Goal: Task Accomplishment & Management: Manage account settings

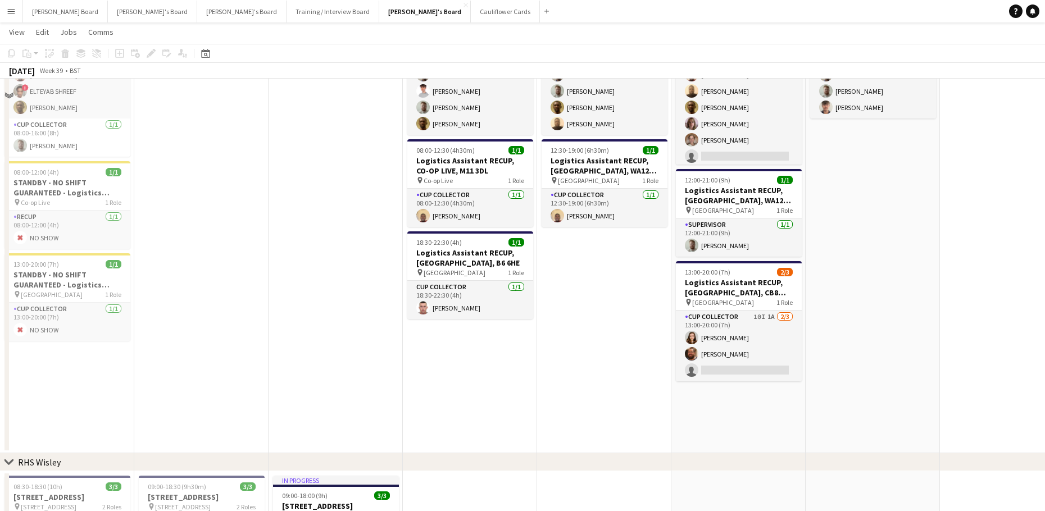
scroll to position [1498, 0]
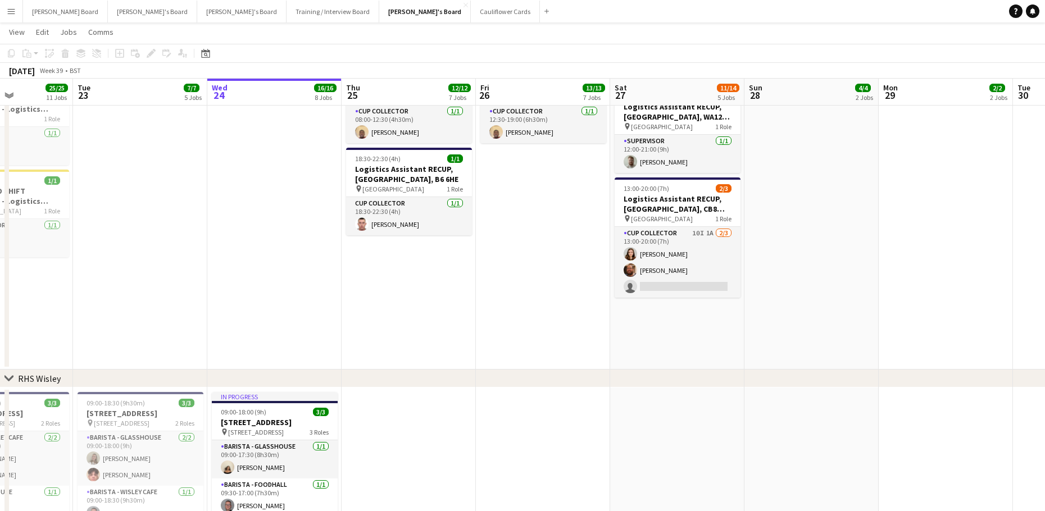
drag, startPoint x: 575, startPoint y: 349, endPoint x: 504, endPoint y: 348, distance: 71.3
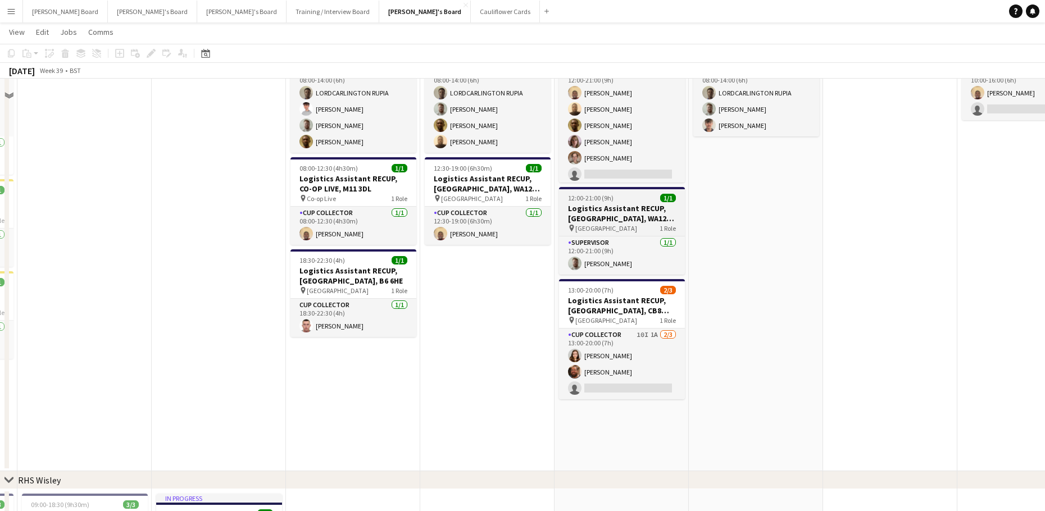
scroll to position [1273, 0]
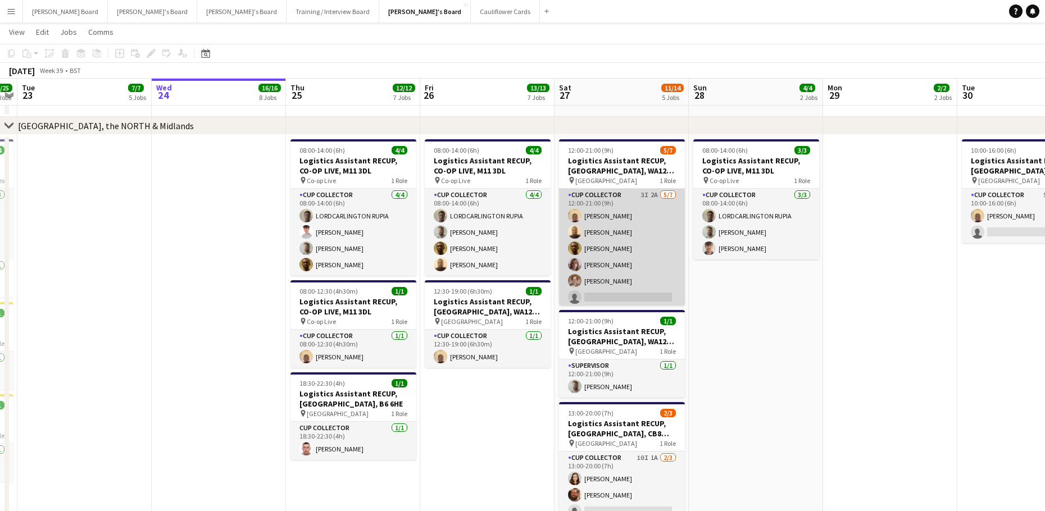
click at [650, 238] on app-card-role "CUP COLLECTOR 3I 2A 5/7 12:00-21:00 (9h) Daniel Agammegwa Oluwadamilola Olagbaj…" at bounding box center [622, 257] width 126 height 136
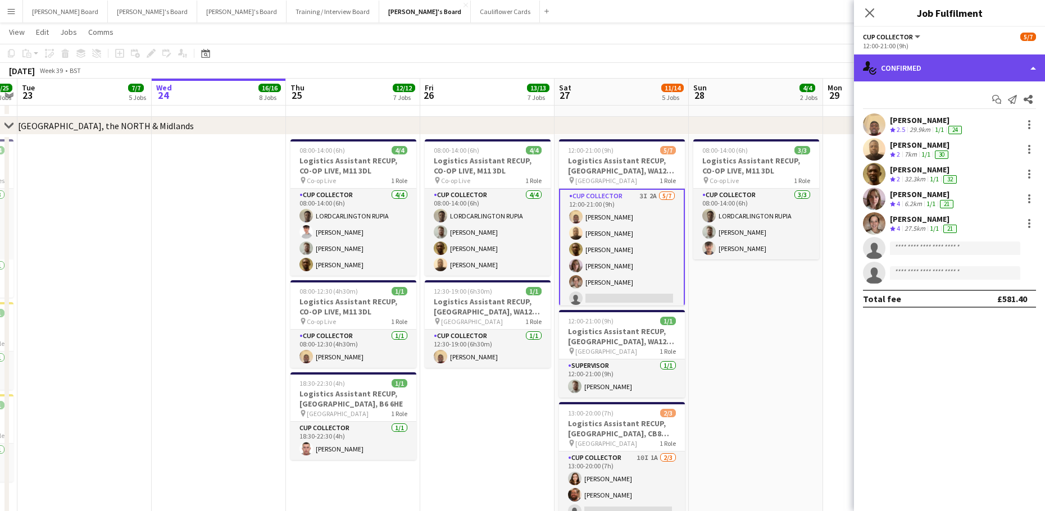
click at [929, 72] on div "single-neutral-actions-check-2 Confirmed" at bounding box center [949, 67] width 191 height 27
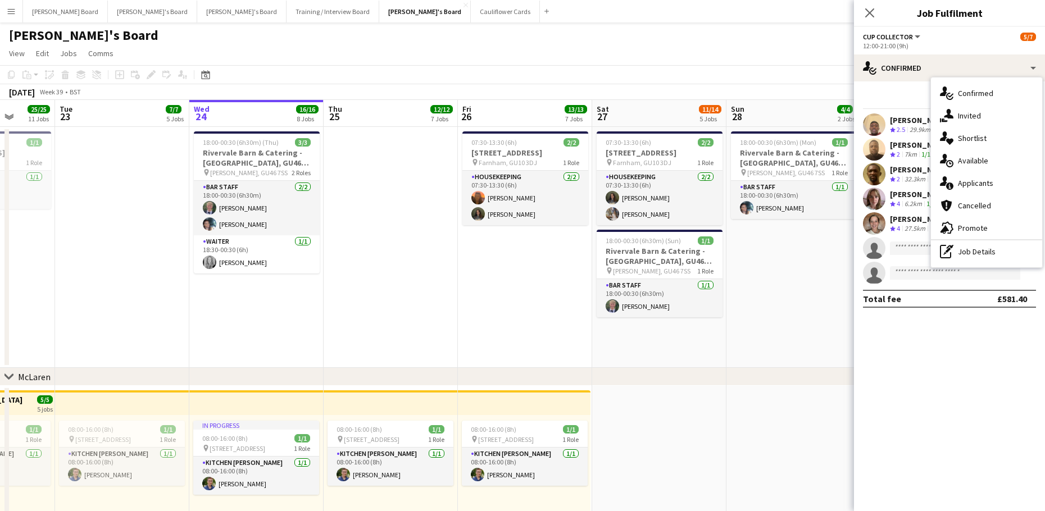
scroll to position [0, 329]
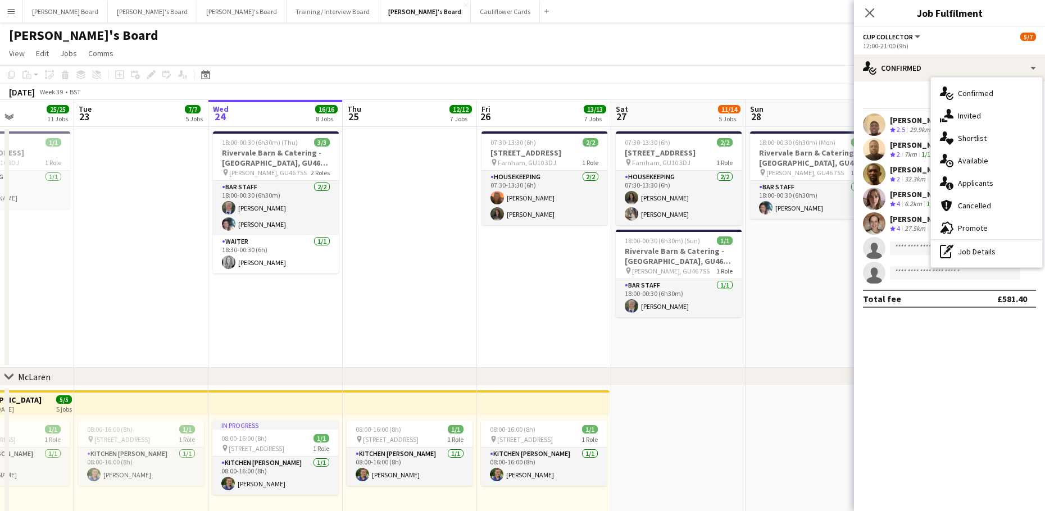
drag, startPoint x: 399, startPoint y: 346, endPoint x: 456, endPoint y: 337, distance: 58.0
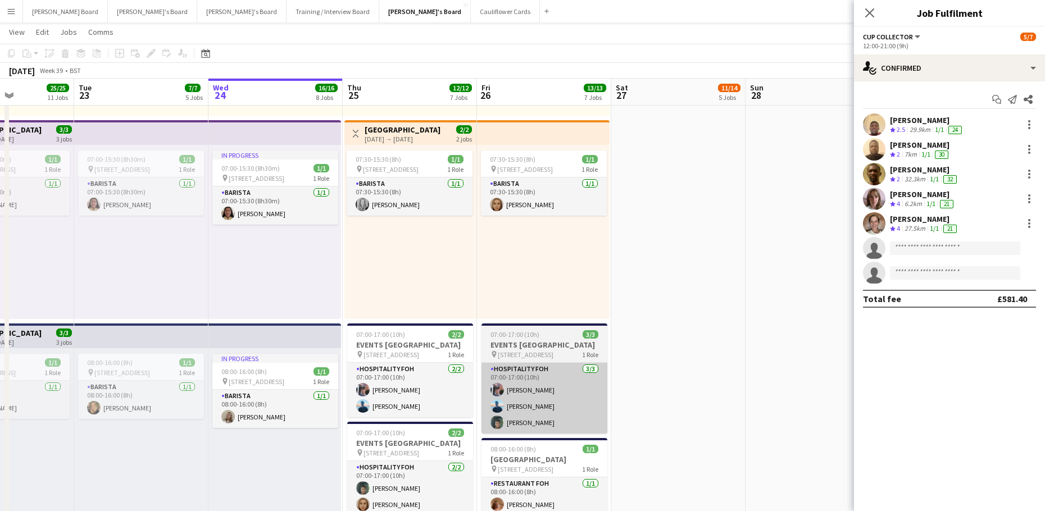
scroll to position [449, 0]
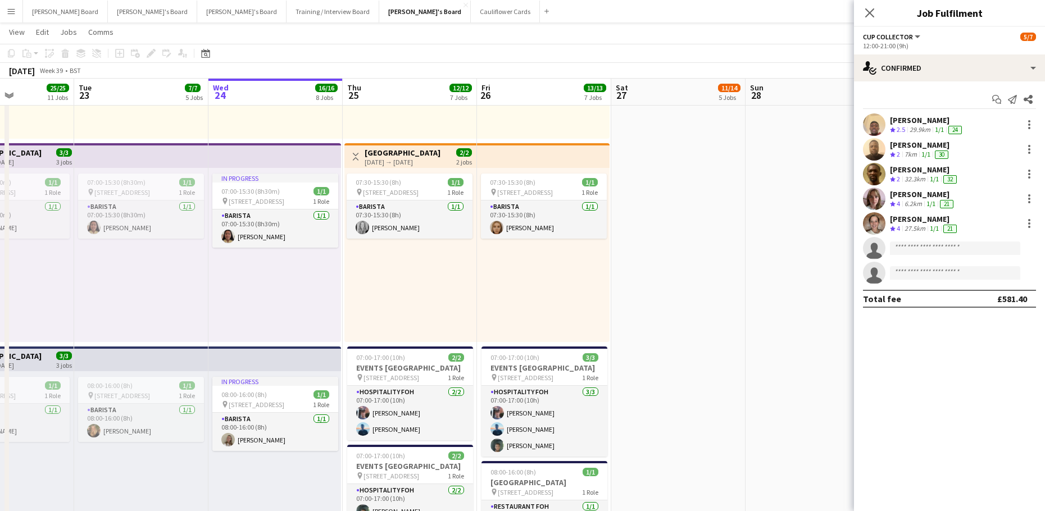
click at [686, 352] on app-date-cell at bounding box center [678, 437] width 134 height 1005
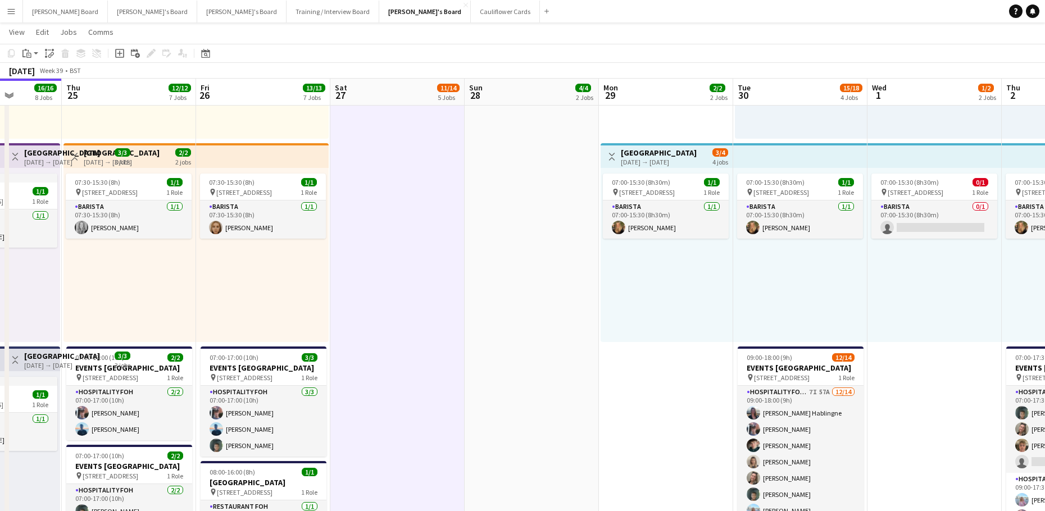
scroll to position [0, 342]
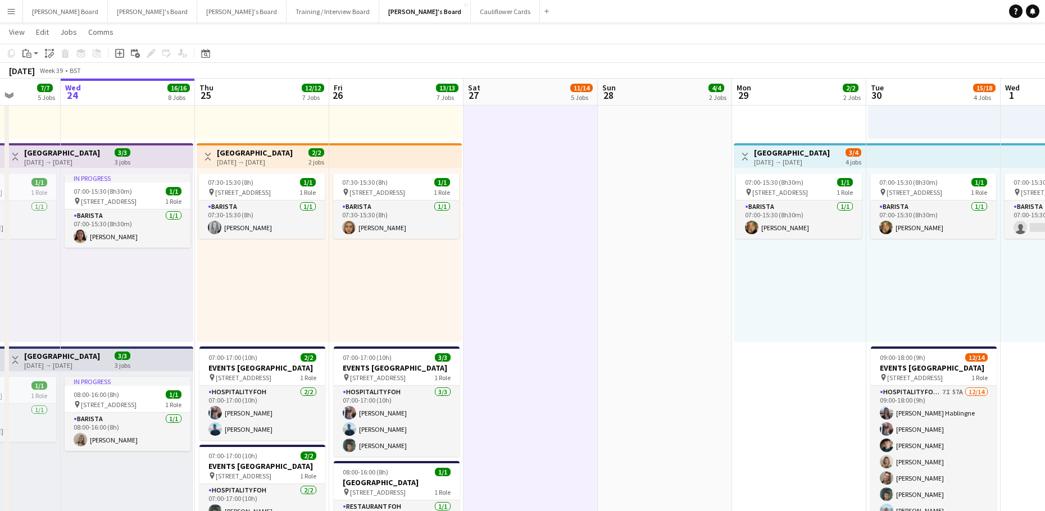
drag, startPoint x: 851, startPoint y: 367, endPoint x: 721, endPoint y: 375, distance: 130.0
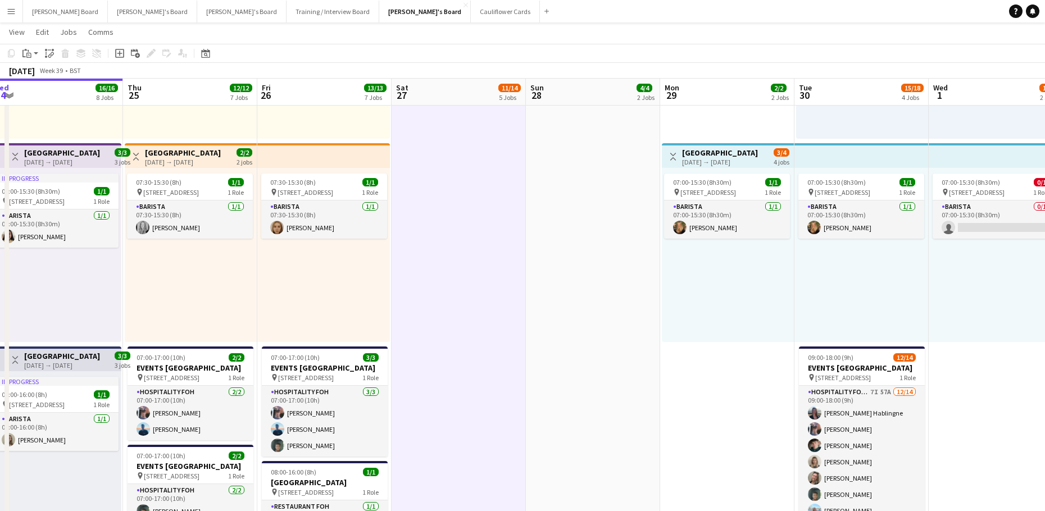
scroll to position [0, 380]
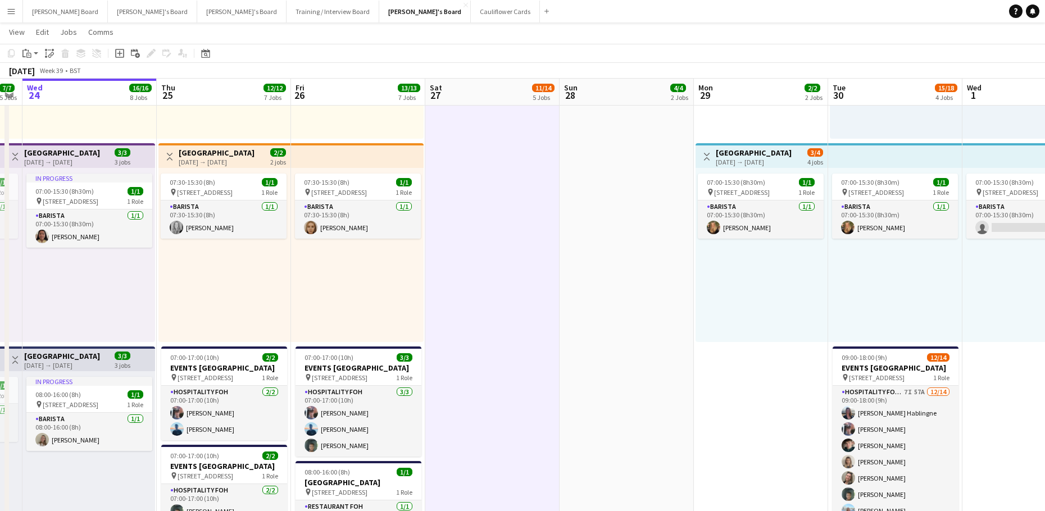
drag, startPoint x: 762, startPoint y: 396, endPoint x: 457, endPoint y: 402, distance: 305.0
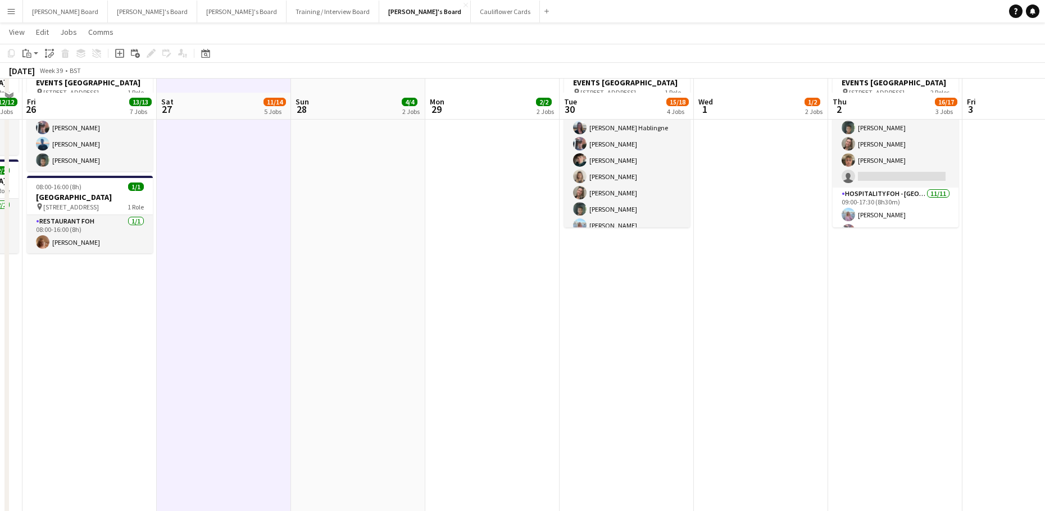
scroll to position [599, 0]
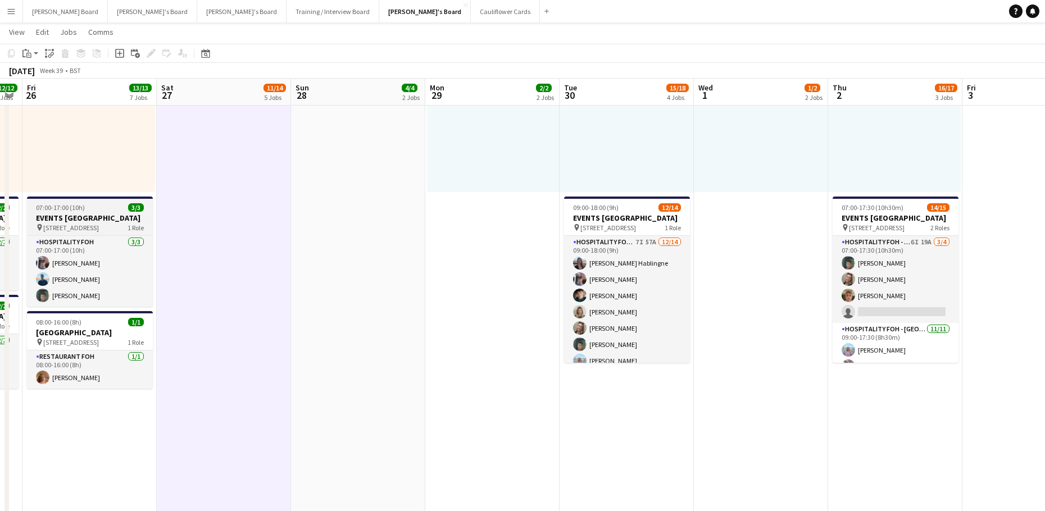
click at [70, 209] on span "07:00-17:00 (10h)" at bounding box center [60, 207] width 49 height 8
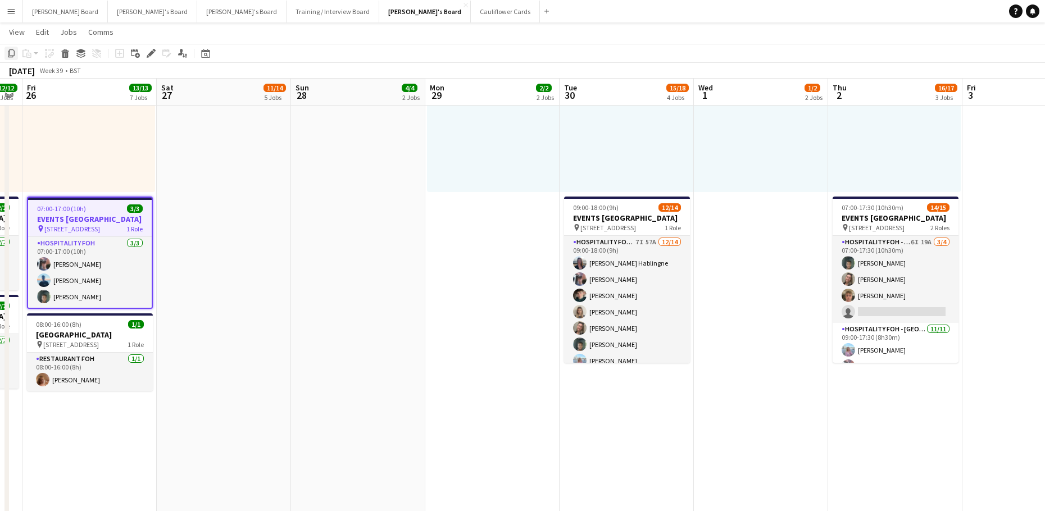
click at [9, 52] on icon "Copy" at bounding box center [11, 53] width 9 height 9
click at [495, 358] on app-date-cell "Toggle View McLaren Technology Centre 29-09-2025 → 02-10-2025 3/4 4 jobs 07:00-…" at bounding box center [492, 287] width 134 height 1005
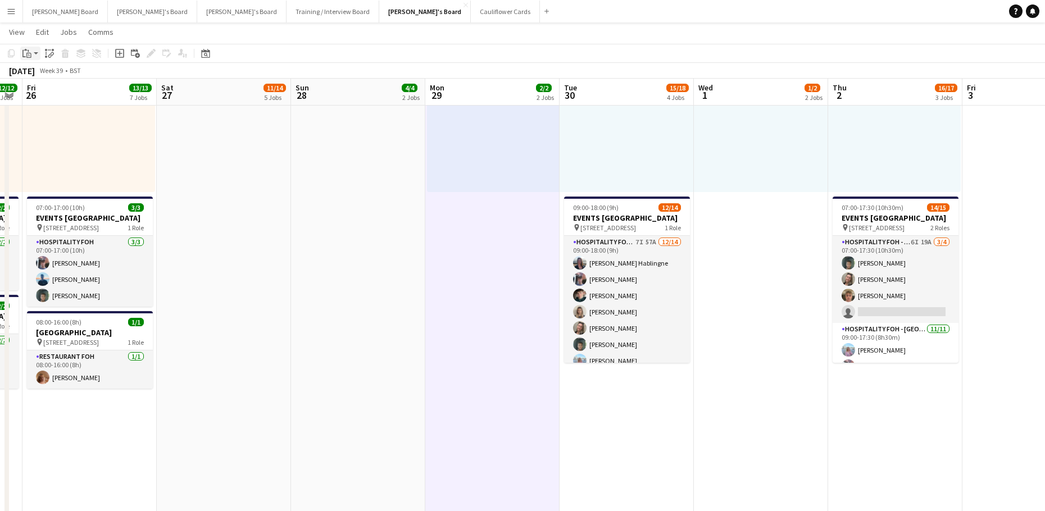
click at [28, 56] on icon "Paste" at bounding box center [26, 53] width 9 height 9
click at [52, 78] on link "Paste Ctrl+V" at bounding box center [83, 75] width 106 height 10
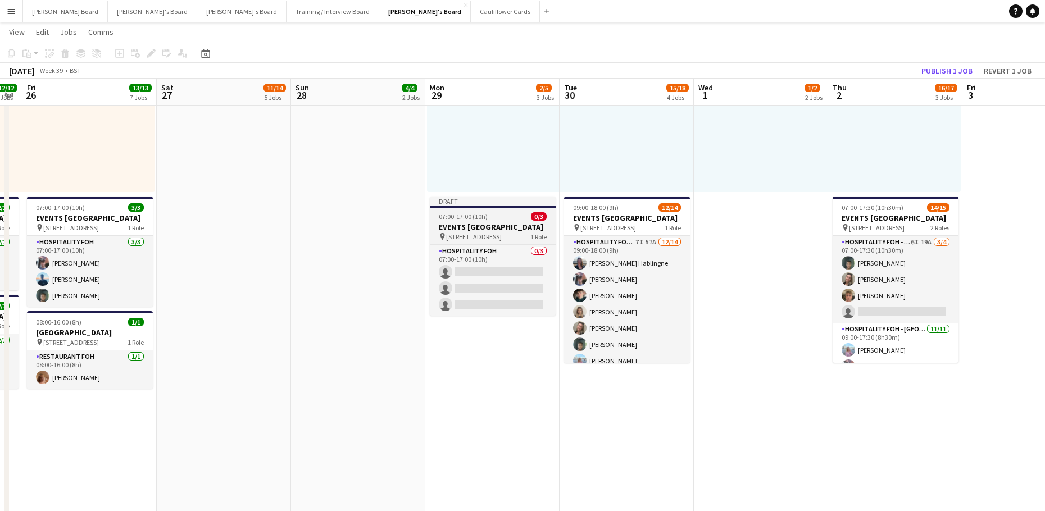
click at [489, 221] on app-job-card "Draft 07:00-17:00 (10h) 0/3 EVENTS McLaren Technology Centre pin Woking, GU21 4…" at bounding box center [493, 256] width 126 height 119
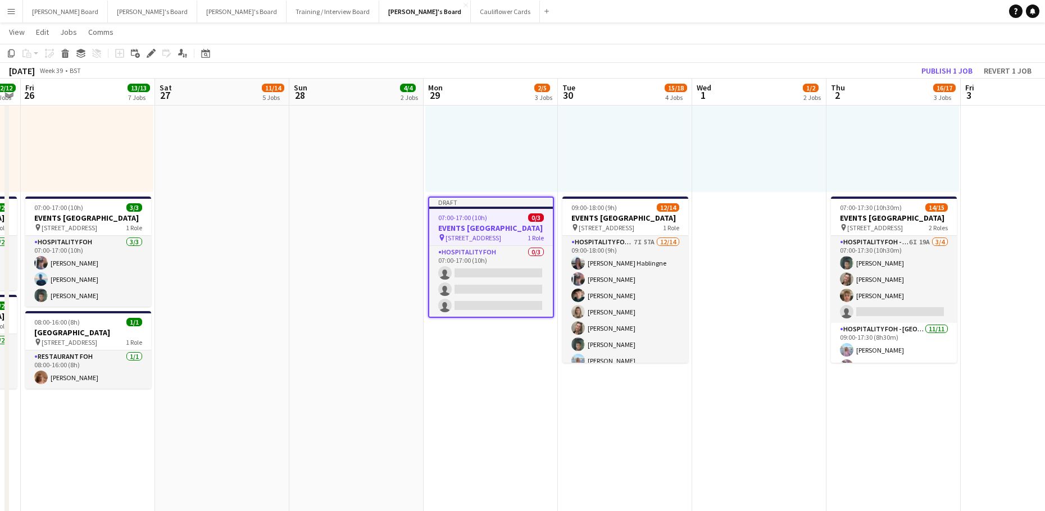
click at [152, 52] on icon at bounding box center [151, 54] width 6 height 6
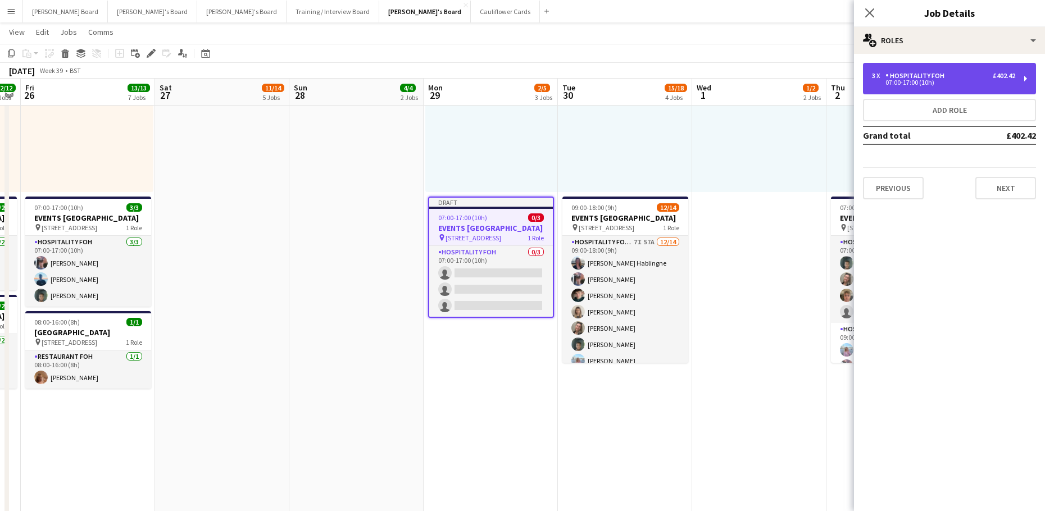
click at [906, 91] on div "3 x Hospitality FOH £402.42 07:00-17:00 (10h)" at bounding box center [949, 78] width 173 height 31
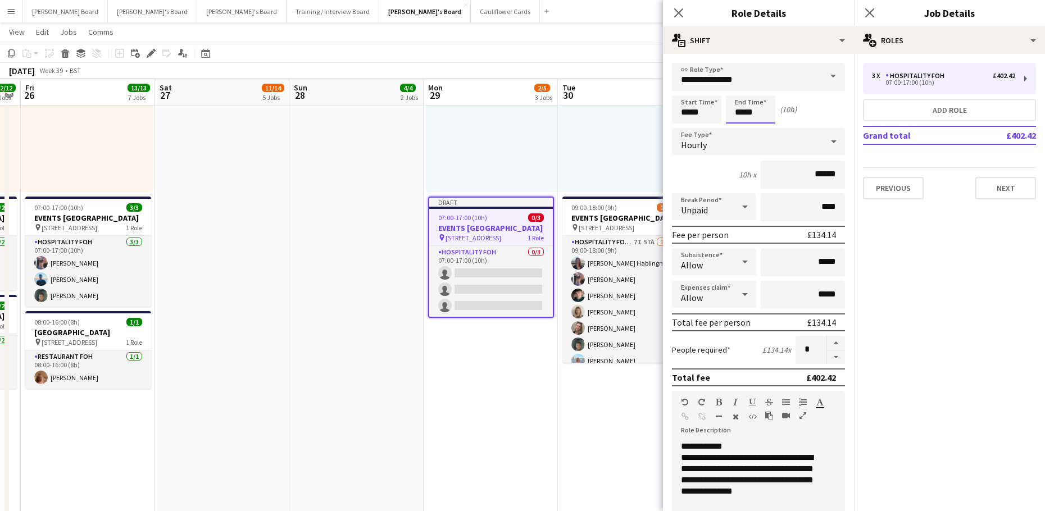
click at [744, 108] on input "*****" at bounding box center [750, 109] width 49 height 28
click at [741, 88] on div at bounding box center [739, 89] width 22 height 11
click at [764, 88] on div at bounding box center [761, 89] width 22 height 11
type input "*****"
click at [764, 88] on div at bounding box center [761, 89] width 22 height 11
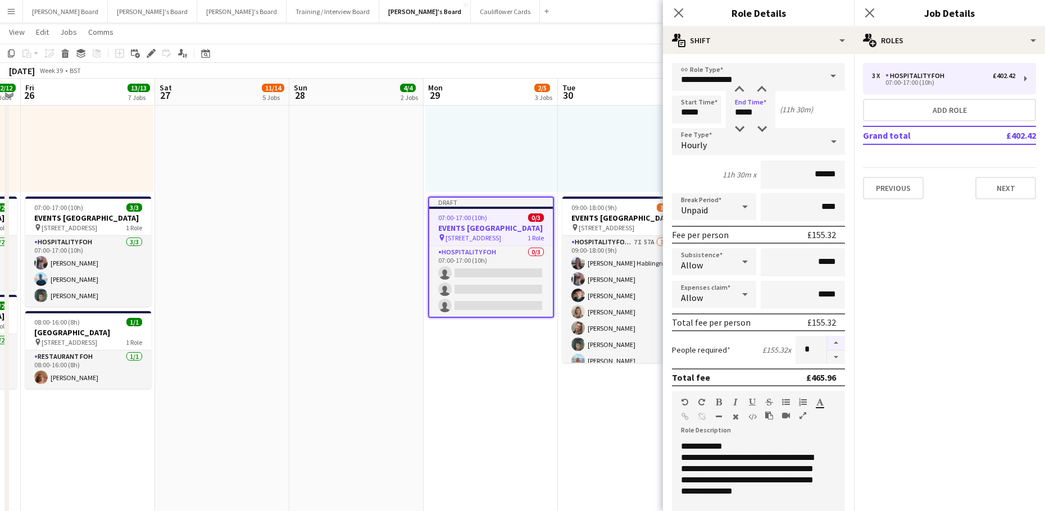
click at [827, 340] on button "button" at bounding box center [836, 343] width 18 height 15
type input "*"
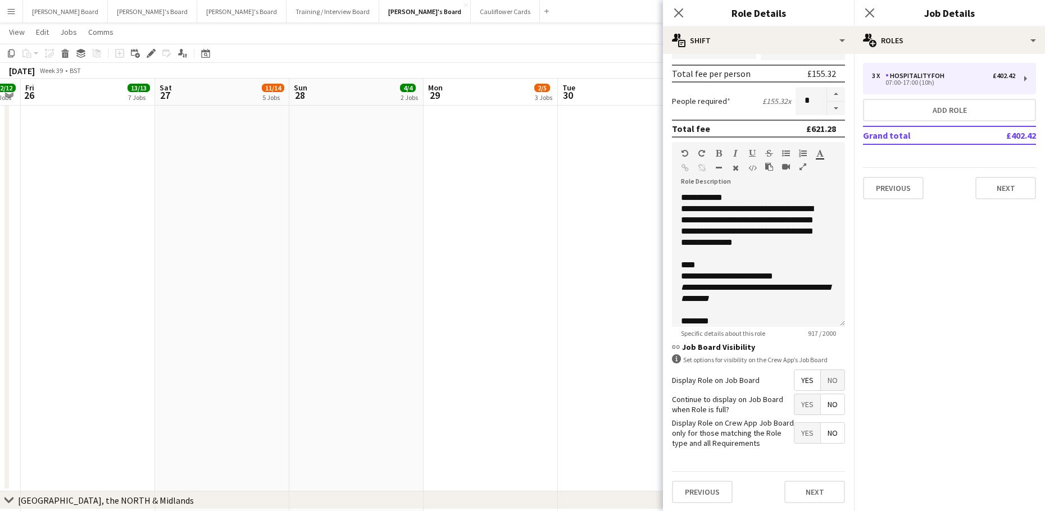
scroll to position [250, 0]
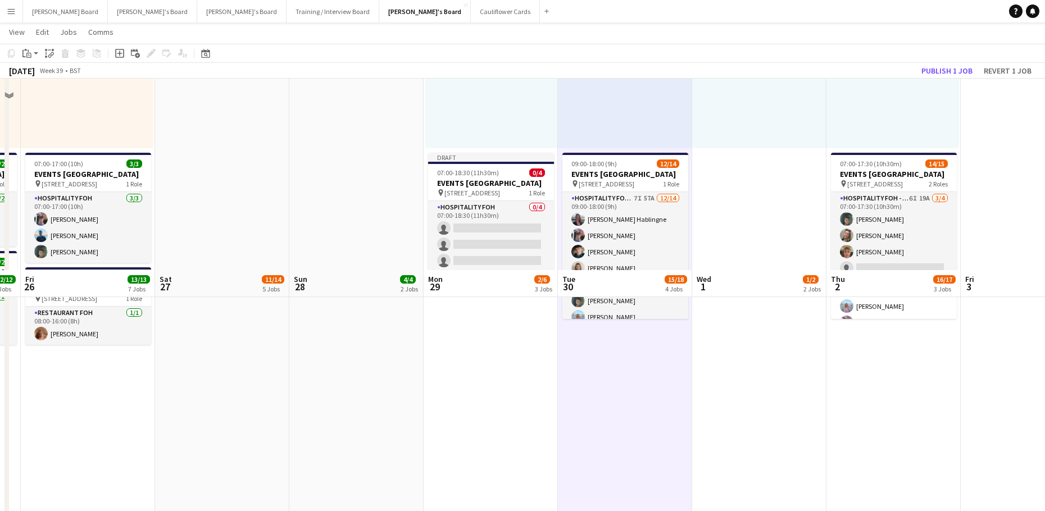
scroll to position [524, 0]
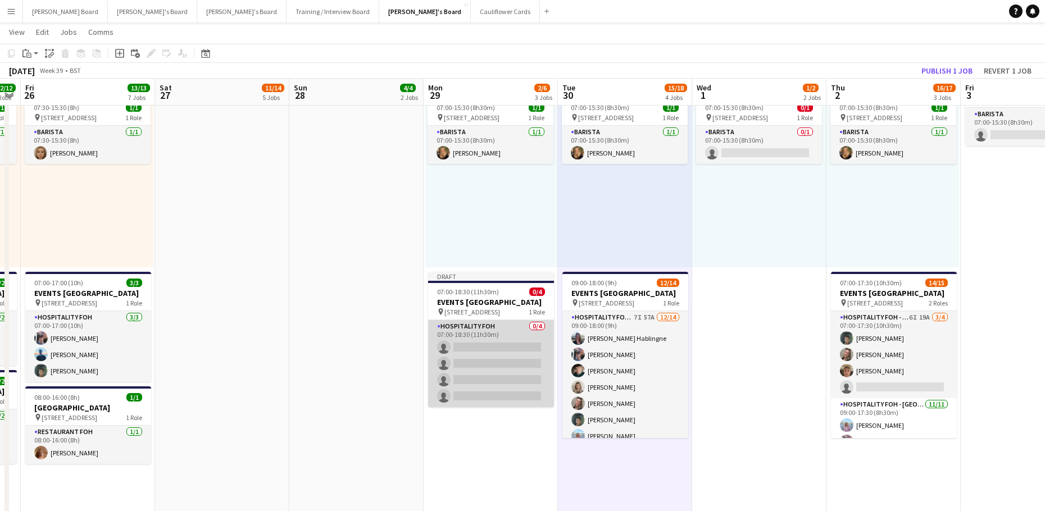
click at [491, 391] on app-card-role "Hospitality FOH 0/4 07:00-18:30 (11h30m) single-neutral-actions single-neutral-…" at bounding box center [491, 363] width 126 height 87
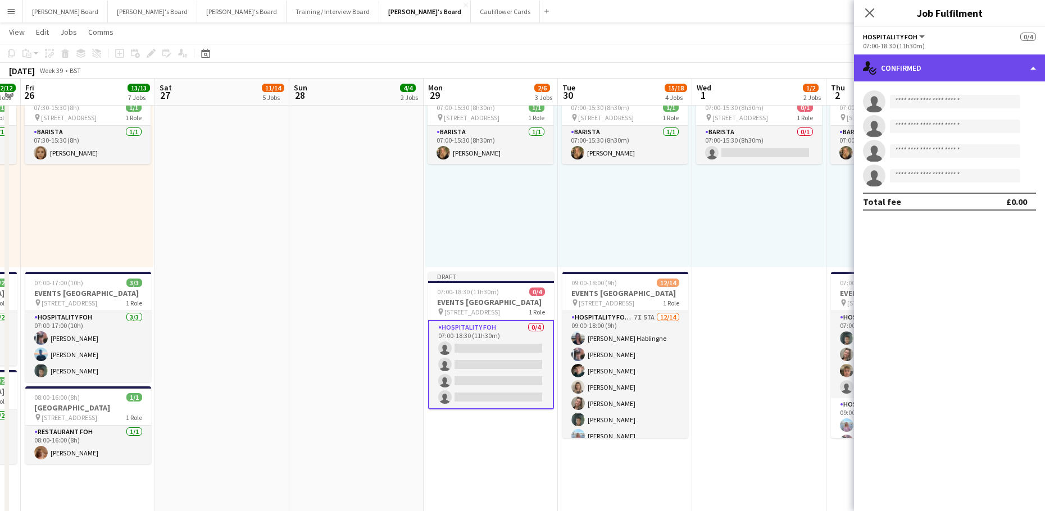
click at [904, 71] on div "single-neutral-actions-check-2 Confirmed" at bounding box center [949, 67] width 191 height 27
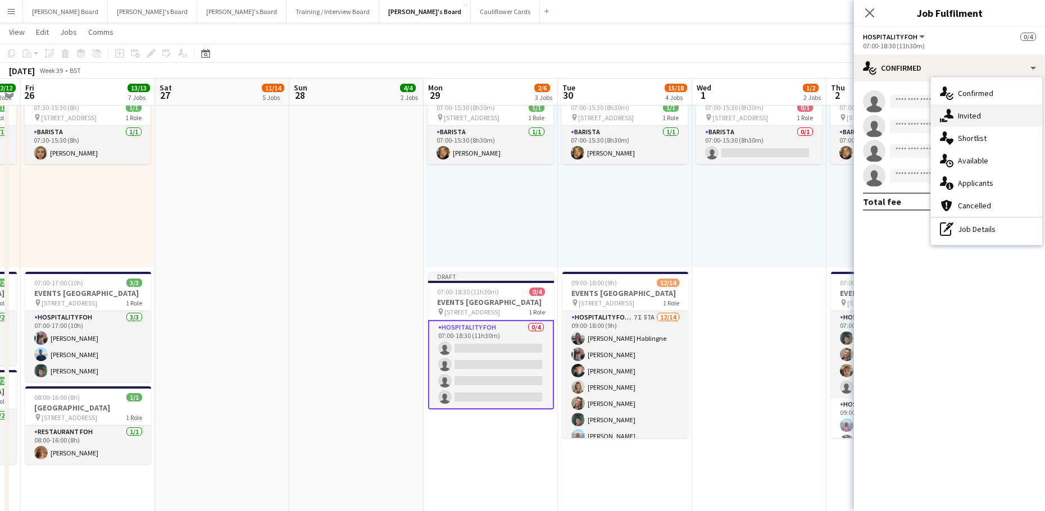
click at [959, 108] on div "single-neutral-actions-share-1 Invited" at bounding box center [986, 115] width 111 height 22
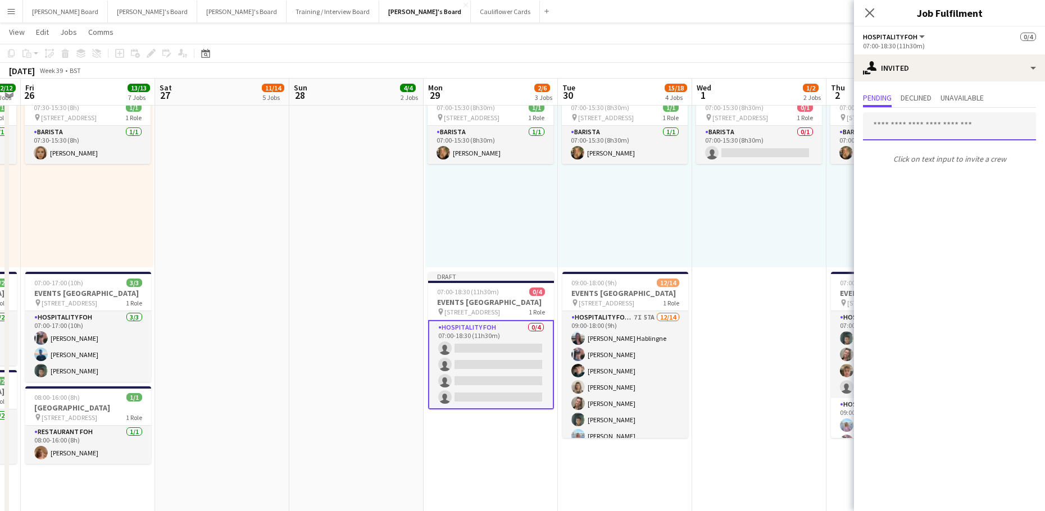
click at [902, 133] on input "text" at bounding box center [949, 126] width 173 height 28
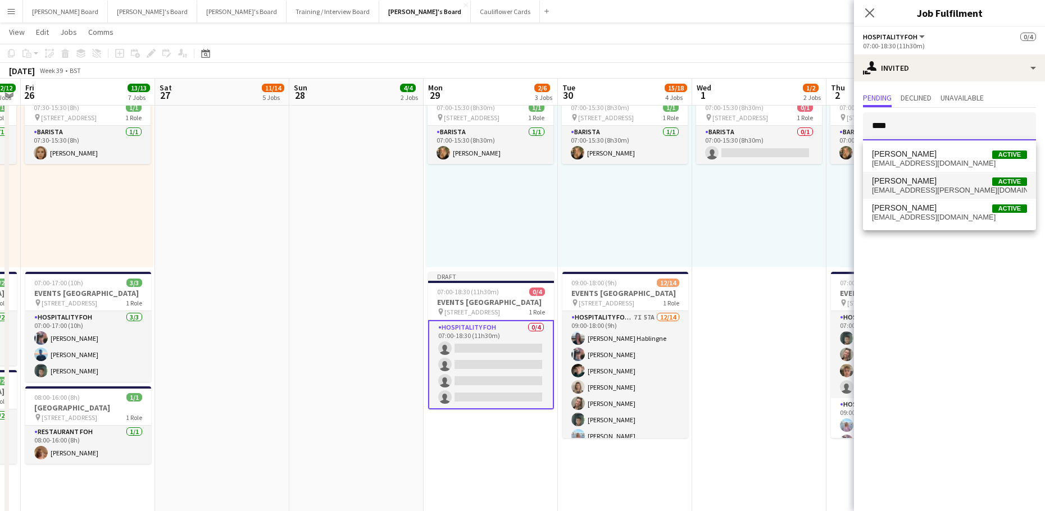
type input "****"
click at [931, 192] on span "jazz.gammon@gmail.com" at bounding box center [949, 190] width 155 height 9
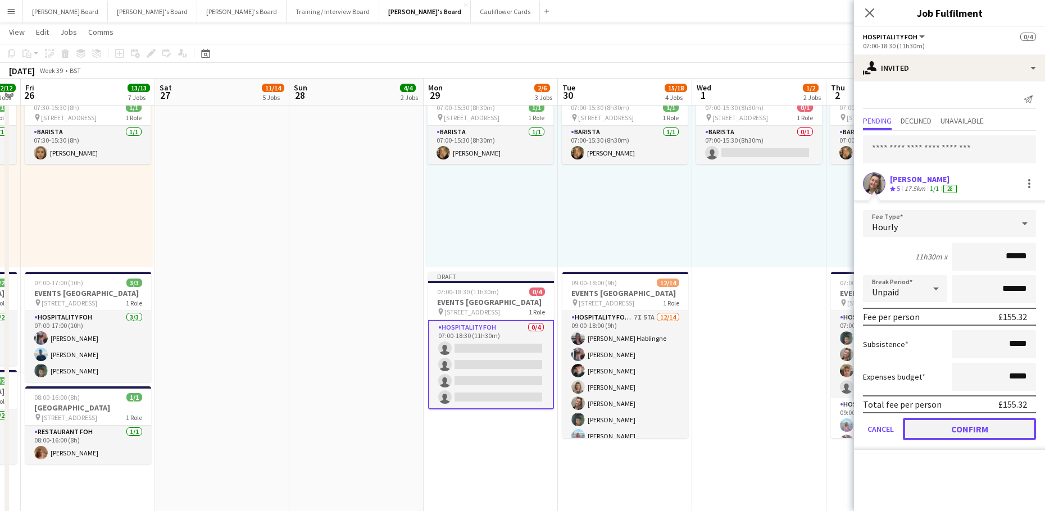
click at [954, 428] on button "Confirm" at bounding box center [969, 429] width 133 height 22
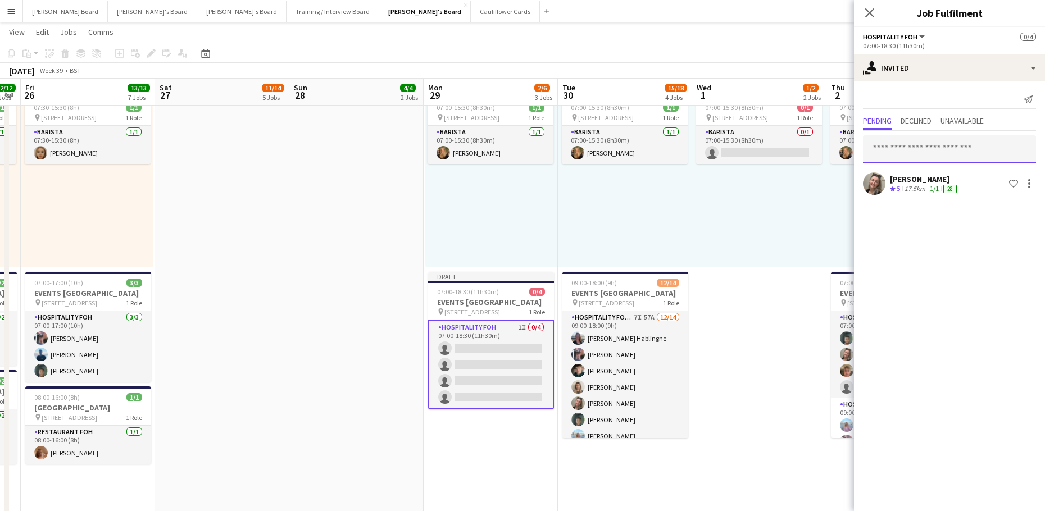
click at [944, 149] on input "text" at bounding box center [949, 149] width 173 height 28
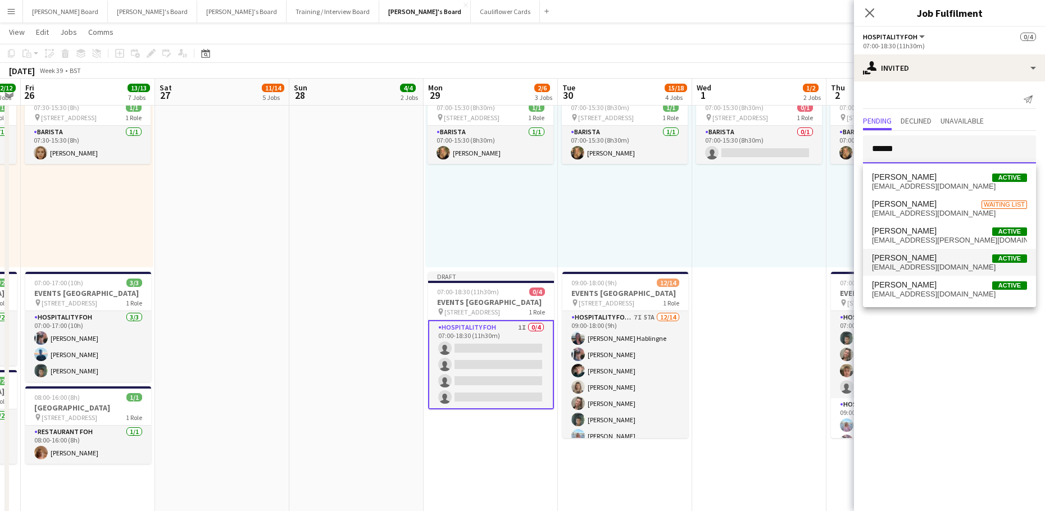
type input "******"
click at [926, 251] on mat-option "Harrison Clarke Active harrisonmclarke1@gmail.com" at bounding box center [949, 262] width 173 height 27
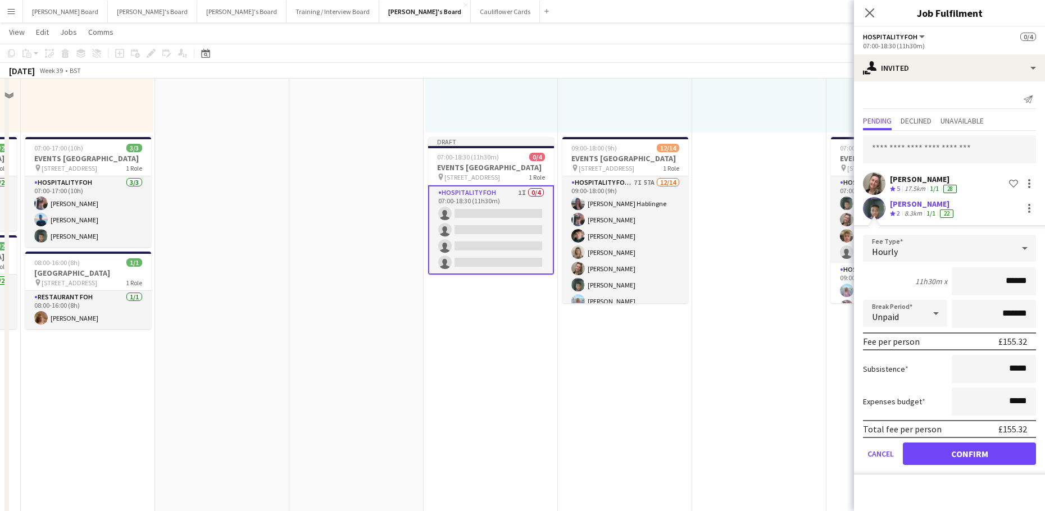
scroll to position [674, 0]
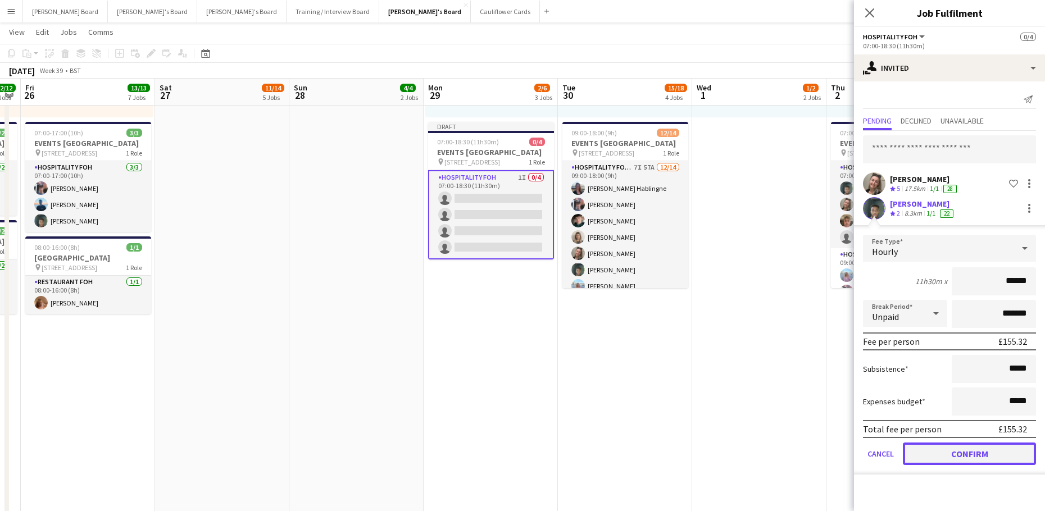
click at [942, 448] on button "Confirm" at bounding box center [969, 454] width 133 height 22
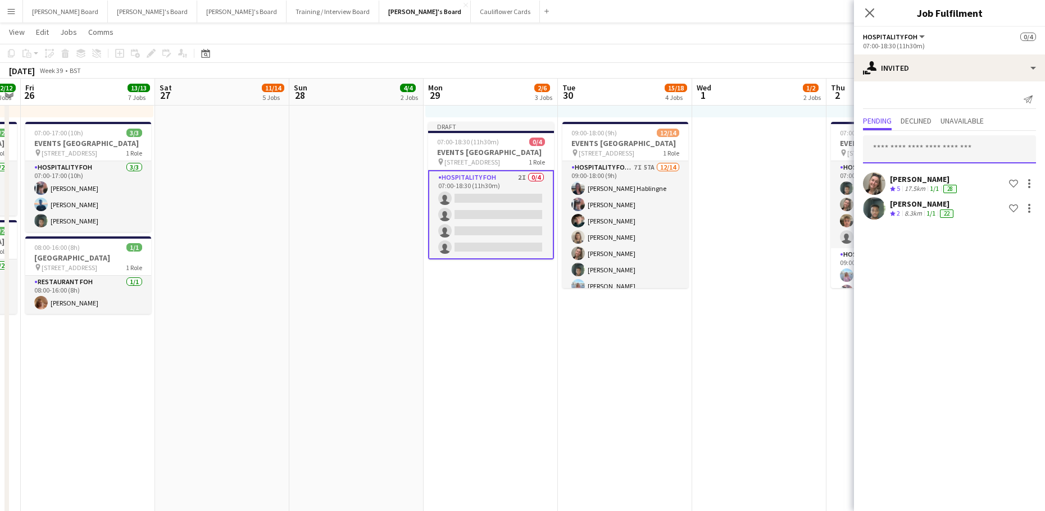
click at [917, 139] on input "text" at bounding box center [949, 149] width 173 height 28
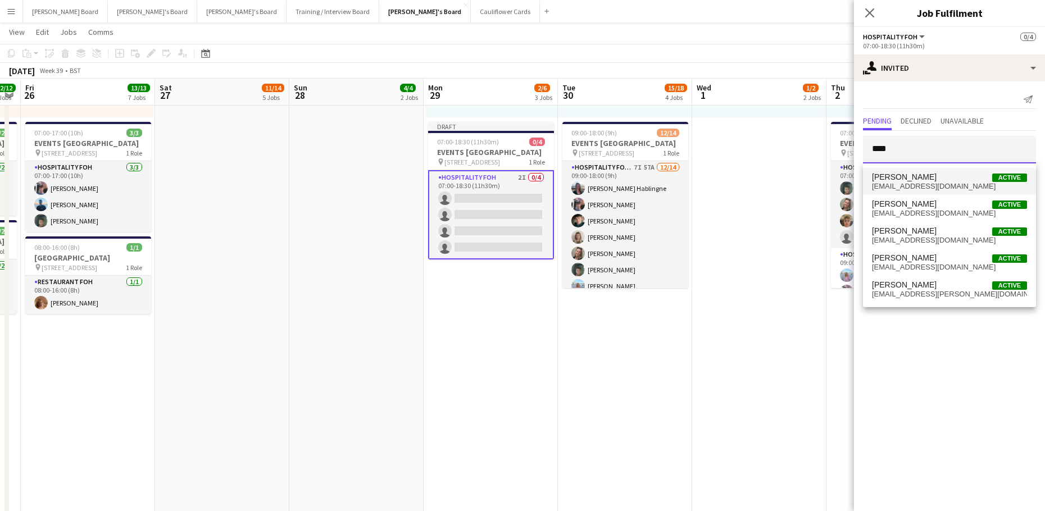
type input "****"
click at [917, 180] on span "Mathilde Wilkie" at bounding box center [904, 177] width 65 height 10
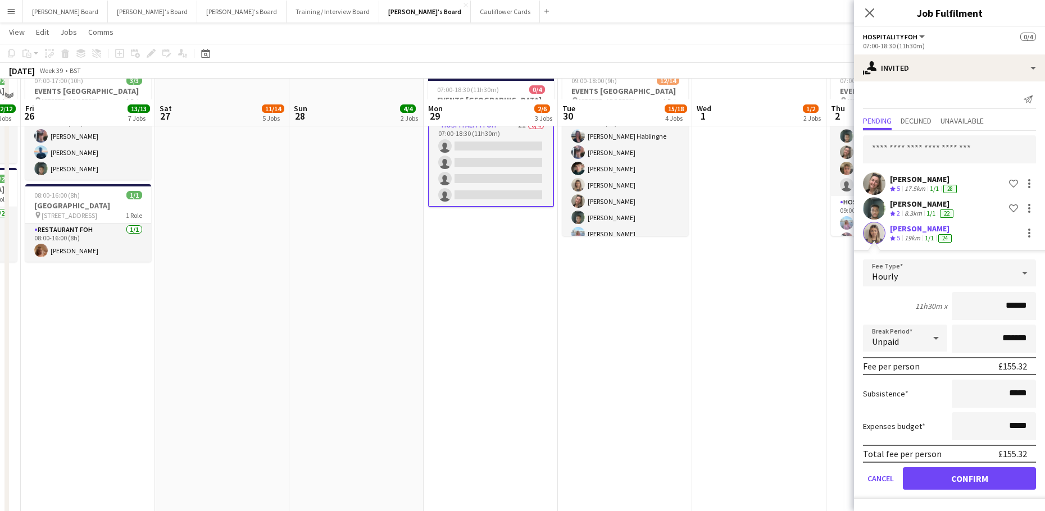
scroll to position [749, 0]
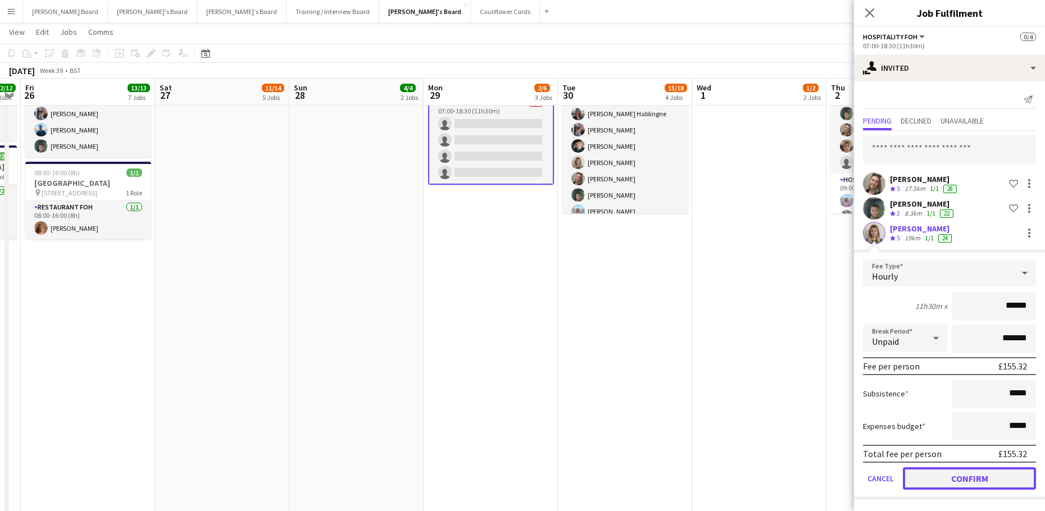
click at [924, 469] on button "Confirm" at bounding box center [969, 478] width 133 height 22
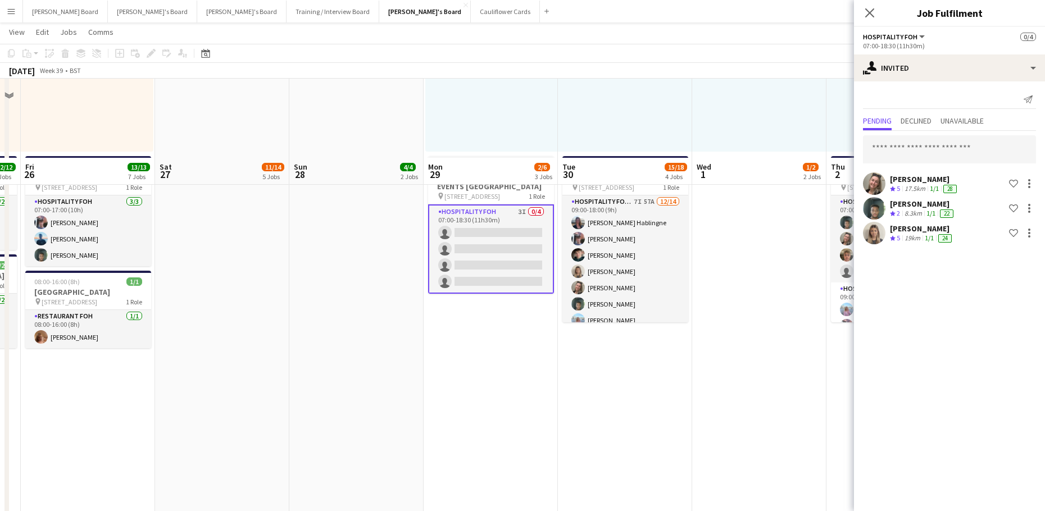
scroll to position [599, 0]
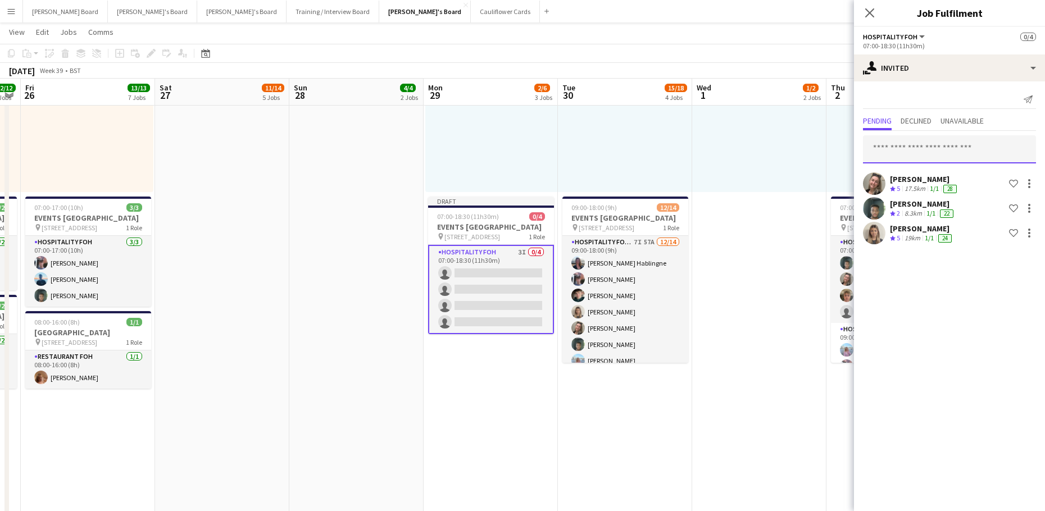
click at [904, 156] on input "text" at bounding box center [949, 149] width 173 height 28
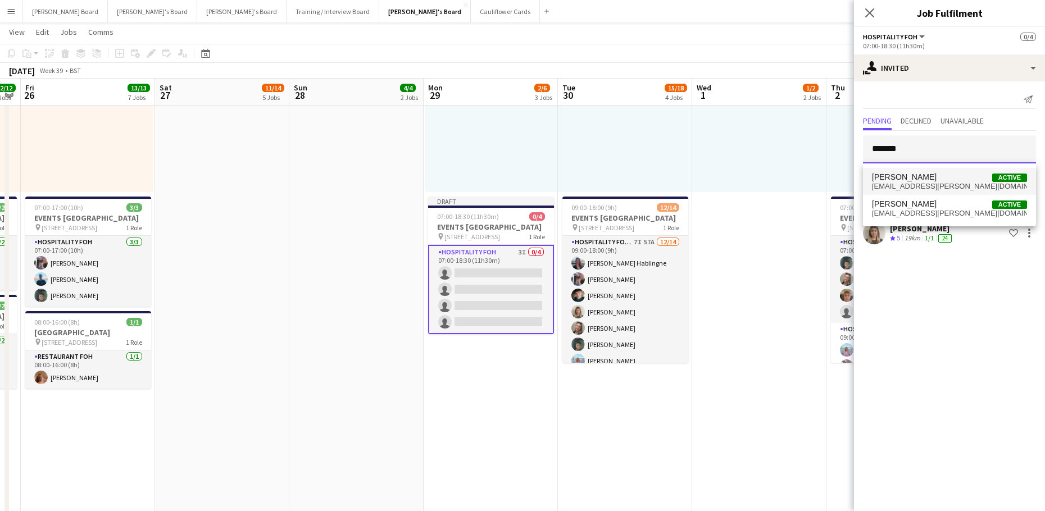
type input "*******"
click at [938, 176] on span "Megan Ellis Active" at bounding box center [949, 177] width 155 height 10
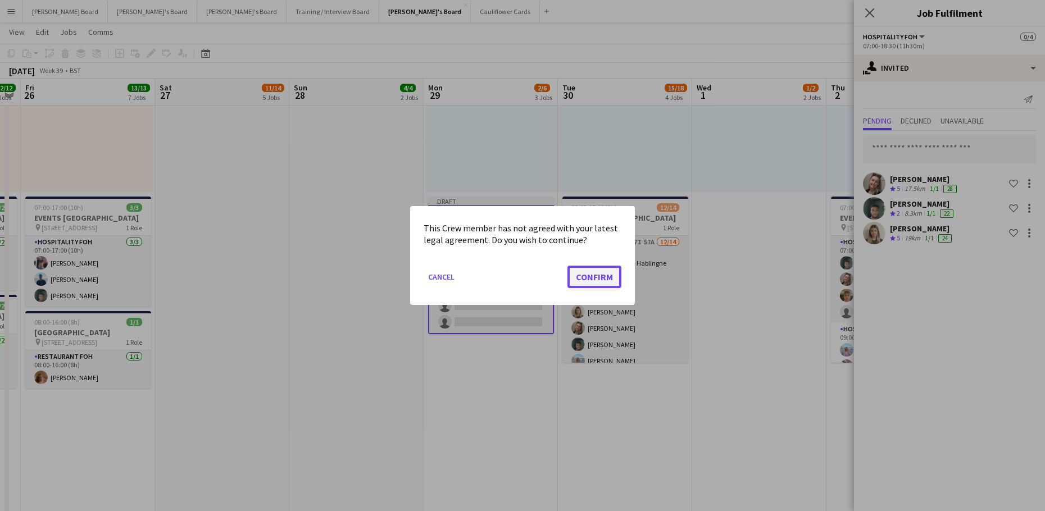
click at [606, 277] on button "Confirm" at bounding box center [594, 277] width 54 height 22
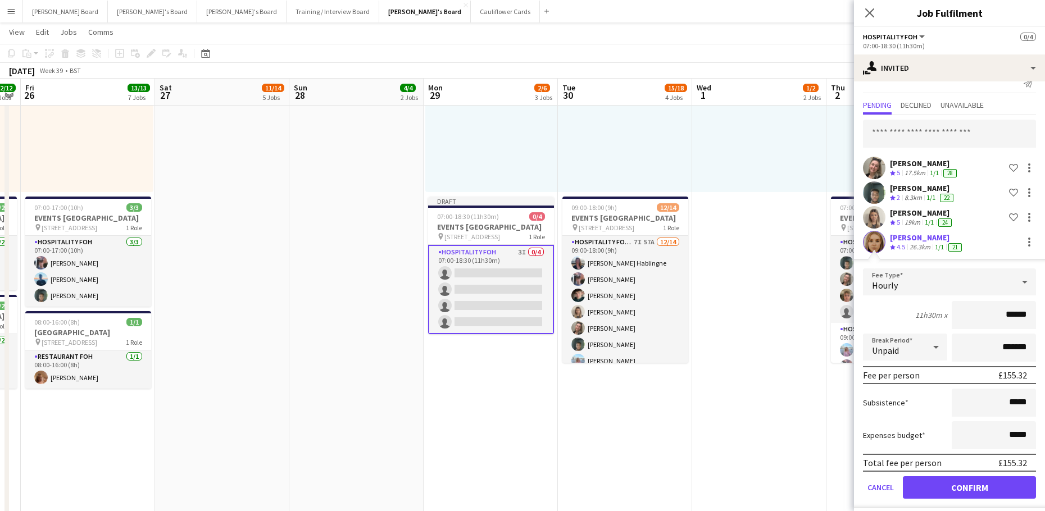
scroll to position [24, 0]
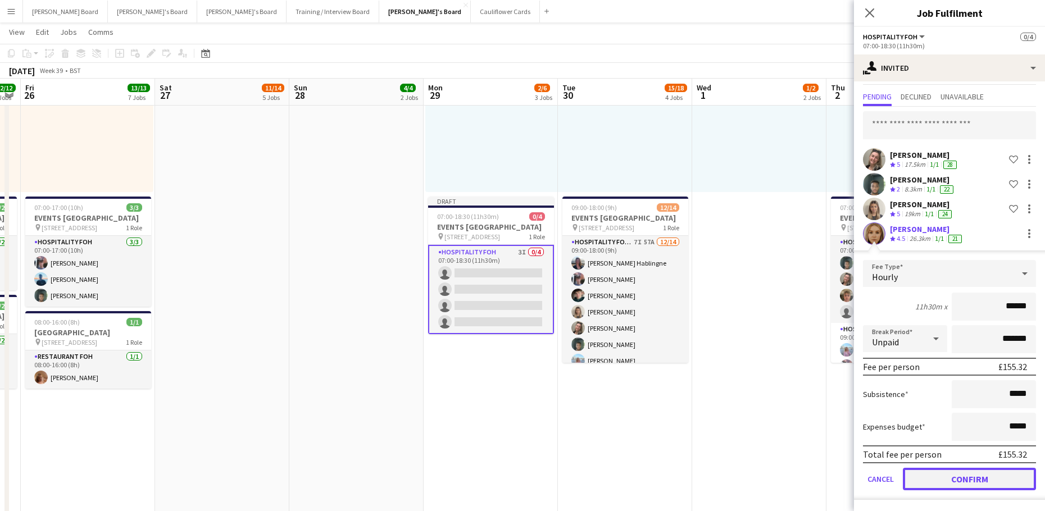
click at [949, 482] on button "Confirm" at bounding box center [969, 479] width 133 height 22
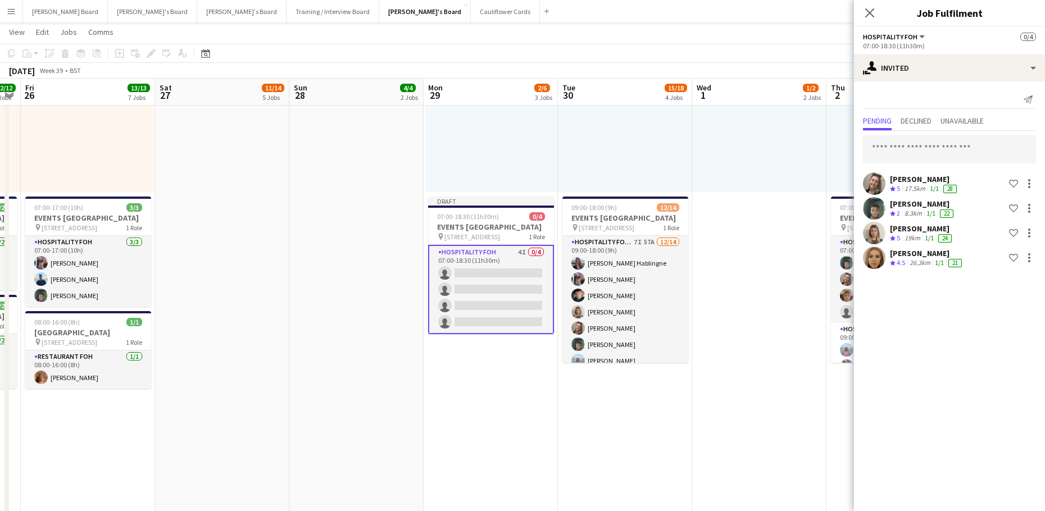
scroll to position [0, 0]
click at [791, 402] on app-date-cell "08:00-16:00 (8h) 1/1 pin Woking, GU21 4YH 1 Role Barista 1/1 08:00-16:00 (8h) A…" at bounding box center [759, 287] width 134 height 1005
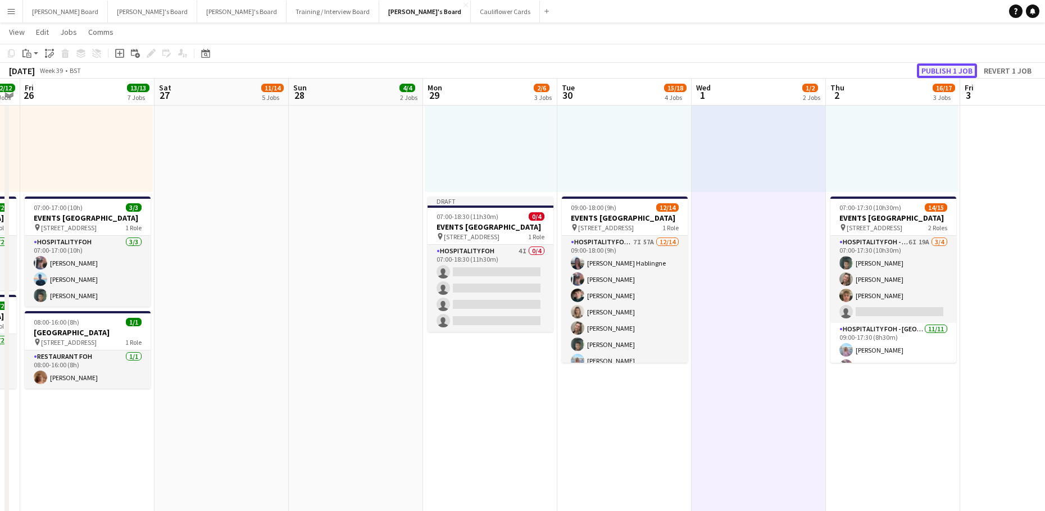
click at [938, 70] on button "Publish 1 job" at bounding box center [947, 70] width 60 height 15
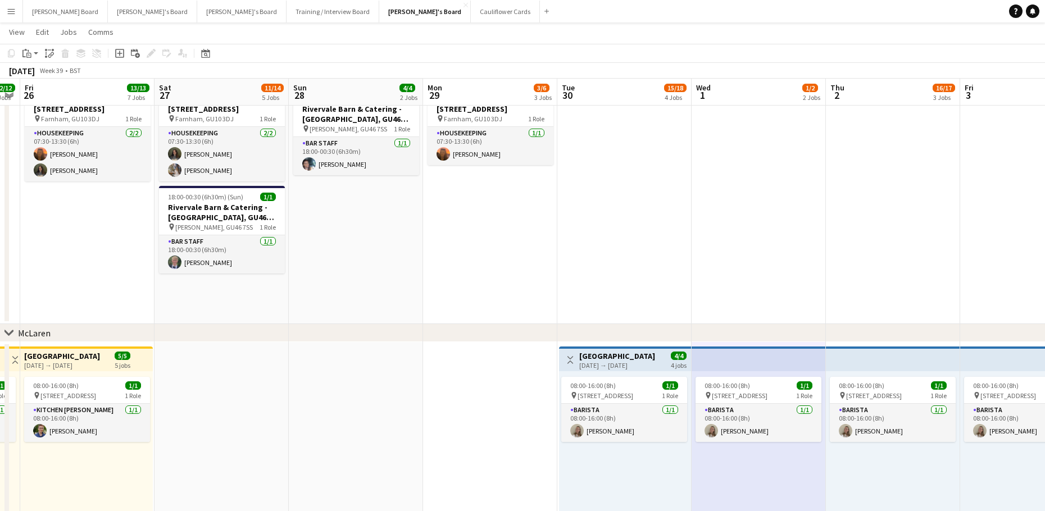
scroll to position [0, 0]
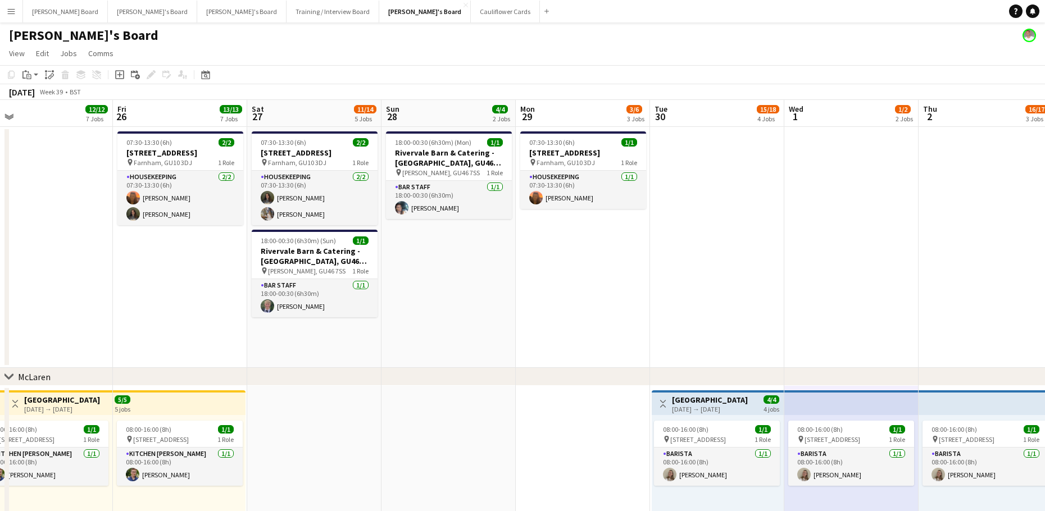
drag, startPoint x: 330, startPoint y: 315, endPoint x: 415, endPoint y: 312, distance: 85.4
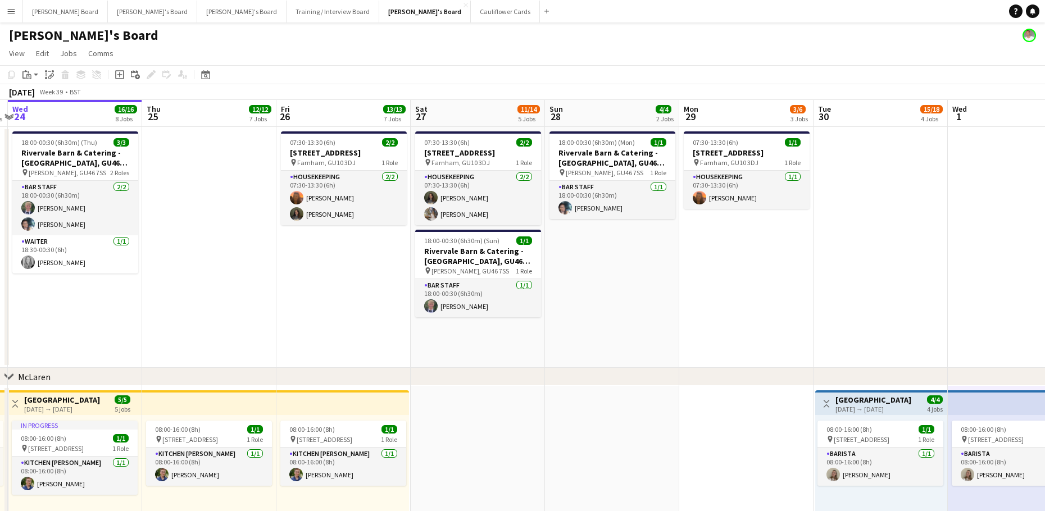
drag, startPoint x: 167, startPoint y: 313, endPoint x: 599, endPoint y: 290, distance: 431.9
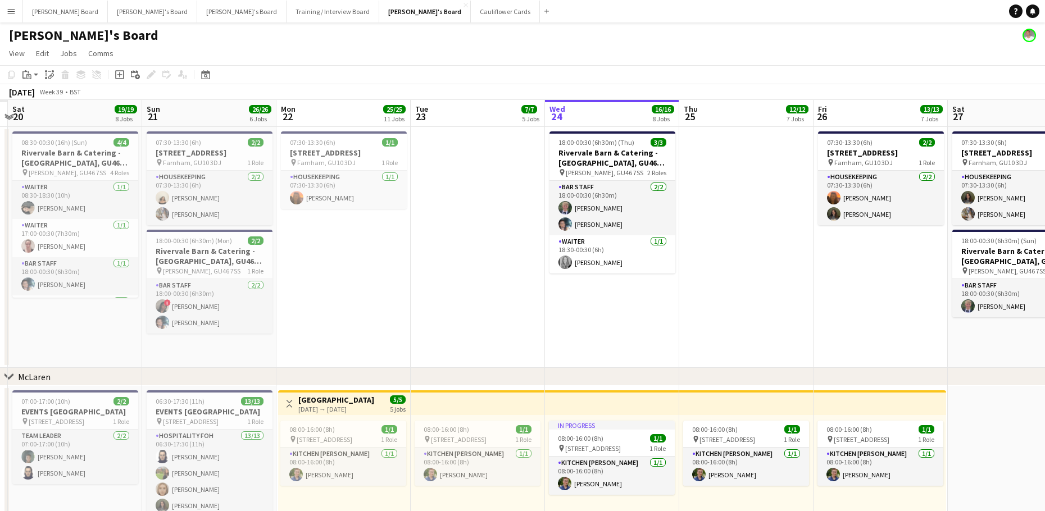
scroll to position [0, 391]
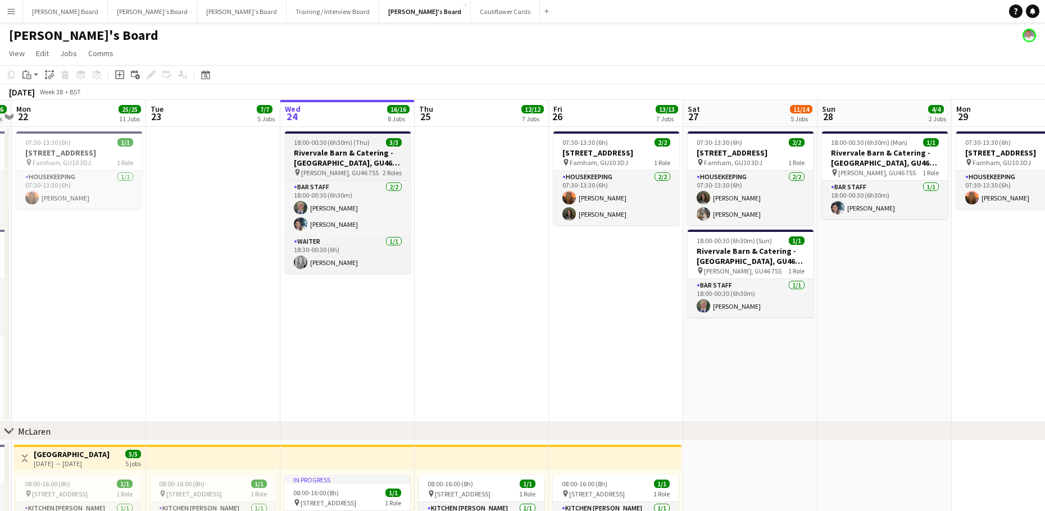
click at [349, 138] on span "18:00-00:30 (6h30m) (Thu)" at bounding box center [332, 142] width 76 height 8
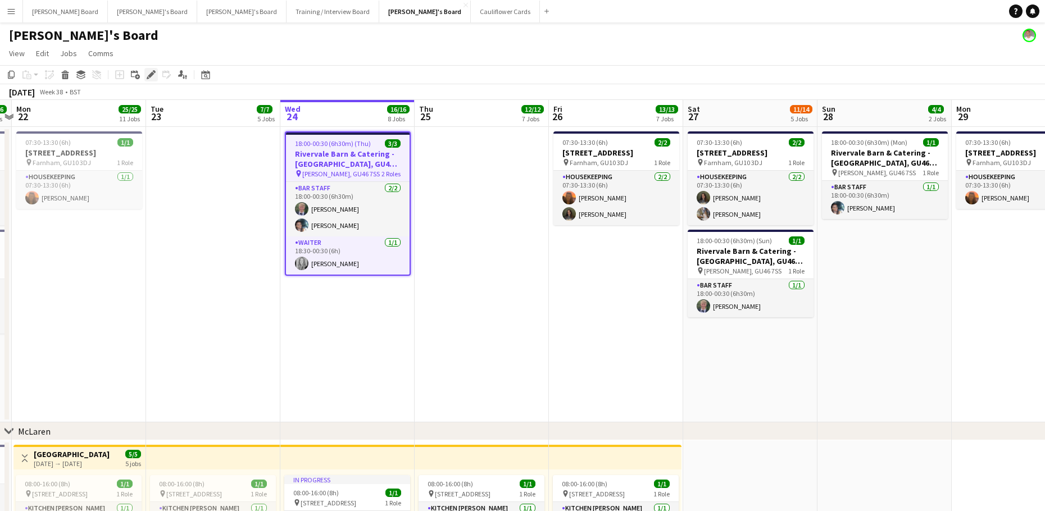
click at [151, 71] on icon "Edit" at bounding box center [151, 74] width 9 height 9
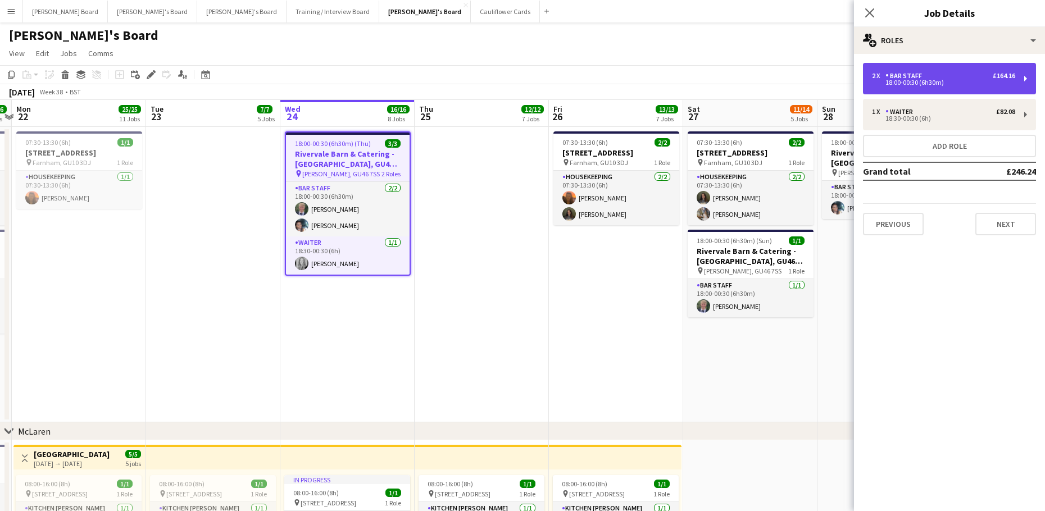
click at [963, 72] on div "2 x BAR STAFF £164.16" at bounding box center [943, 76] width 143 height 8
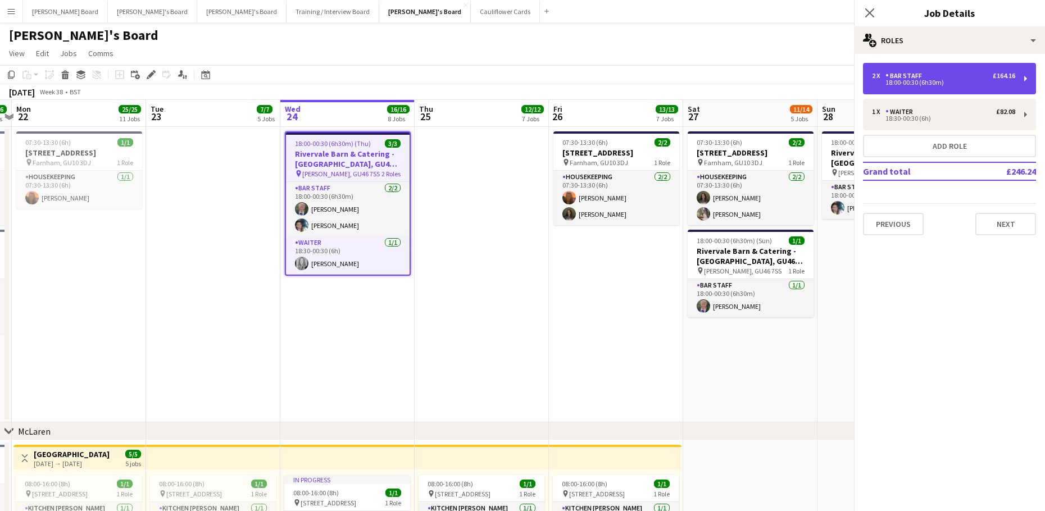
click at [961, 72] on div "2 x BAR STAFF £164.16" at bounding box center [943, 76] width 143 height 8
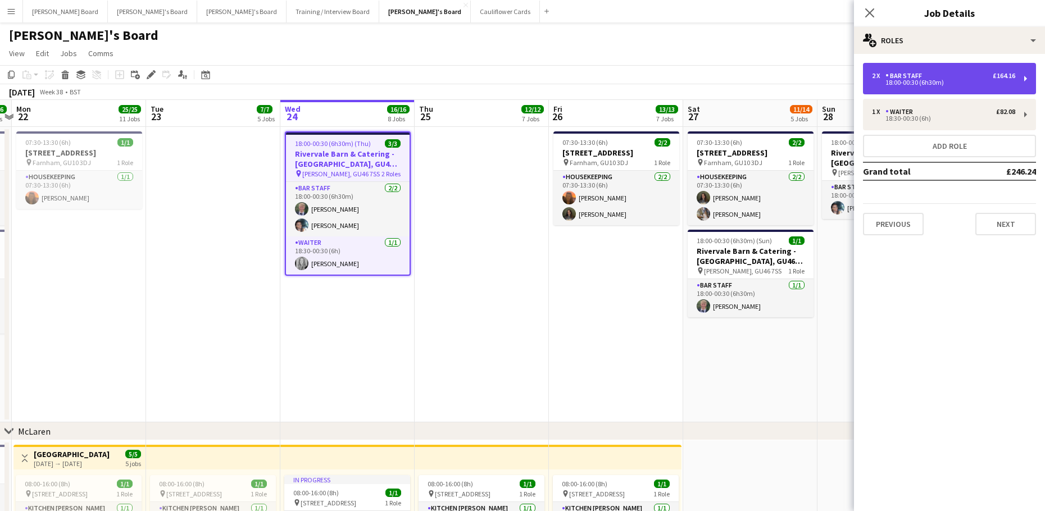
click at [914, 70] on div "2 x BAR STAFF £164.16 18:00-00:30 (6h30m)" at bounding box center [949, 78] width 173 height 31
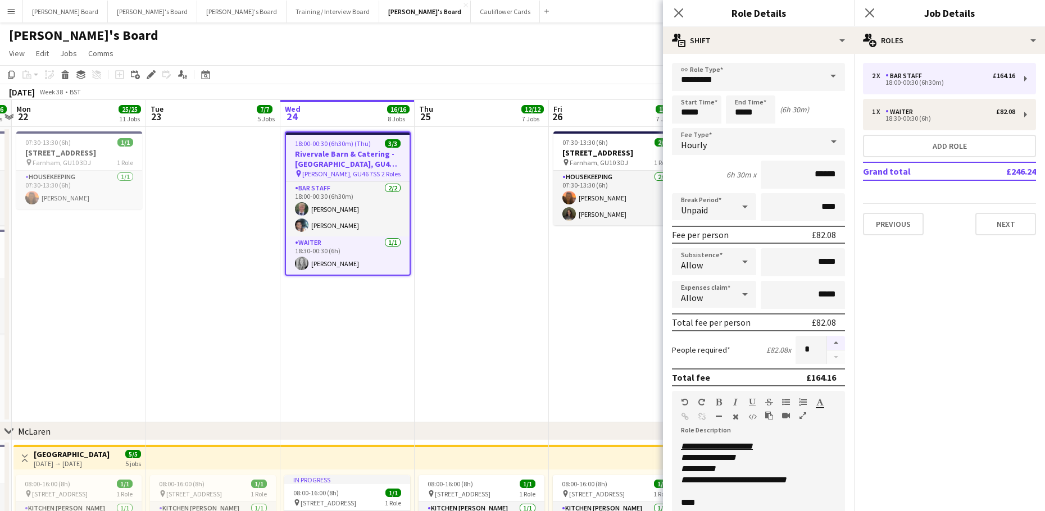
click at [834, 344] on button "button" at bounding box center [836, 343] width 18 height 15
type input "*"
click at [591, 347] on app-date-cell "07:30-13:30 (6h) 2/2 Millbridge Court GU10 3DJ pin Farnham, GU10 3DJ 1 Role Hou…" at bounding box center [616, 274] width 134 height 295
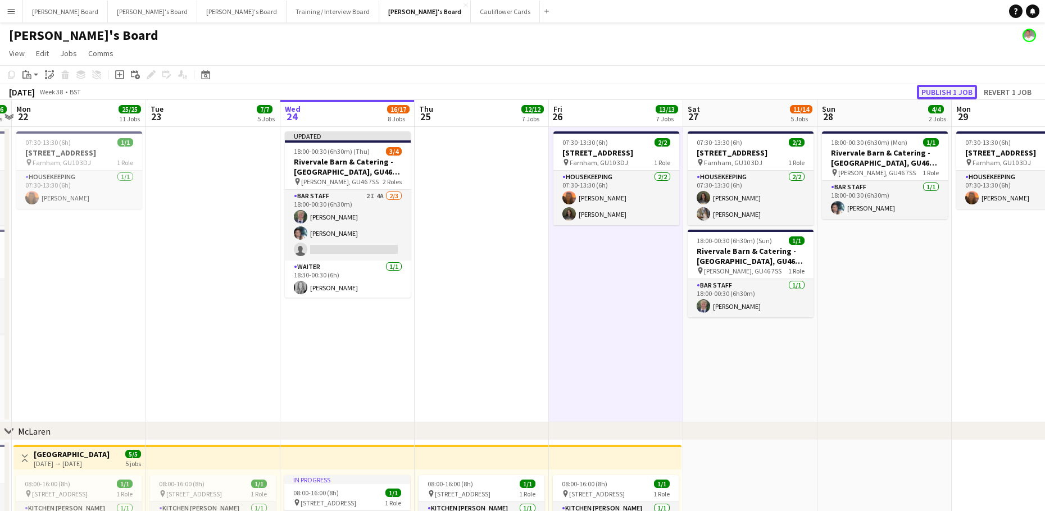
click at [958, 90] on button "Publish 1 job" at bounding box center [947, 92] width 60 height 15
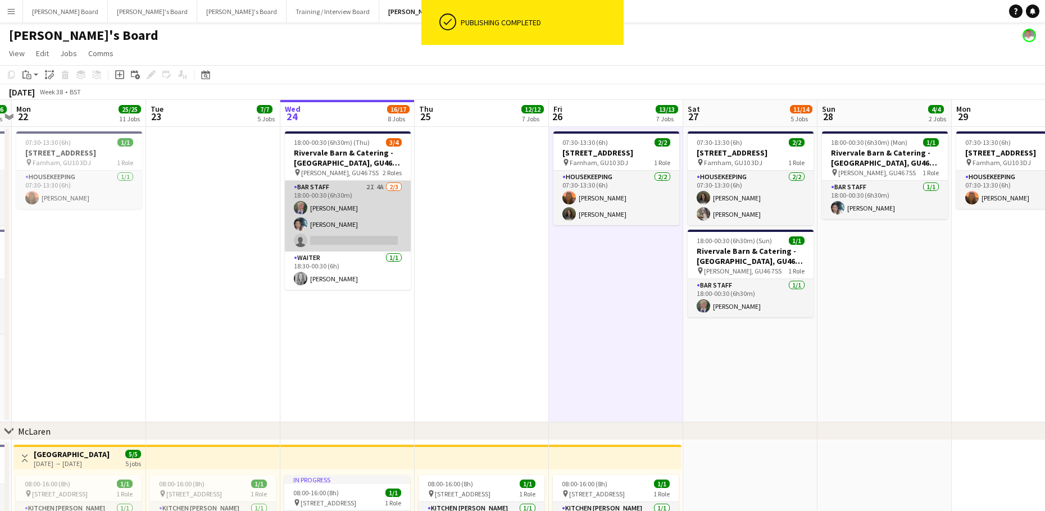
click at [376, 224] on app-card-role "BAR STAFF 2I 4A 2/3 18:00-00:30 (6h30m) Jakob Stadler Labrisca Gumbs single-neu…" at bounding box center [348, 216] width 126 height 71
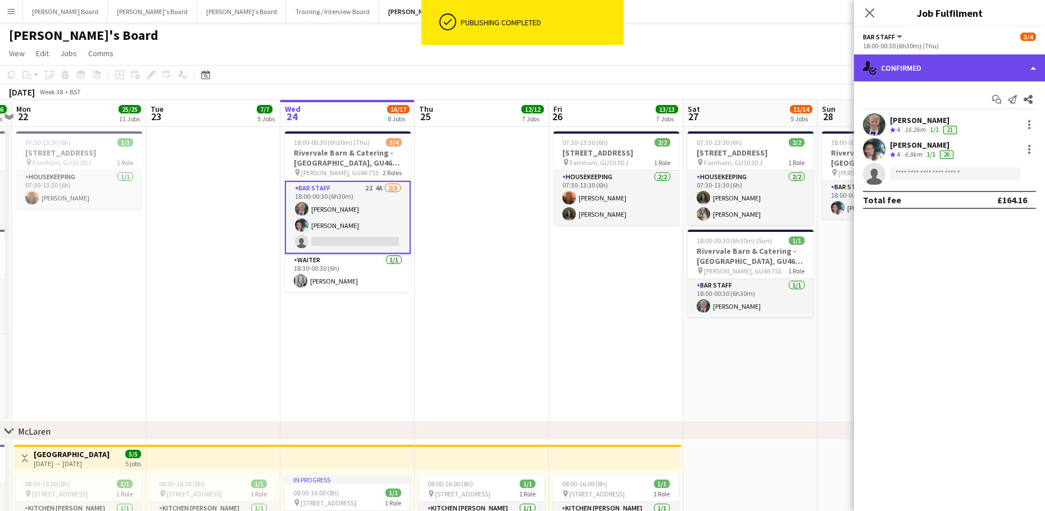
click at [899, 66] on div "single-neutral-actions-check-2 Confirmed" at bounding box center [949, 67] width 191 height 27
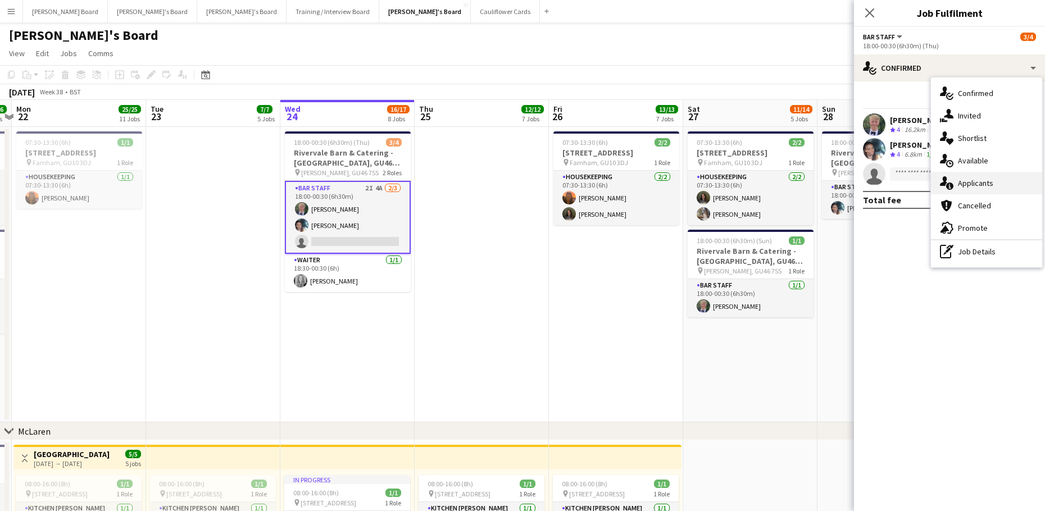
click at [983, 182] on span "Applicants" at bounding box center [975, 183] width 35 height 10
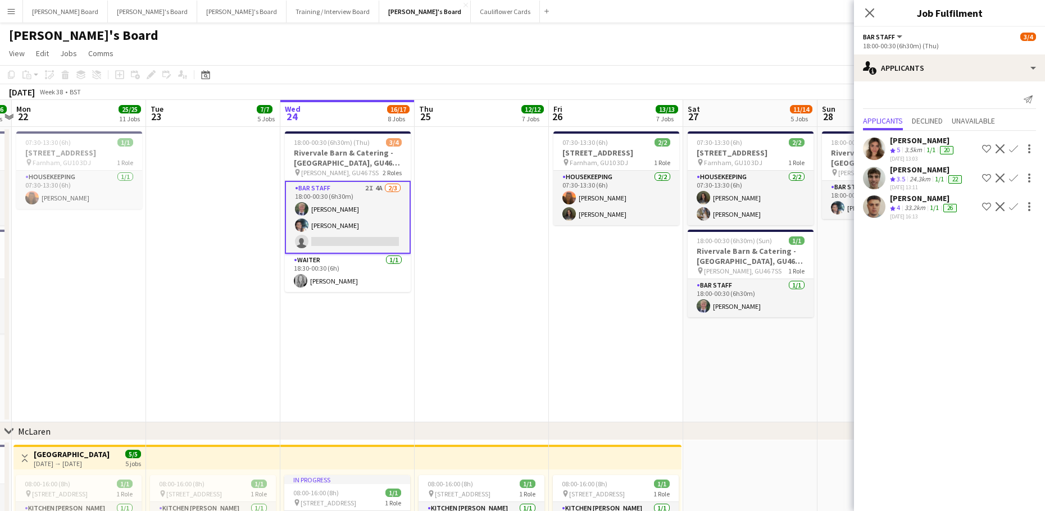
click at [522, 306] on app-date-cell at bounding box center [481, 274] width 134 height 295
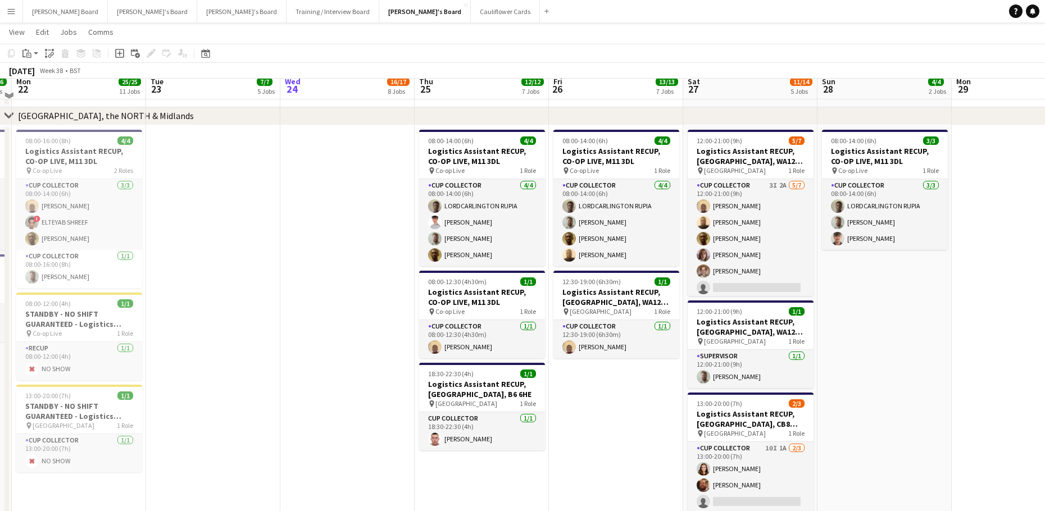
scroll to position [1797, 0]
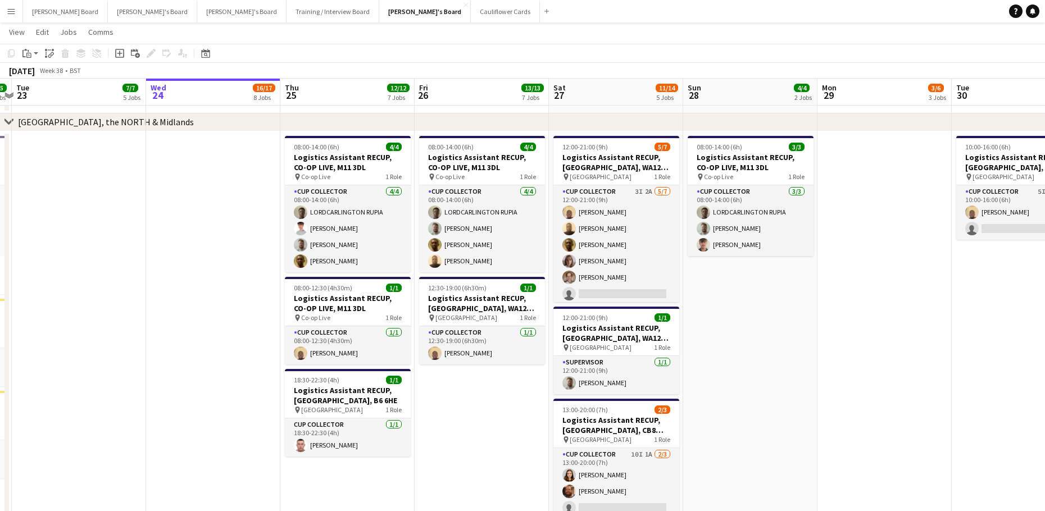
drag, startPoint x: 458, startPoint y: 421, endPoint x: 432, endPoint y: 418, distance: 26.1
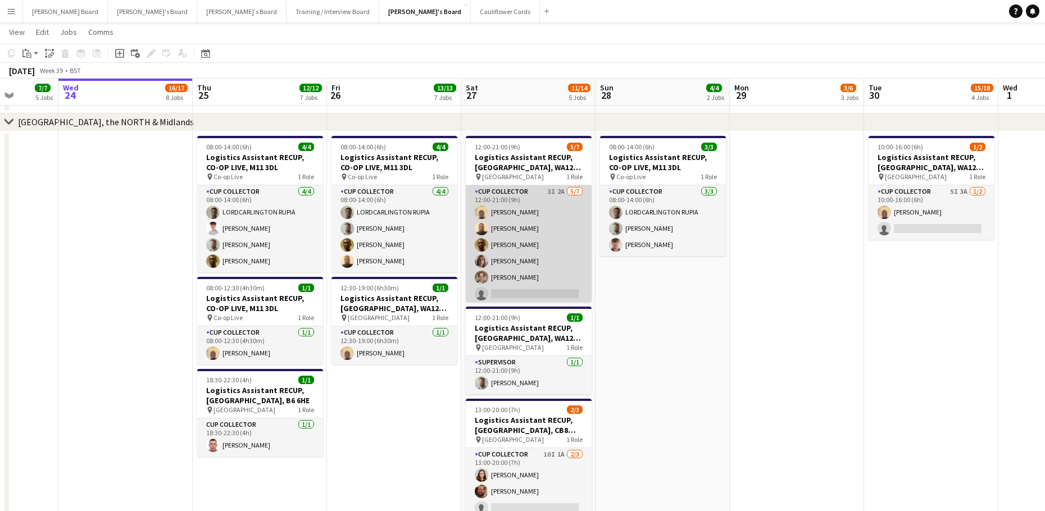
click at [533, 272] on app-card-role "CUP COLLECTOR 3I 2A 5/7 12:00-21:00 (9h) Daniel Agammegwa Oluwadamilola Olagbaj…" at bounding box center [529, 253] width 126 height 136
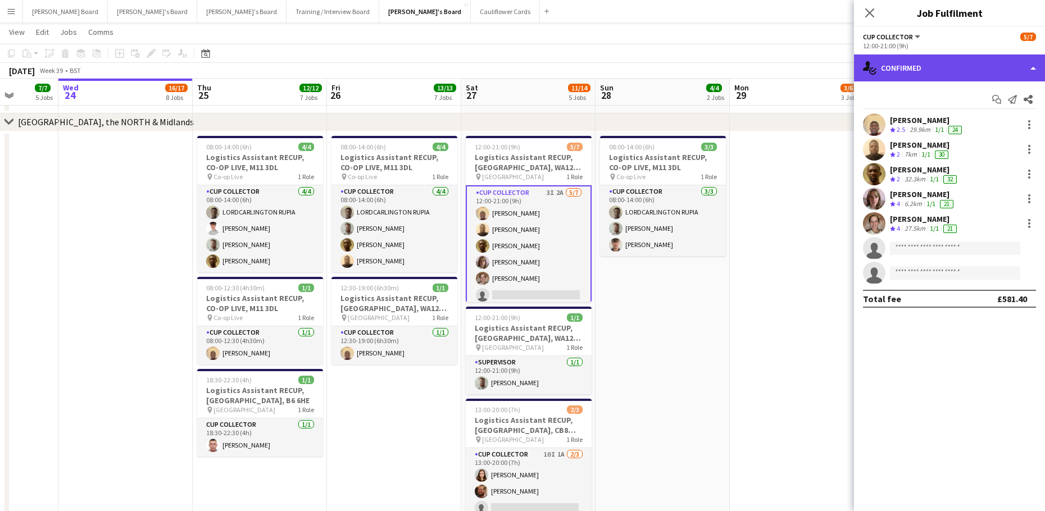
click at [917, 76] on div "single-neutral-actions-check-2 Confirmed" at bounding box center [949, 67] width 191 height 27
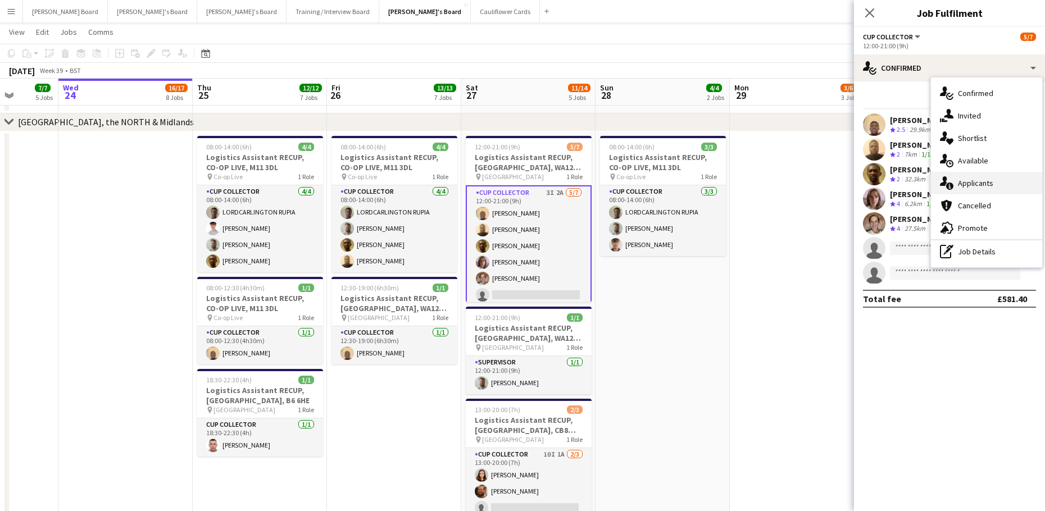
click at [990, 188] on span "Applicants" at bounding box center [975, 183] width 35 height 10
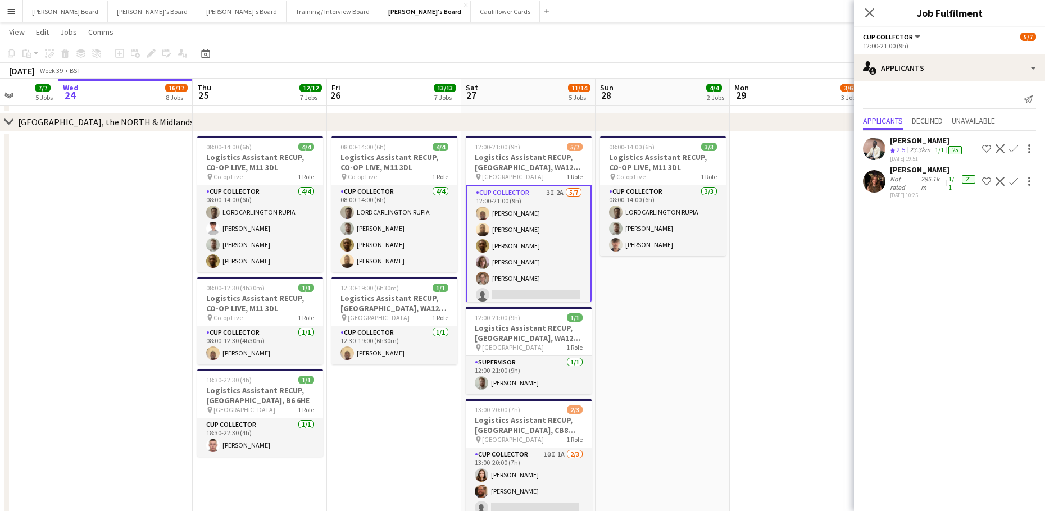
click at [921, 189] on div "285.1km" at bounding box center [932, 183] width 28 height 17
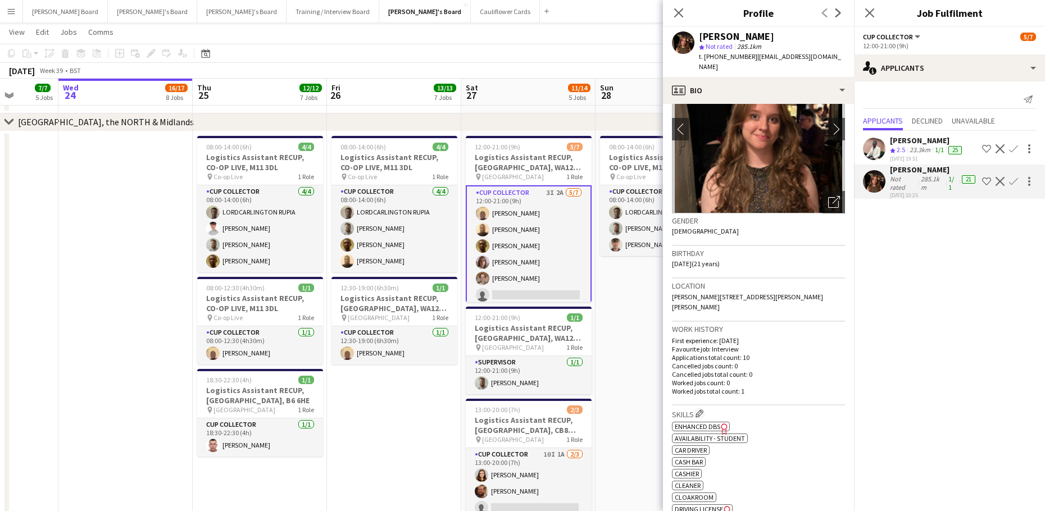
scroll to position [59, 0]
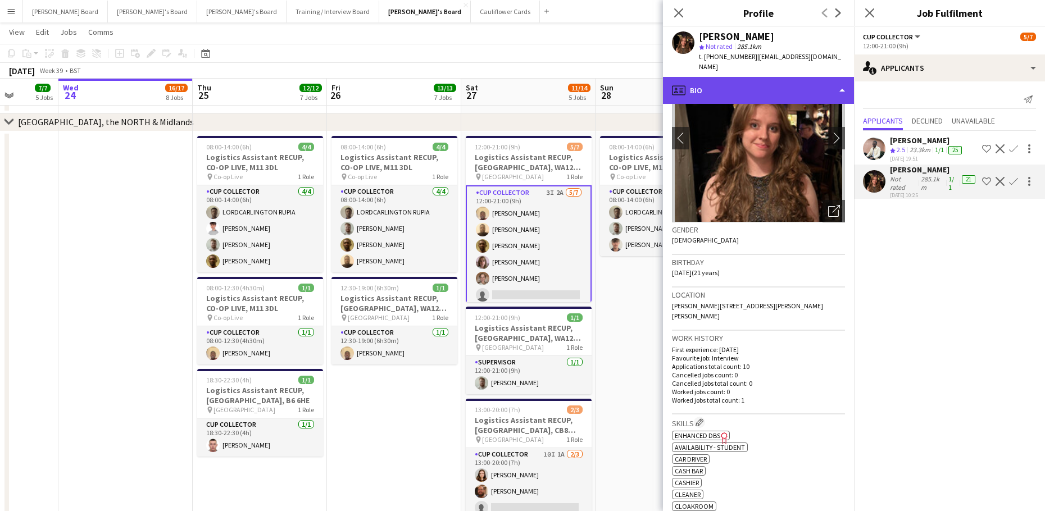
click at [750, 77] on div "profile Bio" at bounding box center [758, 90] width 191 height 27
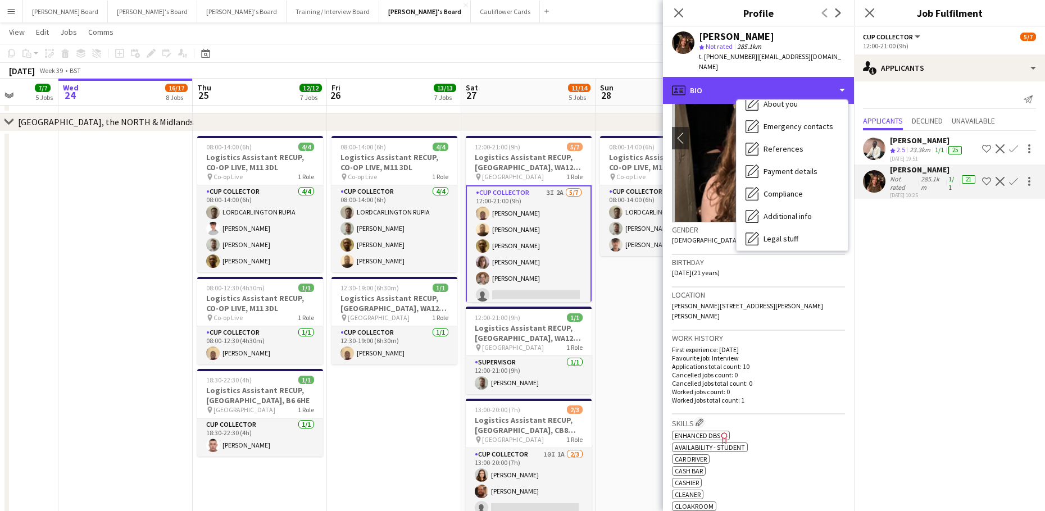
scroll to position [173, 0]
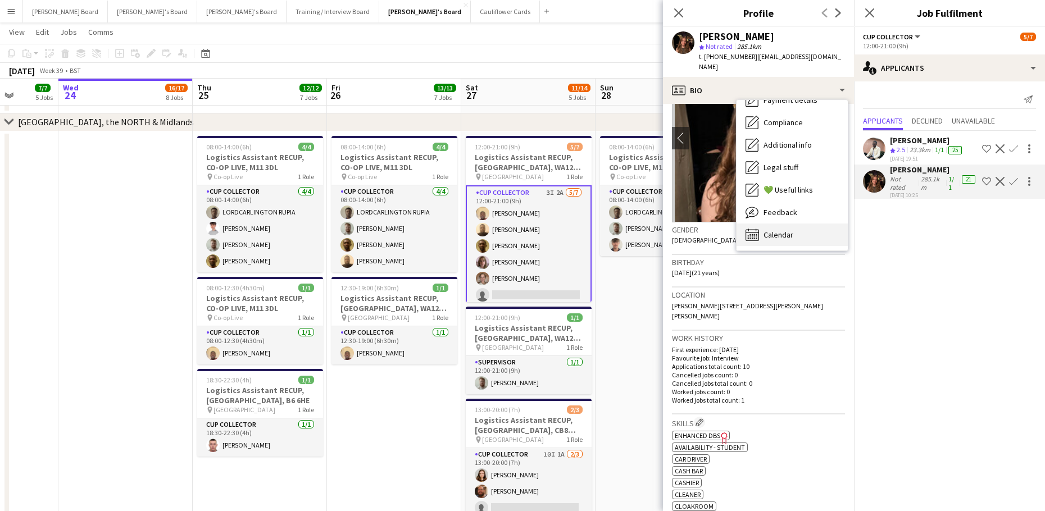
click at [794, 224] on div "Calendar Calendar" at bounding box center [791, 235] width 111 height 22
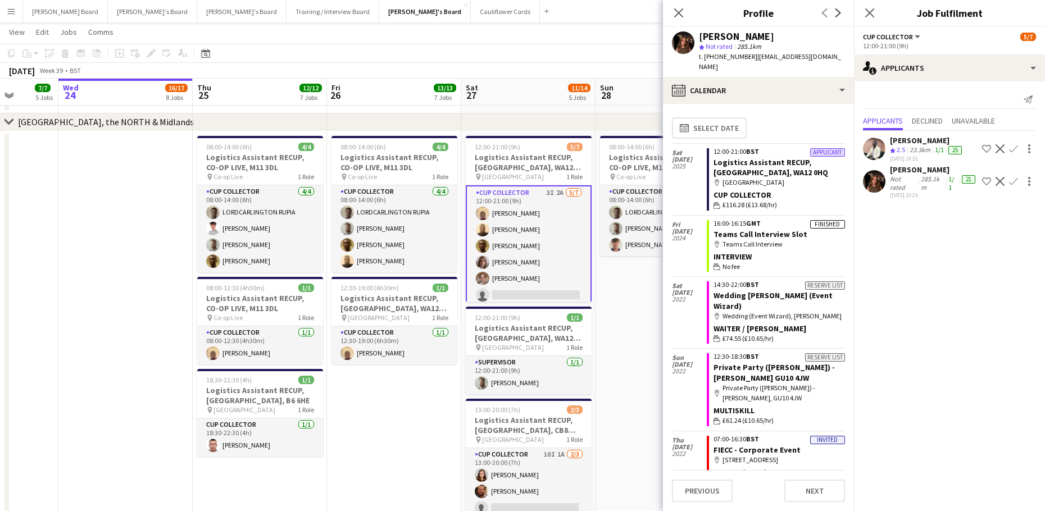
click at [914, 175] on div "[PERSON_NAME]" at bounding box center [934, 170] width 88 height 10
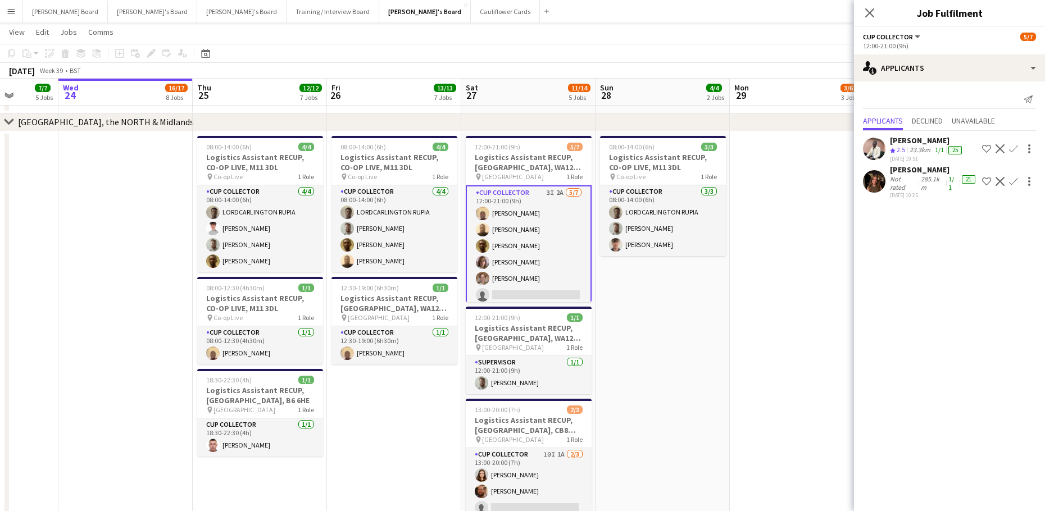
click at [914, 175] on div "[PERSON_NAME]" at bounding box center [934, 170] width 88 height 10
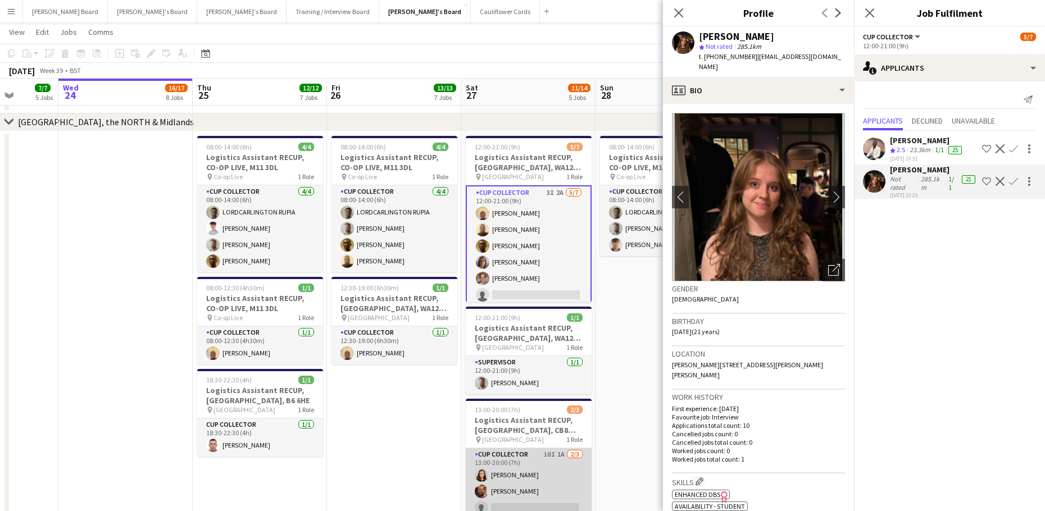
click at [525, 486] on app-card-role "CUP COLLECTOR 10I 1A 2/3 13:00-20:00 (7h) Evie Hepworth Ramsey Nasser single-ne…" at bounding box center [529, 483] width 126 height 71
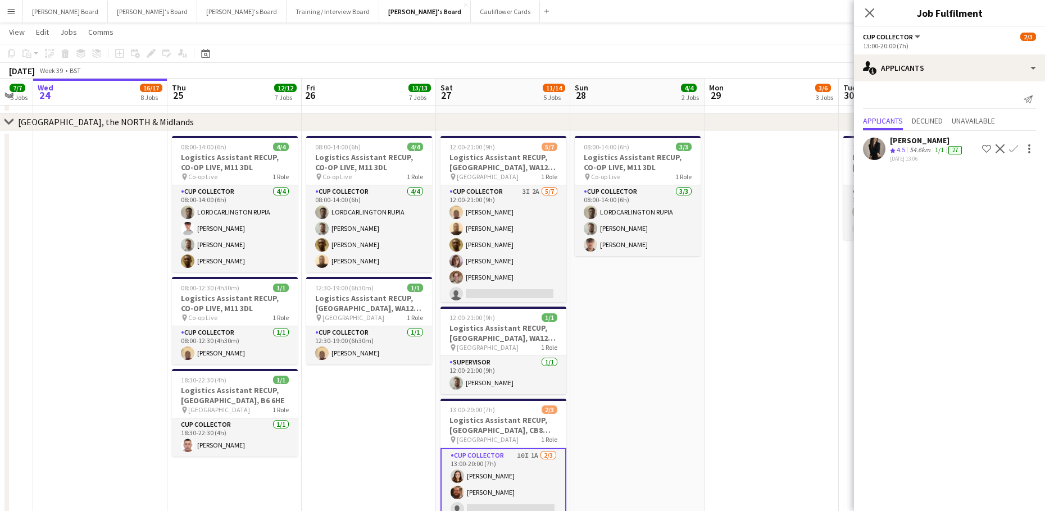
drag, startPoint x: 650, startPoint y: 395, endPoint x: 603, endPoint y: 384, distance: 47.8
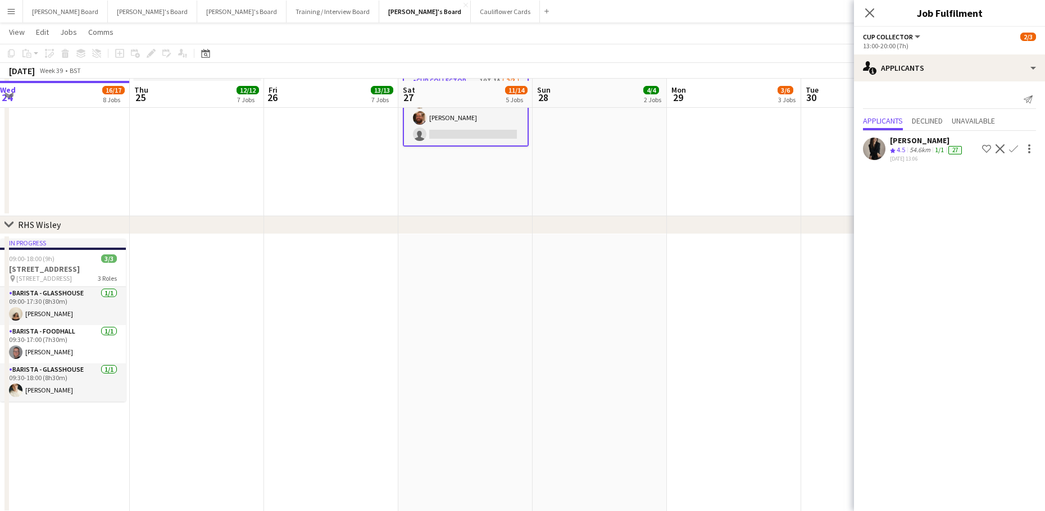
scroll to position [2174, 0]
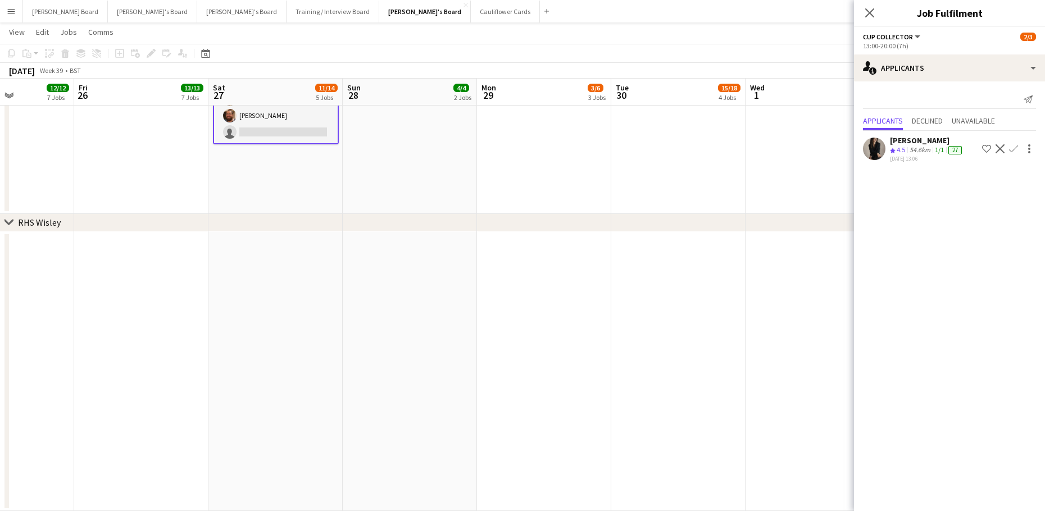
drag, startPoint x: 720, startPoint y: 368, endPoint x: 537, endPoint y: 388, distance: 184.1
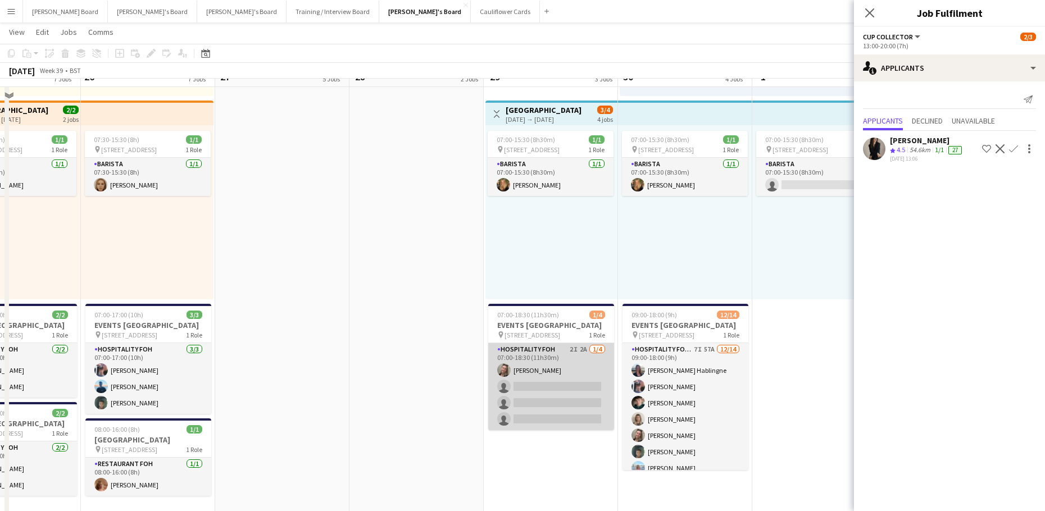
scroll to position [601, 0]
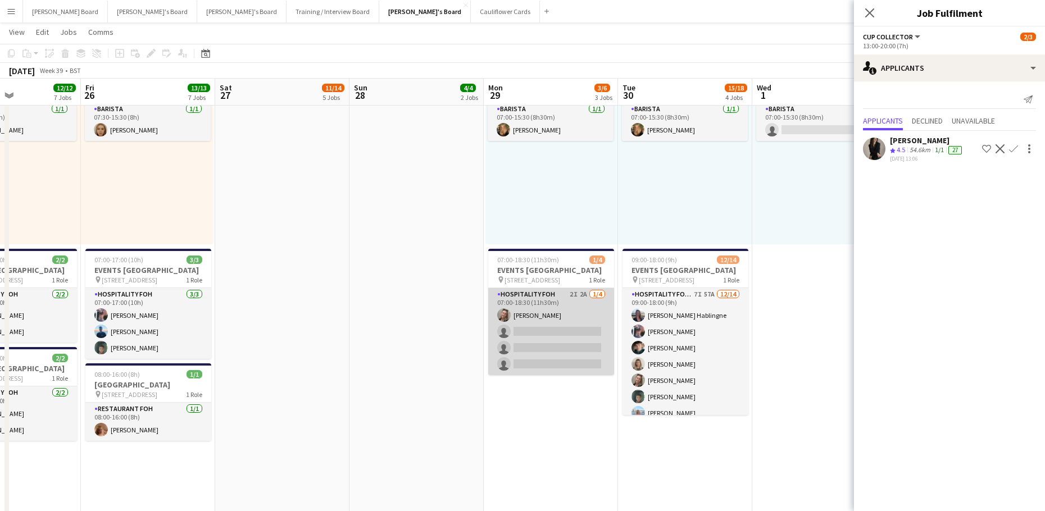
click at [586, 372] on app-card-role "Hospitality FOH 2I 2A 1/4 07:00-18:30 (11h30m) Jazmin Gammon single-neutral-act…" at bounding box center [551, 331] width 126 height 87
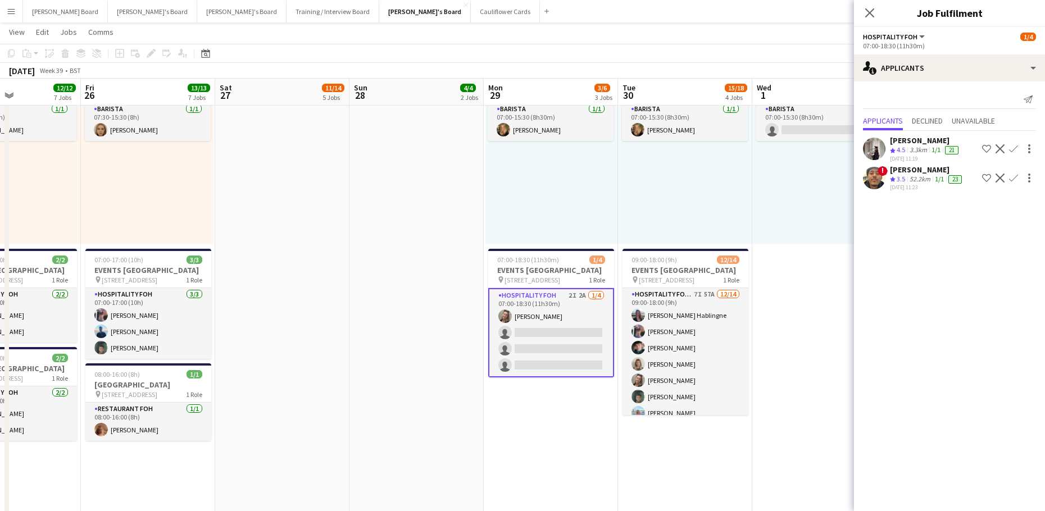
click at [1004, 181] on app-icon "Decline" at bounding box center [999, 178] width 9 height 9
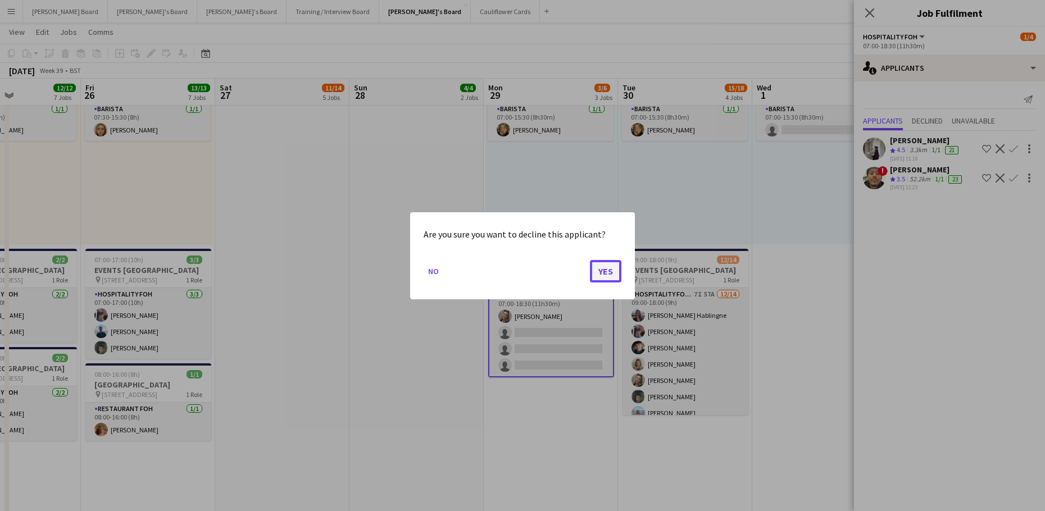
click at [608, 271] on button "Yes" at bounding box center [605, 270] width 31 height 22
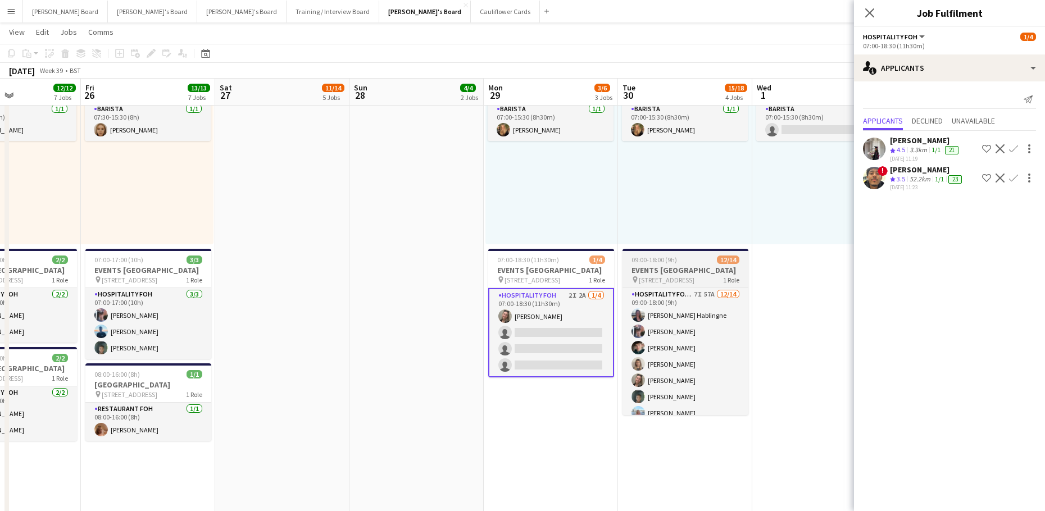
scroll to position [601, 0]
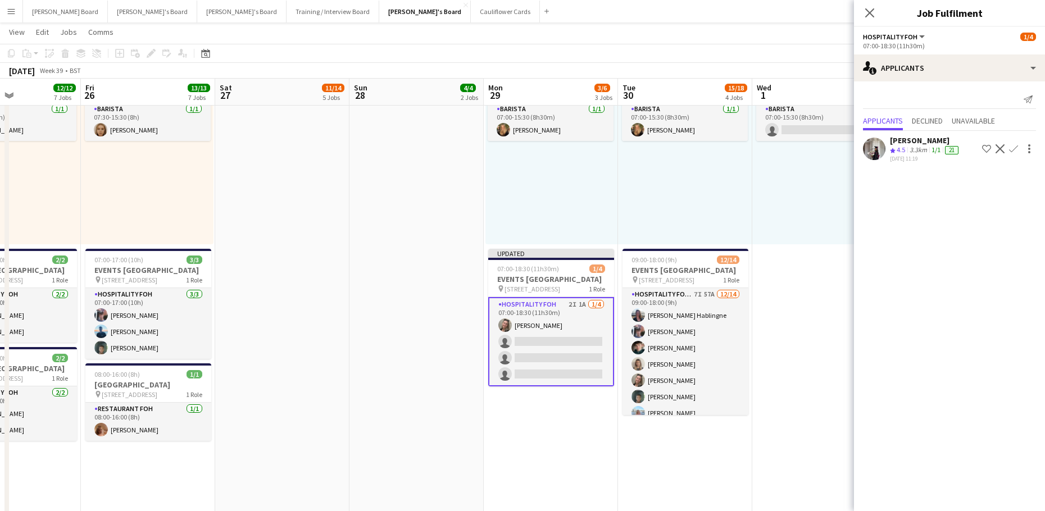
drag, startPoint x: 812, startPoint y: 214, endPoint x: 832, endPoint y: 207, distance: 21.5
click at [812, 214] on div "07:00-15:30 (8h30m) 0/1 pin Woking, GU21 4YH 1 Role Barista 0/1 07:00-15:30 (8h…" at bounding box center [819, 157] width 134 height 174
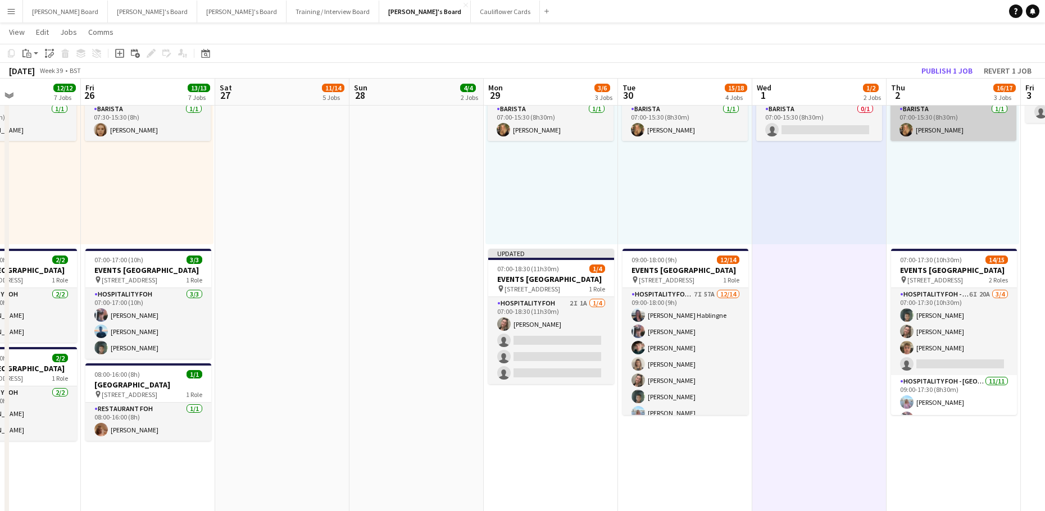
scroll to position [0, 321]
click at [937, 67] on button "Publish 1 job" at bounding box center [947, 70] width 60 height 15
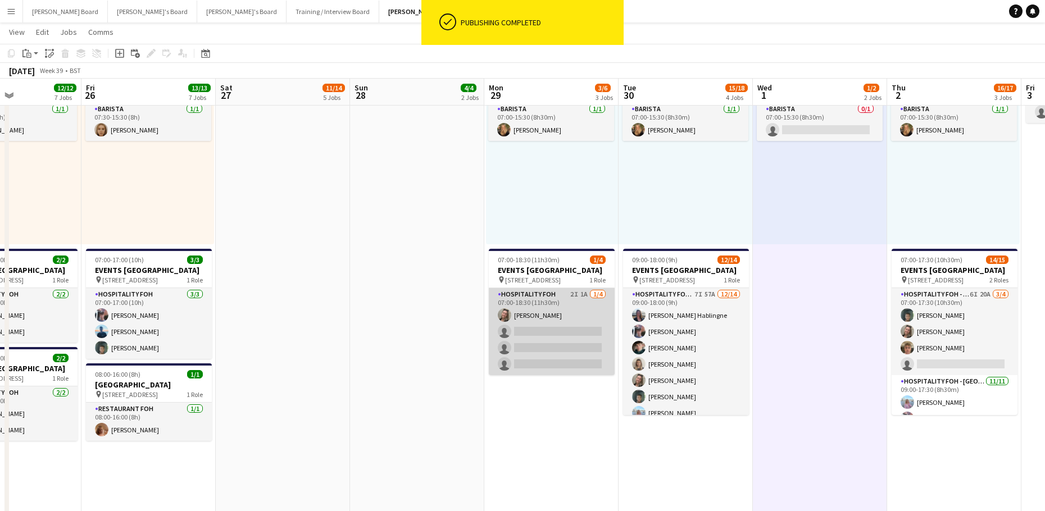
click at [589, 351] on app-card-role "Hospitality FOH 2I 1A 1/4 07:00-18:30 (11h30m) Jazmin Gammon single-neutral-act…" at bounding box center [552, 331] width 126 height 87
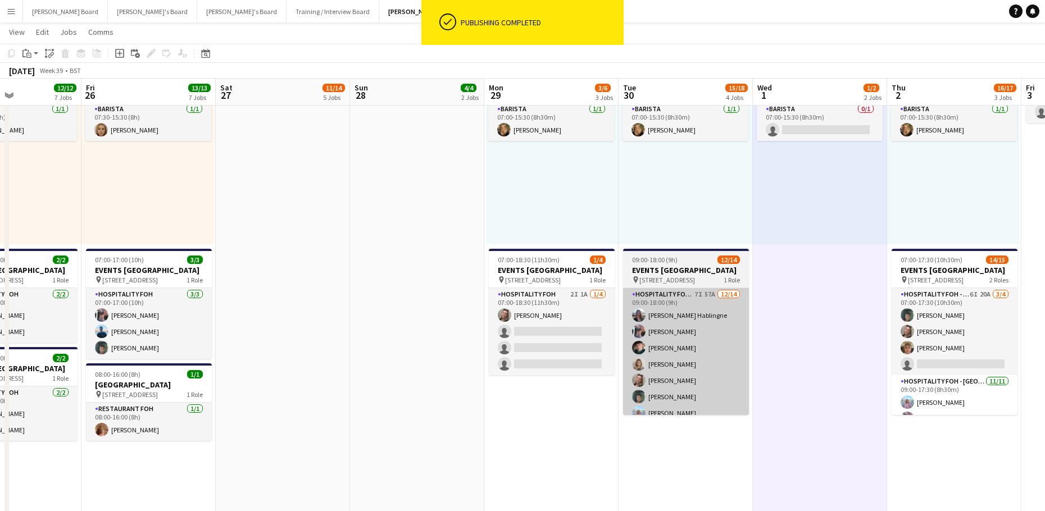
scroll to position [0, 321]
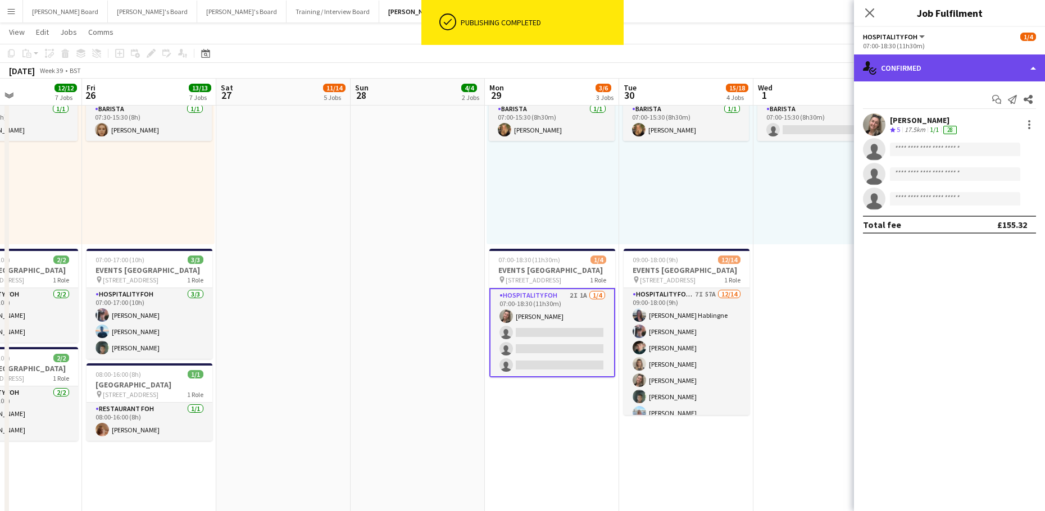
click at [960, 60] on div "single-neutral-actions-check-2 Confirmed" at bounding box center [949, 67] width 191 height 27
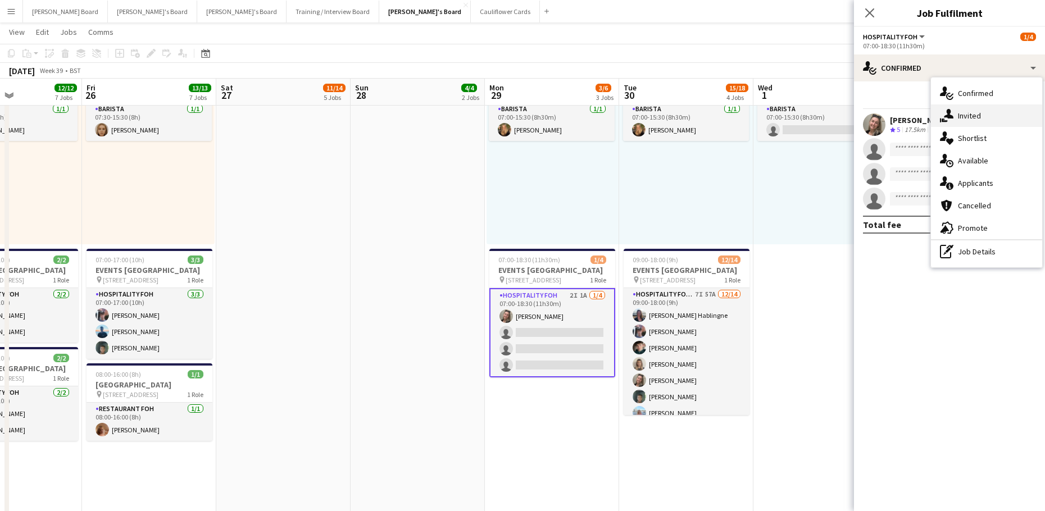
click at [983, 112] on div "single-neutral-actions-share-1 Invited" at bounding box center [986, 115] width 111 height 22
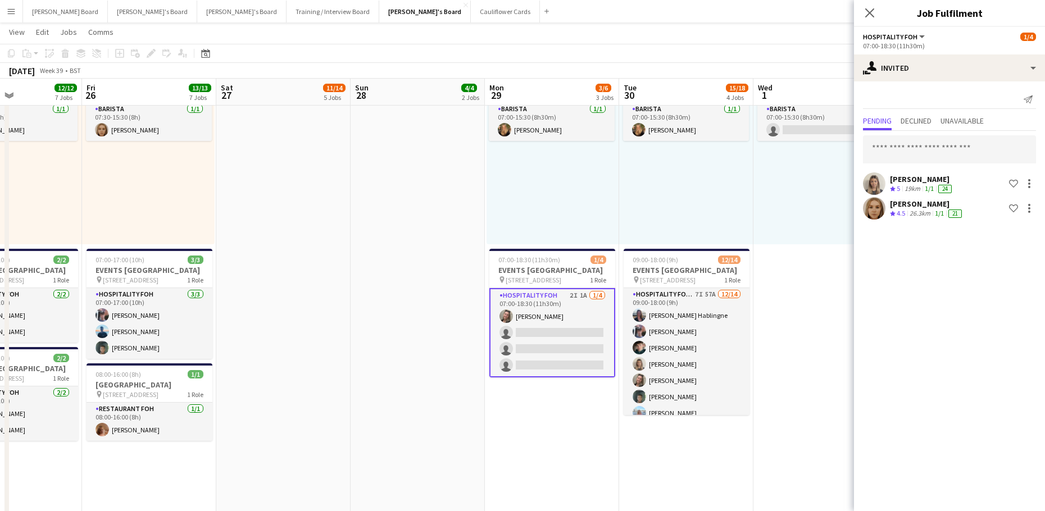
click at [936, 120] on div "Pending Declined Unavailable" at bounding box center [949, 121] width 173 height 17
click at [931, 122] on span "Declined" at bounding box center [915, 121] width 31 height 8
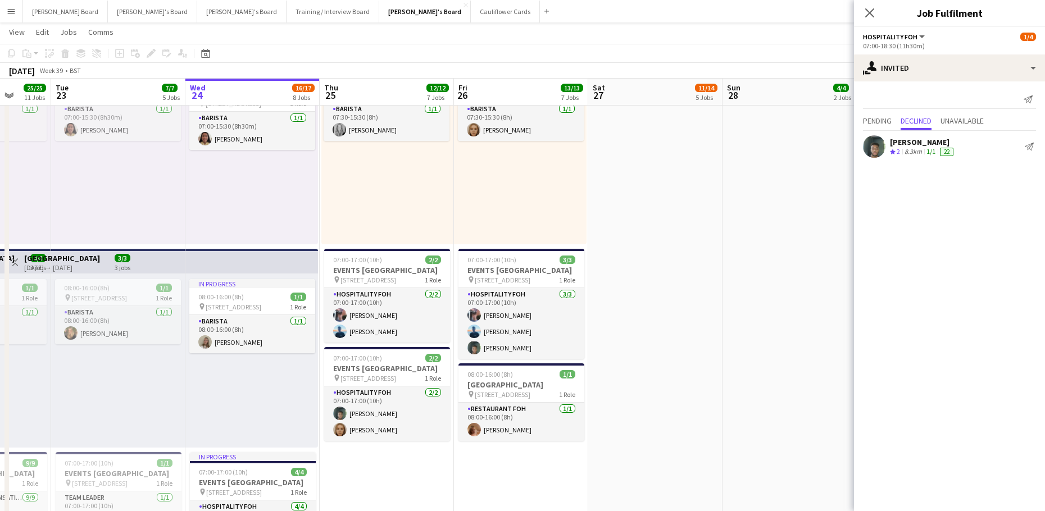
drag, startPoint x: 374, startPoint y: 380, endPoint x: 657, endPoint y: 376, distance: 282.5
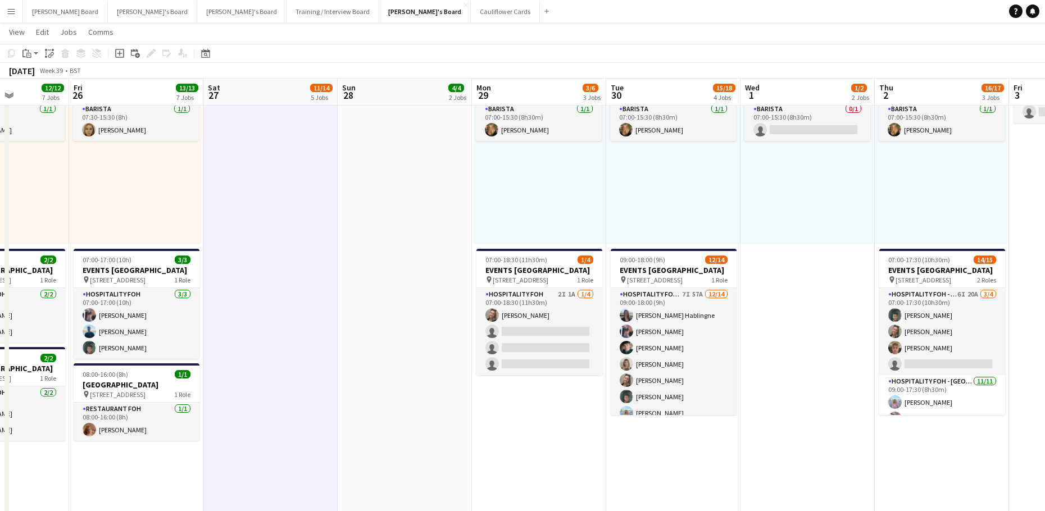
scroll to position [0, 353]
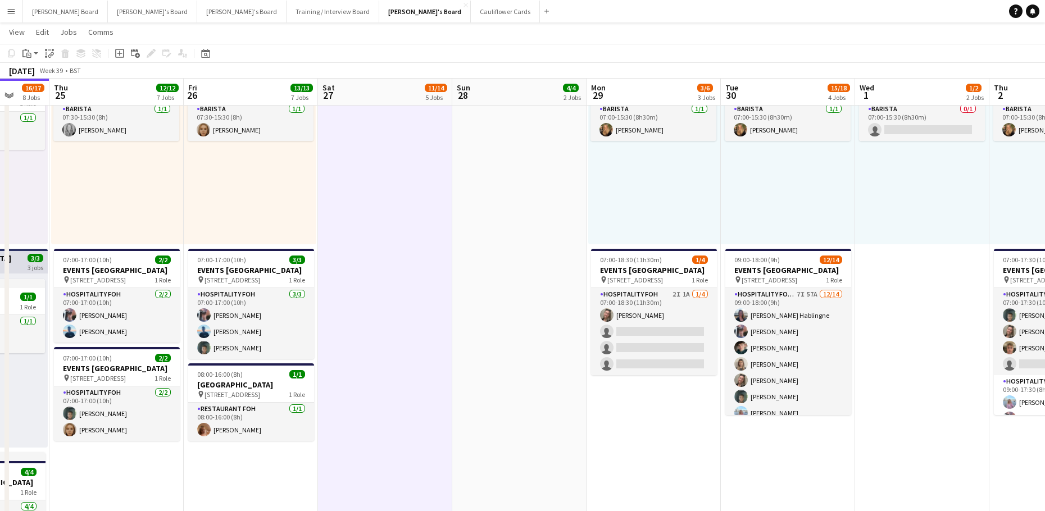
drag, startPoint x: 857, startPoint y: 434, endPoint x: 517, endPoint y: 443, distance: 339.9
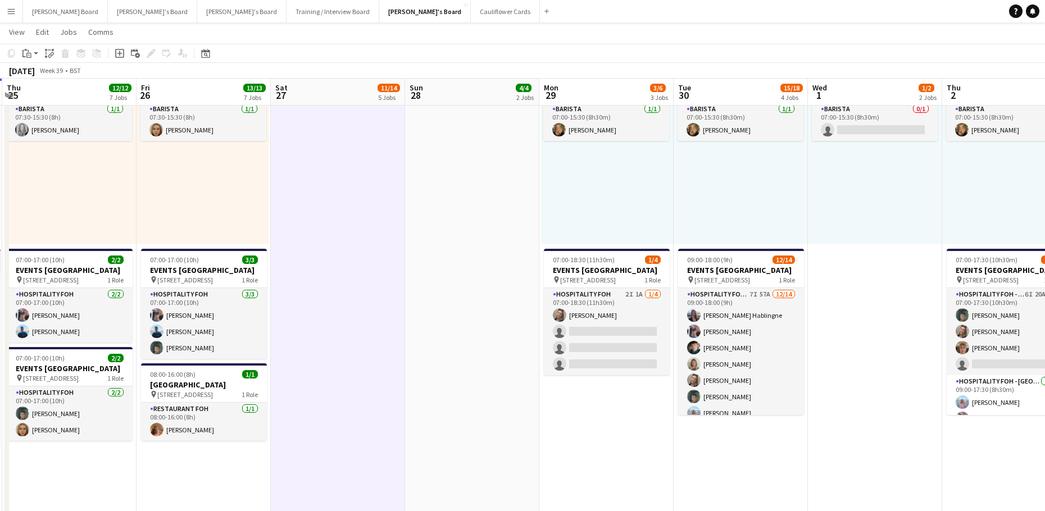
scroll to position [0, 235]
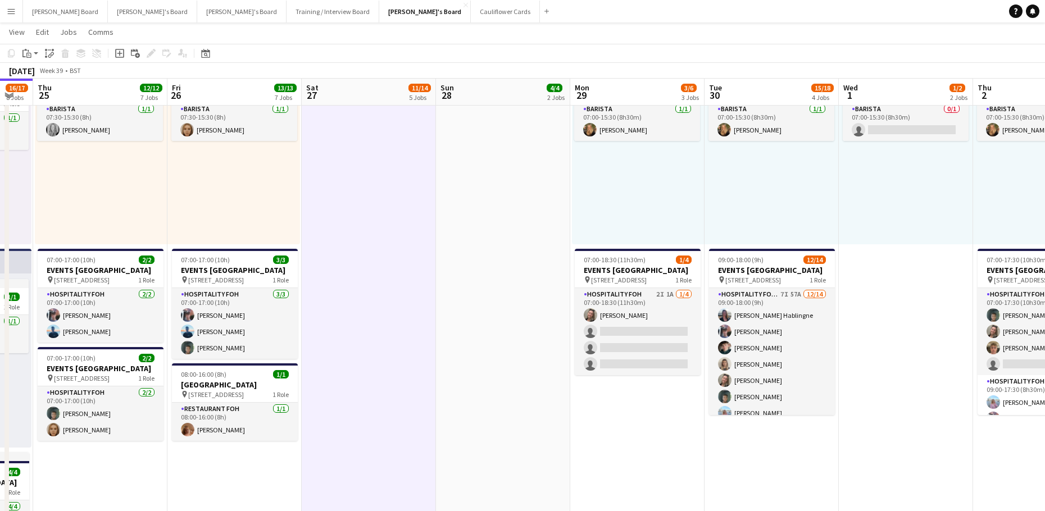
drag, startPoint x: 331, startPoint y: 405, endPoint x: 584, endPoint y: 407, distance: 252.2
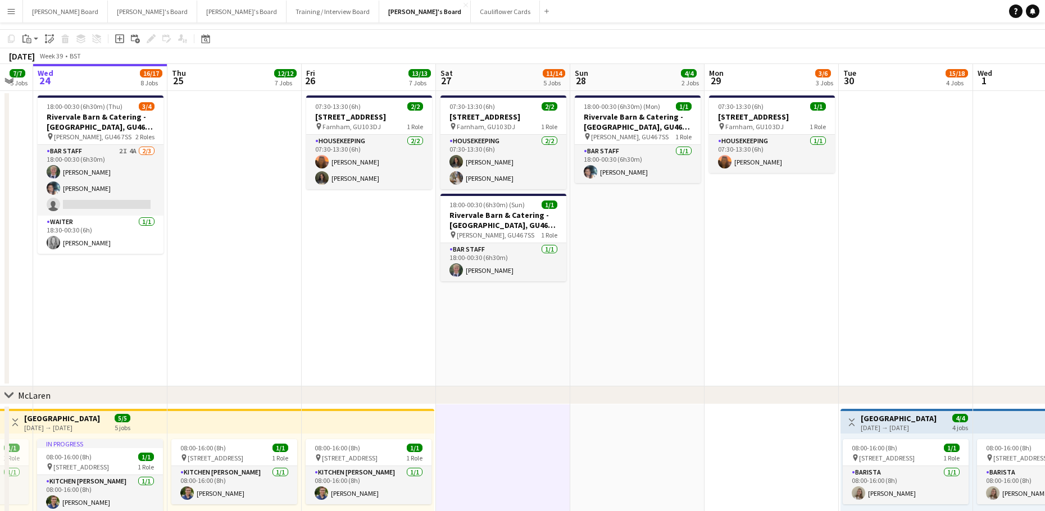
scroll to position [0, 0]
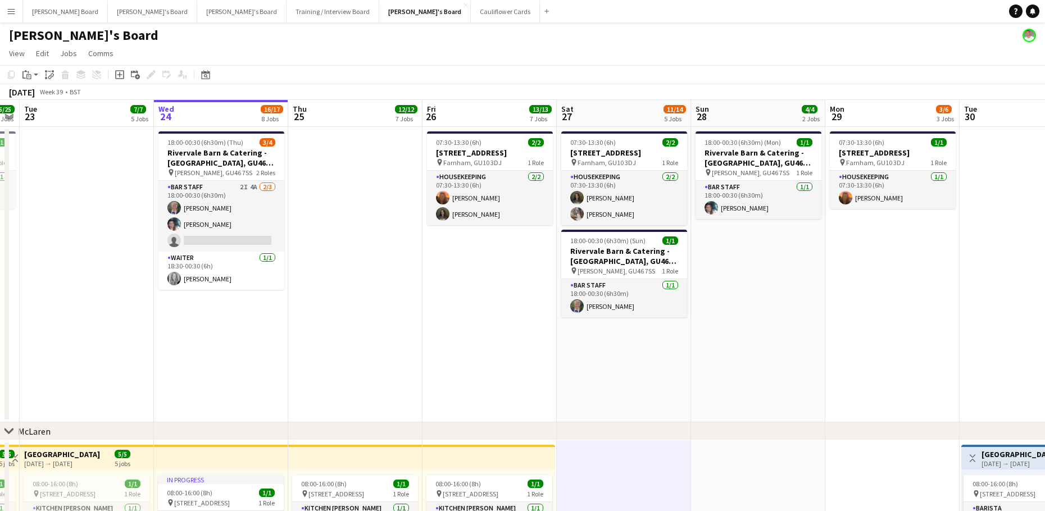
drag, startPoint x: 161, startPoint y: 339, endPoint x: 368, endPoint y: 318, distance: 208.8
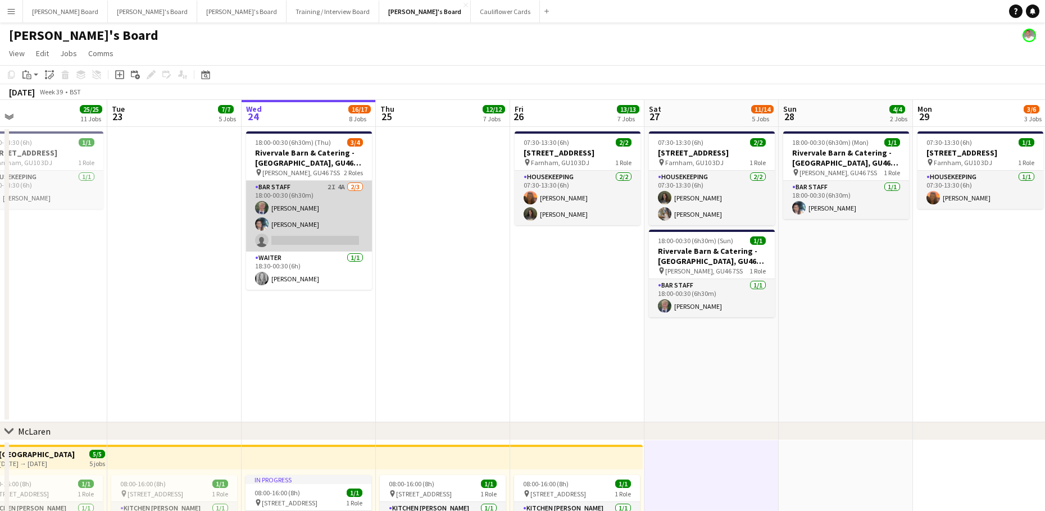
drag, startPoint x: 333, startPoint y: 240, endPoint x: 332, endPoint y: 247, distance: 7.3
click at [335, 240] on app-card-role "BAR STAFF 2I 4A 2/3 18:00-00:30 (6h30m) Jakob Stadler Labrisca Gumbs single-neu…" at bounding box center [309, 216] width 126 height 71
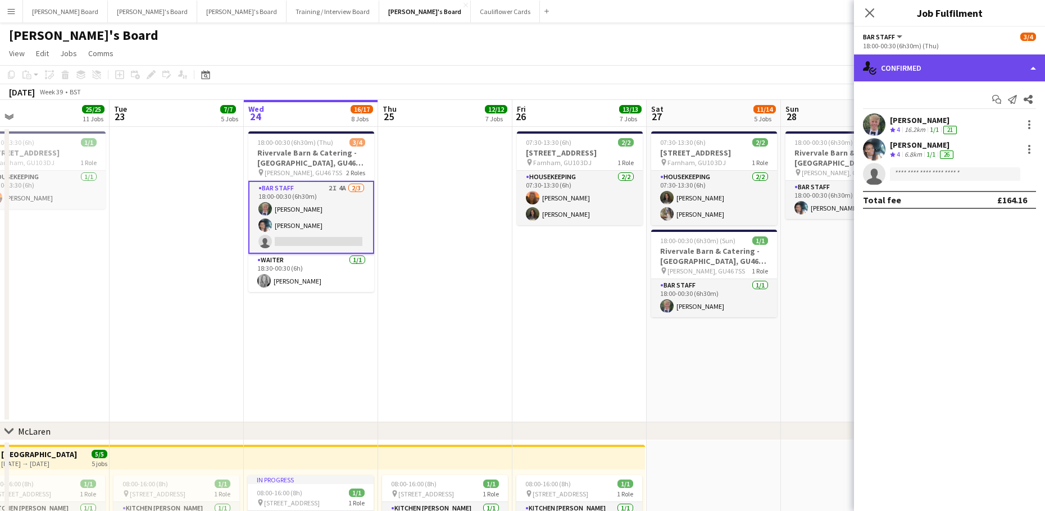
click at [943, 72] on div "single-neutral-actions-check-2 Confirmed" at bounding box center [949, 67] width 191 height 27
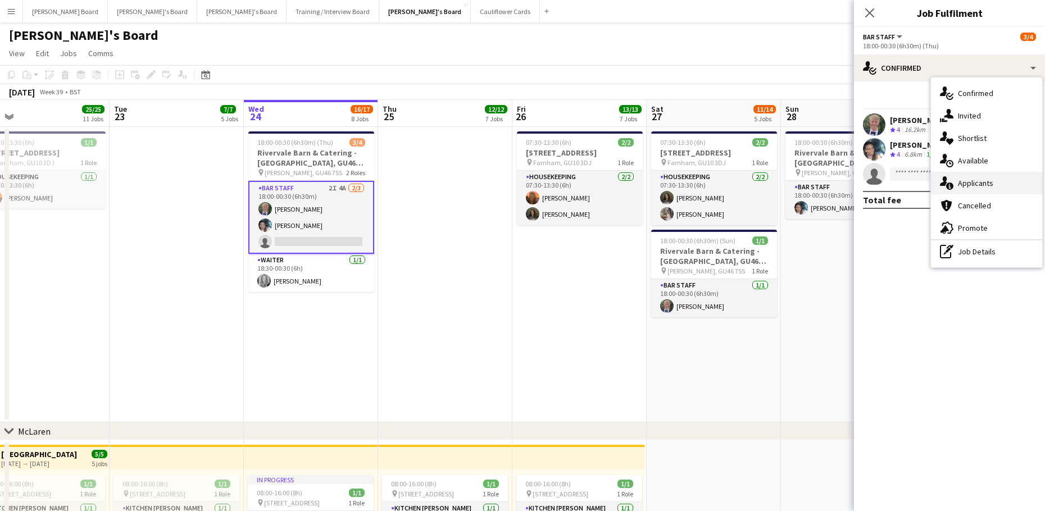
click at [1011, 188] on div "single-neutral-actions-information Applicants" at bounding box center [986, 183] width 111 height 22
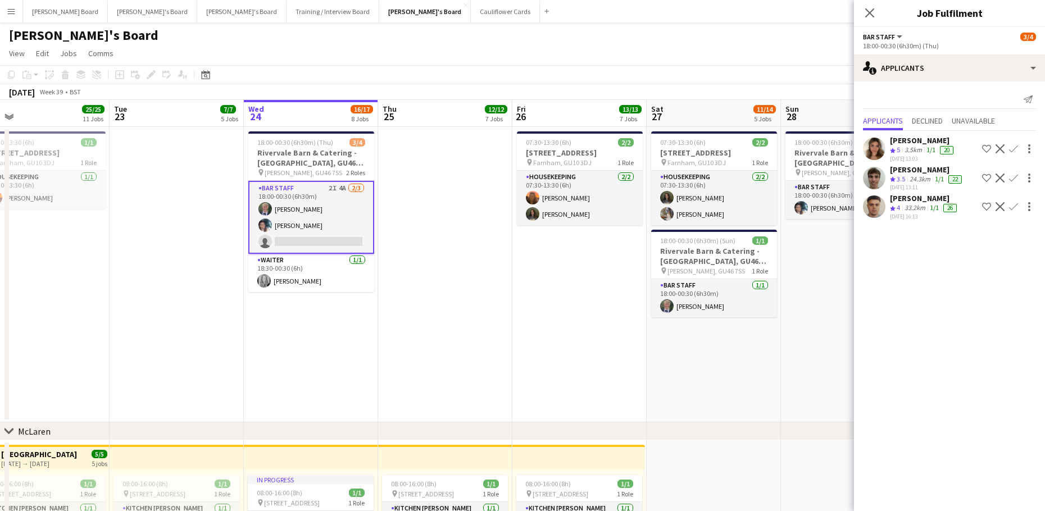
click at [910, 218] on div "22-09-2025 16:13" at bounding box center [924, 216] width 69 height 7
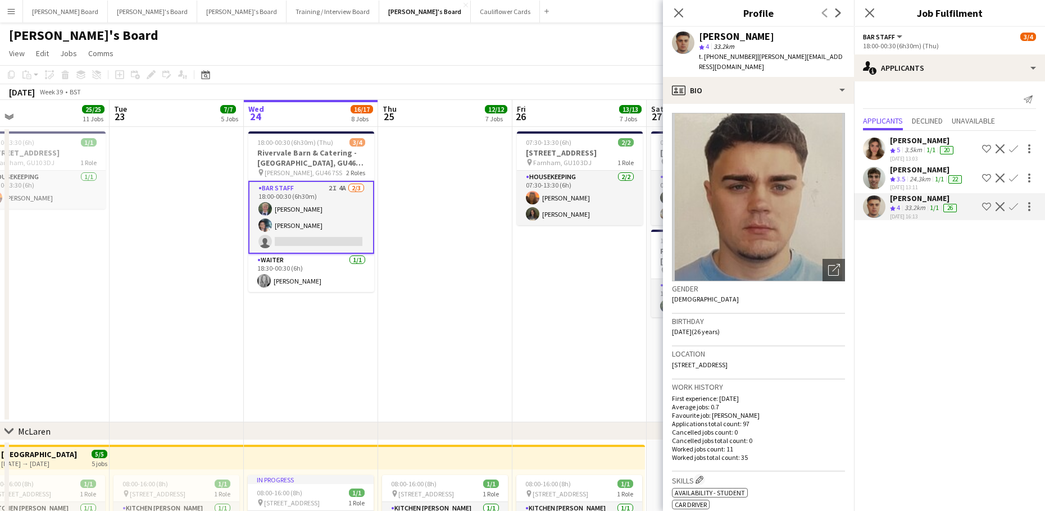
click at [890, 183] on app-icon "Crew rating" at bounding box center [893, 179] width 6 height 8
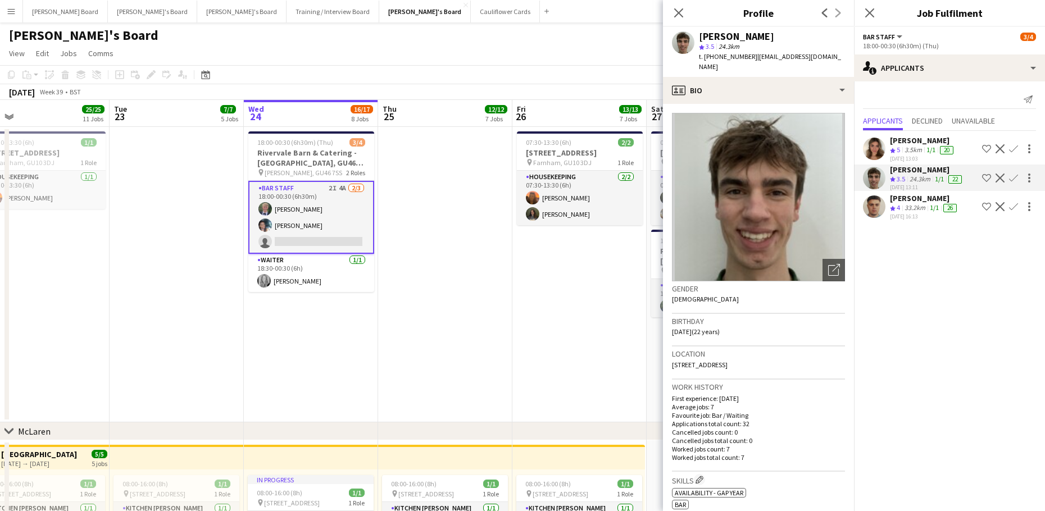
click at [898, 152] on span "5" at bounding box center [897, 149] width 3 height 8
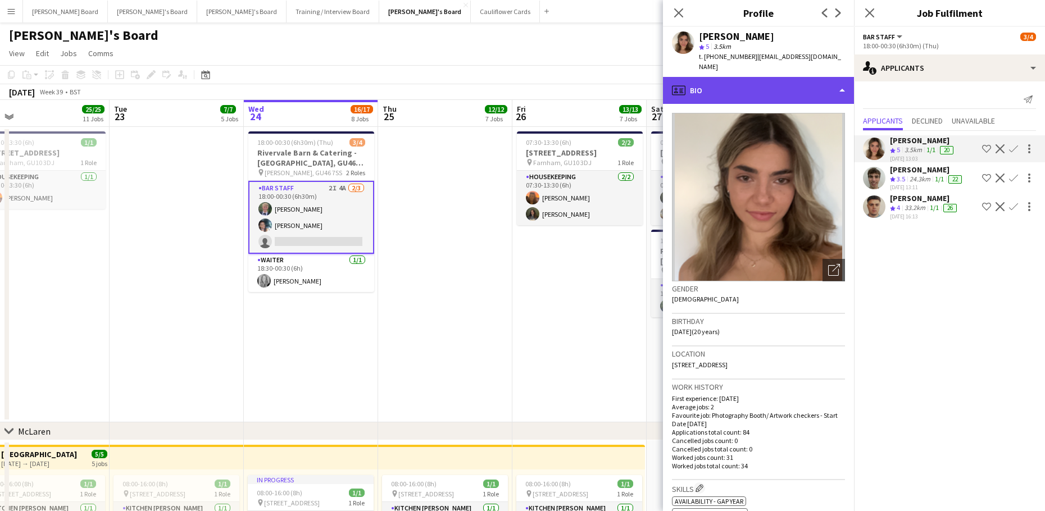
click at [769, 84] on div "profile Bio" at bounding box center [758, 90] width 191 height 27
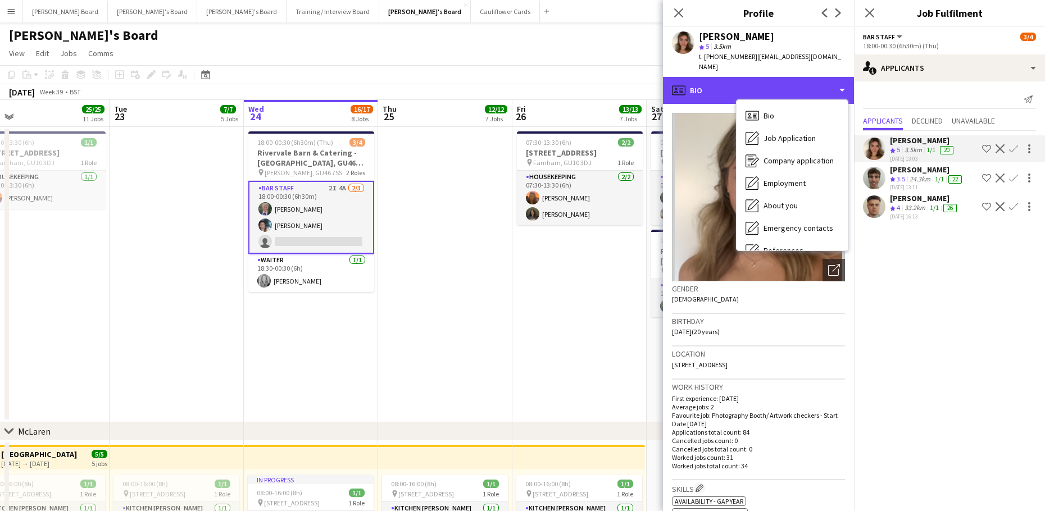
scroll to position [173, 0]
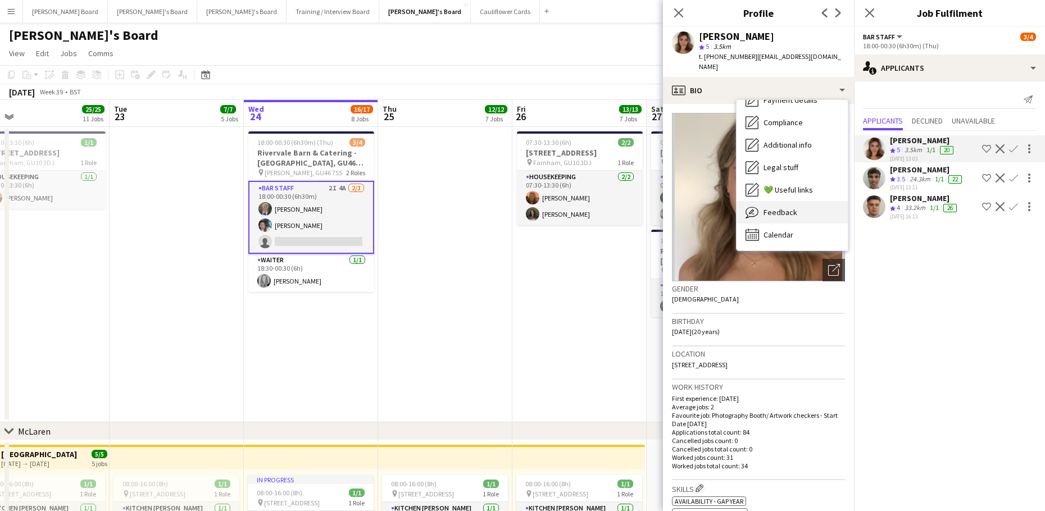
click at [809, 201] on div "Feedback Feedback" at bounding box center [791, 212] width 111 height 22
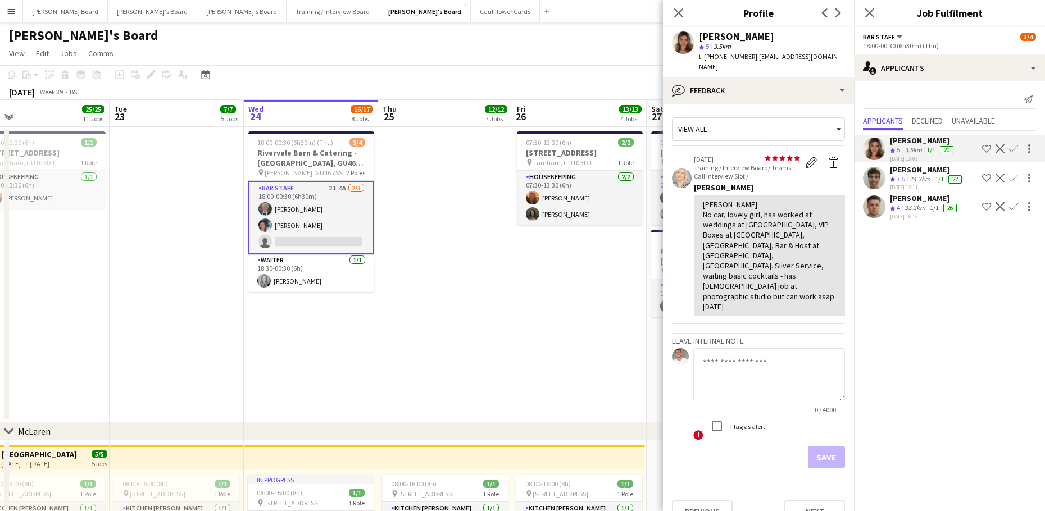
click at [892, 202] on div "Thomas Morris" at bounding box center [924, 198] width 69 height 10
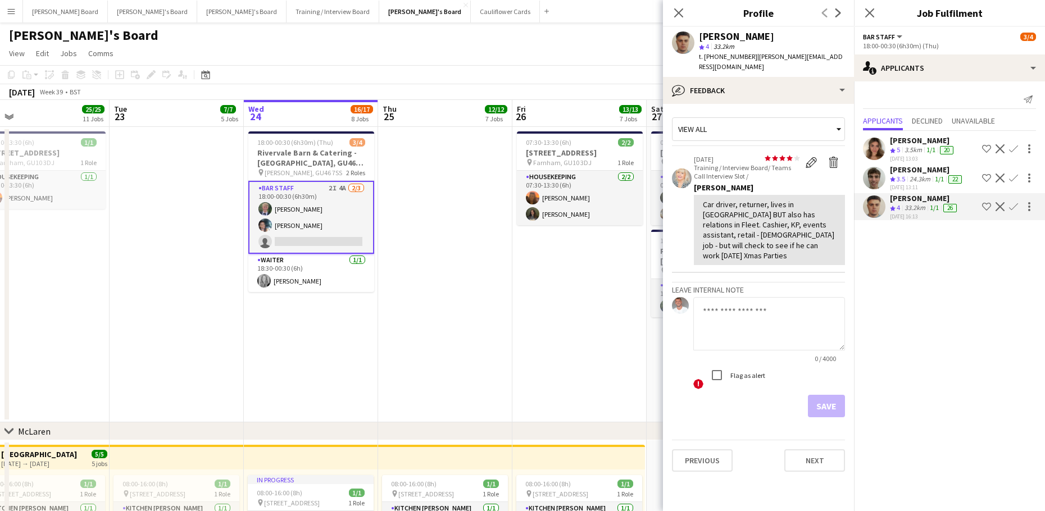
click at [916, 165] on div "Joseph Field" at bounding box center [927, 170] width 74 height 10
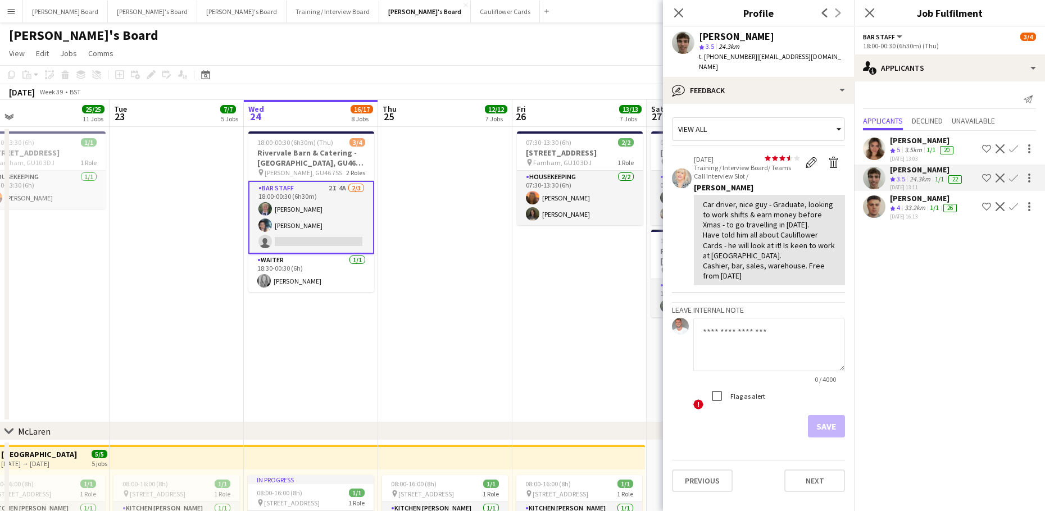
click at [310, 209] on app-card-role "BAR STAFF 2I 4A 2/3 18:00-00:30 (6h30m) Jakob Stadler Labrisca Gumbs single-neu…" at bounding box center [311, 217] width 126 height 73
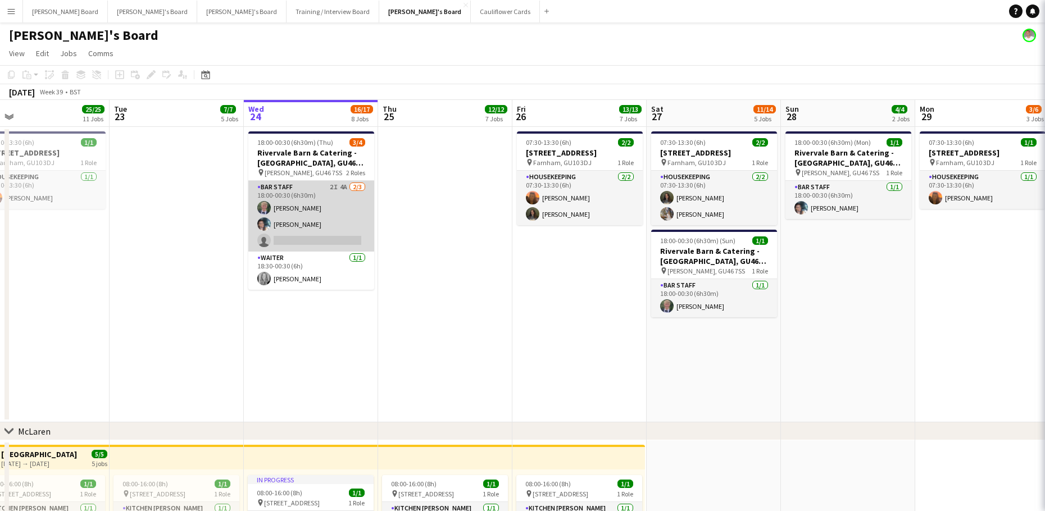
click at [310, 209] on app-card-role "BAR STAFF 2I 4A 2/3 18:00-00:30 (6h30m) Jakob Stadler Labrisca Gumbs single-neu…" at bounding box center [311, 216] width 126 height 71
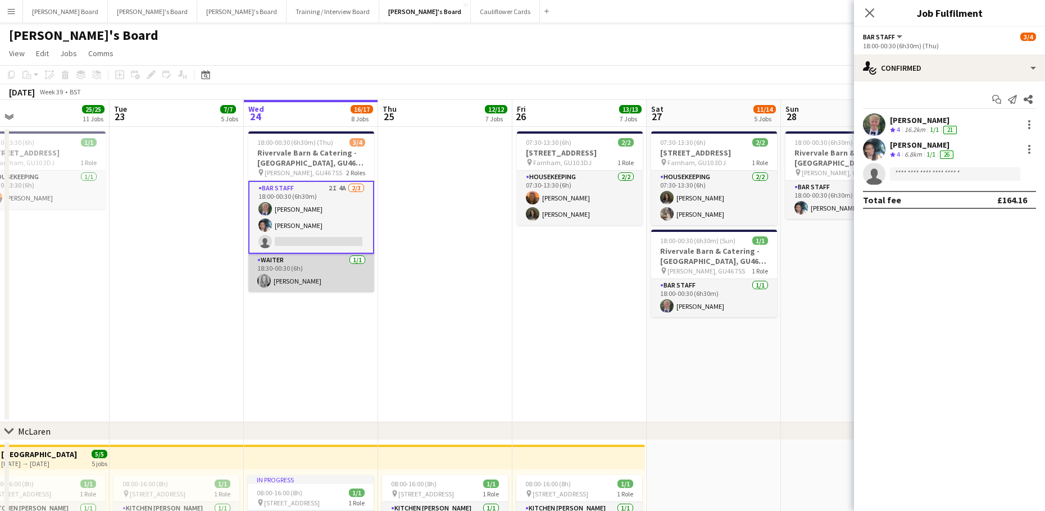
click at [280, 265] on app-card-role "Waiter 1/1 18:30-00:30 (6h) Madeleine Balle" at bounding box center [311, 273] width 126 height 38
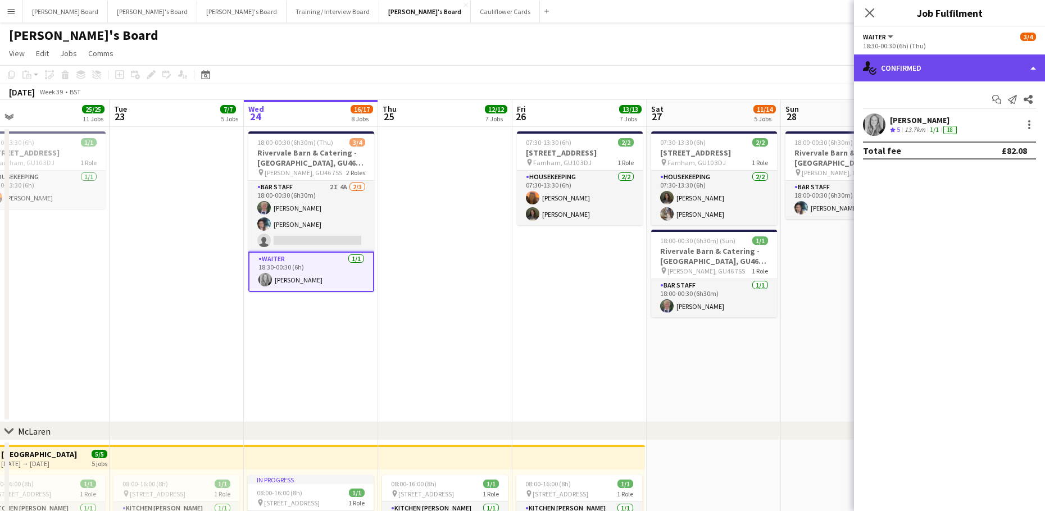
click at [892, 70] on div "single-neutral-actions-check-2 Confirmed" at bounding box center [949, 67] width 191 height 27
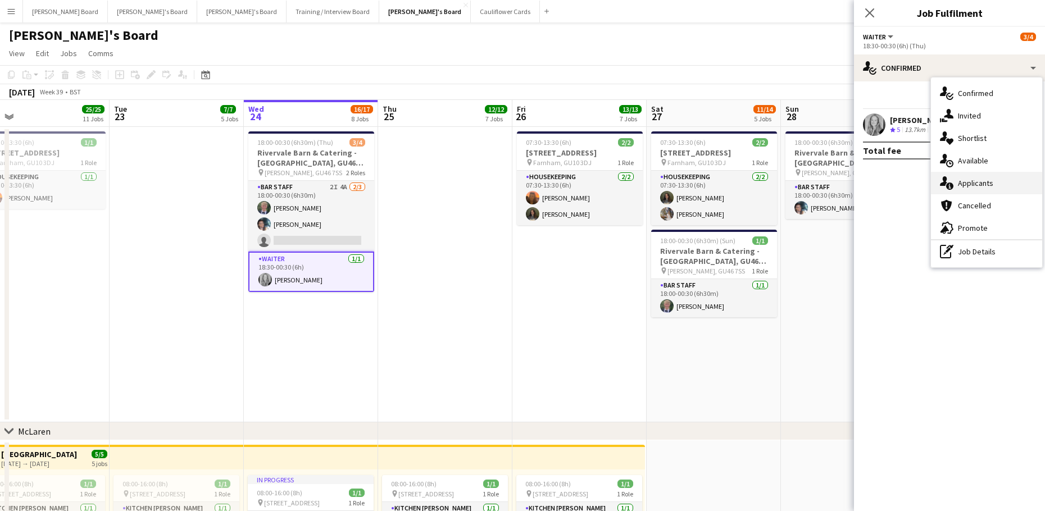
click at [974, 184] on span "Applicants" at bounding box center [975, 183] width 35 height 10
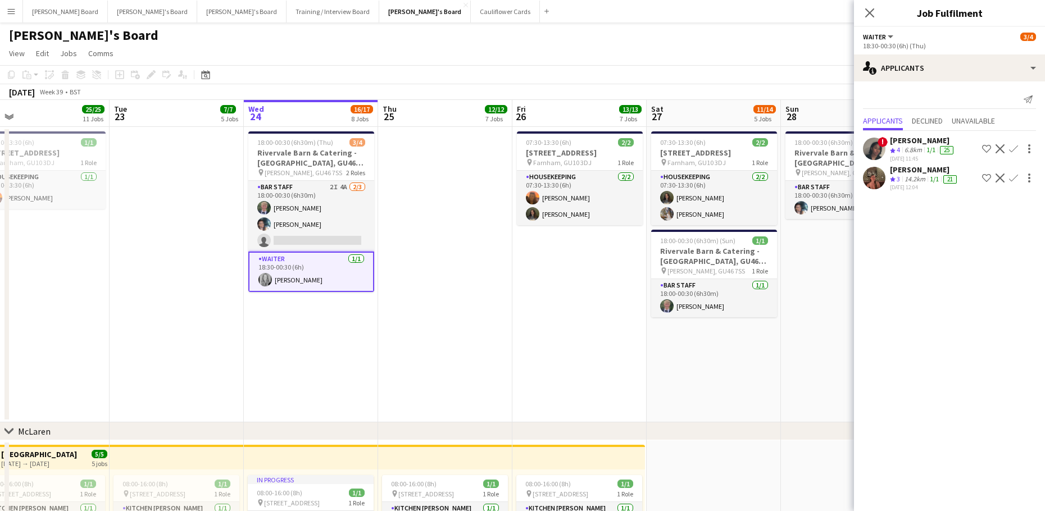
click at [931, 146] on app-skills-label "1/1" at bounding box center [930, 149] width 9 height 8
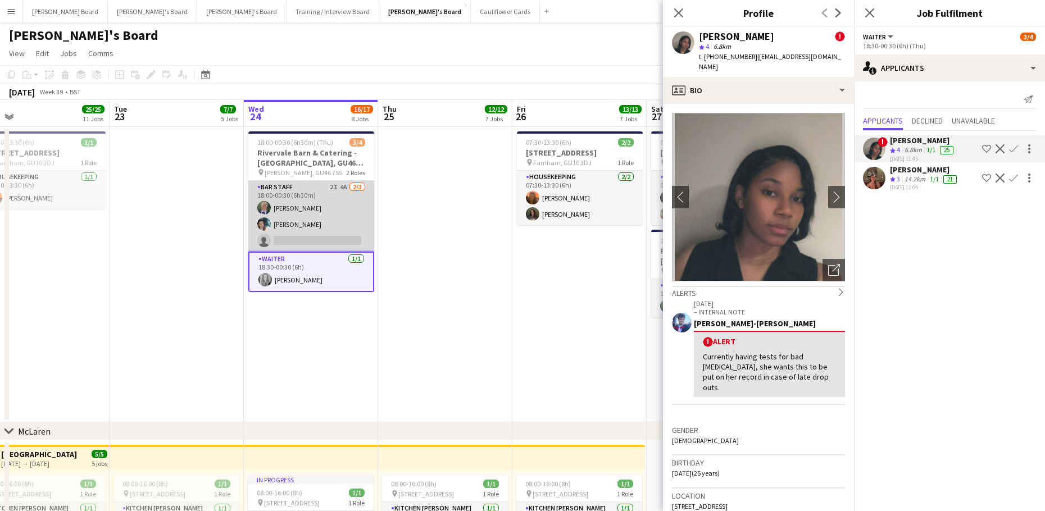
click at [358, 235] on app-card-role "BAR STAFF 2I 4A 2/3 18:00-00:30 (6h30m) Jakob Stadler Labrisca Gumbs single-neu…" at bounding box center [311, 216] width 126 height 71
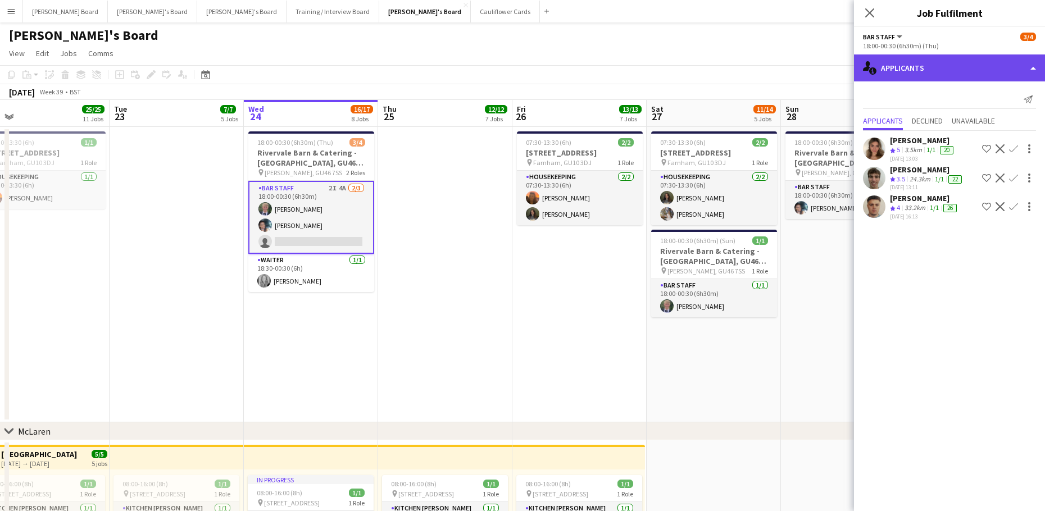
click at [960, 60] on div "single-neutral-actions-information Applicants" at bounding box center [949, 67] width 191 height 27
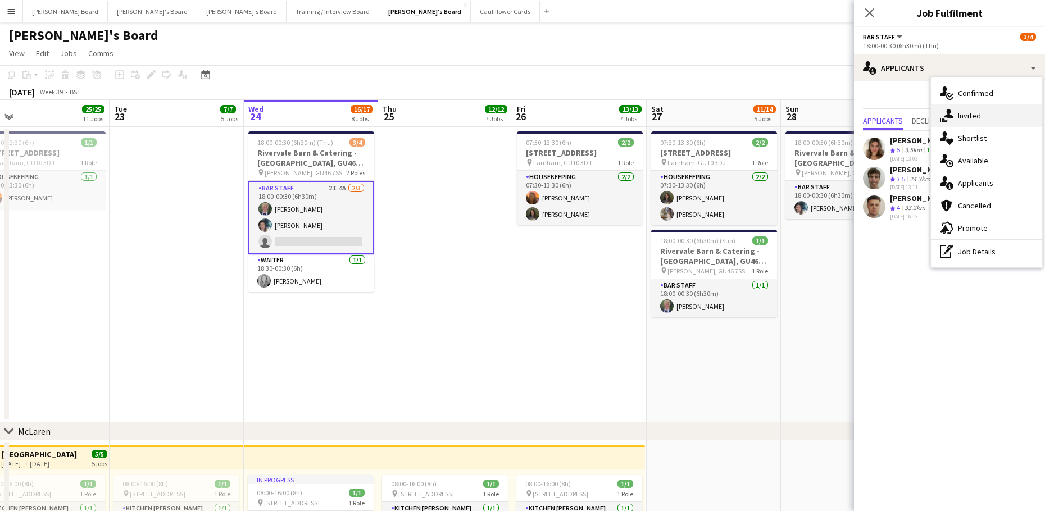
click at [995, 116] on div "single-neutral-actions-share-1 Invited" at bounding box center [986, 115] width 111 height 22
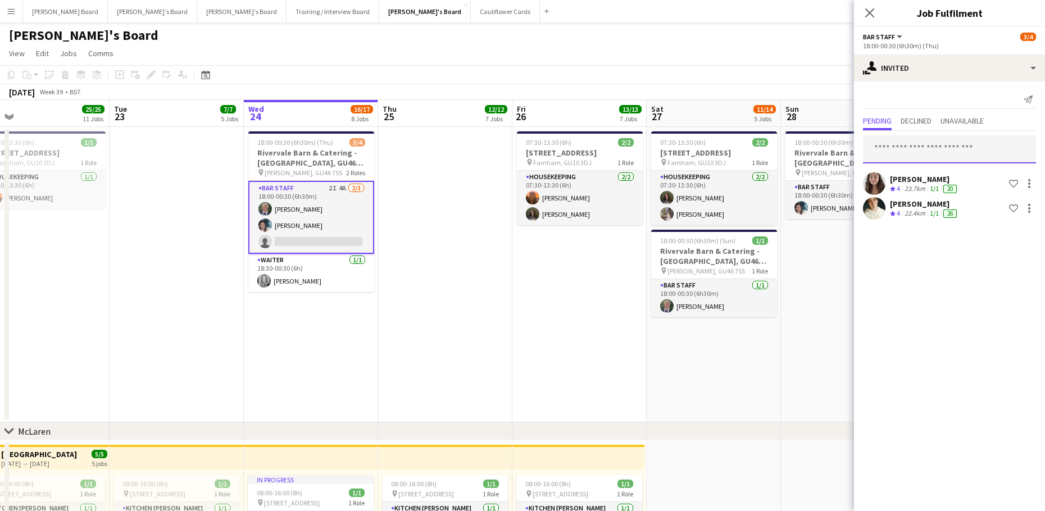
click at [914, 140] on input "text" at bounding box center [949, 149] width 173 height 28
type input "******"
click at [922, 183] on span "aneishalake32@gmail.com" at bounding box center [949, 186] width 155 height 9
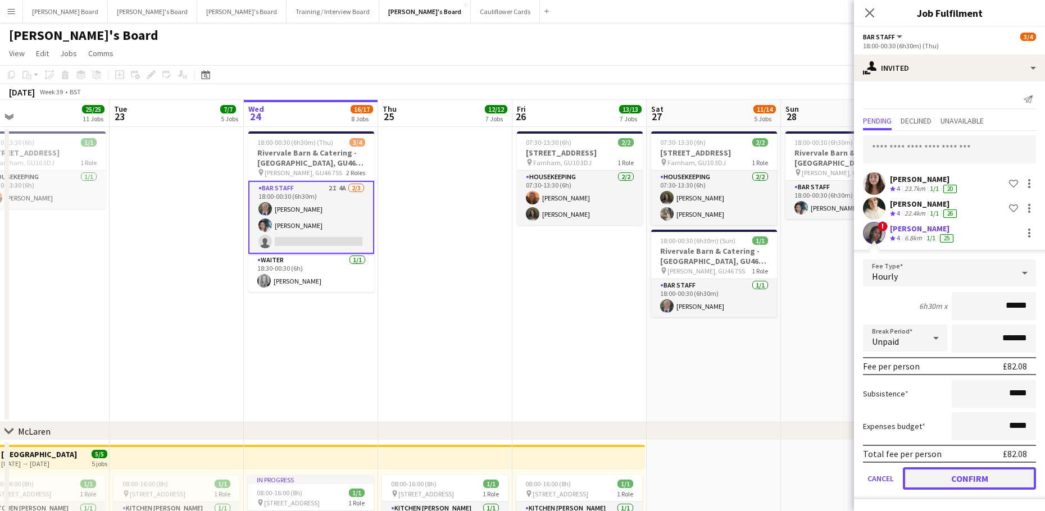
click at [935, 480] on button "Confirm" at bounding box center [969, 478] width 133 height 22
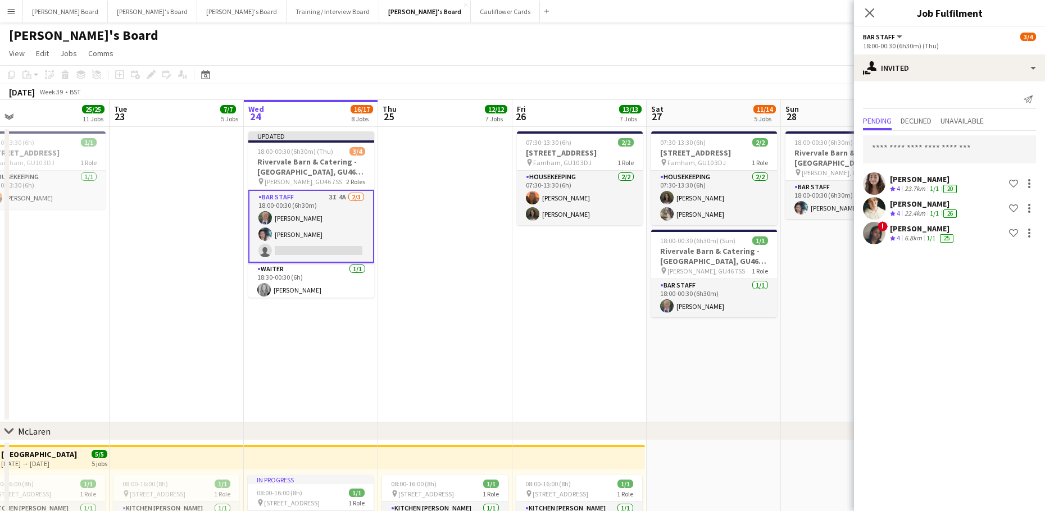
click at [815, 412] on app-date-cell "18:00-00:30 (6h30m) (Mon) 1/1 Rivervale Barn & Catering - Yateley, GU46 7SS pin…" at bounding box center [848, 274] width 134 height 295
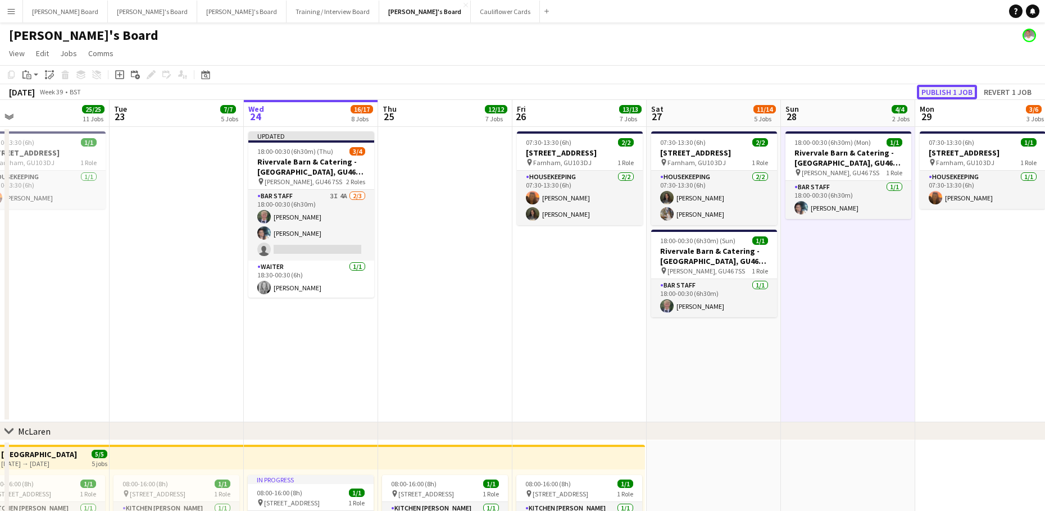
click at [976, 93] on button "Publish 1 job" at bounding box center [947, 92] width 60 height 15
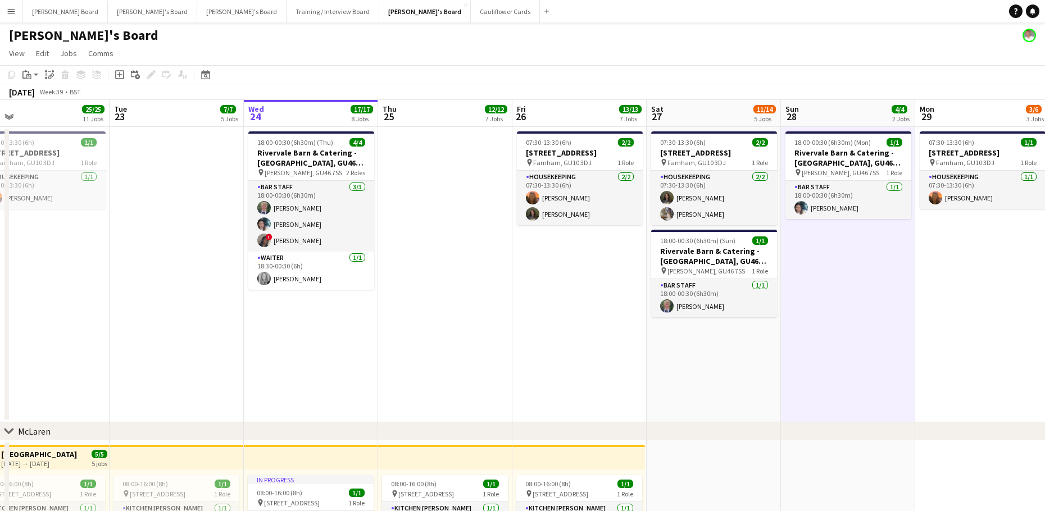
drag, startPoint x: 562, startPoint y: 365, endPoint x: 569, endPoint y: 372, distance: 10.7
click at [562, 365] on app-date-cell "07:30-13:30 (6h) 2/2 Millbridge Court GU10 3DJ pin Farnham, GU10 3DJ 1 Role Hou…" at bounding box center [579, 274] width 134 height 295
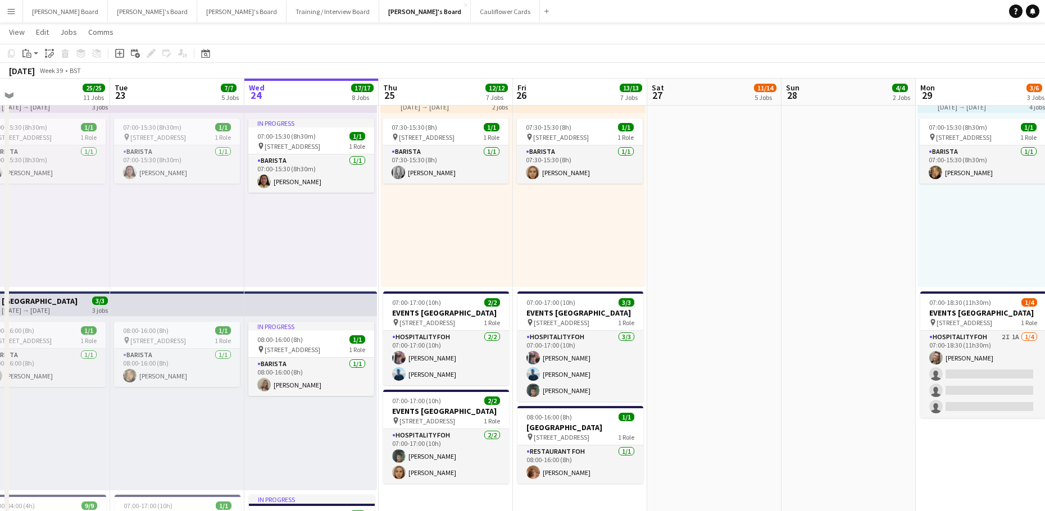
scroll to position [749, 0]
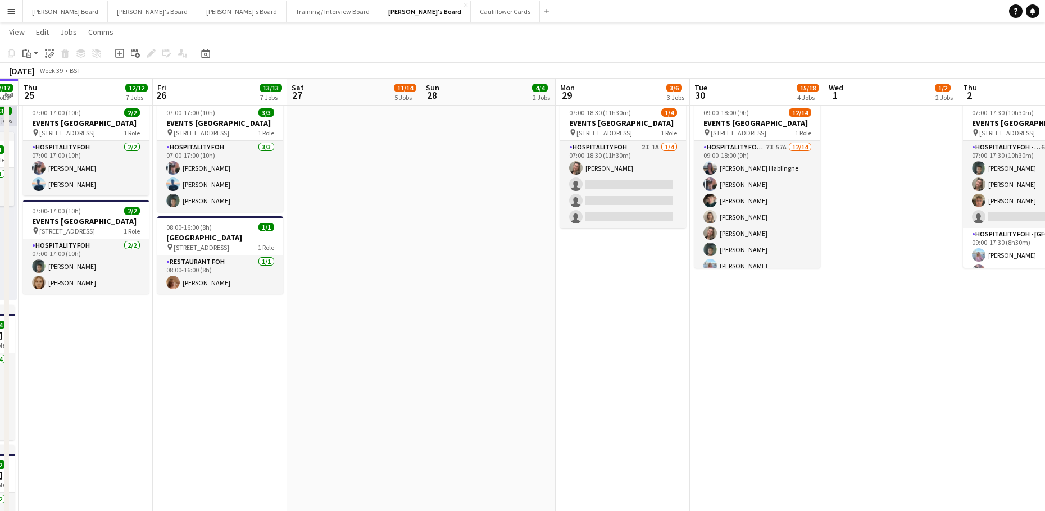
drag, startPoint x: 856, startPoint y: 337, endPoint x: 498, endPoint y: 380, distance: 360.8
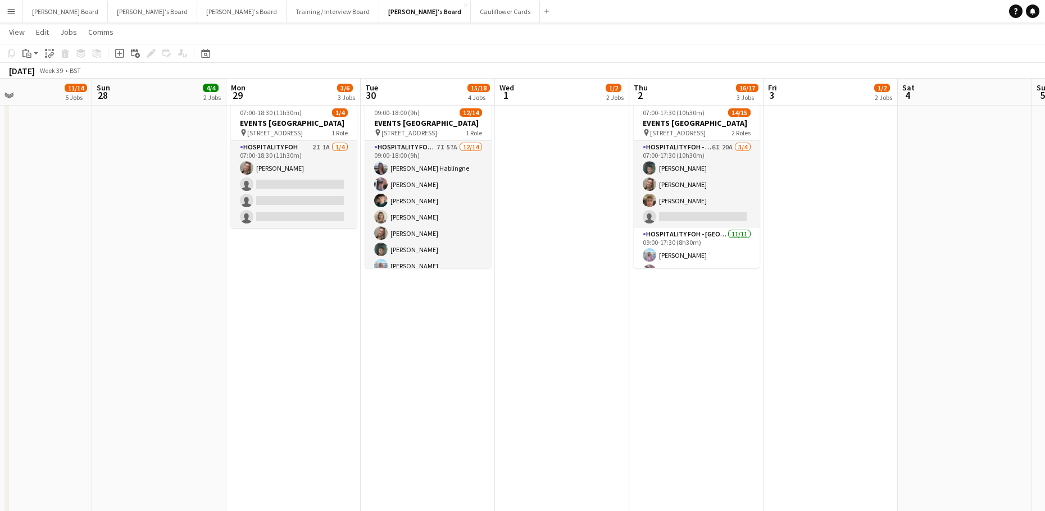
drag, startPoint x: 573, startPoint y: 414, endPoint x: 417, endPoint y: 403, distance: 157.1
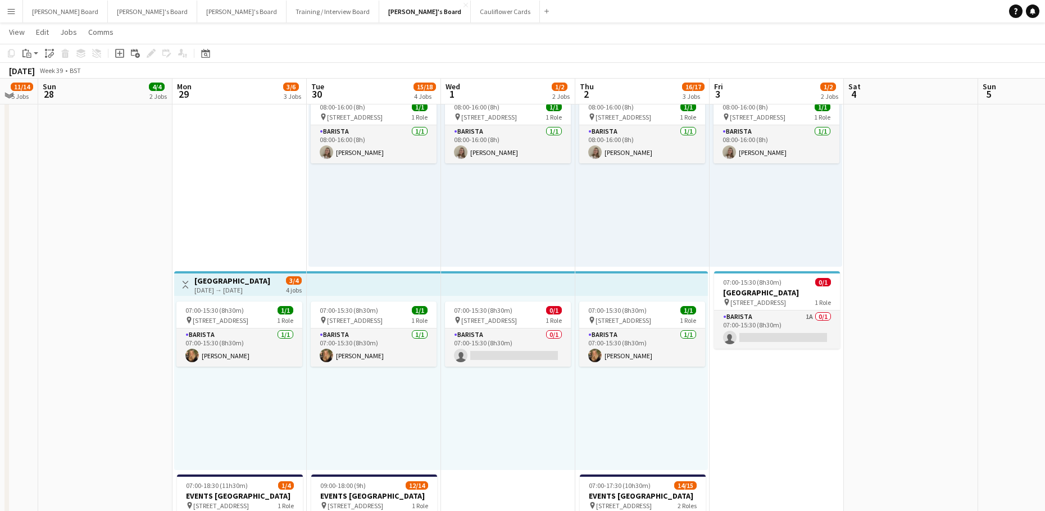
scroll to position [375, 0]
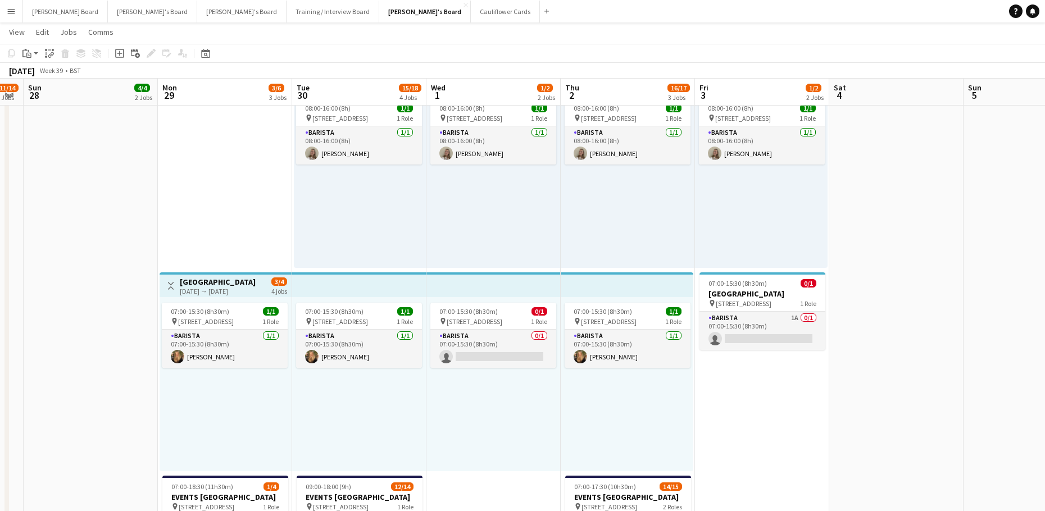
drag, startPoint x: 821, startPoint y: 427, endPoint x: 661, endPoint y: 427, distance: 160.1
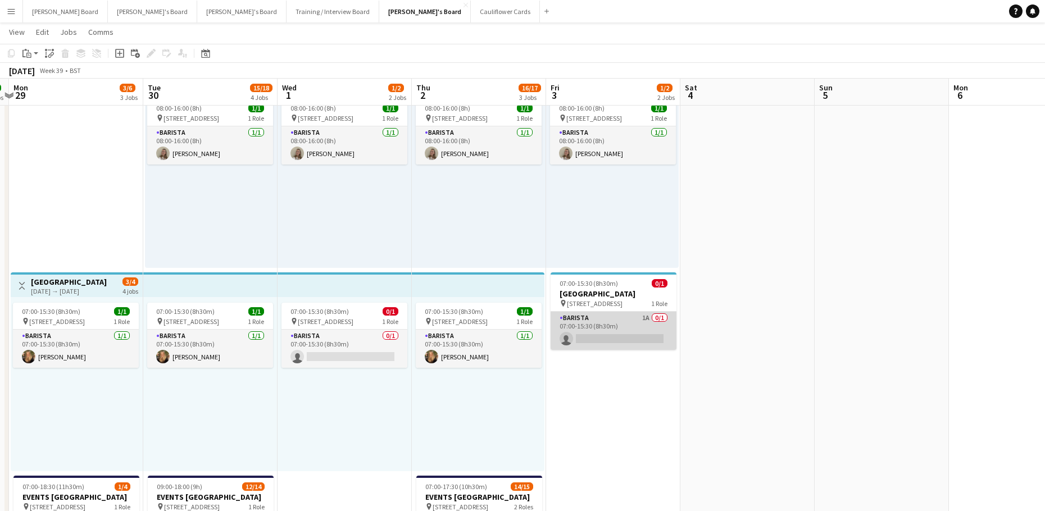
click at [634, 335] on app-card-role "Barista 1A 0/1 07:00-15:30 (8h30m) single-neutral-actions" at bounding box center [613, 331] width 126 height 38
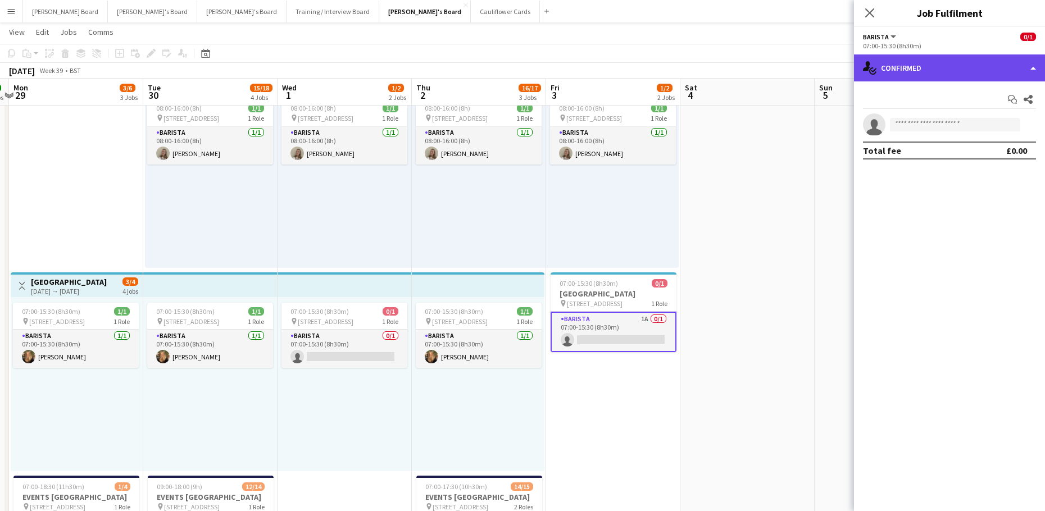
click at [927, 60] on div "single-neutral-actions-check-2 Confirmed" at bounding box center [949, 67] width 191 height 27
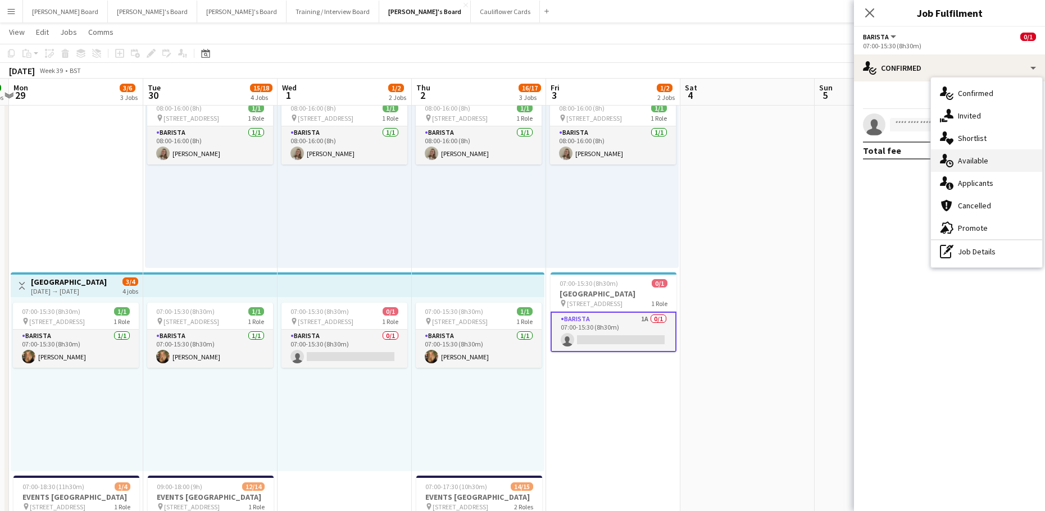
click at [1006, 154] on div "single-neutral-actions-upload Available" at bounding box center [986, 160] width 111 height 22
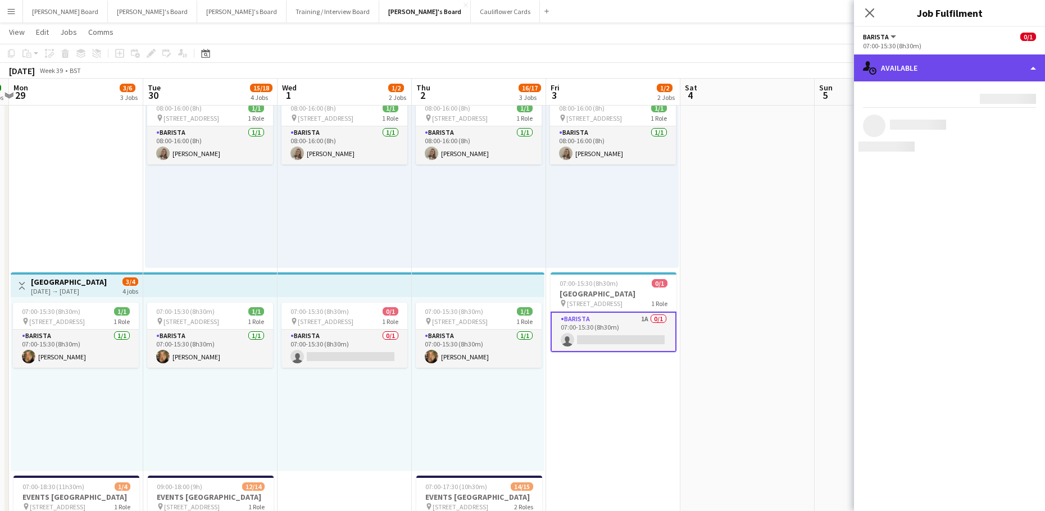
click at [945, 76] on div "single-neutral-actions-upload Available" at bounding box center [949, 67] width 191 height 27
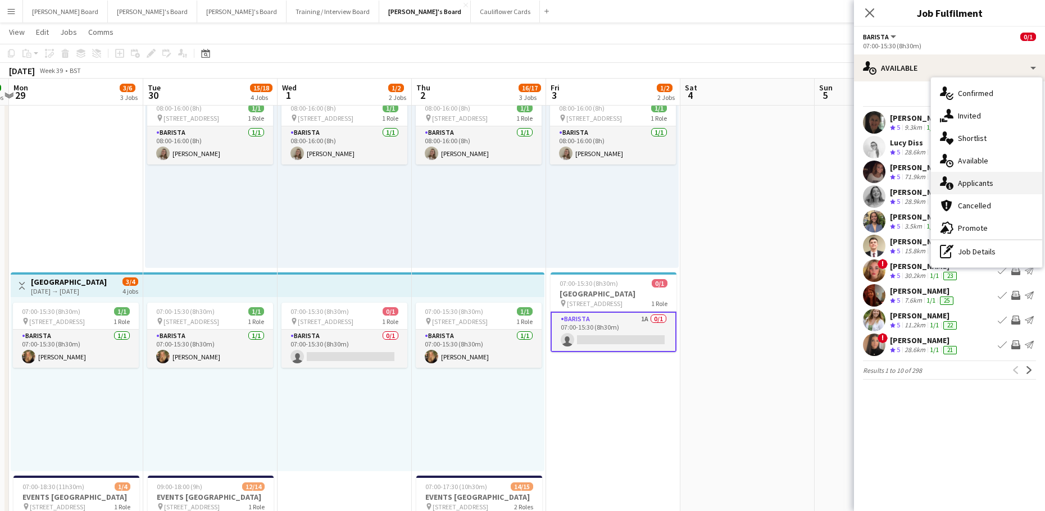
click at [997, 183] on div "single-neutral-actions-information Applicants" at bounding box center [986, 183] width 111 height 22
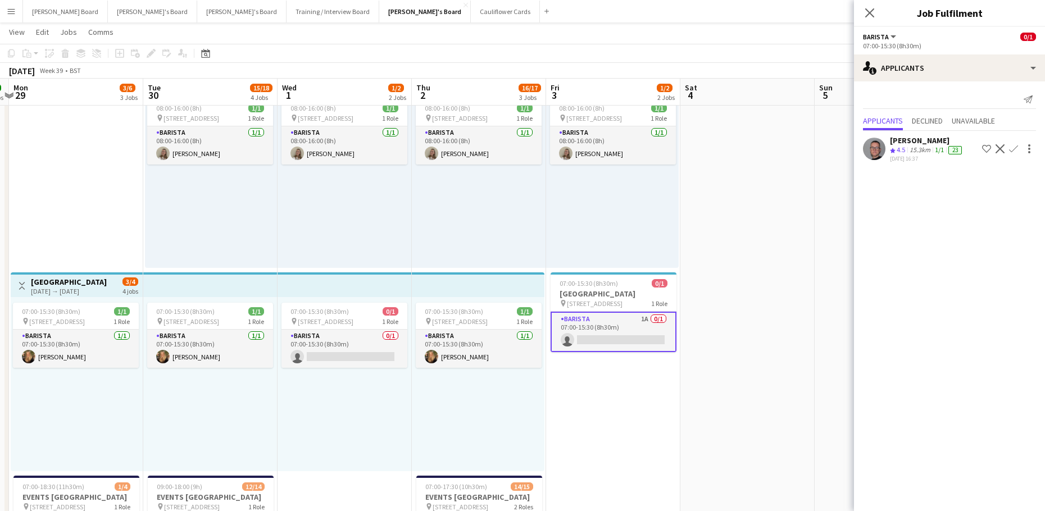
click at [915, 155] on div "23-09-2025 16:37" at bounding box center [927, 158] width 74 height 7
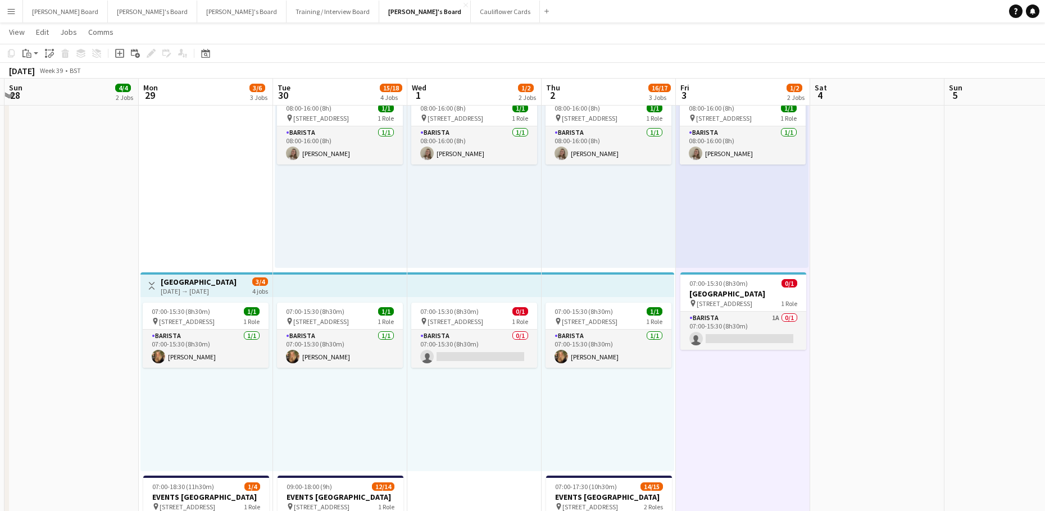
scroll to position [0, 263]
drag, startPoint x: 584, startPoint y: 409, endPoint x: 714, endPoint y: 408, distance: 130.3
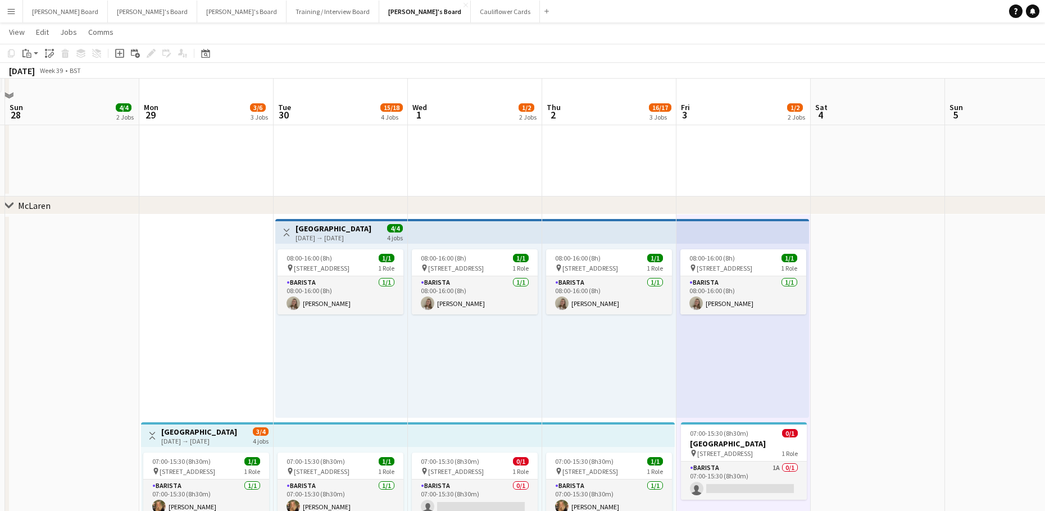
scroll to position [299, 0]
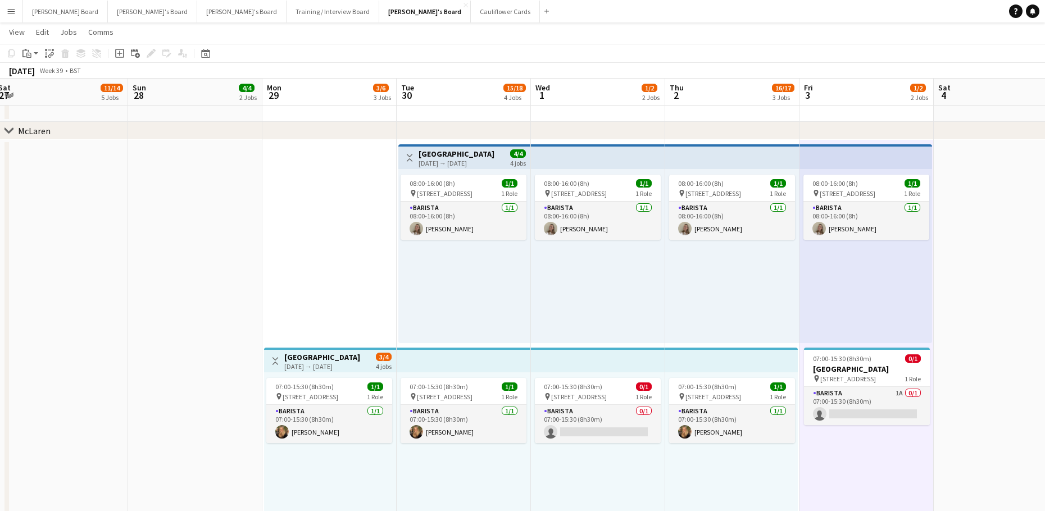
drag, startPoint x: 285, startPoint y: 309, endPoint x: 590, endPoint y: 326, distance: 305.5
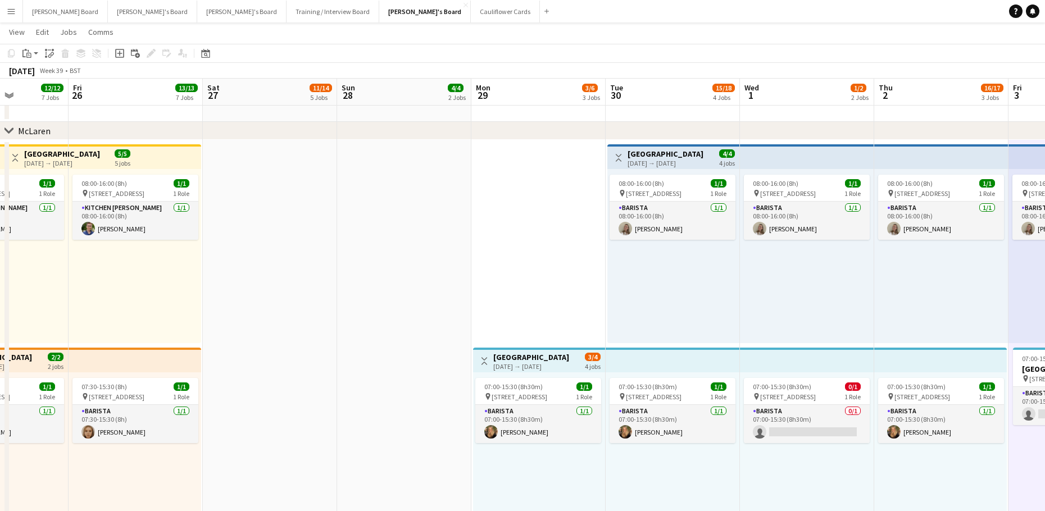
drag, startPoint x: 251, startPoint y: 296, endPoint x: 700, endPoint y: 299, distance: 448.7
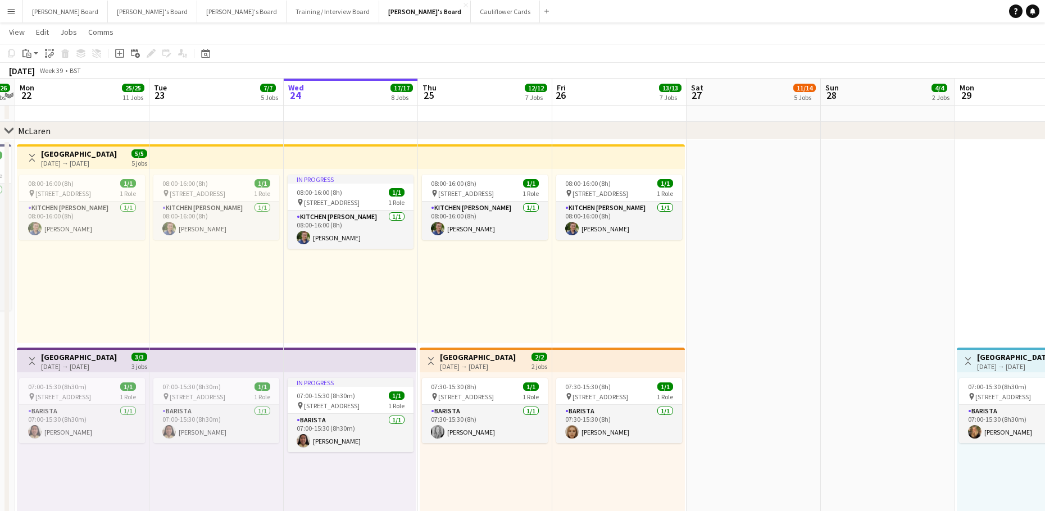
drag, startPoint x: 288, startPoint y: 272, endPoint x: 481, endPoint y: 277, distance: 192.7
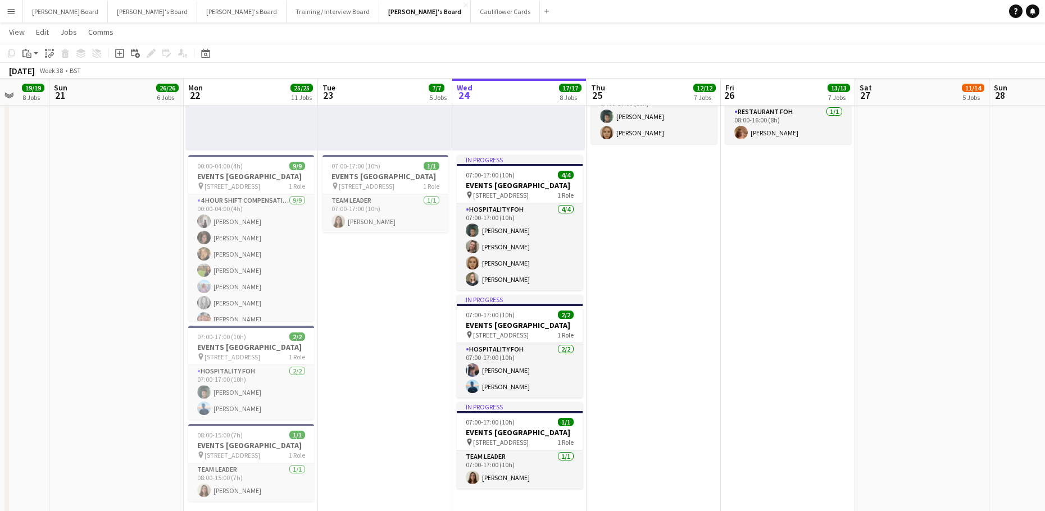
scroll to position [0, 388]
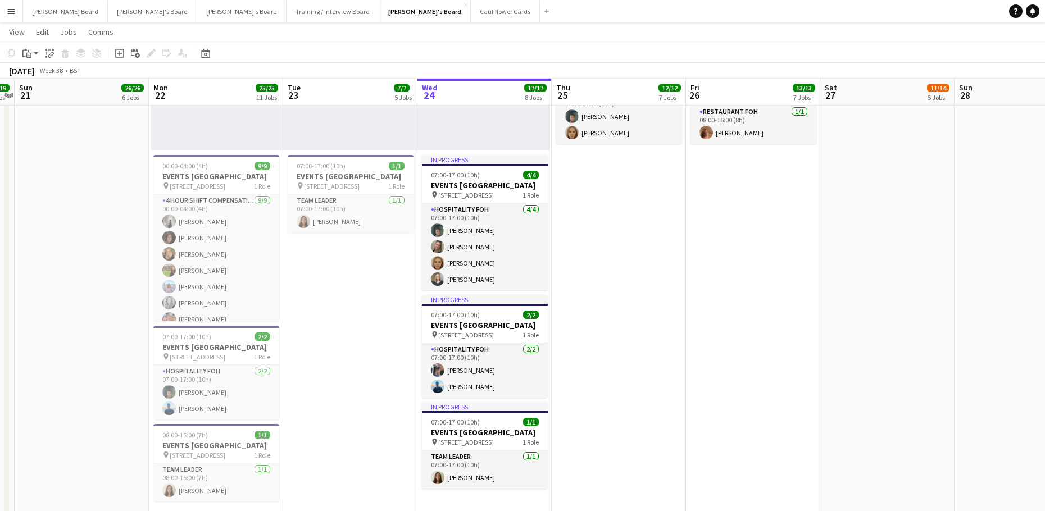
drag, startPoint x: 555, startPoint y: 363, endPoint x: 338, endPoint y: 352, distance: 217.7
click at [338, 352] on app-calendar-viewport "Thu 18 8/8 6 Jobs Fri 19 18/18 10 Jobs Sat 20 19/19 8 Jobs Sun 21 26/26 6 Jobs …" at bounding box center [522, 465] width 1045 height 2641
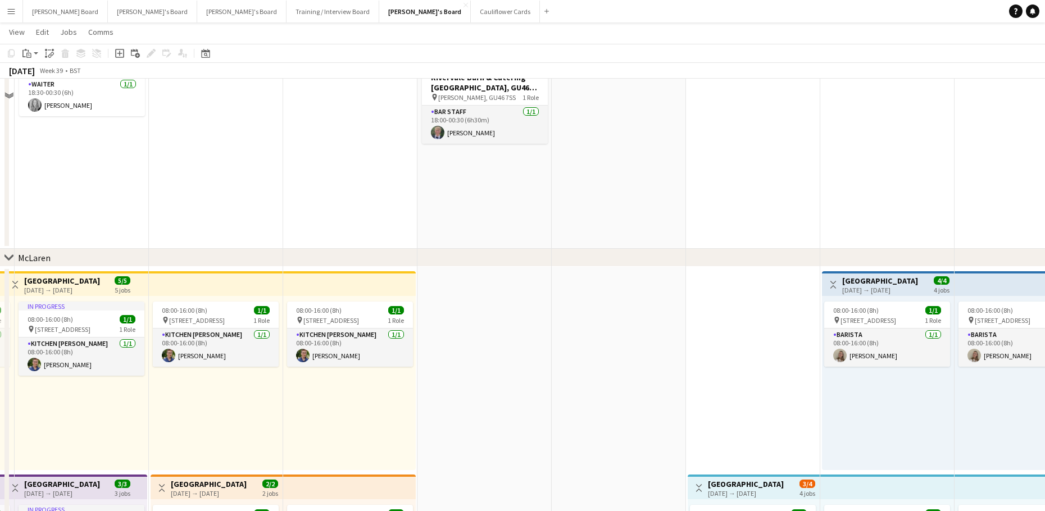
scroll to position [0, 0]
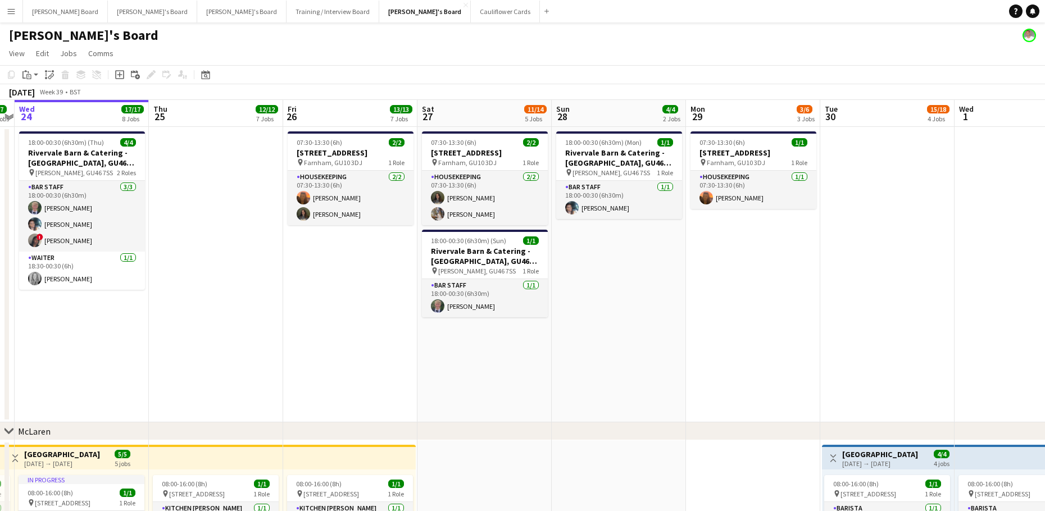
click at [663, 318] on app-date-cell "18:00-00:30 (6h30m) (Mon) 1/1 Rivervale Barn & Catering - Yateley, GU46 7SS pin…" at bounding box center [619, 274] width 134 height 295
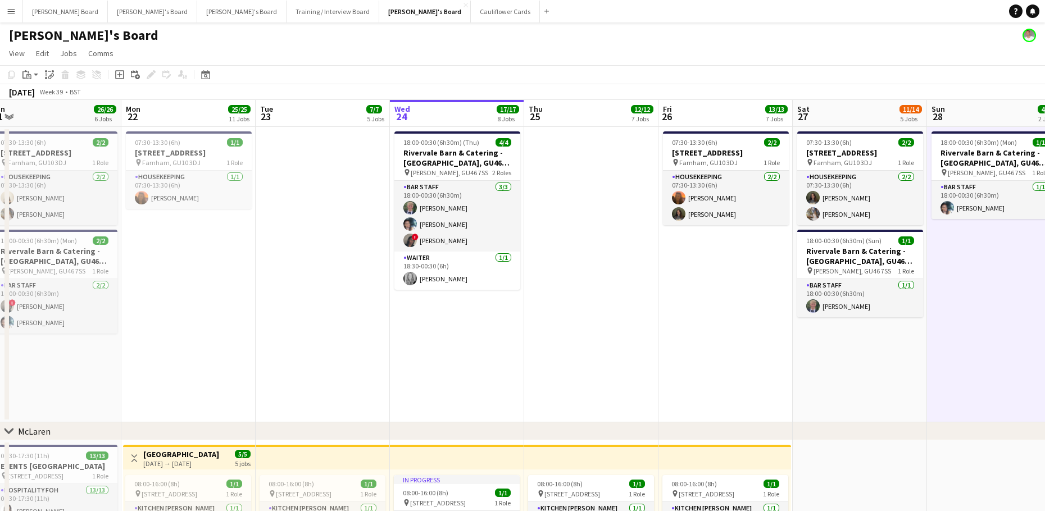
drag, startPoint x: 334, startPoint y: 313, endPoint x: 627, endPoint y: 338, distance: 294.2
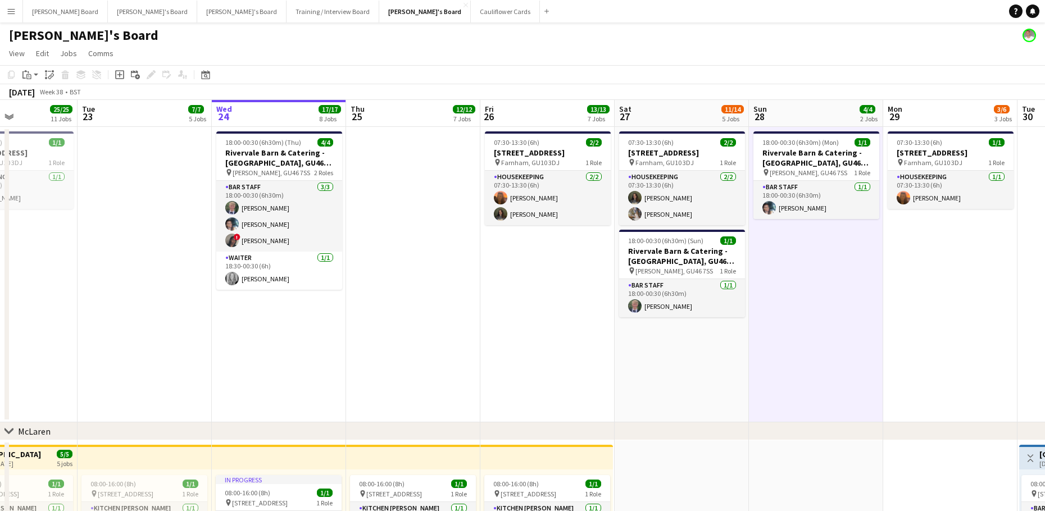
drag, startPoint x: 456, startPoint y: 354, endPoint x: 407, endPoint y: 347, distance: 49.5
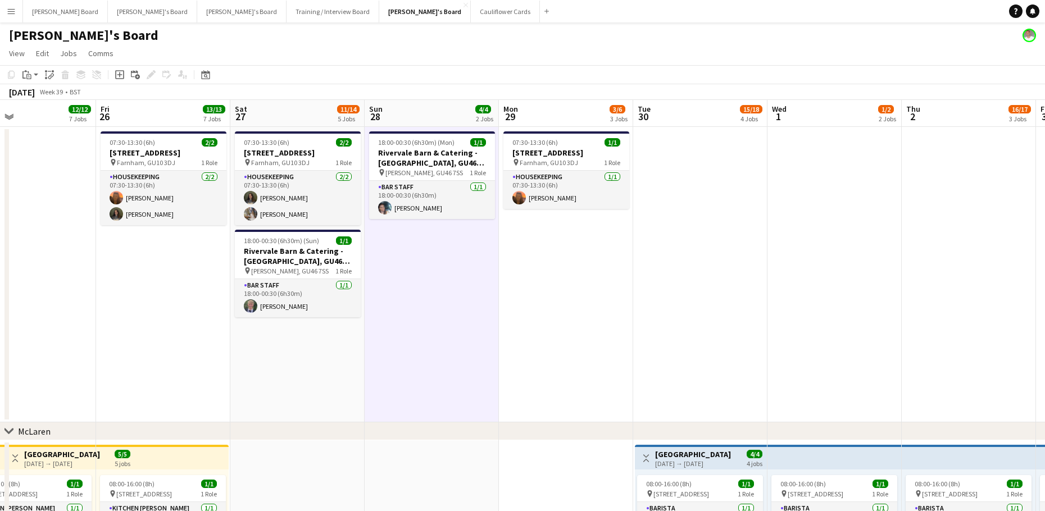
drag, startPoint x: 686, startPoint y: 370, endPoint x: 284, endPoint y: 347, distance: 402.2
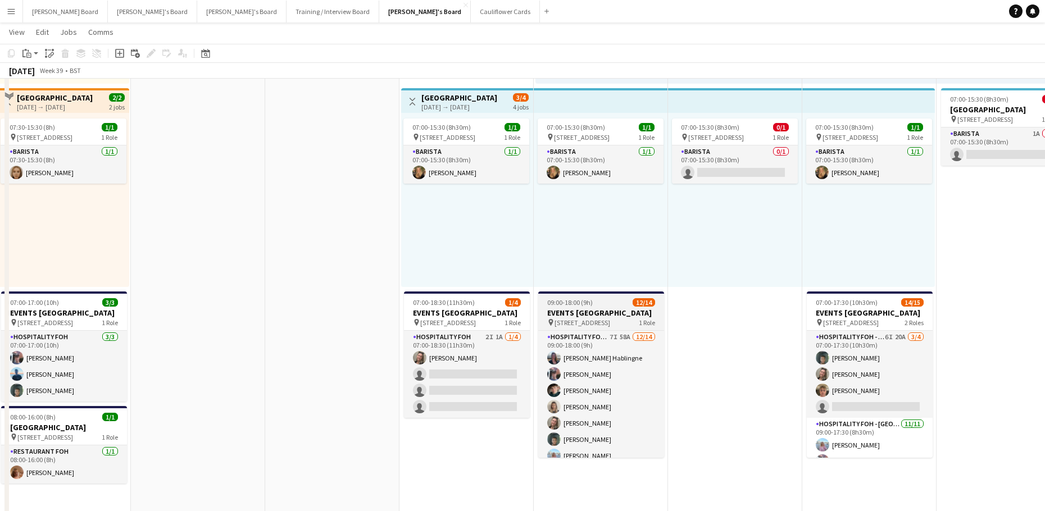
scroll to position [674, 0]
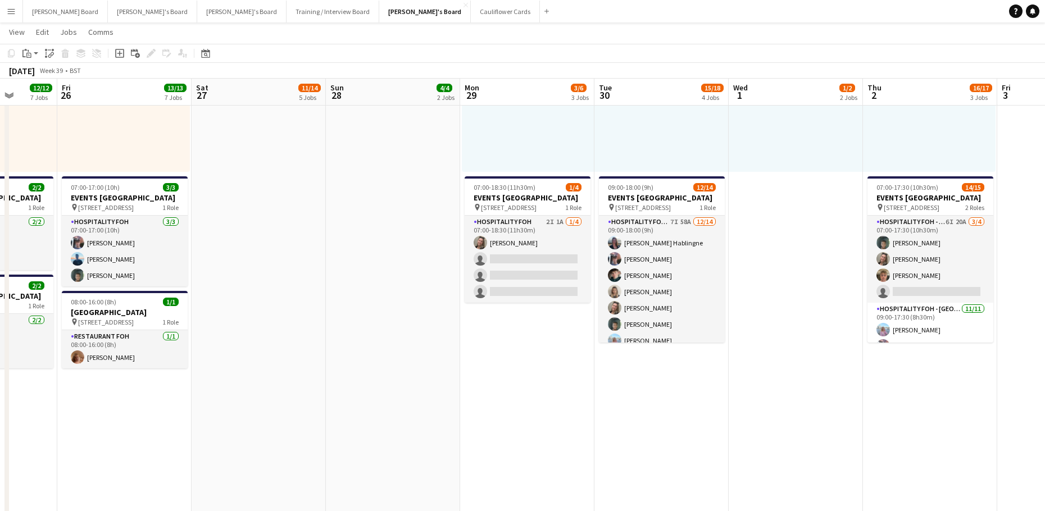
drag, startPoint x: 502, startPoint y: 362, endPoint x: 582, endPoint y: 363, distance: 80.3
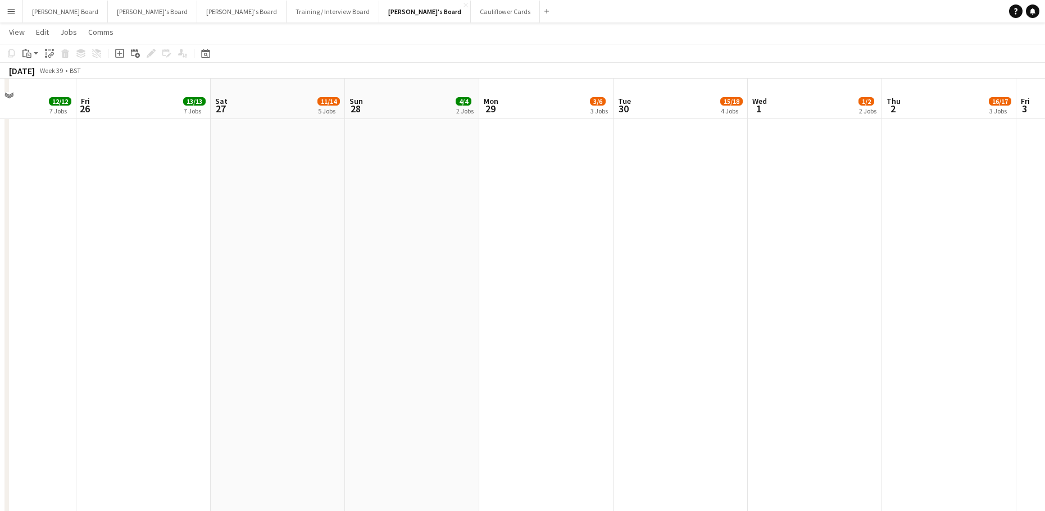
scroll to position [1797, 0]
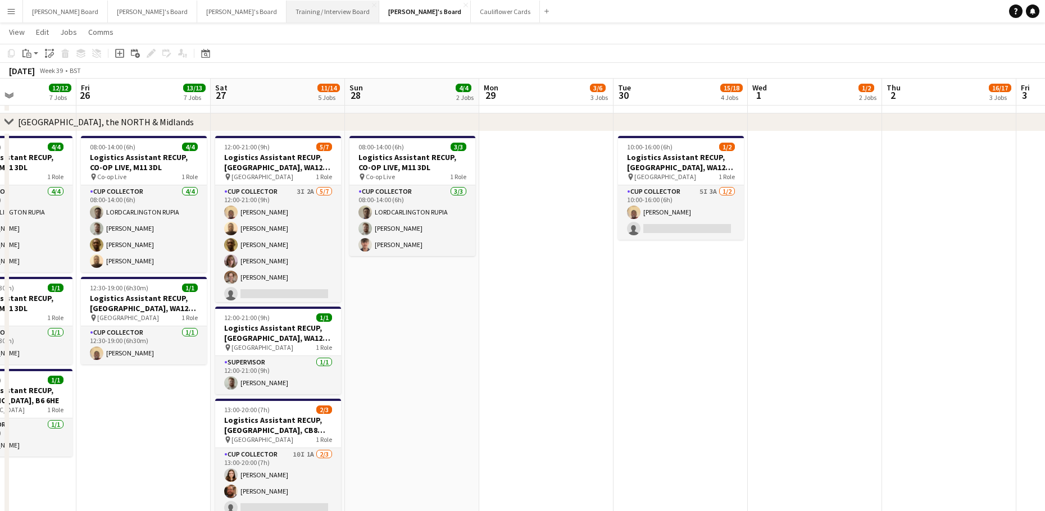
click at [286, 15] on button "Training / Interview Board Close" at bounding box center [332, 12] width 93 height 22
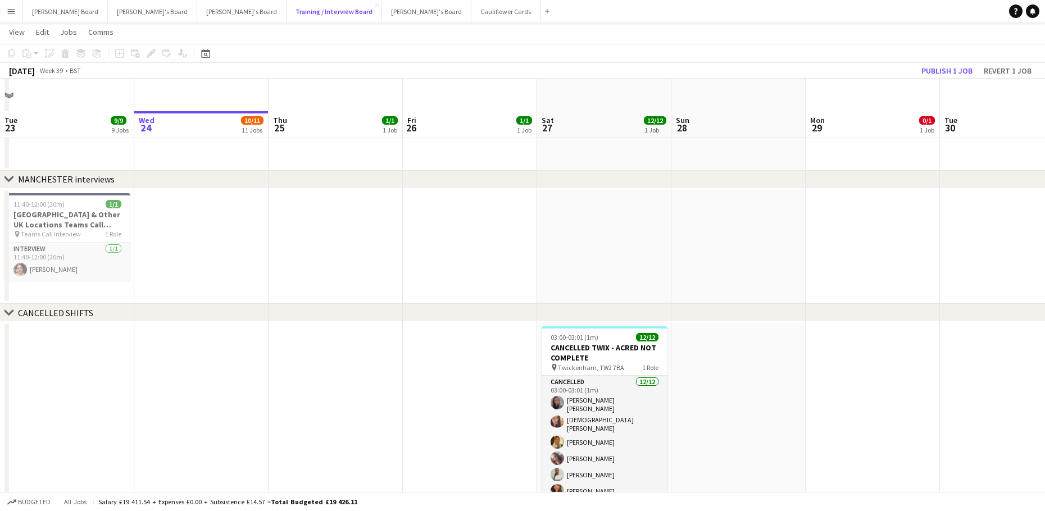
scroll to position [1573, 0]
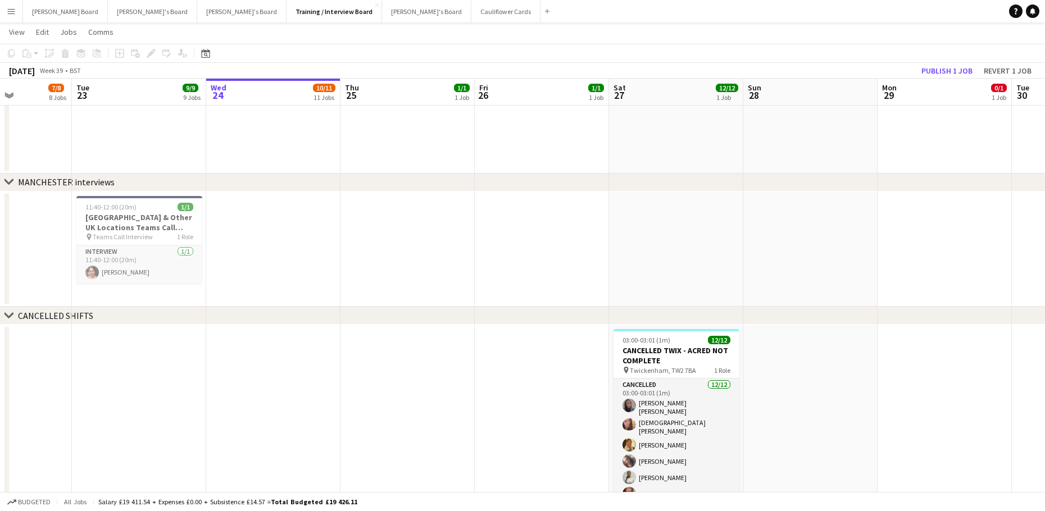
drag, startPoint x: 193, startPoint y: 367, endPoint x: 286, endPoint y: 375, distance: 93.0
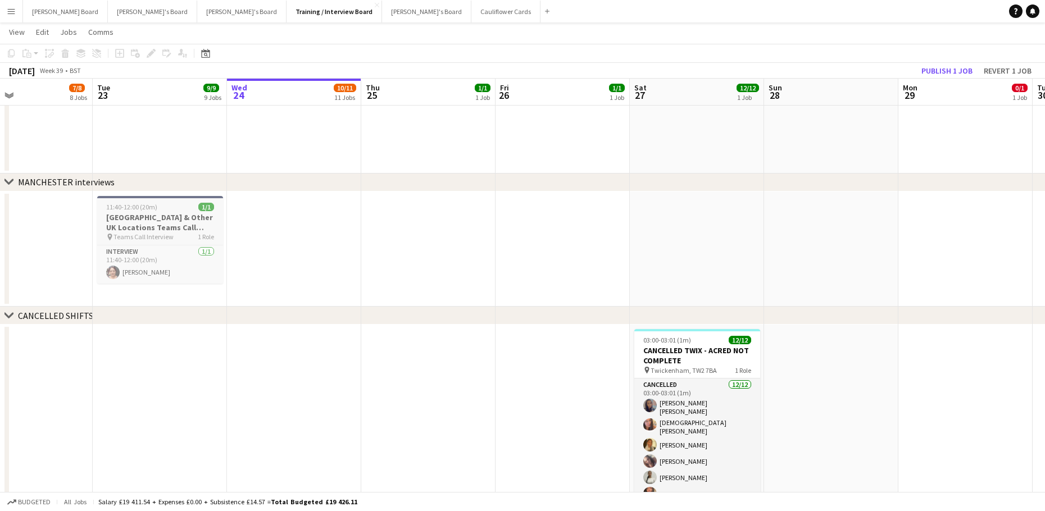
click at [160, 217] on h3 "MANCHESTER & Other UK Locations Teams Call Interview Slot" at bounding box center [160, 222] width 126 height 20
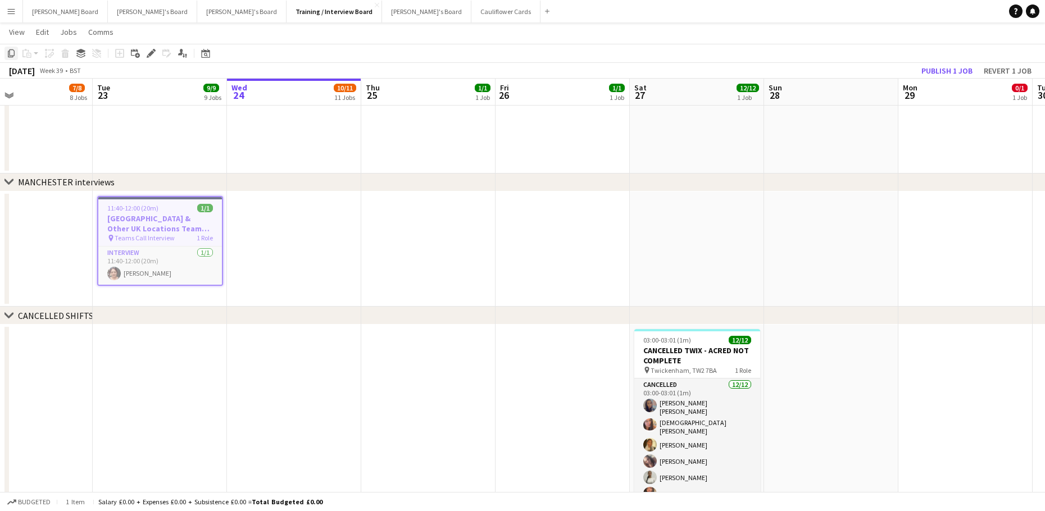
click at [10, 52] on icon at bounding box center [11, 53] width 7 height 8
click at [272, 238] on app-date-cell at bounding box center [294, 250] width 134 height 116
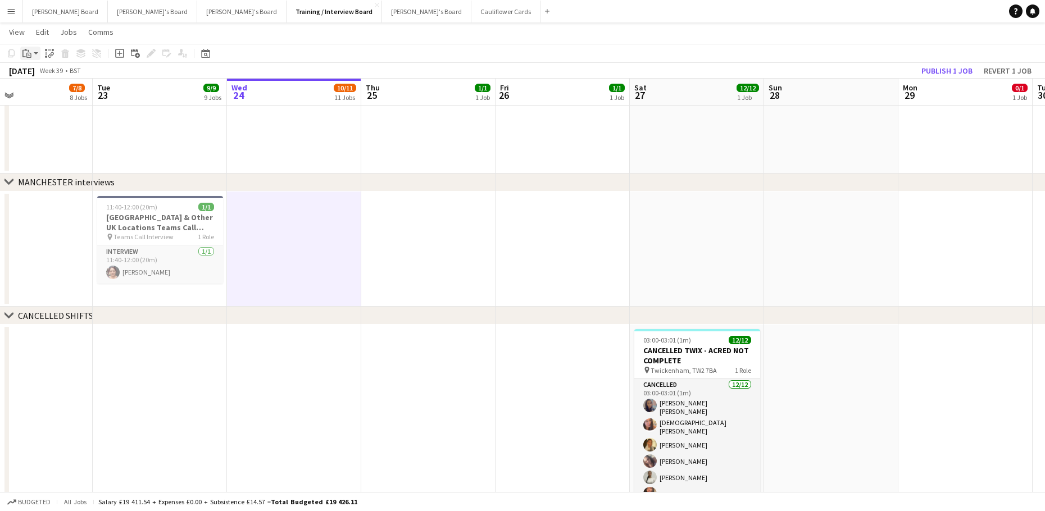
click at [33, 56] on div "Paste" at bounding box center [26, 53] width 13 height 13
click at [41, 73] on link "Paste Ctrl+V" at bounding box center [83, 75] width 106 height 10
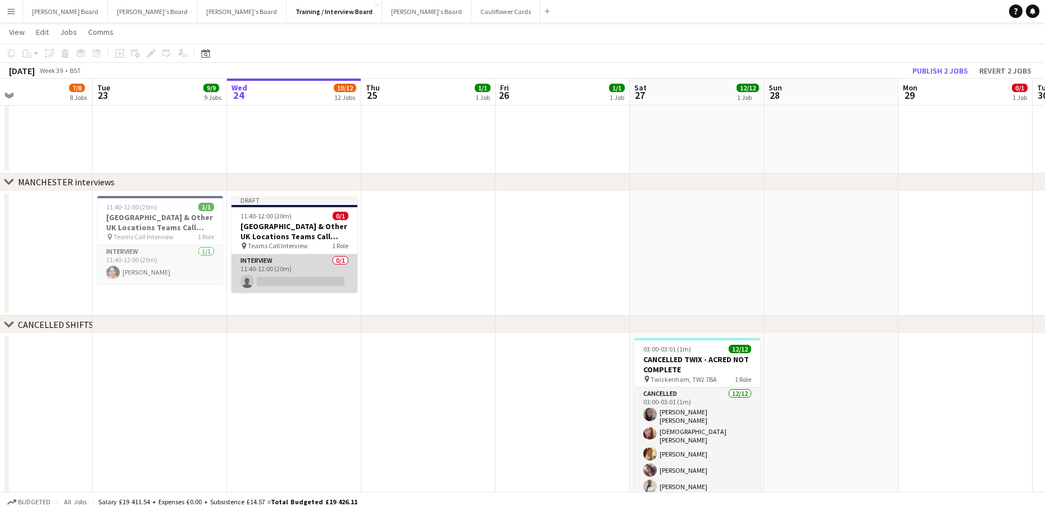
click at [294, 274] on app-card-role "Interview 0/1 11:40-12:00 (20m) single-neutral-actions" at bounding box center [294, 273] width 126 height 38
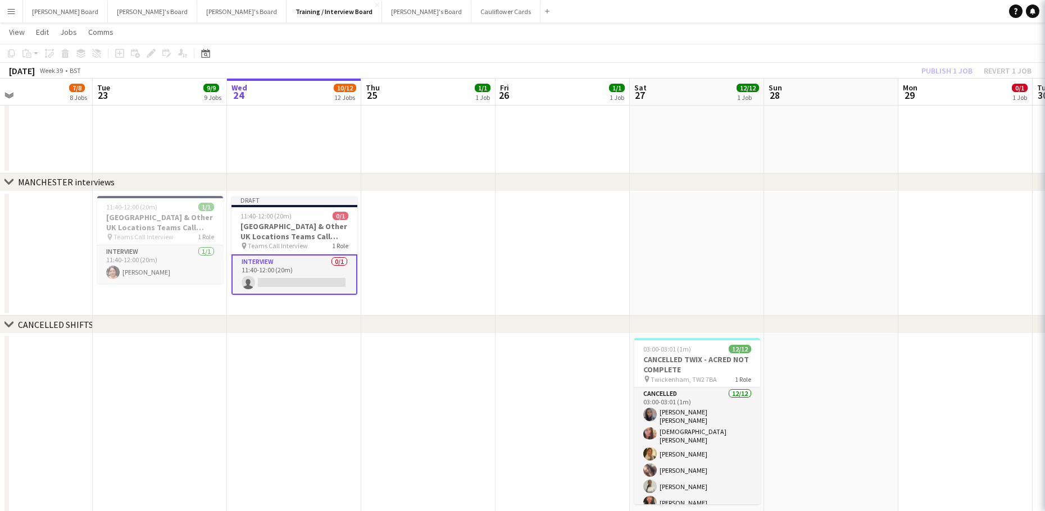
scroll to position [0, 309]
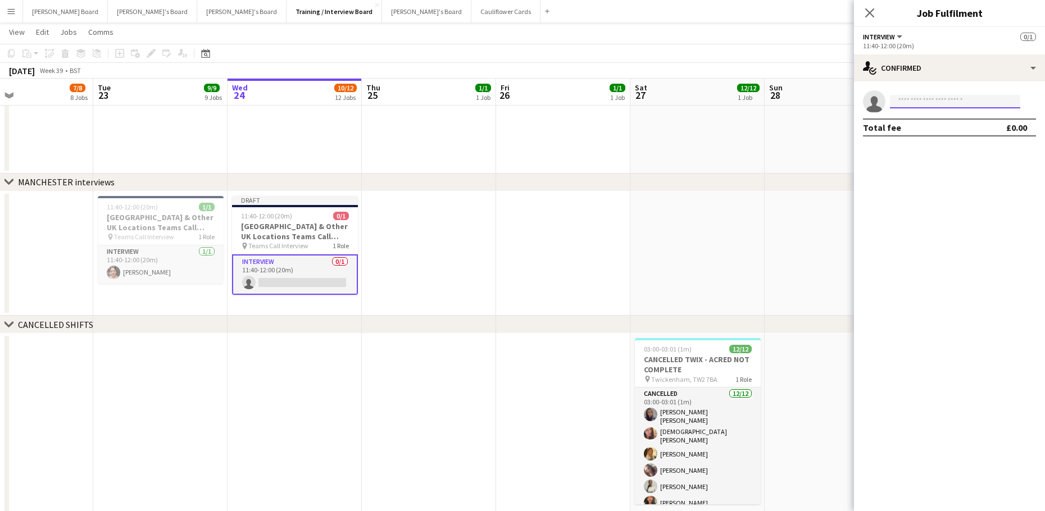
click at [924, 101] on input at bounding box center [955, 101] width 130 height 13
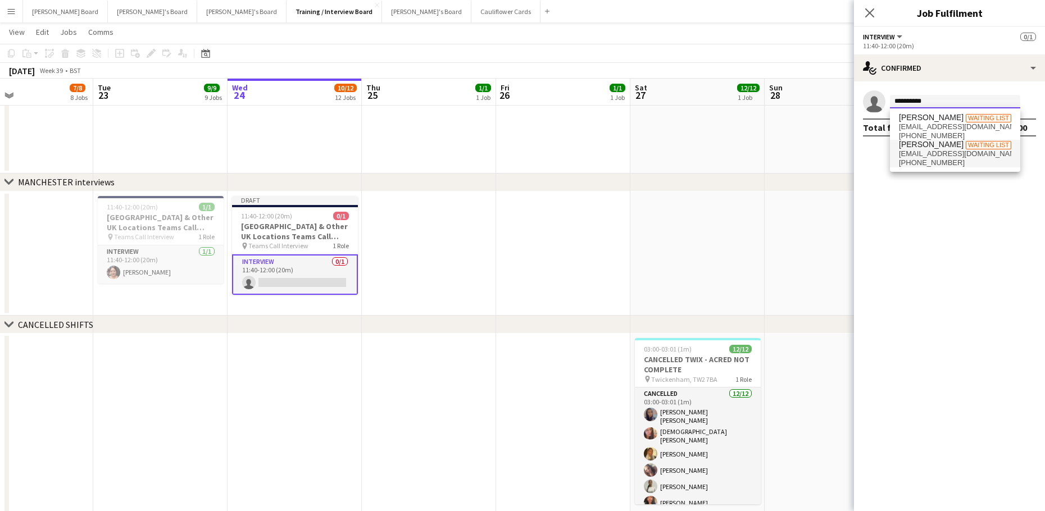
type input "**********"
click at [945, 152] on span "charlieowendavies@gmail.com" at bounding box center [955, 153] width 112 height 9
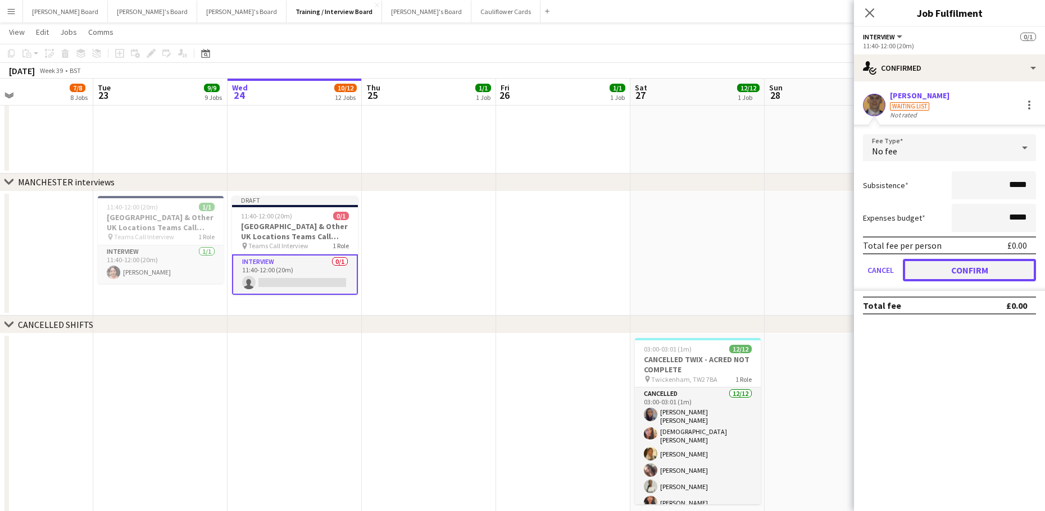
click at [924, 265] on button "Confirm" at bounding box center [969, 270] width 133 height 22
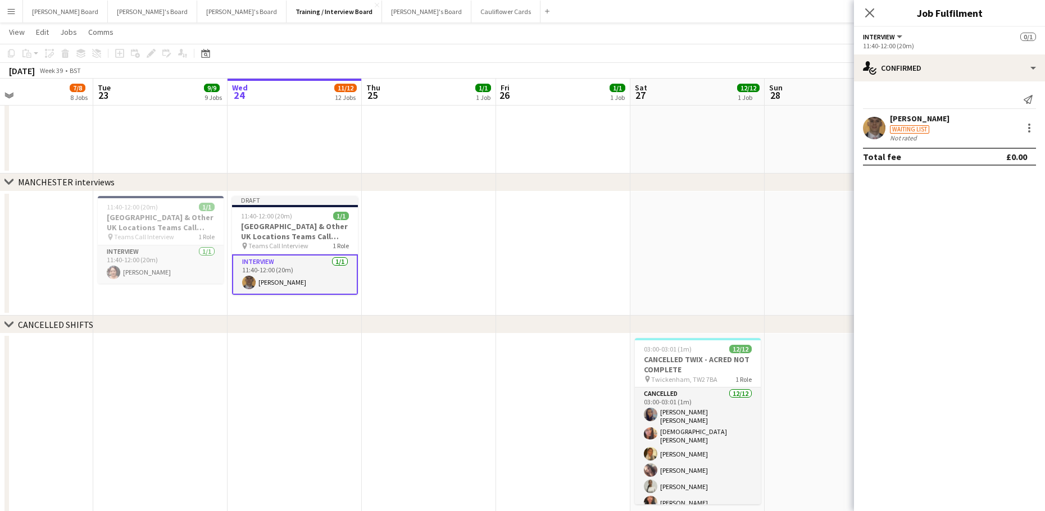
click at [647, 237] on app-date-cell at bounding box center [697, 254] width 134 height 125
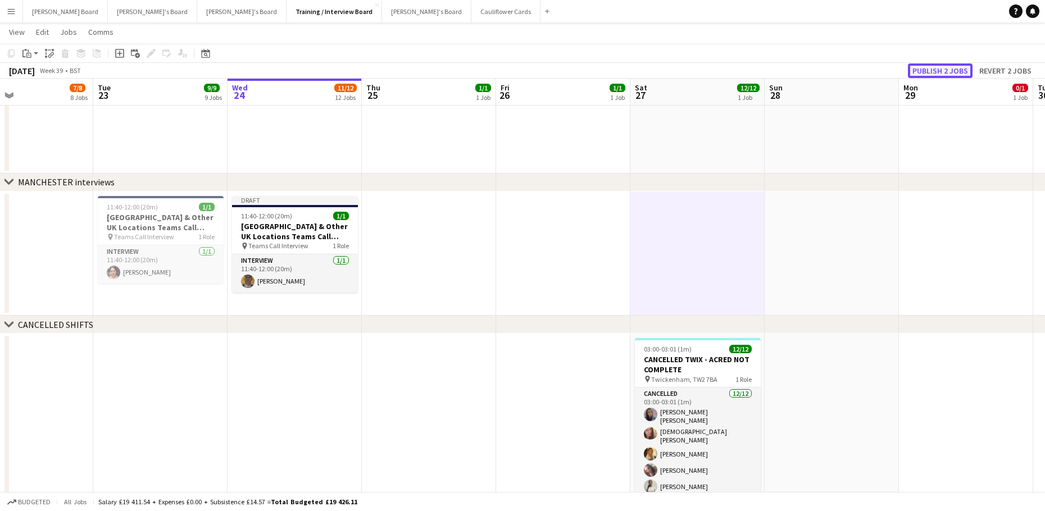
click at [928, 74] on button "Publish 2 jobs" at bounding box center [940, 70] width 65 height 15
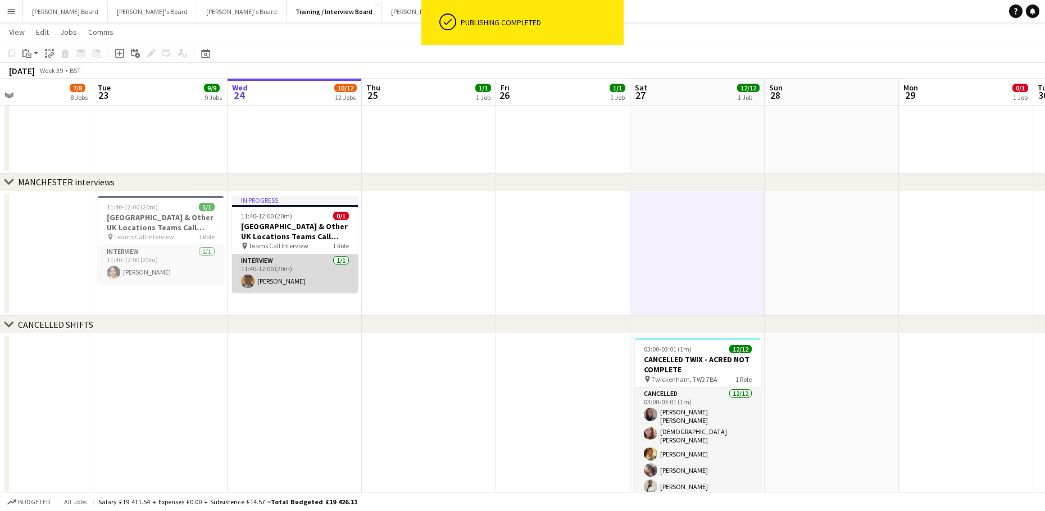
click at [265, 270] on app-card-role "Interview 1/1 11:40-12:00 (20m) Charlie Davies" at bounding box center [295, 273] width 126 height 38
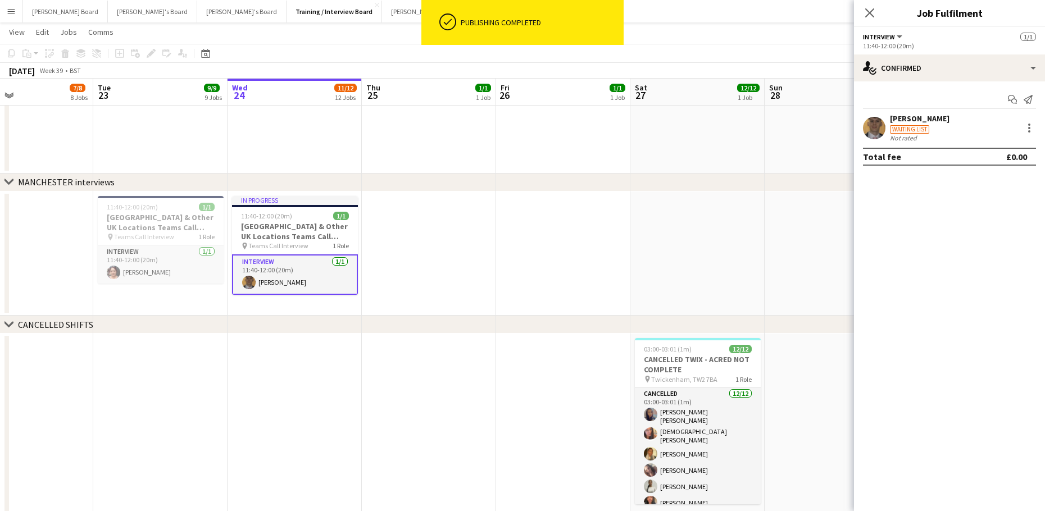
click at [883, 117] on div at bounding box center [874, 128] width 22 height 22
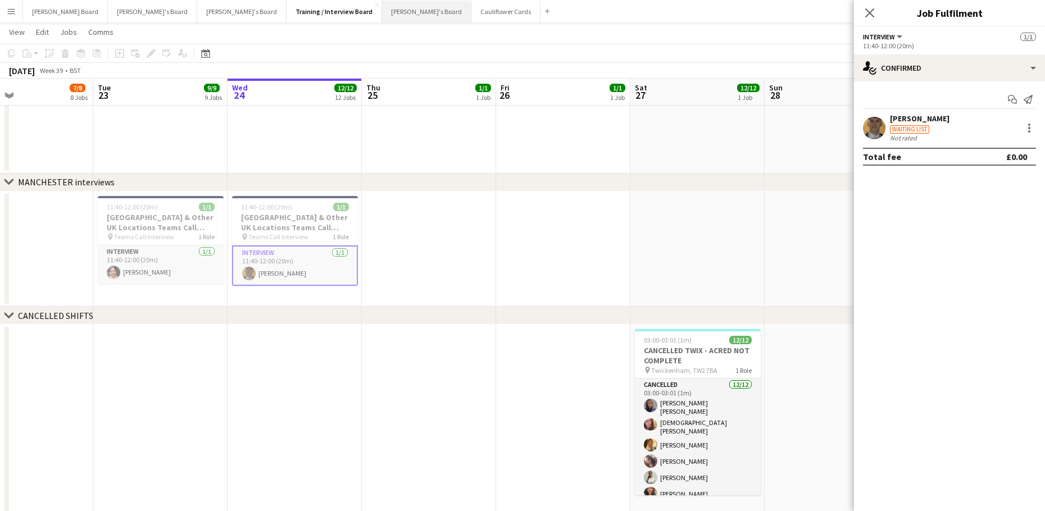
drag, startPoint x: 325, startPoint y: 12, endPoint x: 377, endPoint y: 4, distance: 53.4
click at [382, 12] on button "Jakub's Board Close" at bounding box center [426, 12] width 89 height 22
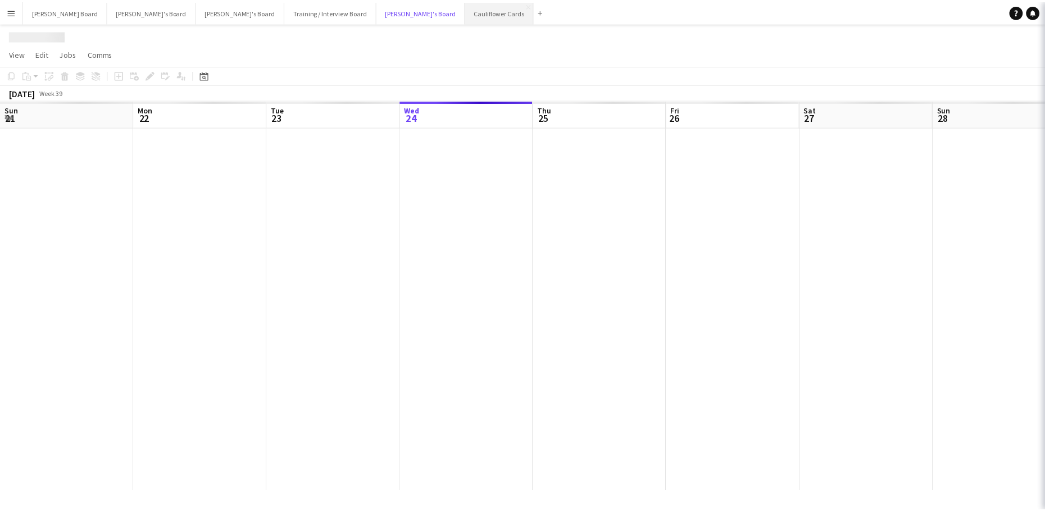
scroll to position [0, 268]
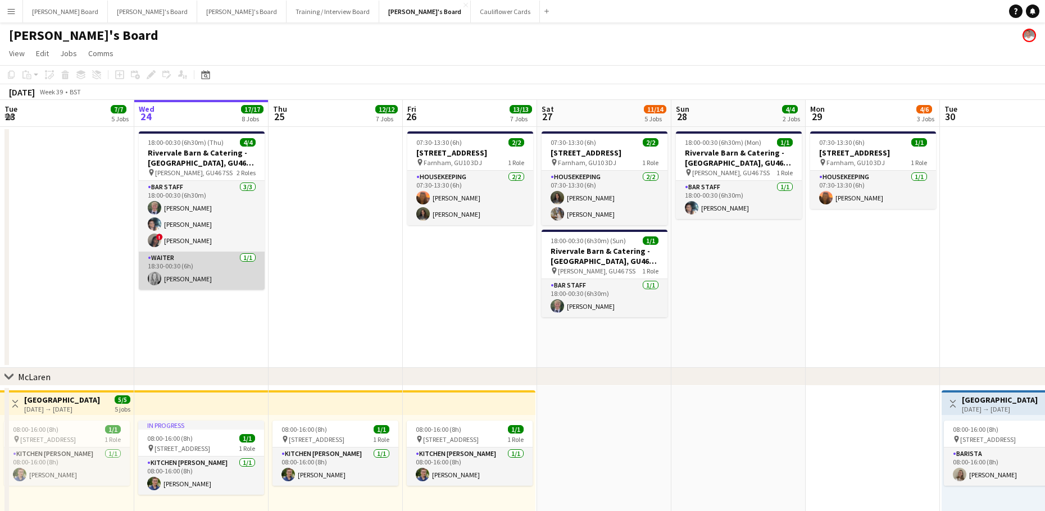
click at [203, 278] on app-card-role "Waiter 1/1 18:30-00:30 (6h) Madeleine Balle" at bounding box center [202, 271] width 126 height 38
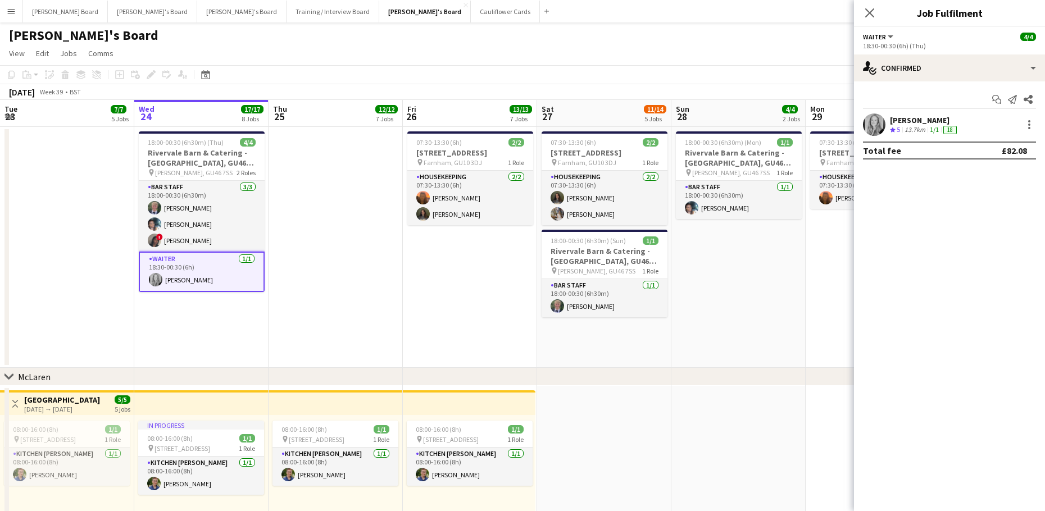
click at [908, 130] on div "13.7km" at bounding box center [914, 130] width 25 height 10
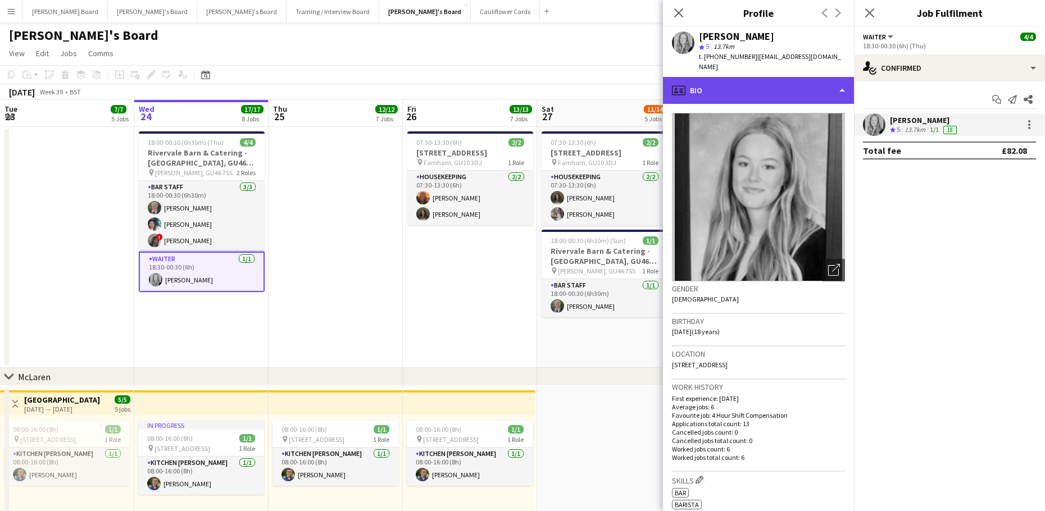
click at [736, 81] on div "profile Bio" at bounding box center [758, 90] width 191 height 27
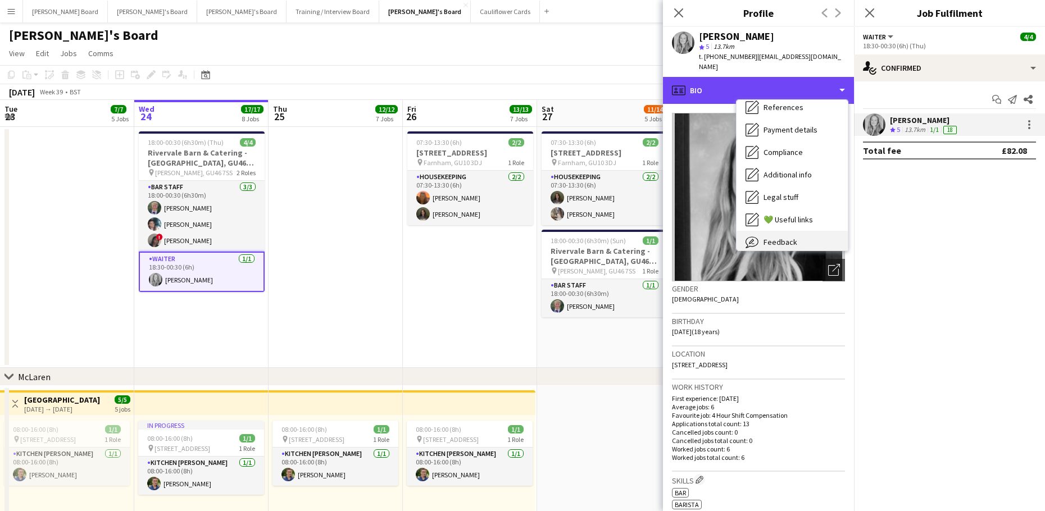
scroll to position [173, 0]
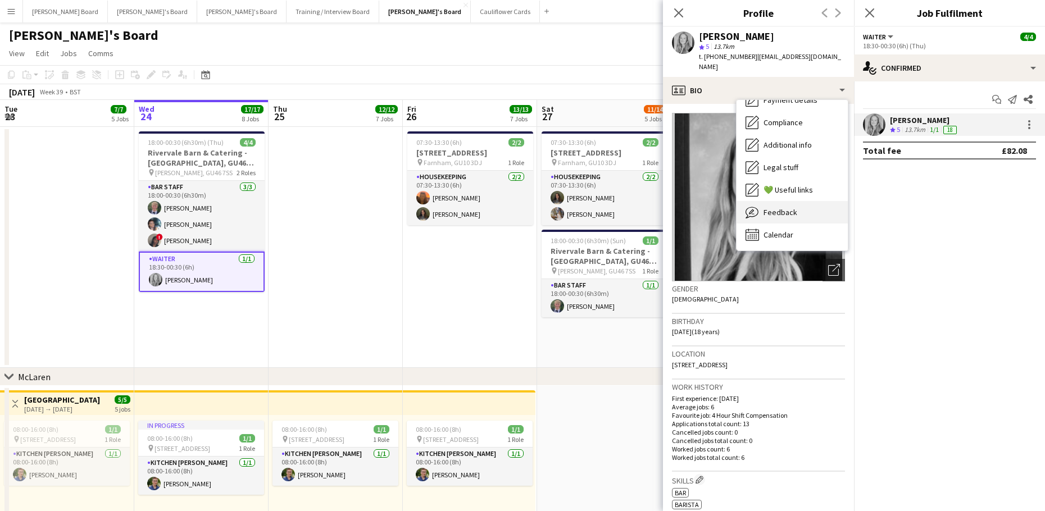
click at [791, 207] on span "Feedback" at bounding box center [780, 212] width 34 height 10
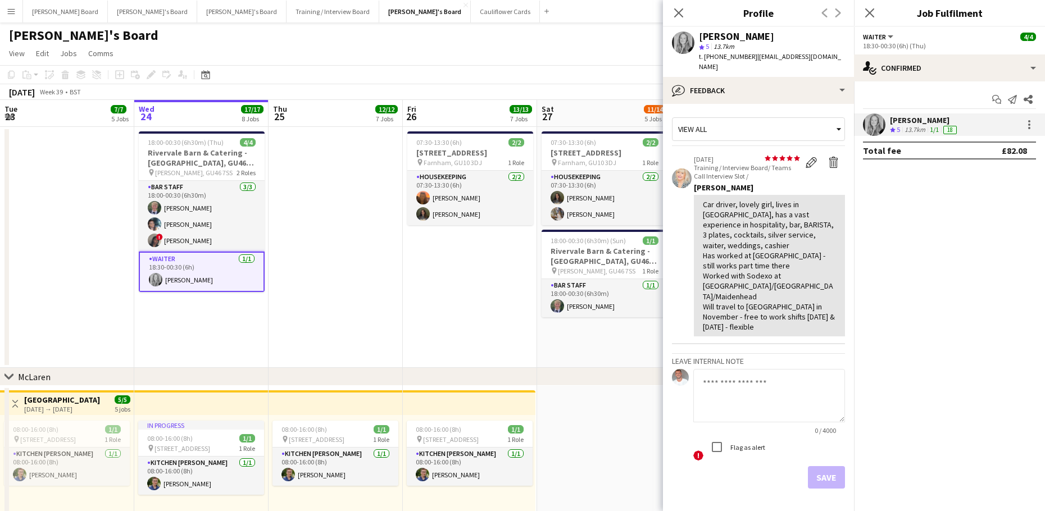
drag, startPoint x: 762, startPoint y: 226, endPoint x: 755, endPoint y: 221, distance: 8.4
drag, startPoint x: 740, startPoint y: 298, endPoint x: 697, endPoint y: 195, distance: 111.5
click at [697, 195] on div "Car driver, lovely girl, lives in Ascot, has a vast experience in hospitality, …" at bounding box center [769, 266] width 151 height 142
copy div "Car driver, lovely girl, lives in Ascot, has a vast experience in hospitality, …"
click at [348, 303] on app-date-cell at bounding box center [335, 247] width 134 height 241
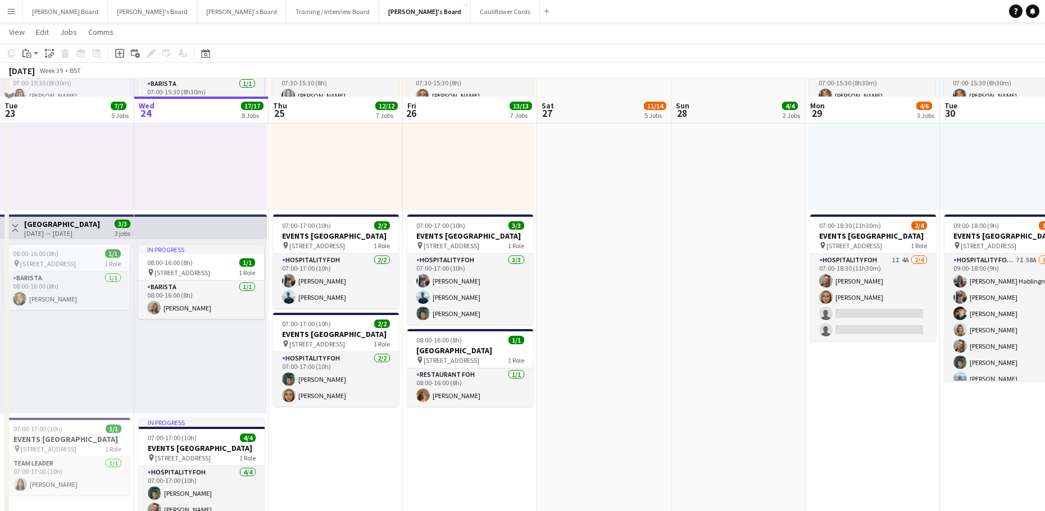
scroll to position [599, 0]
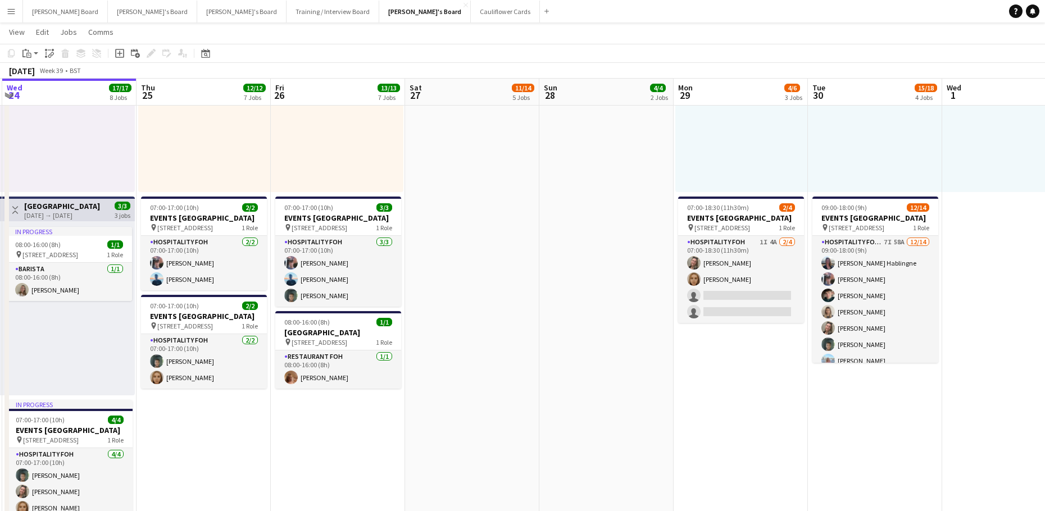
drag, startPoint x: 646, startPoint y: 323, endPoint x: 421, endPoint y: 344, distance: 226.1
click at [421, 344] on app-calendar-viewport "Sun 21 26/26 6 Jobs Mon 22 25/25 11 Jobs Tue 23 7/7 5 Jobs Wed 24 17/17 8 Jobs …" at bounding box center [522, 438] width 1045 height 1987
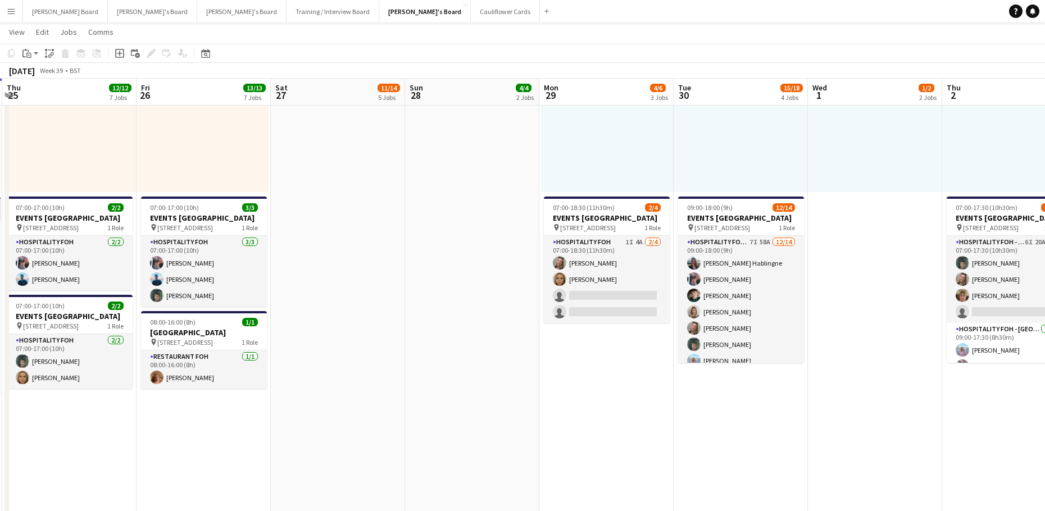
scroll to position [0, 359]
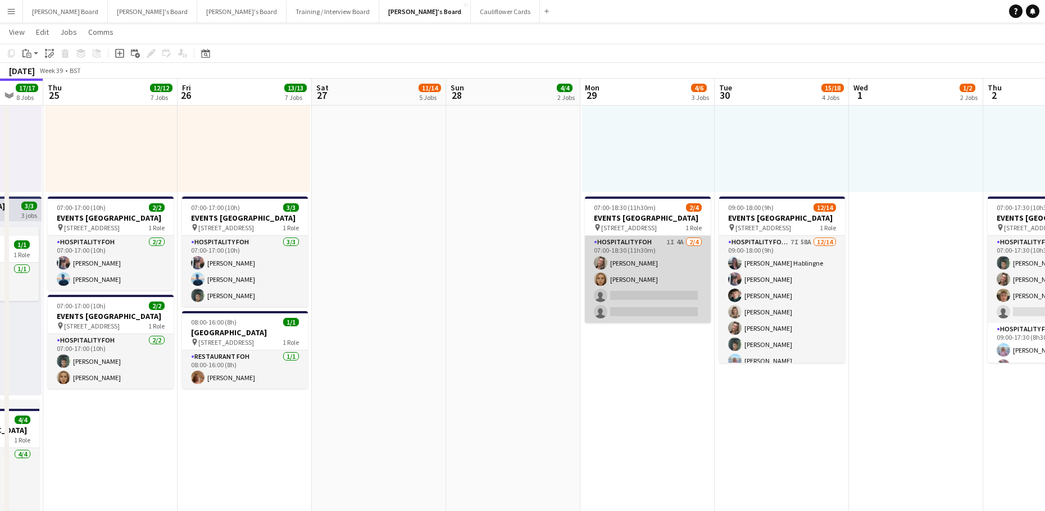
click at [655, 301] on app-card-role "Hospitality FOH 1I 4A 2/4 07:00-18:30 (11h30m) Jazmin Gammon Megan Ellis single…" at bounding box center [648, 279] width 126 height 87
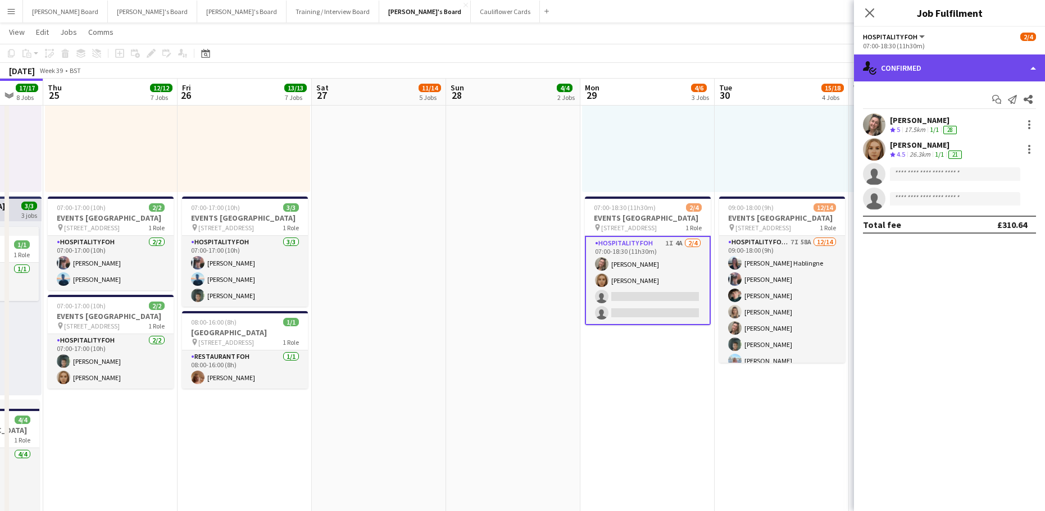
click at [901, 66] on div "single-neutral-actions-check-2 Confirmed" at bounding box center [949, 67] width 191 height 27
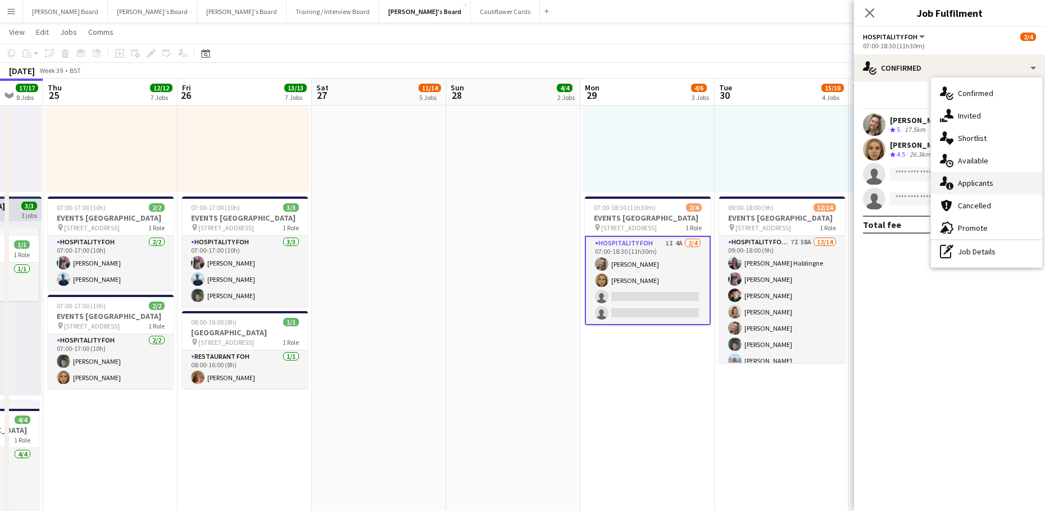
click at [996, 178] on div "single-neutral-actions-information Applicants" at bounding box center [986, 183] width 111 height 22
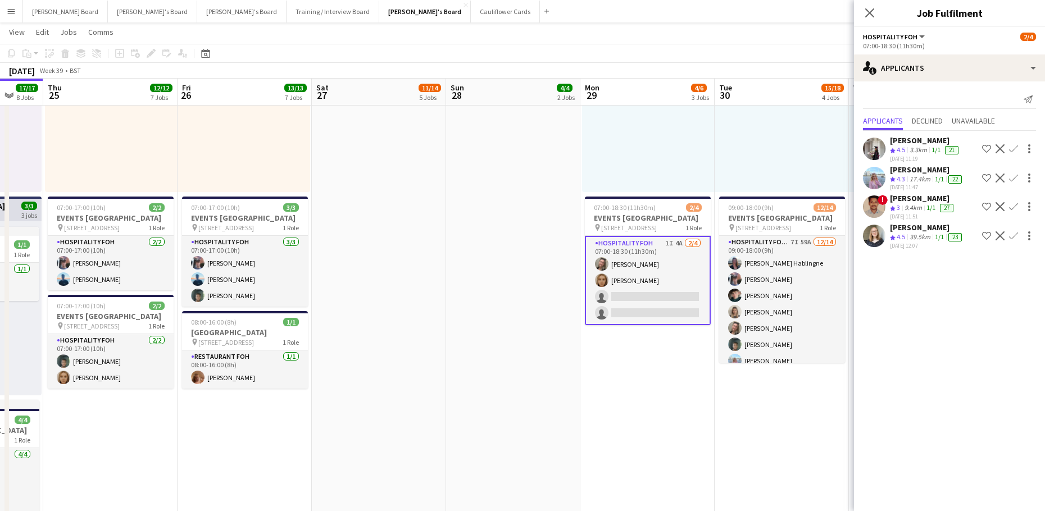
click at [476, 387] on app-date-cell at bounding box center [513, 287] width 134 height 1005
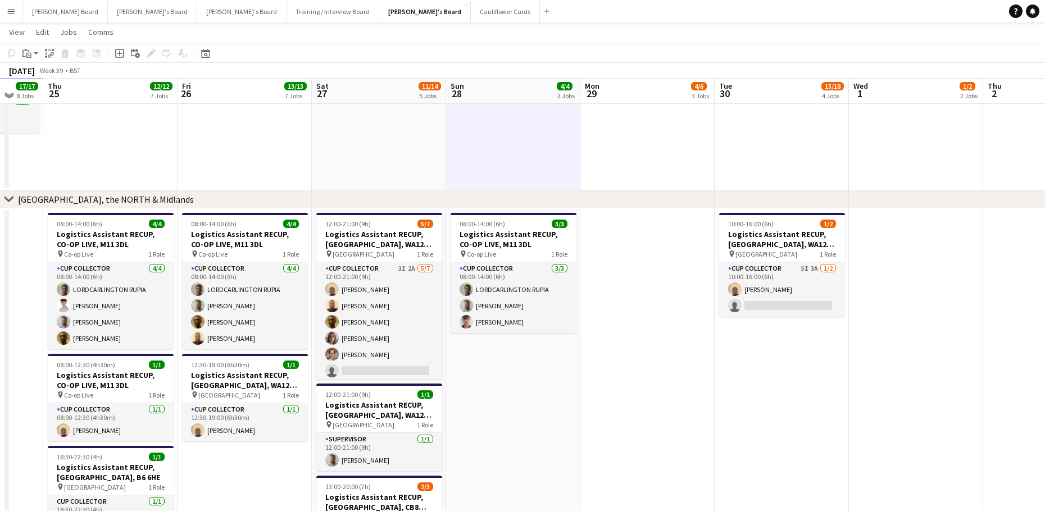
scroll to position [1198, 0]
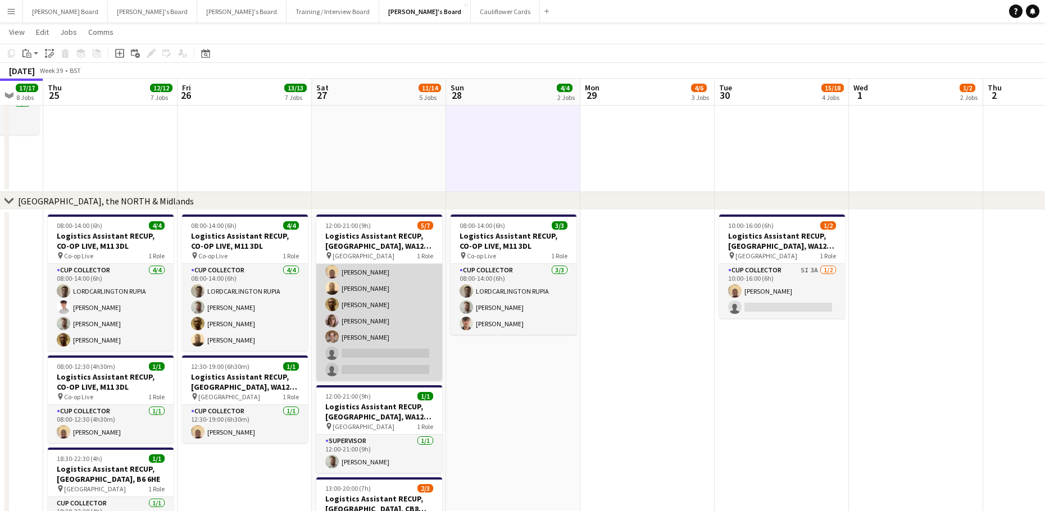
click at [407, 318] on app-card-role "CUP COLLECTOR 3I 2A 5/7 12:00-21:00 (9h) Daniel Agammegwa Oluwadamilola Olagbaj…" at bounding box center [379, 313] width 126 height 136
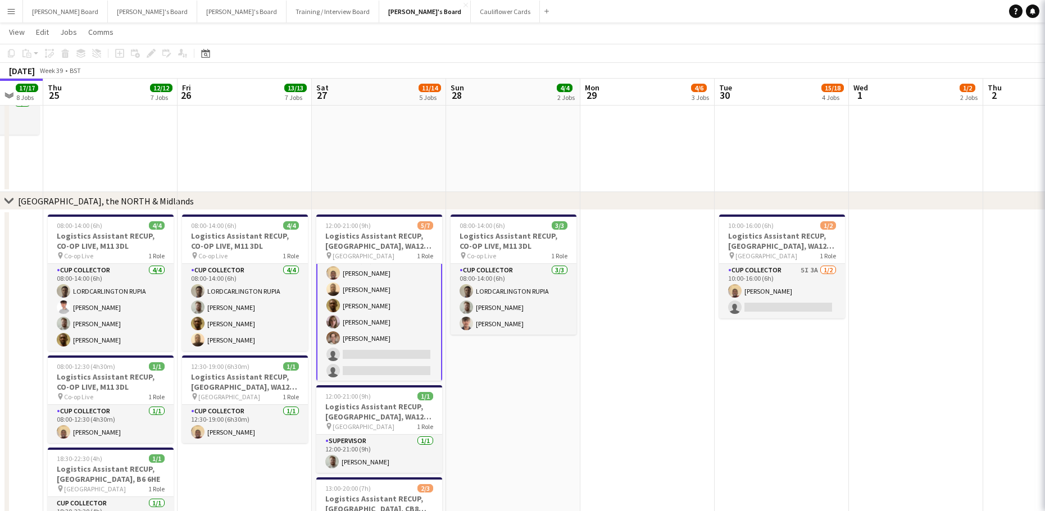
scroll to position [20, 0]
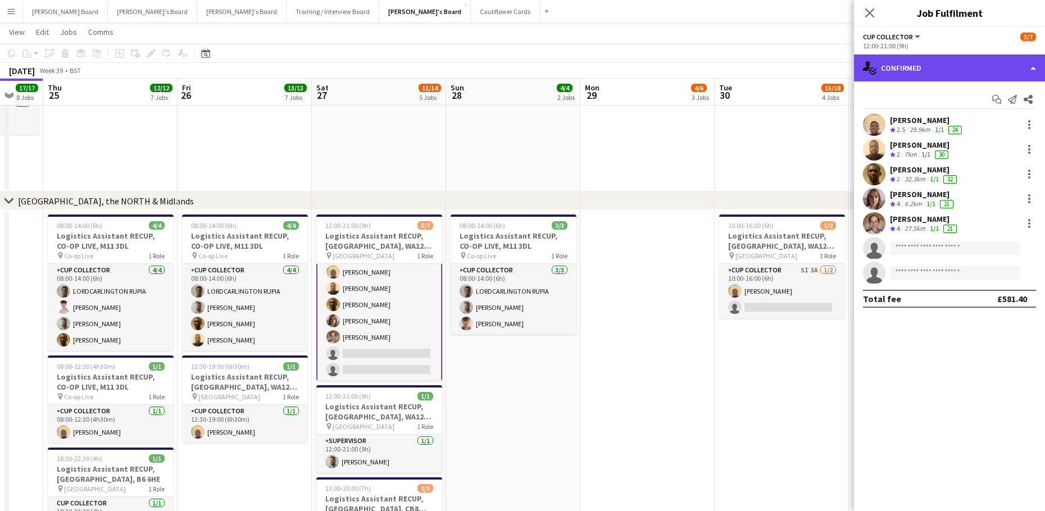
click at [921, 62] on div "single-neutral-actions-check-2 Confirmed" at bounding box center [949, 67] width 191 height 27
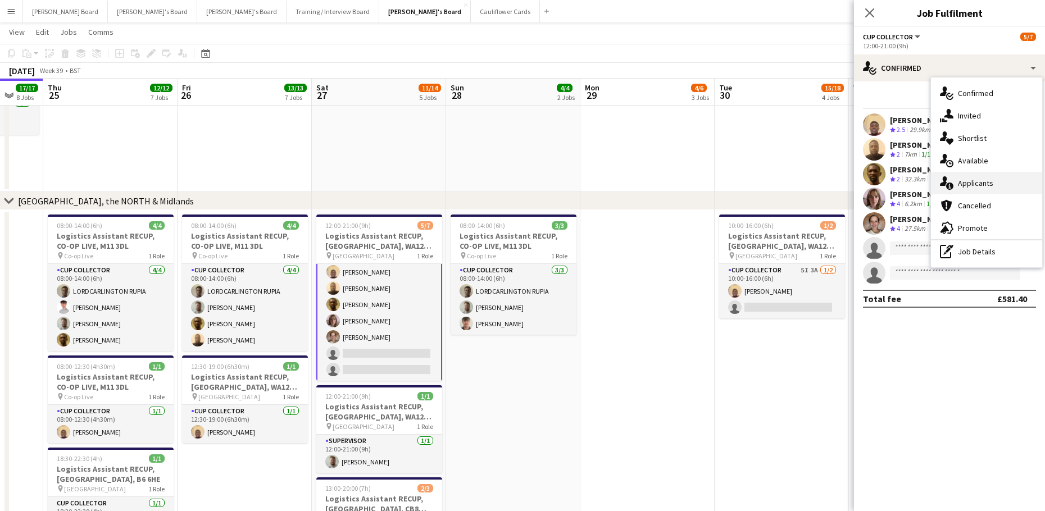
click at [991, 186] on span "Applicants" at bounding box center [975, 183] width 35 height 10
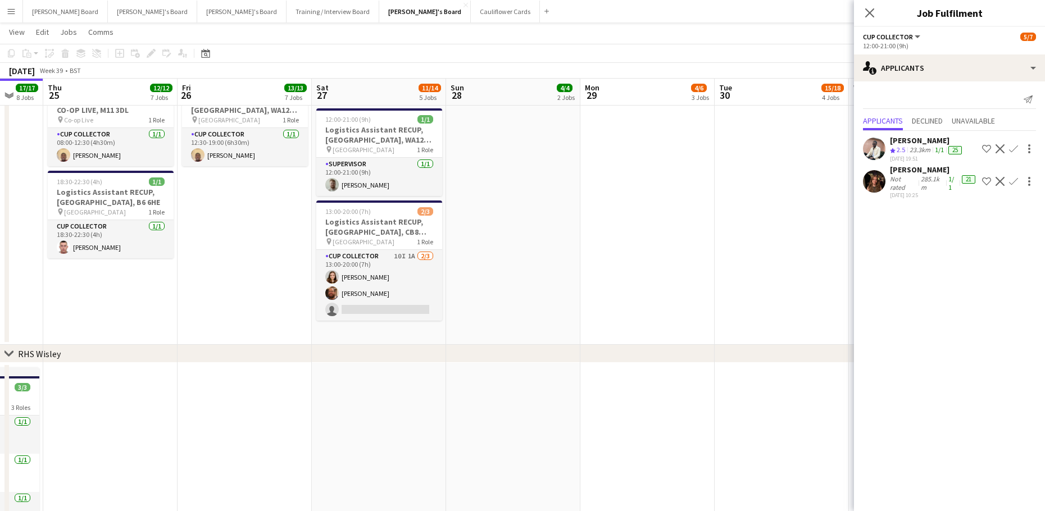
scroll to position [1498, 0]
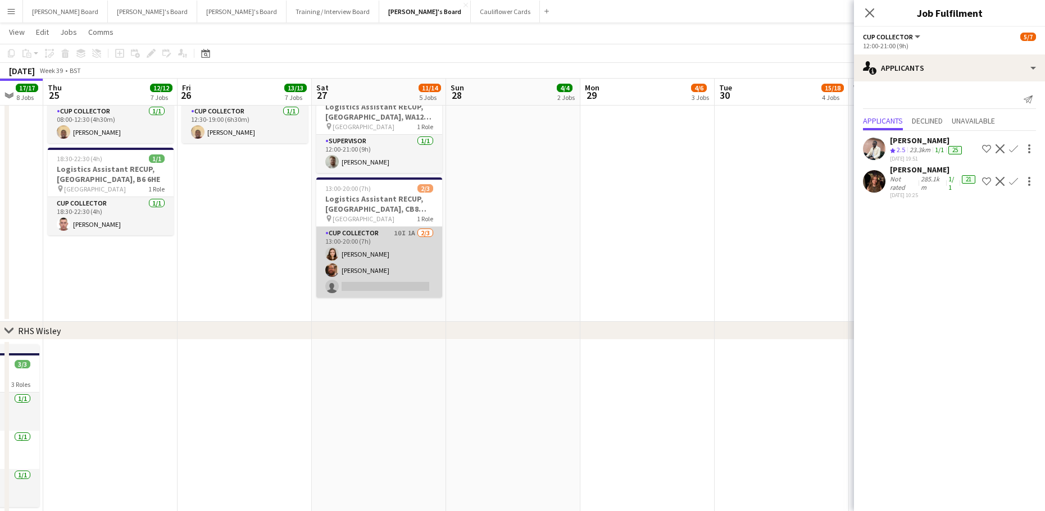
click at [375, 267] on app-card-role "CUP COLLECTOR 10I 1A 2/3 13:00-20:00 (7h) Evie Hepworth Ramsey Nasser single-ne…" at bounding box center [379, 262] width 126 height 71
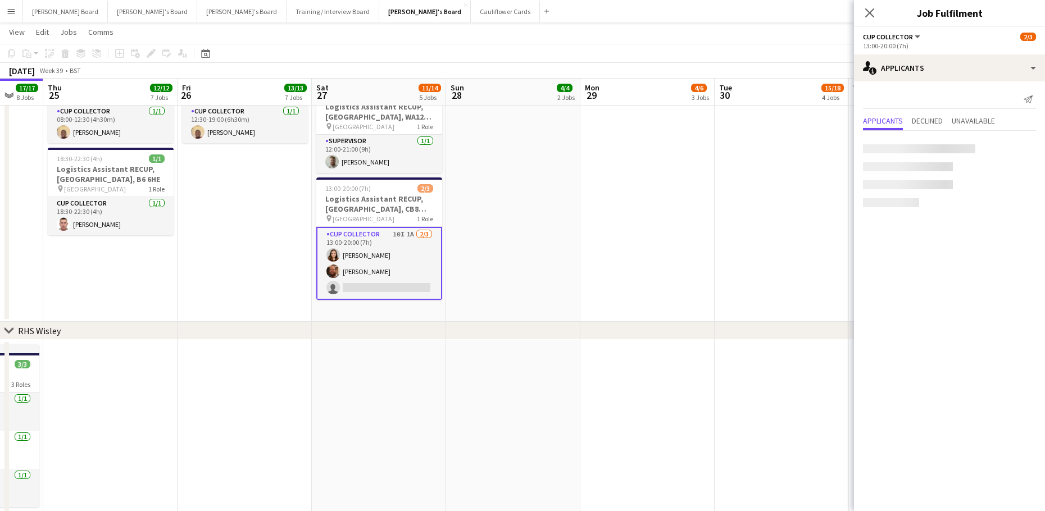
scroll to position [19, 0]
click at [583, 245] on app-date-cell at bounding box center [647, 116] width 134 height 412
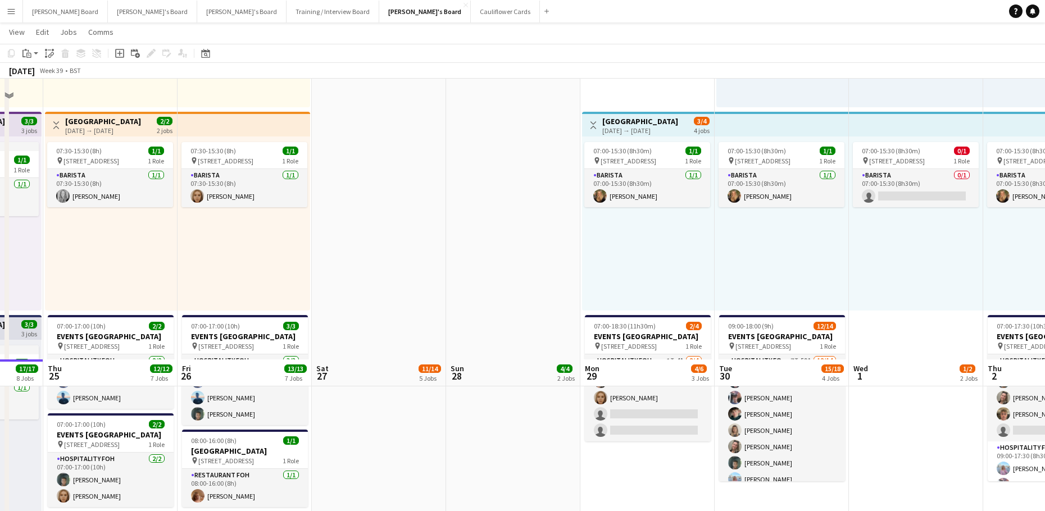
scroll to position [471, 0]
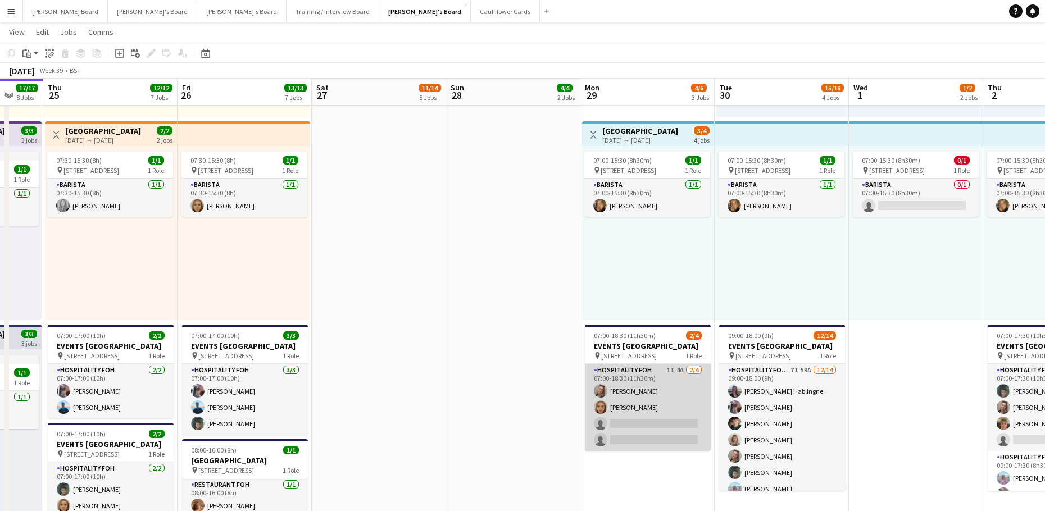
click at [625, 408] on app-card-role "Hospitality FOH 1I 4A 2/4 07:00-18:30 (11h30m) Jazmin Gammon Megan Ellis single…" at bounding box center [648, 407] width 126 height 87
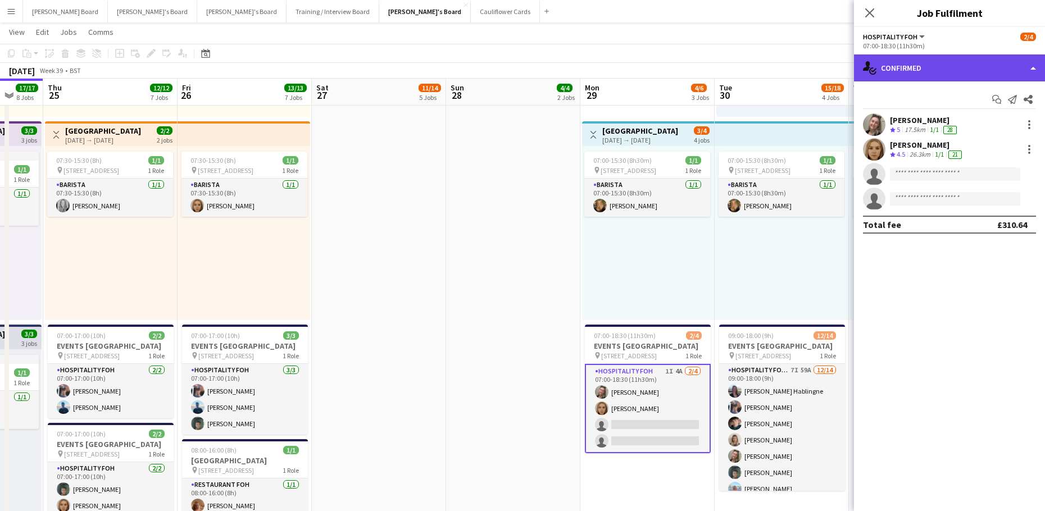
click at [946, 70] on div "single-neutral-actions-check-2 Confirmed" at bounding box center [949, 67] width 191 height 27
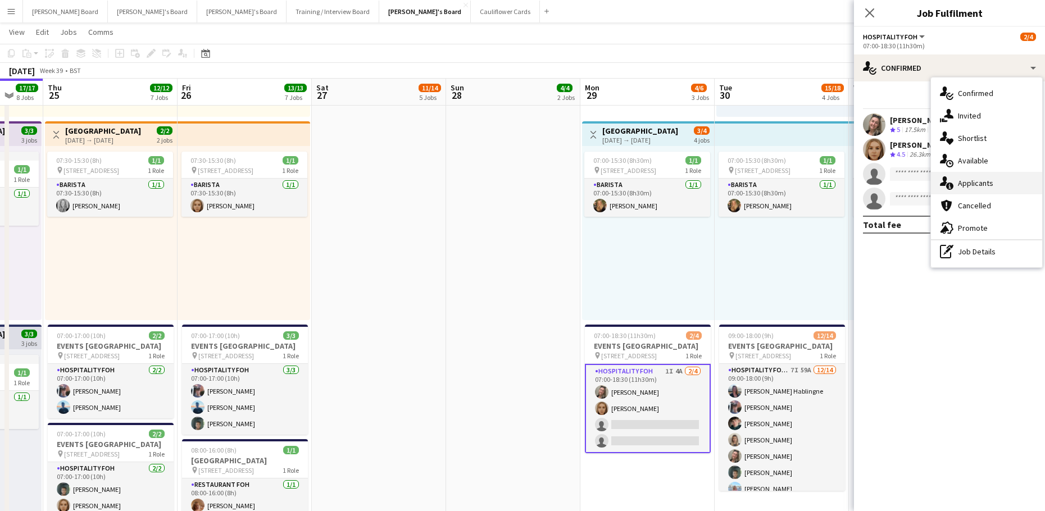
click at [991, 183] on span "Applicants" at bounding box center [975, 183] width 35 height 10
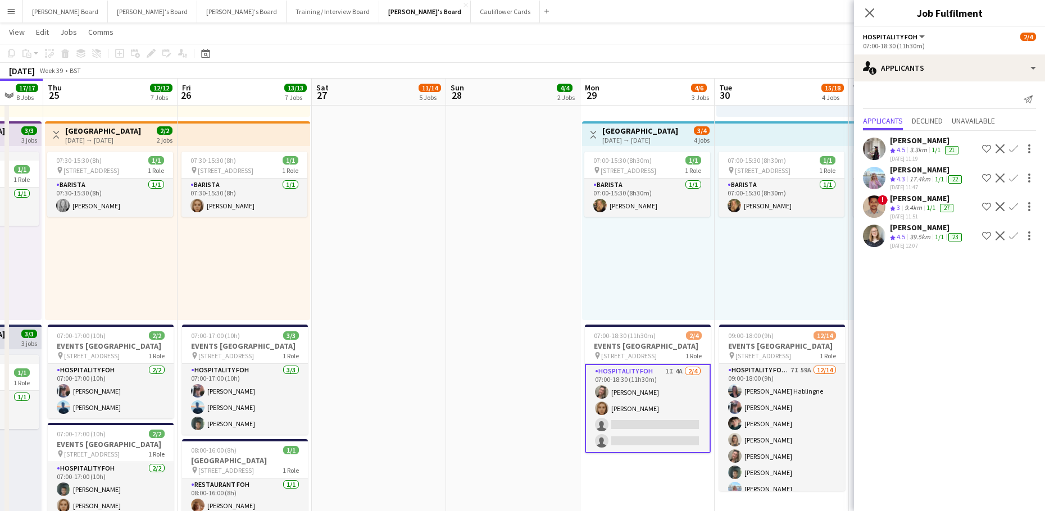
click at [1014, 236] on app-icon "Confirm" at bounding box center [1013, 235] width 9 height 9
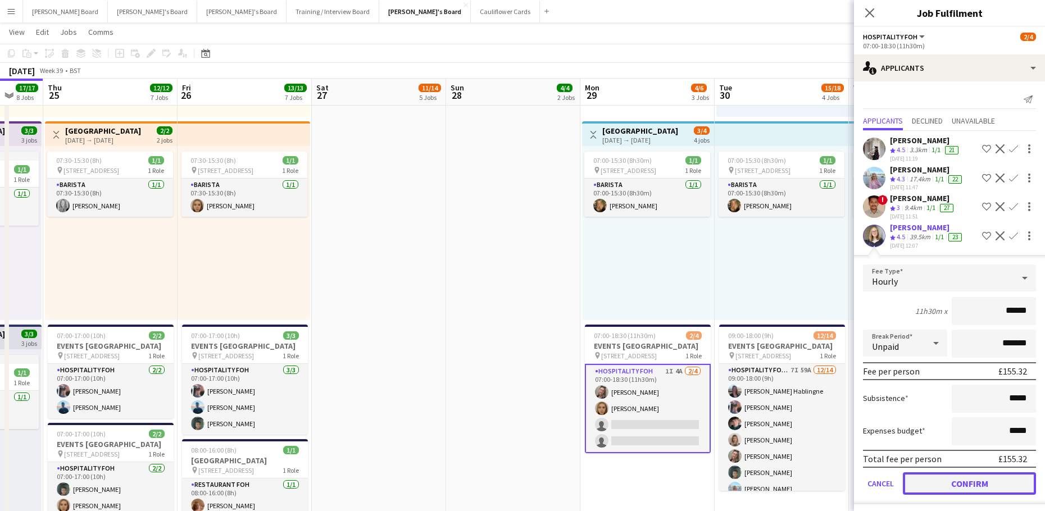
click at [947, 489] on button "Confirm" at bounding box center [969, 483] width 133 height 22
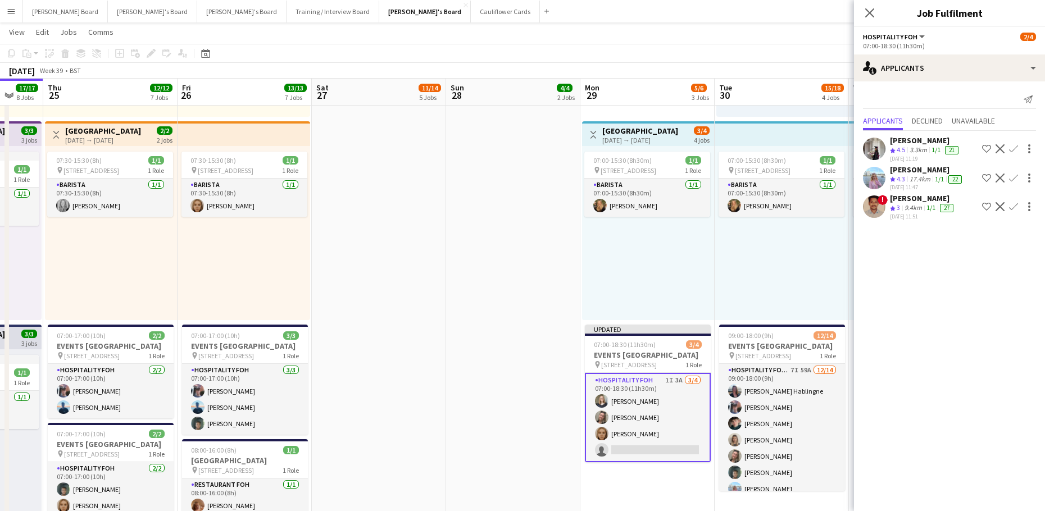
click at [1002, 206] on app-icon "Decline" at bounding box center [999, 206] width 9 height 9
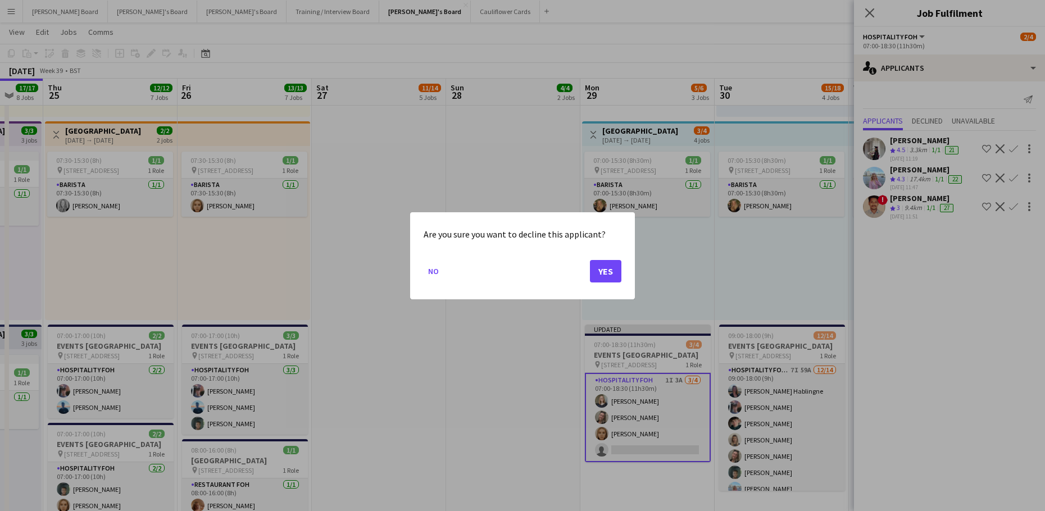
scroll to position [0, 0]
click at [618, 267] on button "Yes" at bounding box center [605, 270] width 31 height 22
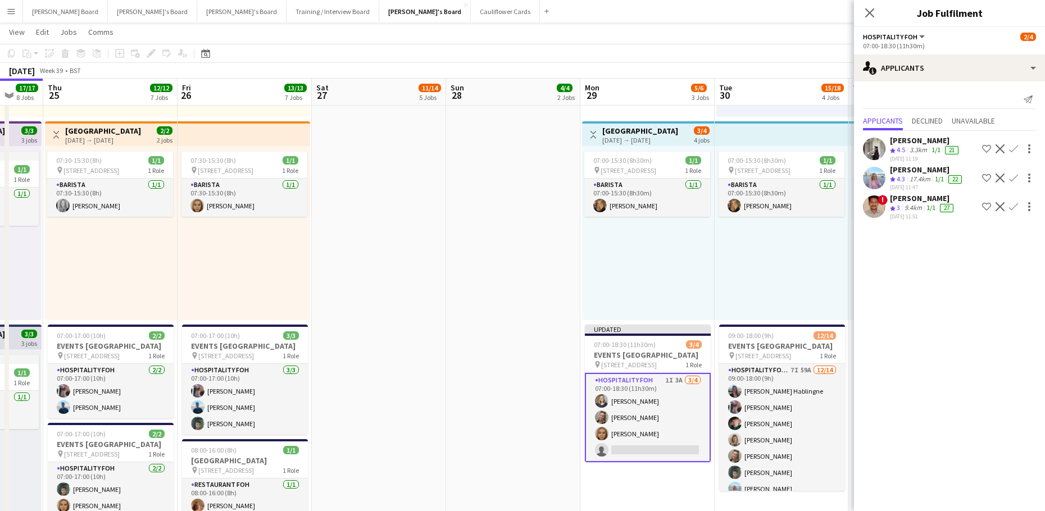
scroll to position [471, 0]
click at [762, 268] on div "07:00-15:30 (8h30m) 1/1 pin Woking, GU21 4YH 1 Role Barista 1/1 07:00-15:30 (8h…" at bounding box center [781, 233] width 134 height 174
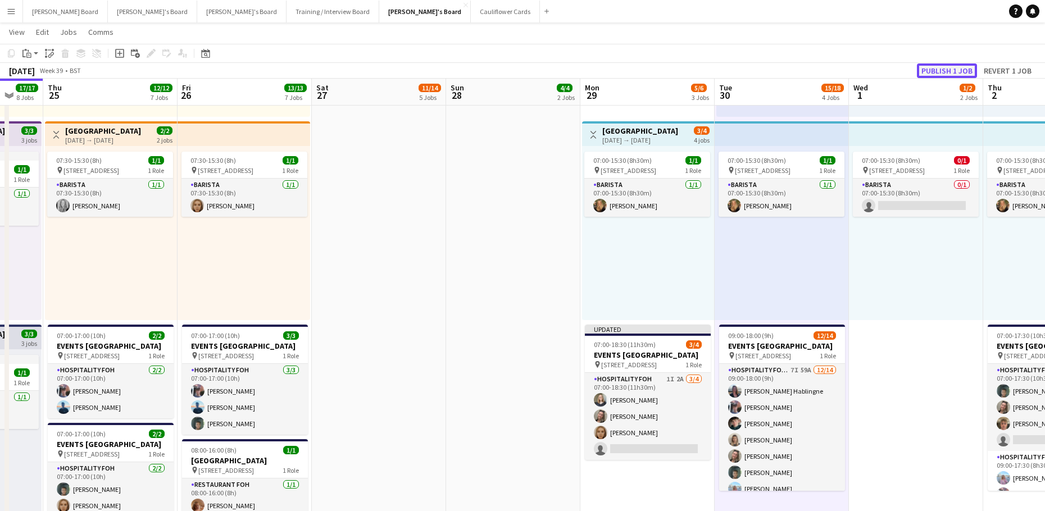
click at [943, 67] on button "Publish 1 job" at bounding box center [947, 70] width 60 height 15
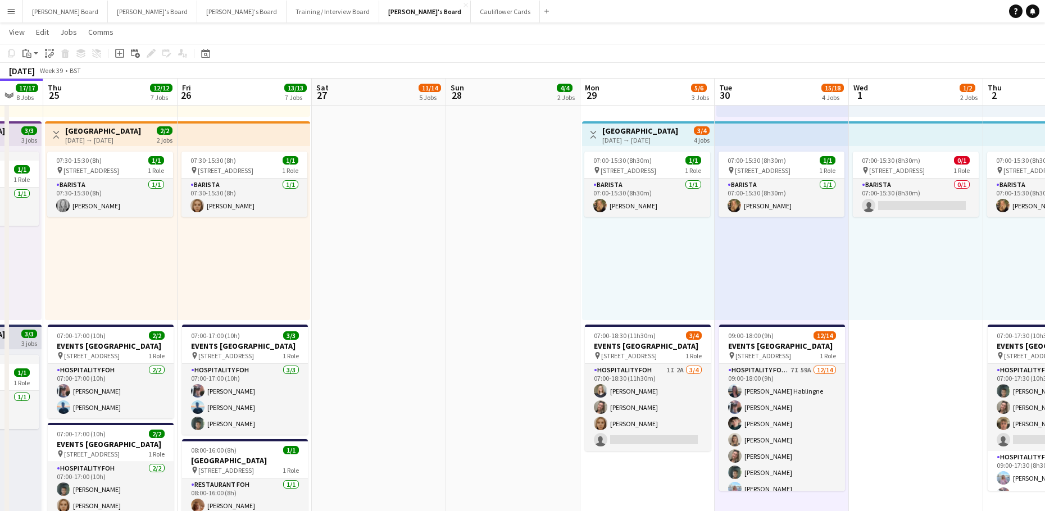
drag, startPoint x: 678, startPoint y: 427, endPoint x: 1046, endPoint y: 22, distance: 546.7
click at [678, 427] on app-card-role "Hospitality FOH 1I 2A 3/4 07:00-18:30 (11h30m) Sarah Richardson Jazmin Gammon M…" at bounding box center [648, 407] width 126 height 87
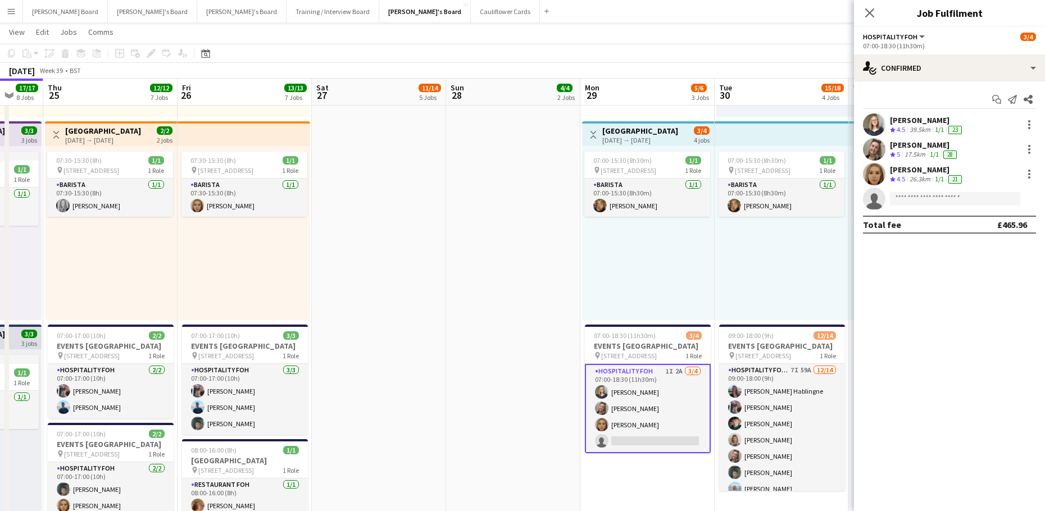
click at [966, 54] on app-options-switcher "Hospitality FOH All roles Hospitality FOH 3/4 07:00-18:30 (11h30m)" at bounding box center [949, 41] width 191 height 28
click at [970, 83] on div "Start chat Send notification Share Sarah Richardson Crew rating 4.5 39.5km 1/1 …" at bounding box center [949, 161] width 191 height 161
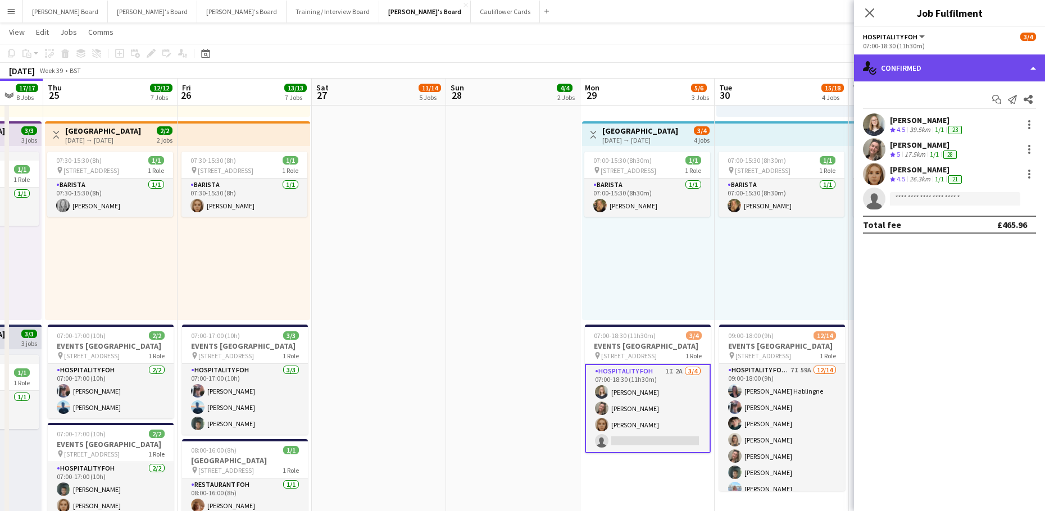
click at [959, 70] on div "single-neutral-actions-check-2 Confirmed" at bounding box center [949, 67] width 191 height 27
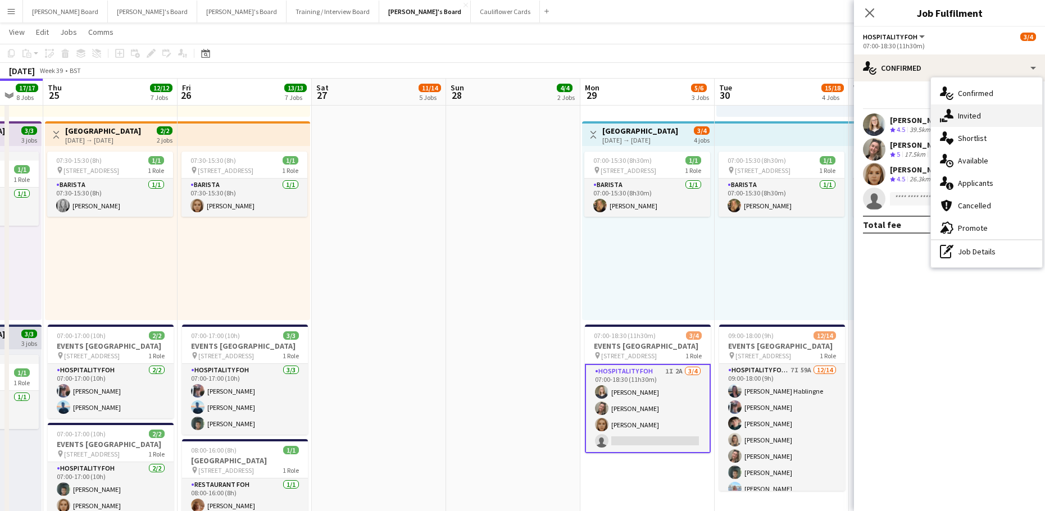
click at [995, 115] on div "single-neutral-actions-share-1 Invited" at bounding box center [986, 115] width 111 height 22
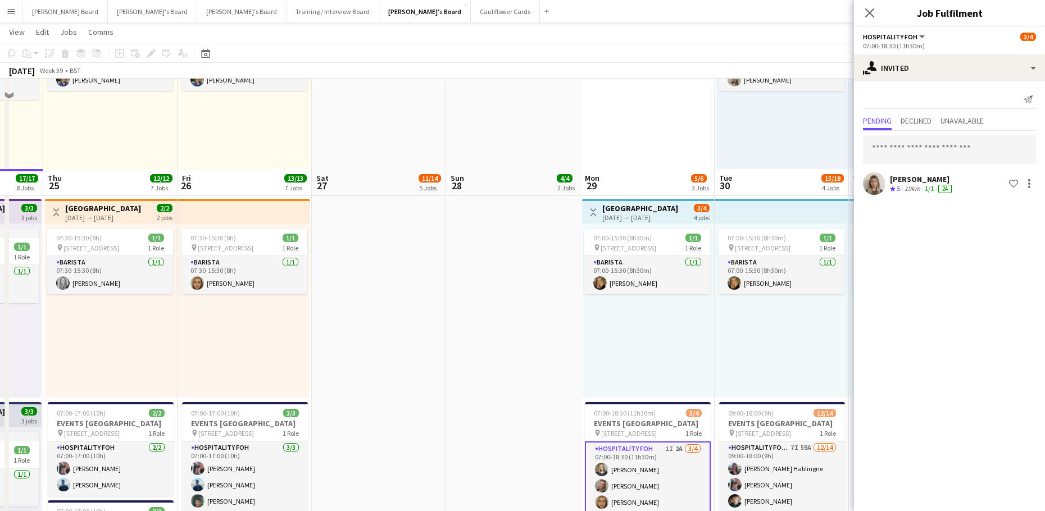
scroll to position [546, 0]
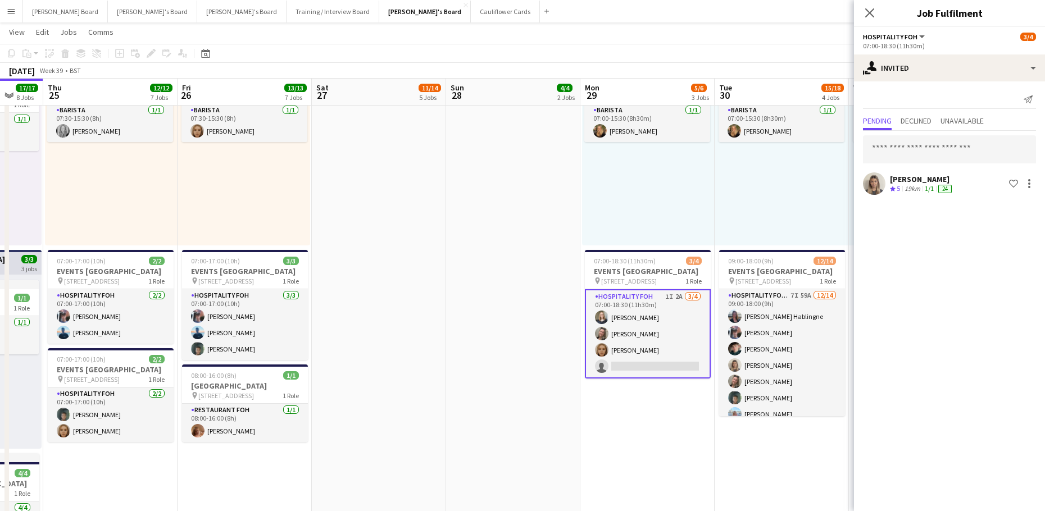
drag, startPoint x: 477, startPoint y: 390, endPoint x: 485, endPoint y: 392, distance: 8.6
click at [477, 390] on app-date-cell at bounding box center [513, 341] width 134 height 1005
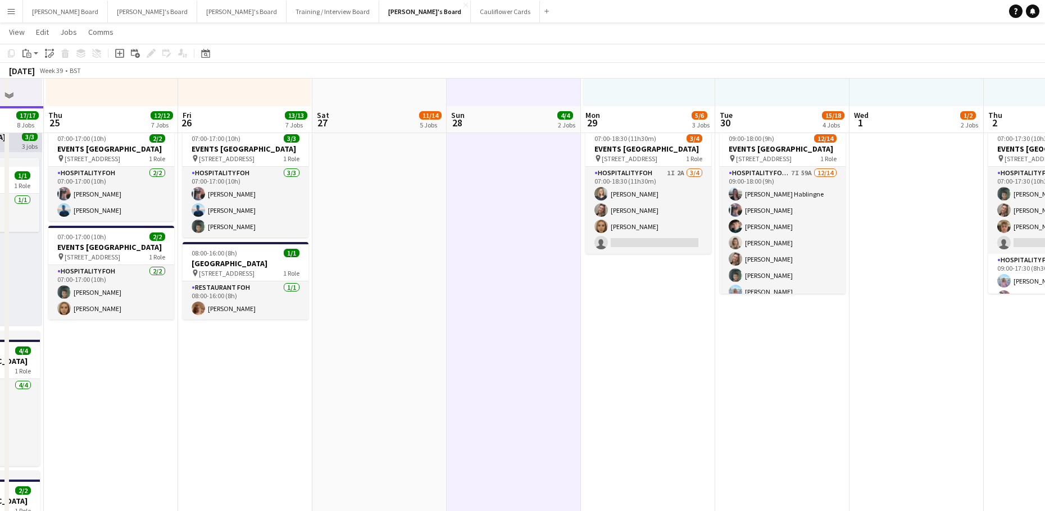
scroll to position [696, 0]
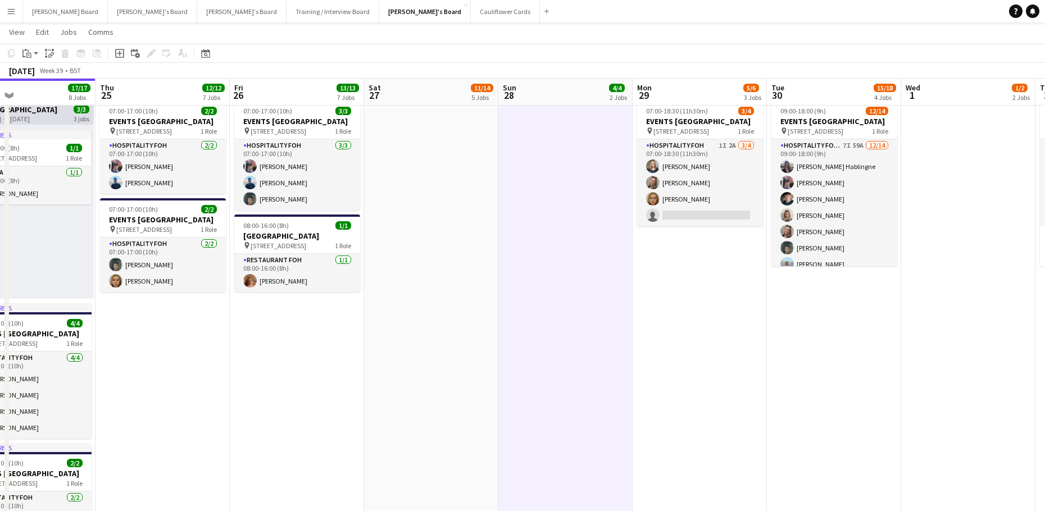
drag, startPoint x: 414, startPoint y: 312, endPoint x: 587, endPoint y: 328, distance: 173.7
click at [582, 331] on app-calendar-viewport "Mon 22 25/25 11 Jobs Tue 23 7/7 5 Jobs Wed 24 17/17 8 Jobs Thu 25 12/12 7 Jobs …" at bounding box center [522, 341] width 1045 height 1987
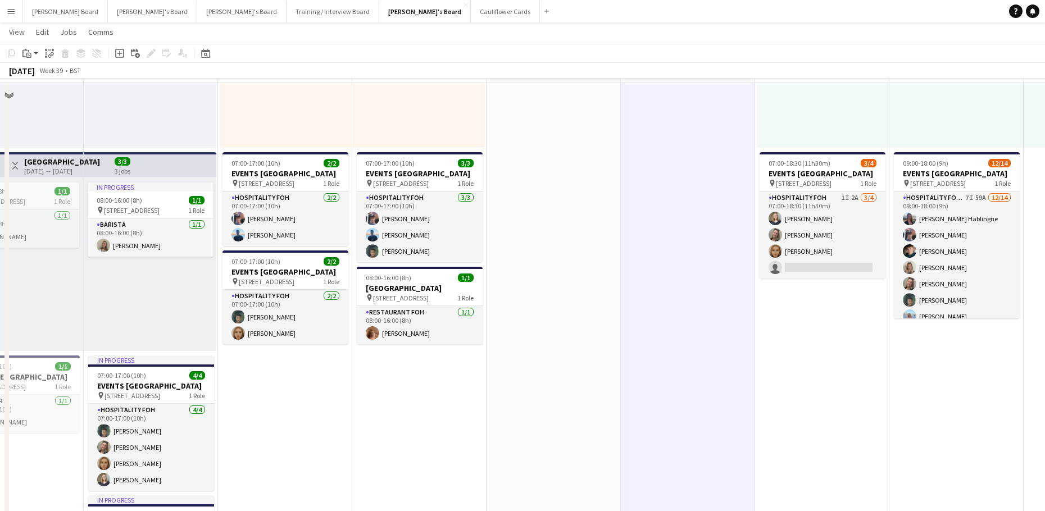
scroll to position [621, 0]
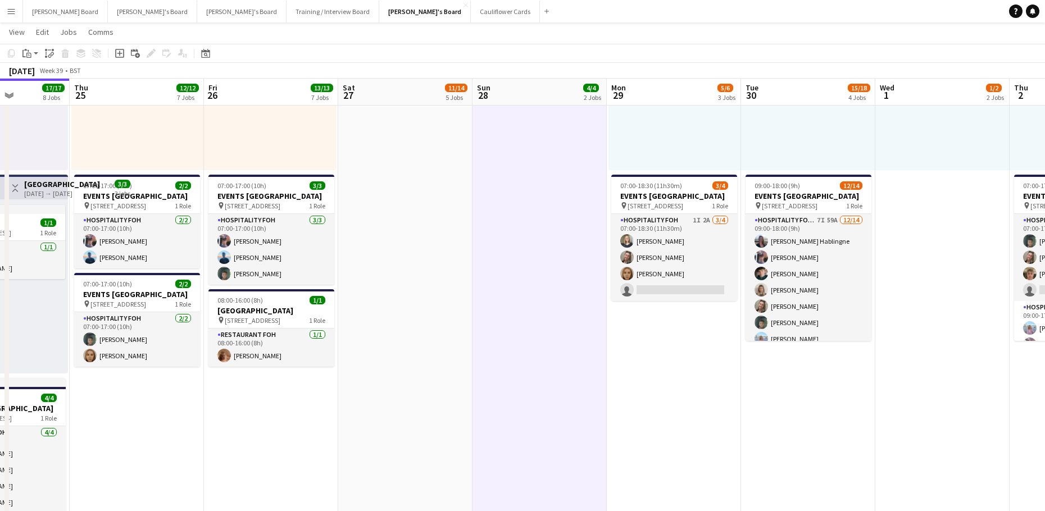
drag, startPoint x: 721, startPoint y: 373, endPoint x: 557, endPoint y: 398, distance: 165.8
click at [560, 398] on app-calendar-viewport "Sun 21 26/26 6 Jobs Mon 22 25/25 11 Jobs Tue 23 7/7 5 Jobs Wed 24 17/17 8 Jobs …" at bounding box center [522, 416] width 1045 height 1987
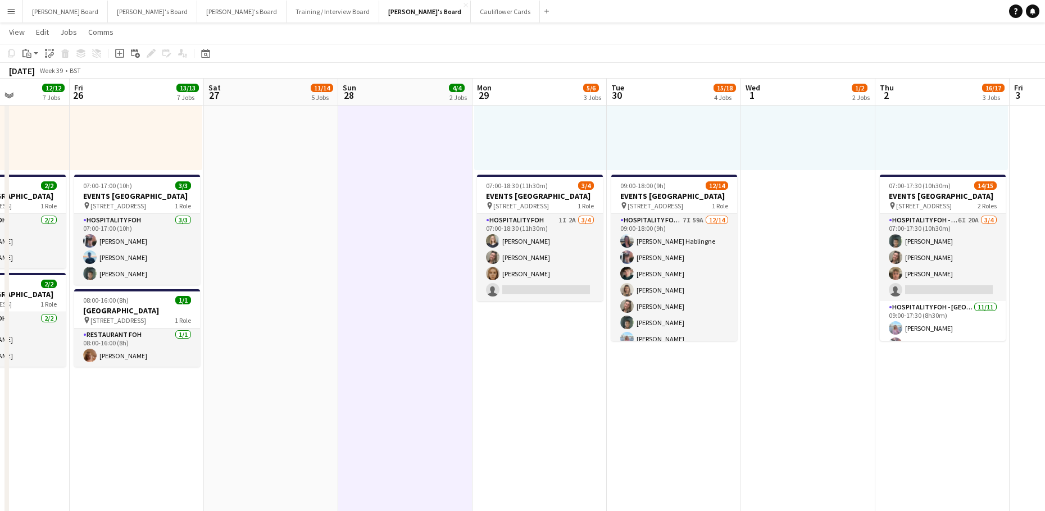
scroll to position [0, 370]
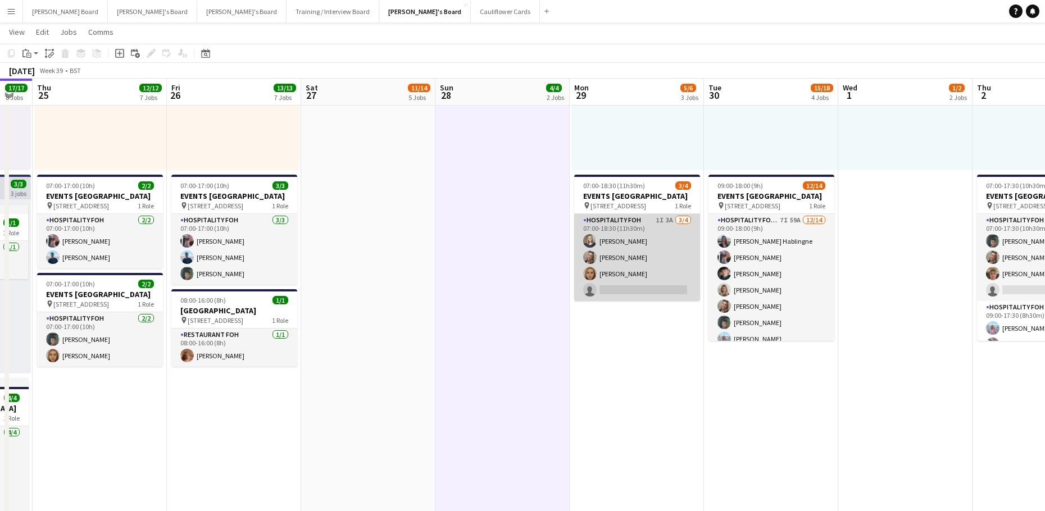
click at [647, 262] on app-card-role "Hospitality FOH 1I 3A 3/4 07:00-18:30 (11h30m) Sarah Richardson Jazmin Gammon M…" at bounding box center [637, 257] width 126 height 87
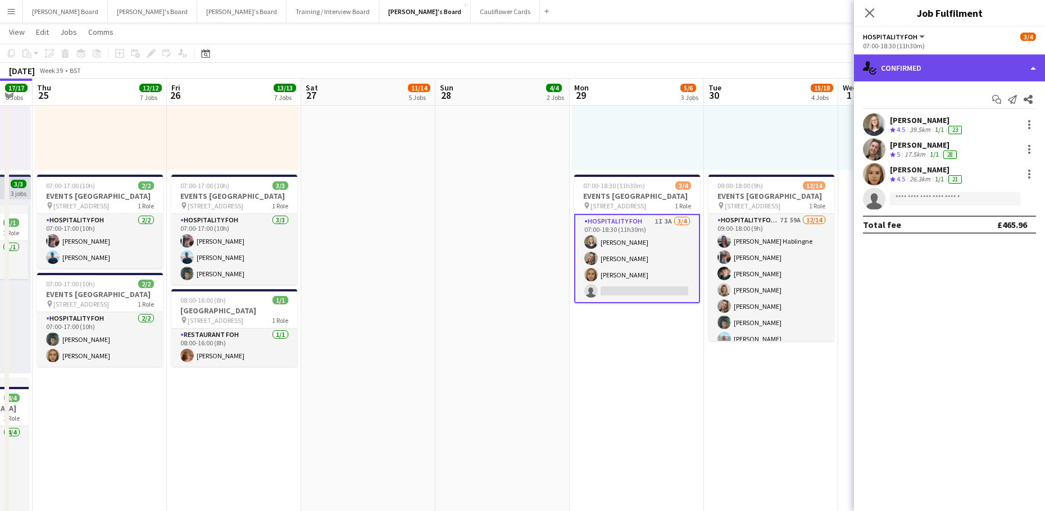
click at [911, 68] on div "single-neutral-actions-check-2 Confirmed" at bounding box center [949, 67] width 191 height 27
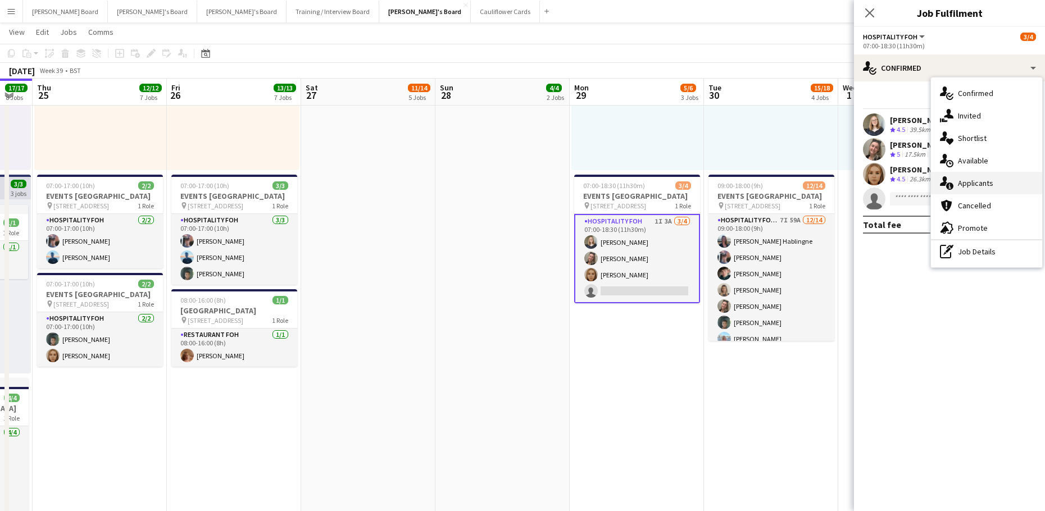
click at [986, 189] on div "single-neutral-actions-information Applicants" at bounding box center [986, 183] width 111 height 22
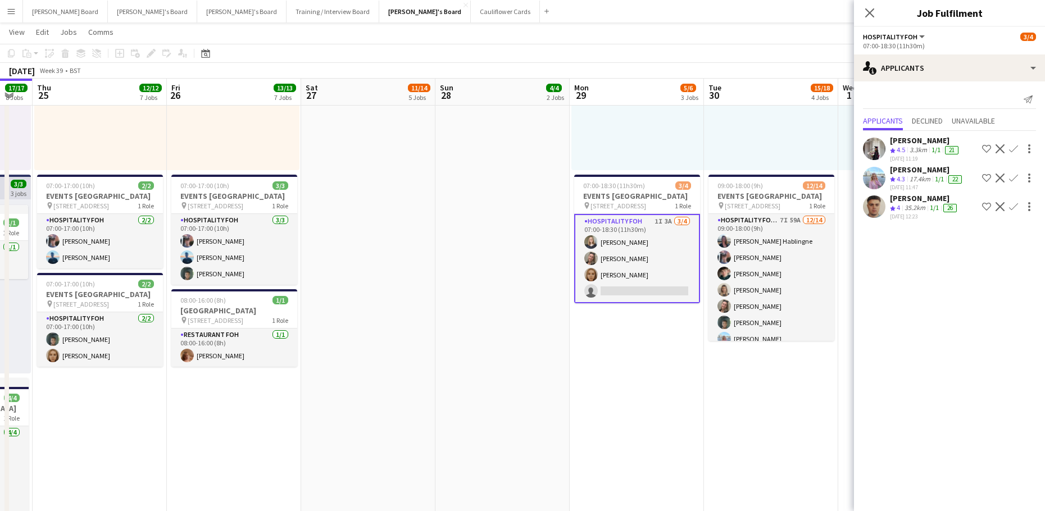
drag, startPoint x: 420, startPoint y: 195, endPoint x: 395, endPoint y: 168, distance: 37.4
click at [420, 195] on app-date-cell at bounding box center [368, 266] width 134 height 1005
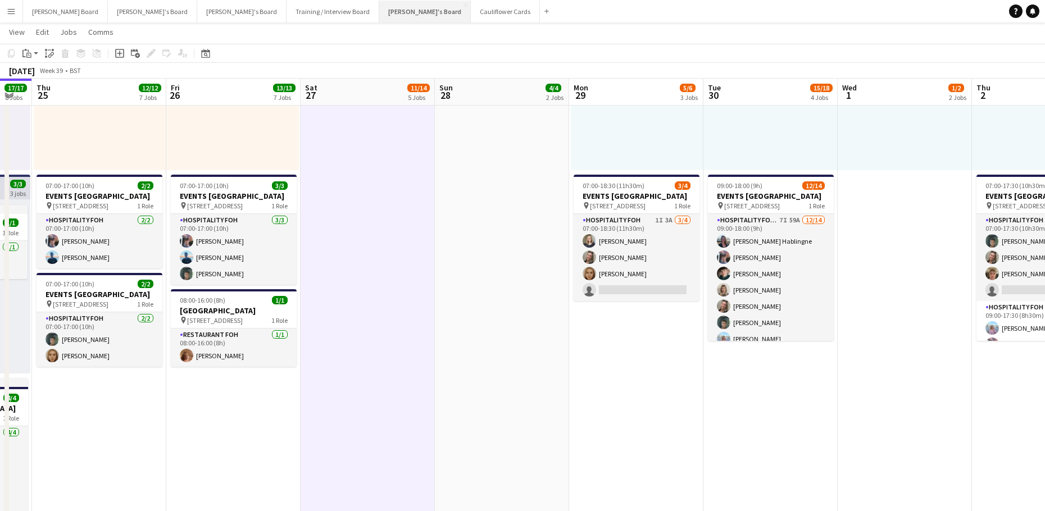
click at [379, 13] on button "Jakub's Board Close" at bounding box center [425, 12] width 92 height 22
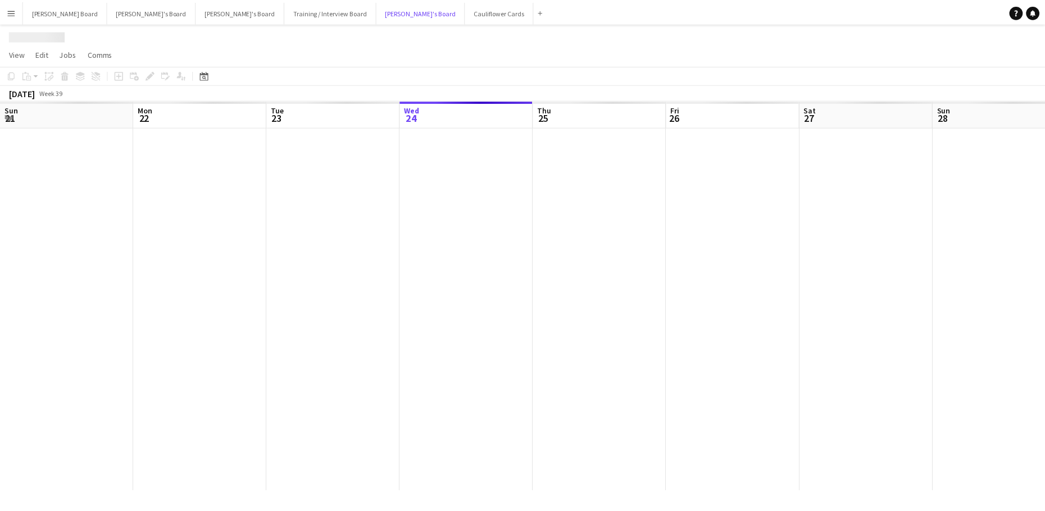
scroll to position [0, 268]
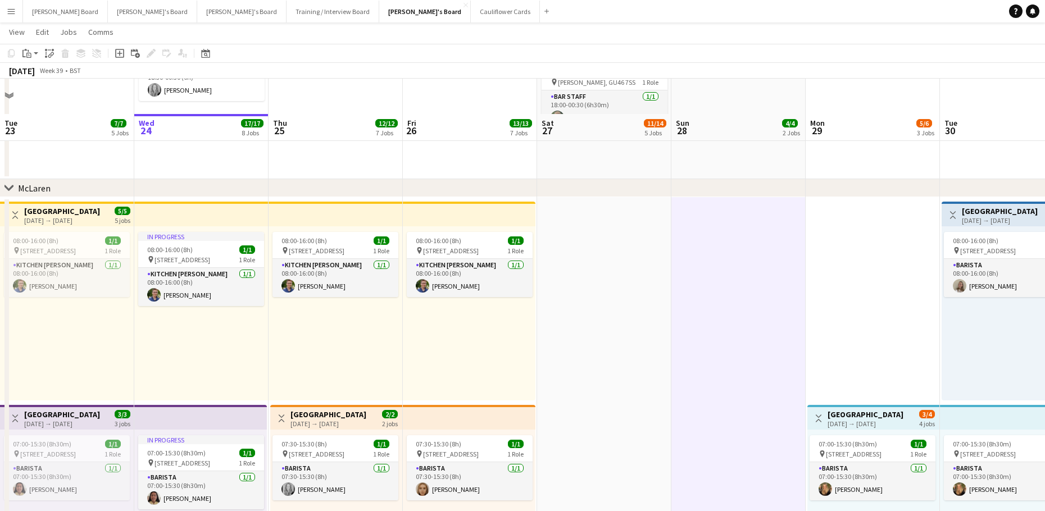
scroll to position [225, 0]
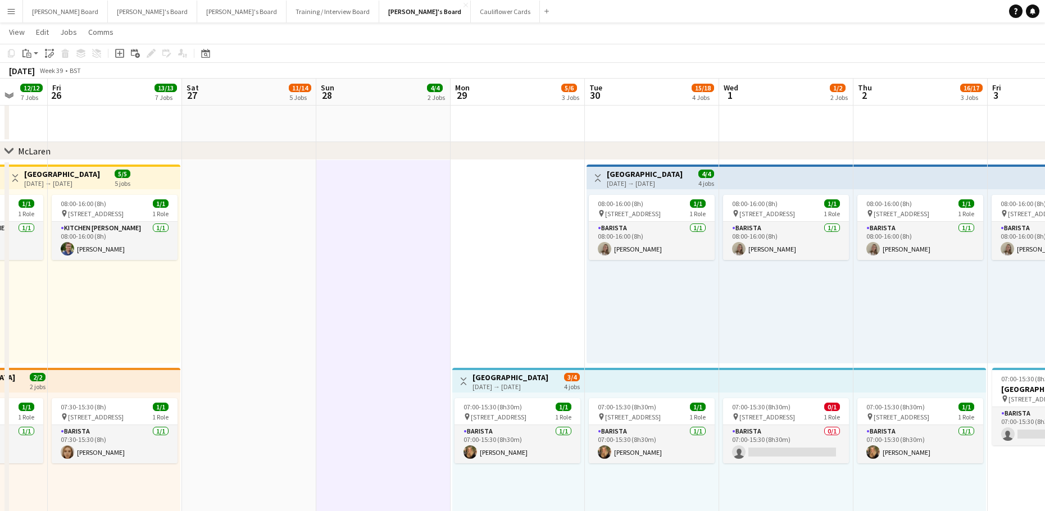
drag, startPoint x: 578, startPoint y: 312, endPoint x: 472, endPoint y: 312, distance: 106.7
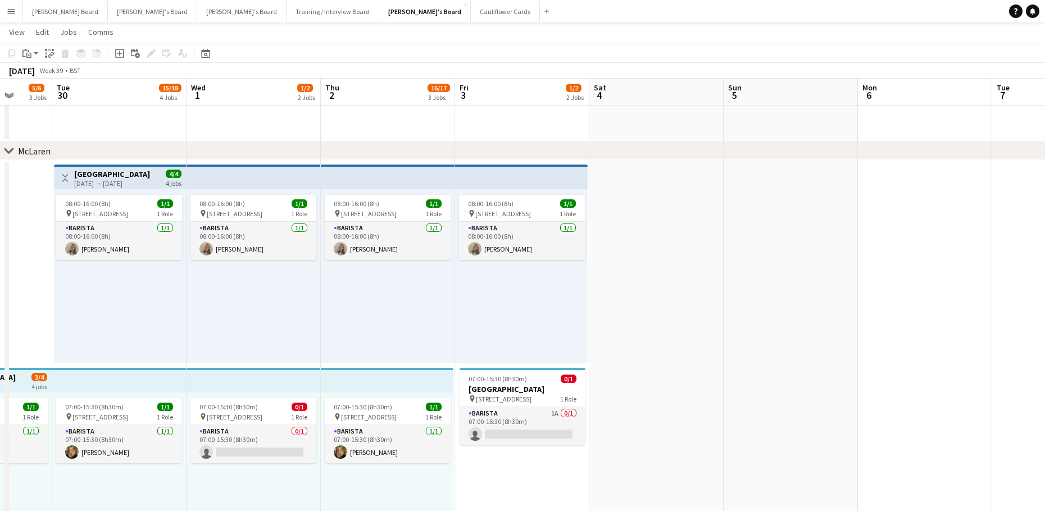
drag, startPoint x: 758, startPoint y: 318, endPoint x: 102, endPoint y: 261, distance: 657.9
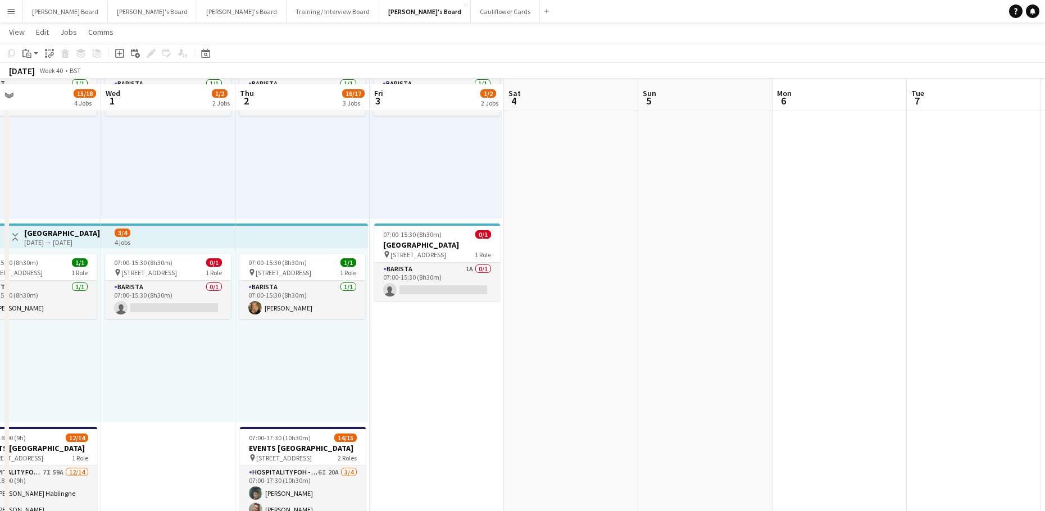
scroll to position [375, 0]
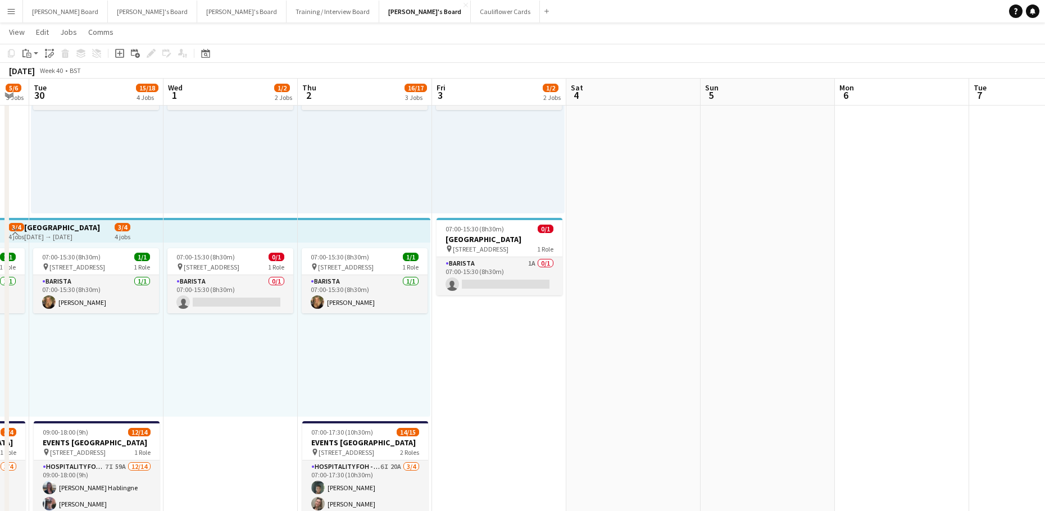
drag, startPoint x: 473, startPoint y: 383, endPoint x: 697, endPoint y: 325, distance: 231.0
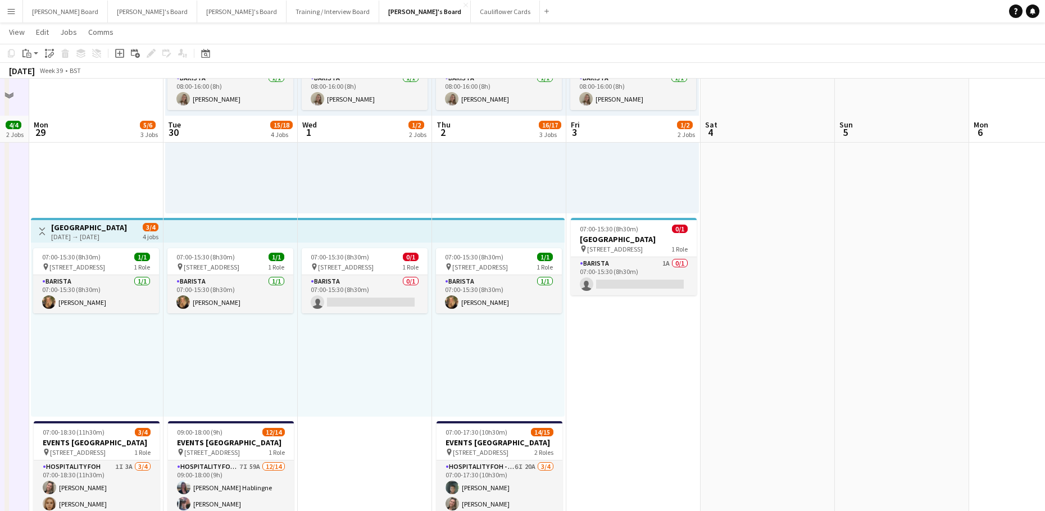
scroll to position [524, 0]
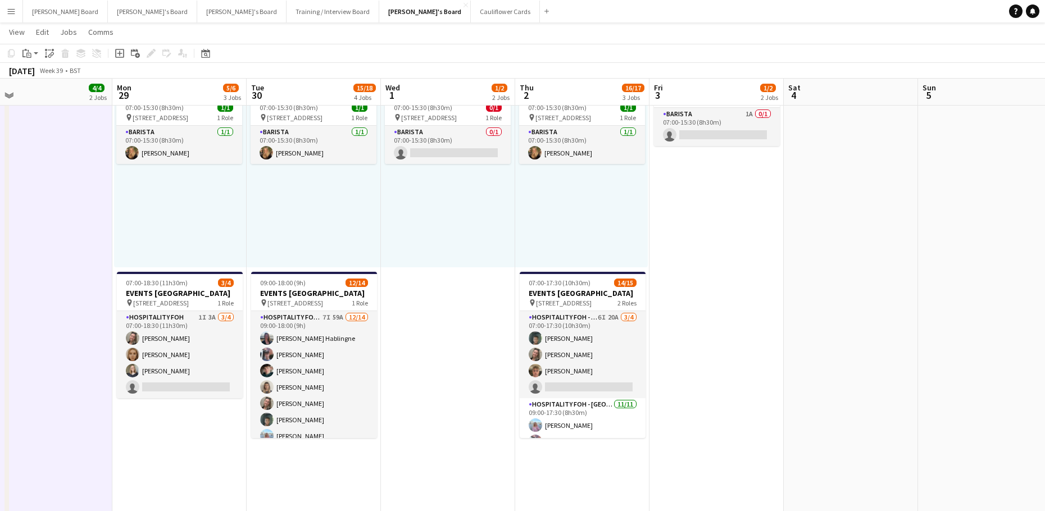
drag, startPoint x: 634, startPoint y: 350, endPoint x: 675, endPoint y: 349, distance: 40.5
click at [675, 349] on app-calendar-viewport "Fri 26 13/13 7 Jobs Sat 27 11/14 5 Jobs Sun 28 4/4 2 Jobs Mon 29 5/6 3 Jobs Tue…" at bounding box center [522, 513] width 1045 height 1987
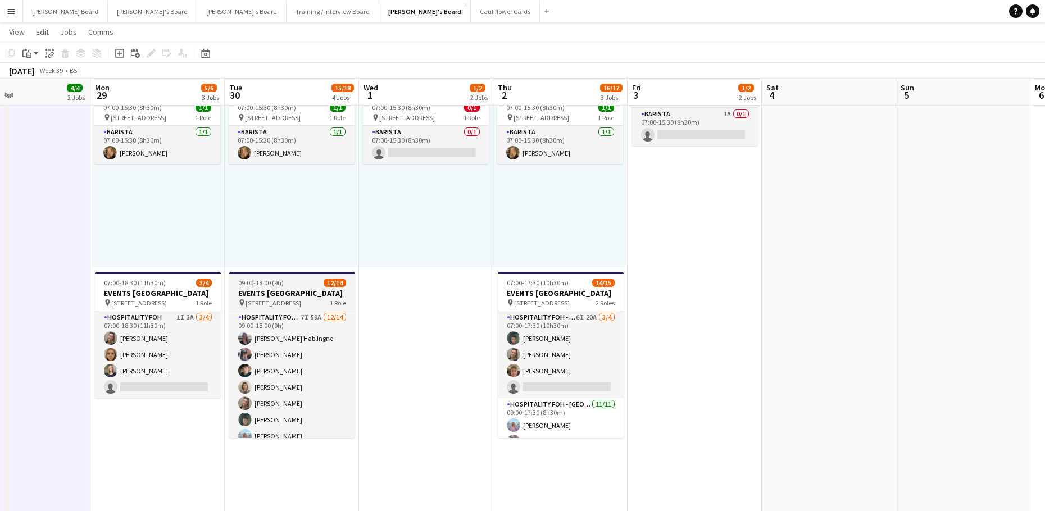
drag, startPoint x: 385, startPoint y: 288, endPoint x: 537, endPoint y: 301, distance: 152.7
click at [558, 298] on app-calendar-viewport "Fri 26 13/13 7 Jobs Sat 27 11/14 5 Jobs Sun 28 4/4 2 Jobs Mon 29 5/6 3 Jobs Tue…" at bounding box center [522, 513] width 1045 height 1987
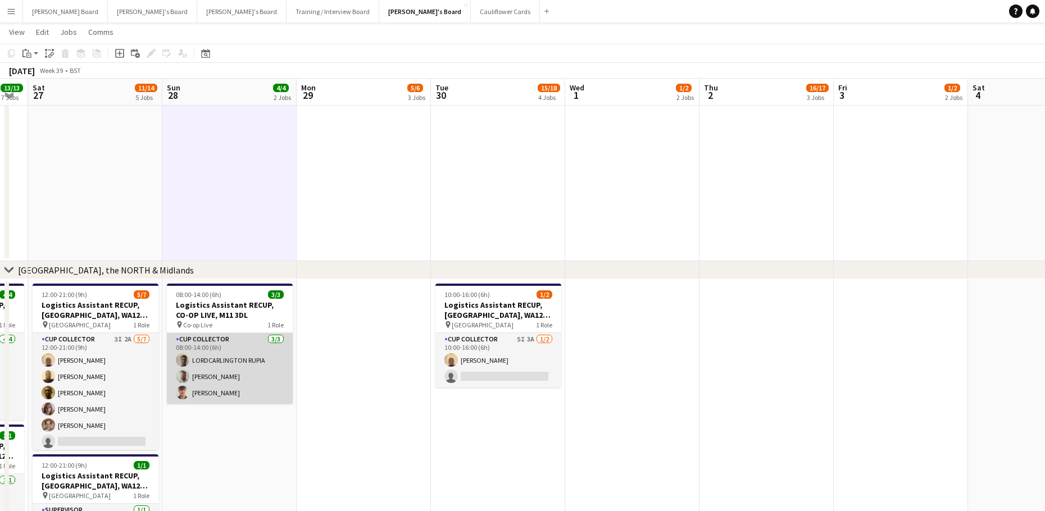
scroll to position [1198, 0]
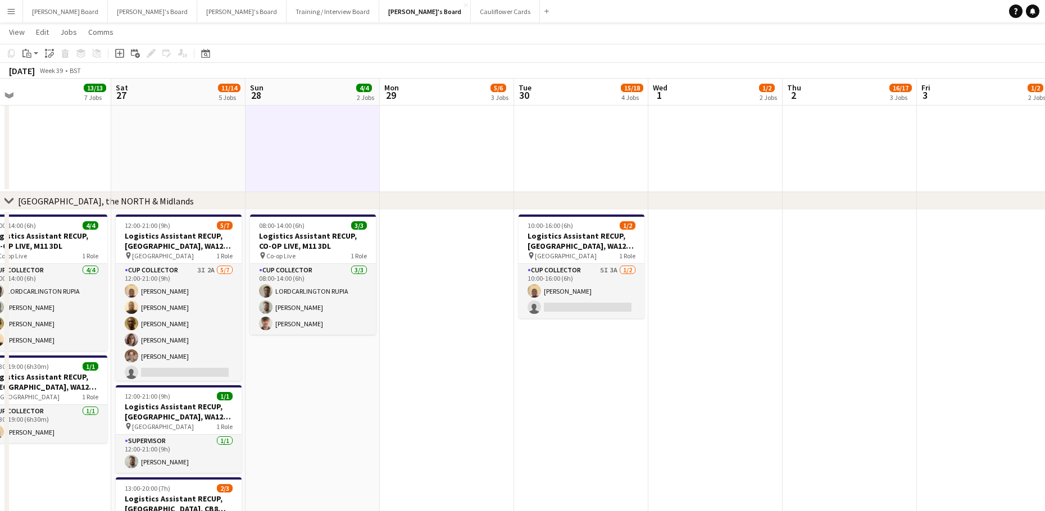
drag, startPoint x: 249, startPoint y: 412, endPoint x: 469, endPoint y: 394, distance: 220.3
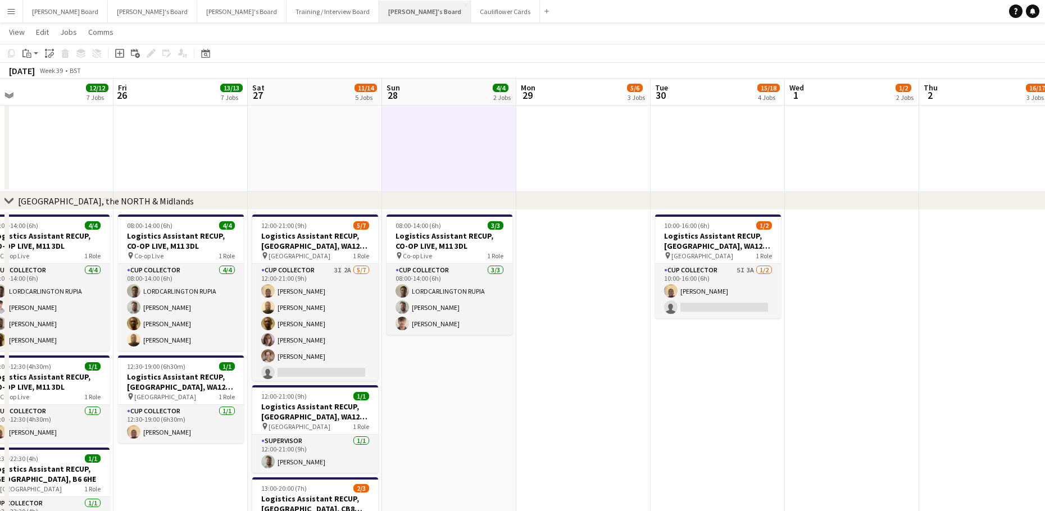
click at [379, 15] on button "Jakub's Board Close" at bounding box center [425, 12] width 92 height 22
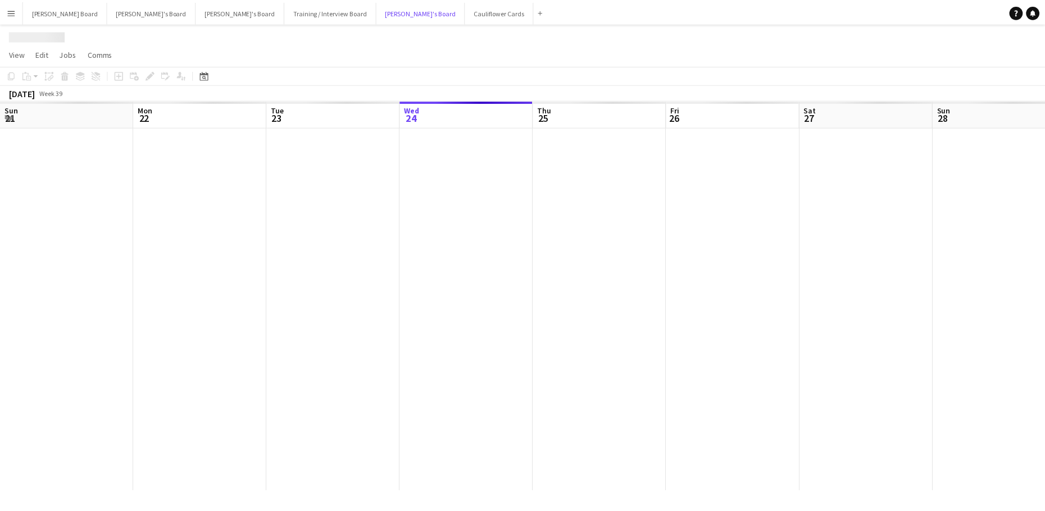
scroll to position [0, 268]
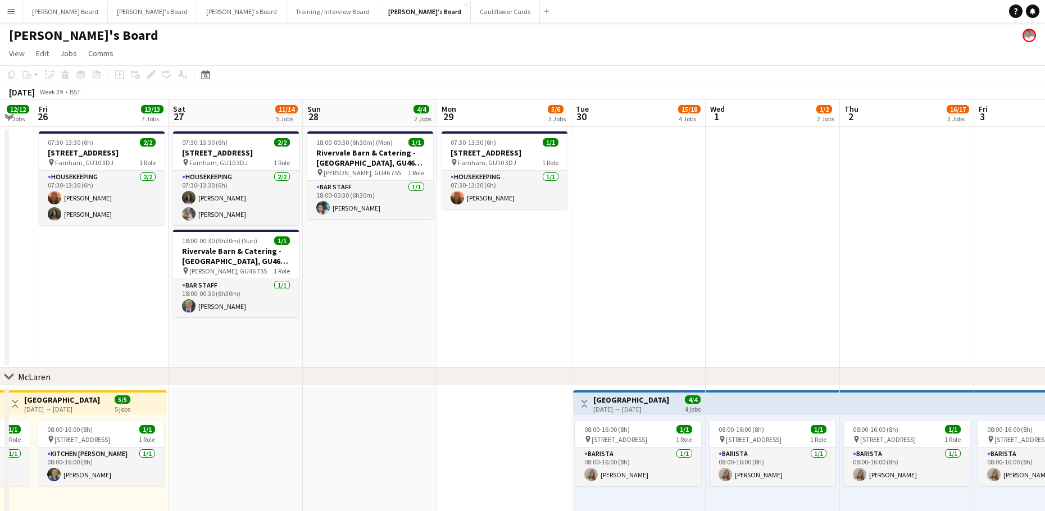
drag, startPoint x: 646, startPoint y: 275, endPoint x: 501, endPoint y: 249, distance: 147.3
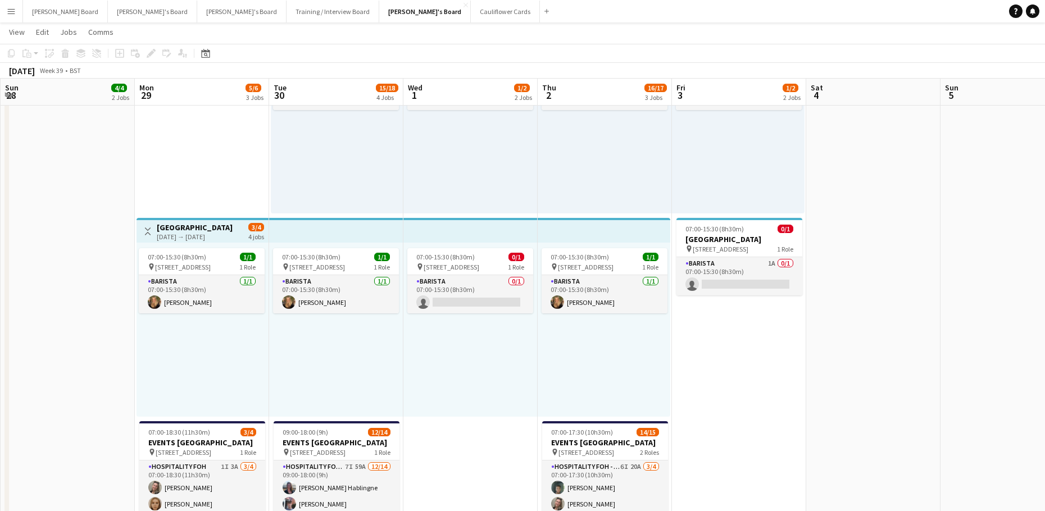
scroll to position [0, 414]
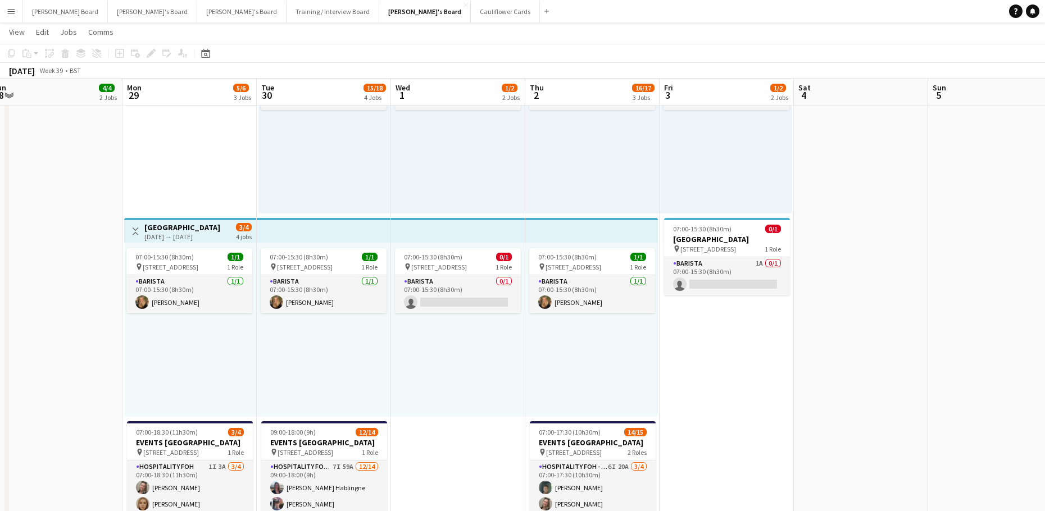
drag, startPoint x: 578, startPoint y: 365, endPoint x: 379, endPoint y: 344, distance: 200.5
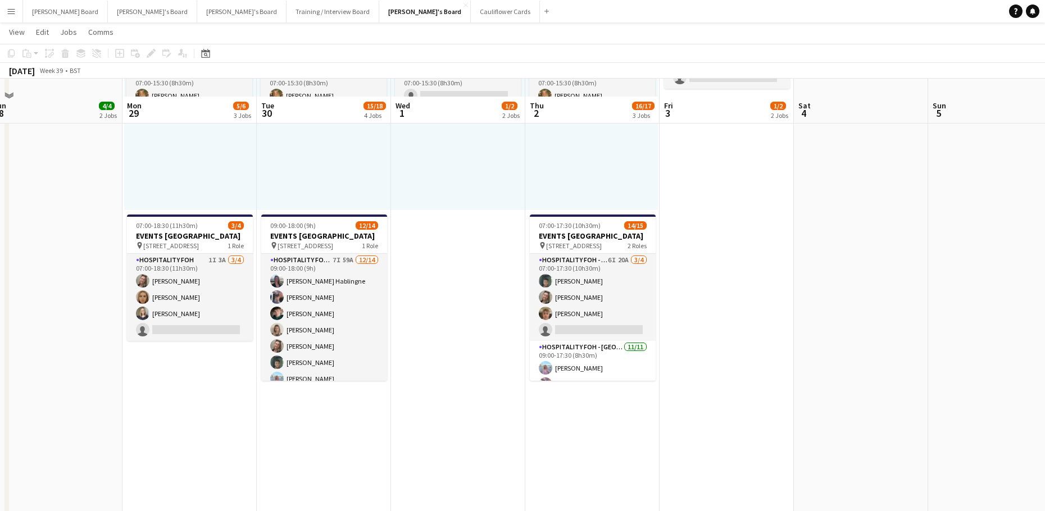
scroll to position [599, 0]
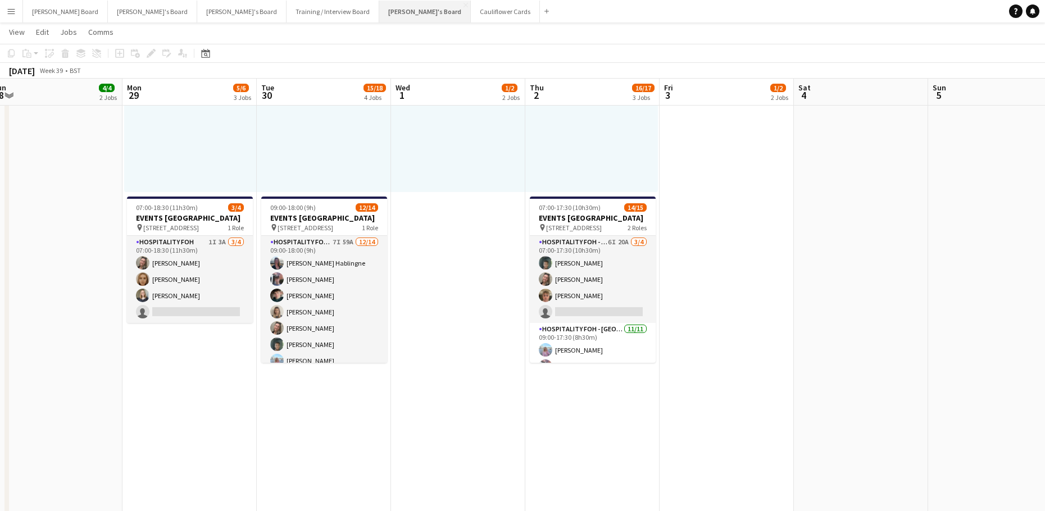
click at [379, 15] on button "Jakub's Board Close" at bounding box center [425, 12] width 92 height 22
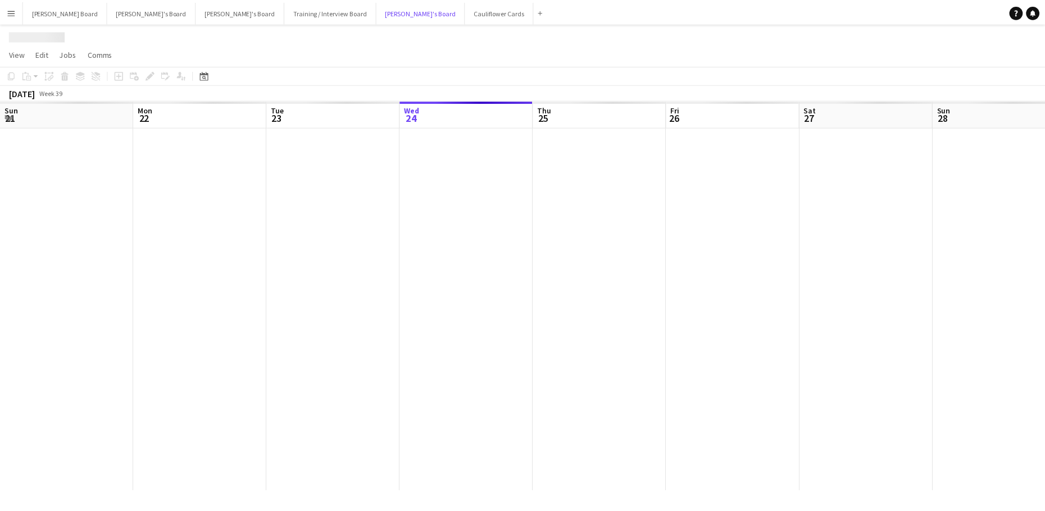
scroll to position [0, 268]
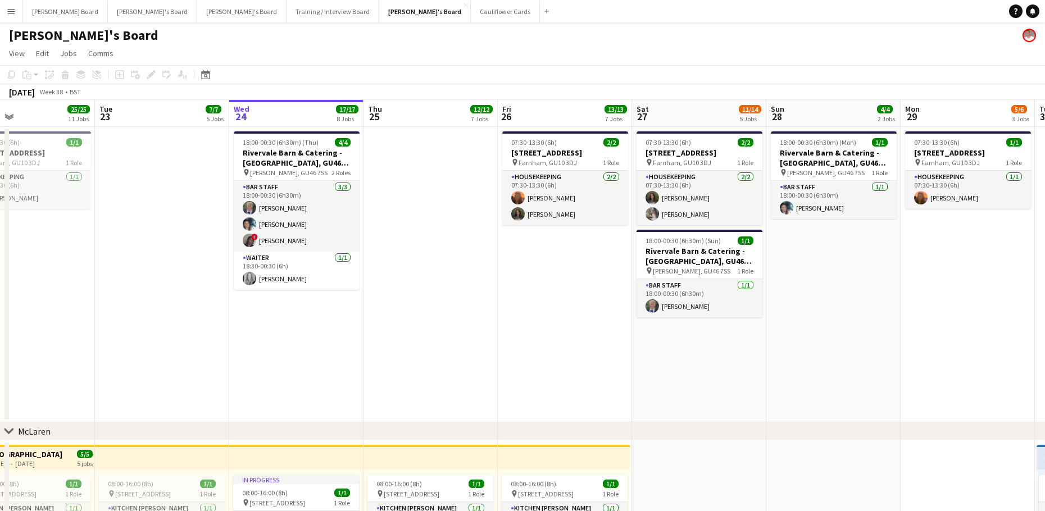
drag, startPoint x: 377, startPoint y: 347, endPoint x: 470, endPoint y: 366, distance: 95.3
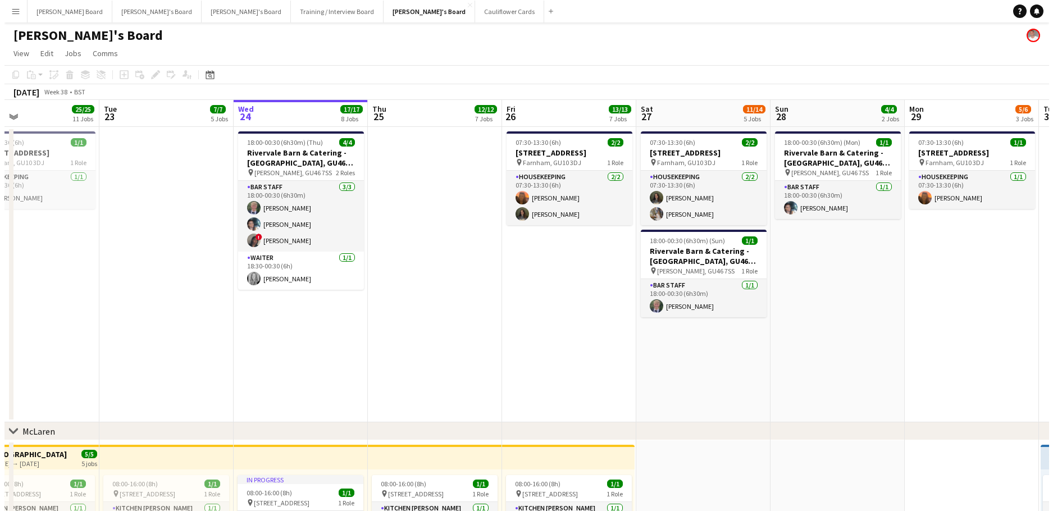
scroll to position [0, 444]
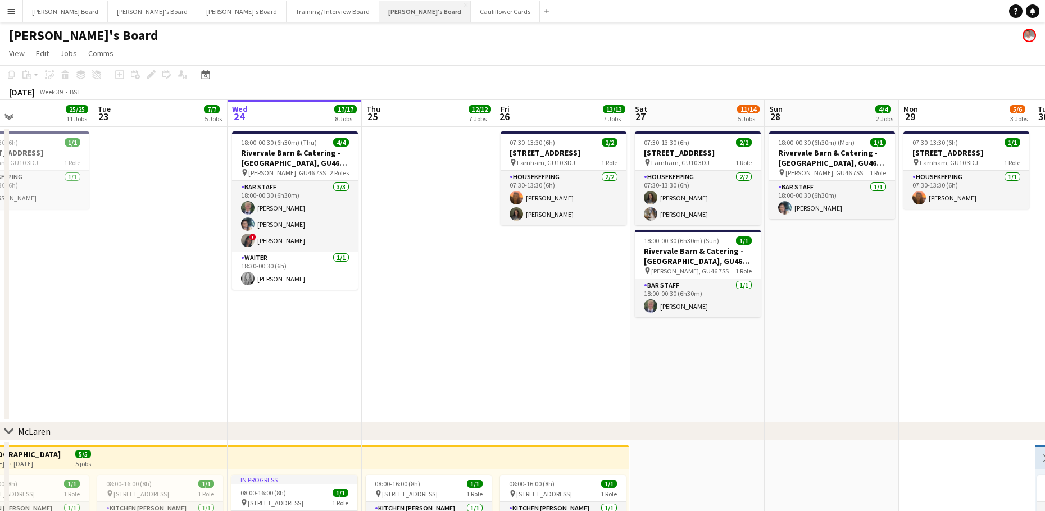
click at [379, 4] on button "Jakub's Board Close" at bounding box center [425, 12] width 92 height 22
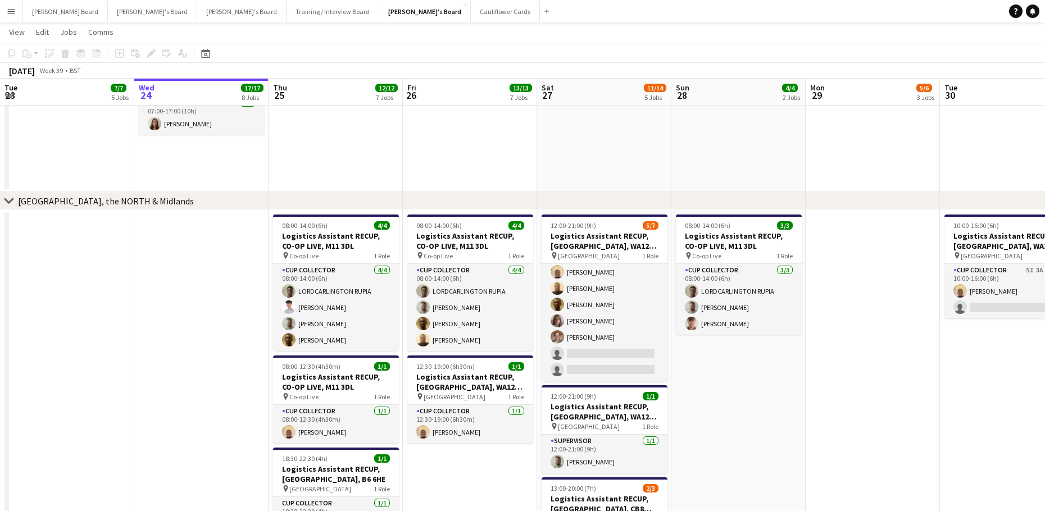
scroll to position [0, 406]
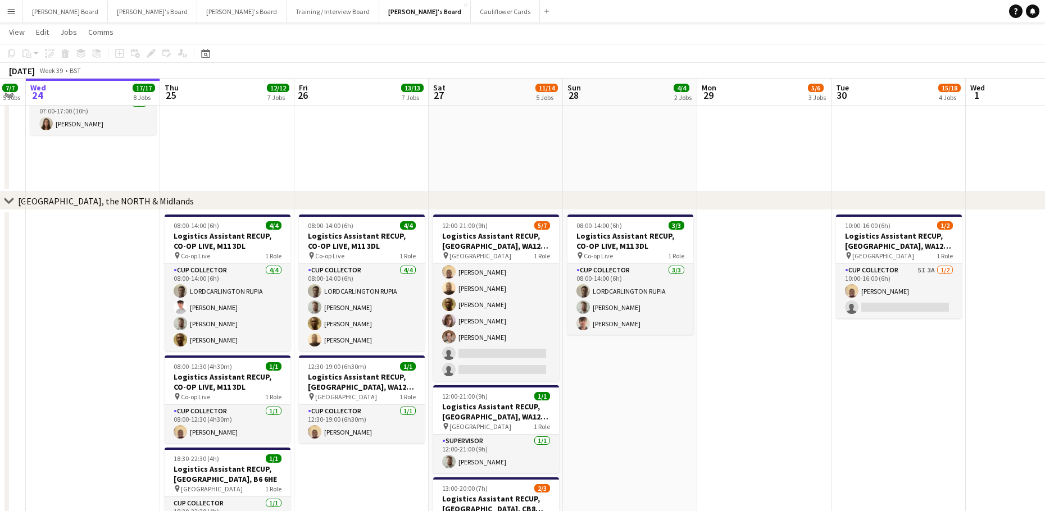
drag, startPoint x: 737, startPoint y: 368, endPoint x: 632, endPoint y: 370, distance: 104.5
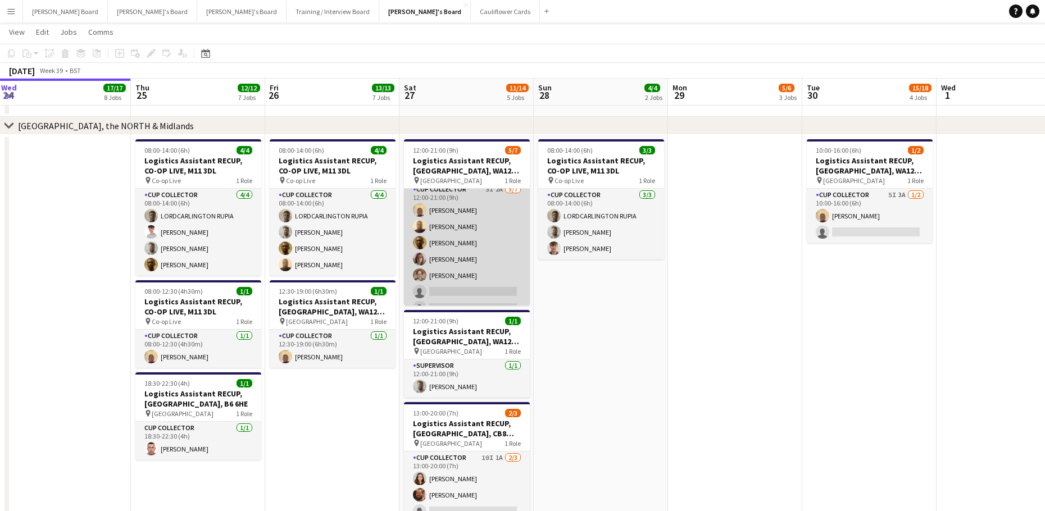
scroll to position [0, 0]
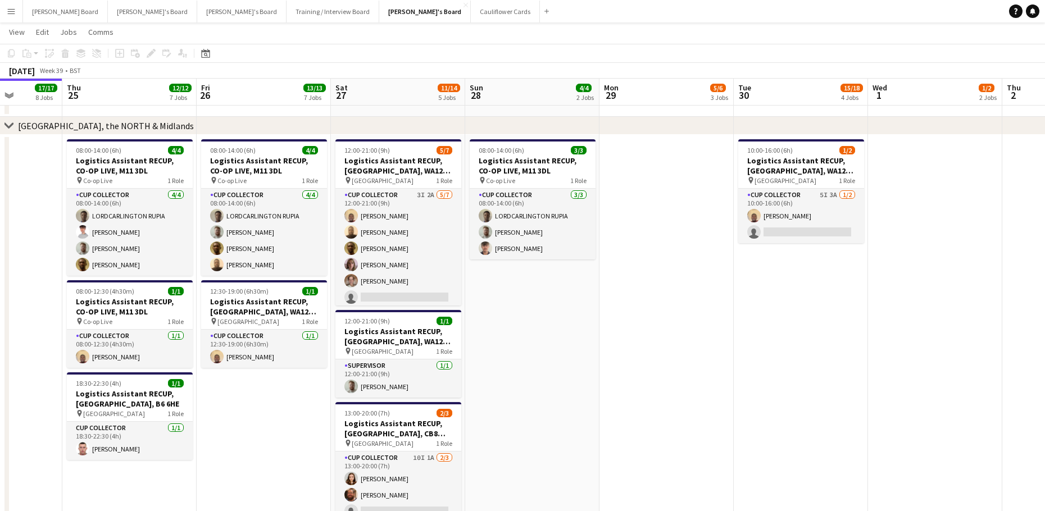
drag, startPoint x: 642, startPoint y: 323, endPoint x: 551, endPoint y: 343, distance: 93.2
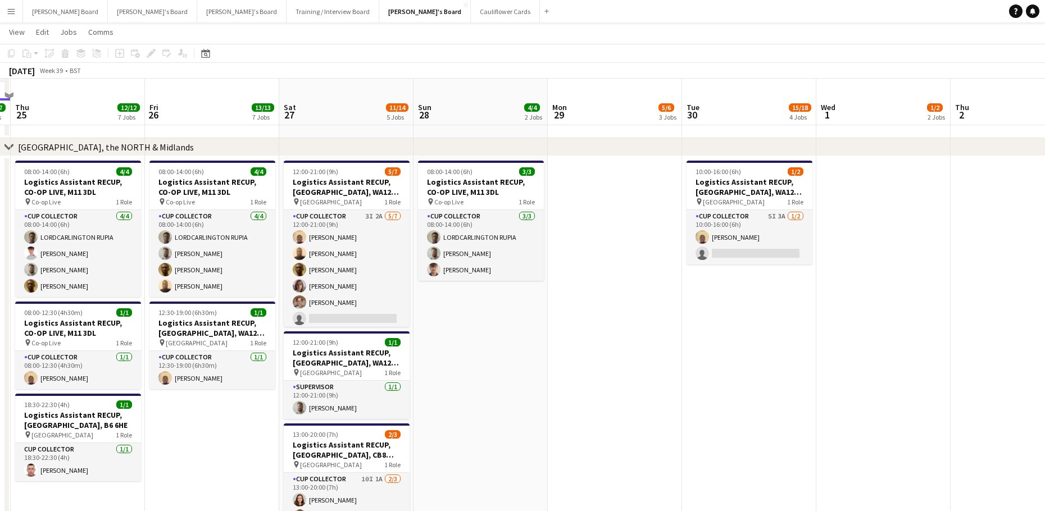
scroll to position [1123, 0]
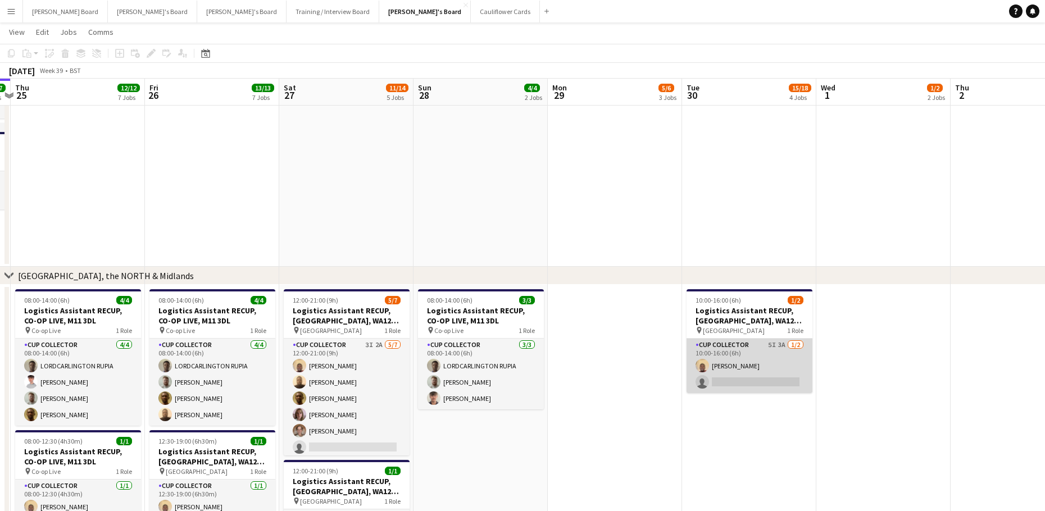
click at [730, 367] on app-card-role "CUP COLLECTOR 5I 3A 1/2 10:00-16:00 (6h) Daniel Agammegwa single-neutral-actions" at bounding box center [749, 366] width 126 height 54
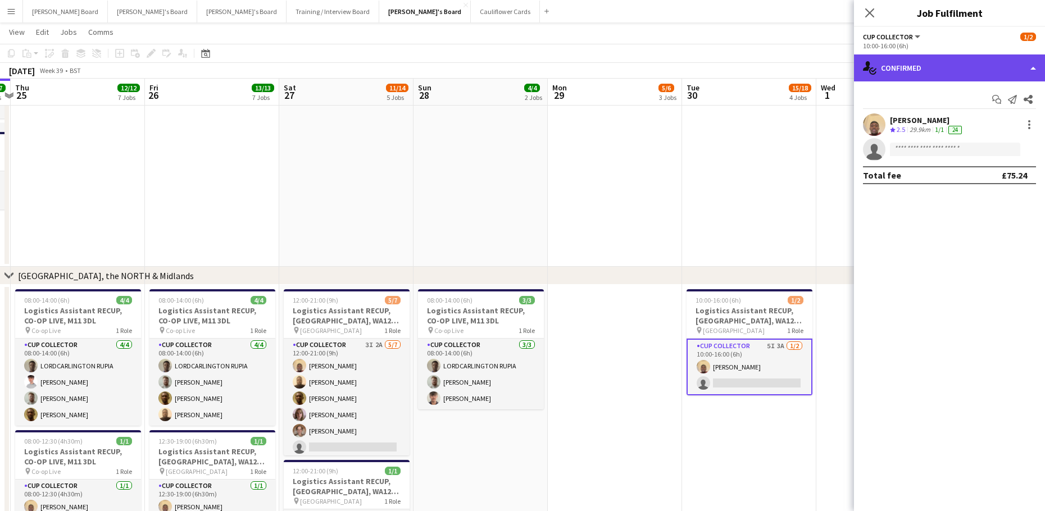
click at [982, 71] on div "single-neutral-actions-check-2 Confirmed" at bounding box center [949, 67] width 191 height 27
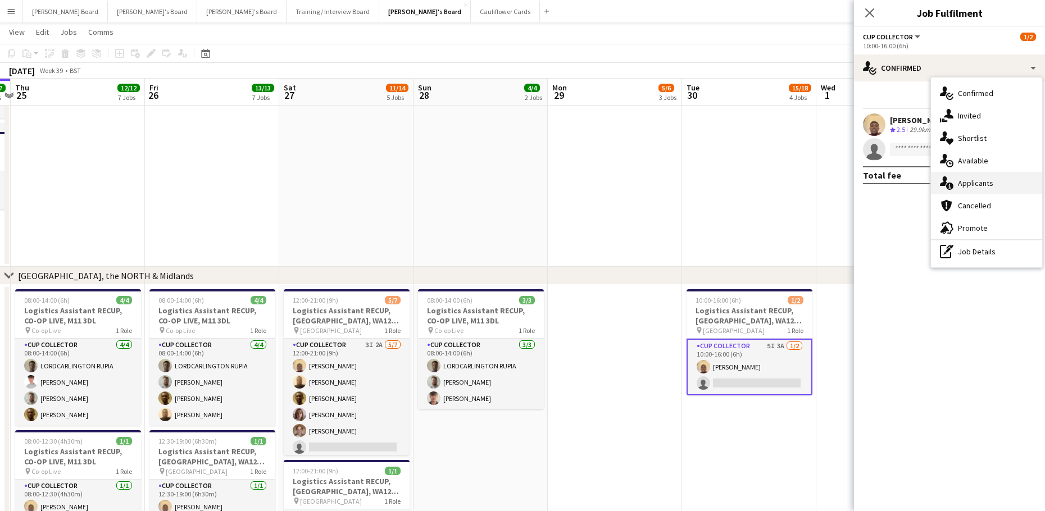
click at [990, 185] on span "Applicants" at bounding box center [975, 183] width 35 height 10
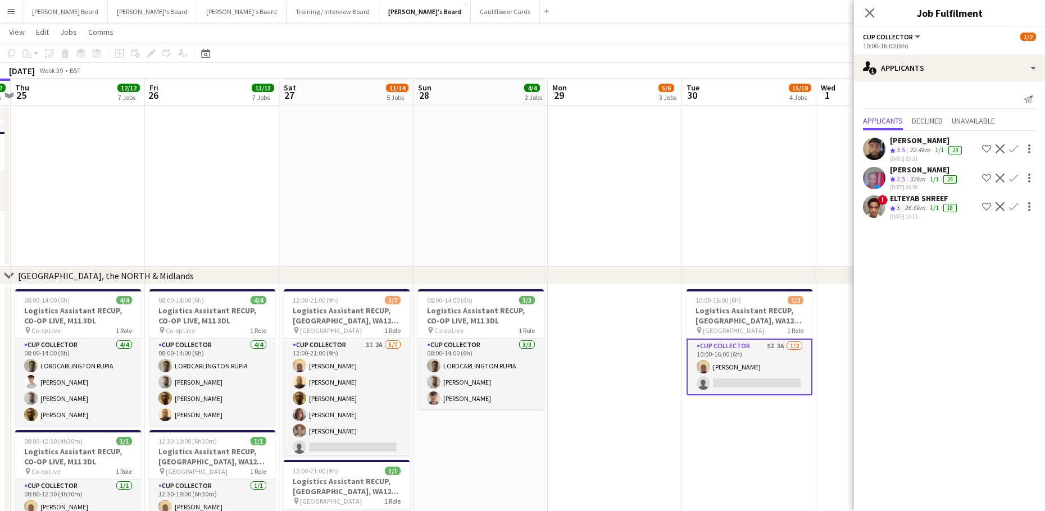
scroll to position [20, 0]
click at [995, 207] on app-icon "Decline" at bounding box center [999, 206] width 9 height 9
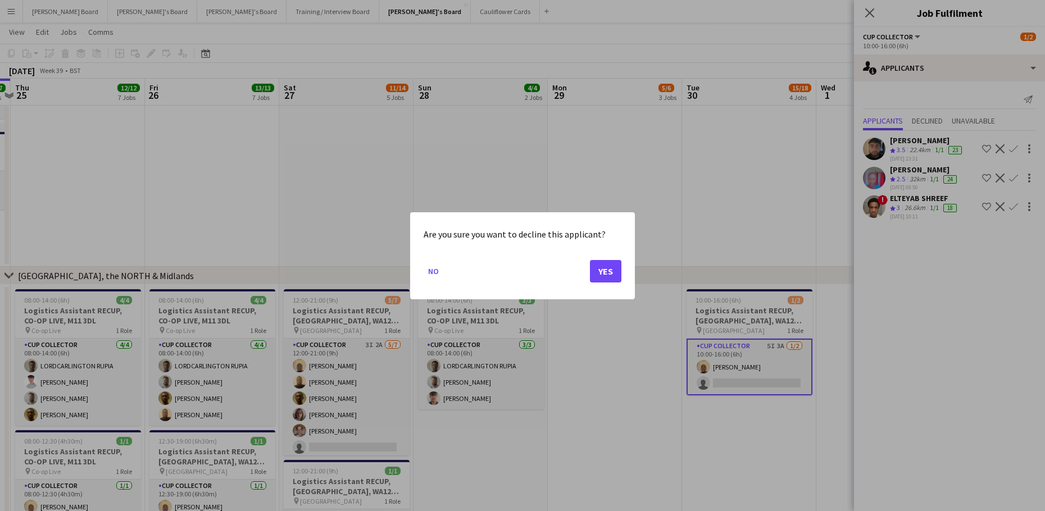
scroll to position [0, 0]
click at [607, 269] on button "Yes" at bounding box center [605, 270] width 31 height 22
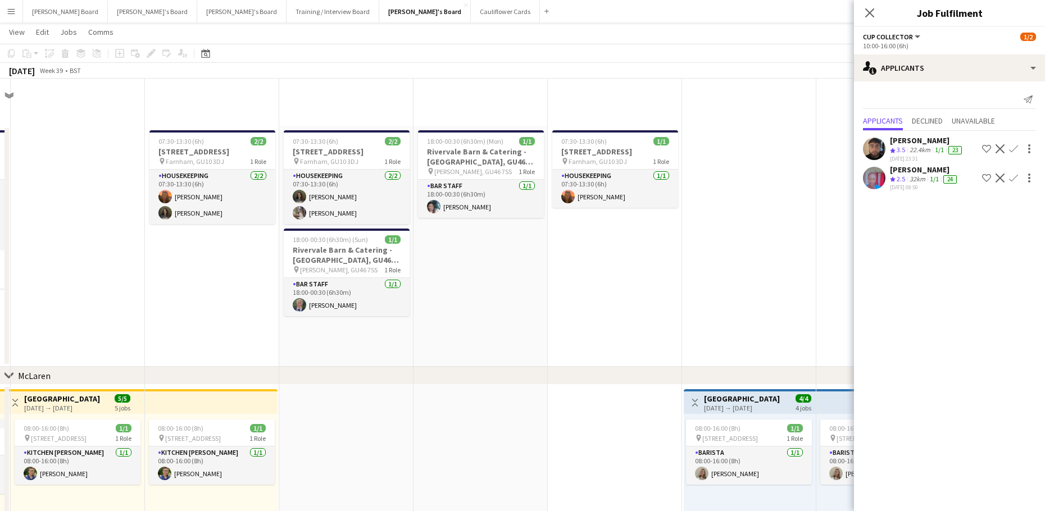
scroll to position [1123, 0]
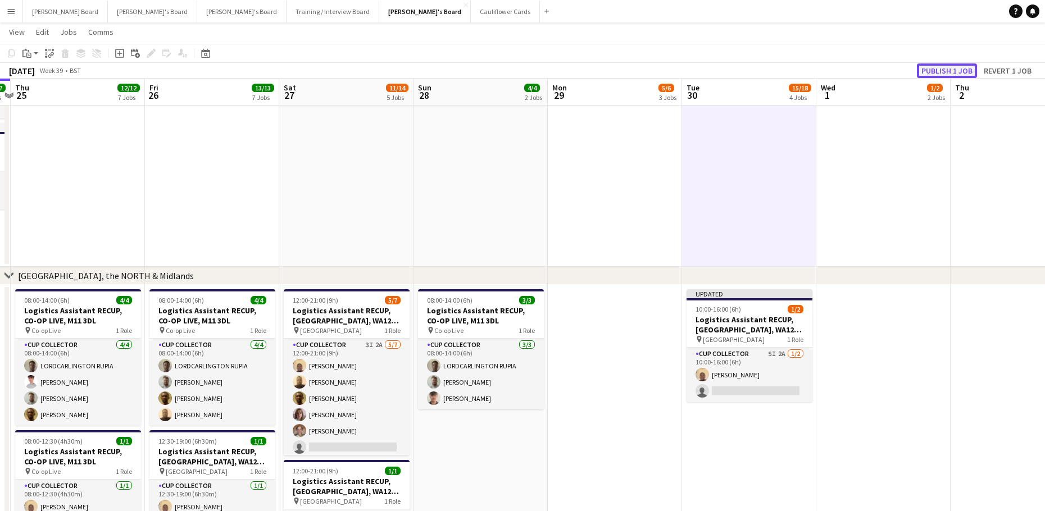
click at [927, 65] on button "Publish 1 job" at bounding box center [947, 70] width 60 height 15
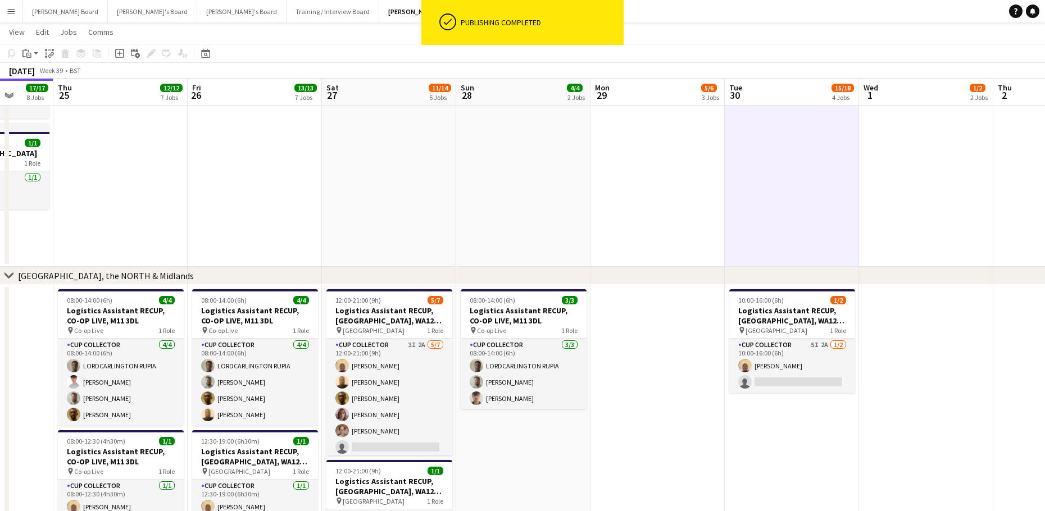
drag, startPoint x: 606, startPoint y: 385, endPoint x: 637, endPoint y: 382, distance: 31.1
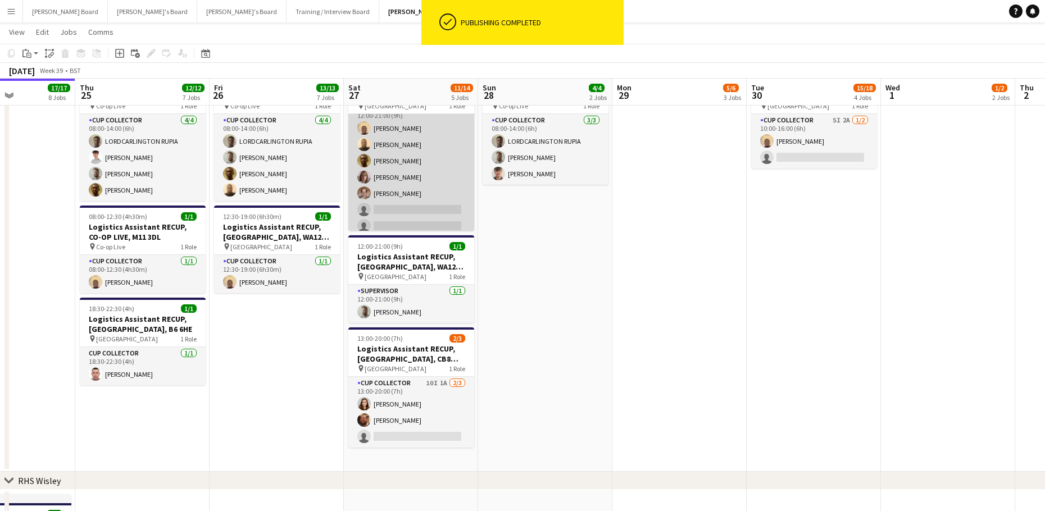
scroll to position [19, 0]
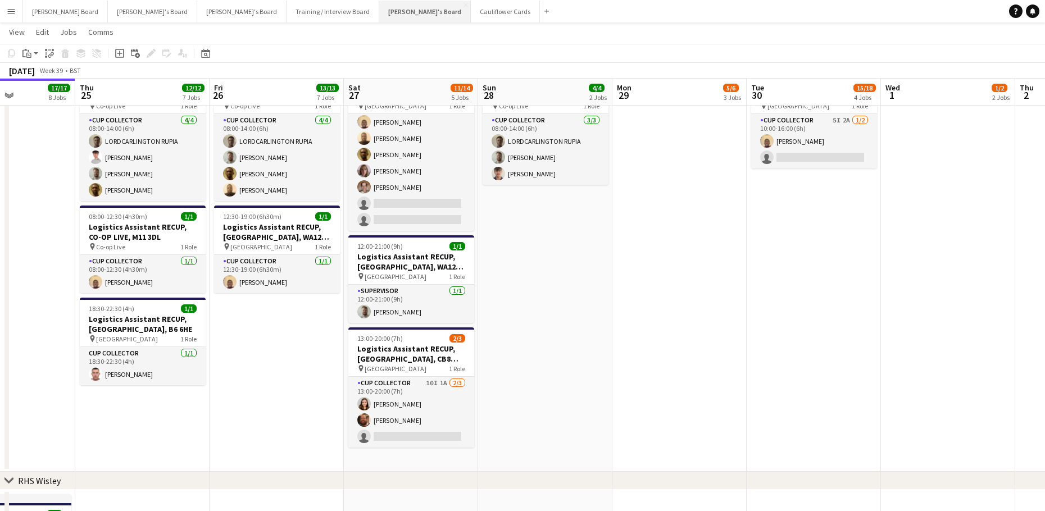
click at [379, 17] on button "Jakub's Board Close" at bounding box center [425, 12] width 92 height 22
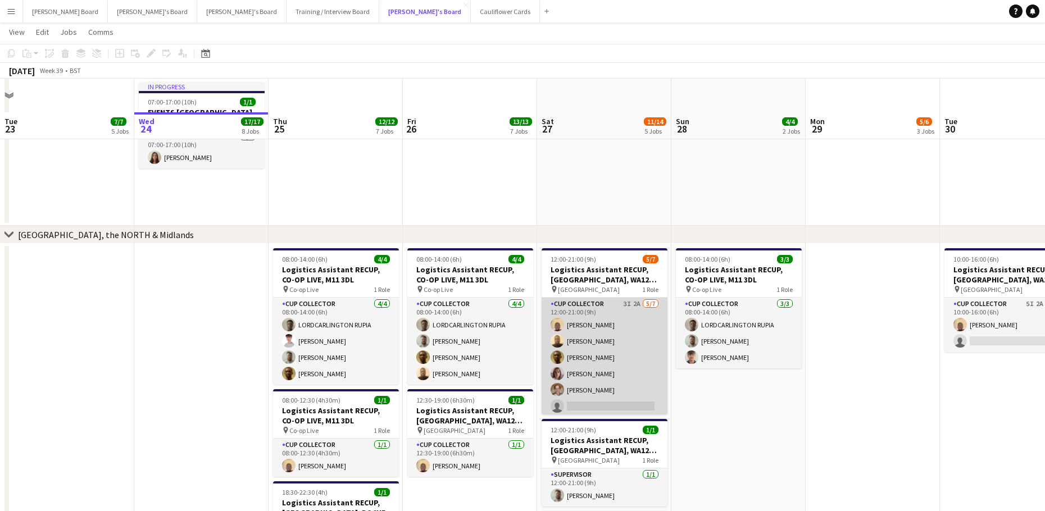
scroll to position [1198, 0]
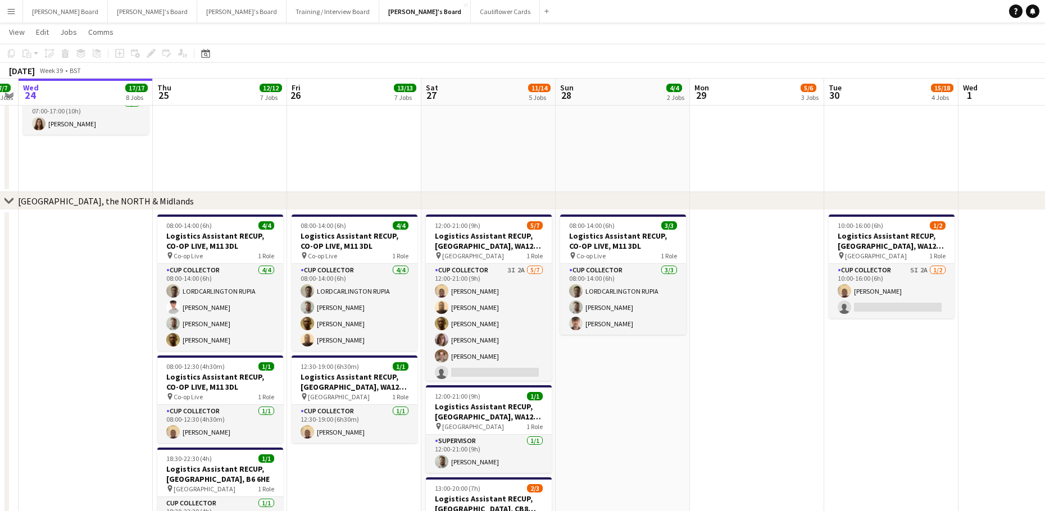
drag, startPoint x: 737, startPoint y: 338, endPoint x: 502, endPoint y: 339, distance: 234.8
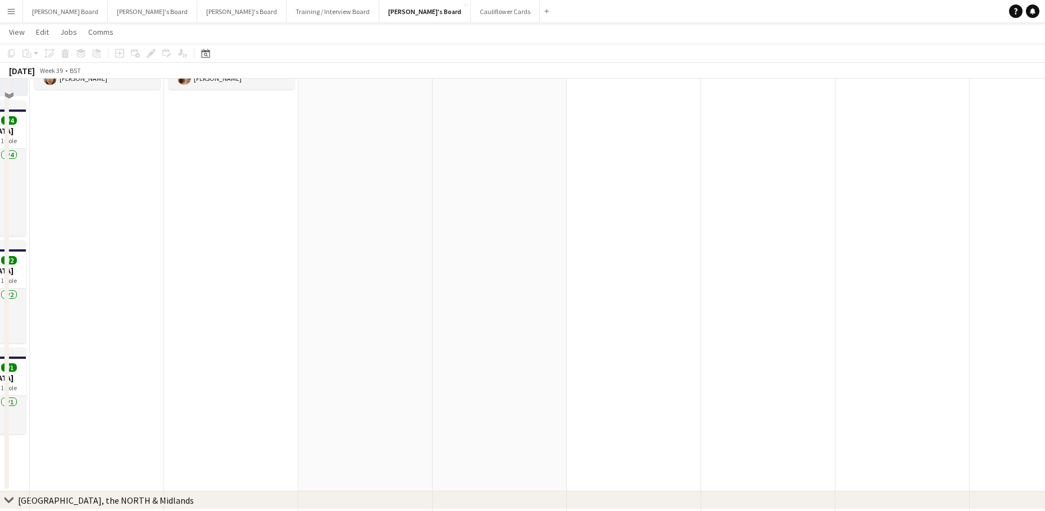
scroll to position [674, 0]
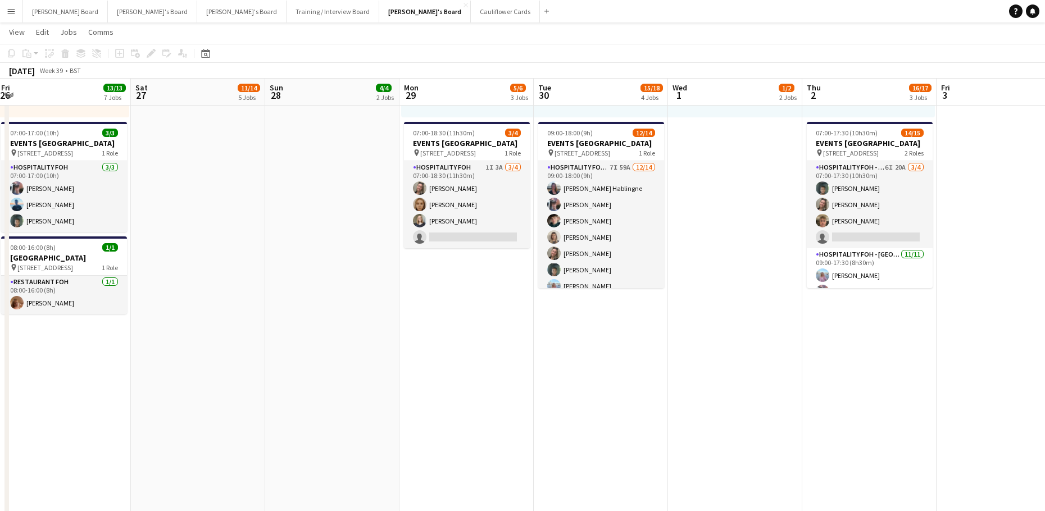
drag, startPoint x: 550, startPoint y: 271, endPoint x: 495, endPoint y: 277, distance: 55.4
click at [496, 277] on app-calendar-viewport "Tue 23 7/7 5 Jobs Wed 24 17/17 8 Jobs Thu 25 12/12 7 Jobs Fri 26 13/13 7 Jobs S…" at bounding box center [522, 363] width 1045 height 1987
click at [394, 348] on app-date-cell at bounding box center [332, 213] width 134 height 1005
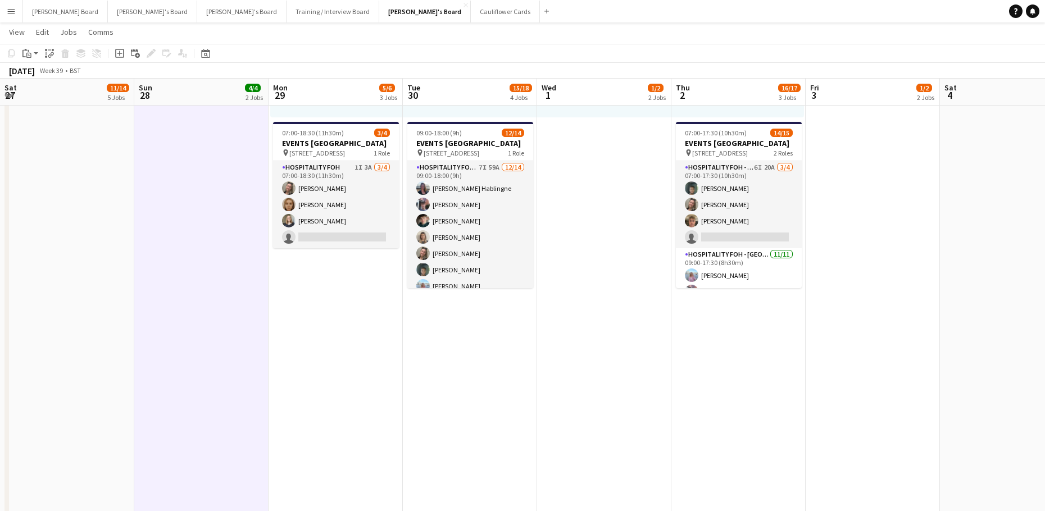
scroll to position [0, 344]
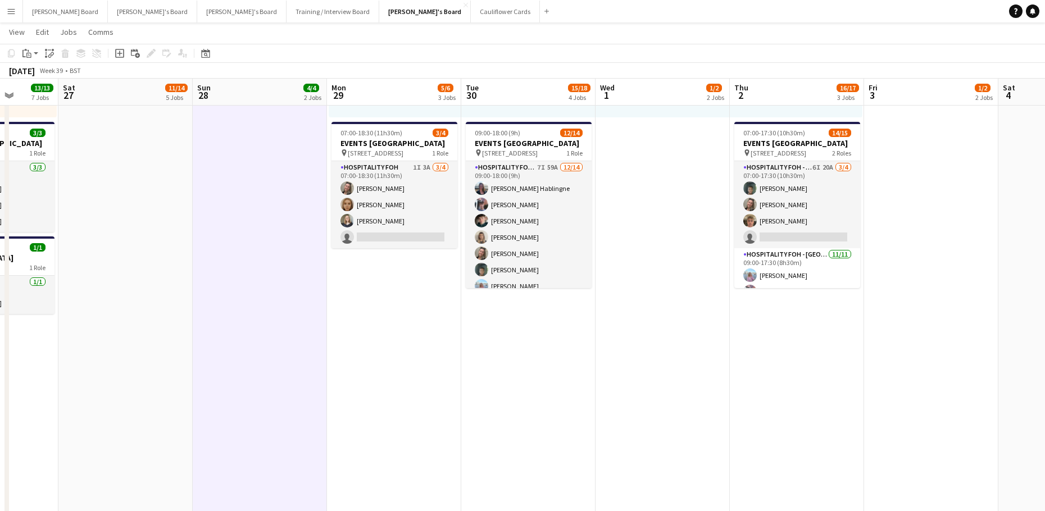
drag, startPoint x: 850, startPoint y: 351, endPoint x: 646, endPoint y: 354, distance: 203.9
click at [646, 354] on app-calendar-viewport "Wed 24 17/17 8 Jobs Thu 25 12/12 7 Jobs Fri 26 13/13 7 Jobs Sat 27 11/14 5 Jobs…" at bounding box center [522, 363] width 1045 height 1987
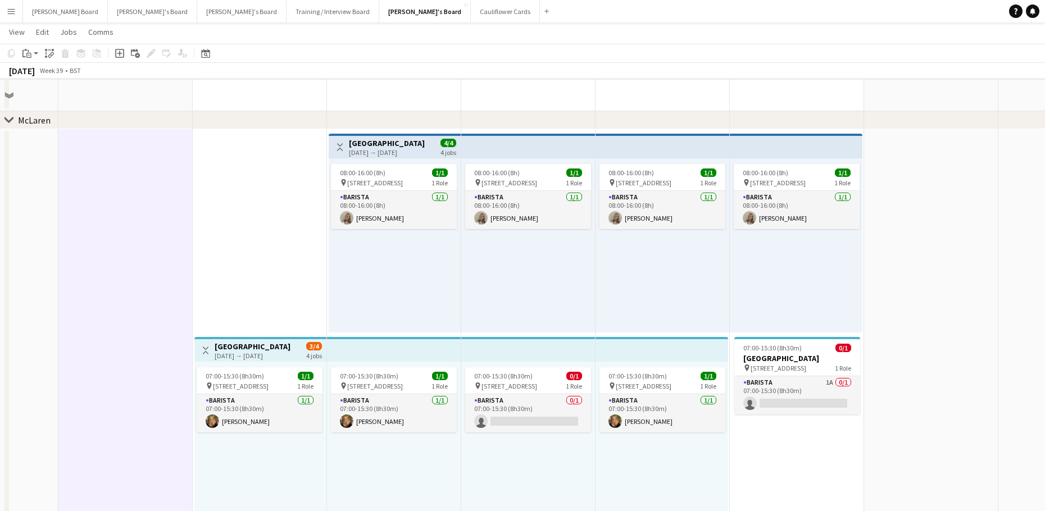
scroll to position [299, 0]
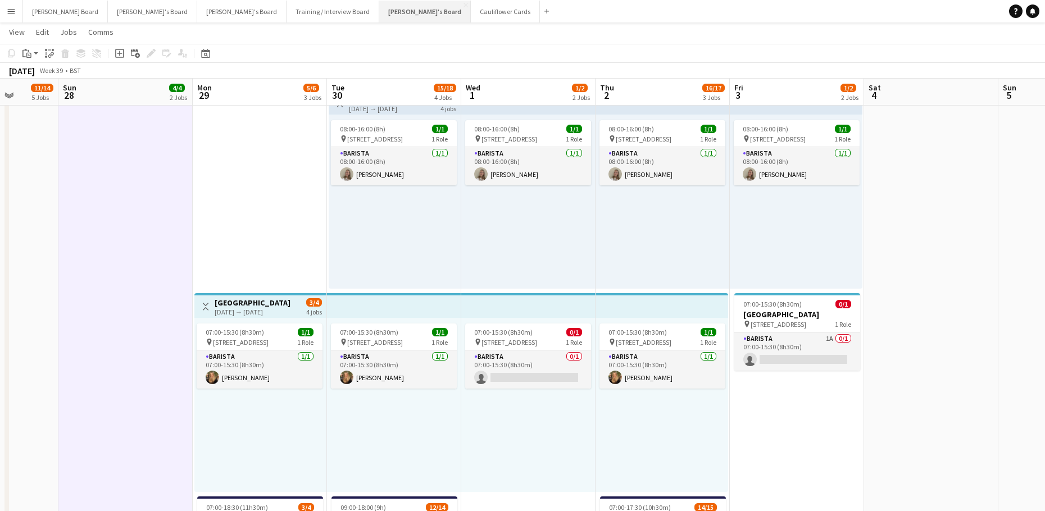
click at [379, 12] on button "Jakub's Board Close" at bounding box center [425, 12] width 92 height 22
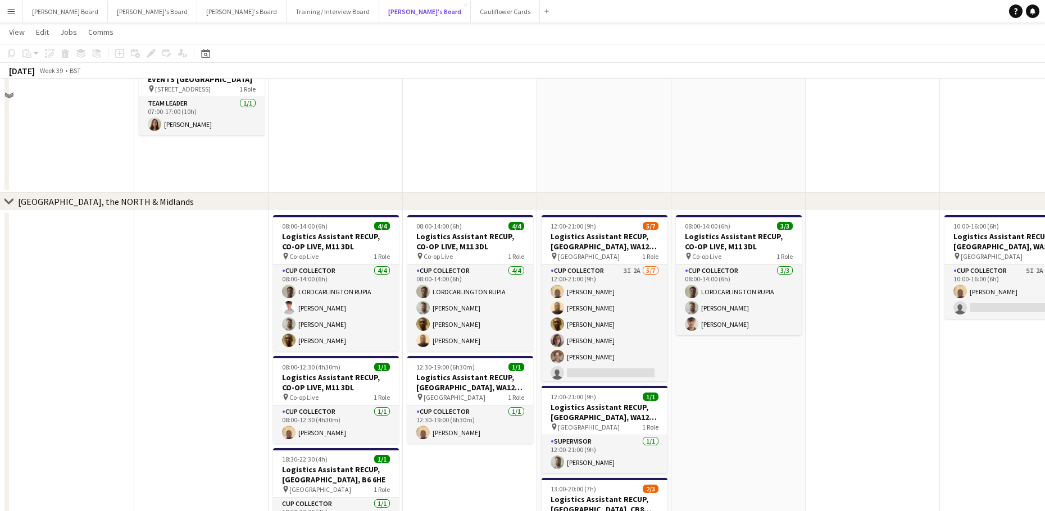
scroll to position [1198, 0]
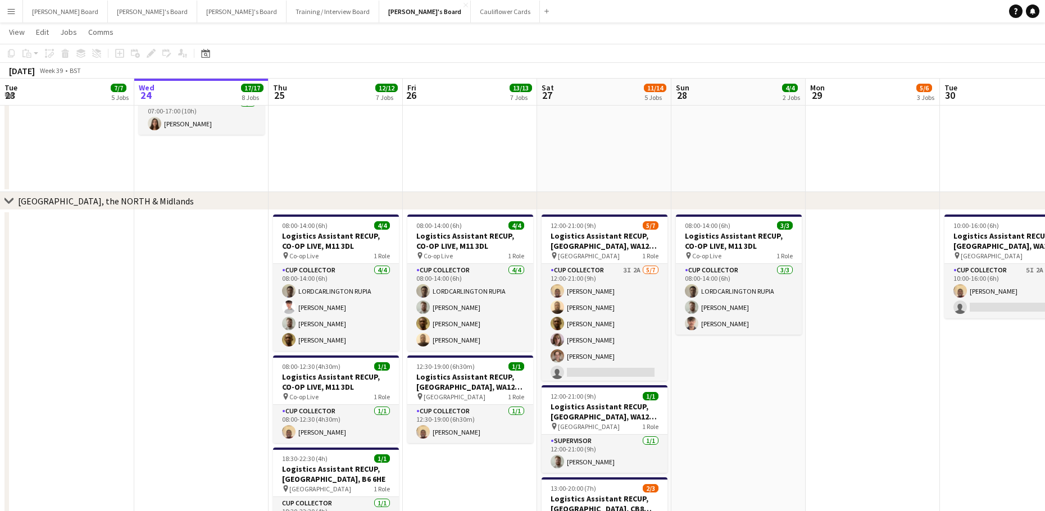
drag, startPoint x: 692, startPoint y: 414, endPoint x: 616, endPoint y: 402, distance: 77.5
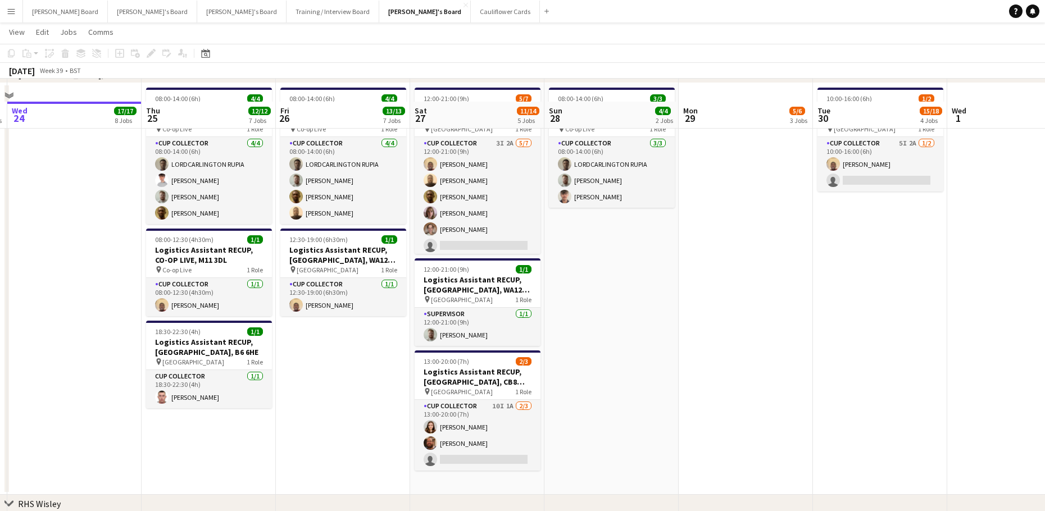
scroll to position [1348, 0]
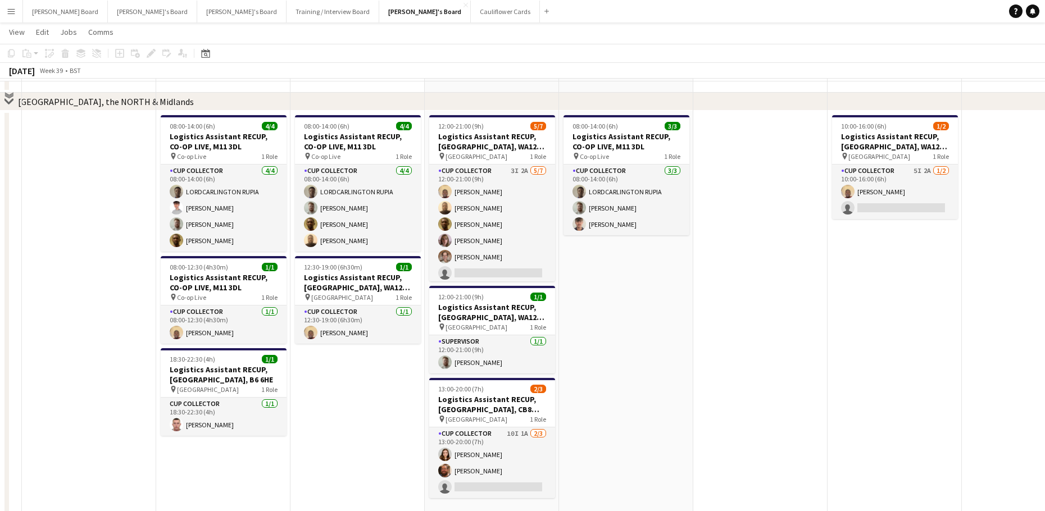
scroll to position [1273, 0]
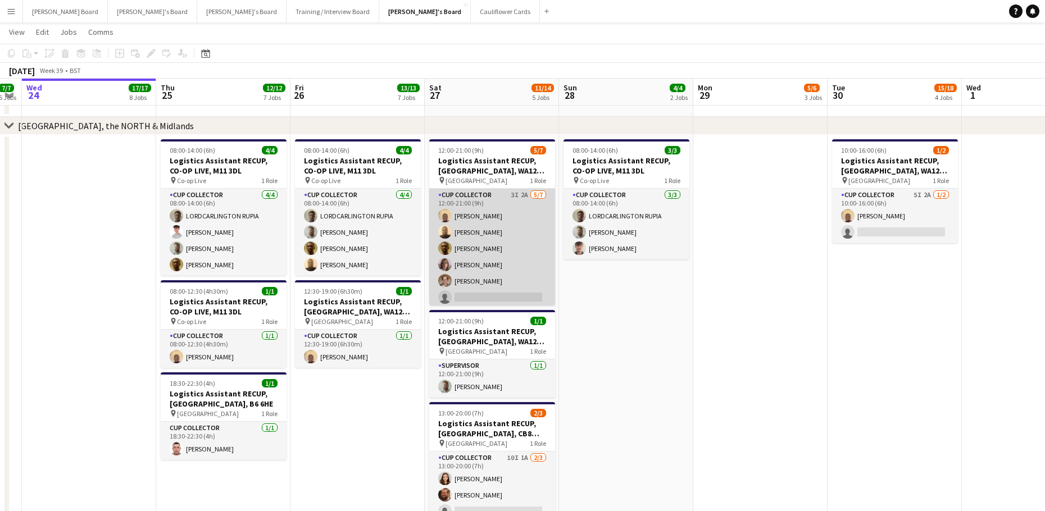
click at [489, 240] on app-card-role "CUP COLLECTOR 3I 2A 5/7 12:00-21:00 (9h) Daniel Agammegwa Oluwadamilola Olagbaj…" at bounding box center [492, 257] width 126 height 136
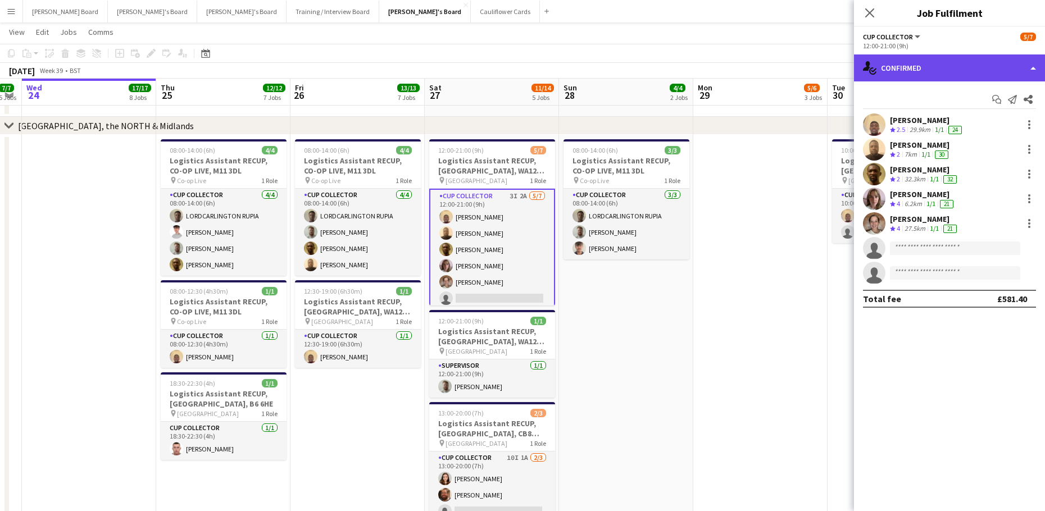
click at [896, 59] on div "single-neutral-actions-check-2 Confirmed" at bounding box center [949, 67] width 191 height 27
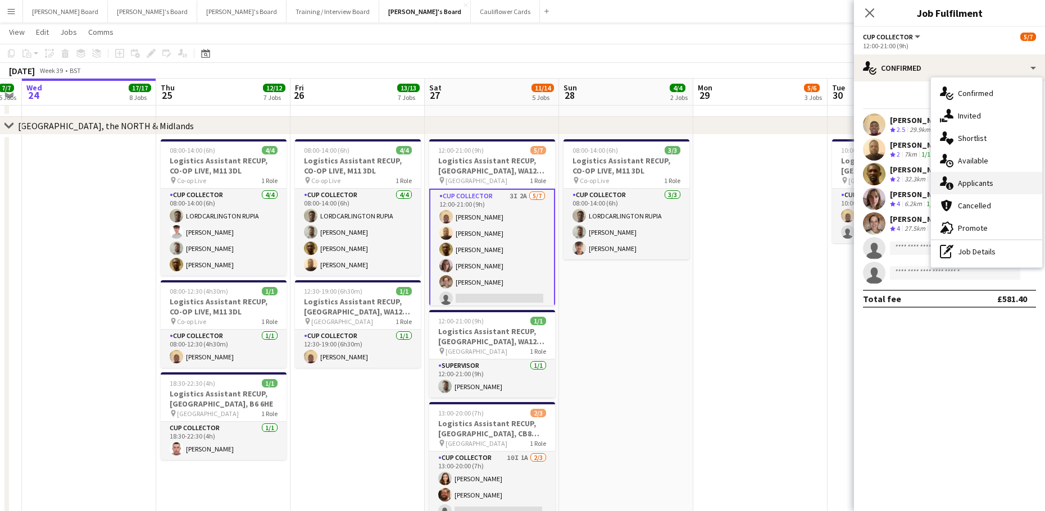
click at [992, 183] on div "single-neutral-actions-information Applicants" at bounding box center [986, 183] width 111 height 22
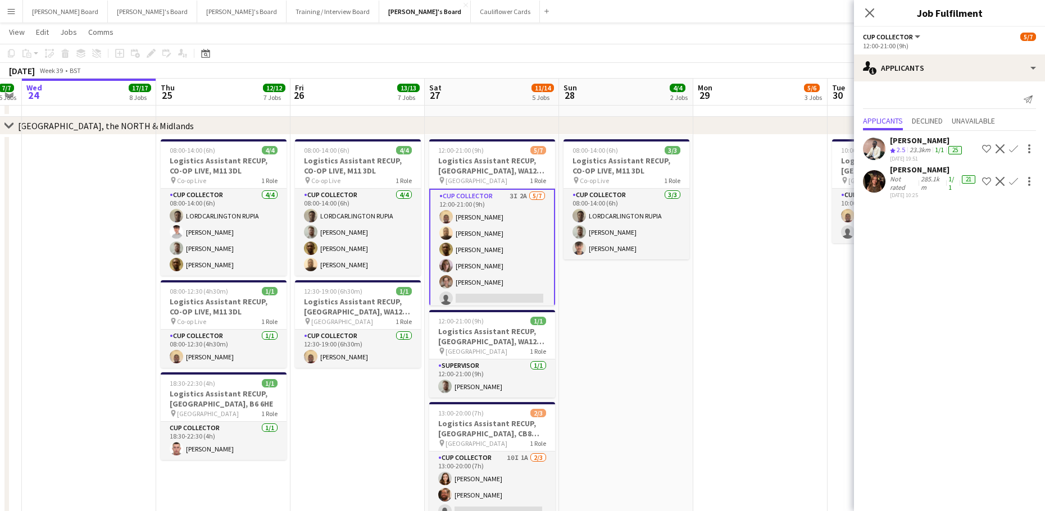
click at [656, 337] on app-date-cell "08:00-14:00 (6h) 3/3 Logistics Assistant RECUP, CO-OP LIVE, M11 3DL pin Co-op L…" at bounding box center [626, 341] width 134 height 412
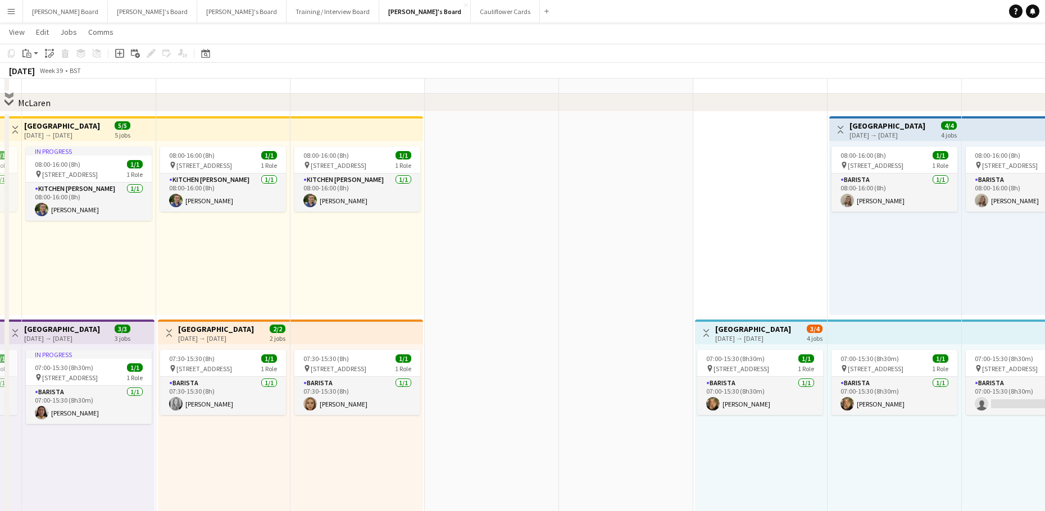
scroll to position [449, 0]
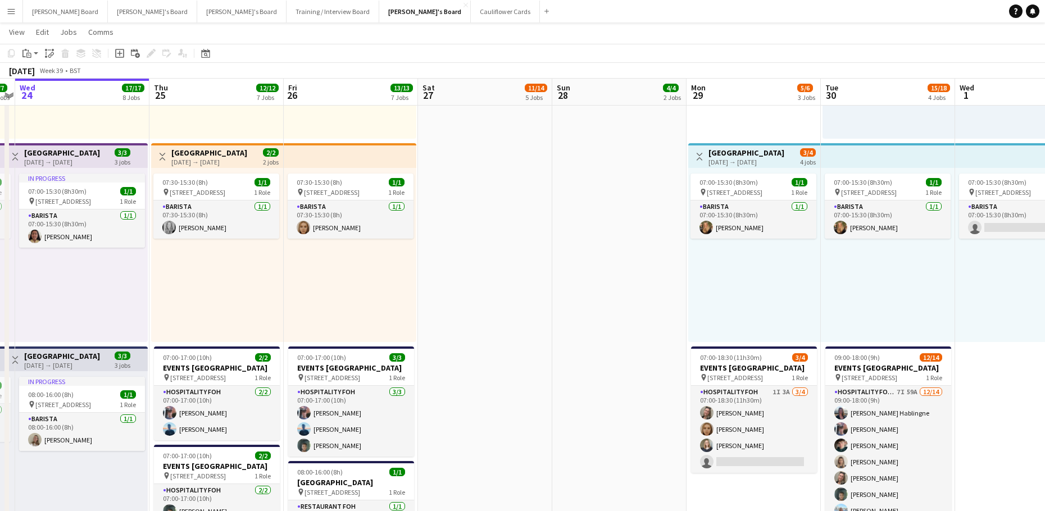
drag, startPoint x: 783, startPoint y: 335, endPoint x: 621, endPoint y: 323, distance: 163.3
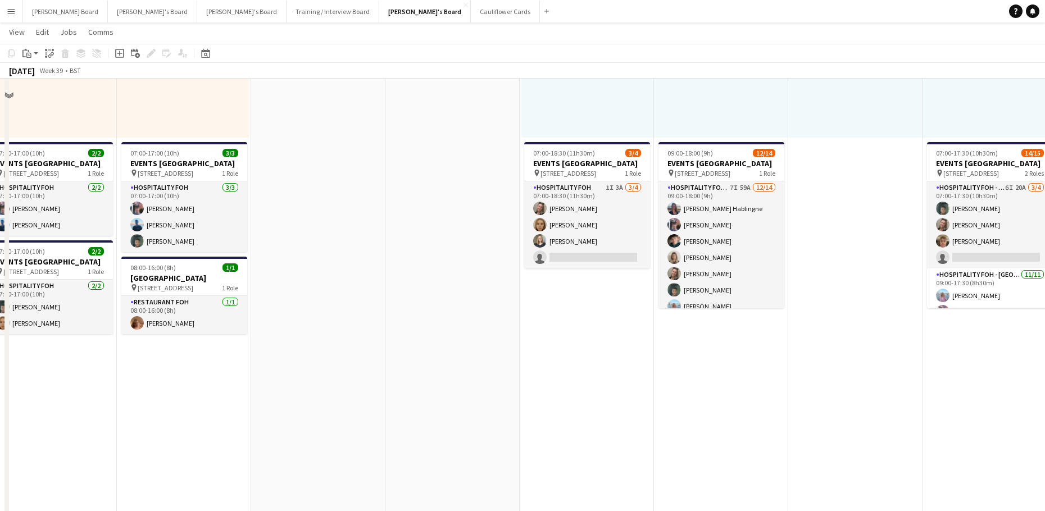
scroll to position [674, 0]
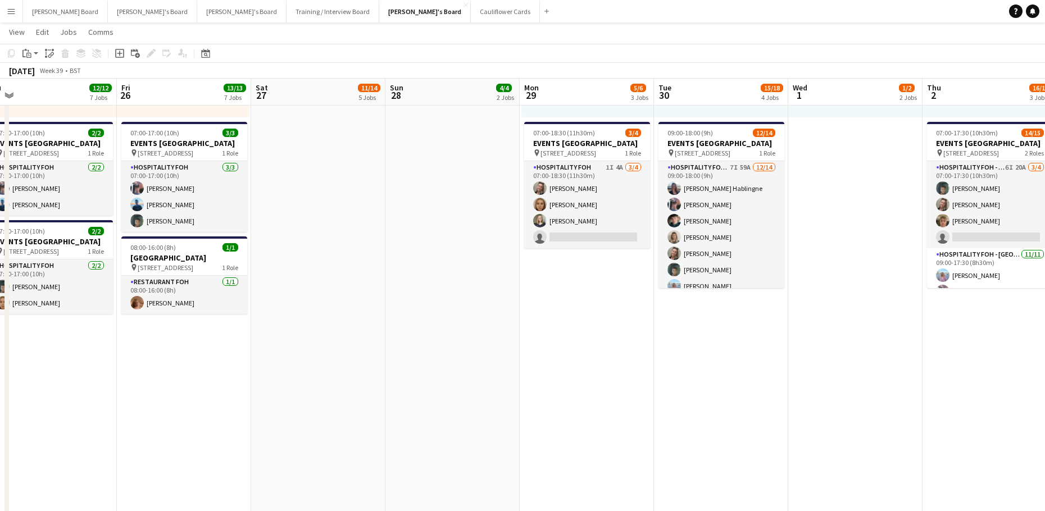
click at [567, 231] on app-card-role "Hospitality FOH 1I 4A 3/4 07:00-18:30 (11h30m) Jazmin Gammon Megan Ellis Sarah …" at bounding box center [587, 204] width 126 height 87
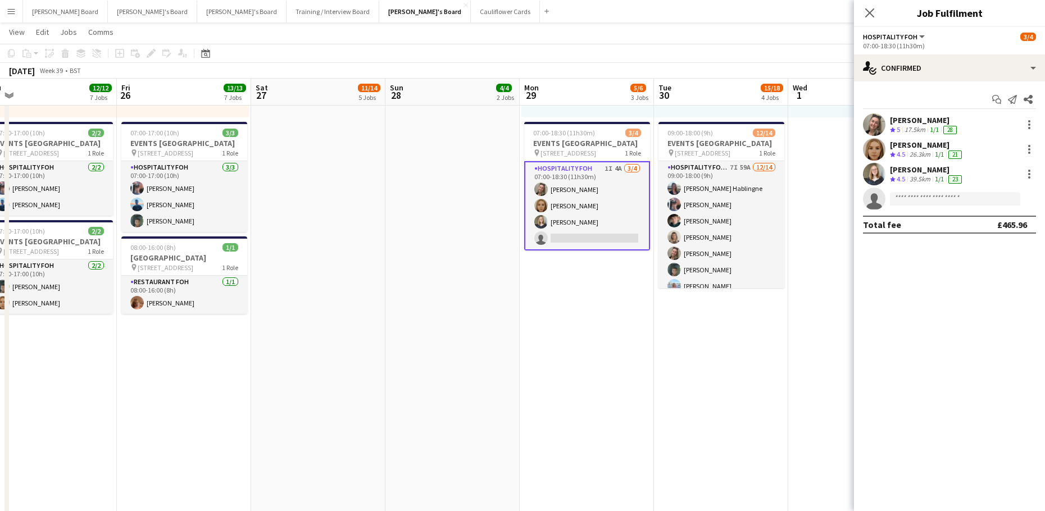
click at [285, 337] on app-date-cell at bounding box center [318, 213] width 134 height 1005
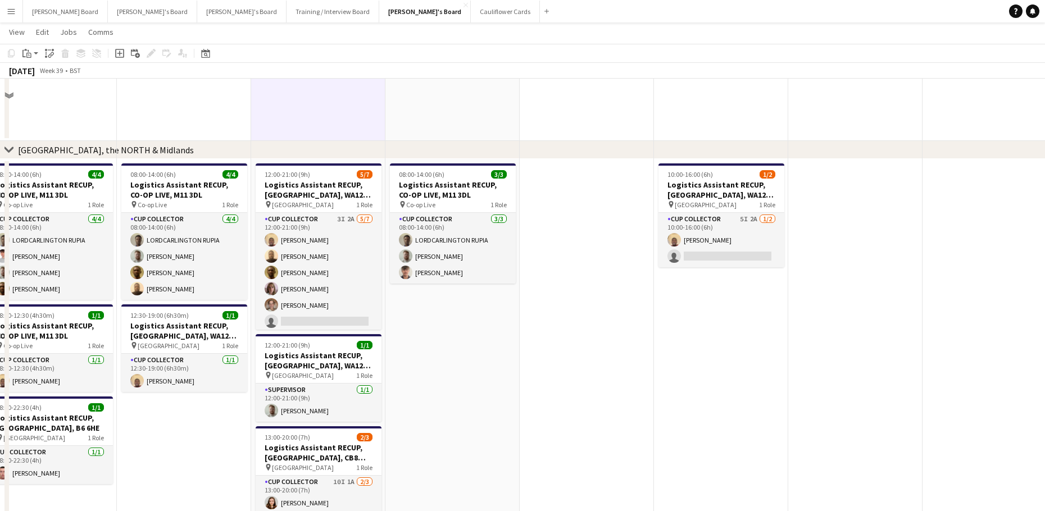
scroll to position [1273, 0]
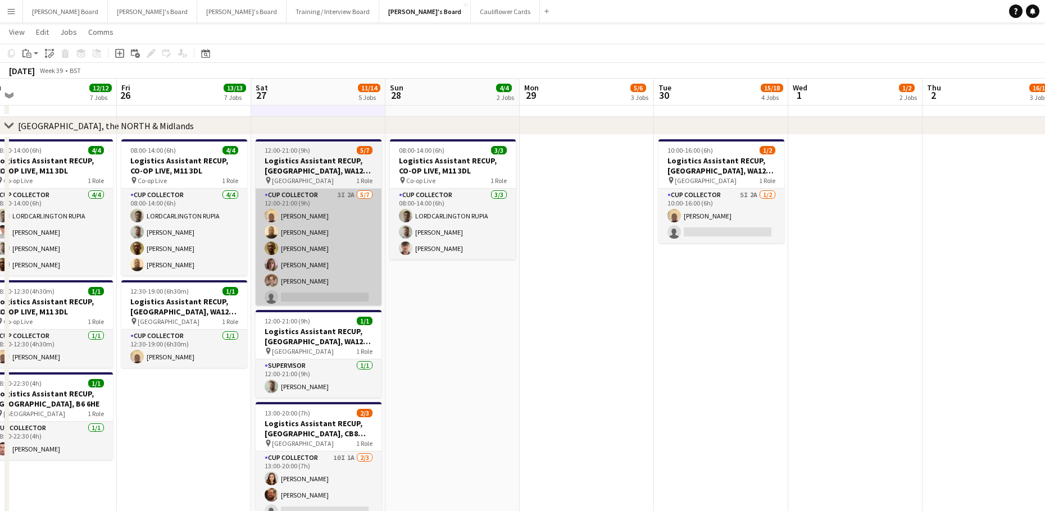
click at [329, 266] on app-card-role "CUP COLLECTOR 3I 2A 5/7 12:00-21:00 (9h) Daniel Agammegwa Oluwadamilola Olagbaj…" at bounding box center [319, 257] width 126 height 136
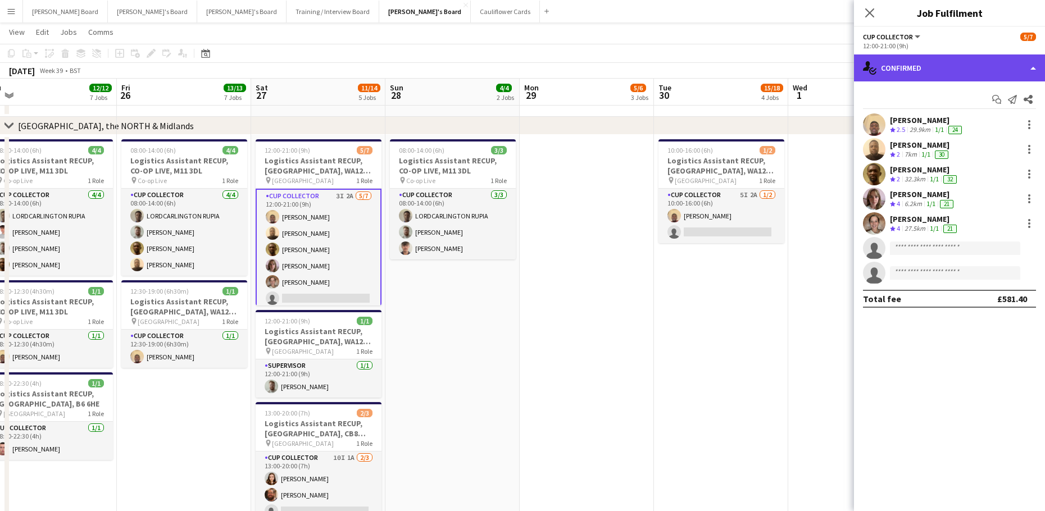
click at [908, 75] on div "single-neutral-actions-check-2 Confirmed" at bounding box center [949, 67] width 191 height 27
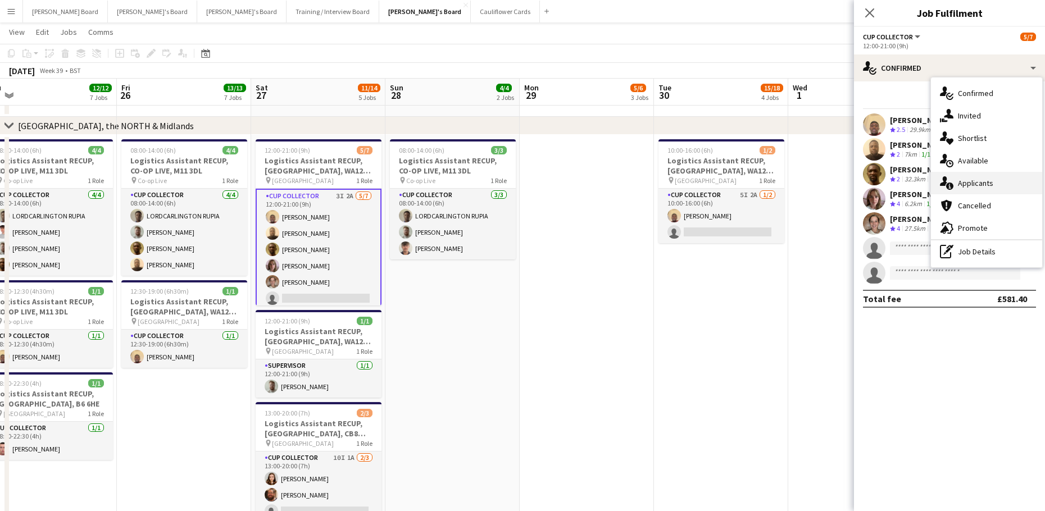
click at [988, 180] on span "Applicants" at bounding box center [975, 183] width 35 height 10
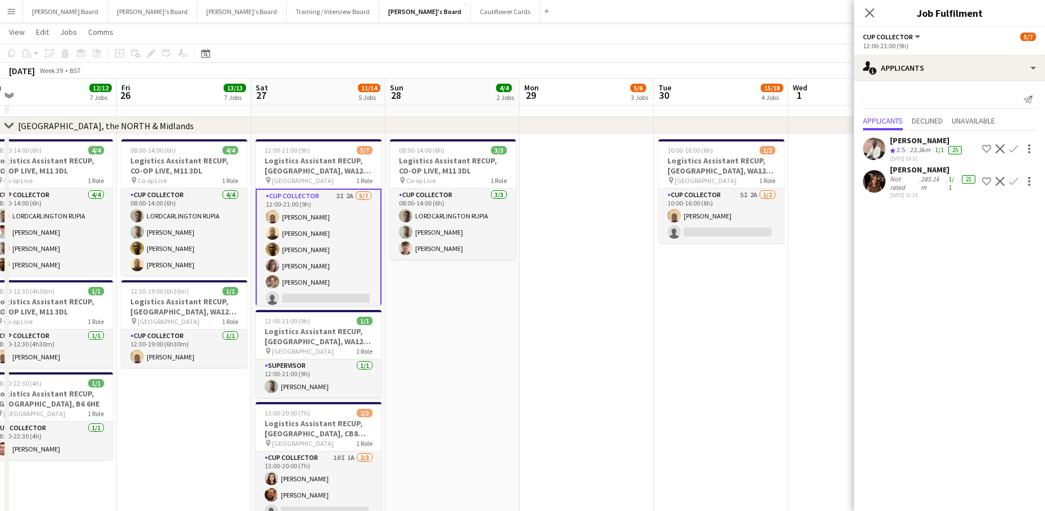
click at [1012, 186] on app-icon "Confirm" at bounding box center [1013, 181] width 9 height 9
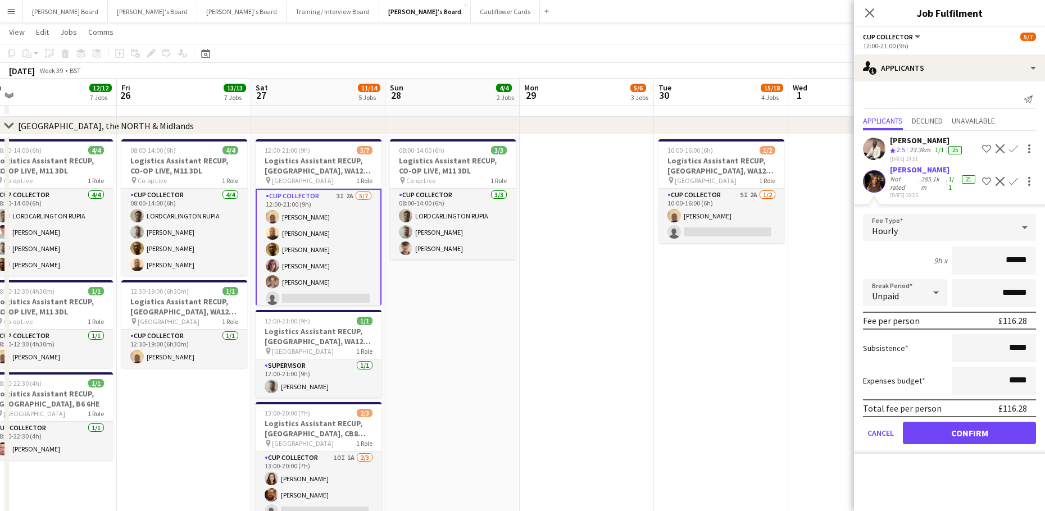
click at [1012, 186] on app-icon "Confirm" at bounding box center [1013, 181] width 9 height 9
click at [932, 444] on button "Confirm" at bounding box center [969, 433] width 133 height 22
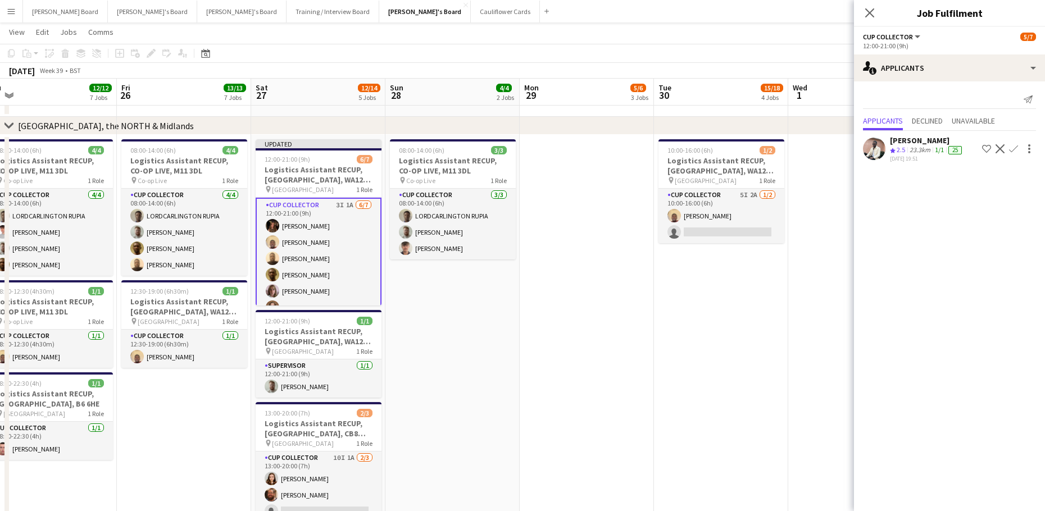
click at [693, 362] on app-date-cell "10:00-16:00 (6h) 1/2 Logistics Assistant RECUP, HAYDOCK PARK, WA12 0HQ pin Hayd…" at bounding box center [721, 341] width 134 height 412
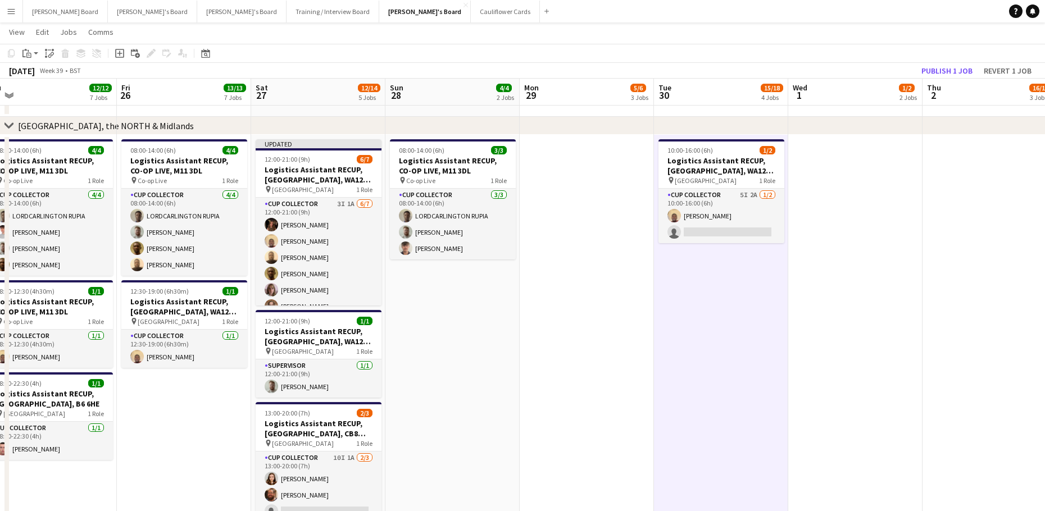
click at [955, 62] on app-toolbar "Copy Paste Paste Ctrl+V Paste with crew Ctrl+Shift+V Paste linked Job Delete Gr…" at bounding box center [522, 53] width 1045 height 19
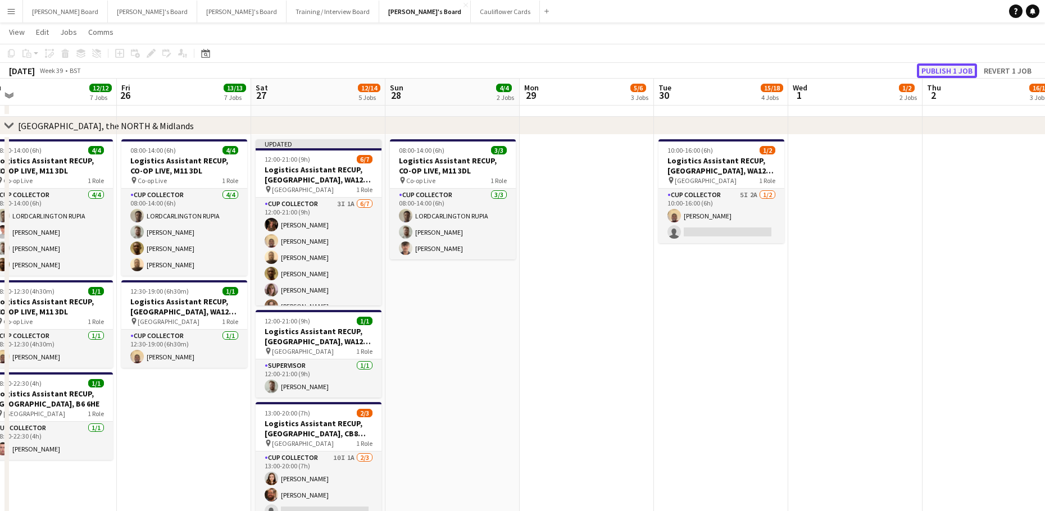
click at [944, 73] on button "Publish 1 job" at bounding box center [947, 70] width 60 height 15
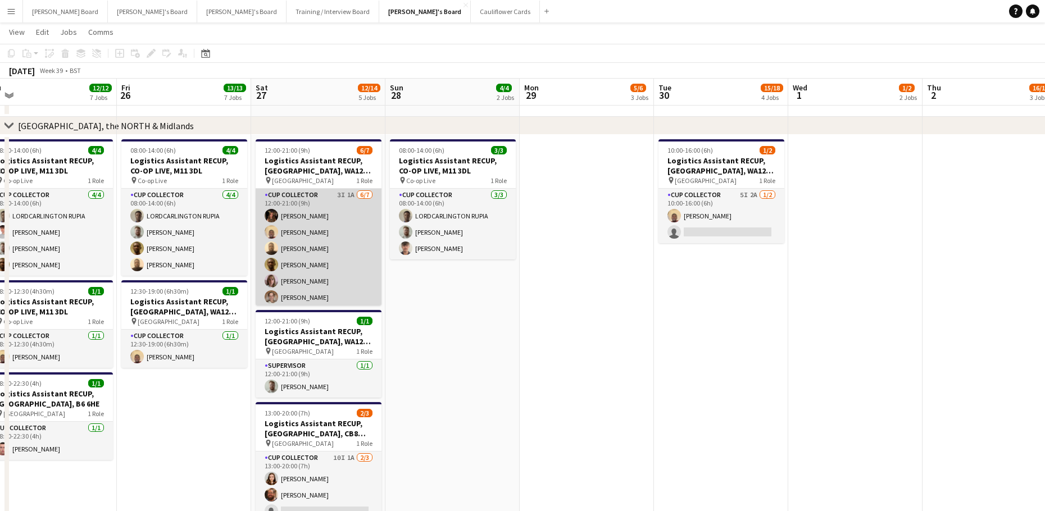
click at [285, 230] on app-card-role "CUP COLLECTOR 3I 1A 6/7 12:00-21:00 (9h) Annabel Davies Daniel Agammegwa Oluwad…" at bounding box center [319, 257] width 126 height 136
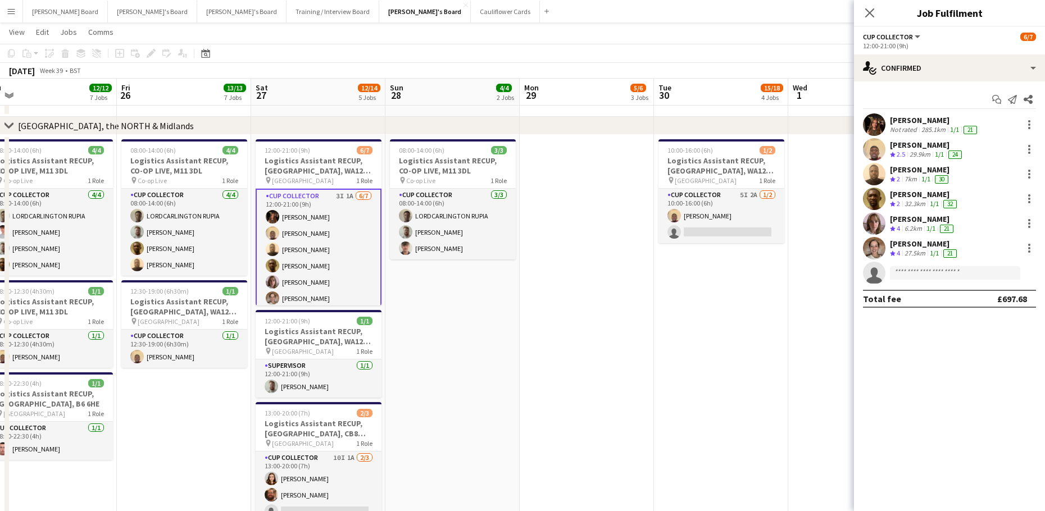
click at [899, 123] on div "Annabel Davies" at bounding box center [934, 120] width 89 height 10
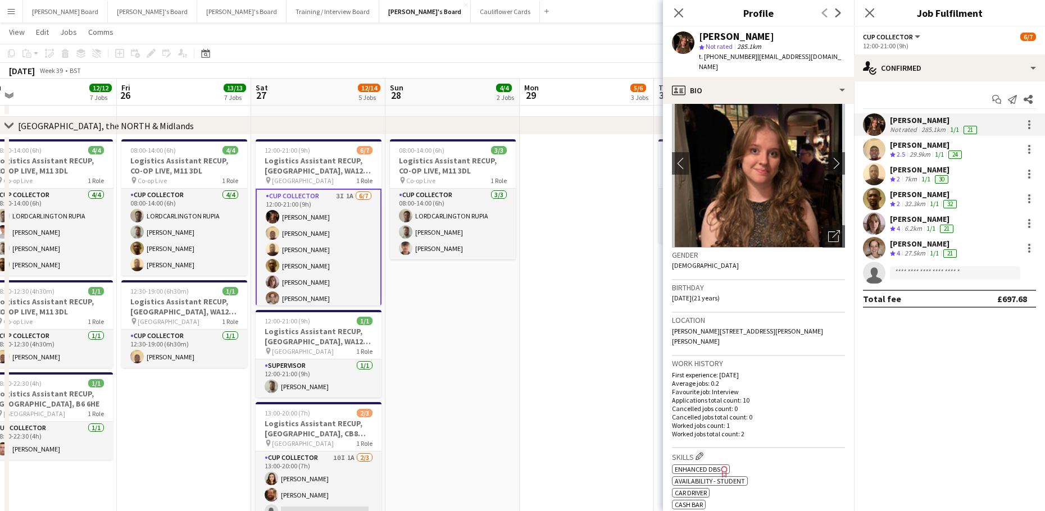
scroll to position [75, 0]
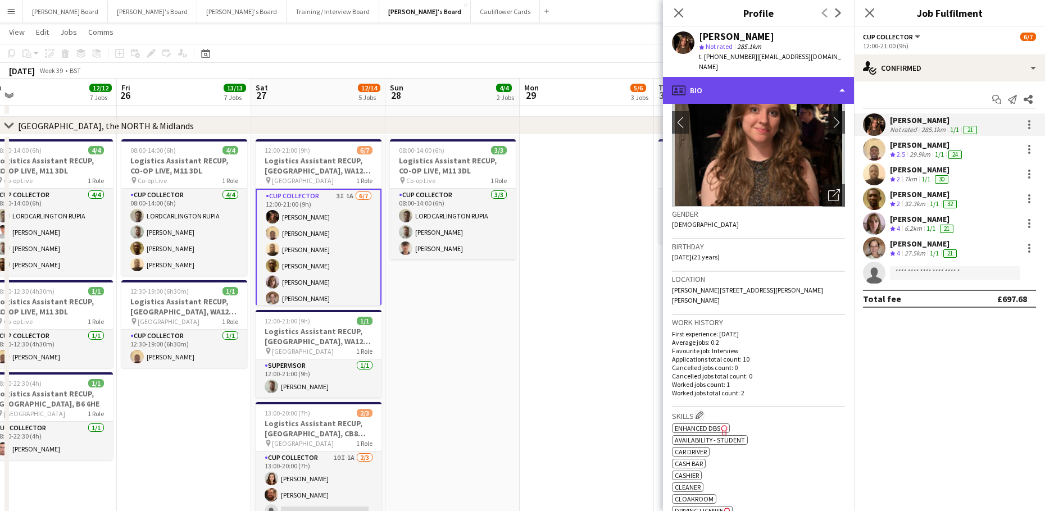
click at [746, 81] on div "profile Bio" at bounding box center [758, 90] width 191 height 27
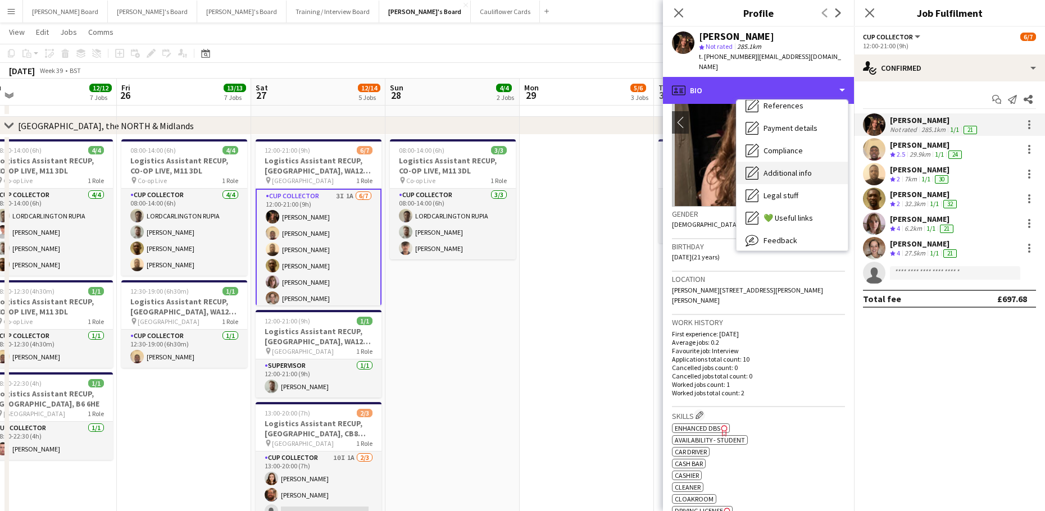
scroll to position [150, 0]
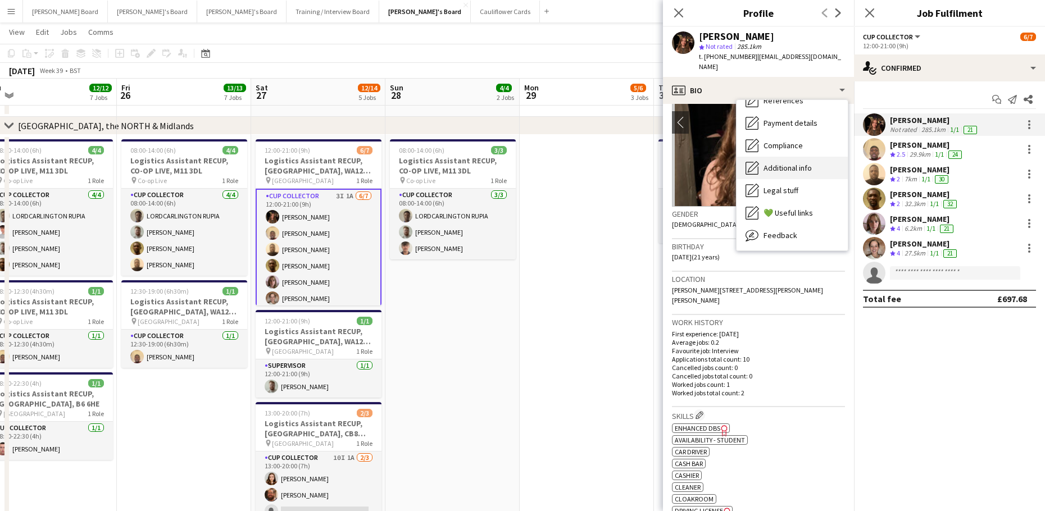
click at [795, 157] on div "Additional info Additional info" at bounding box center [791, 168] width 111 height 22
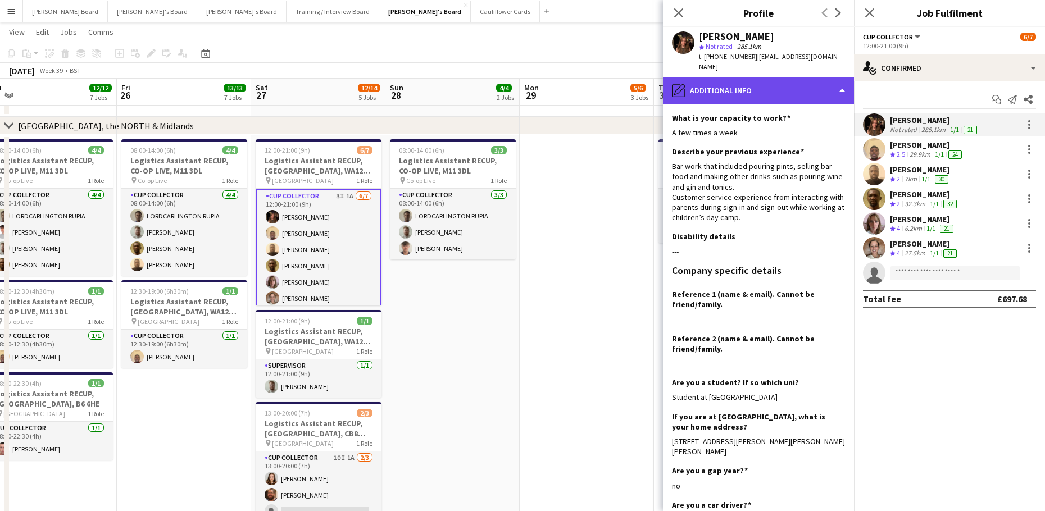
click at [777, 85] on div "pencil4 Additional info" at bounding box center [758, 90] width 191 height 27
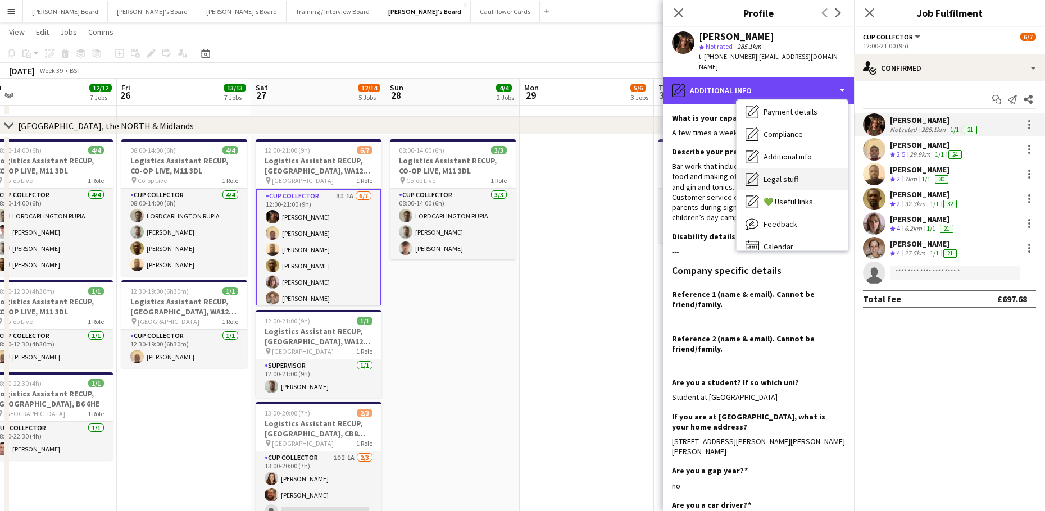
scroll to position [173, 0]
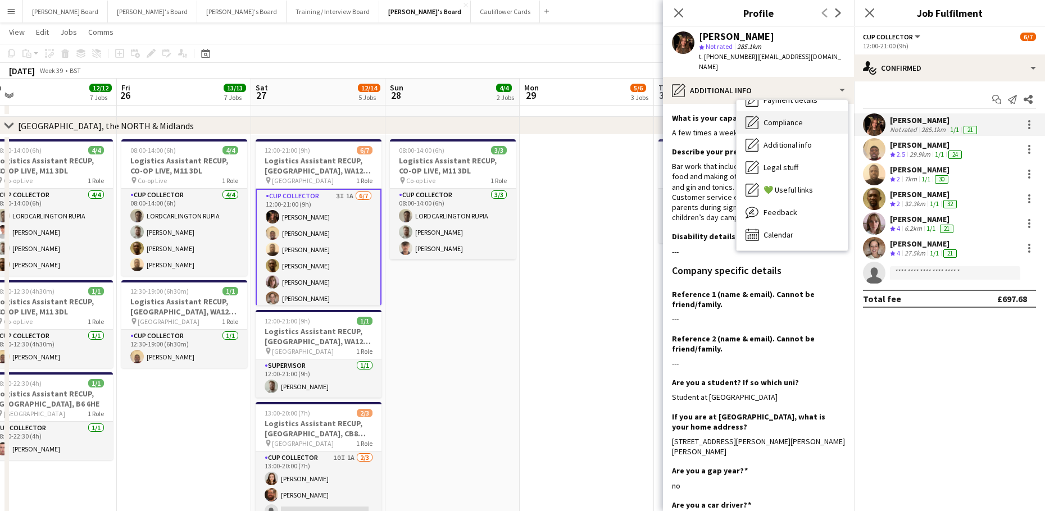
click at [786, 117] on span "Compliance" at bounding box center [782, 122] width 39 height 10
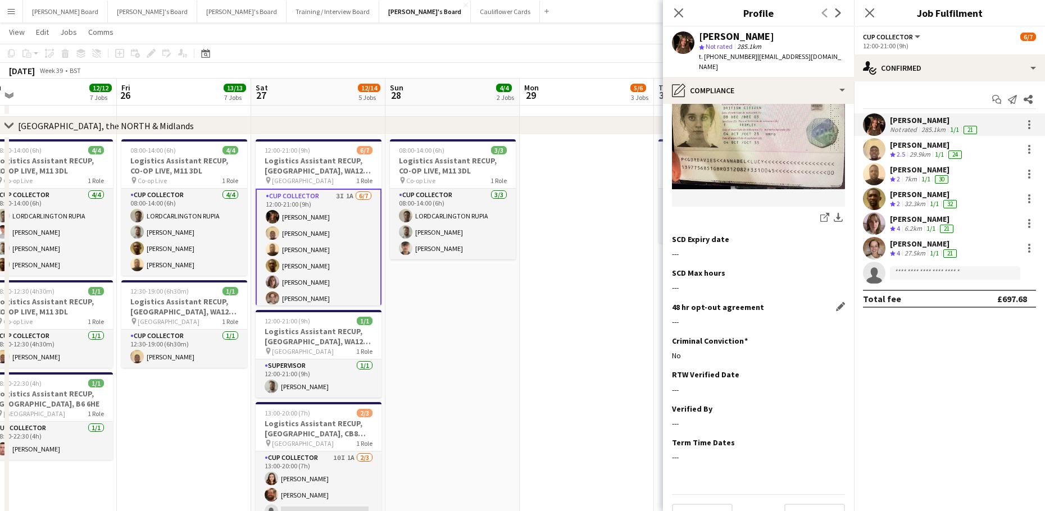
scroll to position [200, 0]
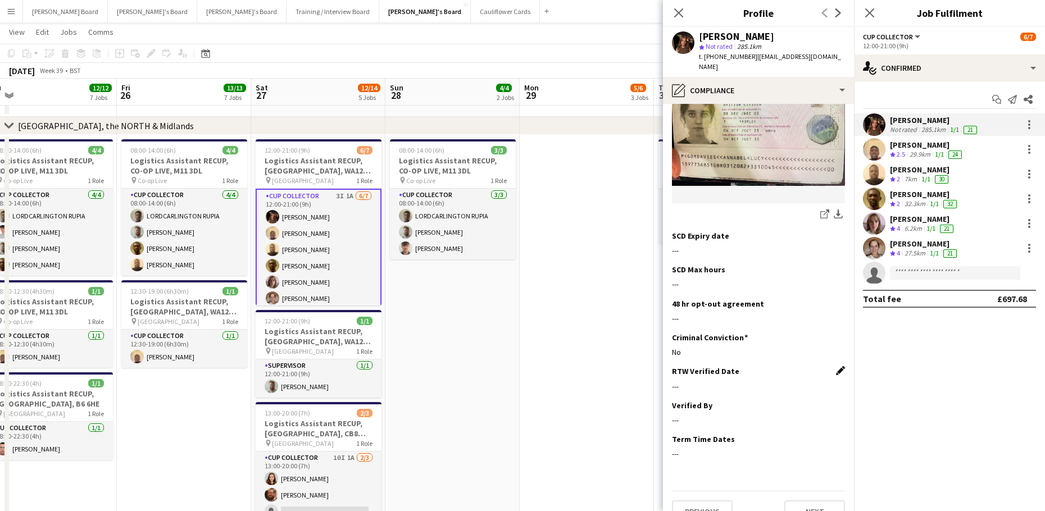
click at [836, 366] on app-icon "Edit this field" at bounding box center [840, 370] width 9 height 9
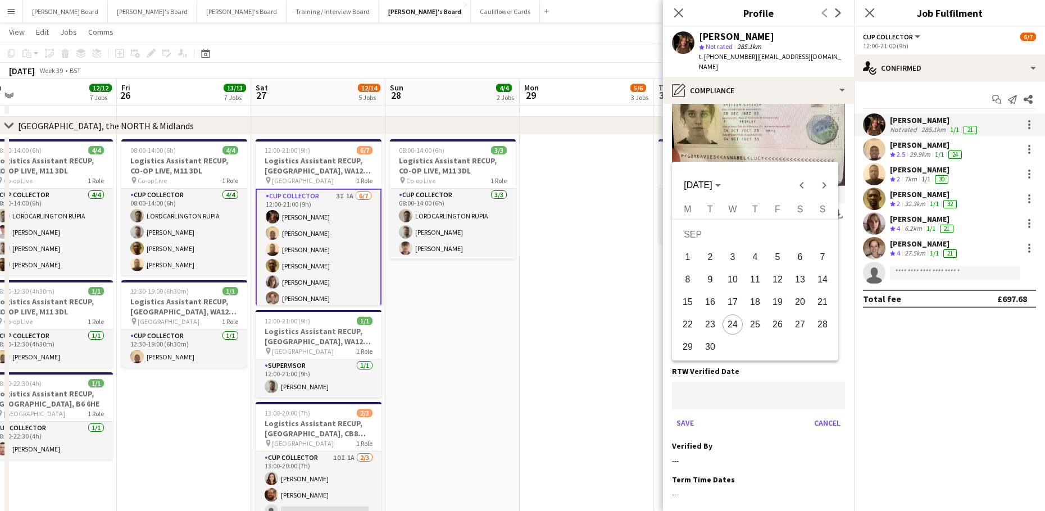
click at [734, 323] on span "24" at bounding box center [732, 325] width 20 height 20
type input "**********"
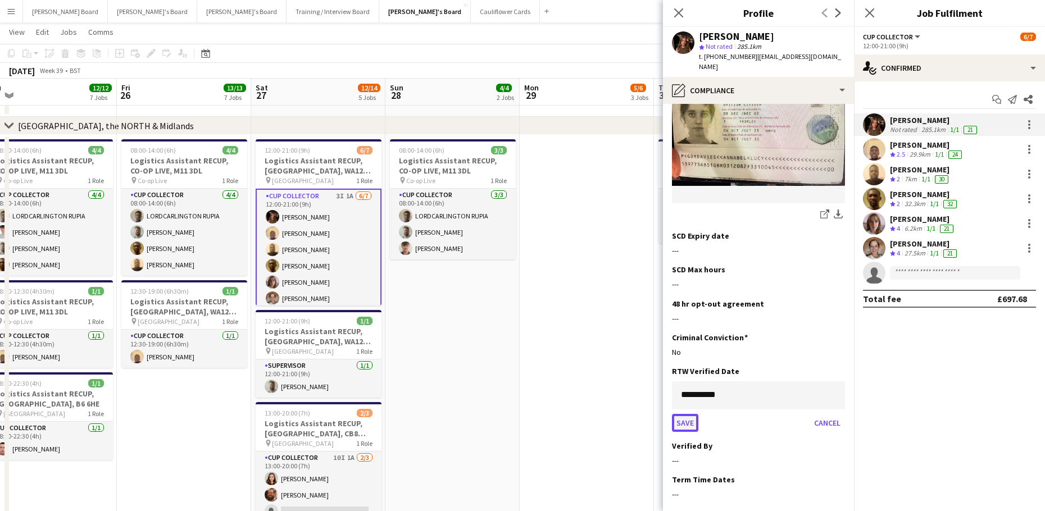
click at [688, 414] on button "Save" at bounding box center [685, 423] width 26 height 18
click at [827, 400] on div "Verified By Edit this field" at bounding box center [758, 405] width 173 height 10
click at [836, 400] on app-icon "Edit this field" at bounding box center [840, 404] width 9 height 9
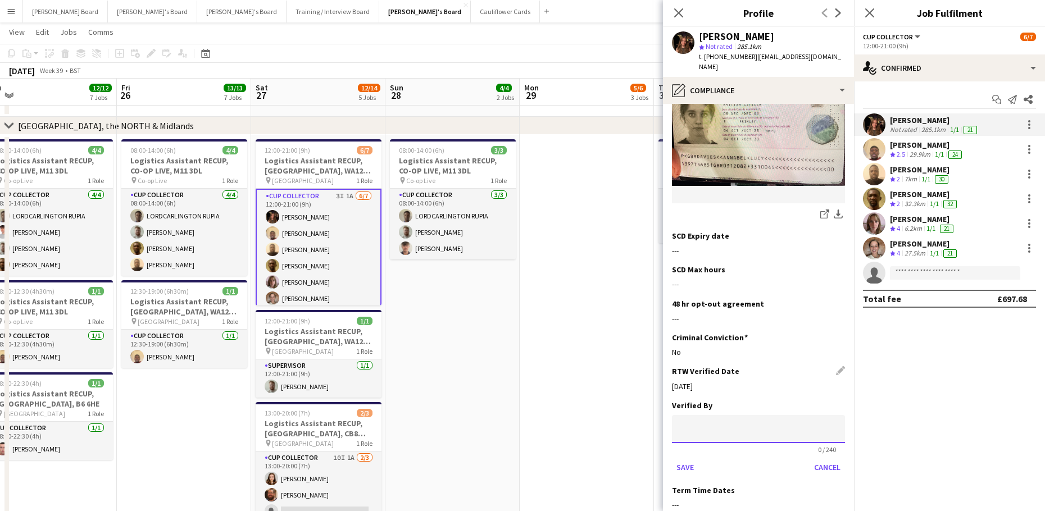
click at [756, 415] on input at bounding box center [758, 429] width 173 height 28
type input "**"
click at [695, 458] on button "Save" at bounding box center [685, 467] width 26 height 18
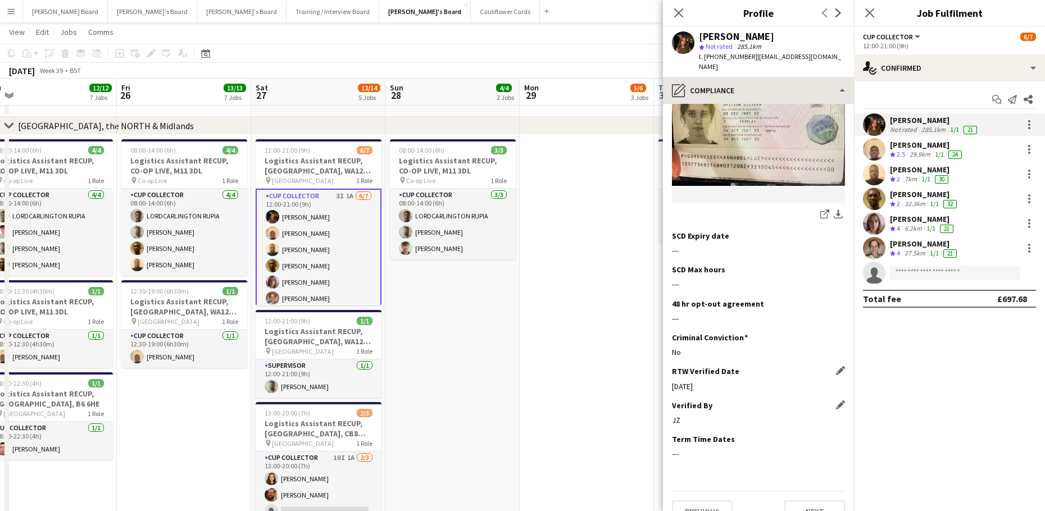
drag, startPoint x: 756, startPoint y: 65, endPoint x: 756, endPoint y: 71, distance: 6.7
click at [756, 67] on app-crew-profile "Close pop-in Profile Previous Next Annabel Davies star Not rated 285.1km t. +44…" at bounding box center [758, 255] width 191 height 511
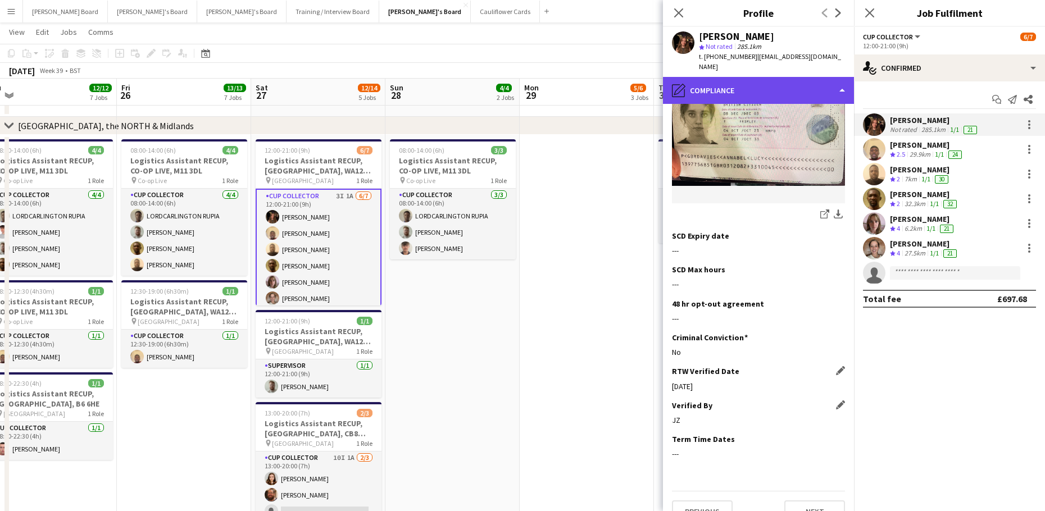
click at [758, 77] on div "pencil4 Compliance" at bounding box center [758, 90] width 191 height 27
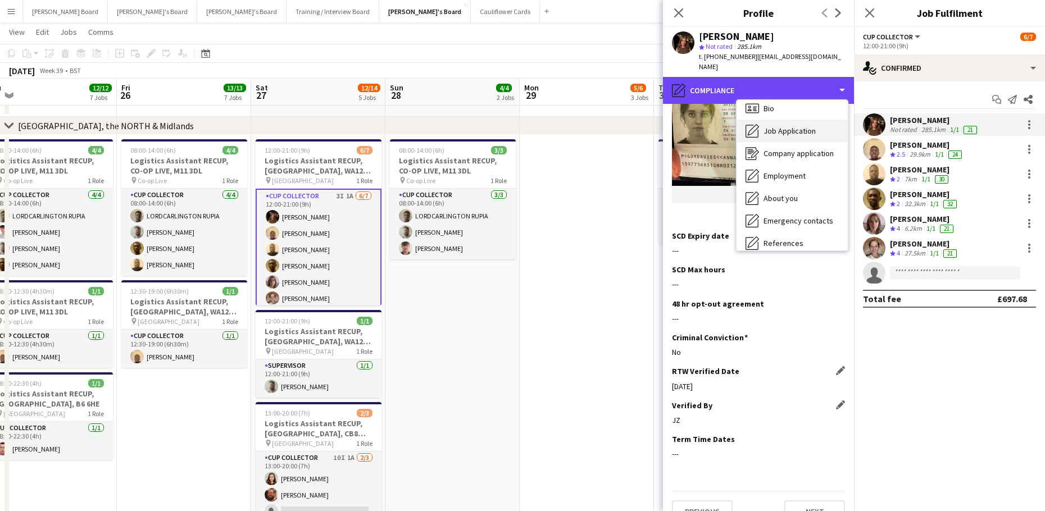
scroll to position [0, 0]
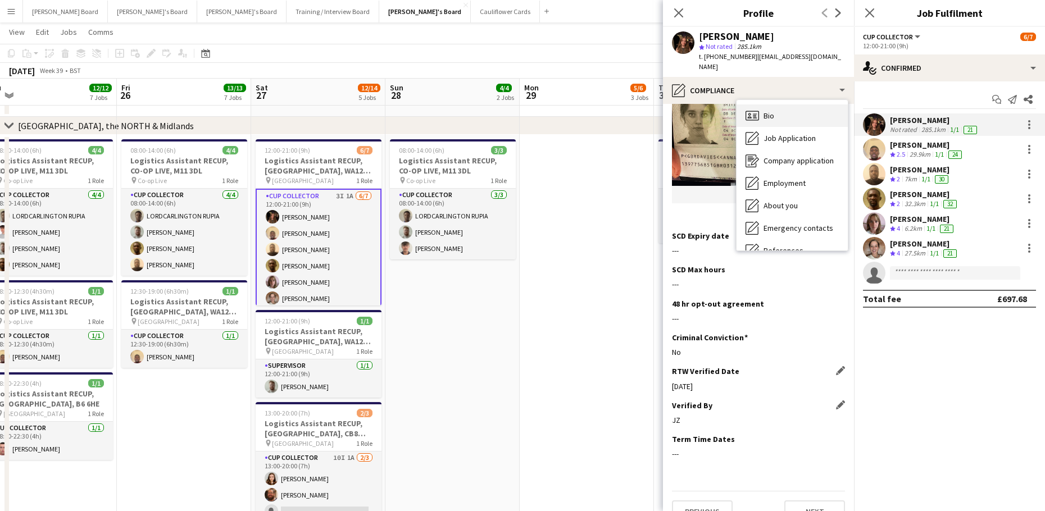
click at [789, 108] on div "Bio Bio" at bounding box center [791, 115] width 111 height 22
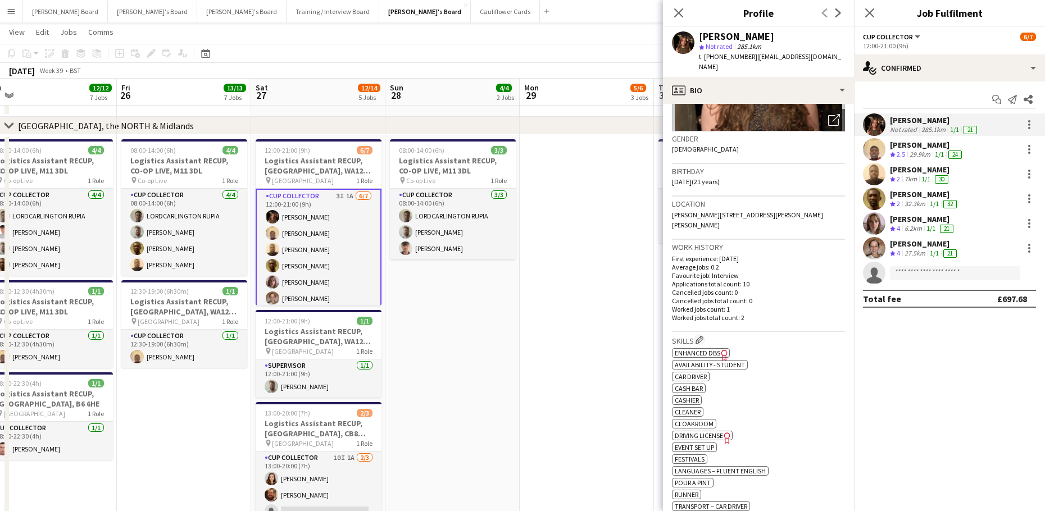
scroll to position [225, 0]
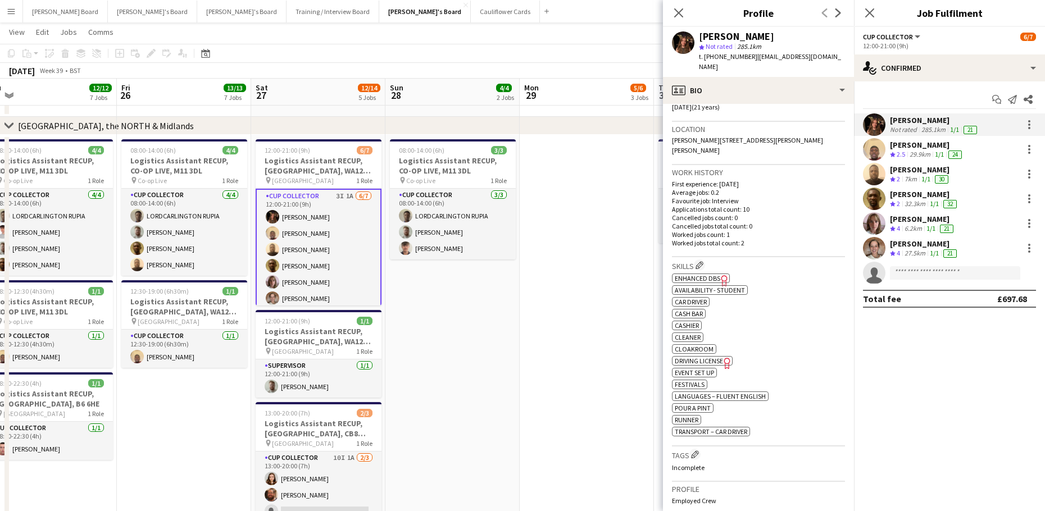
click at [723, 275] on icon "Freelancer has uploaded a photo validation of skill. Click to see" at bounding box center [724, 281] width 12 height 12
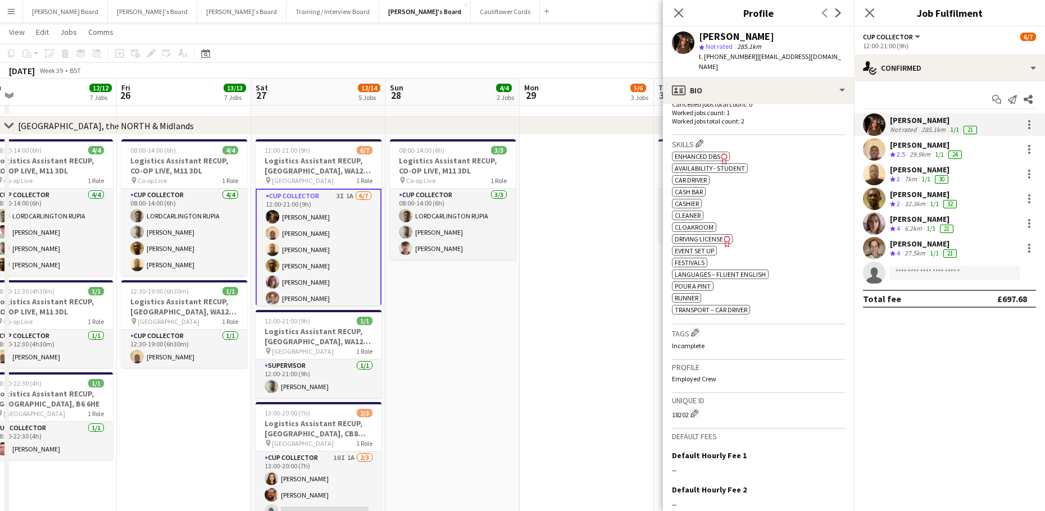
scroll to position [0, 0]
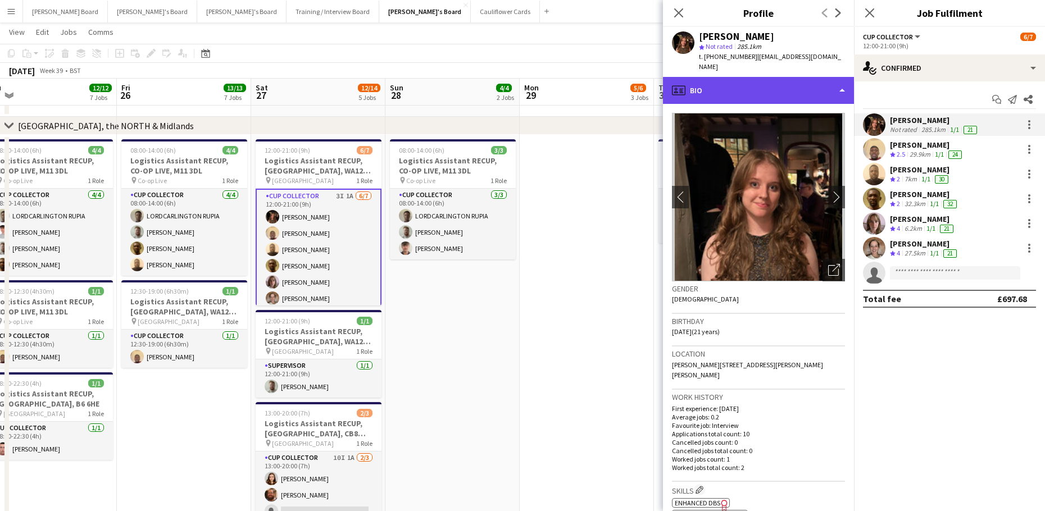
click at [751, 93] on div "profile Bio" at bounding box center [758, 90] width 191 height 27
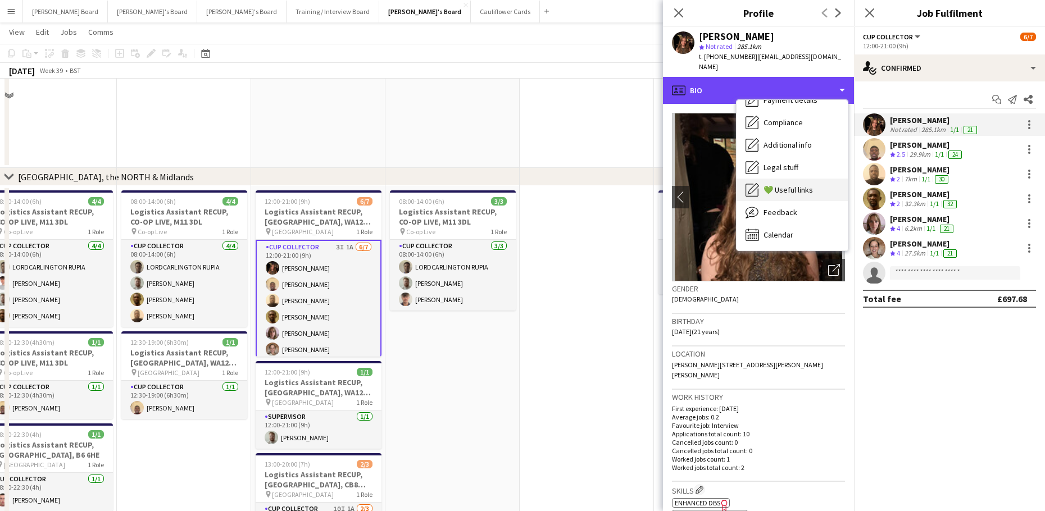
scroll to position [1273, 0]
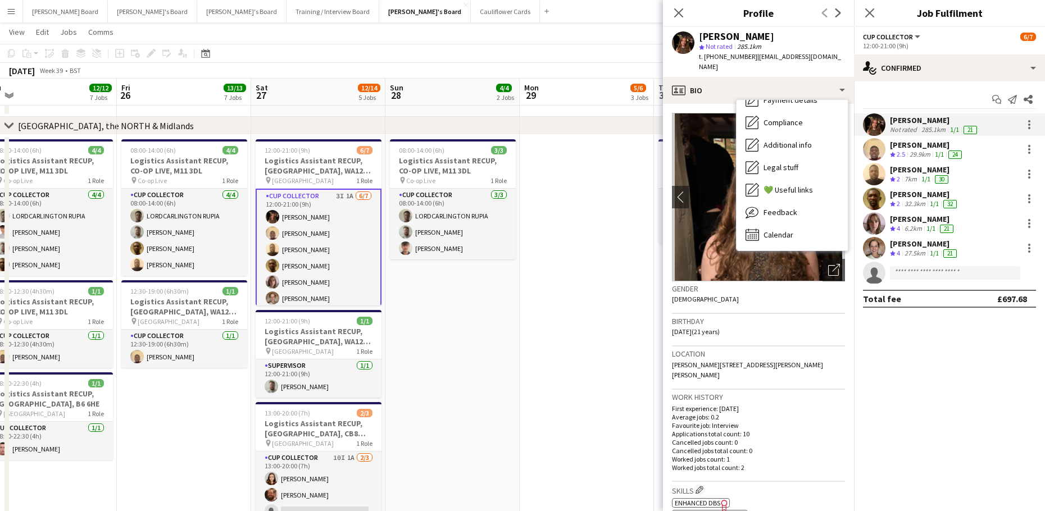
click at [507, 361] on app-date-cell "08:00-14:00 (6h) 3/3 Logistics Assistant RECUP, CO-OP LIVE, M11 3DL pin Co-op L…" at bounding box center [452, 341] width 134 height 412
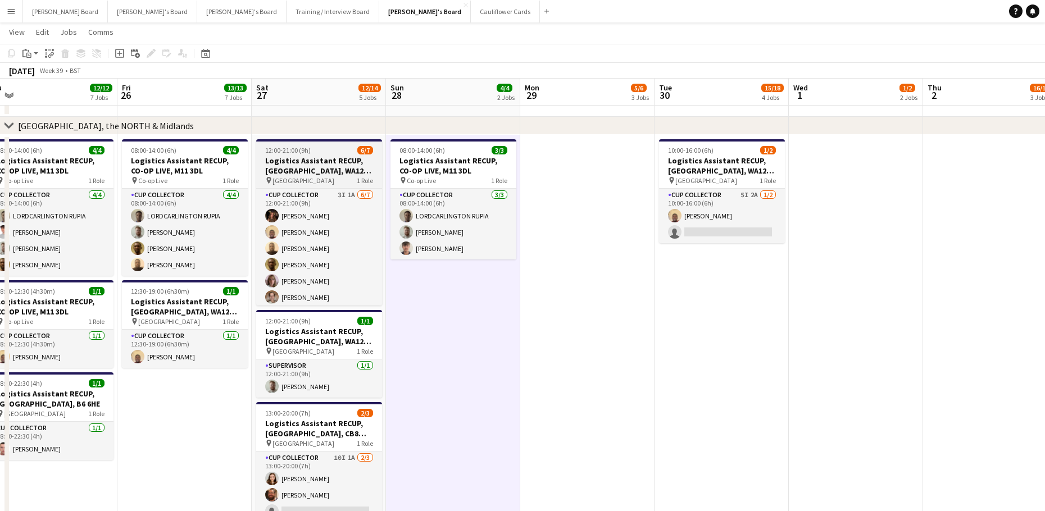
click at [298, 153] on span "12:00-21:00 (9h)" at bounding box center [287, 150] width 45 height 8
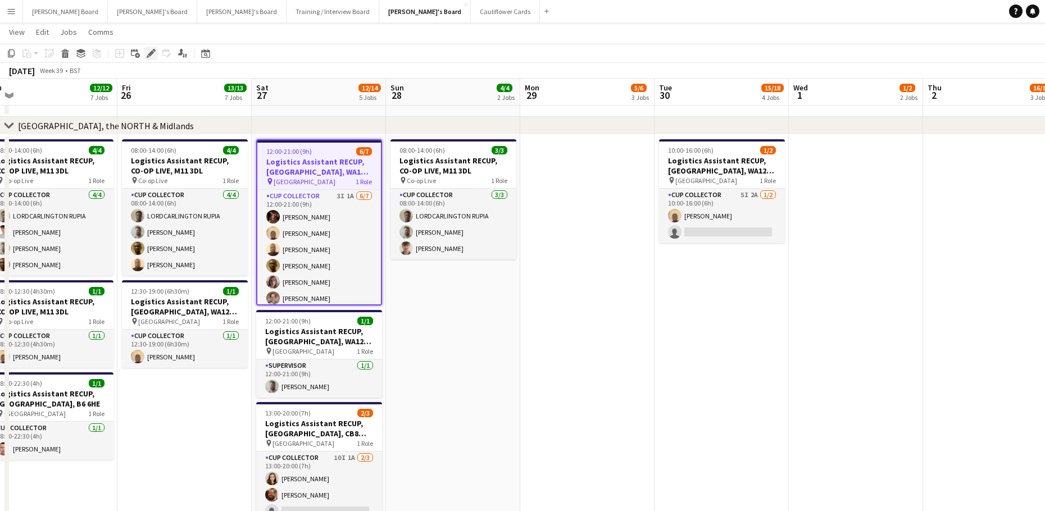
click at [157, 56] on div "Edit" at bounding box center [150, 53] width 13 height 13
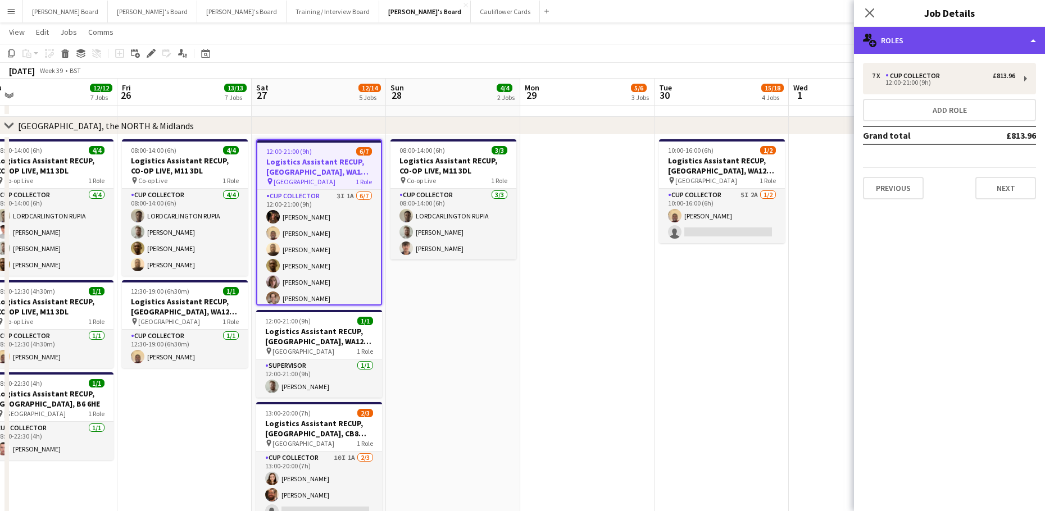
click at [915, 44] on div "multiple-users-add Roles" at bounding box center [949, 40] width 191 height 27
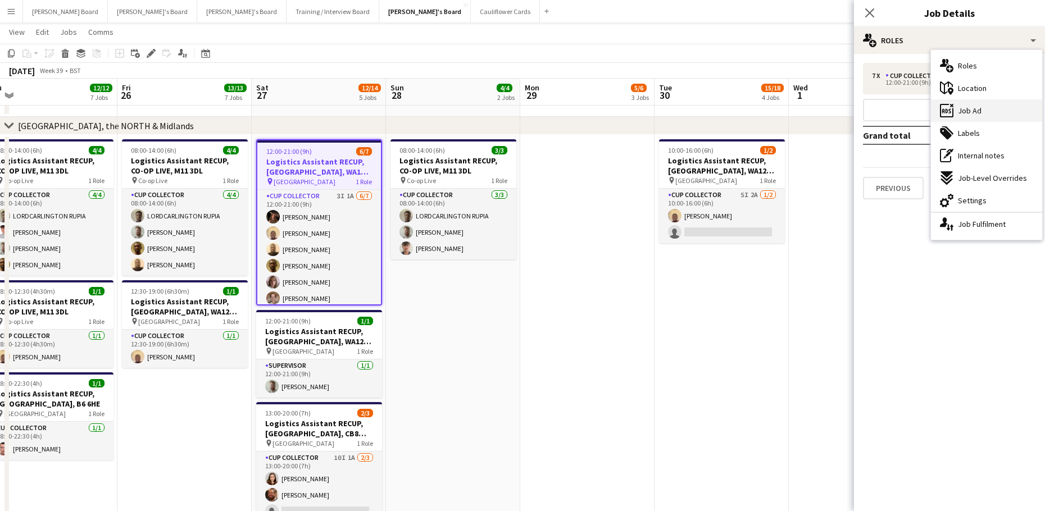
click at [997, 114] on div "ads-window Job Ad" at bounding box center [986, 110] width 111 height 22
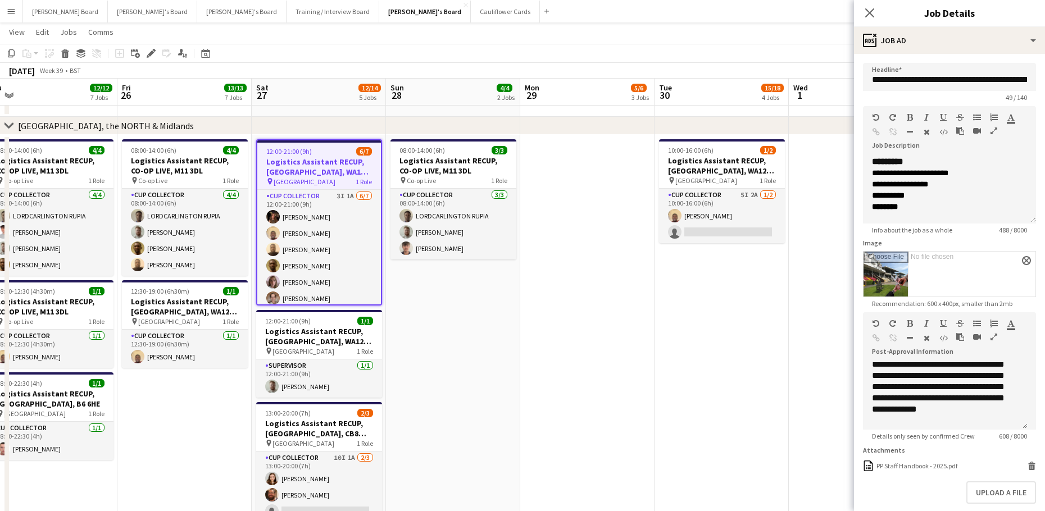
scroll to position [150, 0]
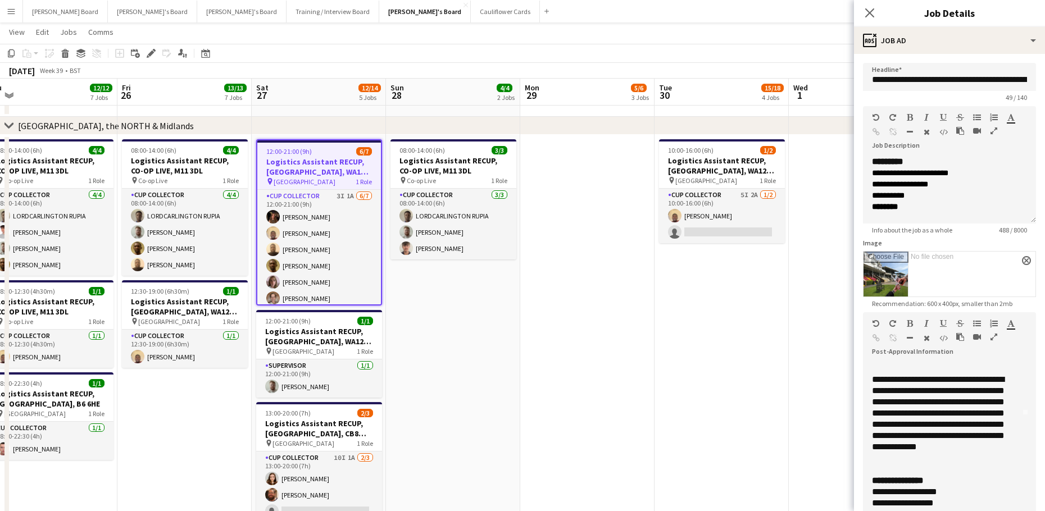
drag, startPoint x: 1025, startPoint y: 426, endPoint x: 1040, endPoint y: 527, distance: 102.2
click at [894, 449] on div "**********" at bounding box center [941, 421] width 138 height 90
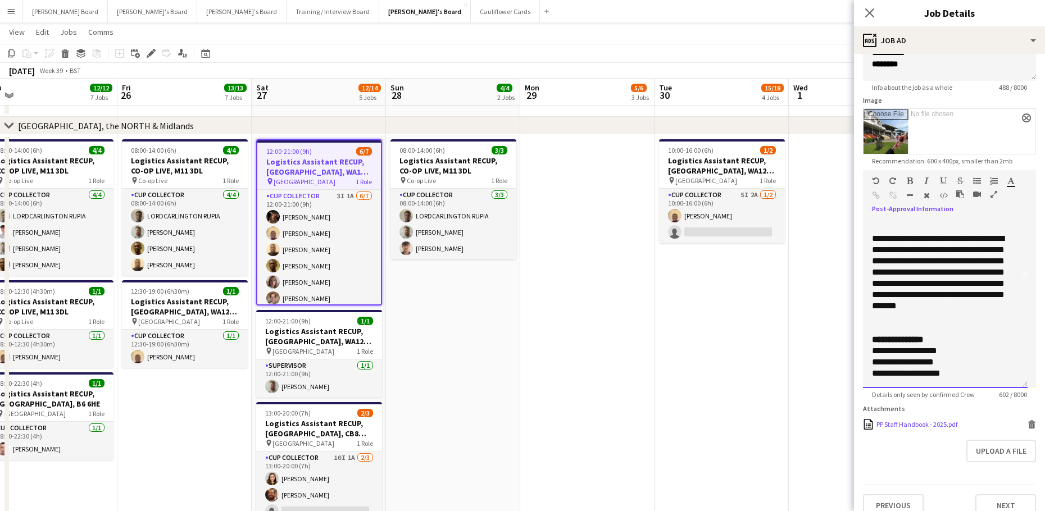
scroll to position [150, 0]
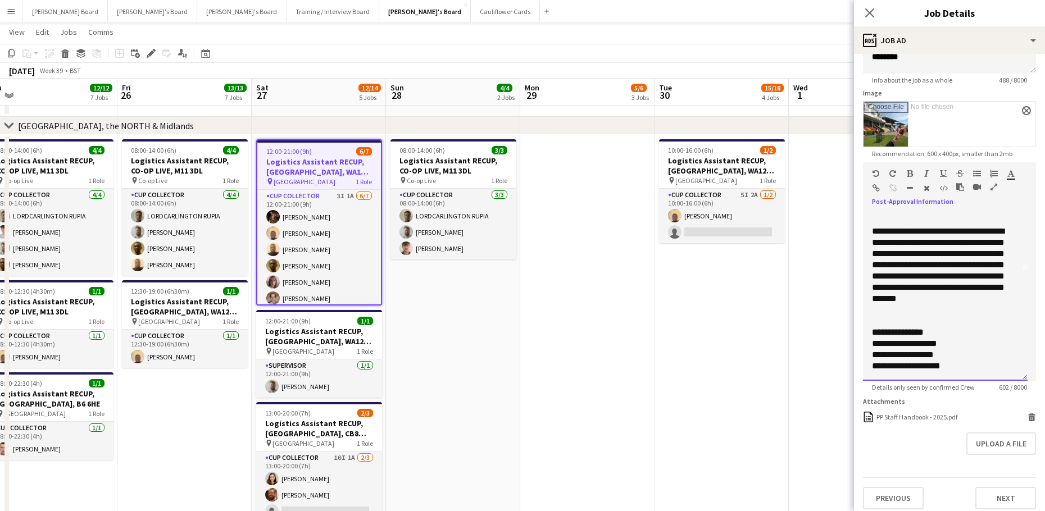
drag, startPoint x: 954, startPoint y: 348, endPoint x: 858, endPoint y: 343, distance: 96.2
click at [858, 343] on form "**********" at bounding box center [949, 211] width 191 height 596
click at [871, 354] on div "**********" at bounding box center [945, 296] width 165 height 168
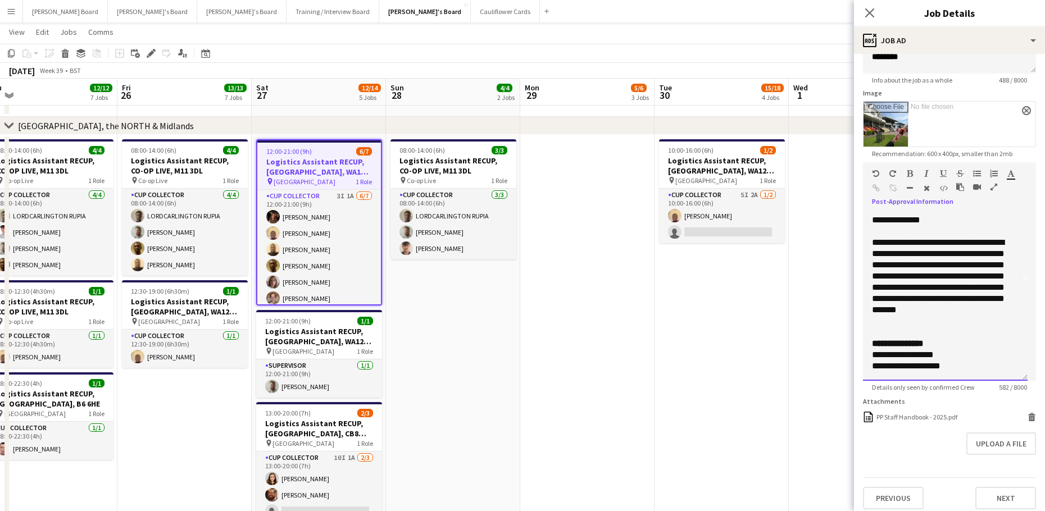
scroll to position [99, 0]
click at [708, 149] on span "10:00-16:00 (6h)" at bounding box center [690, 150] width 45 height 8
type input "**********"
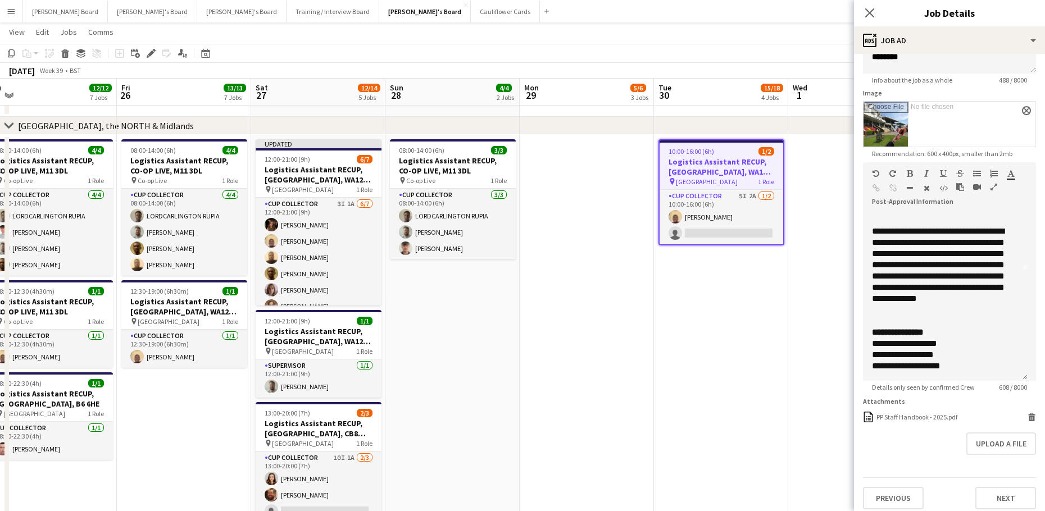
scroll to position [166, 0]
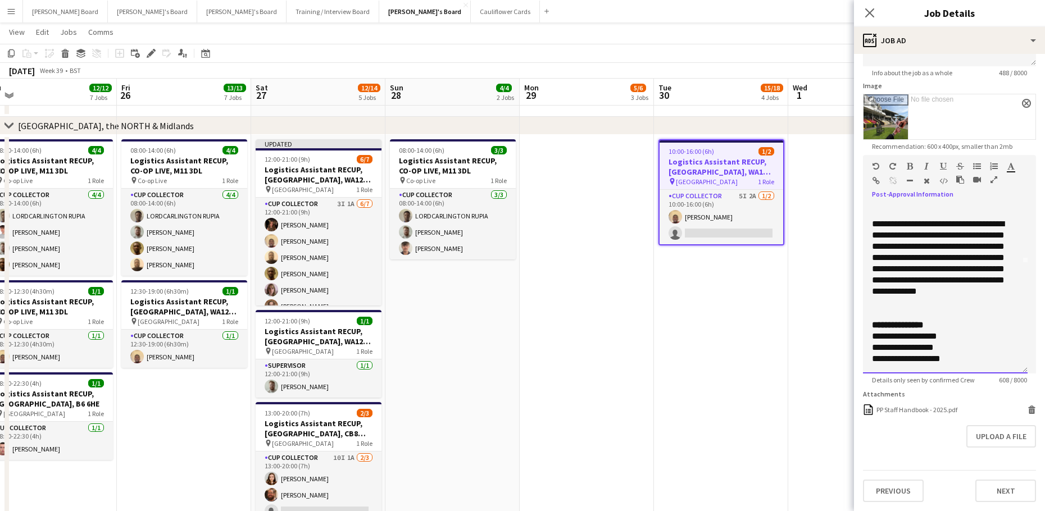
drag, startPoint x: 876, startPoint y: 329, endPoint x: 863, endPoint y: 327, distance: 12.4
click at [860, 329] on form "**********" at bounding box center [949, 204] width 191 height 596
click at [873, 342] on div "**********" at bounding box center [941, 347] width 138 height 11
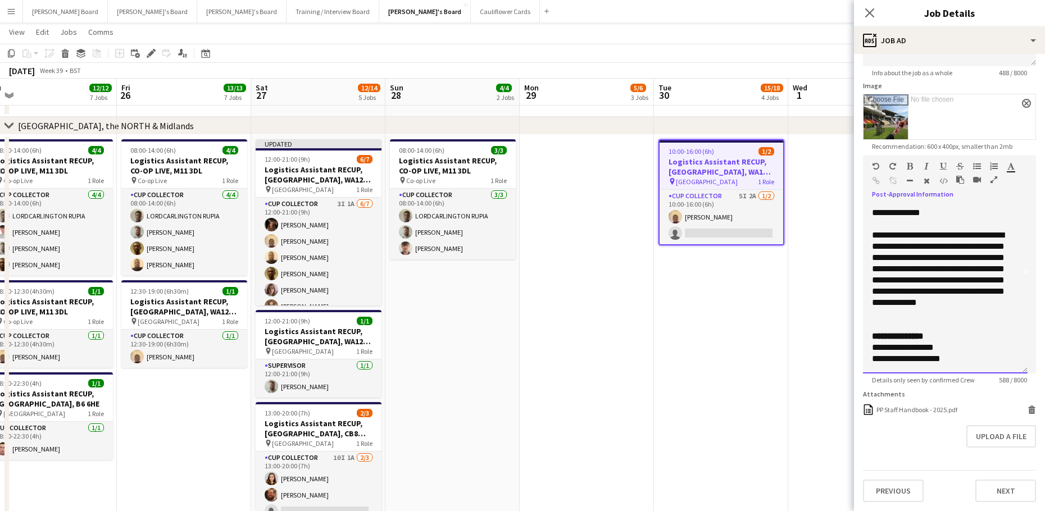
scroll to position [99, 0]
click at [895, 296] on div "**********" at bounding box center [941, 275] width 138 height 90
click at [735, 354] on app-date-cell "10:00-16:00 (6h) 1/2 Logistics Assistant RECUP, HAYDOCK PARK, WA12 0HQ pin Hayd…" at bounding box center [721, 341] width 134 height 412
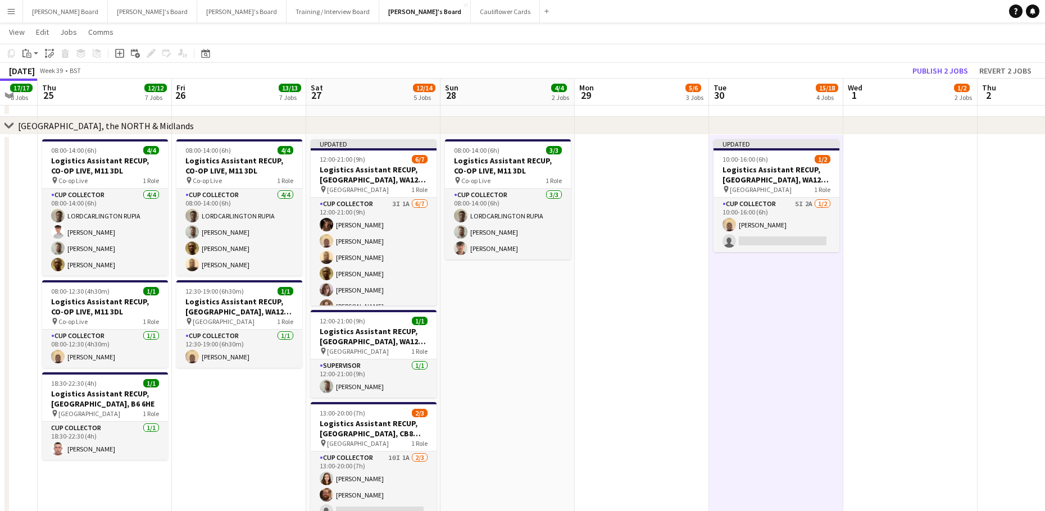
drag, startPoint x: 201, startPoint y: 412, endPoint x: 277, endPoint y: 407, distance: 76.0
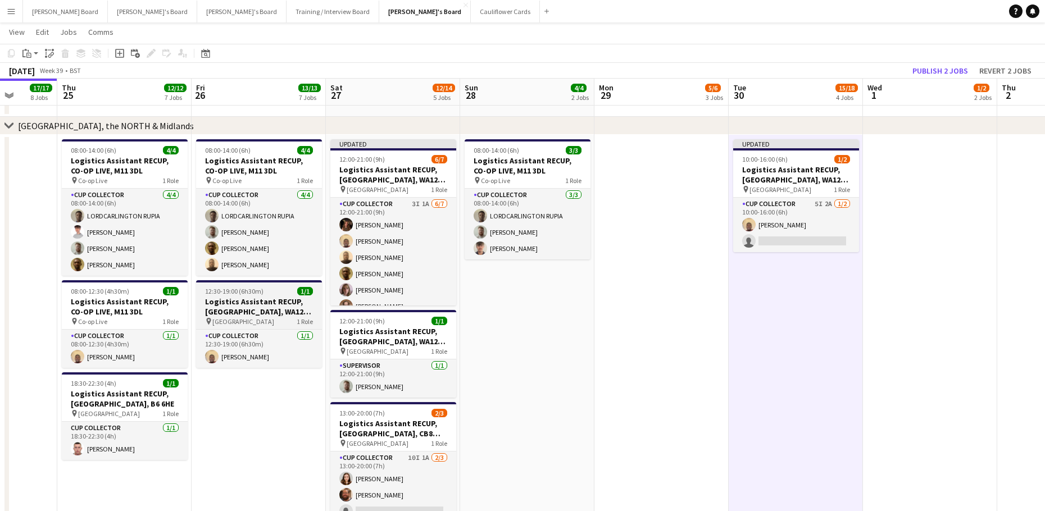
drag, startPoint x: 241, startPoint y: 296, endPoint x: 247, endPoint y: 300, distance: 6.4
click at [241, 297] on app-job-card "12:30-19:00 (6h30m) 1/1 Logistics Assistant RECUP, HAYDOCK PARK, WA12 0HQ pin H…" at bounding box center [259, 324] width 126 height 88
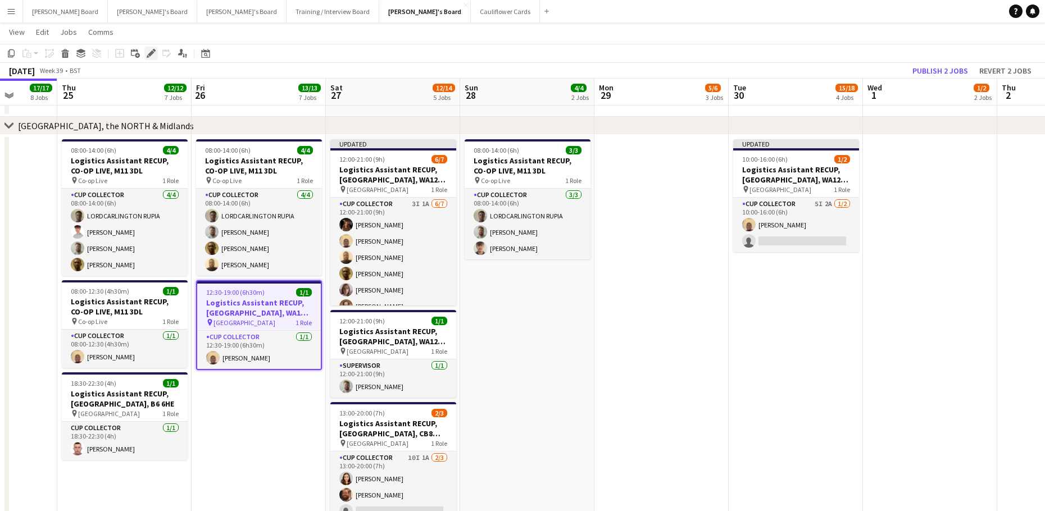
click at [150, 53] on icon at bounding box center [151, 54] width 6 height 6
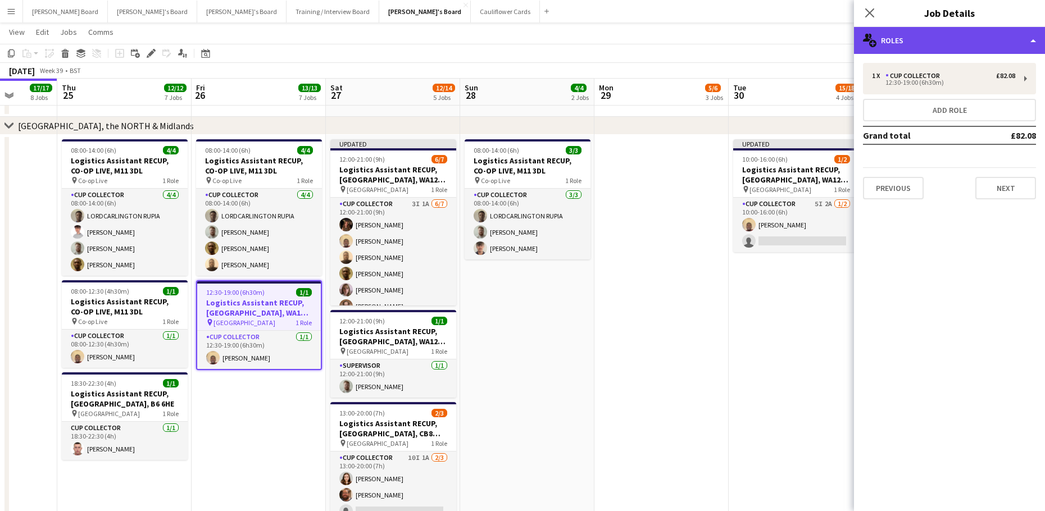
click at [920, 47] on div "multiple-users-add Roles" at bounding box center [949, 40] width 191 height 27
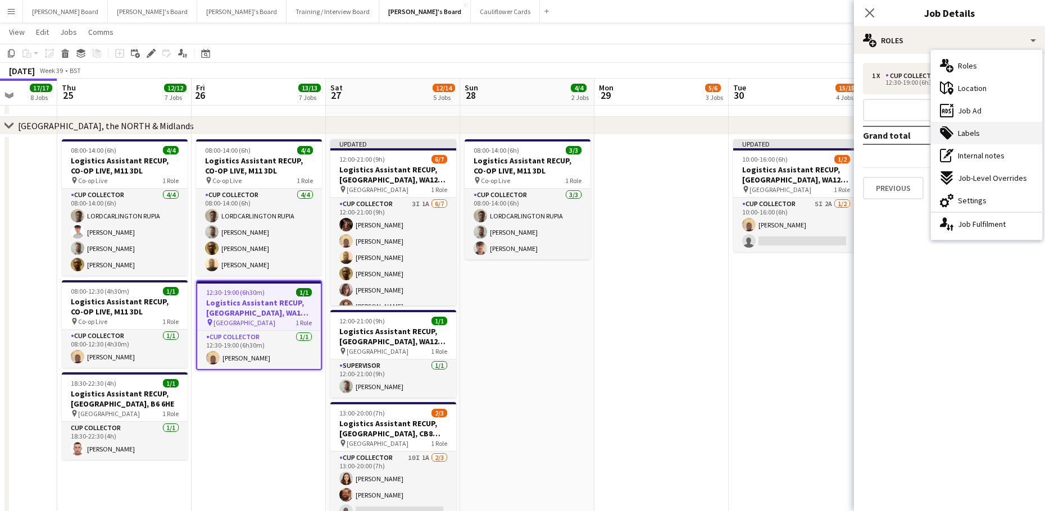
click at [977, 137] on span "Labels" at bounding box center [969, 133] width 22 height 10
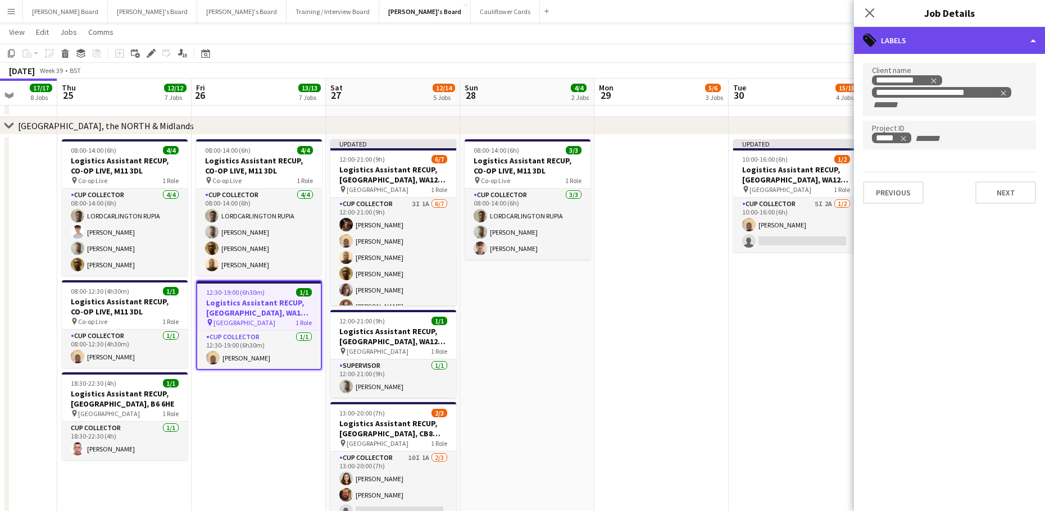
click at [914, 43] on div "tags-double Labels" at bounding box center [949, 40] width 191 height 27
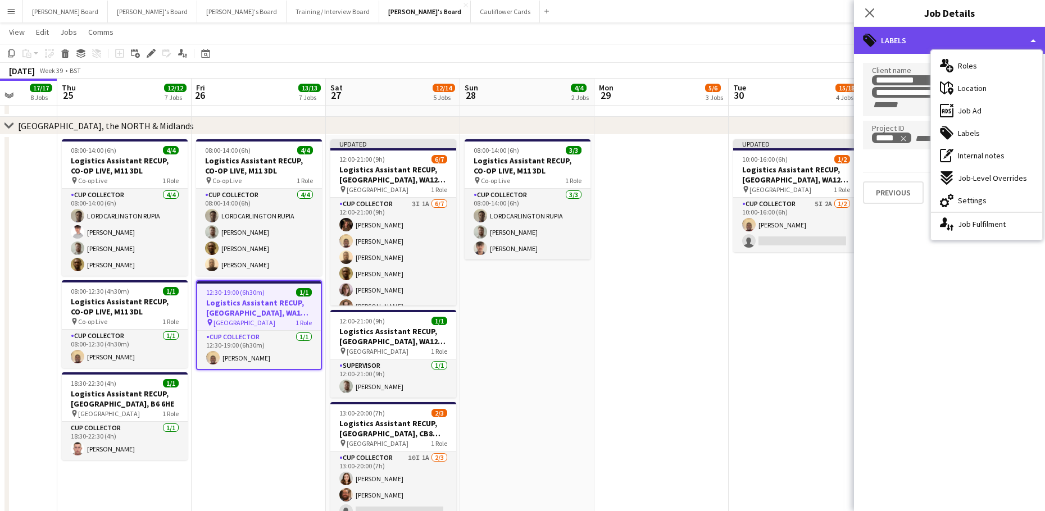
click at [896, 44] on div "tags-double Labels" at bounding box center [949, 40] width 191 height 27
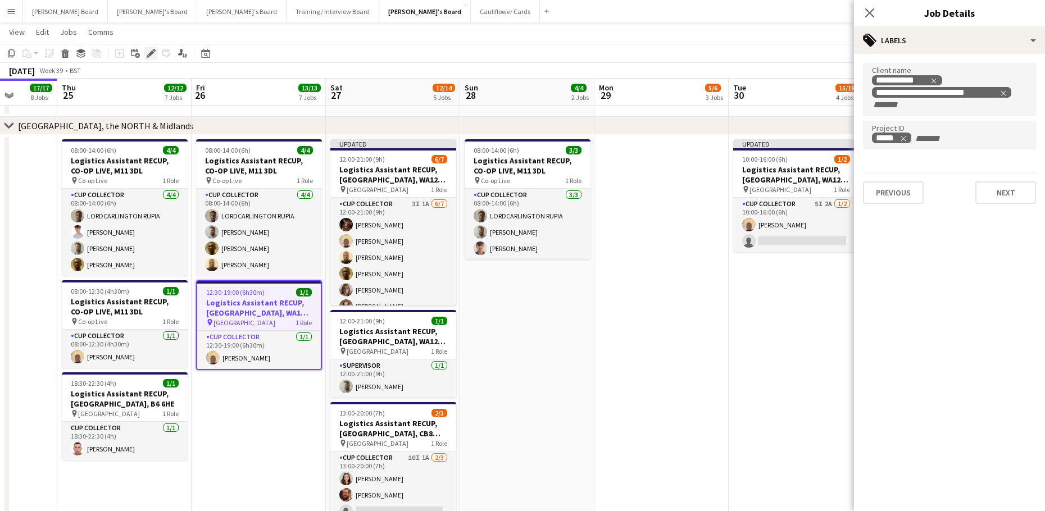
click at [154, 53] on icon "Edit" at bounding box center [151, 53] width 9 height 9
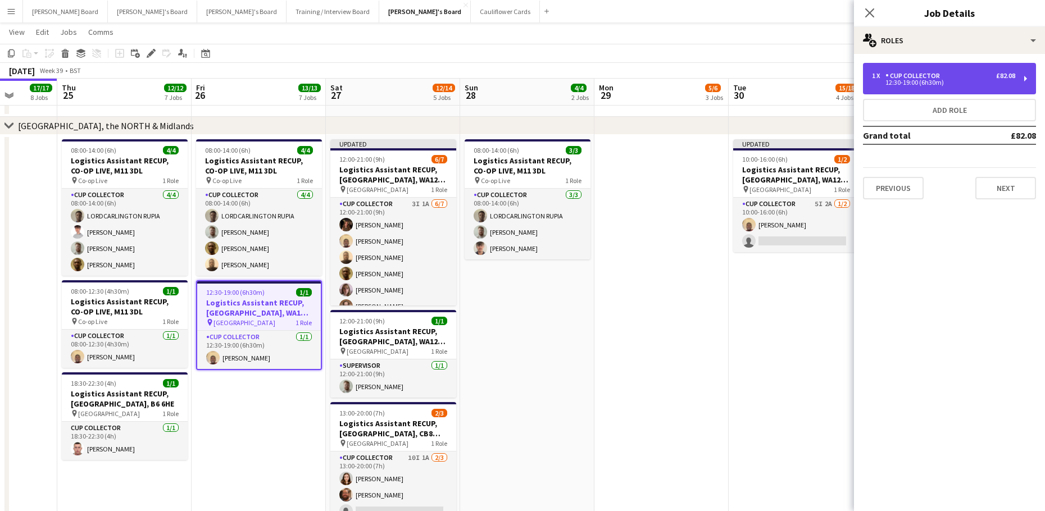
click at [935, 85] on div "12:30-19:00 (6h30m)" at bounding box center [943, 83] width 143 height 6
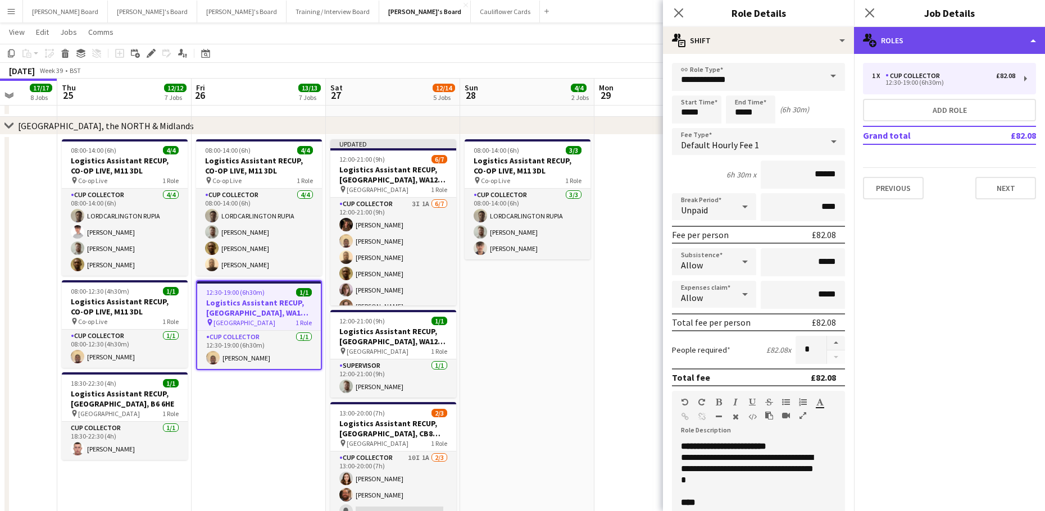
click at [928, 45] on div "multiple-users-add Roles" at bounding box center [949, 40] width 191 height 27
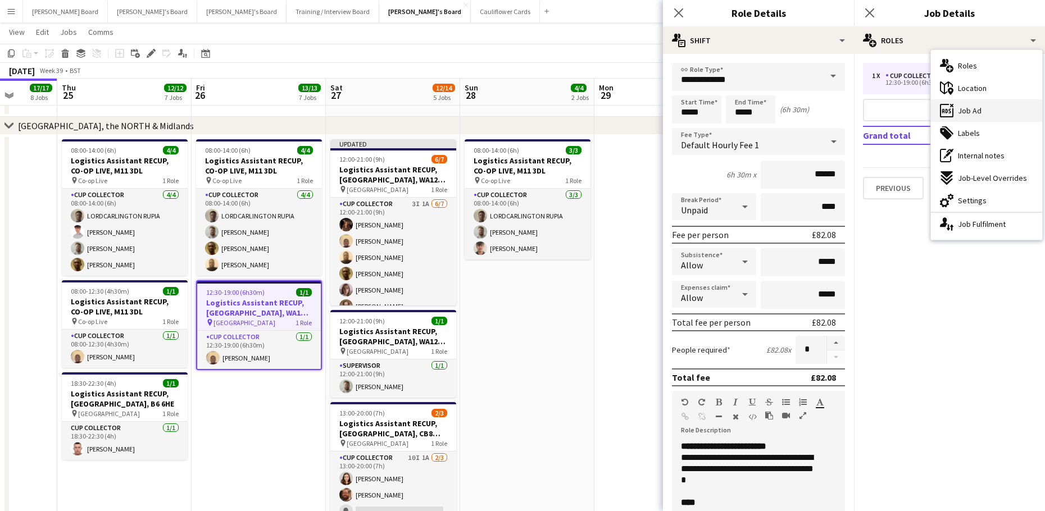
click at [983, 109] on div "ads-window Job Ad" at bounding box center [986, 110] width 111 height 22
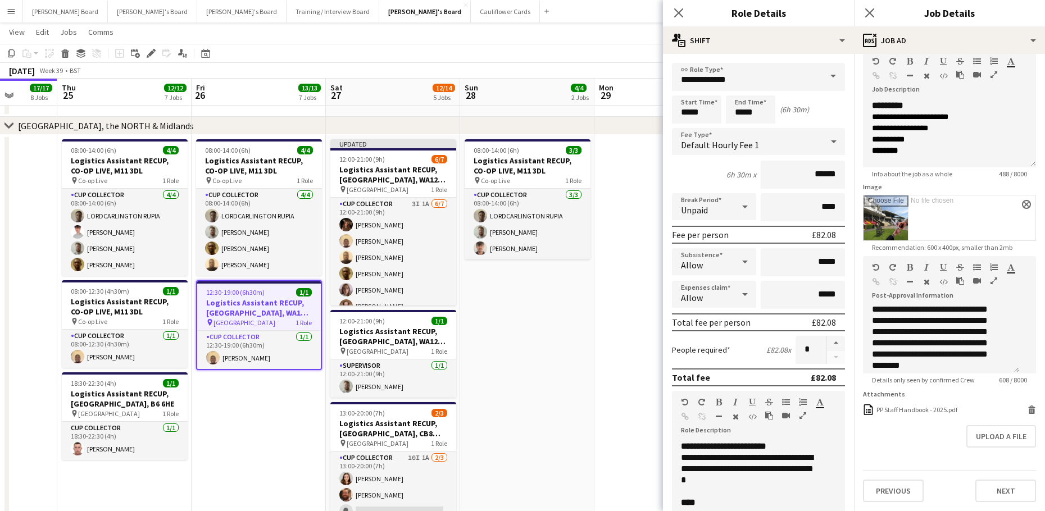
scroll to position [211, 0]
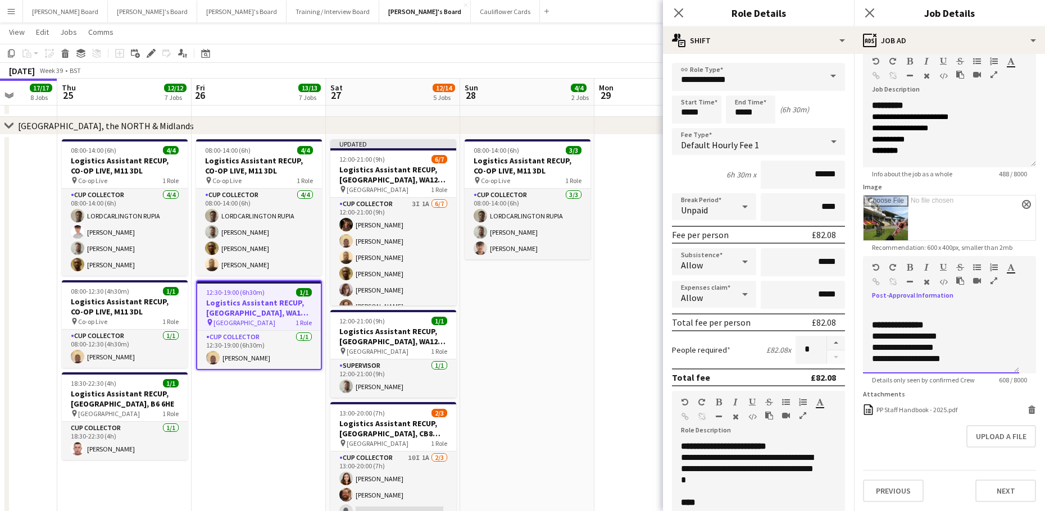
drag, startPoint x: 964, startPoint y: 331, endPoint x: 872, endPoint y: 327, distance: 92.2
click at [872, 331] on div "**********" at bounding box center [937, 336] width 130 height 11
click at [879, 342] on div "**********" at bounding box center [941, 347] width 138 height 11
click at [874, 342] on div "**********" at bounding box center [941, 347] width 138 height 11
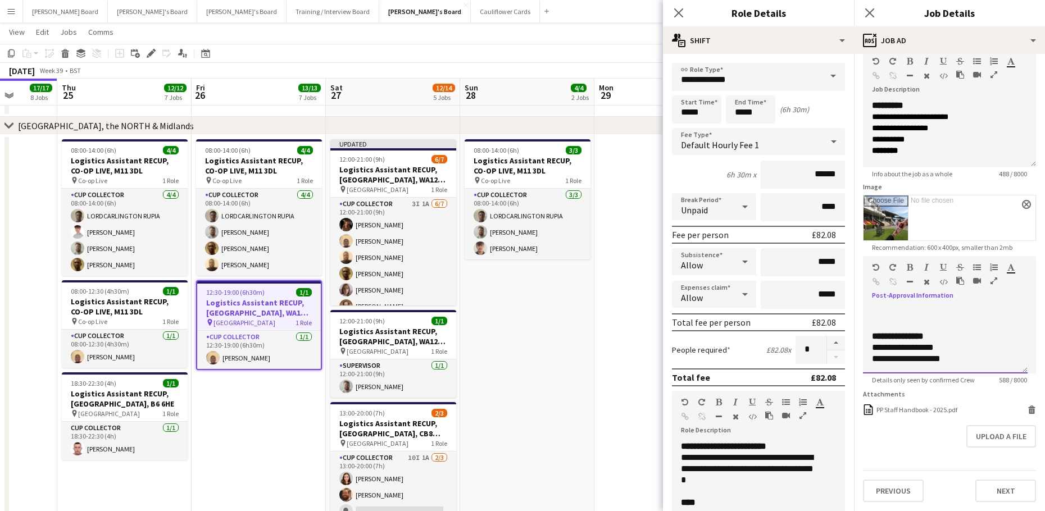
scroll to position [177, 0]
click at [895, 315] on div "**********" at bounding box center [941, 297] width 138 height 90
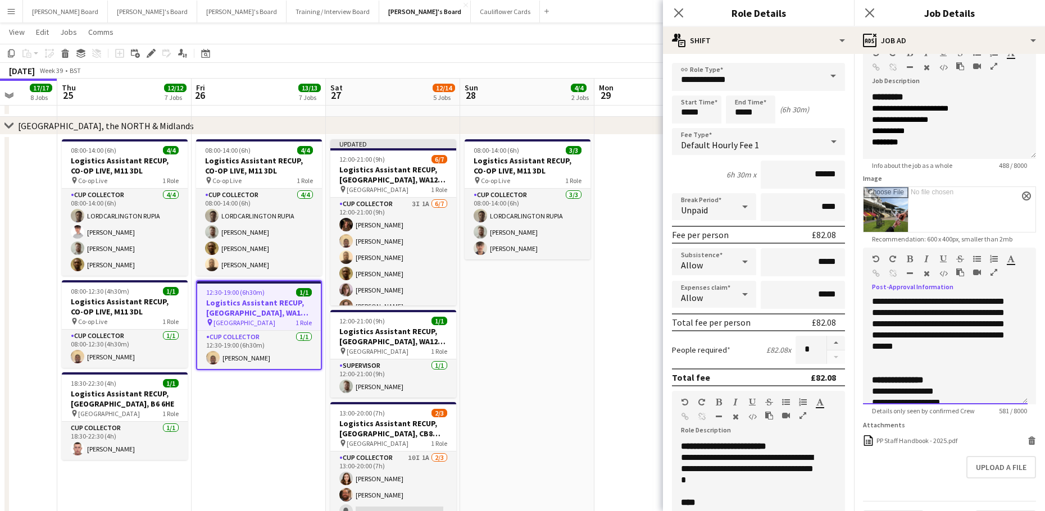
scroll to position [120, 0]
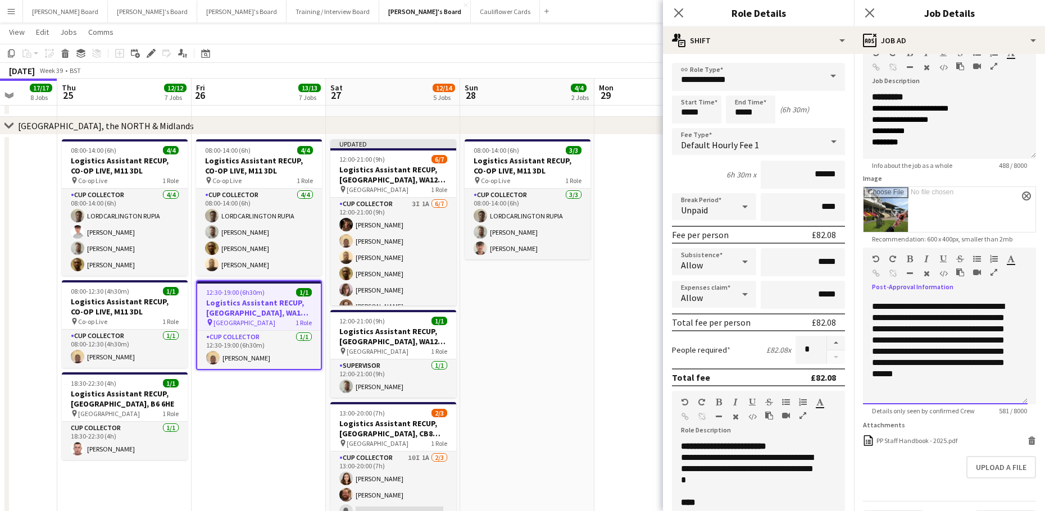
drag, startPoint x: 1024, startPoint y: 362, endPoint x: 1015, endPoint y: 439, distance: 77.5
click at [1020, 404] on div "**********" at bounding box center [945, 351] width 165 height 107
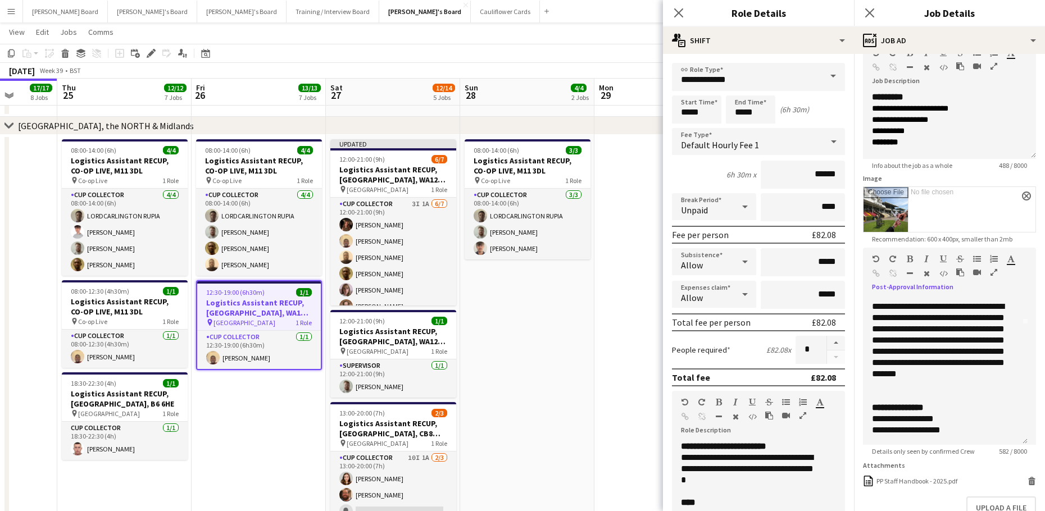
click at [599, 356] on app-date-cell at bounding box center [661, 341] width 134 height 412
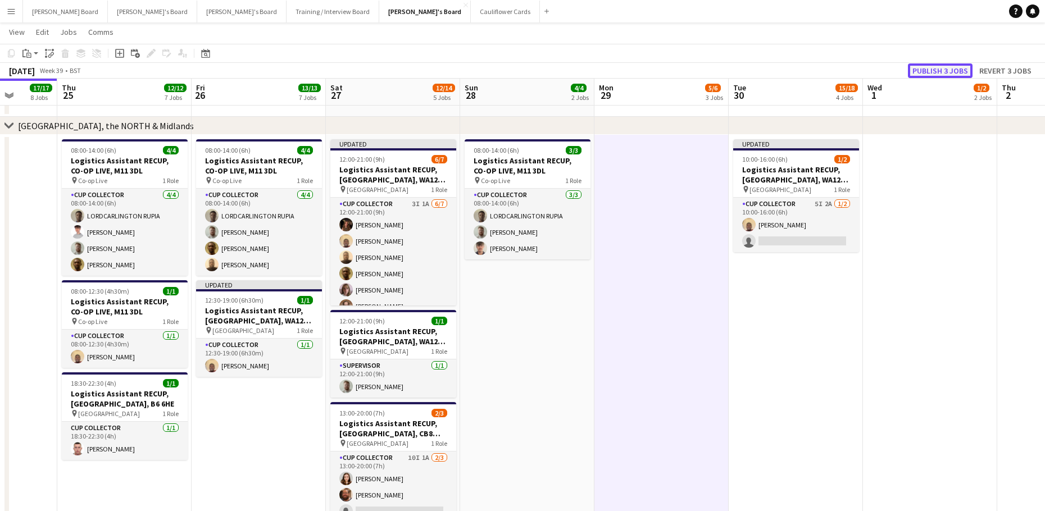
click at [954, 75] on button "Publish 3 jobs" at bounding box center [940, 70] width 65 height 15
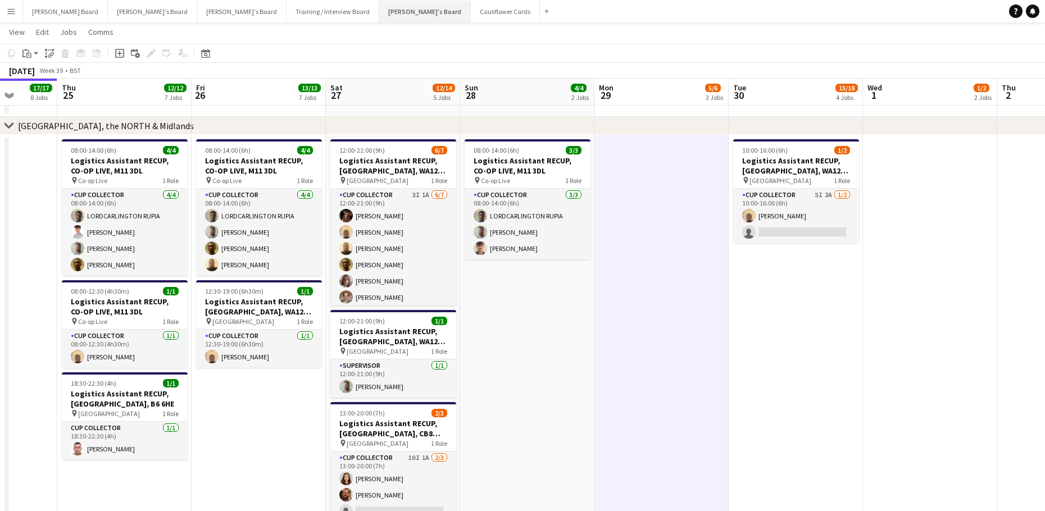
click at [379, 16] on button "Jakub's Board Close" at bounding box center [425, 12] width 92 height 22
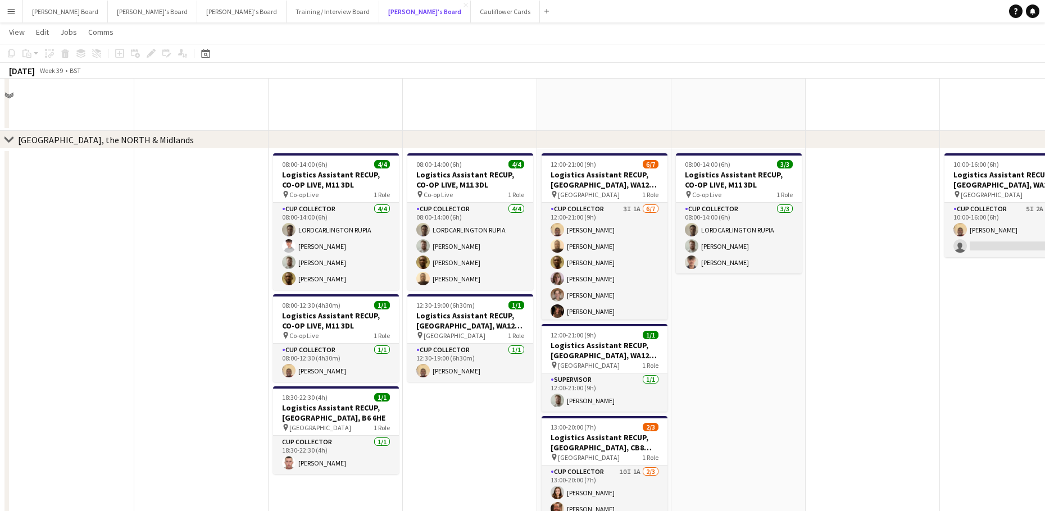
scroll to position [1273, 0]
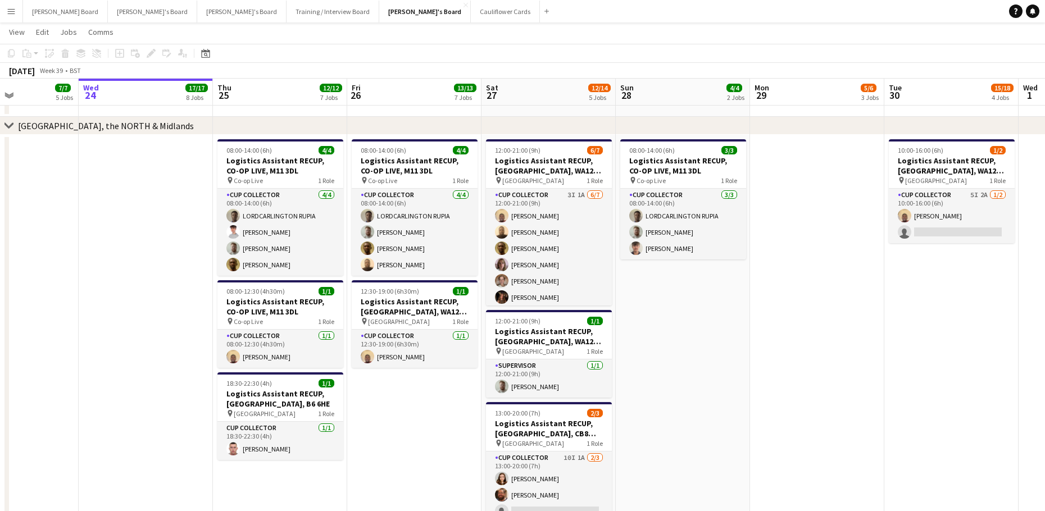
drag, startPoint x: 777, startPoint y: 377, endPoint x: 664, endPoint y: 348, distance: 117.1
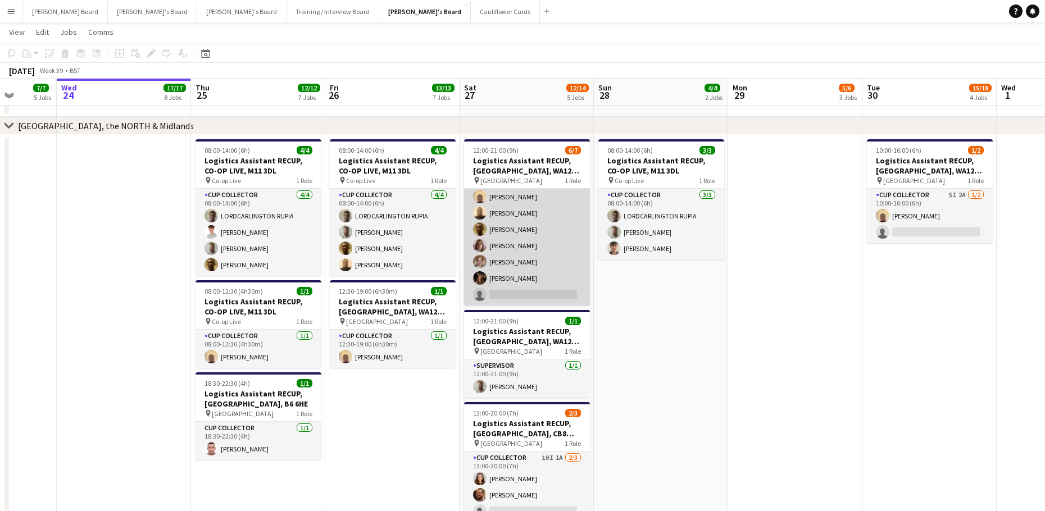
click at [545, 272] on app-card-role "CUP COLLECTOR 3I 1A 6/7 12:00-21:00 (9h) Daniel Agammegwa Oluwadamilola Olagbaj…" at bounding box center [527, 238] width 126 height 136
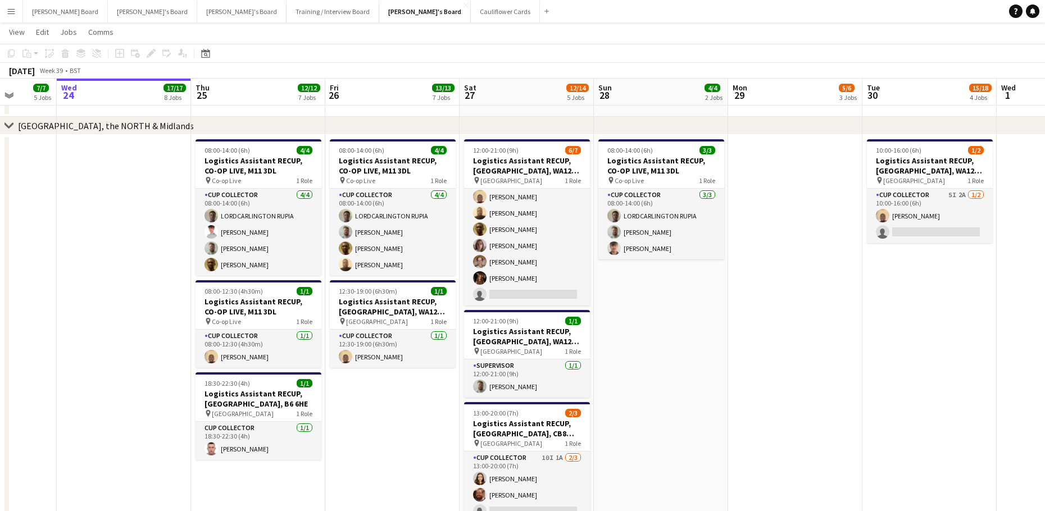
scroll to position [20, 0]
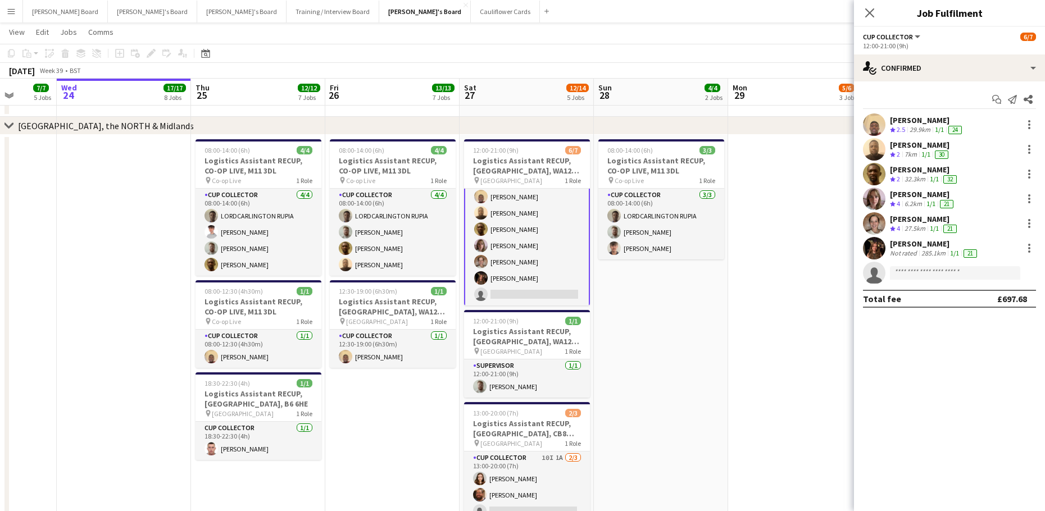
click at [901, 252] on div "Not rated" at bounding box center [904, 253] width 29 height 9
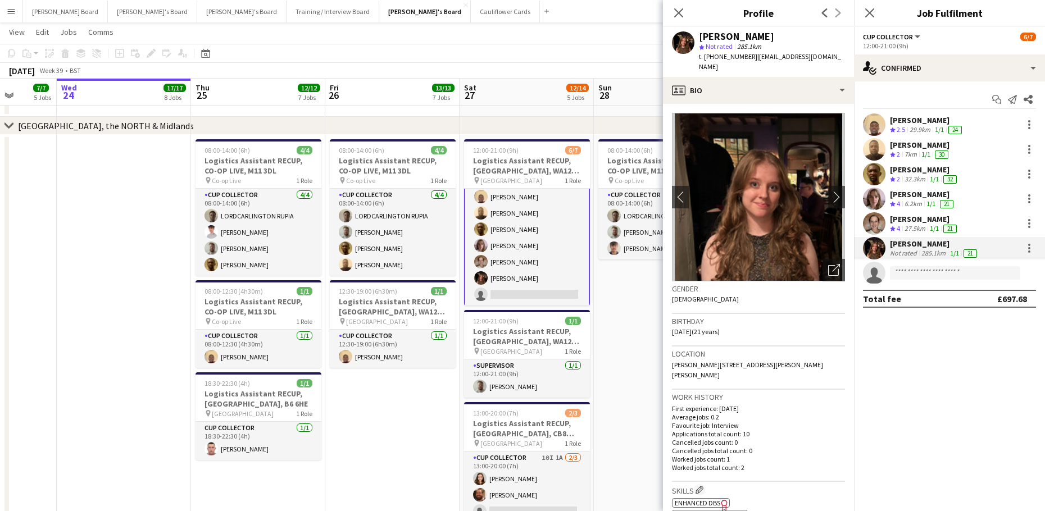
drag, startPoint x: 753, startPoint y: 58, endPoint x: 837, endPoint y: 63, distance: 84.9
click at [837, 63] on div "Annabel Davies star Not rated 285.1km t. +447775042053 | annabellucydavies@gmai…" at bounding box center [758, 52] width 191 height 50
copy span "annabellucydavies@gmail.com"
click at [907, 170] on div "Boniface Ogwuche" at bounding box center [924, 170] width 69 height 10
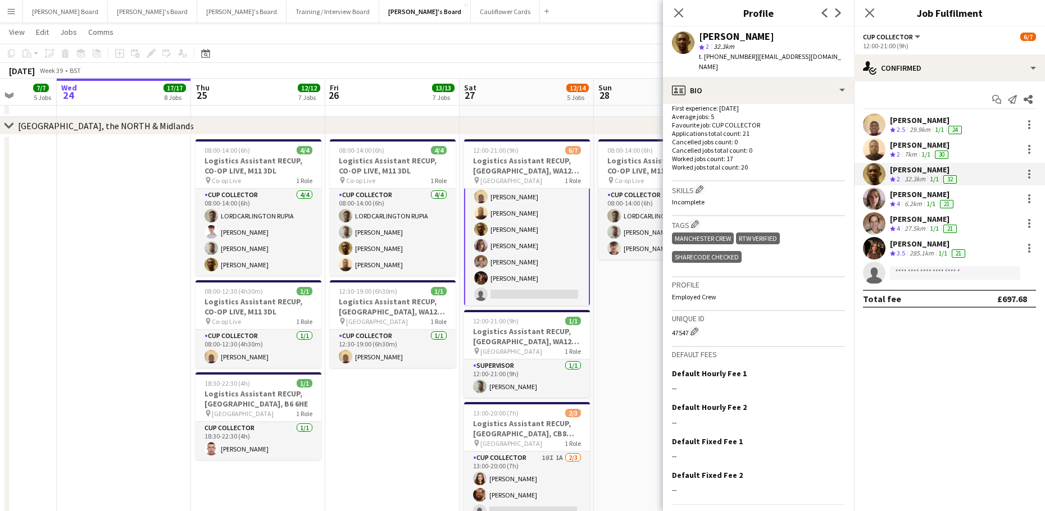
scroll to position [314, 0]
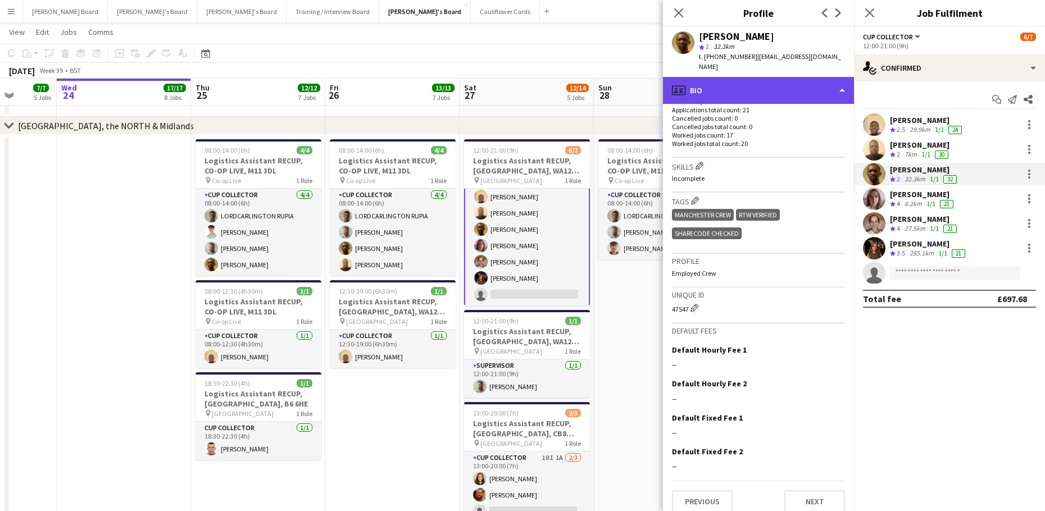
click at [742, 84] on div "profile Bio" at bounding box center [758, 90] width 191 height 27
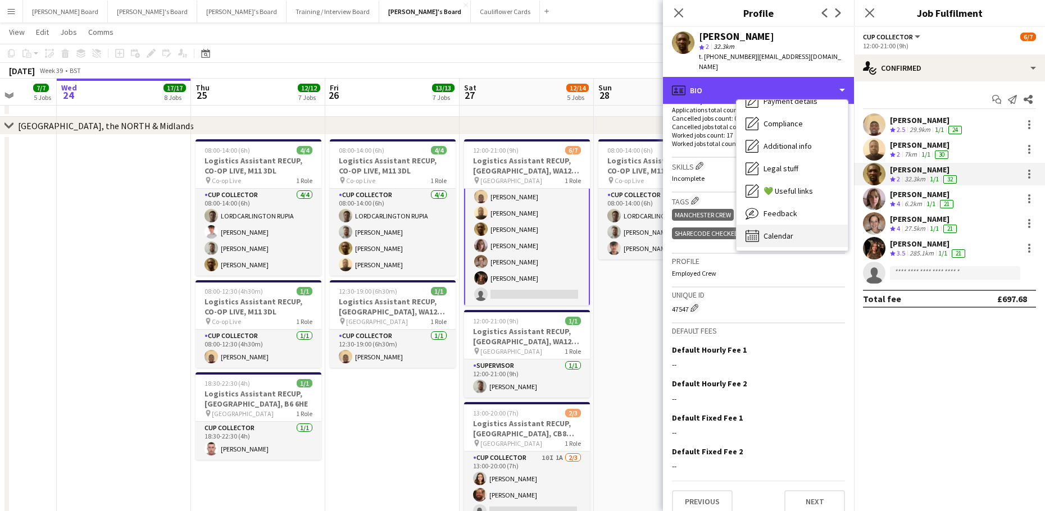
scroll to position [151, 0]
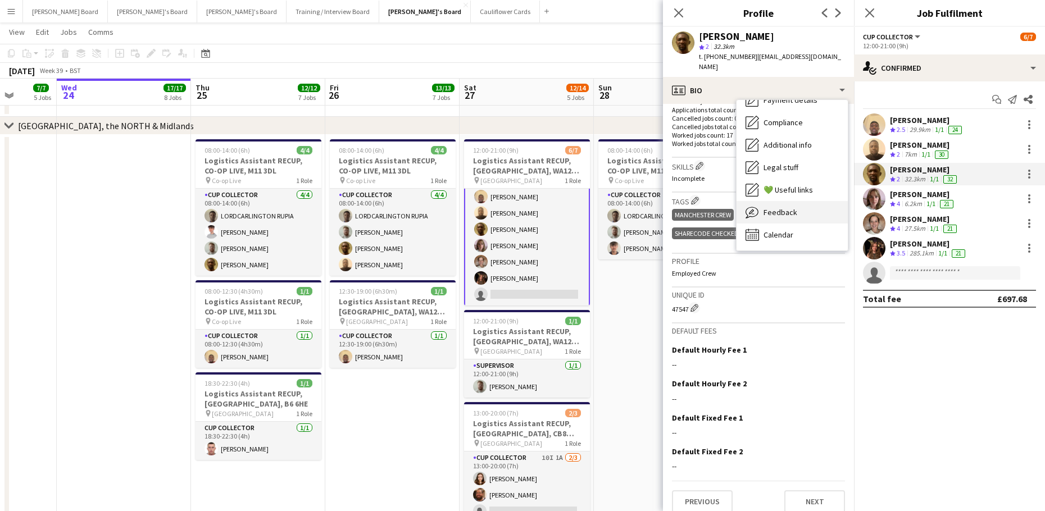
click at [792, 207] on span "Feedback" at bounding box center [780, 212] width 34 height 10
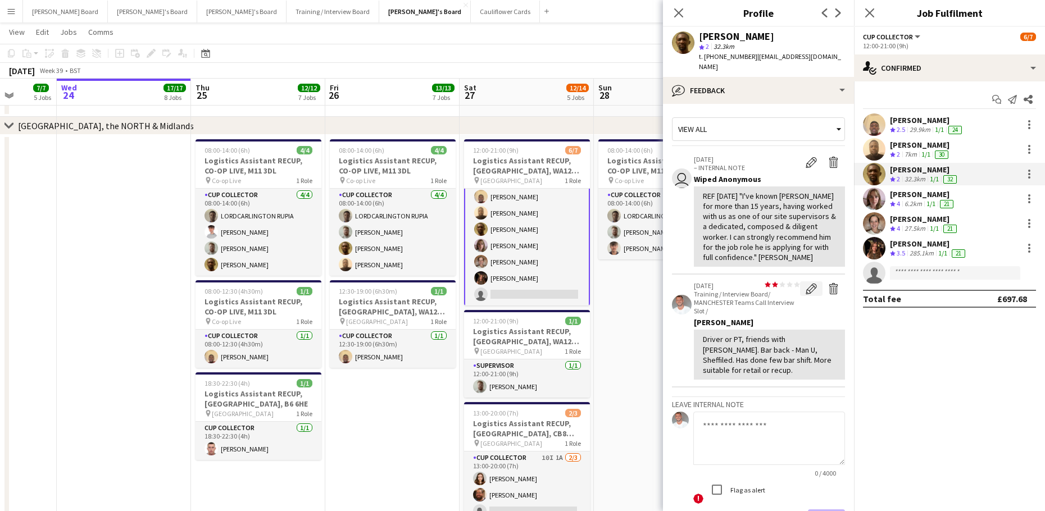
click at [805, 289] on app-icon "Edit feedback" at bounding box center [810, 288] width 11 height 11
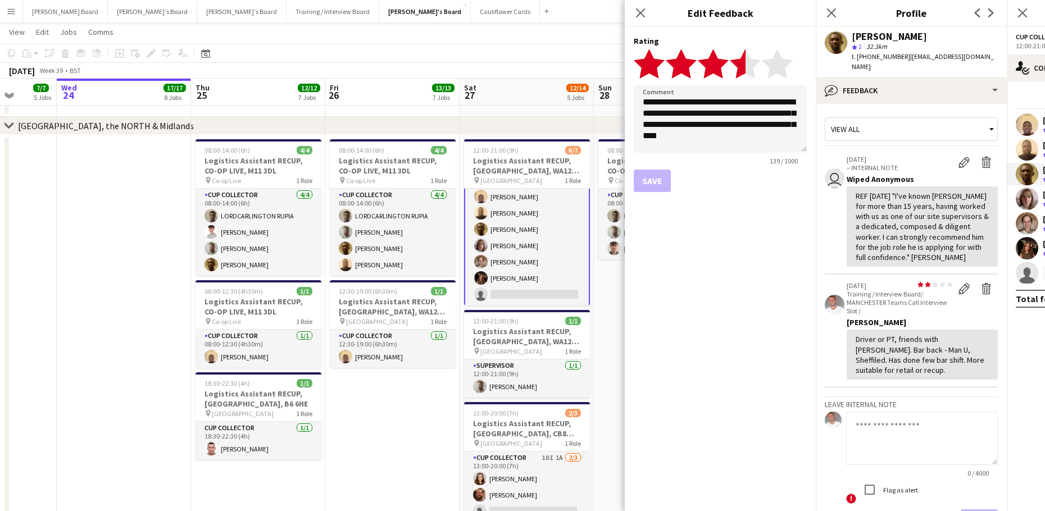
click at [741, 61] on polygon at bounding box center [745, 63] width 31 height 29
click at [662, 180] on div "Save" at bounding box center [720, 181] width 173 height 22
click at [750, 144] on textarea "**********" at bounding box center [720, 118] width 173 height 67
type textarea "**********"
click at [656, 175] on button "Save" at bounding box center [652, 181] width 37 height 22
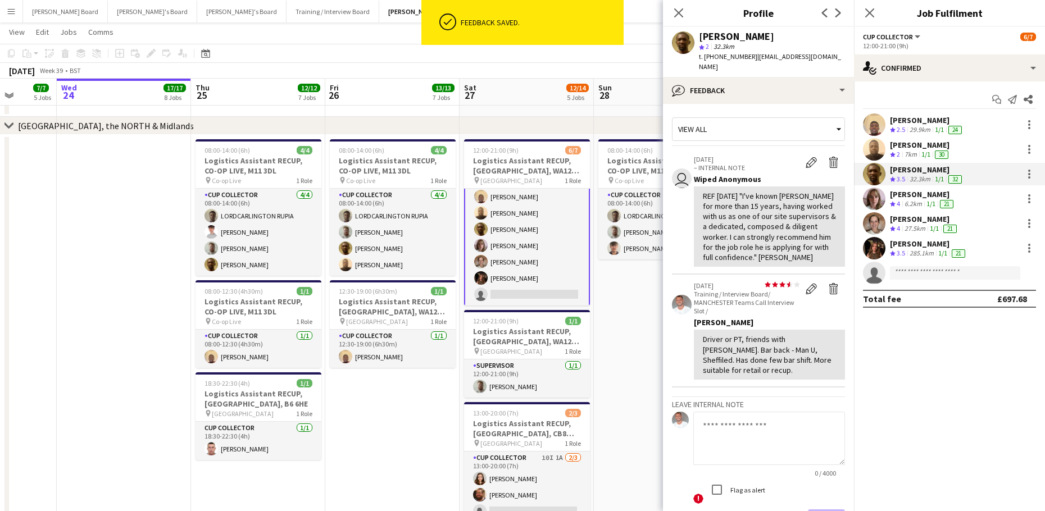
click at [912, 153] on div "7km" at bounding box center [910, 155] width 17 height 10
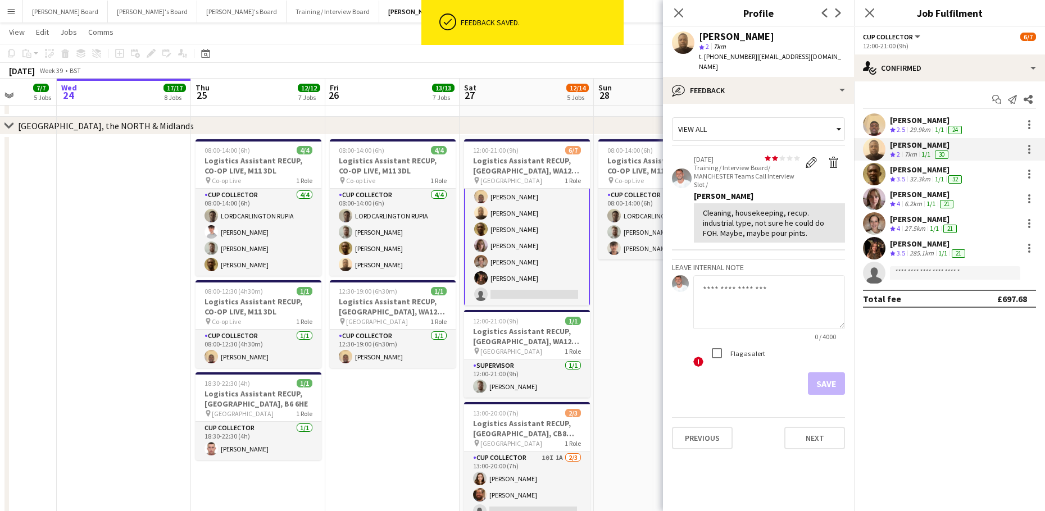
click at [634, 303] on app-date-cell "08:00-14:00 (6h) 3/3 Logistics Assistant RECUP, CO-OP LIVE, M11 3DL pin Co-op L…" at bounding box center [661, 341] width 134 height 412
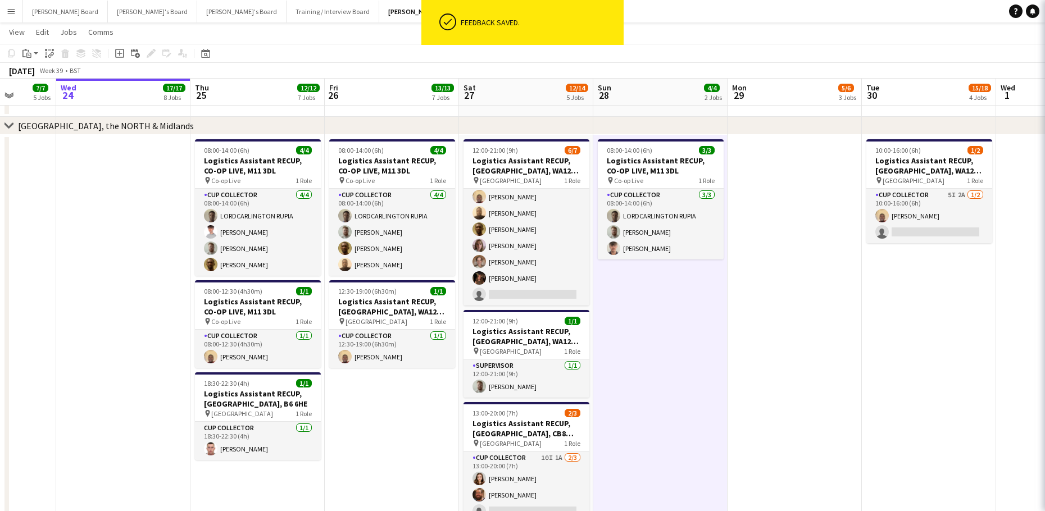
scroll to position [19, 0]
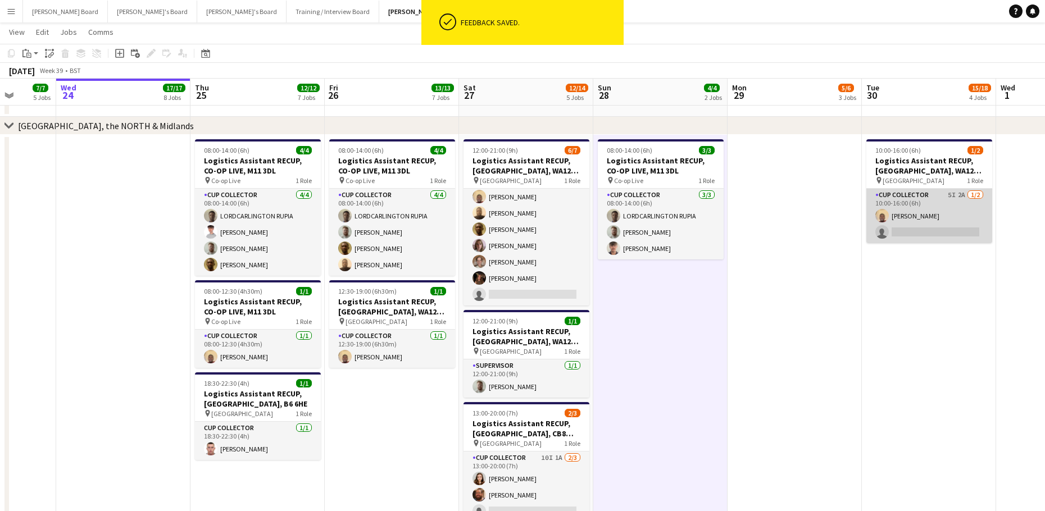
click at [944, 229] on app-card-role "CUP COLLECTOR 5I 2A 1/2 10:00-16:00 (6h) Daniel Agammegwa single-neutral-actions" at bounding box center [929, 216] width 126 height 54
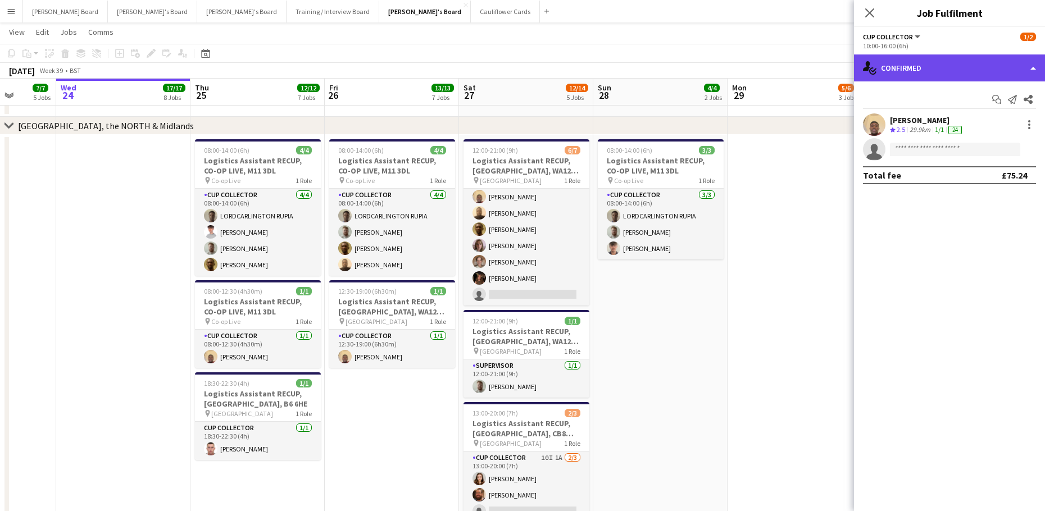
click at [960, 73] on div "single-neutral-actions-check-2 Confirmed" at bounding box center [949, 67] width 191 height 27
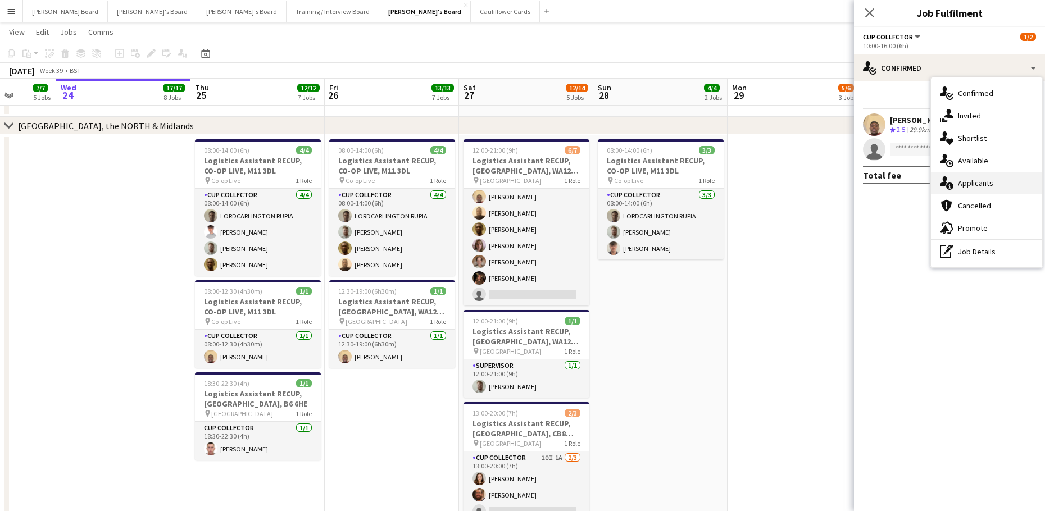
click at [1000, 190] on div "single-neutral-actions-information Applicants" at bounding box center [986, 183] width 111 height 22
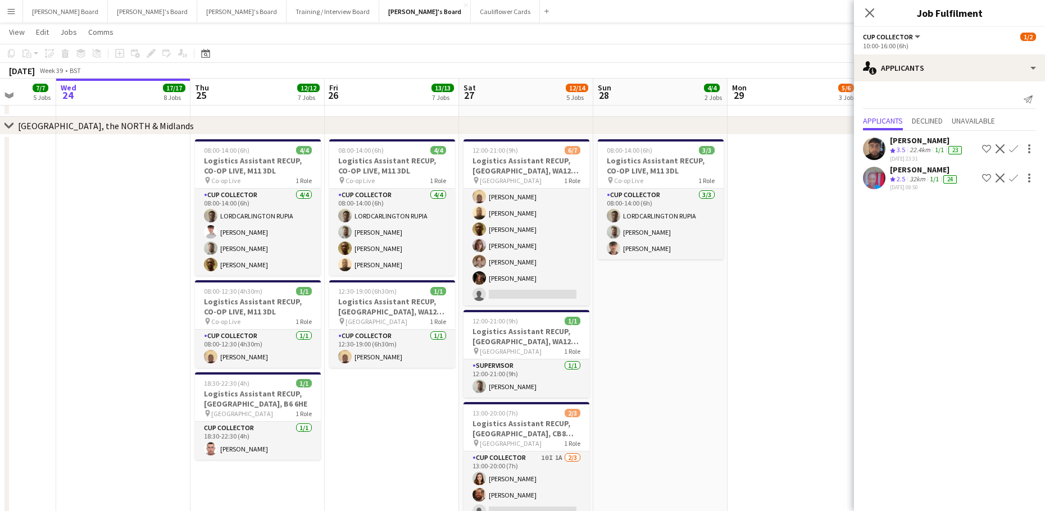
click at [778, 310] on app-date-cell at bounding box center [794, 341] width 134 height 412
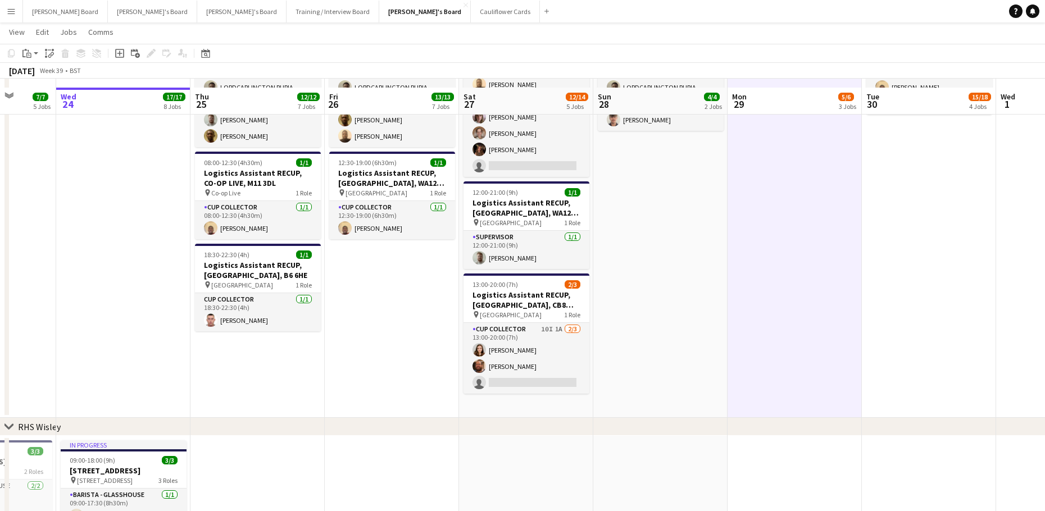
scroll to position [1423, 0]
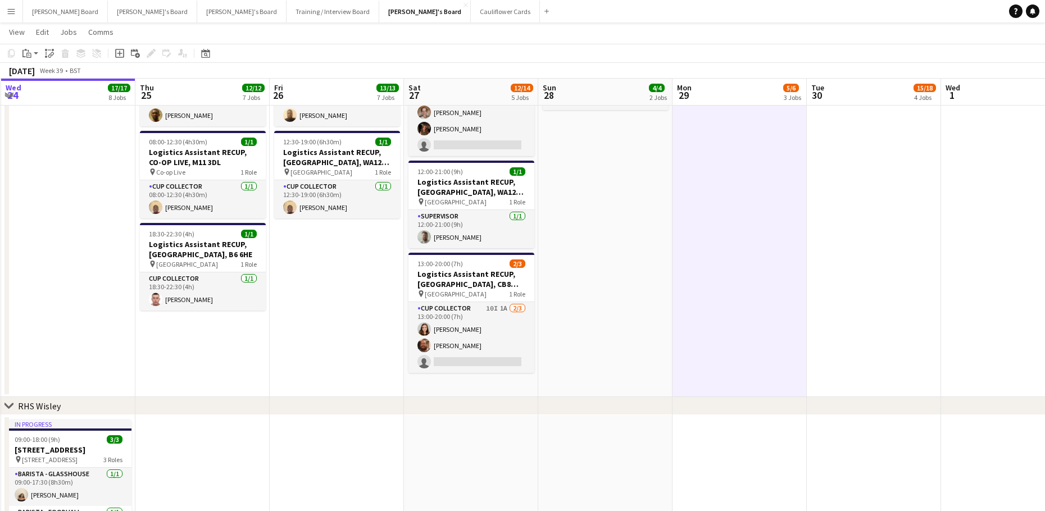
drag, startPoint x: 740, startPoint y: 324, endPoint x: 589, endPoint y: 322, distance: 151.1
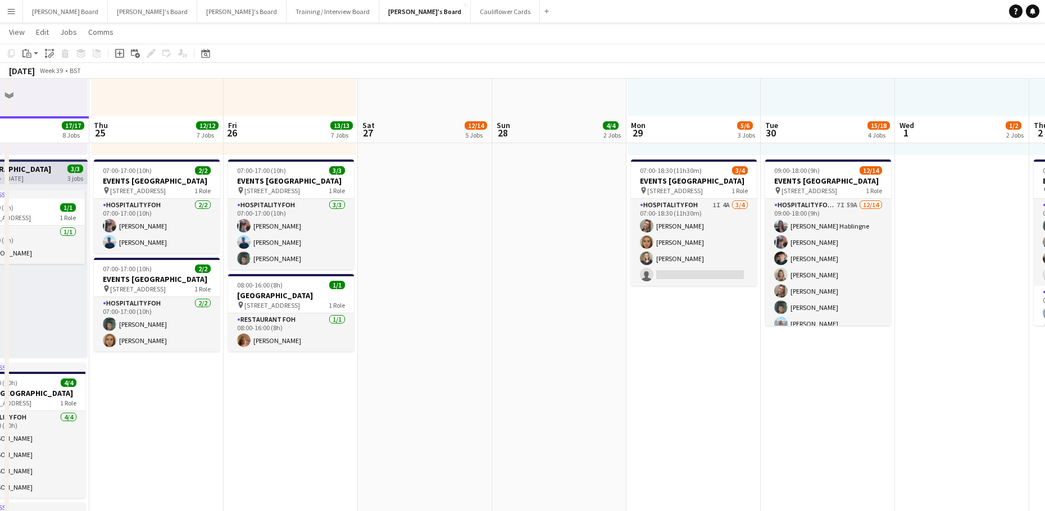
scroll to position [674, 0]
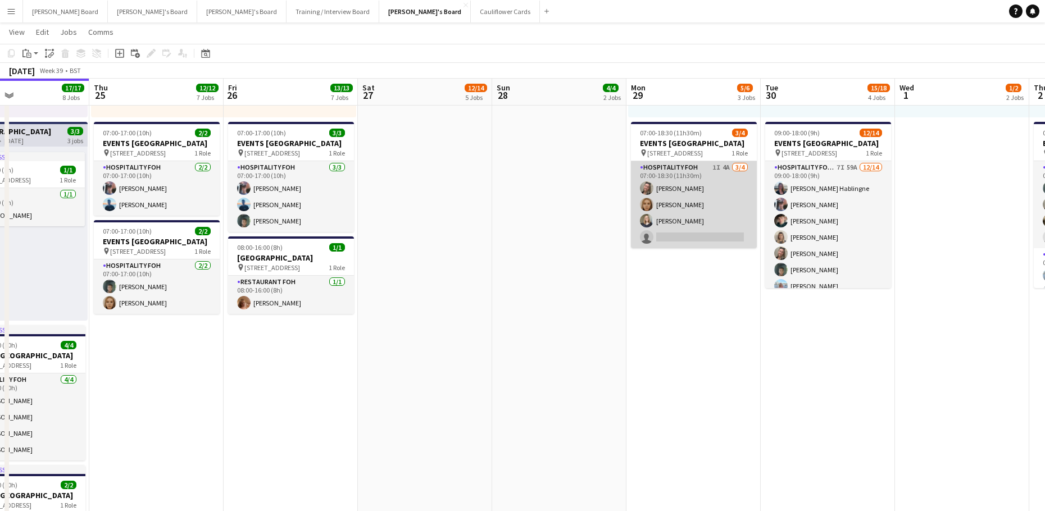
click at [718, 202] on app-card-role "Hospitality FOH 1I 4A 3/4 07:00-18:30 (11h30m) Jazmin Gammon Megan Ellis Sarah …" at bounding box center [694, 204] width 126 height 87
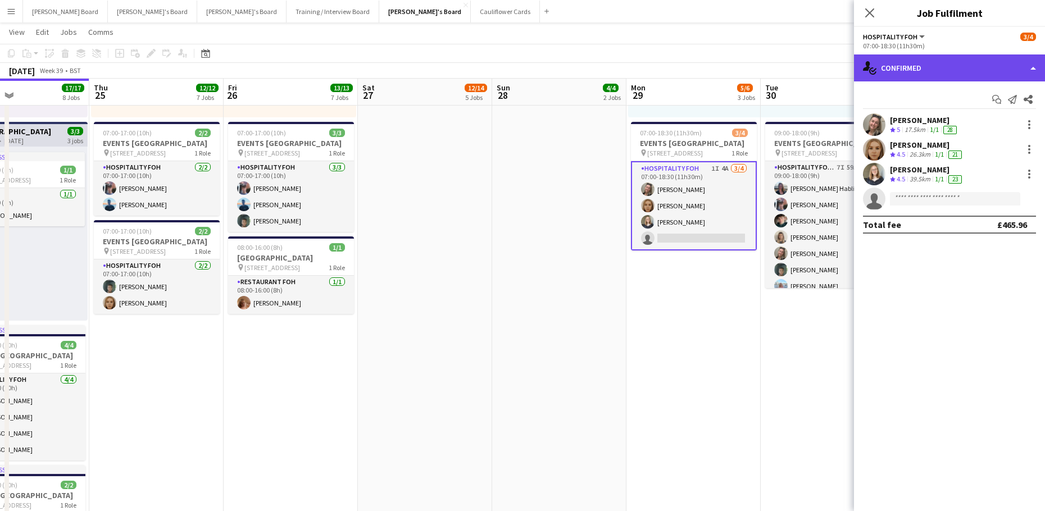
click at [961, 74] on div "single-neutral-actions-check-2 Confirmed" at bounding box center [949, 67] width 191 height 27
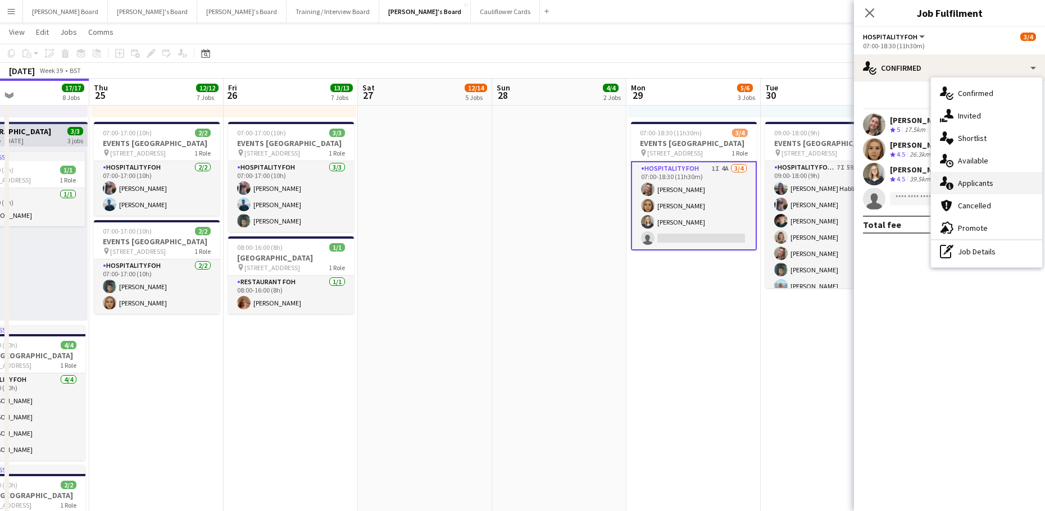
click at [985, 184] on span "Applicants" at bounding box center [975, 183] width 35 height 10
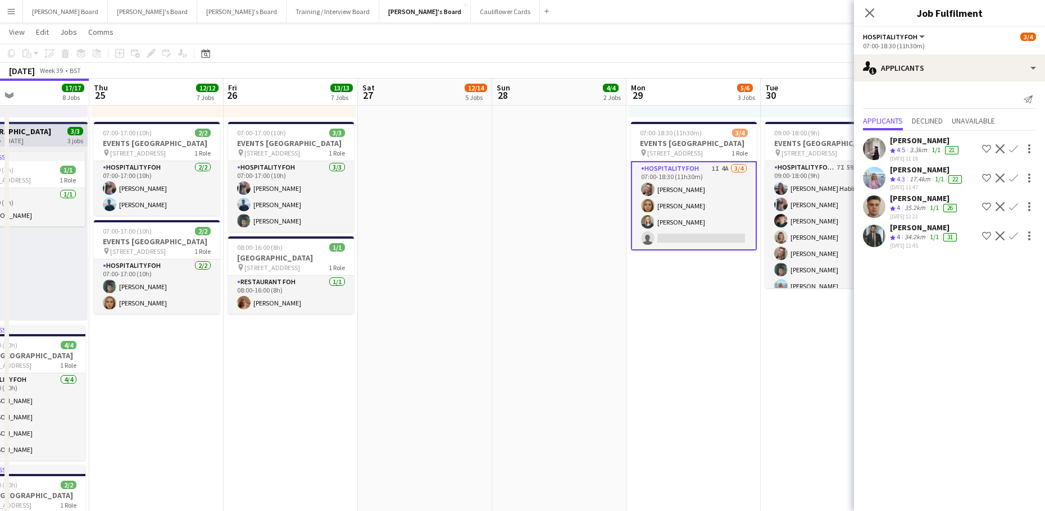
click at [520, 245] on app-date-cell at bounding box center [559, 213] width 134 height 1005
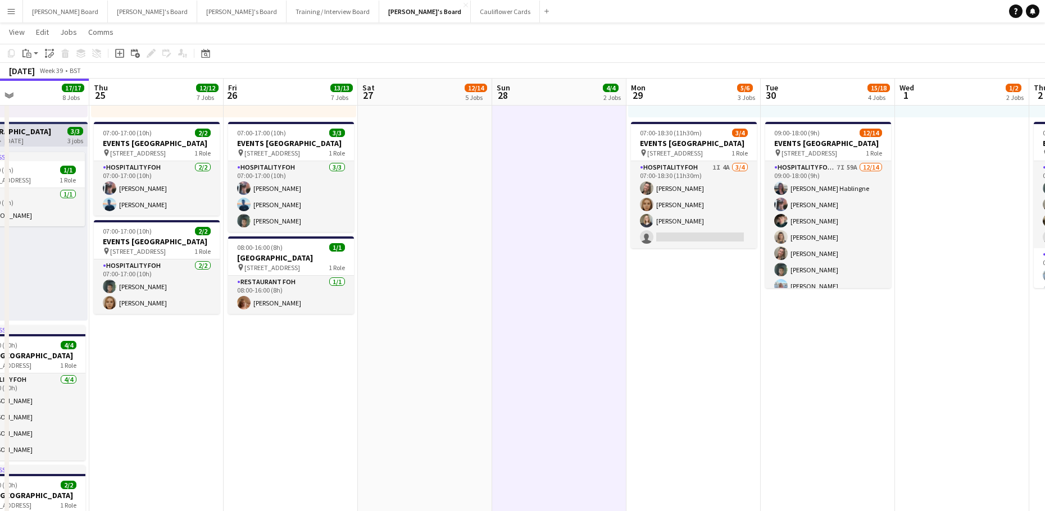
click at [522, 340] on app-date-cell at bounding box center [559, 213] width 134 height 1005
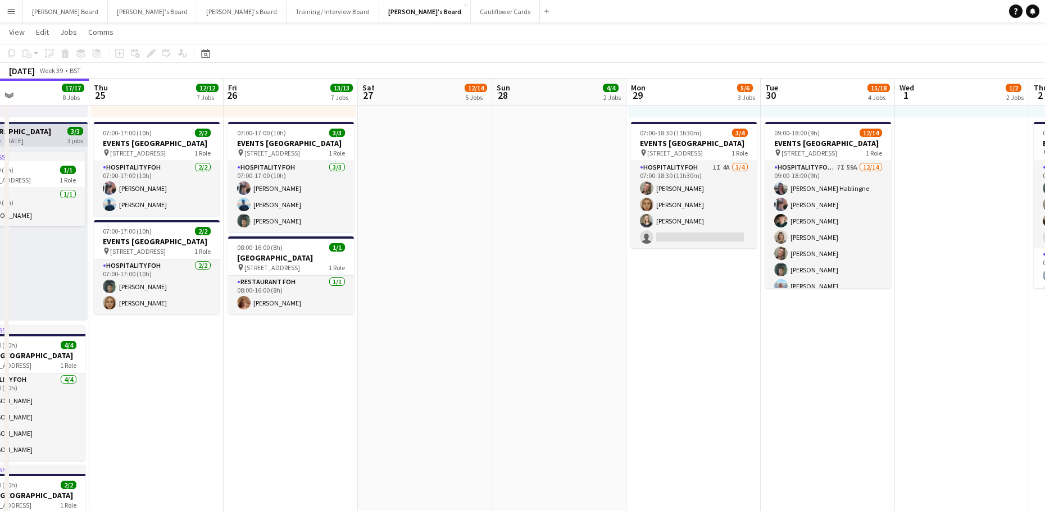
scroll to position [0, 445]
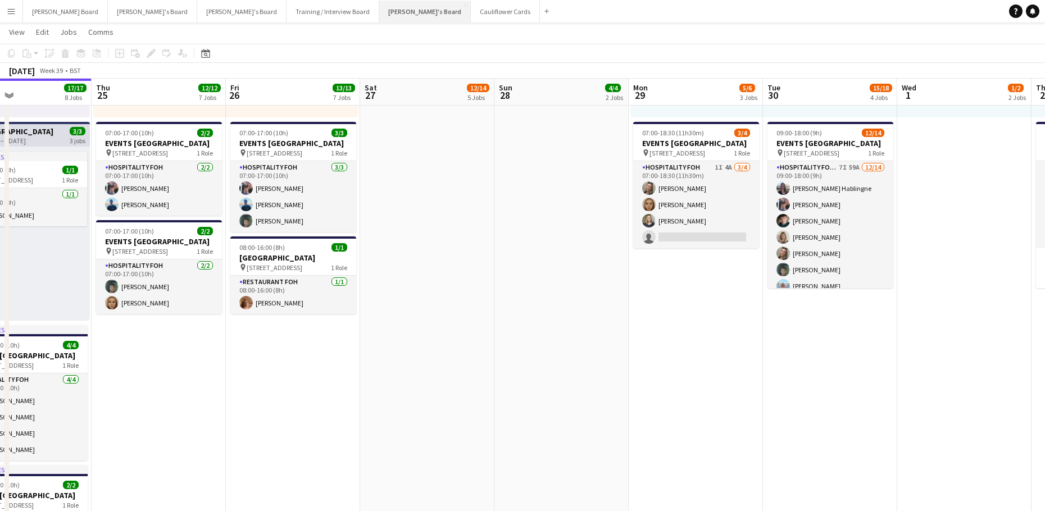
click at [379, 7] on button "Jakub's Board Close" at bounding box center [425, 12] width 92 height 22
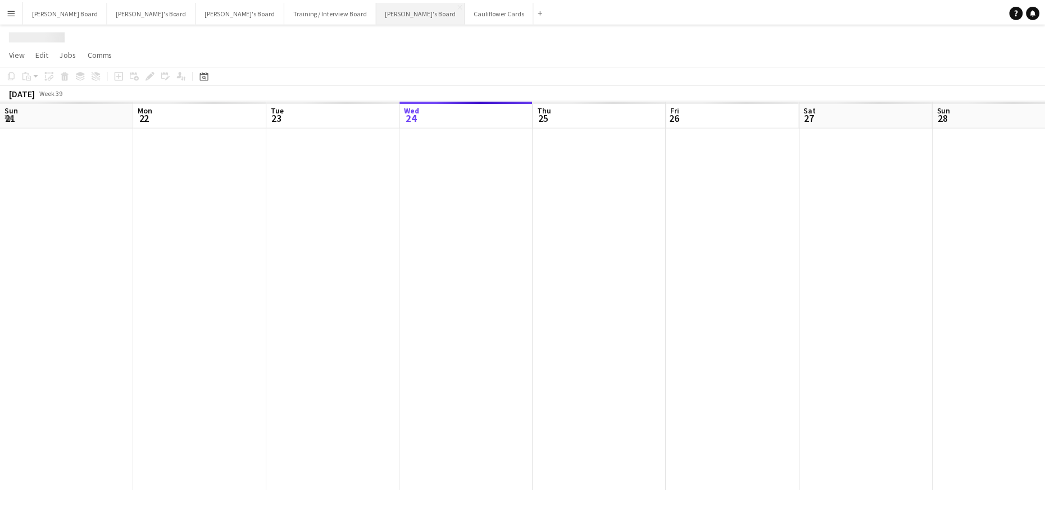
scroll to position [0, 268]
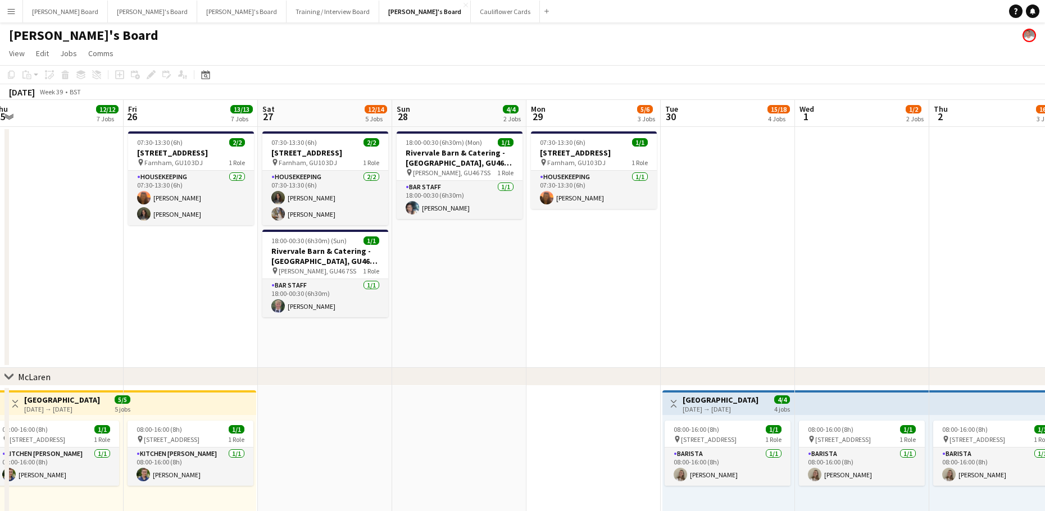
drag, startPoint x: 834, startPoint y: 304, endPoint x: 560, endPoint y: 299, distance: 273.6
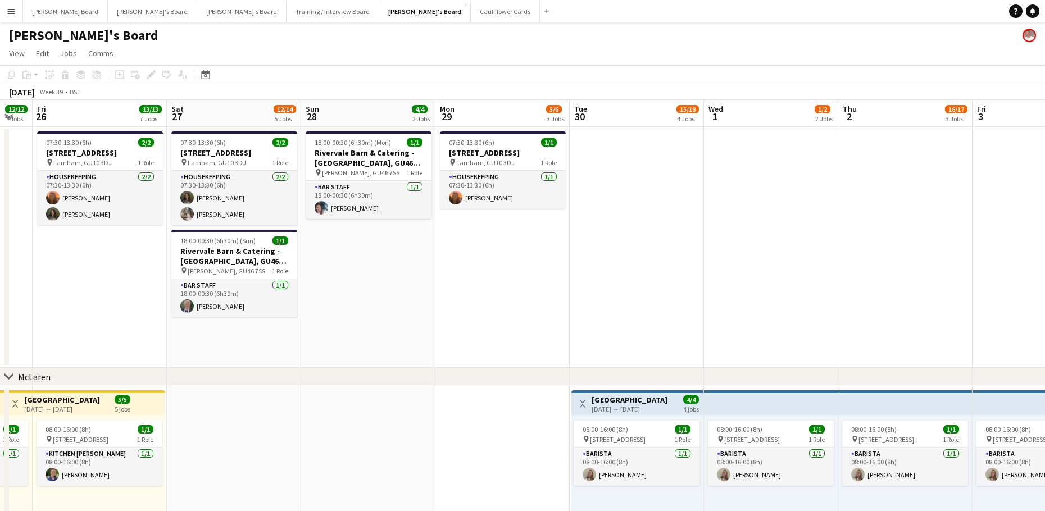
drag, startPoint x: 732, startPoint y: 269, endPoint x: 648, endPoint y: 276, distance: 84.6
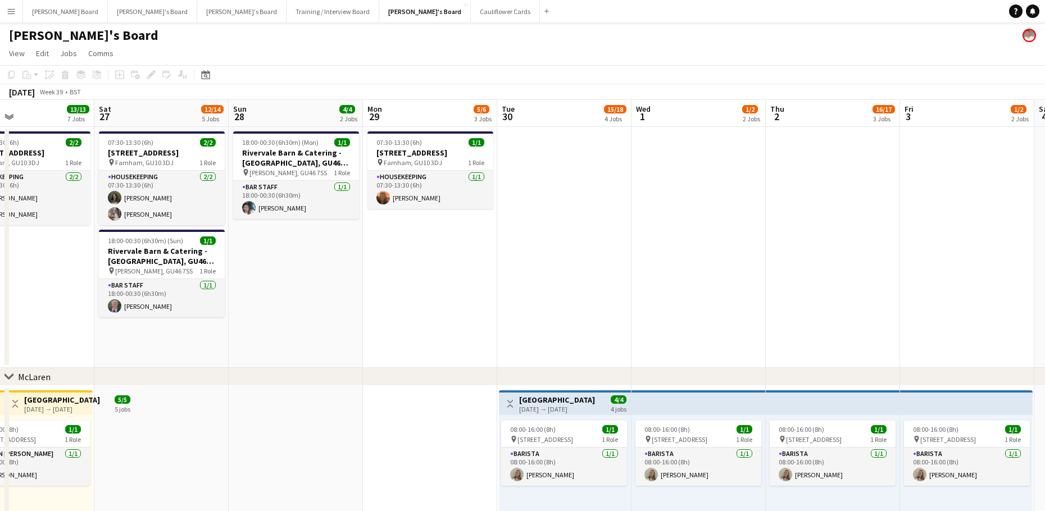
drag, startPoint x: 789, startPoint y: 277, endPoint x: 388, endPoint y: 264, distance: 401.2
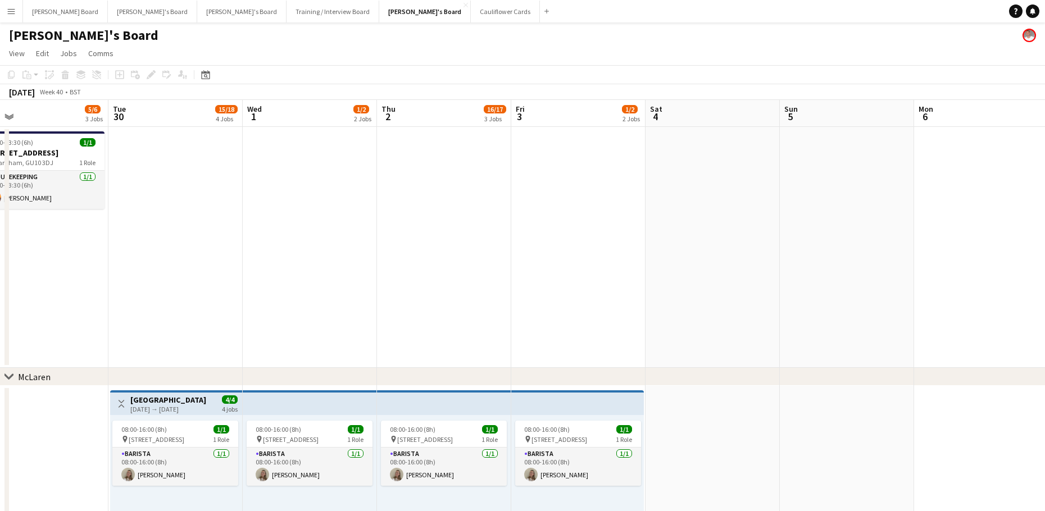
drag, startPoint x: 550, startPoint y: 246, endPoint x: 947, endPoint y: 329, distance: 405.6
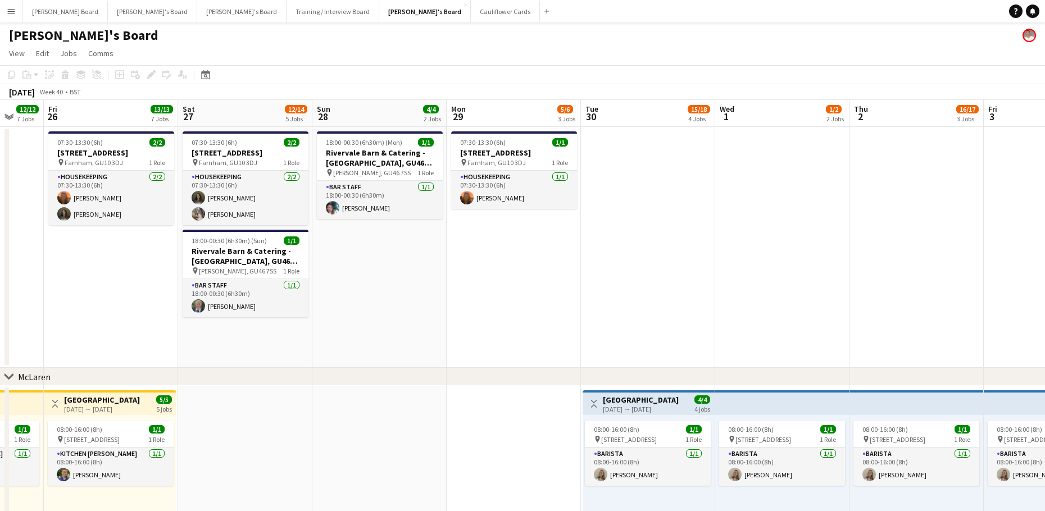
drag, startPoint x: 782, startPoint y: 262, endPoint x: 1032, endPoint y: 352, distance: 266.1
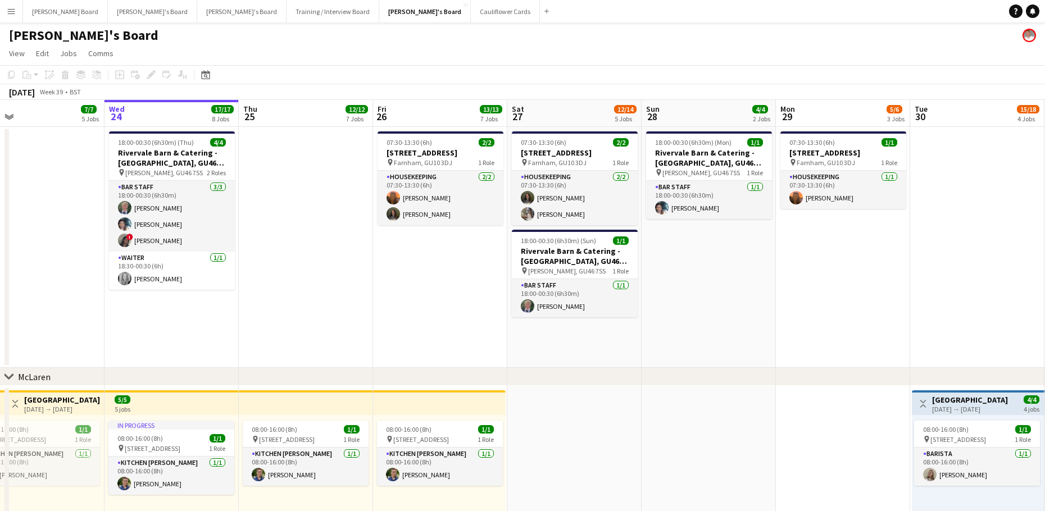
drag, startPoint x: 566, startPoint y: 276, endPoint x: 917, endPoint y: 300, distance: 352.4
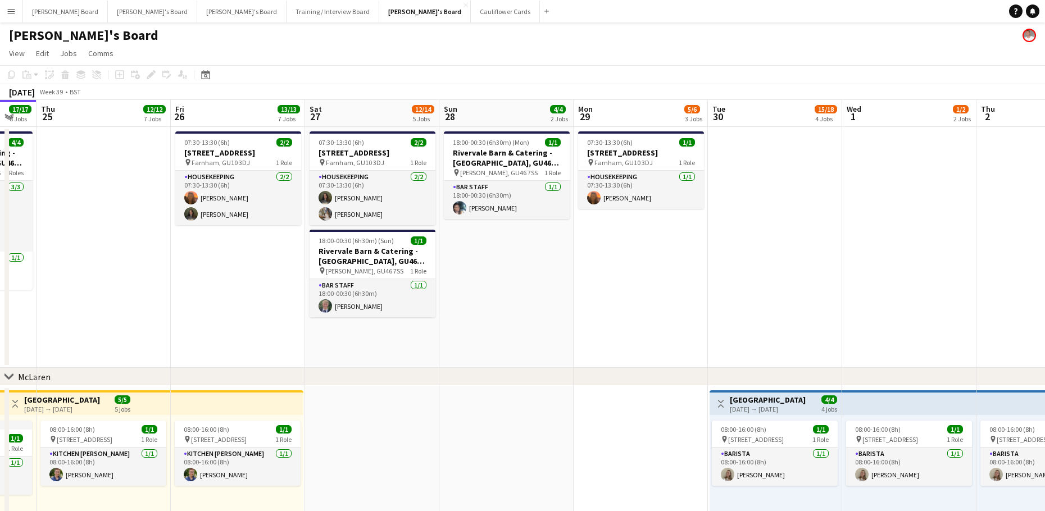
drag, startPoint x: 893, startPoint y: 295, endPoint x: 653, endPoint y: 285, distance: 240.0
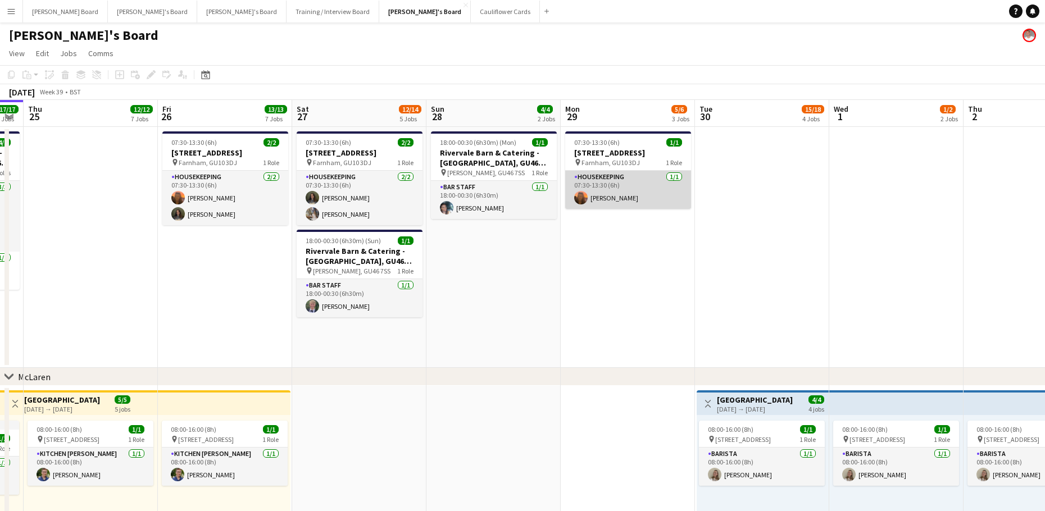
click at [632, 198] on app-card-role "Housekeeping 1/1 07:30-13:30 (6h) Millie Cregeen" at bounding box center [628, 190] width 126 height 38
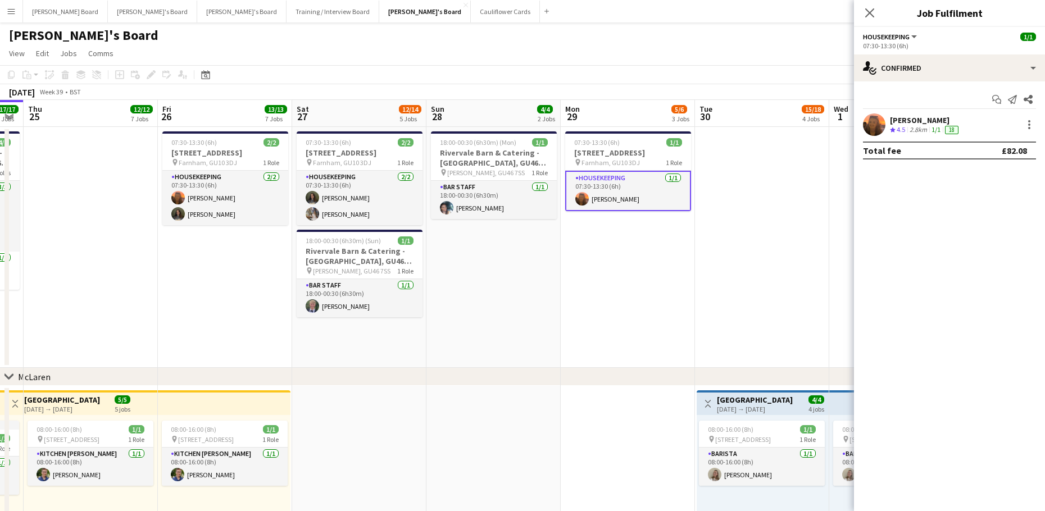
click at [917, 137] on app-confirmed-crew "Millie Cregeen Crew rating 4.5 2.8km 1/1 18 Total fee £82.08" at bounding box center [949, 136] width 191 height 46
click at [913, 130] on div "2.8km" at bounding box center [918, 130] width 22 height 10
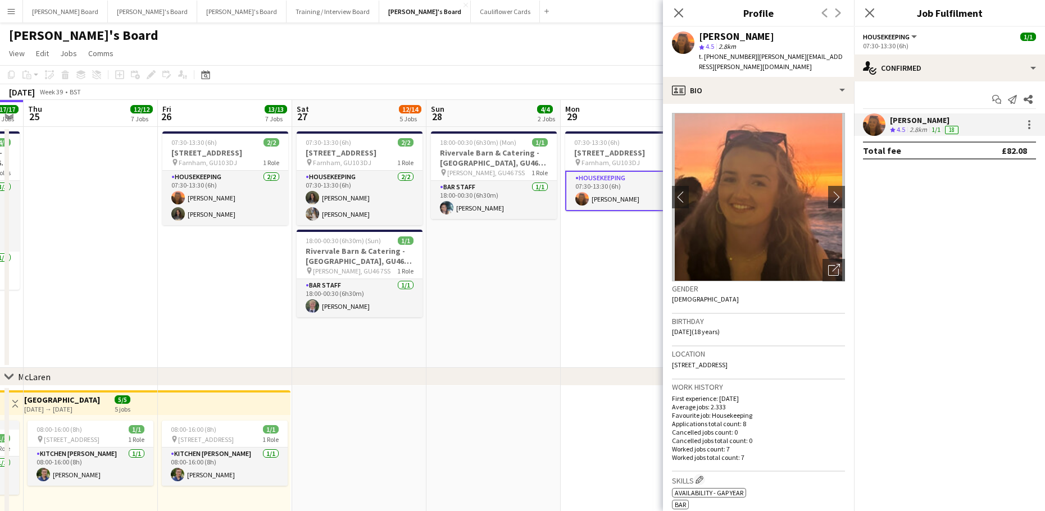
click at [586, 337] on app-date-cell "07:30-13:30 (6h) 1/1 Millbridge Court GU10 3DJ pin Farnham, GU10 3DJ 1 Role Hou…" at bounding box center [627, 247] width 134 height 241
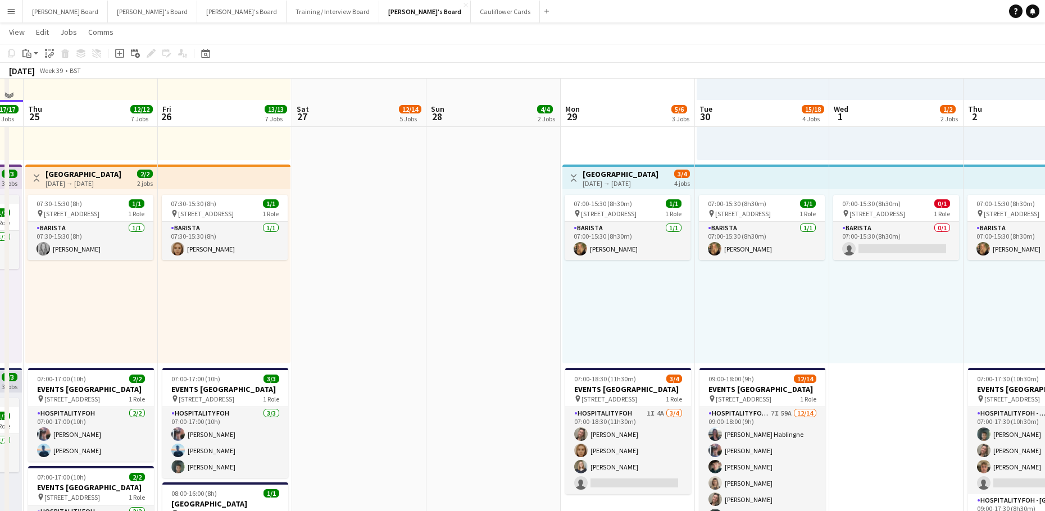
scroll to position [449, 0]
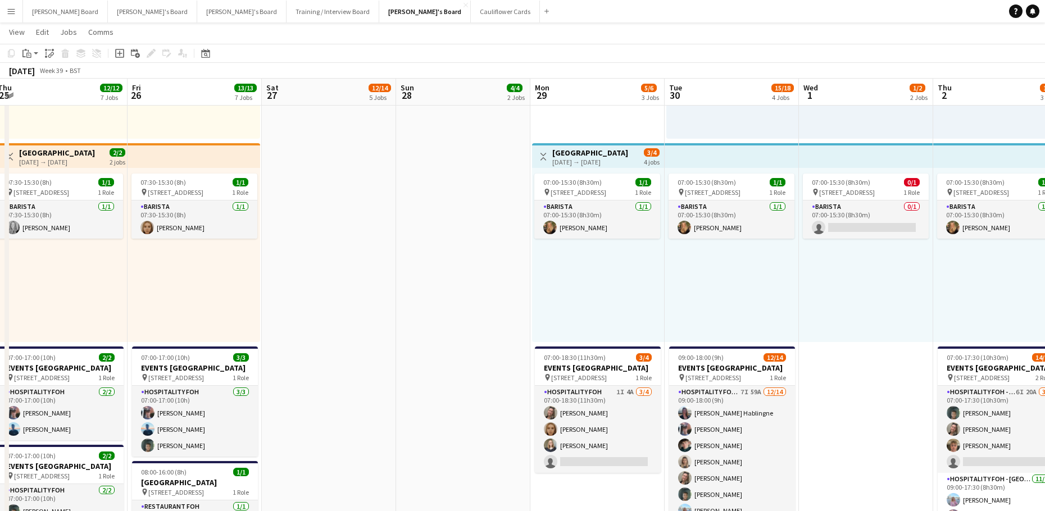
drag, startPoint x: 726, startPoint y: 317, endPoint x: 470, endPoint y: 319, distance: 255.5
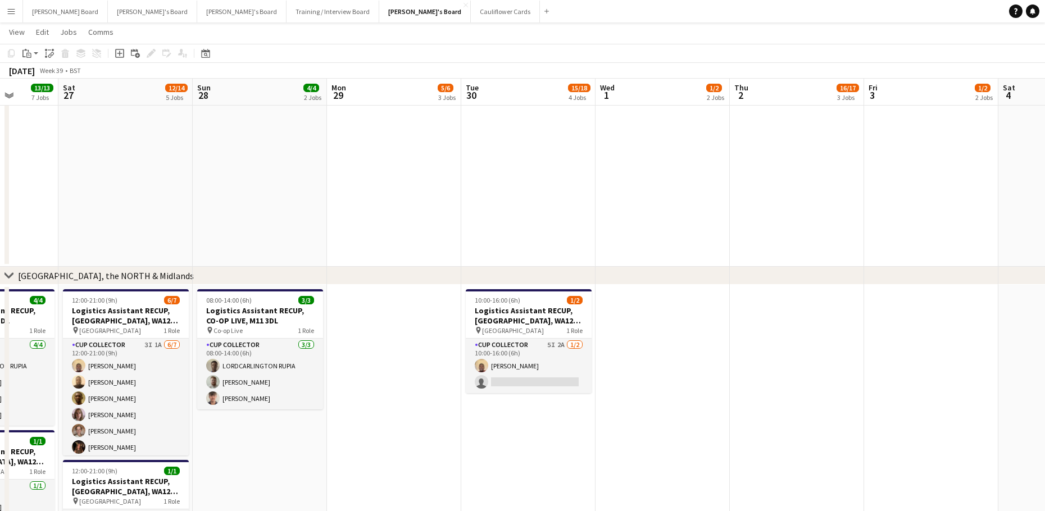
scroll to position [0, 316]
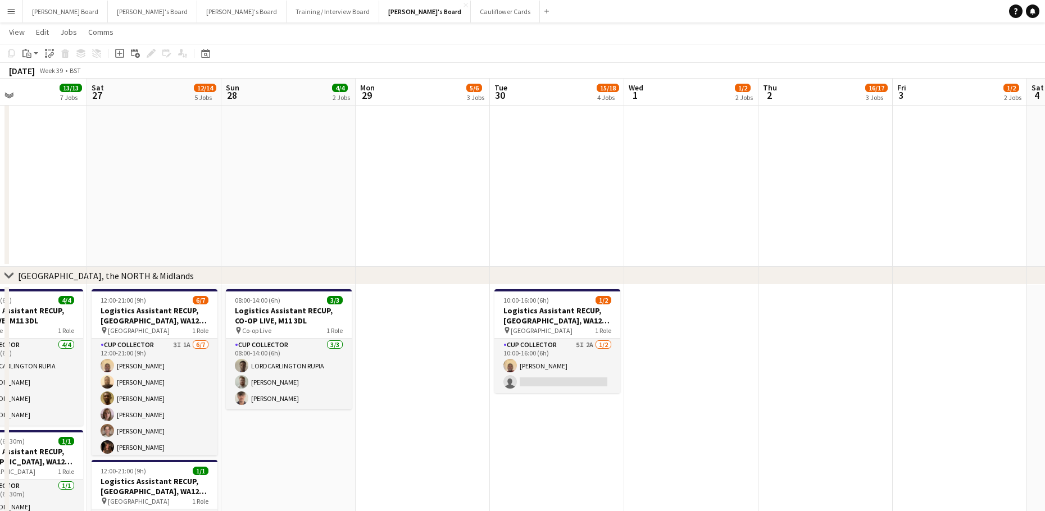
drag, startPoint x: 357, startPoint y: 379, endPoint x: 576, endPoint y: 385, distance: 219.1
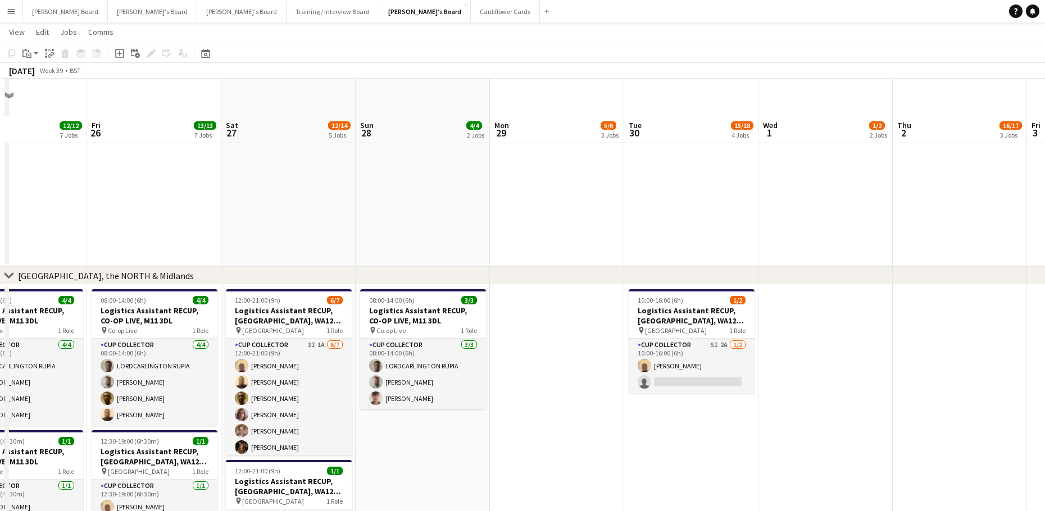
scroll to position [1273, 0]
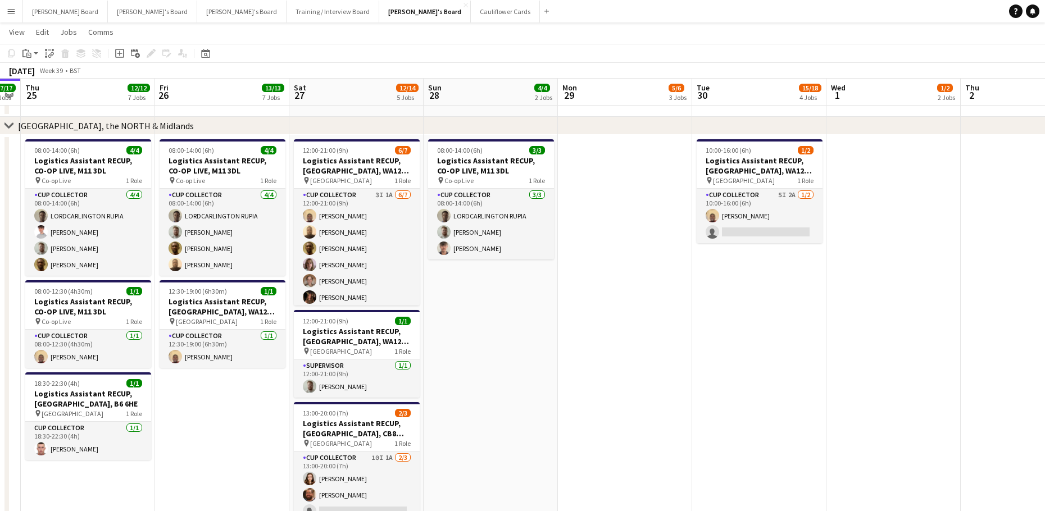
drag, startPoint x: 385, startPoint y: 332, endPoint x: 507, endPoint y: 330, distance: 122.5
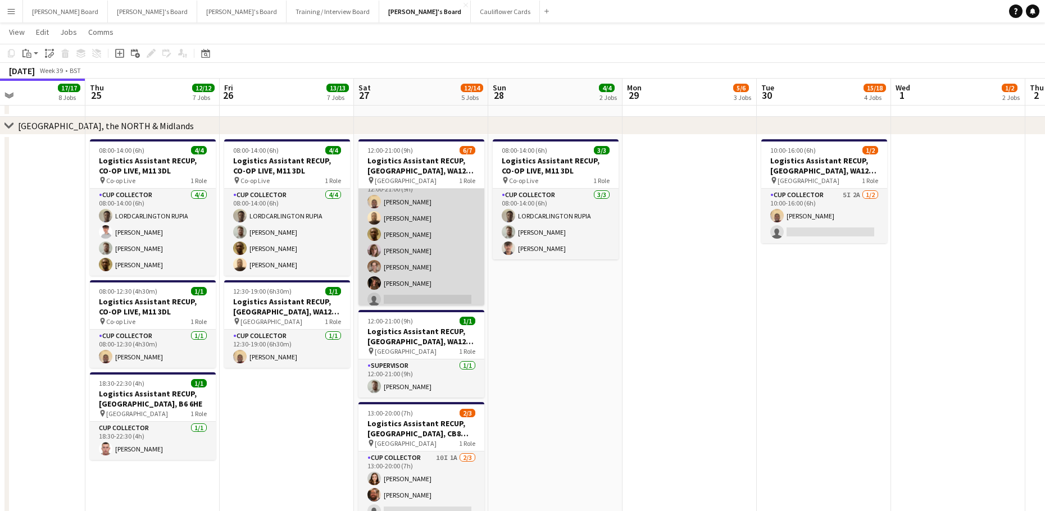
scroll to position [19, 0]
click at [432, 248] on app-card-role "CUP COLLECTOR 3I 1A 6/7 12:00-21:00 (9h) Daniel Agammegwa Oluwadamilola Olagbaj…" at bounding box center [421, 238] width 126 height 136
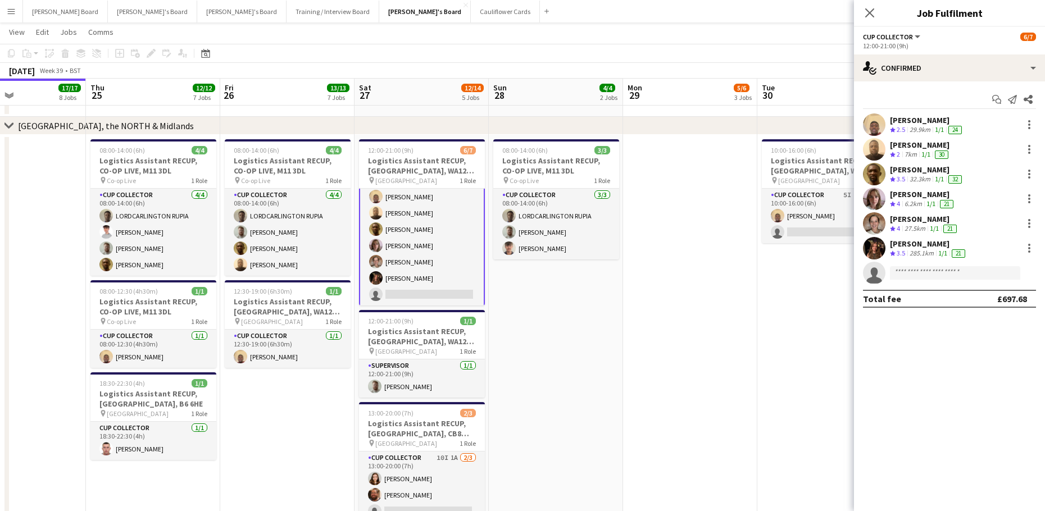
scroll to position [0, 350]
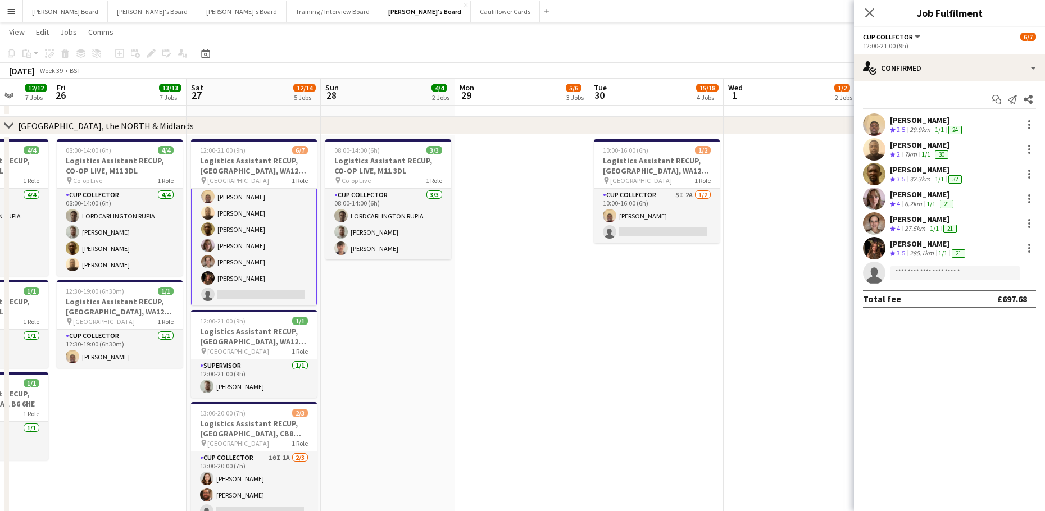
drag, startPoint x: 591, startPoint y: 353, endPoint x: 477, endPoint y: 354, distance: 114.0
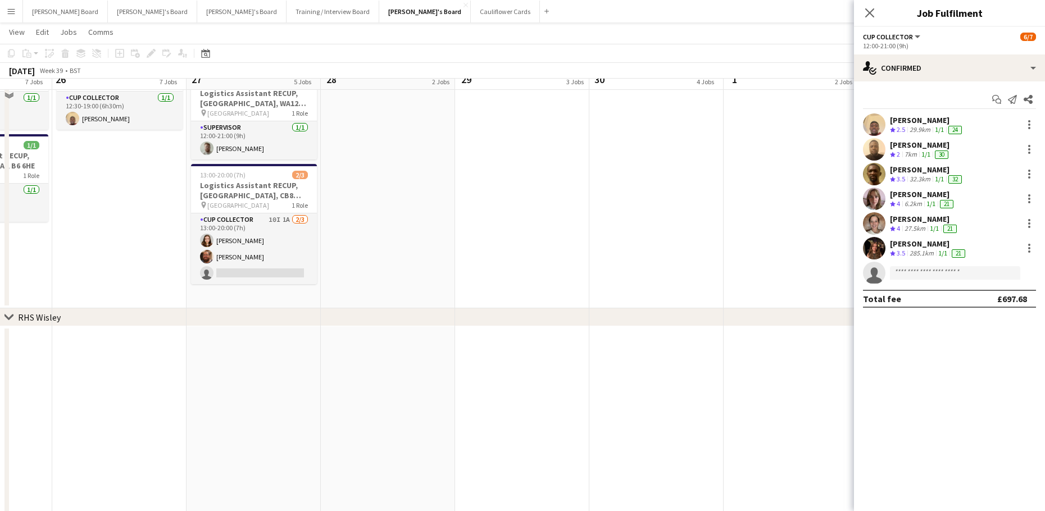
scroll to position [1520, 0]
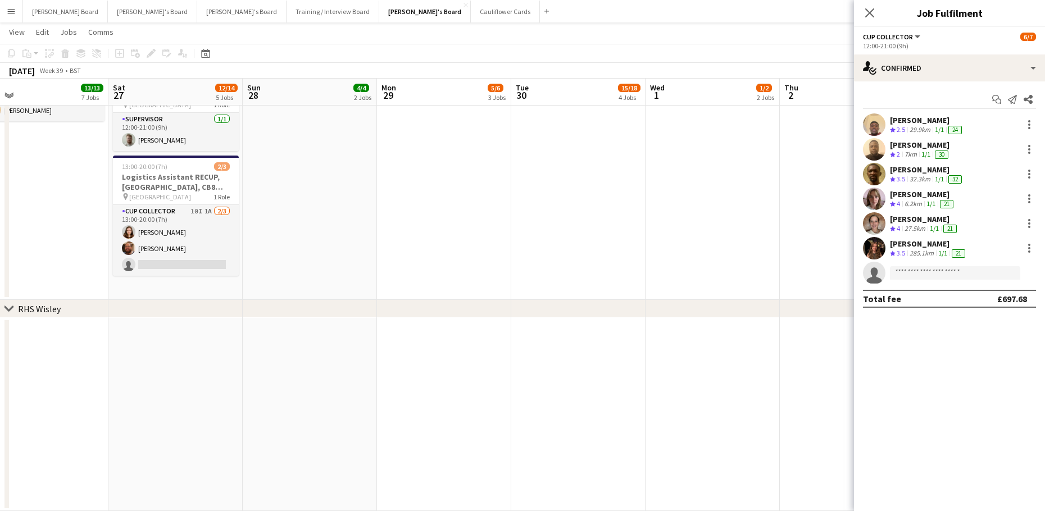
drag, startPoint x: 669, startPoint y: 384, endPoint x: 317, endPoint y: 358, distance: 353.0
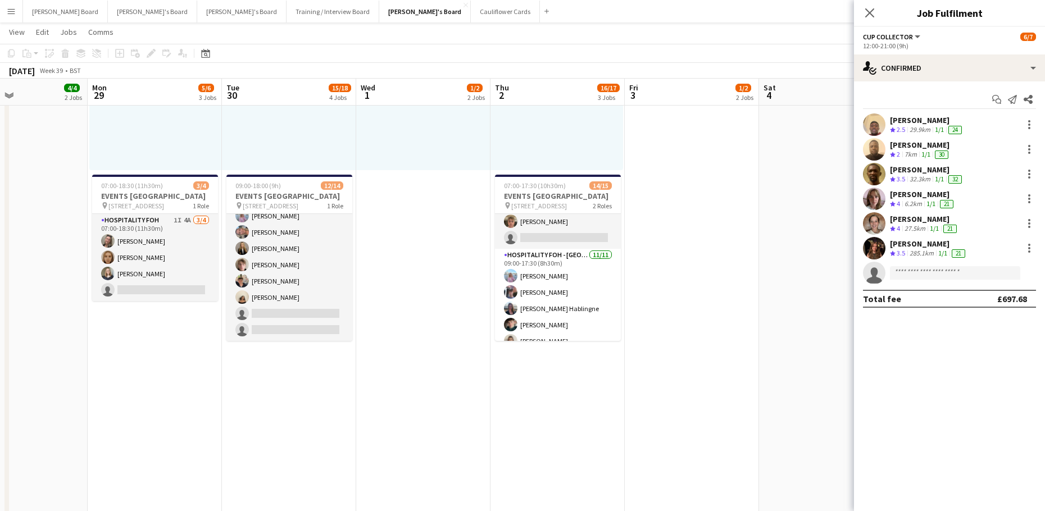
scroll to position [0, 0]
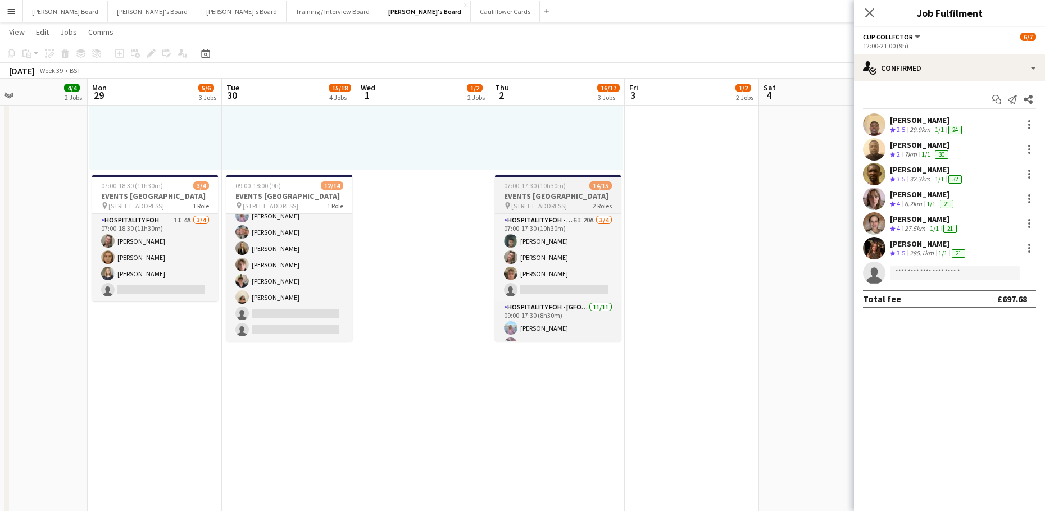
click at [540, 193] on h3 "EVENTS McLaren Technology Centre" at bounding box center [558, 196] width 126 height 10
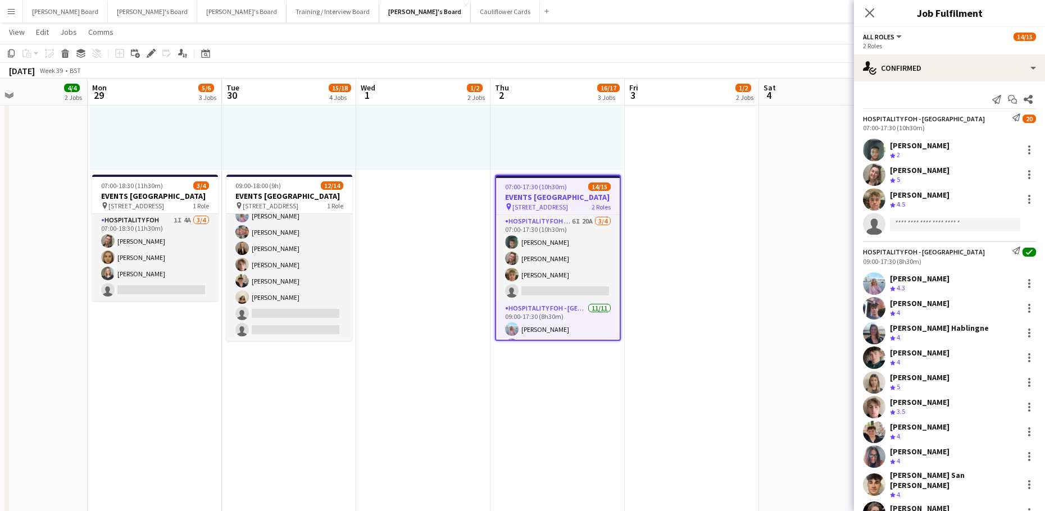
scroll to position [19, 0]
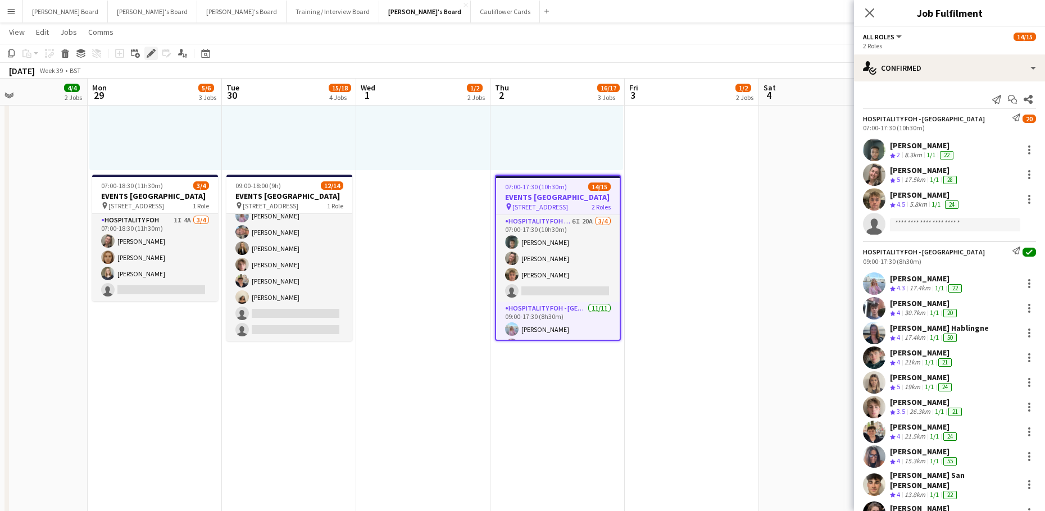
click at [152, 54] on icon at bounding box center [151, 54] width 6 height 6
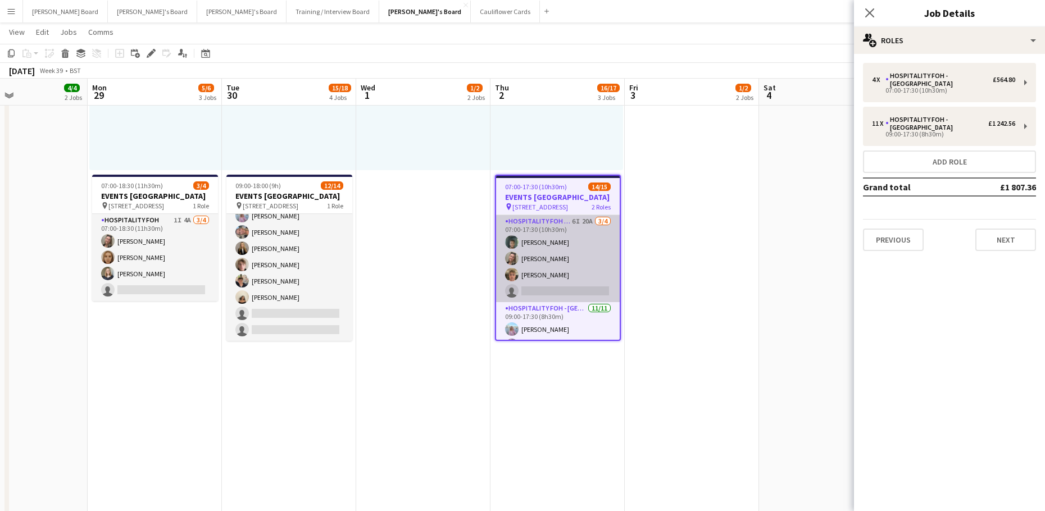
drag, startPoint x: 513, startPoint y: 241, endPoint x: 522, endPoint y: 243, distance: 9.1
click at [513, 241] on app-card-role "Hospitality FOH - Allwyn 6I 20A 3/4 07:00-17:30 (10h30m) Harrison Clarke Jazmin…" at bounding box center [558, 258] width 124 height 87
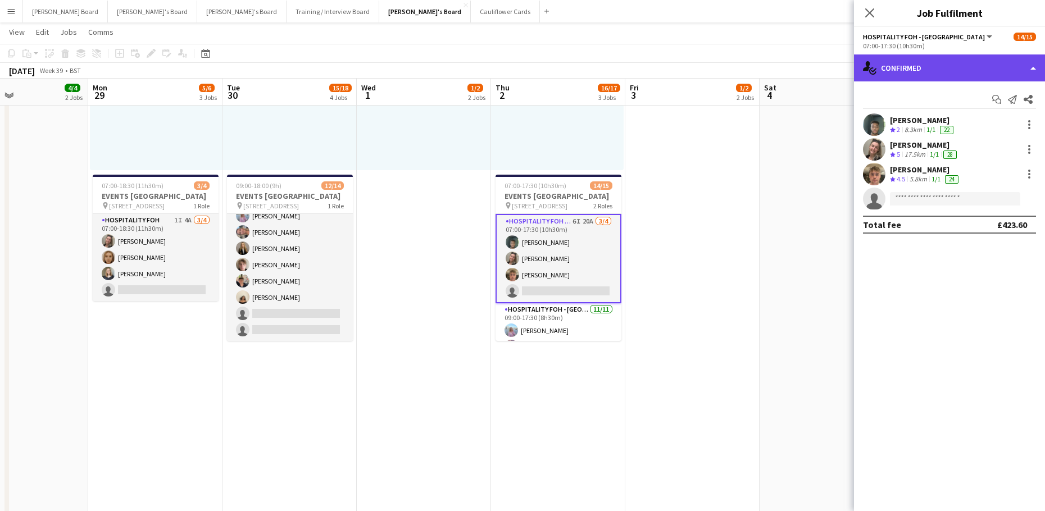
click at [903, 67] on div "single-neutral-actions-check-2 Confirmed" at bounding box center [949, 67] width 191 height 27
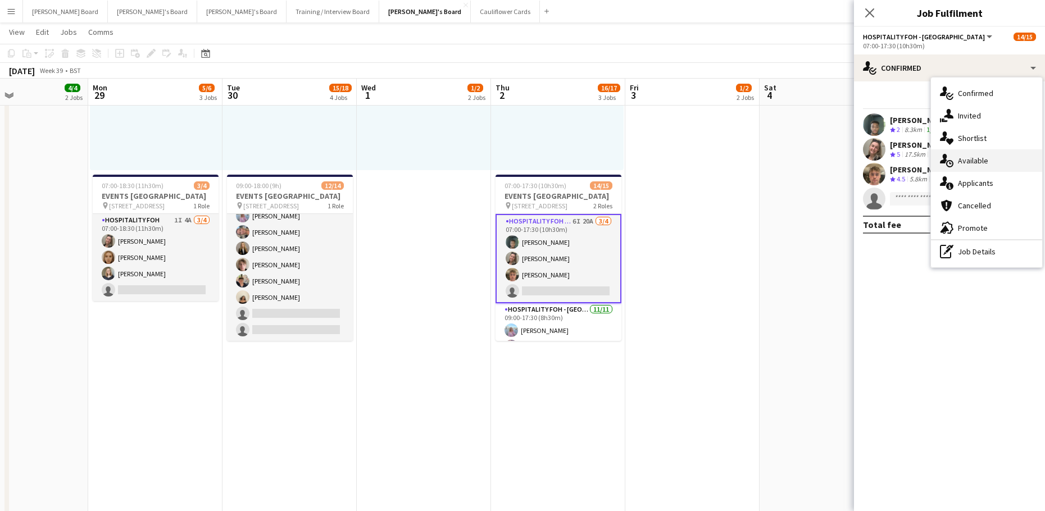
click at [994, 171] on div "single-neutral-actions-upload Available" at bounding box center [986, 160] width 111 height 22
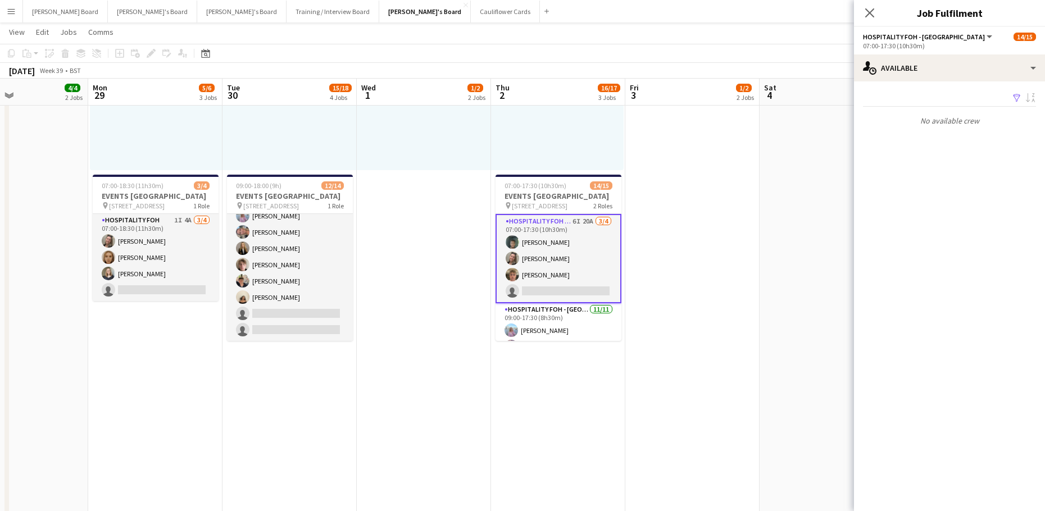
click at [913, 40] on span "Hospitality FOH - Allwyn" at bounding box center [924, 37] width 122 height 8
click at [917, 51] on li "All roles" at bounding box center [928, 56] width 112 height 10
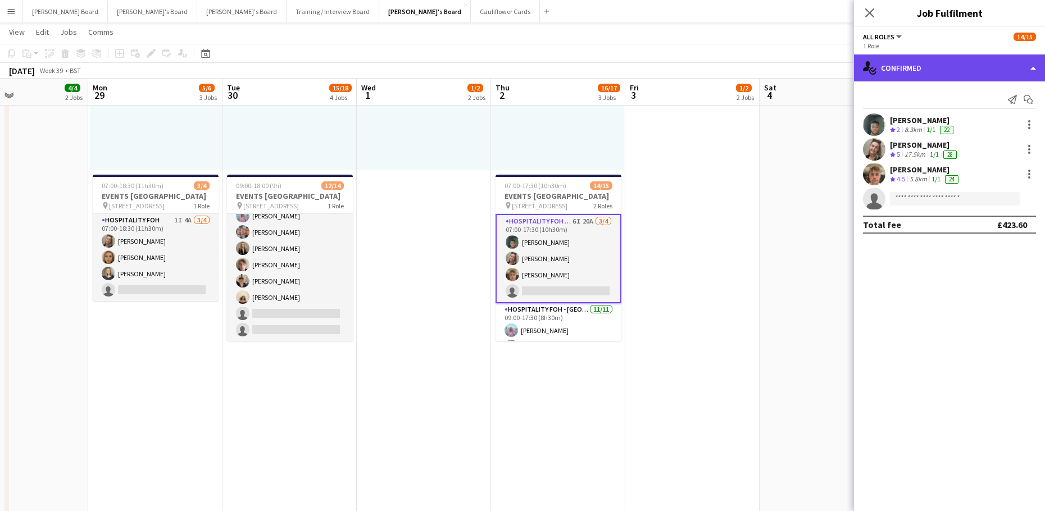
click at [957, 65] on div "single-neutral-actions-check-2 Confirmed" at bounding box center [949, 67] width 191 height 27
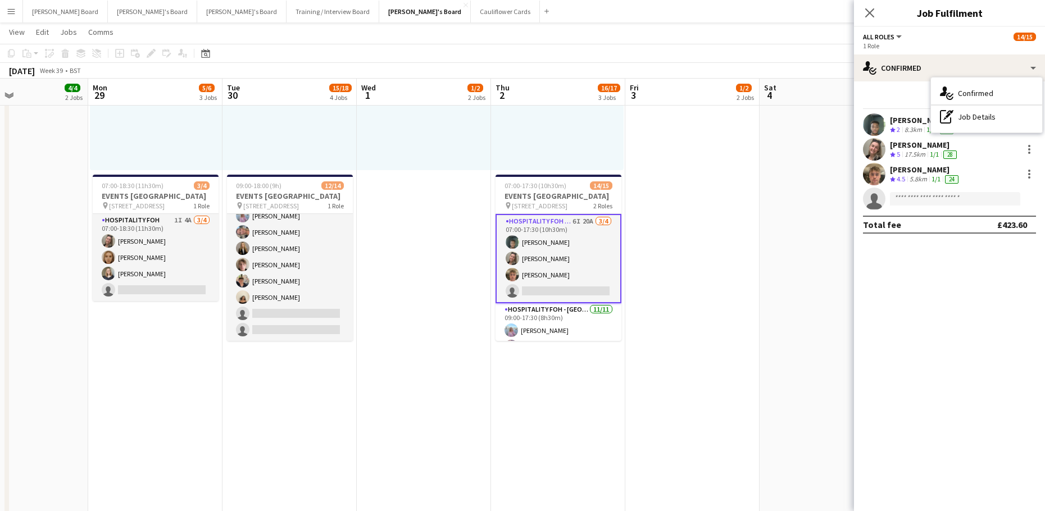
click at [568, 266] on app-card-role "Hospitality FOH - Allwyn 6I 20A 3/4 07:00-17:30 (10h30m) Harrison Clarke Jazmin…" at bounding box center [558, 258] width 126 height 89
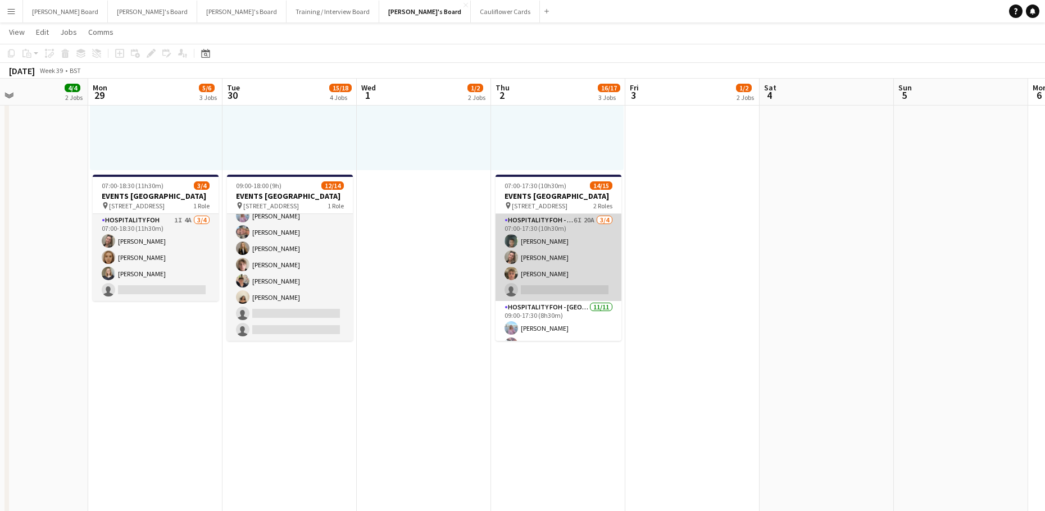
click at [583, 270] on app-card-role "Hospitality FOH - Allwyn 6I 20A 3/4 07:00-17:30 (10h30m) Harrison Clarke Jazmin…" at bounding box center [558, 257] width 126 height 87
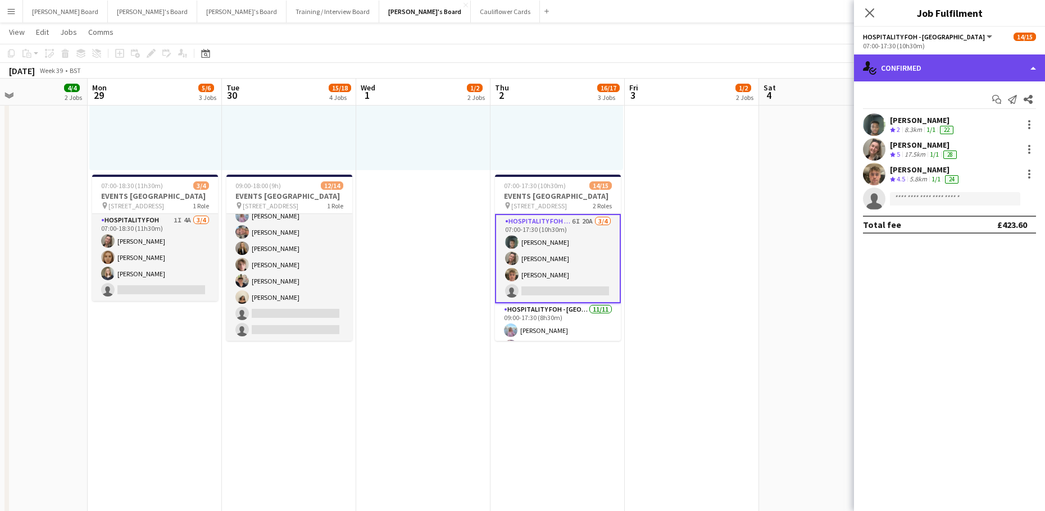
click at [922, 56] on div "single-neutral-actions-check-2 Confirmed" at bounding box center [949, 67] width 191 height 27
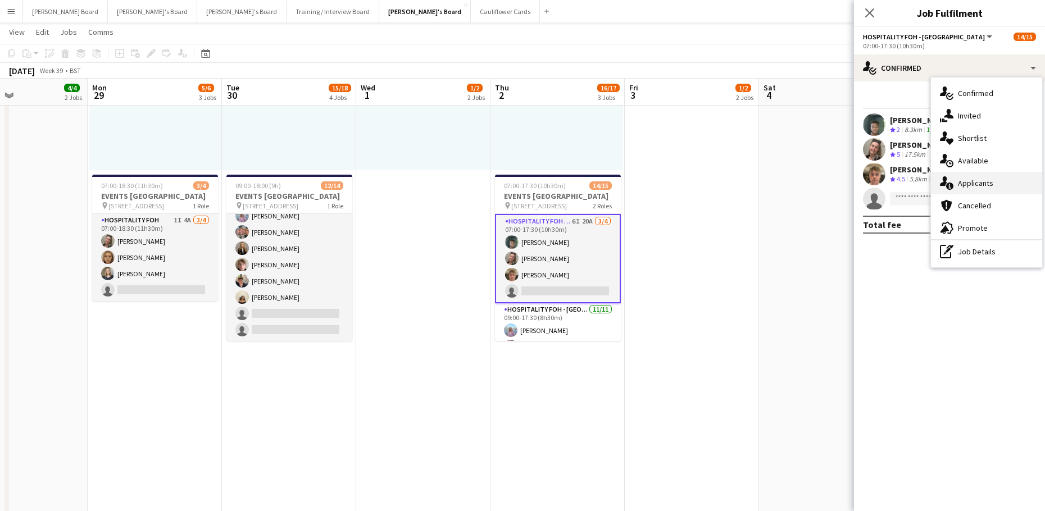
click at [995, 175] on div "single-neutral-actions-information Applicants" at bounding box center [986, 183] width 111 height 22
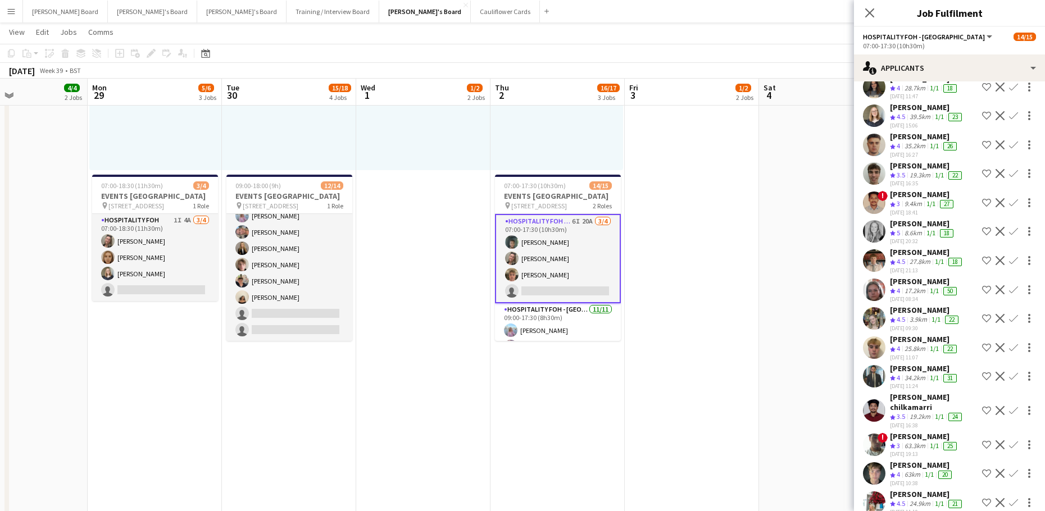
scroll to position [16, 0]
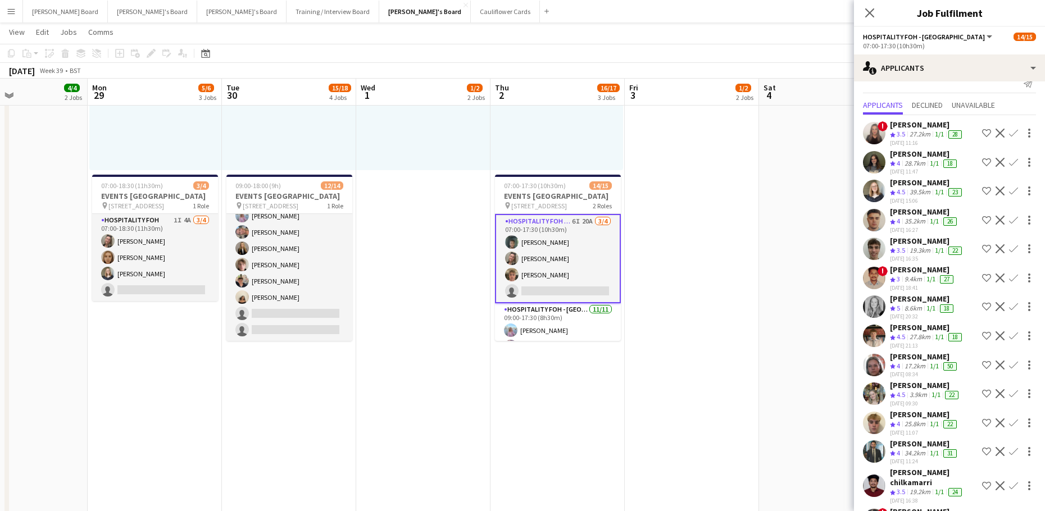
click at [1009, 188] on app-icon "Confirm" at bounding box center [1013, 190] width 9 height 9
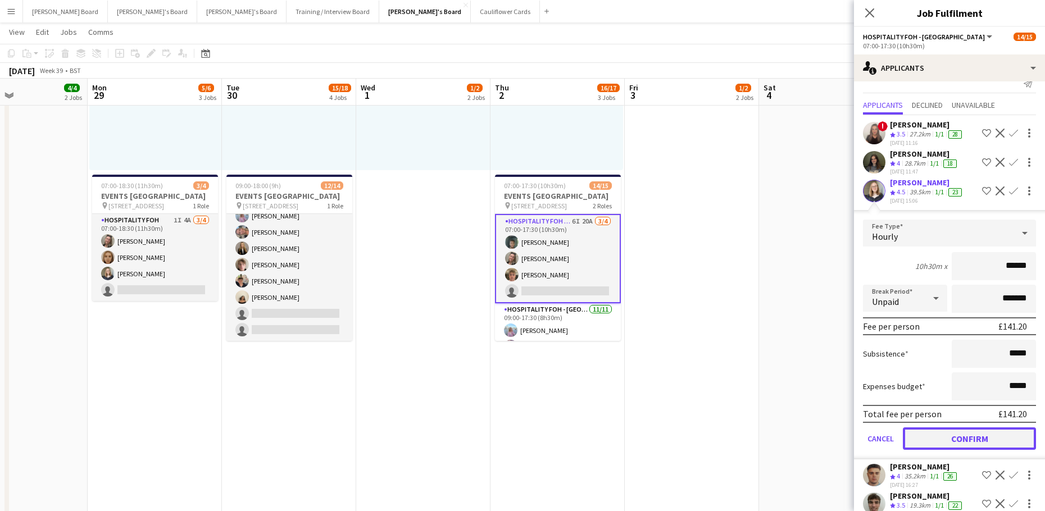
drag, startPoint x: 964, startPoint y: 441, endPoint x: 863, endPoint y: 400, distance: 109.3
click at [964, 441] on button "Confirm" at bounding box center [969, 438] width 133 height 22
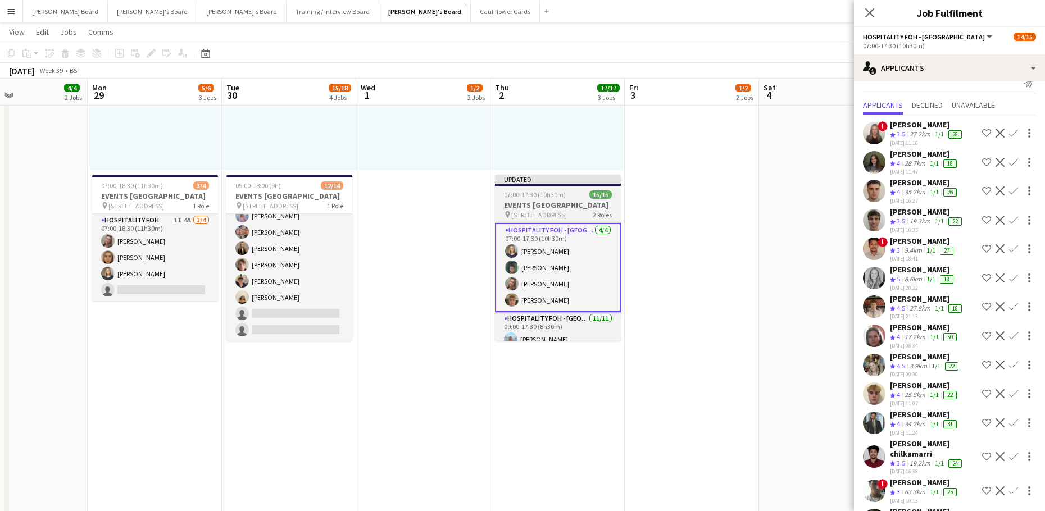
click at [543, 206] on h3 "EVENTS McLaren Technology Centre" at bounding box center [558, 205] width 126 height 10
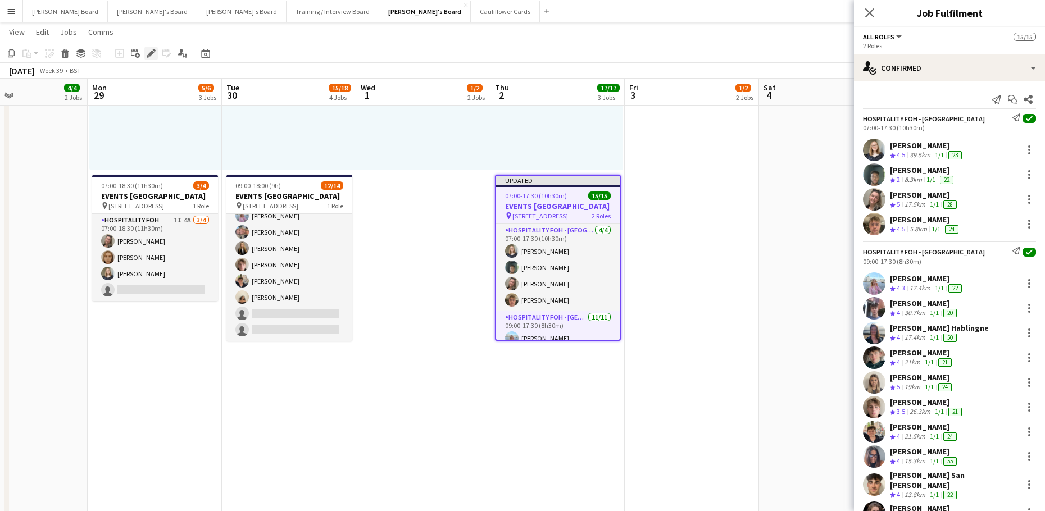
click at [148, 51] on icon "Edit" at bounding box center [151, 53] width 9 height 9
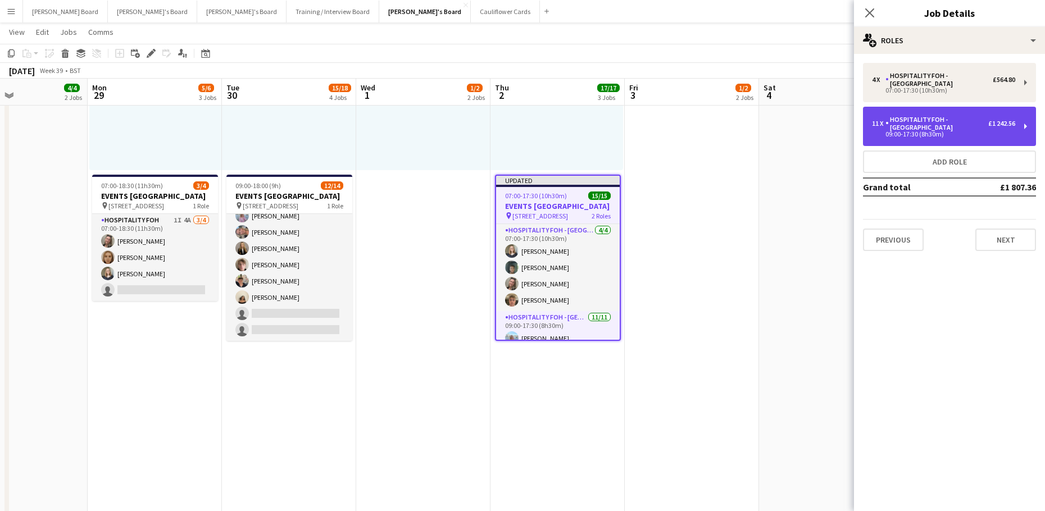
click at [907, 131] on div "09:00-17:30 (8h30m)" at bounding box center [943, 134] width 143 height 6
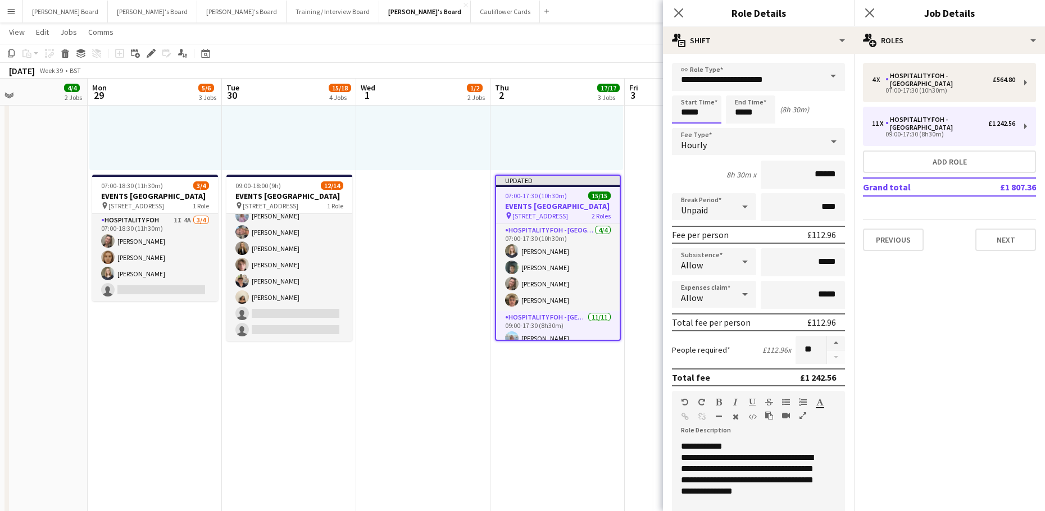
click at [689, 106] on input "*****" at bounding box center [696, 109] width 49 height 28
type input "*****"
click at [686, 126] on div at bounding box center [685, 129] width 22 height 11
click at [827, 343] on button "button" at bounding box center [836, 343] width 18 height 15
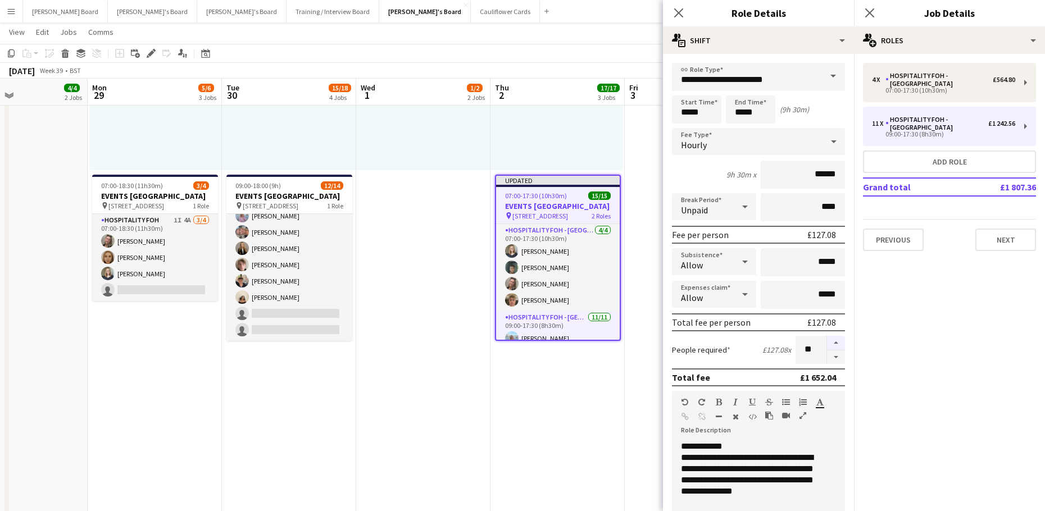
click at [827, 343] on button "button" at bounding box center [836, 343] width 18 height 15
type input "**"
click at [601, 394] on app-date-cell "08:00-16:00 (8h) 1/1 pin Woking, GU21 4YH 1 Role Barista 1/1 08:00-16:00 (8h) A…" at bounding box center [557, 266] width 134 height 1005
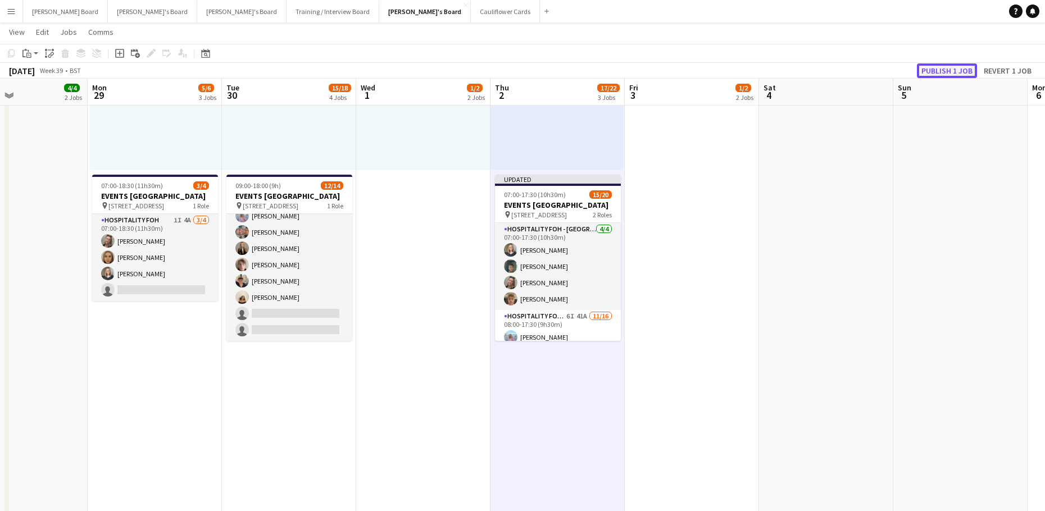
click at [953, 67] on button "Publish 1 job" at bounding box center [947, 70] width 60 height 15
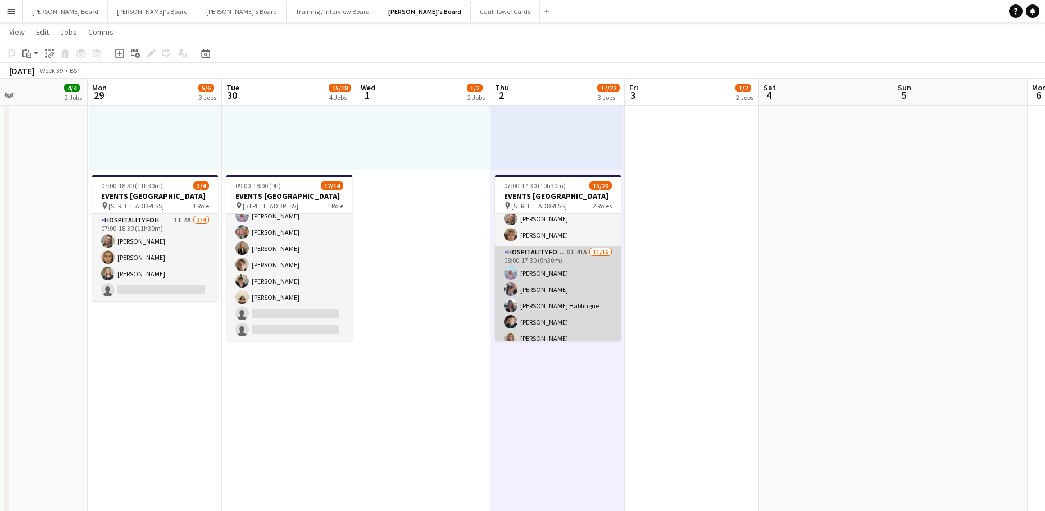
scroll to position [75, 0]
click at [587, 307] on app-card-role "Hospitality FOH - Allwyn 6I 41A 11/16 08:00-17:30 (9h30m) Lara Habling Cameron …" at bounding box center [558, 369] width 126 height 286
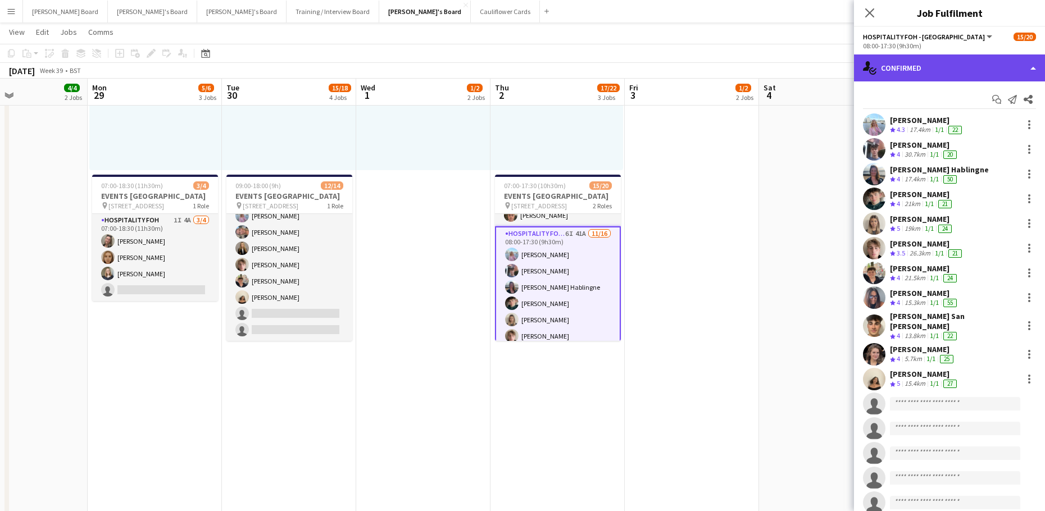
click at [944, 57] on div "single-neutral-actions-check-2 Confirmed" at bounding box center [949, 67] width 191 height 27
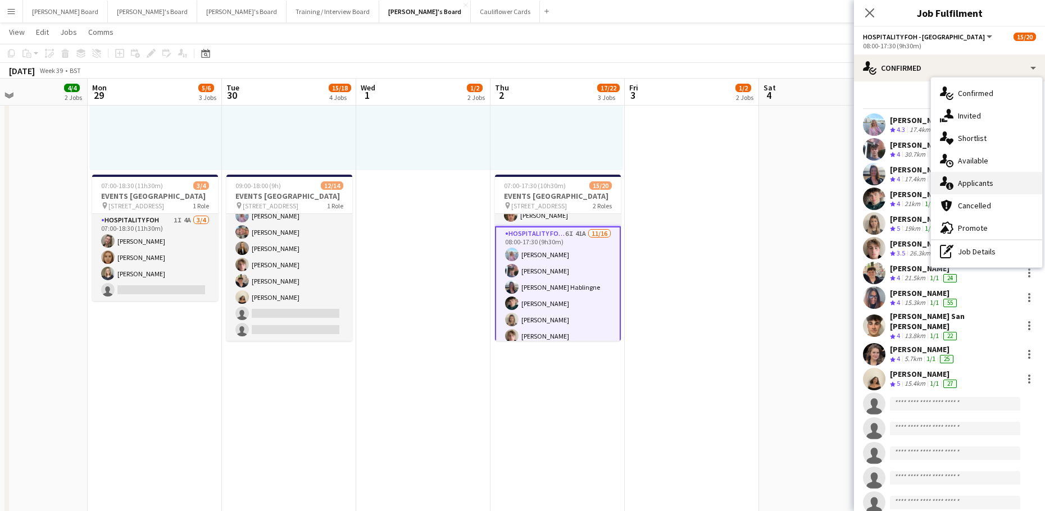
click at [970, 175] on div "single-neutral-actions-information Applicants" at bounding box center [986, 183] width 111 height 22
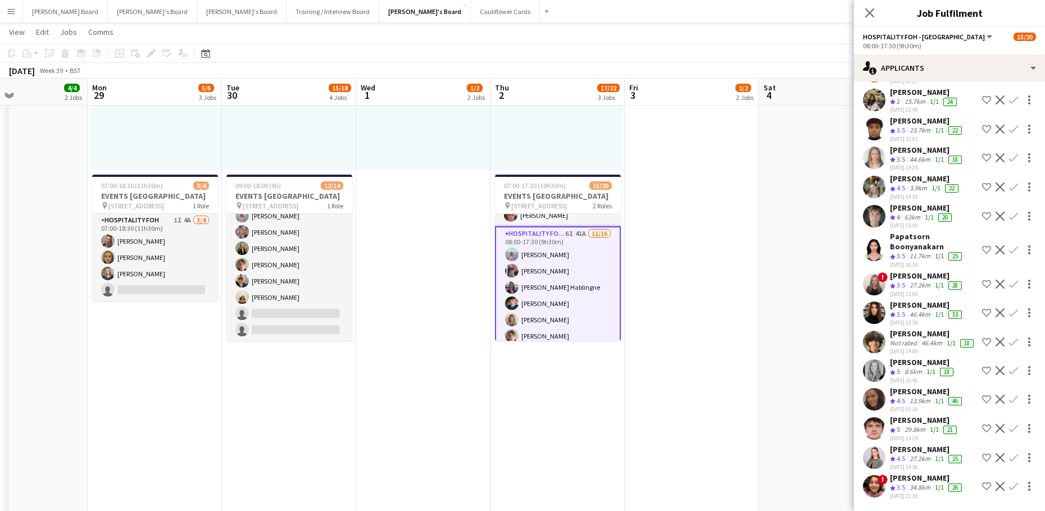
scroll to position [824, 0]
click at [909, 425] on div "29.8km" at bounding box center [914, 430] width 25 height 10
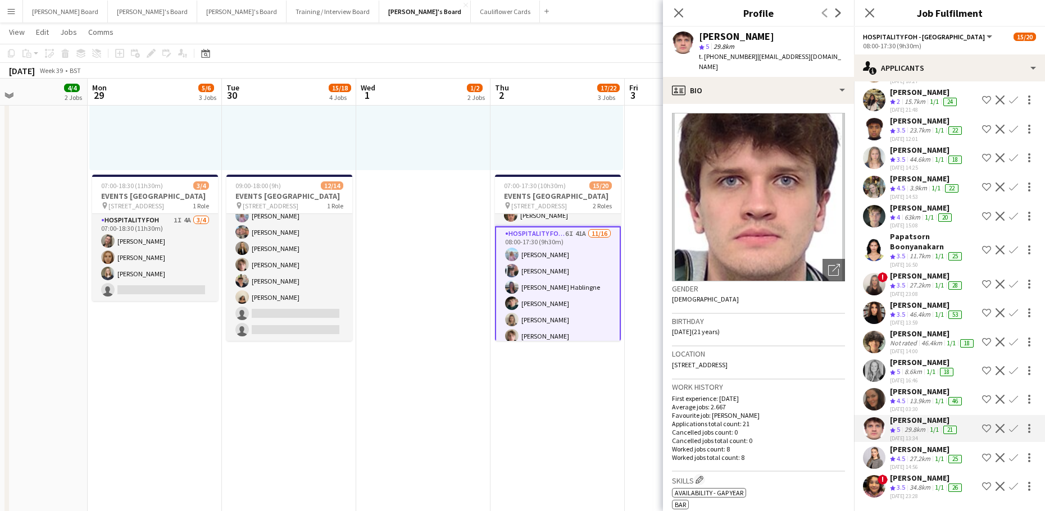
click at [1009, 366] on app-icon "Confirm" at bounding box center [1013, 370] width 9 height 9
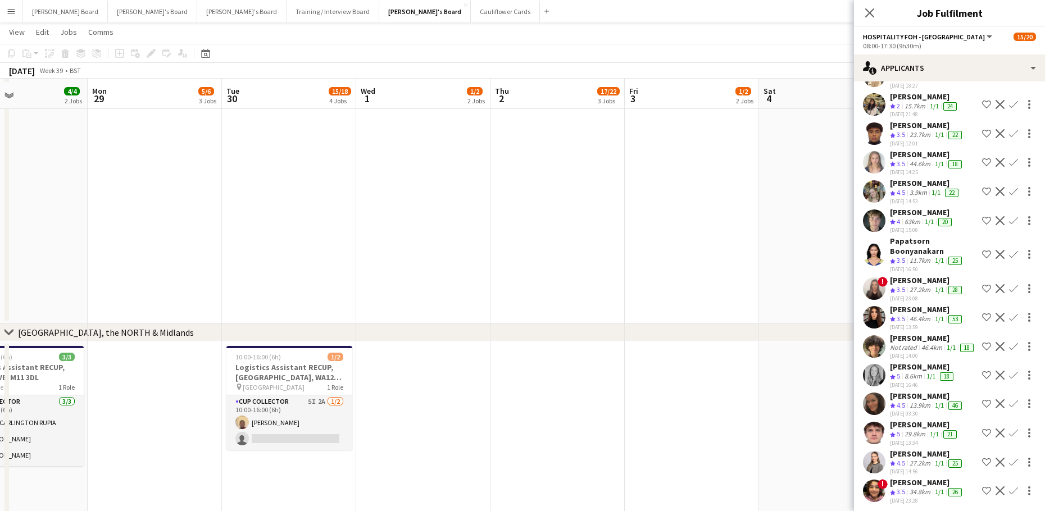
scroll to position [1070, 0]
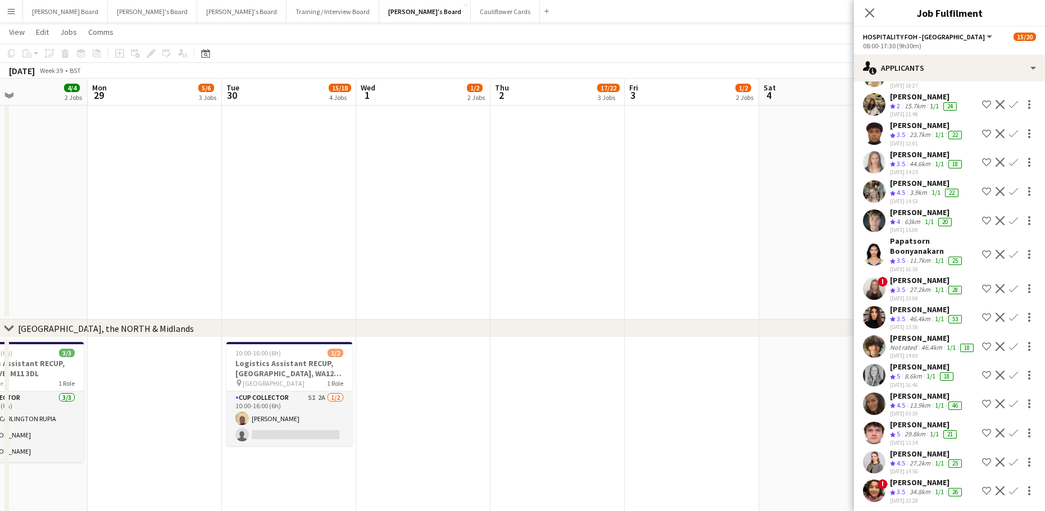
click at [1009, 371] on app-icon "Confirm" at bounding box center [1013, 375] width 9 height 9
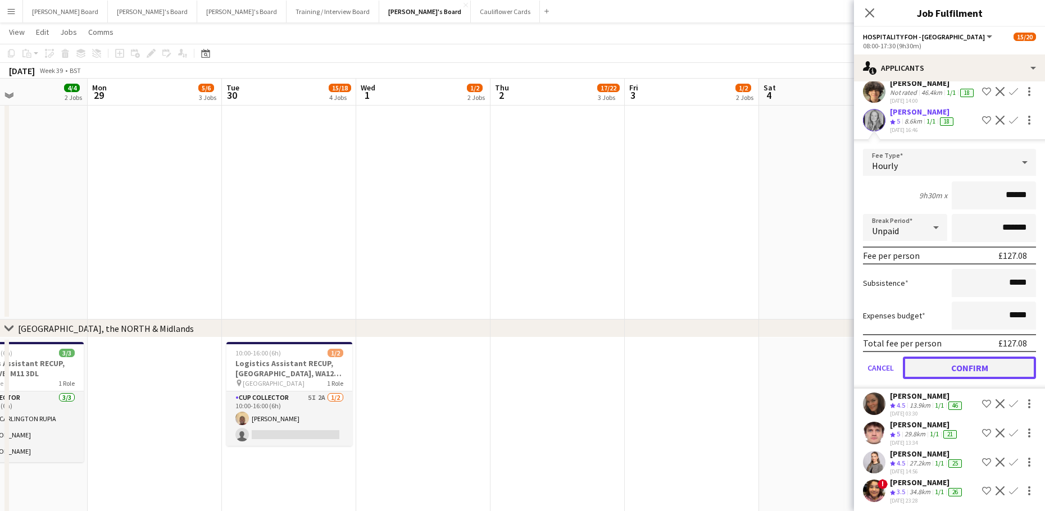
click at [965, 364] on button "Confirm" at bounding box center [969, 368] width 133 height 22
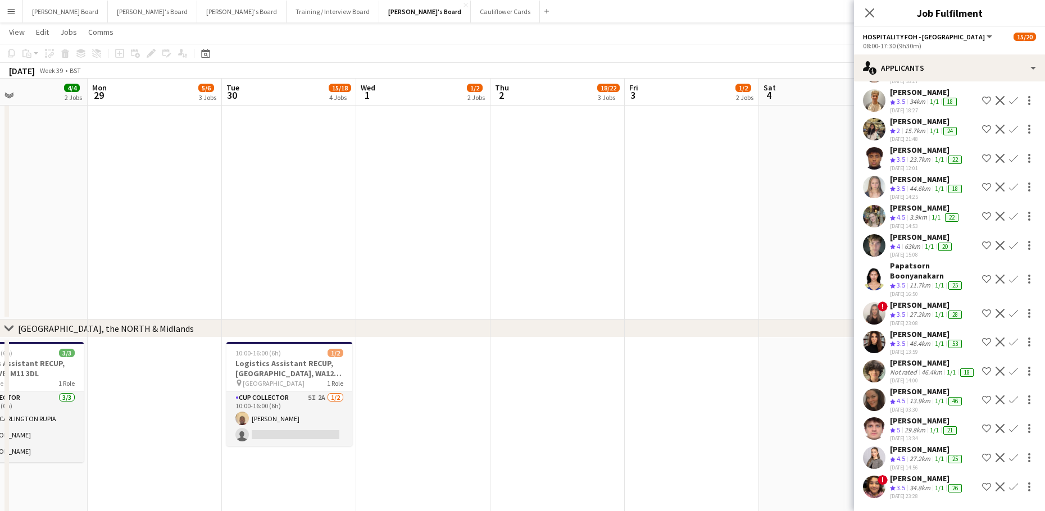
scroll to position [730, 0]
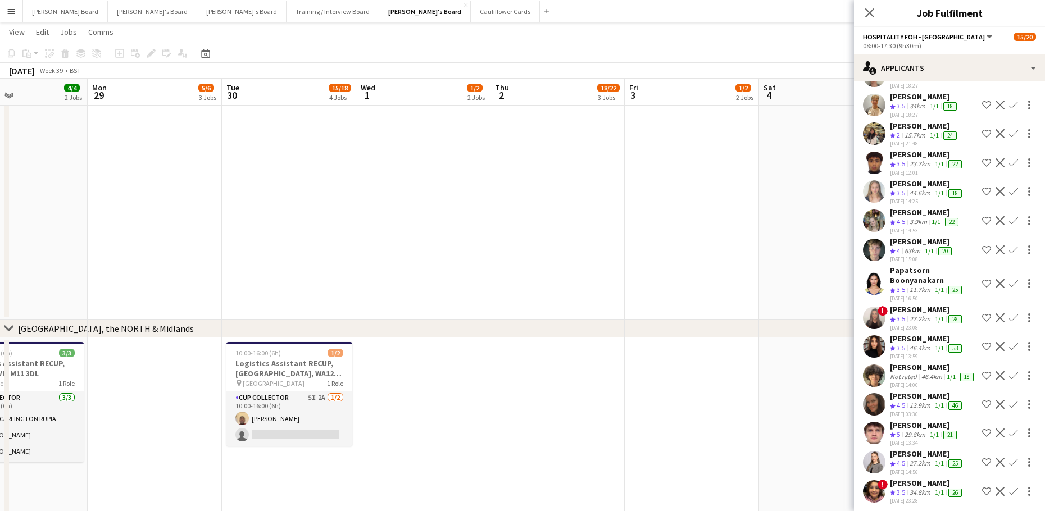
click at [900, 304] on div "Amber Cole" at bounding box center [927, 309] width 74 height 10
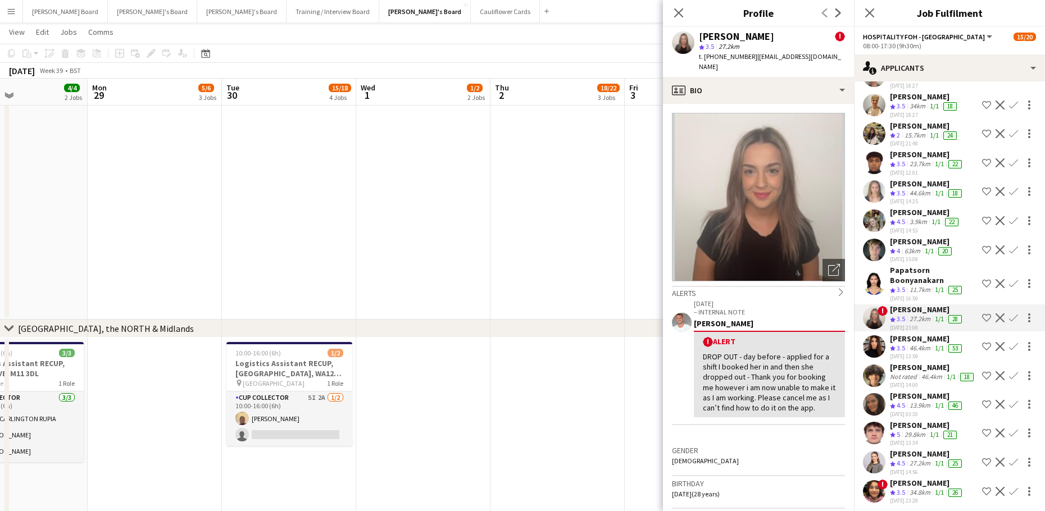
click at [917, 247] on div "63km" at bounding box center [912, 252] width 20 height 10
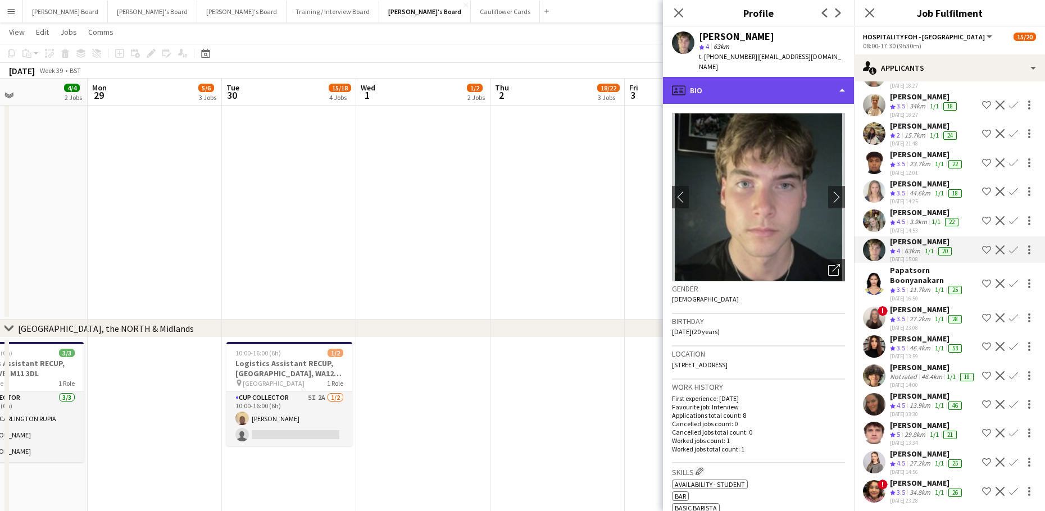
click at [755, 84] on div "profile Bio" at bounding box center [758, 90] width 191 height 27
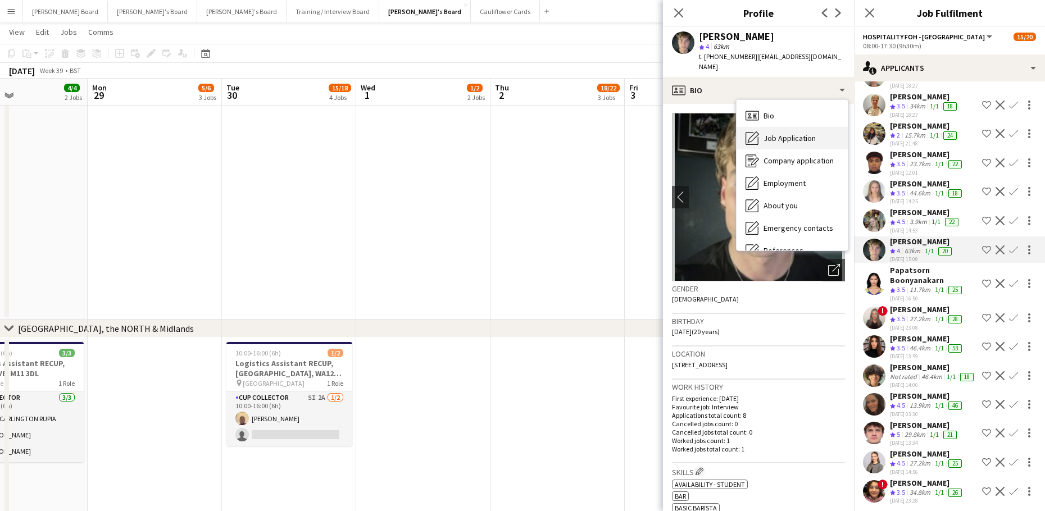
click at [787, 127] on div "Job Application Job Application" at bounding box center [791, 138] width 111 height 22
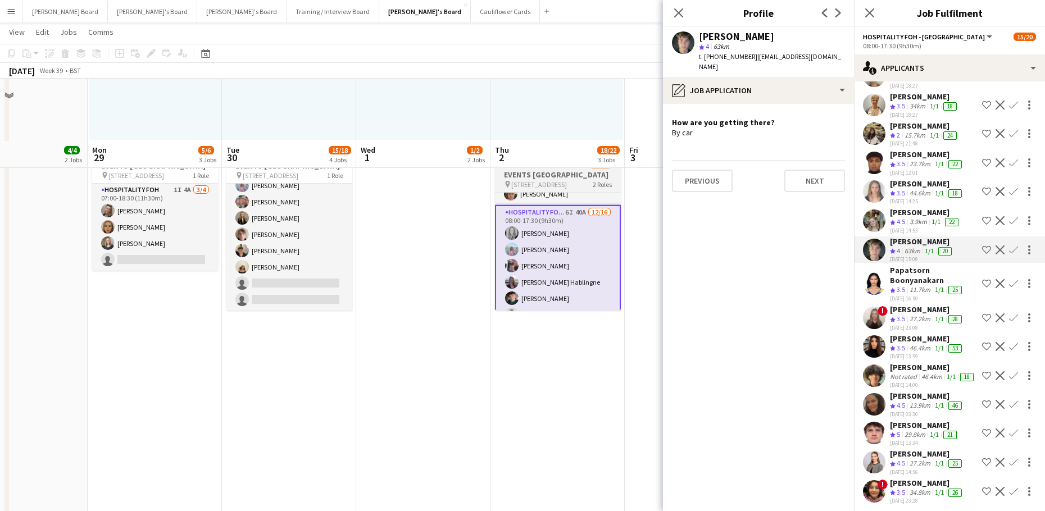
scroll to position [621, 0]
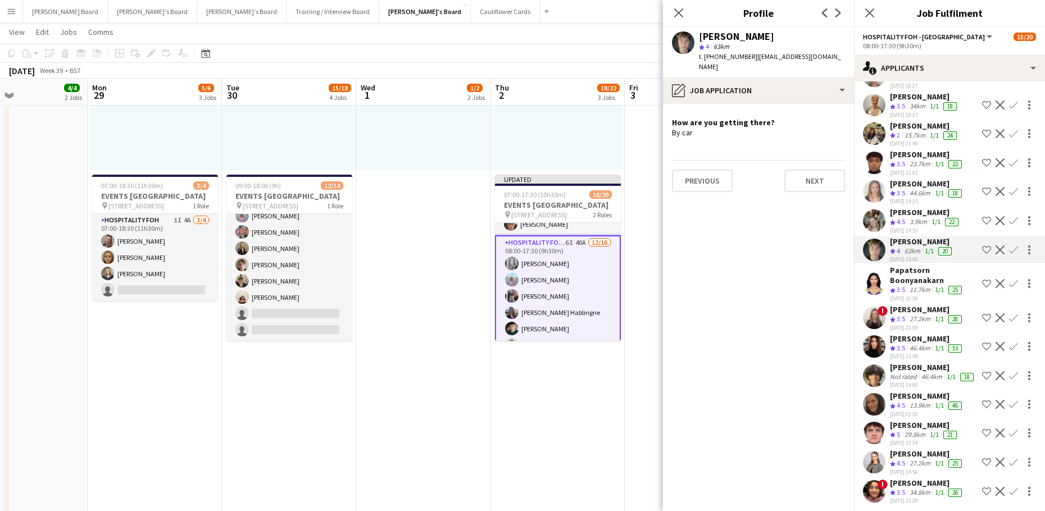
click at [924, 189] on div "44.6km" at bounding box center [919, 194] width 25 height 10
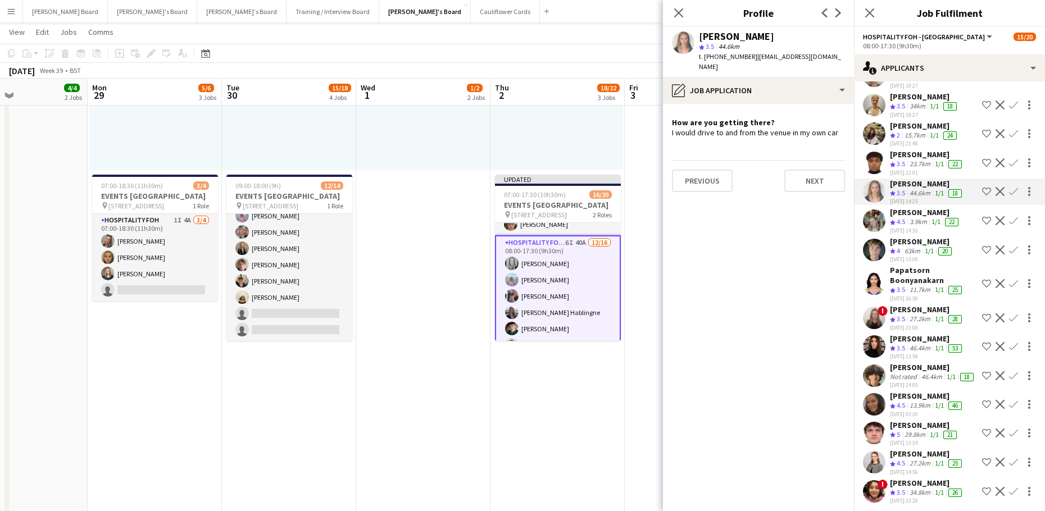
click at [901, 92] on div "Raphael Wesbter" at bounding box center [924, 97] width 69 height 10
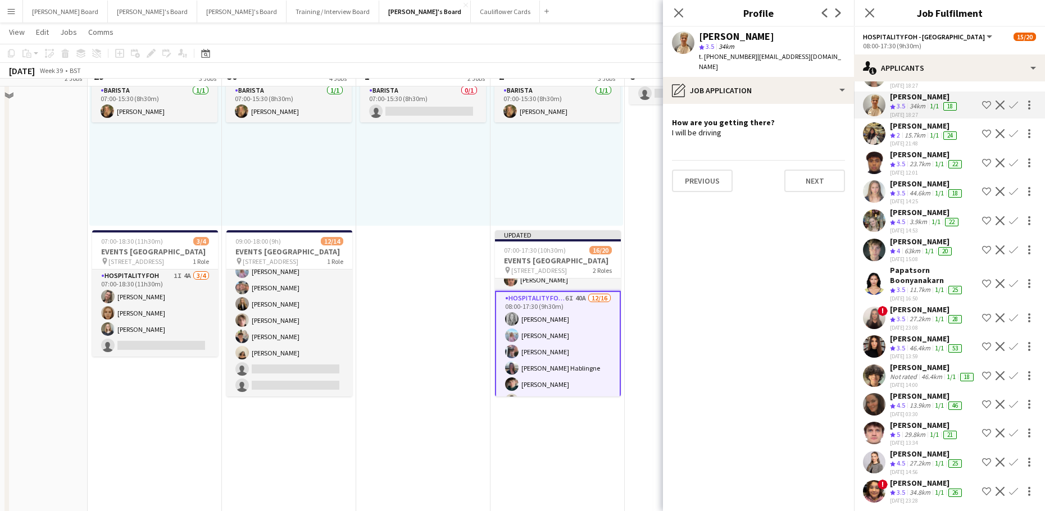
scroll to position [546, 0]
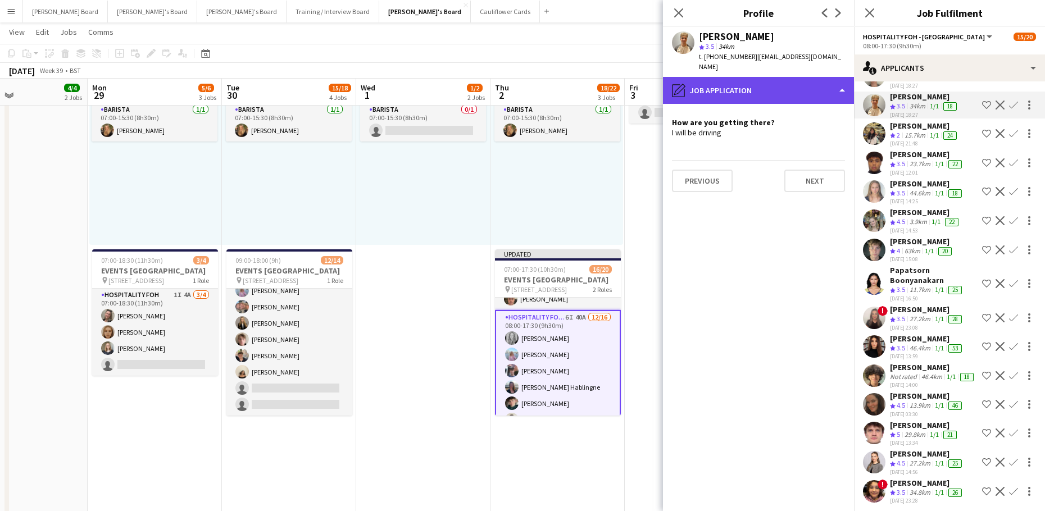
click at [796, 79] on div "pencil4 Job Application" at bounding box center [758, 90] width 191 height 27
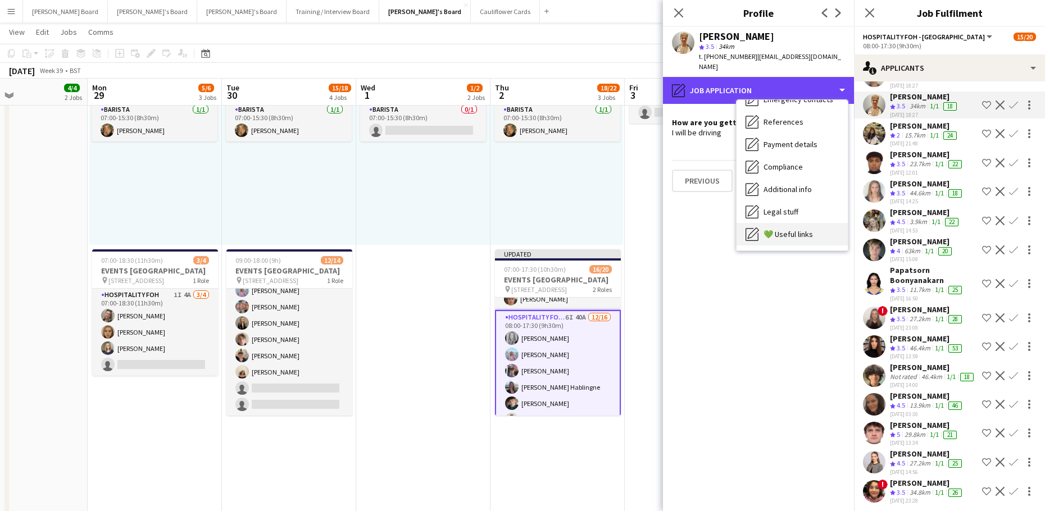
scroll to position [173, 0]
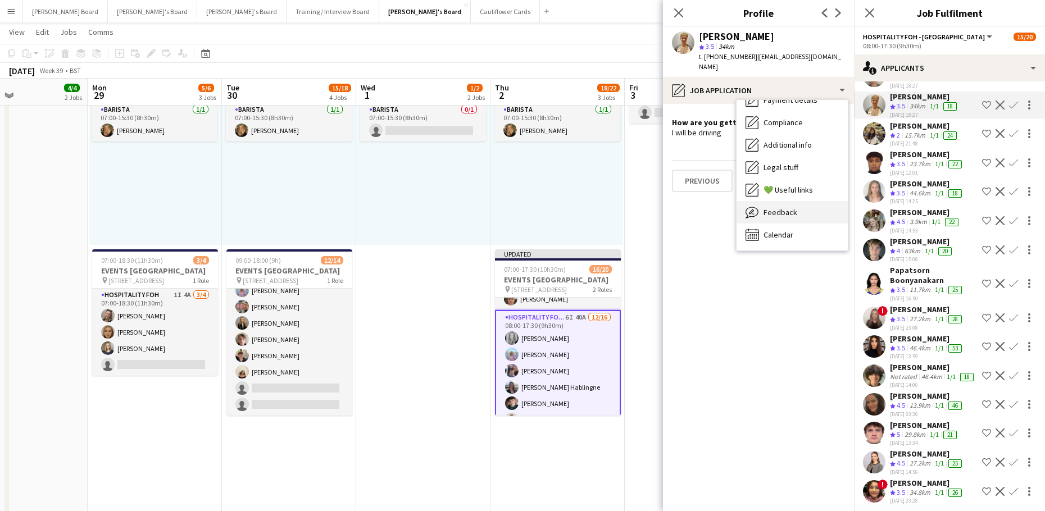
click at [789, 208] on div "Feedback Feedback" at bounding box center [791, 212] width 111 height 22
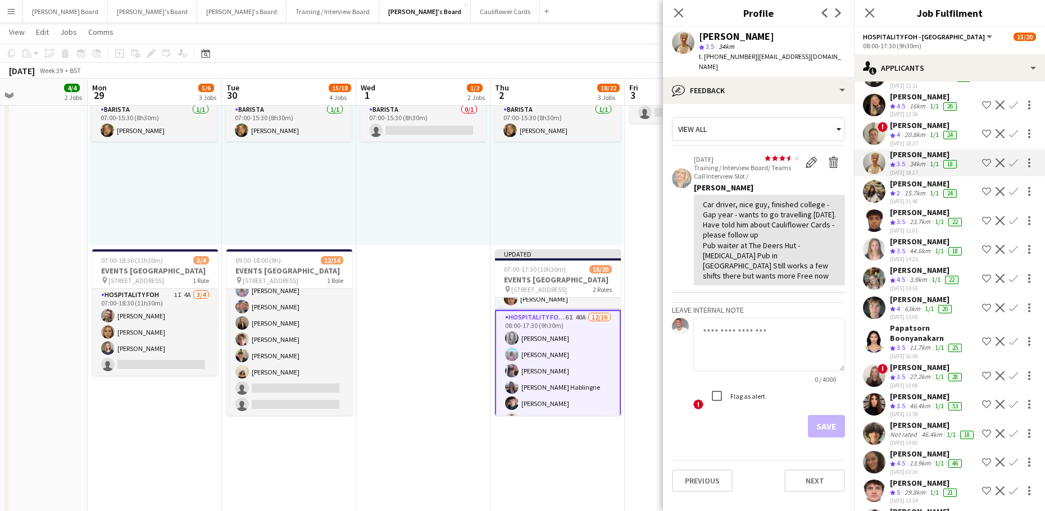
scroll to position [730, 0]
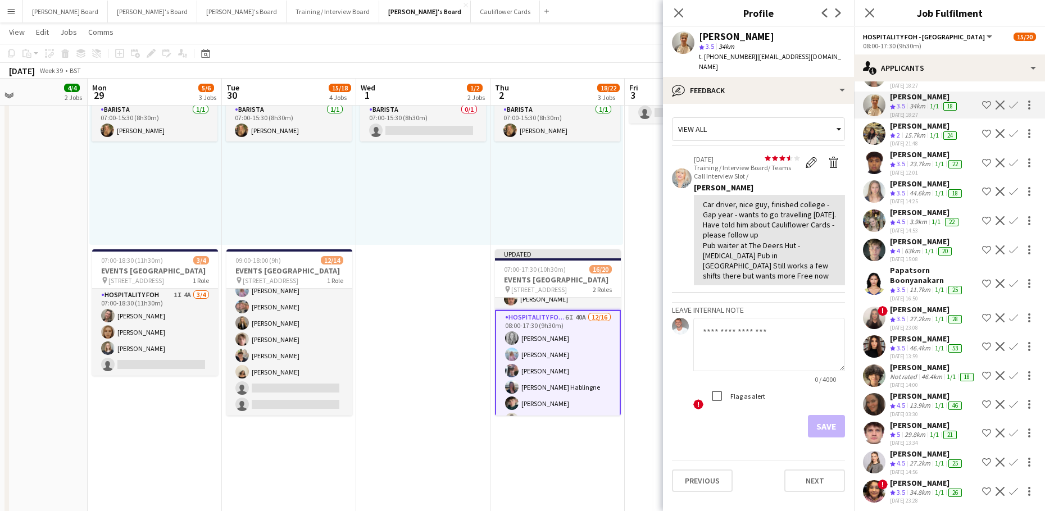
click at [923, 453] on div "Tate Cole" at bounding box center [927, 454] width 74 height 10
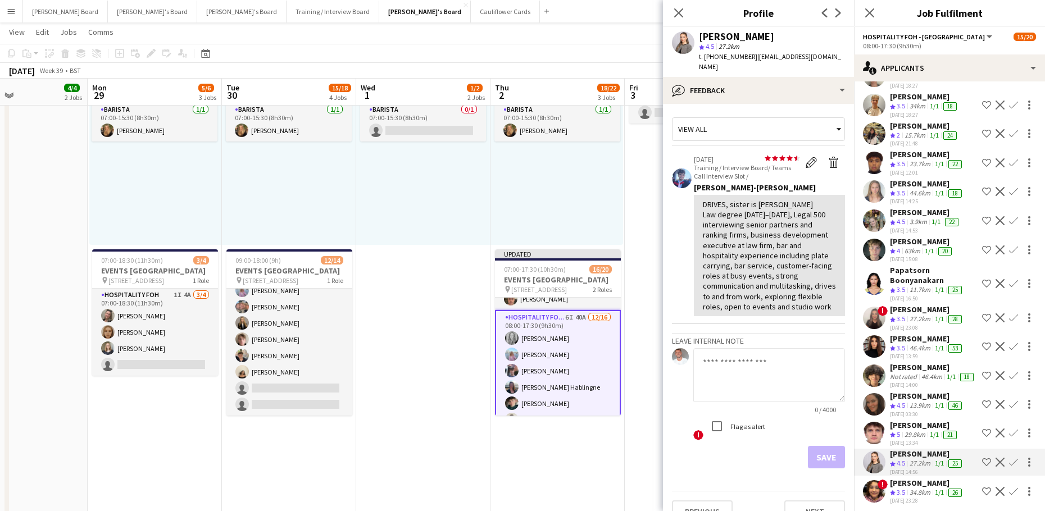
click at [937, 424] on div "James Cox" at bounding box center [924, 425] width 69 height 10
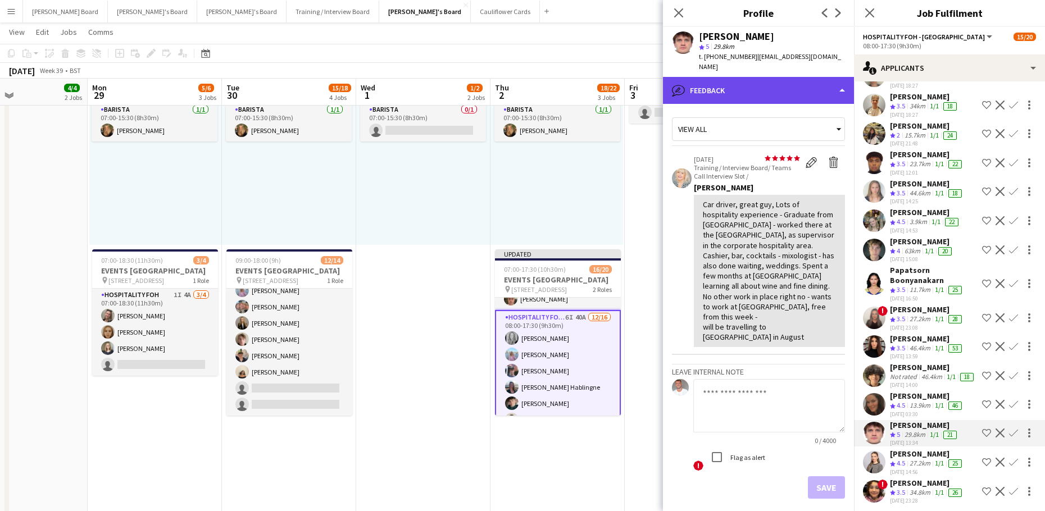
click at [733, 83] on div "bubble-pencil Feedback" at bounding box center [758, 90] width 191 height 27
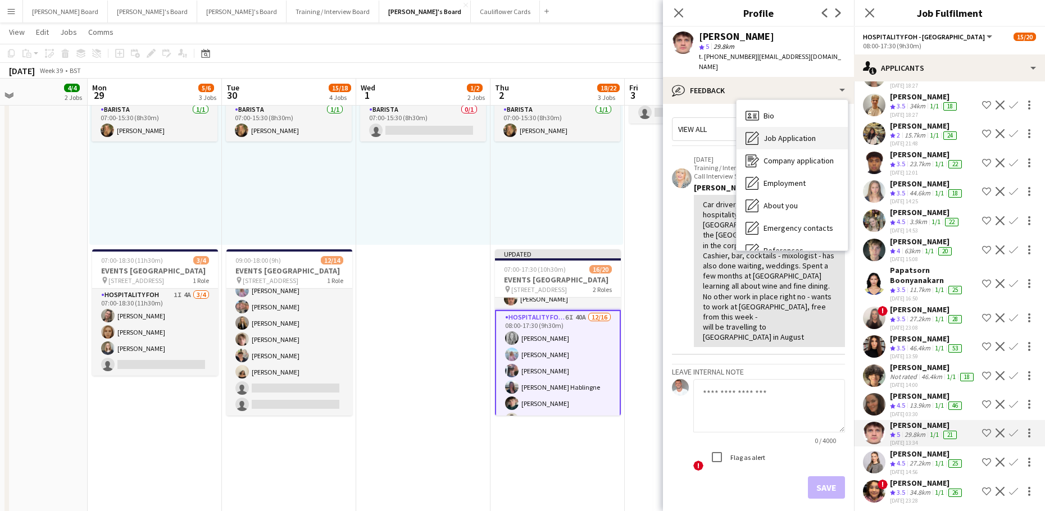
click at [781, 133] on span "Job Application" at bounding box center [789, 138] width 52 height 10
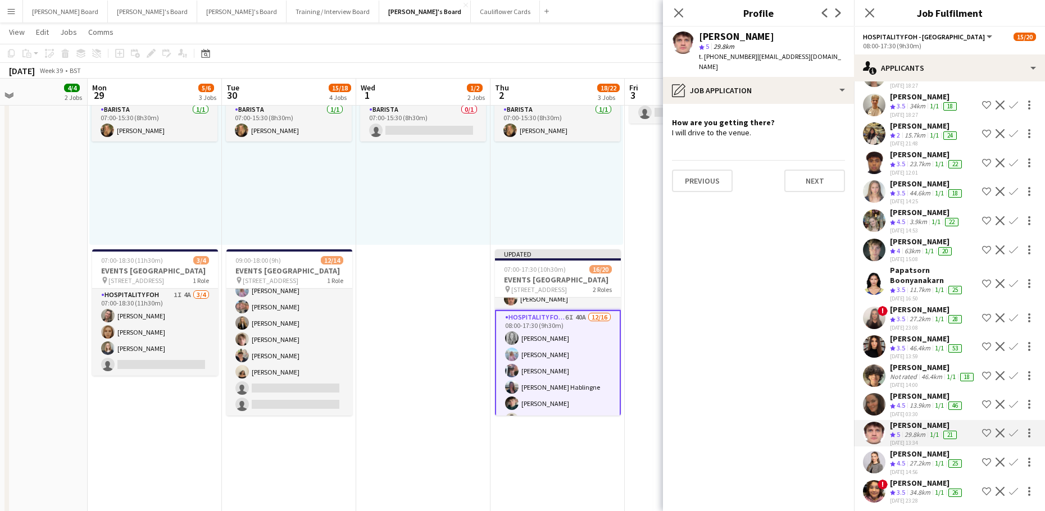
click at [1009, 429] on app-icon "Confirm" at bounding box center [1013, 433] width 9 height 9
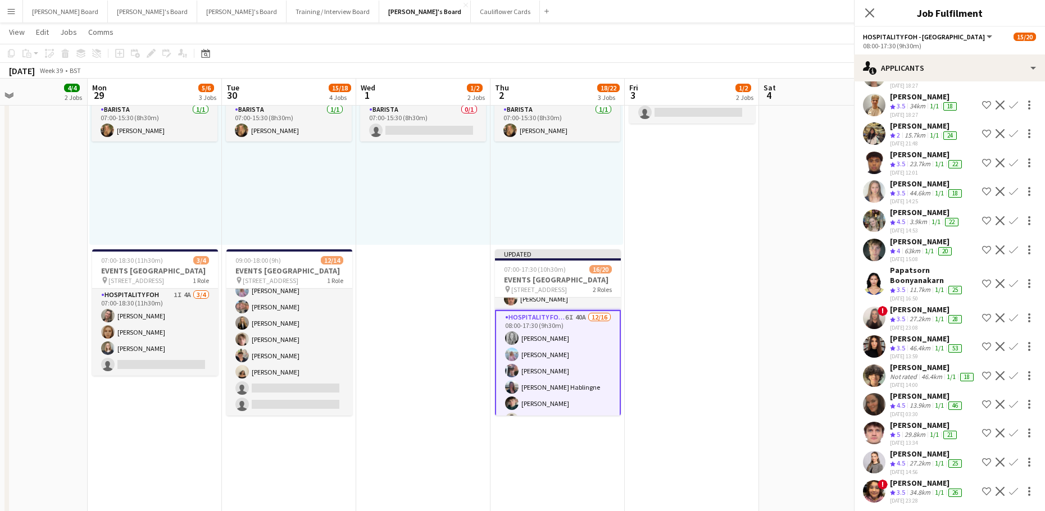
click at [1009, 429] on app-icon "Confirm" at bounding box center [1013, 433] width 9 height 9
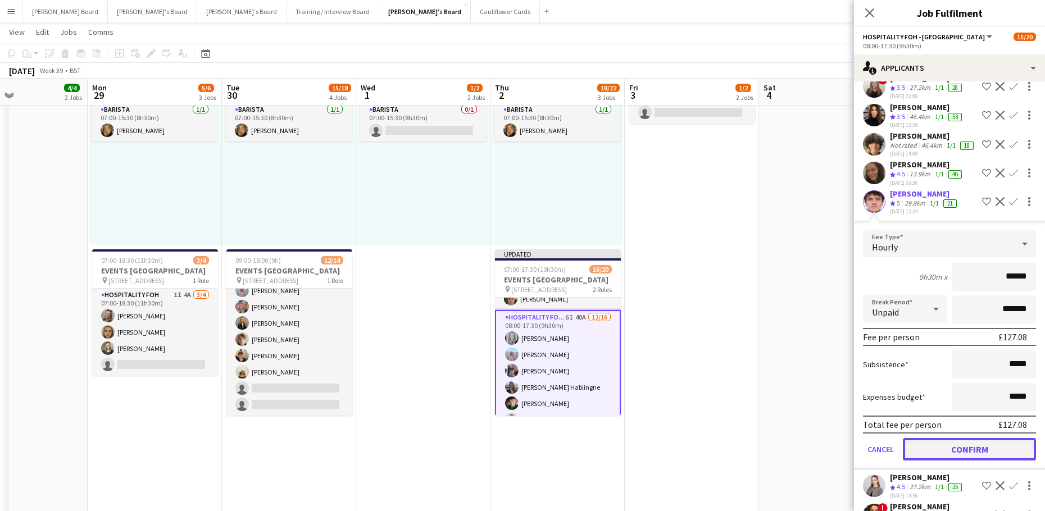
click at [972, 447] on button "Confirm" at bounding box center [969, 449] width 133 height 22
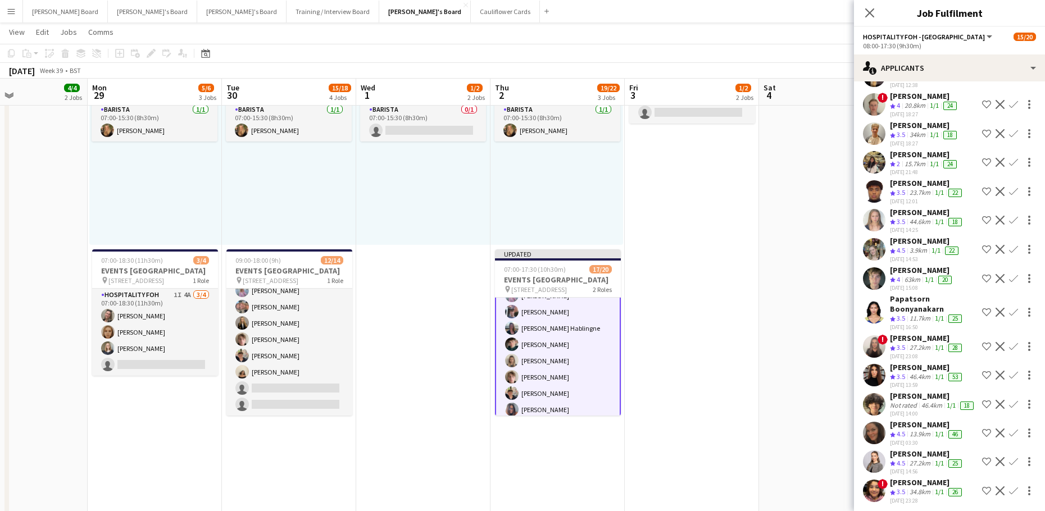
scroll to position [225, 0]
click at [1009, 430] on app-icon "Confirm" at bounding box center [1013, 433] width 9 height 9
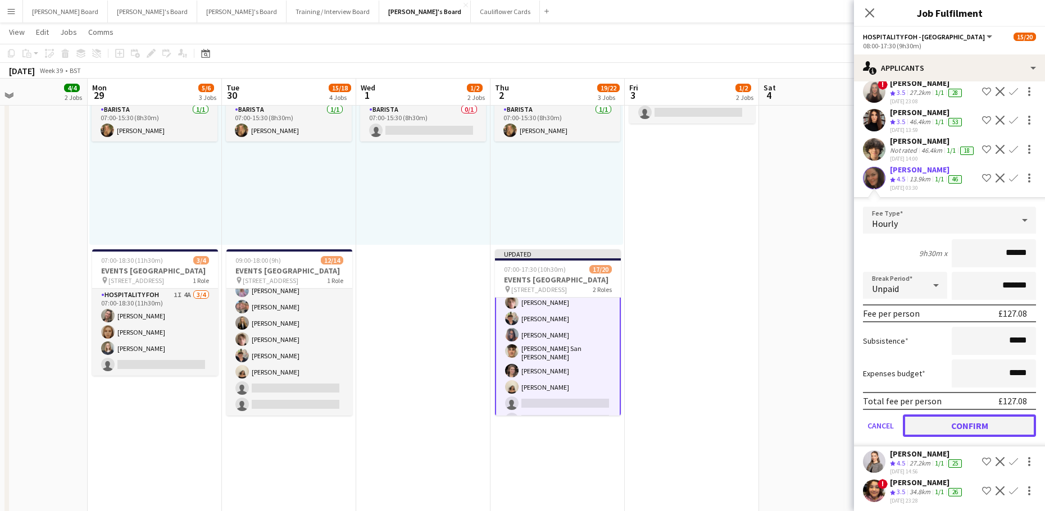
click at [964, 421] on button "Confirm" at bounding box center [969, 425] width 133 height 22
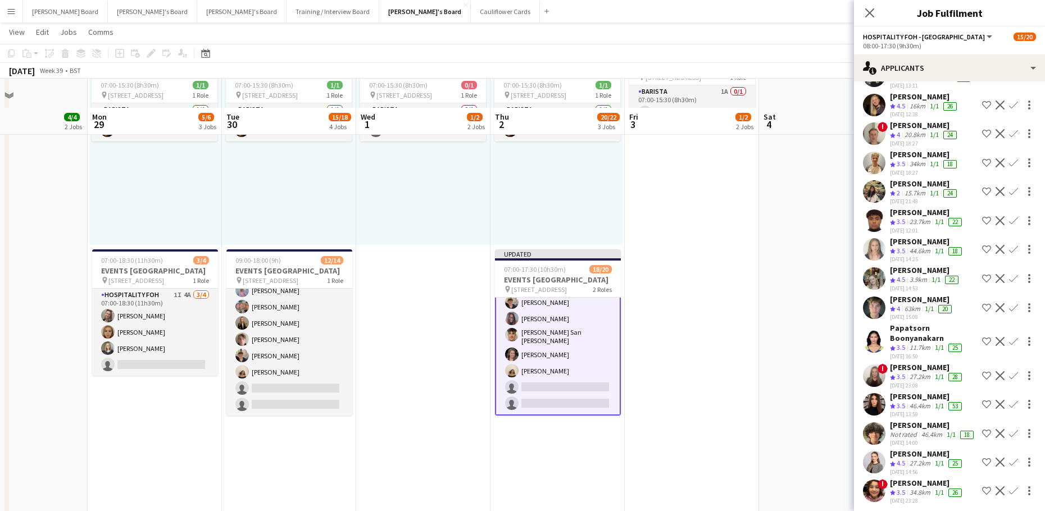
scroll to position [621, 0]
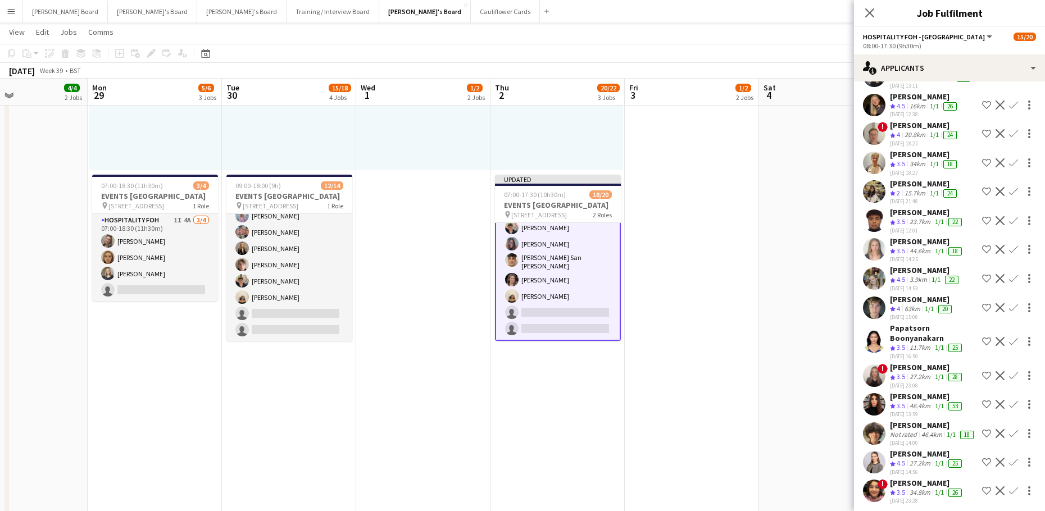
click at [1009, 274] on app-icon "Confirm" at bounding box center [1013, 278] width 9 height 9
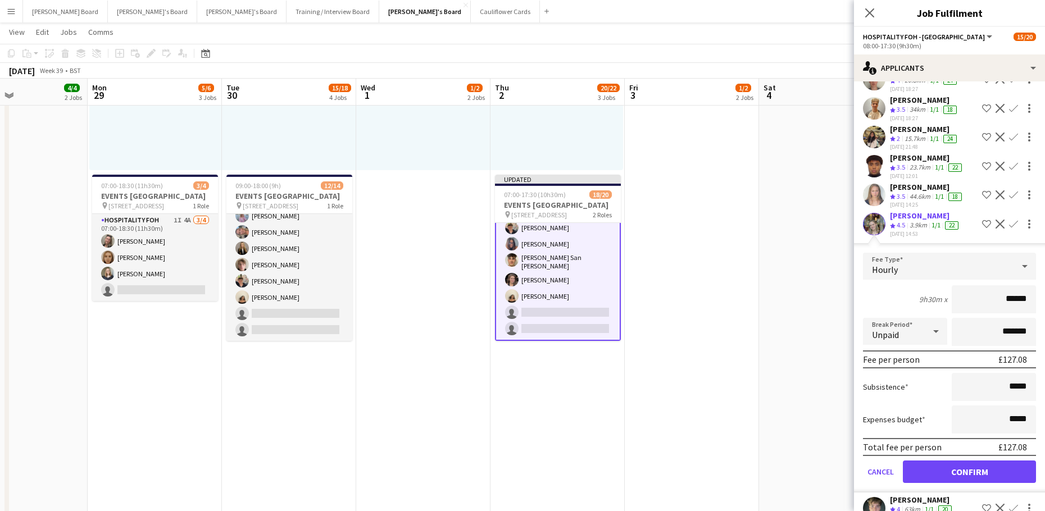
scroll to position [822, 0]
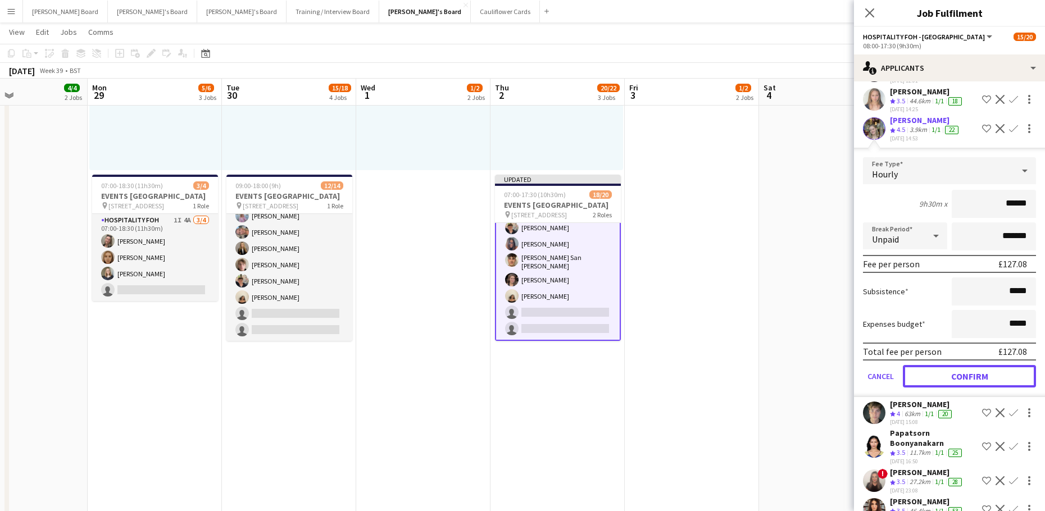
click at [948, 365] on button "Confirm" at bounding box center [969, 376] width 133 height 22
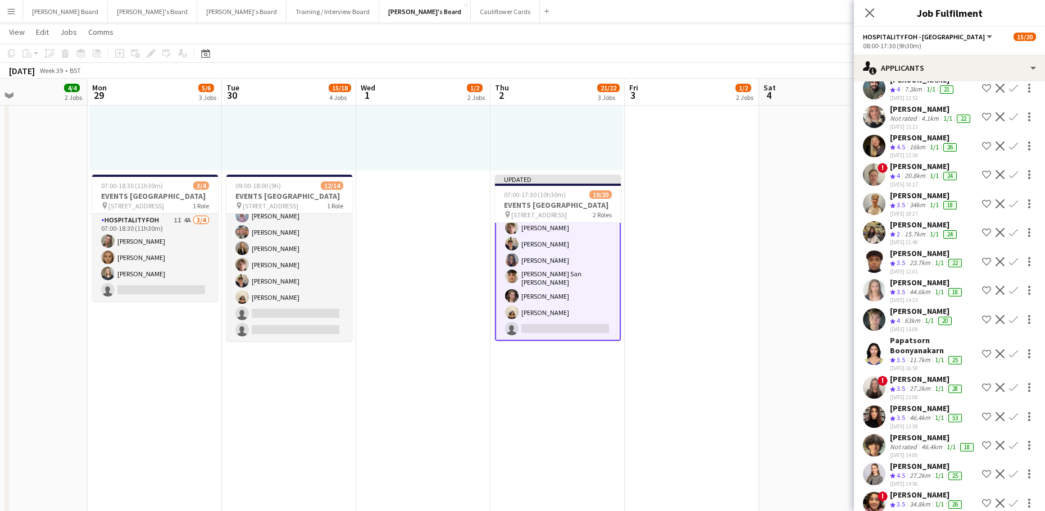
scroll to position [644, 0]
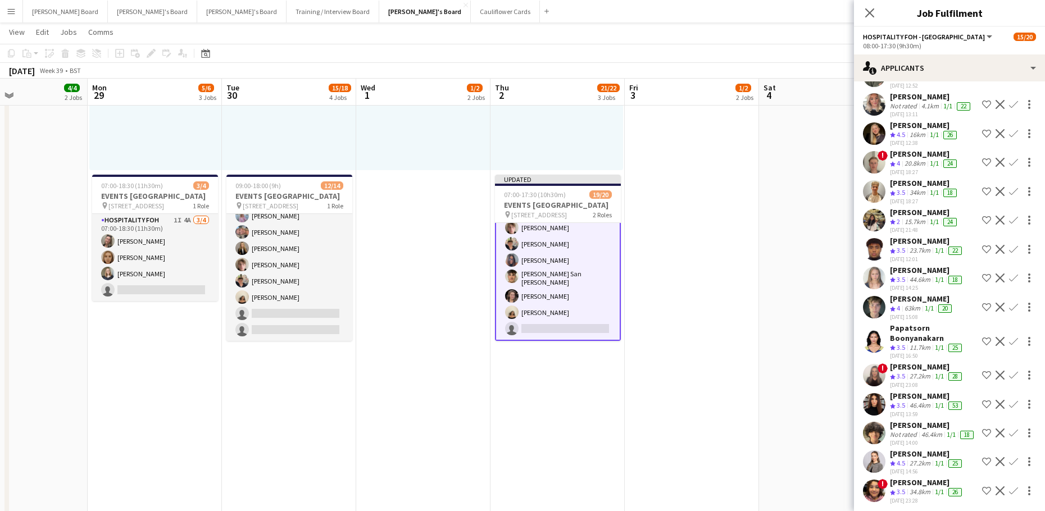
click at [925, 401] on div "46.4km" at bounding box center [919, 406] width 25 height 10
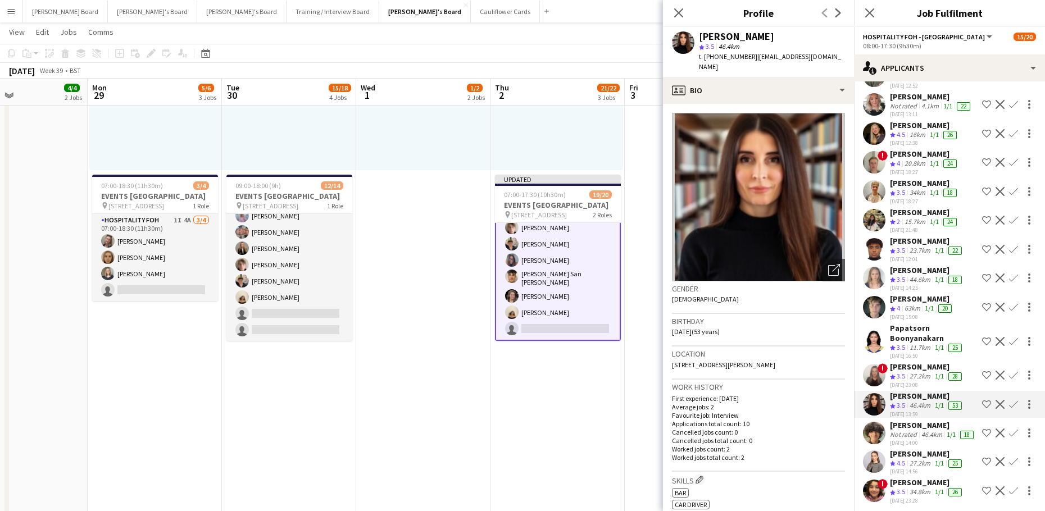
click at [932, 372] on div "27.2km" at bounding box center [919, 377] width 25 height 10
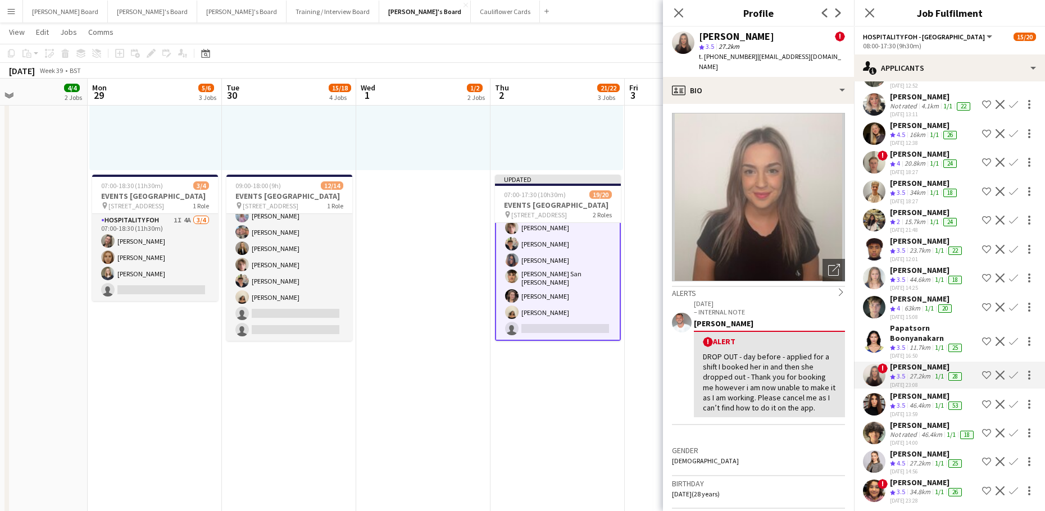
click at [932, 313] on div "15-09-2025 15:08" at bounding box center [922, 316] width 64 height 7
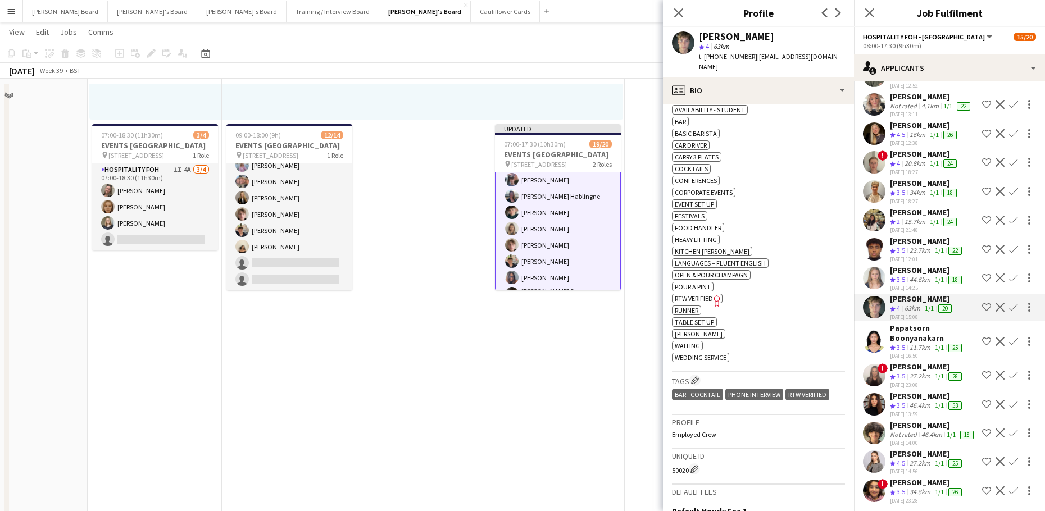
scroll to position [696, 0]
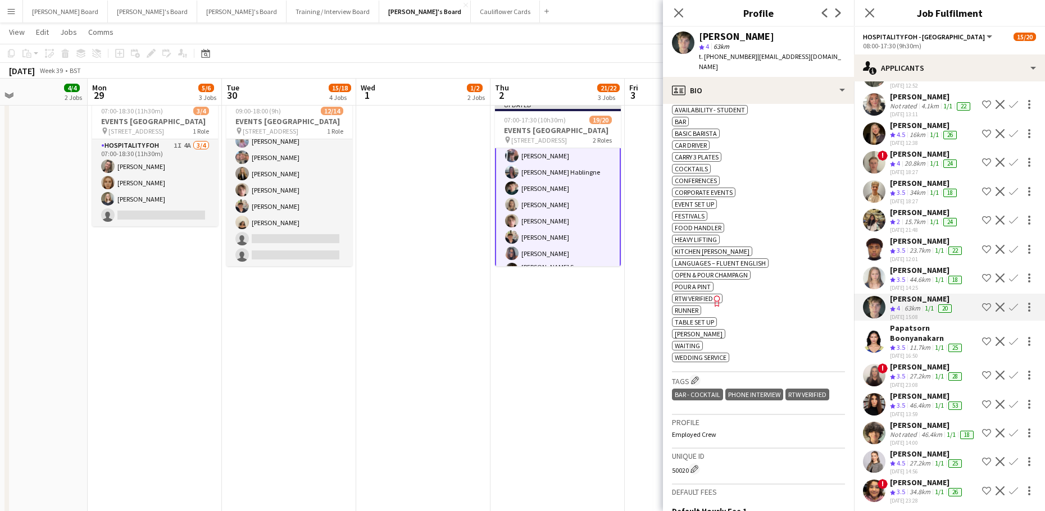
click at [931, 462] on div "27.2km" at bounding box center [919, 464] width 25 height 10
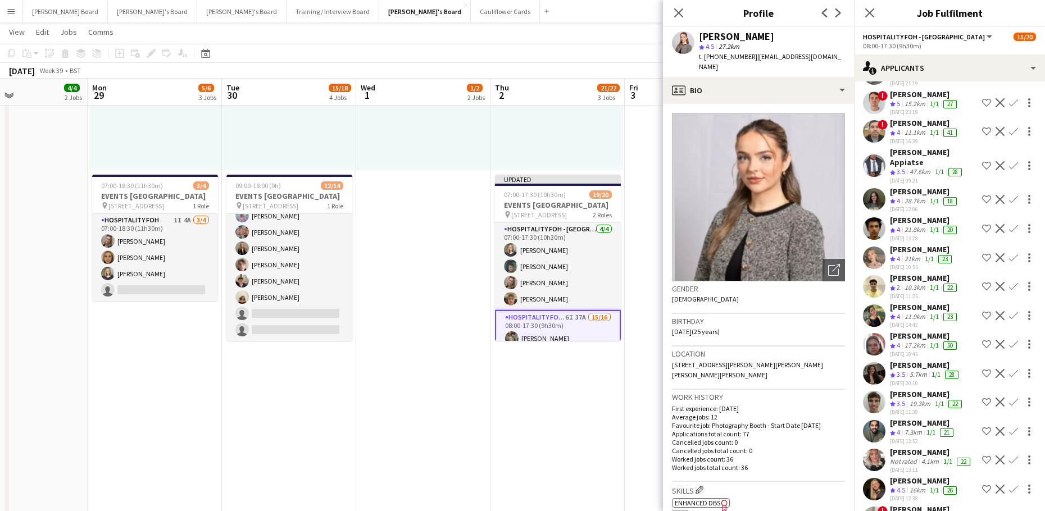
scroll to position [269, 0]
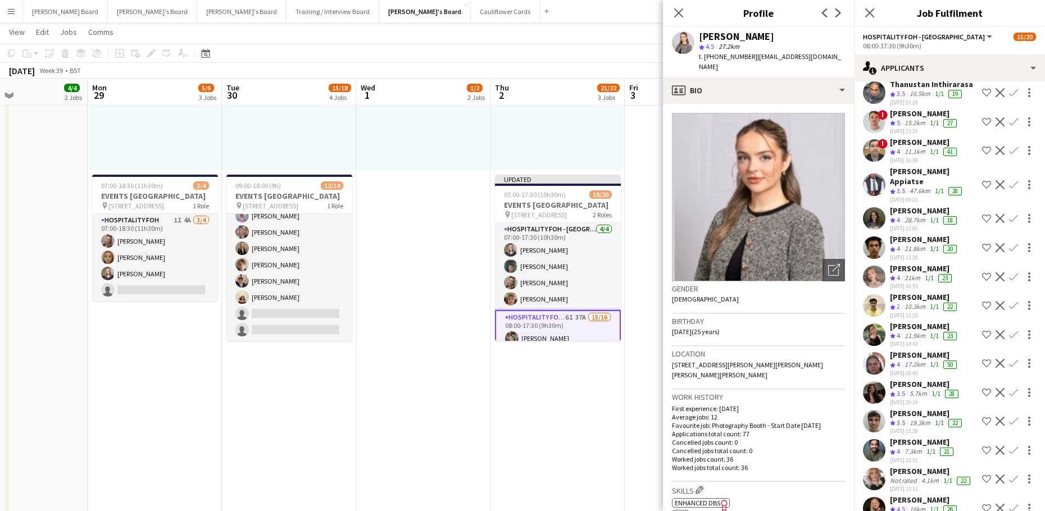
click at [914, 225] on div "05-09-2025 12:06" at bounding box center [924, 228] width 69 height 7
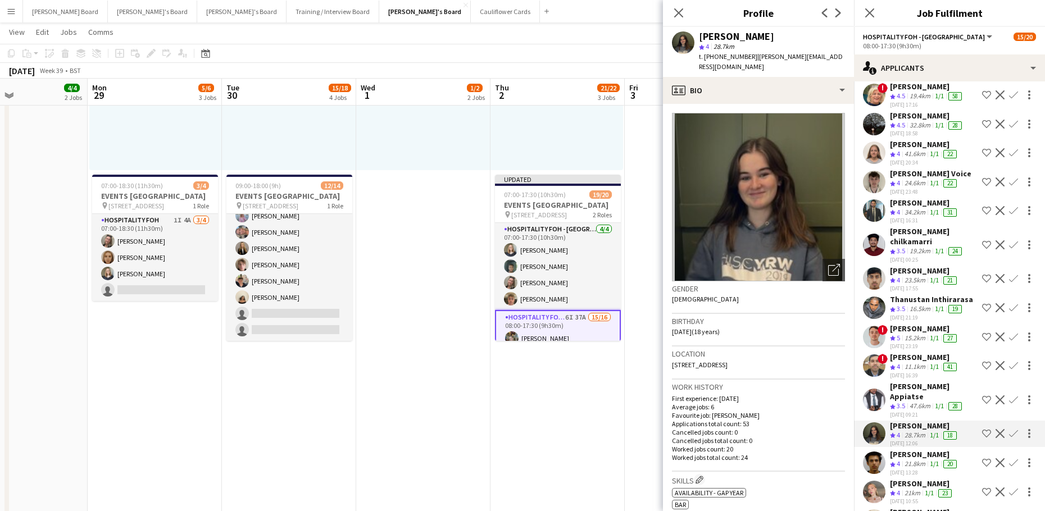
scroll to position [0, 0]
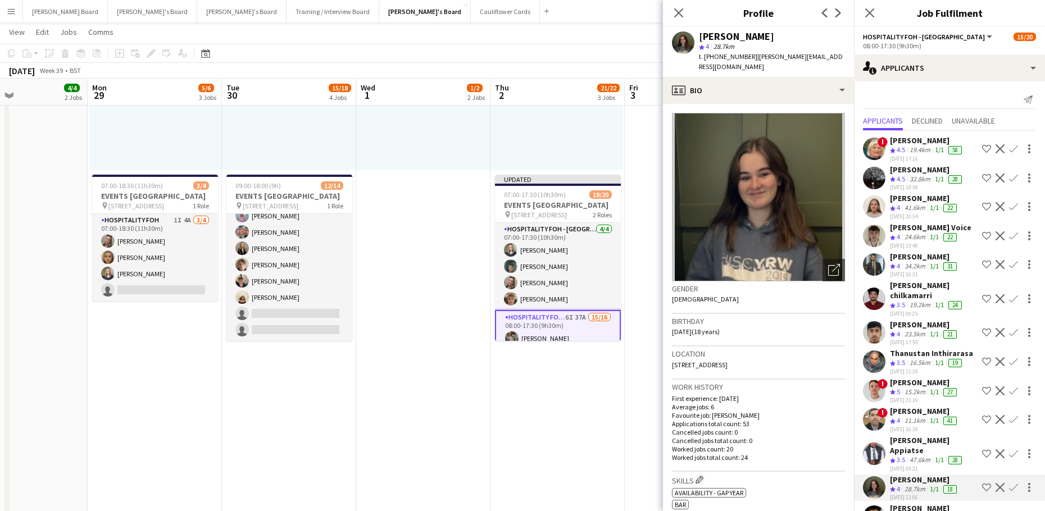
click at [919, 173] on div "Christina Shrees" at bounding box center [927, 170] width 74 height 10
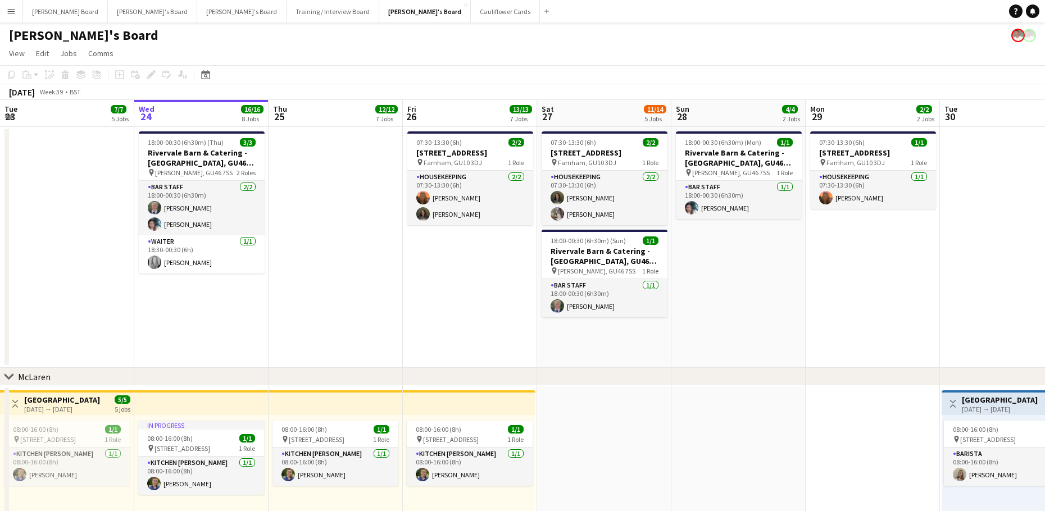
click at [13, 14] on app-icon "Menu" at bounding box center [11, 11] width 9 height 9
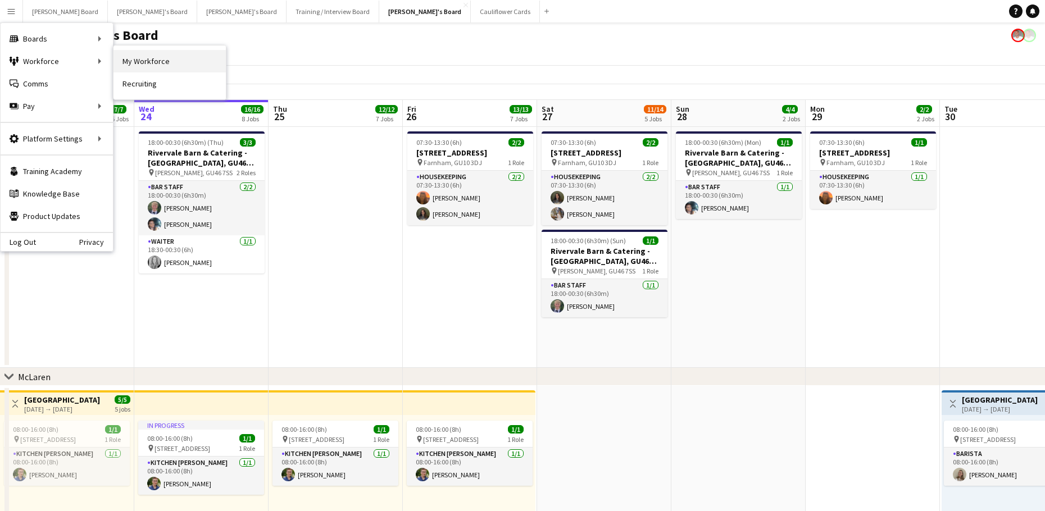
click at [139, 61] on link "My Workforce" at bounding box center [169, 61] width 112 height 22
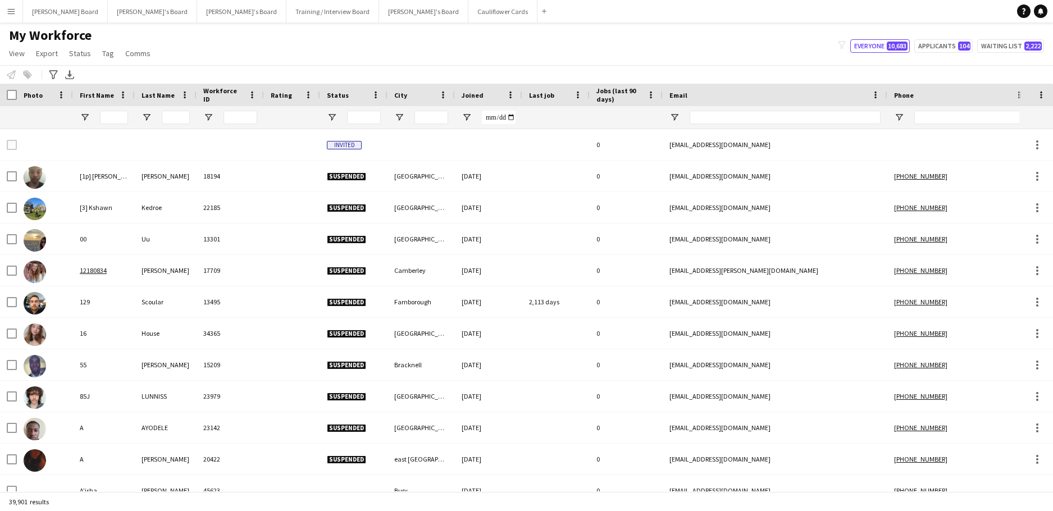
type input "***"
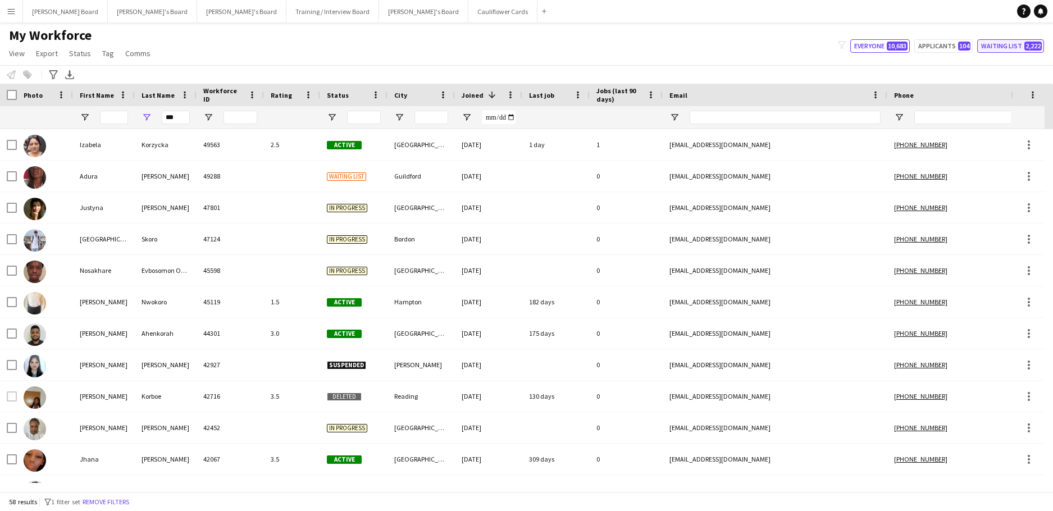
click at [1020, 45] on button "Waiting list 2,222" at bounding box center [1010, 45] width 67 height 13
type input "**********"
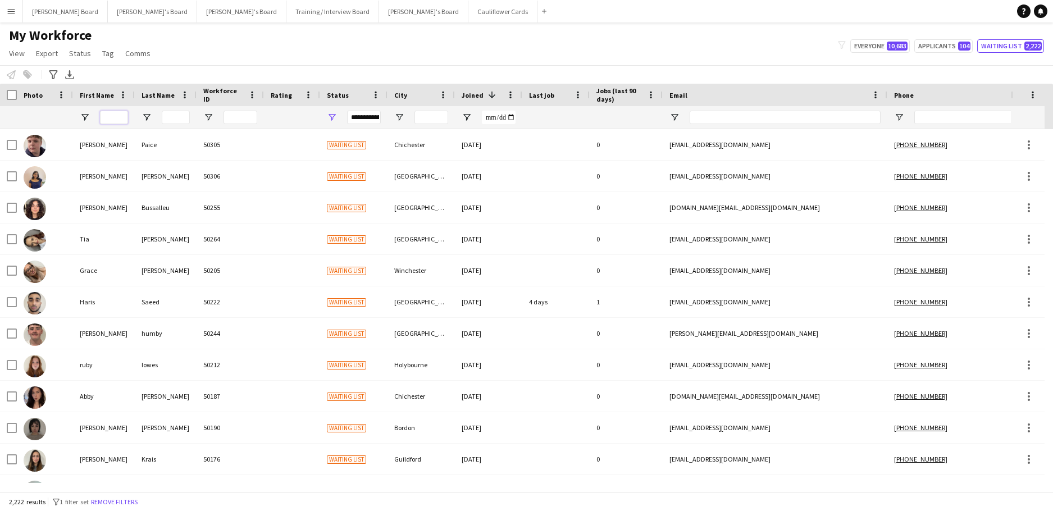
click at [121, 117] on input "First Name Filter Input" at bounding box center [114, 117] width 28 height 13
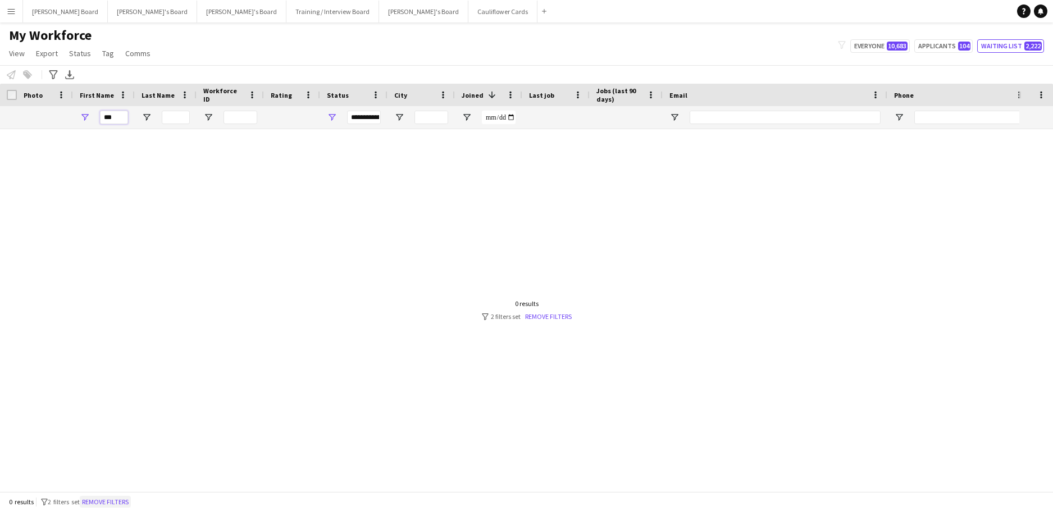
type input "***"
click at [113, 499] on button "Remove filters" at bounding box center [105, 502] width 51 height 12
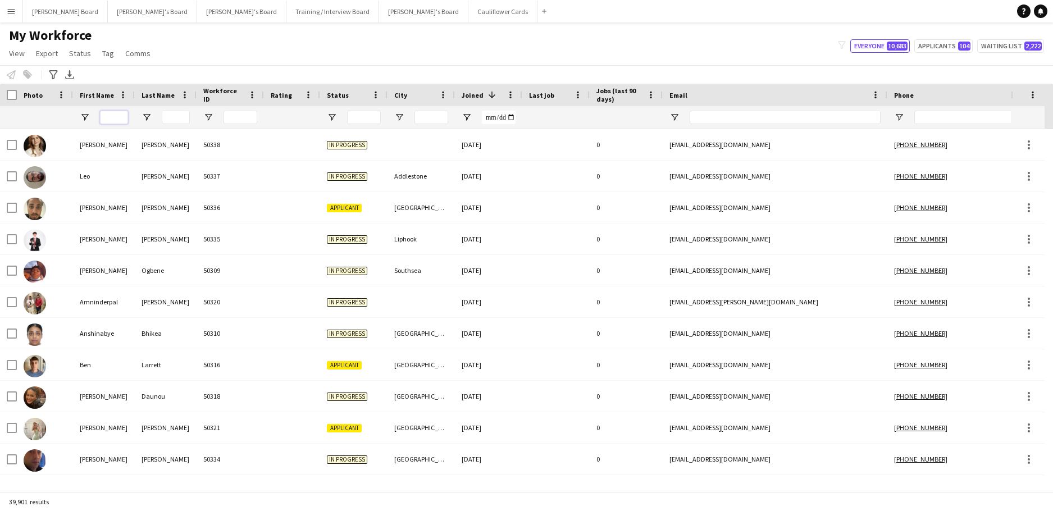
click at [115, 116] on input "First Name Filter Input" at bounding box center [114, 117] width 28 height 13
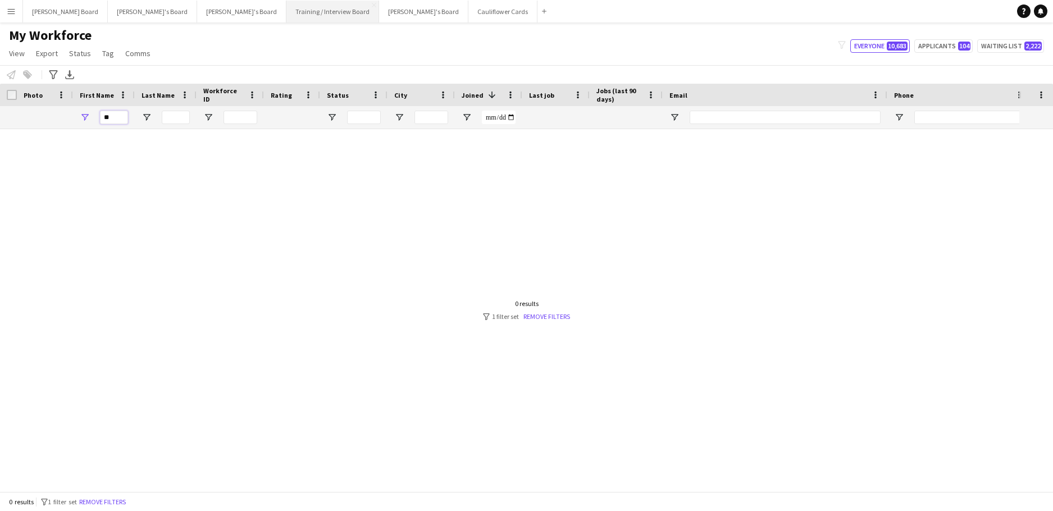
type input "*"
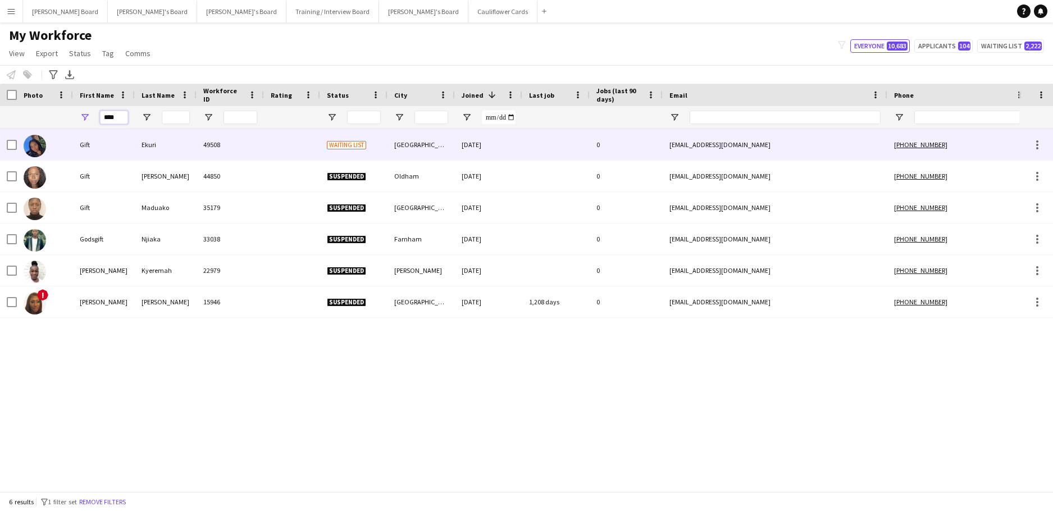
type input "****"
click at [215, 152] on div "49508" at bounding box center [230, 144] width 67 height 31
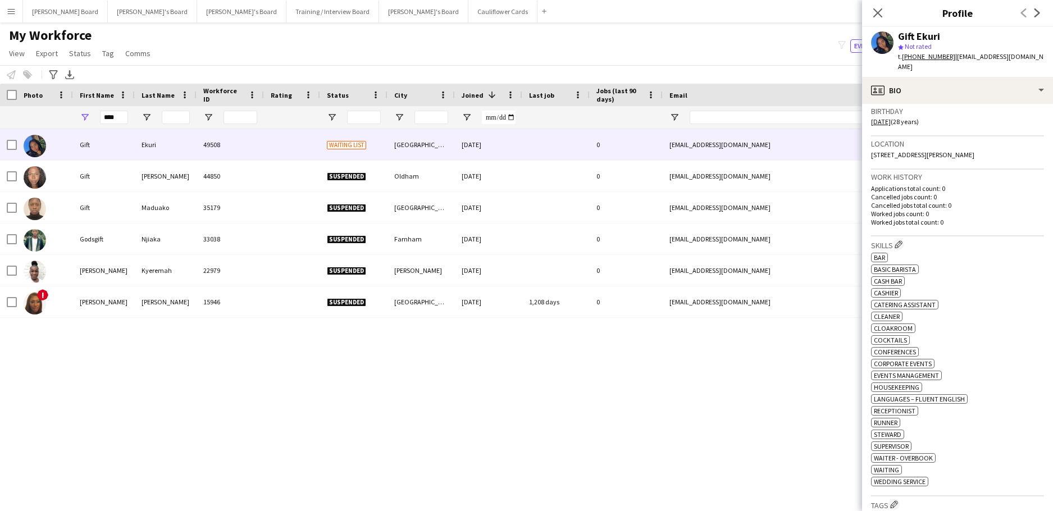
scroll to position [299, 0]
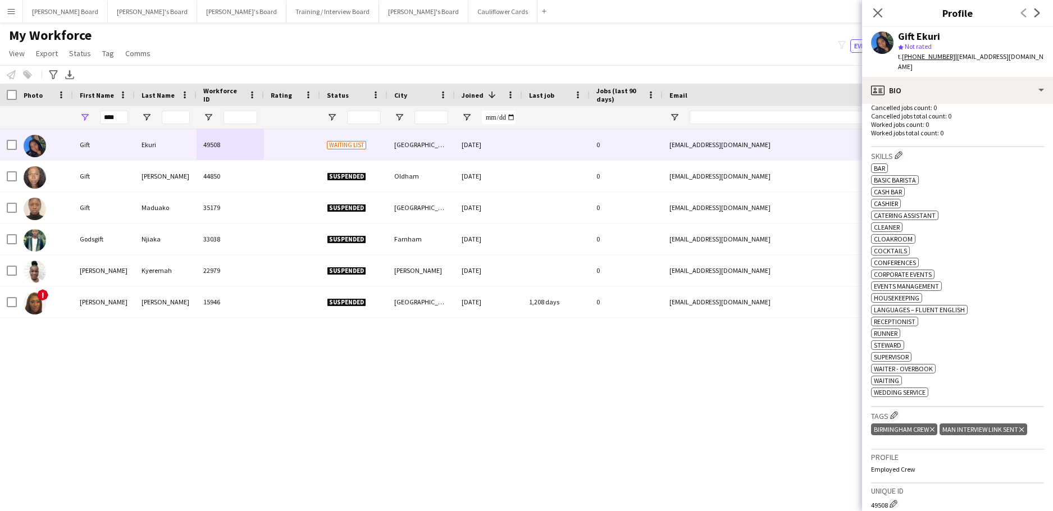
click at [1023, 426] on icon "Delete tag" at bounding box center [1021, 429] width 4 height 7
click at [896, 411] on app-icon "Edit crew company tags" at bounding box center [894, 415] width 8 height 8
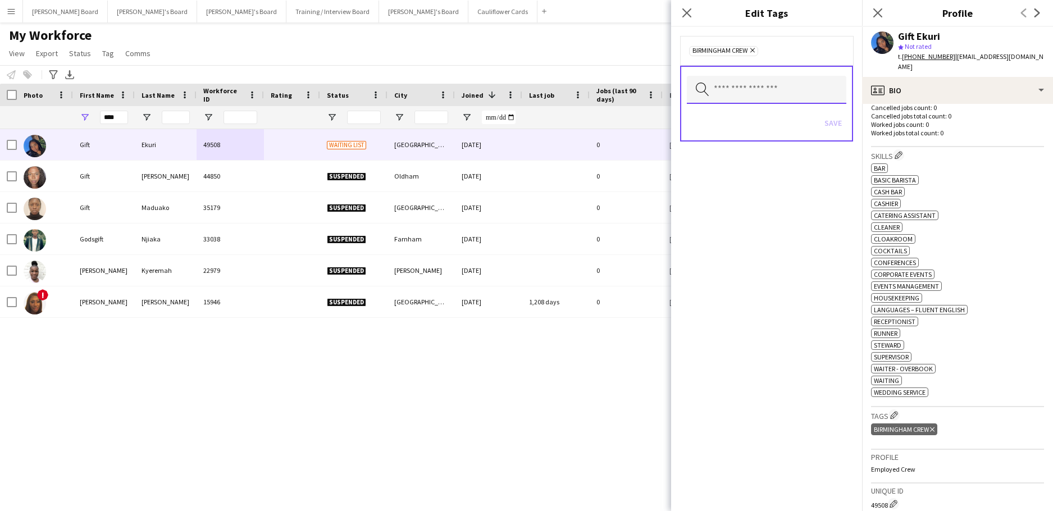
click at [756, 94] on input "text" at bounding box center [766, 90] width 159 height 28
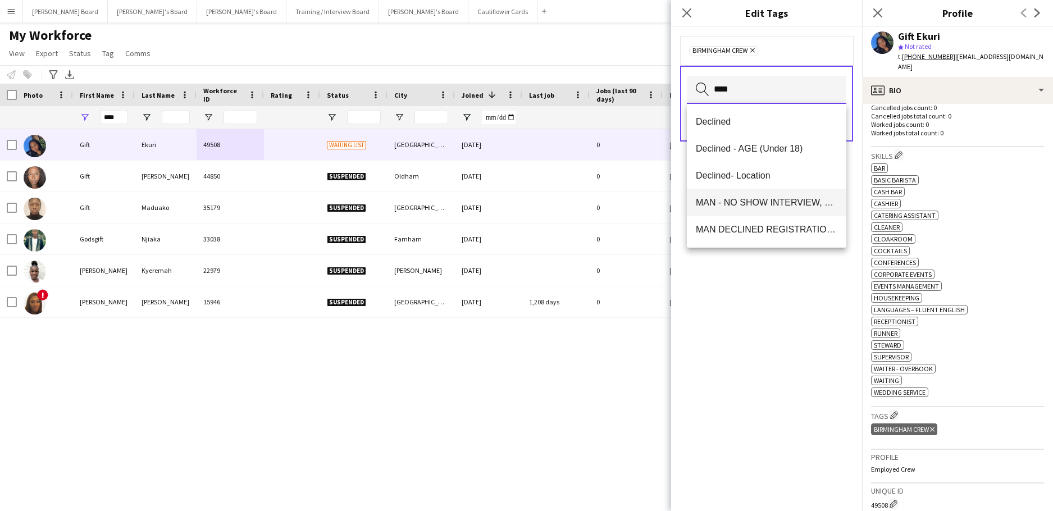
type input "****"
click at [782, 197] on span "MAN - NO SHOW INTERVIEW, DECLINED" at bounding box center [767, 202] width 142 height 11
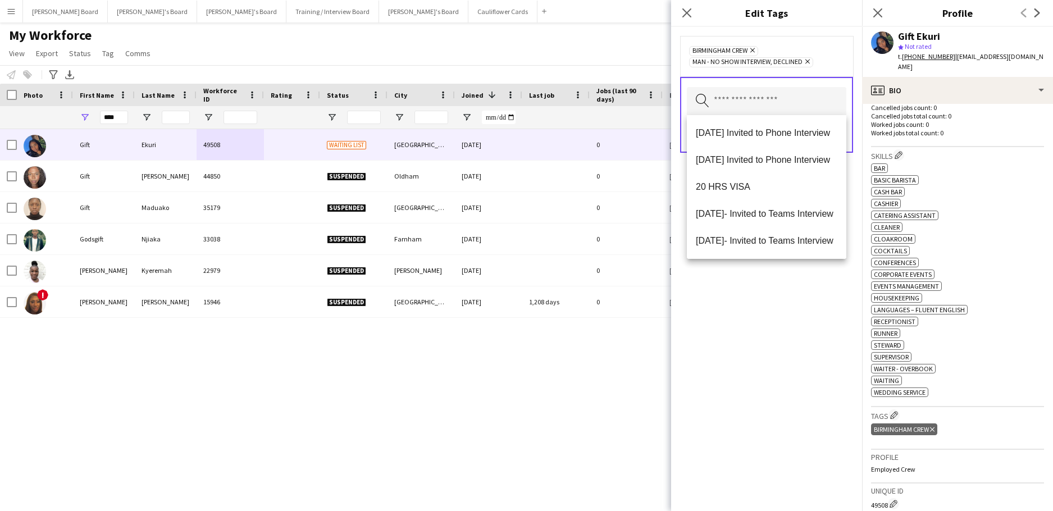
click at [795, 402] on div "BIRMINGHAM CREW Remove MAN - NO SHOW INTERVIEW, DECLINED Remove Search by tag n…" at bounding box center [766, 269] width 191 height 484
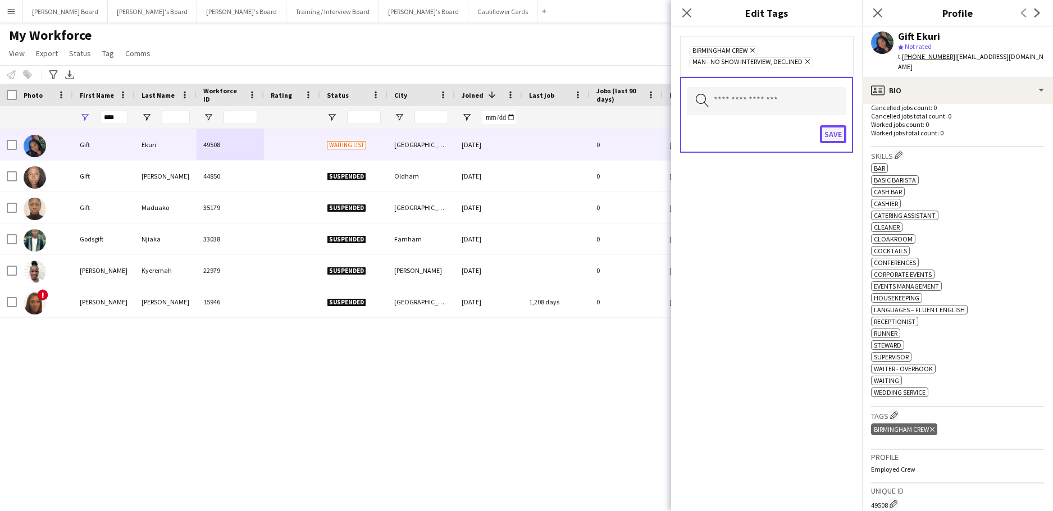
click at [827, 135] on button "Save" at bounding box center [833, 134] width 26 height 18
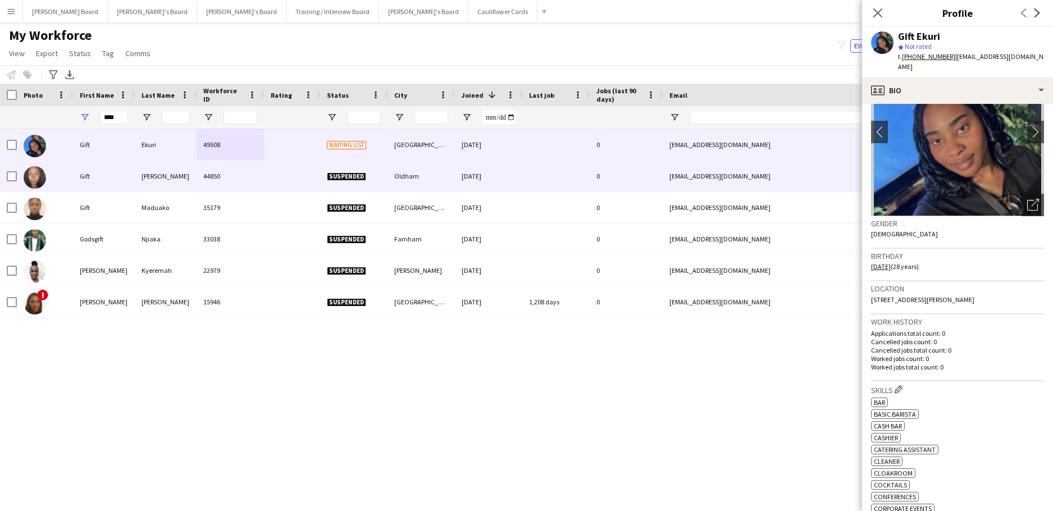
scroll to position [65, 0]
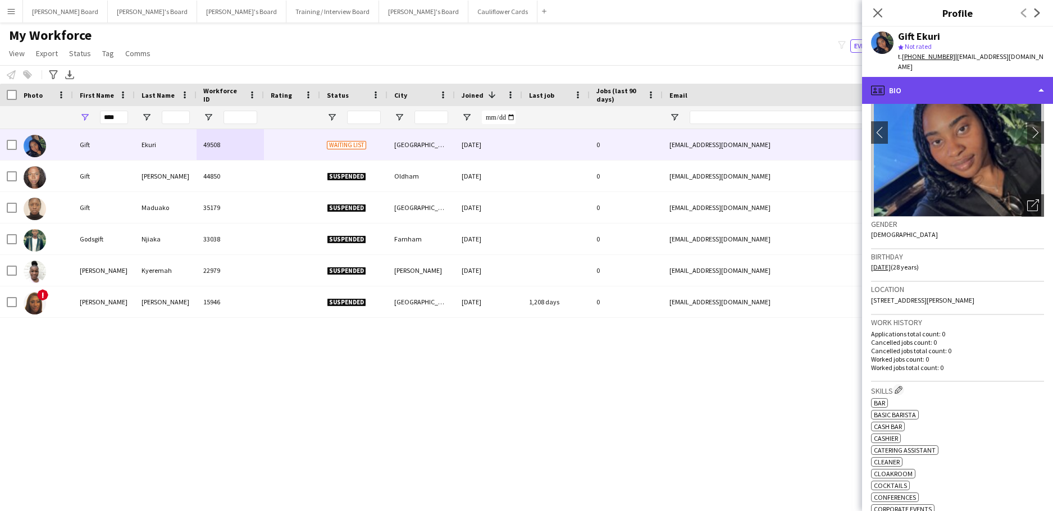
click at [916, 83] on div "profile Bio" at bounding box center [957, 90] width 191 height 27
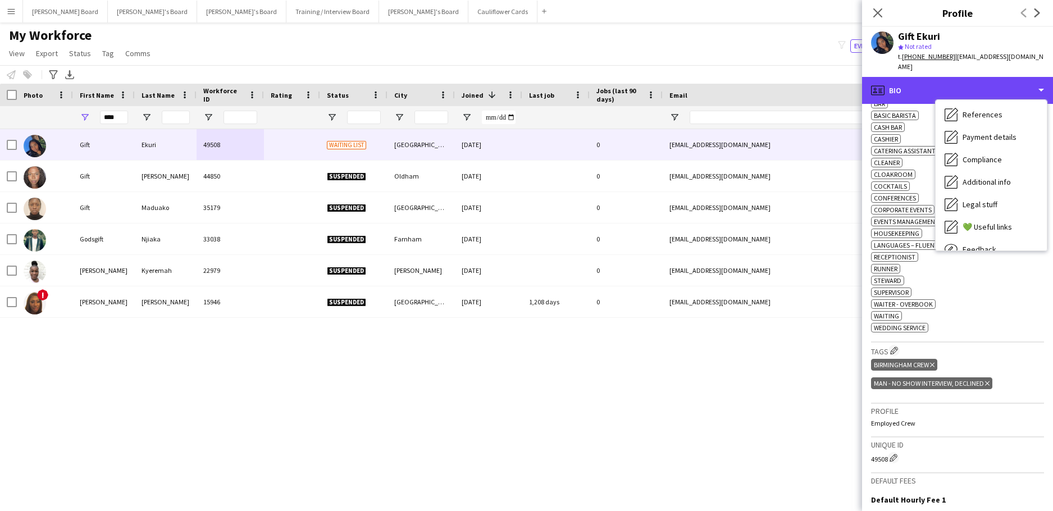
scroll to position [151, 0]
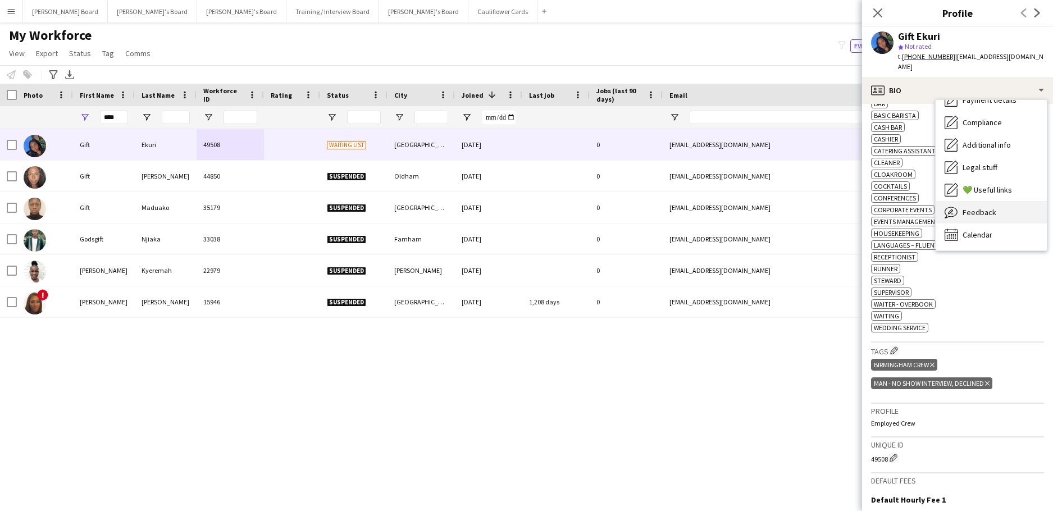
click at [986, 207] on span "Feedback" at bounding box center [980, 212] width 34 height 10
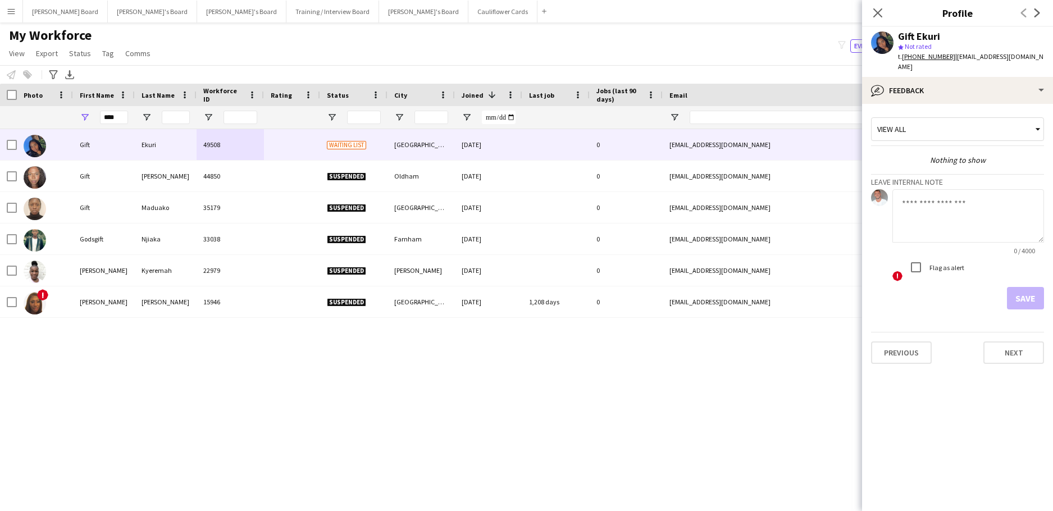
click at [941, 207] on textarea at bounding box center [968, 215] width 152 height 53
type textarea "**********"
click at [1023, 287] on button "Save" at bounding box center [1025, 298] width 37 height 22
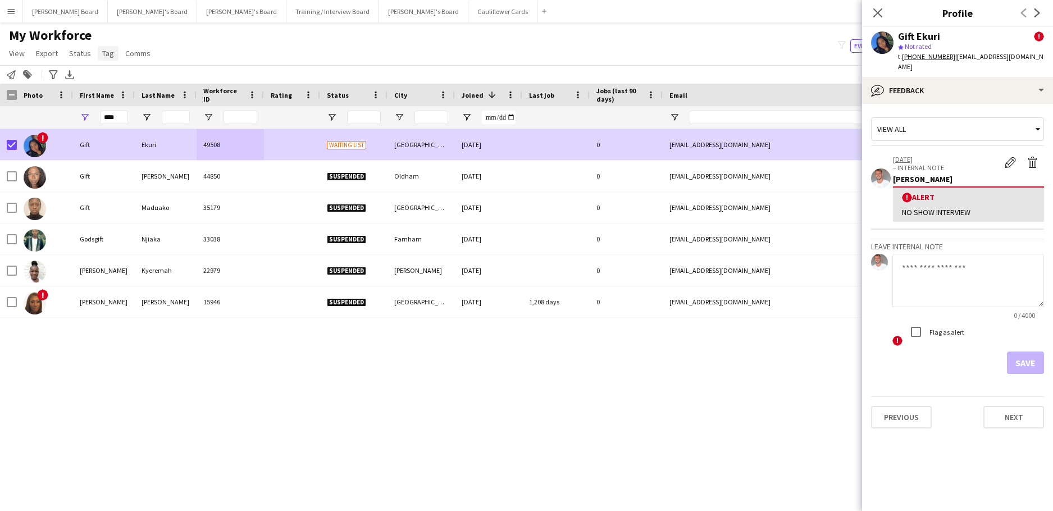
click at [109, 57] on span "Tag" at bounding box center [108, 53] width 12 height 10
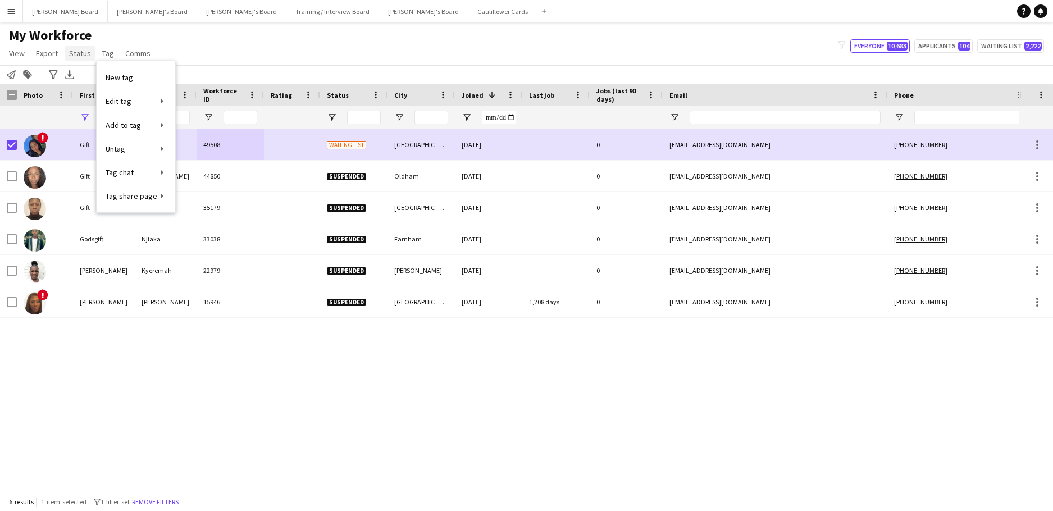
click at [81, 51] on span "Status" at bounding box center [80, 53] width 22 height 10
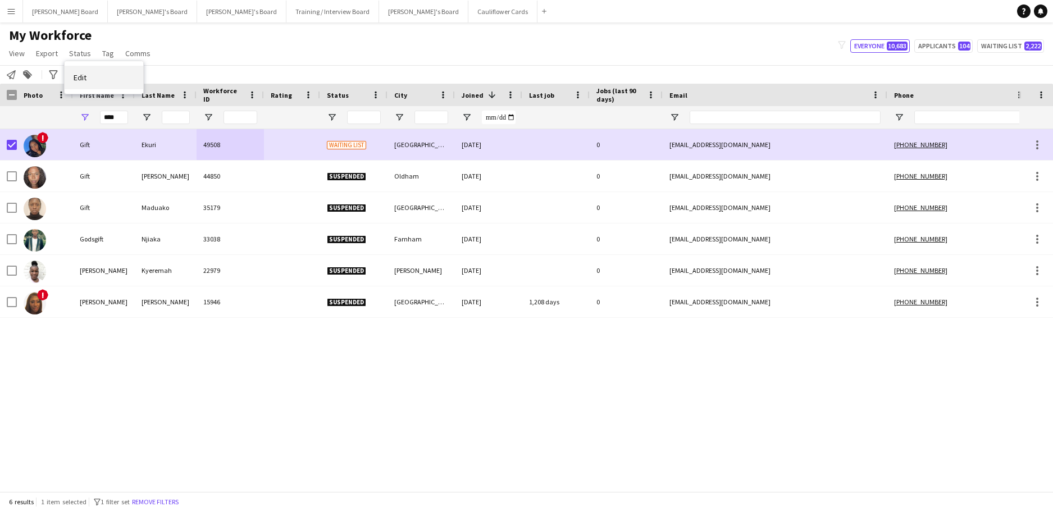
click at [92, 81] on link "Edit" at bounding box center [104, 78] width 79 height 24
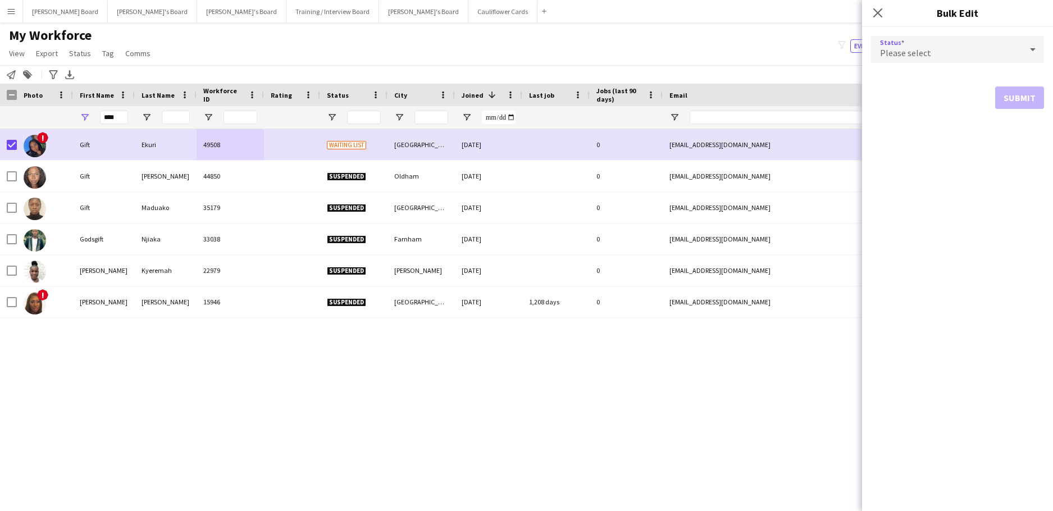
click at [908, 37] on div "Please select" at bounding box center [946, 49] width 151 height 27
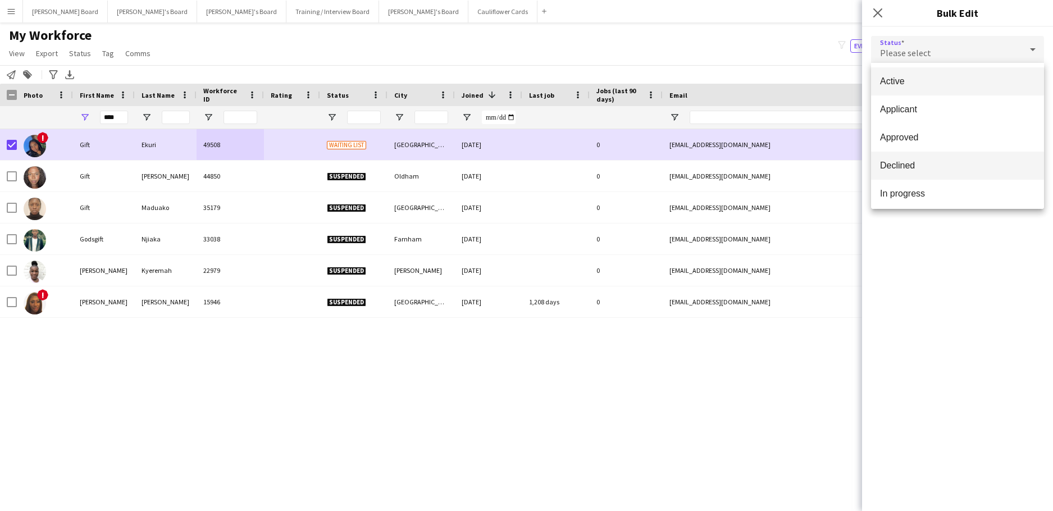
click at [933, 163] on span "Declined" at bounding box center [957, 165] width 155 height 11
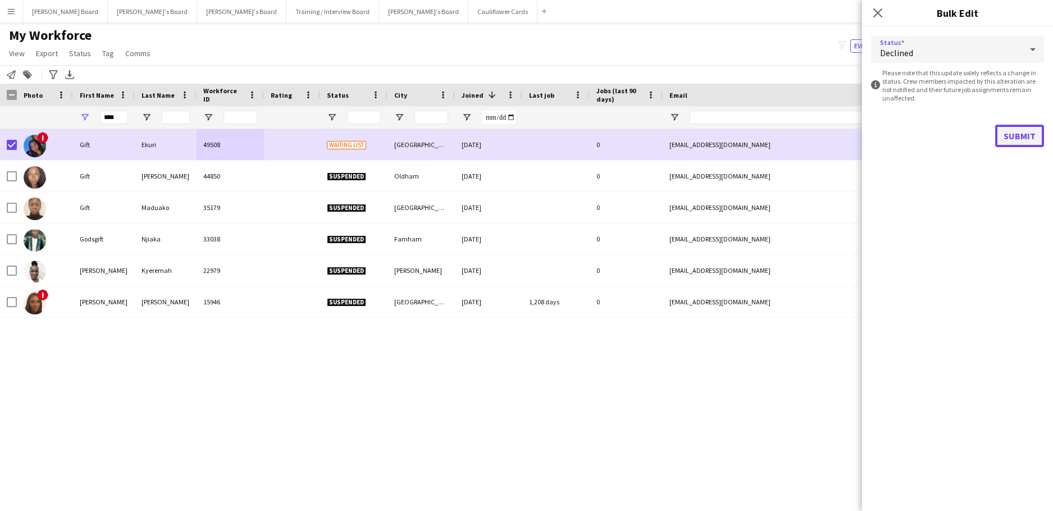
click at [1006, 138] on button "Submit" at bounding box center [1019, 136] width 49 height 22
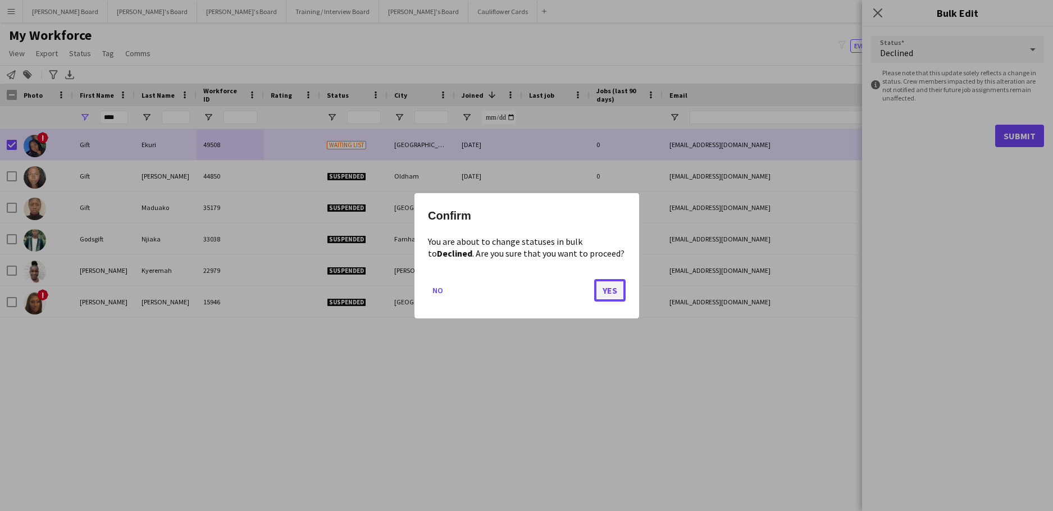
click at [605, 292] on button "Yes" at bounding box center [609, 290] width 31 height 22
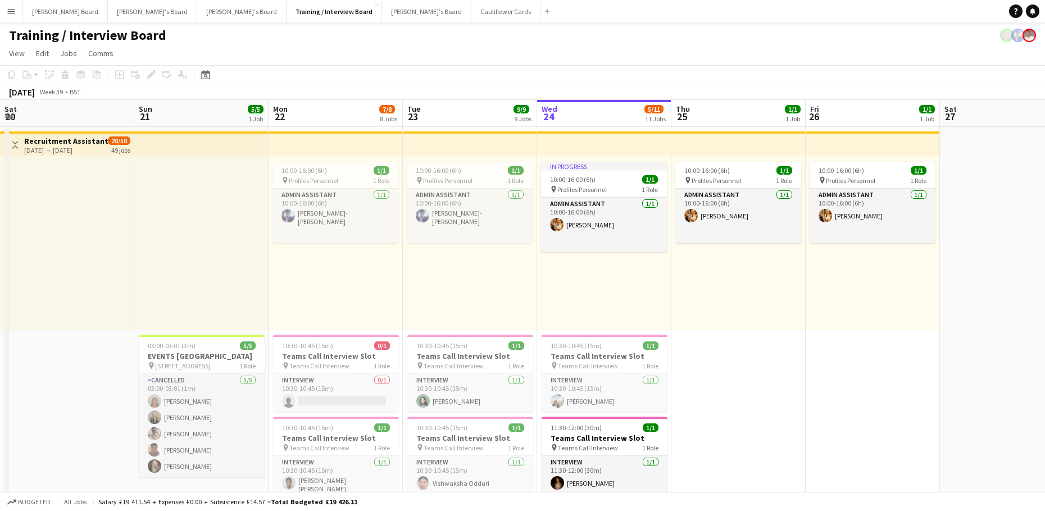
scroll to position [0, 268]
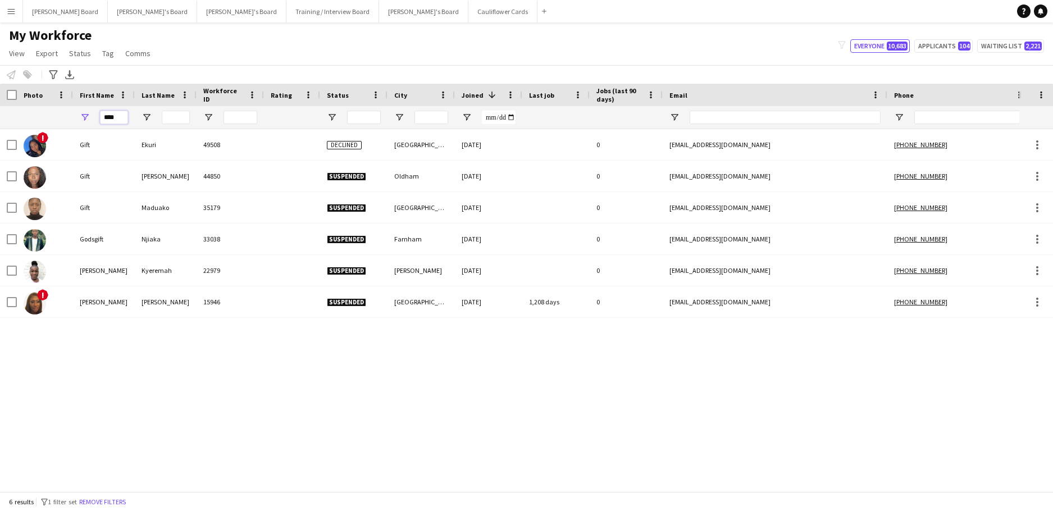
click at [117, 117] on input "****" at bounding box center [114, 117] width 28 height 13
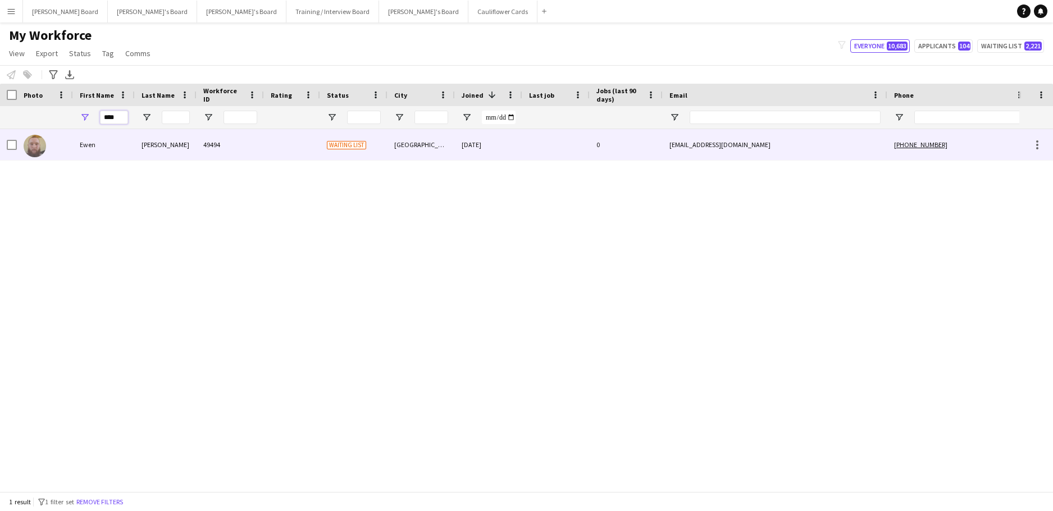
type input "****"
click at [129, 148] on div "Ewen" at bounding box center [104, 144] width 62 height 31
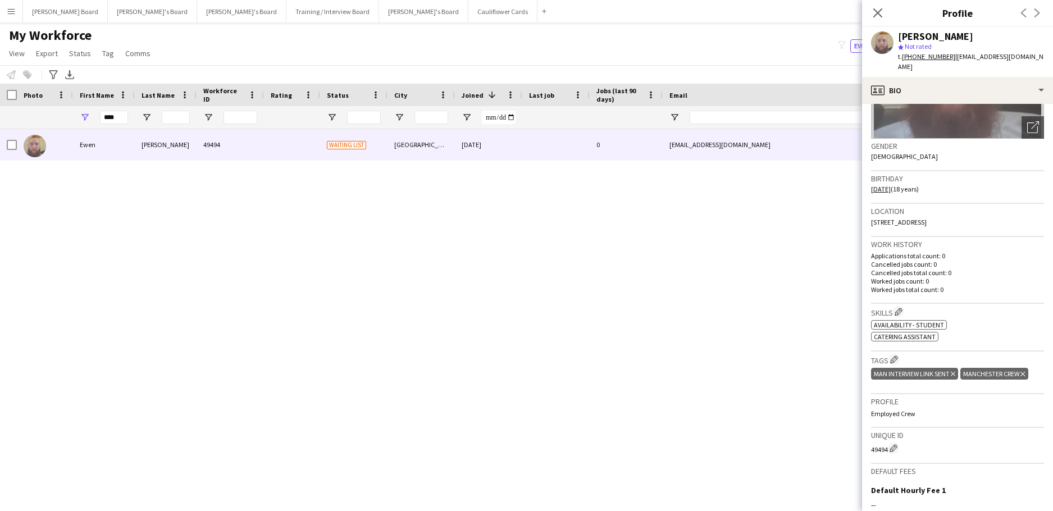
scroll to position [150, 0]
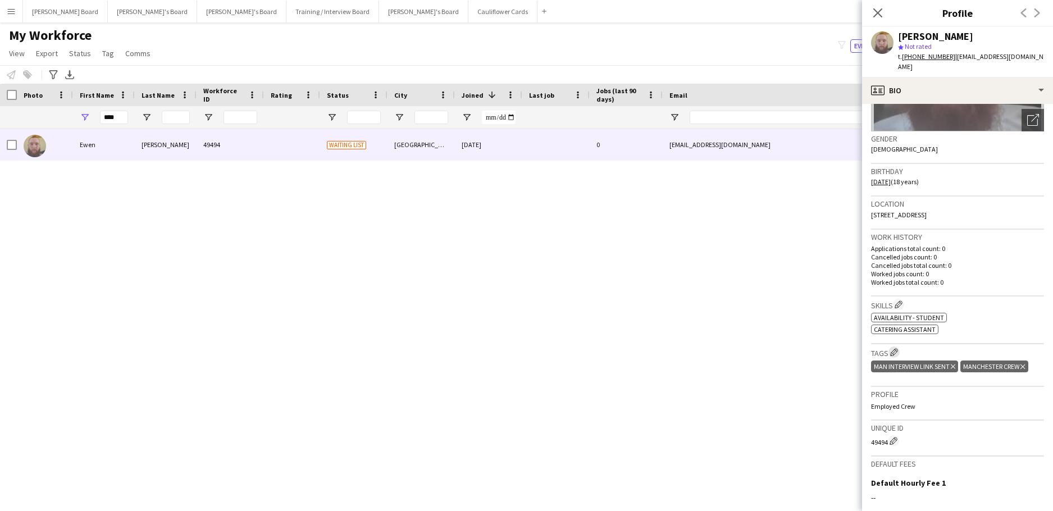
click at [890, 347] on button "Edit crew company tags" at bounding box center [893, 352] width 11 height 11
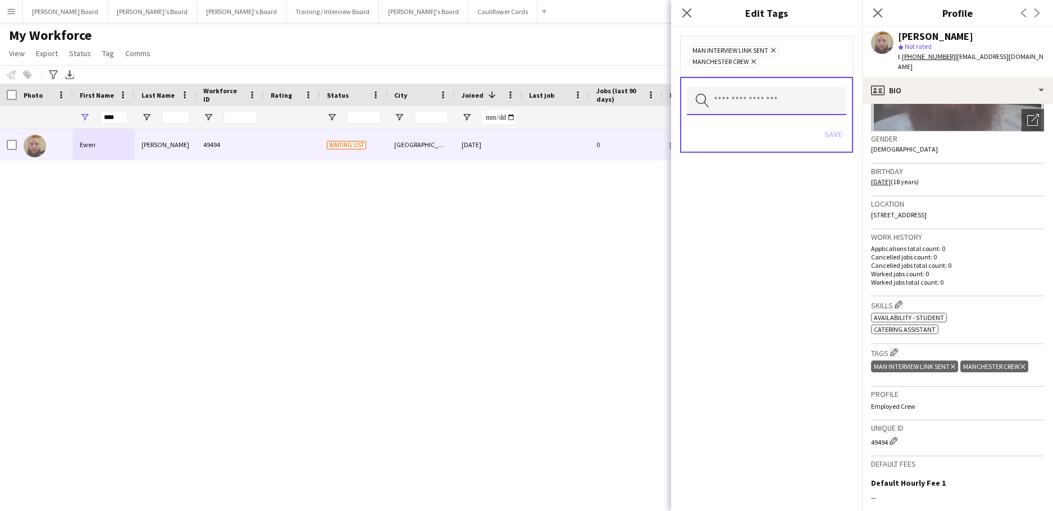
click at [731, 93] on input "text" at bounding box center [766, 101] width 159 height 28
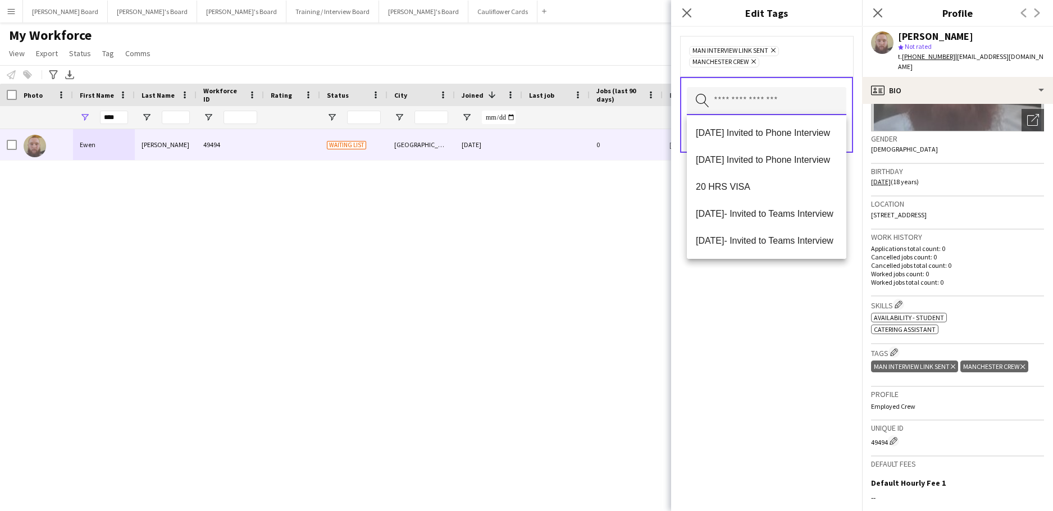
type input "*"
type input "***"
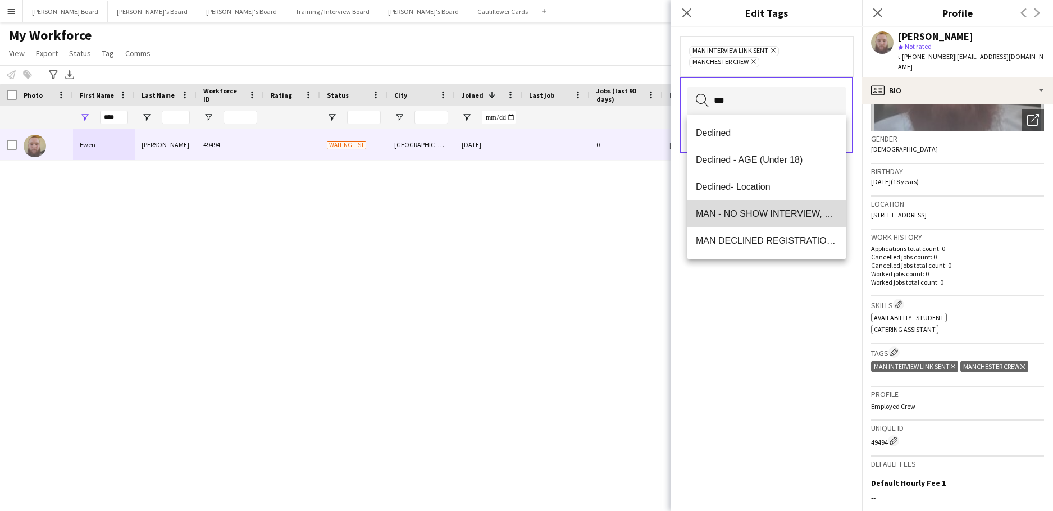
click at [804, 218] on span "MAN - NO SHOW INTERVIEW, DECLINED" at bounding box center [767, 213] width 142 height 11
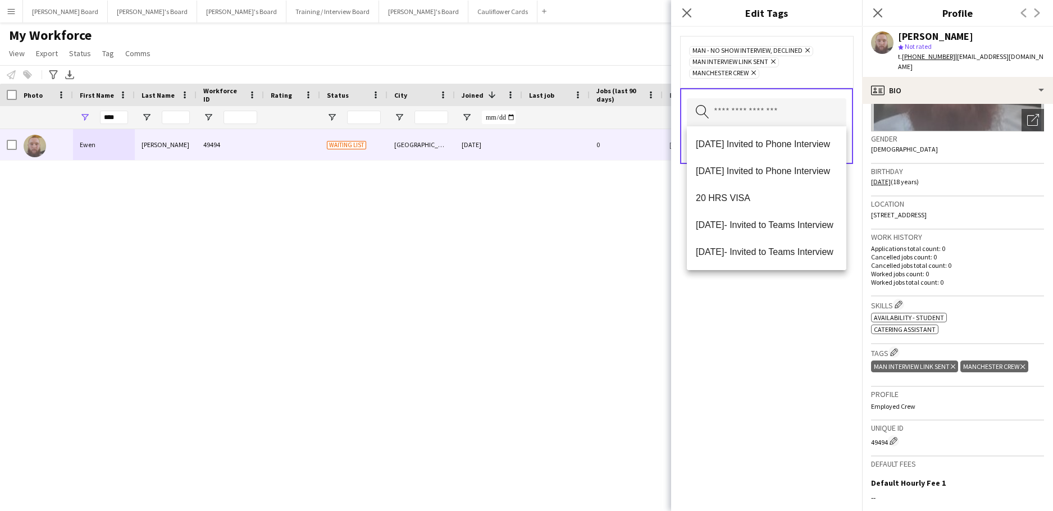
click at [817, 83] on div "MAN - NO SHOW INTERVIEW, DECLINED Remove MAN Interview Link Sent Remove MANCHES…" at bounding box center [766, 62] width 173 height 52
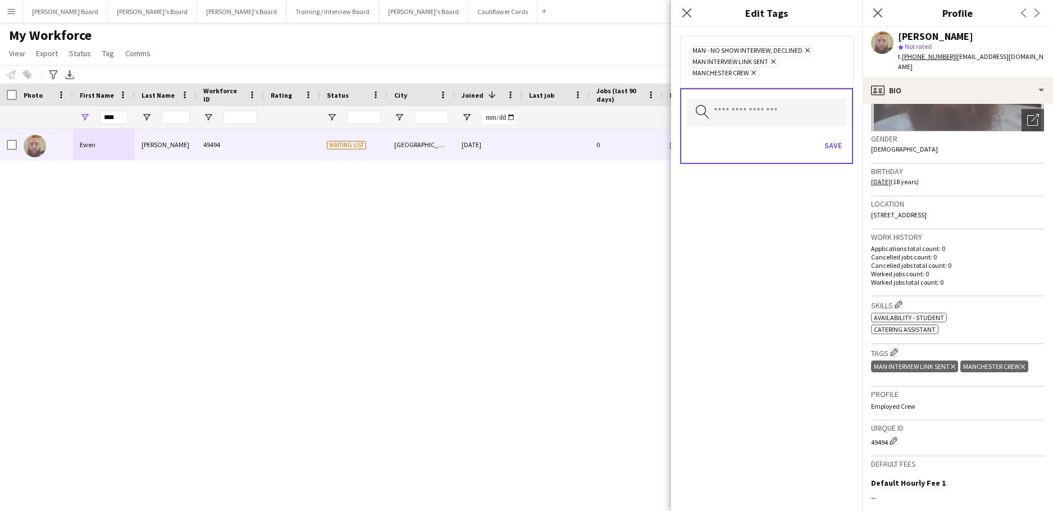
click at [773, 62] on icon "Remove" at bounding box center [771, 61] width 7 height 7
click at [824, 130] on button "Save" at bounding box center [833, 134] width 26 height 18
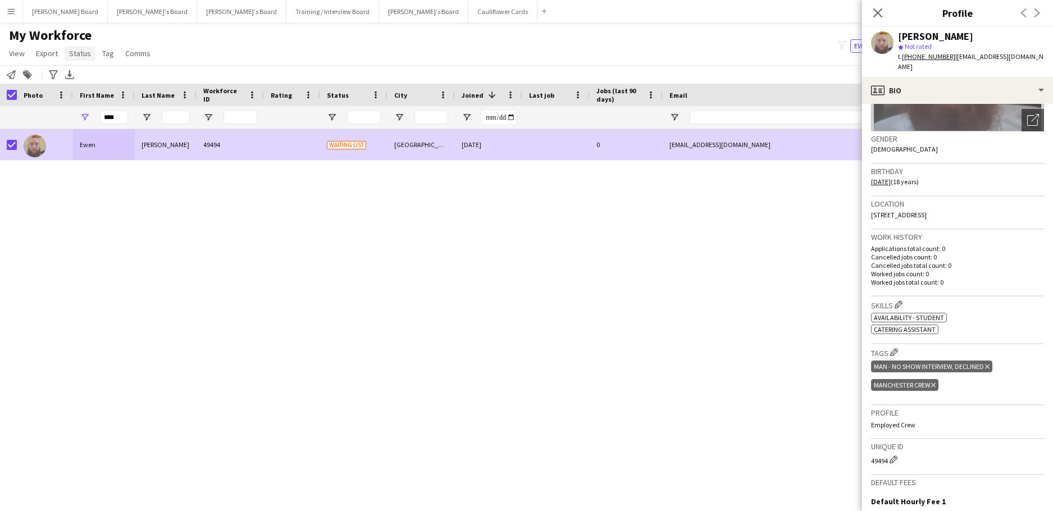
click at [86, 58] on span "Status" at bounding box center [80, 53] width 22 height 10
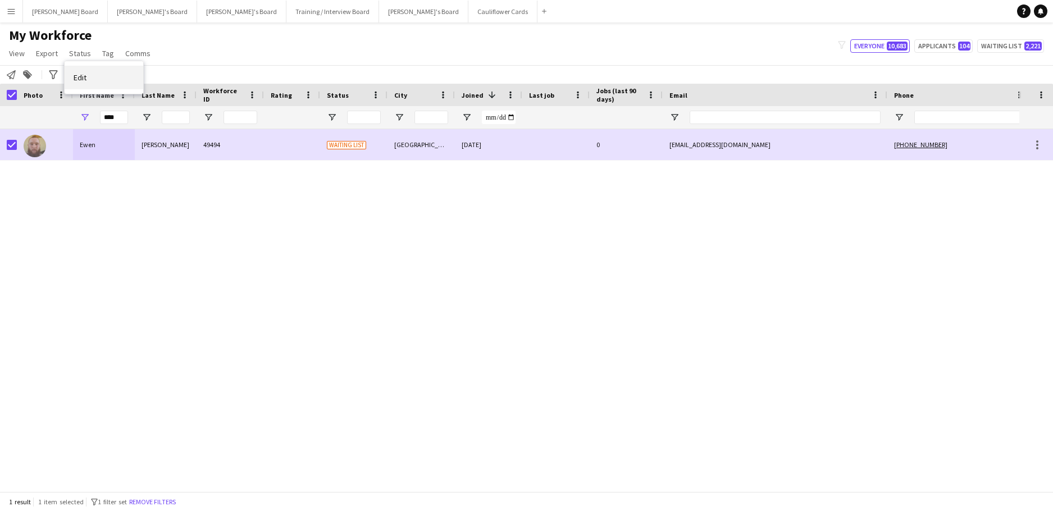
click at [104, 83] on link "Edit" at bounding box center [104, 78] width 79 height 24
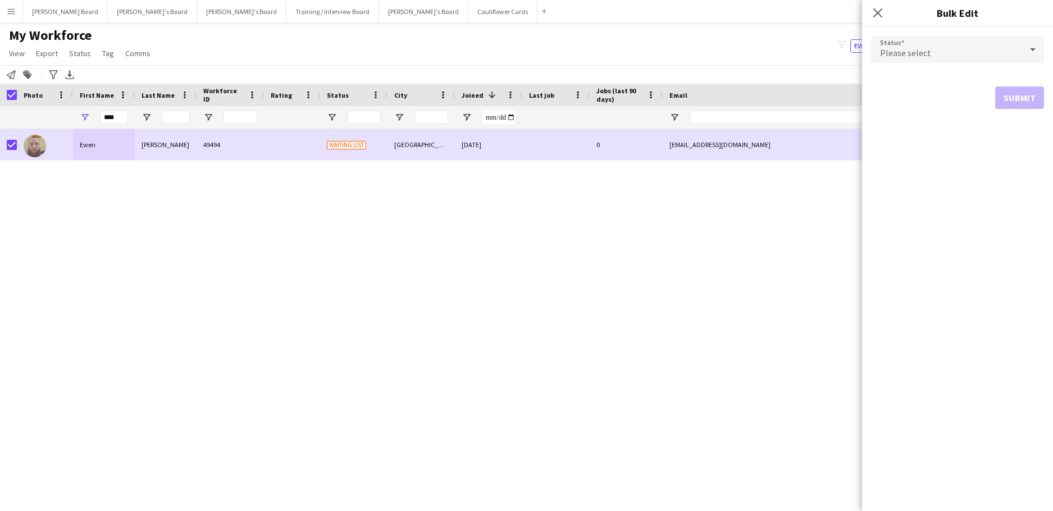
click at [942, 53] on div "Please select" at bounding box center [946, 49] width 151 height 27
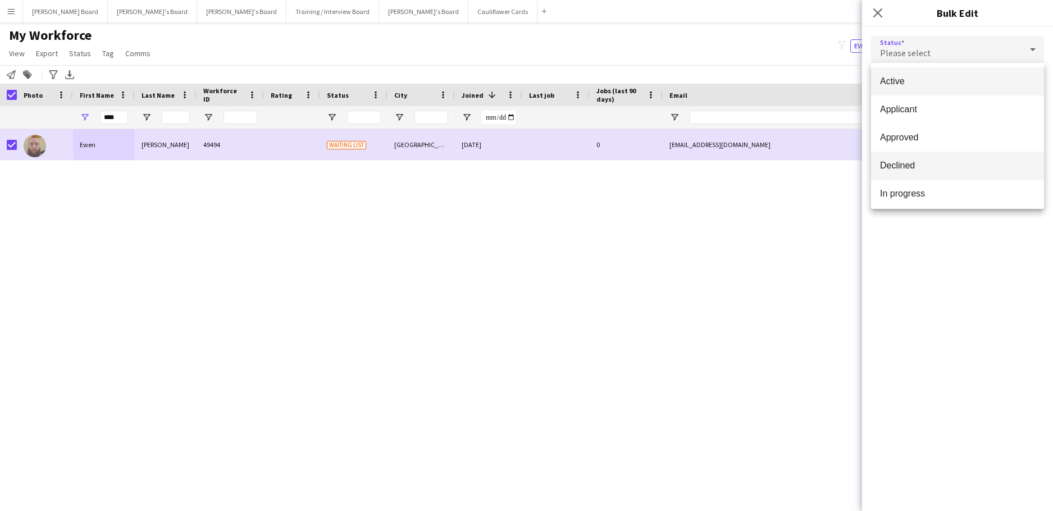
click at [926, 160] on span "Declined" at bounding box center [957, 165] width 155 height 11
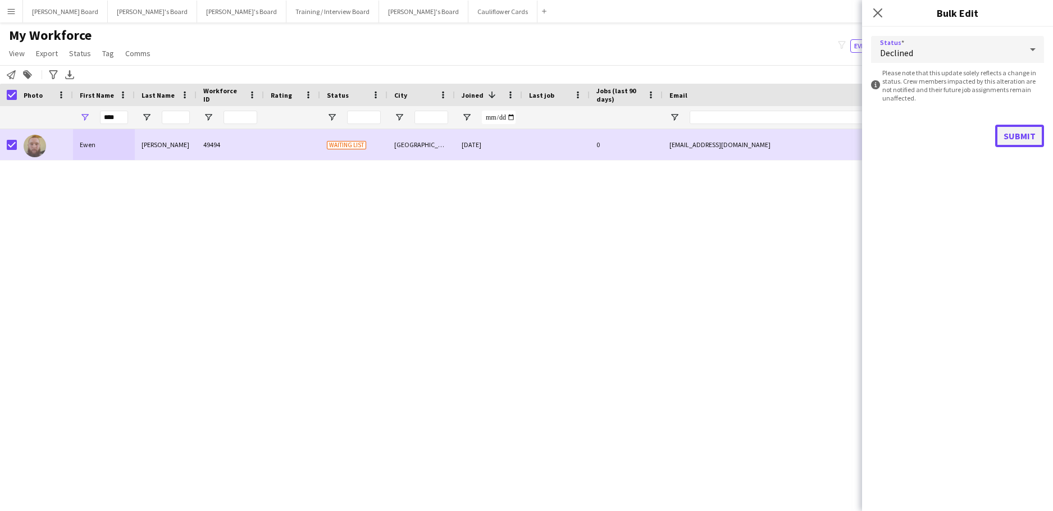
click at [1001, 133] on button "Submit" at bounding box center [1019, 136] width 49 height 22
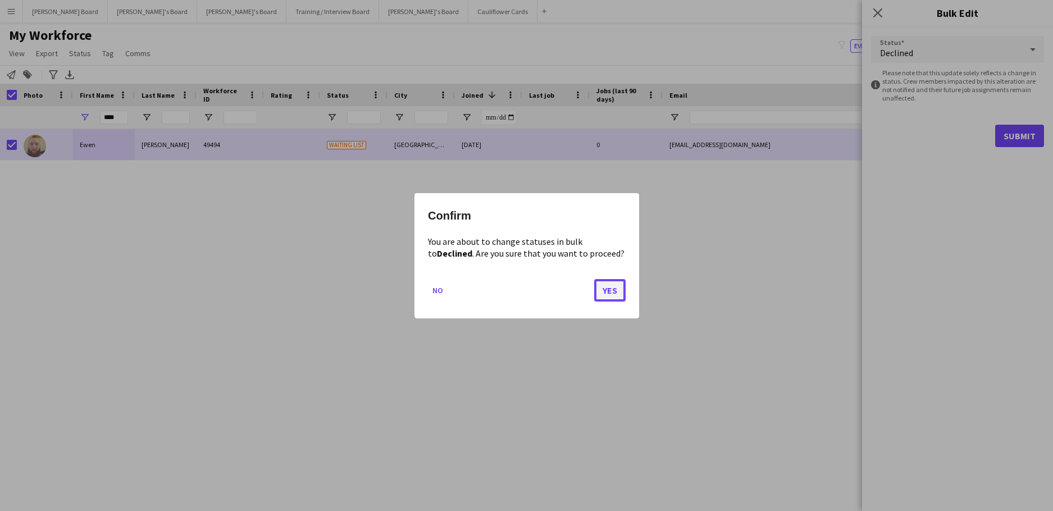
click at [611, 289] on button "Yes" at bounding box center [609, 290] width 31 height 22
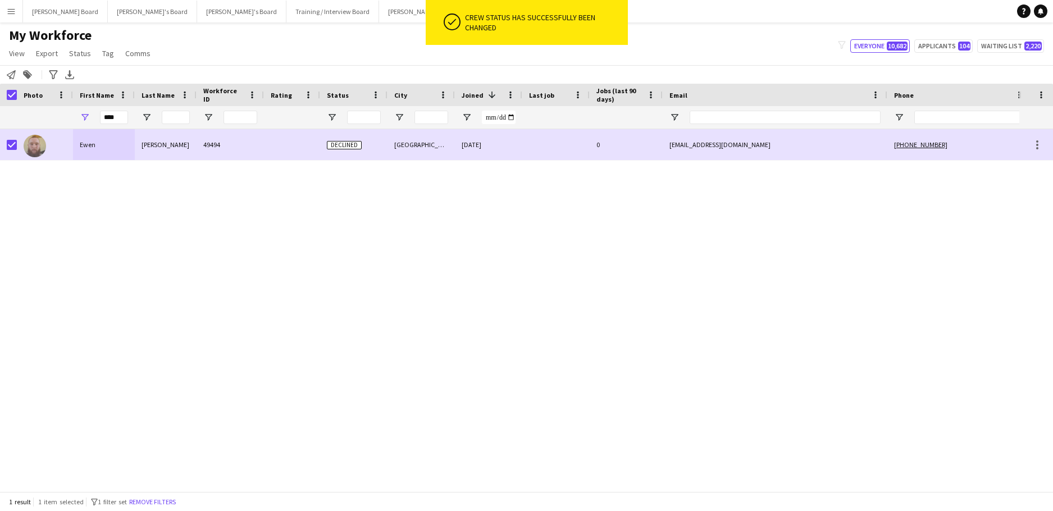
click at [610, 217] on div "Ewen Davies 49494 Declined Manchester 08-08-2025 0 ewendavies4@gmail.com +44078…" at bounding box center [509, 306] width 1019 height 354
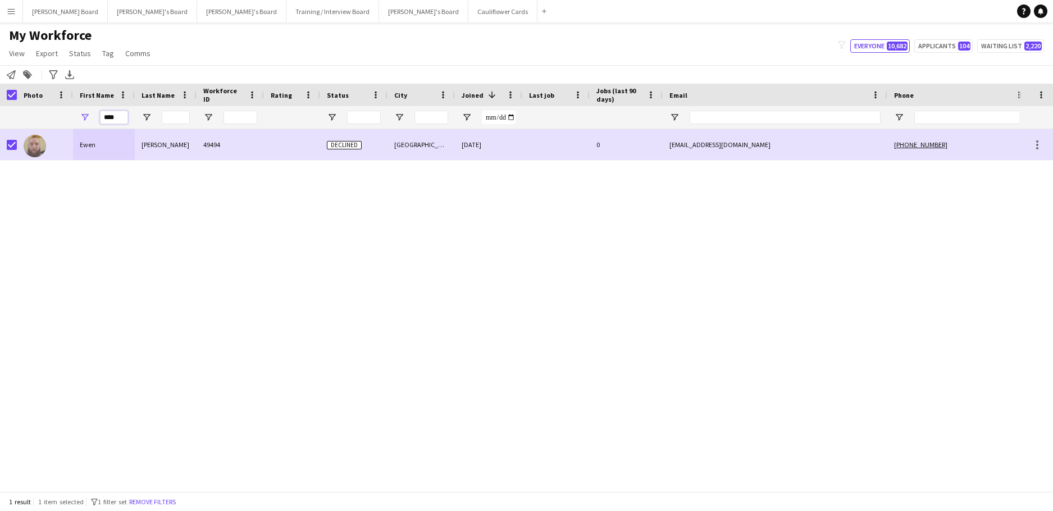
click at [117, 121] on input "****" at bounding box center [114, 117] width 28 height 13
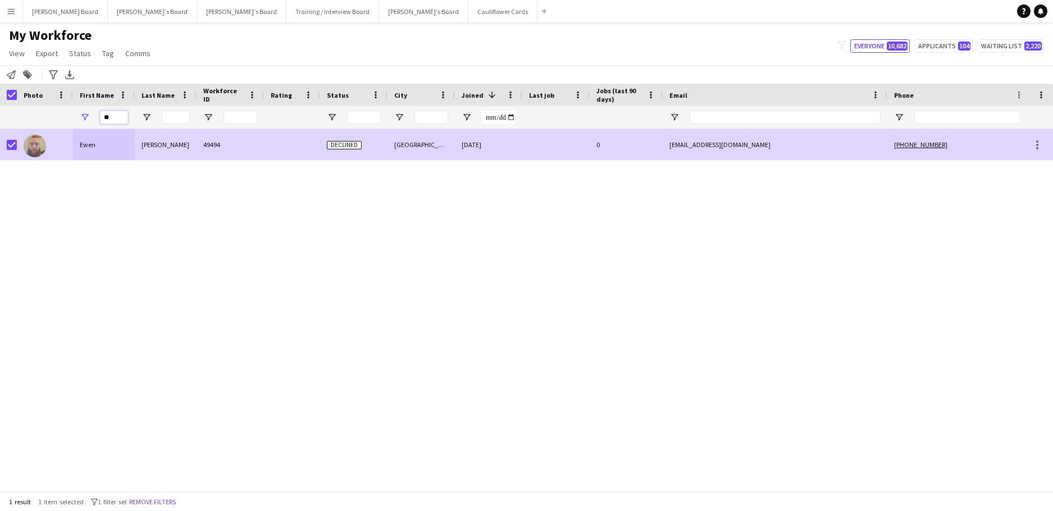
type input "**"
click at [170, 151] on div "Ewen Davies 49494 Declined Manchester 08-08-2025 0 ewendavies4@gmail.com +44078…" at bounding box center [651, 144] width 1302 height 31
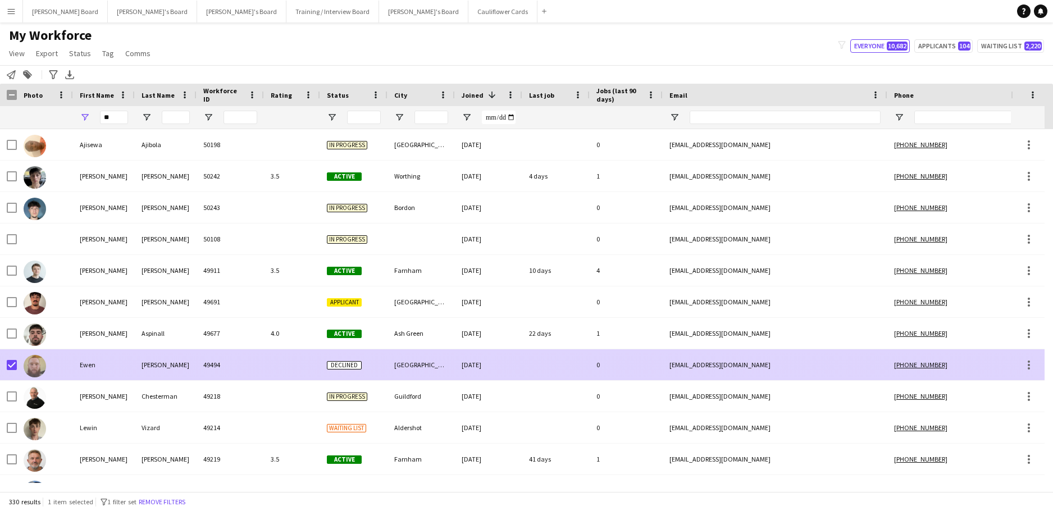
click at [218, 362] on div "49494" at bounding box center [230, 364] width 67 height 31
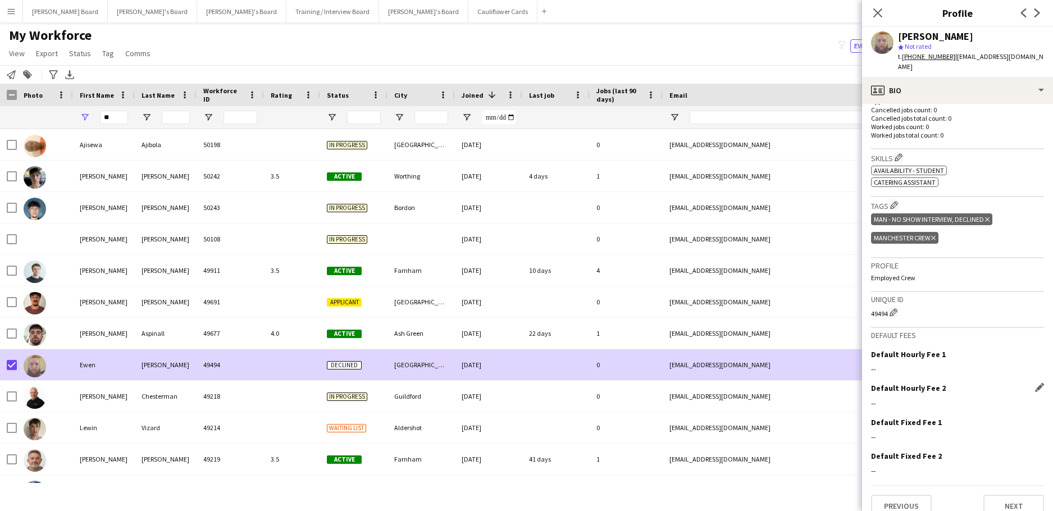
scroll to position [302, 0]
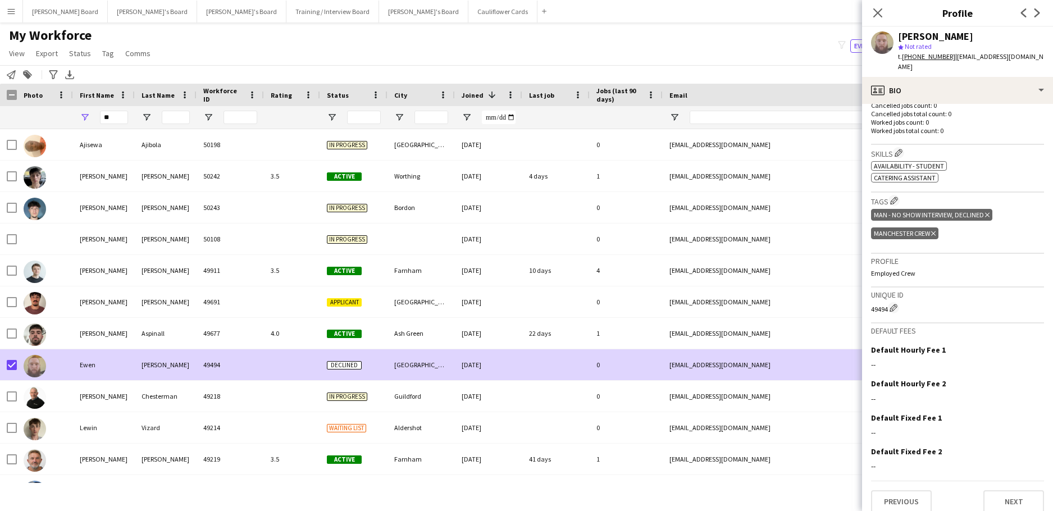
click at [908, 65] on div "Ewen Davies star Not rated t. +4407889798966 | ewendavies4@gmail.com" at bounding box center [957, 52] width 191 height 50
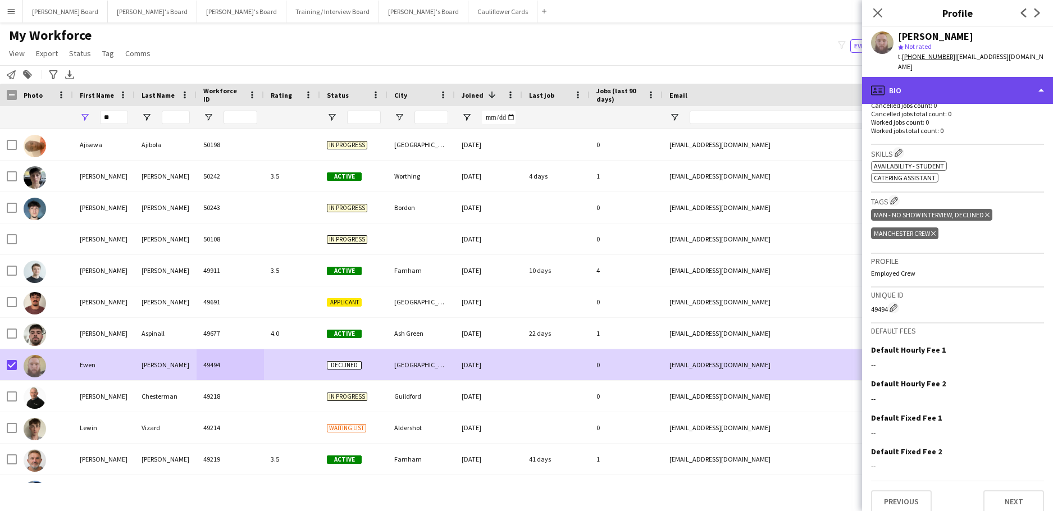
click at [909, 77] on div "profile Bio" at bounding box center [957, 90] width 191 height 27
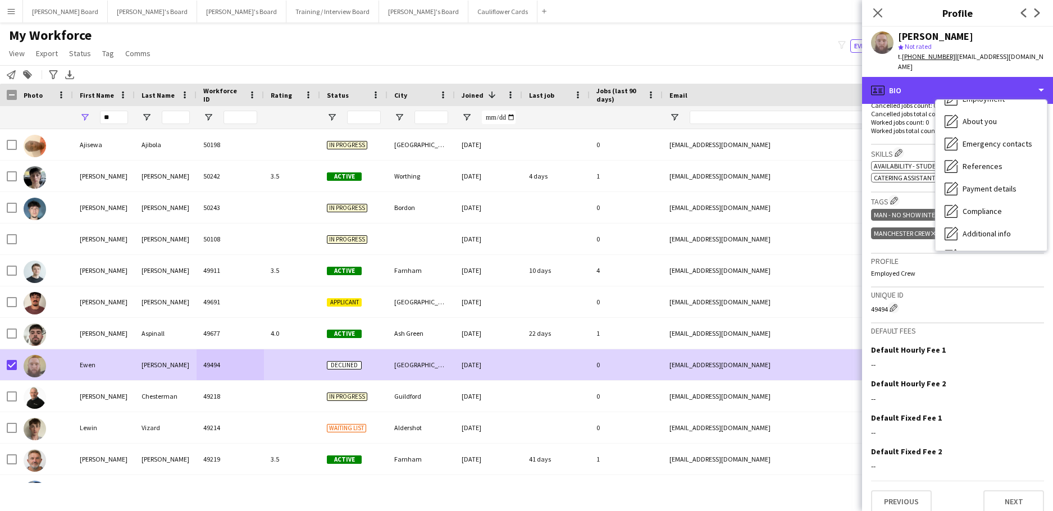
scroll to position [151, 0]
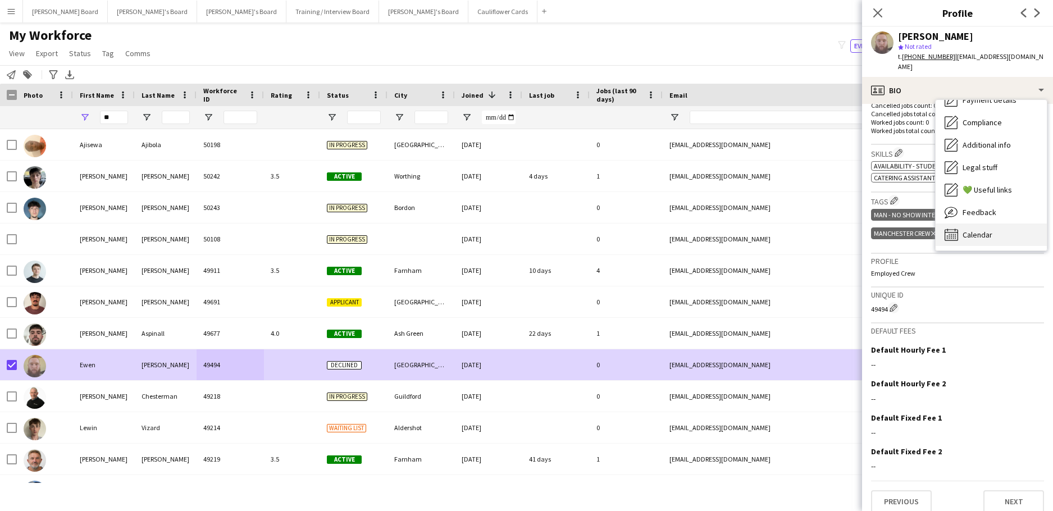
click at [984, 230] on span "Calendar" at bounding box center [978, 235] width 30 height 10
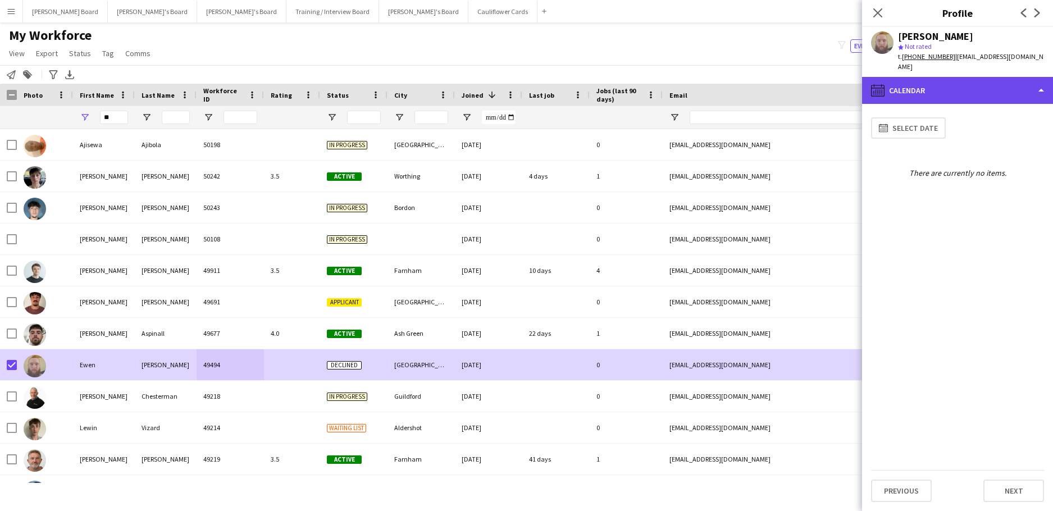
click at [904, 80] on div "calendar-full Calendar" at bounding box center [957, 90] width 191 height 27
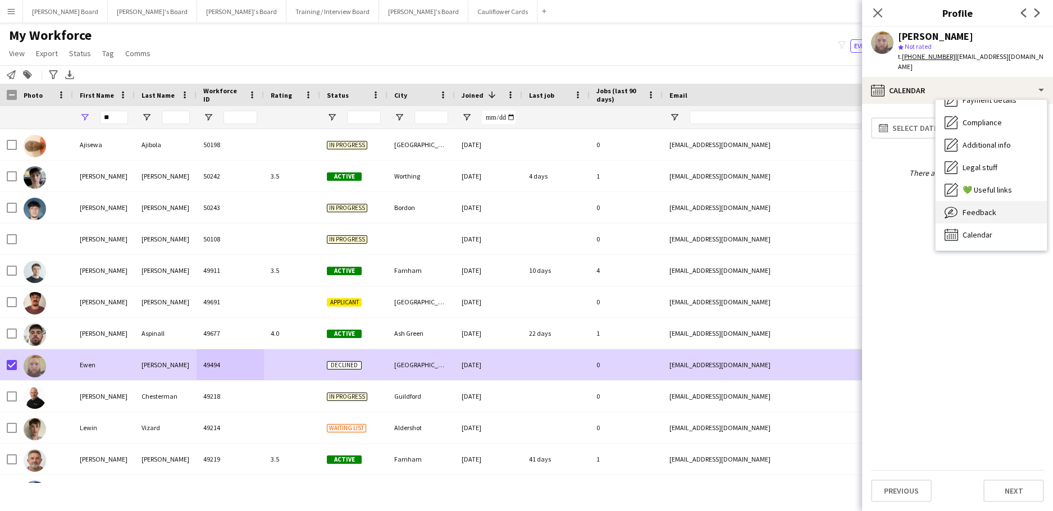
click at [975, 207] on span "Feedback" at bounding box center [980, 212] width 34 height 10
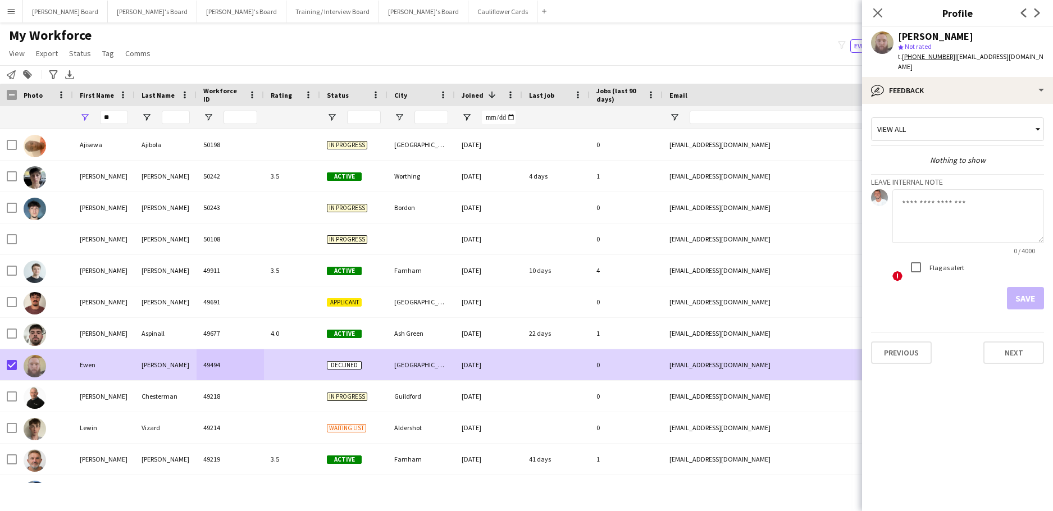
click at [931, 213] on textarea at bounding box center [968, 215] width 152 height 53
type textarea "**********"
click at [1033, 295] on button "Save" at bounding box center [1025, 298] width 37 height 22
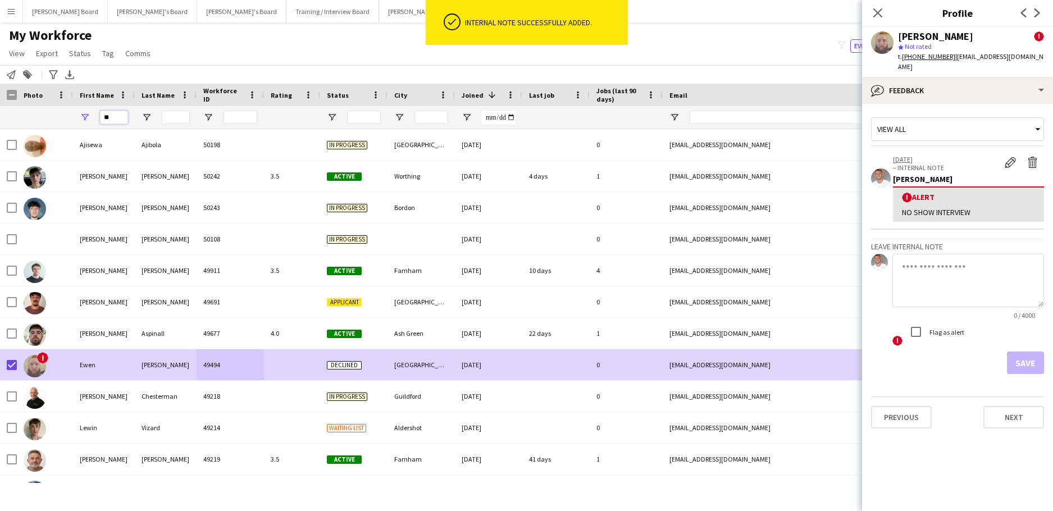
click at [110, 119] on input "**" at bounding box center [114, 117] width 28 height 13
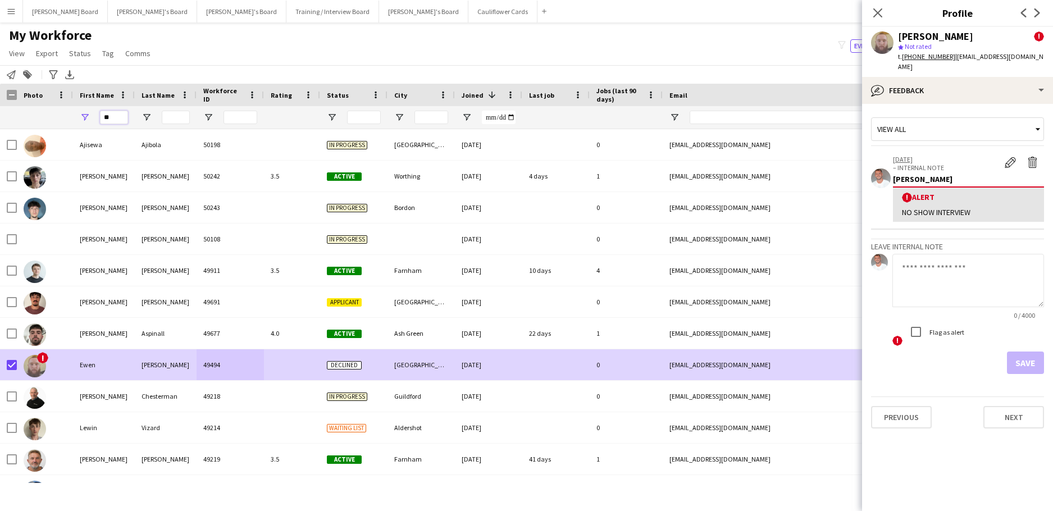
click at [124, 119] on input "**" at bounding box center [114, 117] width 28 height 13
type input "*"
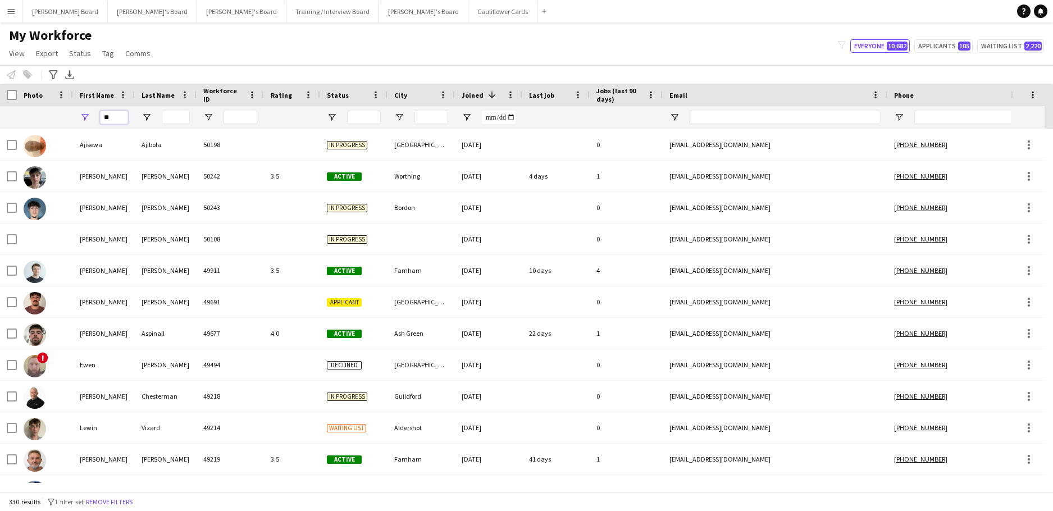
click at [112, 116] on input "**" at bounding box center [114, 117] width 28 height 13
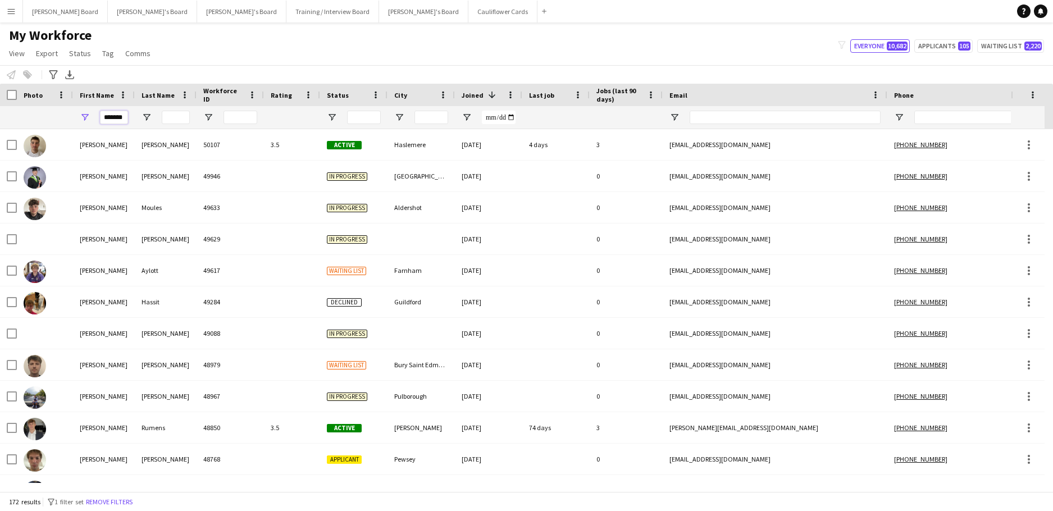
type input "*******"
click at [174, 114] on input "Last Name Filter Input" at bounding box center [176, 117] width 28 height 13
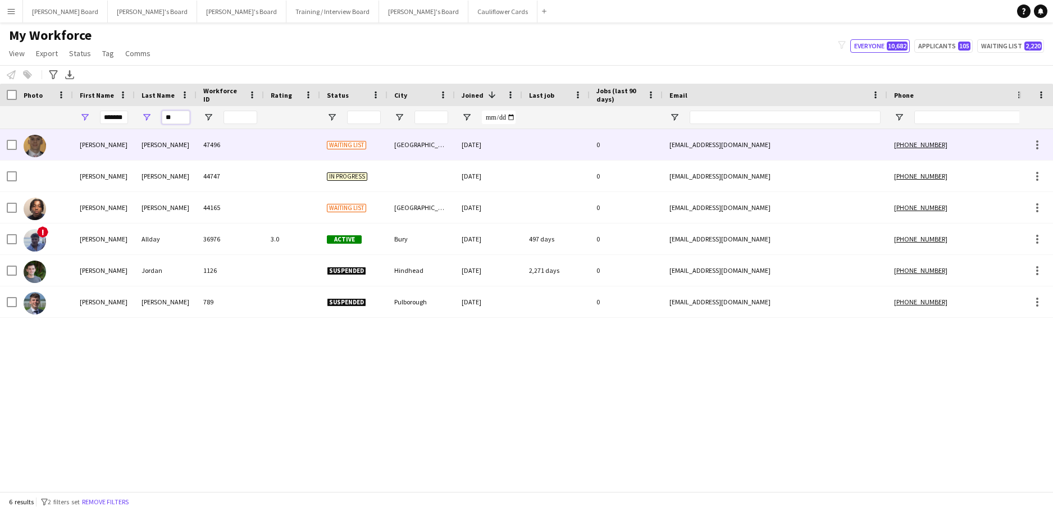
type input "**"
click at [136, 150] on div "[PERSON_NAME]" at bounding box center [166, 144] width 62 height 31
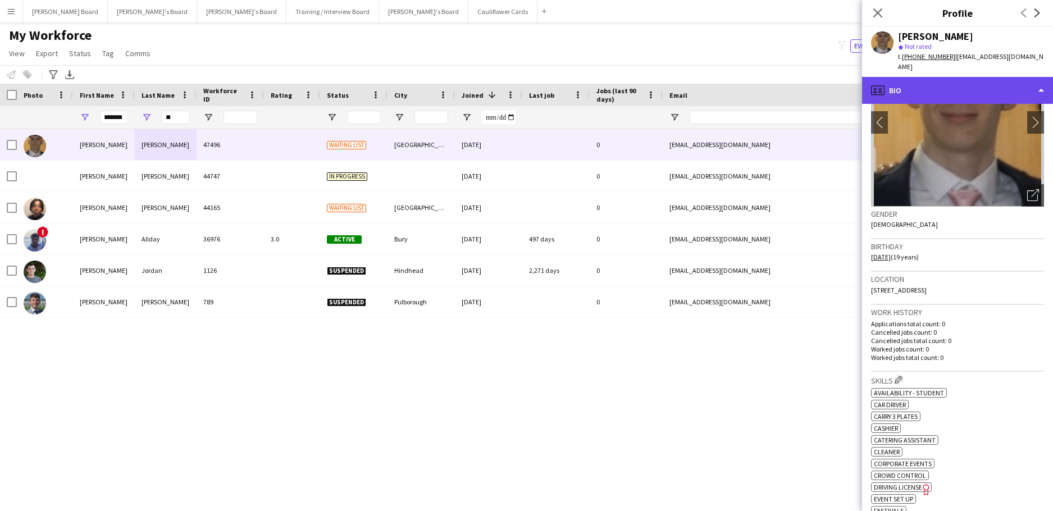
click at [895, 77] on div "profile Bio" at bounding box center [957, 90] width 191 height 27
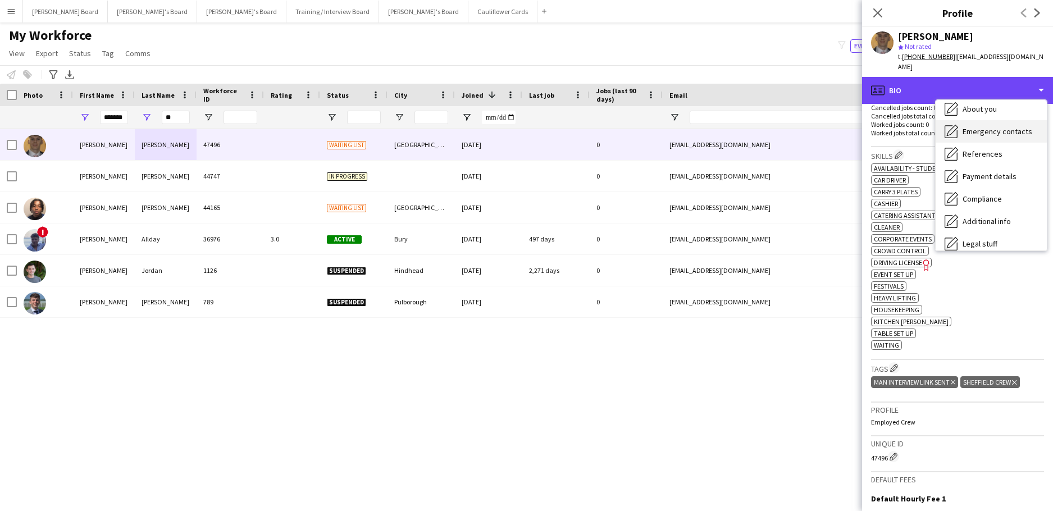
scroll to position [151, 0]
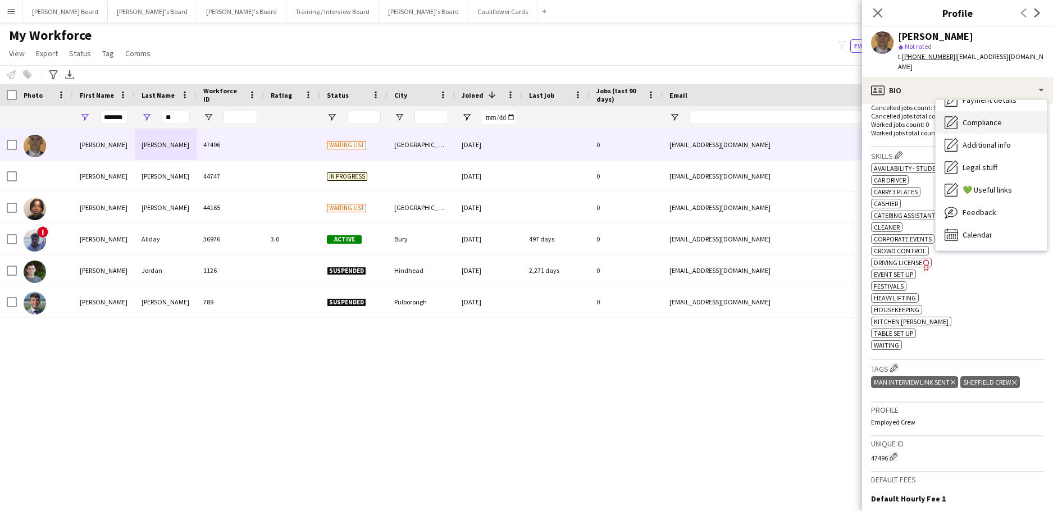
click at [989, 117] on span "Compliance" at bounding box center [982, 122] width 39 height 10
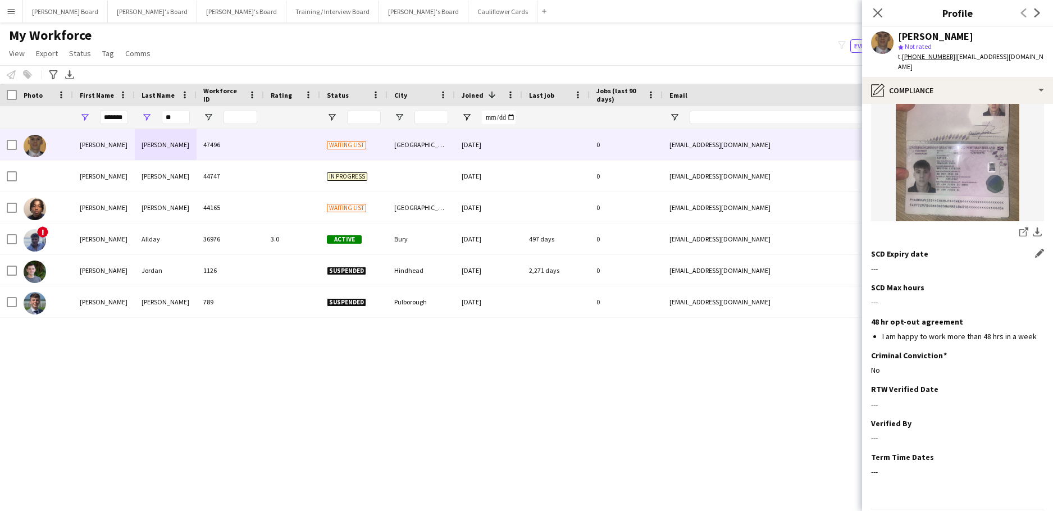
scroll to position [200, 0]
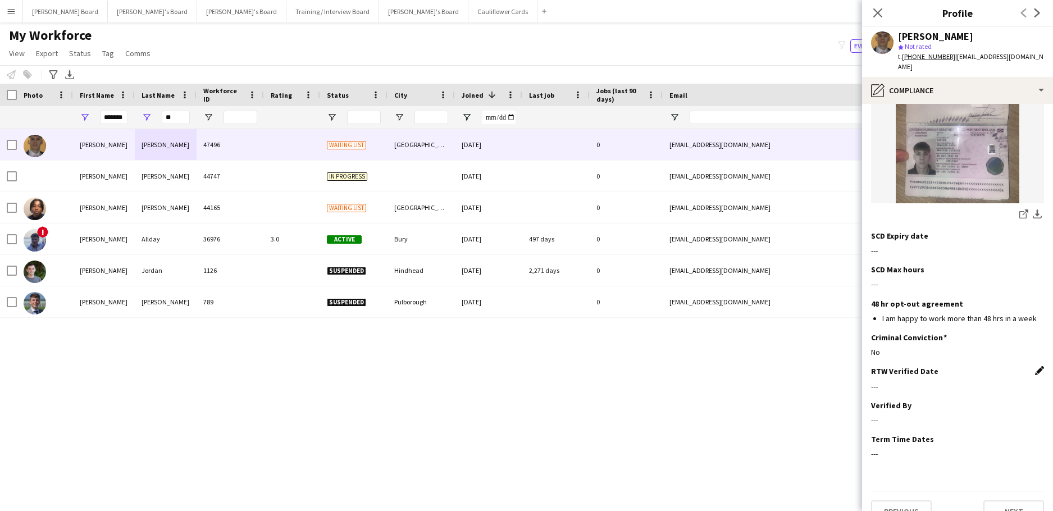
click at [1035, 366] on app-icon "Edit this field" at bounding box center [1039, 370] width 9 height 9
click at [909, 371] on body "Menu Boards Boards Boards All jobs Status Workforce Workforce My Workforce Recr…" at bounding box center [526, 255] width 1053 height 511
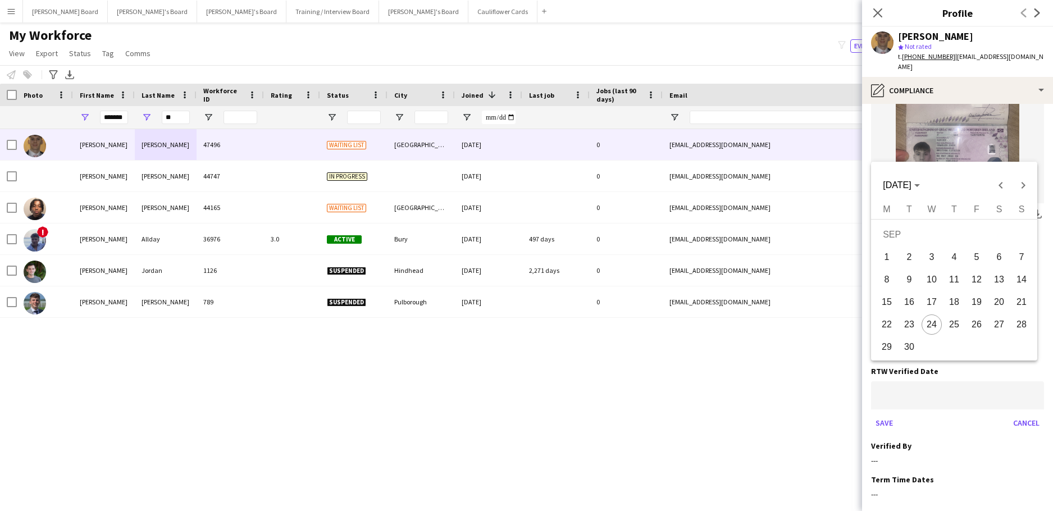
click at [929, 323] on span "24" at bounding box center [932, 325] width 20 height 20
type input "**********"
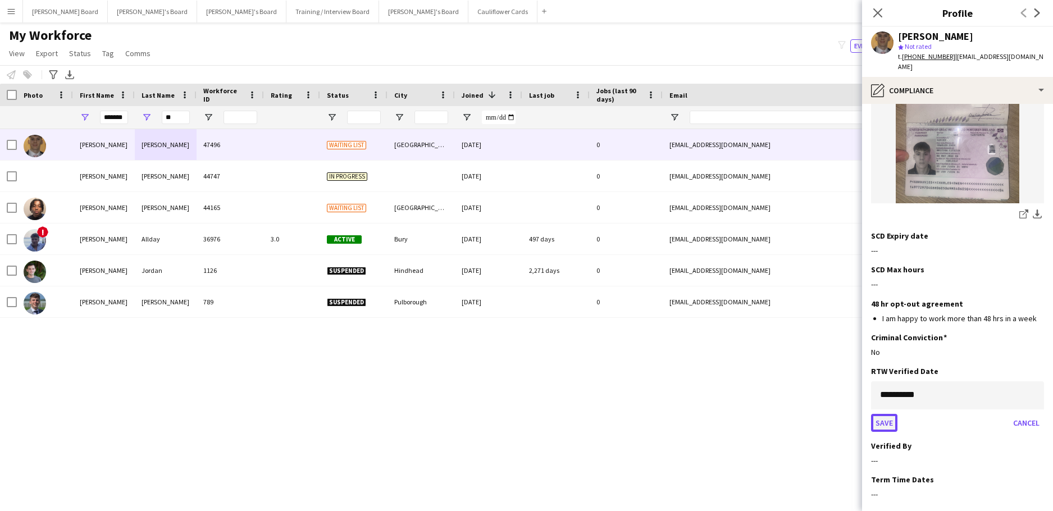
click at [886, 414] on button "Save" at bounding box center [884, 423] width 26 height 18
click at [1025, 400] on div "Verified By Edit this field" at bounding box center [957, 405] width 173 height 10
click at [1035, 400] on app-icon "Edit this field" at bounding box center [1039, 404] width 9 height 9
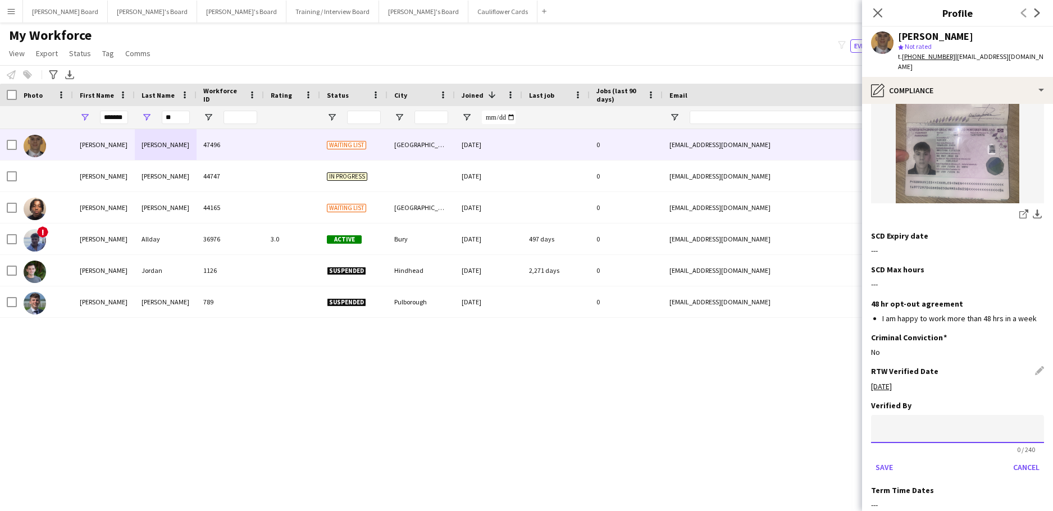
click at [939, 415] on input at bounding box center [957, 429] width 173 height 28
type input "**"
click at [894, 458] on button "Save" at bounding box center [884, 467] width 26 height 18
click at [1000, 500] on button "Next" at bounding box center [1013, 511] width 61 height 22
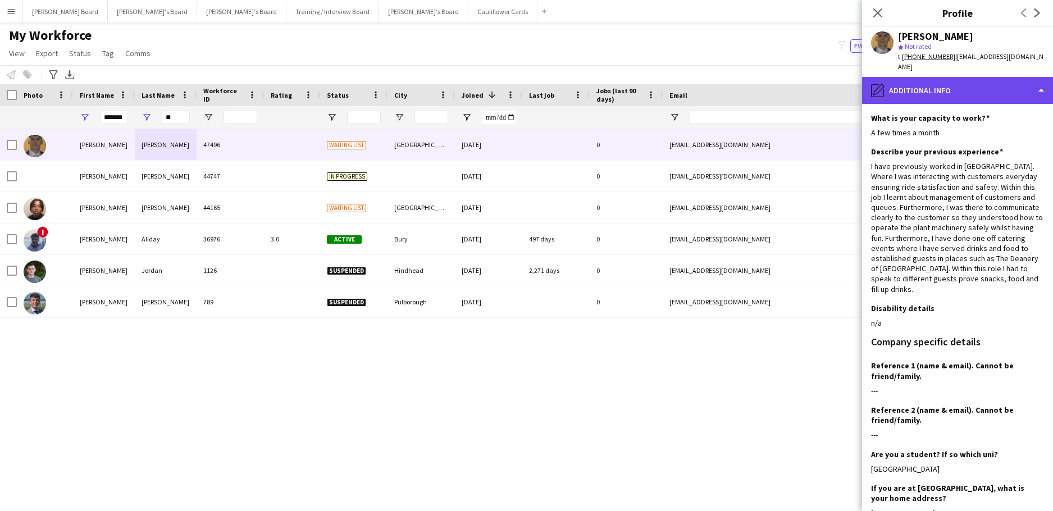
click at [929, 77] on div "pencil4 Additional info" at bounding box center [957, 90] width 191 height 27
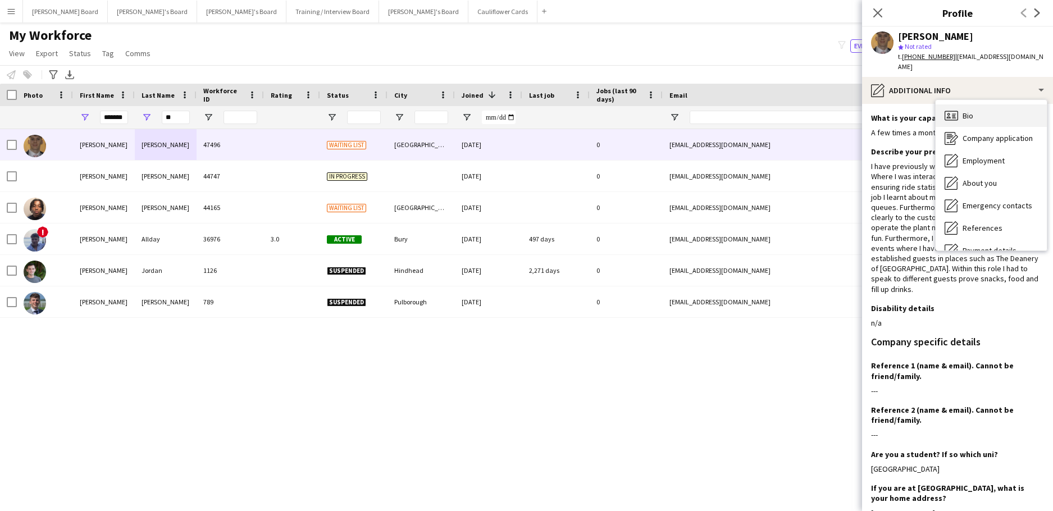
click at [971, 116] on div "Bio Bio" at bounding box center [991, 115] width 111 height 22
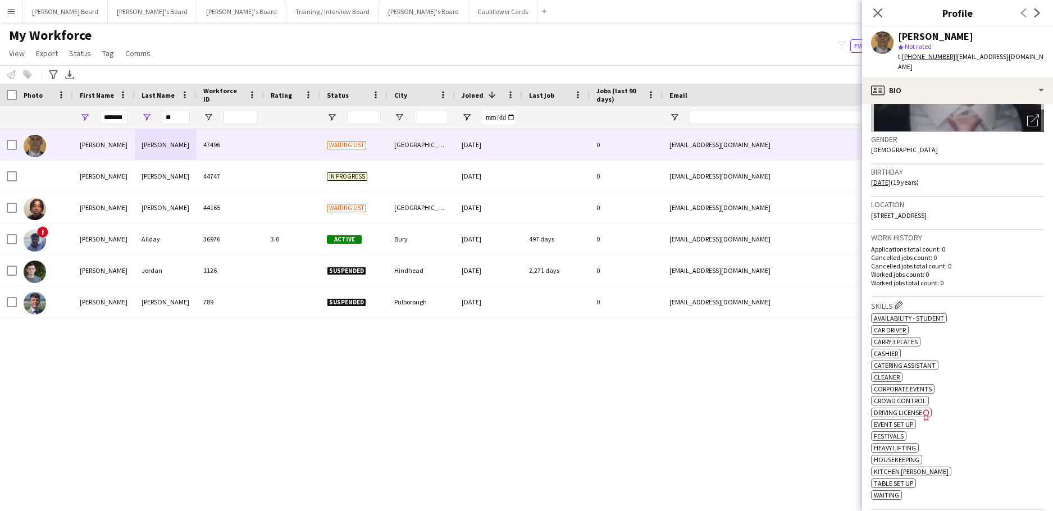
scroll to position [150, 0]
click at [899, 300] on app-icon "Edit crew company skills" at bounding box center [899, 304] width 8 height 8
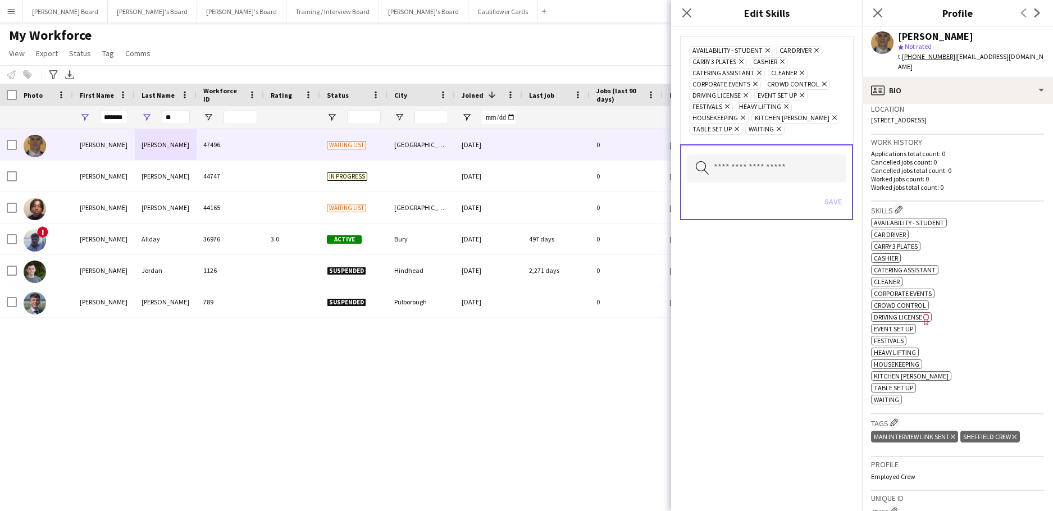
scroll to position [448, 0]
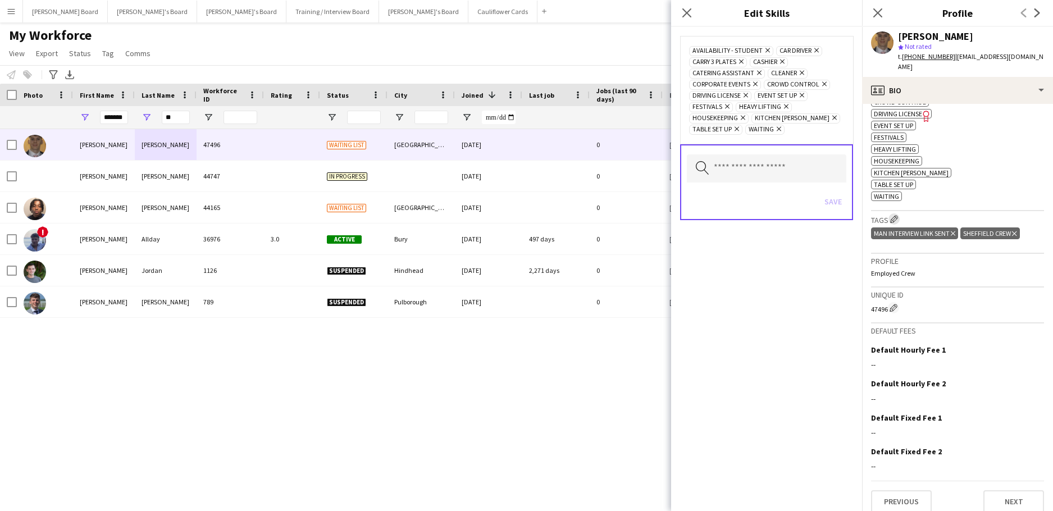
click at [894, 215] on app-icon "Edit crew company tags" at bounding box center [894, 219] width 8 height 8
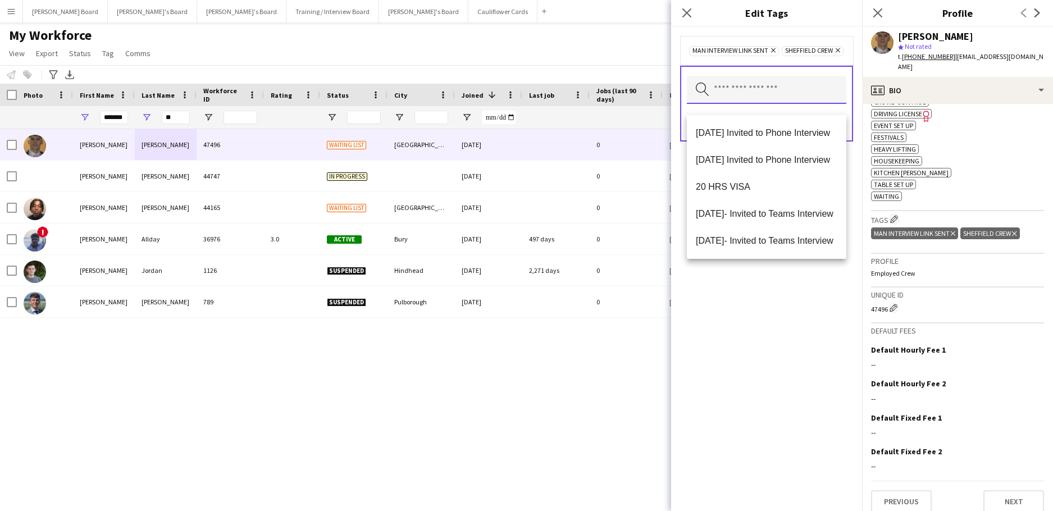
click at [760, 104] on input "text" at bounding box center [766, 90] width 159 height 28
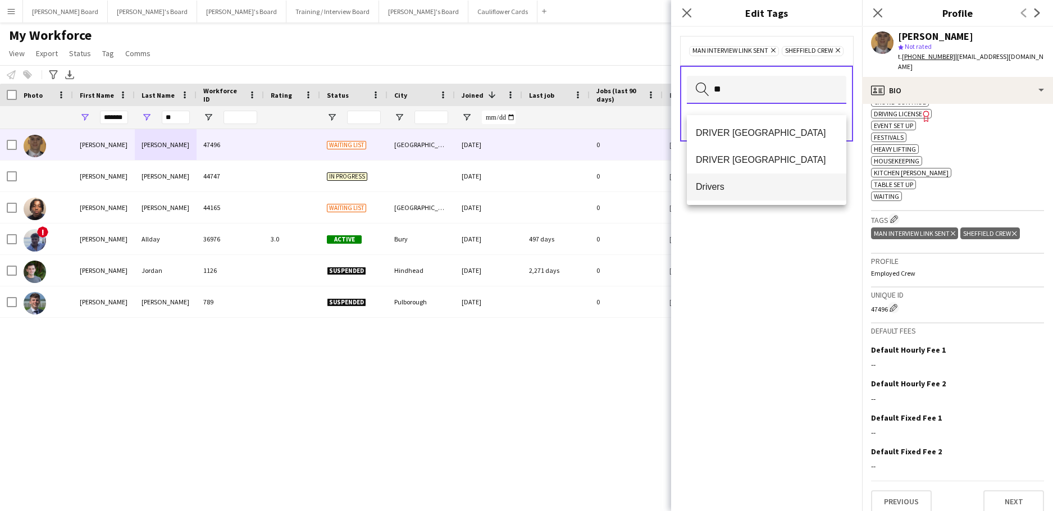
type input "**"
click at [754, 181] on span "Drivers" at bounding box center [767, 186] width 142 height 11
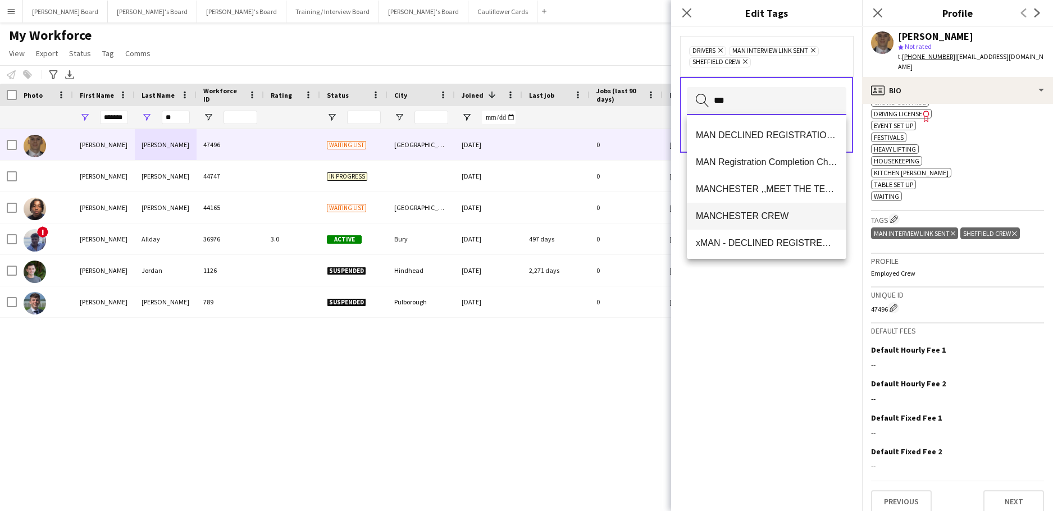
scroll to position [162, 0]
type input "***"
click at [765, 220] on mat-option "MANCHESTER CREW" at bounding box center [766, 213] width 159 height 27
click at [812, 294] on div "Drivers Remove MAN Interview Link Sent Remove MANCHESTER CREW Remove SHEFFIELD …" at bounding box center [766, 269] width 191 height 484
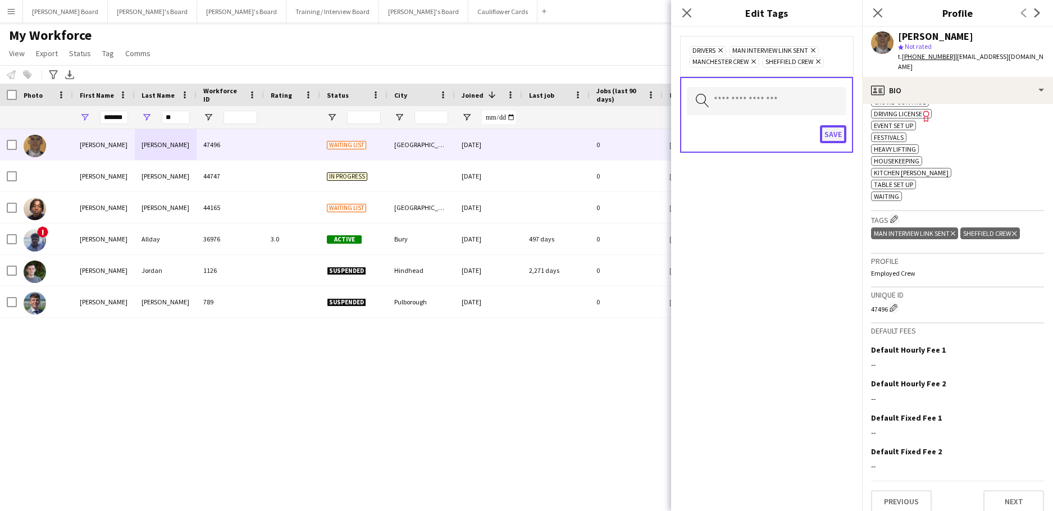
click at [841, 138] on button "Save" at bounding box center [833, 134] width 26 height 18
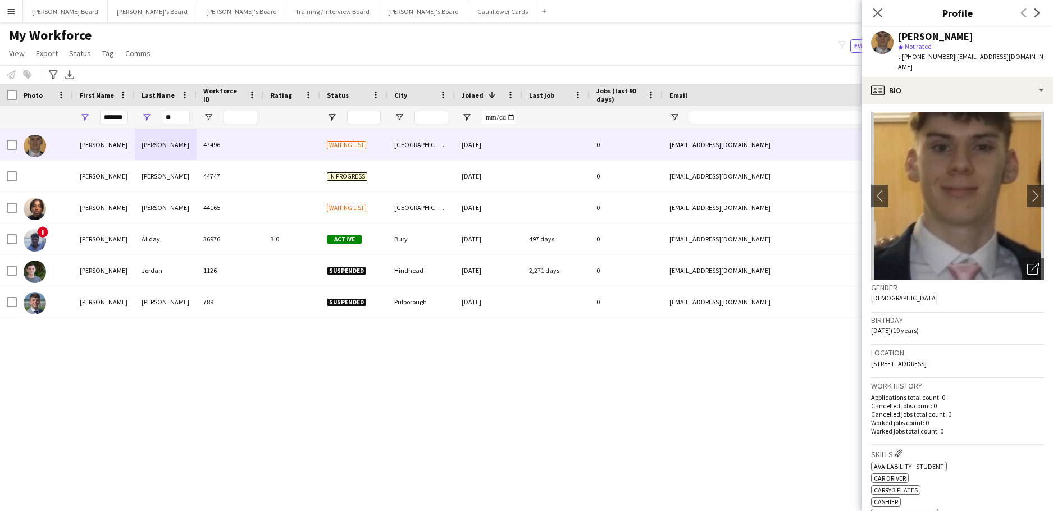
scroll to position [0, 0]
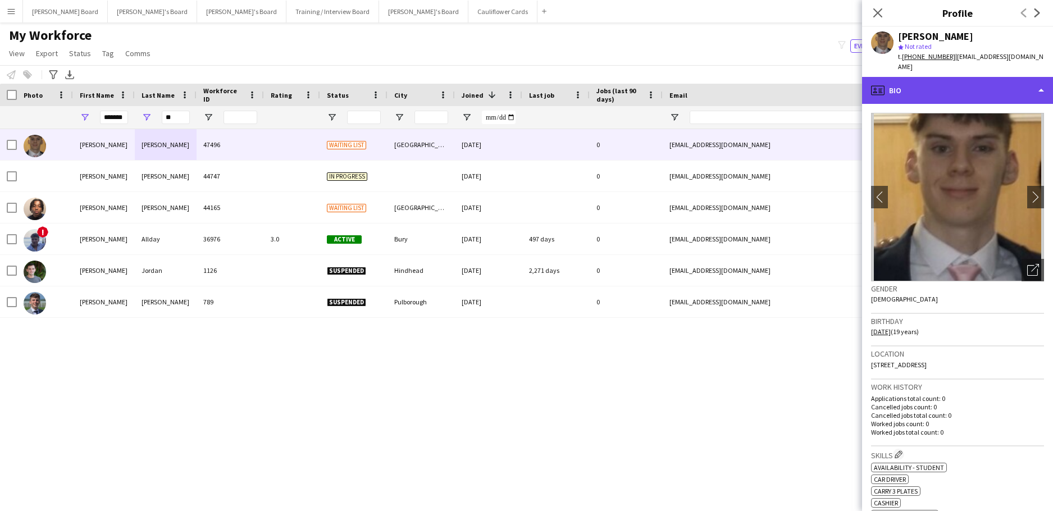
click at [930, 80] on div "profile Bio" at bounding box center [957, 90] width 191 height 27
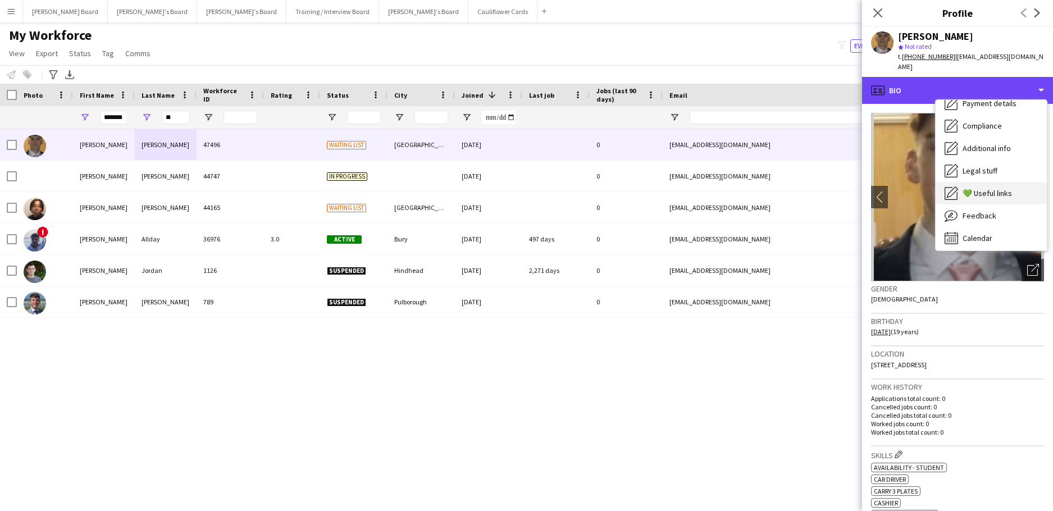
scroll to position [151, 0]
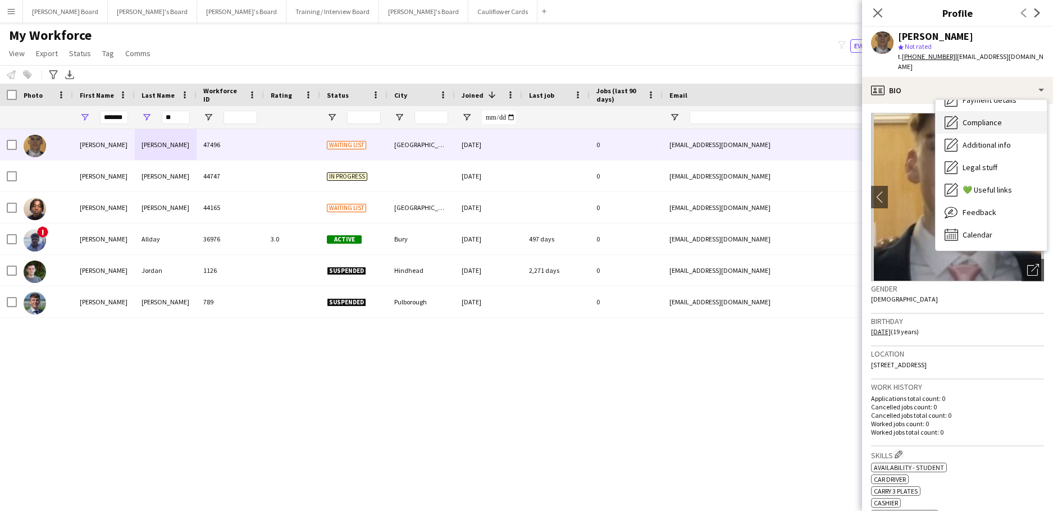
click at [1000, 117] on span "Compliance" at bounding box center [982, 122] width 39 height 10
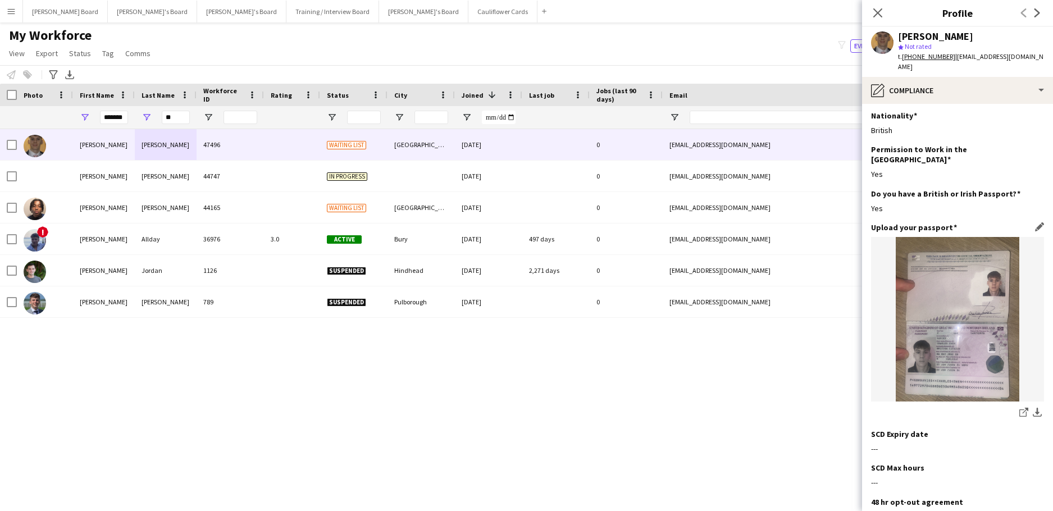
scroll to position [0, 0]
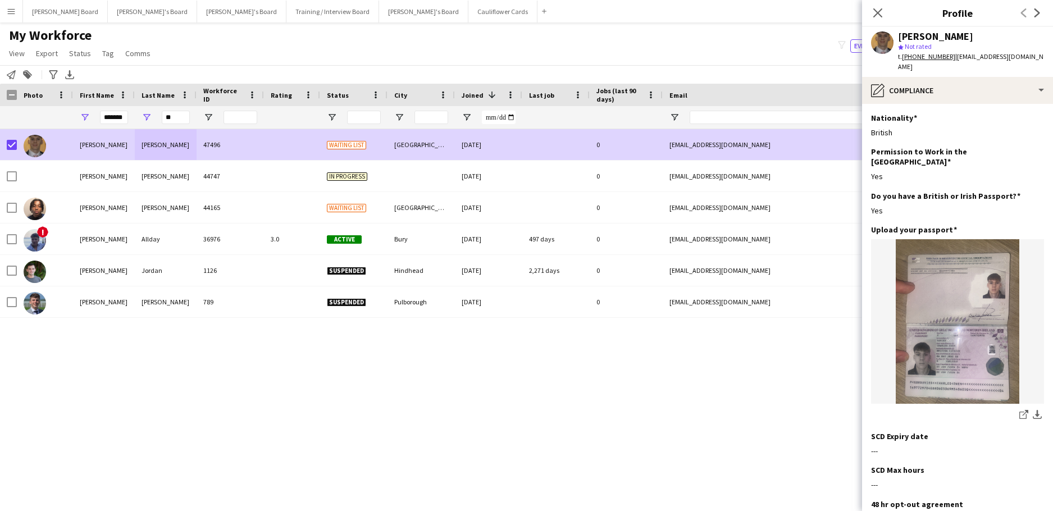
click at [334, 63] on div "My Workforce View Views Default view Compliance RTW Checks MANCHESTER Search UN…" at bounding box center [526, 46] width 1053 height 38
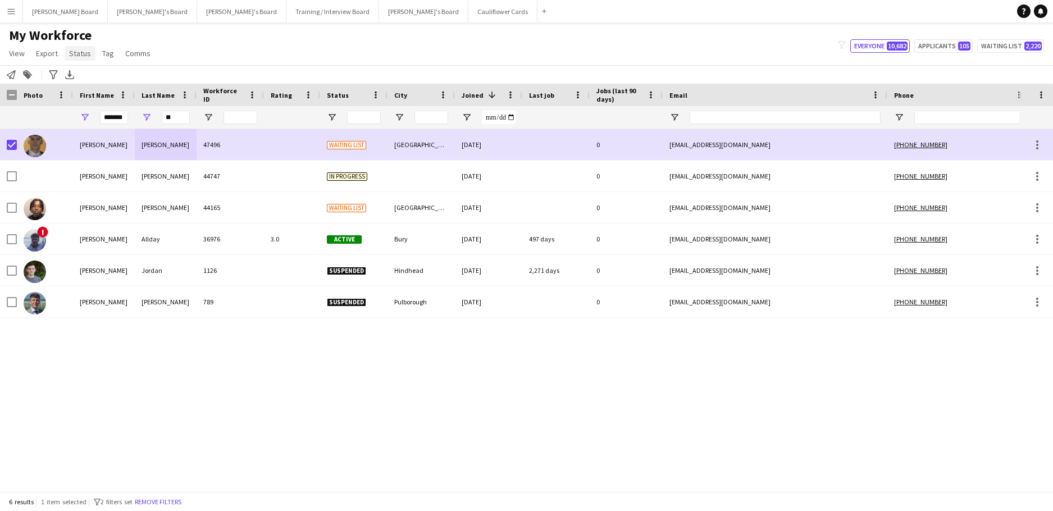
click at [83, 51] on span "Status" at bounding box center [80, 53] width 22 height 10
click at [90, 71] on link "Edit" at bounding box center [104, 78] width 79 height 24
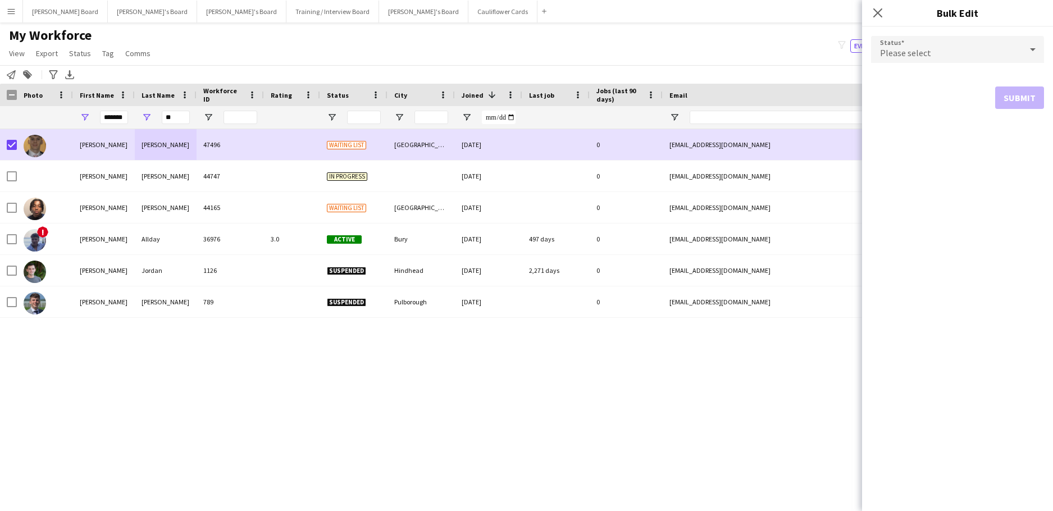
click at [890, 52] on span "Please select" at bounding box center [905, 52] width 51 height 11
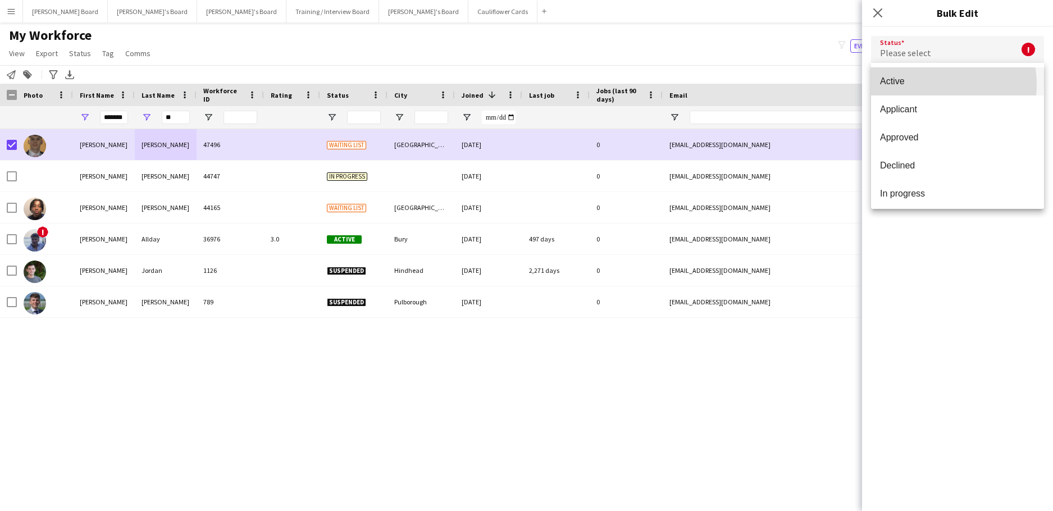
click at [918, 85] on span "Active" at bounding box center [957, 81] width 155 height 11
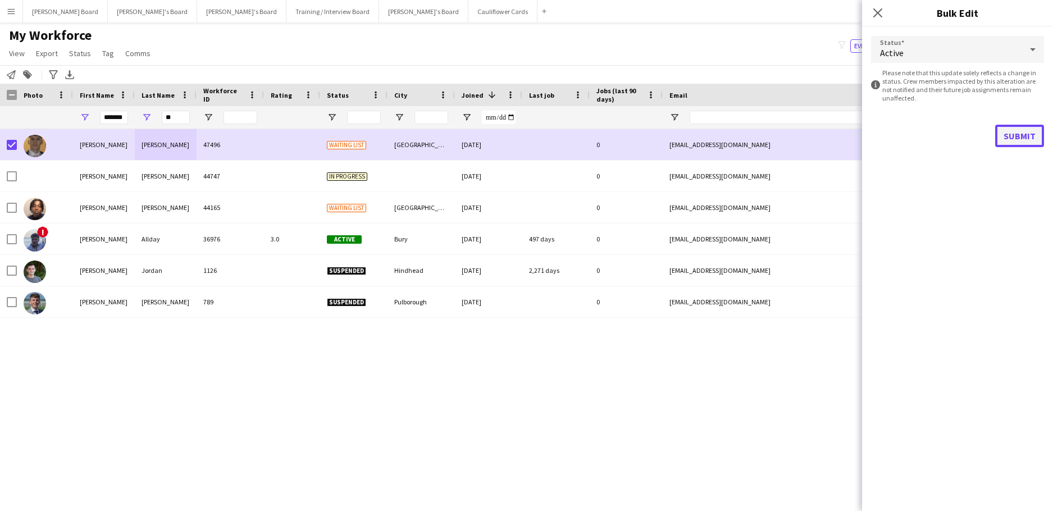
click at [1011, 134] on button "Submit" at bounding box center [1019, 136] width 49 height 22
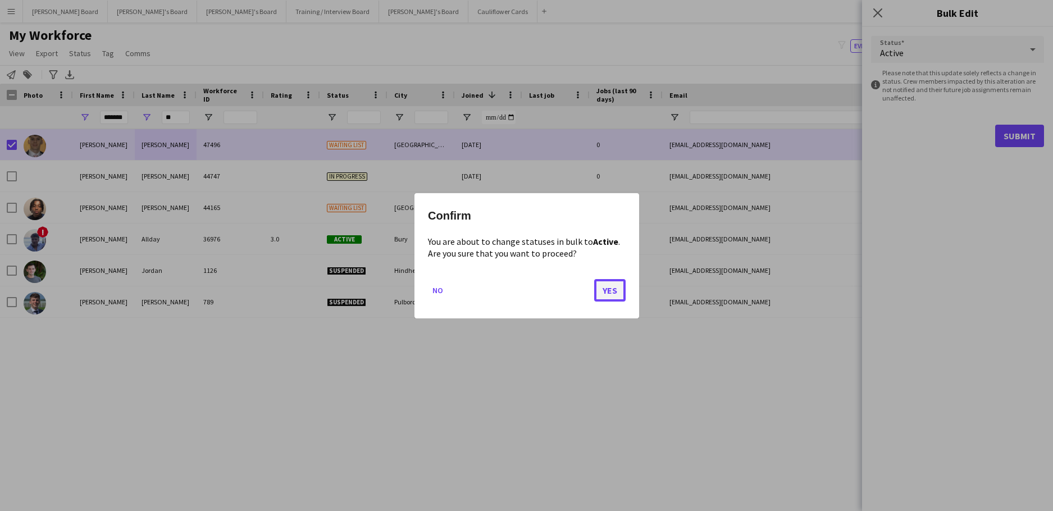
click at [602, 285] on button "Yes" at bounding box center [609, 290] width 31 height 22
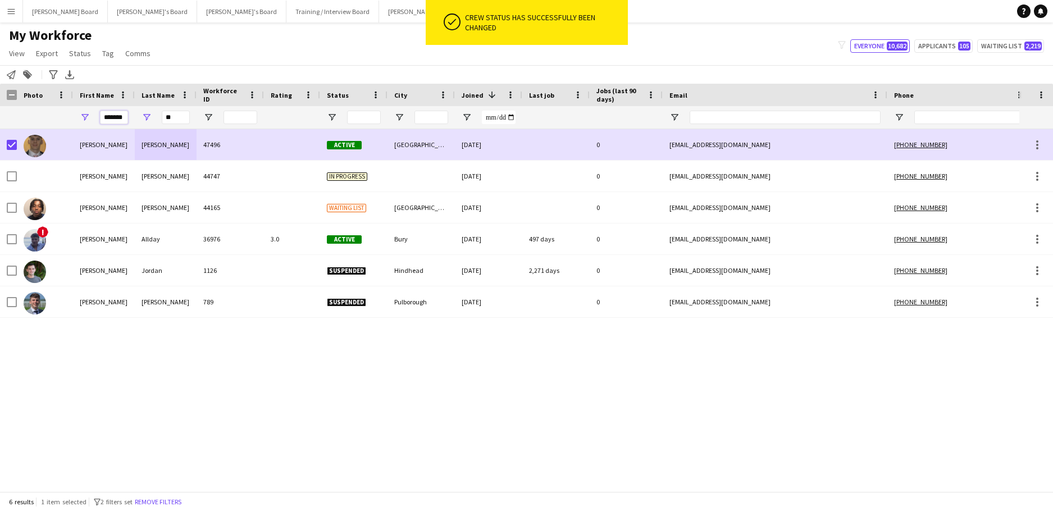
click at [122, 113] on input "*******" at bounding box center [114, 117] width 28 height 13
click at [123, 113] on input "*******" at bounding box center [114, 117] width 28 height 13
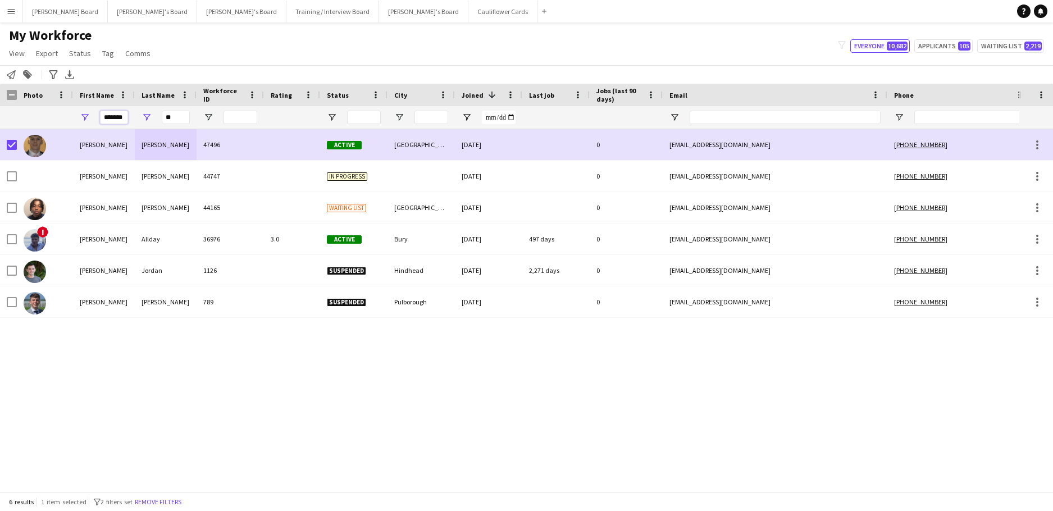
click at [123, 114] on input "*******" at bounding box center [114, 117] width 28 height 13
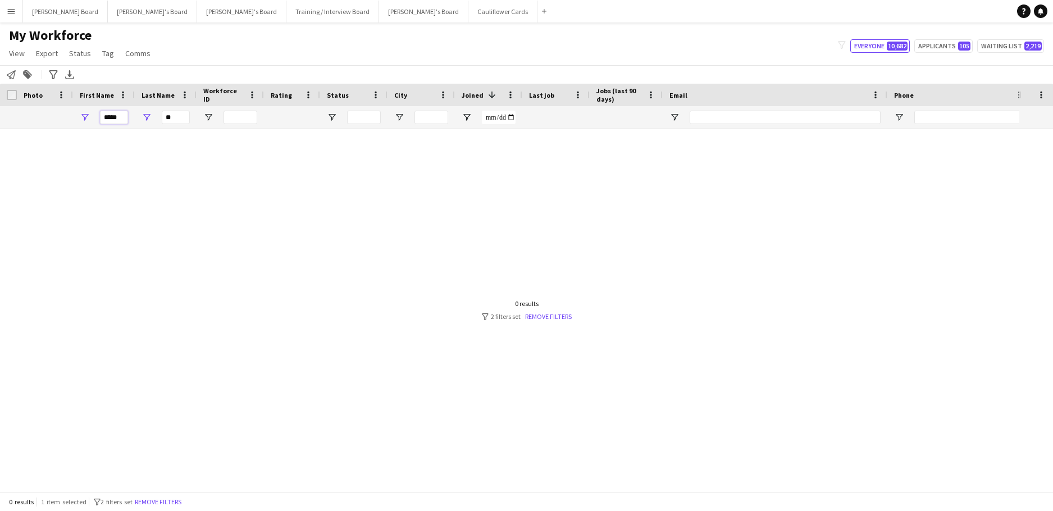
type input "*****"
click at [174, 119] on input "**" at bounding box center [176, 117] width 28 height 13
type input "*"
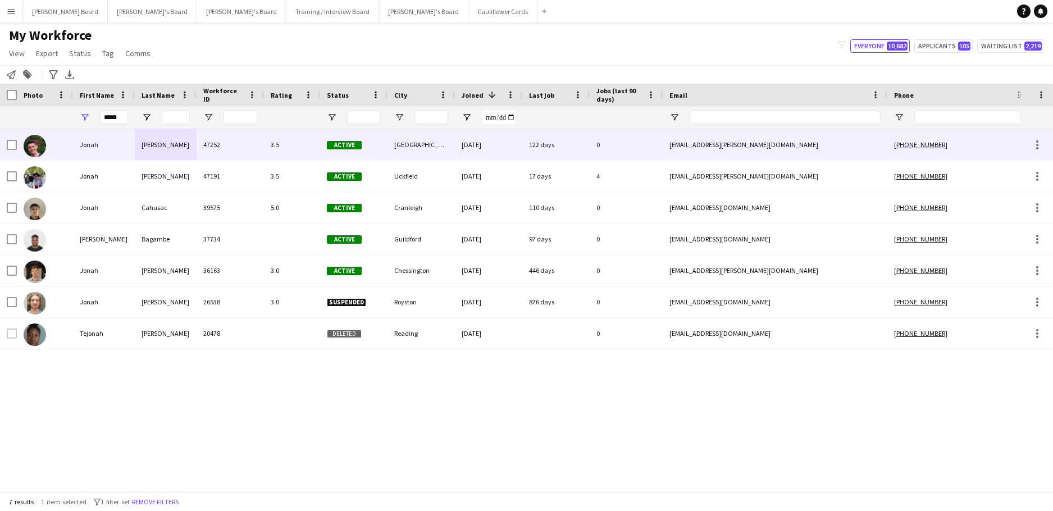
click at [168, 152] on div "Schnurr" at bounding box center [166, 144] width 62 height 31
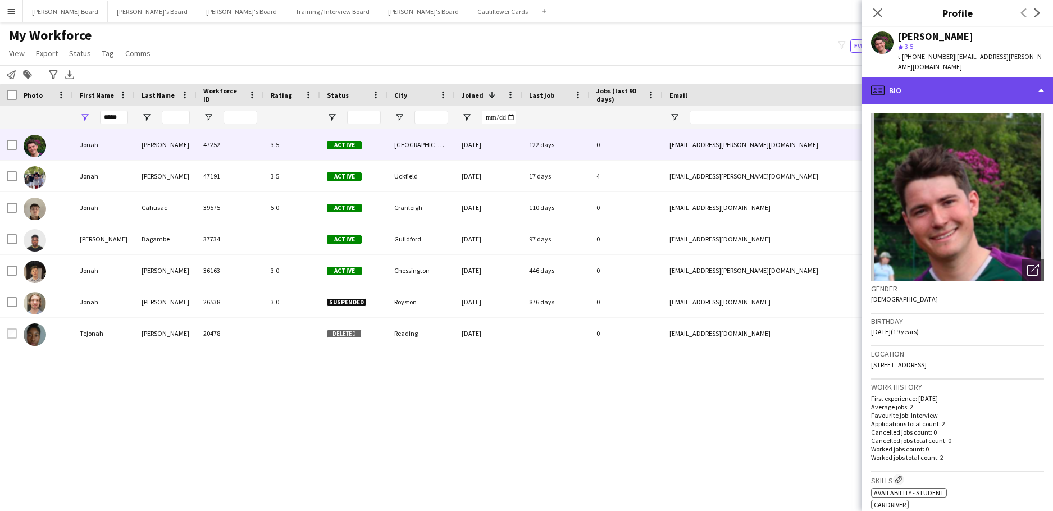
click at [938, 93] on div "profile Bio" at bounding box center [957, 90] width 191 height 27
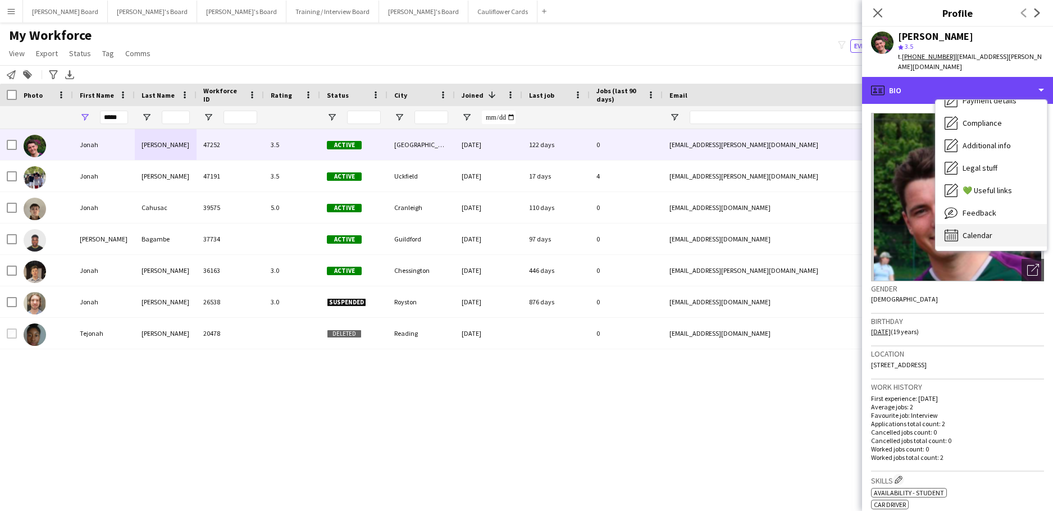
scroll to position [151, 0]
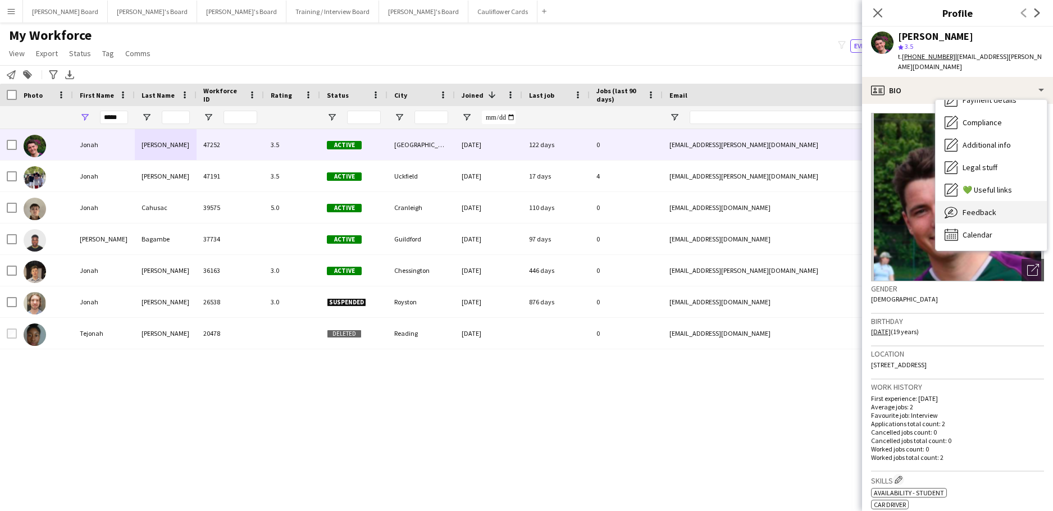
click at [992, 207] on span "Feedback" at bounding box center [980, 212] width 34 height 10
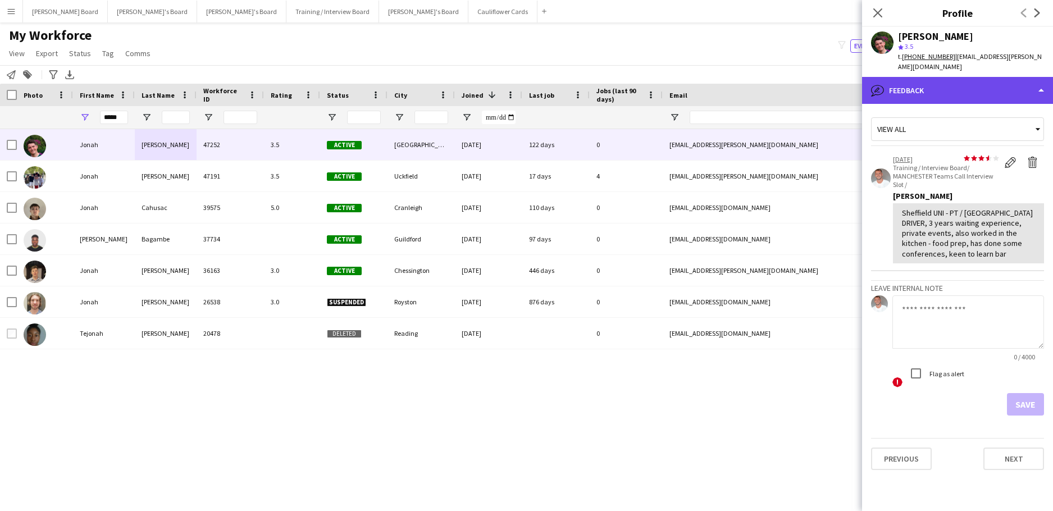
click at [955, 83] on div "bubble-pencil Feedback" at bounding box center [957, 90] width 191 height 27
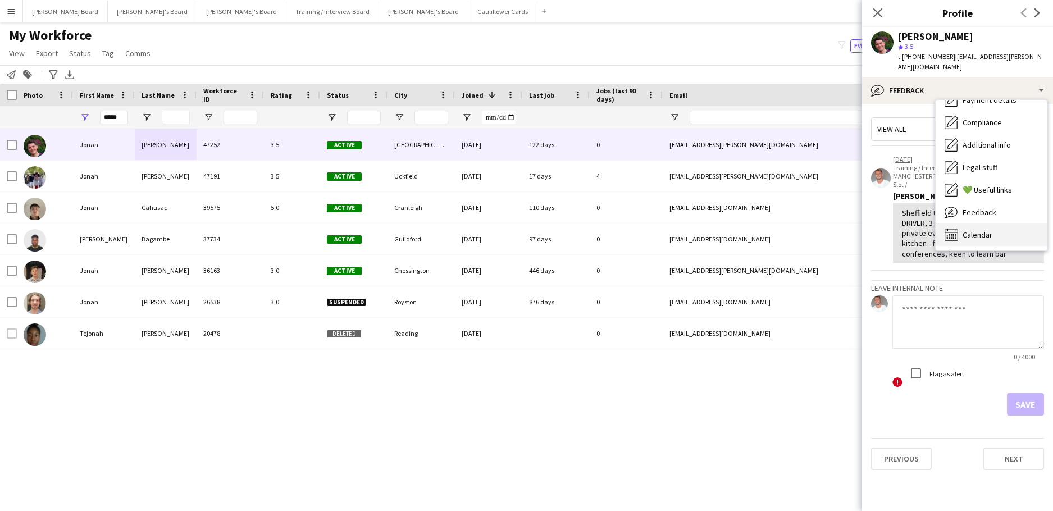
click at [979, 224] on div "Calendar Calendar" at bounding box center [991, 235] width 111 height 22
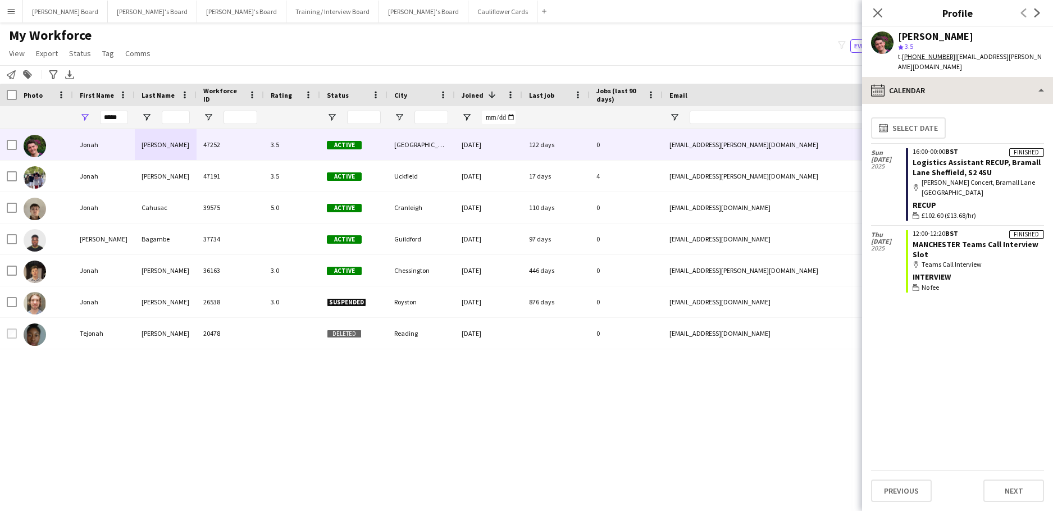
drag, startPoint x: 757, startPoint y: 52, endPoint x: 963, endPoint y: 81, distance: 208.3
click at [758, 51] on div "My Workforce View Views Default view Compliance RTW Checks MANCHESTER Search UN…" at bounding box center [526, 46] width 1053 height 38
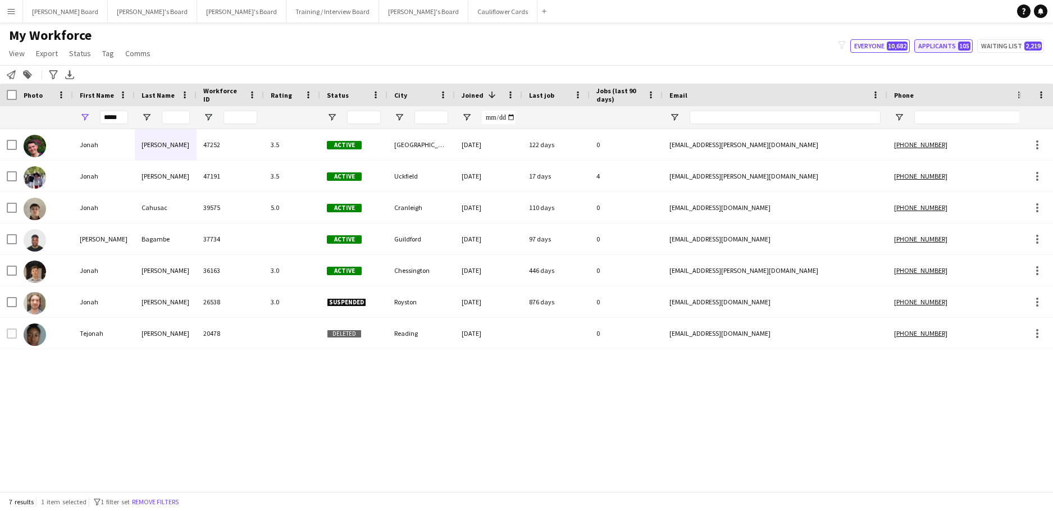
click at [958, 44] on button "Applicants 105" at bounding box center [943, 45] width 58 height 13
type input "**********"
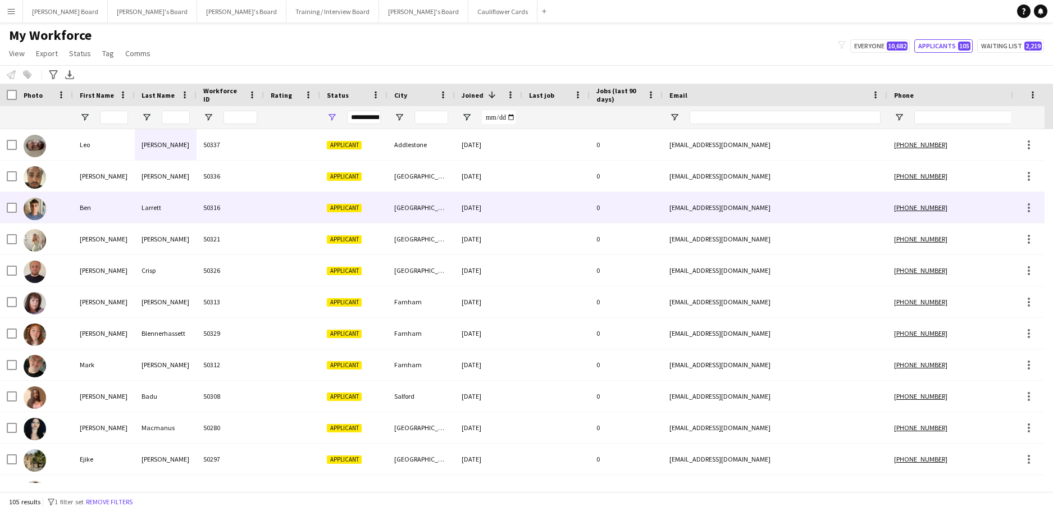
click at [224, 216] on div "50316" at bounding box center [230, 207] width 67 height 31
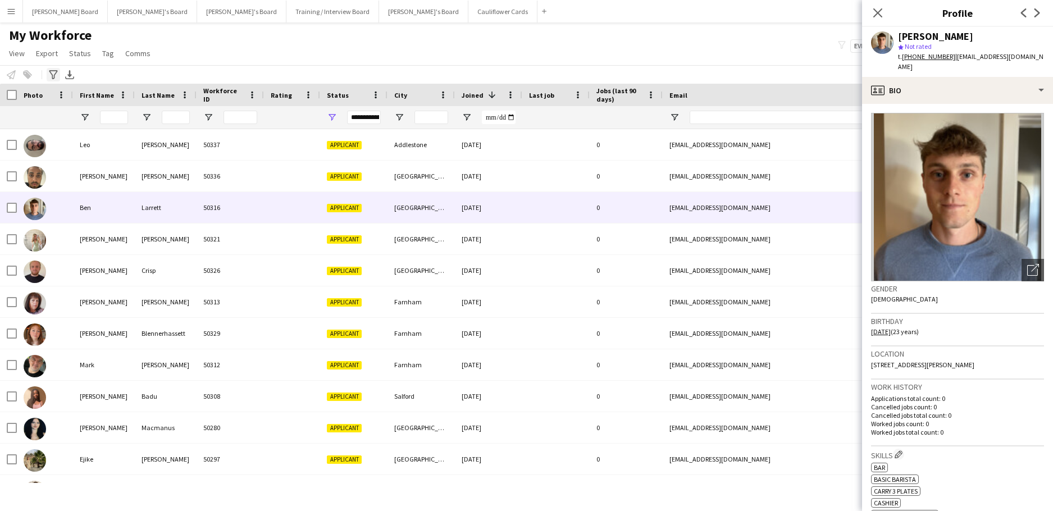
click at [47, 75] on div "Advanced filters" at bounding box center [53, 74] width 13 height 13
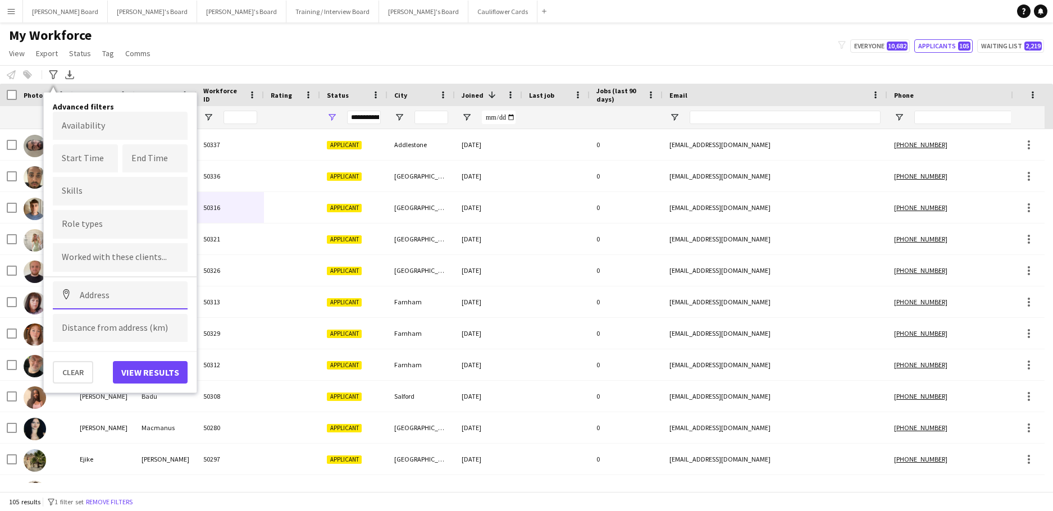
click at [112, 301] on input at bounding box center [120, 295] width 135 height 28
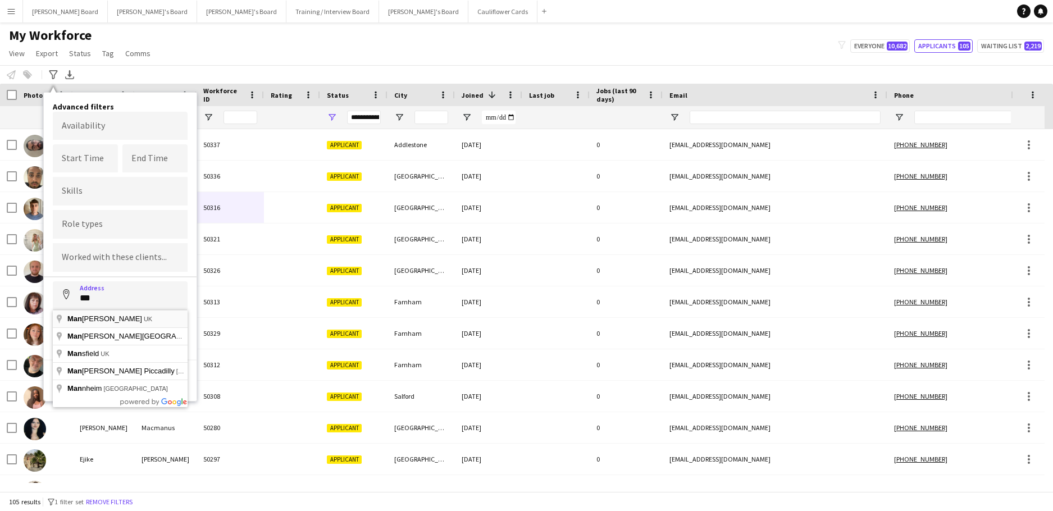
type input "**********"
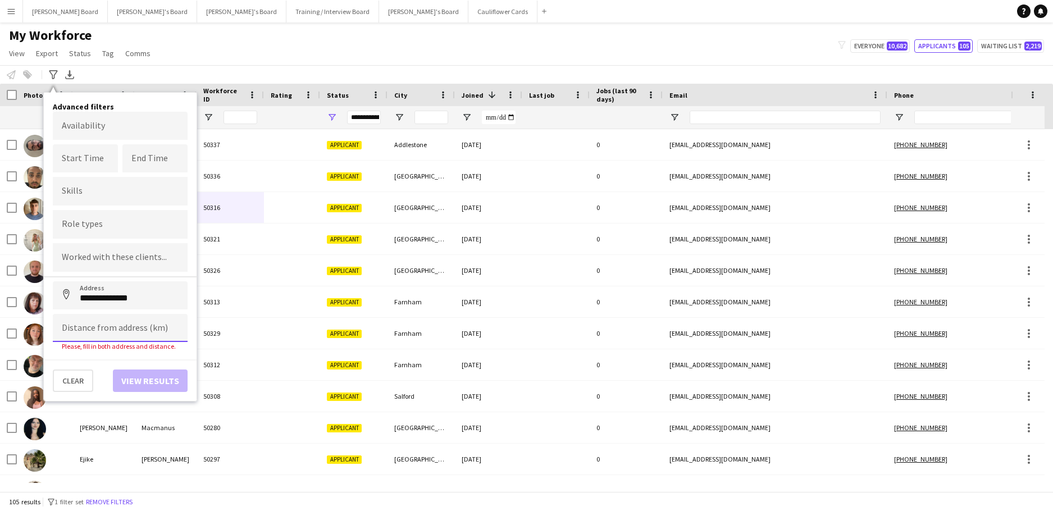
click at [94, 329] on input at bounding box center [120, 328] width 135 height 28
type input "*****"
click at [116, 382] on button "View results" at bounding box center [150, 372] width 75 height 22
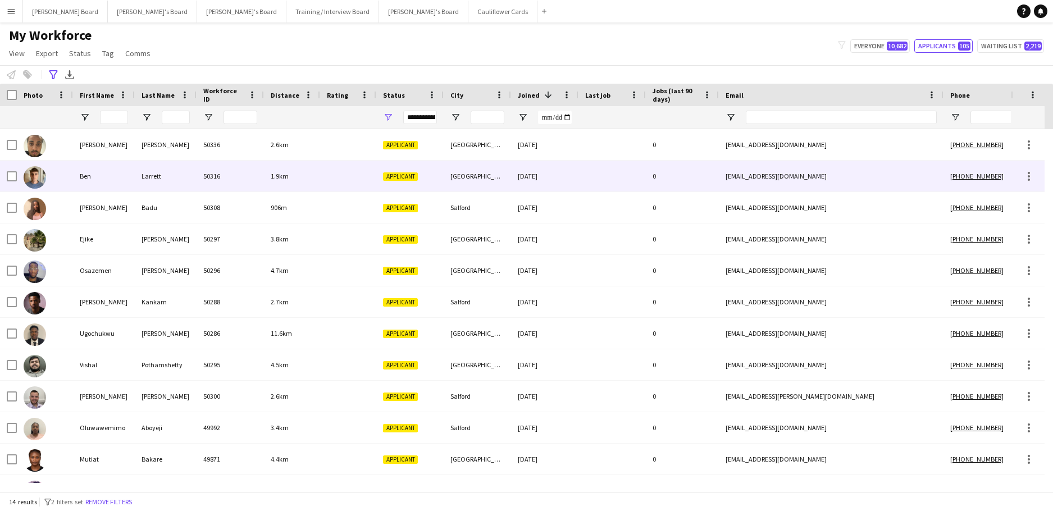
drag, startPoint x: 221, startPoint y: 180, endPoint x: 275, endPoint y: 185, distance: 54.1
click at [222, 180] on div "50316" at bounding box center [230, 176] width 67 height 31
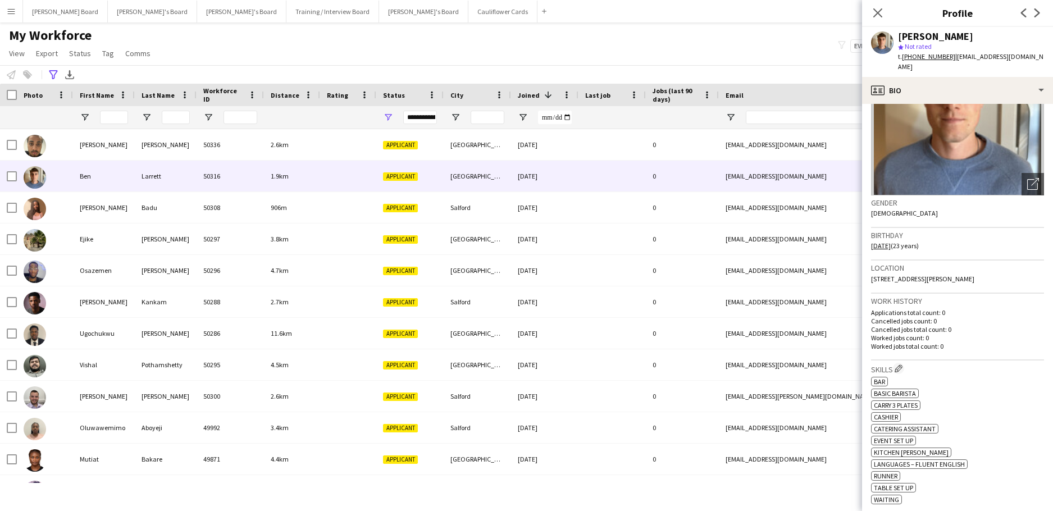
scroll to position [82, 0]
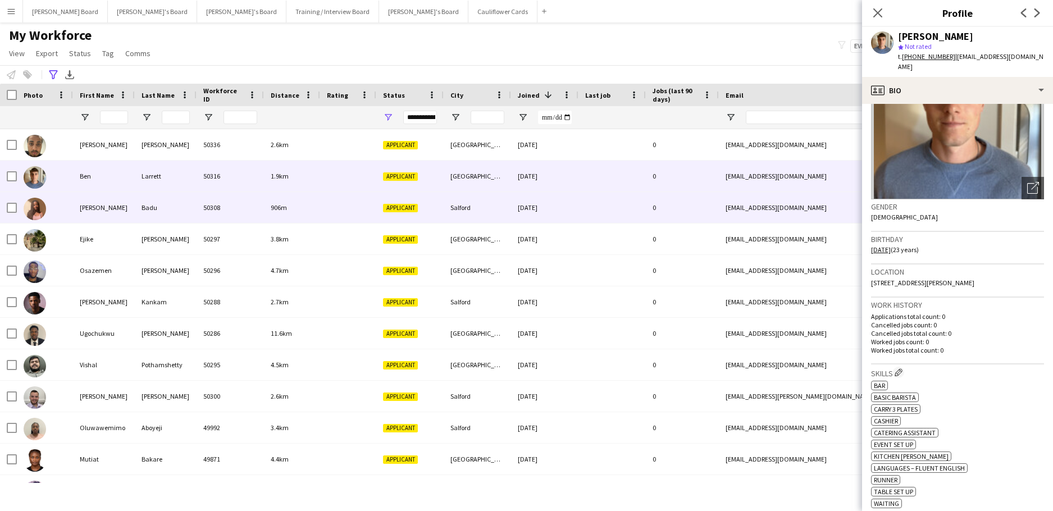
click at [190, 202] on div "Badu" at bounding box center [166, 207] width 62 height 31
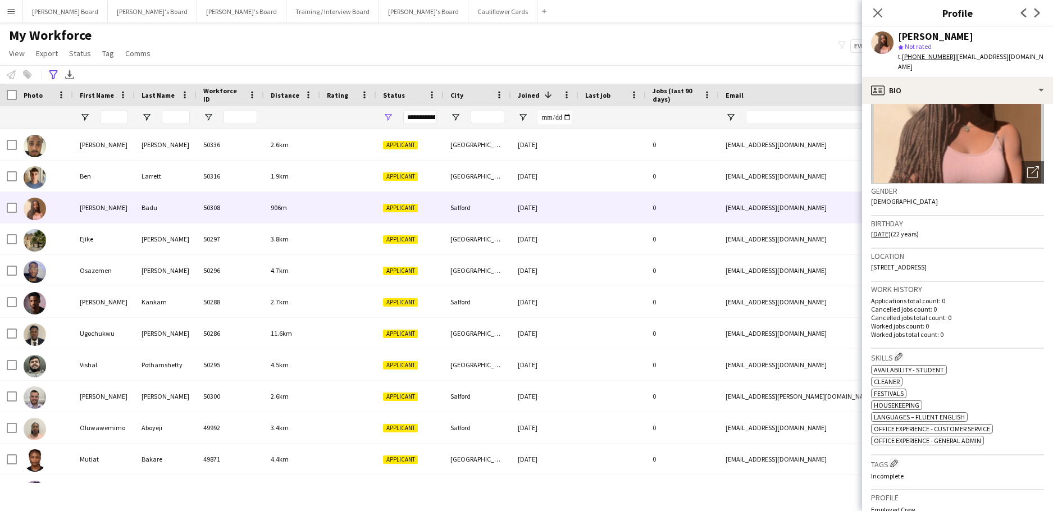
scroll to position [0, 0]
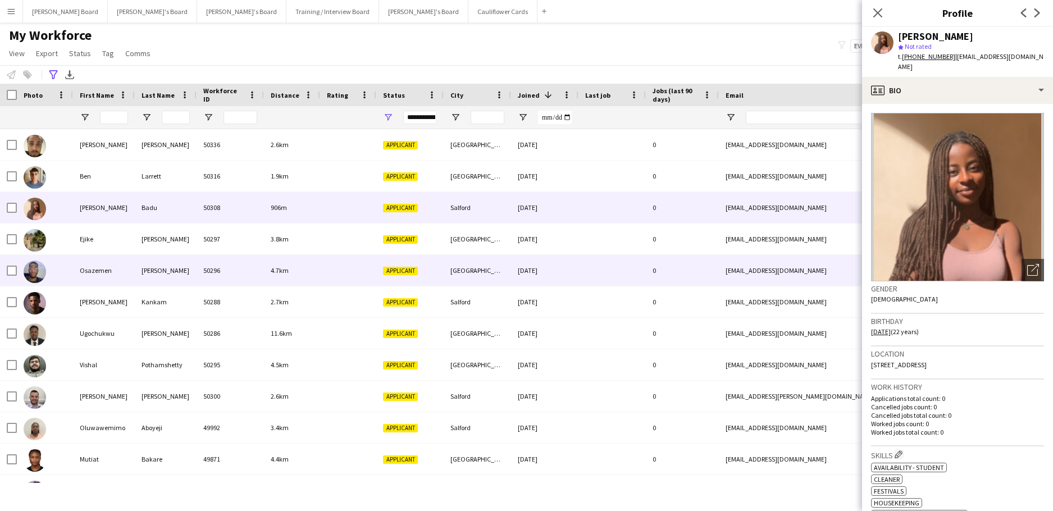
click at [196, 275] on div "[PERSON_NAME]" at bounding box center [166, 270] width 62 height 31
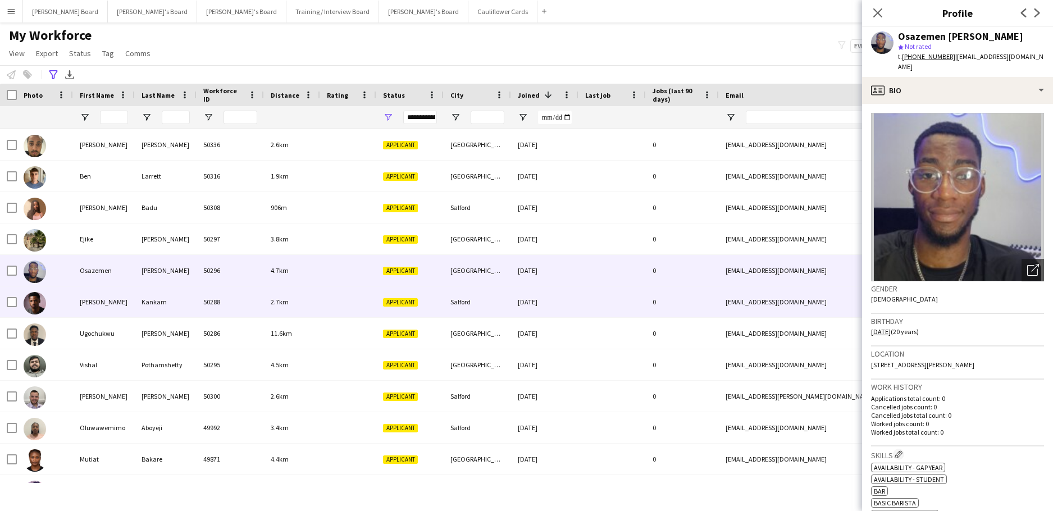
click at [184, 309] on div "Kankam" at bounding box center [166, 301] width 62 height 31
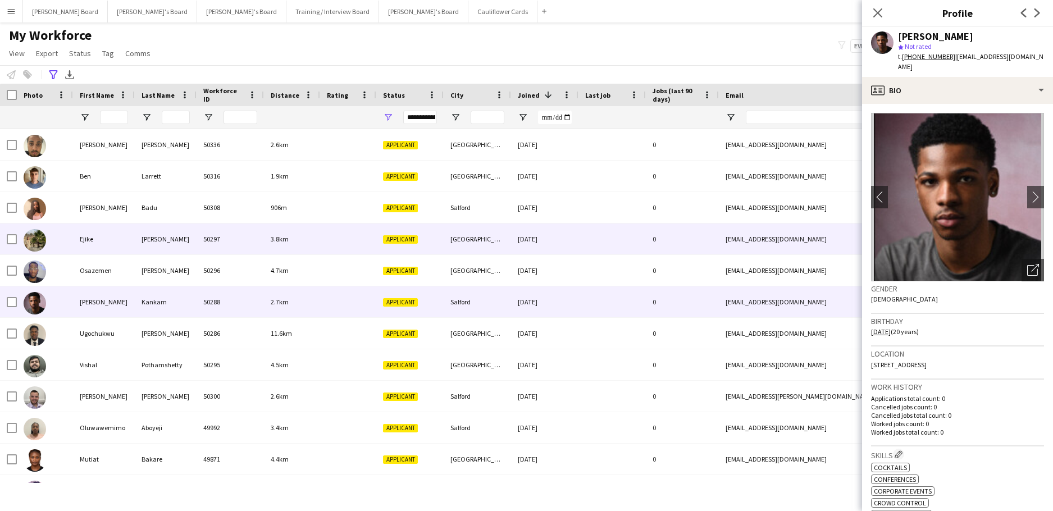
click at [136, 245] on div "[PERSON_NAME]" at bounding box center [166, 239] width 62 height 31
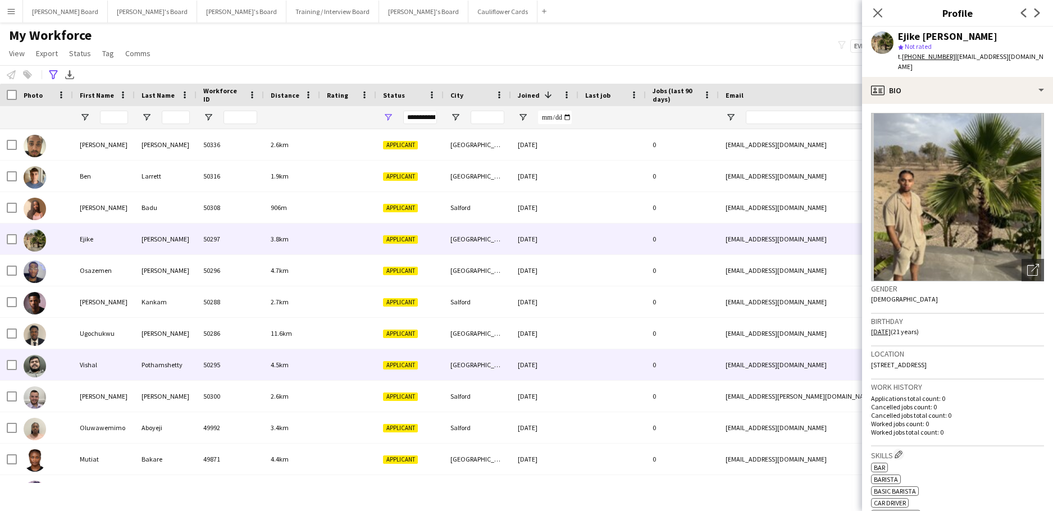
click at [135, 376] on div "Pothamshetty" at bounding box center [166, 364] width 62 height 31
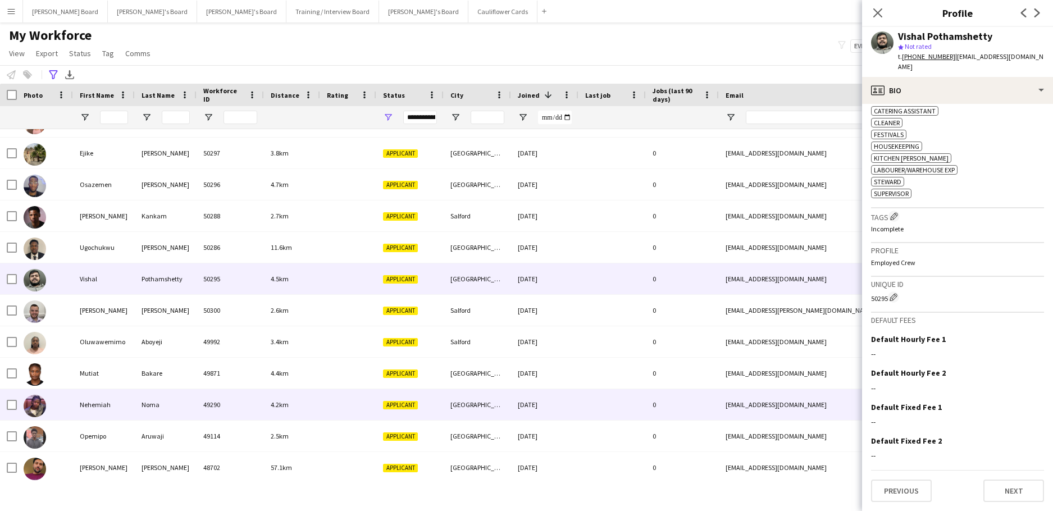
scroll to position [86, 0]
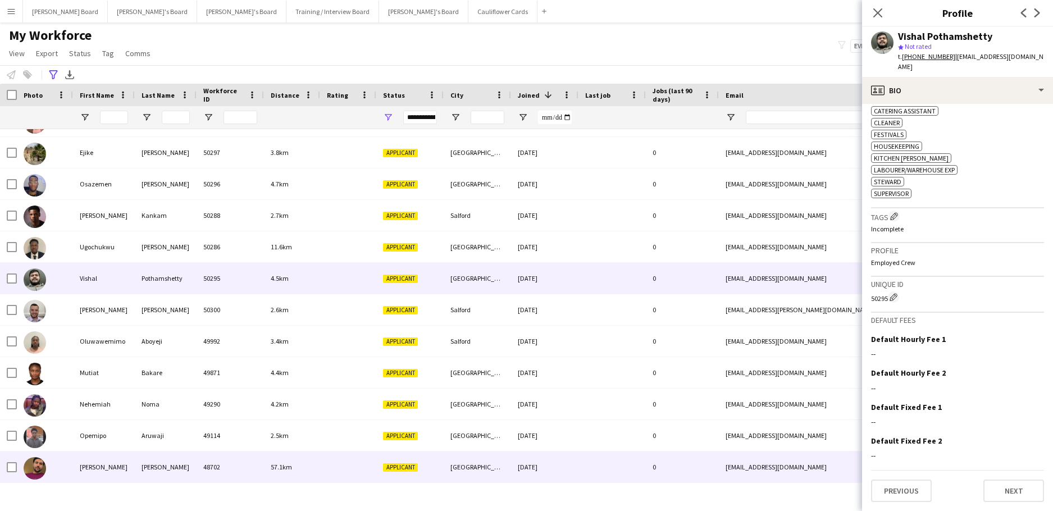
click at [241, 468] on div "48702" at bounding box center [230, 467] width 67 height 31
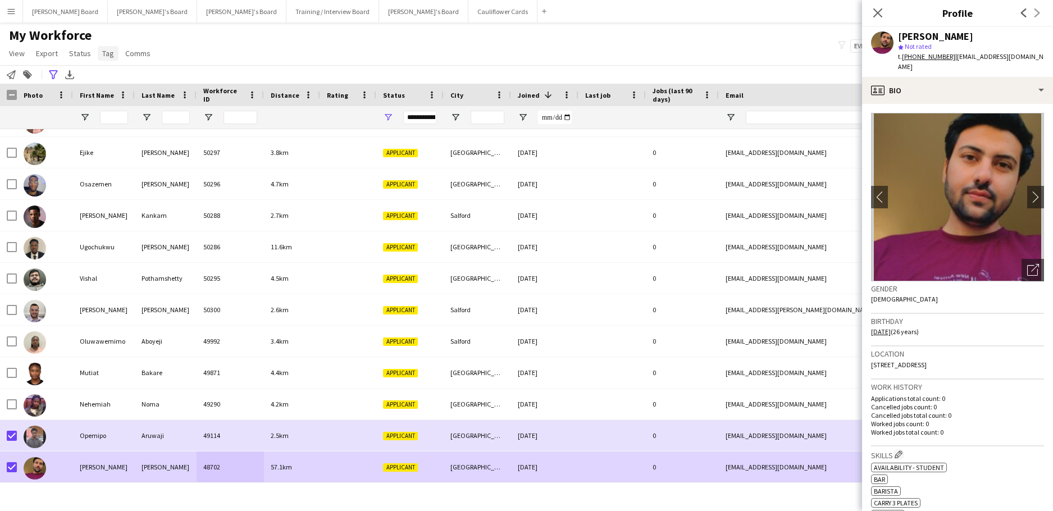
click at [108, 53] on span "Tag" at bounding box center [108, 53] width 12 height 10
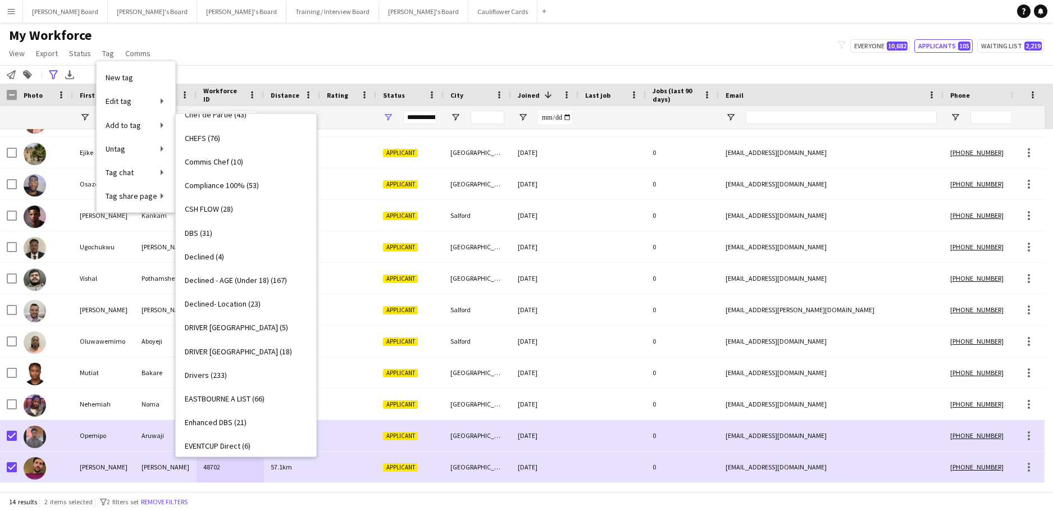
scroll to position [375, 0]
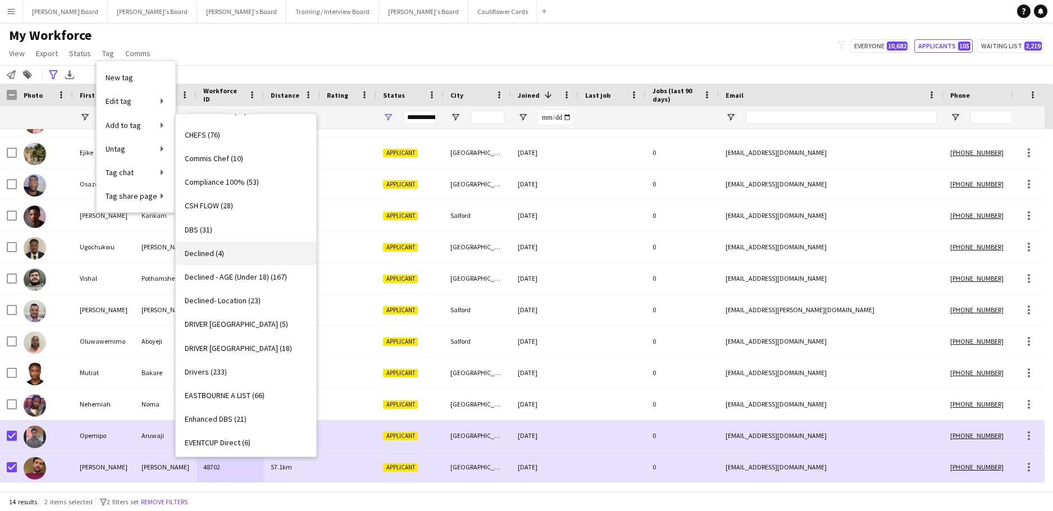
click at [229, 258] on link "Declined (4)" at bounding box center [246, 253] width 140 height 24
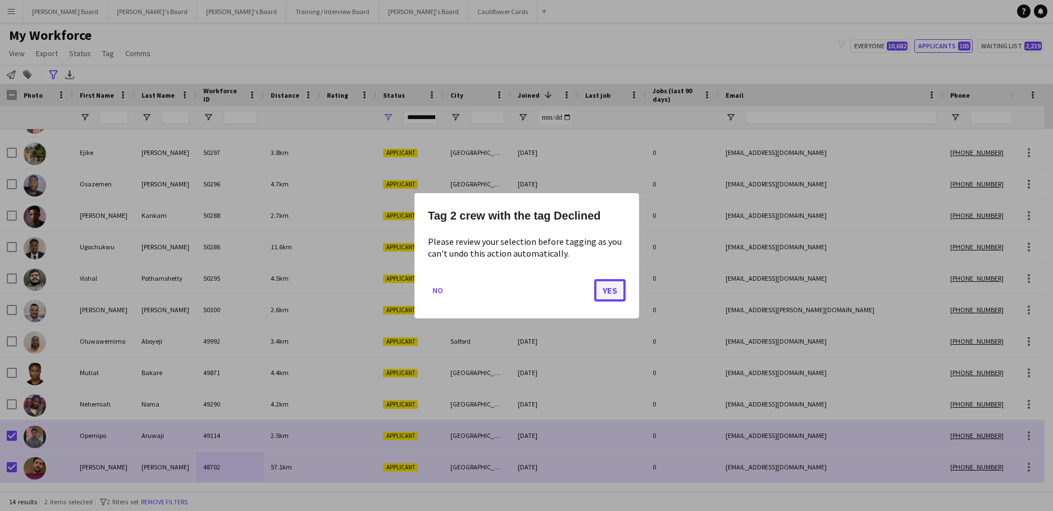
click at [605, 289] on button "Yes" at bounding box center [609, 290] width 31 height 22
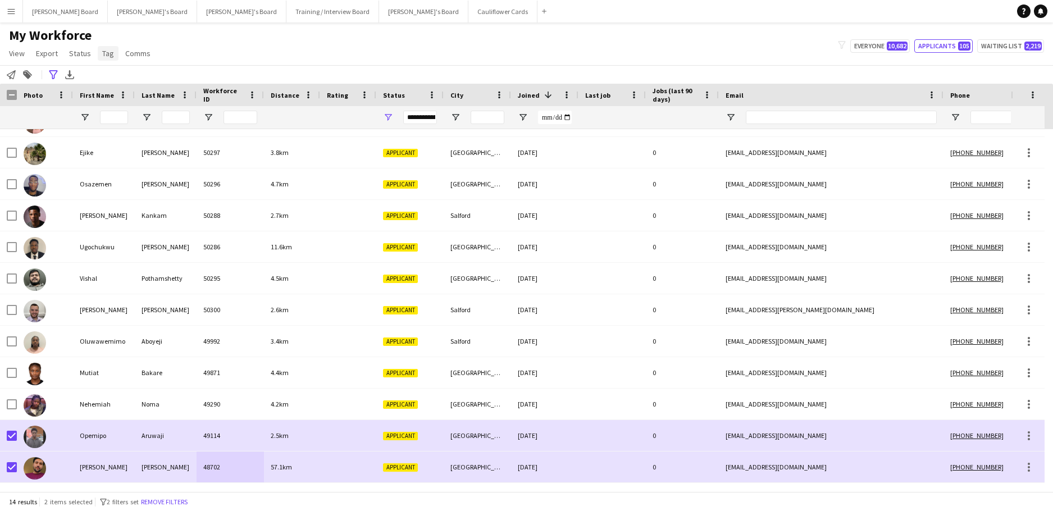
click at [106, 53] on span "Tag" at bounding box center [108, 53] width 12 height 10
click at [84, 55] on span "Status" at bounding box center [80, 53] width 22 height 10
click at [96, 80] on link "Edit" at bounding box center [104, 78] width 79 height 24
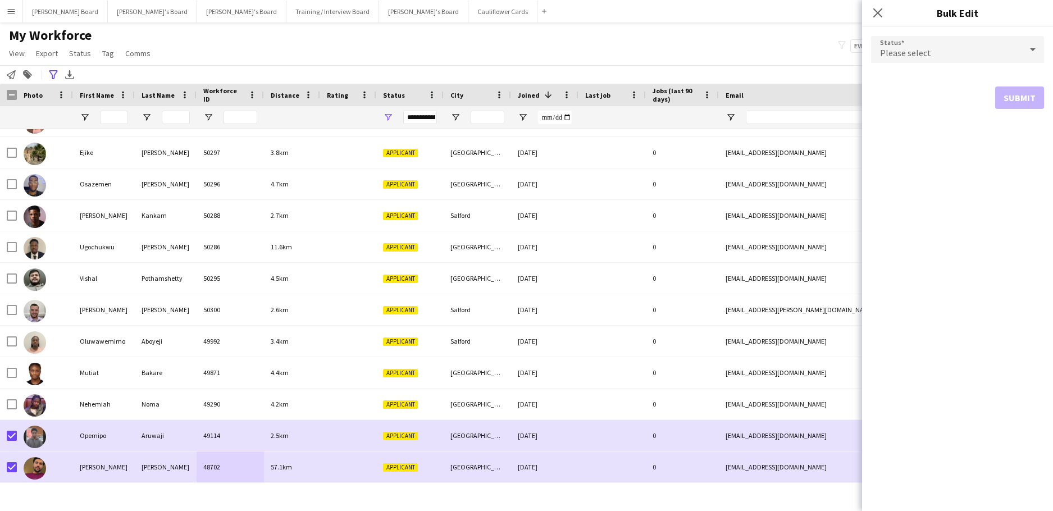
click at [953, 53] on div "Please select" at bounding box center [946, 49] width 151 height 27
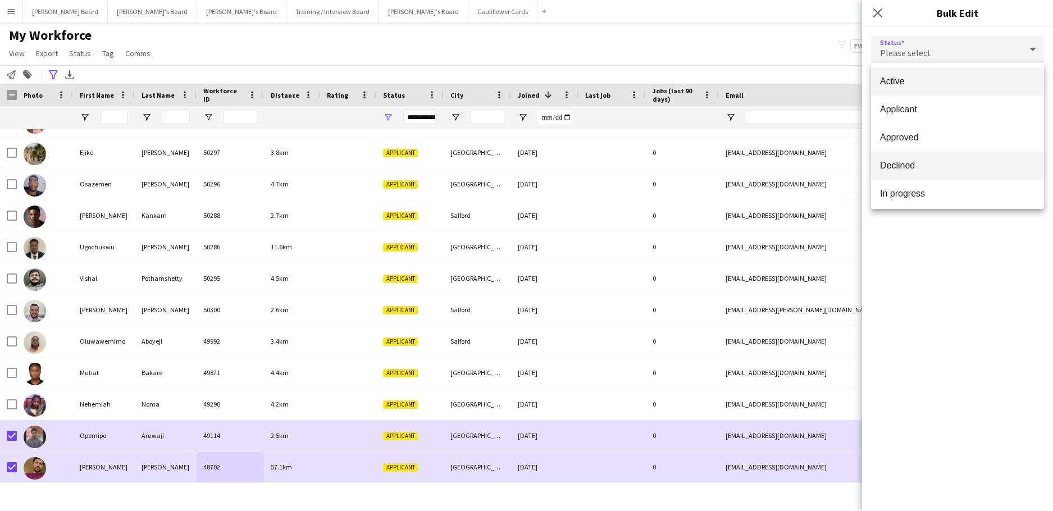
click at [923, 168] on span "Declined" at bounding box center [957, 165] width 155 height 11
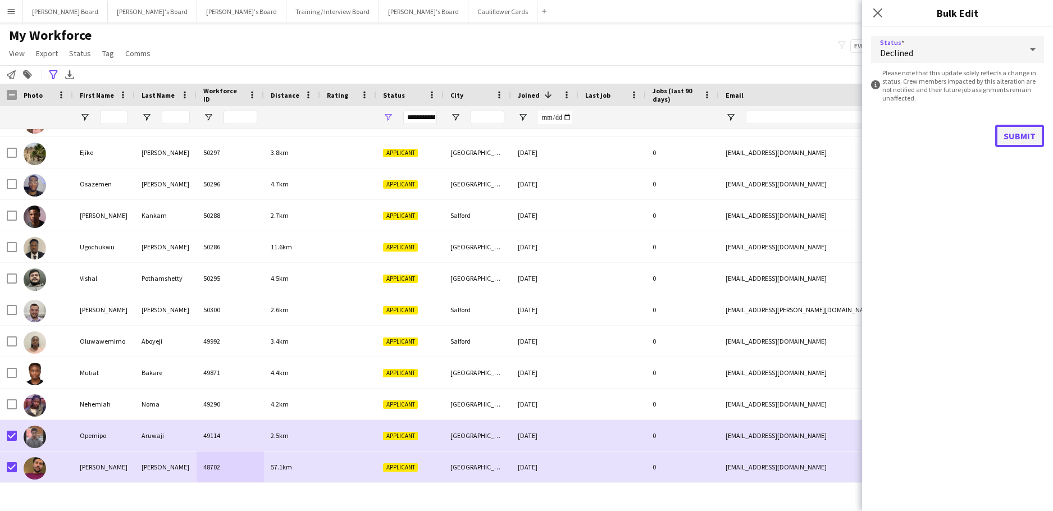
click at [1007, 141] on button "Submit" at bounding box center [1019, 136] width 49 height 22
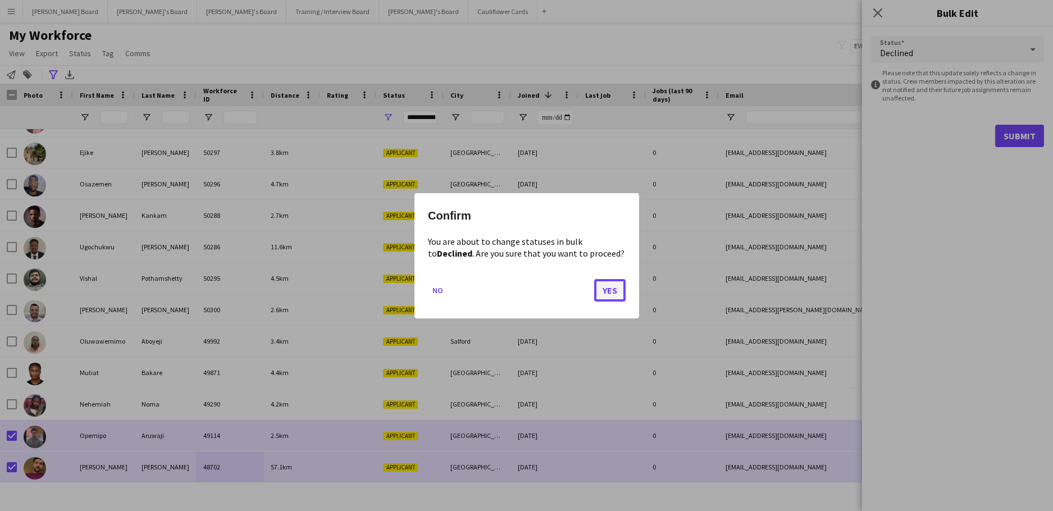
click at [607, 289] on button "Yes" at bounding box center [609, 290] width 31 height 22
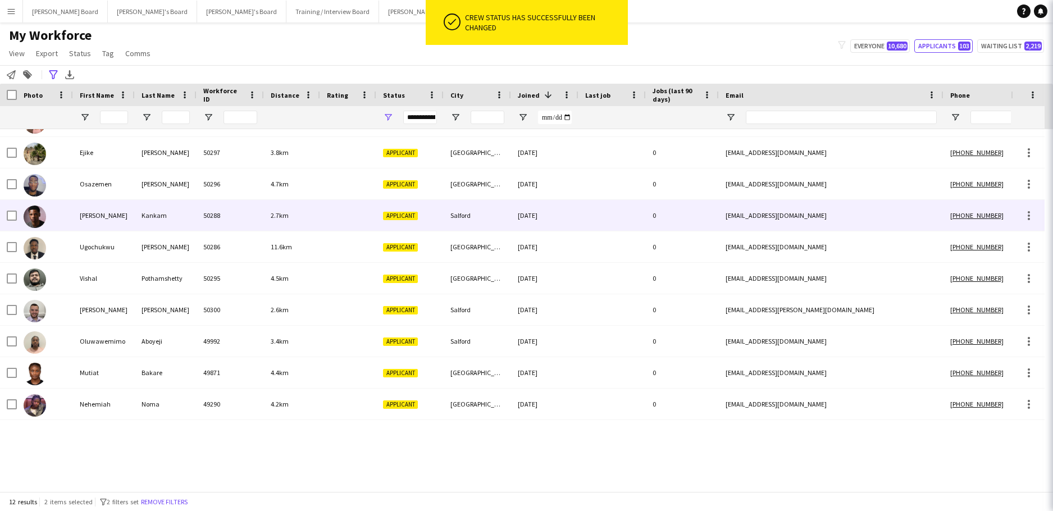
scroll to position [24, 0]
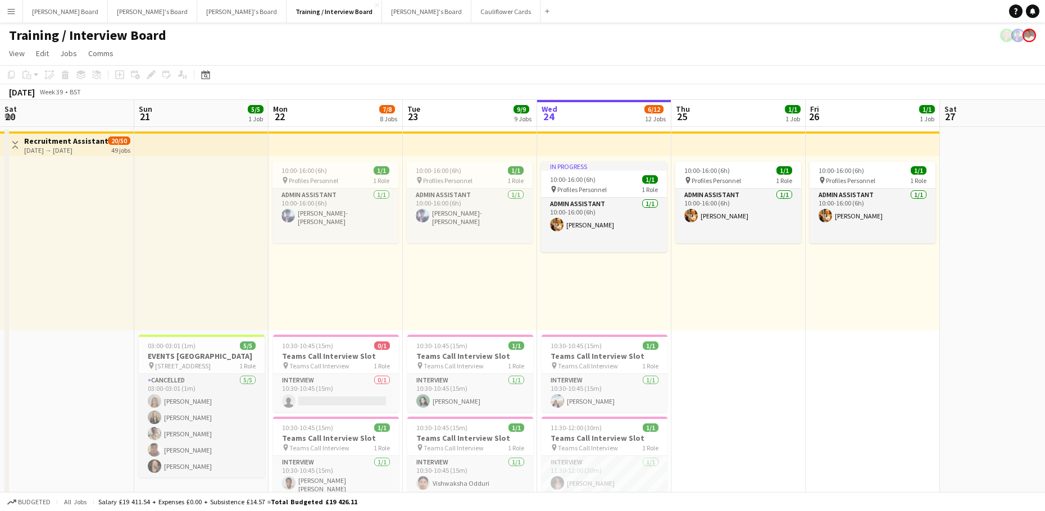
scroll to position [0, 268]
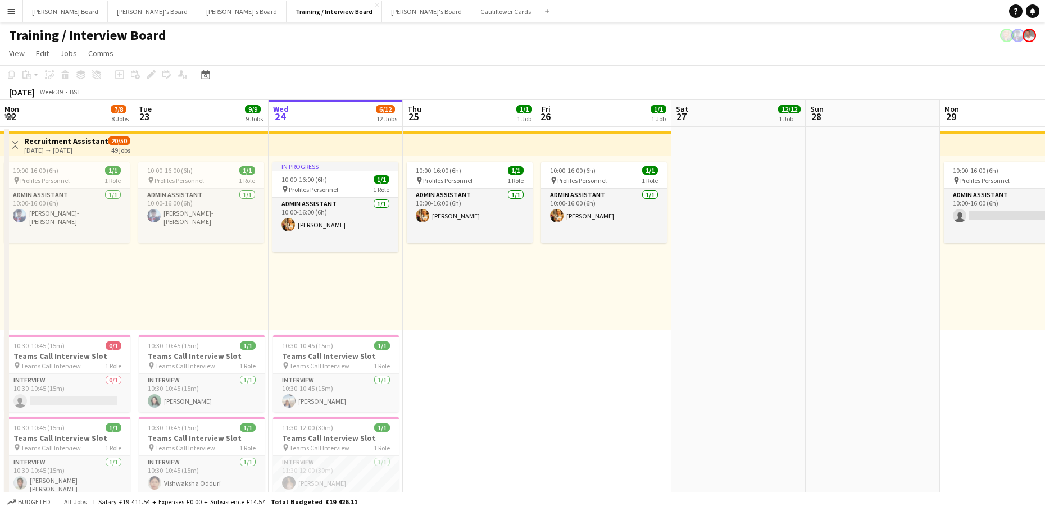
click at [11, 4] on button "Menu" at bounding box center [11, 11] width 22 height 22
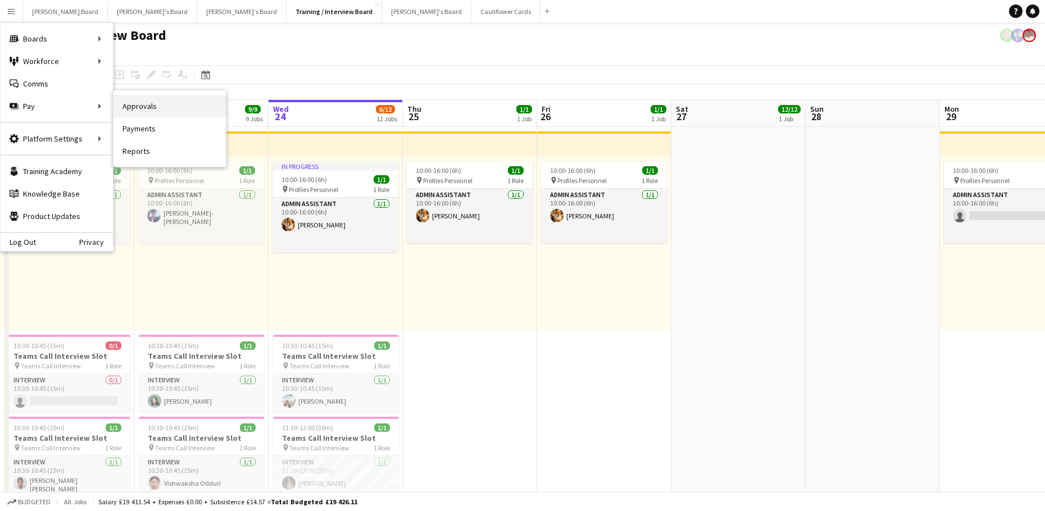
click at [149, 109] on link "Approvals" at bounding box center [169, 106] width 112 height 22
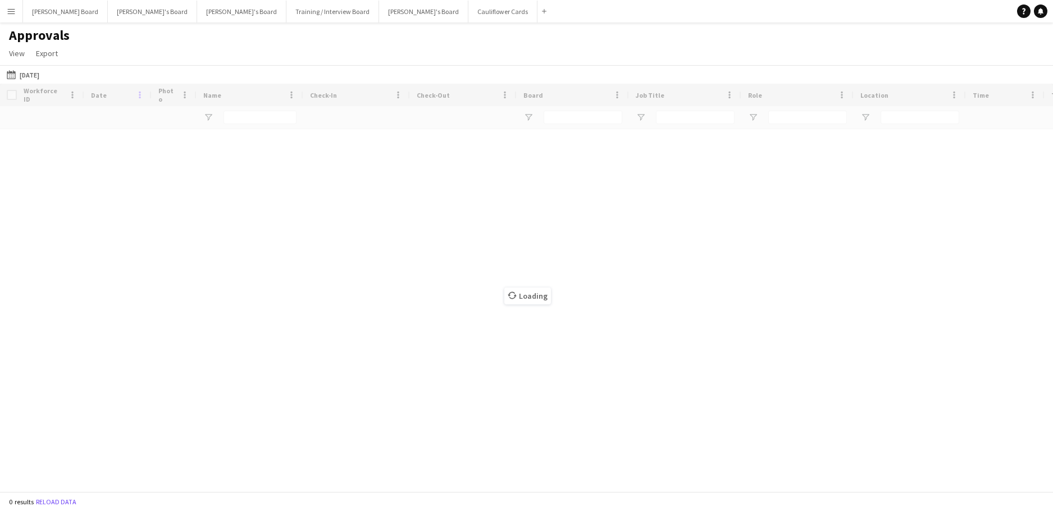
type input "**********"
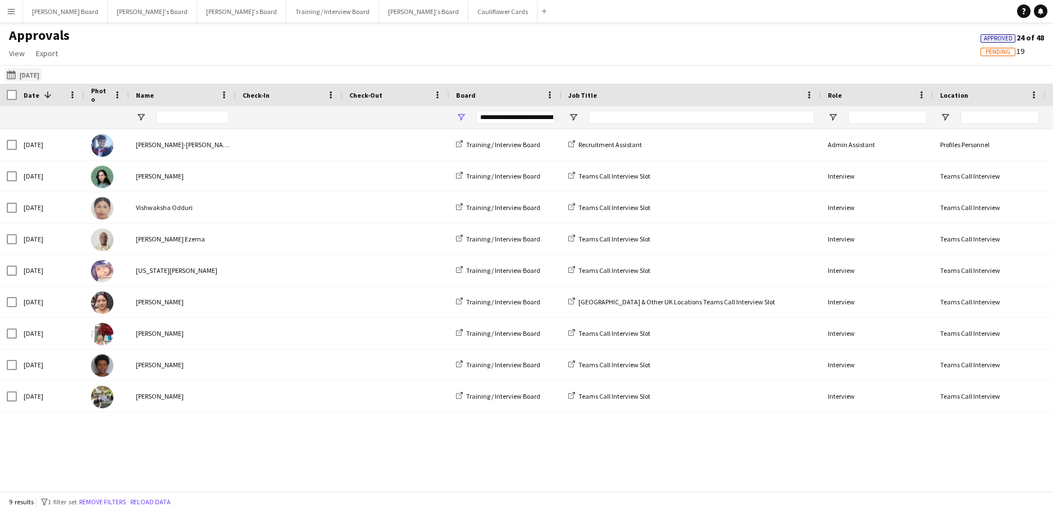
click at [14, 70] on button "Yesterday Yesterday" at bounding box center [22, 74] width 37 height 13
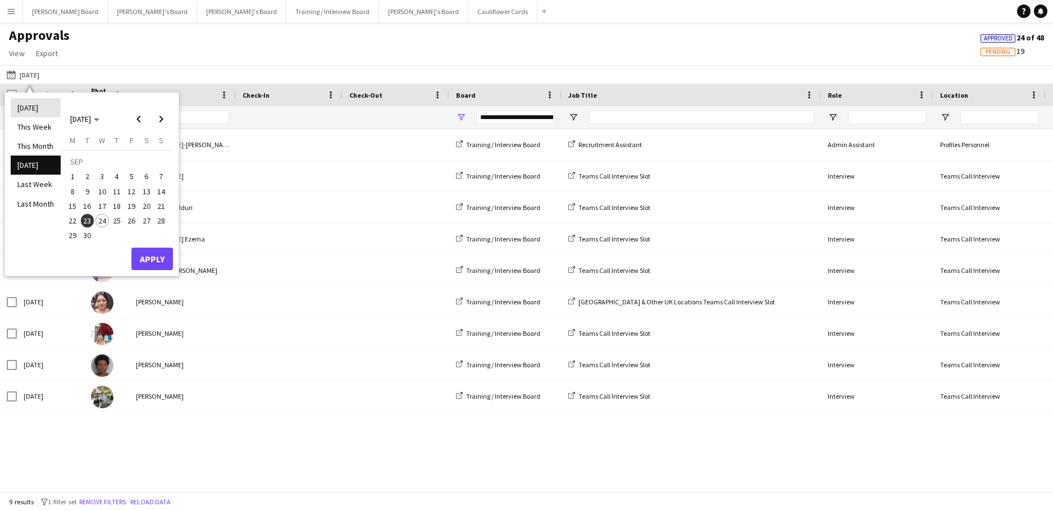
click at [40, 110] on li "Today" at bounding box center [36, 107] width 50 height 19
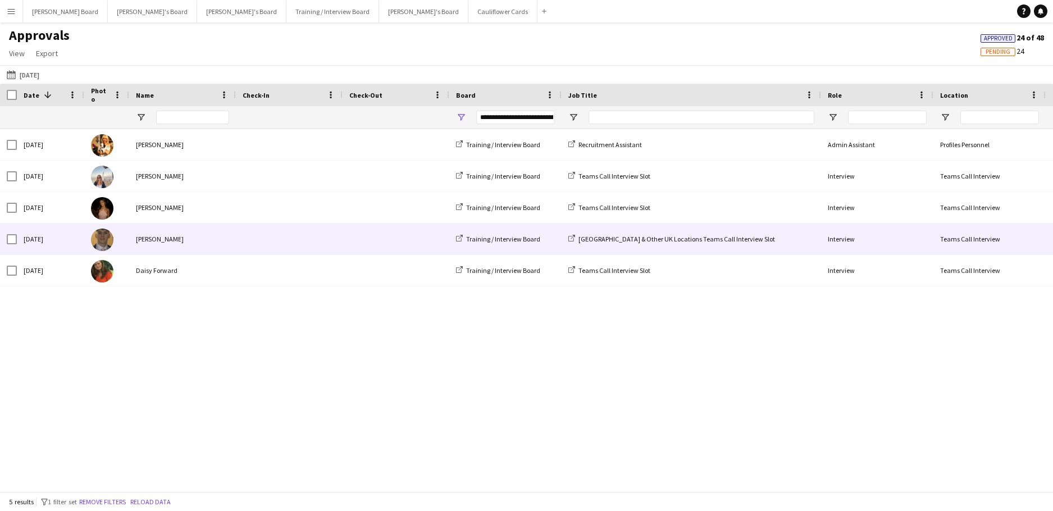
click at [243, 243] on span at bounding box center [289, 239] width 93 height 31
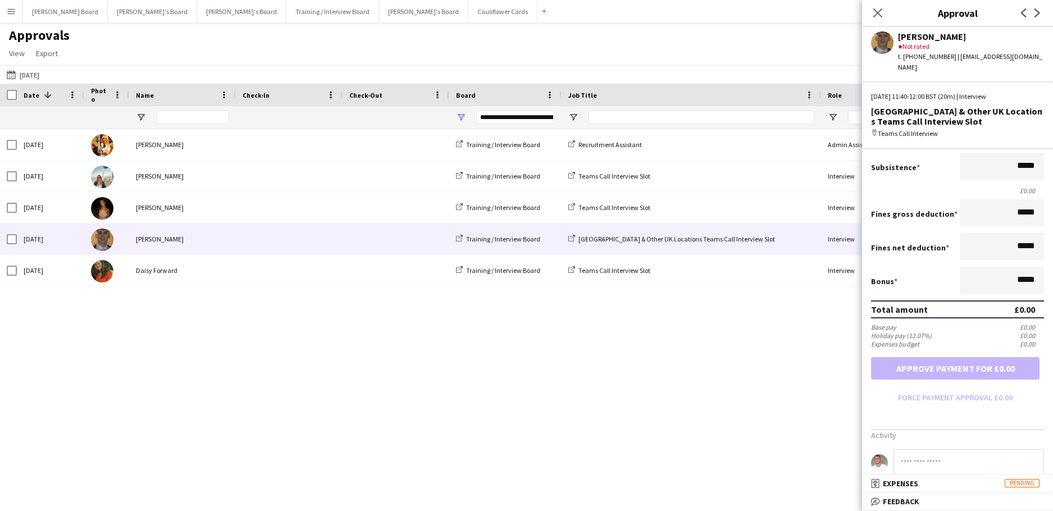
scroll to position [31, 0]
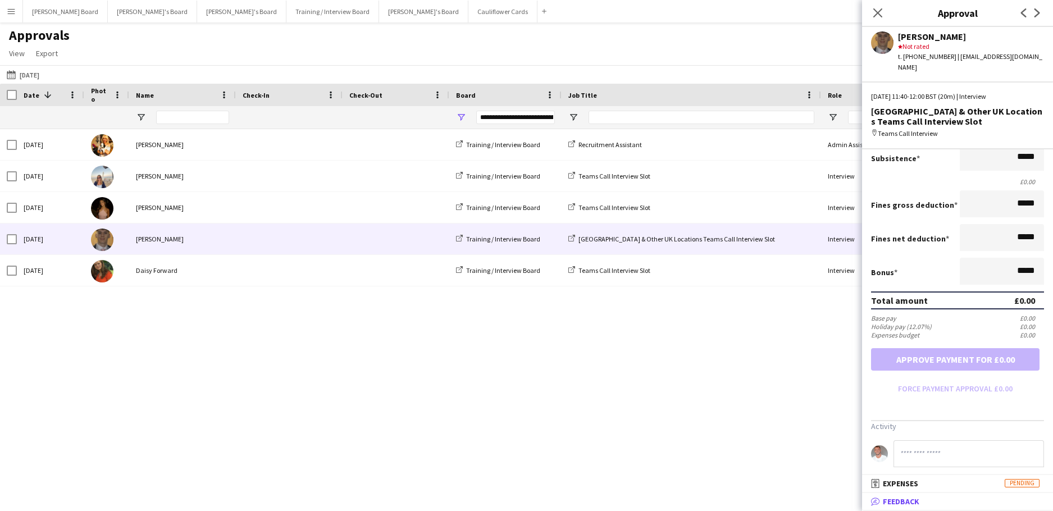
click at [944, 500] on mat-panel-title "bubble-pencil Feedback" at bounding box center [955, 501] width 186 height 10
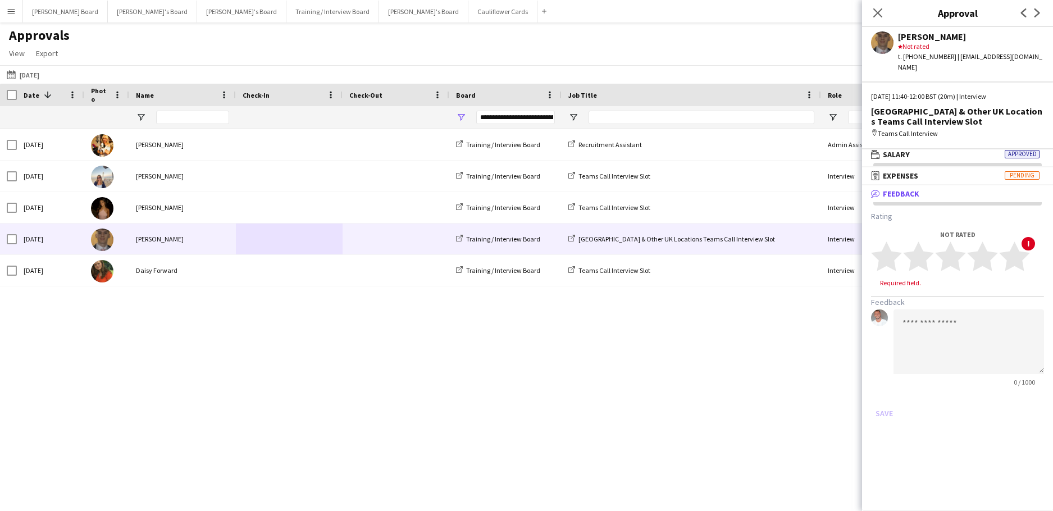
scroll to position [3, 0]
click at [990, 250] on polygon at bounding box center [982, 255] width 31 height 29
click at [981, 255] on polygon at bounding box center [982, 255] width 31 height 29
click at [995, 252] on icon "star" at bounding box center [982, 256] width 31 height 31
click at [931, 300] on textarea at bounding box center [969, 331] width 151 height 65
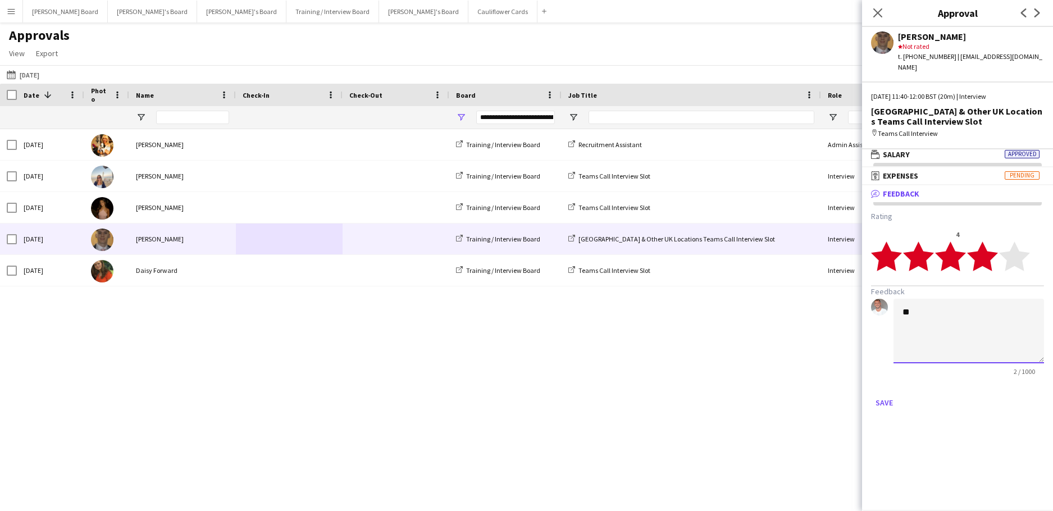
type textarea "*"
click at [1009, 312] on textarea "**********" at bounding box center [969, 331] width 151 height 65
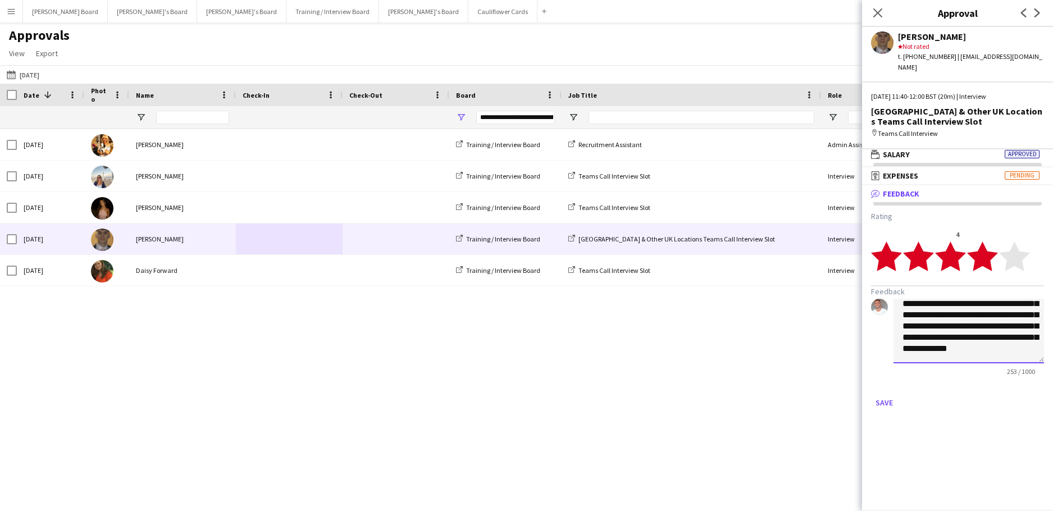
scroll to position [46, 0]
type textarea "**********"
click at [886, 394] on button "Save" at bounding box center [884, 403] width 26 height 18
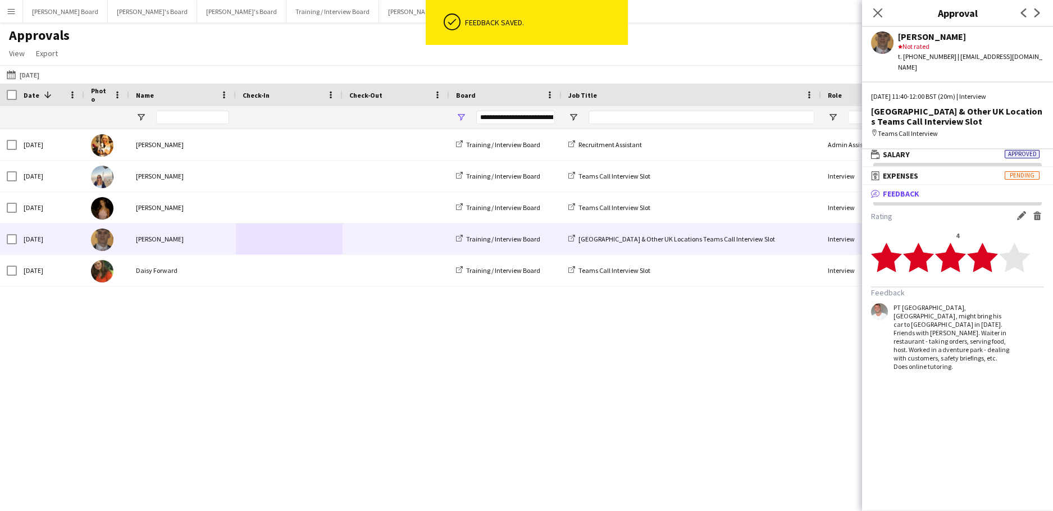
click at [290, 372] on div "Wed, 24 Sep 2025 Gabrielle Sneddon-Pike Training / Interview Board Recruitment …" at bounding box center [526, 306] width 1053 height 354
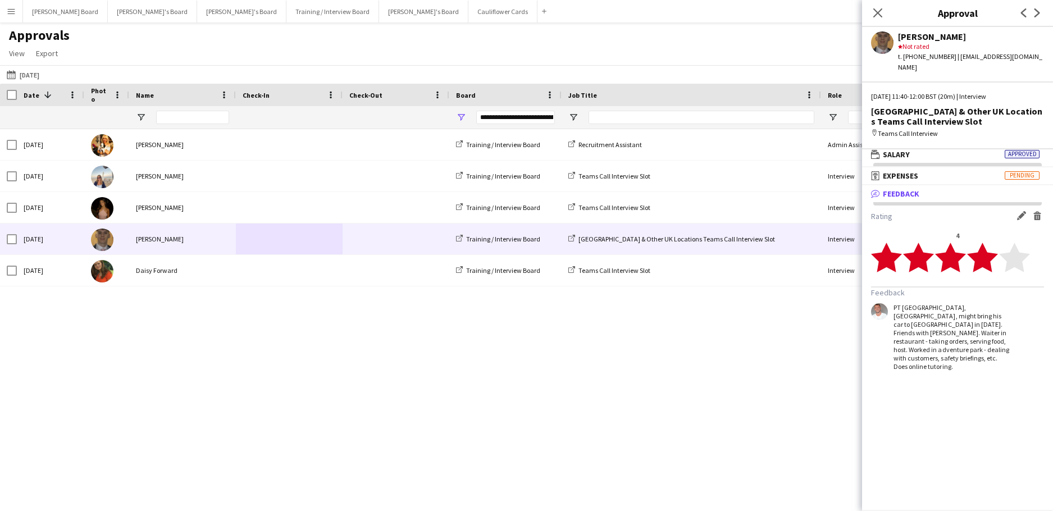
click at [289, 341] on div "Wed, 24 Sep 2025 Gabrielle Sneddon-Pike Training / Interview Board Recruitment …" at bounding box center [526, 306] width 1053 height 354
click at [874, 10] on icon "Close pop-in" at bounding box center [877, 12] width 11 height 11
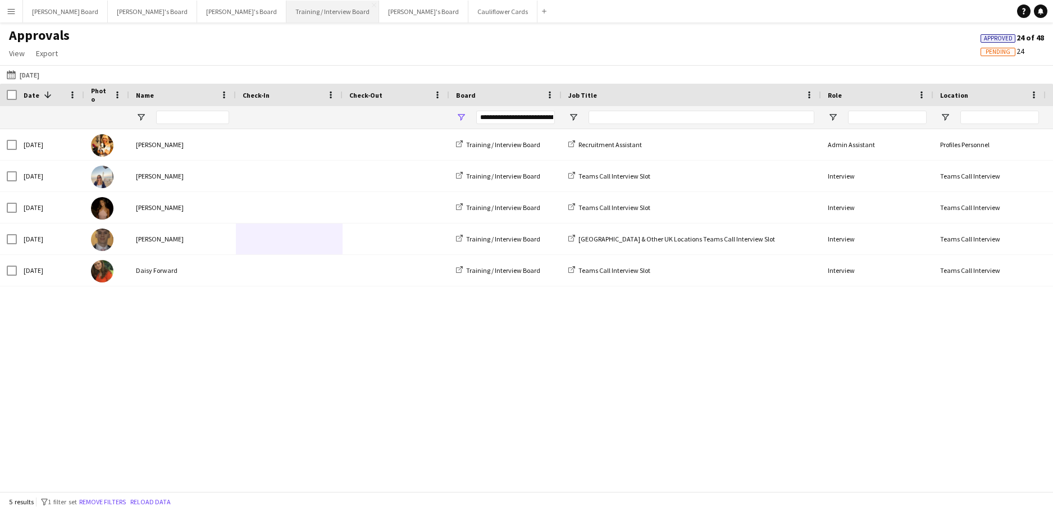
click at [286, 16] on button "Training / Interview Board Close" at bounding box center [332, 12] width 93 height 22
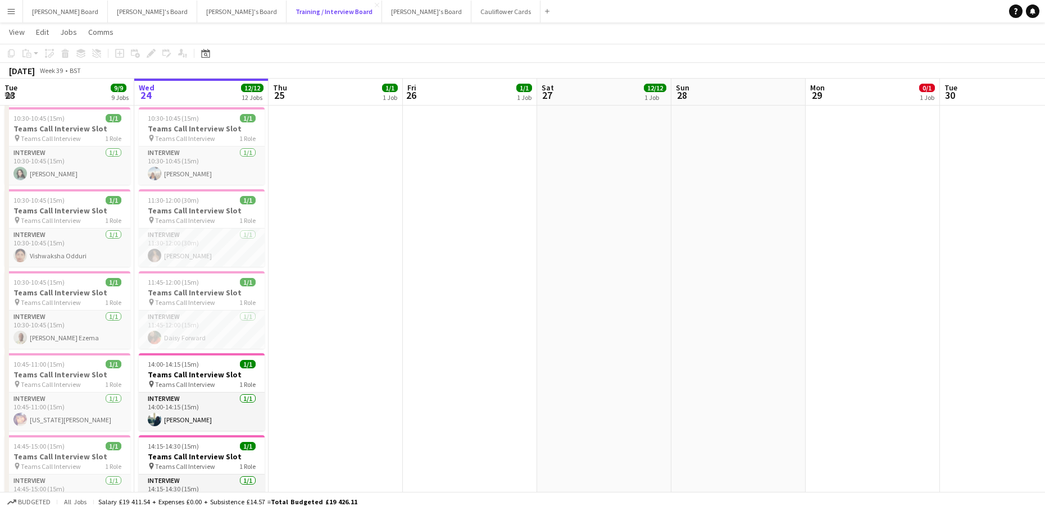
scroll to position [225, 0]
click at [189, 338] on app-card-role "Interview 1/1 11:45-12:00 (15m) Daisy Forward" at bounding box center [202, 331] width 126 height 38
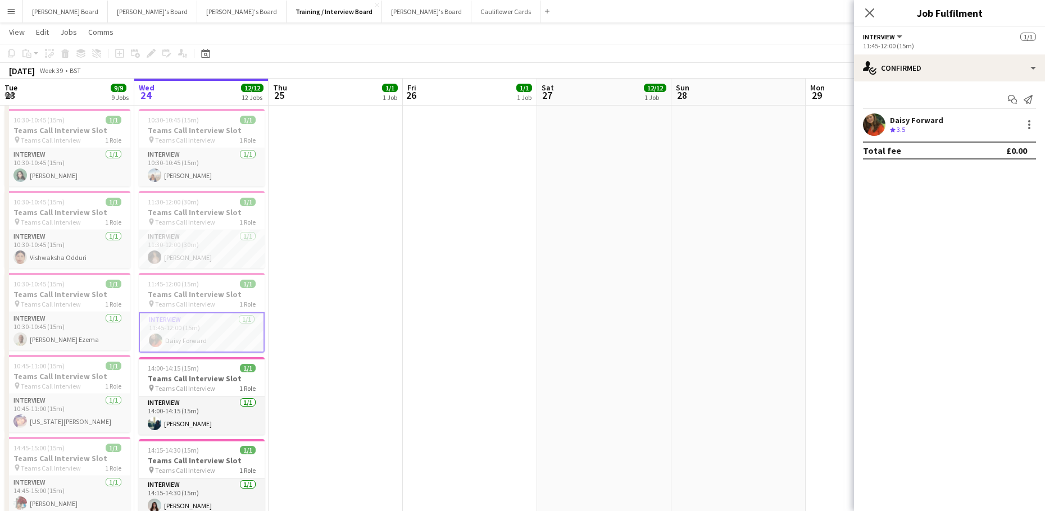
click at [896, 119] on div "Daisy Forward" at bounding box center [916, 120] width 53 height 10
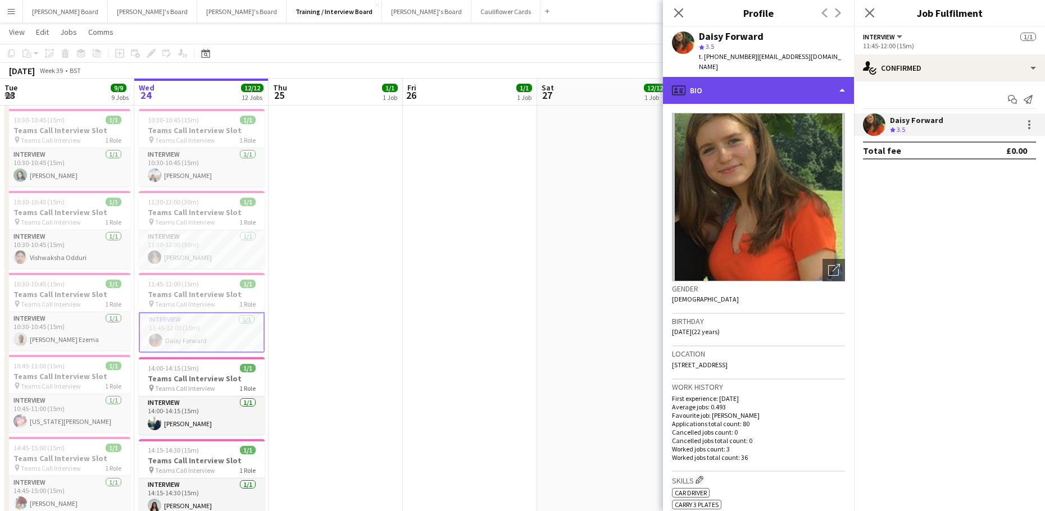
click at [722, 77] on div "profile Bio" at bounding box center [758, 90] width 191 height 27
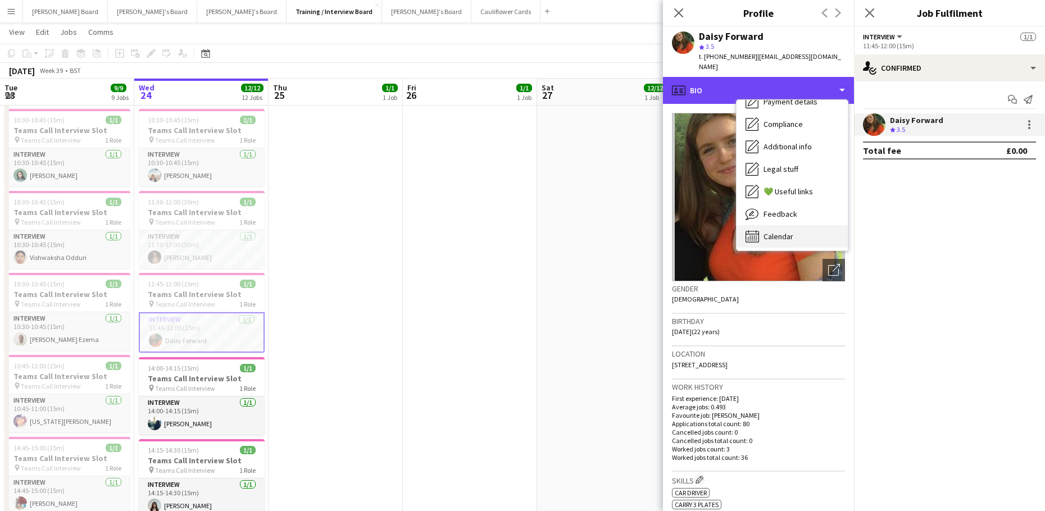
scroll to position [150, 0]
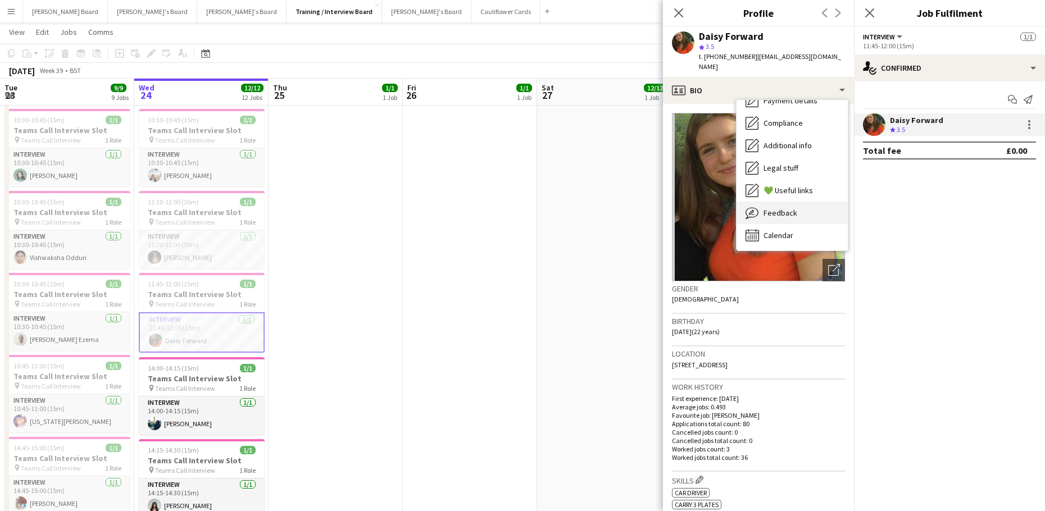
click at [793, 208] on span "Feedback" at bounding box center [780, 213] width 34 height 10
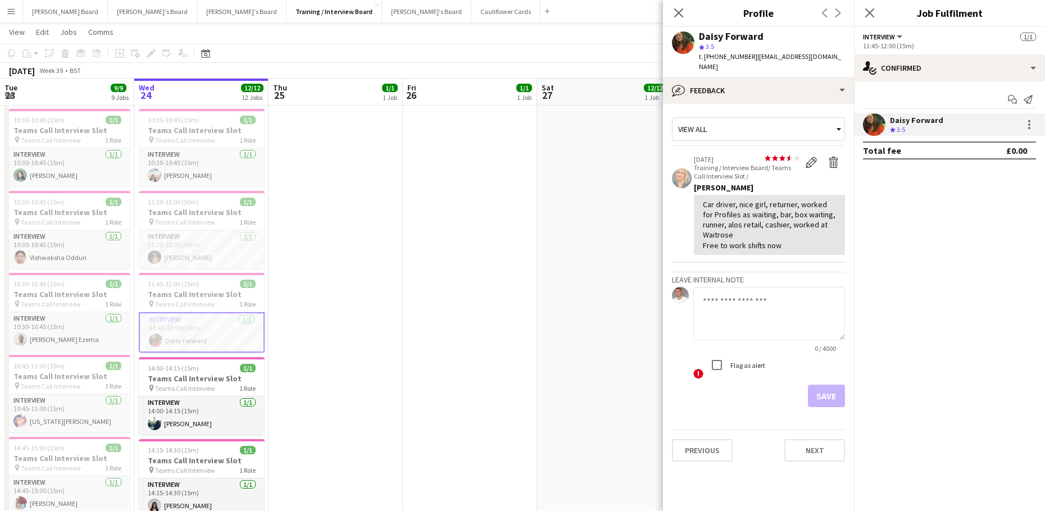
scroll to position [0, 268]
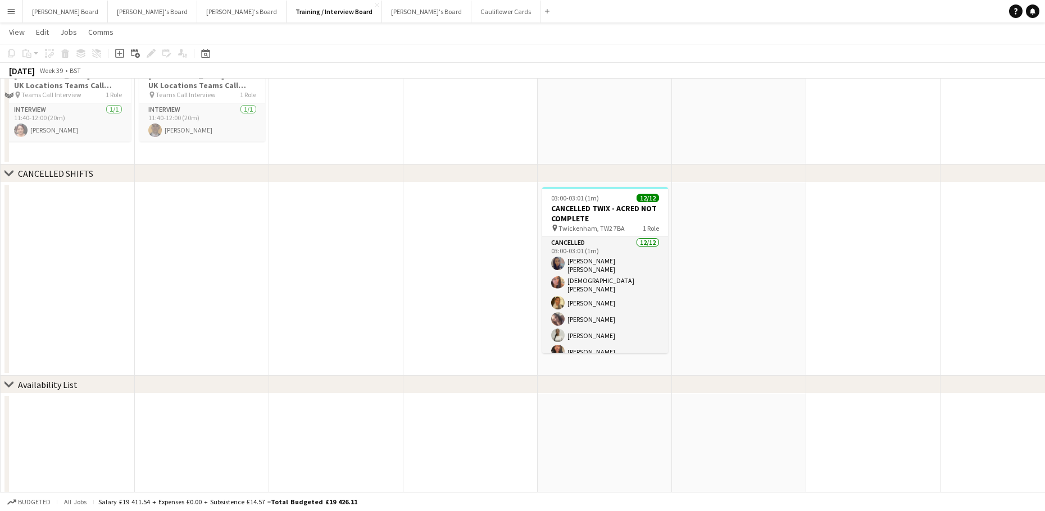
scroll to position [1722, 0]
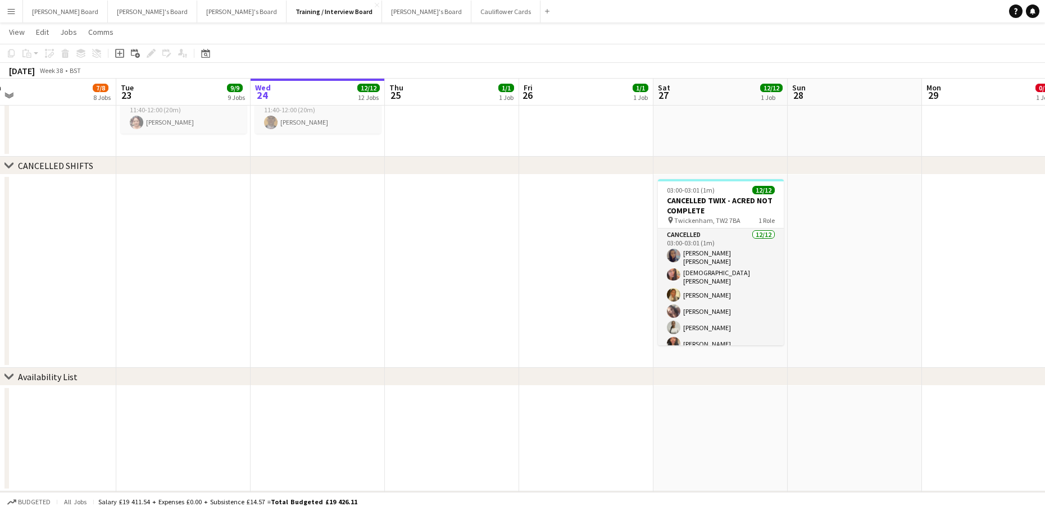
drag, startPoint x: 404, startPoint y: 308, endPoint x: 554, endPoint y: 306, distance: 149.4
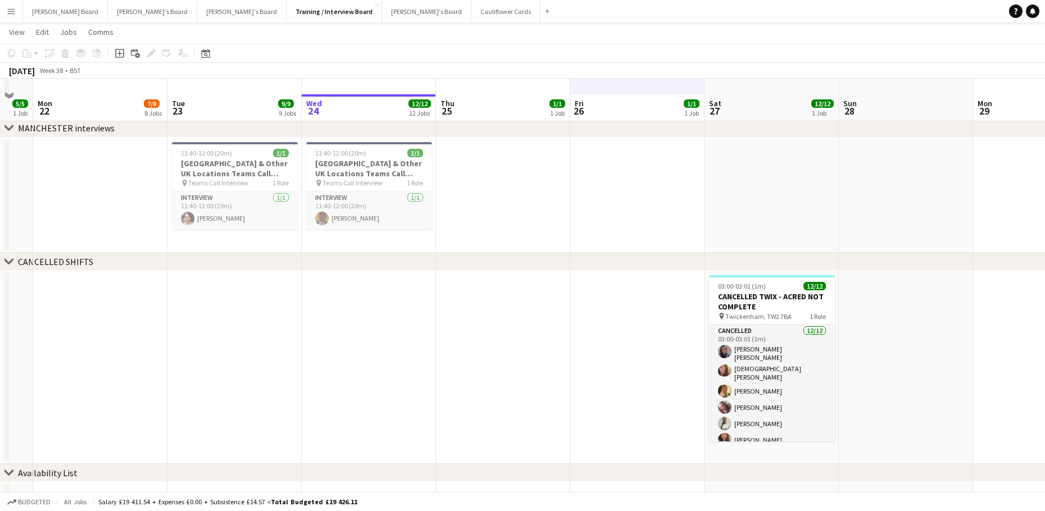
scroll to position [1647, 0]
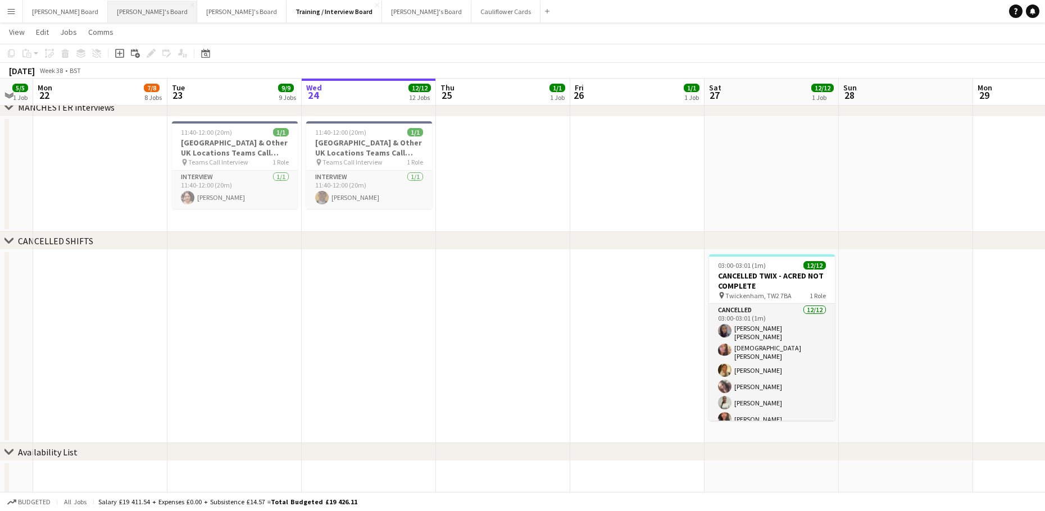
click at [108, 16] on button "Caitlin's Board Close" at bounding box center [152, 12] width 89 height 22
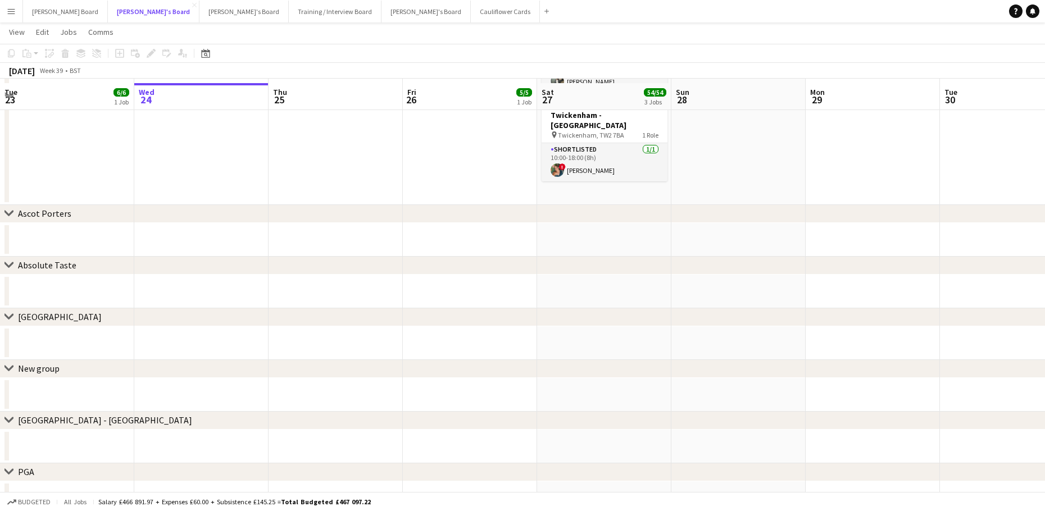
scroll to position [453, 0]
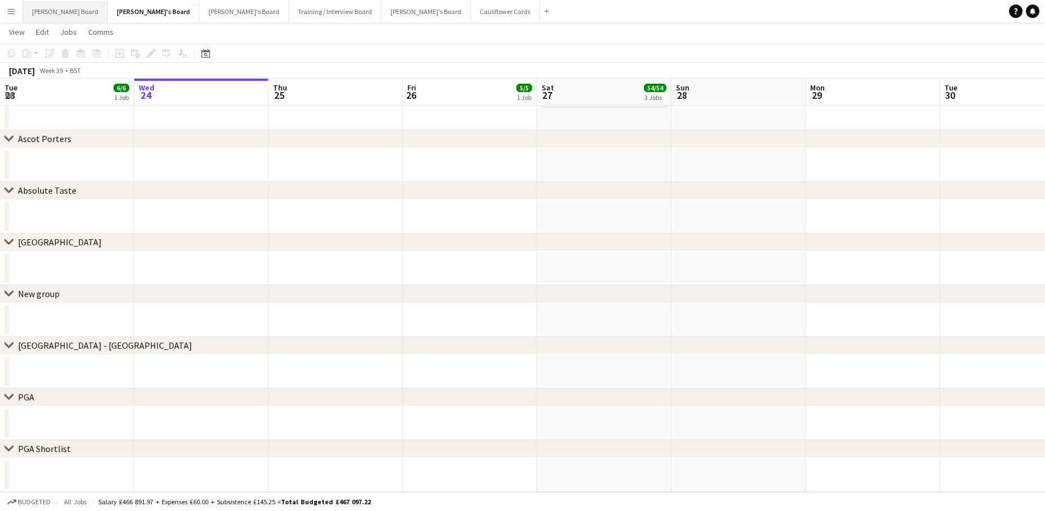
click at [54, 14] on button "Dean's Board Close" at bounding box center [65, 12] width 85 height 22
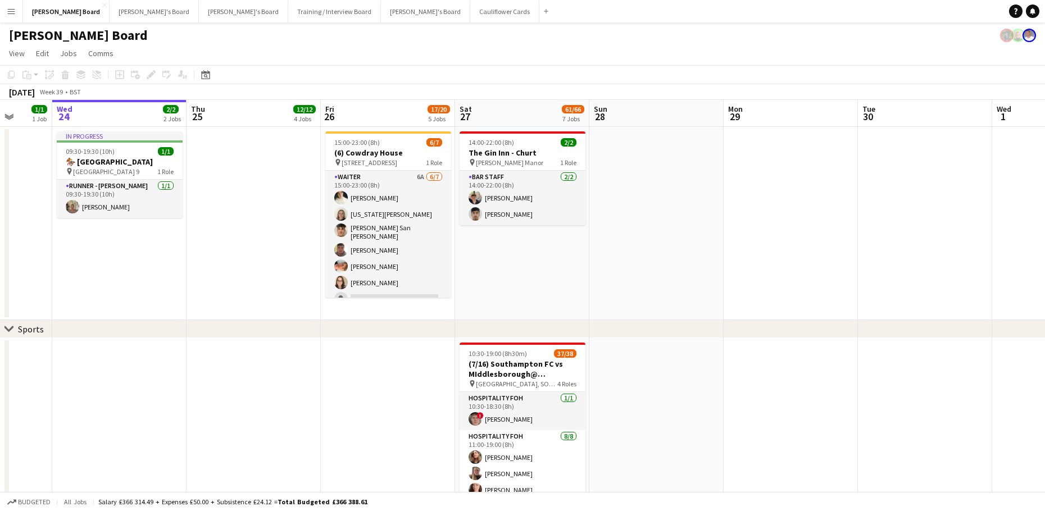
scroll to position [0, 374]
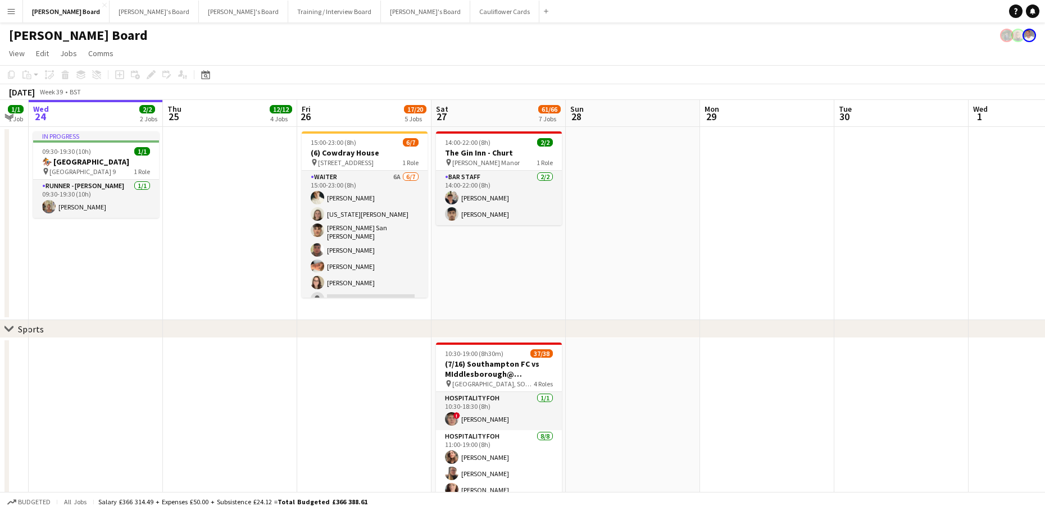
drag, startPoint x: 768, startPoint y: 344, endPoint x: 683, endPoint y: 331, distance: 85.2
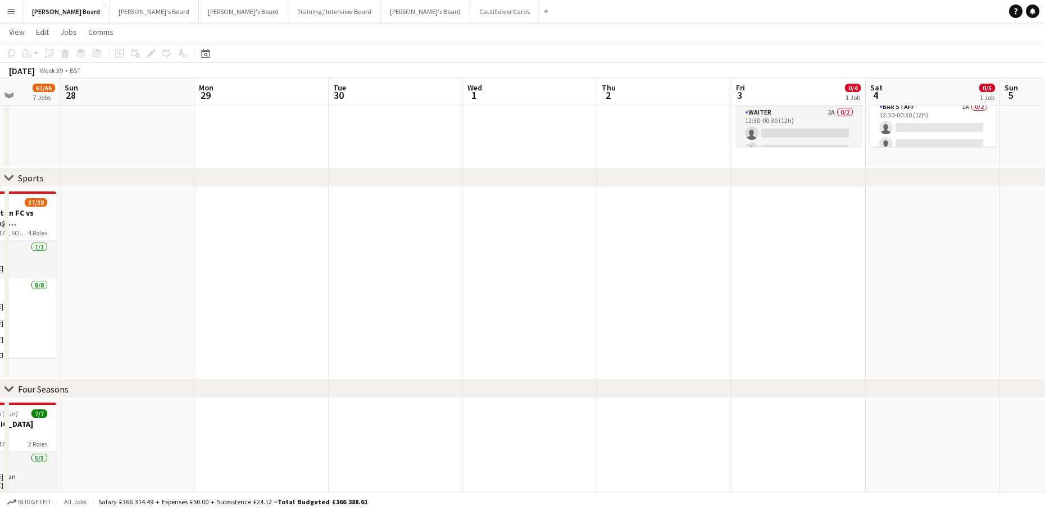
scroll to position [0, 456]
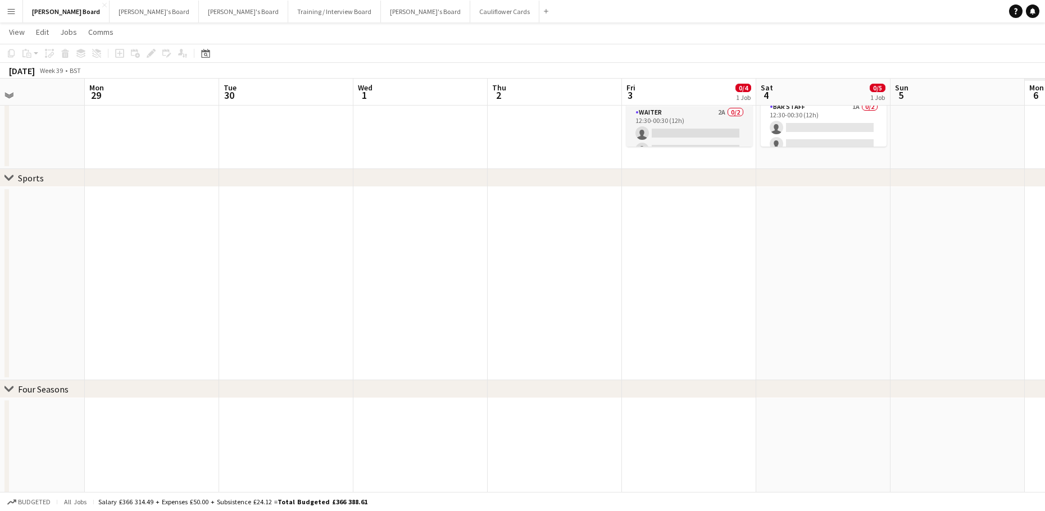
drag, startPoint x: 878, startPoint y: 351, endPoint x: 334, endPoint y: 308, distance: 545.3
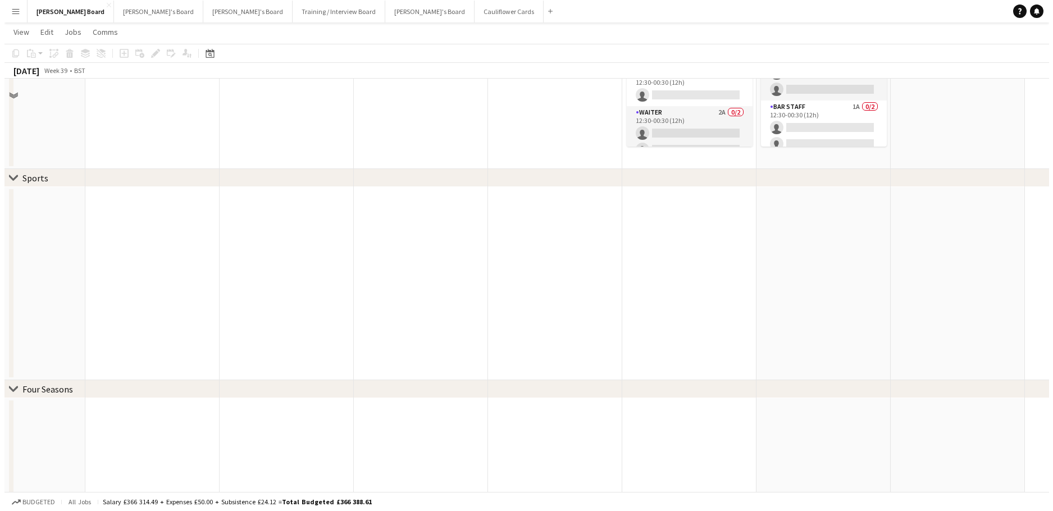
scroll to position [0, 0]
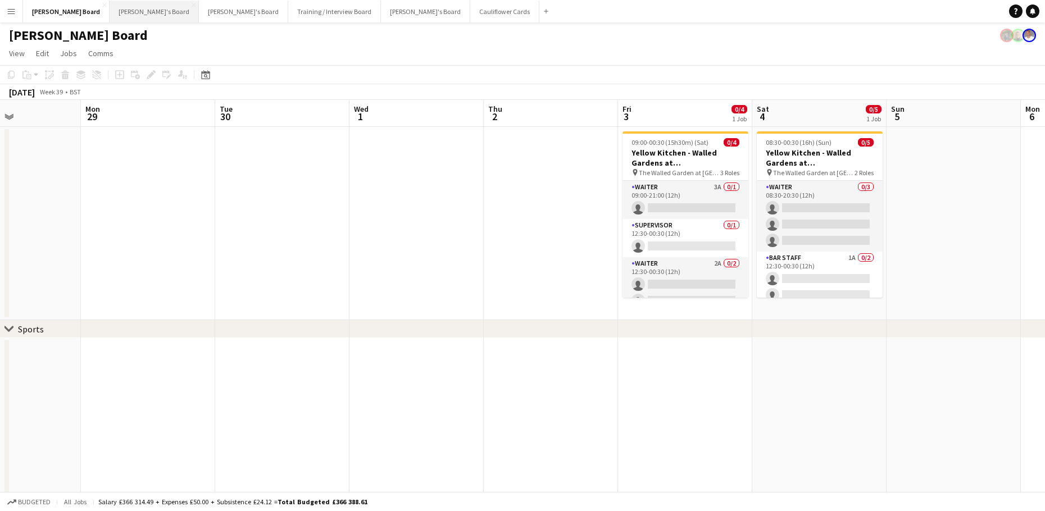
click at [111, 13] on button "Caitlin's Board Close" at bounding box center [154, 12] width 89 height 22
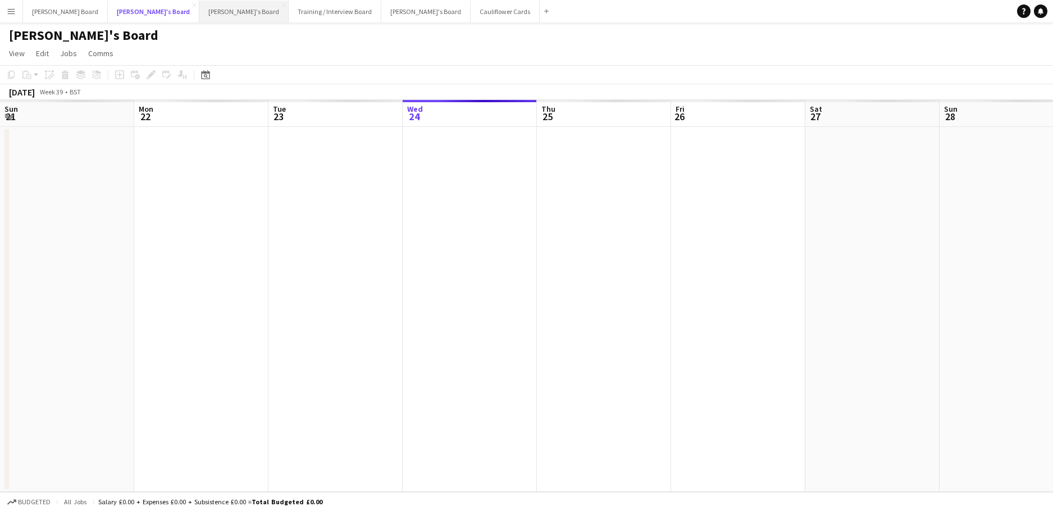
scroll to position [0, 268]
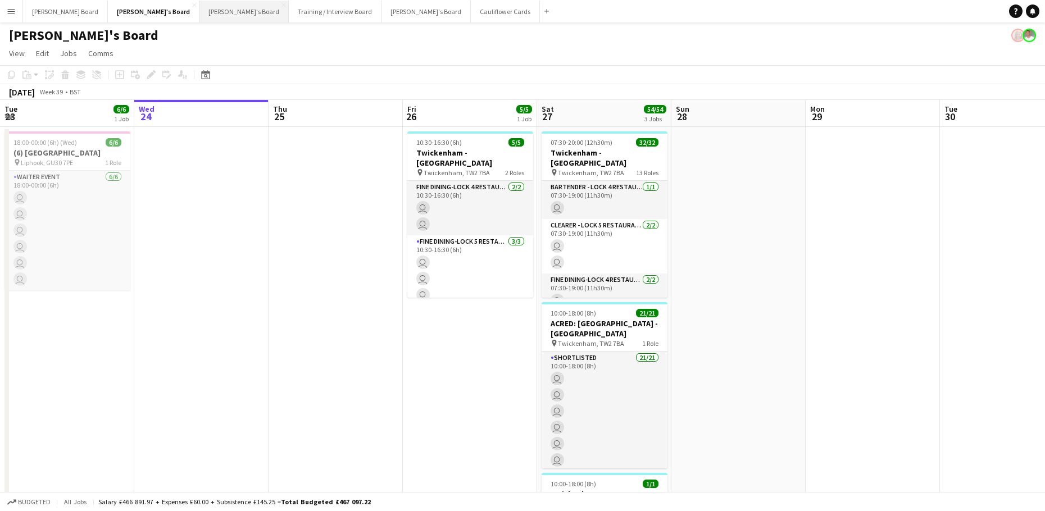
click at [199, 11] on button "Thomasina's Board Close" at bounding box center [243, 12] width 89 height 22
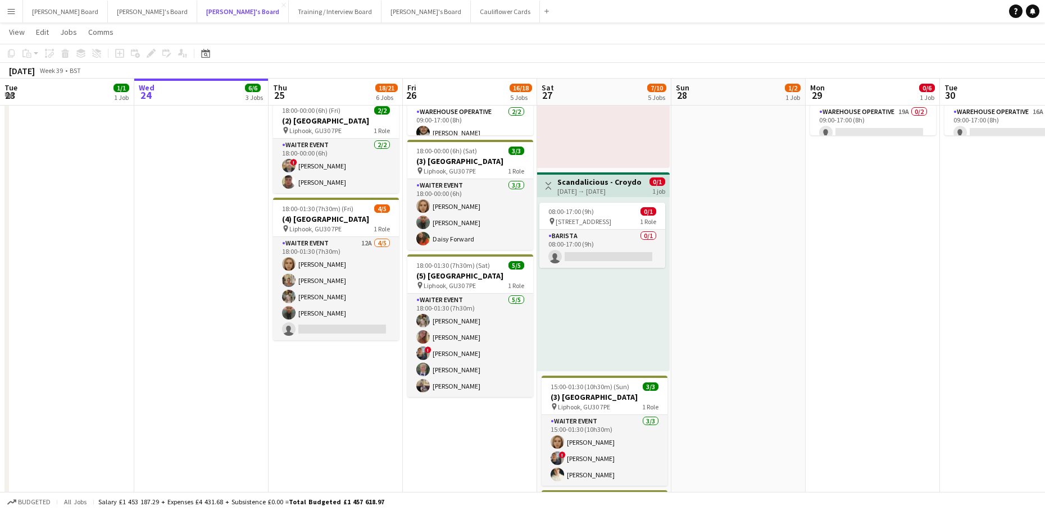
scroll to position [347, 0]
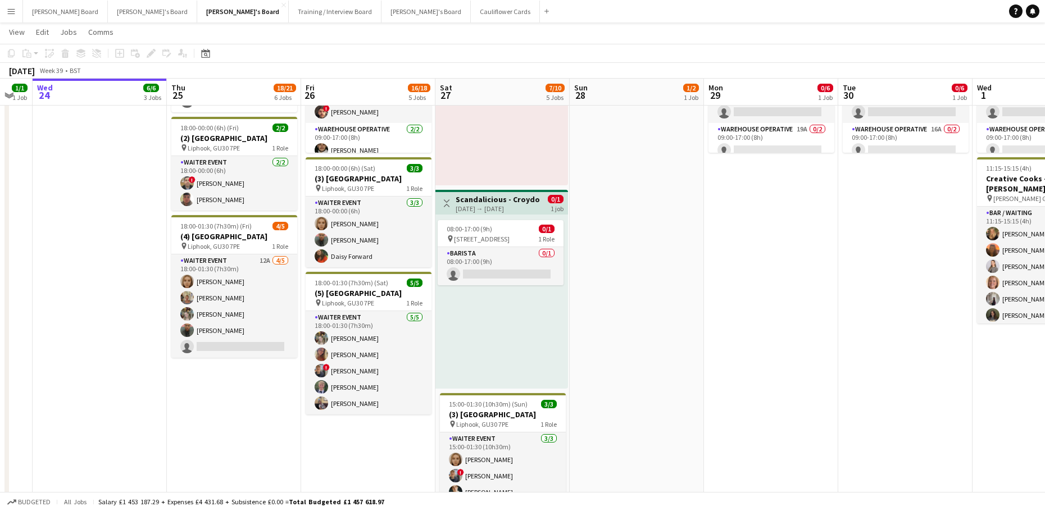
drag, startPoint x: 861, startPoint y: 290, endPoint x: 764, endPoint y: 286, distance: 97.2
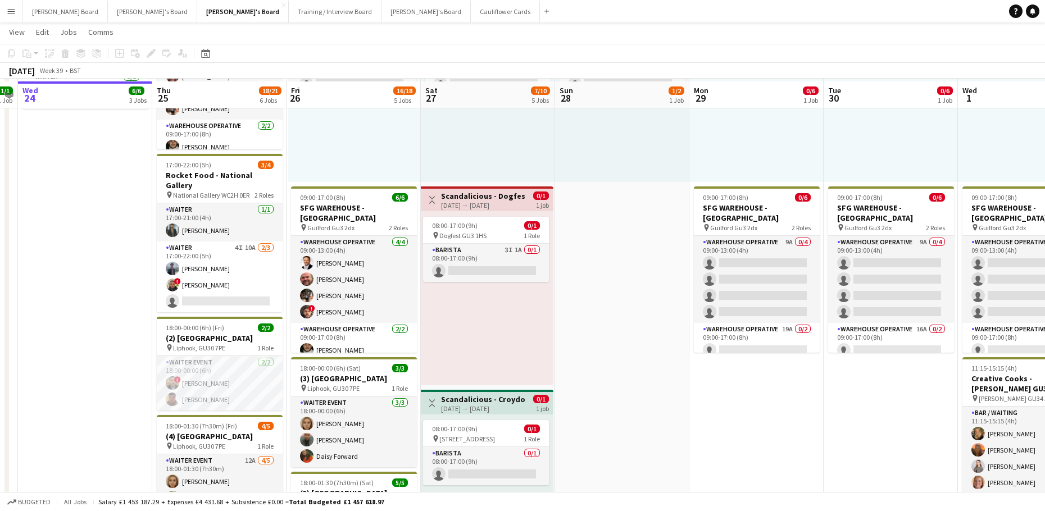
scroll to position [150, 0]
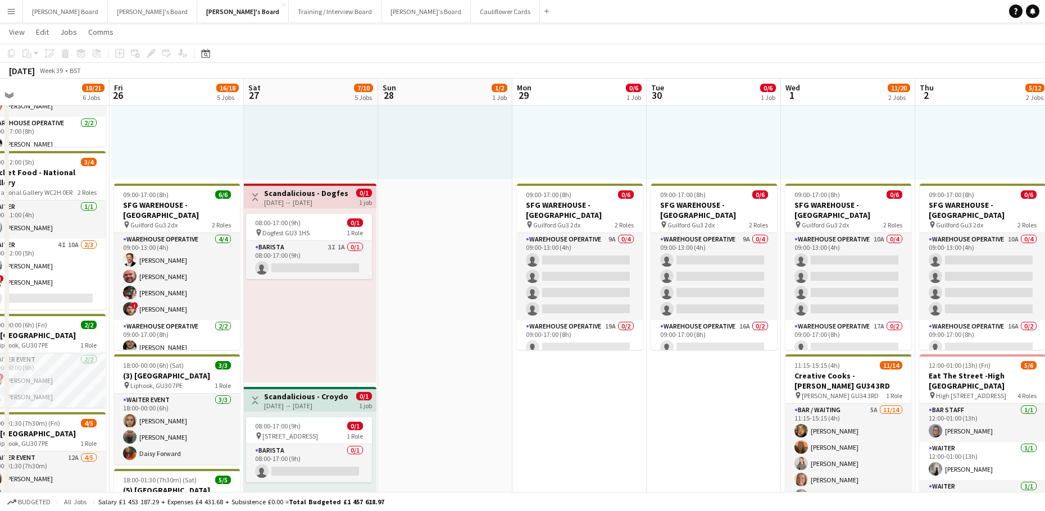
drag, startPoint x: 717, startPoint y: 423, endPoint x: 630, endPoint y: 430, distance: 87.3
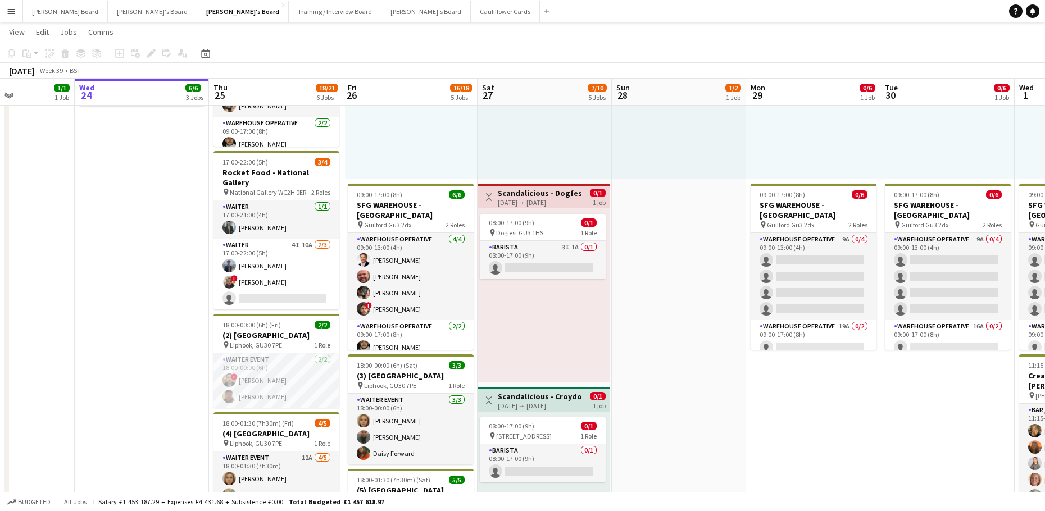
drag, startPoint x: 463, startPoint y: 427, endPoint x: 803, endPoint y: 395, distance: 340.7
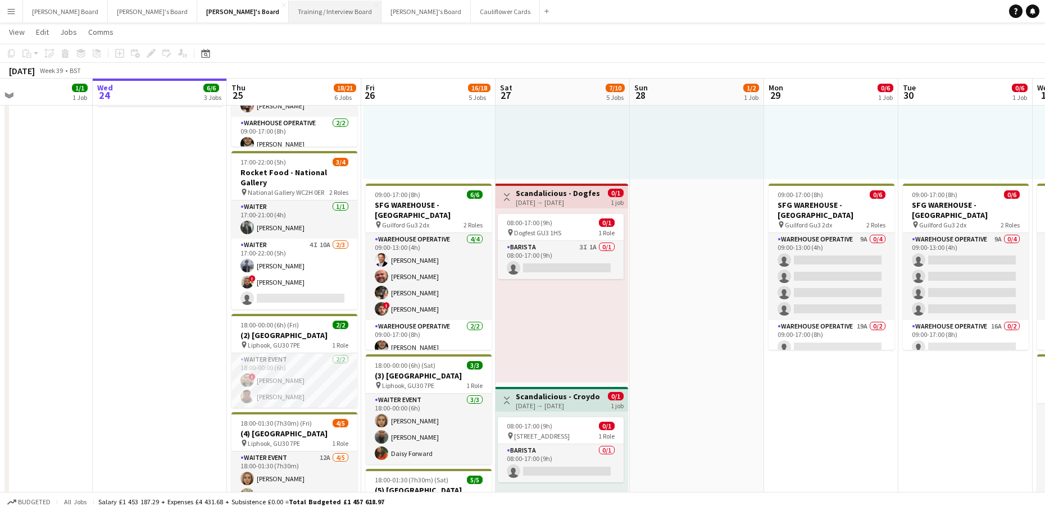
click at [289, 14] on button "Training / Interview Board Close" at bounding box center [335, 12] width 93 height 22
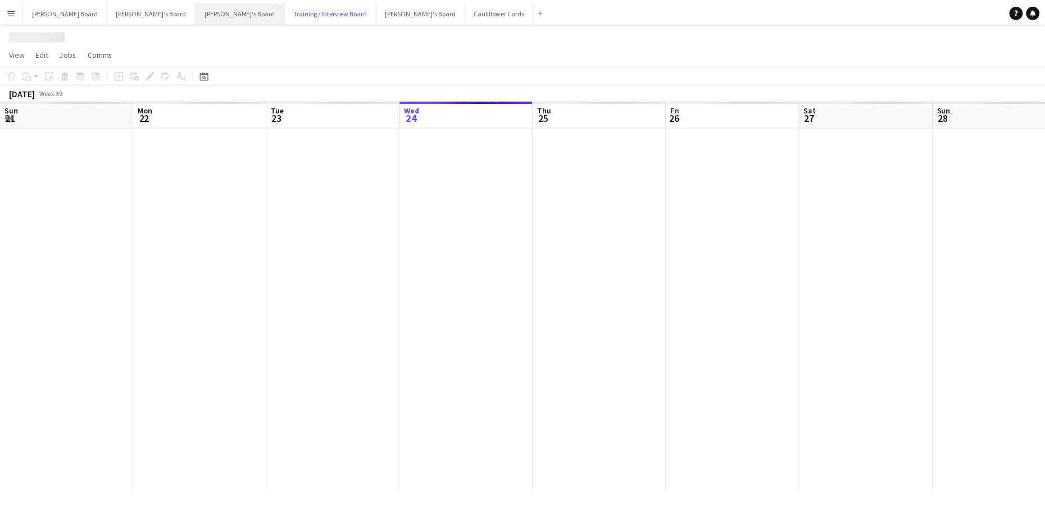
scroll to position [0, 268]
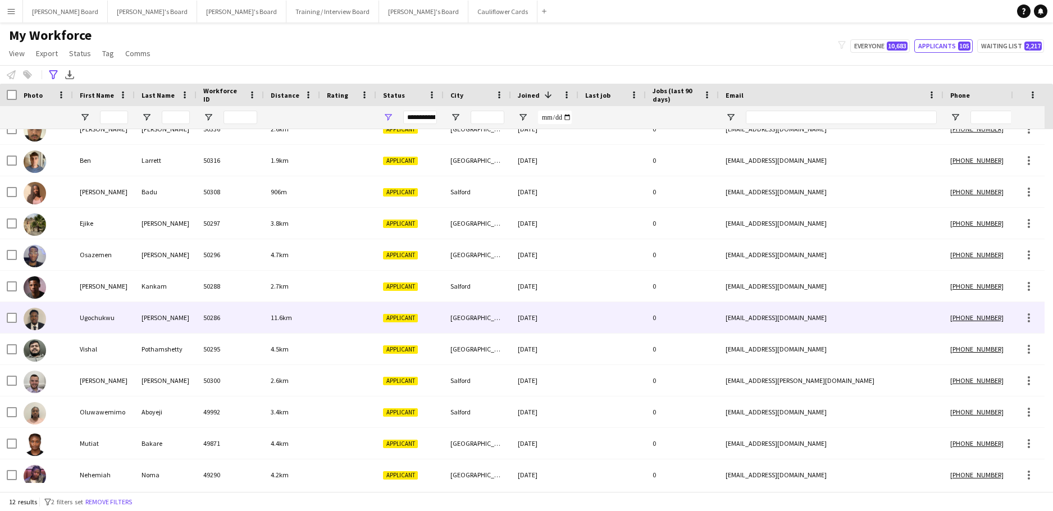
scroll to position [24, 0]
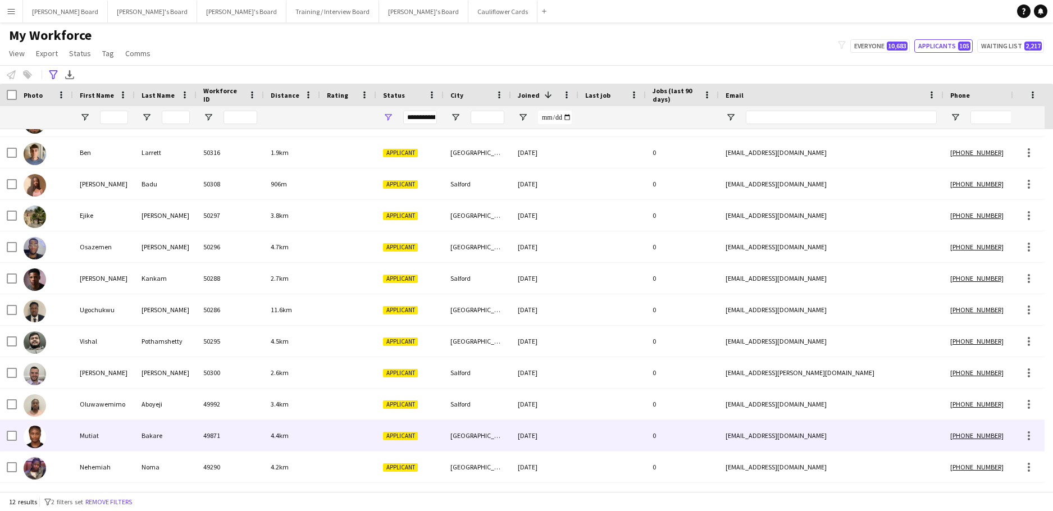
click at [525, 436] on div "[DATE]" at bounding box center [544, 435] width 67 height 31
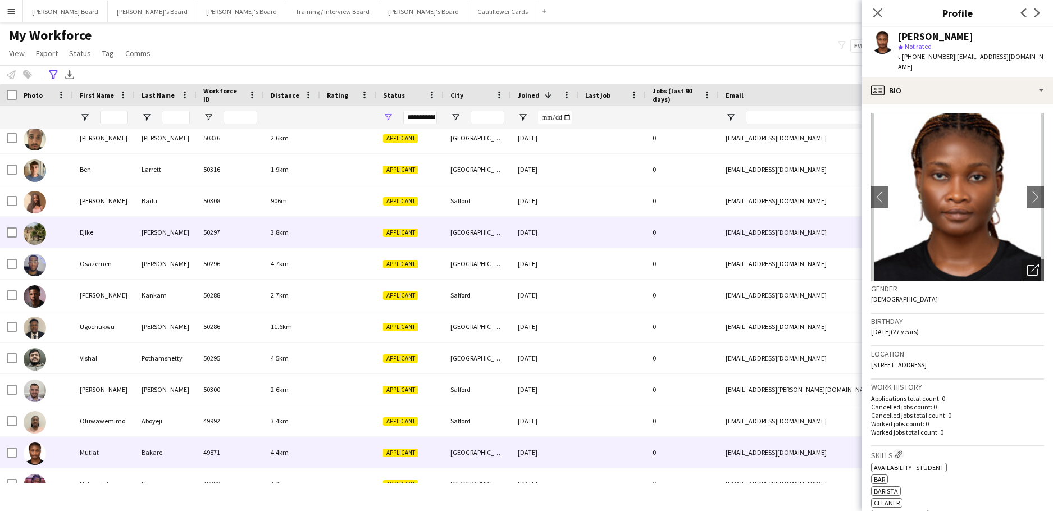
scroll to position [0, 0]
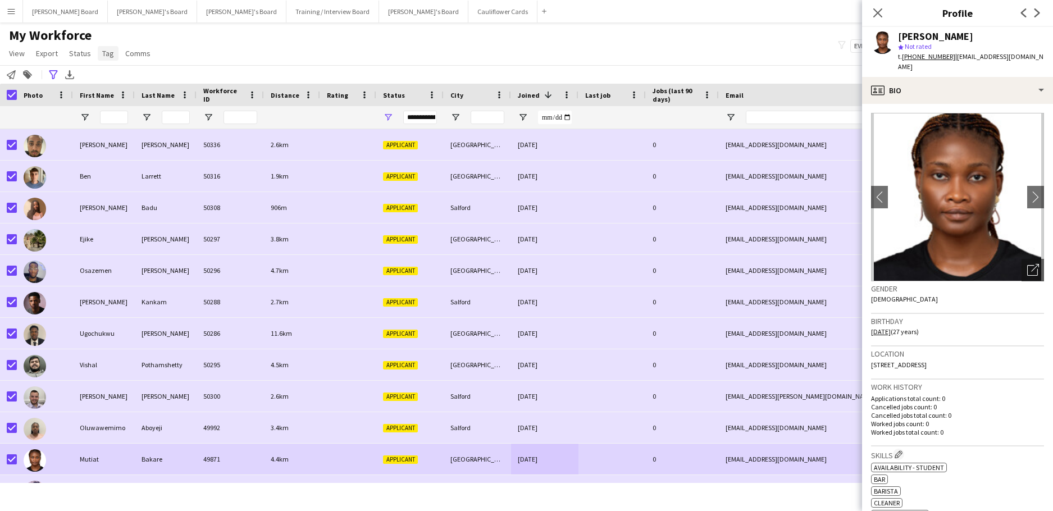
click at [107, 51] on span "Tag" at bounding box center [108, 53] width 12 height 10
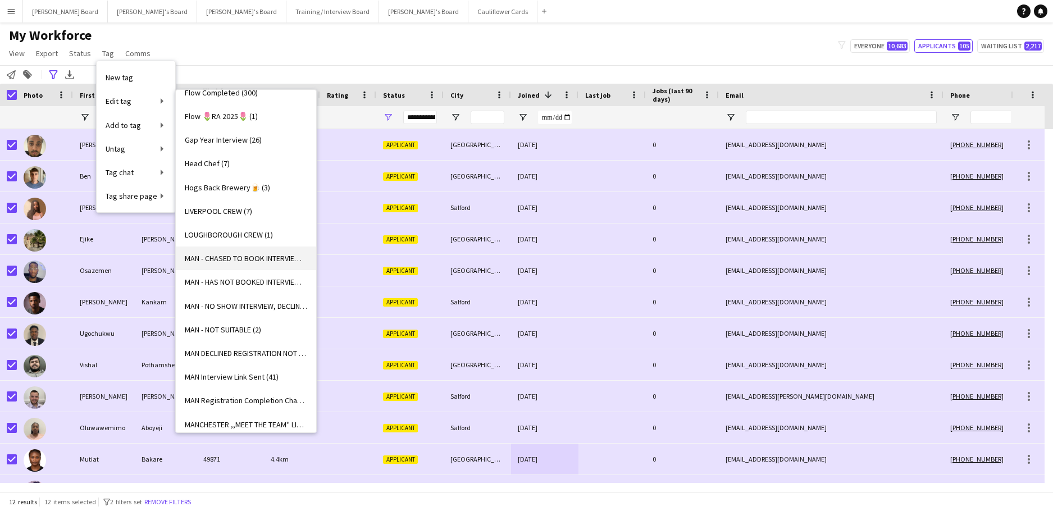
scroll to position [824, 0]
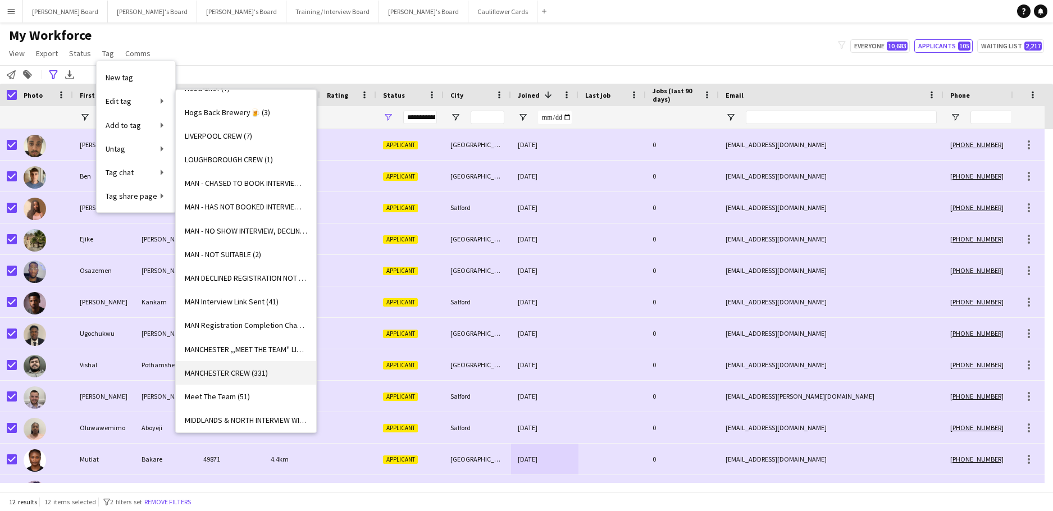
click at [259, 368] on span "MANCHESTER CREW (331)" at bounding box center [226, 373] width 83 height 10
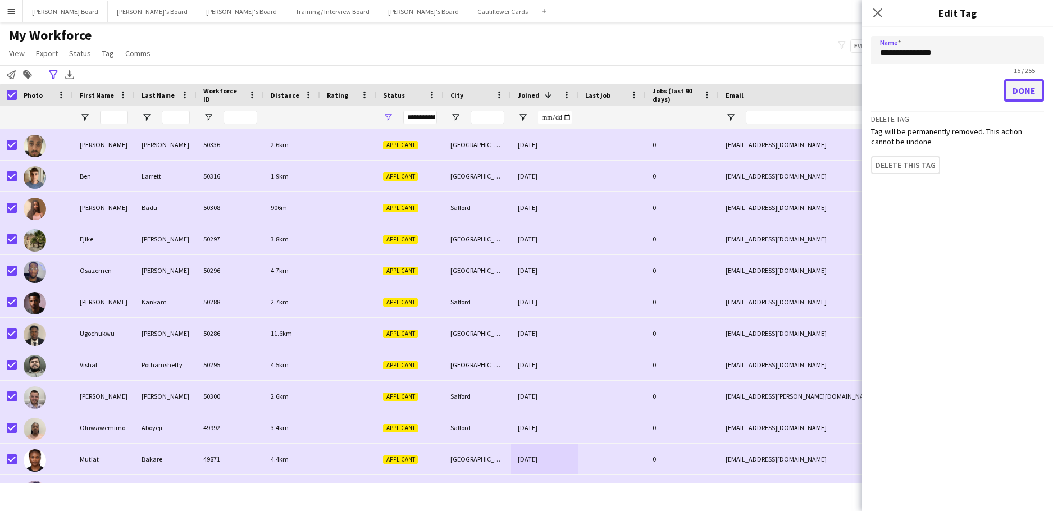
click at [1018, 93] on button "Done" at bounding box center [1024, 90] width 40 height 22
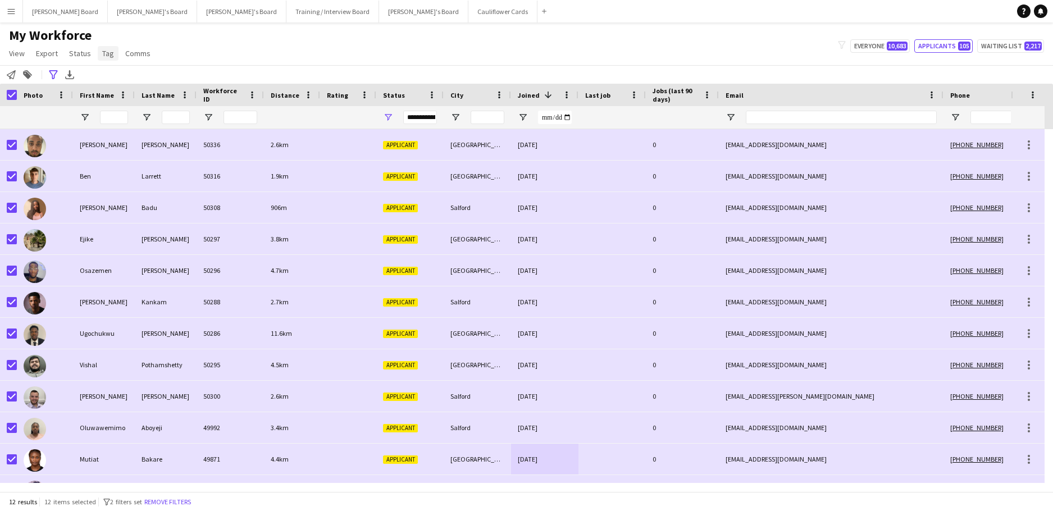
click at [106, 53] on span "Tag" at bounding box center [108, 53] width 12 height 10
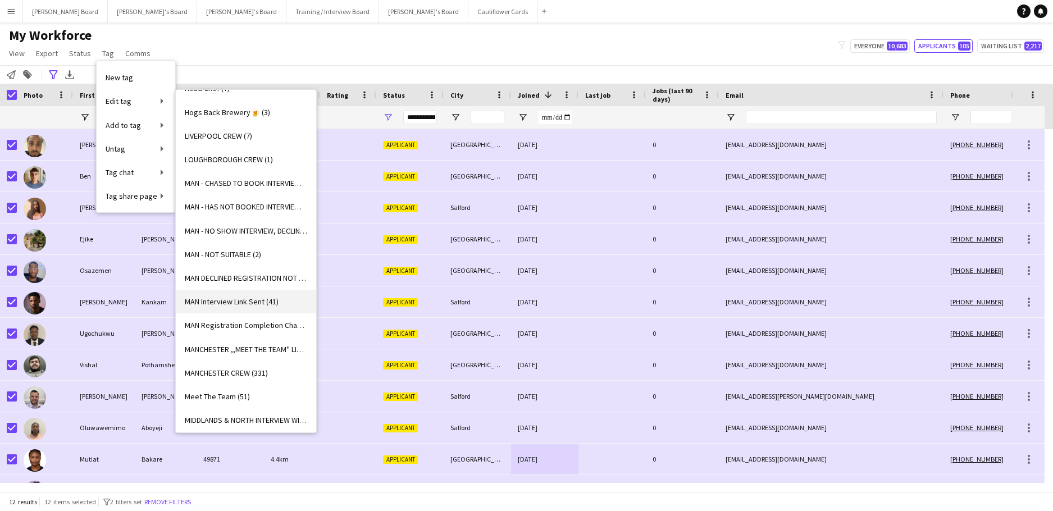
click at [271, 304] on span "MAN Interview Link Sent (41)" at bounding box center [232, 302] width 94 height 10
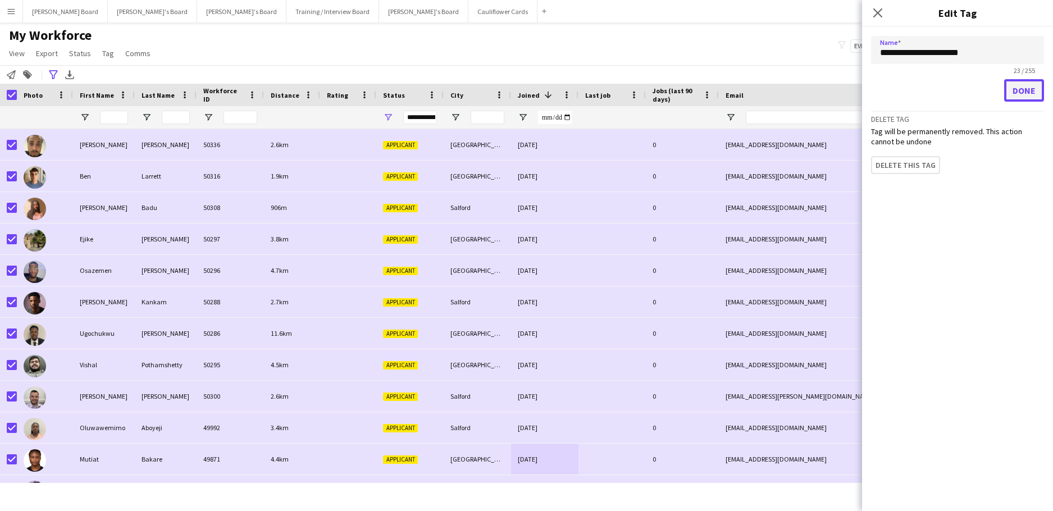
click at [1011, 92] on button "Done" at bounding box center [1024, 90] width 40 height 22
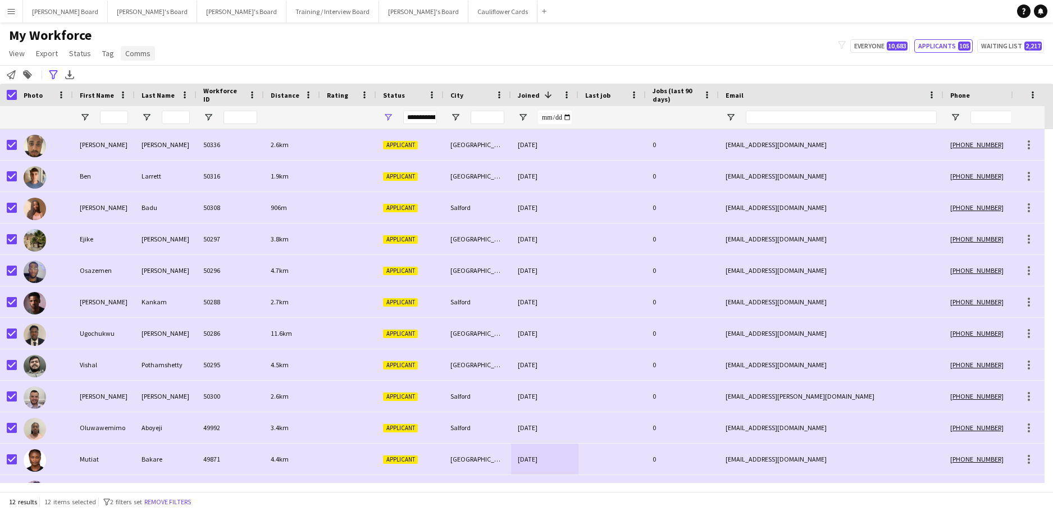
click at [133, 53] on span "Comms" at bounding box center [137, 53] width 25 height 10
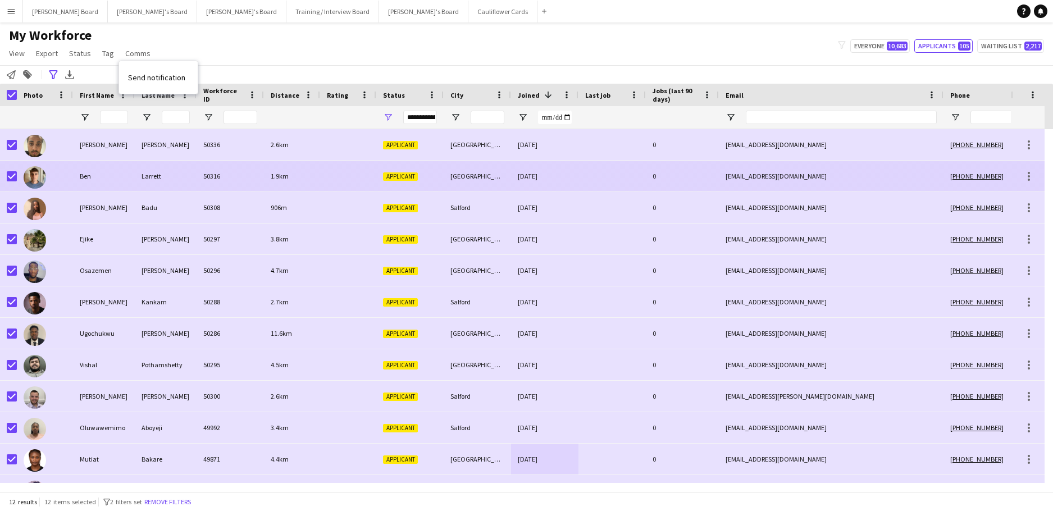
click at [136, 162] on div "Larrett" at bounding box center [166, 176] width 62 height 31
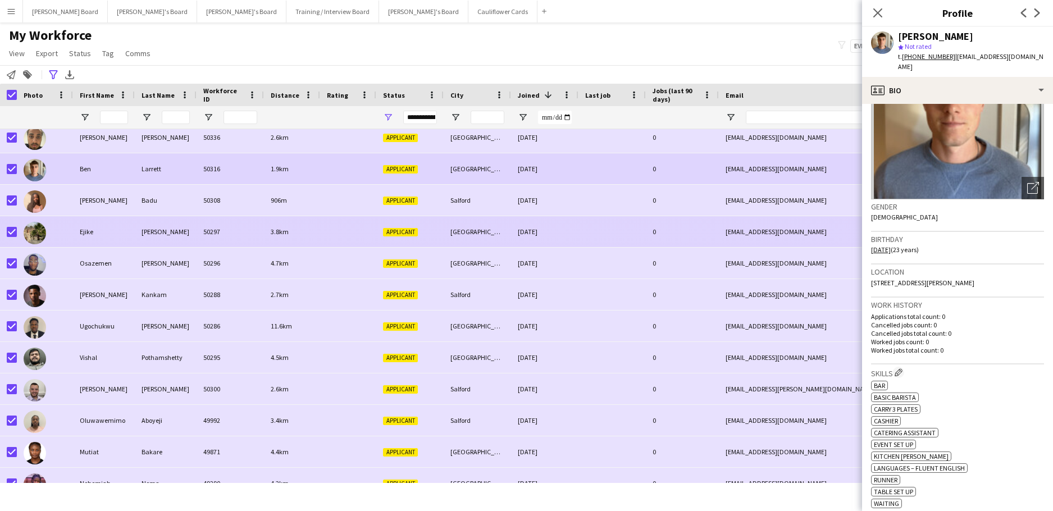
scroll to position [0, 0]
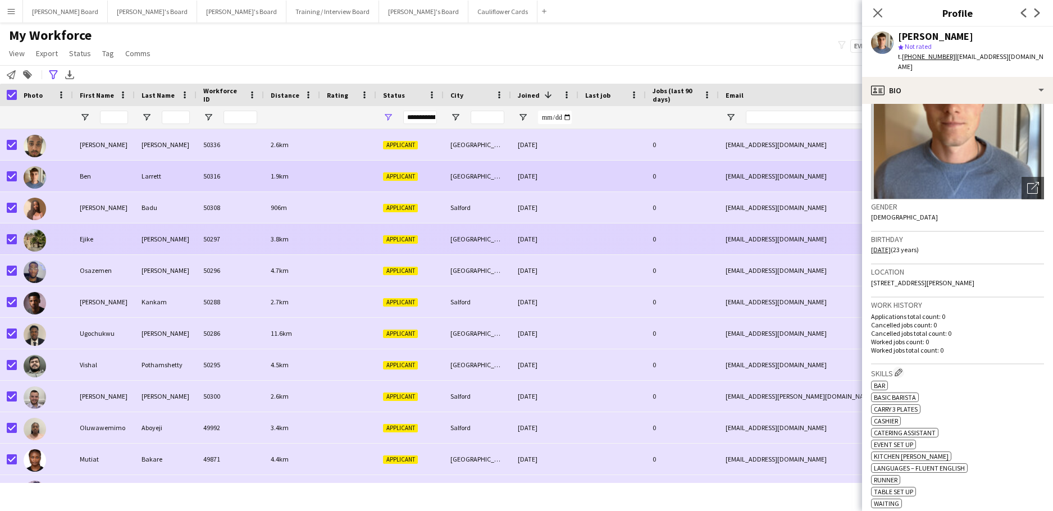
click at [202, 261] on div "50296" at bounding box center [230, 270] width 67 height 31
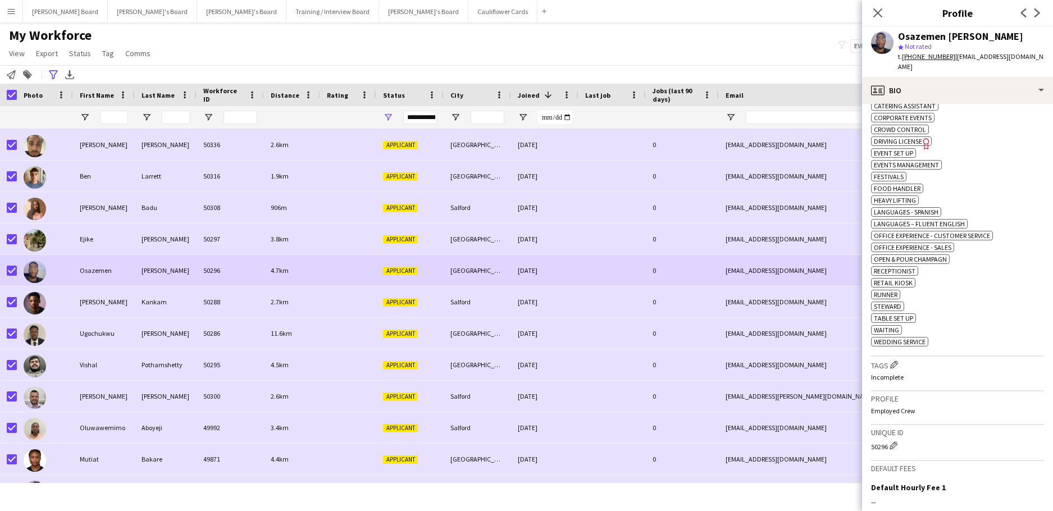
scroll to position [247, 0]
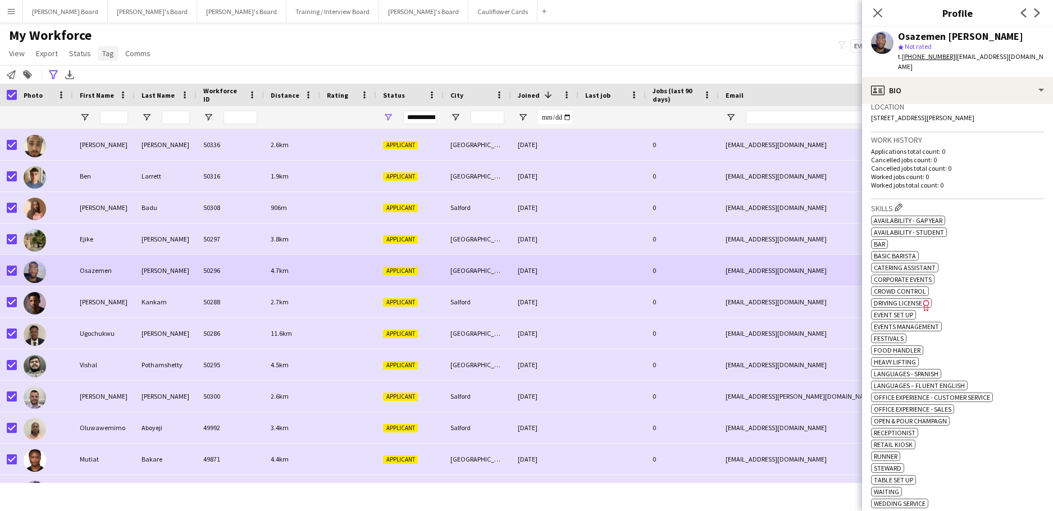
click at [102, 55] on span "Tag" at bounding box center [108, 53] width 12 height 10
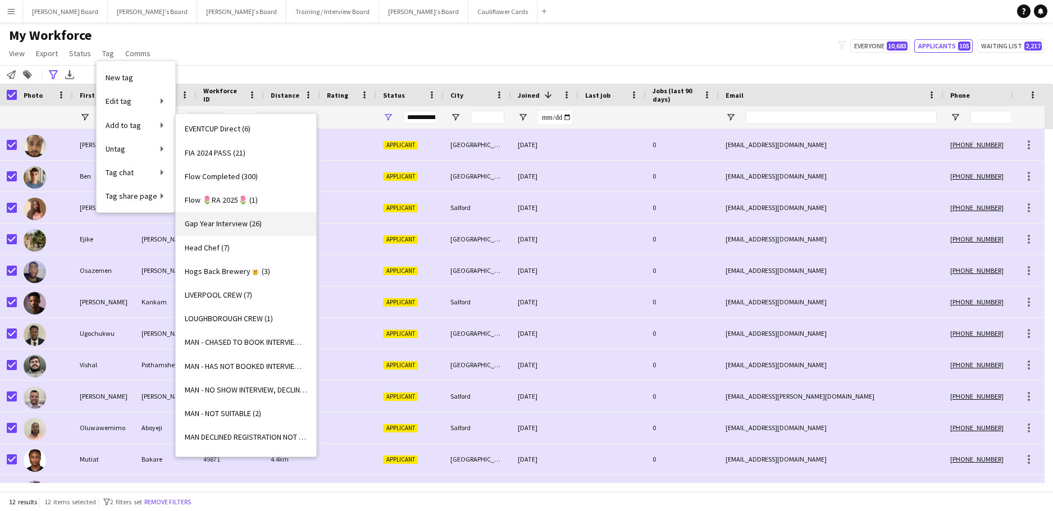
scroll to position [899, 0]
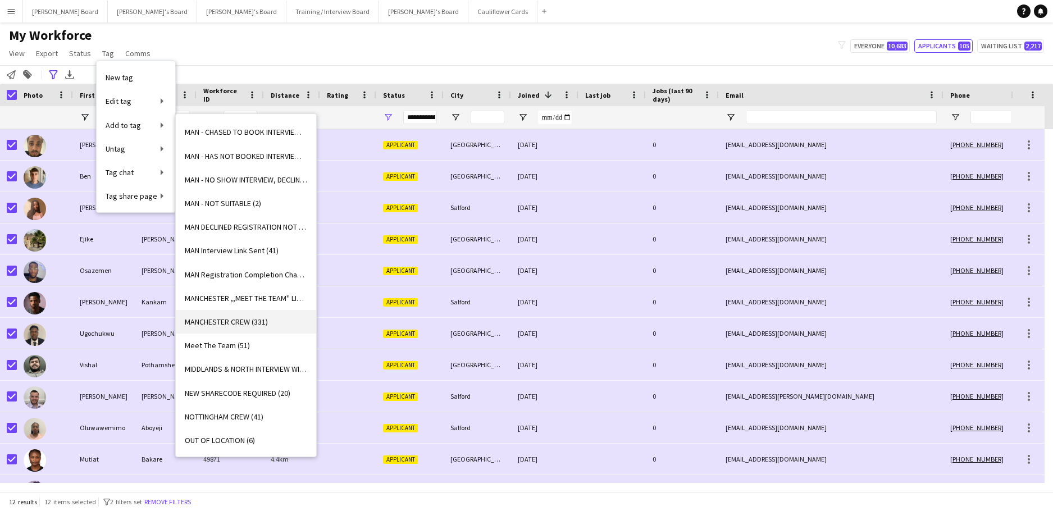
click at [260, 325] on span "MANCHESTER CREW (331)" at bounding box center [226, 322] width 83 height 10
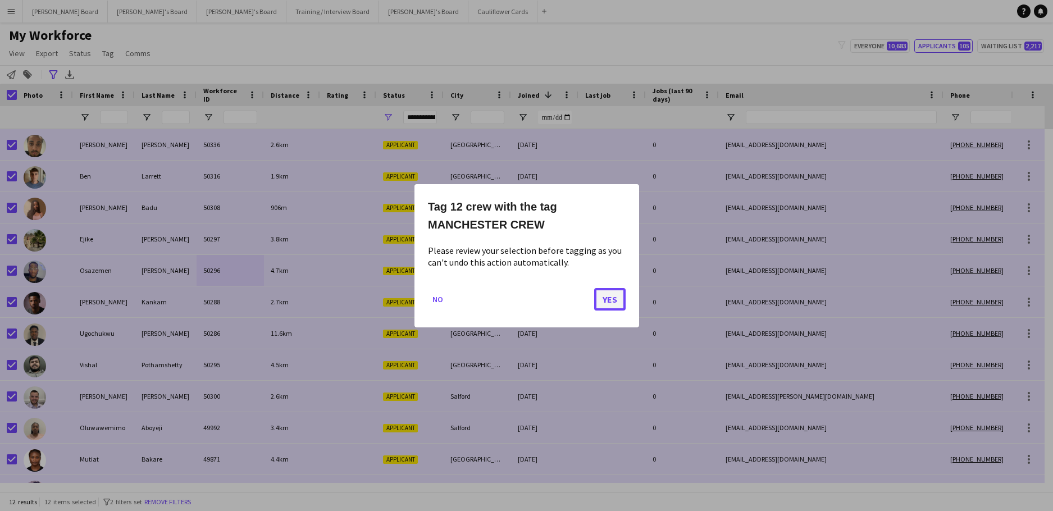
click at [608, 303] on button "Yes" at bounding box center [609, 299] width 31 height 22
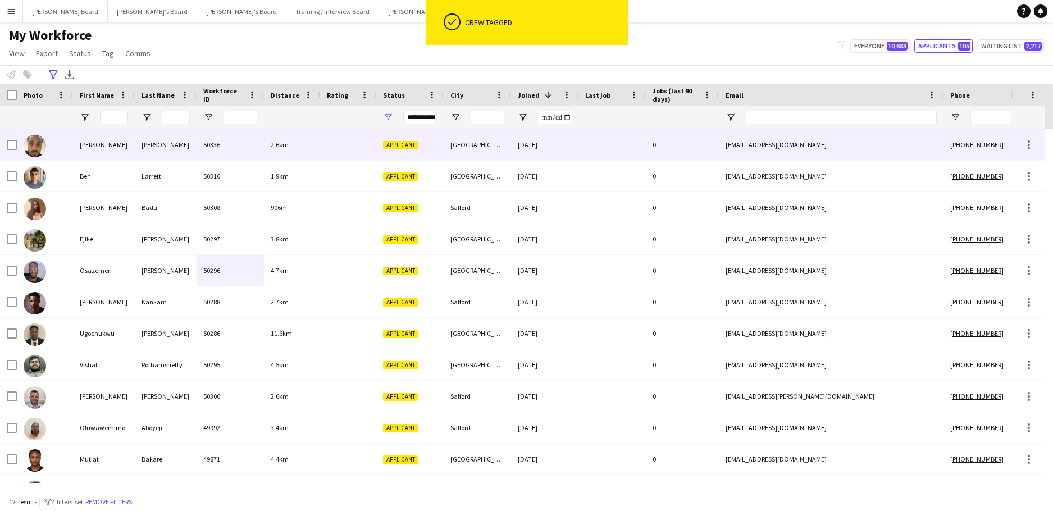
click at [248, 156] on div "50336" at bounding box center [230, 144] width 67 height 31
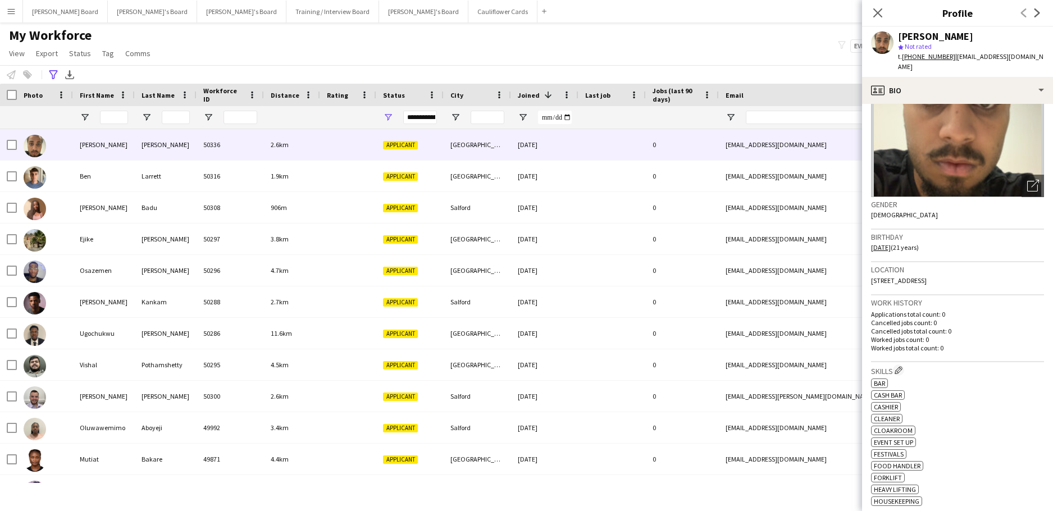
scroll to position [0, 0]
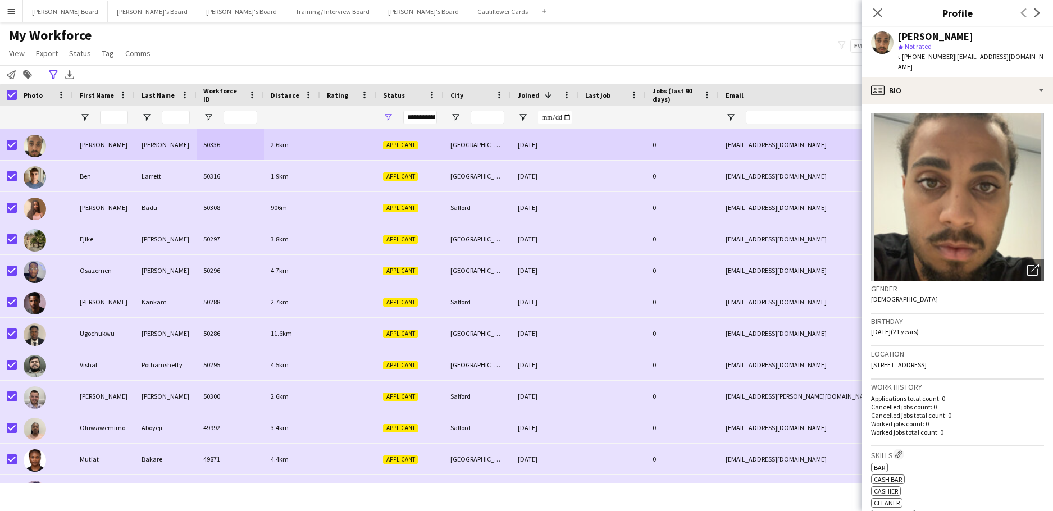
click at [192, 38] on div "My Workforce View Views Default view Compliance RTW Checks [GEOGRAPHIC_DATA] Se…" at bounding box center [526, 46] width 1053 height 38
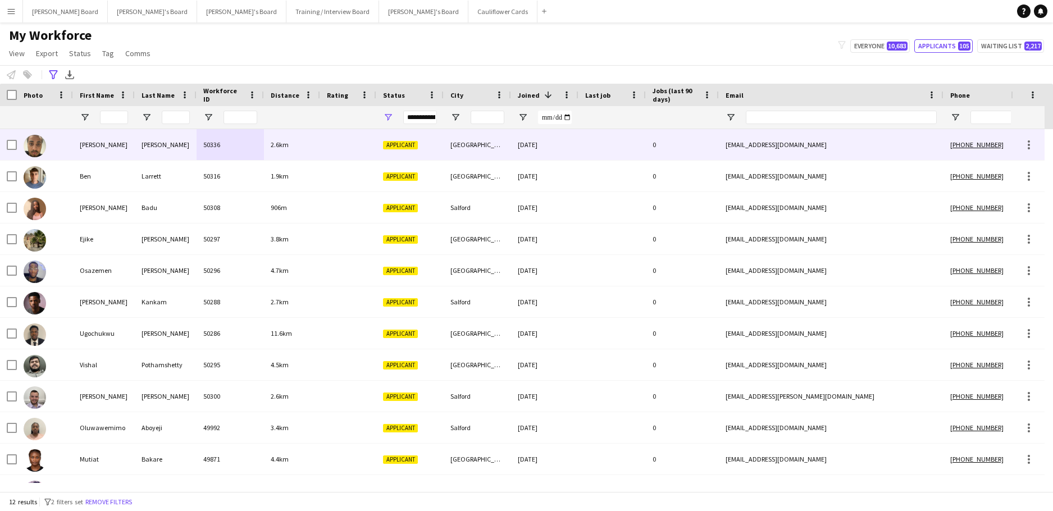
click at [170, 148] on div "[PERSON_NAME]" at bounding box center [166, 144] width 62 height 31
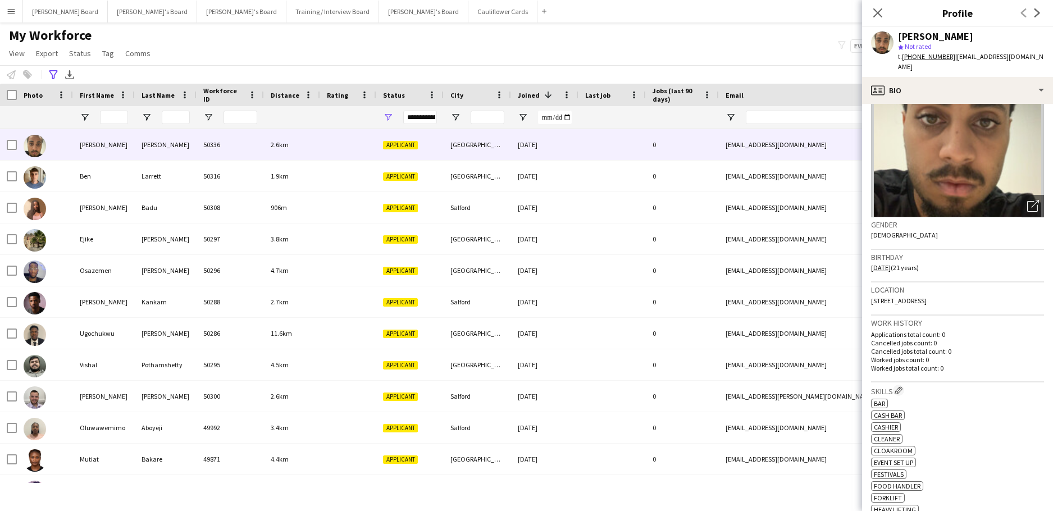
scroll to position [150, 0]
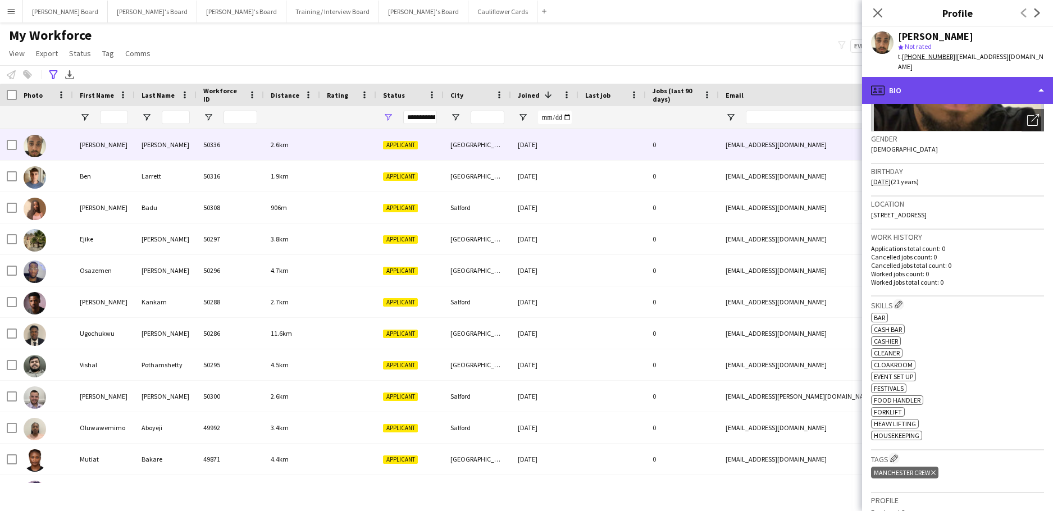
click at [946, 77] on div "profile Bio" at bounding box center [957, 90] width 191 height 27
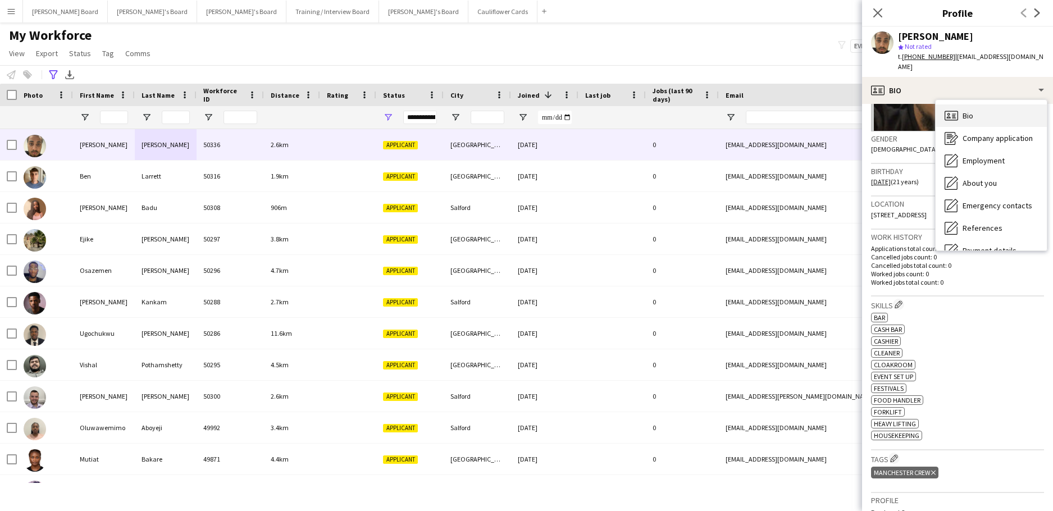
click at [988, 105] on div "Bio Bio" at bounding box center [991, 115] width 111 height 22
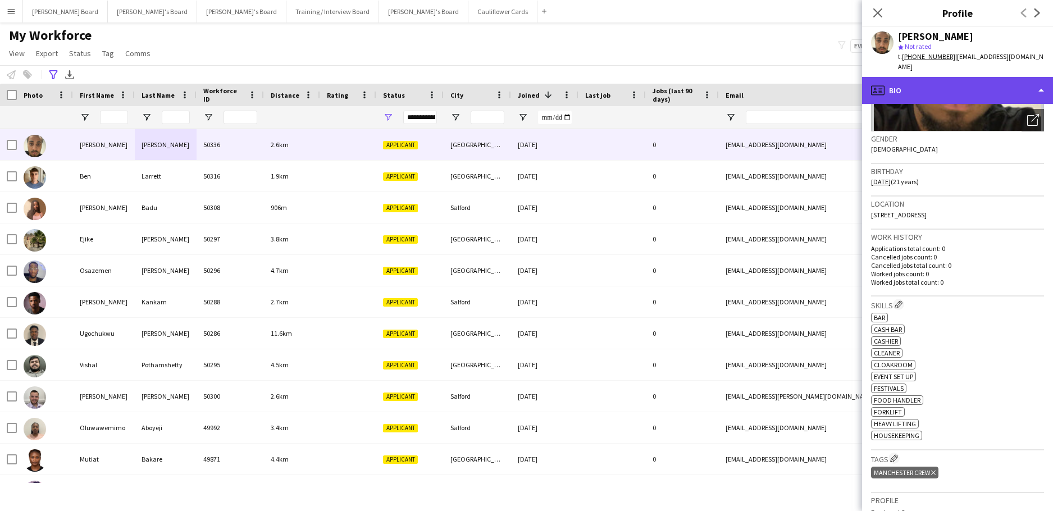
click at [977, 89] on div "profile Bio" at bounding box center [957, 90] width 191 height 27
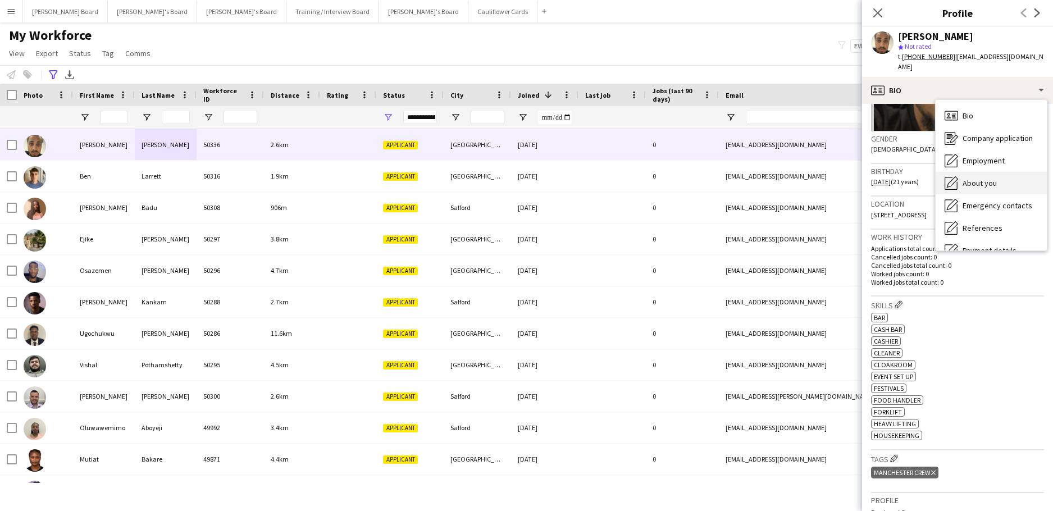
click at [1011, 178] on div "About you About you" at bounding box center [991, 183] width 111 height 22
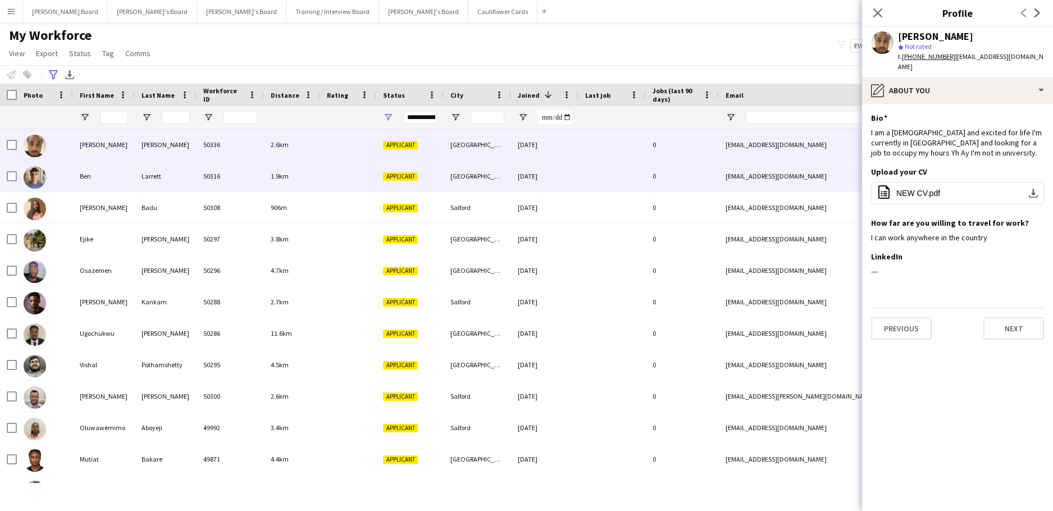
click at [134, 177] on div "Ben" at bounding box center [104, 176] width 62 height 31
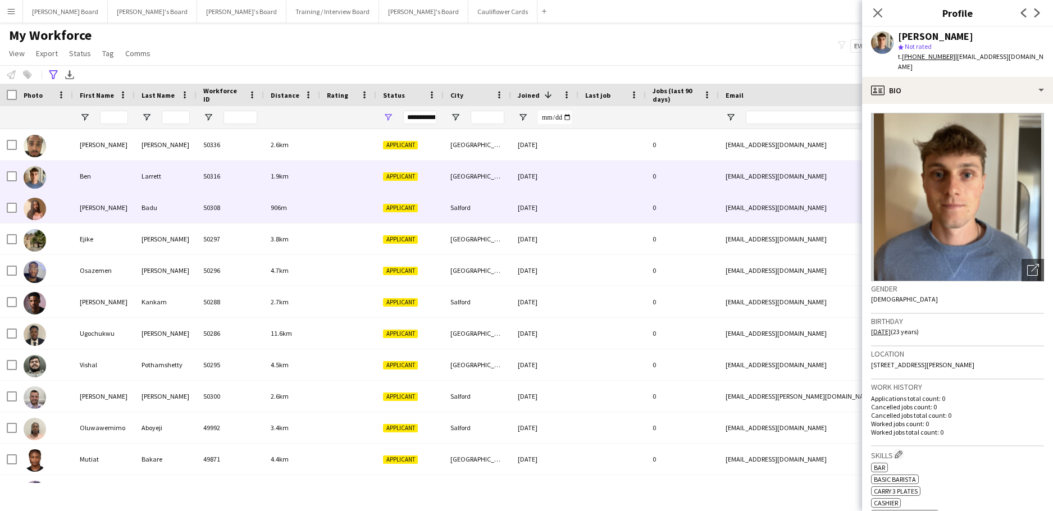
click at [137, 209] on div "Badu" at bounding box center [166, 207] width 62 height 31
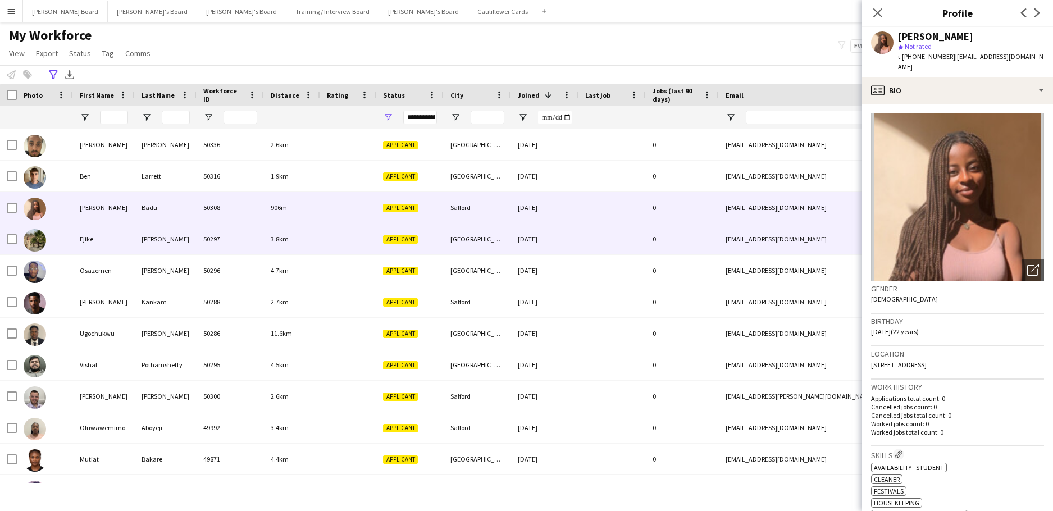
click at [135, 237] on div "[PERSON_NAME]" at bounding box center [166, 239] width 62 height 31
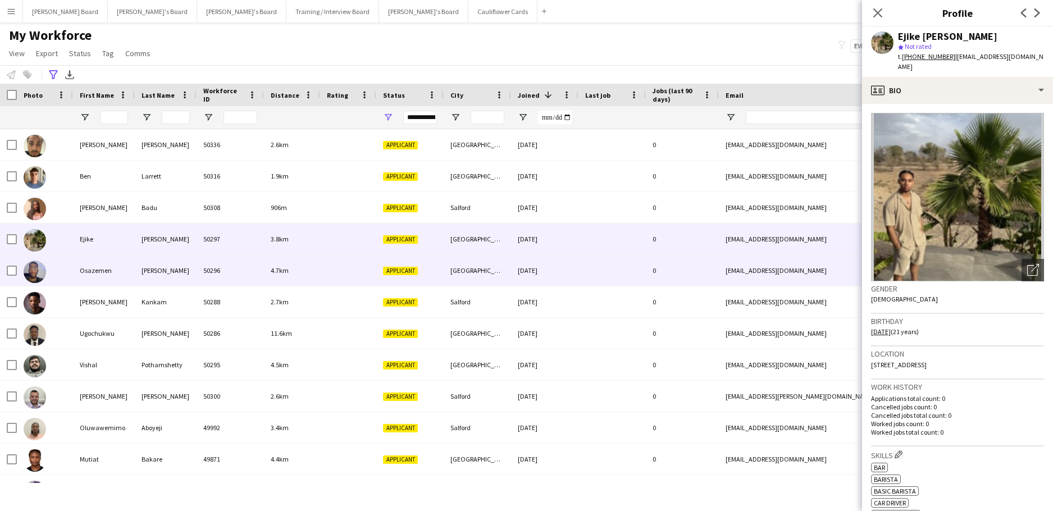
click at [137, 282] on div "[PERSON_NAME]" at bounding box center [166, 270] width 62 height 31
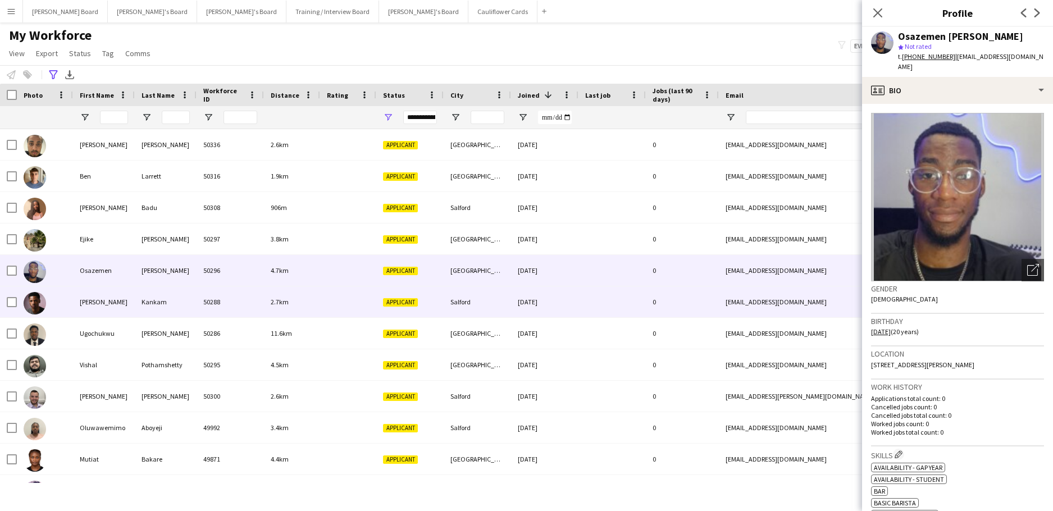
click at [135, 307] on div "Kankam" at bounding box center [166, 301] width 62 height 31
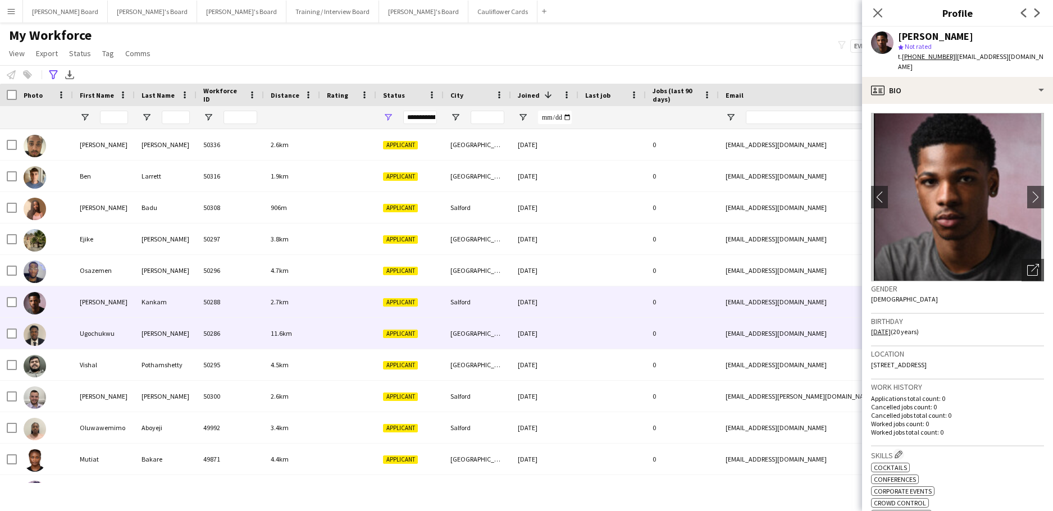
click at [135, 339] on div "[PERSON_NAME]" at bounding box center [166, 333] width 62 height 31
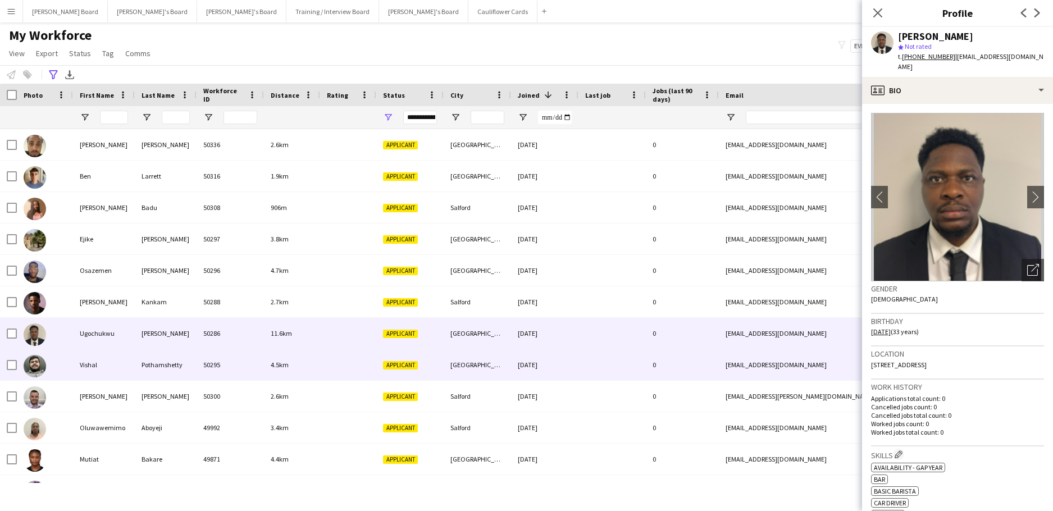
click at [131, 375] on div "Vishal" at bounding box center [104, 364] width 62 height 31
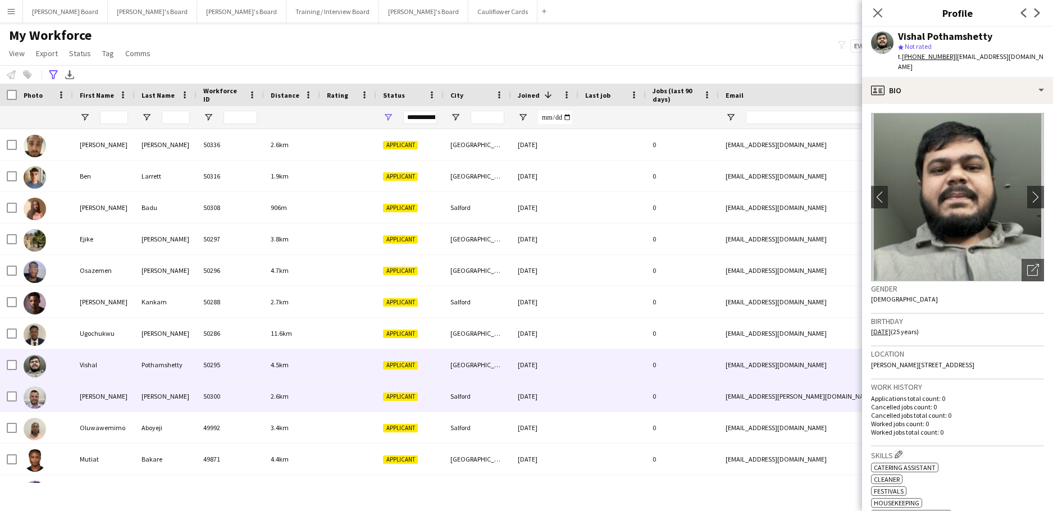
scroll to position [24, 0]
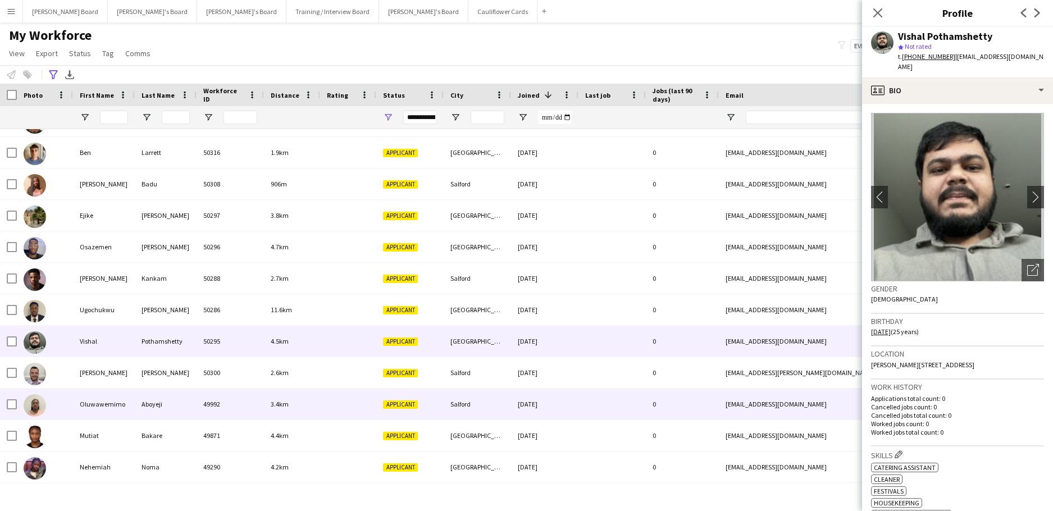
click at [104, 406] on div "Oluwawemimo" at bounding box center [104, 404] width 62 height 31
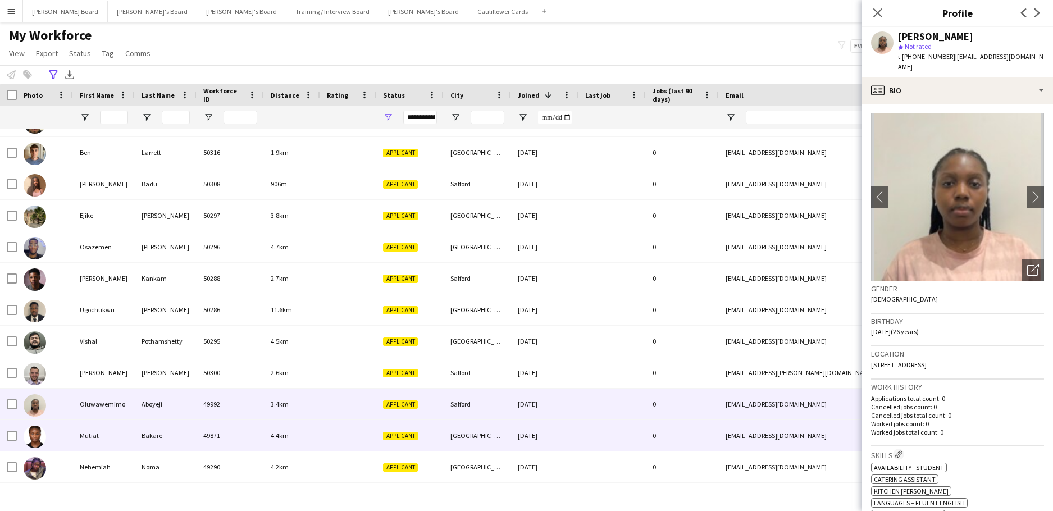
click at [120, 438] on div "Mutiat" at bounding box center [104, 435] width 62 height 31
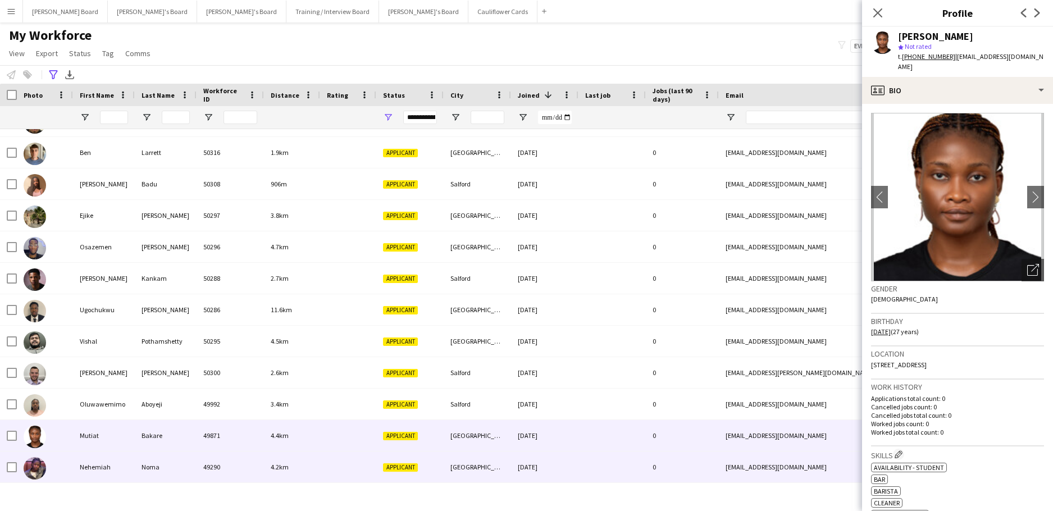
click at [94, 472] on div "Nehemiah" at bounding box center [104, 467] width 62 height 31
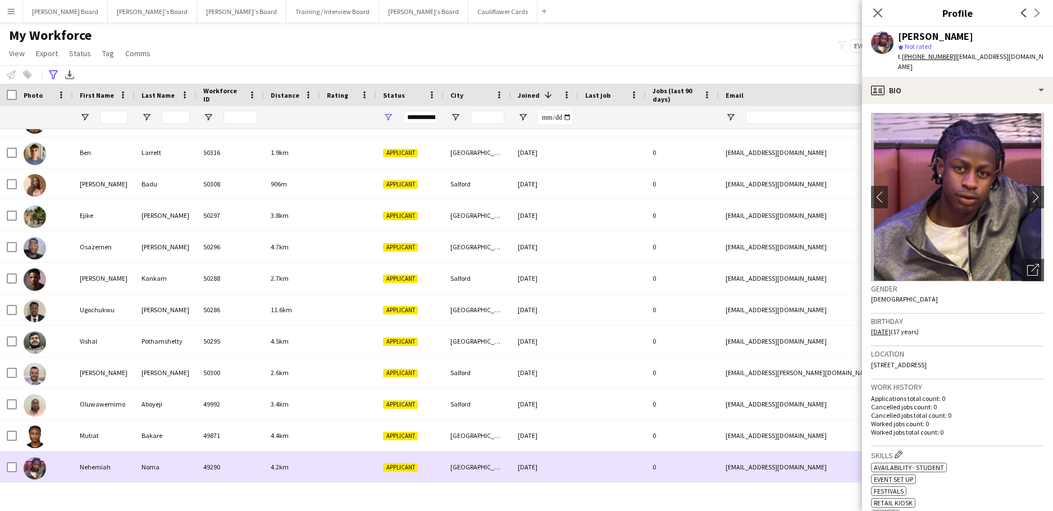
click at [17, 461] on div at bounding box center [45, 467] width 56 height 31
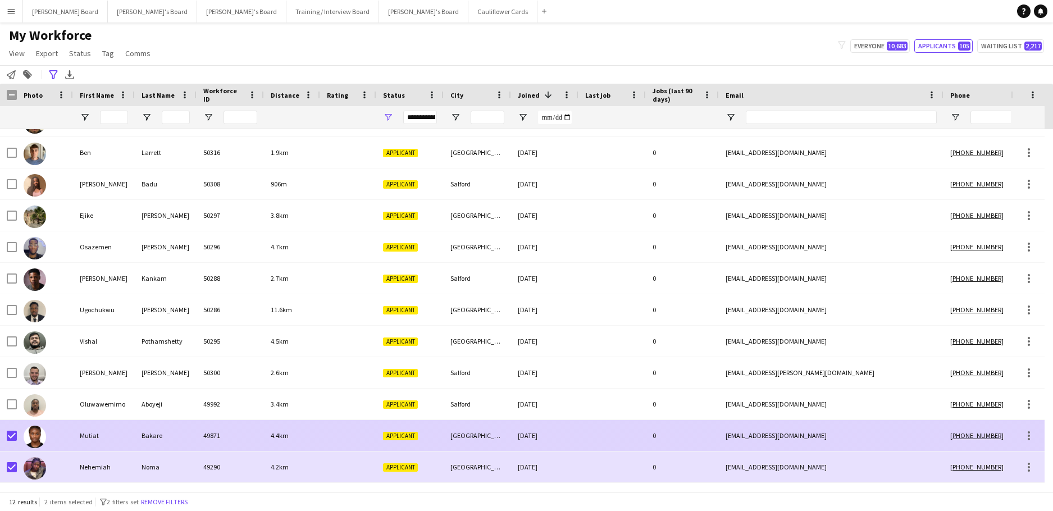
click at [306, 439] on div "4.4km" at bounding box center [292, 435] width 56 height 31
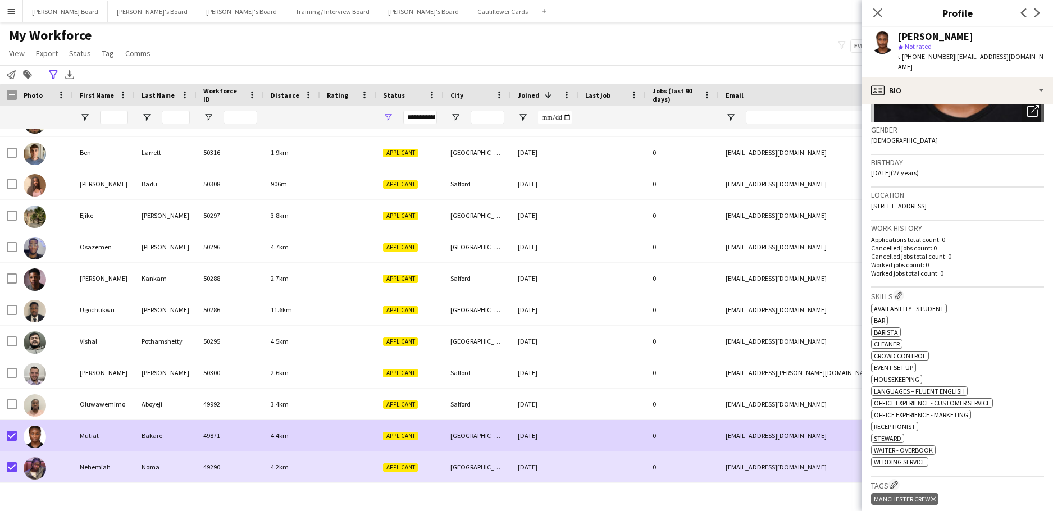
scroll to position [435, 0]
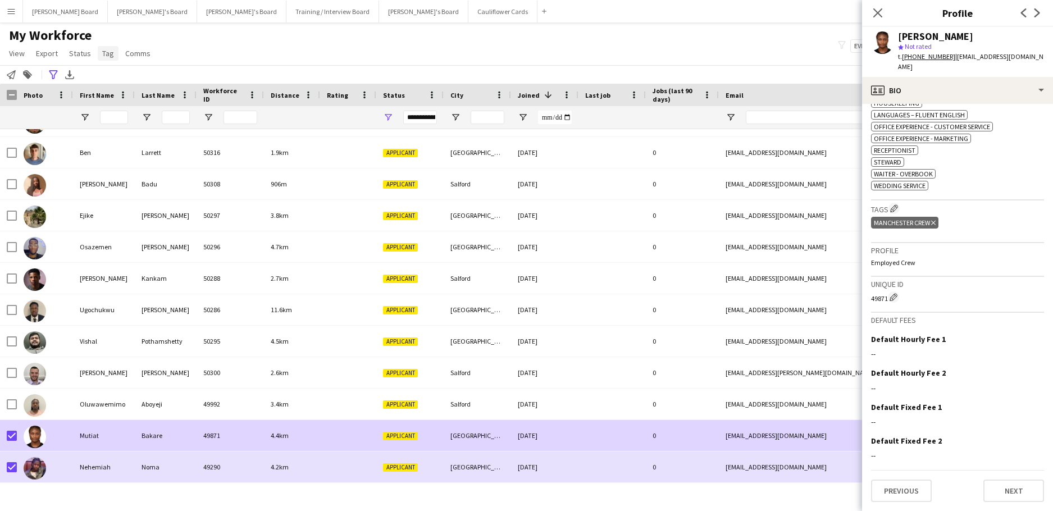
click at [106, 51] on span "Tag" at bounding box center [108, 53] width 12 height 10
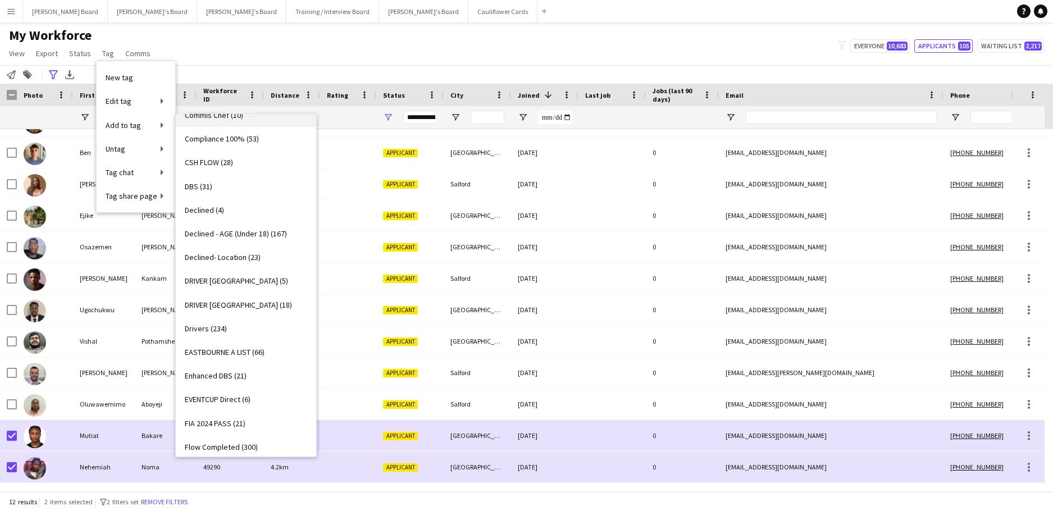
scroll to position [299, 0]
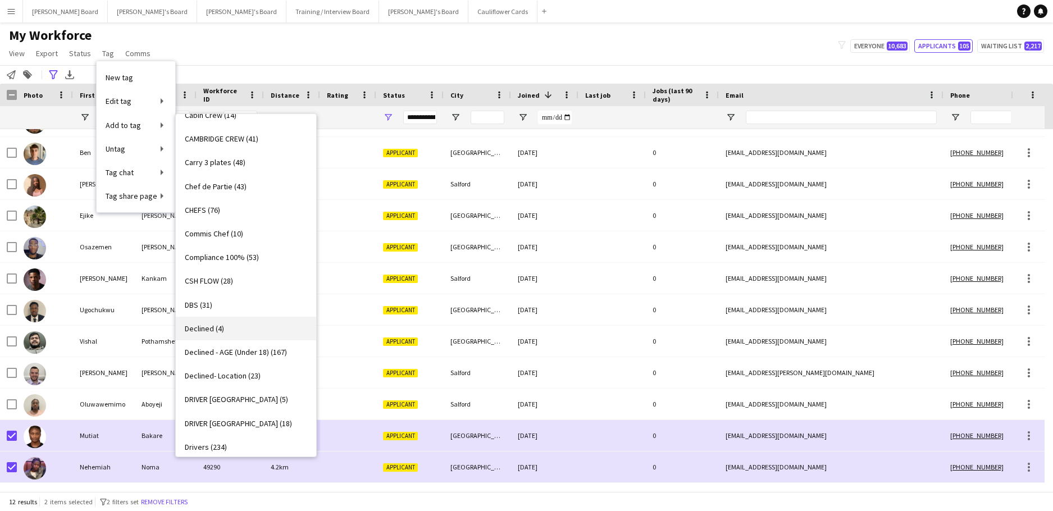
click at [244, 332] on link "Declined (4)" at bounding box center [246, 329] width 140 height 24
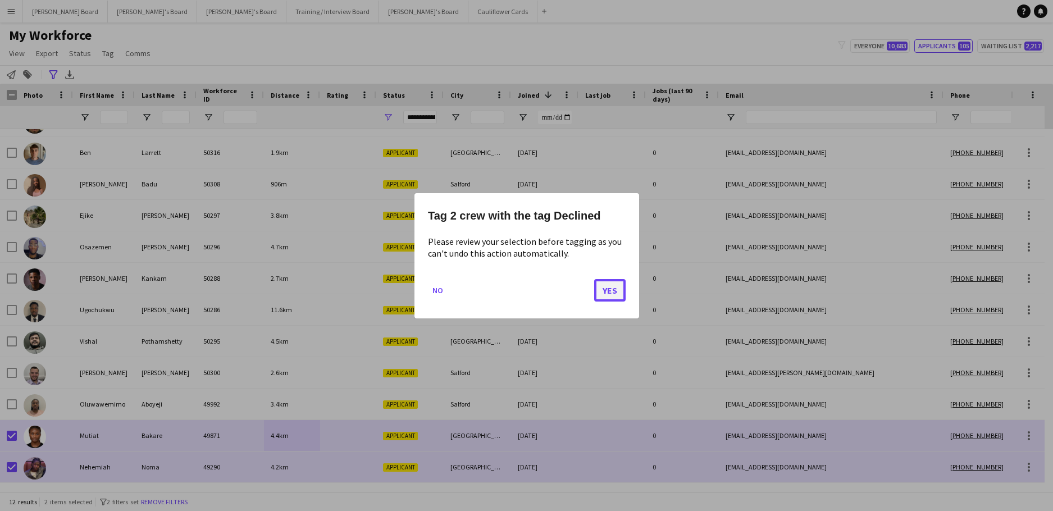
click at [619, 289] on button "Yes" at bounding box center [609, 290] width 31 height 22
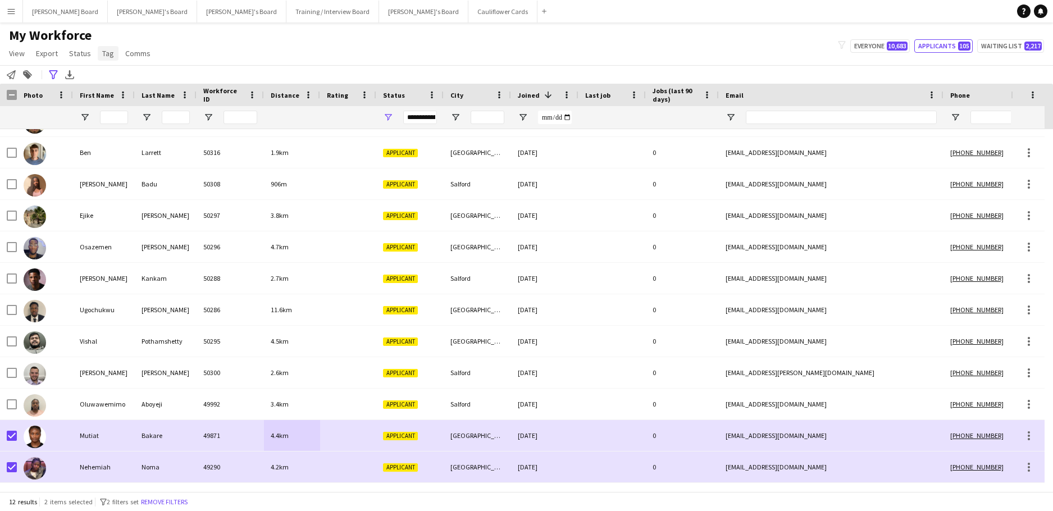
click at [103, 49] on span "Tag" at bounding box center [108, 53] width 12 height 10
click at [87, 53] on span "Status" at bounding box center [80, 53] width 22 height 10
click at [97, 85] on link "Edit" at bounding box center [104, 78] width 79 height 24
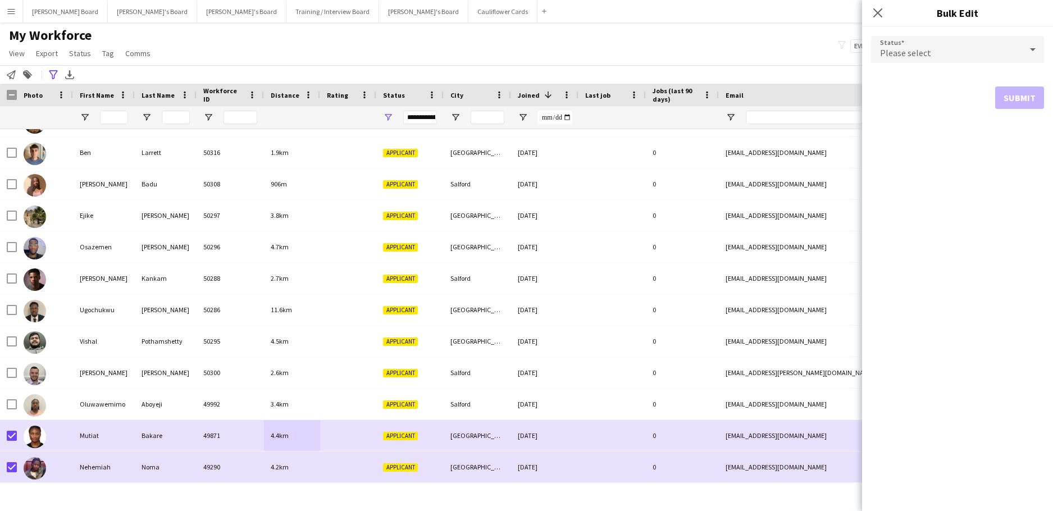
click at [956, 65] on form "Status Please select Submit" at bounding box center [957, 72] width 173 height 91
click at [946, 58] on div "Please select" at bounding box center [946, 49] width 151 height 27
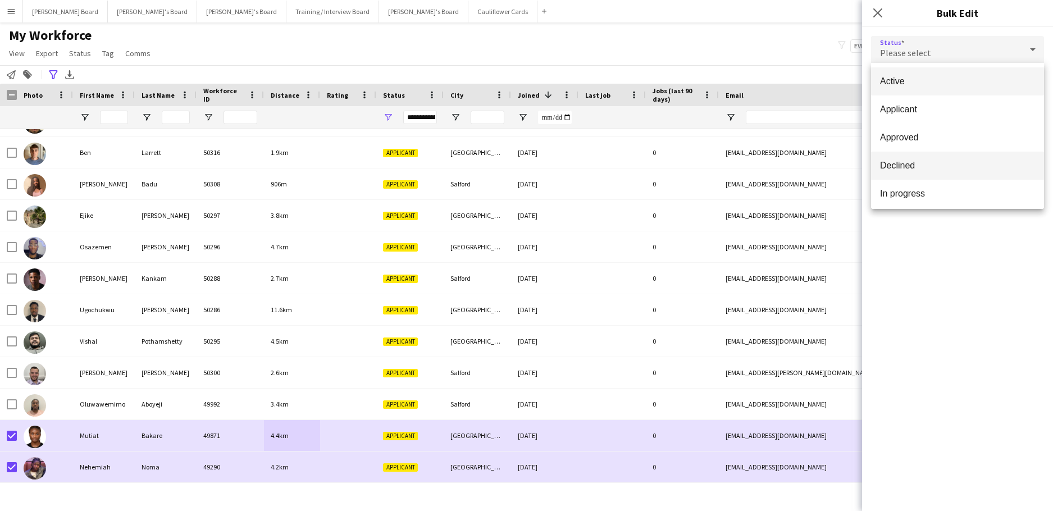
click at [935, 166] on span "Declined" at bounding box center [957, 165] width 155 height 11
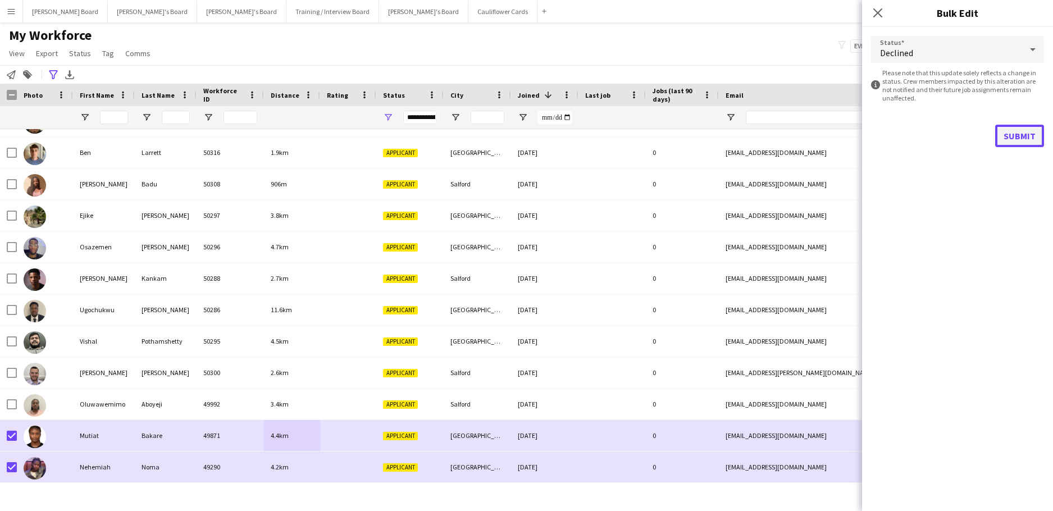
click at [1020, 128] on button "Submit" at bounding box center [1019, 136] width 49 height 22
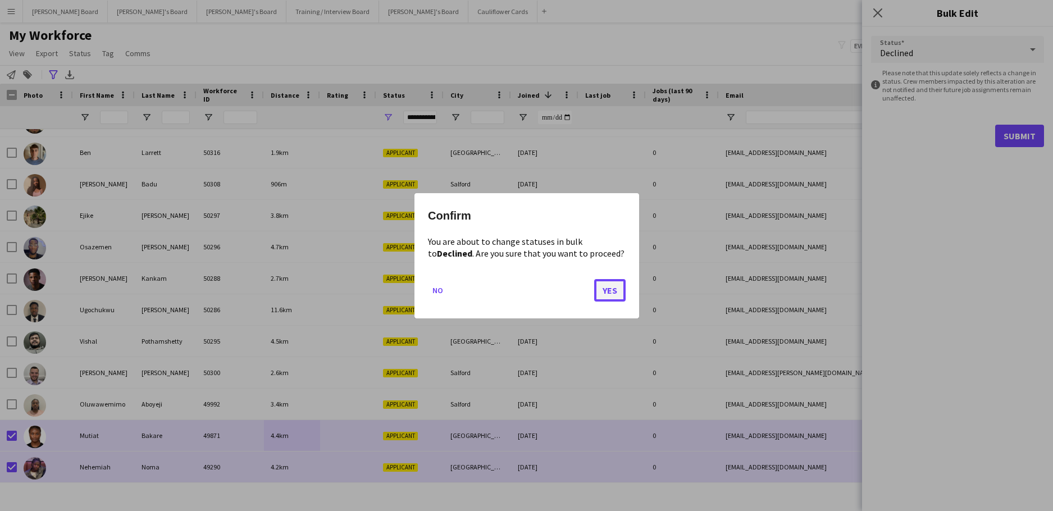
click at [607, 293] on button "Yes" at bounding box center [609, 290] width 31 height 22
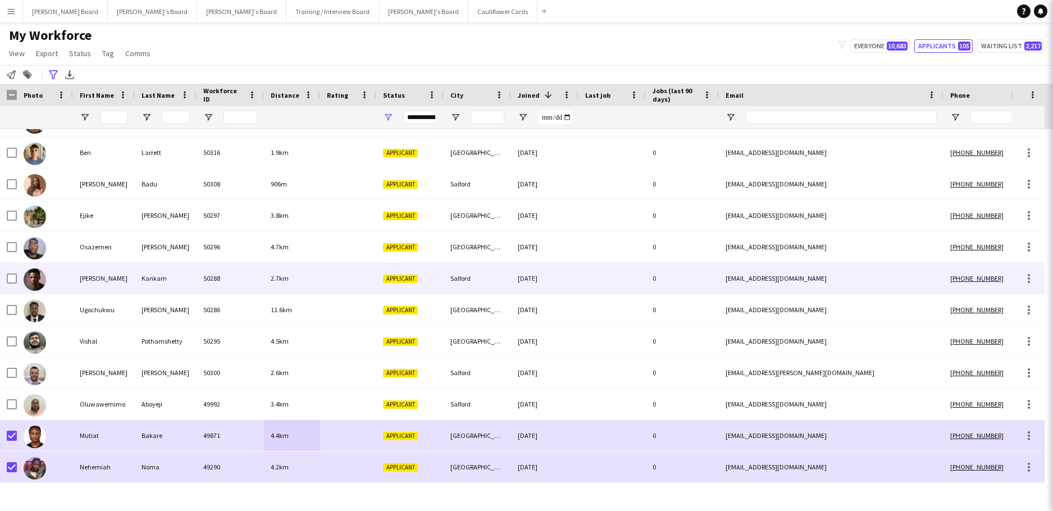
scroll to position [0, 0]
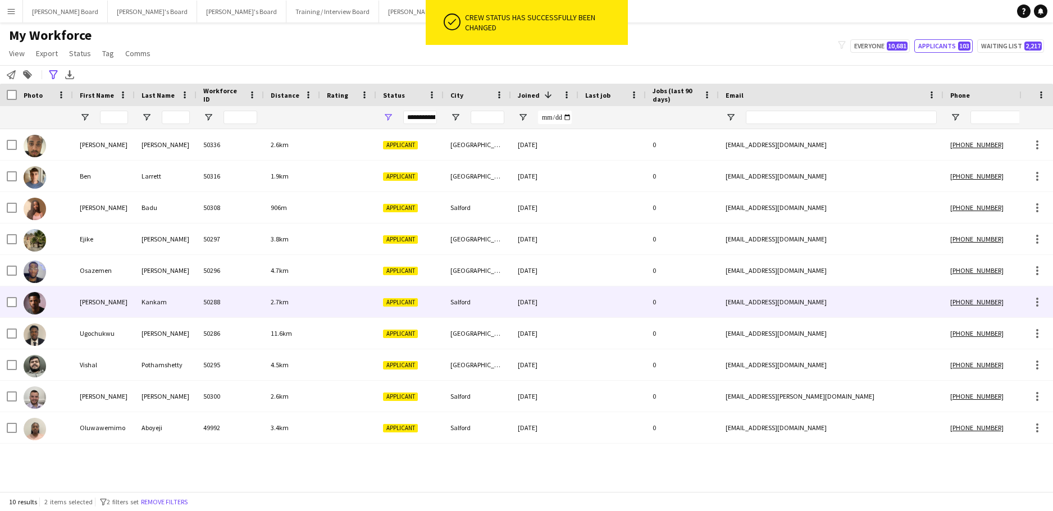
click at [308, 309] on div "2.7km" at bounding box center [292, 301] width 56 height 31
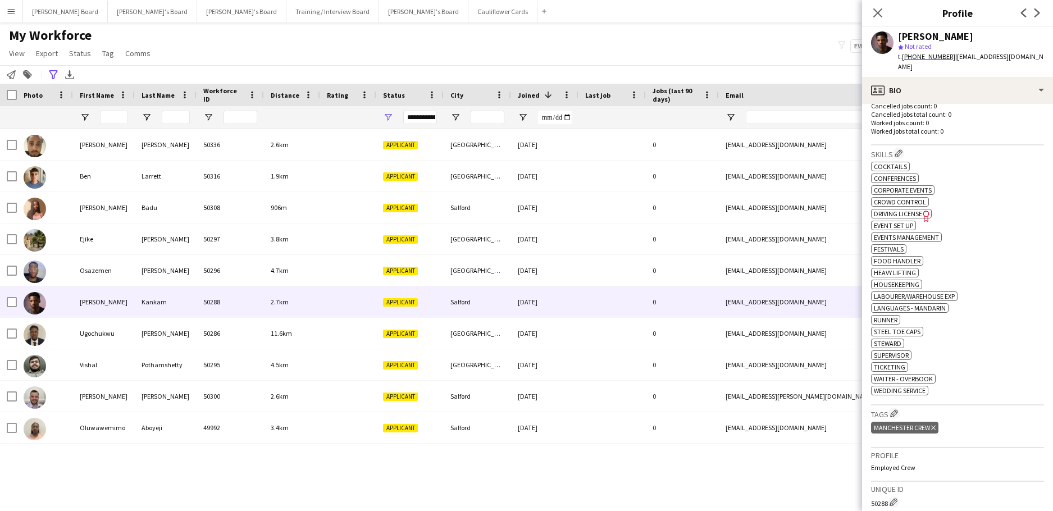
scroll to position [46, 0]
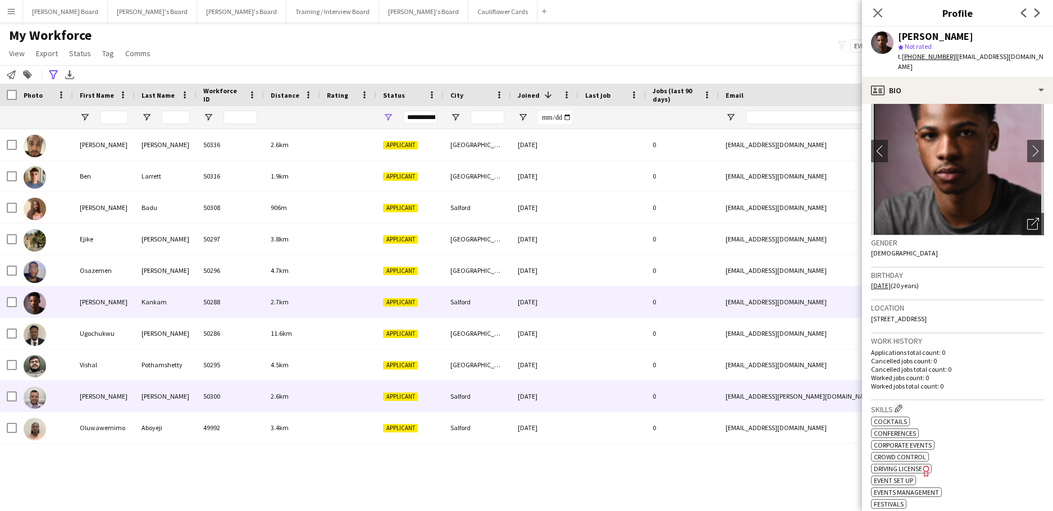
click at [134, 398] on div "William" at bounding box center [104, 396] width 62 height 31
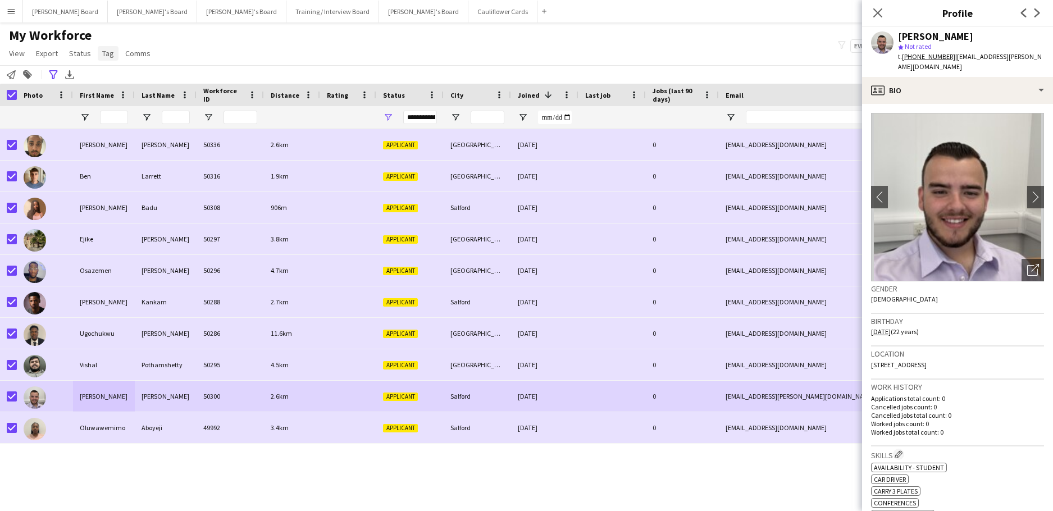
click at [111, 51] on span "Tag" at bounding box center [108, 53] width 12 height 10
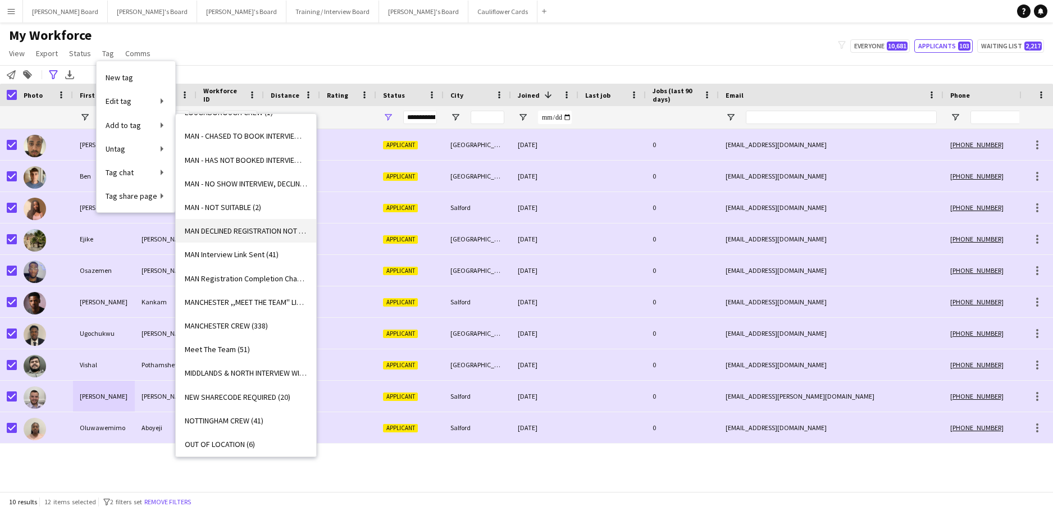
scroll to position [899, 0]
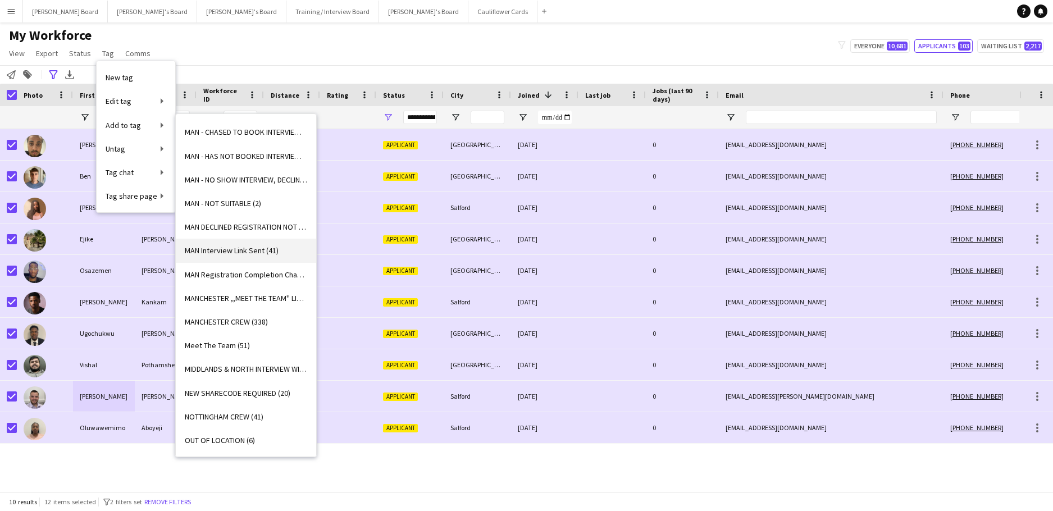
click at [270, 253] on span "MAN Interview Link Sent (41)" at bounding box center [232, 250] width 94 height 10
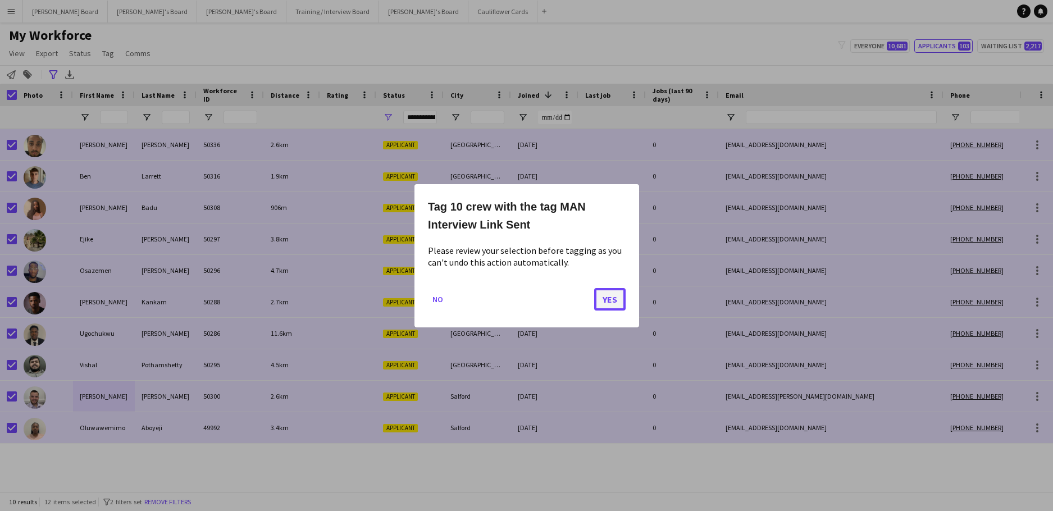
click at [604, 304] on button "Yes" at bounding box center [609, 299] width 31 height 22
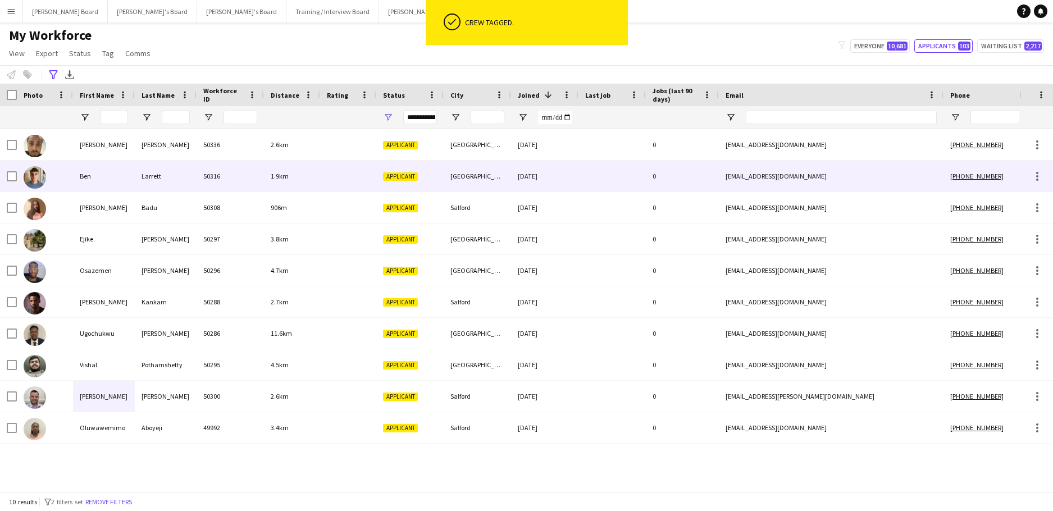
click at [198, 183] on div "50316" at bounding box center [230, 176] width 67 height 31
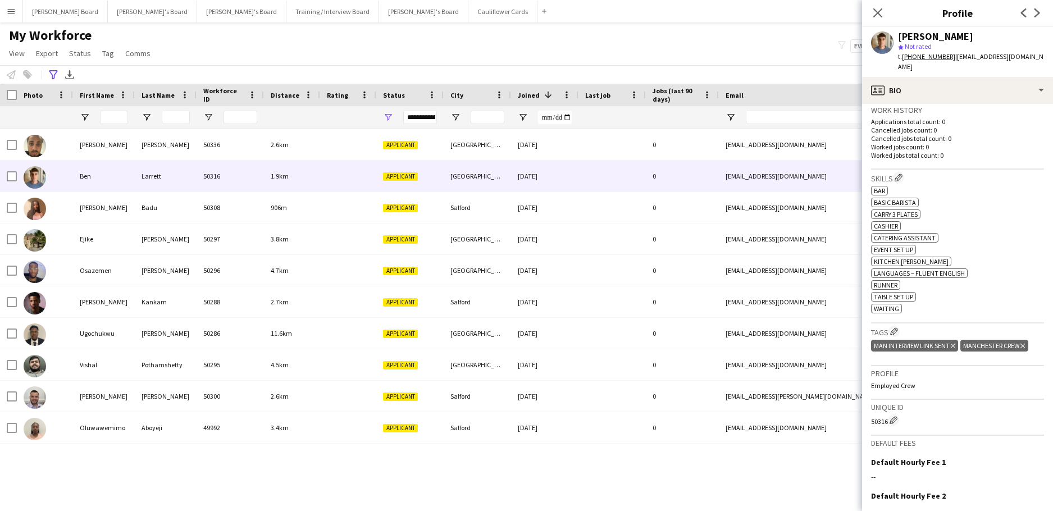
scroll to position [0, 0]
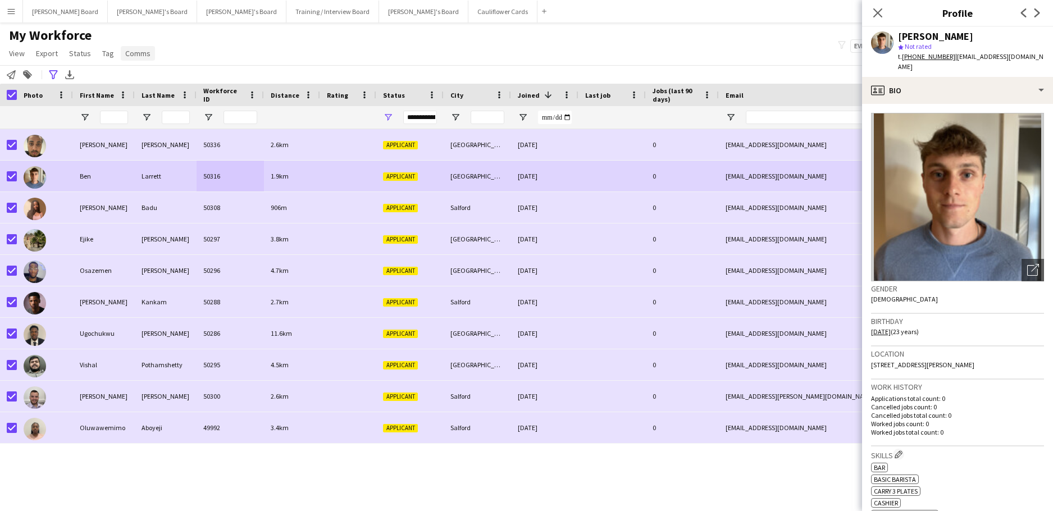
click at [126, 54] on span "Comms" at bounding box center [137, 53] width 25 height 10
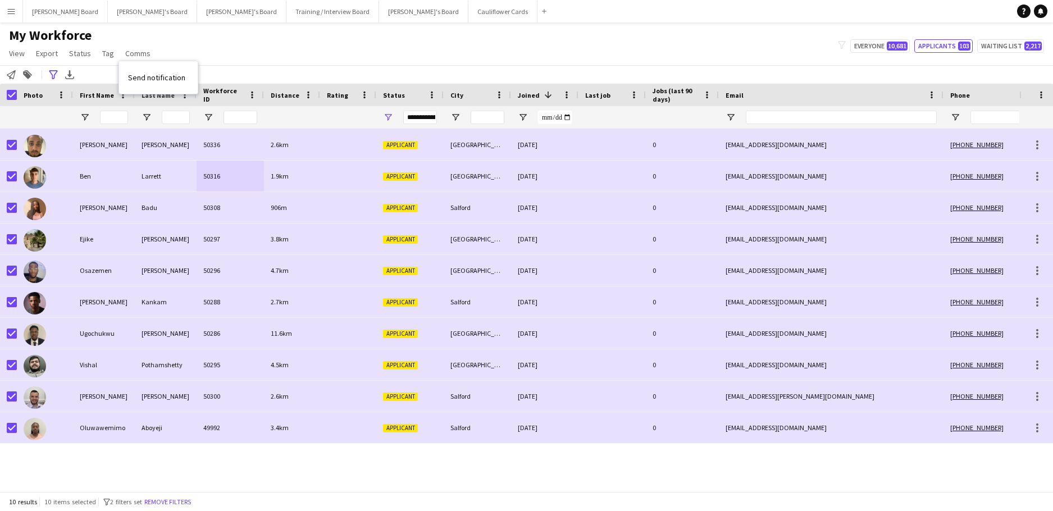
click at [177, 92] on div "Send notification" at bounding box center [158, 77] width 79 height 33
click at [175, 86] on link "Send notification" at bounding box center [158, 78] width 79 height 24
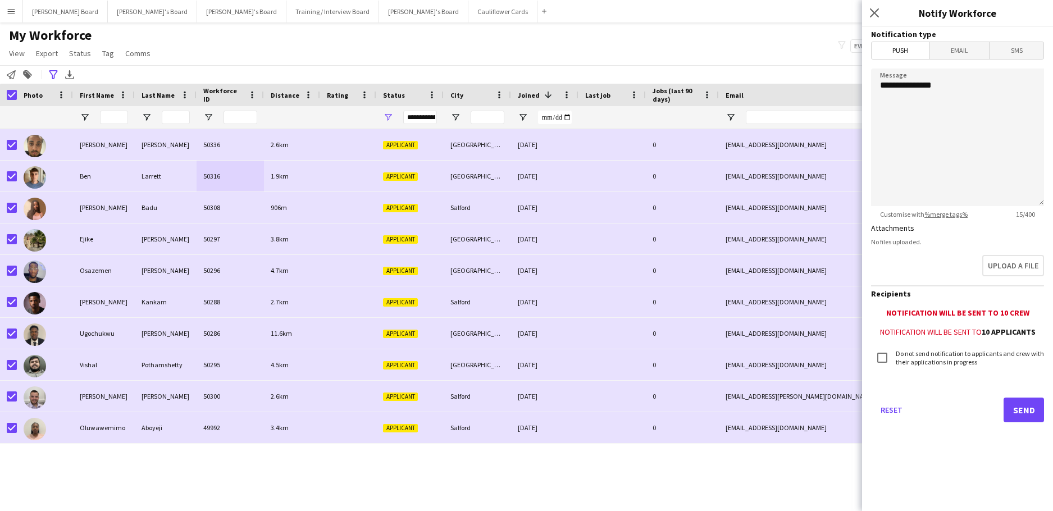
click at [978, 47] on span "Email" at bounding box center [960, 50] width 60 height 17
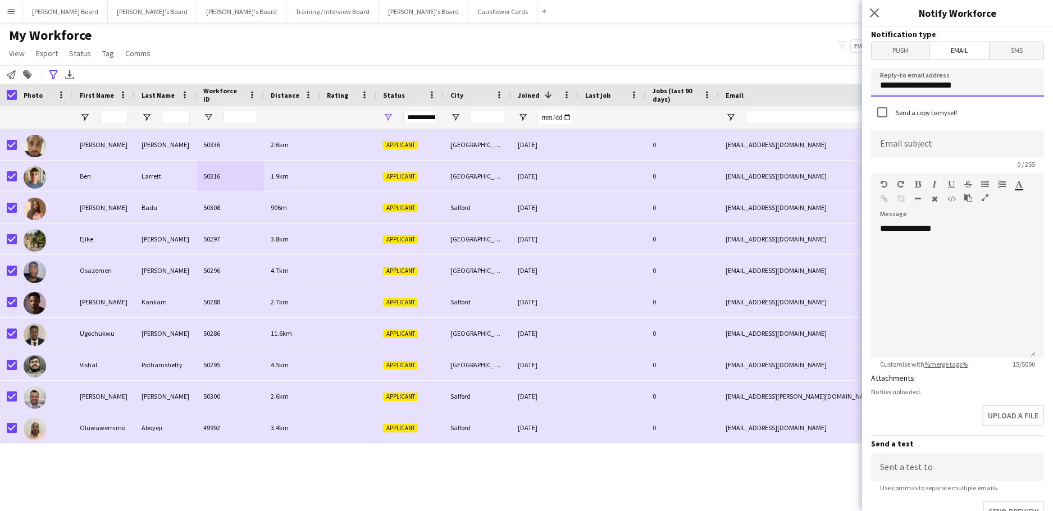
click at [979, 90] on input "**********" at bounding box center [957, 83] width 173 height 28
click at [980, 90] on input "**********" at bounding box center [957, 83] width 173 height 28
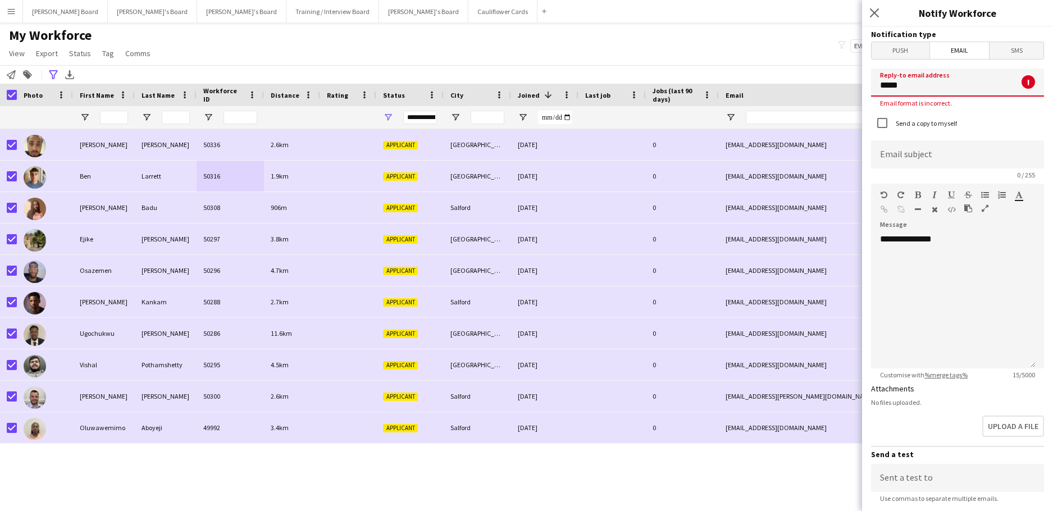
type input "**********"
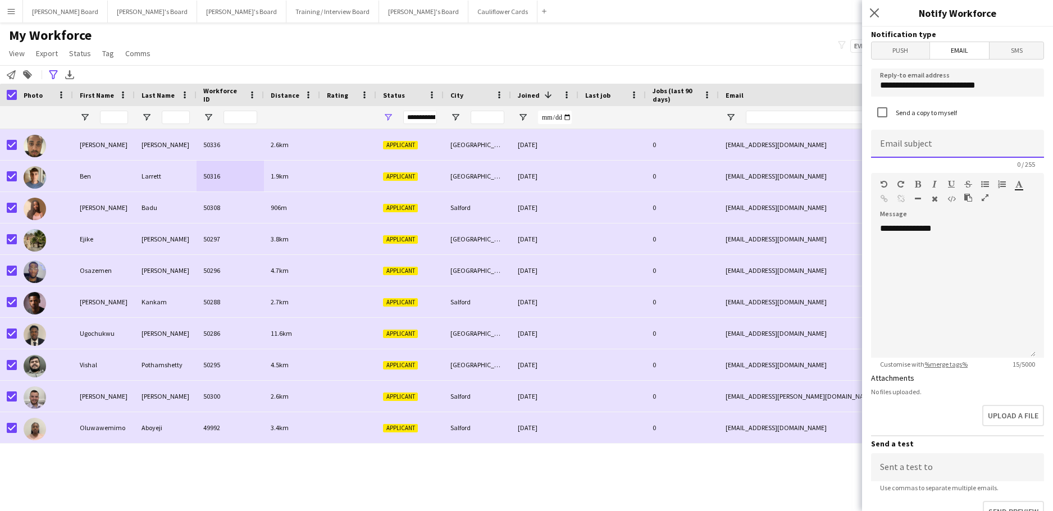
click at [942, 148] on input at bounding box center [957, 144] width 173 height 28
paste input "**********"
type input "**********"
click at [968, 233] on div "**********" at bounding box center [953, 290] width 165 height 135
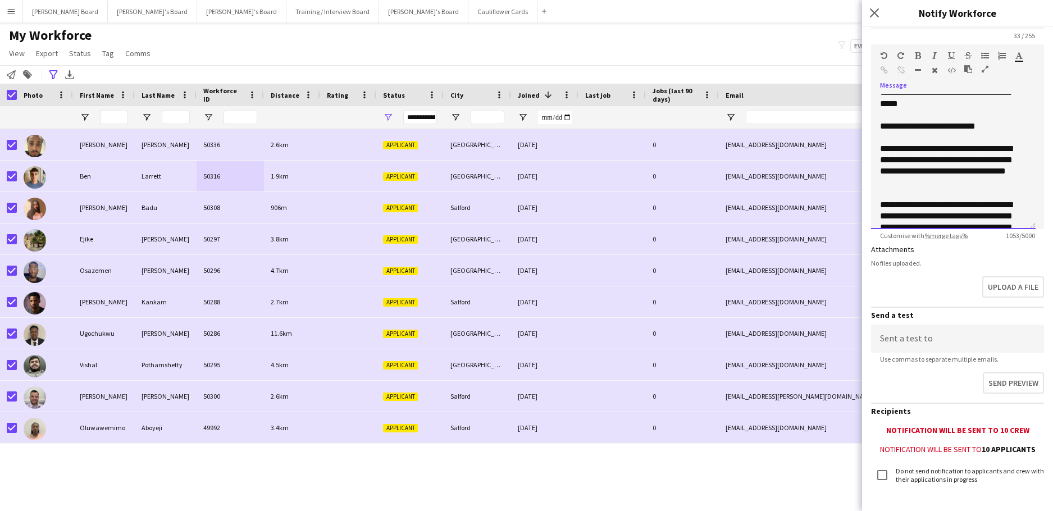
scroll to position [189, 0]
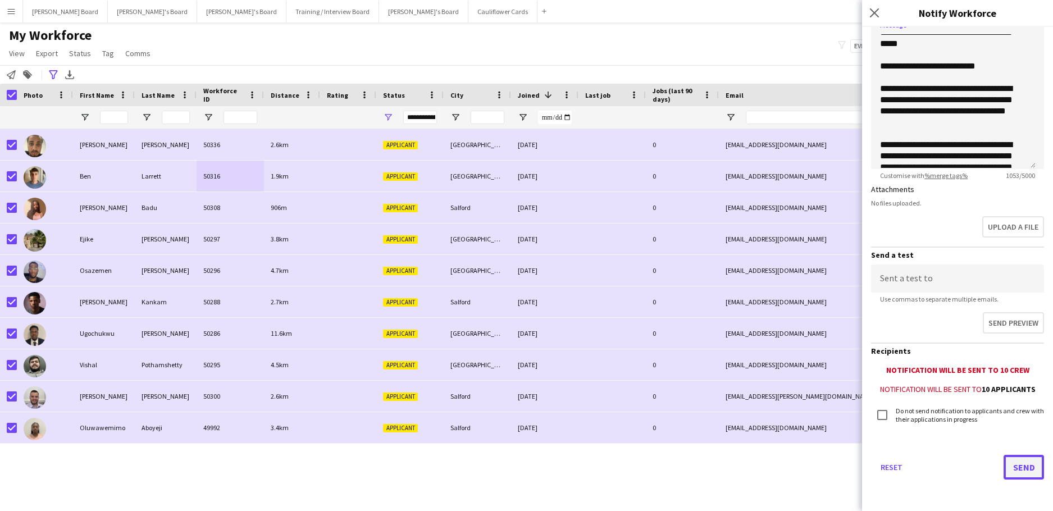
click at [1013, 470] on button "Send" at bounding box center [1024, 467] width 40 height 25
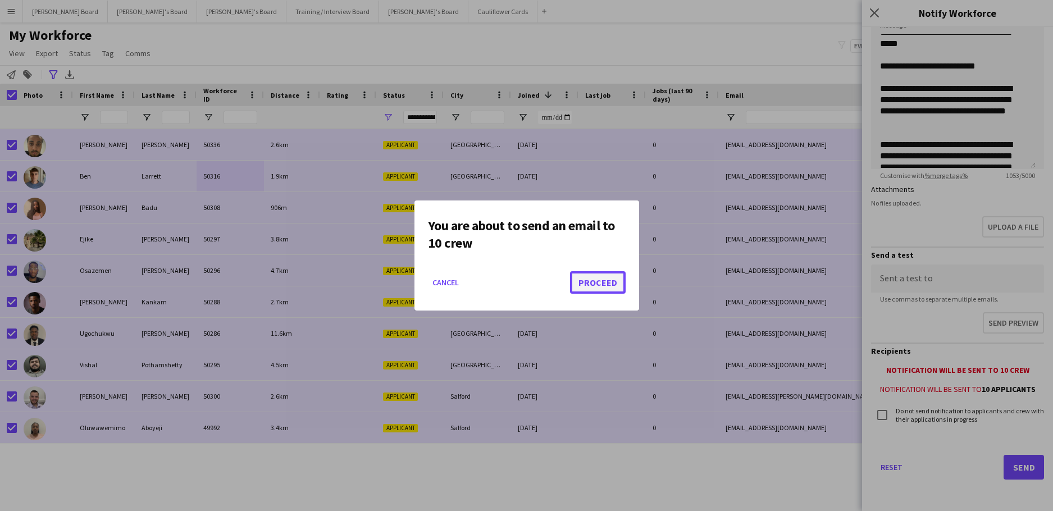
click at [601, 276] on button "Proceed" at bounding box center [598, 282] width 56 height 22
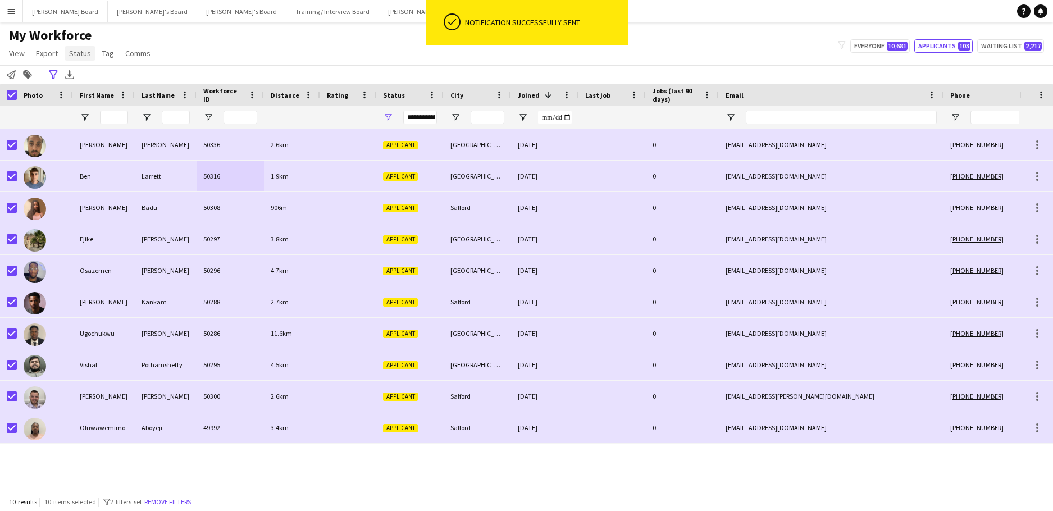
click at [79, 52] on span "Status" at bounding box center [80, 53] width 22 height 10
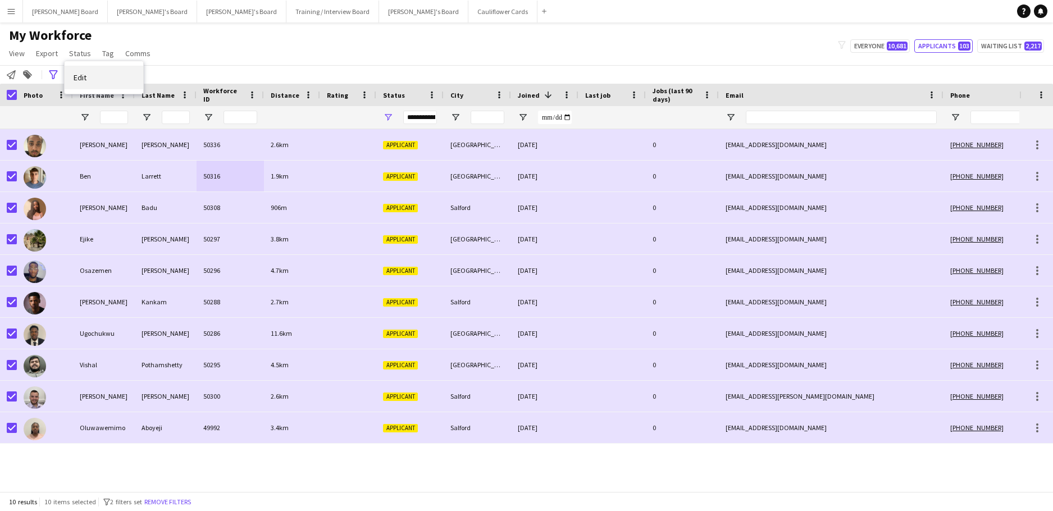
click at [94, 76] on link "Edit" at bounding box center [104, 78] width 79 height 24
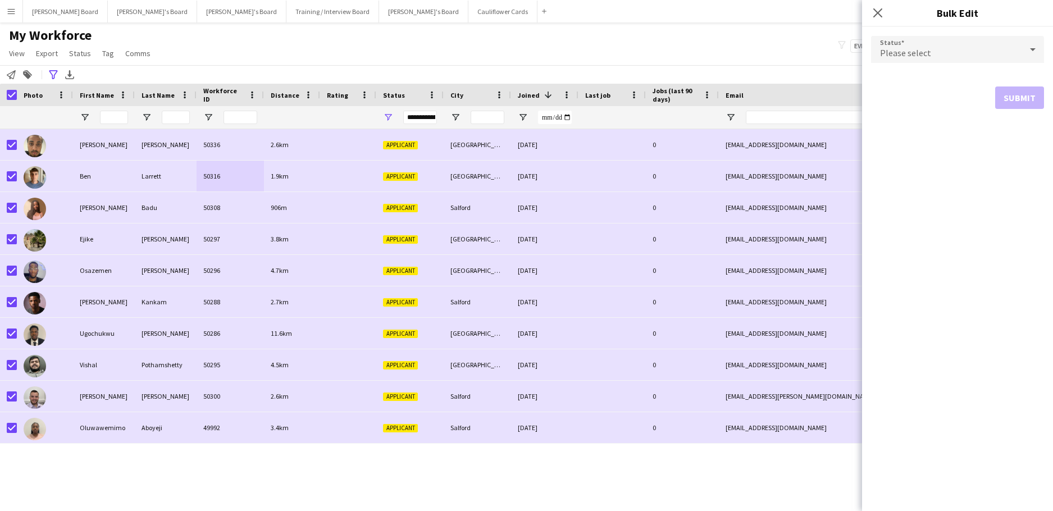
click at [949, 57] on div "Please select" at bounding box center [946, 49] width 151 height 27
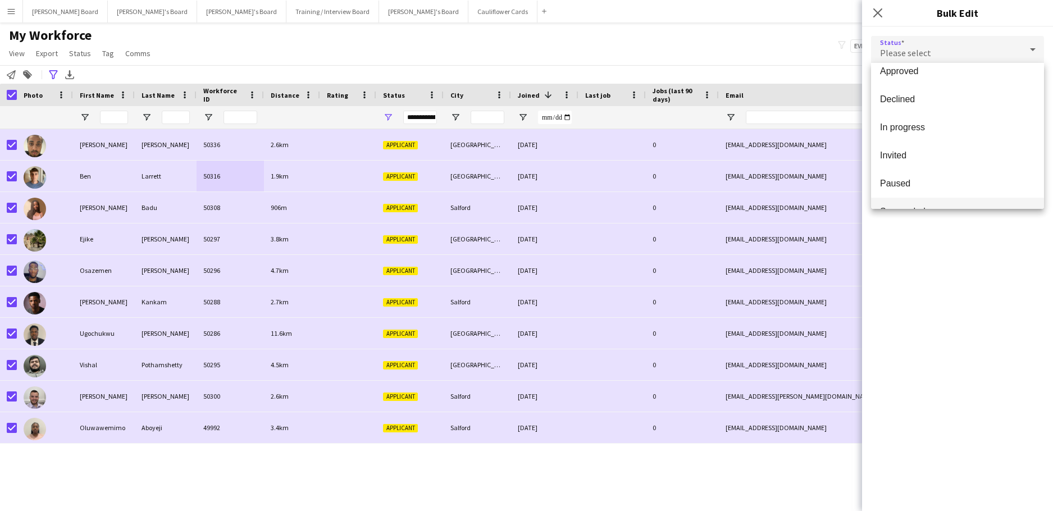
scroll to position [116, 0]
click at [927, 188] on span "Waiting list" at bounding box center [957, 190] width 155 height 11
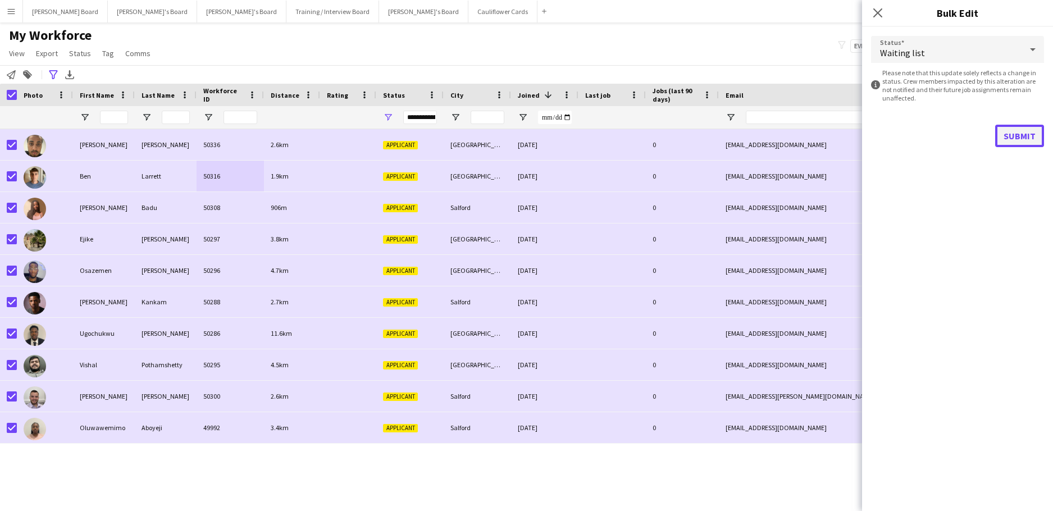
click at [999, 136] on button "Submit" at bounding box center [1019, 136] width 49 height 22
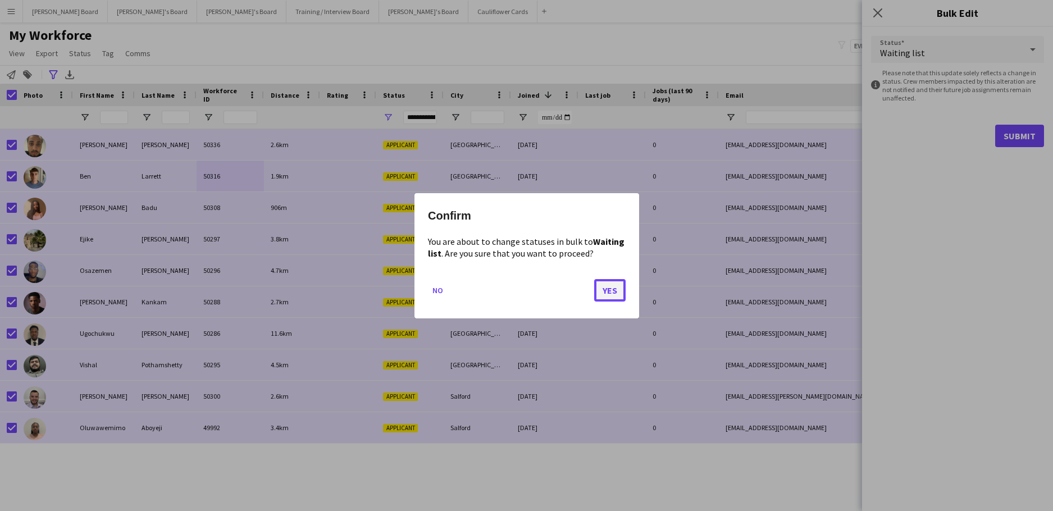
click at [605, 288] on button "Yes" at bounding box center [609, 290] width 31 height 22
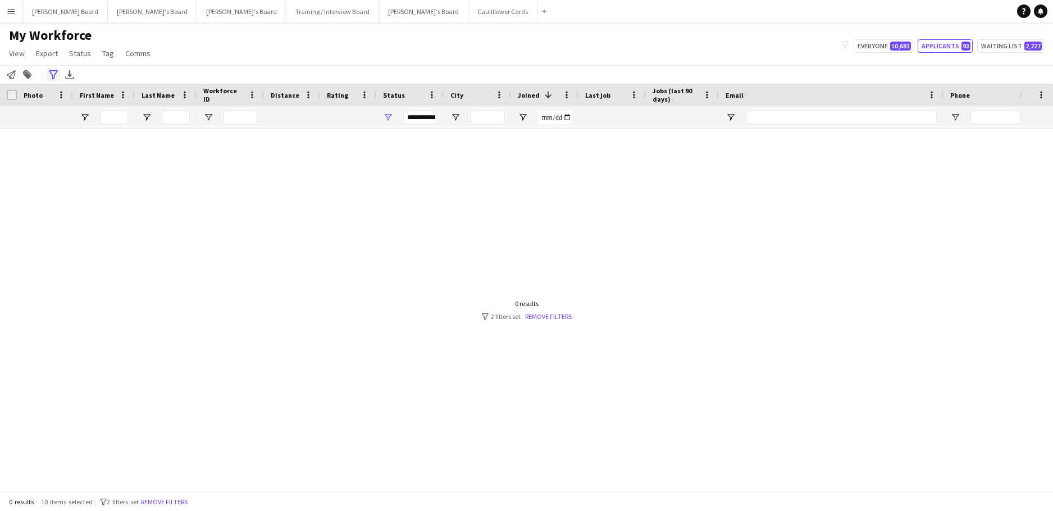
click at [52, 79] on icon "Advanced filters" at bounding box center [53, 74] width 9 height 9
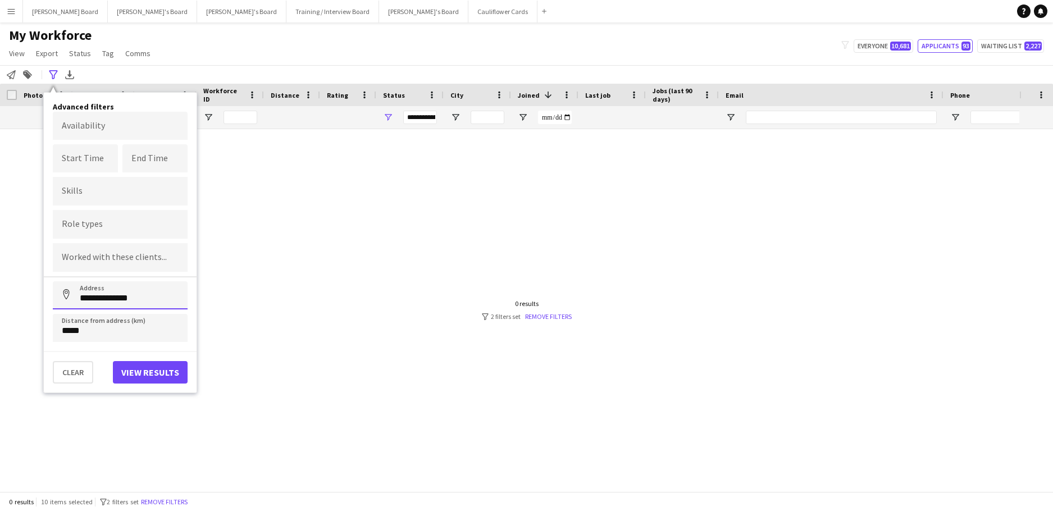
click at [120, 301] on input "**********" at bounding box center [120, 295] width 135 height 28
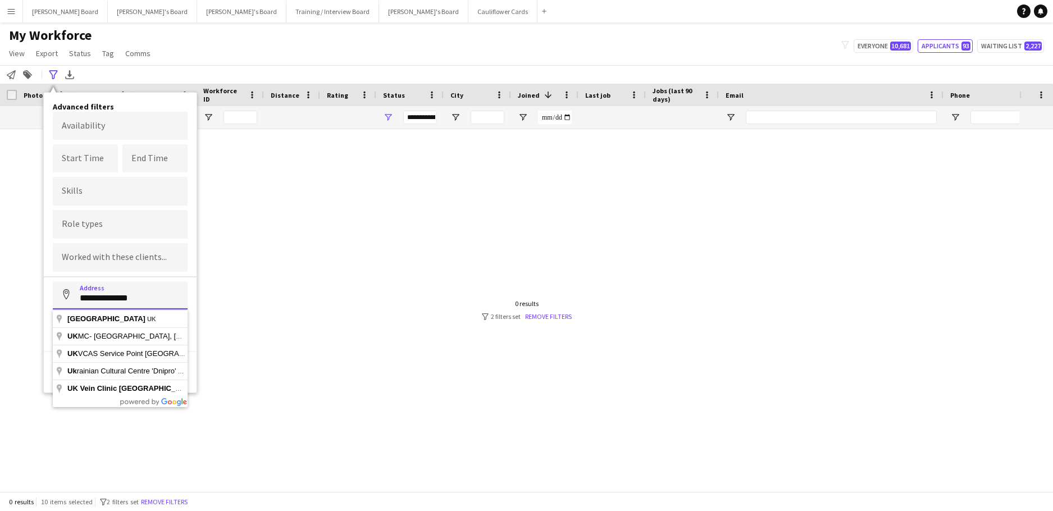
click at [120, 301] on input "**********" at bounding box center [120, 295] width 135 height 28
type input "**********"
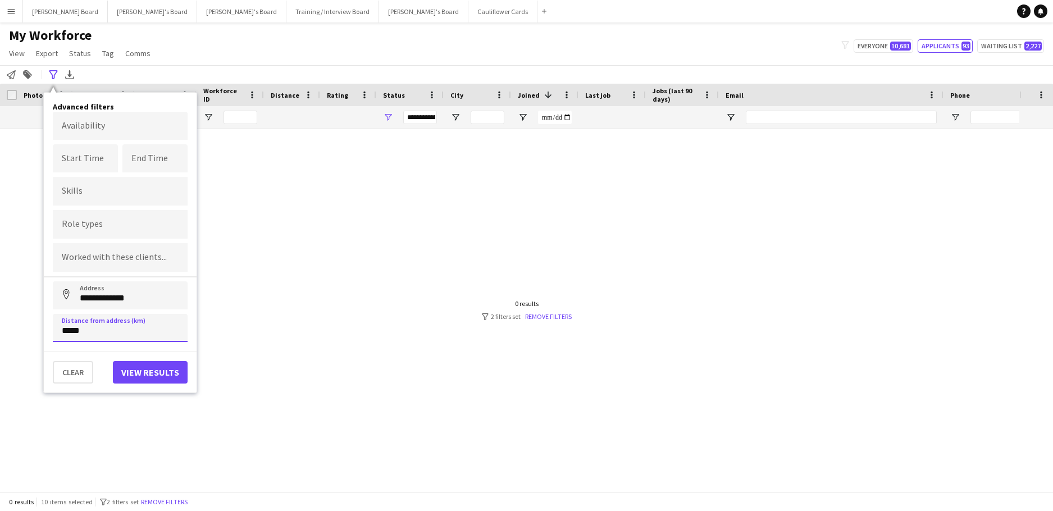
click at [116, 328] on input "*****" at bounding box center [120, 328] width 135 height 28
type input "*****"
drag, startPoint x: 130, startPoint y: 361, endPoint x: 133, endPoint y: 380, distance: 19.3
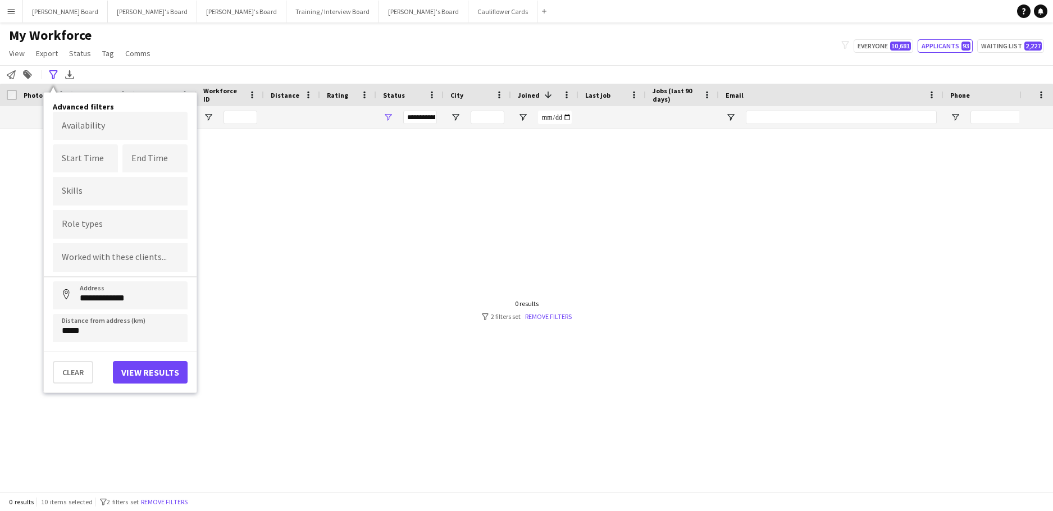
click at [131, 361] on div "Clear View results" at bounding box center [120, 367] width 153 height 33
click at [133, 380] on button "View results" at bounding box center [150, 372] width 75 height 22
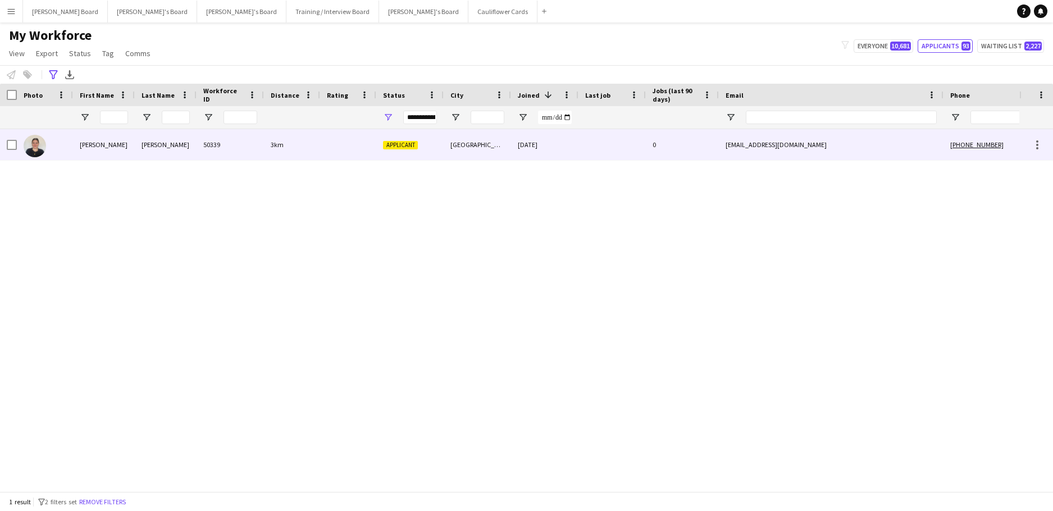
click at [115, 144] on div "Rachel" at bounding box center [104, 144] width 62 height 31
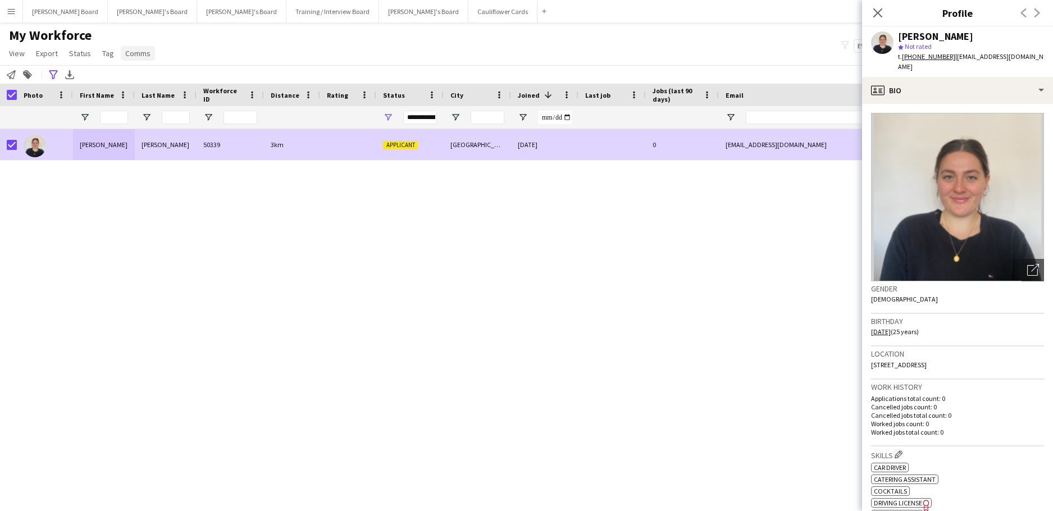
click at [136, 52] on span "Comms" at bounding box center [137, 53] width 25 height 10
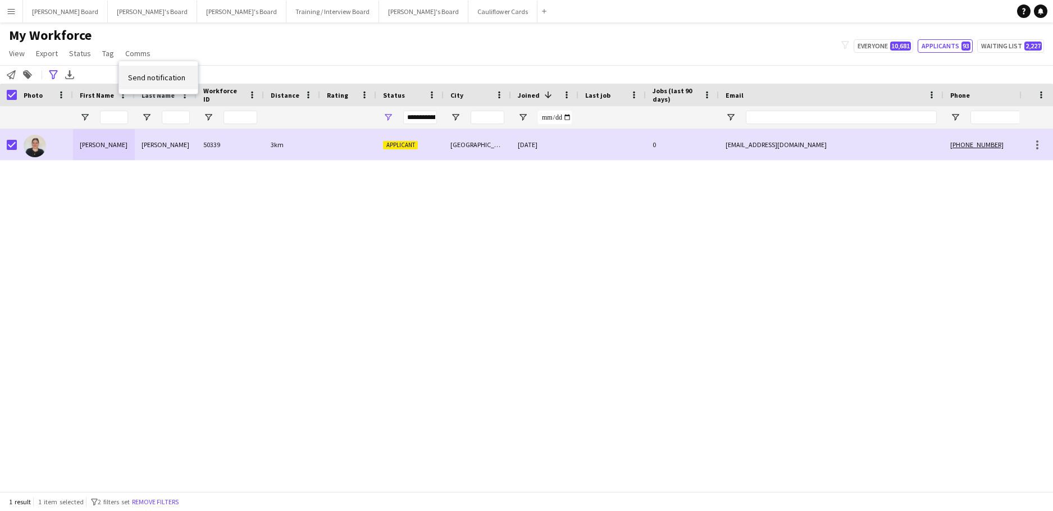
click at [166, 74] on span "Send notification" at bounding box center [156, 77] width 57 height 10
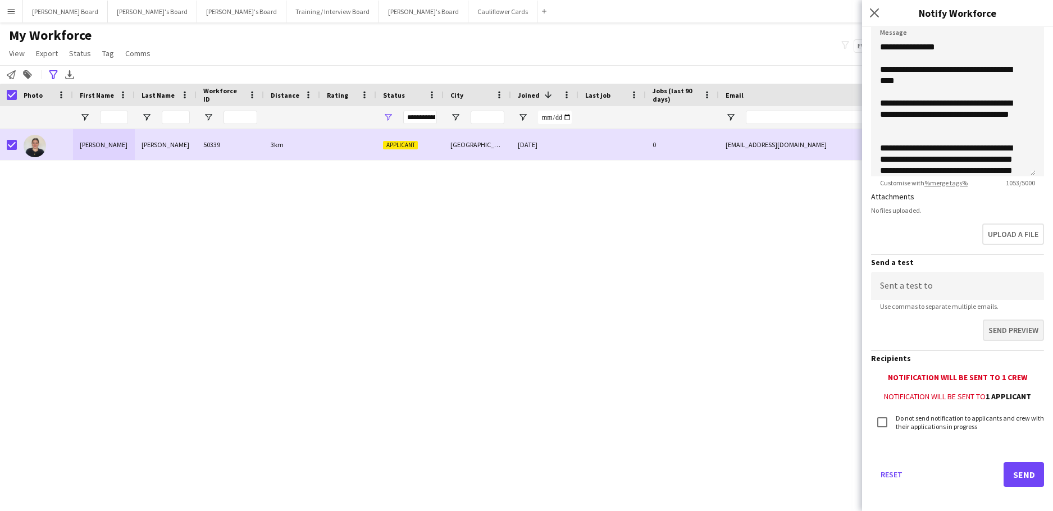
scroll to position [189, 0]
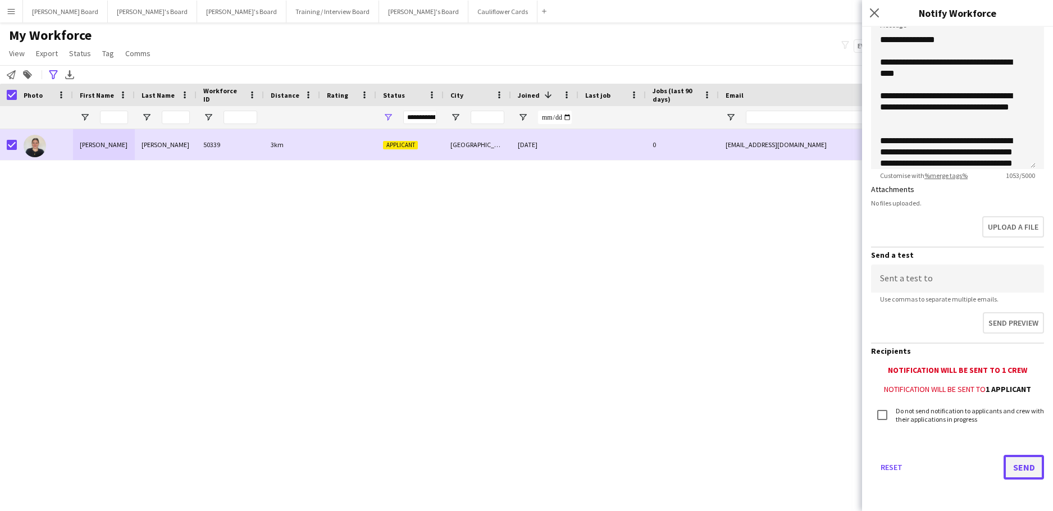
click at [1014, 462] on button "Send" at bounding box center [1024, 467] width 40 height 25
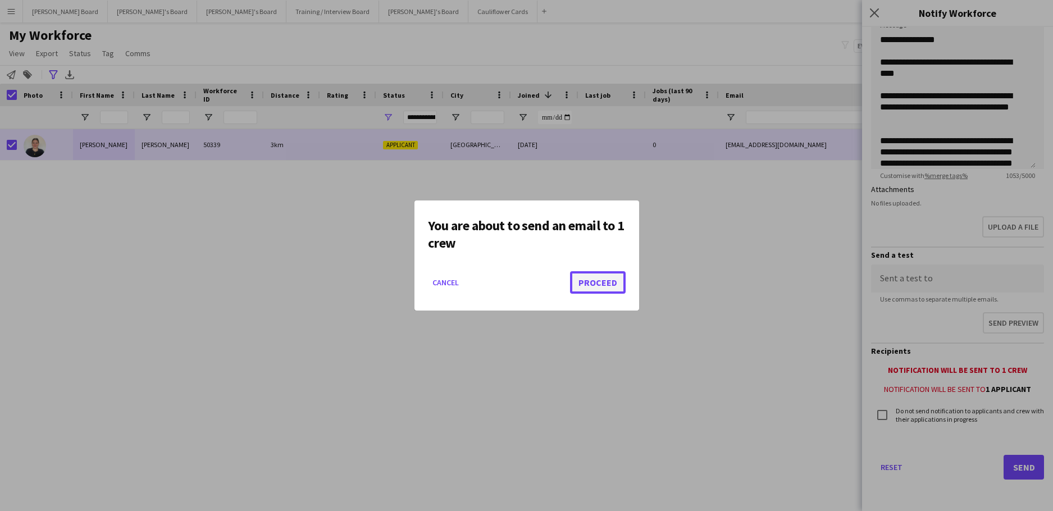
click at [595, 282] on button "Proceed" at bounding box center [598, 282] width 56 height 22
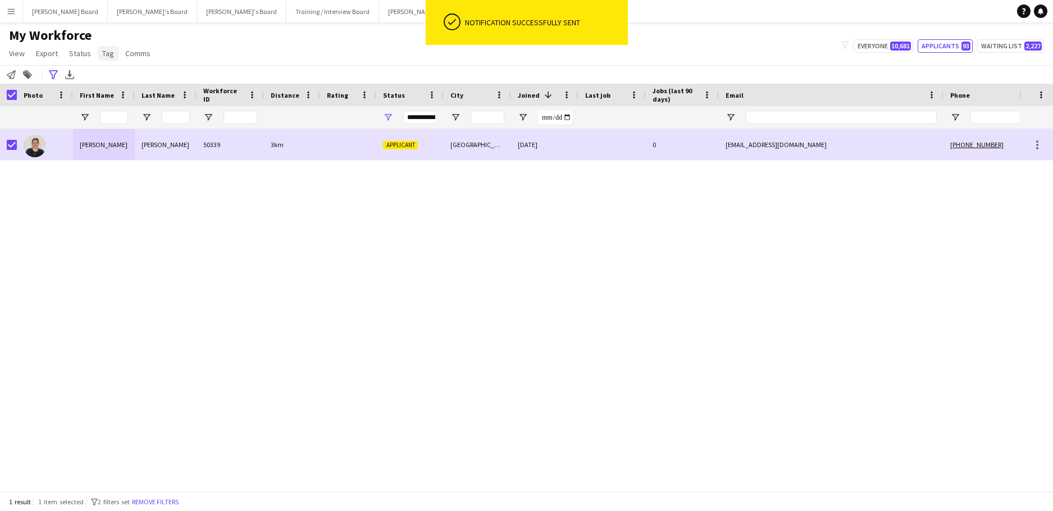
click at [111, 53] on span "Tag" at bounding box center [108, 53] width 12 height 10
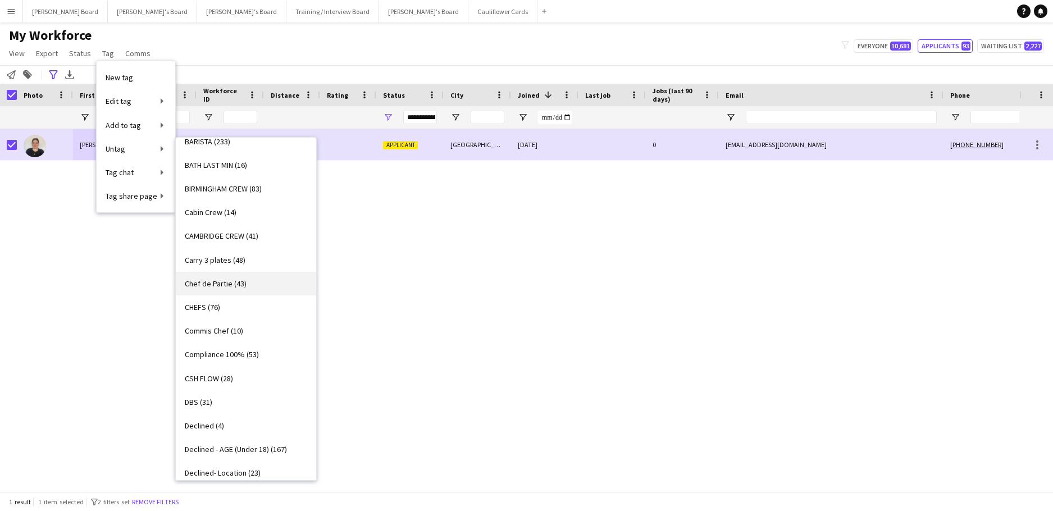
scroll to position [225, 0]
click at [257, 235] on span "CAMBRIDGE CREW (41)" at bounding box center [222, 237] width 74 height 10
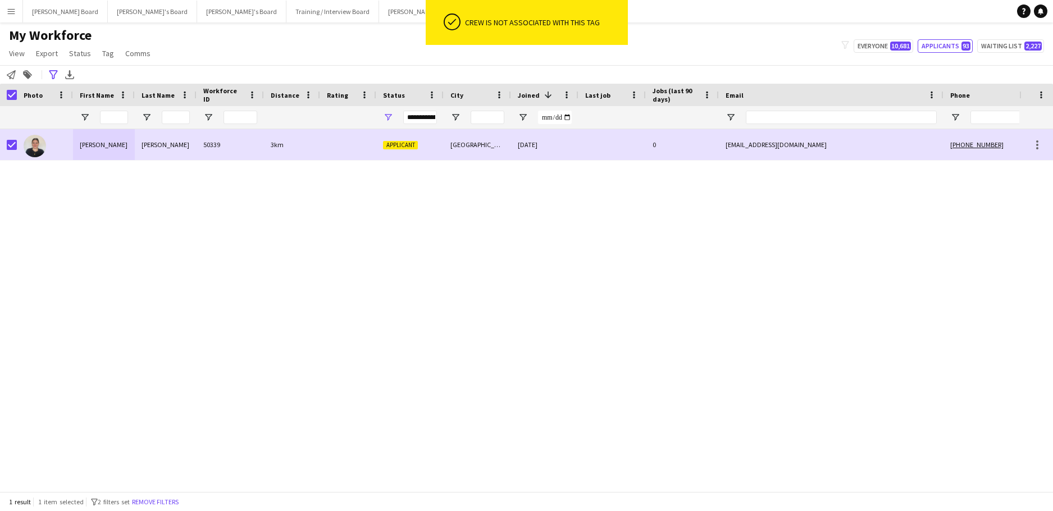
click at [249, 162] on div "Rachel Brightwell 50339 3km Applicant Cambridge 24-09-2025 0 rannebrightwell@gm…" at bounding box center [509, 306] width 1019 height 354
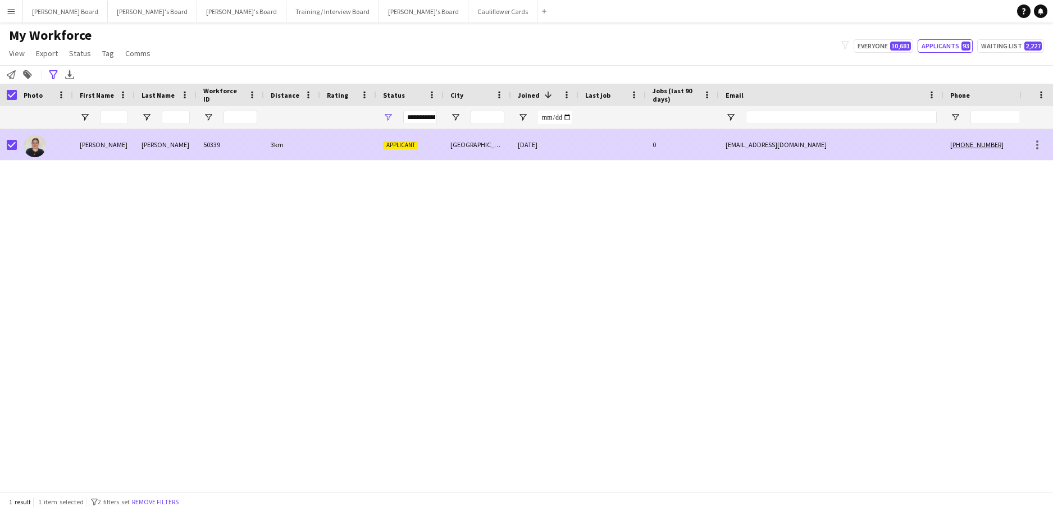
click at [243, 151] on div "50339" at bounding box center [230, 144] width 67 height 31
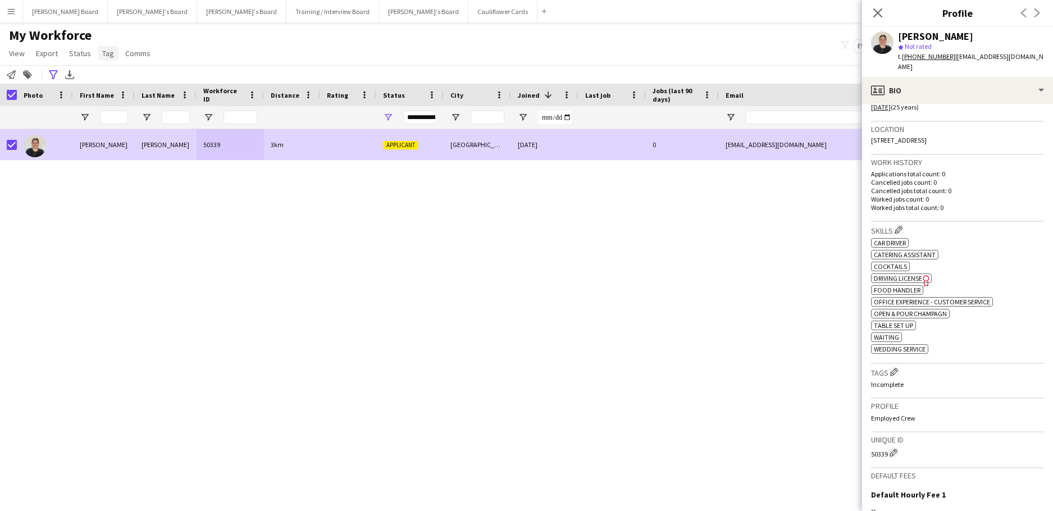
click at [108, 52] on span "Tag" at bounding box center [108, 53] width 12 height 10
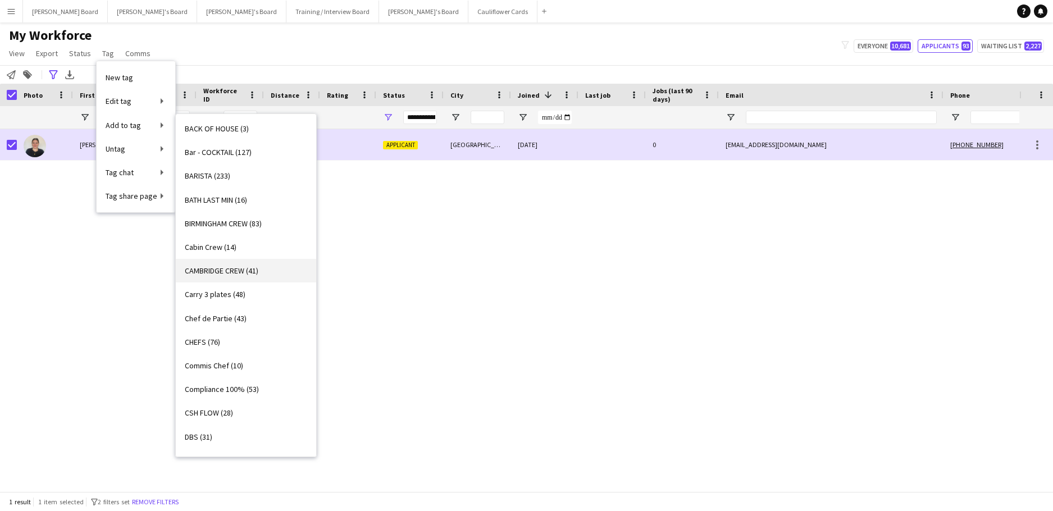
scroll to position [150, 0]
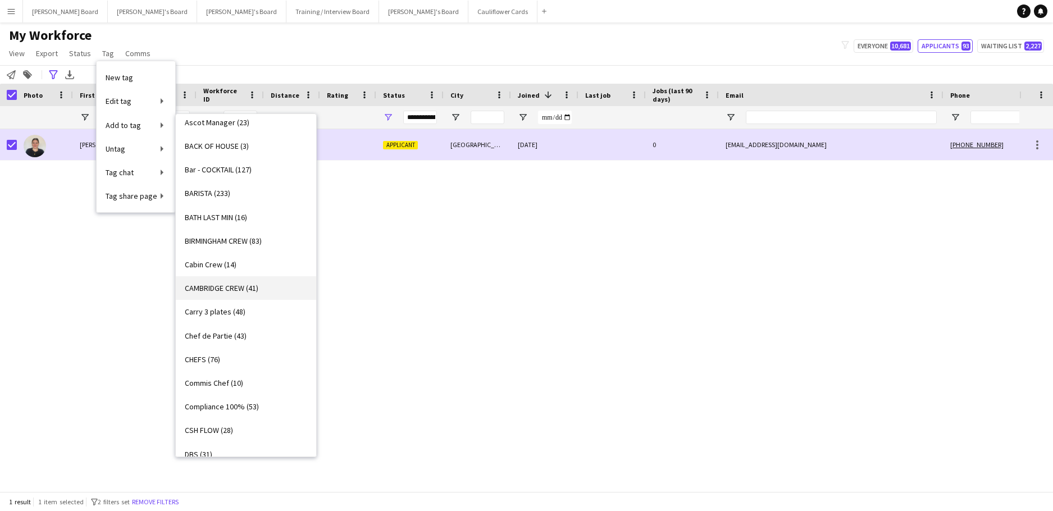
click at [245, 285] on span "CAMBRIDGE CREW (41)" at bounding box center [222, 288] width 74 height 10
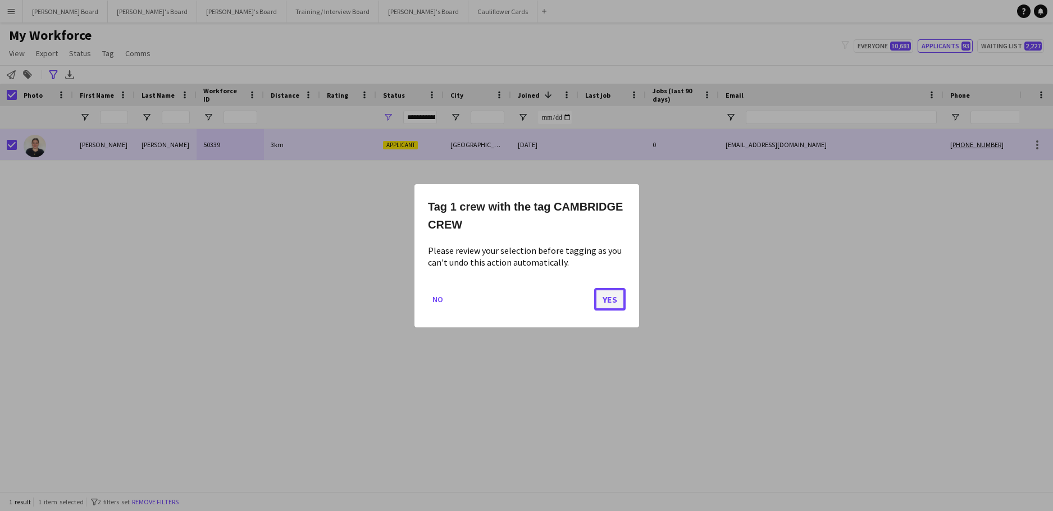
click at [605, 295] on button "Yes" at bounding box center [609, 299] width 31 height 22
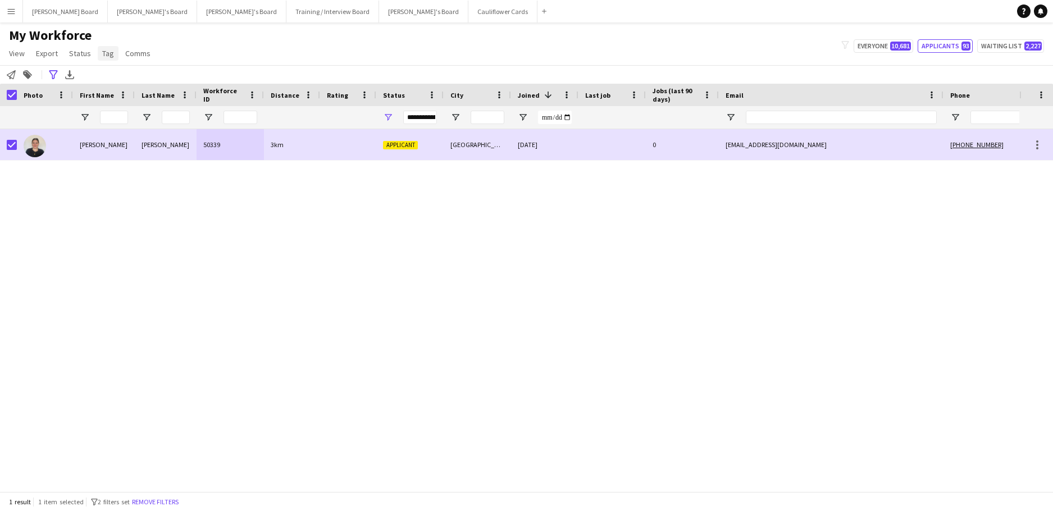
click at [112, 54] on span "Tag" at bounding box center [108, 53] width 12 height 10
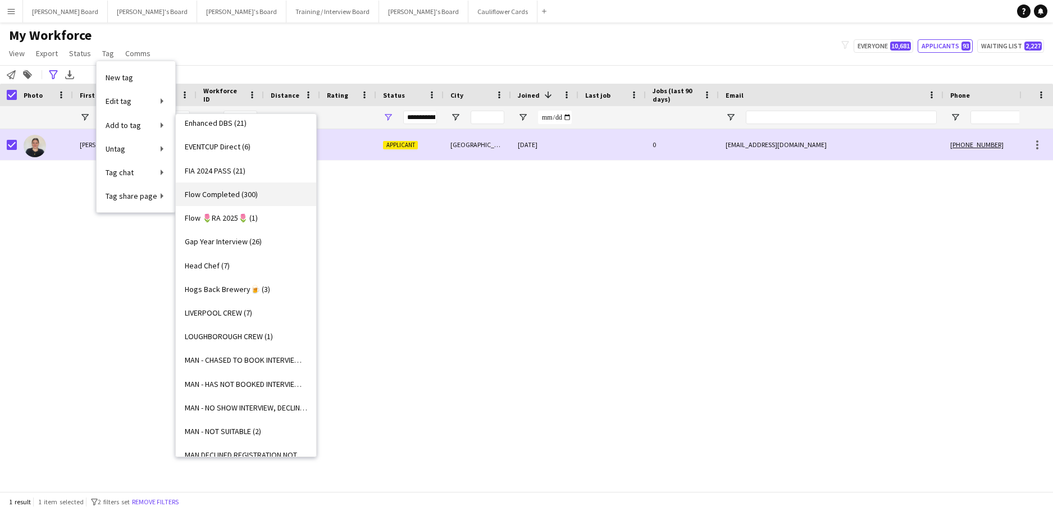
scroll to position [749, 0]
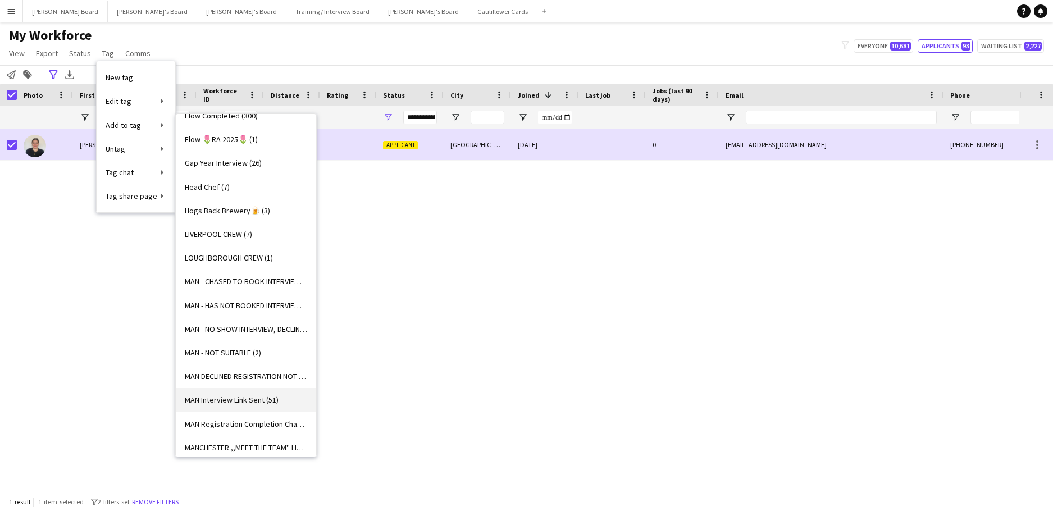
click at [280, 400] on link "MAN Interview Link Sent (51)" at bounding box center [246, 400] width 140 height 24
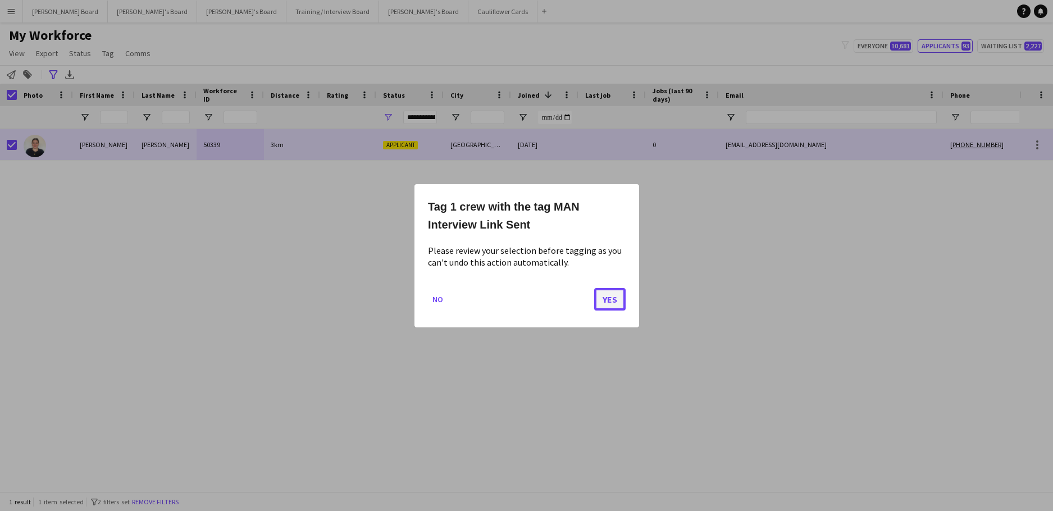
click at [595, 297] on button "Yes" at bounding box center [609, 299] width 31 height 22
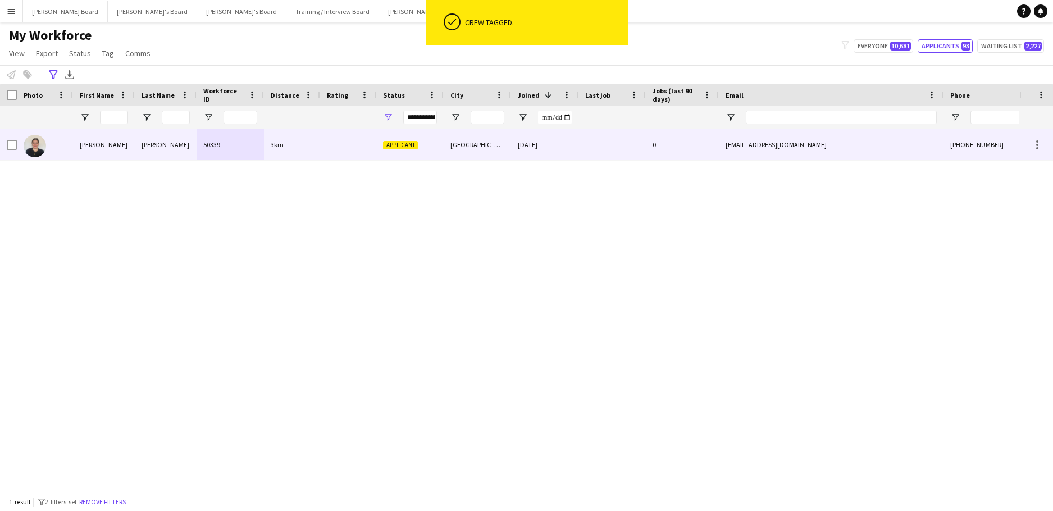
click at [367, 146] on div at bounding box center [348, 144] width 56 height 31
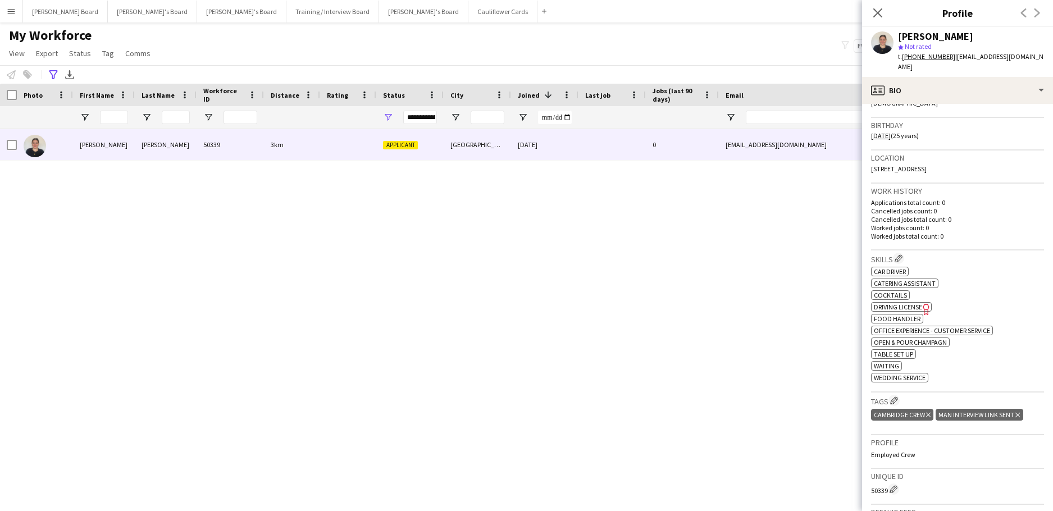
scroll to position [78, 0]
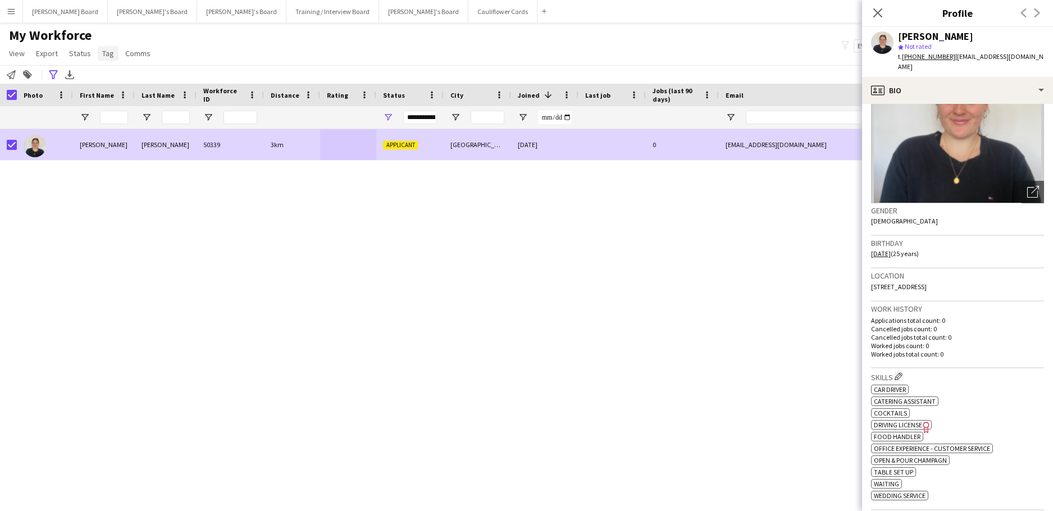
click at [106, 52] on span "Tag" at bounding box center [108, 53] width 12 height 10
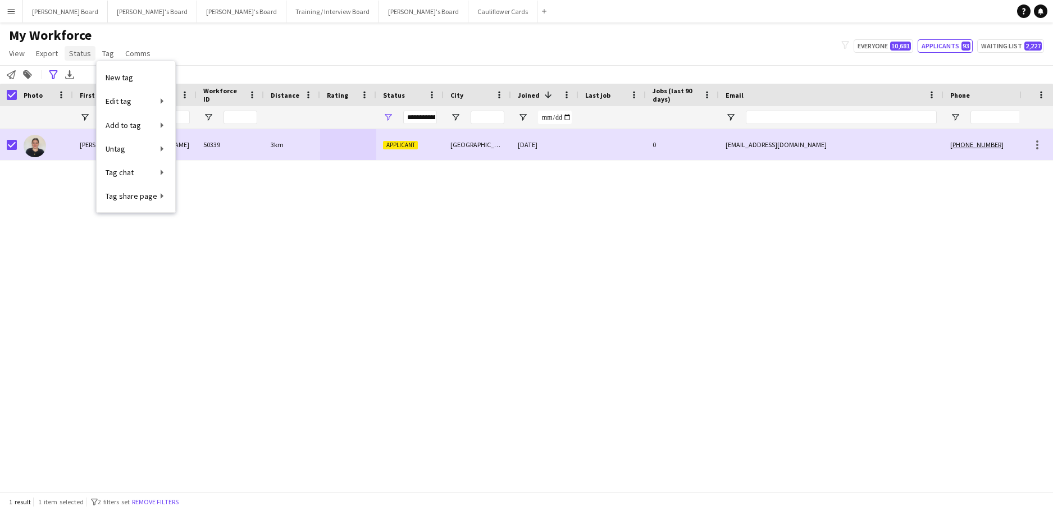
click at [75, 54] on span "Status" at bounding box center [80, 53] width 22 height 10
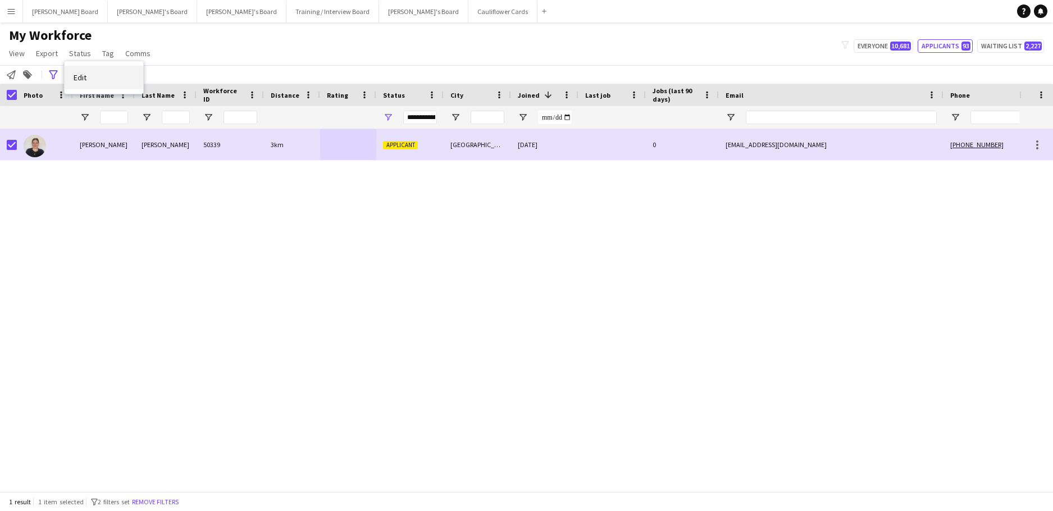
click at [79, 73] on span "Edit" at bounding box center [80, 77] width 13 height 10
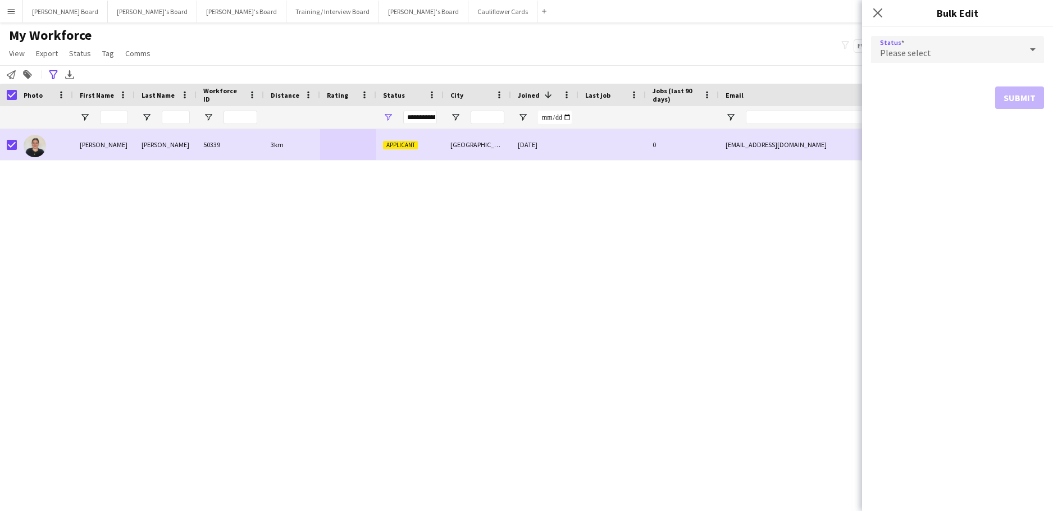
click at [895, 51] on span "Please select" at bounding box center [905, 52] width 51 height 11
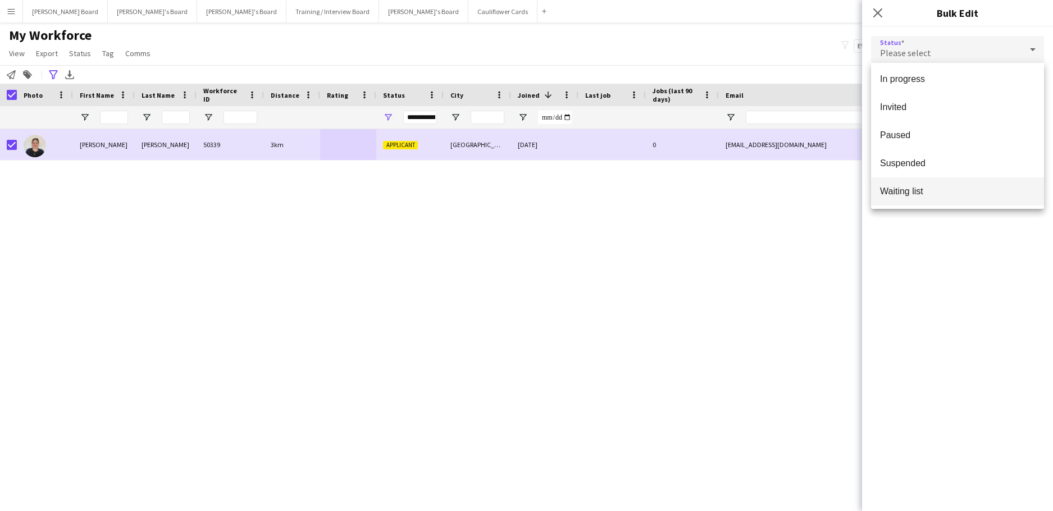
scroll to position [116, 0]
click at [925, 186] on span "Waiting list" at bounding box center [957, 190] width 155 height 11
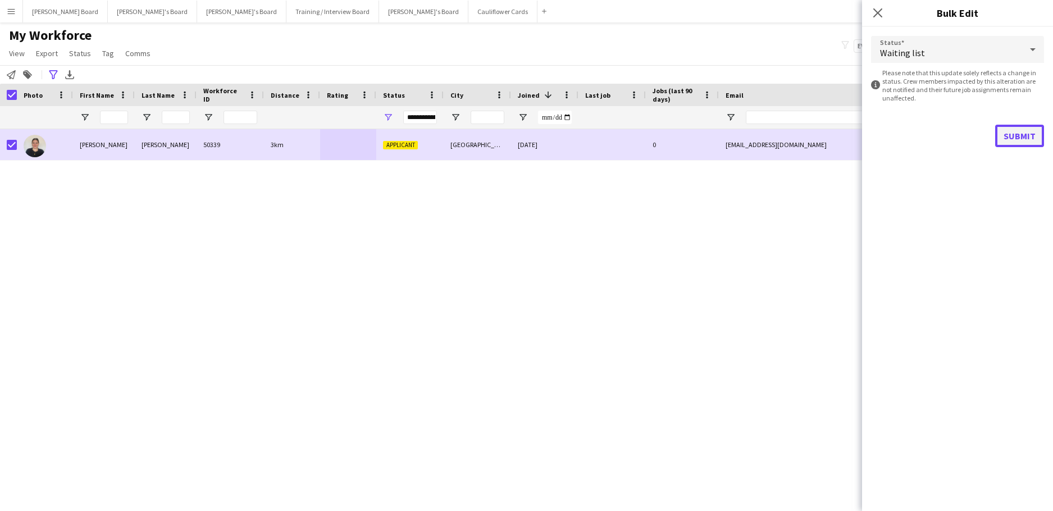
click at [1010, 136] on button "Submit" at bounding box center [1019, 136] width 49 height 22
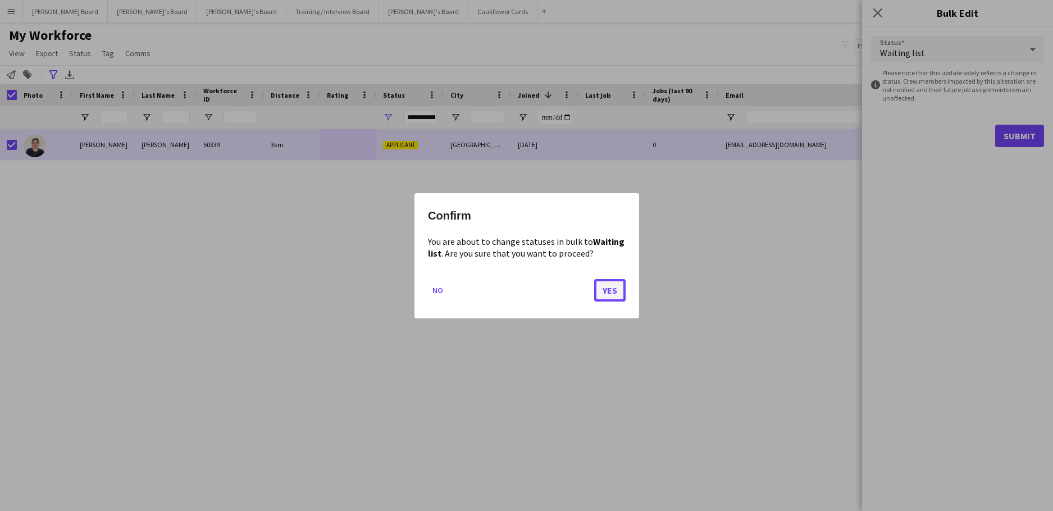
click at [612, 286] on button "Yes" at bounding box center [609, 290] width 31 height 22
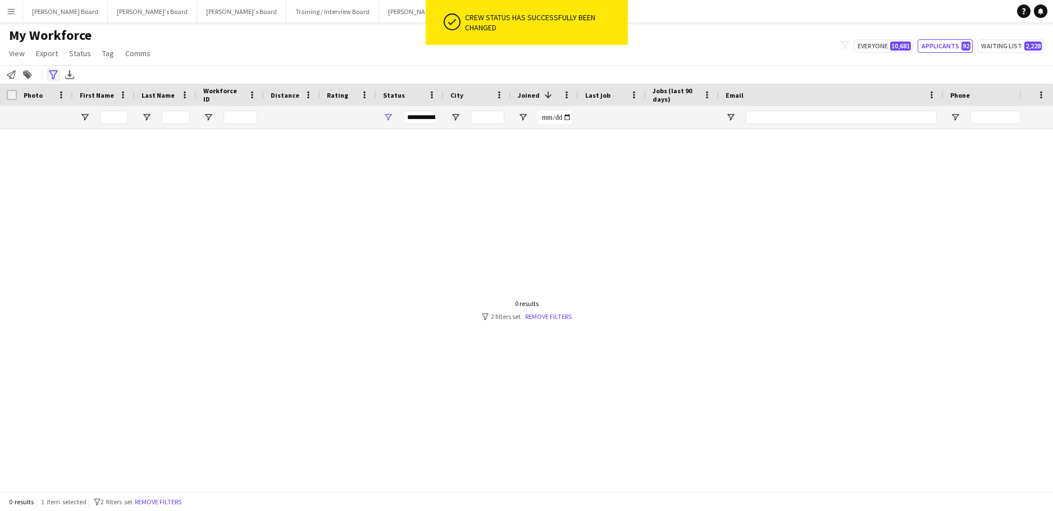
click at [51, 74] on icon "Advanced filters" at bounding box center [53, 74] width 9 height 9
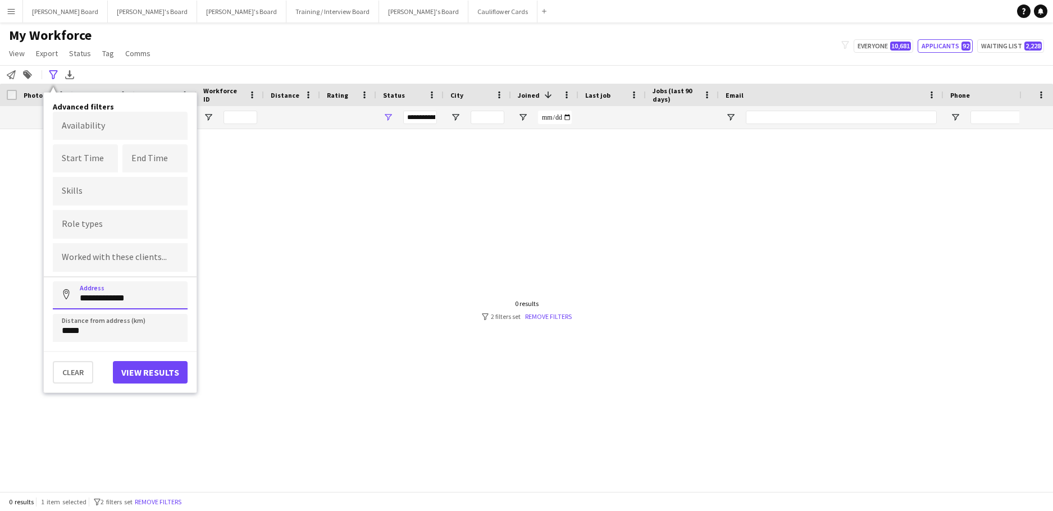
click at [149, 289] on input "**********" at bounding box center [120, 295] width 135 height 28
click at [150, 289] on input "**********" at bounding box center [120, 295] width 135 height 28
click at [154, 364] on button "View results" at bounding box center [150, 372] width 75 height 22
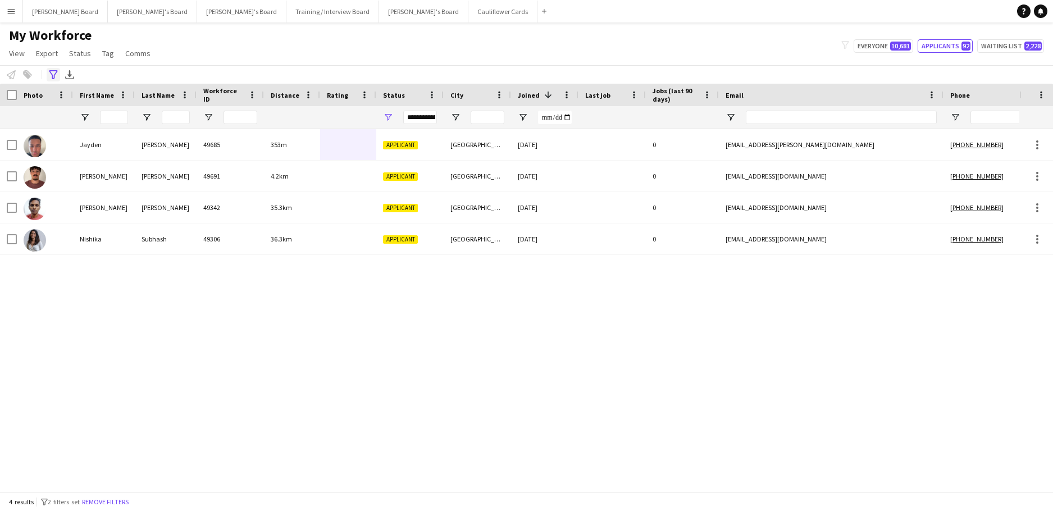
click at [52, 75] on icon at bounding box center [53, 74] width 8 height 9
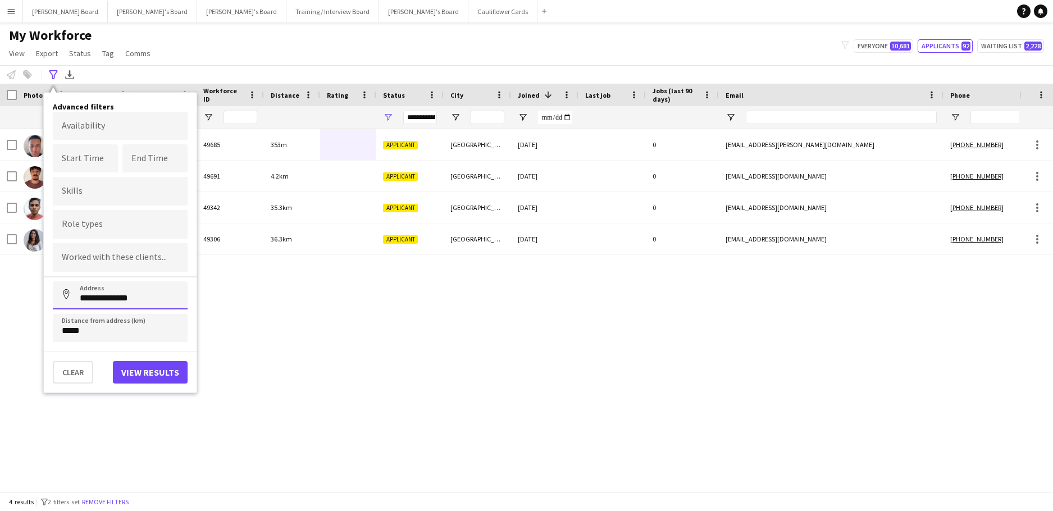
click at [117, 282] on input "**********" at bounding box center [120, 295] width 135 height 28
click at [117, 284] on input "**********" at bounding box center [120, 295] width 135 height 28
click at [118, 286] on input "**********" at bounding box center [120, 295] width 135 height 28
click at [125, 298] on input "**********" at bounding box center [120, 295] width 135 height 28
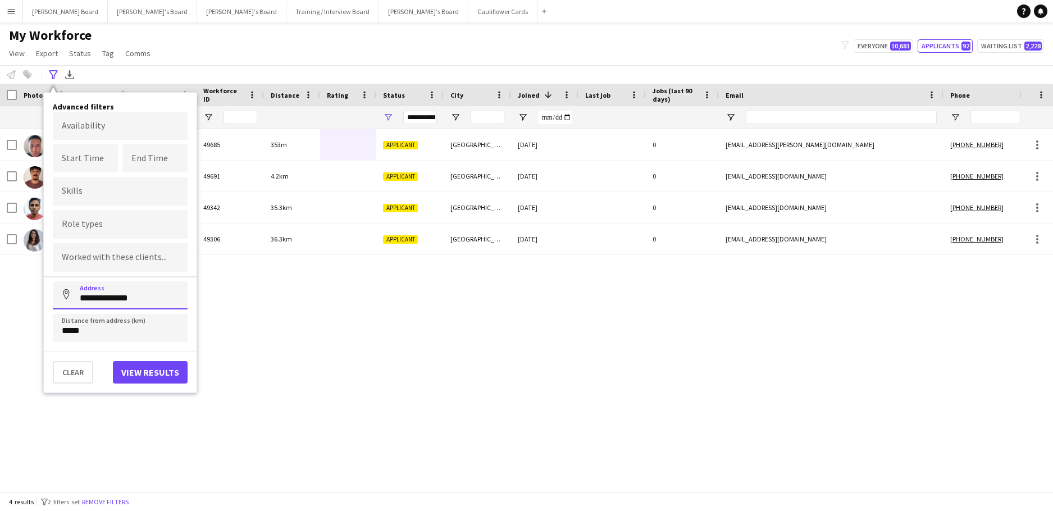
click at [125, 298] on input "**********" at bounding box center [120, 295] width 135 height 28
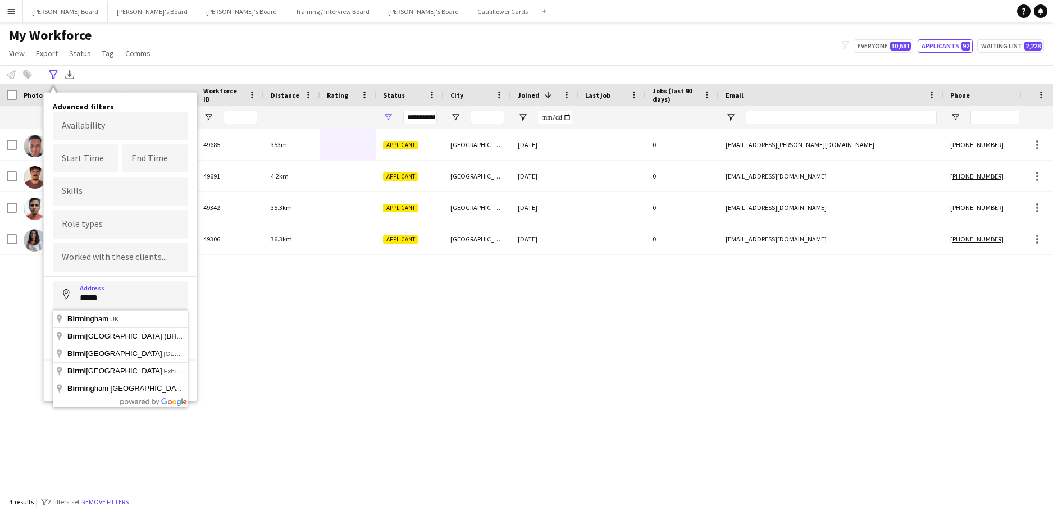
type input "**********"
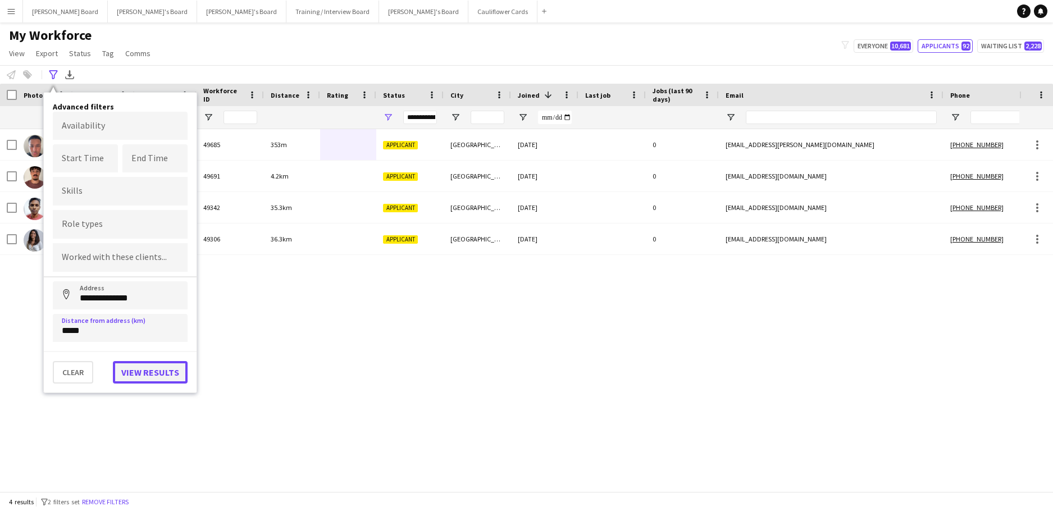
click at [139, 368] on button "View results" at bounding box center [150, 372] width 75 height 22
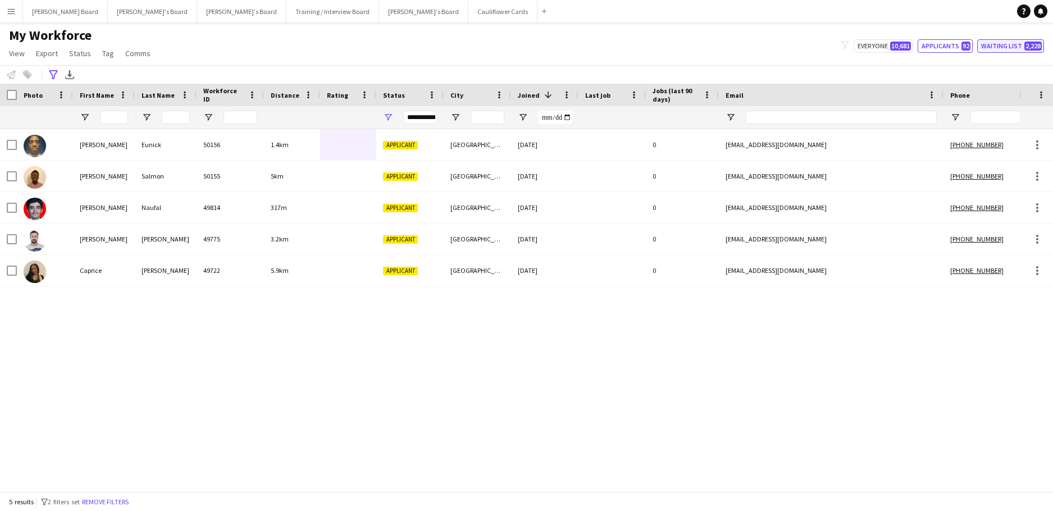
click at [995, 46] on button "Waiting list 2,228" at bounding box center [1010, 45] width 67 height 13
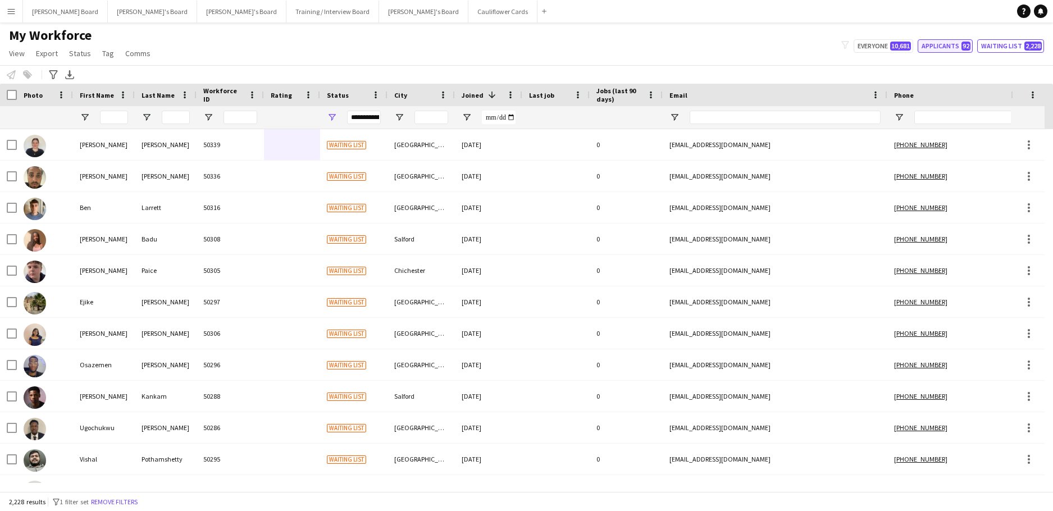
click at [938, 45] on button "Applicants 92" at bounding box center [945, 45] width 55 height 13
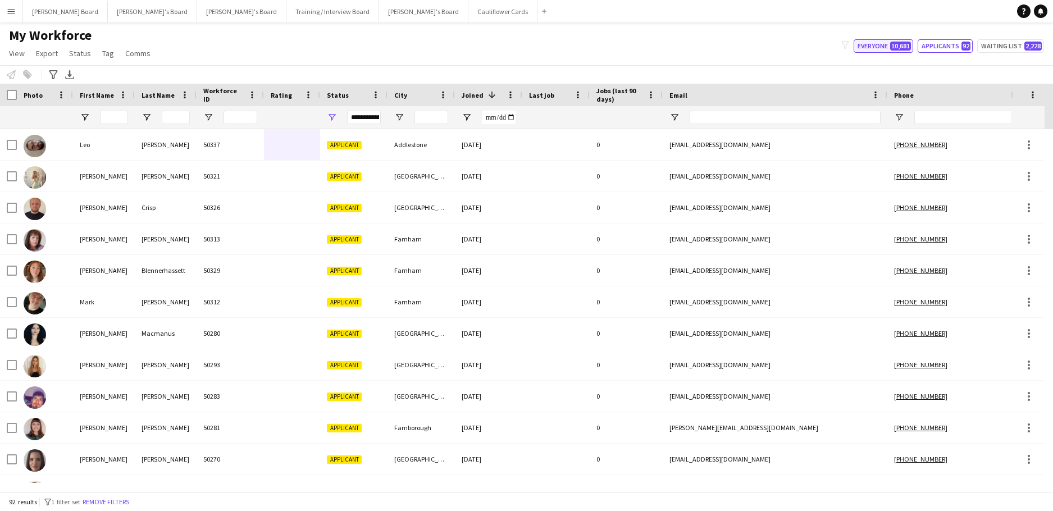
click at [888, 43] on button "Everyone 10,681" at bounding box center [884, 45] width 60 height 13
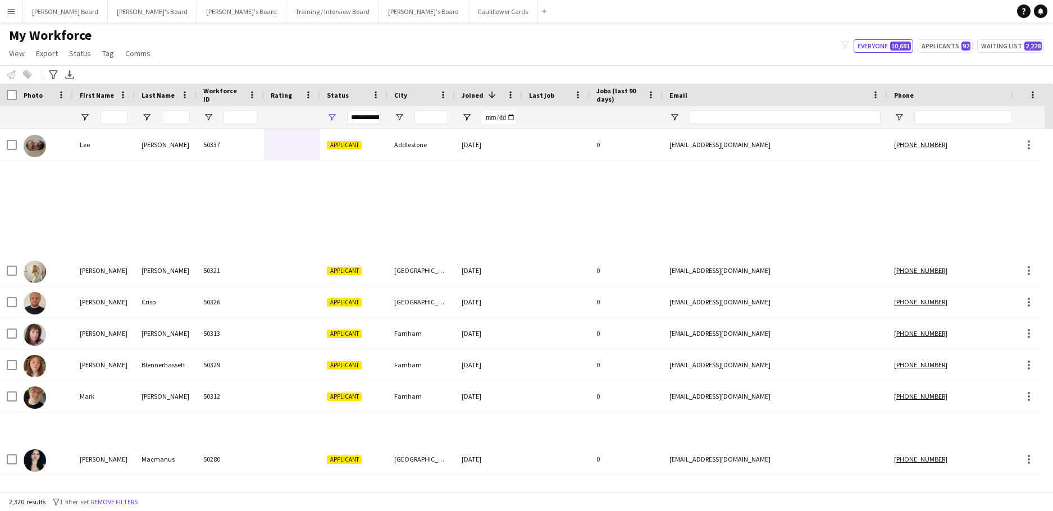
type input "**********"
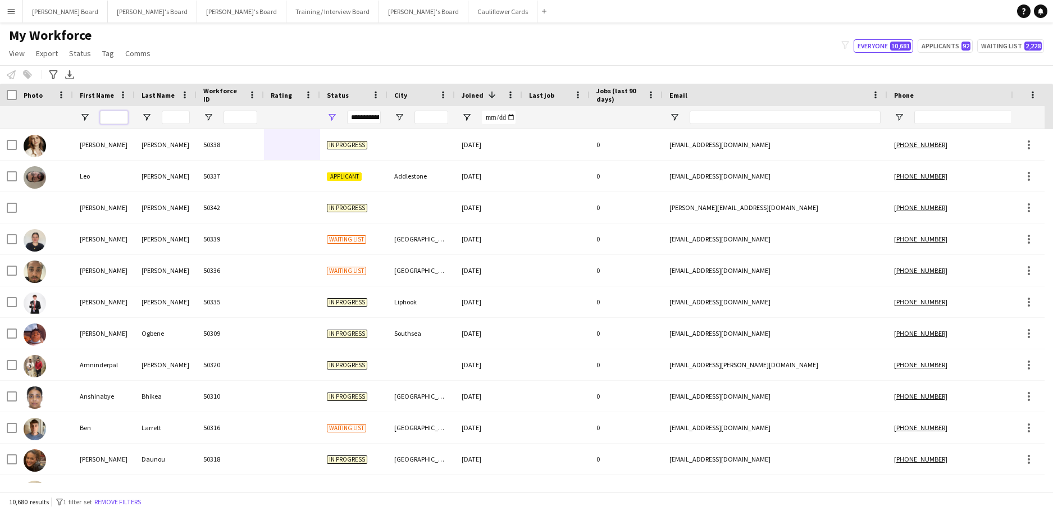
click at [118, 119] on input "First Name Filter Input" at bounding box center [114, 117] width 28 height 13
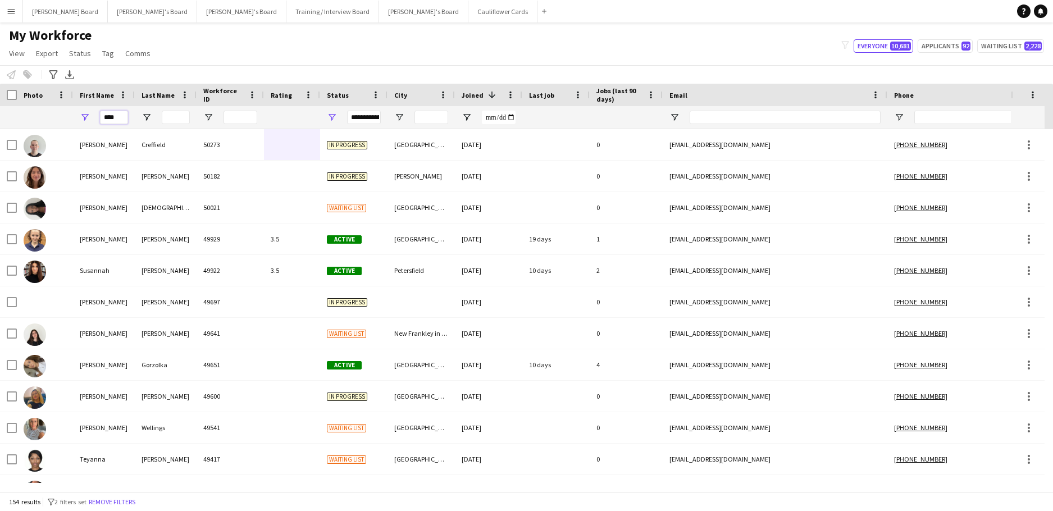
type input "****"
click at [177, 113] on input "Last Name Filter Input" at bounding box center [176, 117] width 28 height 13
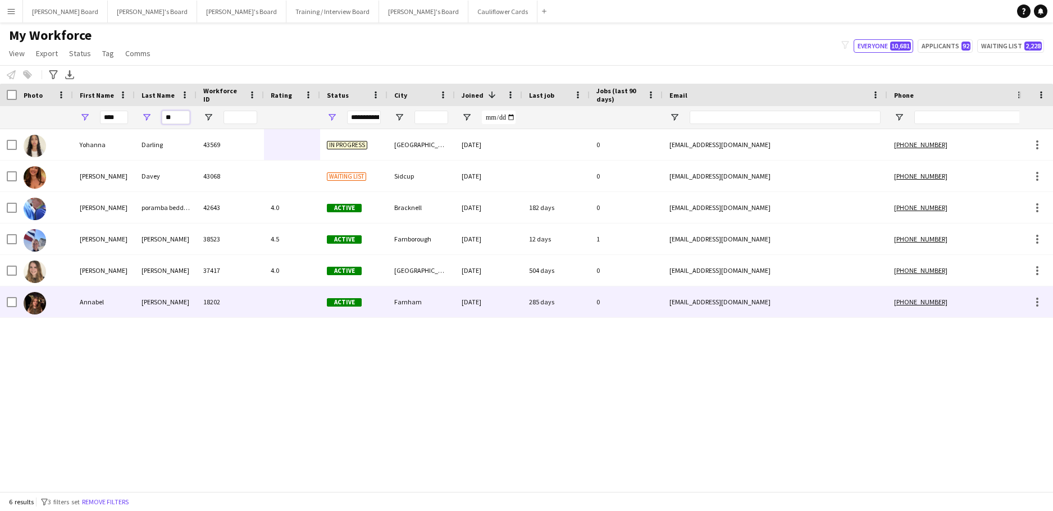
type input "**"
click at [168, 309] on div "[PERSON_NAME]" at bounding box center [166, 301] width 62 height 31
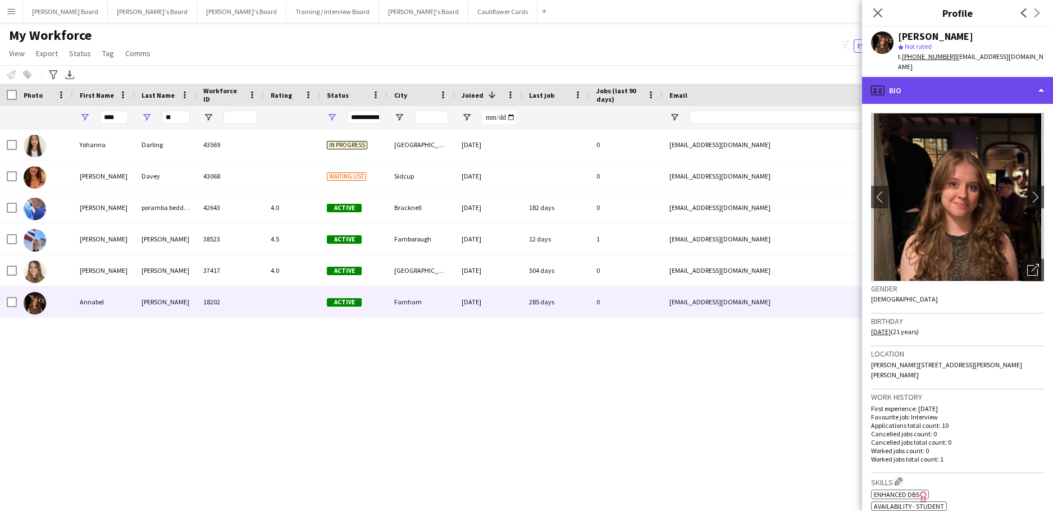
click at [967, 77] on div "profile Bio" at bounding box center [957, 90] width 191 height 27
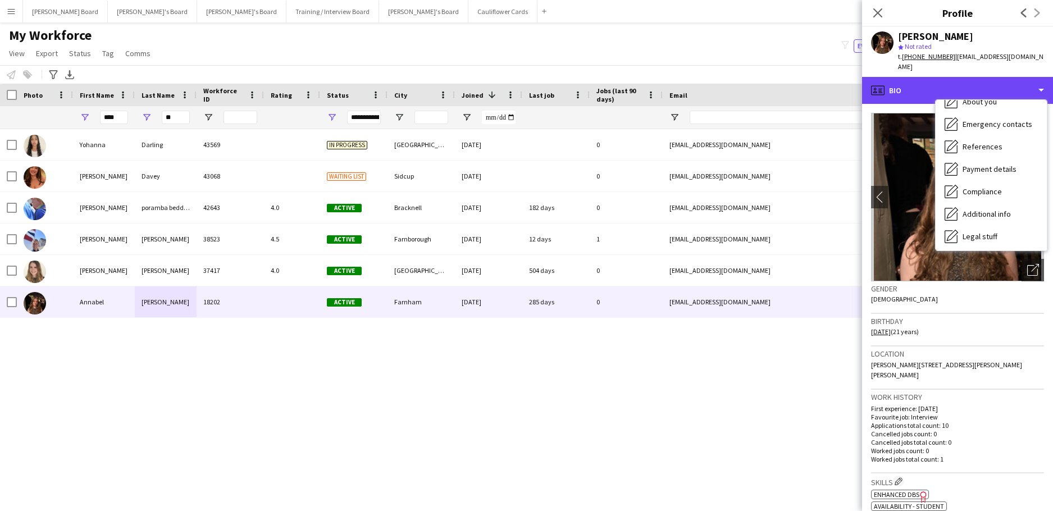
scroll to position [151, 0]
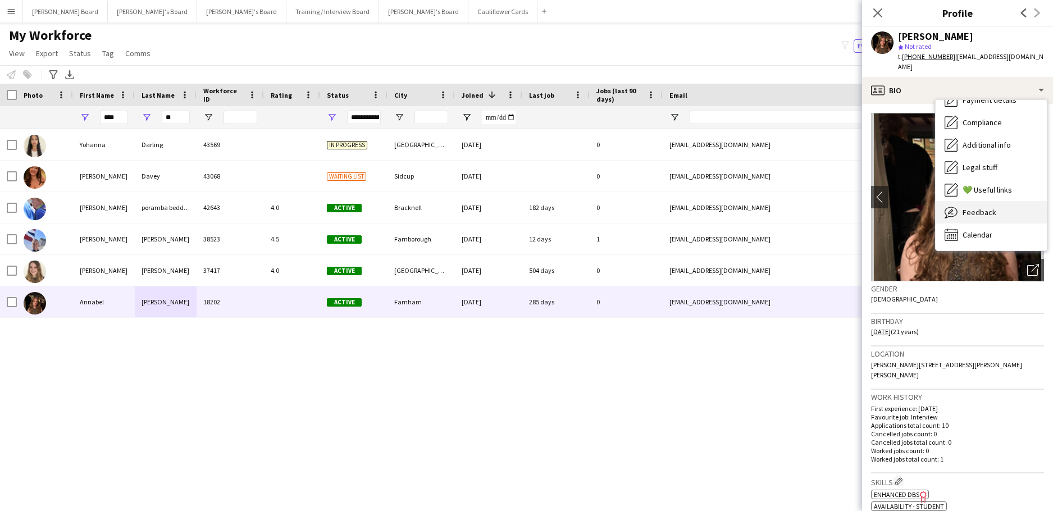
click at [1000, 206] on div "Feedback Feedback" at bounding box center [991, 212] width 111 height 22
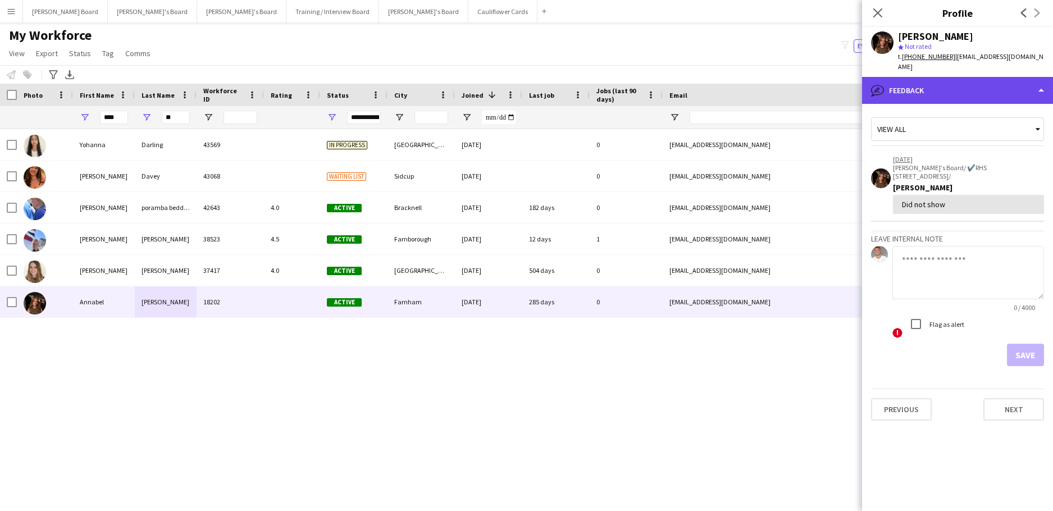
click at [928, 85] on div "bubble-pencil Feedback" at bounding box center [957, 90] width 191 height 27
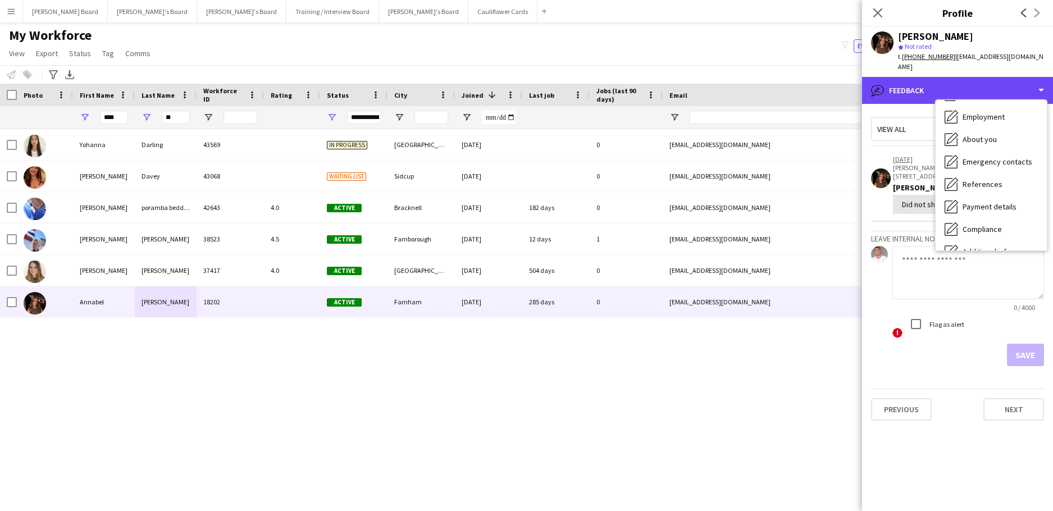
scroll to position [0, 0]
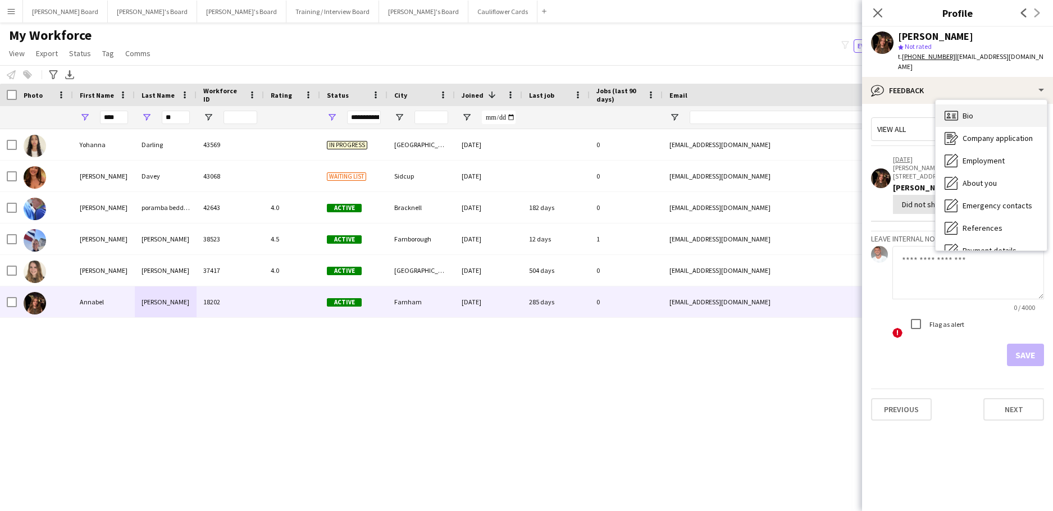
click at [986, 104] on div "Bio Bio" at bounding box center [991, 115] width 111 height 22
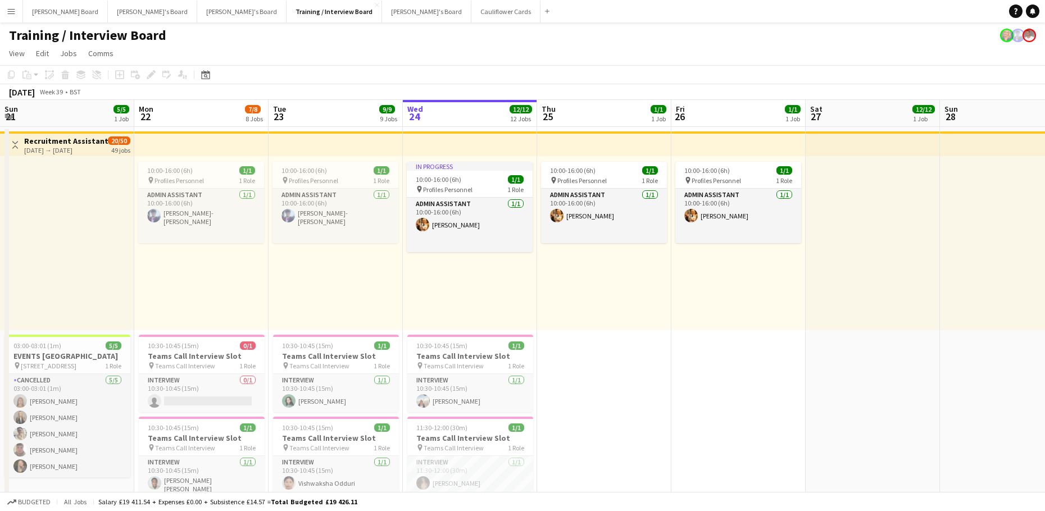
click at [286, 10] on button "Training / Interview Board Close" at bounding box center [333, 12] width 95 height 22
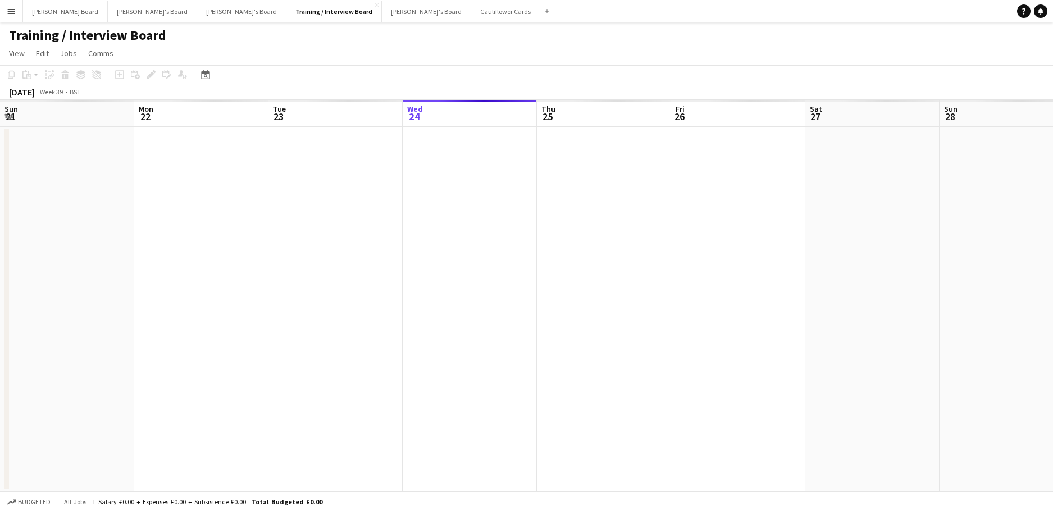
scroll to position [0, 268]
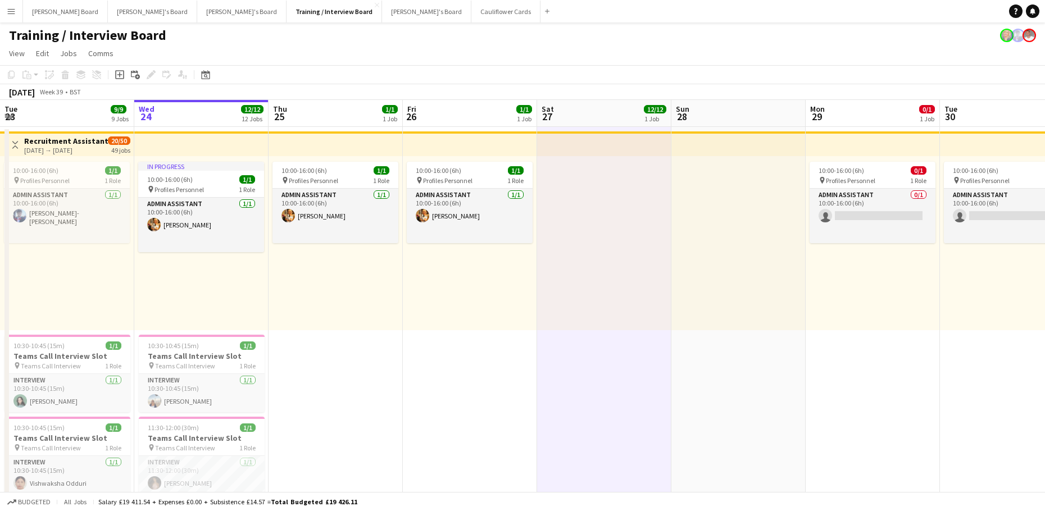
click at [10, 14] on app-icon "Menu" at bounding box center [11, 11] width 9 height 9
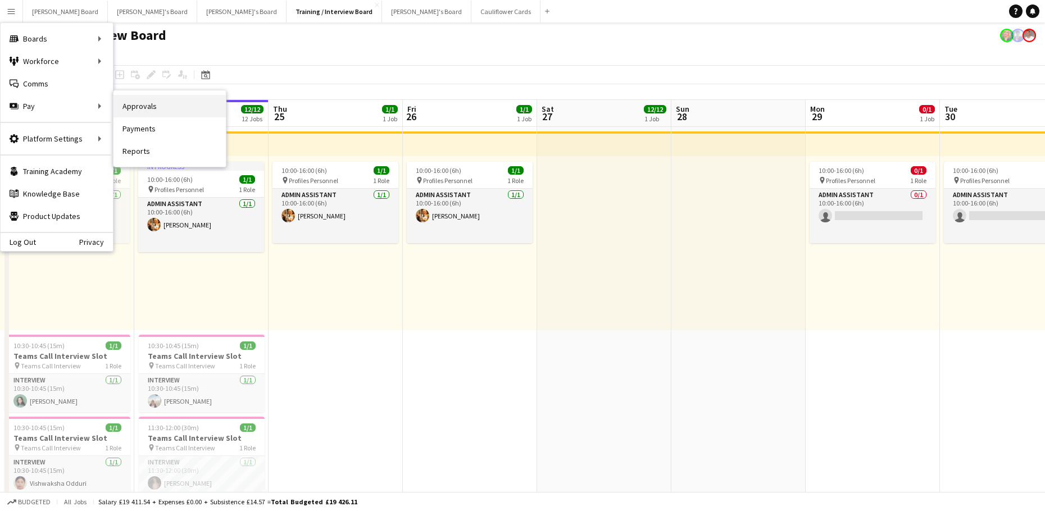
click at [154, 112] on link "Approvals" at bounding box center [169, 106] width 112 height 22
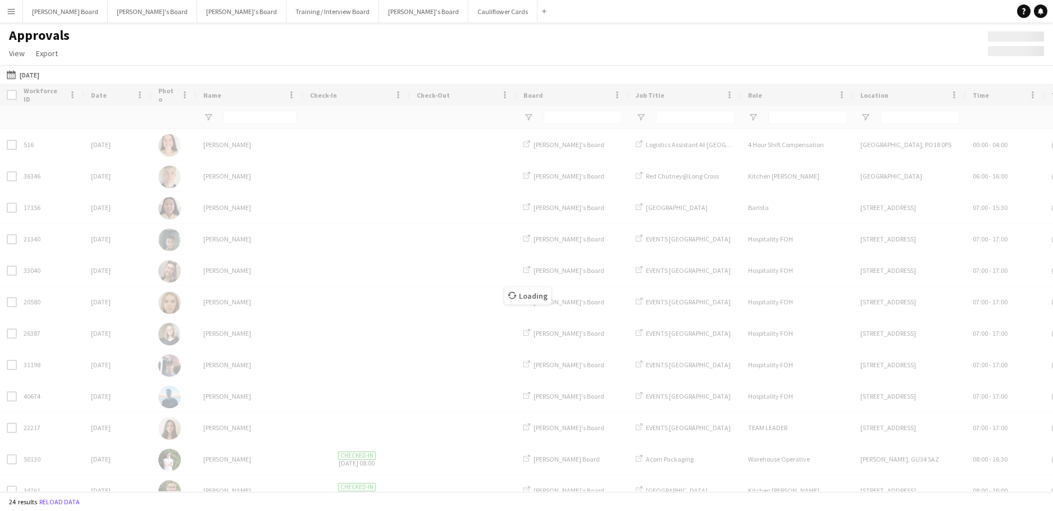
type input "**********"
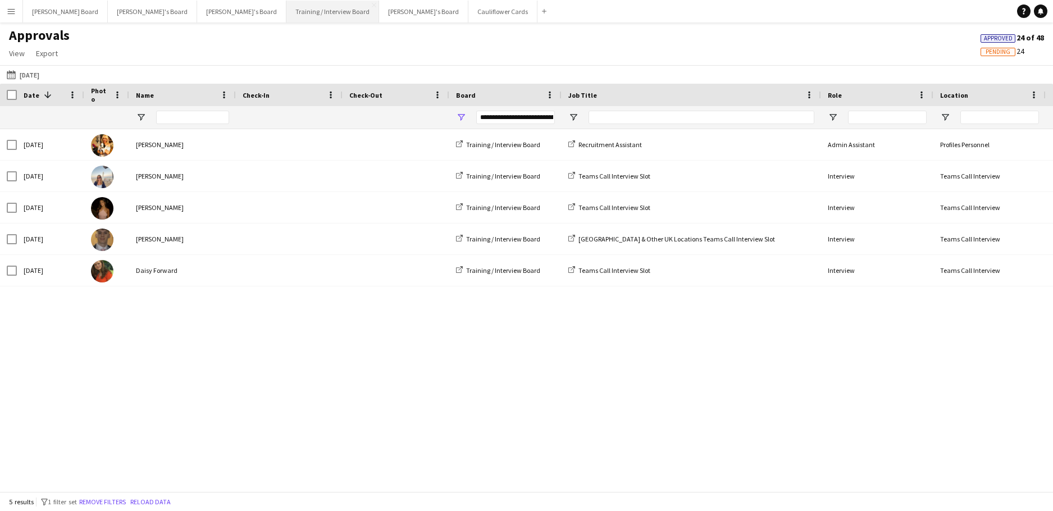
click at [286, 8] on button "Training / Interview Board Close" at bounding box center [332, 12] width 93 height 22
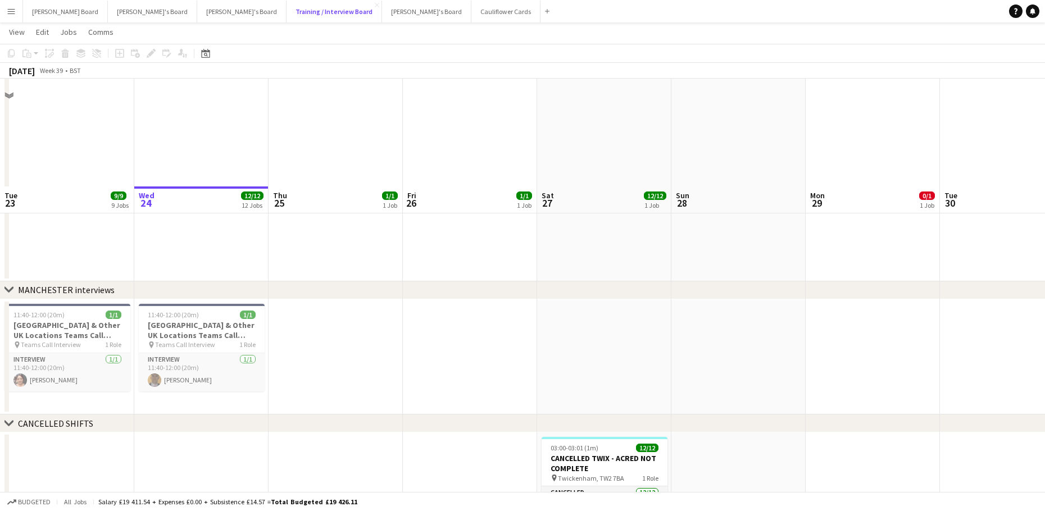
scroll to position [1573, 0]
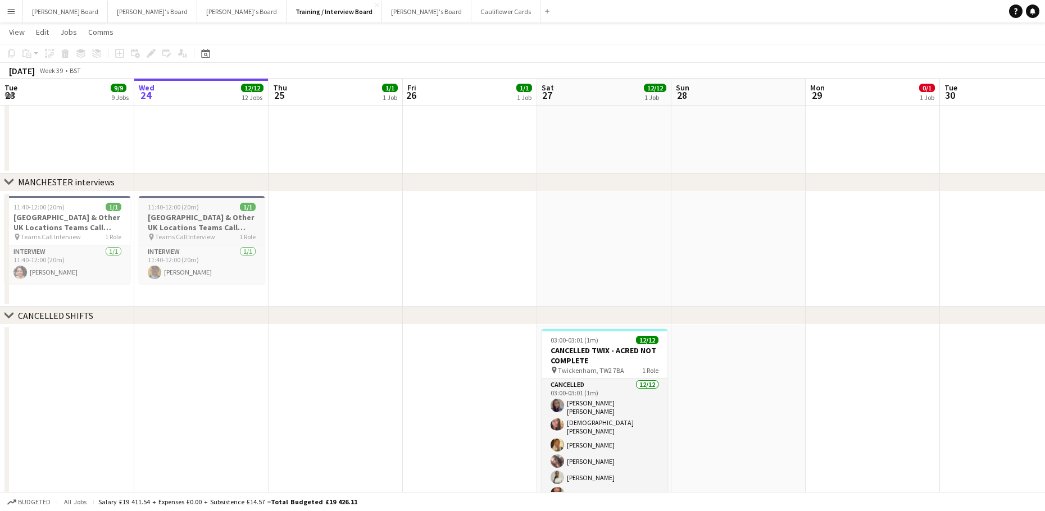
drag, startPoint x: 170, startPoint y: 223, endPoint x: 159, endPoint y: 211, distance: 16.3
click at [170, 223] on h3 "[GEOGRAPHIC_DATA] & Other UK Locations Teams Call Interview Slot" at bounding box center [202, 222] width 126 height 20
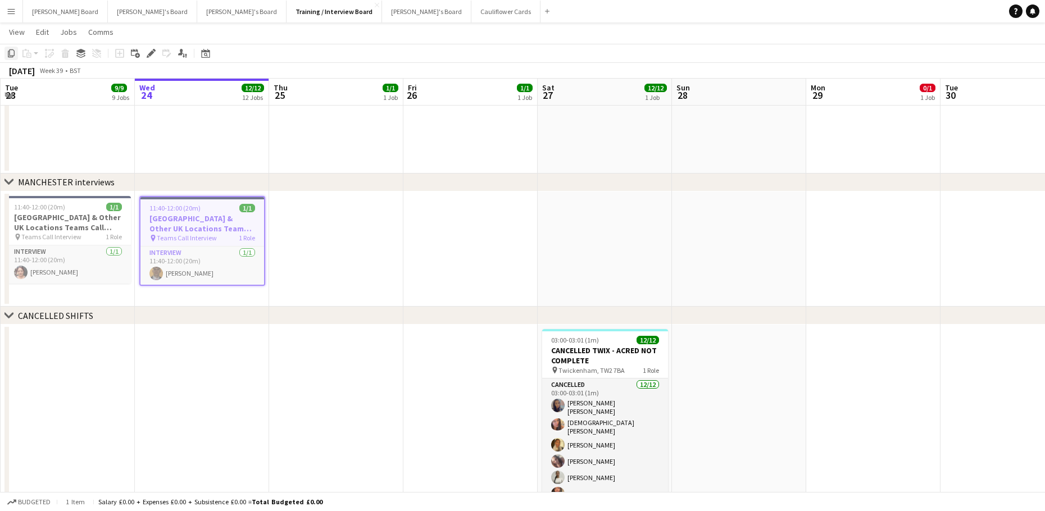
click at [12, 56] on icon "Copy" at bounding box center [11, 53] width 9 height 9
click at [188, 291] on app-date-cell "11:40-12:00 (20m) 1/1 [GEOGRAPHIC_DATA] & Other UK Locations Teams Call Intervi…" at bounding box center [202, 250] width 134 height 116
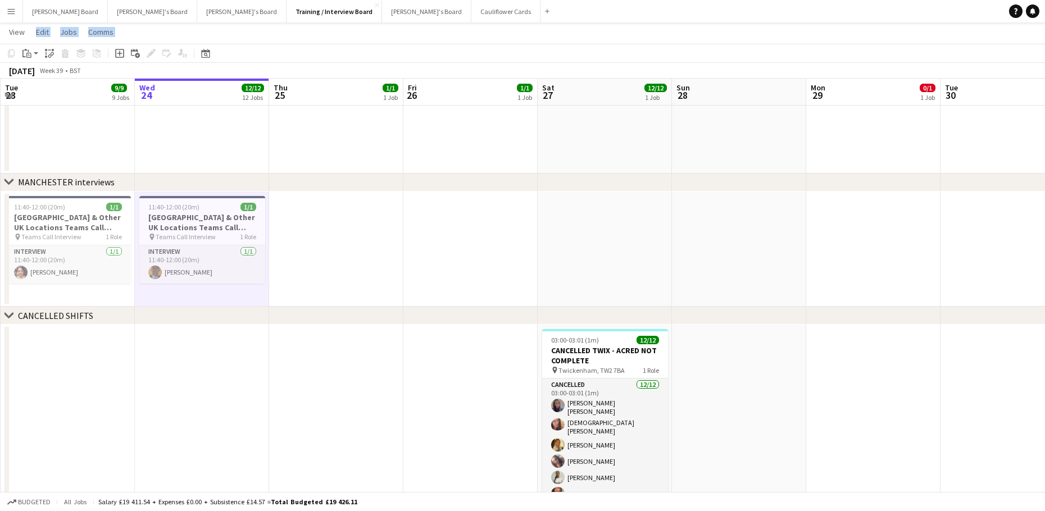
click at [221, 298] on app-date-cell "11:40-12:00 (20m) 1/1 [GEOGRAPHIC_DATA] & Other UK Locations Teams Call Intervi…" at bounding box center [202, 250] width 134 height 116
click at [26, 58] on div "Paste" at bounding box center [26, 53] width 13 height 13
click at [47, 79] on link "Paste Ctrl+V" at bounding box center [83, 75] width 106 height 10
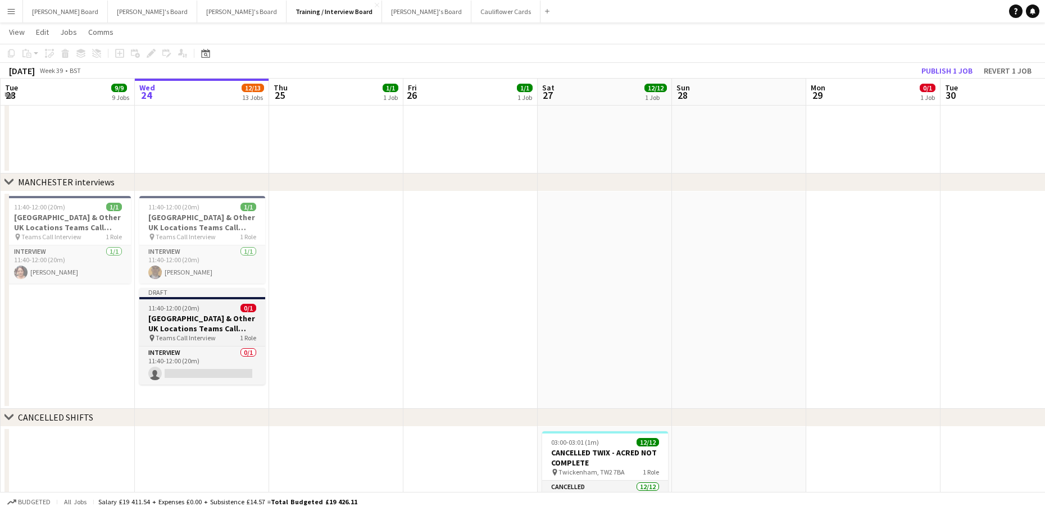
click at [189, 317] on h3 "[GEOGRAPHIC_DATA] & Other UK Locations Teams Call Interview Slot" at bounding box center [202, 323] width 126 height 20
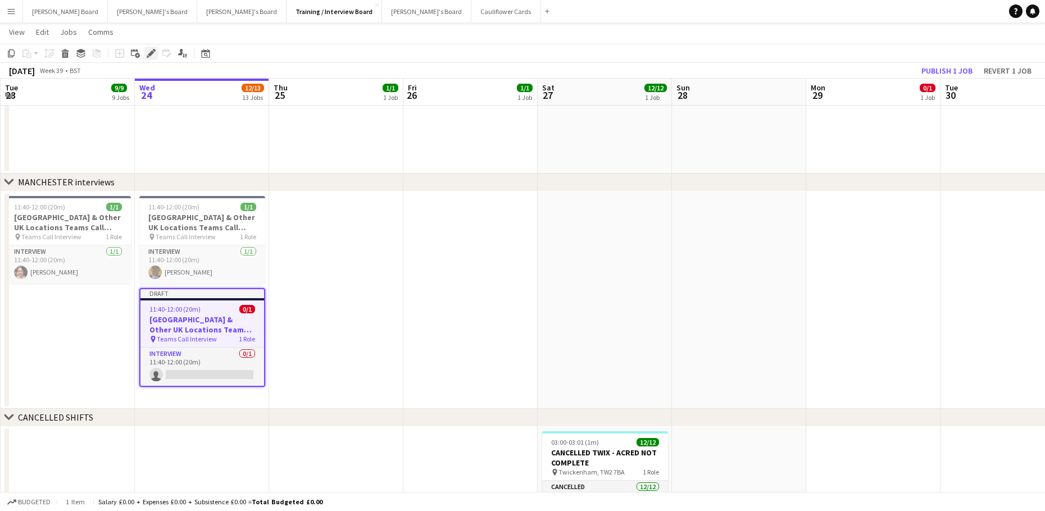
click at [151, 54] on icon at bounding box center [151, 54] width 6 height 6
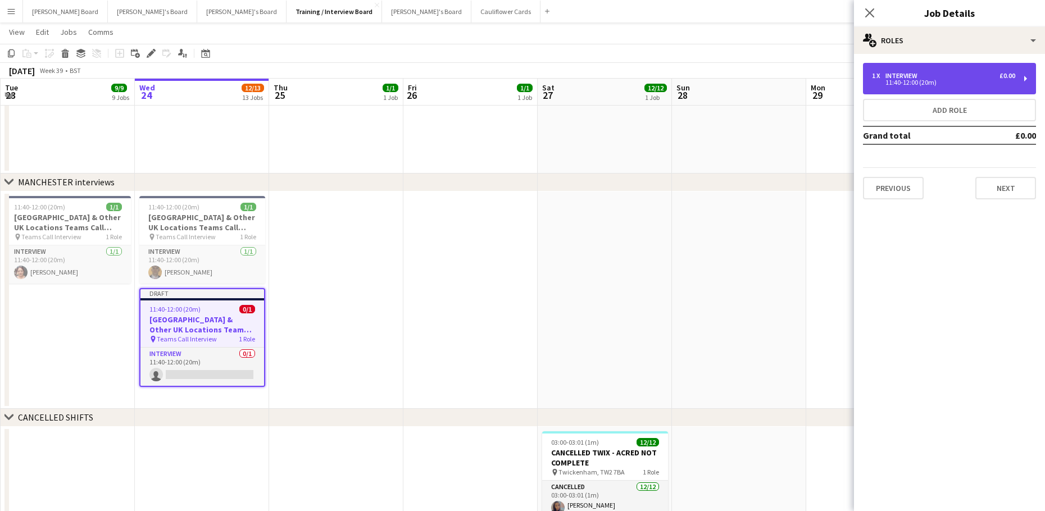
click at [936, 80] on div "11:40-12:00 (20m)" at bounding box center [943, 83] width 143 height 6
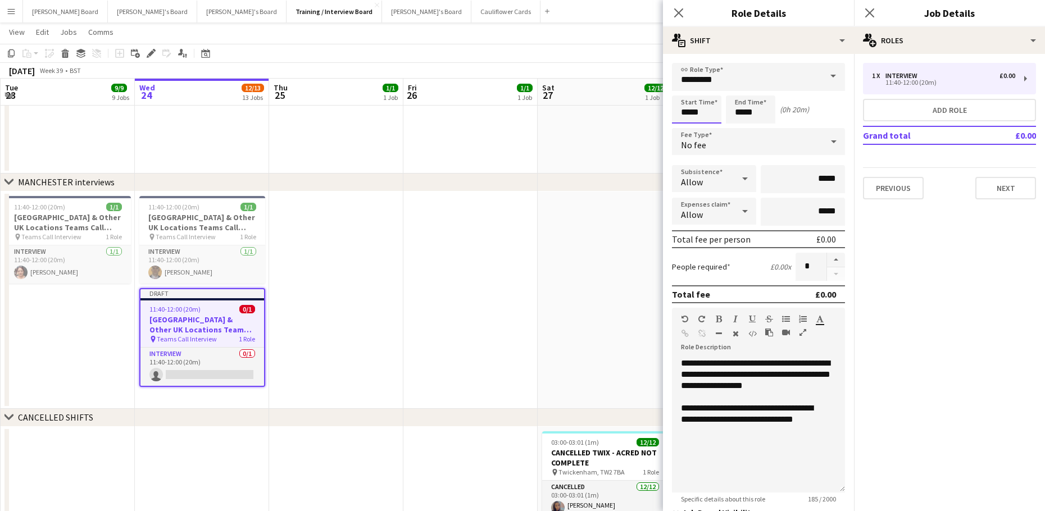
click at [716, 116] on input "*****" at bounding box center [696, 109] width 49 height 28
type input "*****"
click at [683, 89] on div at bounding box center [685, 89] width 22 height 11
click at [728, 105] on input "*****" at bounding box center [750, 109] width 49 height 28
type input "*****"
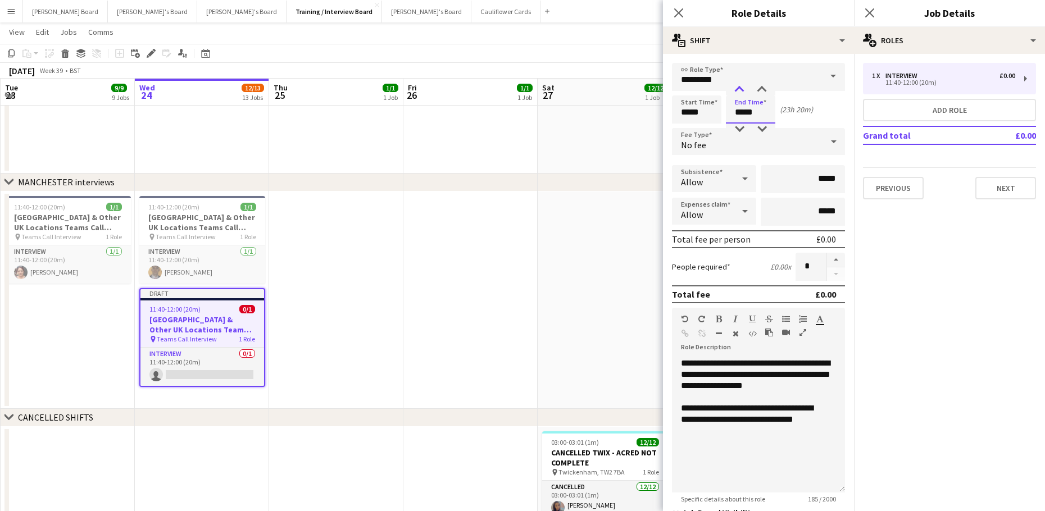
click at [739, 89] on div at bounding box center [739, 89] width 22 height 11
click at [384, 307] on app-date-cell at bounding box center [336, 300] width 134 height 217
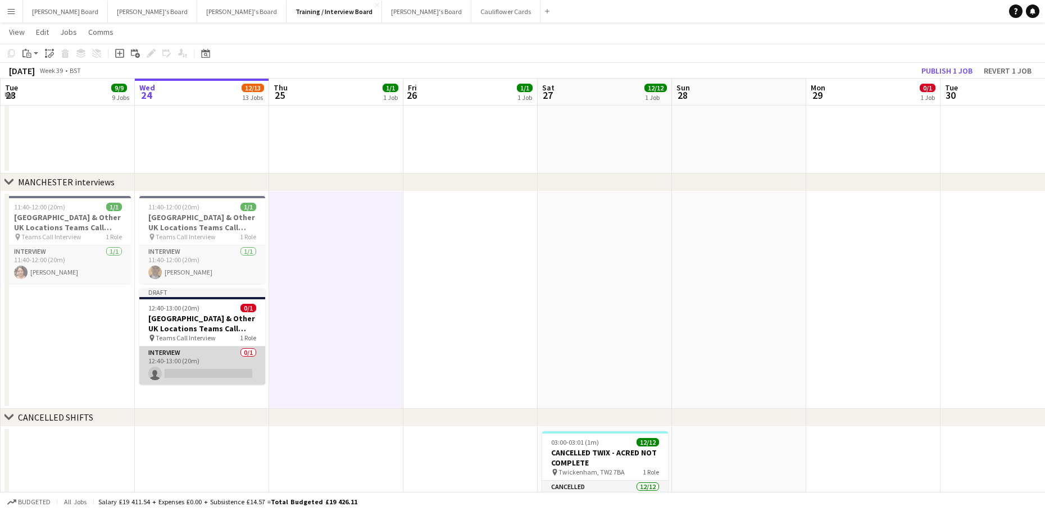
click at [183, 354] on app-card-role "Interview 0/1 12:40-13:00 (20m) single-neutral-actions" at bounding box center [202, 366] width 126 height 38
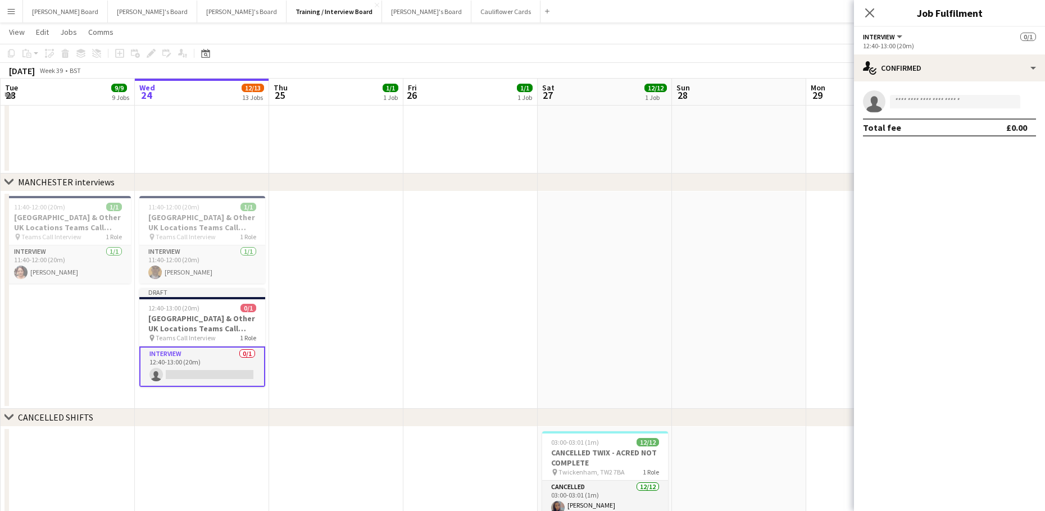
click at [911, 113] on app-confirmed-crew "single-neutral-actions Total fee £0.00" at bounding box center [949, 113] width 191 height 46
click at [918, 103] on input at bounding box center [955, 101] width 130 height 13
type input "*"
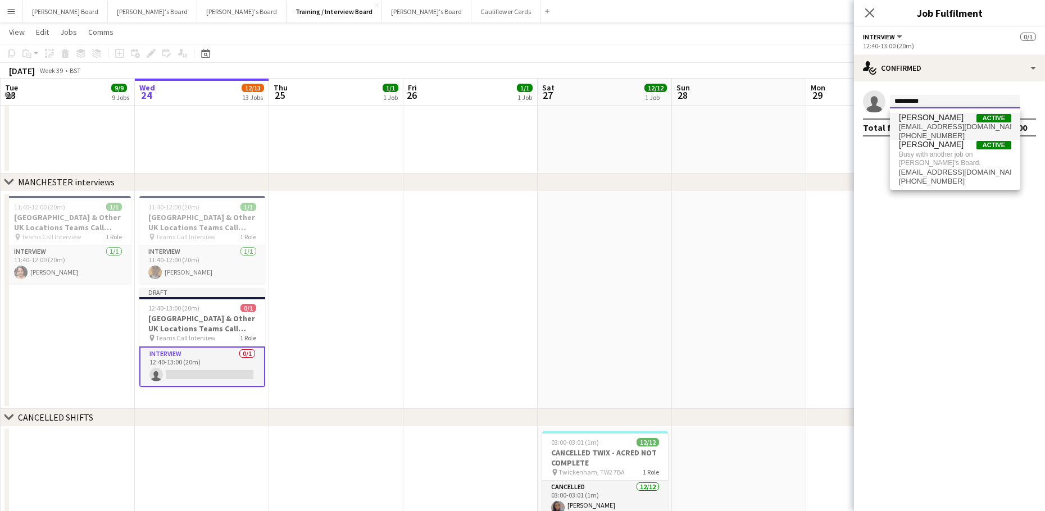
type input "*********"
click at [939, 125] on span "annabellucydavies@gmail.com" at bounding box center [955, 126] width 112 height 9
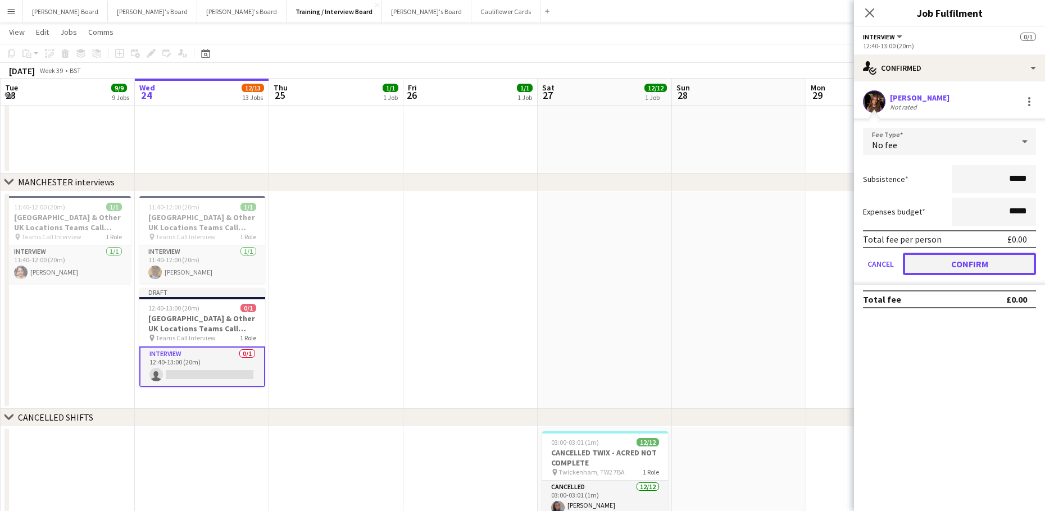
click at [935, 257] on button "Confirm" at bounding box center [969, 264] width 133 height 22
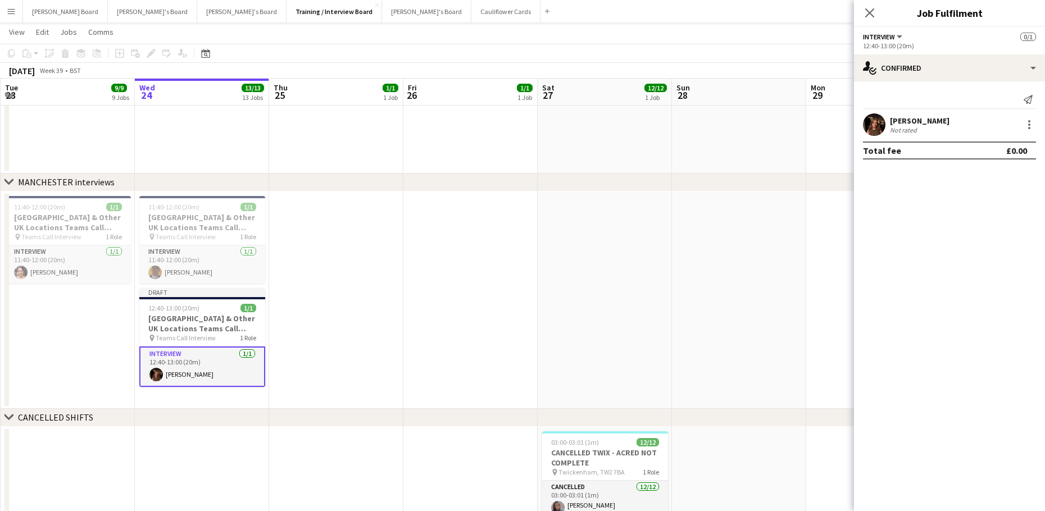
click at [640, 298] on app-date-cell at bounding box center [604, 300] width 134 height 217
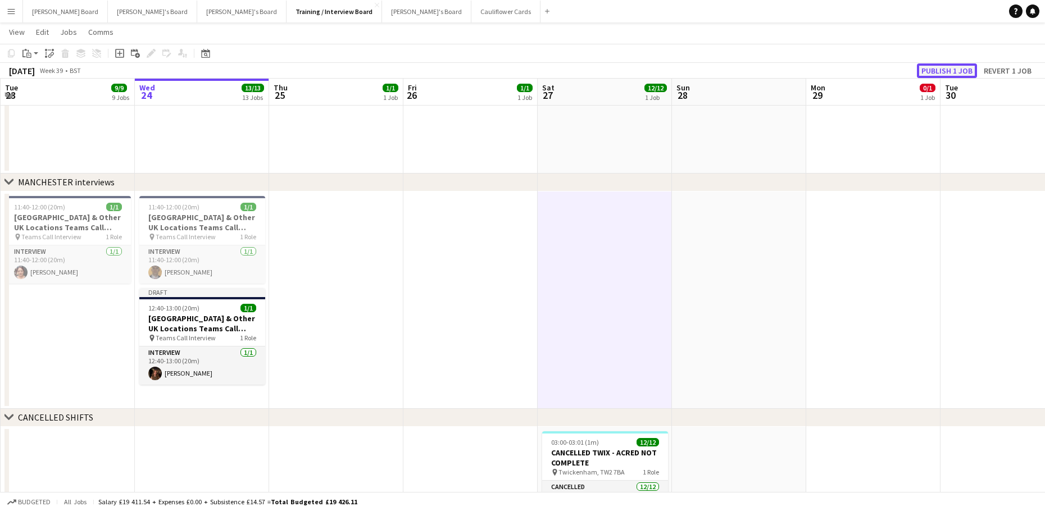
click at [926, 68] on button "Publish 1 job" at bounding box center [947, 70] width 60 height 15
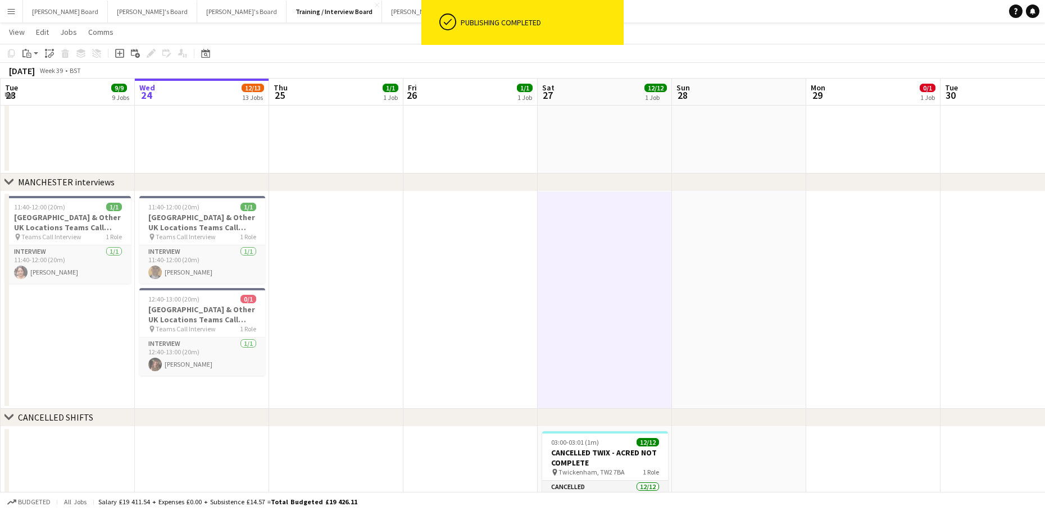
click at [5, 11] on button "Menu" at bounding box center [11, 11] width 22 height 22
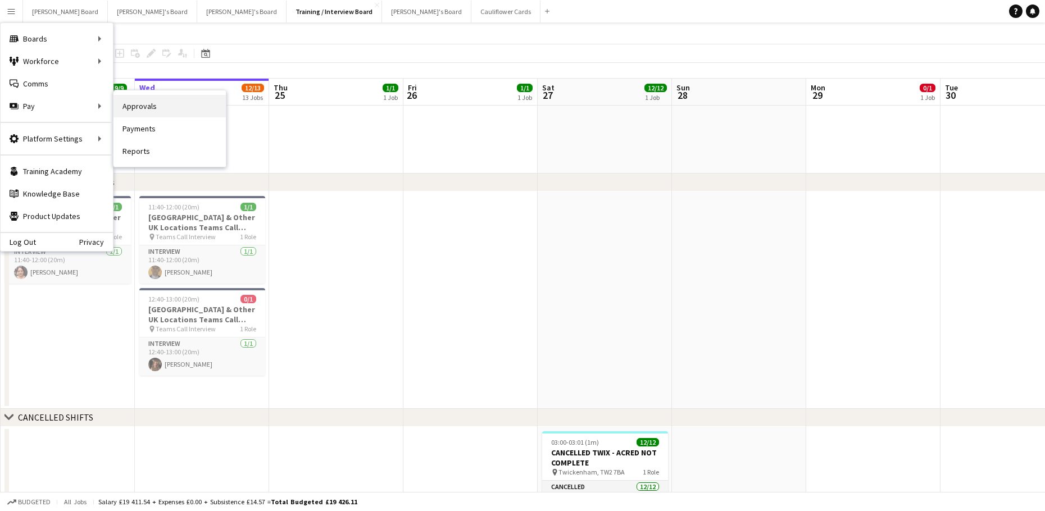
click at [137, 111] on link "Approvals" at bounding box center [169, 106] width 112 height 22
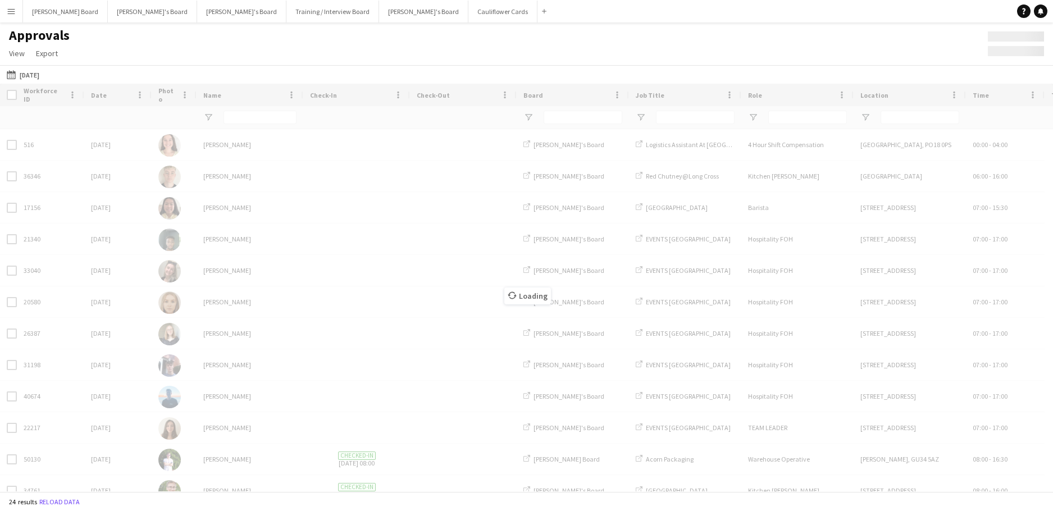
type input "**********"
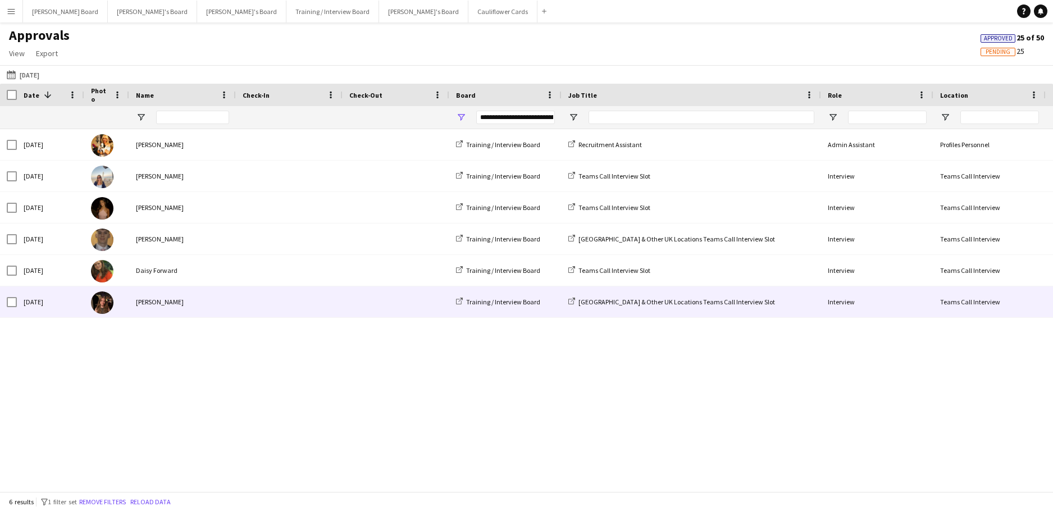
click at [188, 302] on div "[PERSON_NAME]" at bounding box center [182, 301] width 107 height 31
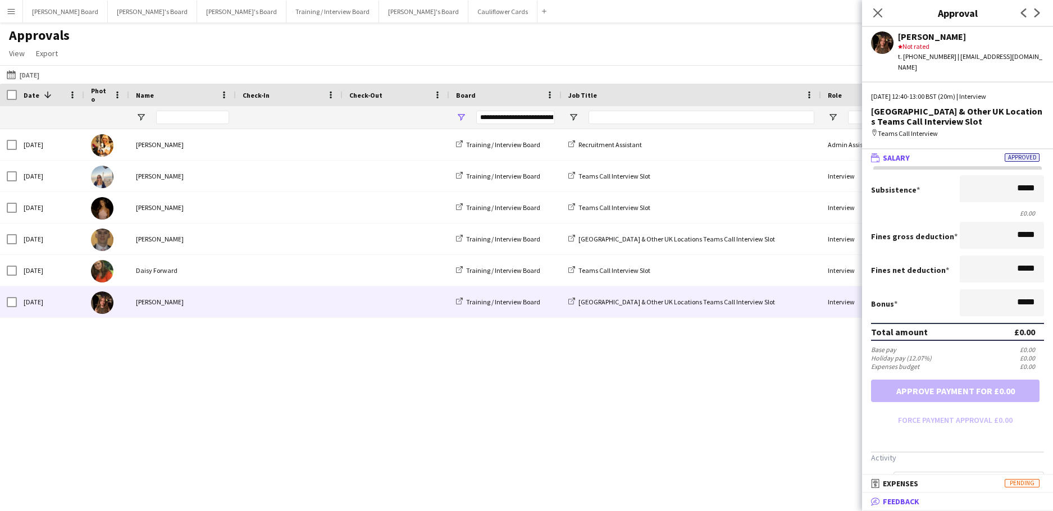
click at [917, 507] on mat-expansion-panel-header "bubble-pencil Feedback" at bounding box center [957, 501] width 191 height 17
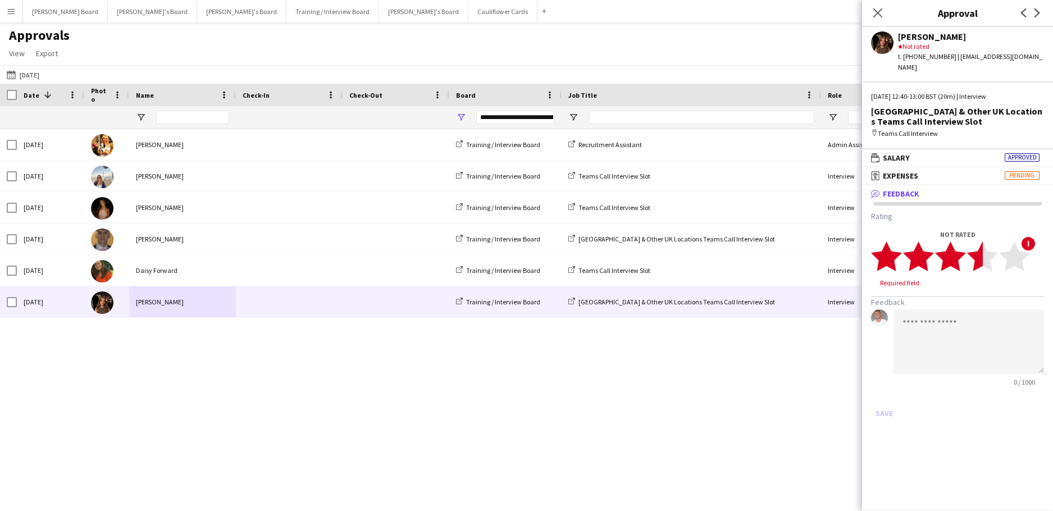
click at [982, 243] on polygon at bounding box center [982, 255] width 31 height 29
click at [918, 303] on textarea at bounding box center [969, 331] width 151 height 65
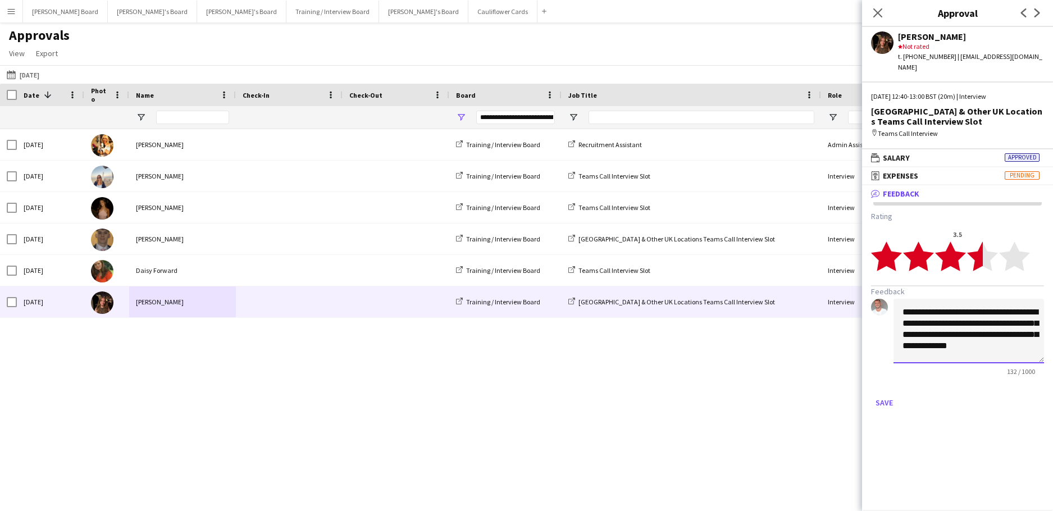
scroll to position [1, 0]
type textarea "**********"
drag, startPoint x: 880, startPoint y: 387, endPoint x: 886, endPoint y: 398, distance: 12.6
click at [880, 394] on button "Save" at bounding box center [884, 403] width 26 height 18
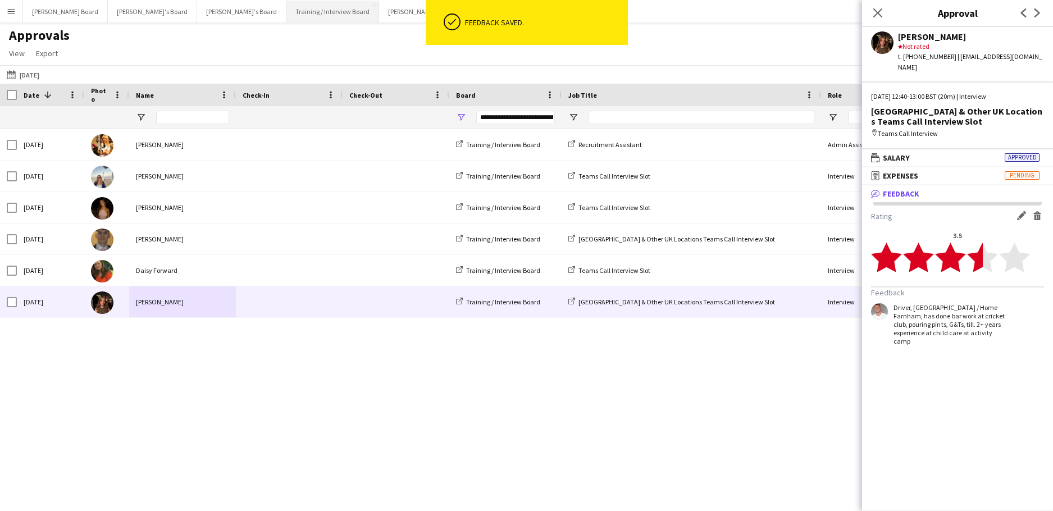
click at [286, 16] on button "Training / Interview Board Close" at bounding box center [332, 12] width 93 height 22
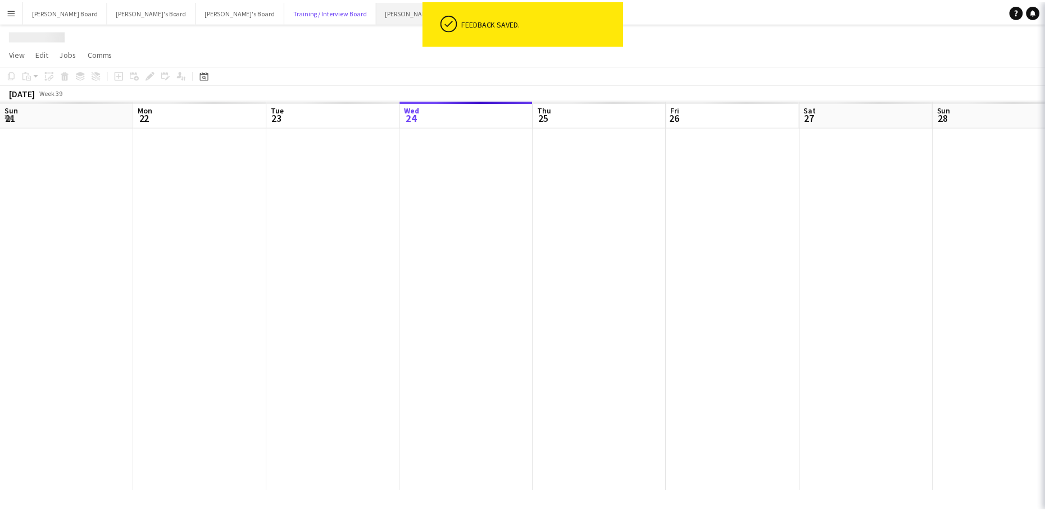
scroll to position [0, 268]
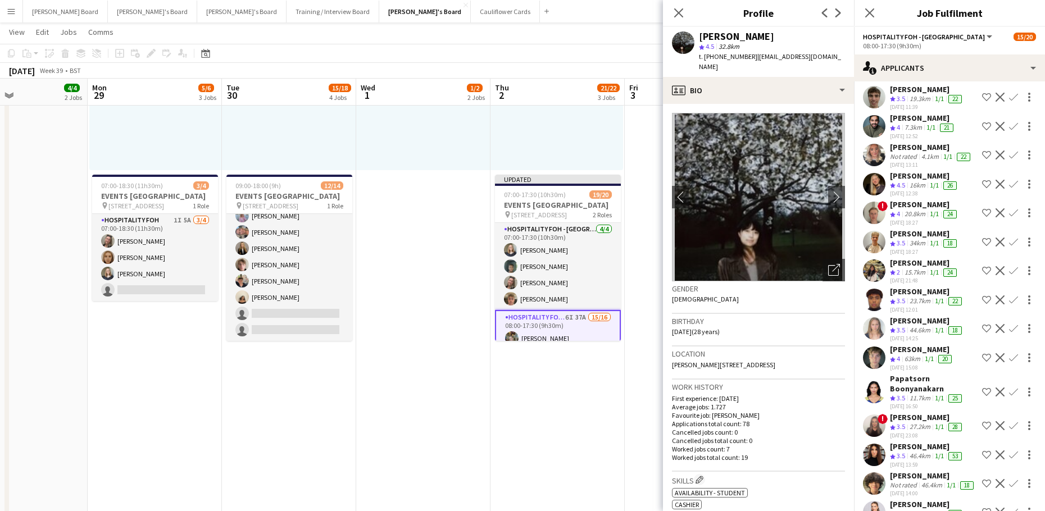
scroll to position [569, 0]
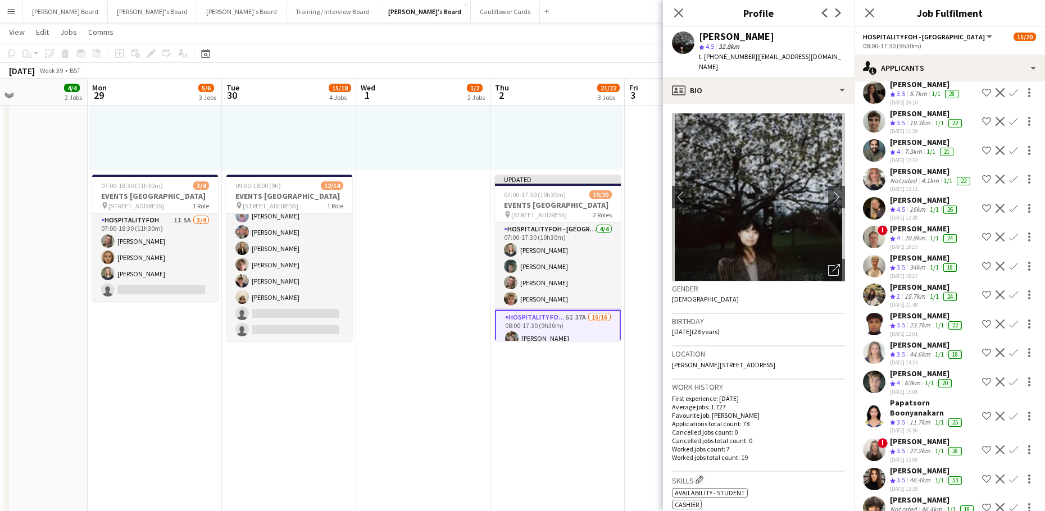
click at [914, 214] on div "[DATE] 12:38" at bounding box center [924, 217] width 69 height 7
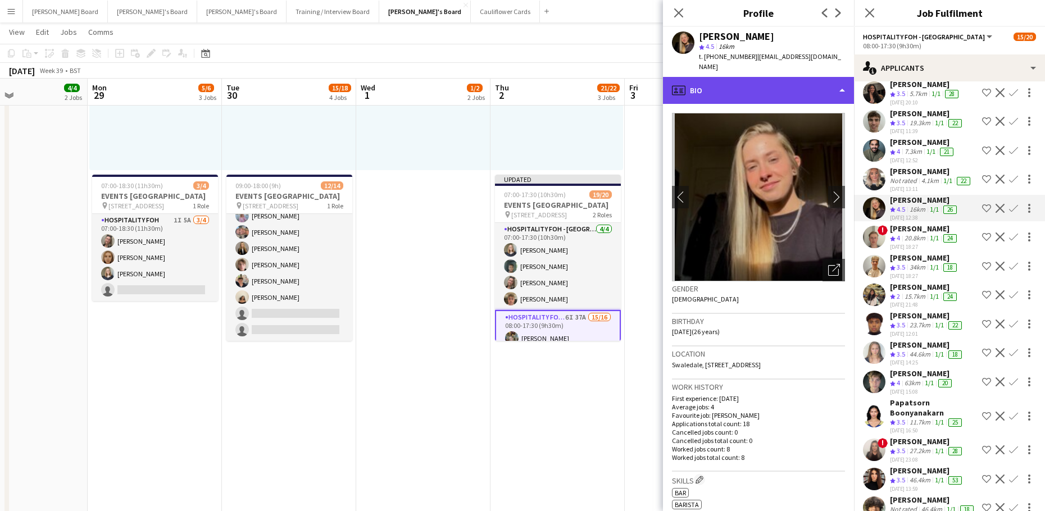
click at [770, 78] on div "profile Bio" at bounding box center [758, 90] width 191 height 27
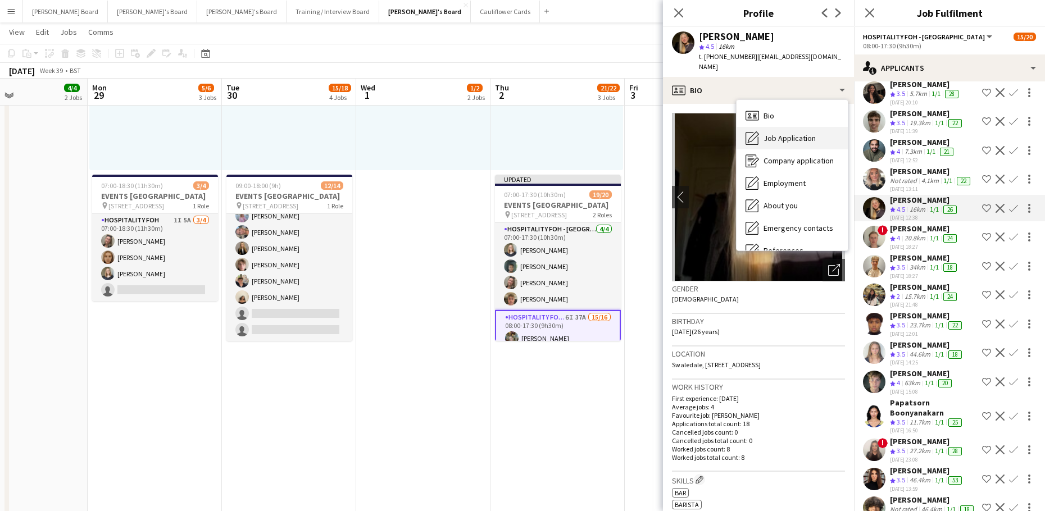
click at [797, 127] on div "Job Application Job Application" at bounding box center [791, 138] width 111 height 22
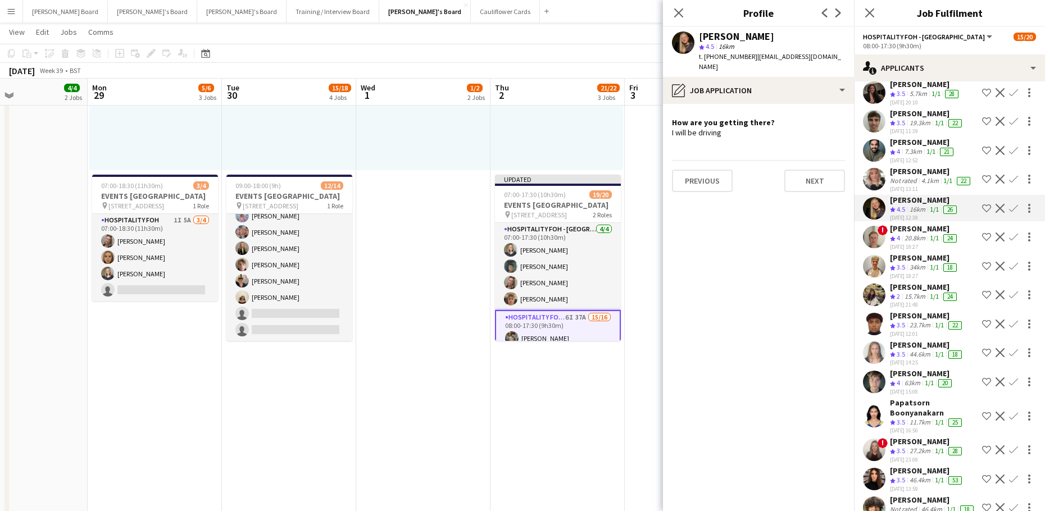
click at [1009, 204] on app-icon "Confirm" at bounding box center [1013, 208] width 9 height 9
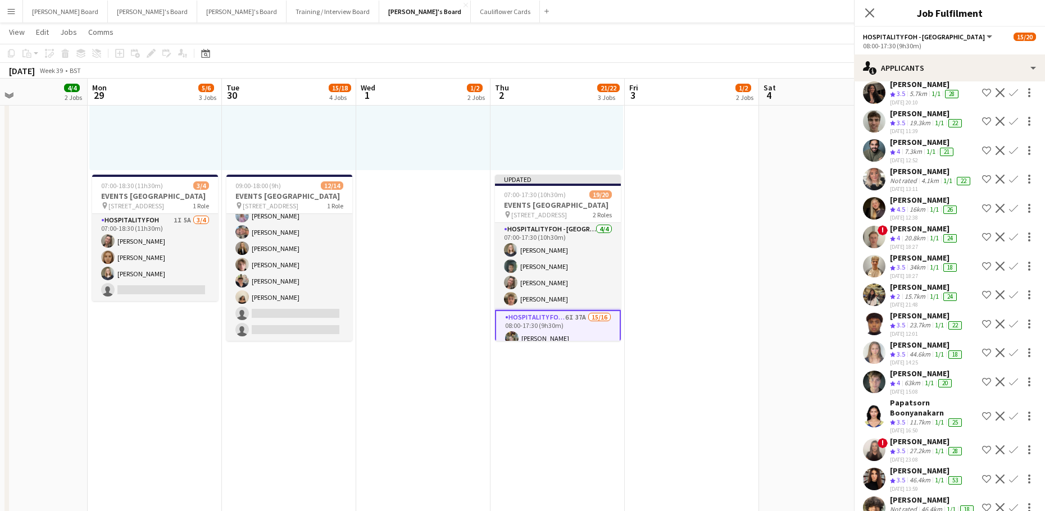
click at [1009, 204] on app-icon "Confirm" at bounding box center [1013, 208] width 9 height 9
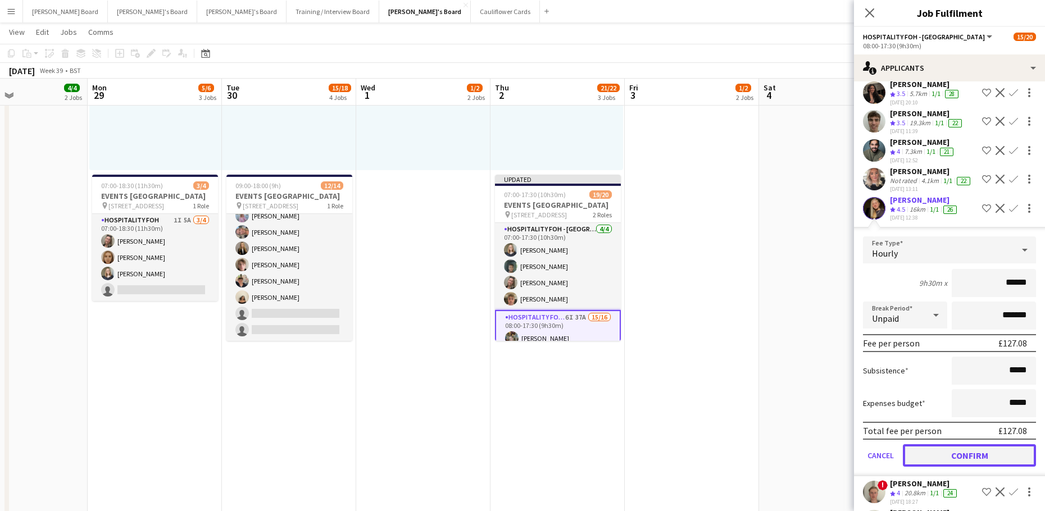
drag, startPoint x: 930, startPoint y: 445, endPoint x: 924, endPoint y: 431, distance: 15.6
click at [929, 445] on button "Confirm" at bounding box center [969, 455] width 133 height 22
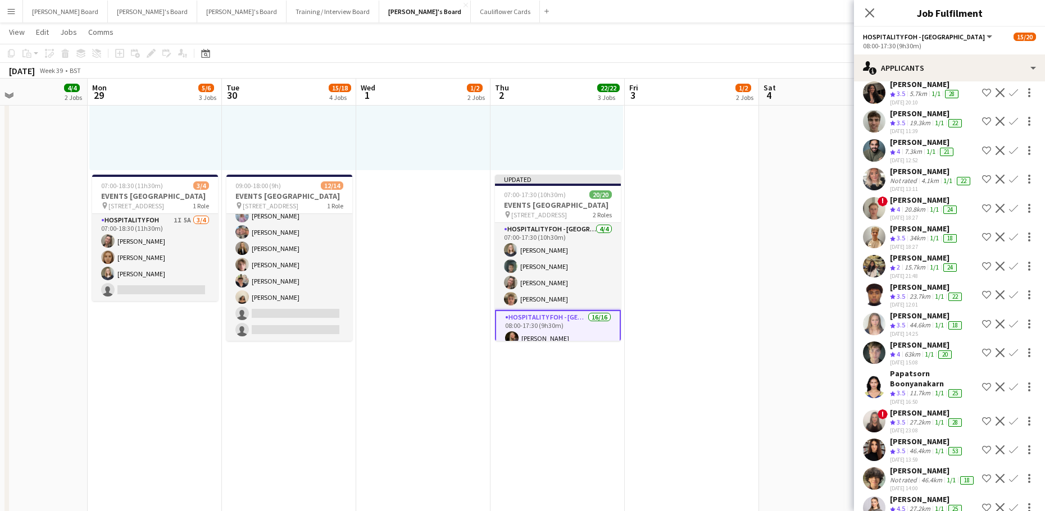
drag, startPoint x: 706, startPoint y: 176, endPoint x: 819, endPoint y: 138, distance: 119.0
click at [707, 176] on app-date-cell "08:00-16:00 (8h) 1/1 pin Woking, GU21 4YH 1 Role Barista [DATE] 08:00-16:00 (8h…" at bounding box center [692, 266] width 134 height 1005
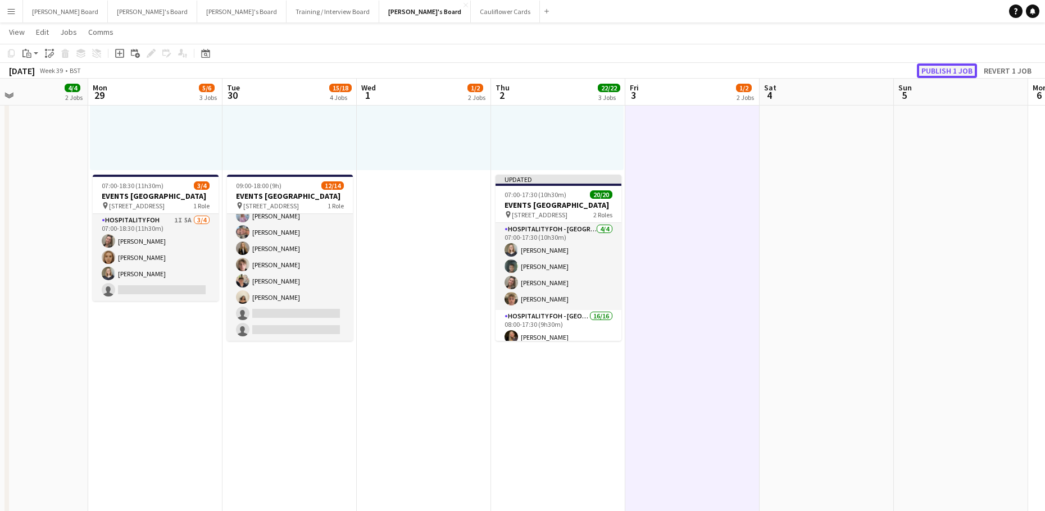
click at [942, 75] on button "Publish 1 job" at bounding box center [947, 70] width 60 height 15
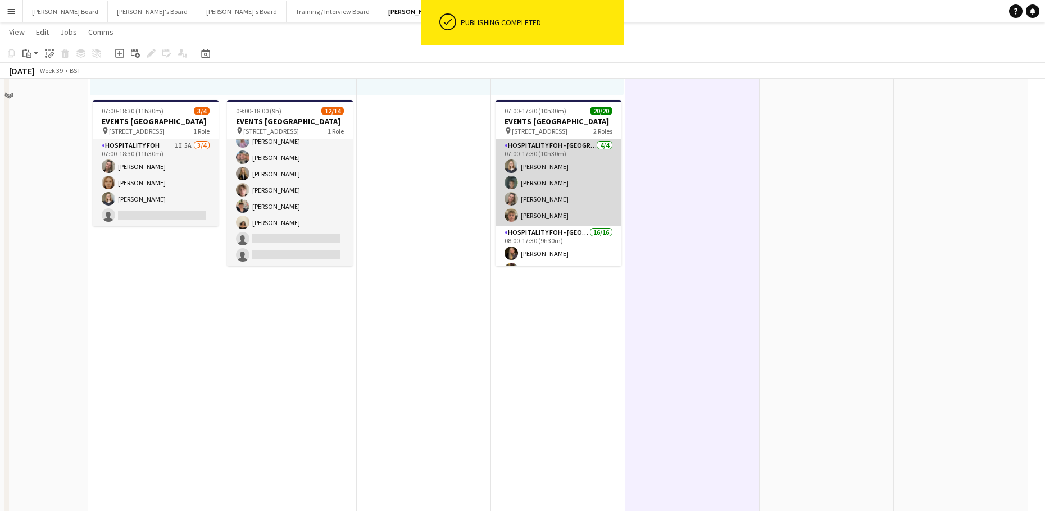
scroll to position [621, 0]
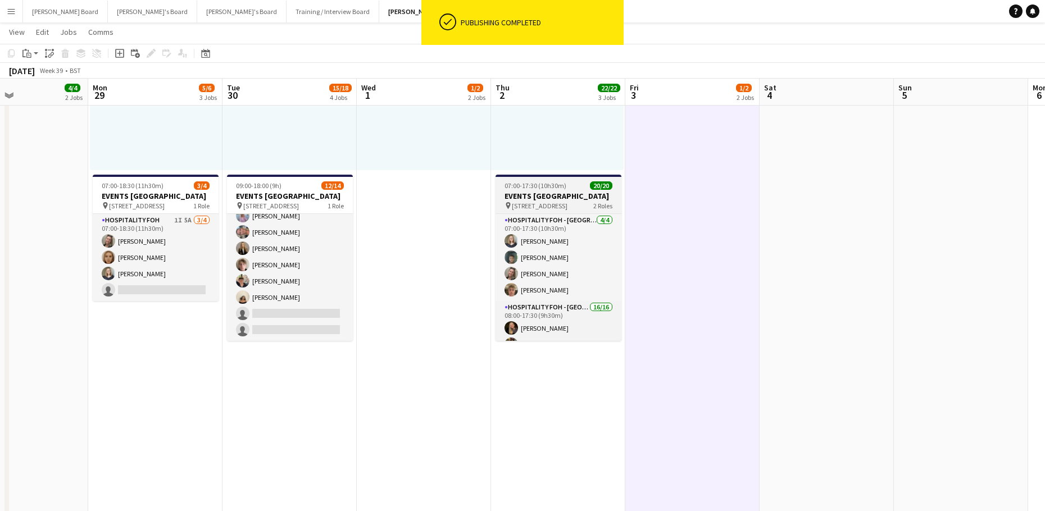
click at [536, 197] on h3 "EVENTS [GEOGRAPHIC_DATA]" at bounding box center [558, 196] width 126 height 10
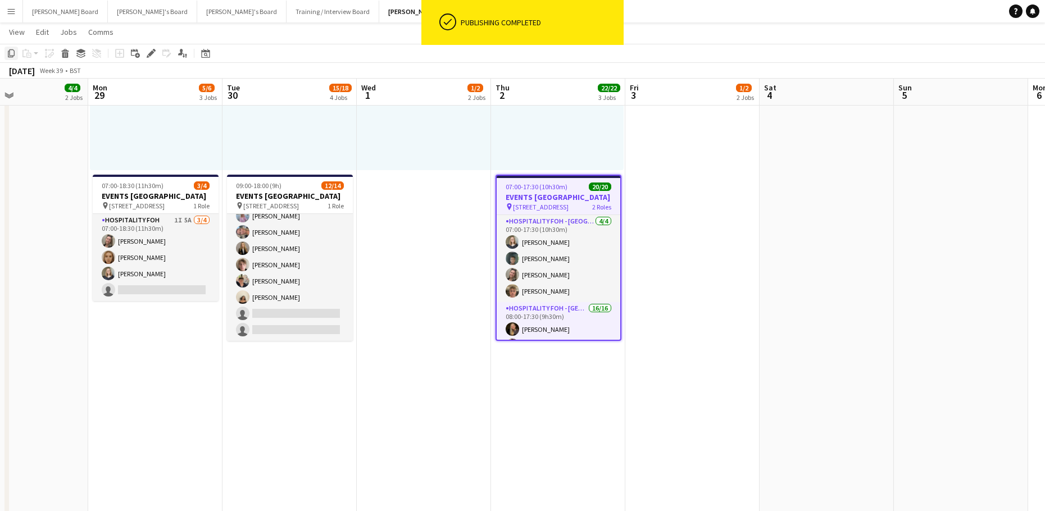
click at [9, 52] on icon "Copy" at bounding box center [11, 53] width 9 height 9
click at [461, 358] on app-date-cell "08:00-16:00 (8h) 1/1 pin Woking, GU21 4YH 1 Role Barista [DATE] 08:00-16:00 (8h…" at bounding box center [424, 266] width 134 height 1005
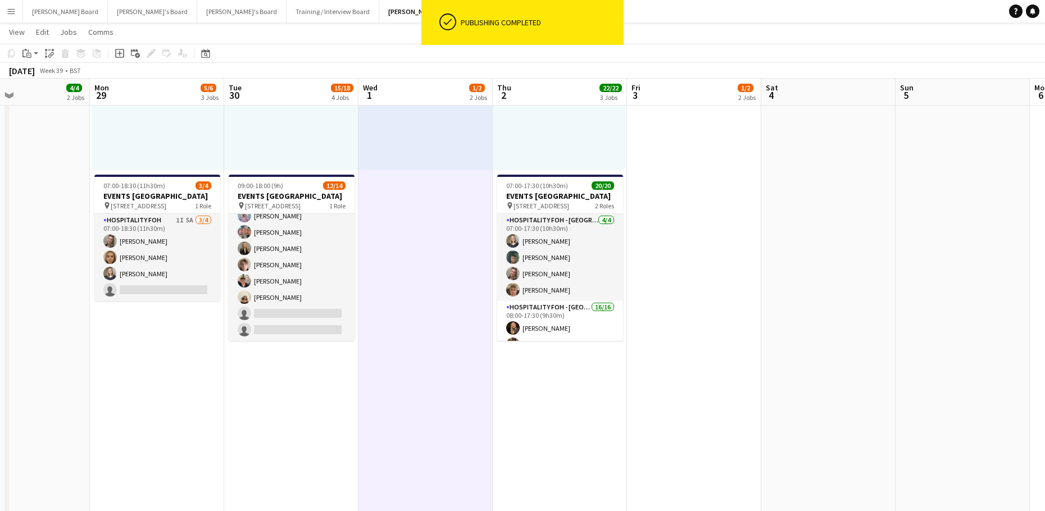
click at [555, 371] on app-date-cell "08:00-16:00 (8h) 1/1 pin Woking, GU21 4YH 1 Role Barista [DATE] 08:00-16:00 (8h…" at bounding box center [560, 266] width 134 height 1005
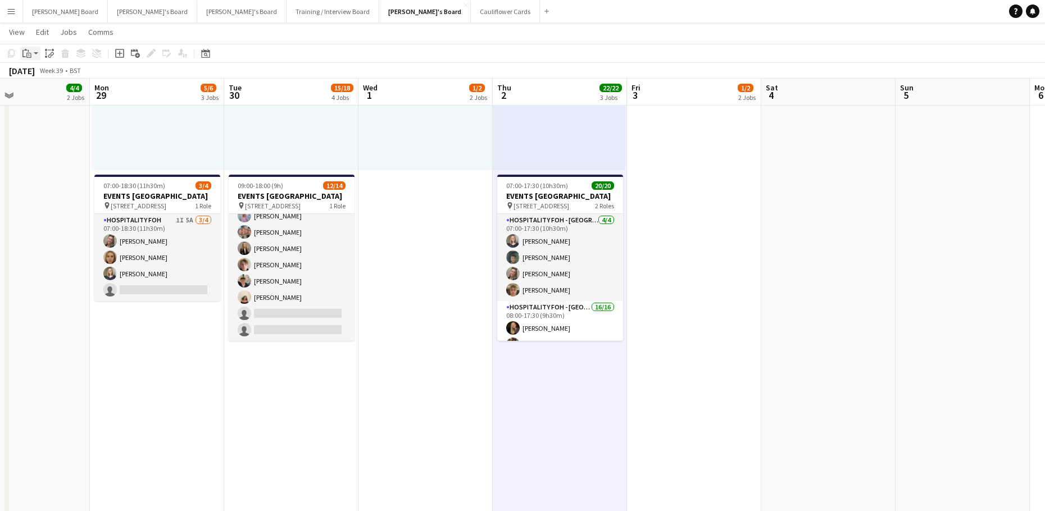
click at [24, 55] on icon "Paste" at bounding box center [26, 53] width 9 height 9
click at [32, 78] on link "Paste Ctrl+V" at bounding box center [83, 75] width 106 height 10
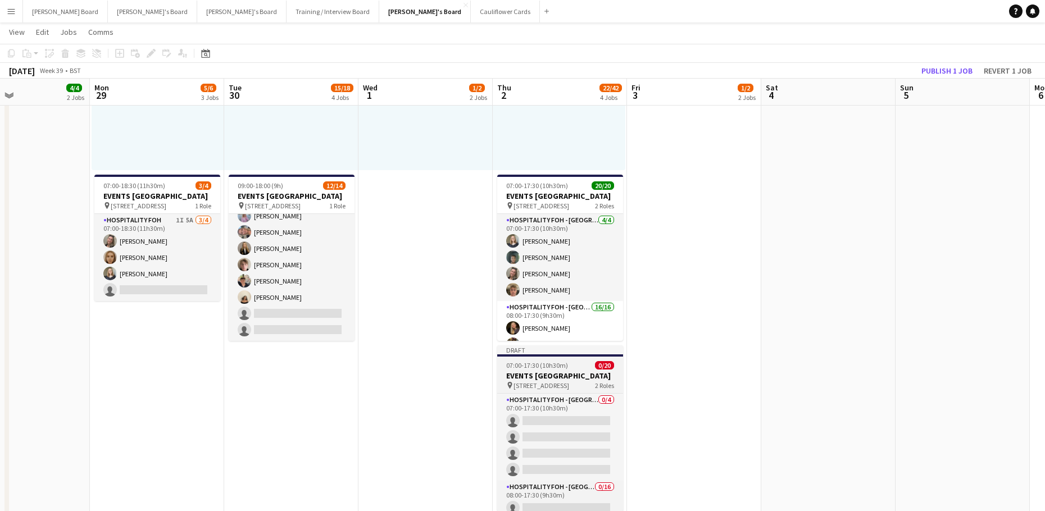
click at [544, 367] on span "07:00-17:30 (10h30m)" at bounding box center [537, 365] width 62 height 8
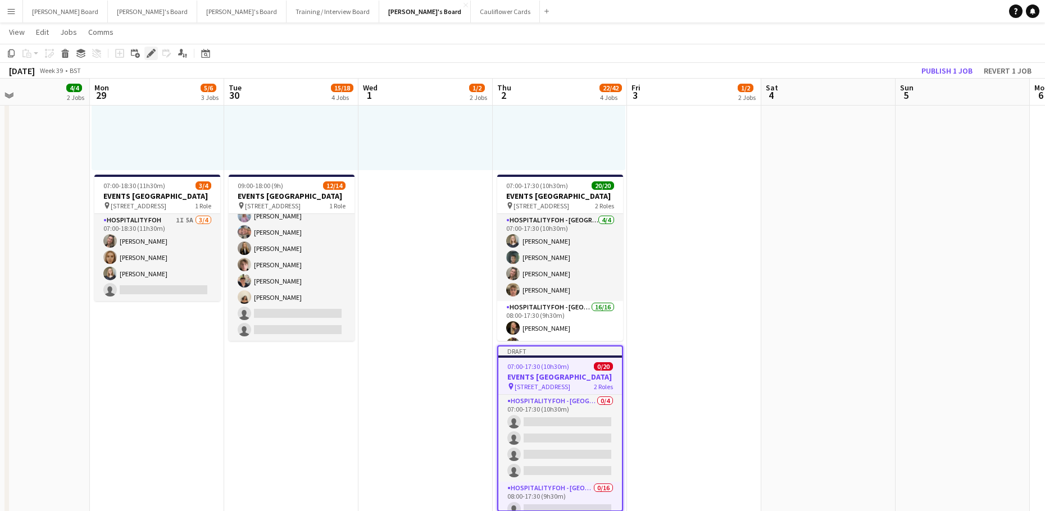
click at [149, 54] on icon at bounding box center [151, 54] width 6 height 6
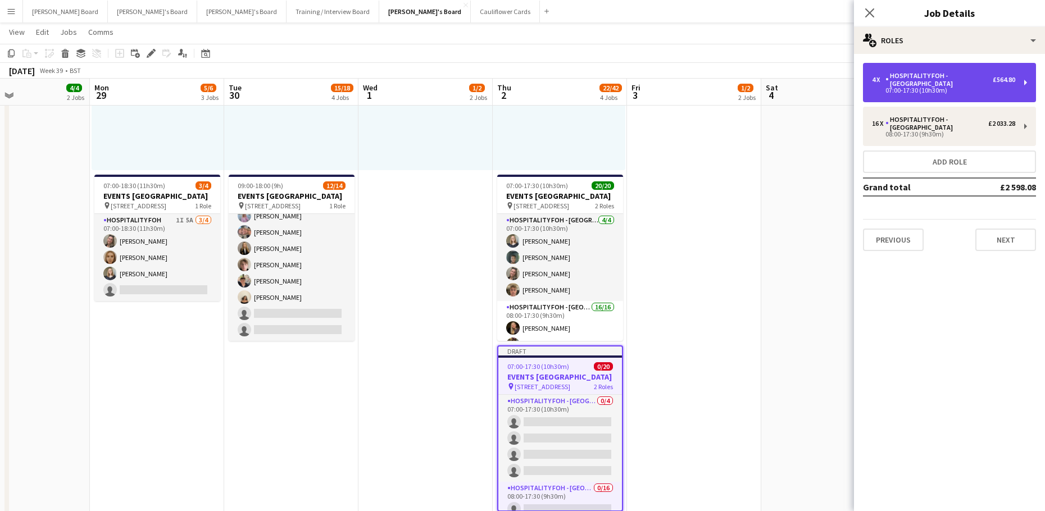
click at [903, 63] on div "4 x Hospitality FOH - [GEOGRAPHIC_DATA] £564.80 07:00-17:30 (10h30m)" at bounding box center [949, 82] width 173 height 39
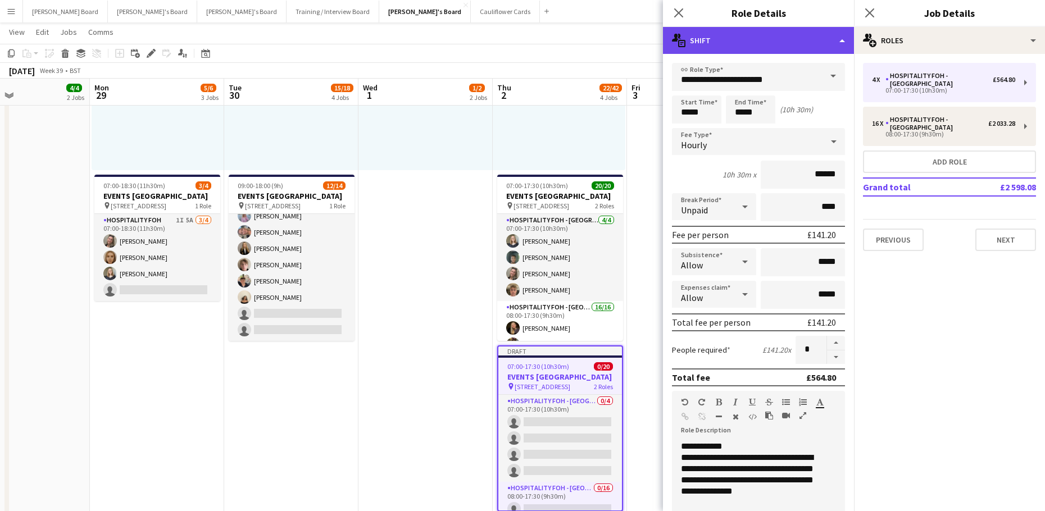
click at [772, 43] on div "multiple-actions-text Shift" at bounding box center [758, 40] width 191 height 27
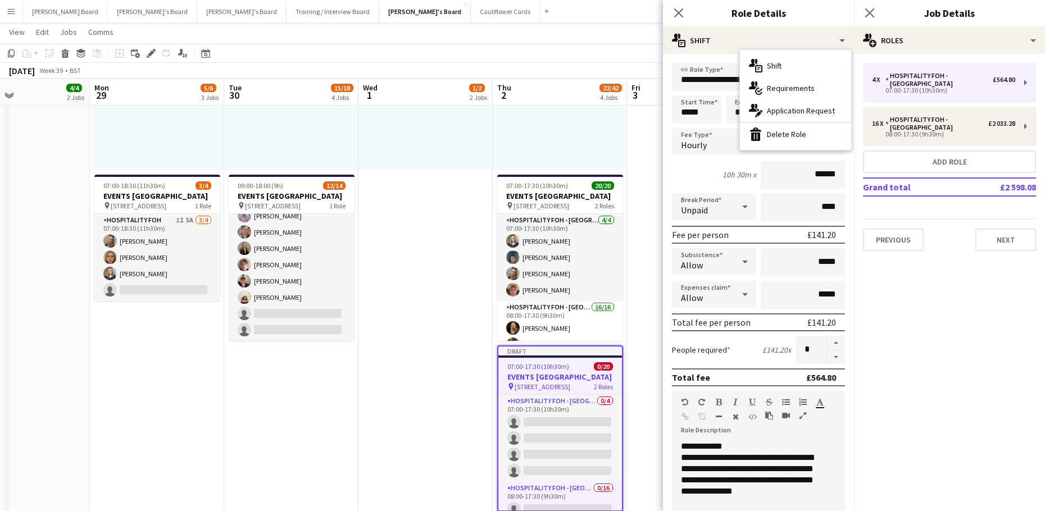
drag, startPoint x: 793, startPoint y: 139, endPoint x: 854, endPoint y: 141, distance: 60.7
click at [794, 139] on div "bin-2 Delete Role" at bounding box center [795, 134] width 111 height 22
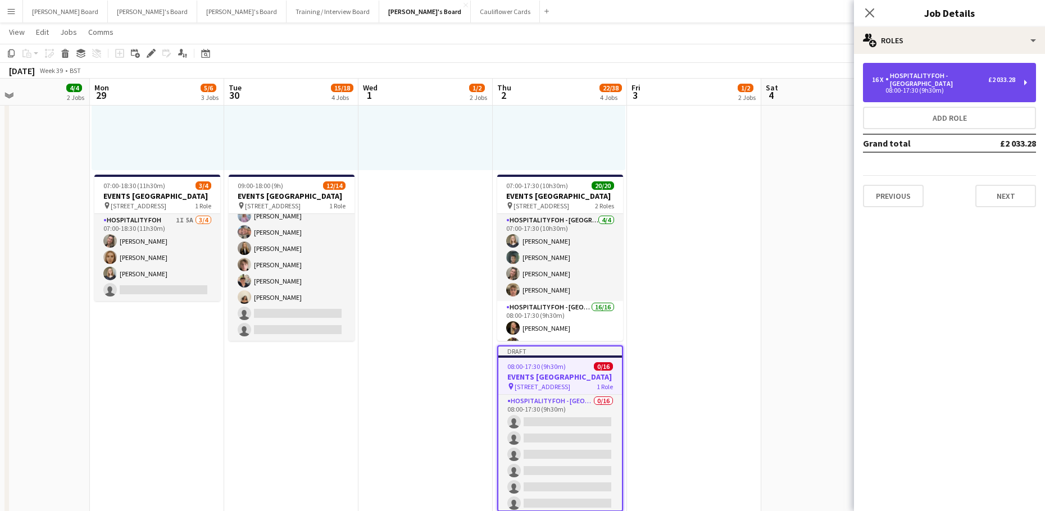
click at [902, 88] on div "08:00-17:30 (9h30m)" at bounding box center [943, 91] width 143 height 6
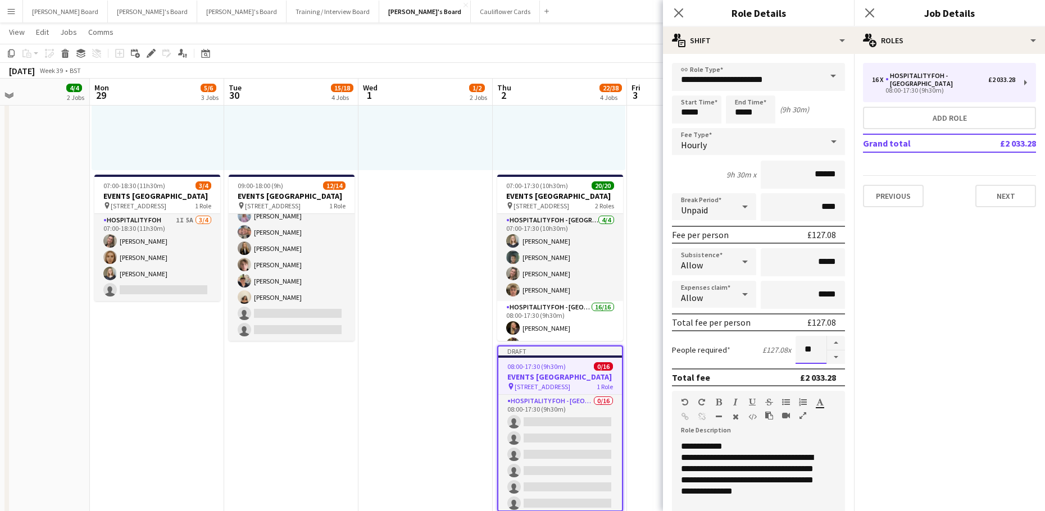
click at [804, 345] on input "**" at bounding box center [810, 350] width 31 height 28
type input "*"
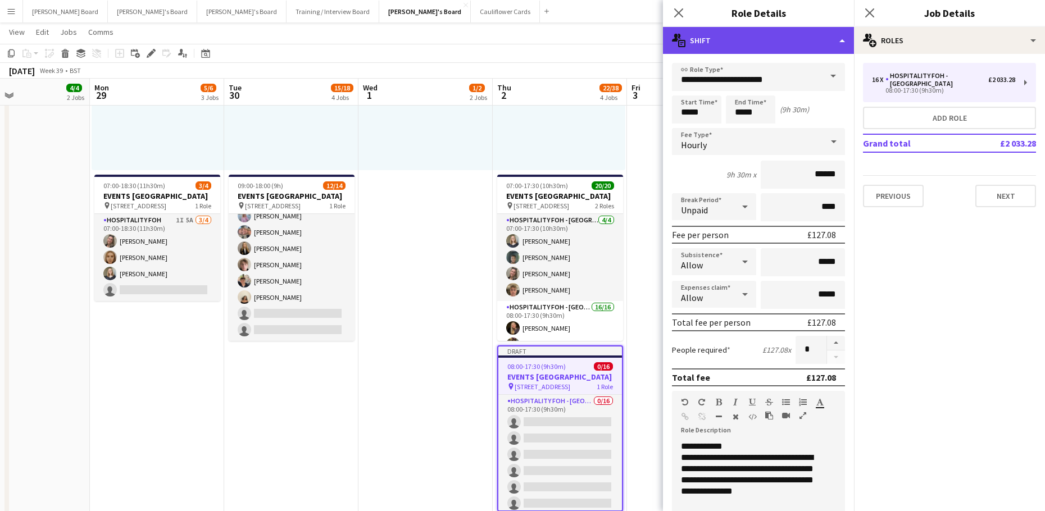
click at [766, 41] on div "multiple-actions-text Shift" at bounding box center [758, 40] width 191 height 27
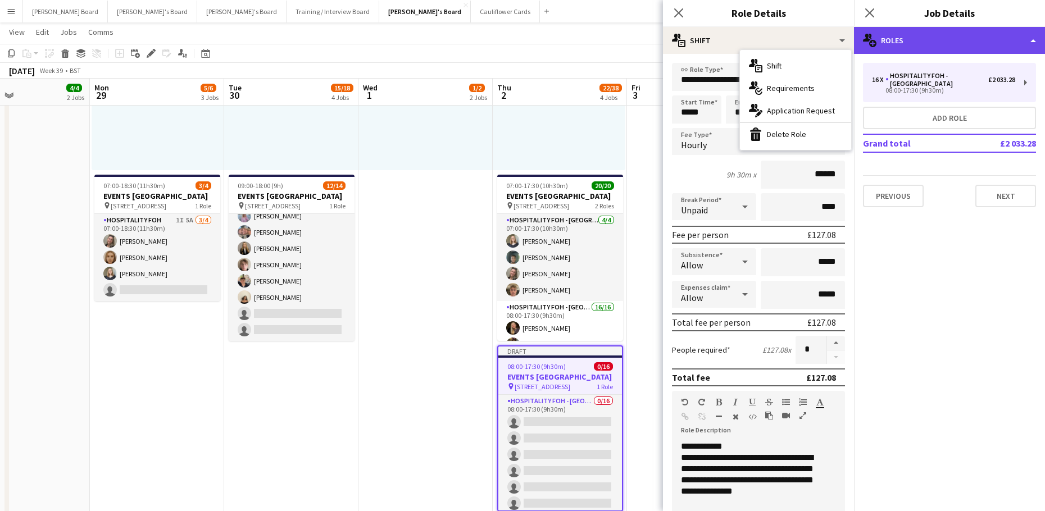
click at [897, 45] on div "multiple-users-add Roles" at bounding box center [949, 40] width 191 height 27
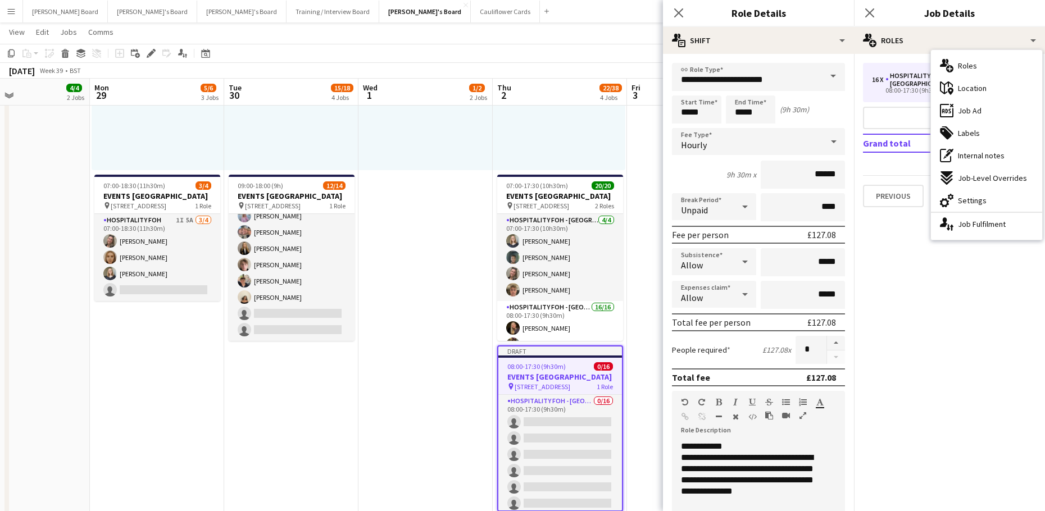
click at [970, 192] on div "cog-double-3 Settings" at bounding box center [986, 200] width 111 height 22
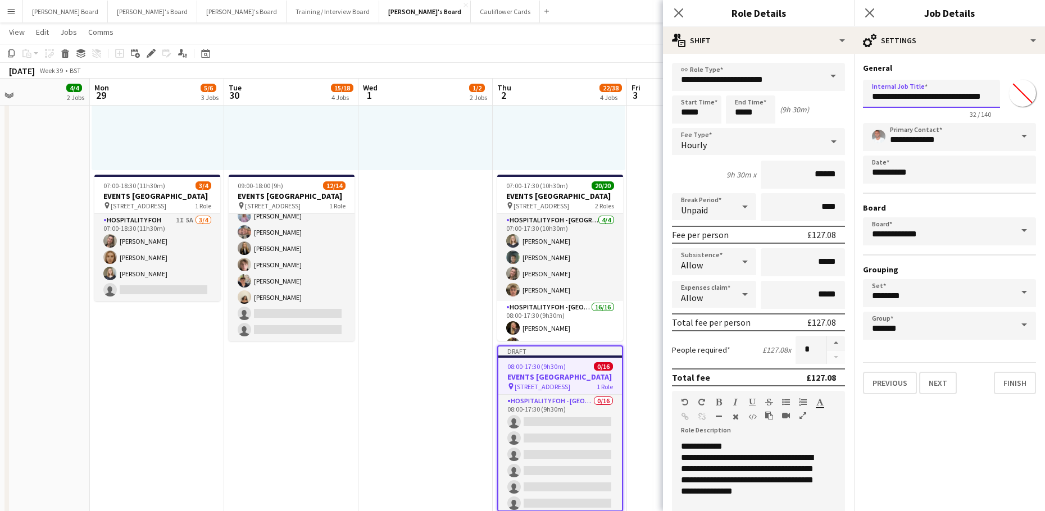
click at [873, 96] on input "**********" at bounding box center [931, 94] width 137 height 28
type input "**********"
click at [455, 373] on app-date-cell "08:00-16:00 (8h) 1/1 pin Woking, GU21 4YH 1 Role Barista 1/1 08:00-16:00 (8h) A…" at bounding box center [425, 266] width 134 height 1005
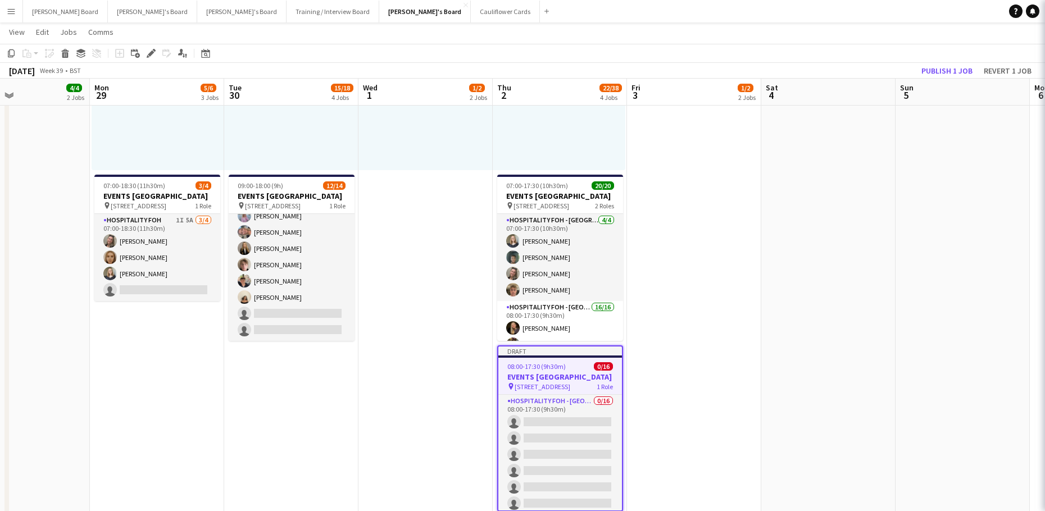
scroll to position [0, 446]
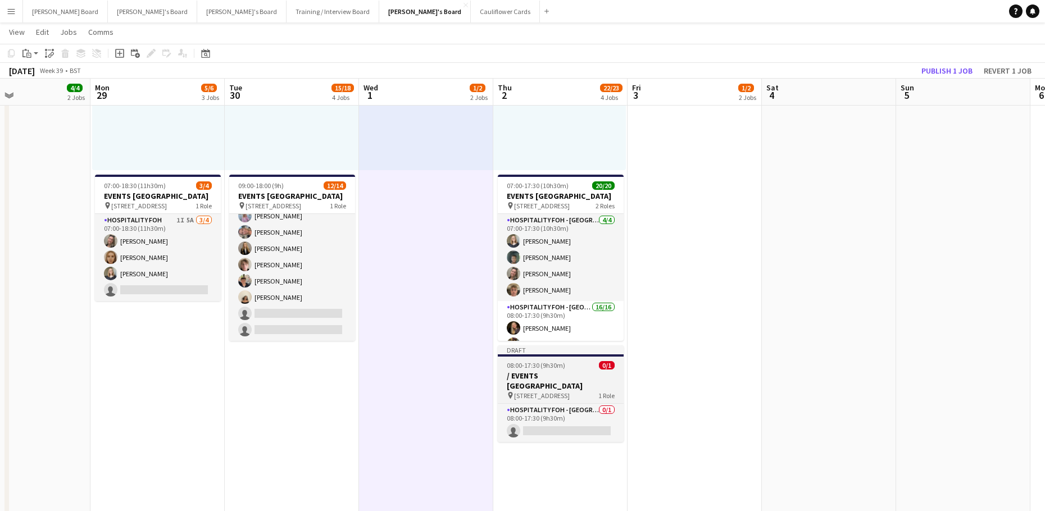
click at [519, 365] on span "08:00-17:30 (9h30m)" at bounding box center [536, 365] width 58 height 8
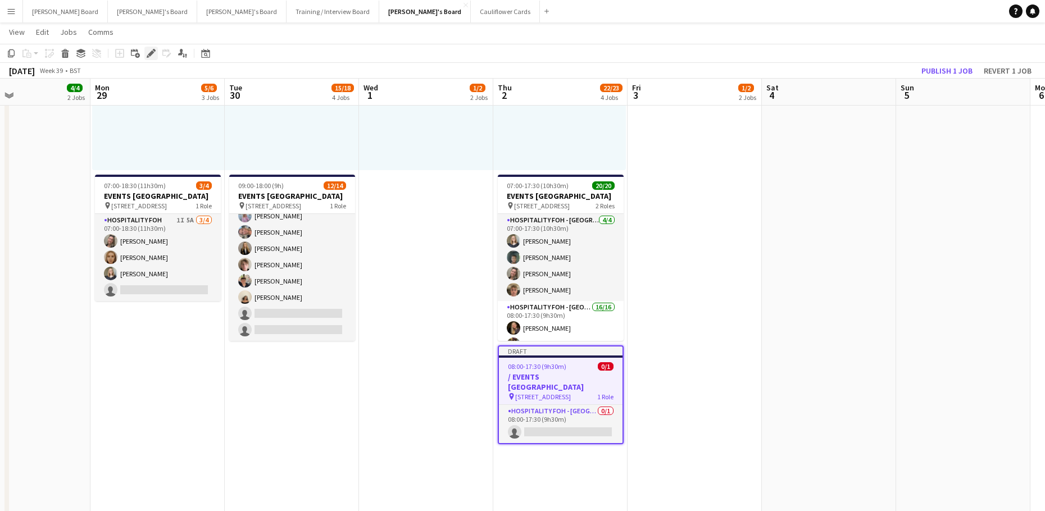
click at [152, 52] on icon at bounding box center [151, 54] width 6 height 6
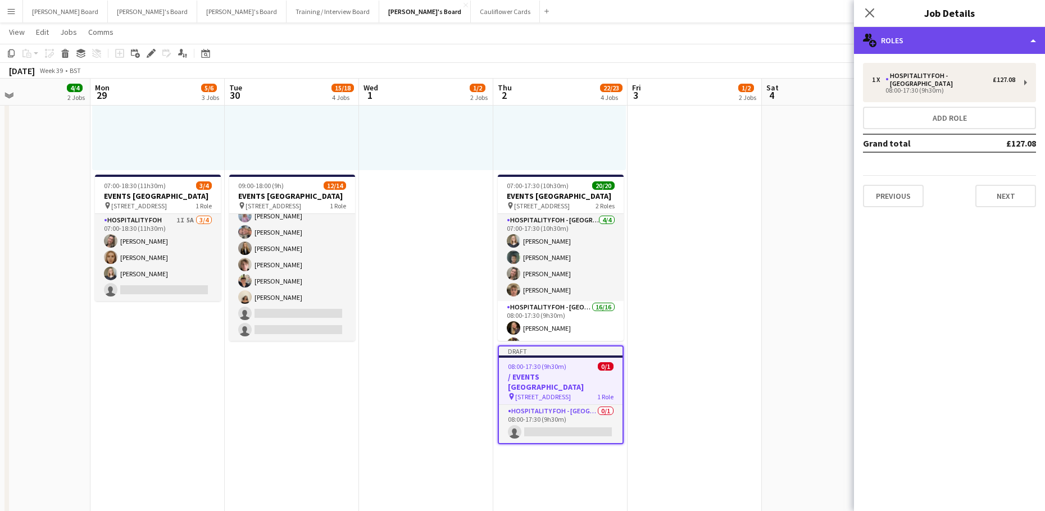
click at [920, 35] on div "multiple-users-add Roles" at bounding box center [949, 40] width 191 height 27
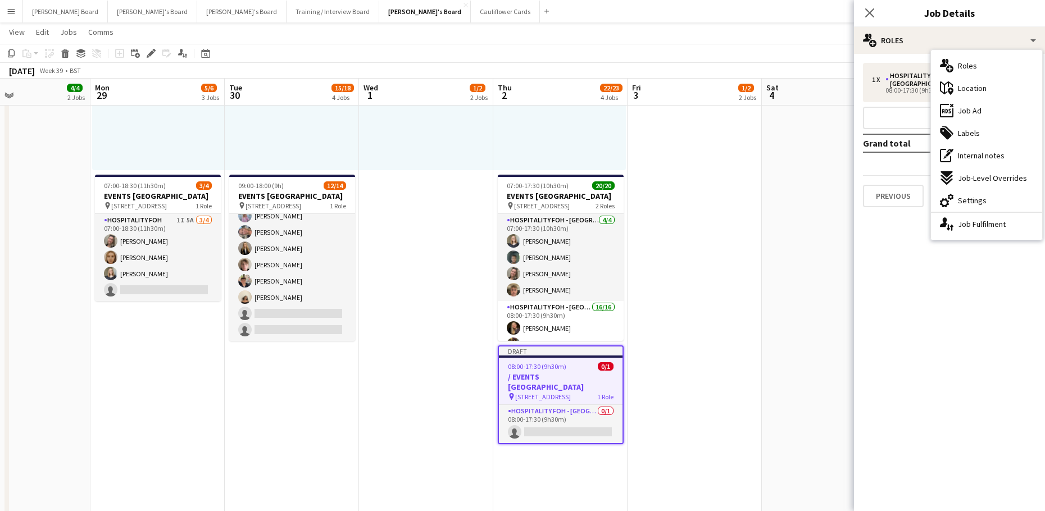
click at [967, 200] on span "Settings" at bounding box center [972, 200] width 29 height 10
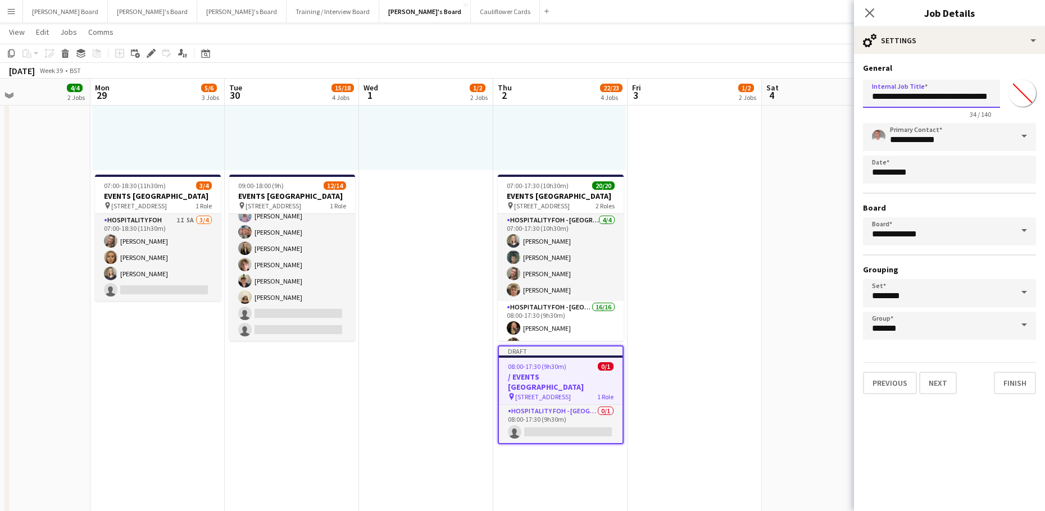
click at [878, 97] on input "**********" at bounding box center [931, 94] width 137 height 28
type input "**********"
click at [773, 149] on app-date-cell at bounding box center [829, 266] width 134 height 1005
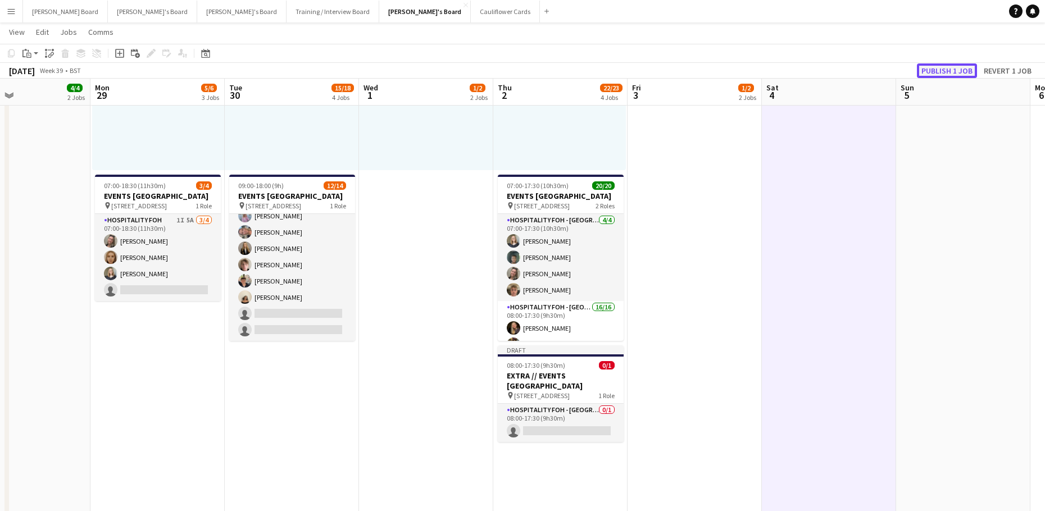
click at [962, 73] on button "Publish 1 job" at bounding box center [947, 70] width 60 height 15
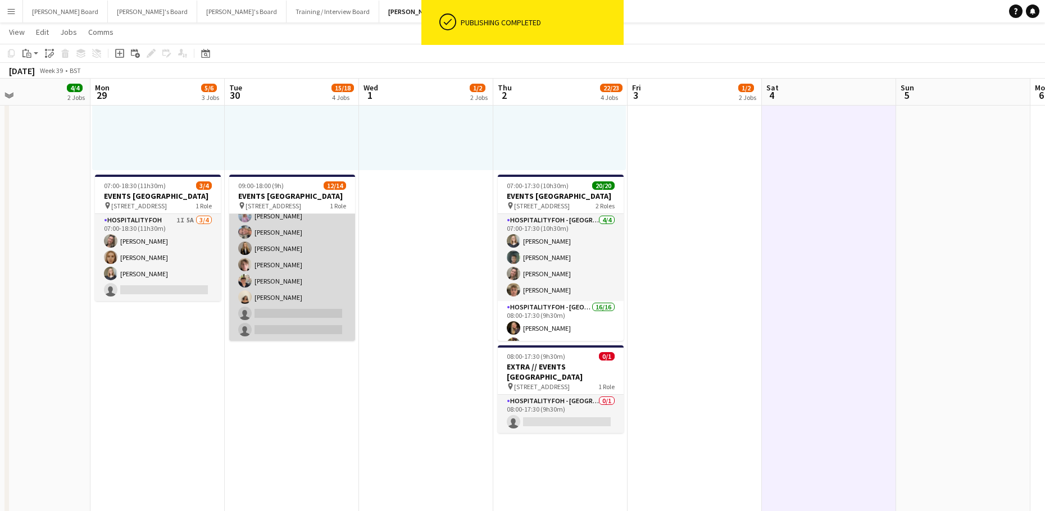
click at [300, 282] on app-card-role "Hospitality FOH - BAT TLC 7I 59A 12/14 09:00-18:00 (9h) Anett Varasdi Hablingne…" at bounding box center [292, 216] width 126 height 250
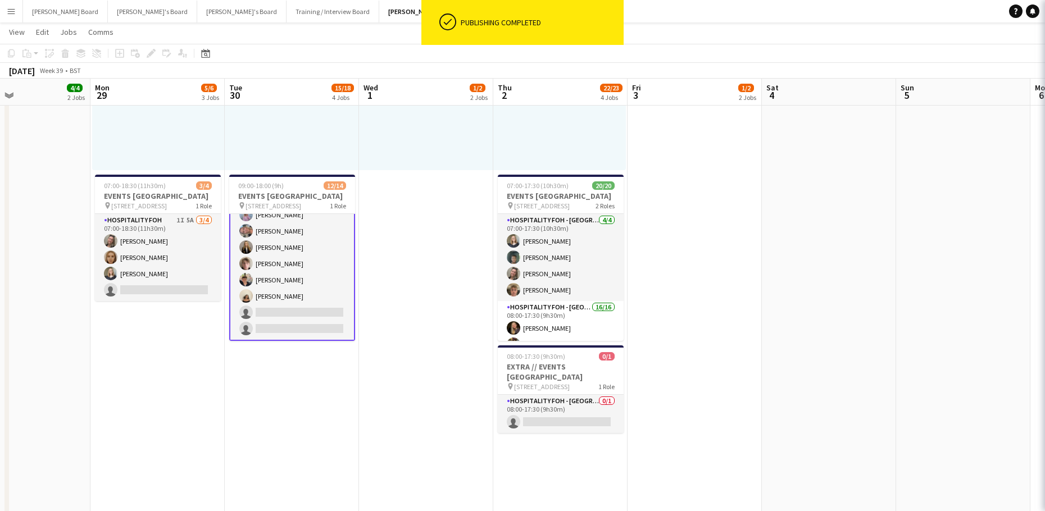
scroll to position [134, 0]
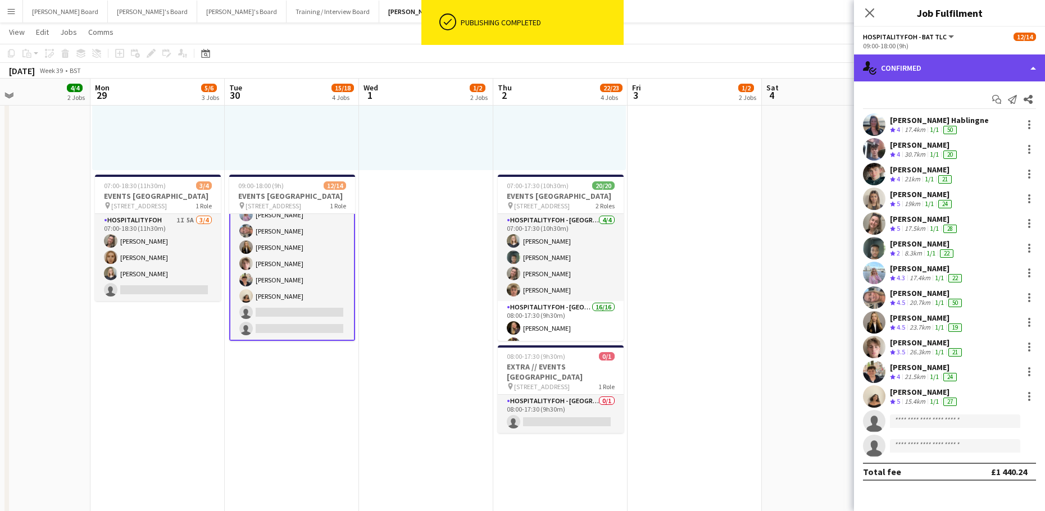
click at [920, 60] on div "single-neutral-actions-check-2 Confirmed" at bounding box center [949, 67] width 191 height 27
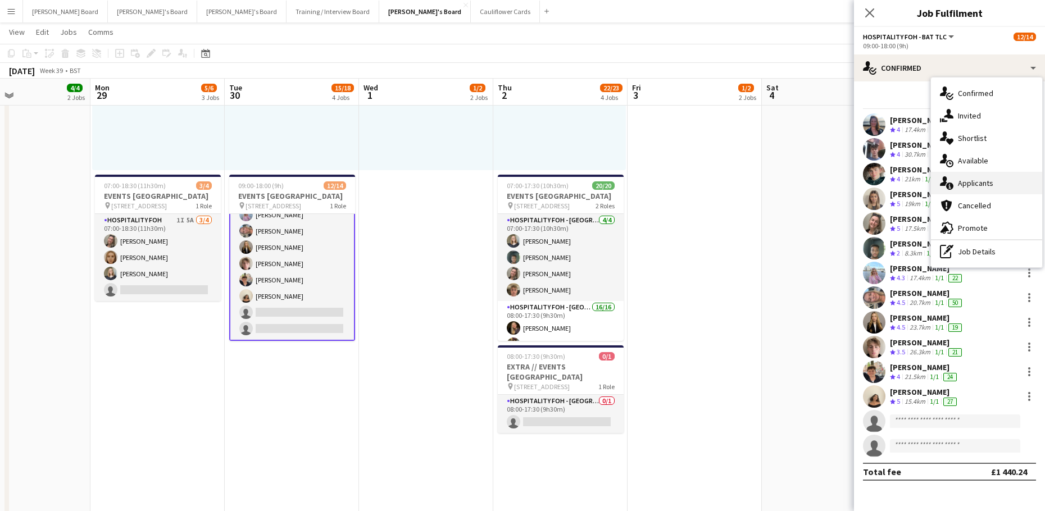
click at [985, 185] on span "Applicants" at bounding box center [975, 183] width 35 height 10
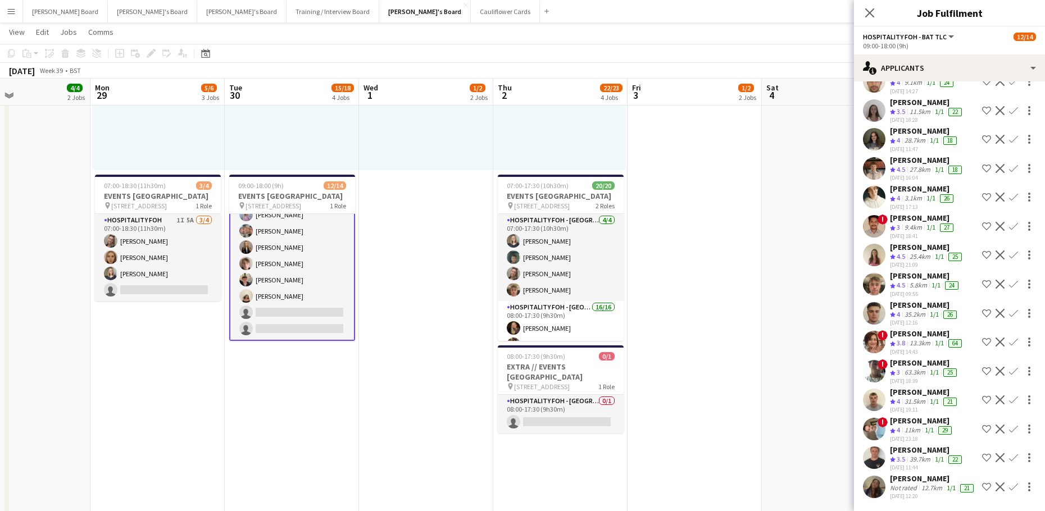
scroll to position [1546, 0]
click at [1009, 395] on app-icon "Confirm" at bounding box center [1013, 399] width 9 height 9
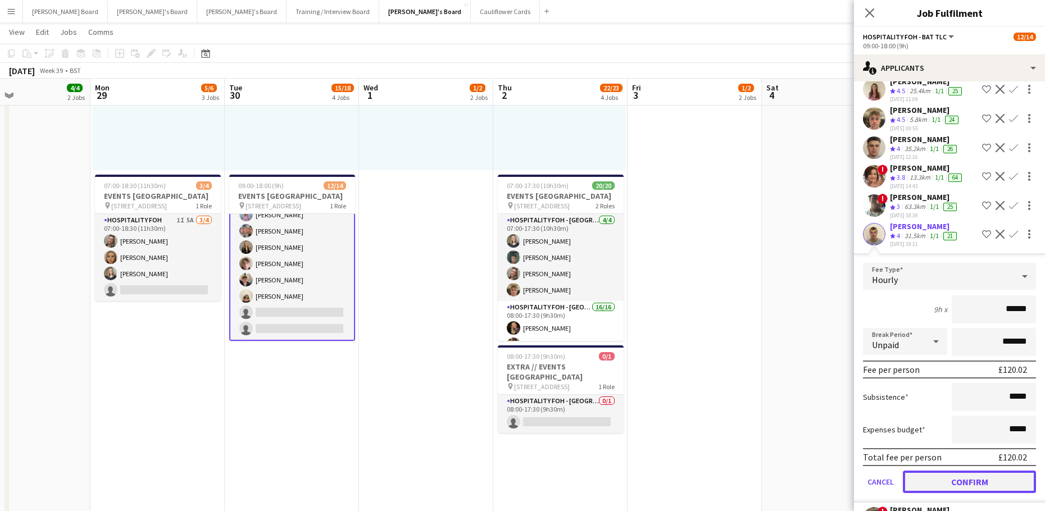
click at [957, 493] on button "Confirm" at bounding box center [969, 482] width 133 height 22
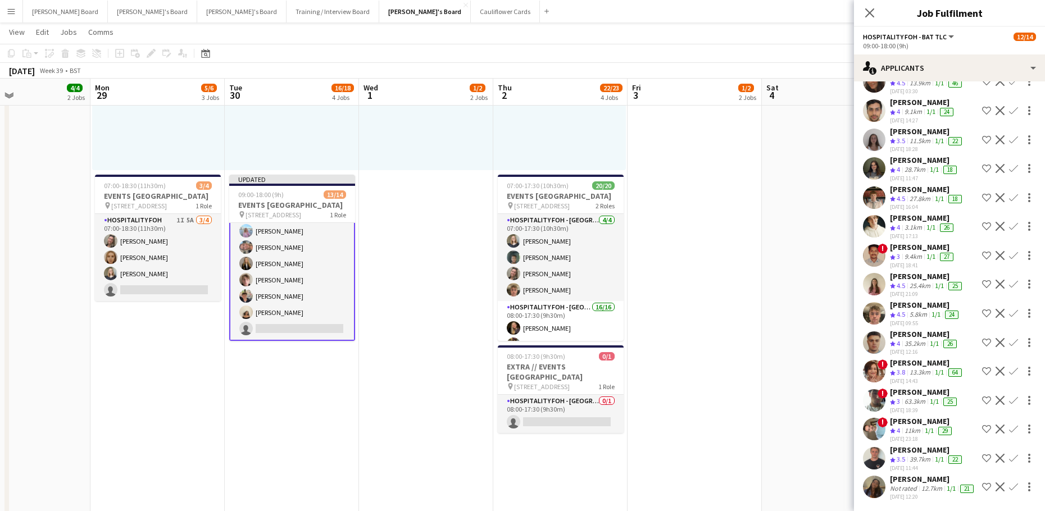
scroll to position [1386, 0]
drag, startPoint x: 1001, startPoint y: 304, endPoint x: 995, endPoint y: 308, distance: 7.3
click at [1009, 309] on app-icon "Confirm" at bounding box center [1013, 313] width 9 height 9
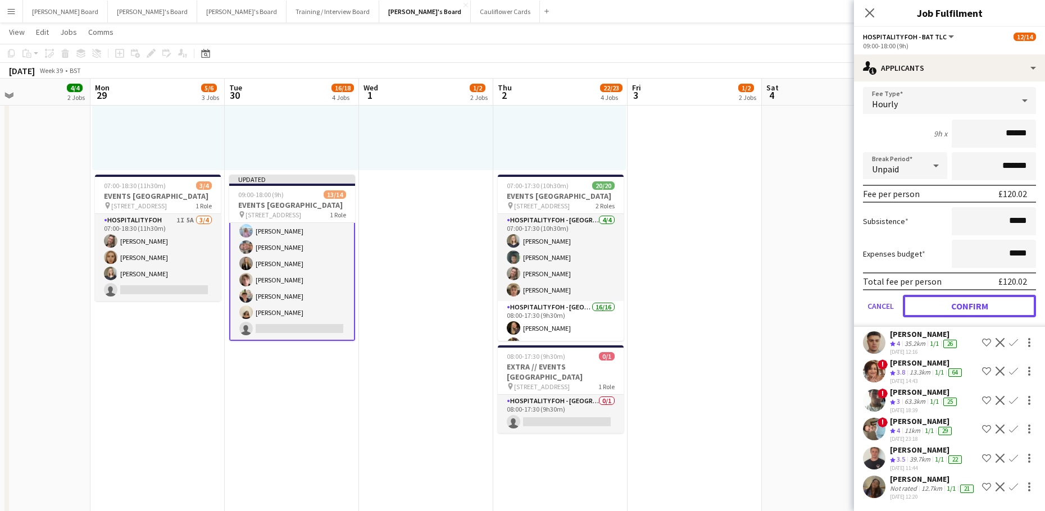
click at [972, 317] on button "Confirm" at bounding box center [969, 306] width 133 height 22
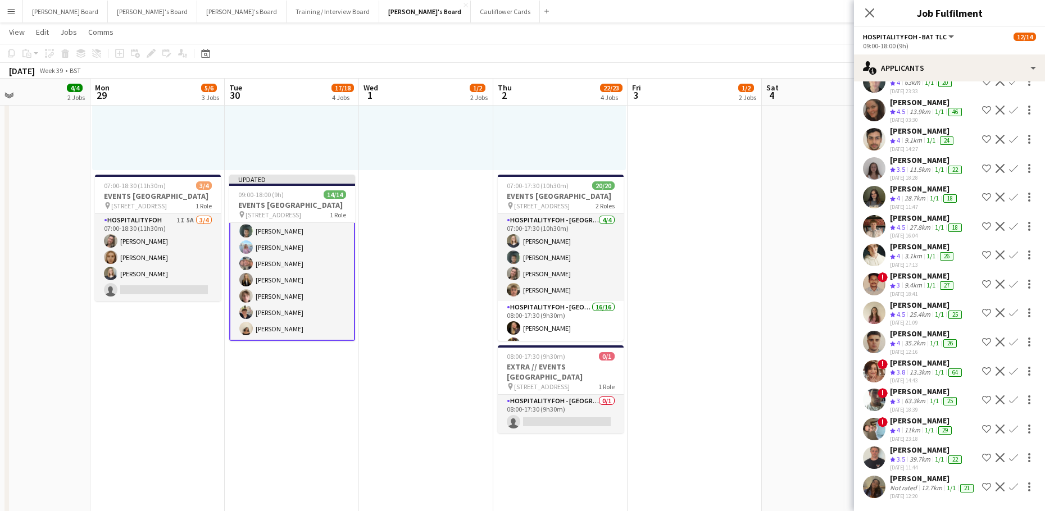
scroll to position [1327, 0]
click at [791, 304] on app-date-cell at bounding box center [829, 266] width 134 height 1005
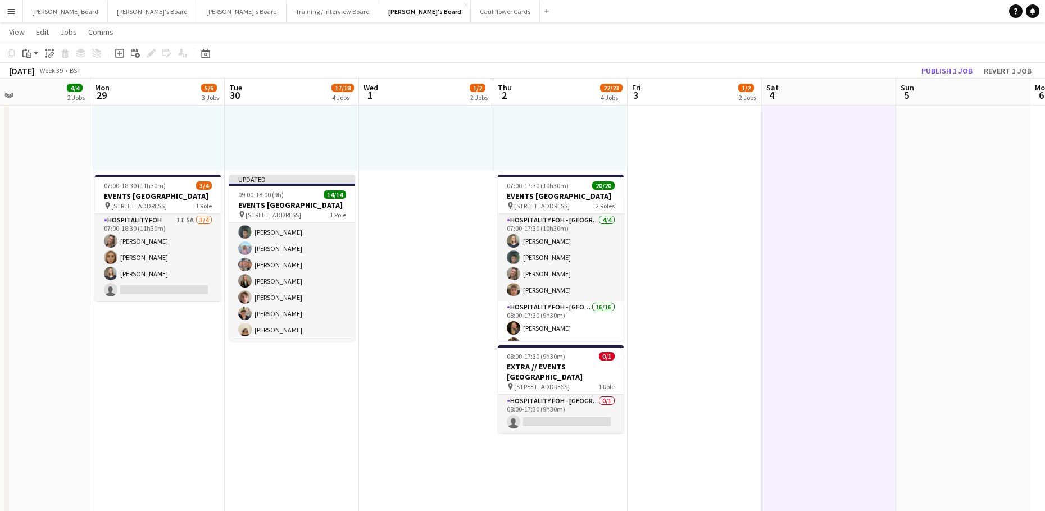
scroll to position [133, 0]
click at [961, 71] on button "Publish 1 job" at bounding box center [947, 70] width 60 height 15
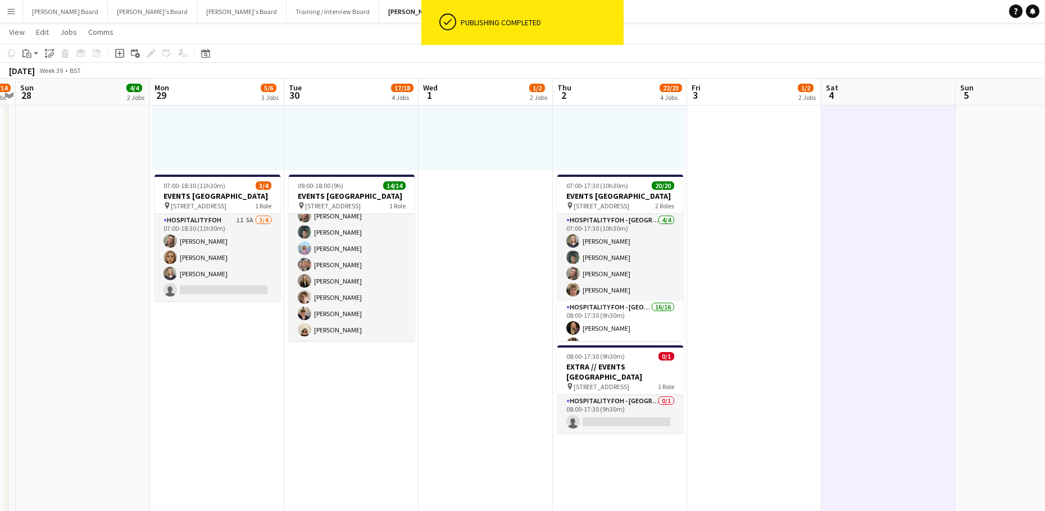
drag, startPoint x: 199, startPoint y: 363, endPoint x: 296, endPoint y: 370, distance: 97.4
click at [294, 374] on app-calendar-viewport "Thu 25 12/12 7 Jobs Fri 26 13/13 7 Jobs Sat 27 12/14 5 Jobs Sun 28 4/4 2 Jobs M…" at bounding box center [522, 416] width 1045 height 1987
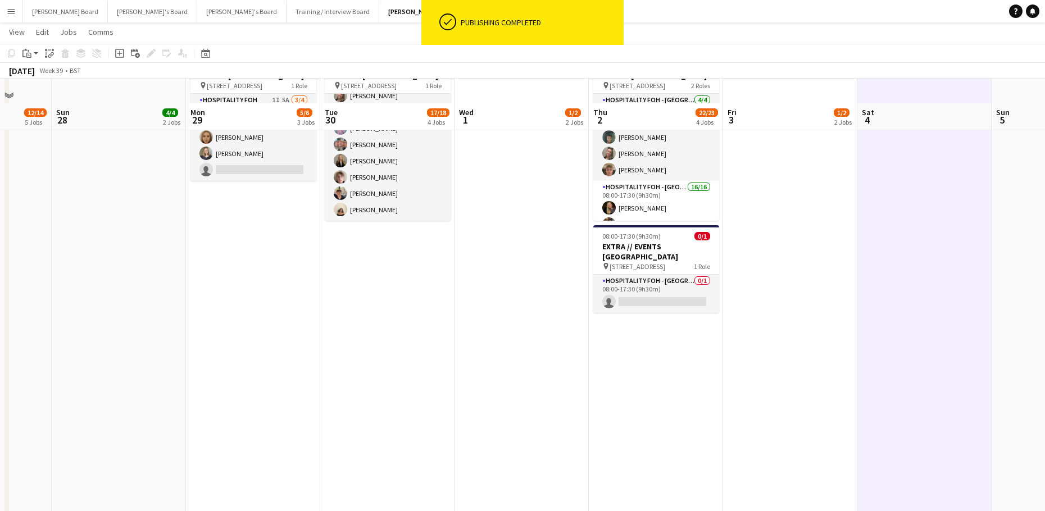
scroll to position [696, 0]
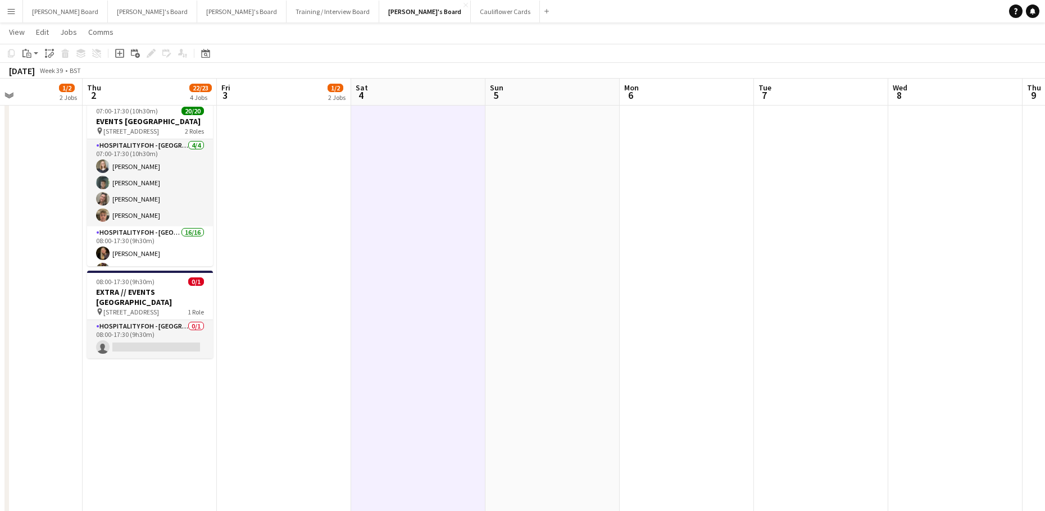
drag, startPoint x: 858, startPoint y: 307, endPoint x: 318, endPoint y: 328, distance: 539.6
click at [40, 329] on app-calendar-viewport "Sun 28 4/4 2 Jobs Mon 29 5/6 3 Jobs Tue 30 17/18 4 Jobs Wed 1 1/2 2 Jobs Thu 2 …" at bounding box center [522, 341] width 1045 height 1987
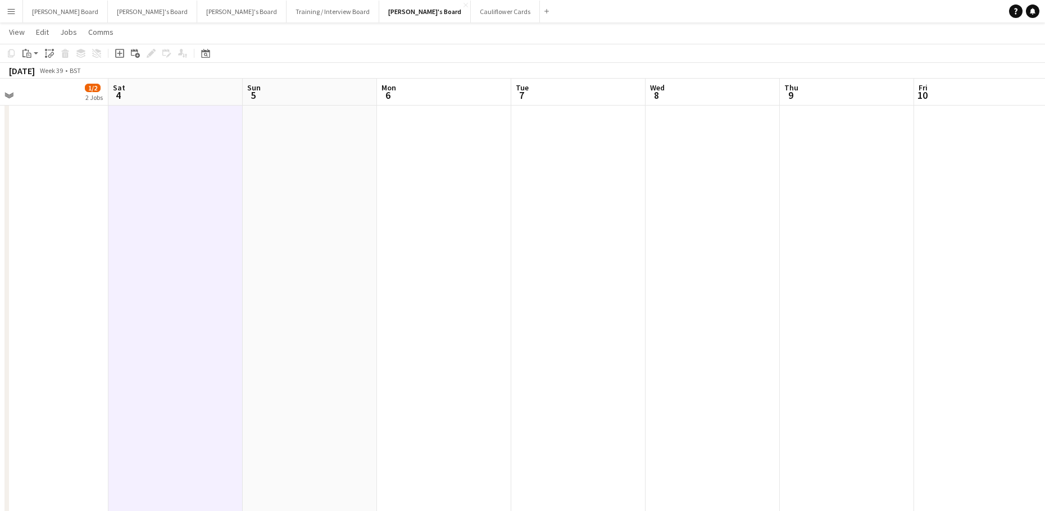
drag, startPoint x: 571, startPoint y: 339, endPoint x: 197, endPoint y: 343, distance: 374.6
click at [197, 343] on app-calendar-viewport "Wed 1 1/2 2 Jobs Thu 2 22/23 4 Jobs Fri 3 1/2 2 Jobs Sat 4 Sun 5 Mon 6 Tue 7 We…" at bounding box center [522, 341] width 1045 height 1987
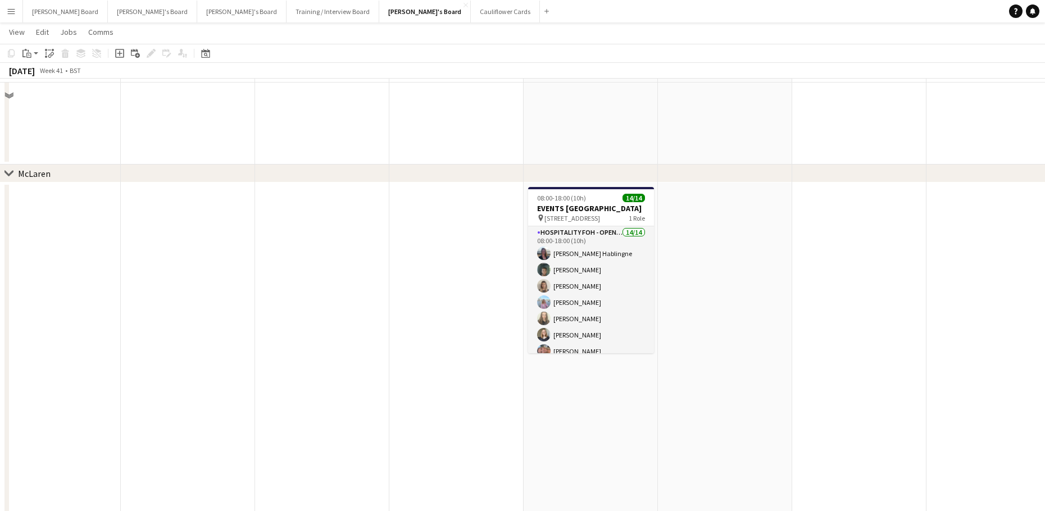
scroll to position [172, 0]
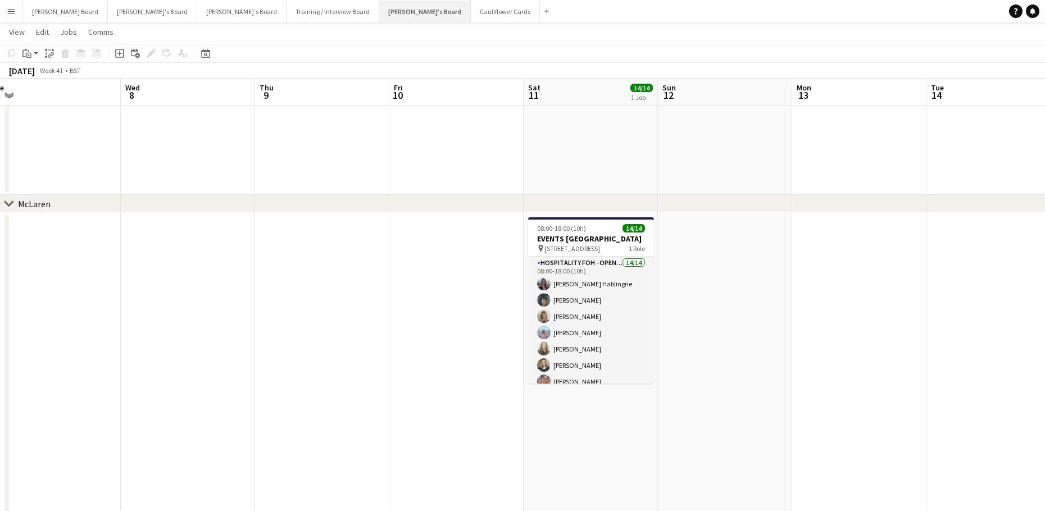
click at [379, 13] on button "Jakub's Board Close" at bounding box center [425, 12] width 92 height 22
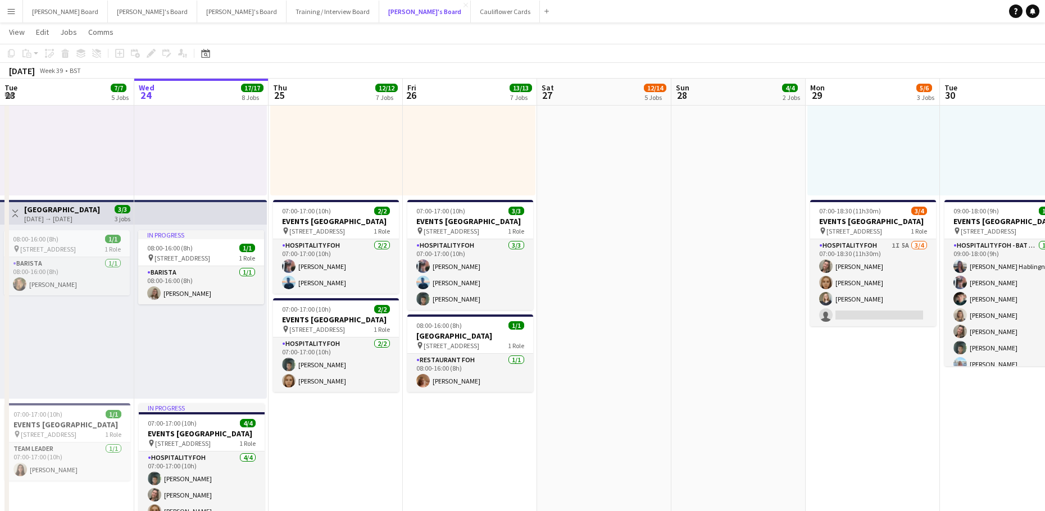
scroll to position [599, 0]
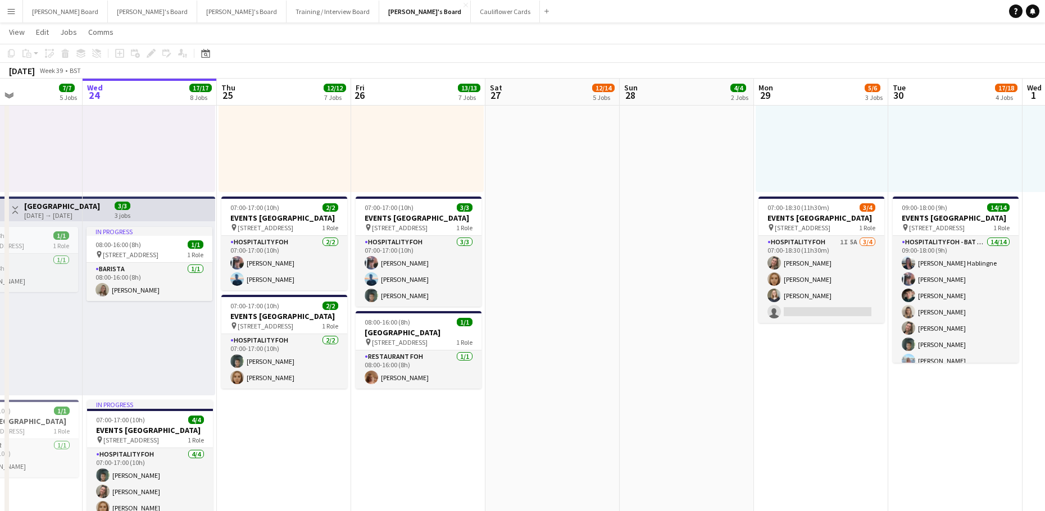
drag, startPoint x: 703, startPoint y: 313, endPoint x: 464, endPoint y: 324, distance: 238.4
click at [464, 324] on app-calendar-viewport "Sun 21 26/26 6 Jobs Mon 22 25/25 11 Jobs Tue 23 7/7 5 Jobs Wed 24 17/17 8 Jobs …" at bounding box center [522, 438] width 1045 height 1987
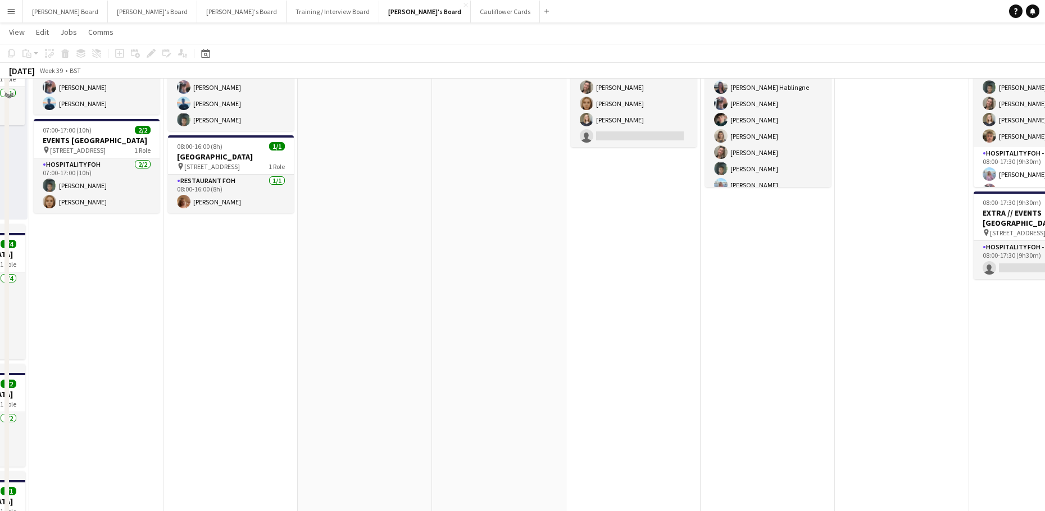
scroll to position [674, 0]
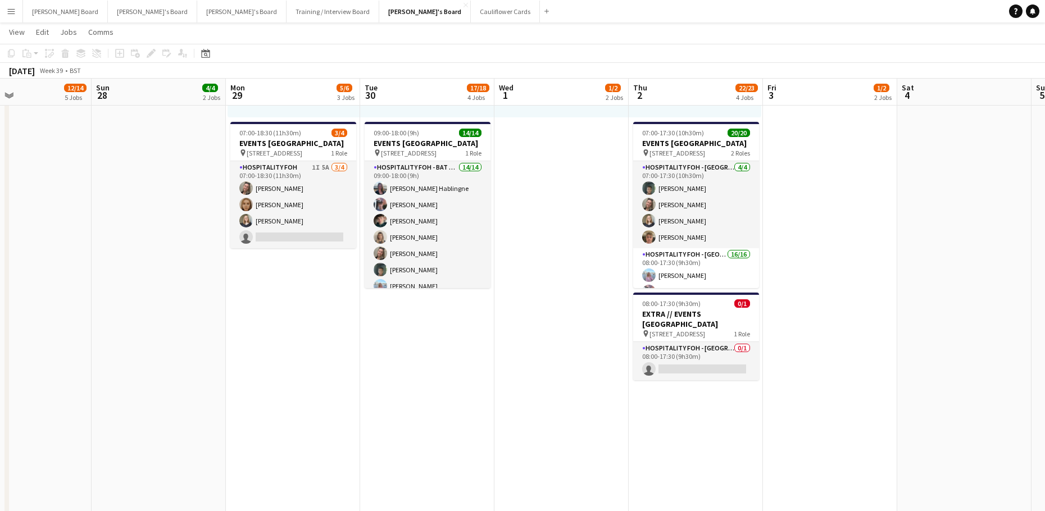
drag, startPoint x: 445, startPoint y: 341, endPoint x: 589, endPoint y: 359, distance: 144.3
click at [617, 380] on app-calendar-viewport "Thu 25 12/12 7 Jobs Fri 26 13/13 7 Jobs Sat 27 12/14 5 Jobs Sun 28 4/4 2 Jobs M…" at bounding box center [522, 363] width 1045 height 1987
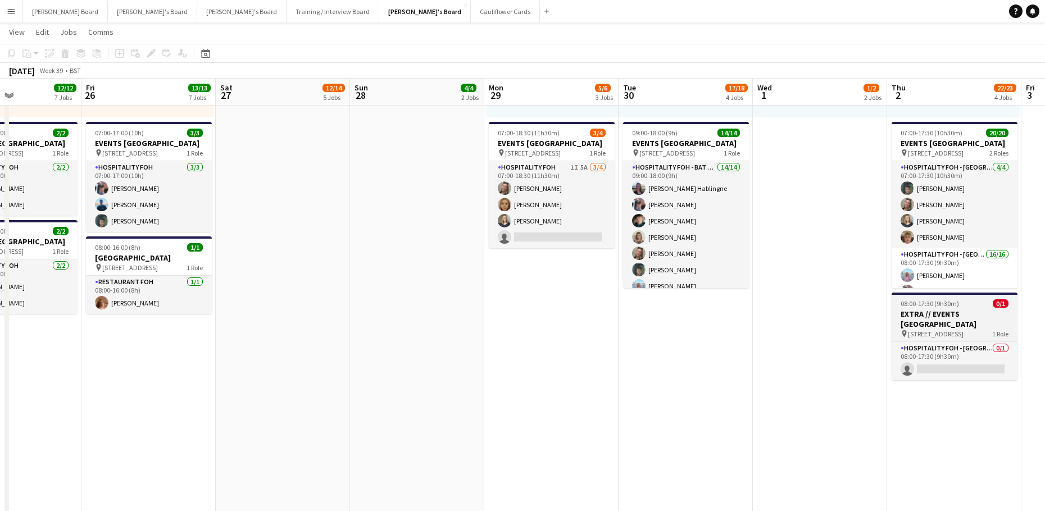
click at [955, 315] on h3 "EXTRA // EVENTS McLaren Technology Centre" at bounding box center [954, 319] width 126 height 20
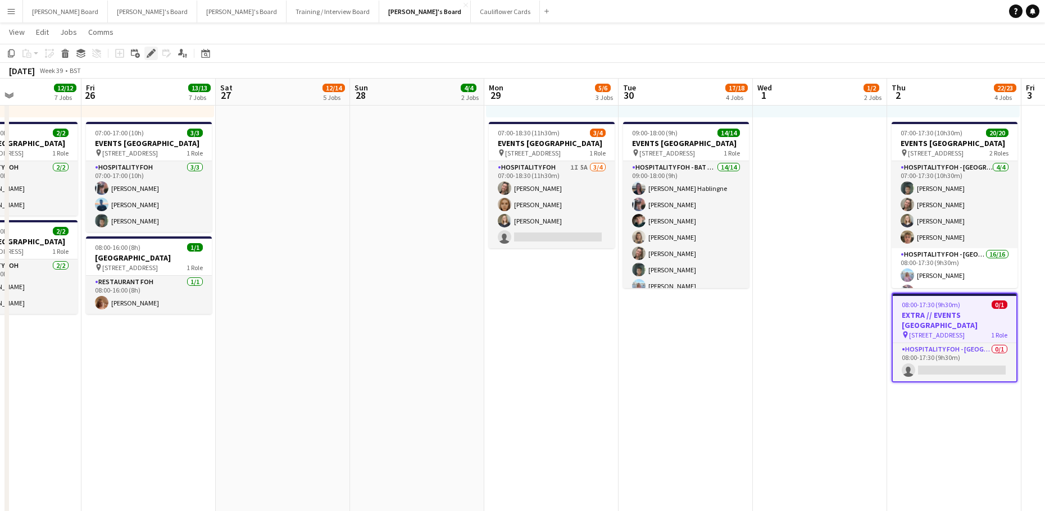
click at [152, 52] on icon at bounding box center [151, 54] width 6 height 6
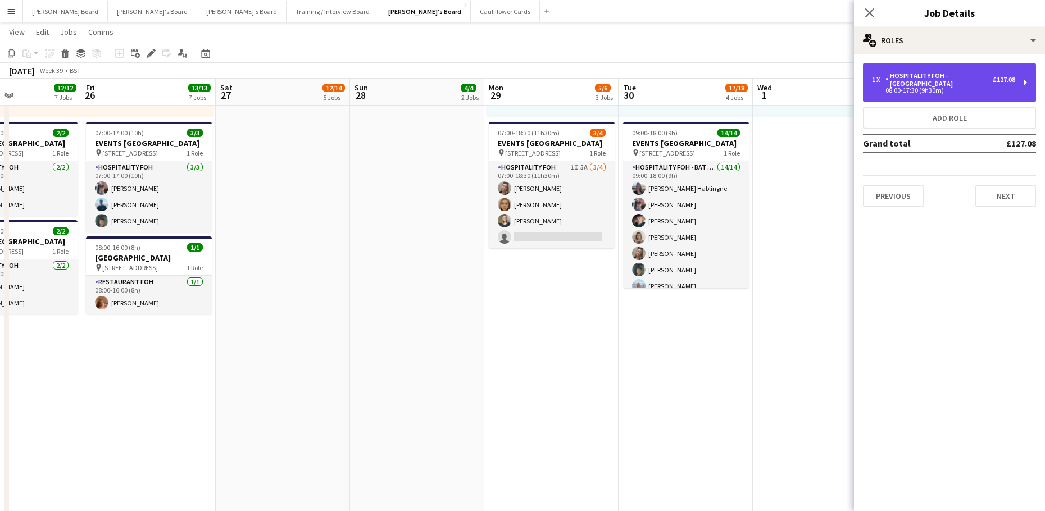
click at [940, 88] on div "08:00-17:30 (9h30m)" at bounding box center [943, 91] width 143 height 6
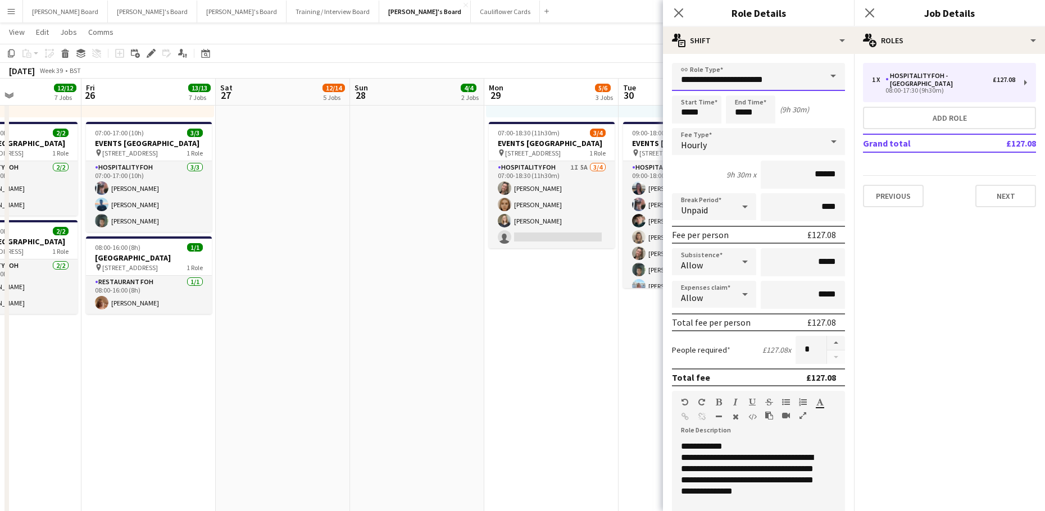
click at [731, 88] on input "**********" at bounding box center [758, 77] width 173 height 28
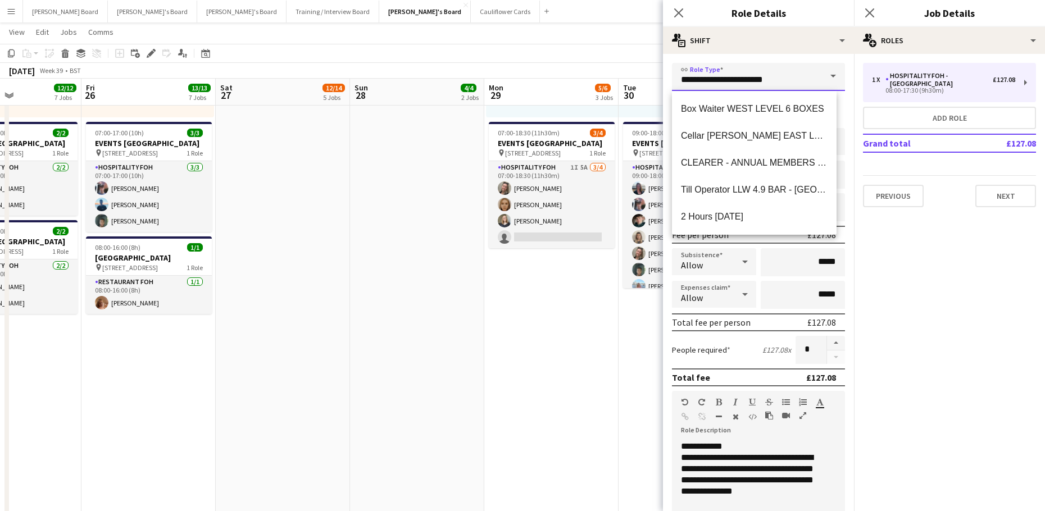
click at [730, 88] on input "**********" at bounding box center [758, 77] width 173 height 28
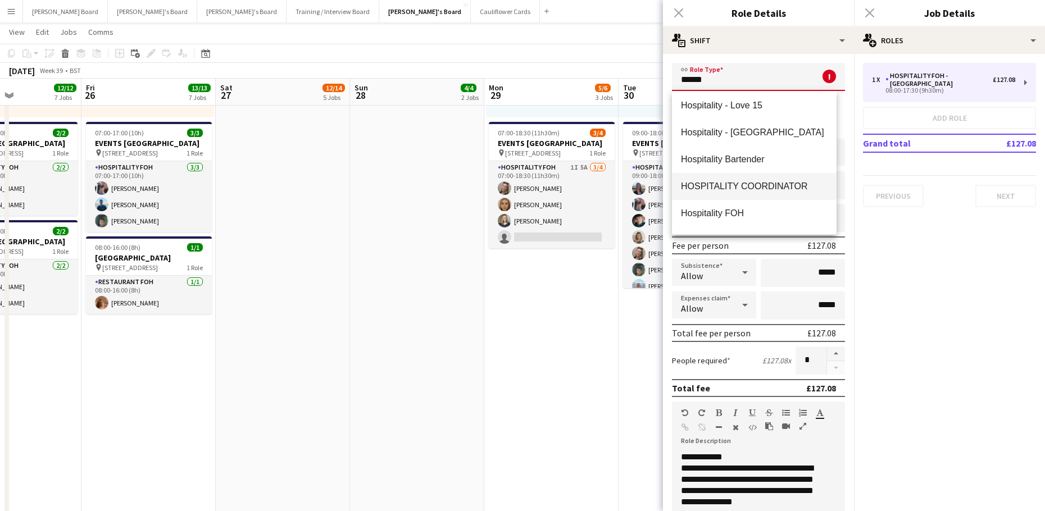
scroll to position [75, 0]
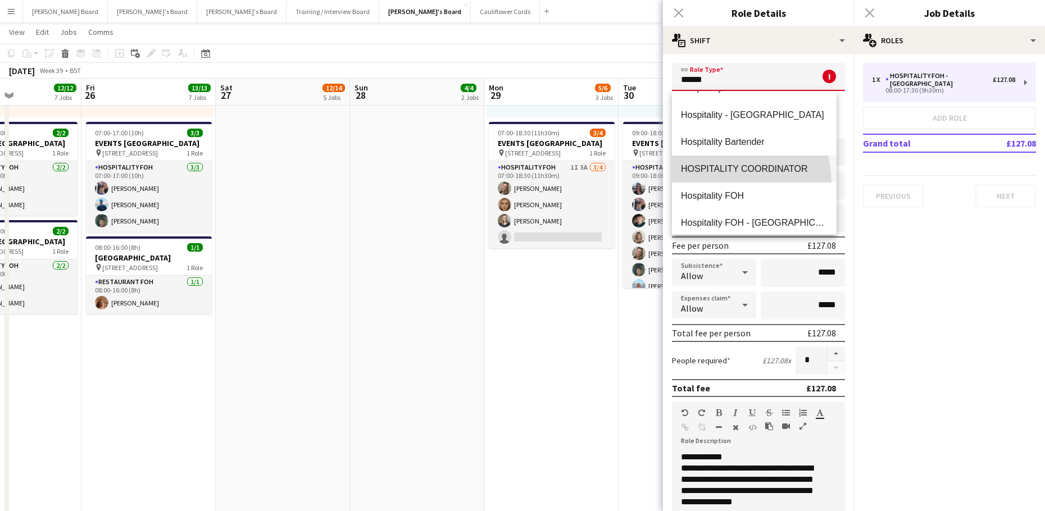
click at [727, 182] on mat-option "HOSPITALITY COORDINATOR" at bounding box center [754, 169] width 165 height 27
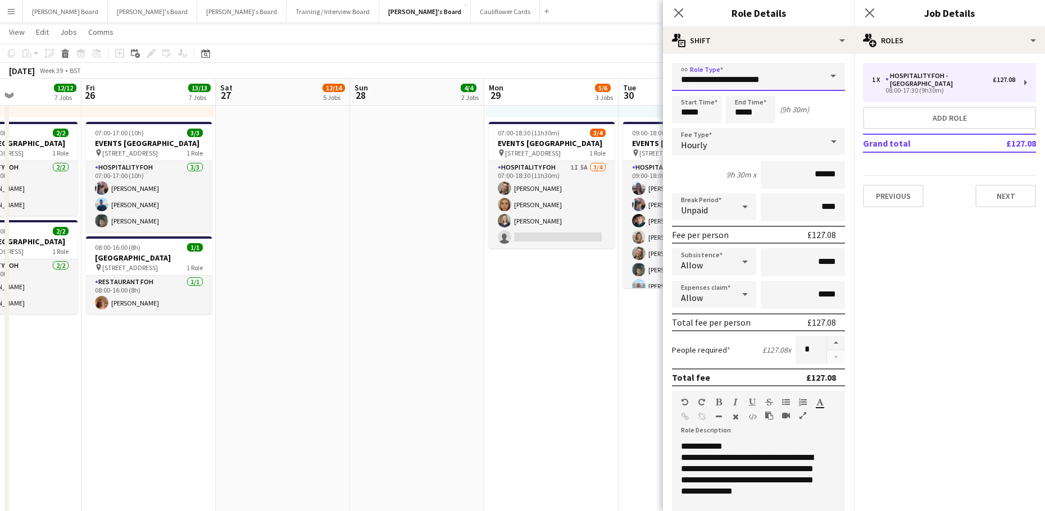
click at [804, 81] on input "**********" at bounding box center [758, 77] width 173 height 28
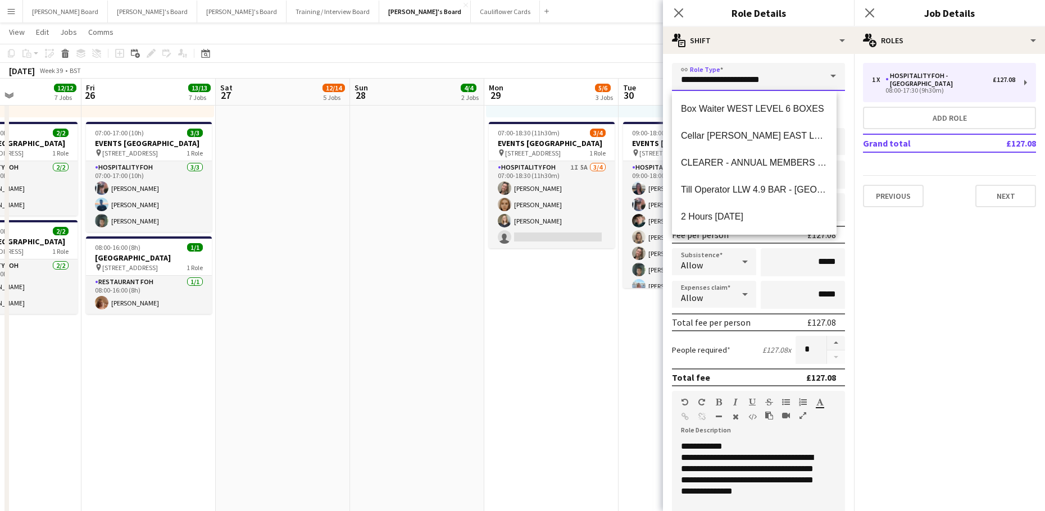
click at [804, 81] on input "**********" at bounding box center [758, 77] width 173 height 28
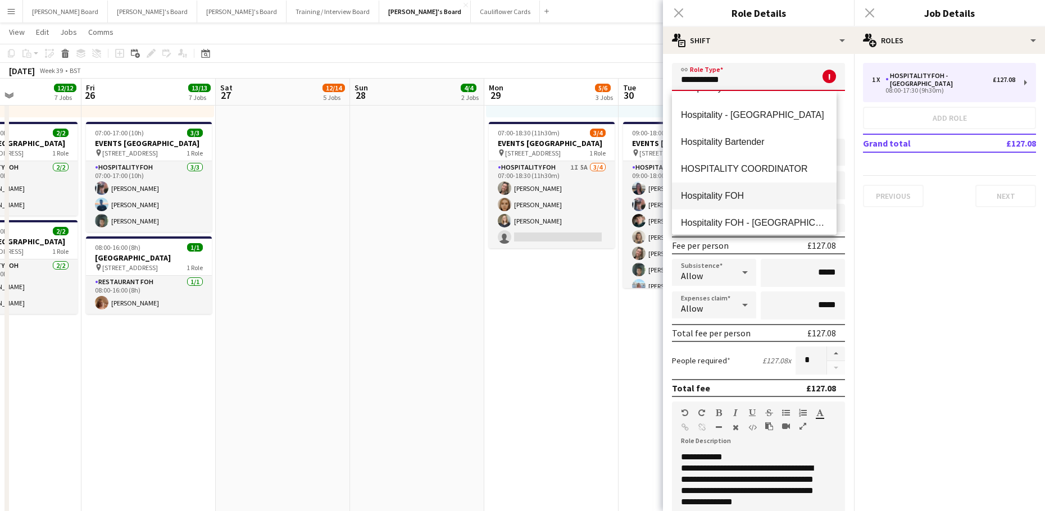
click at [749, 192] on span "Hospitality FOH" at bounding box center [754, 195] width 147 height 11
type input "**********"
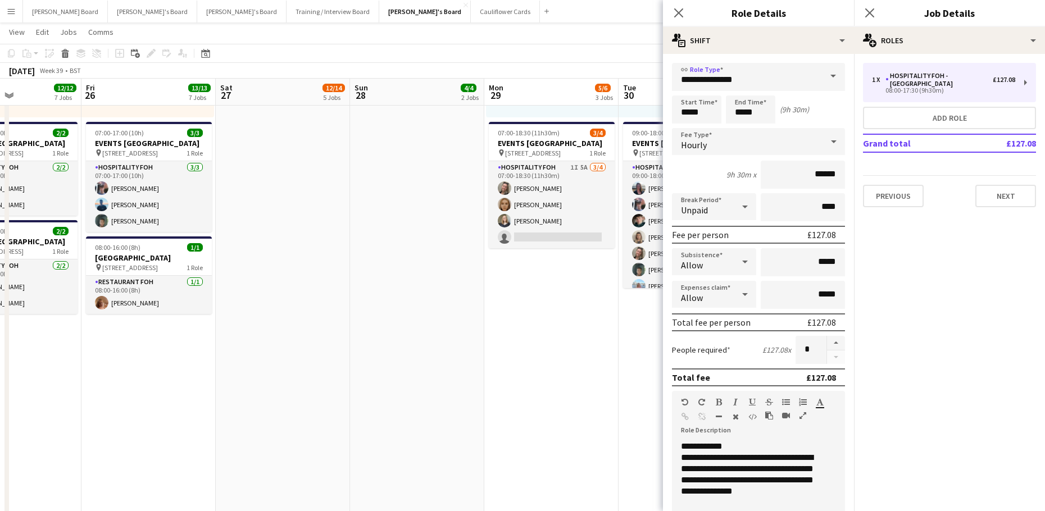
click at [580, 321] on app-date-cell "Toggle View McLaren Technology Centre 29-09-2025 → 02-10-2025 3/4 4 jobs 07:00-…" at bounding box center [551, 213] width 134 height 1005
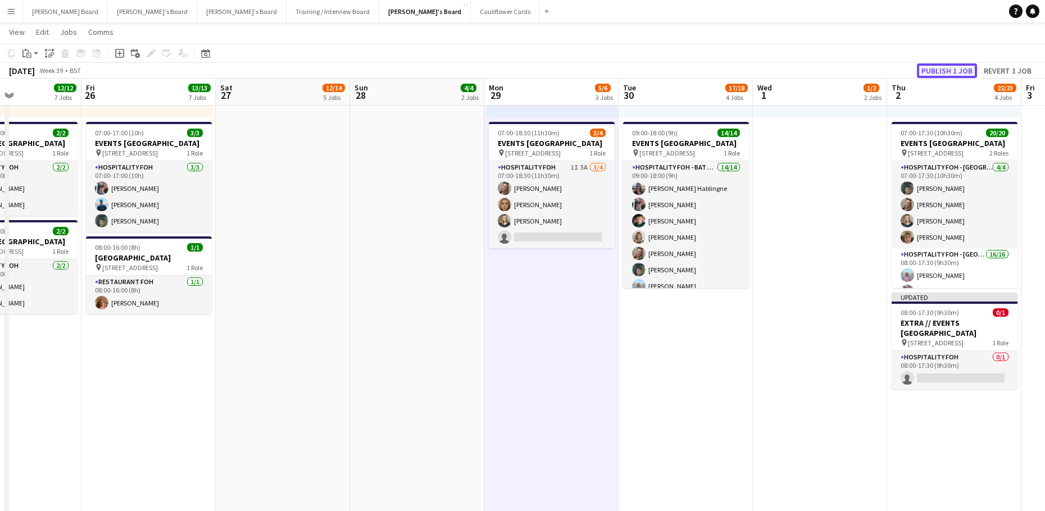
click at [946, 67] on button "Publish 1 job" at bounding box center [947, 70] width 60 height 15
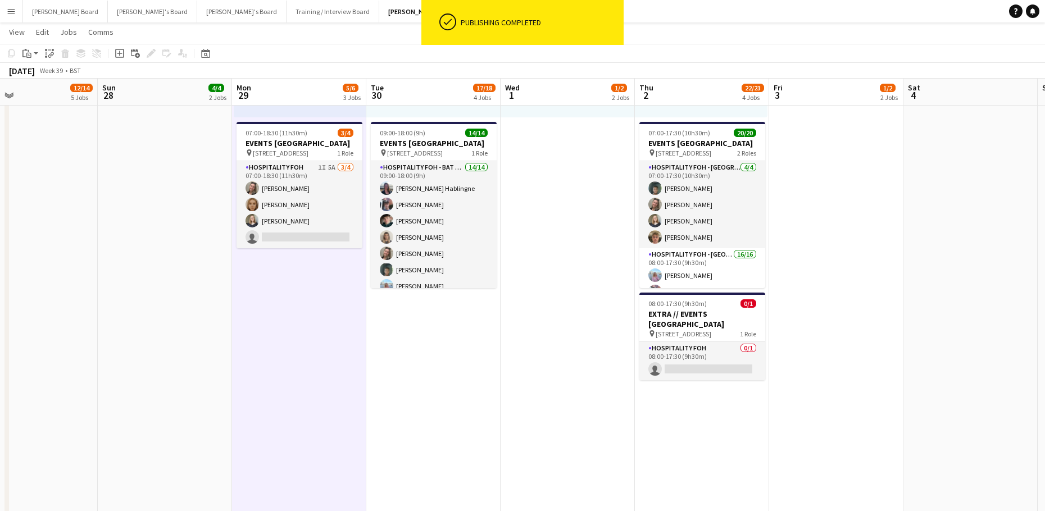
drag, startPoint x: 791, startPoint y: 432, endPoint x: 622, endPoint y: 432, distance: 168.5
click at [622, 432] on app-calendar-viewport "Wed 24 17/17 8 Jobs Thu 25 12/12 7 Jobs Fri 26 13/13 7 Jobs Sat 27 12/14 5 Jobs…" at bounding box center [522, 363] width 1045 height 1987
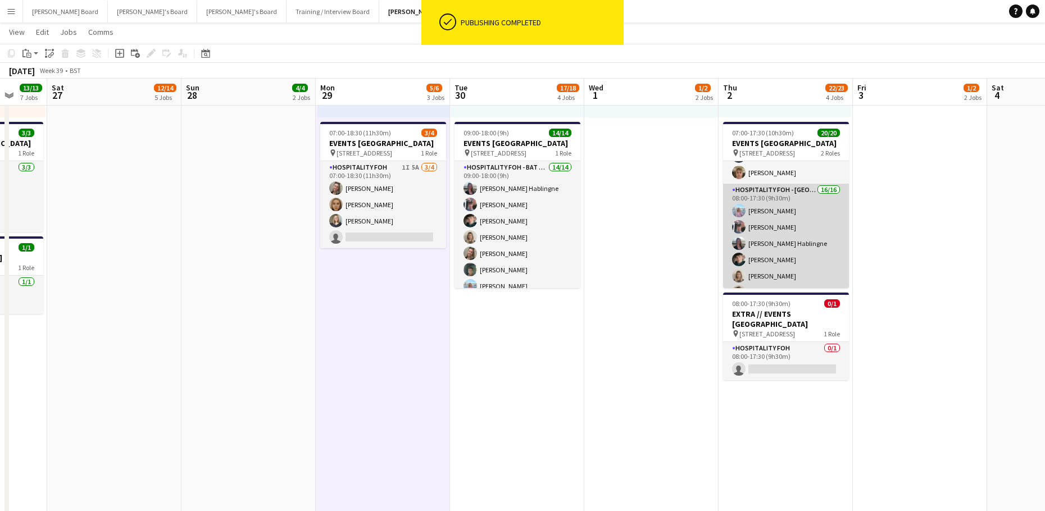
scroll to position [253, 0]
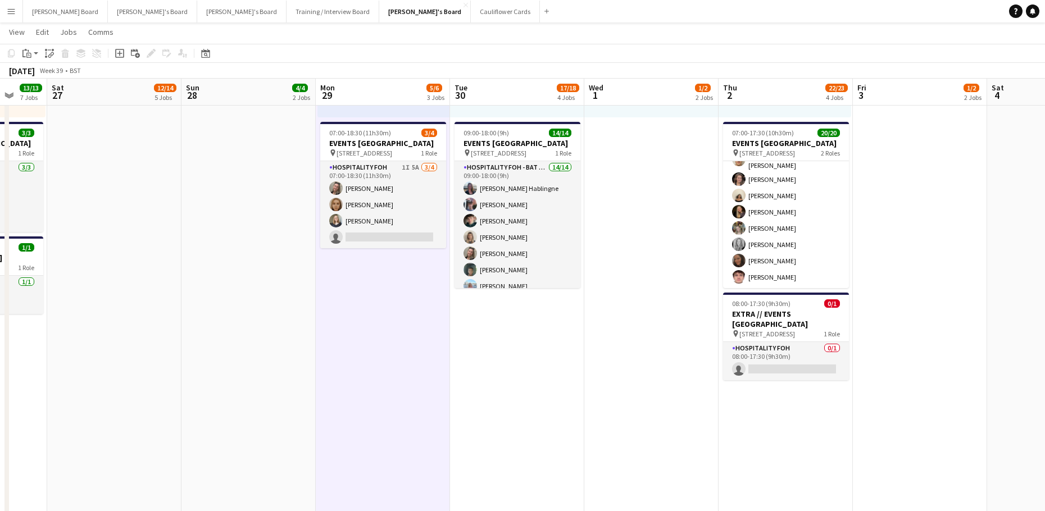
click at [565, 368] on app-date-cell "Toggle View McLaren Technology Centre 30-09-2025 → 03-10-2025 4/4 4 jobs 08:00-…" at bounding box center [517, 213] width 134 height 1005
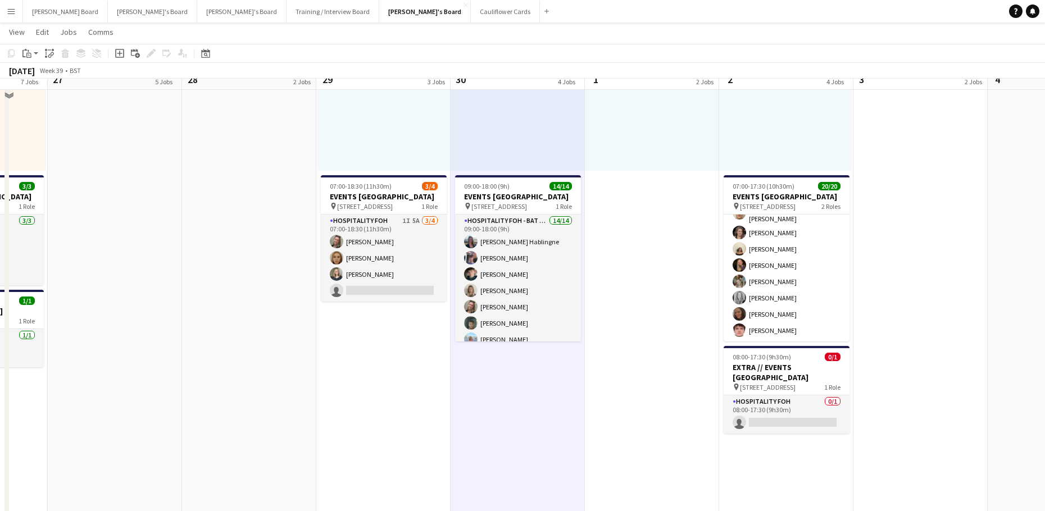
scroll to position [599, 0]
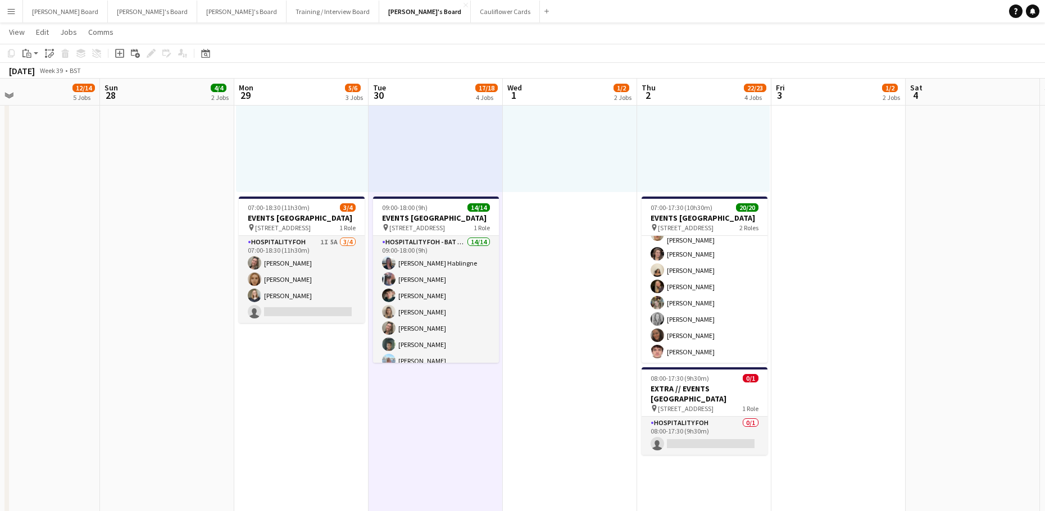
drag, startPoint x: 975, startPoint y: 357, endPoint x: 781, endPoint y: 340, distance: 195.0
click at [829, 361] on app-calendar-viewport "Wed 24 17/17 8 Jobs Thu 25 12/12 7 Jobs Fri 26 13/13 7 Jobs Sat 27 12/14 5 Jobs…" at bounding box center [522, 438] width 1045 height 1987
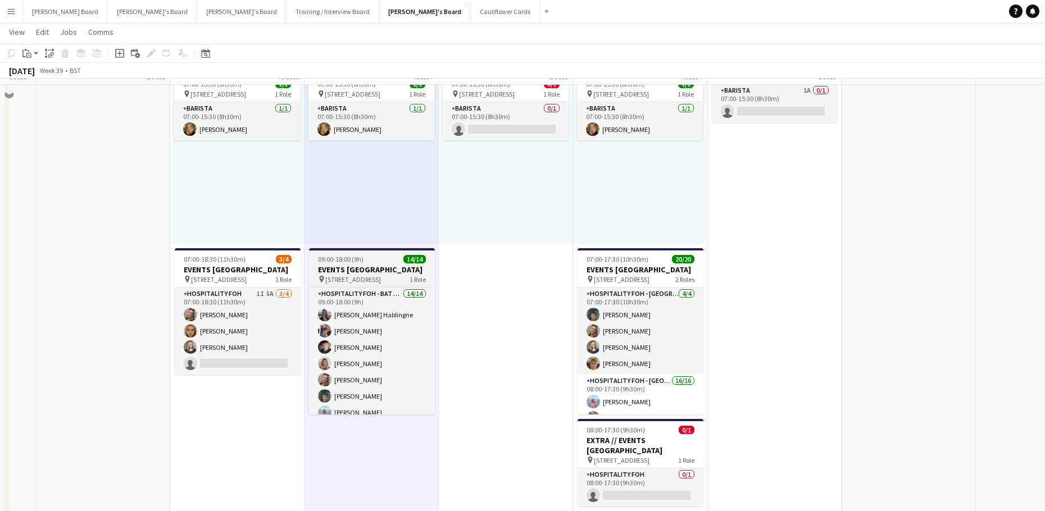
scroll to position [524, 0]
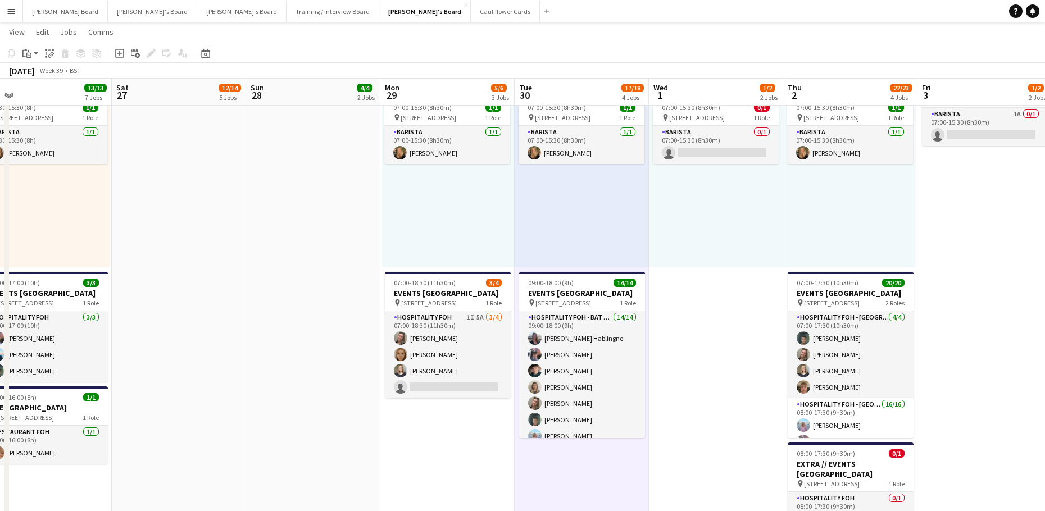
drag, startPoint x: 107, startPoint y: 370, endPoint x: 531, endPoint y: 366, distance: 424.0
click at [531, 366] on app-calendar-viewport "Wed 24 17/17 8 Jobs Thu 25 12/12 7 Jobs Fri 26 13/13 7 Jobs Sat 27 12/14 5 Jobs…" at bounding box center [522, 513] width 1045 height 1987
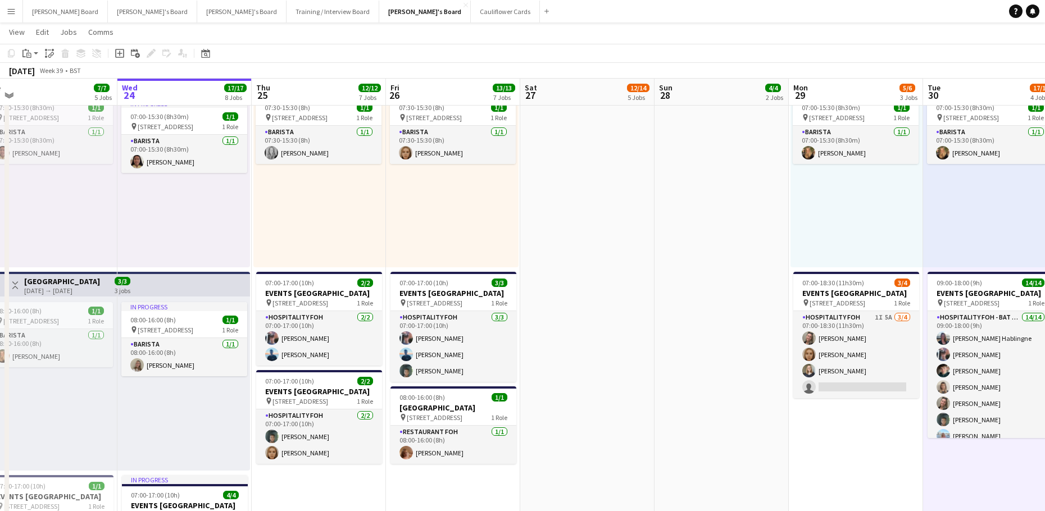
drag, startPoint x: 529, startPoint y: 363, endPoint x: 630, endPoint y: 355, distance: 100.8
click at [613, 362] on app-calendar-viewport "Sun 21 26/26 6 Jobs Mon 22 25/25 11 Jobs Tue 23 7/7 5 Jobs Wed 24 17/17 8 Jobs …" at bounding box center [522, 513] width 1045 height 1987
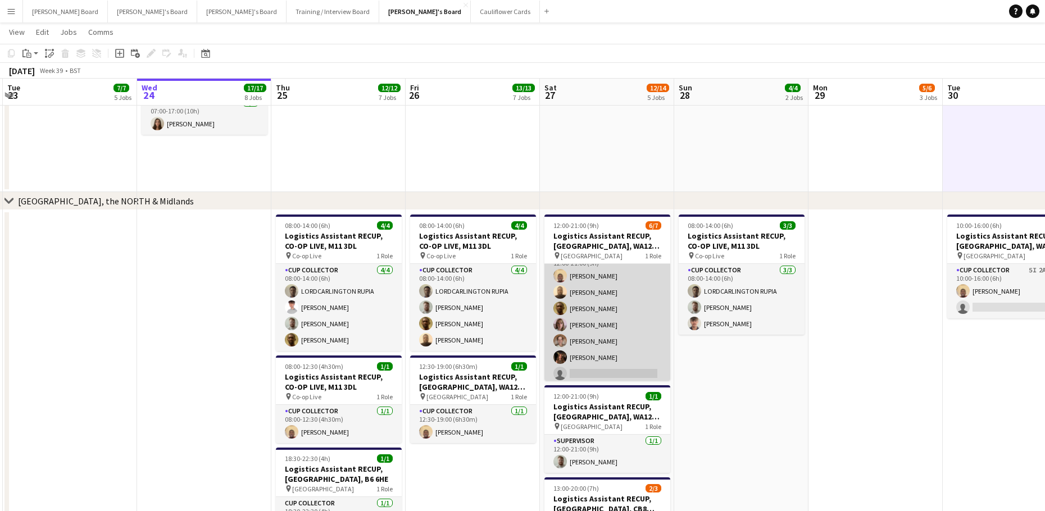
scroll to position [19, 0]
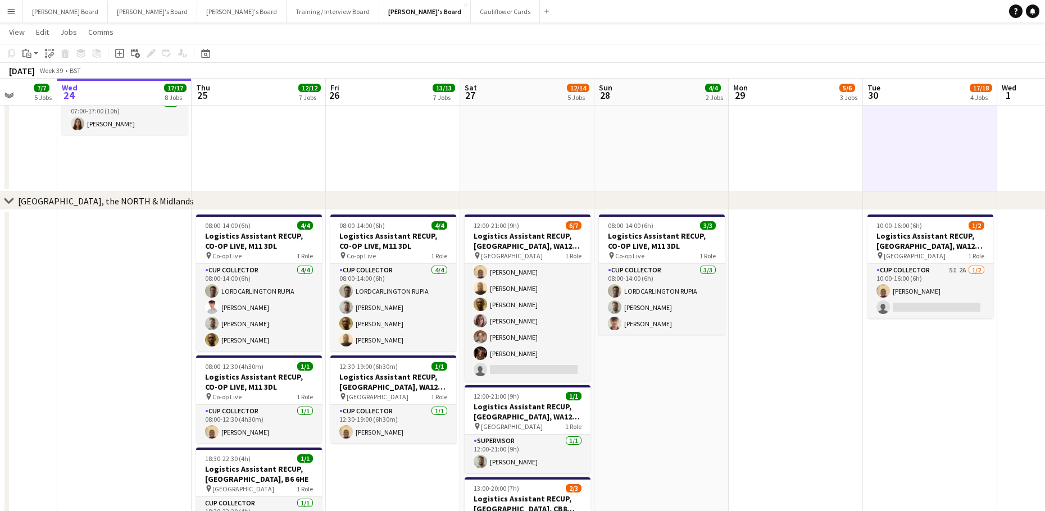
drag, startPoint x: 679, startPoint y: 418, endPoint x: 657, endPoint y: 407, distance: 24.9
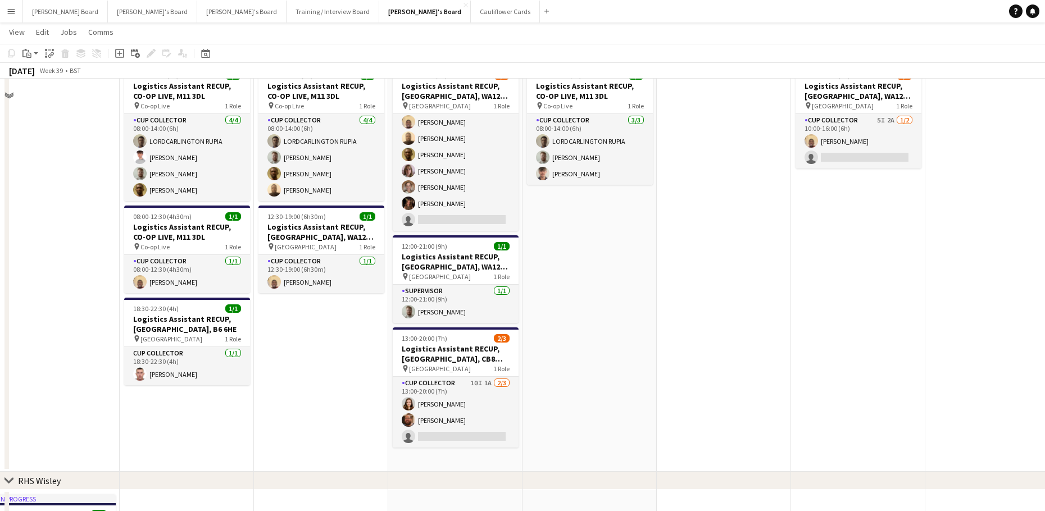
scroll to position [1273, 0]
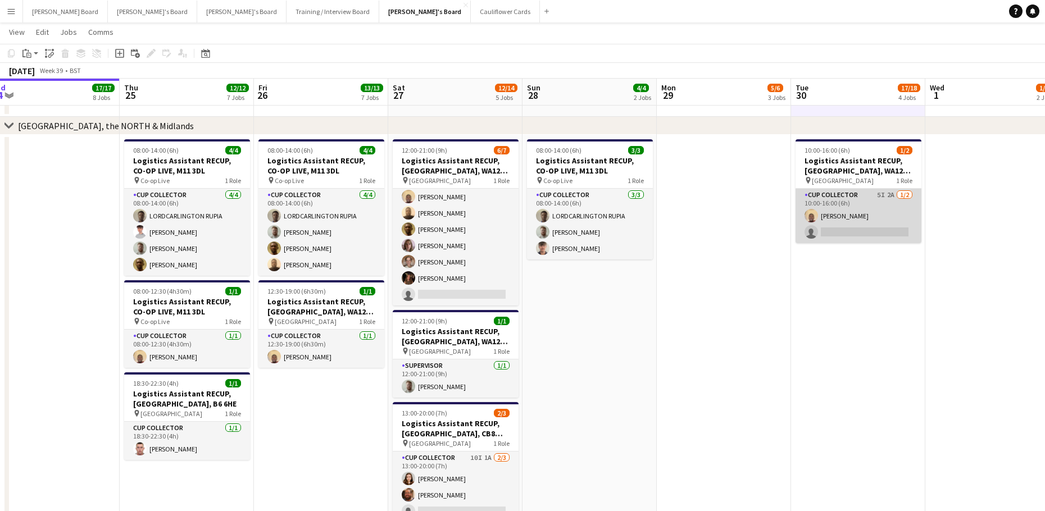
click at [877, 218] on app-card-role "CUP COLLECTOR 5I 2A 1/2 10:00-16:00 (6h) Daniel Agammegwa single-neutral-actions" at bounding box center [858, 216] width 126 height 54
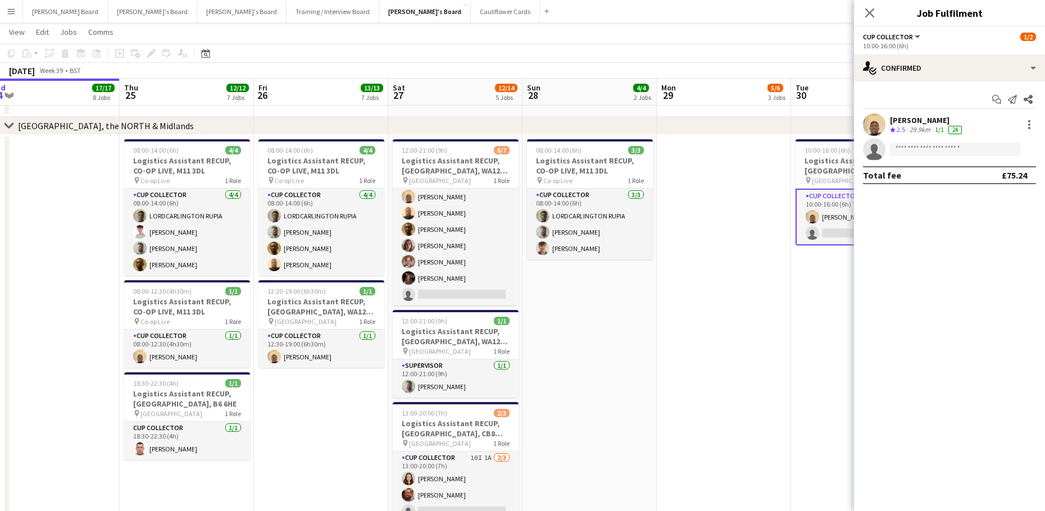
click at [931, 83] on div "Start chat Send notification Share Daniel Agammegwa Crew rating 2.5 29.9km 1/1 …" at bounding box center [949, 137] width 191 height 112
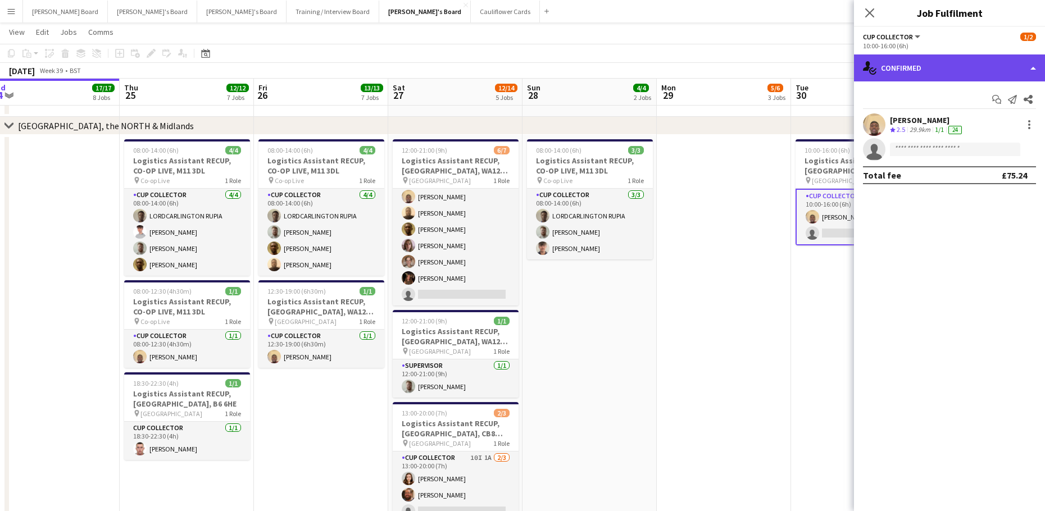
click at [919, 61] on div "single-neutral-actions-check-2 Confirmed" at bounding box center [949, 67] width 191 height 27
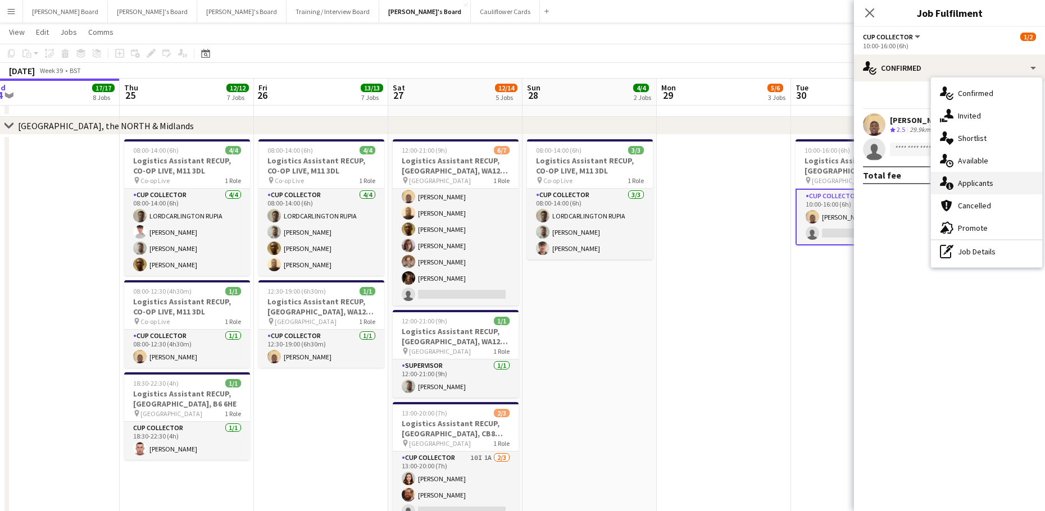
click at [992, 177] on div "single-neutral-actions-information Applicants" at bounding box center [986, 183] width 111 height 22
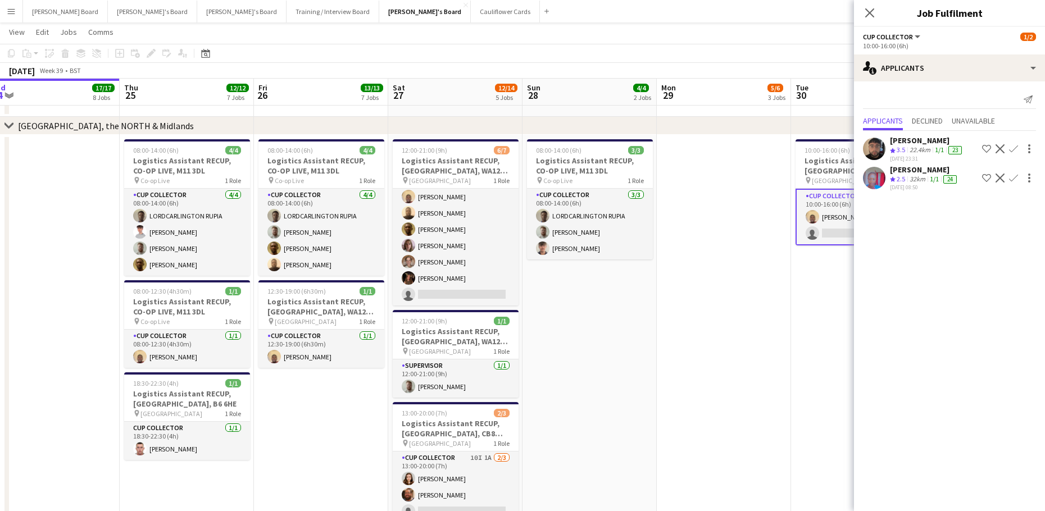
click at [712, 379] on app-date-cell at bounding box center [724, 341] width 134 height 412
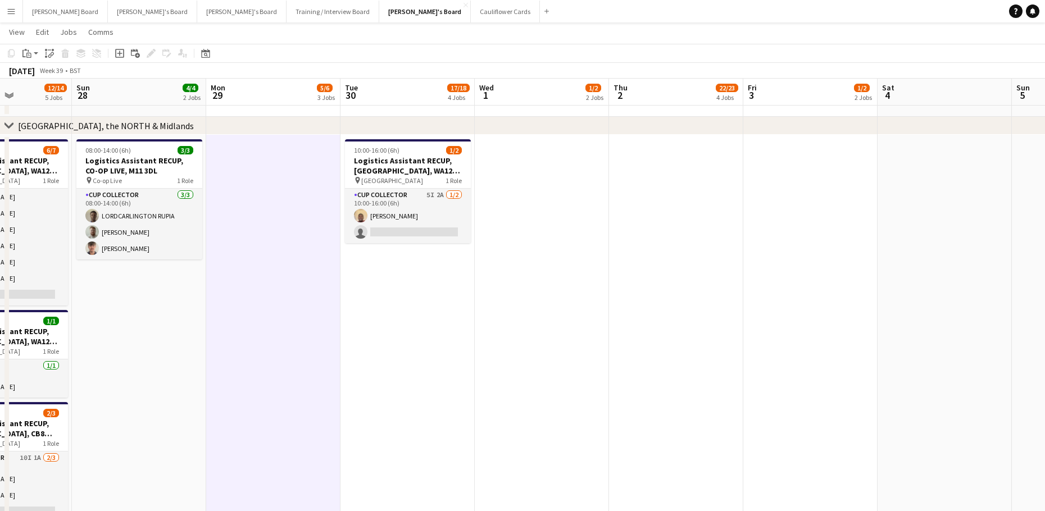
scroll to position [0, 384]
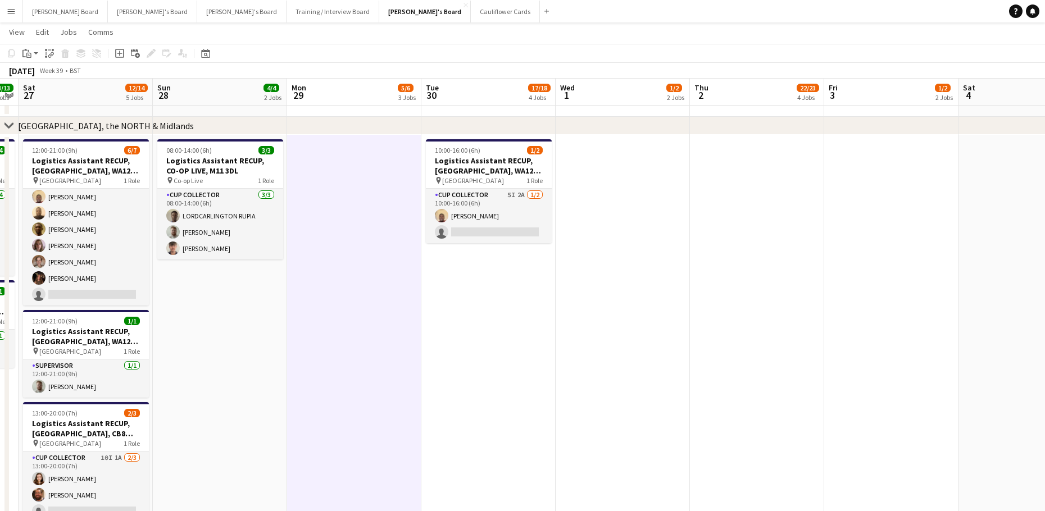
drag, startPoint x: 792, startPoint y: 361, endPoint x: 347, endPoint y: 370, distance: 444.9
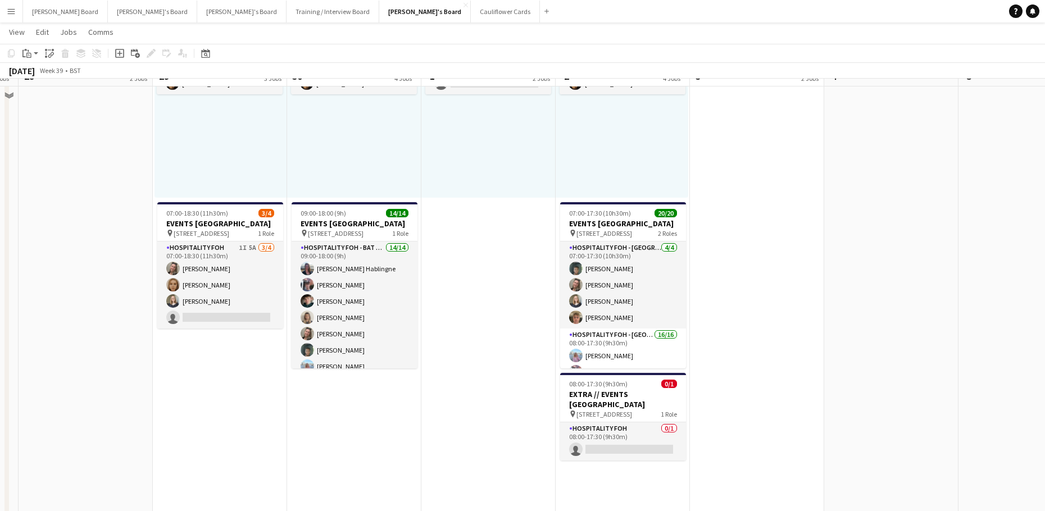
scroll to position [599, 0]
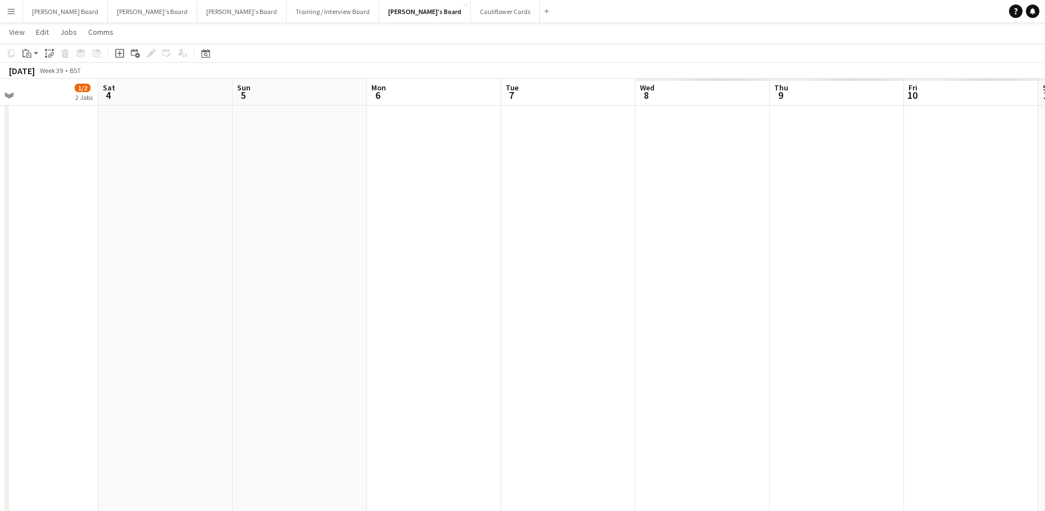
drag, startPoint x: 867, startPoint y: 391, endPoint x: 263, endPoint y: 418, distance: 603.8
click at [125, 423] on app-calendar-viewport "Tue 30 17/18 4 Jobs Wed 1 1/2 2 Jobs Thu 2 22/23 4 Jobs Fri 3 1/2 2 Jobs Sat 4 …" at bounding box center [522, 438] width 1045 height 1987
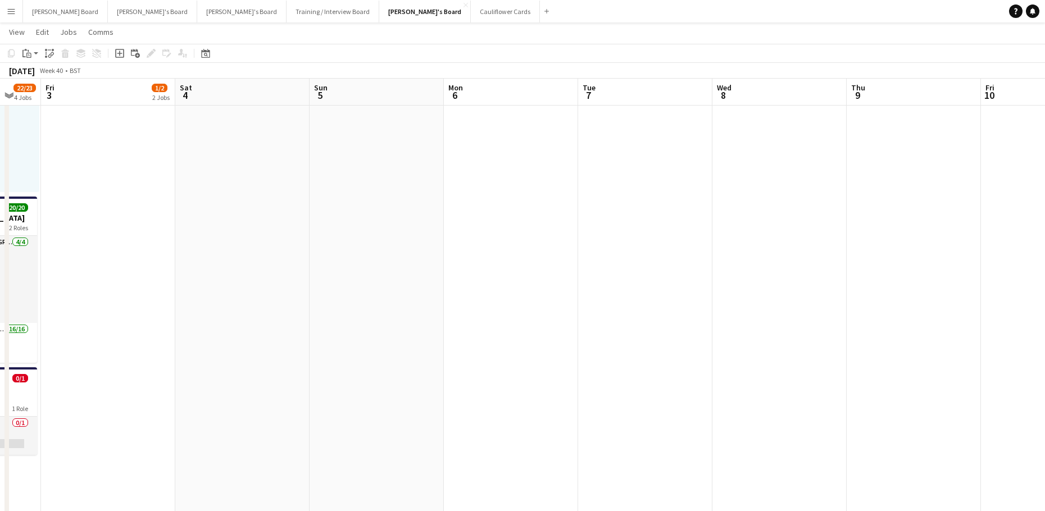
drag, startPoint x: 633, startPoint y: 430, endPoint x: 183, endPoint y: 399, distance: 451.4
click at [175, 405] on app-calendar-viewport "Tue 30 17/18 4 Jobs Wed 1 1/2 2 Jobs Thu 2 22/23 4 Jobs Fri 3 1/2 2 Jobs Sat 4 …" at bounding box center [522, 438] width 1045 height 1987
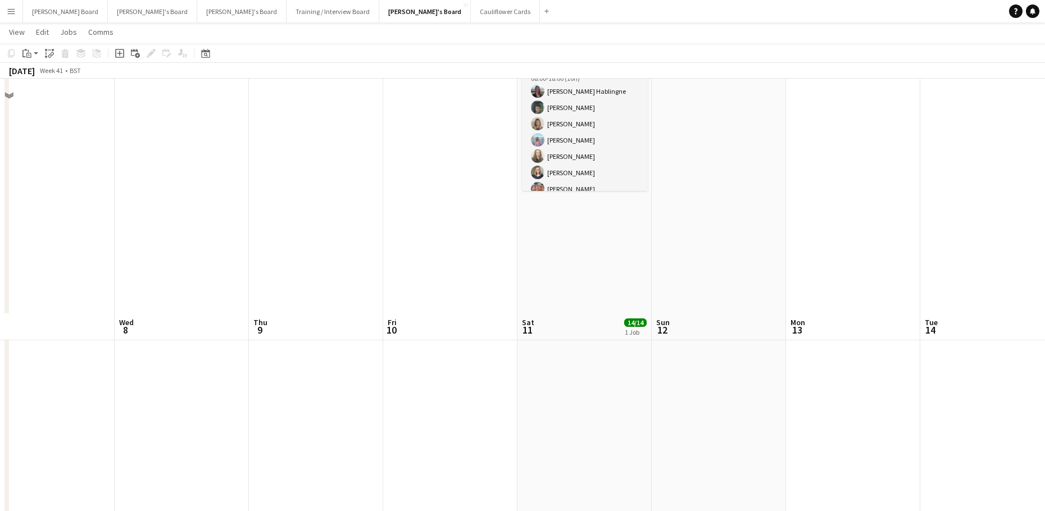
scroll to position [225, 0]
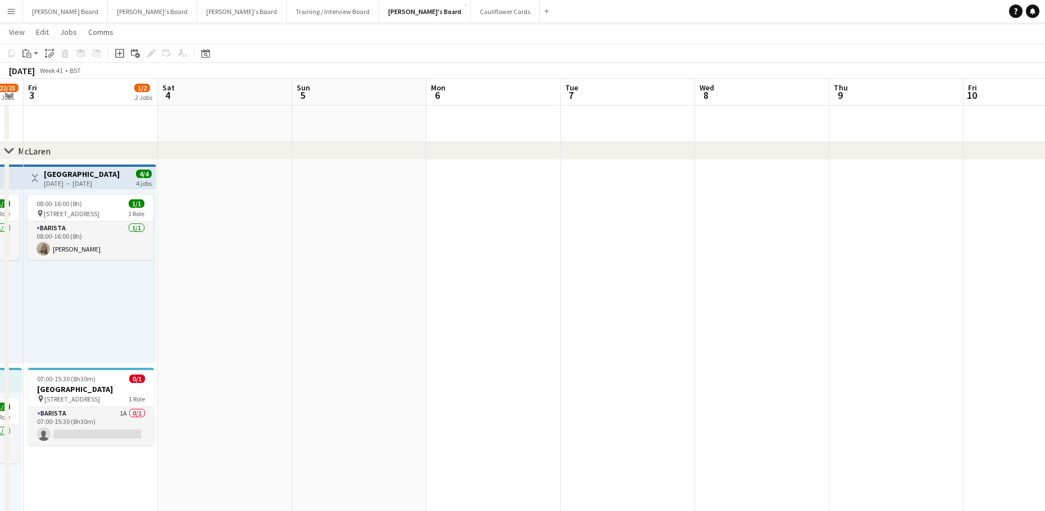
drag, startPoint x: 158, startPoint y: 365, endPoint x: 680, endPoint y: 356, distance: 521.3
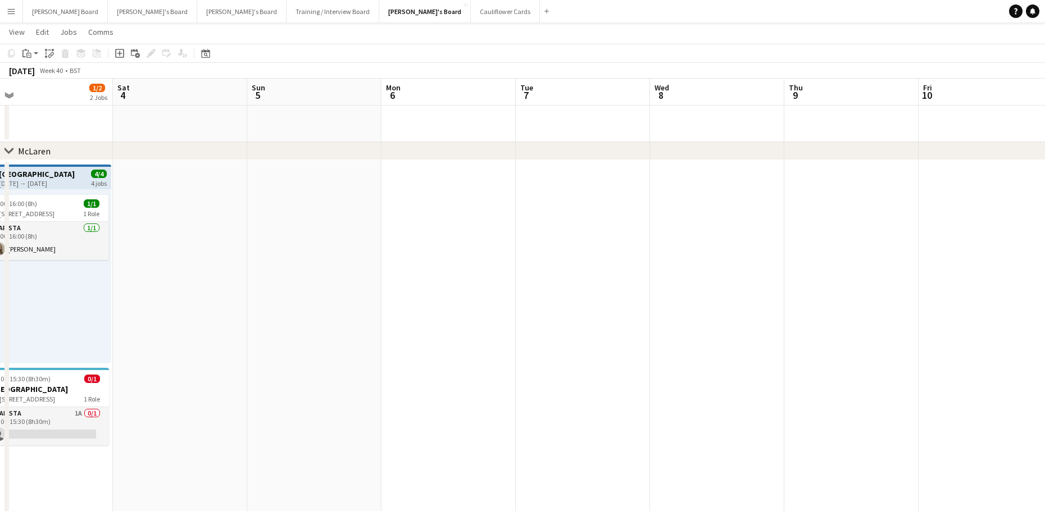
drag, startPoint x: 303, startPoint y: 418, endPoint x: 439, endPoint y: 416, distance: 135.4
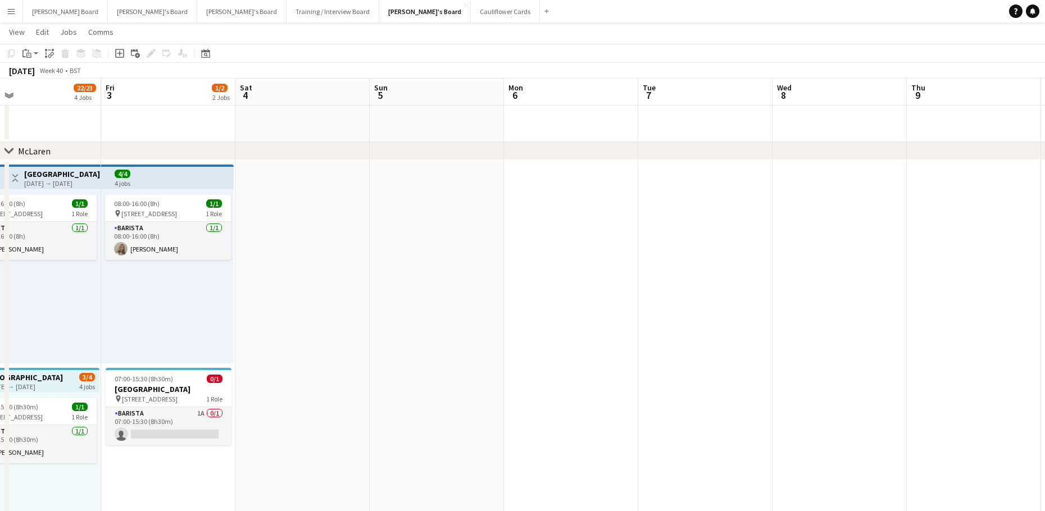
drag, startPoint x: 360, startPoint y: 395, endPoint x: 669, endPoint y: 337, distance: 314.4
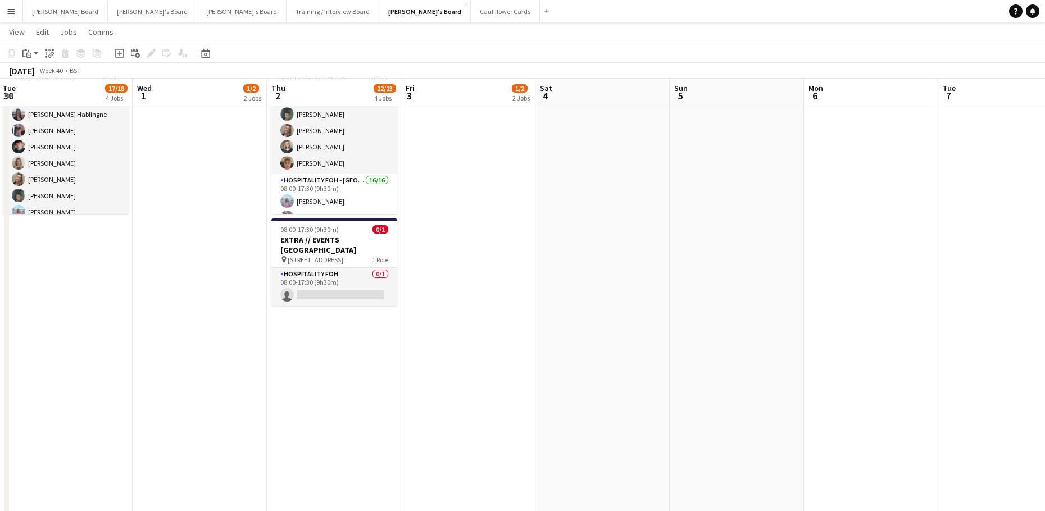
scroll to position [749, 0]
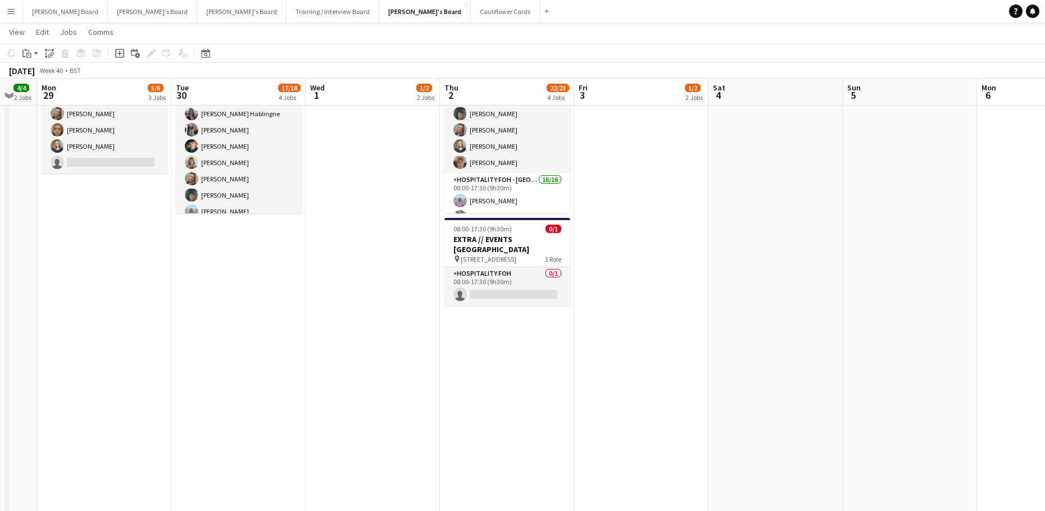
drag, startPoint x: 601, startPoint y: 334, endPoint x: 640, endPoint y: 338, distance: 38.9
click at [640, 339] on app-calendar-viewport "Sat 27 12/14 5 Jobs Sun 28 4/4 2 Jobs Mon 29 5/6 3 Jobs Tue 30 17/18 4 Jobs Wed…" at bounding box center [522, 288] width 1045 height 1987
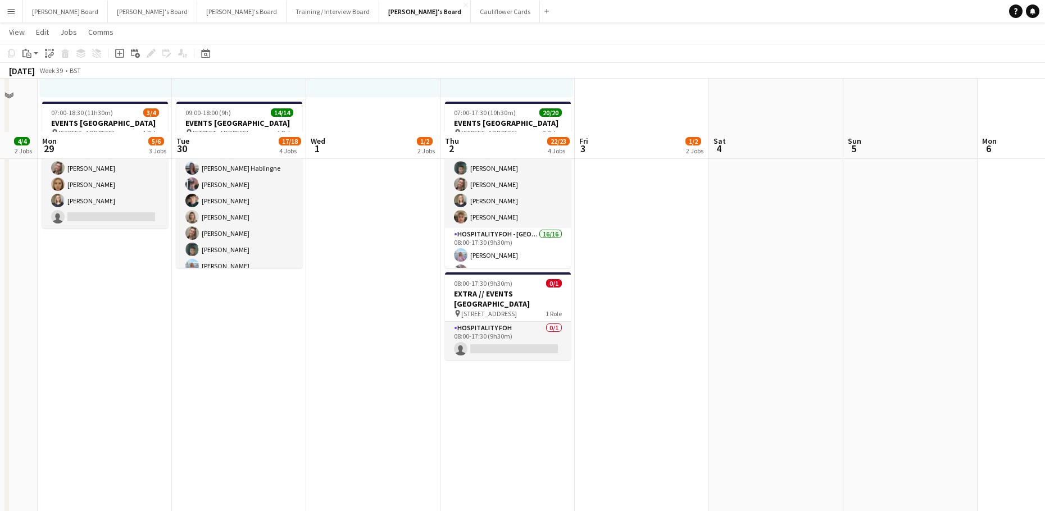
scroll to position [674, 0]
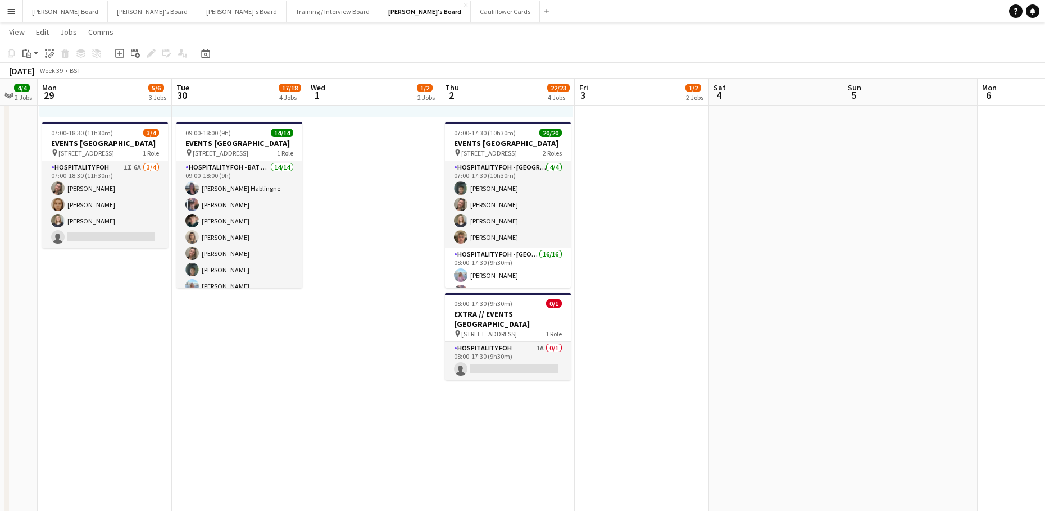
drag, startPoint x: 521, startPoint y: 358, endPoint x: 657, endPoint y: 261, distance: 167.1
click at [521, 358] on app-card-role "Hospitality FOH 1A 0/1 08:00-17:30 (9h30m) single-neutral-actions" at bounding box center [508, 361] width 126 height 38
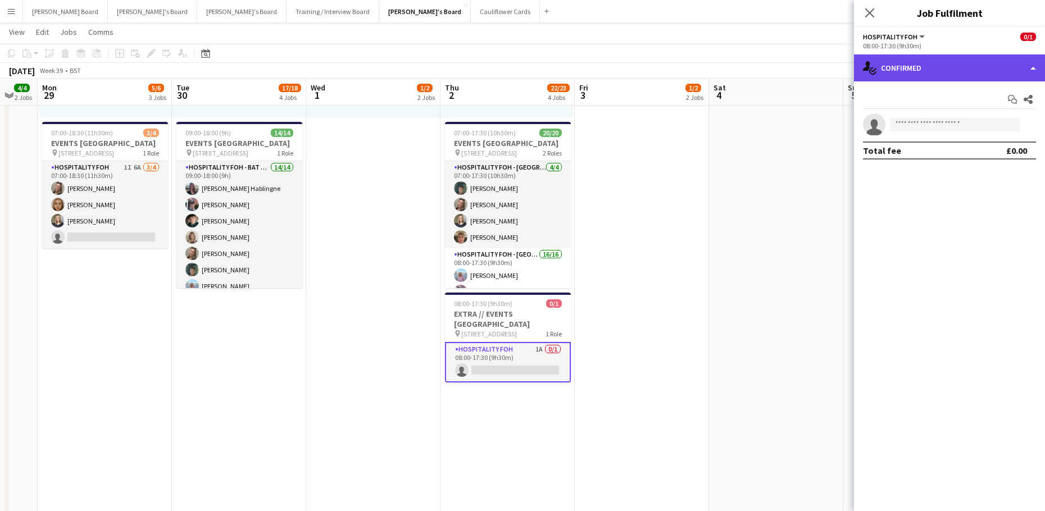
click at [910, 54] on div "single-neutral-actions-check-2 Confirmed" at bounding box center [949, 67] width 191 height 27
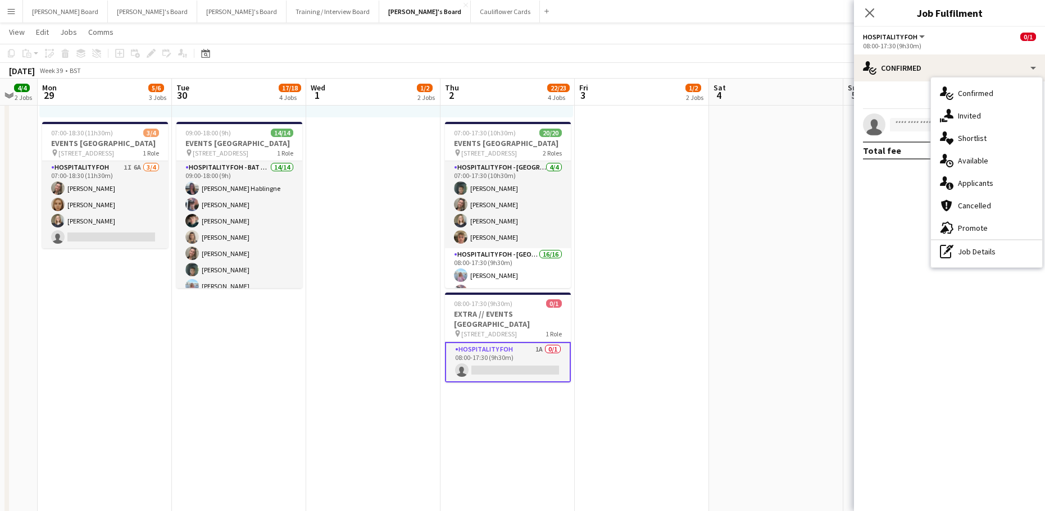
click at [989, 193] on div "single-neutral-actions-check-2 Confirmed single-neutral-actions-share-1 Invited…" at bounding box center [986, 173] width 111 height 190
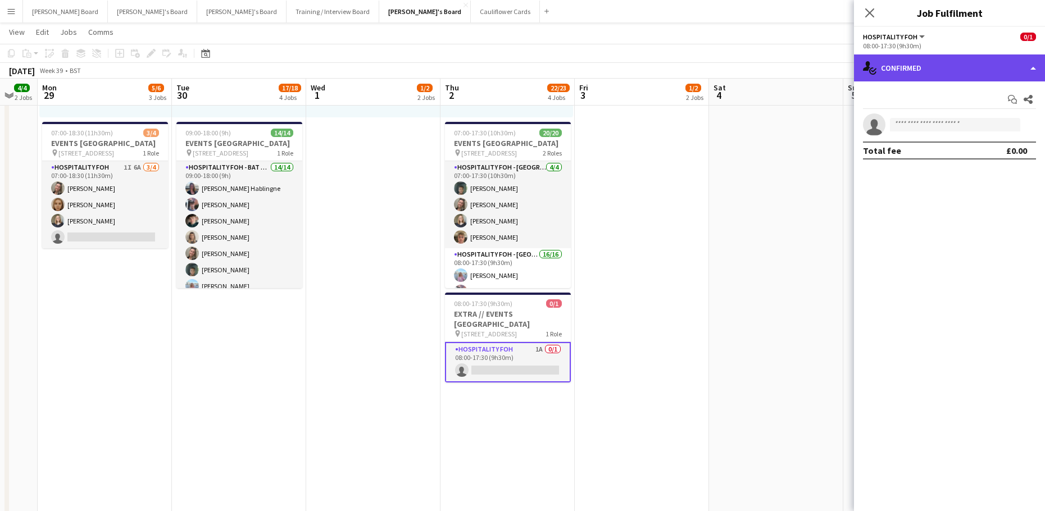
click at [923, 73] on div "single-neutral-actions-check-2 Confirmed" at bounding box center [949, 67] width 191 height 27
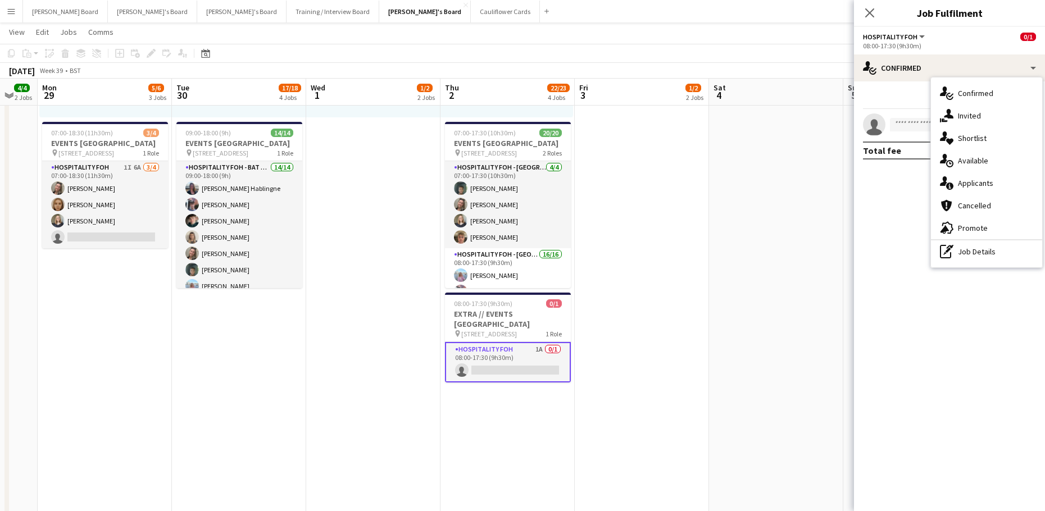
click at [983, 184] on span "Applicants" at bounding box center [975, 183] width 35 height 10
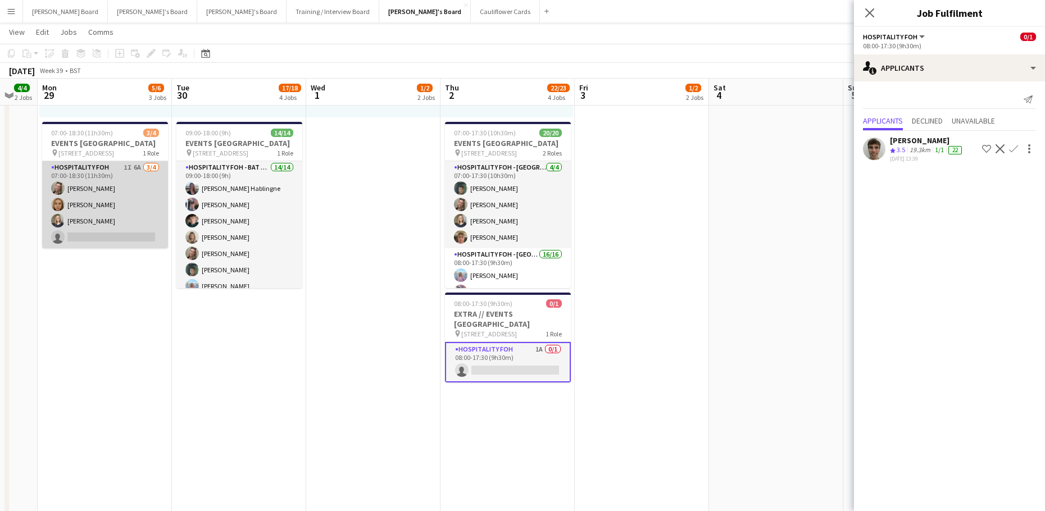
click at [97, 227] on app-card-role "Hospitality FOH 1I 6A 3/4 07:00-18:30 (11h30m) Jazmin Gammon Megan Ellis Sarah …" at bounding box center [105, 204] width 126 height 87
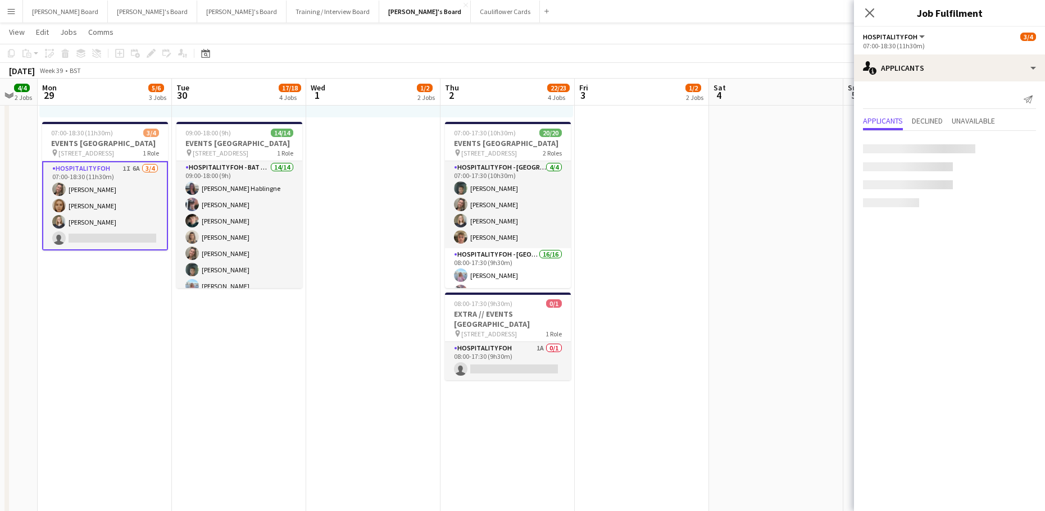
scroll to position [0, 230]
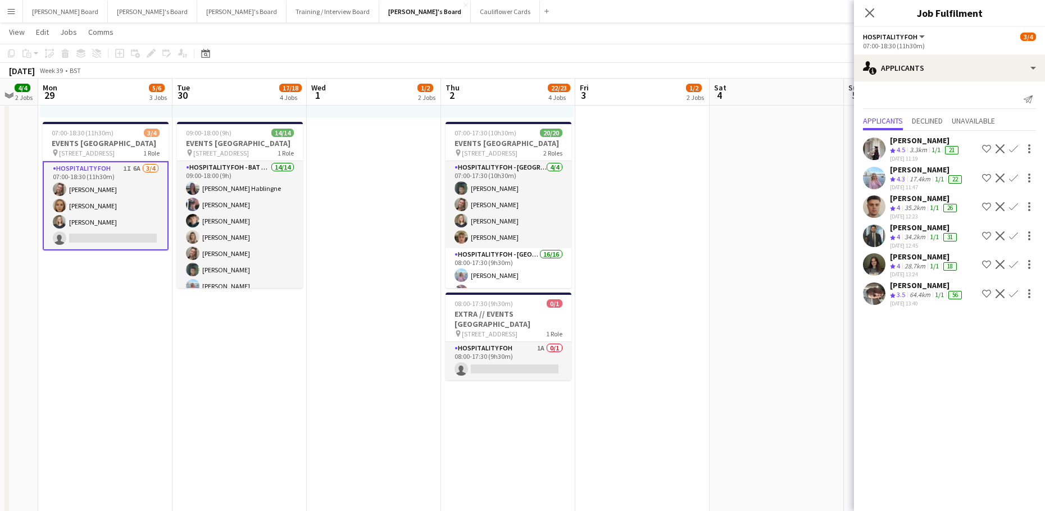
click at [1001, 294] on app-icon "Decline" at bounding box center [999, 293] width 9 height 9
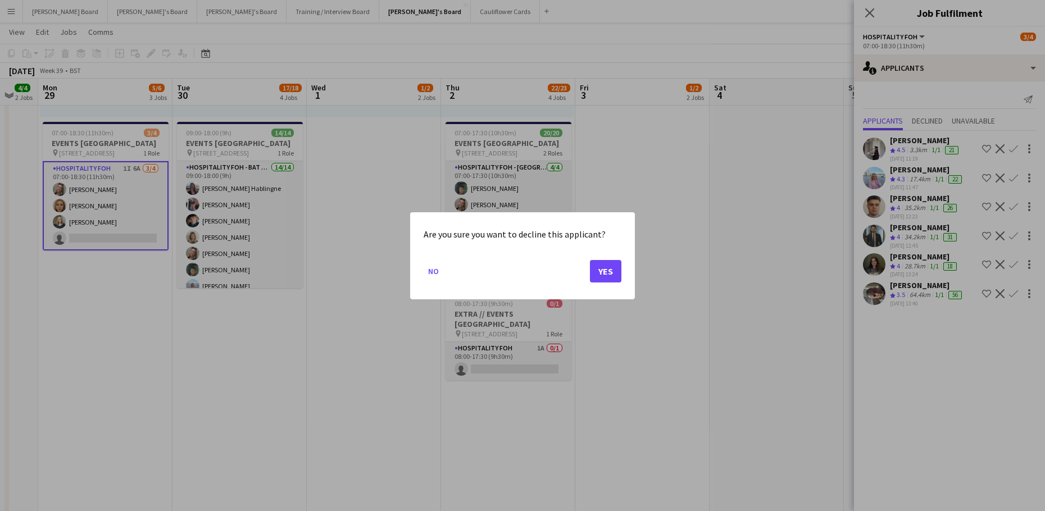
scroll to position [0, 0]
click at [608, 270] on button "Yes" at bounding box center [605, 270] width 31 height 22
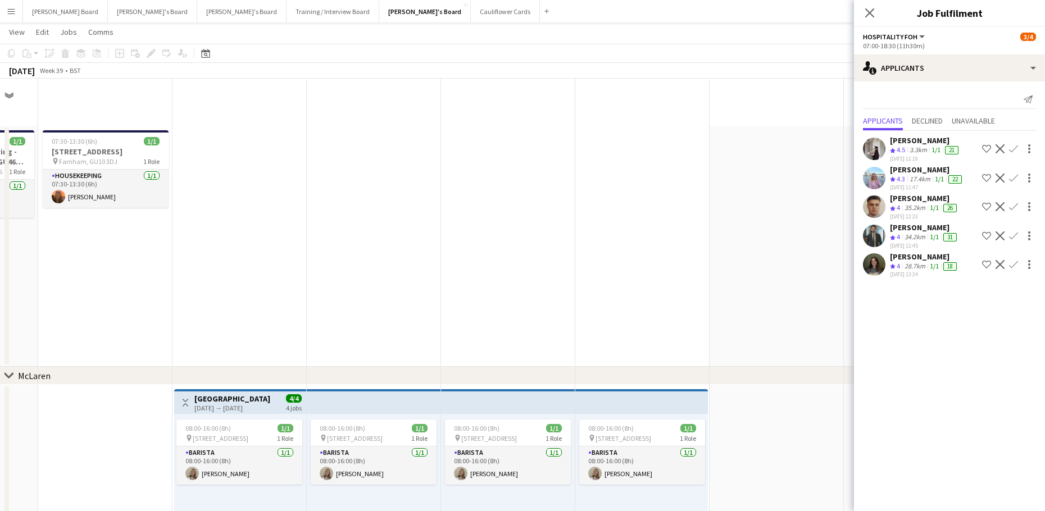
scroll to position [674, 0]
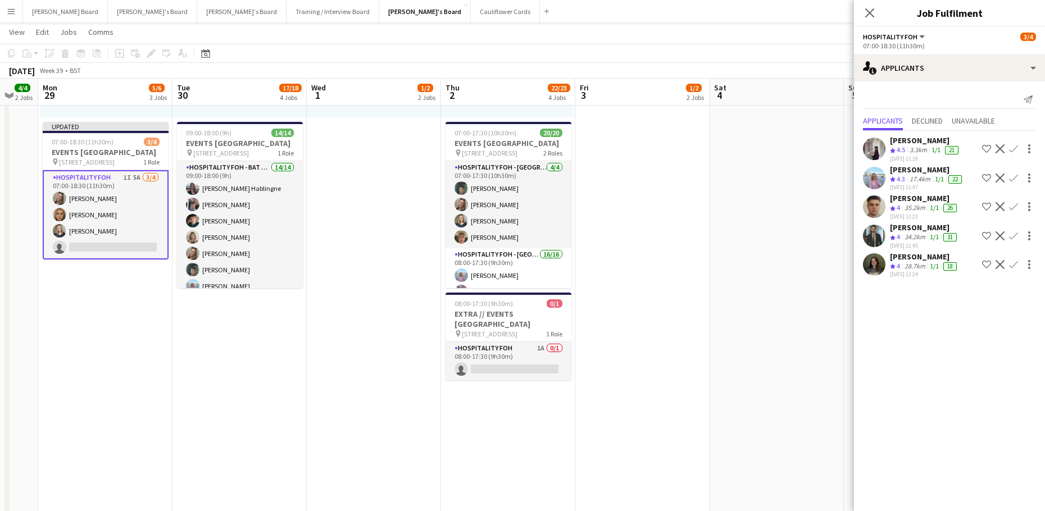
click at [741, 272] on app-date-cell at bounding box center [776, 213] width 134 height 1005
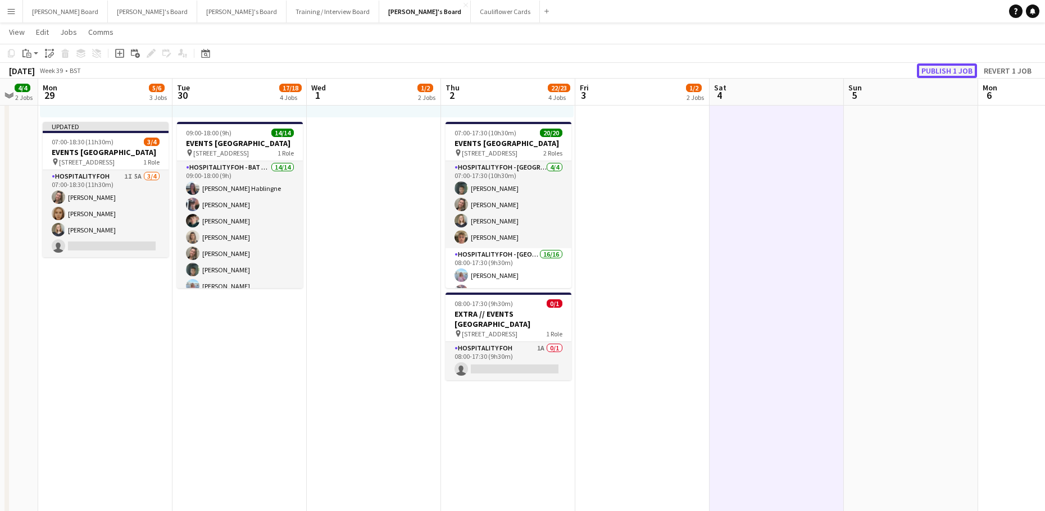
click at [936, 70] on button "Publish 1 job" at bounding box center [947, 70] width 60 height 15
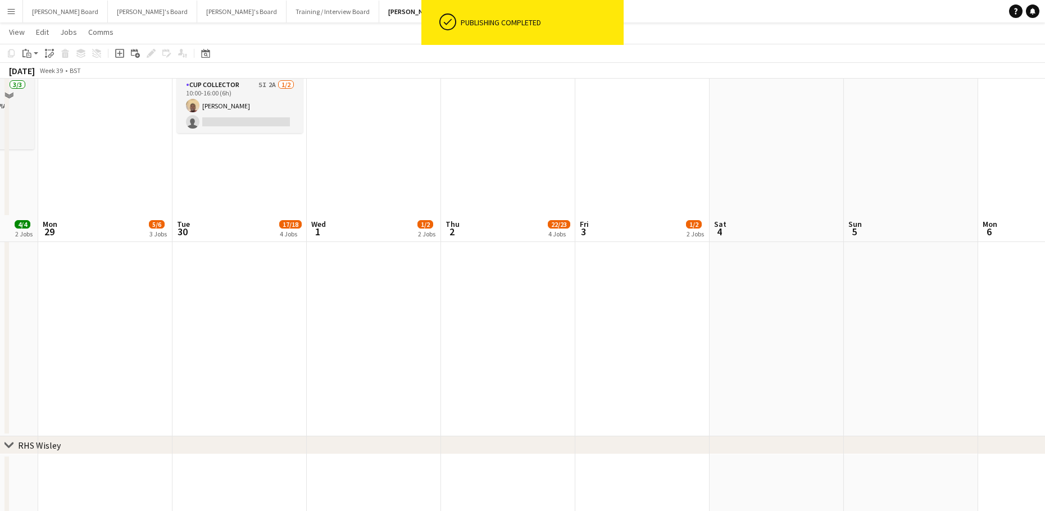
scroll to position [1520, 0]
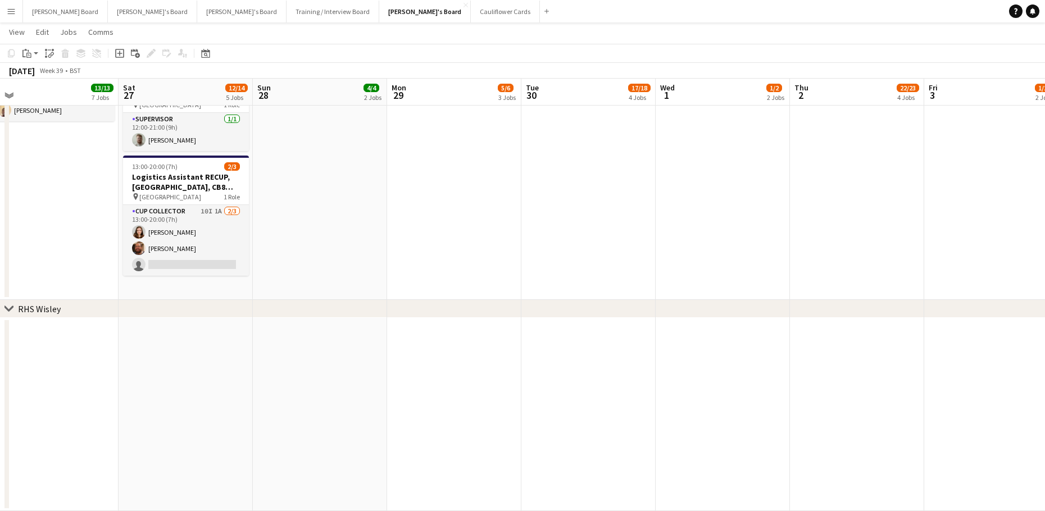
drag, startPoint x: 168, startPoint y: 359, endPoint x: 527, endPoint y: 357, distance: 358.3
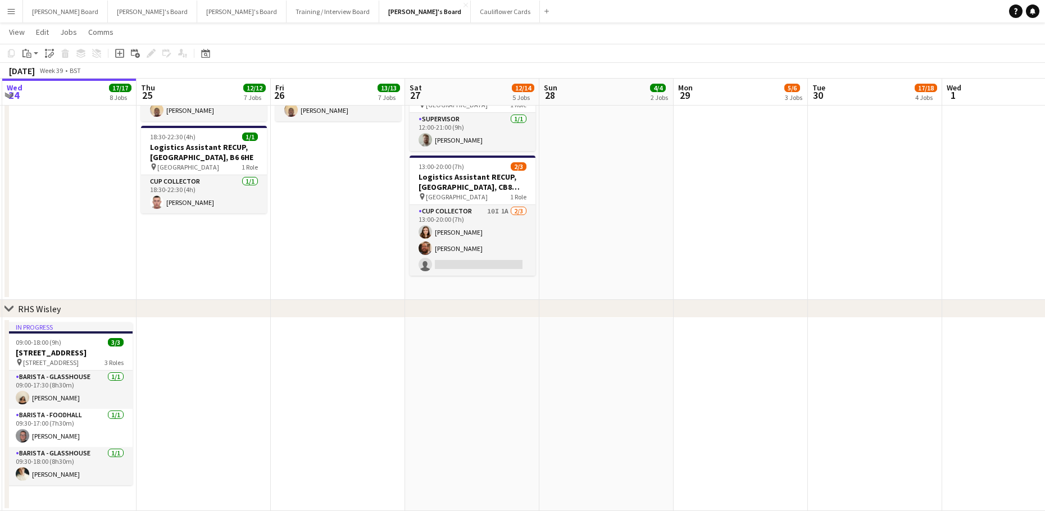
drag, startPoint x: 395, startPoint y: 344, endPoint x: 618, endPoint y: 368, distance: 223.7
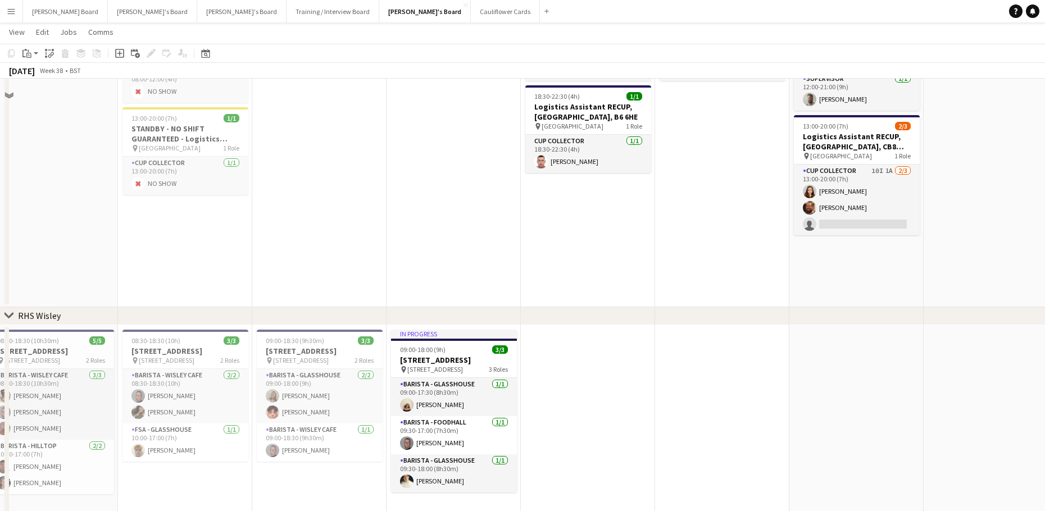
scroll to position [2174, 0]
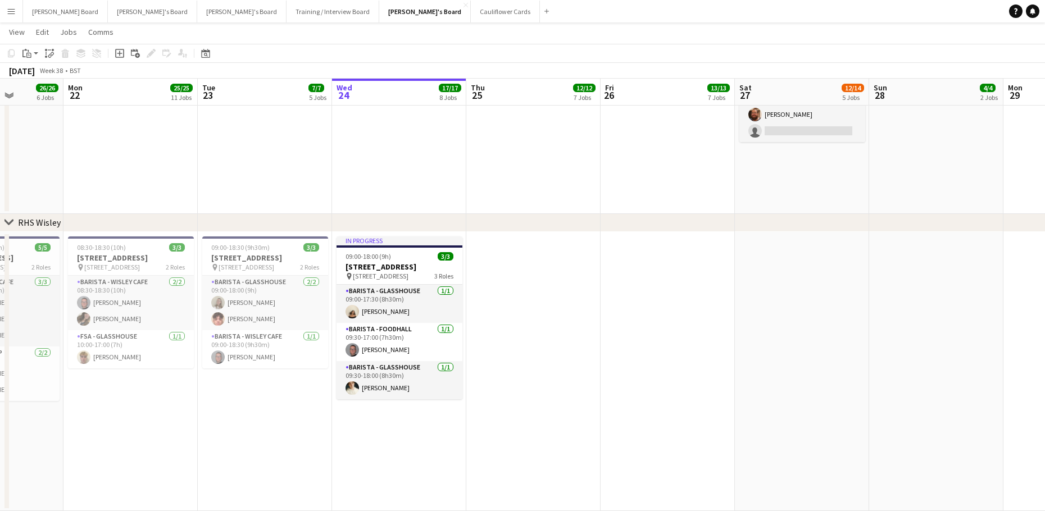
drag, startPoint x: 590, startPoint y: 409, endPoint x: 536, endPoint y: 431, distance: 58.7
click at [232, 255] on h3 "RHS Wisley Gardens, Wisley Ln, Woking GU23 6QB" at bounding box center [265, 258] width 126 height 10
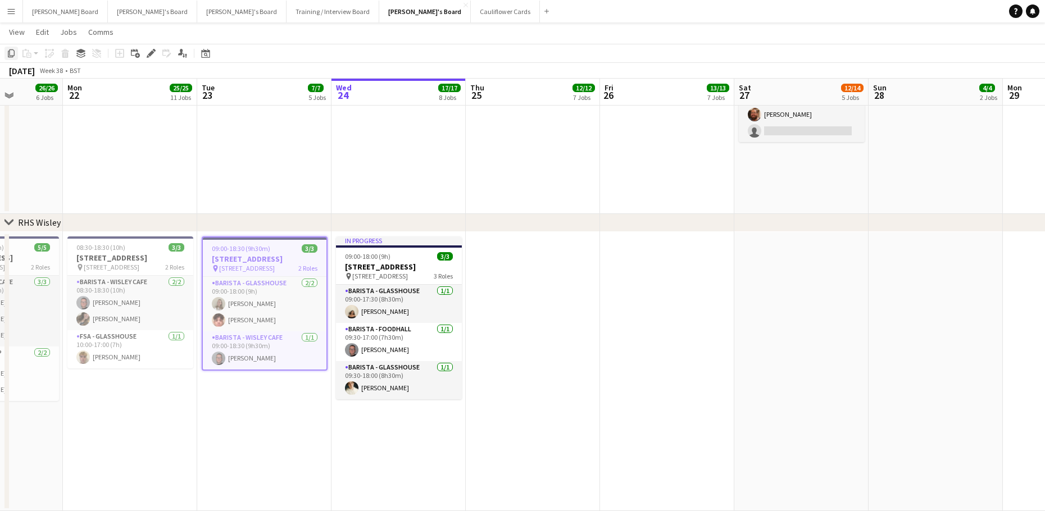
click at [10, 53] on icon "Copy" at bounding box center [11, 53] width 9 height 9
click at [539, 330] on app-date-cell at bounding box center [533, 371] width 134 height 279
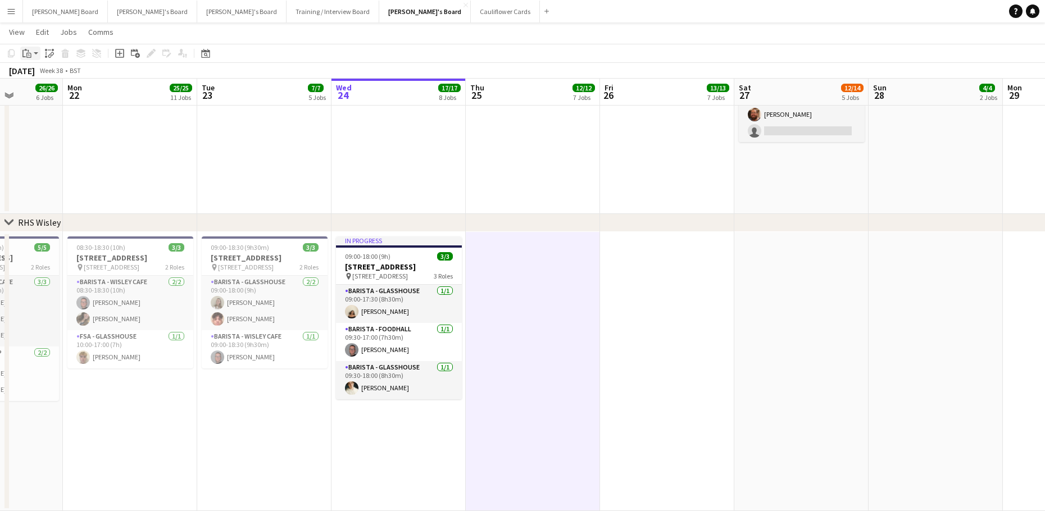
click at [29, 52] on icon "Paste" at bounding box center [26, 53] width 9 height 9
click at [41, 75] on link "Paste Ctrl+V" at bounding box center [83, 75] width 106 height 10
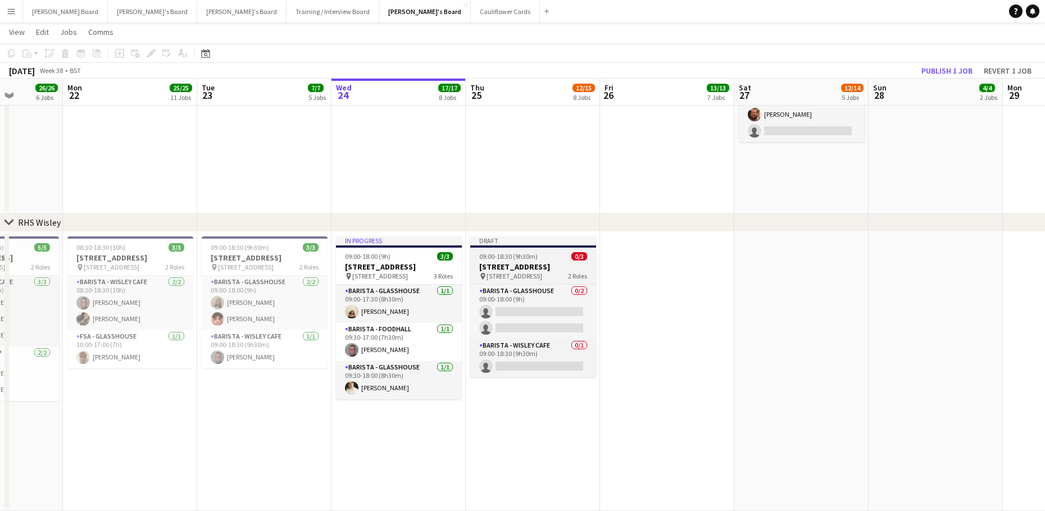
click at [496, 253] on span "09:00-18:30 (9h30m)" at bounding box center [508, 256] width 58 height 8
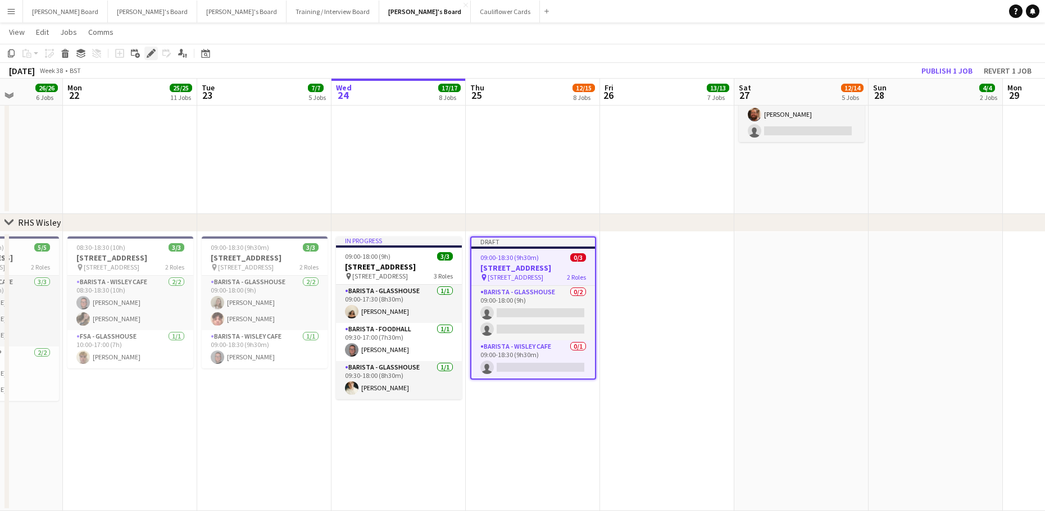
click at [147, 53] on icon "Edit" at bounding box center [151, 53] width 9 height 9
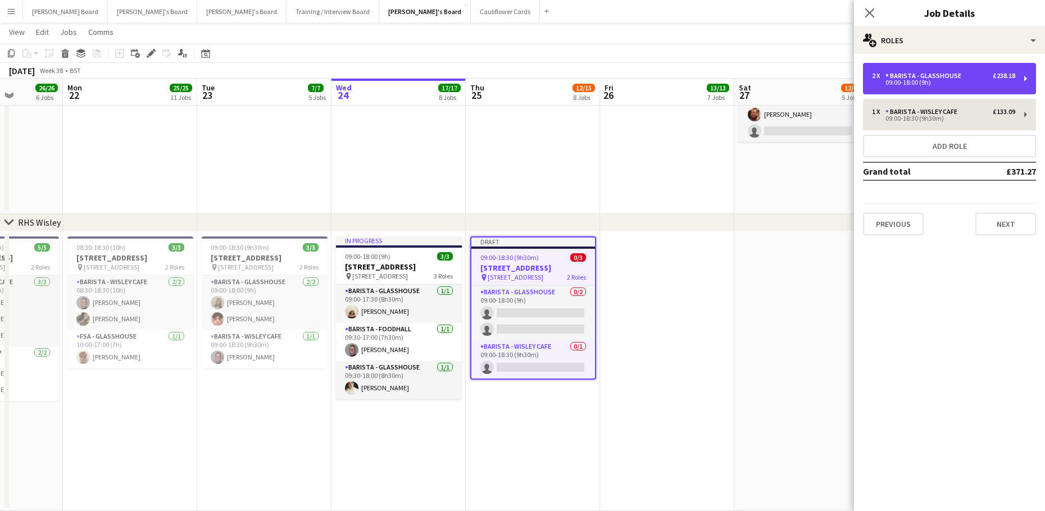
click at [953, 74] on div "Barista - Glasshouse" at bounding box center [925, 76] width 80 height 8
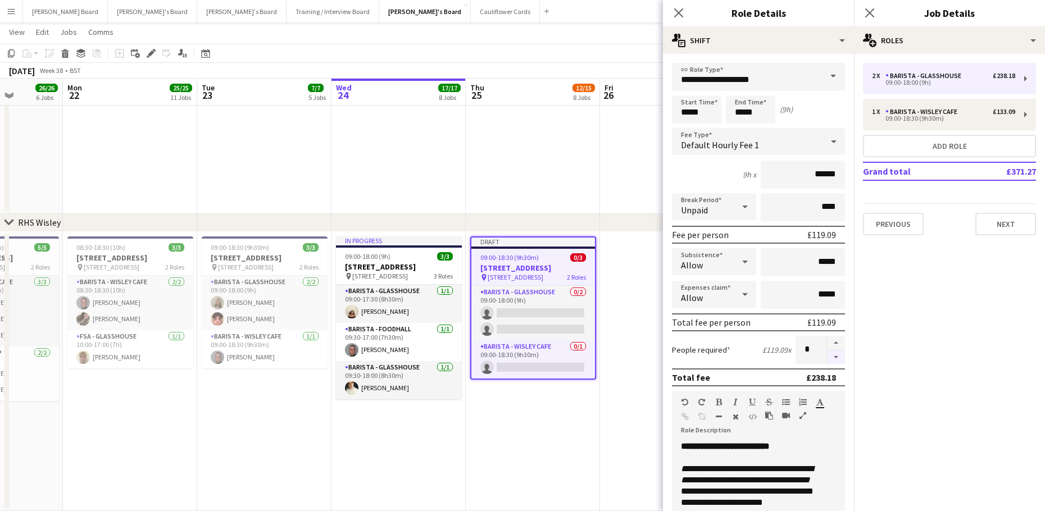
click at [828, 358] on button "button" at bounding box center [836, 357] width 18 height 14
type input "*"
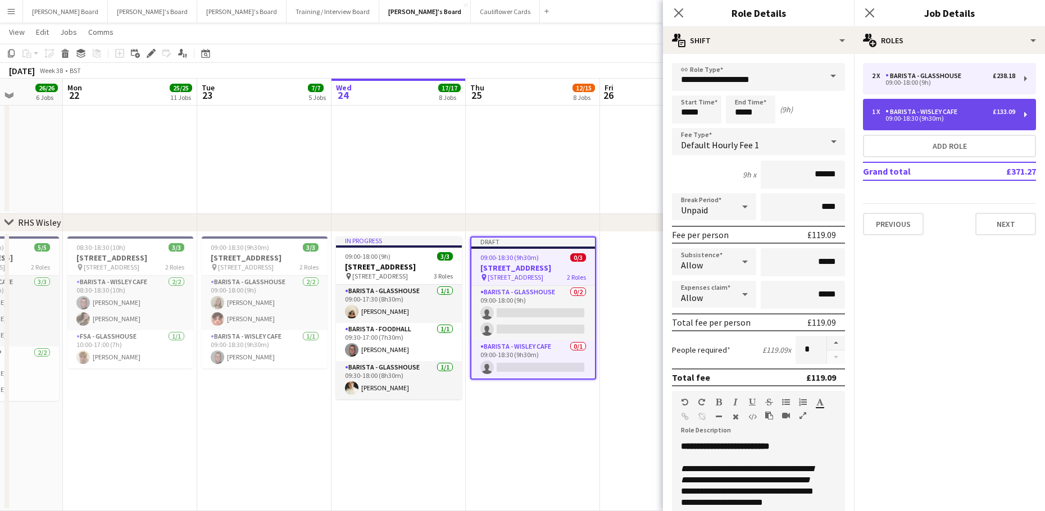
click at [932, 112] on div "Barista - Wisley Cafe" at bounding box center [923, 112] width 76 height 8
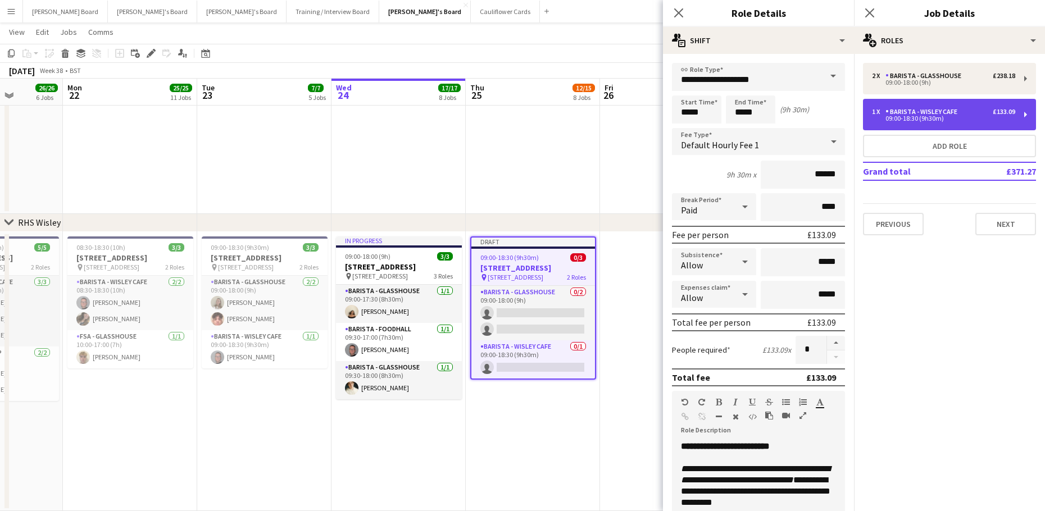
type input "**********"
type input "*****"
type input "***"
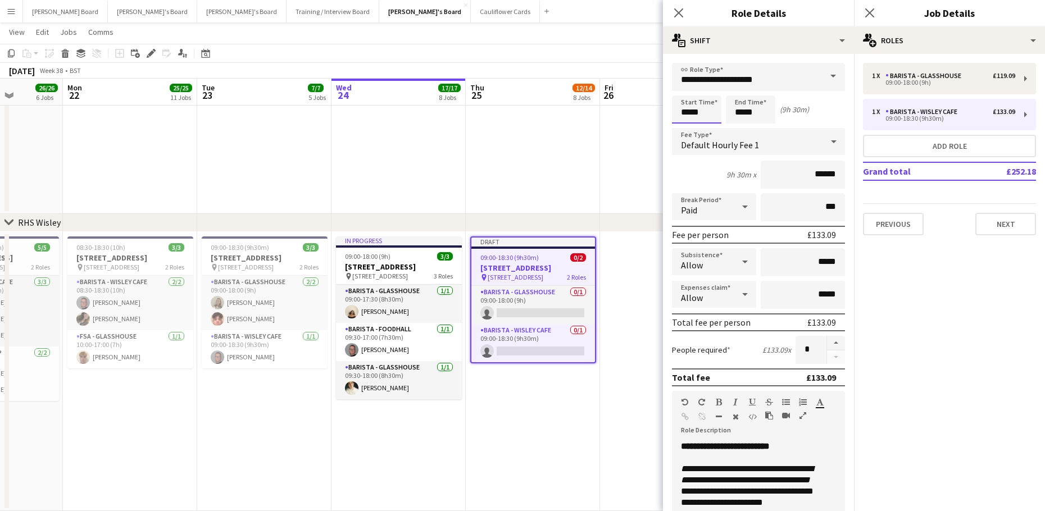
click at [705, 113] on input "*****" at bounding box center [696, 109] width 49 height 28
click at [686, 127] on div at bounding box center [685, 129] width 22 height 11
click at [710, 91] on div at bounding box center [707, 89] width 22 height 11
type input "*****"
click at [710, 91] on div at bounding box center [707, 89] width 22 height 11
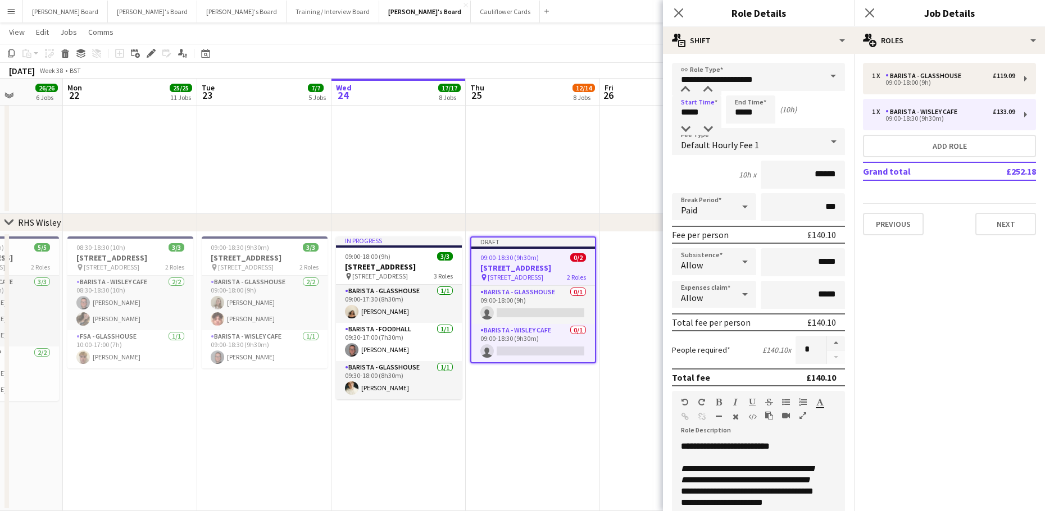
click at [581, 463] on app-date-cell "Draft 09:00-18:30 (9h30m) 0/2 RHS Wisley Gardens, Wisley Ln, Woking GU23 6QB pi…" at bounding box center [533, 371] width 134 height 279
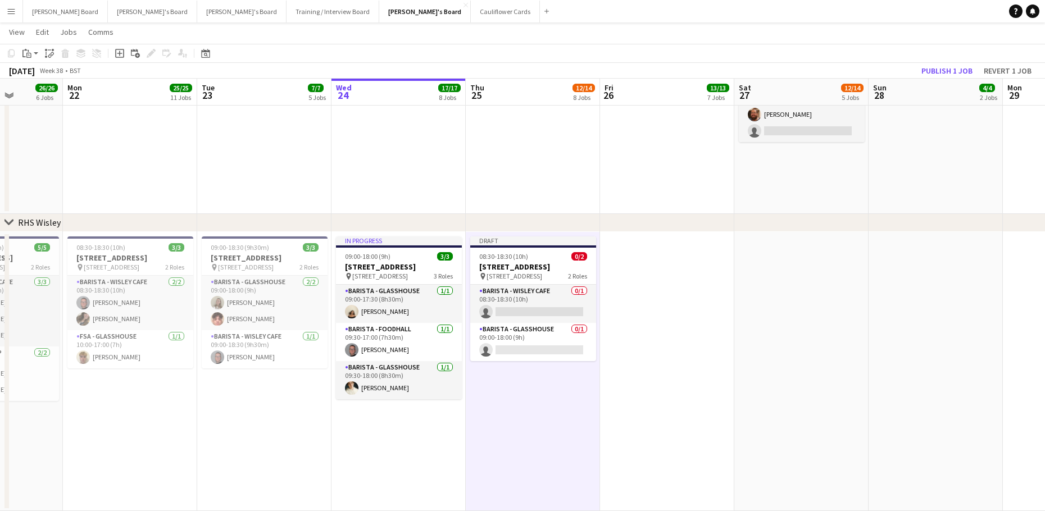
drag, startPoint x: 513, startPoint y: 299, endPoint x: 737, endPoint y: 225, distance: 236.2
click at [513, 299] on app-card-role "Barista - Wisley Cafe 0/1 08:30-18:30 (10h) single-neutral-actions" at bounding box center [533, 304] width 126 height 38
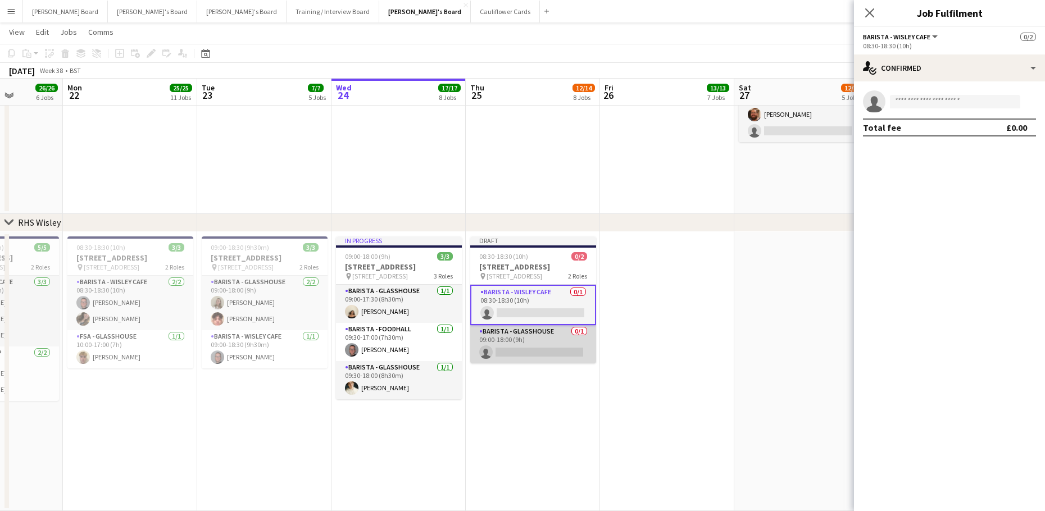
click at [550, 344] on app-card-role "Barista - Glasshouse 0/1 09:00-18:00 (9h) single-neutral-actions" at bounding box center [533, 344] width 126 height 38
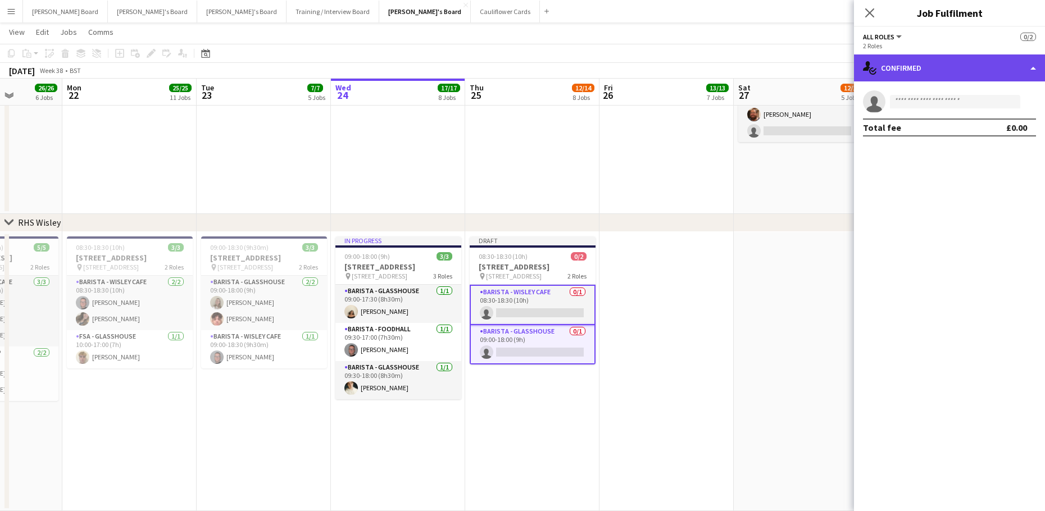
click at [924, 63] on div "single-neutral-actions-check-2 Confirmed" at bounding box center [949, 67] width 191 height 27
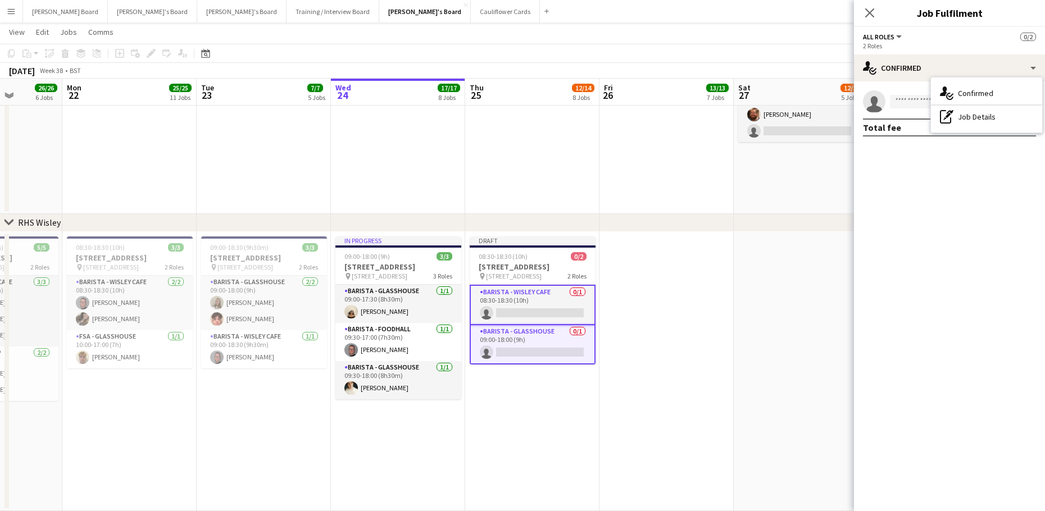
click at [539, 312] on app-card-role "Barista - Wisley Cafe 0/1 08:30-18:30 (10h) single-neutral-actions" at bounding box center [533, 305] width 126 height 40
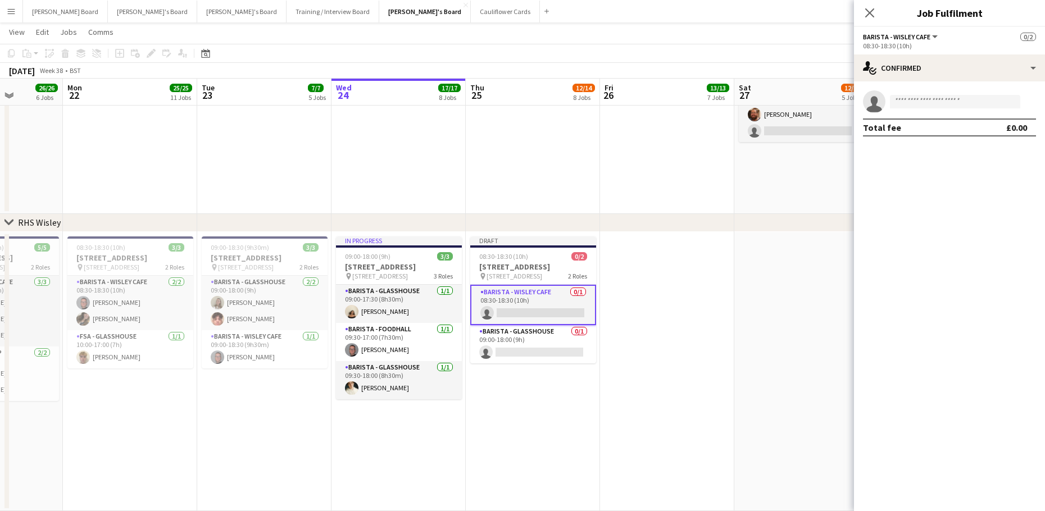
click at [931, 83] on div "single-neutral-actions Total fee £0.00" at bounding box center [949, 113] width 191 height 64
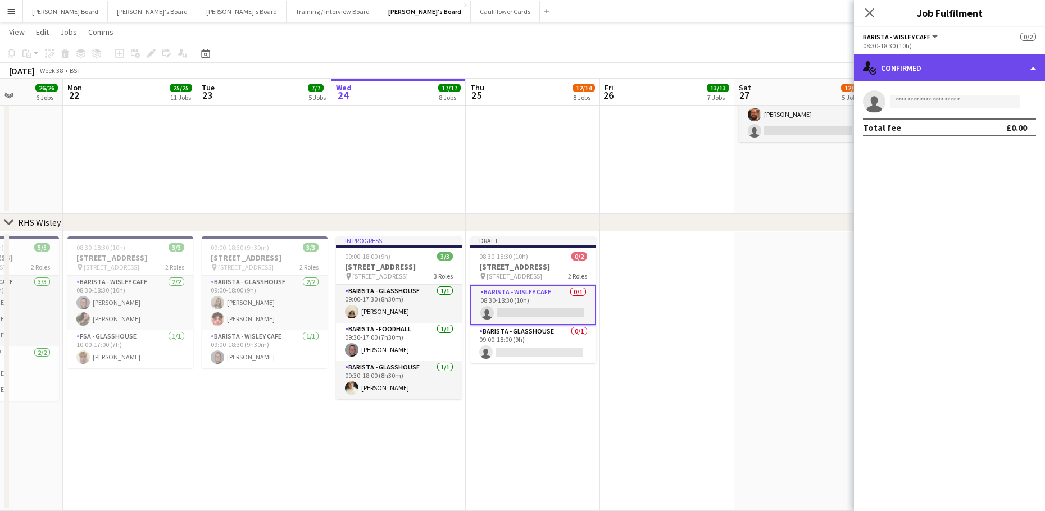
click at [933, 75] on div "single-neutral-actions-check-2 Confirmed" at bounding box center [949, 67] width 191 height 27
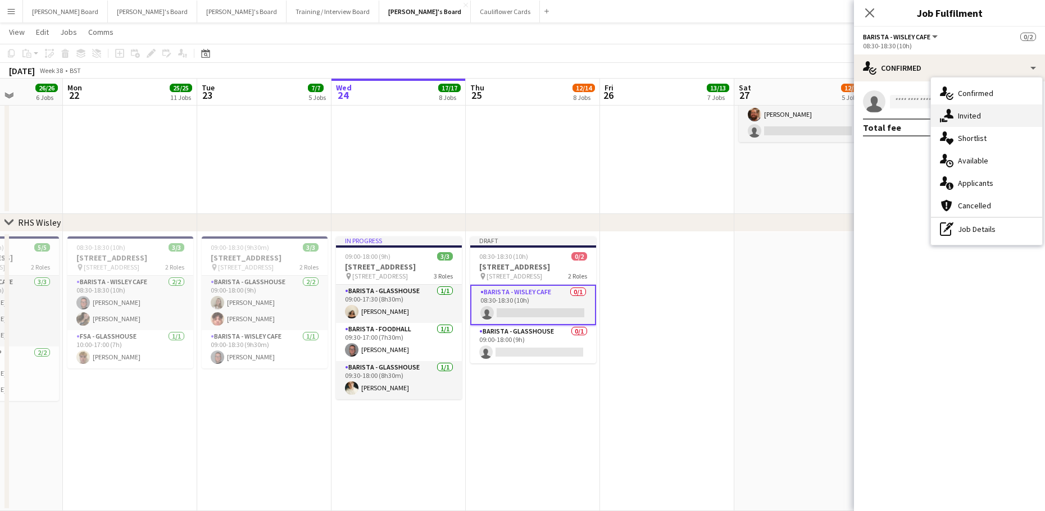
click at [981, 115] on div "single-neutral-actions-share-1 Invited" at bounding box center [986, 115] width 111 height 22
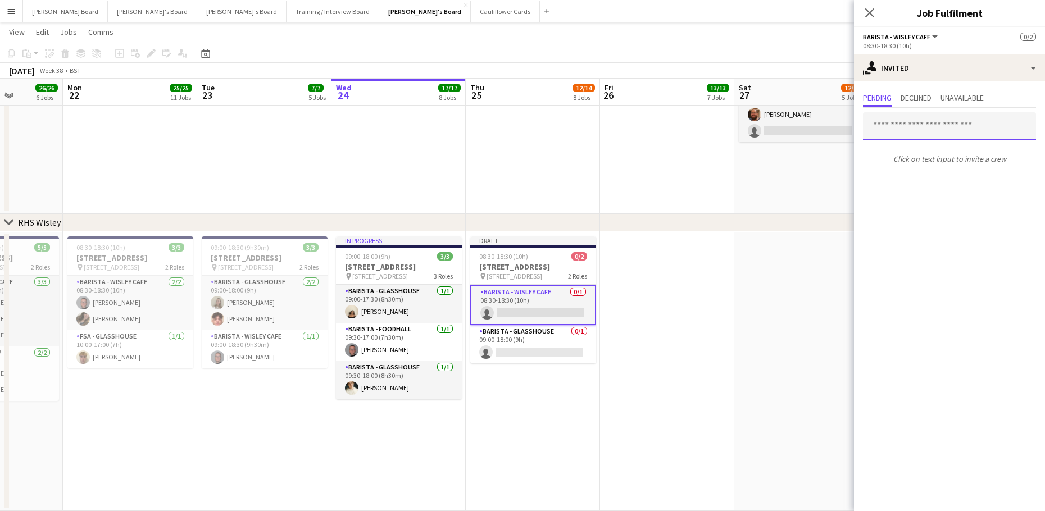
click at [908, 121] on input "text" at bounding box center [949, 126] width 173 height 28
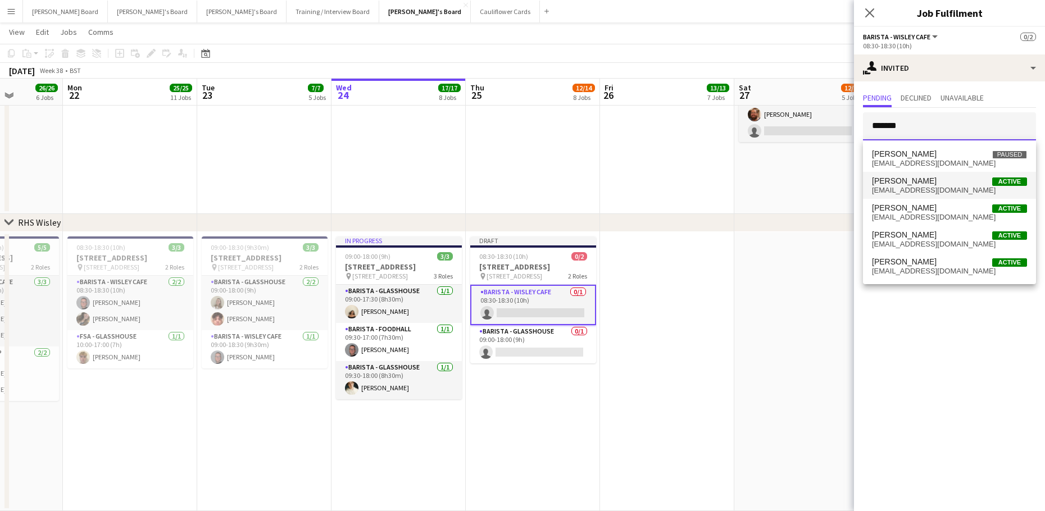
type input "*******"
click at [936, 180] on span "Chelsea Foote Active" at bounding box center [949, 181] width 155 height 10
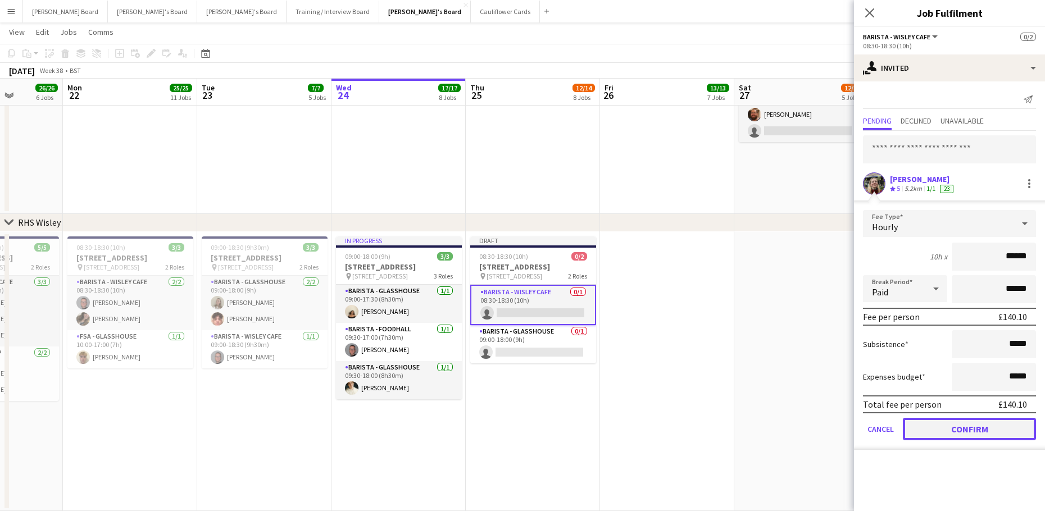
click at [964, 420] on button "Confirm" at bounding box center [969, 429] width 133 height 22
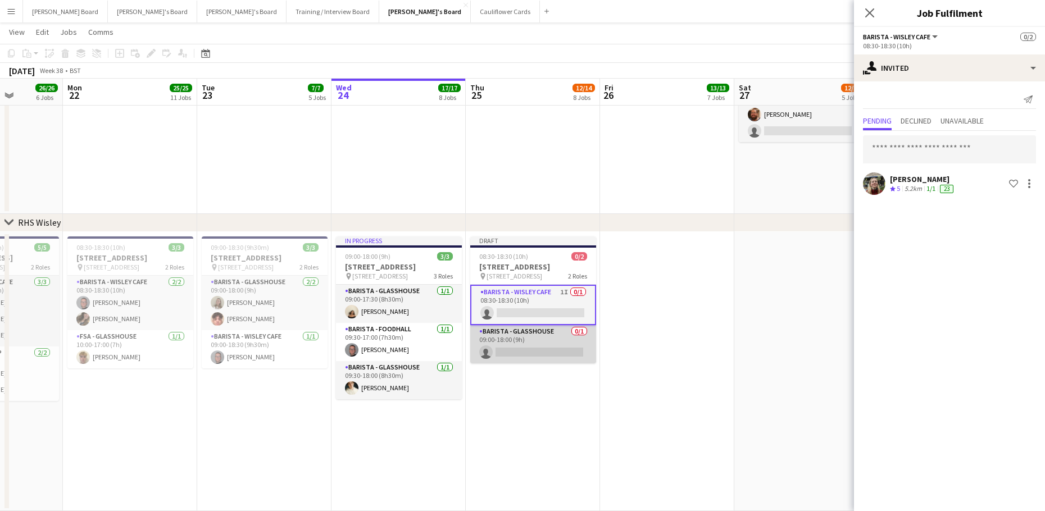
click at [567, 350] on app-card-role "Barista - Glasshouse 0/1 09:00-18:00 (9h) single-neutral-actions" at bounding box center [533, 344] width 126 height 38
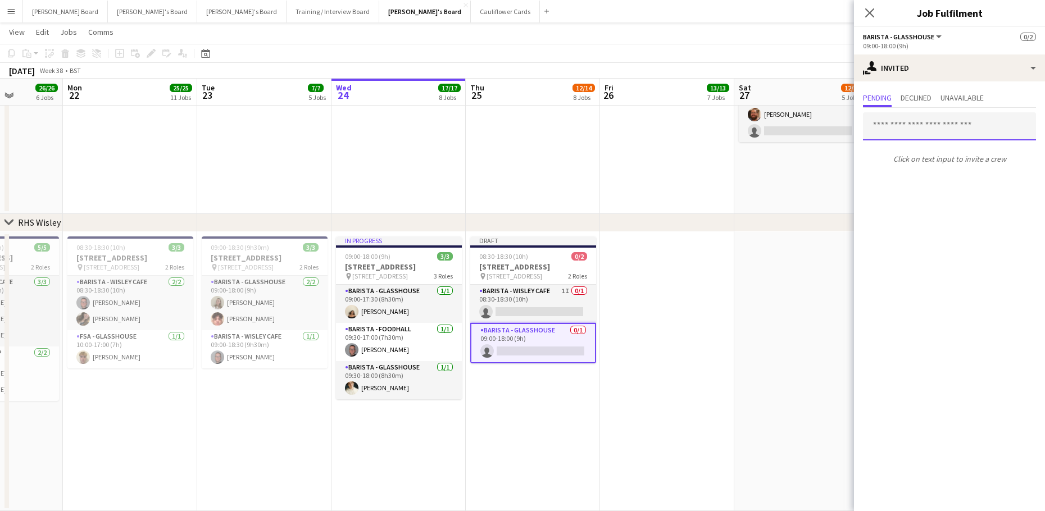
click at [944, 126] on input "text" at bounding box center [949, 126] width 173 height 28
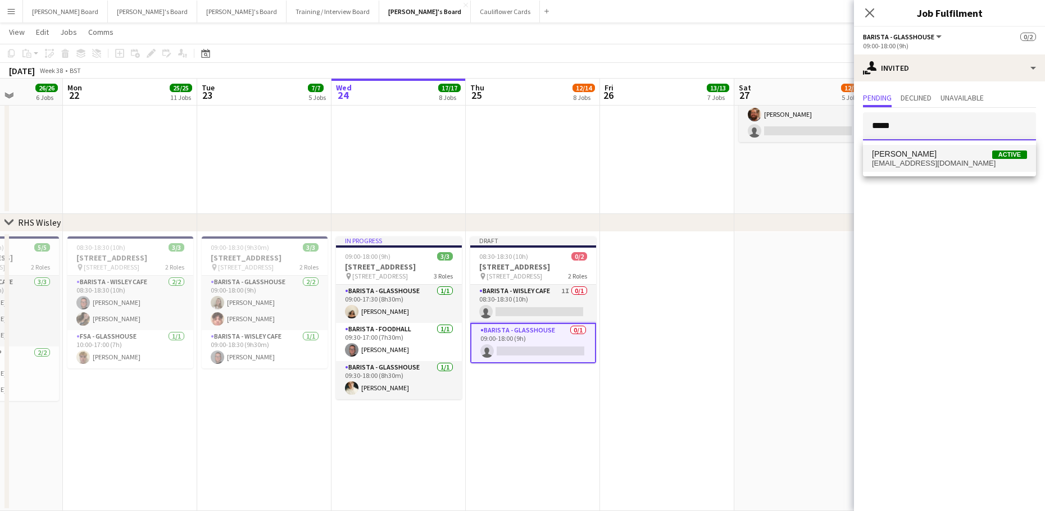
type input "*****"
click at [928, 156] on span "Chelsea Foote Active" at bounding box center [949, 154] width 155 height 10
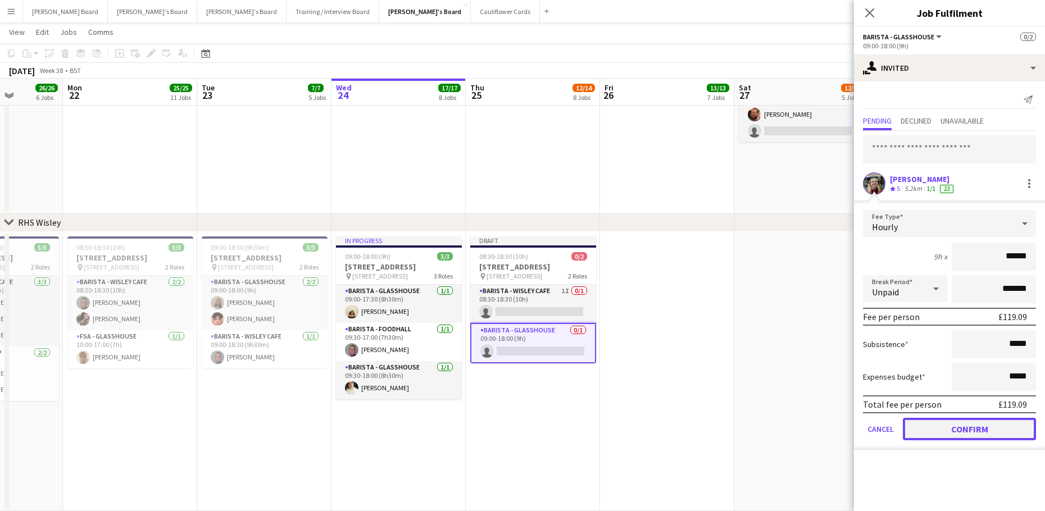
click at [936, 430] on button "Confirm" at bounding box center [969, 429] width 133 height 22
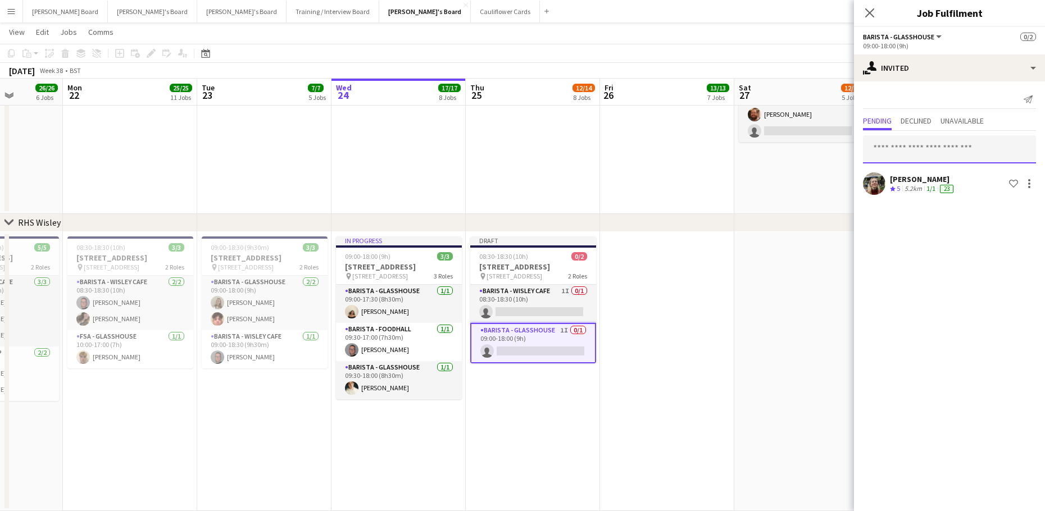
click at [900, 156] on input "text" at bounding box center [949, 149] width 173 height 28
type input "****"
click at [917, 182] on span "Busy with another job on Dean's Board." at bounding box center [949, 182] width 155 height 10
click at [912, 147] on input "text" at bounding box center [949, 149] width 173 height 28
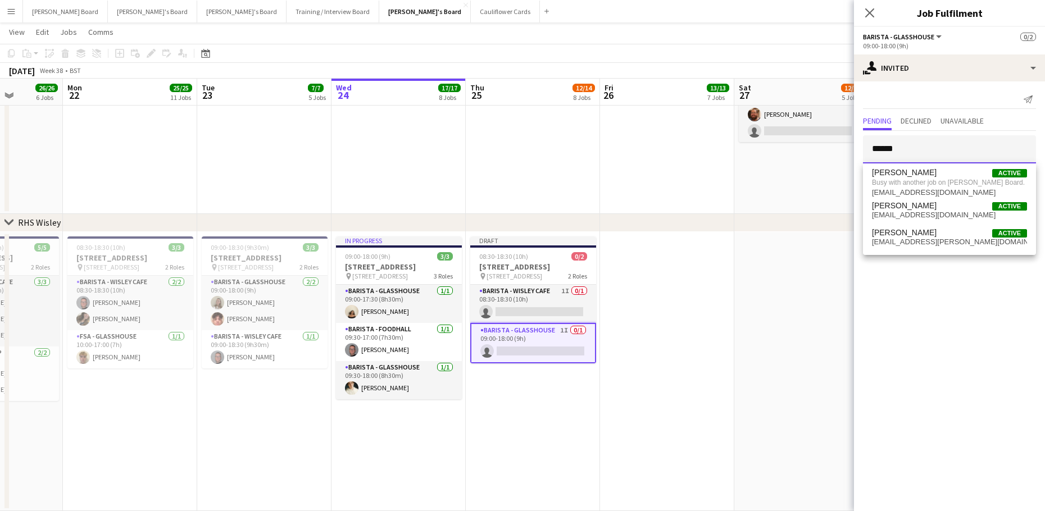
click at [933, 159] on input "******" at bounding box center [949, 149] width 173 height 28
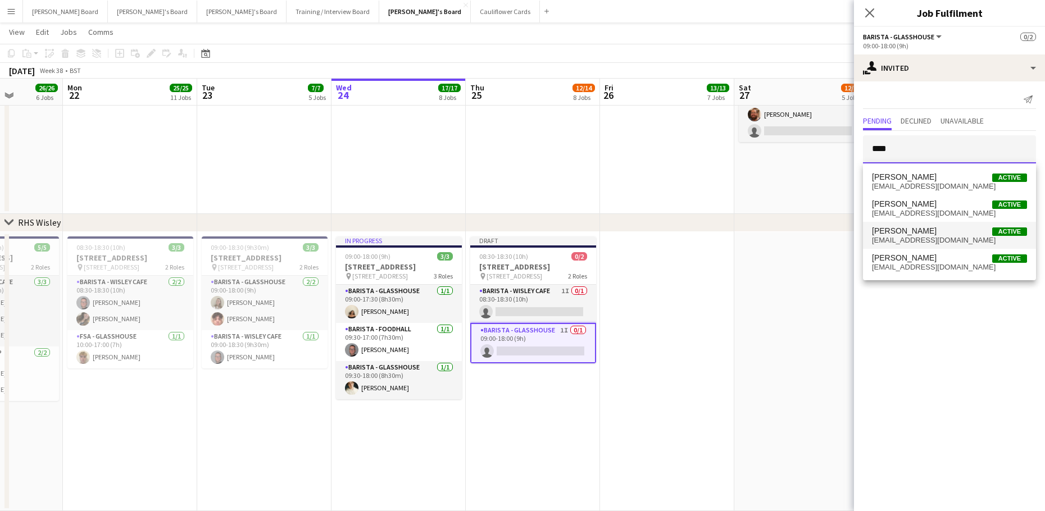
type input "****"
click at [927, 234] on span "Annabel Dougans" at bounding box center [904, 231] width 65 height 10
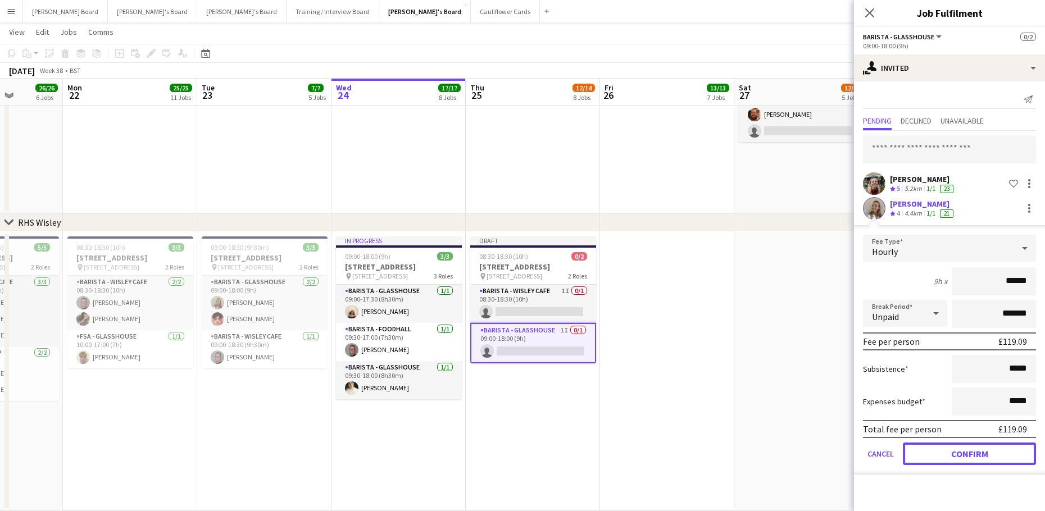
click at [929, 445] on button "Confirm" at bounding box center [969, 454] width 133 height 22
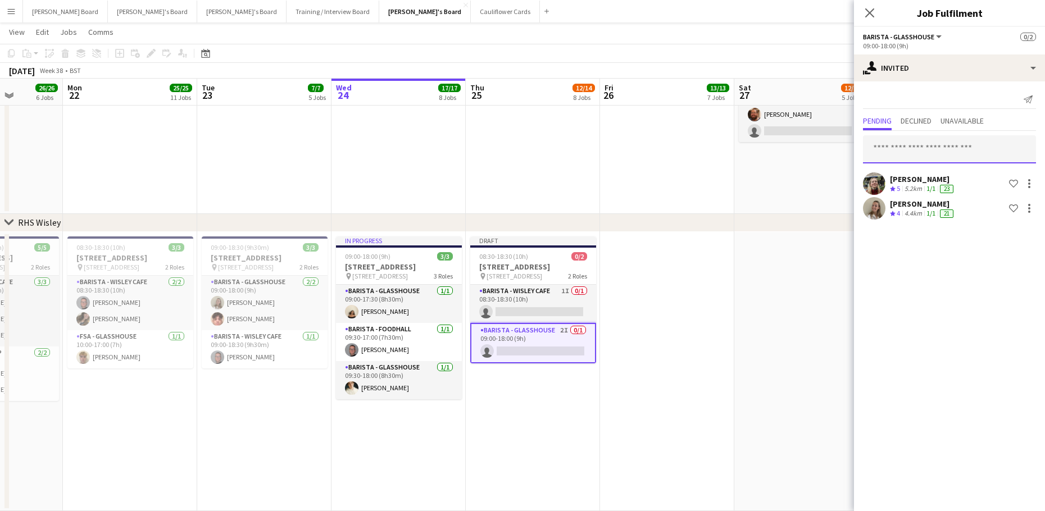
click at [897, 156] on input "text" at bounding box center [949, 149] width 173 height 28
type input "*********"
click at [964, 190] on span "willmartin224@gmail.com" at bounding box center [949, 186] width 155 height 9
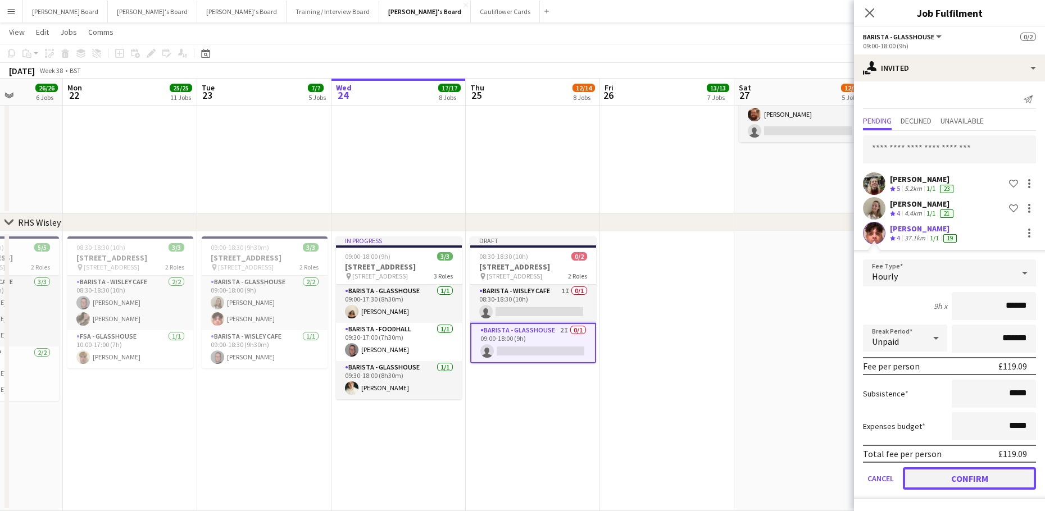
click at [937, 479] on button "Confirm" at bounding box center [969, 478] width 133 height 22
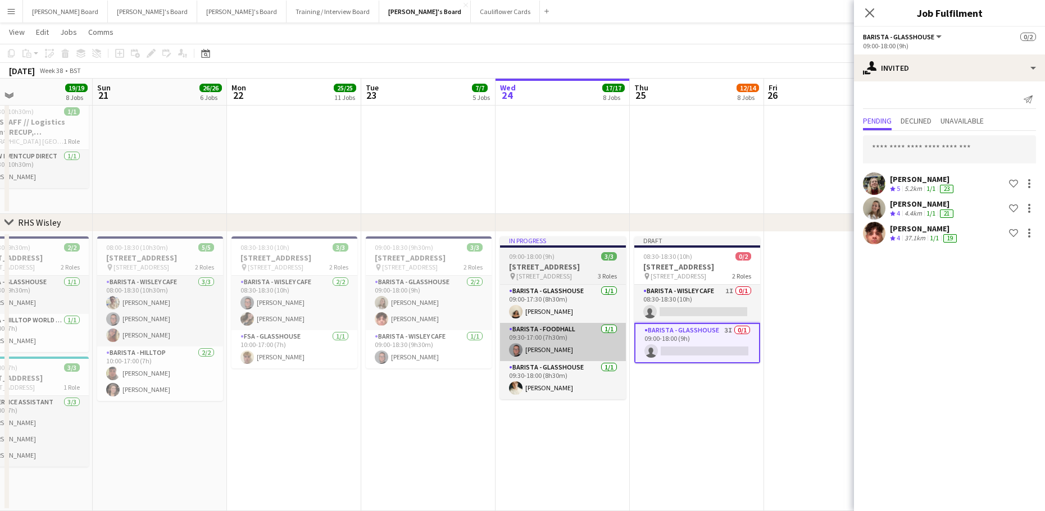
drag, startPoint x: 185, startPoint y: 434, endPoint x: 563, endPoint y: 343, distance: 388.8
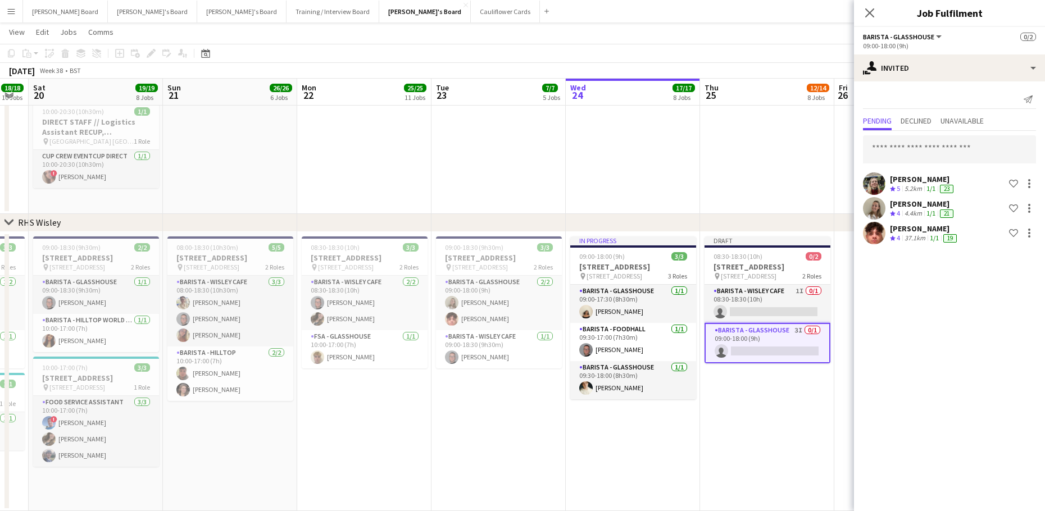
scroll to position [0, 343]
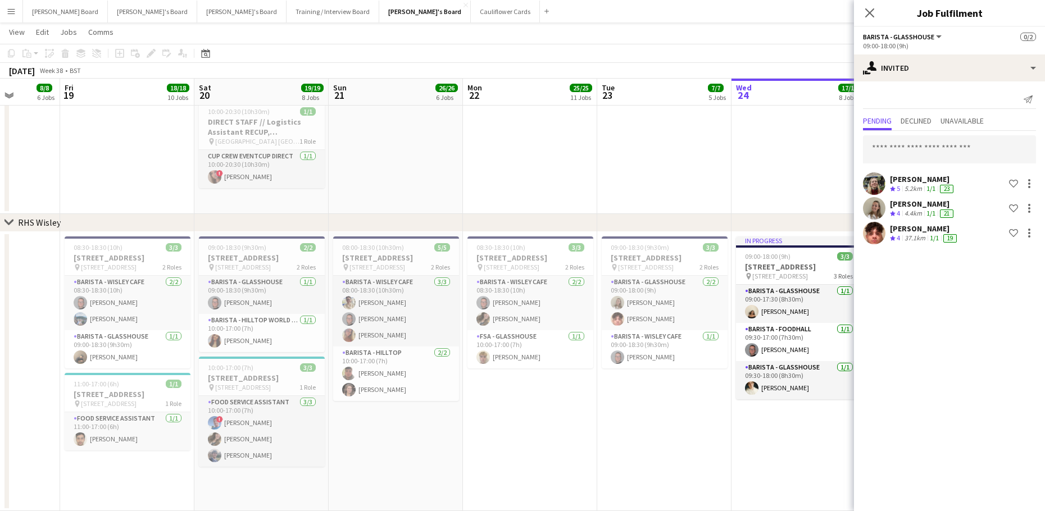
drag, startPoint x: 296, startPoint y: 405, endPoint x: 497, endPoint y: 383, distance: 202.3
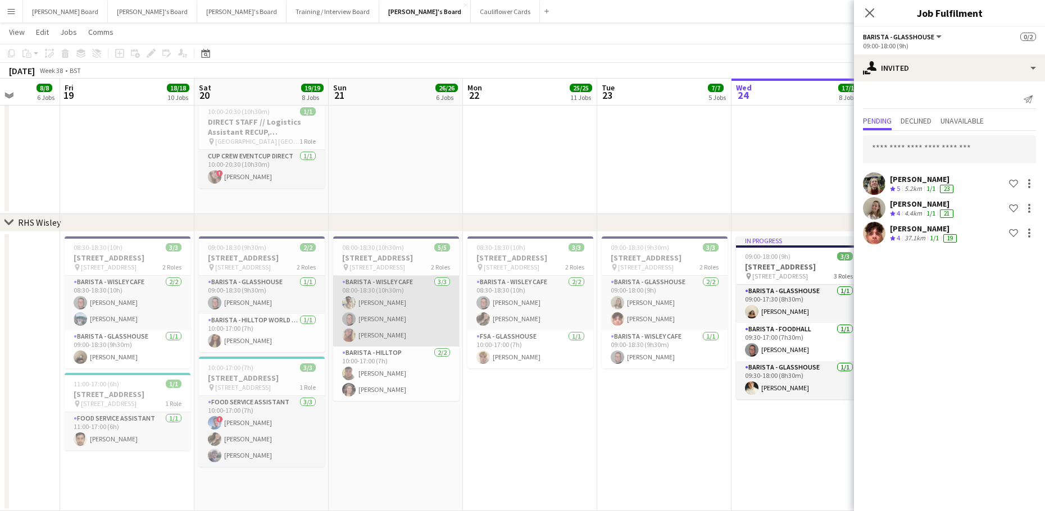
scroll to position [8, 0]
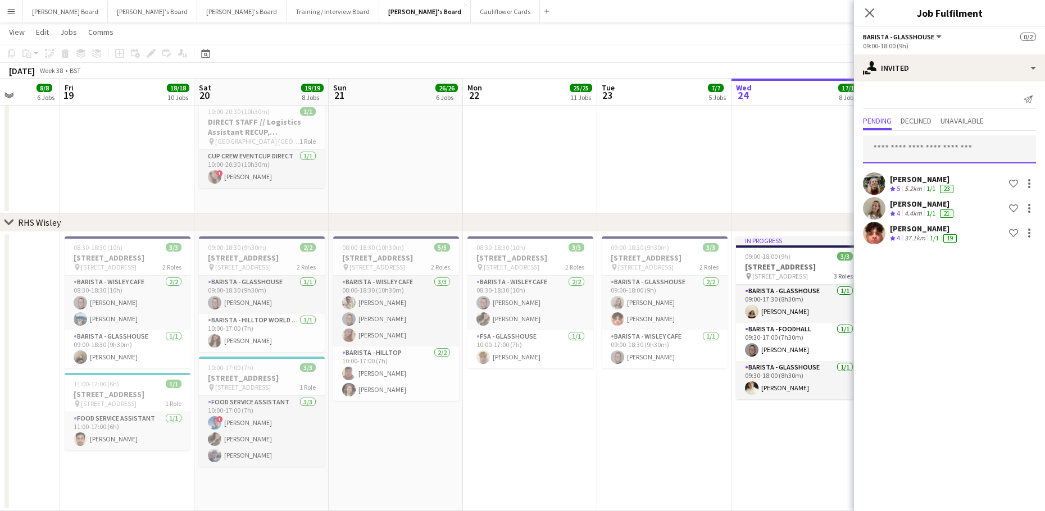
click at [922, 153] on input "text" at bounding box center [949, 149] width 173 height 28
type input "********"
click at [924, 169] on mat-option "kelly smith Active kellylouise24792@yahoo.com" at bounding box center [949, 181] width 173 height 27
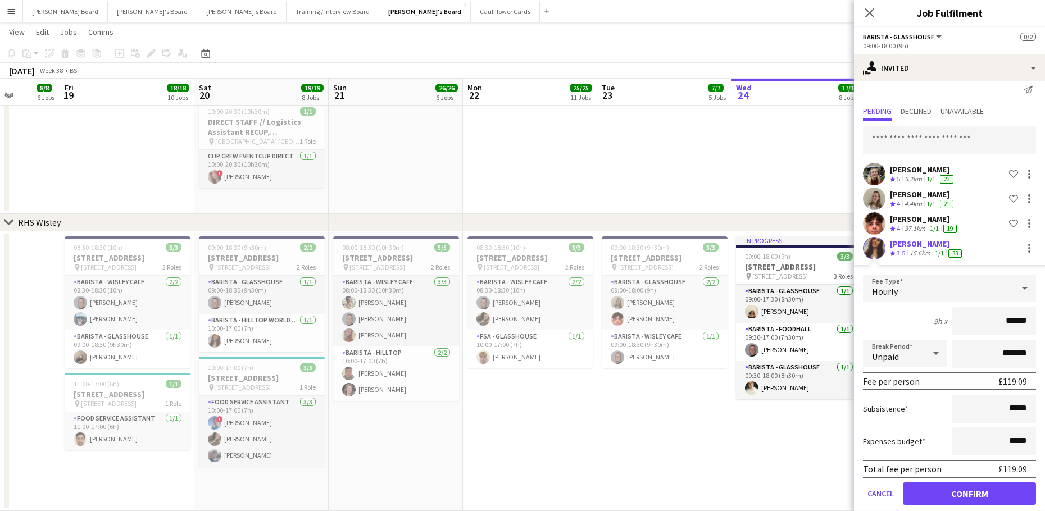
scroll to position [24, 0]
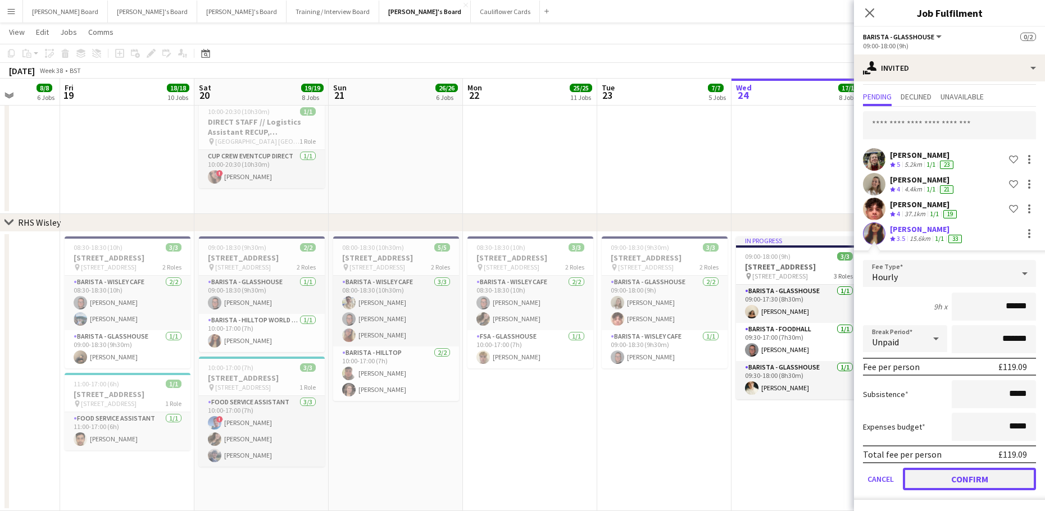
click at [938, 486] on button "Confirm" at bounding box center [969, 479] width 133 height 22
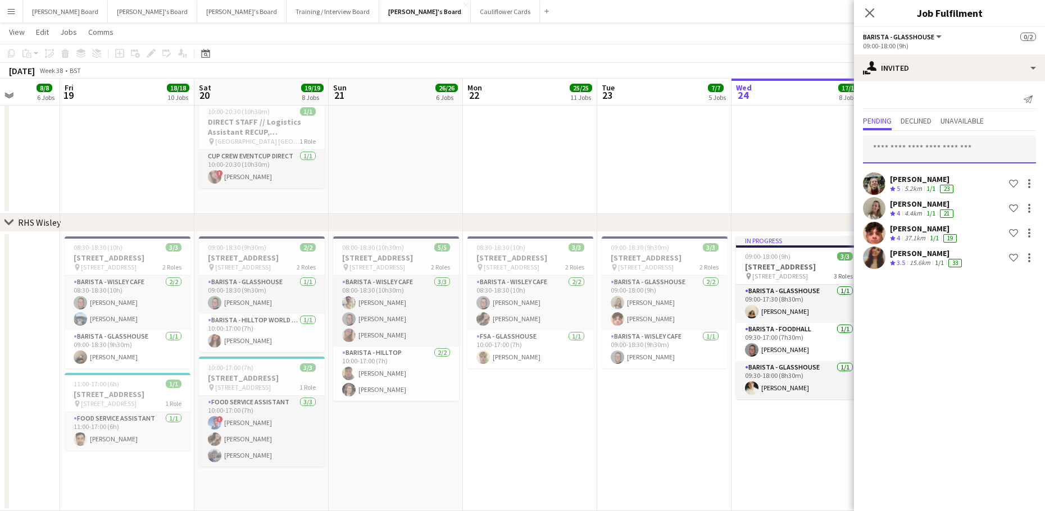
click at [950, 153] on input "text" at bounding box center [949, 149] width 173 height 28
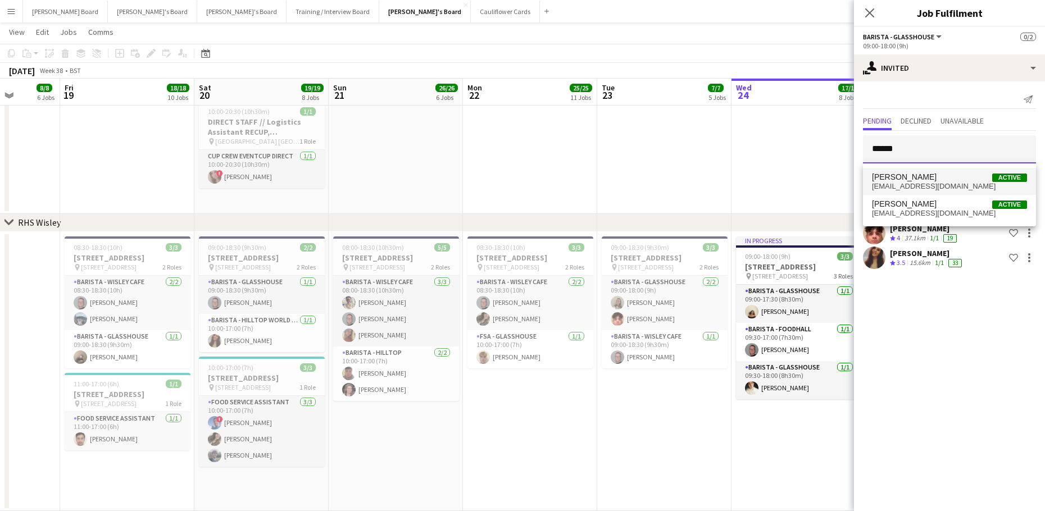
type input "******"
click at [929, 185] on span "alexkemp764@gmail.com" at bounding box center [949, 186] width 155 height 9
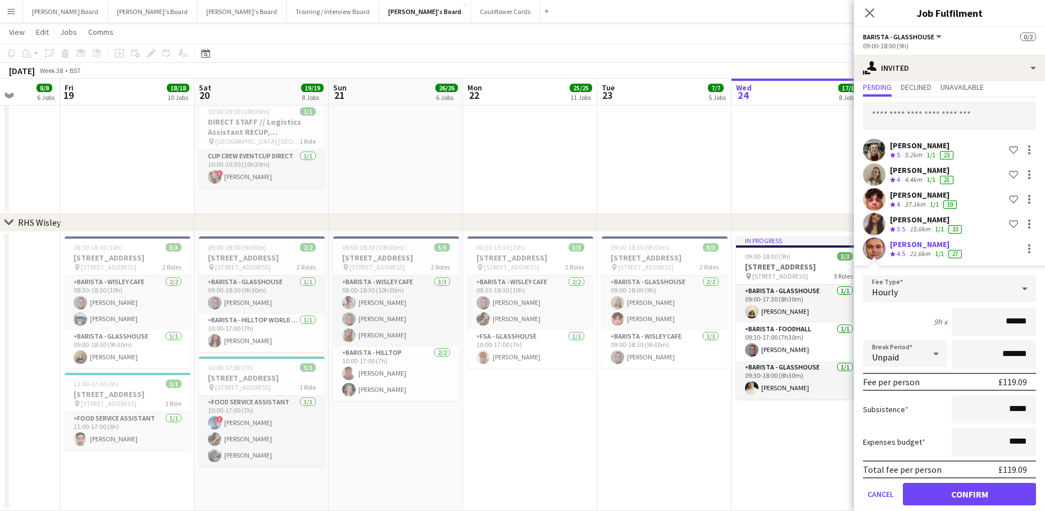
scroll to position [49, 0]
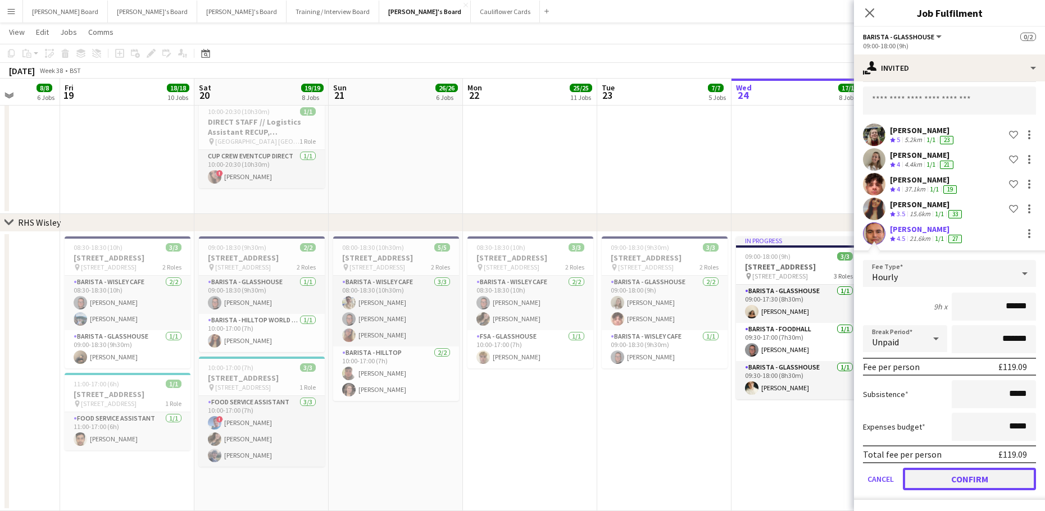
click at [939, 473] on button "Confirm" at bounding box center [969, 479] width 133 height 22
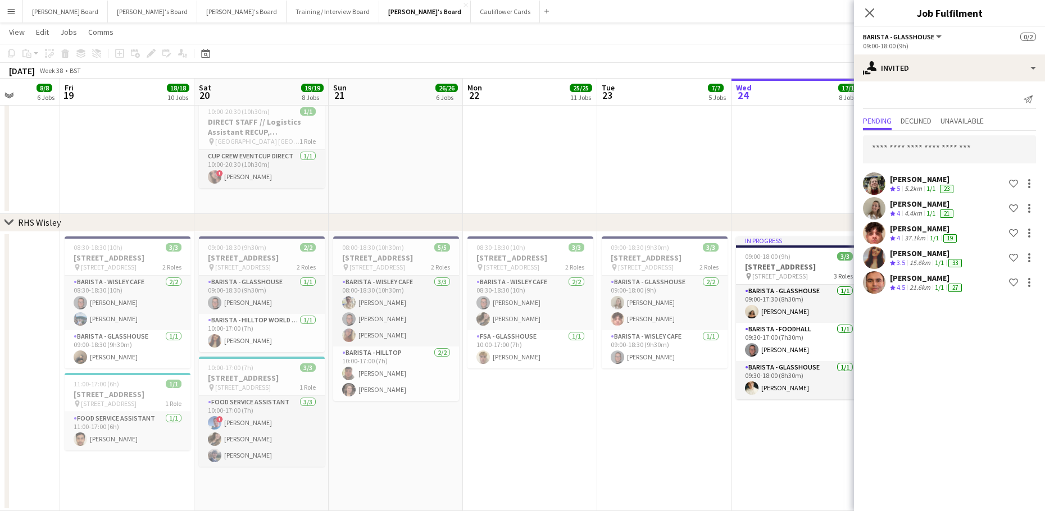
scroll to position [0, 0]
drag, startPoint x: 638, startPoint y: 431, endPoint x: 797, endPoint y: 249, distance: 241.6
click at [640, 431] on app-date-cell "09:00-18:30 (9h30m) 3/3 RHS Wisley Gardens, Wisley Ln, Woking GU23 6QB pin Woki…" at bounding box center [664, 371] width 134 height 279
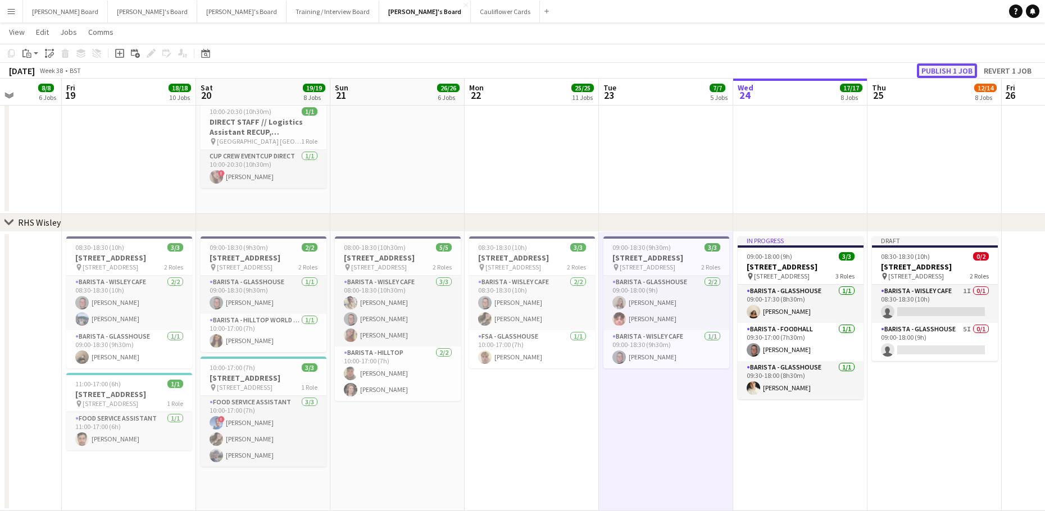
click at [931, 65] on button "Publish 1 job" at bounding box center [947, 70] width 60 height 15
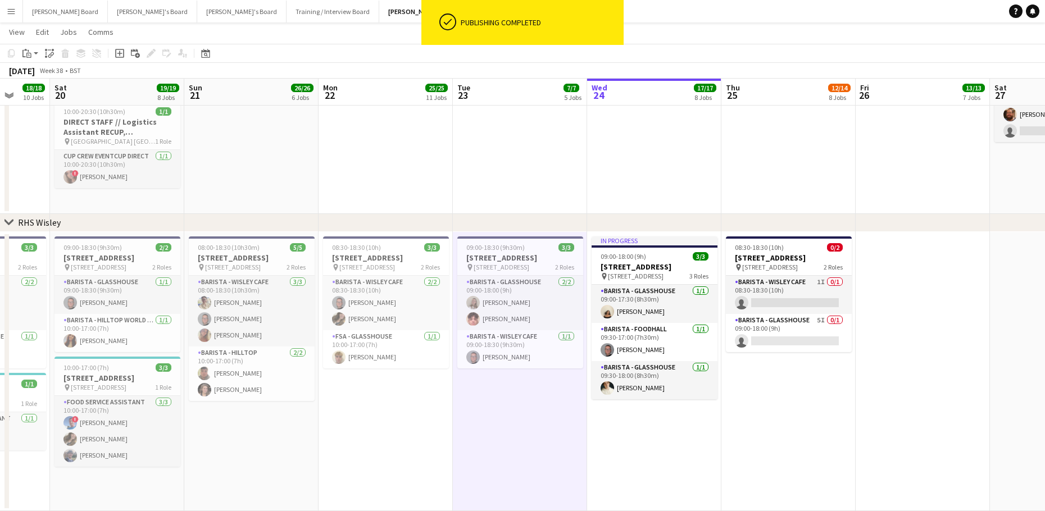
drag, startPoint x: 976, startPoint y: 445, endPoint x: 682, endPoint y: 473, distance: 295.1
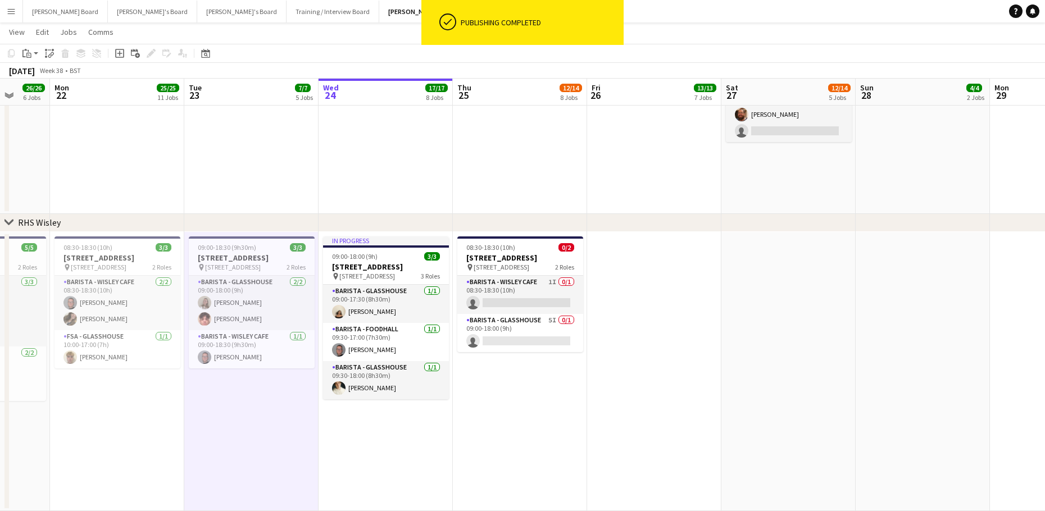
scroll to position [0, 359]
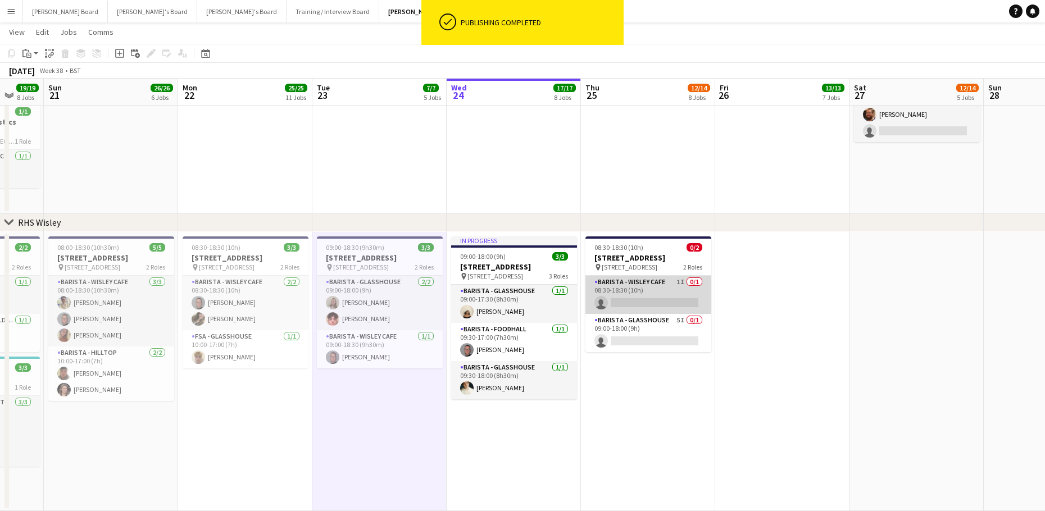
click at [627, 300] on app-card-role "Barista - Wisley Cafe 1I 0/1 08:30-18:30 (10h) single-neutral-actions" at bounding box center [648, 295] width 126 height 38
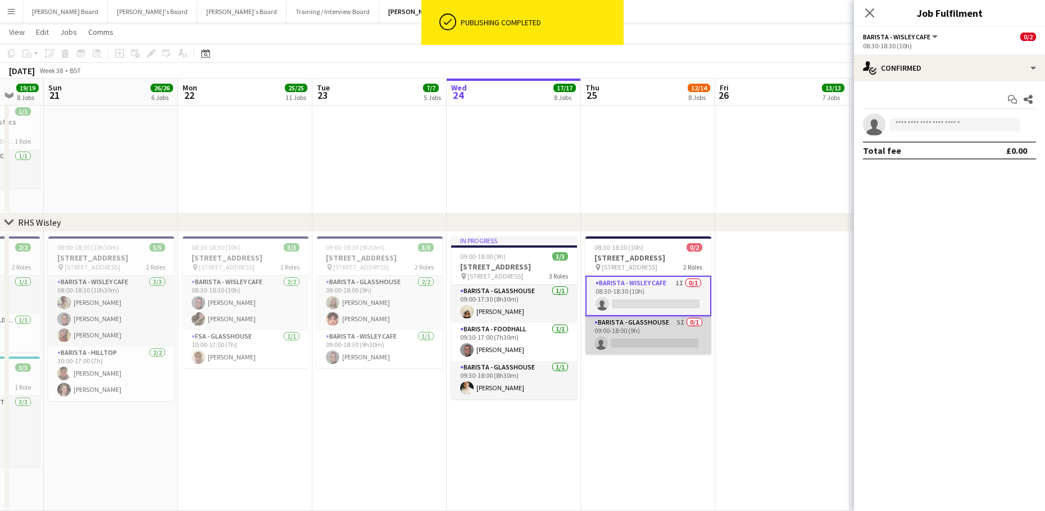
click at [675, 348] on app-card-role "Barista - Glasshouse 5I 0/1 09:00-18:00 (9h) single-neutral-actions" at bounding box center [648, 335] width 126 height 38
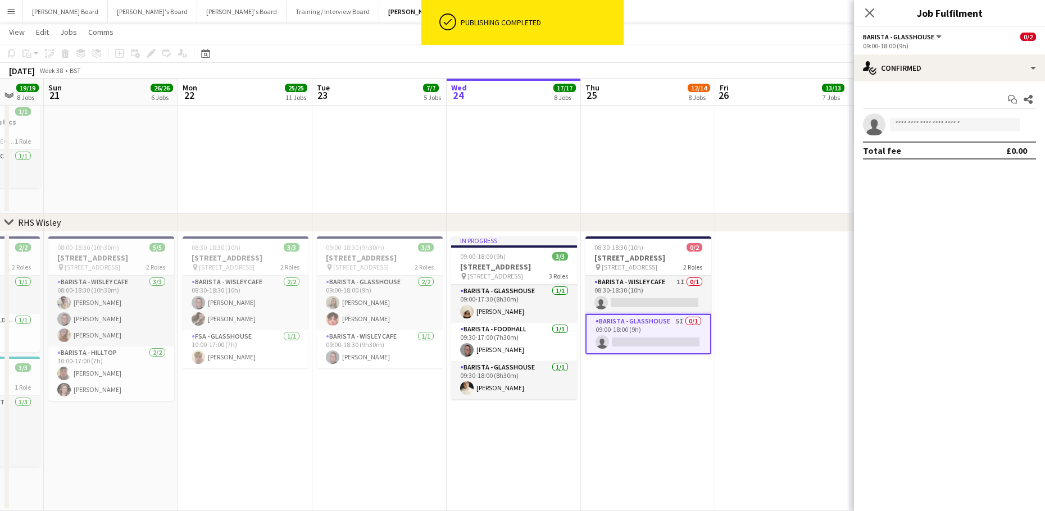
scroll to position [0, 358]
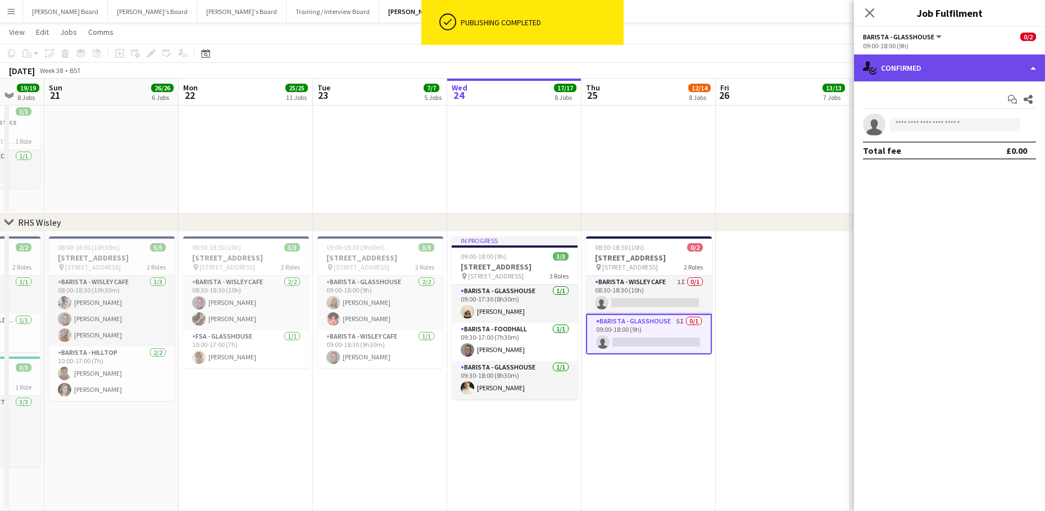
click at [926, 65] on div "single-neutral-actions-check-2 Confirmed" at bounding box center [949, 67] width 191 height 27
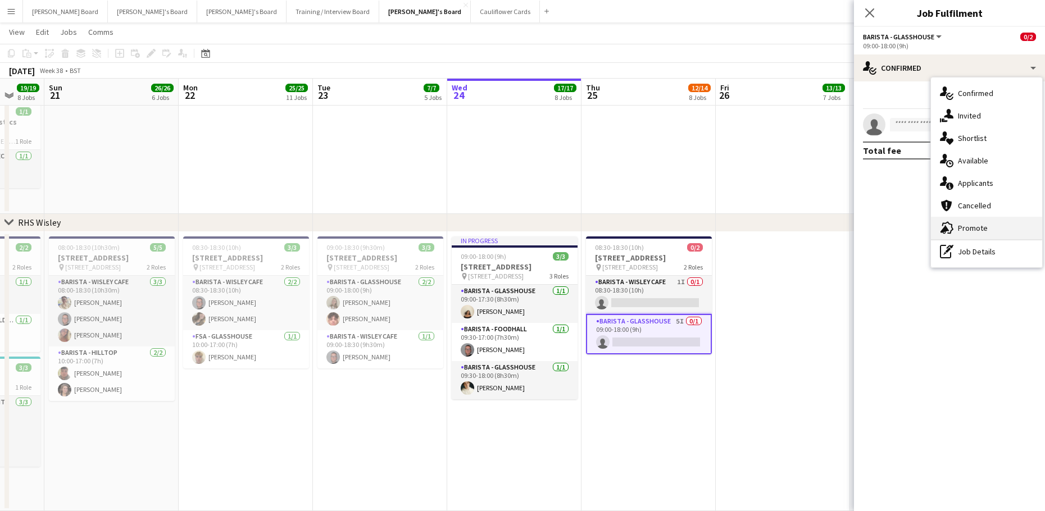
click at [969, 231] on span "Promote" at bounding box center [973, 228] width 30 height 10
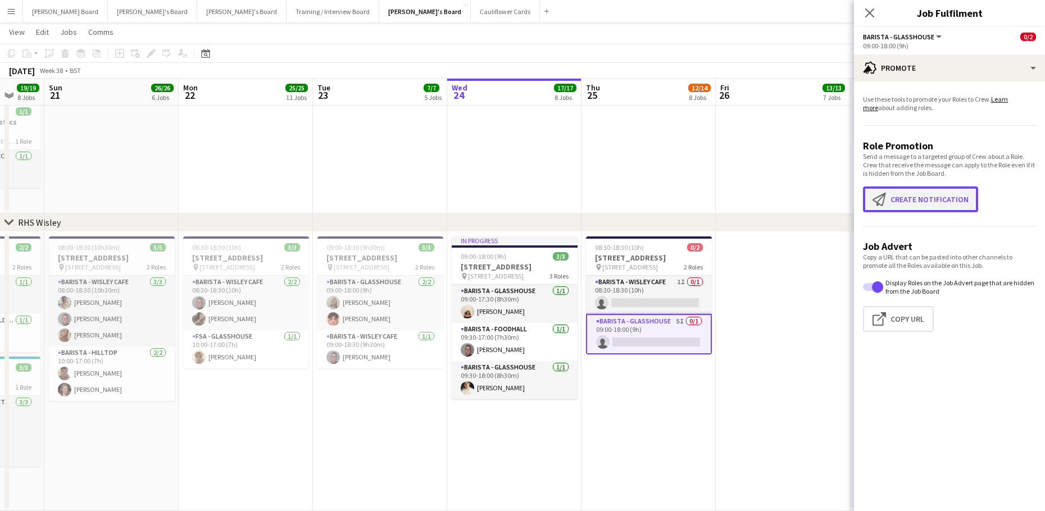
click at [896, 207] on button "Create notification Create notification" at bounding box center [920, 199] width 115 height 26
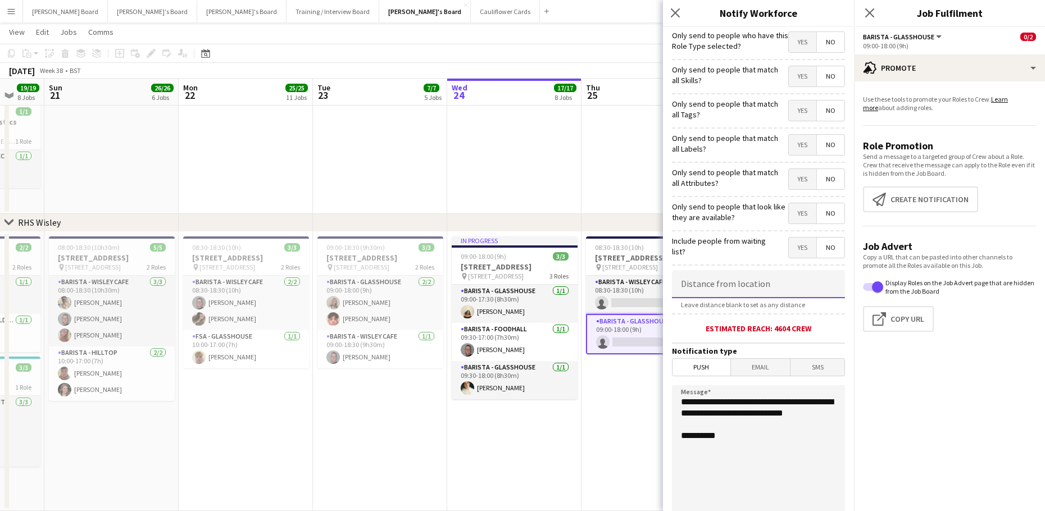
click at [762, 296] on input at bounding box center [758, 284] width 173 height 28
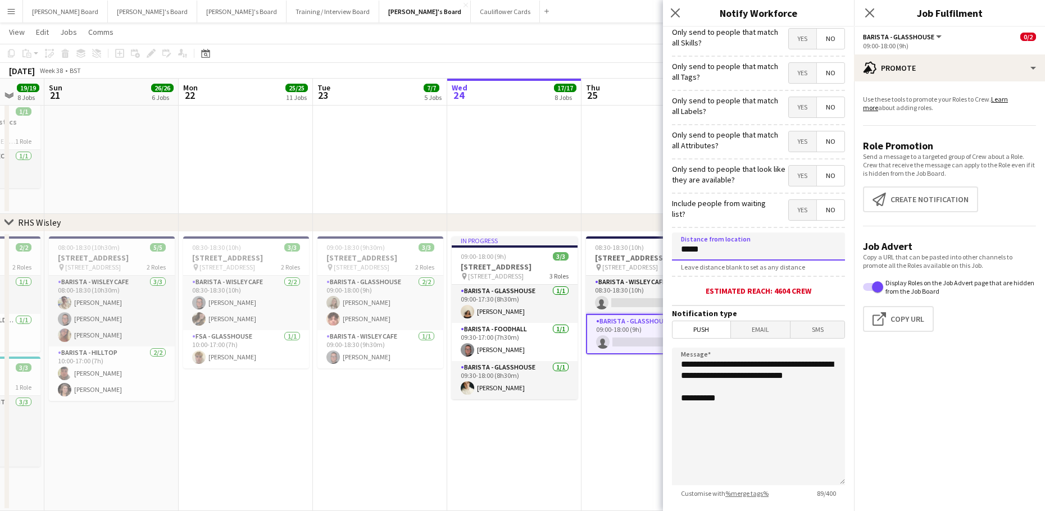
scroll to position [107, 0]
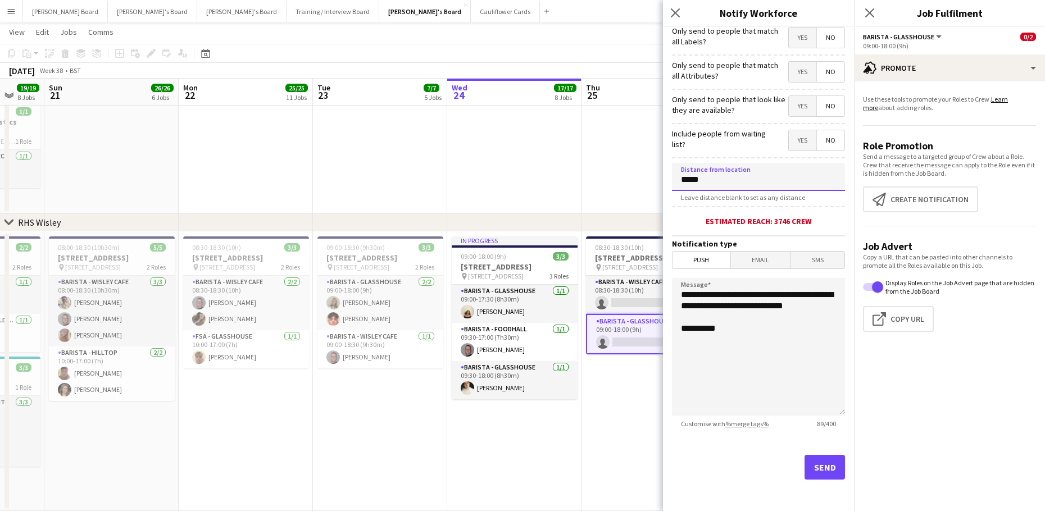
type input "*****"
click at [810, 465] on button "Send" at bounding box center [824, 467] width 40 height 25
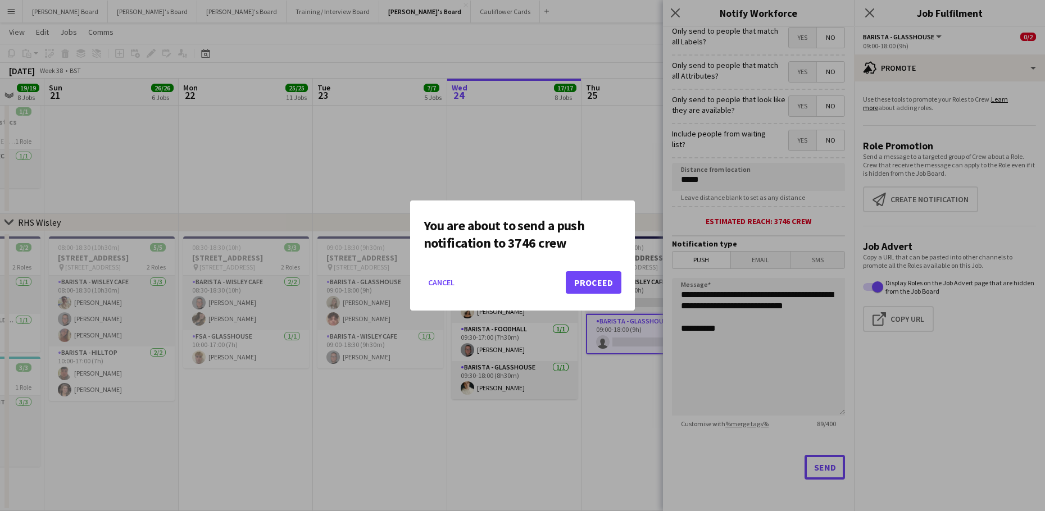
scroll to position [0, 0]
click at [584, 283] on button "Proceed" at bounding box center [594, 282] width 56 height 22
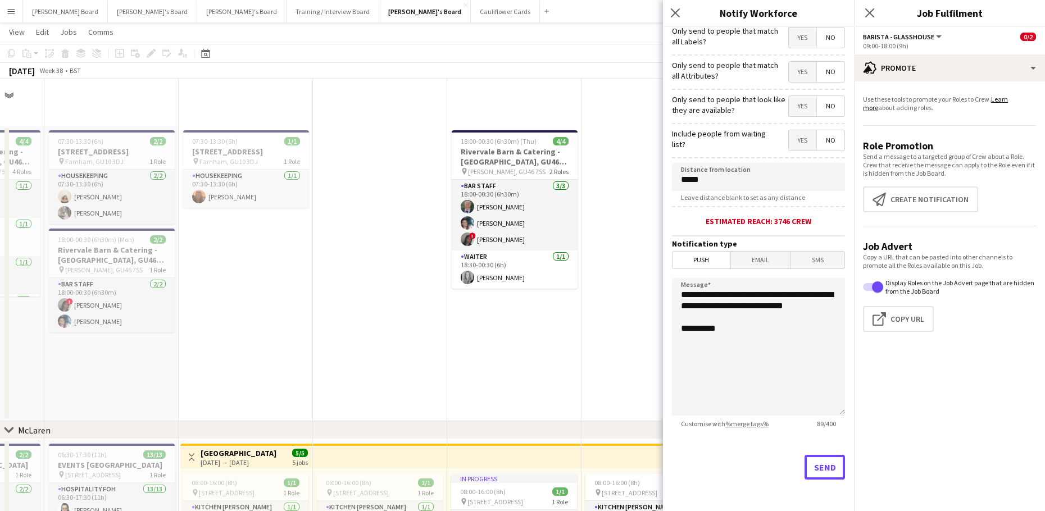
scroll to position [2174, 0]
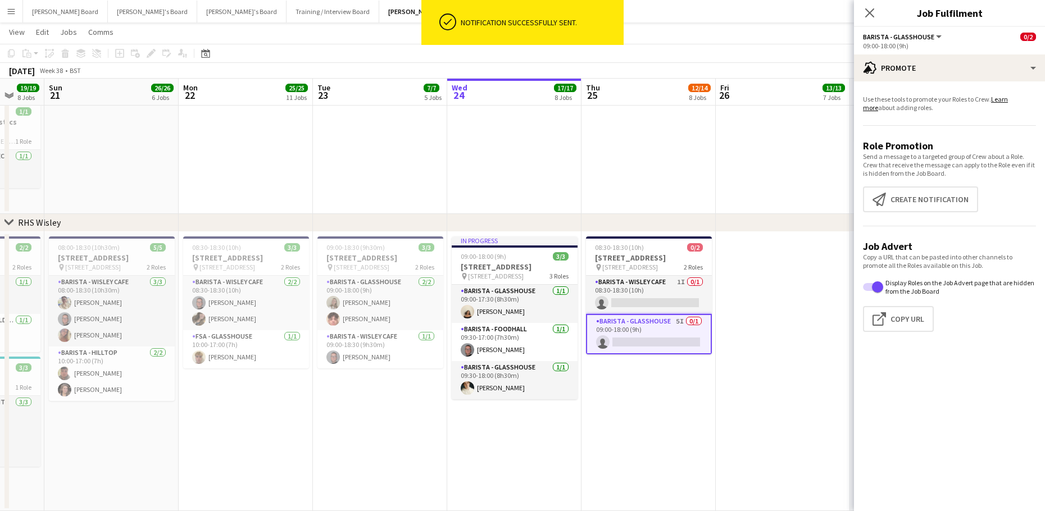
click at [753, 444] on app-date-cell at bounding box center [783, 371] width 134 height 279
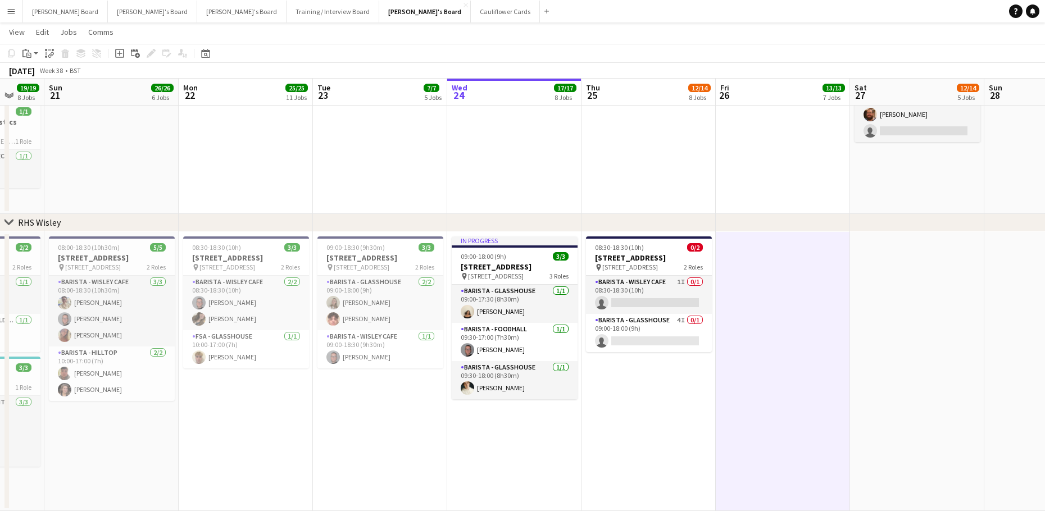
click at [685, 348] on app-card-role "Barista - Glasshouse 4I 0/1 09:00-18:00 (9h) single-neutral-actions" at bounding box center [649, 333] width 126 height 38
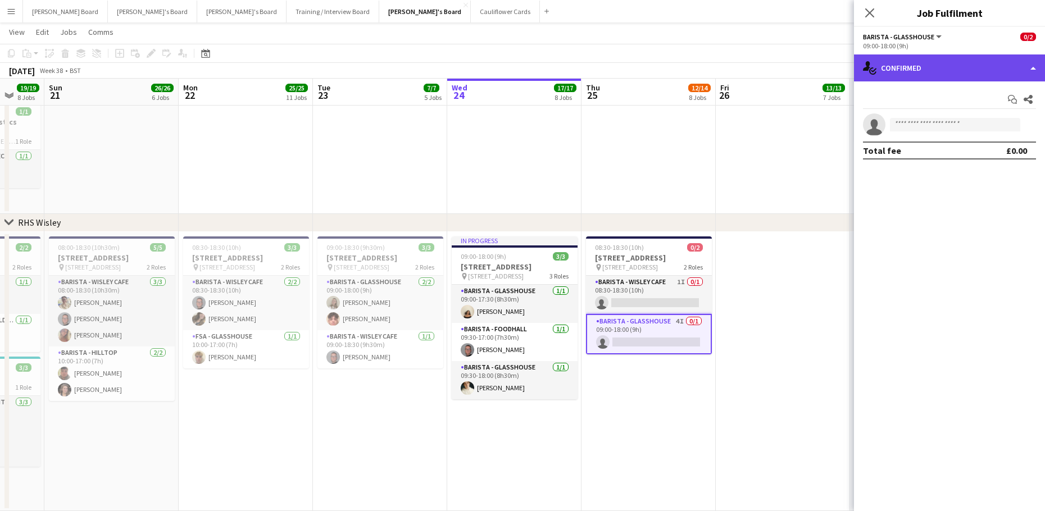
click at [903, 68] on div "single-neutral-actions-check-2 Confirmed" at bounding box center [949, 67] width 191 height 27
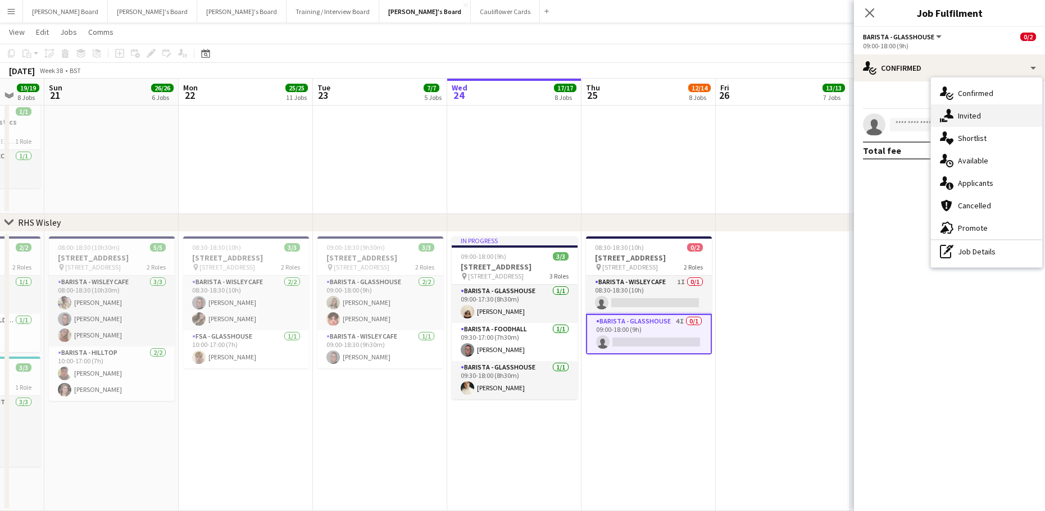
click at [974, 120] on span "Invited" at bounding box center [969, 116] width 23 height 10
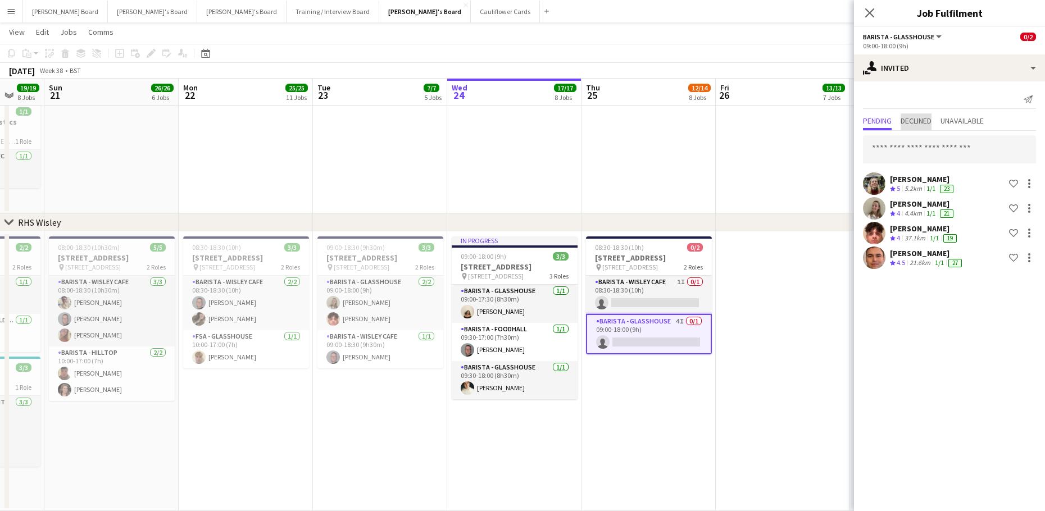
click at [931, 125] on span "Declined" at bounding box center [915, 121] width 31 height 8
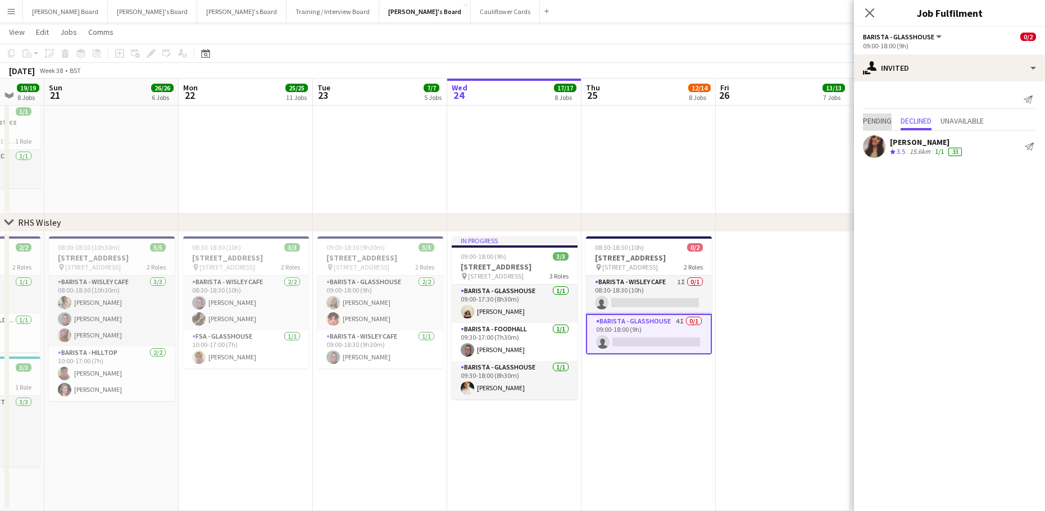
click at [888, 117] on span "Pending" at bounding box center [877, 121] width 29 height 8
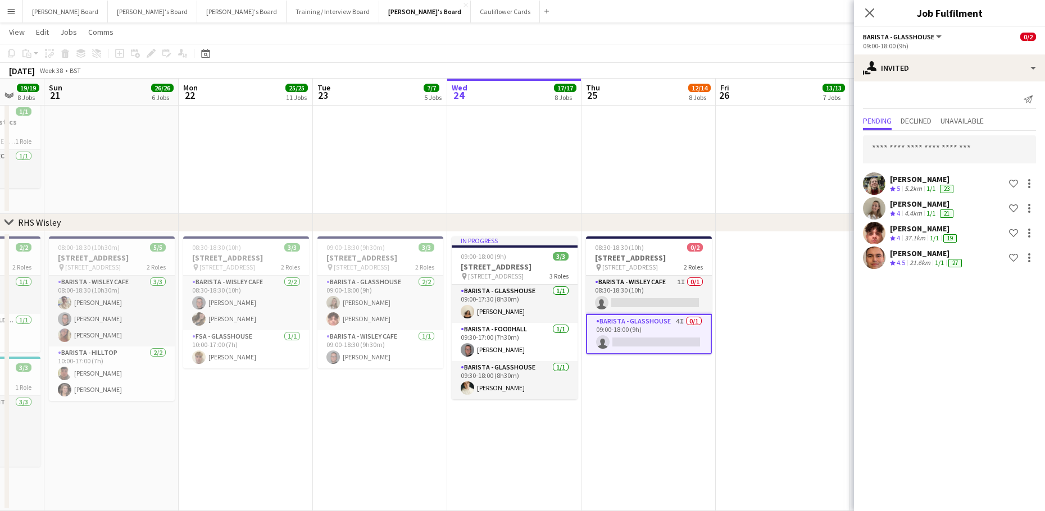
click at [813, 384] on app-date-cell at bounding box center [783, 371] width 134 height 279
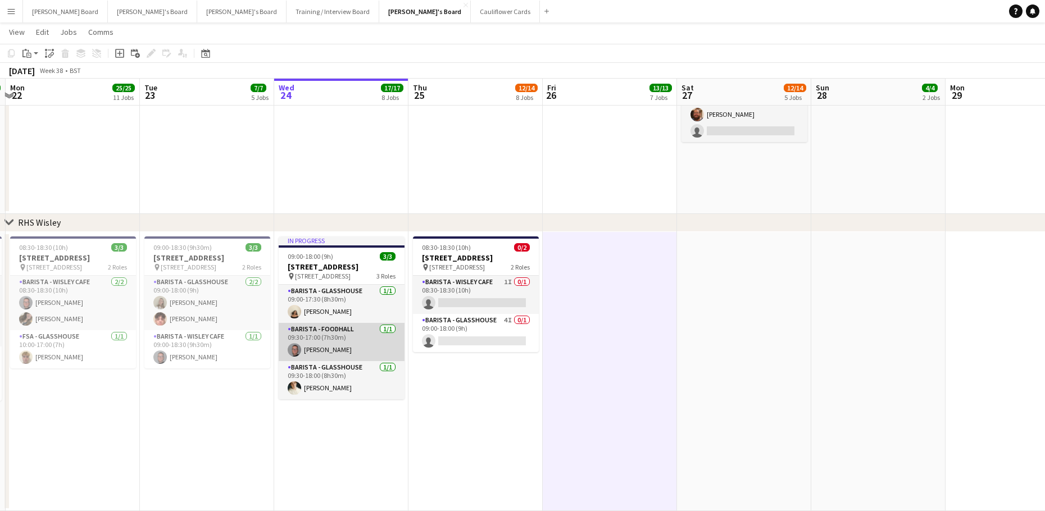
scroll to position [7, 0]
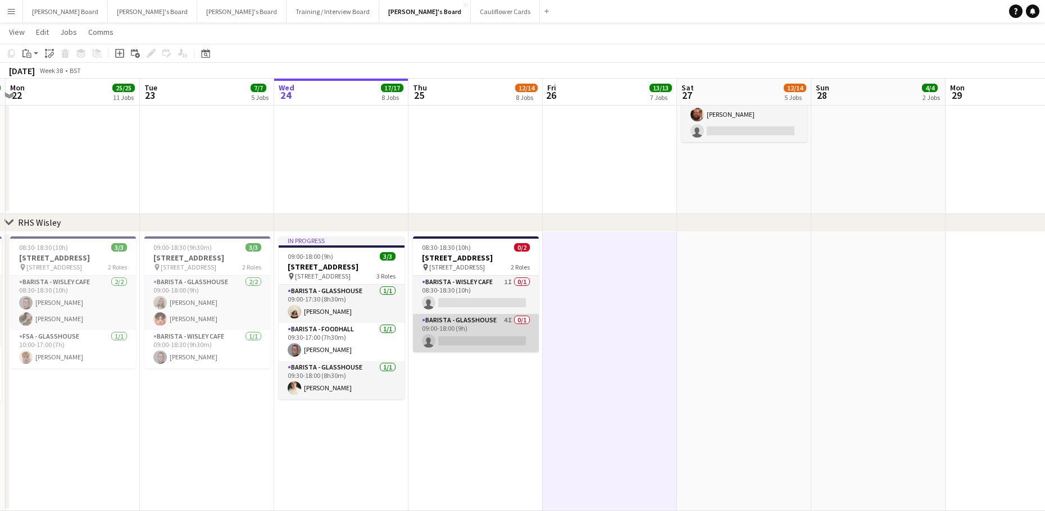
click at [464, 346] on app-card-role "Barista - Glasshouse 4I 0/1 09:00-18:00 (9h) single-neutral-actions" at bounding box center [476, 333] width 126 height 38
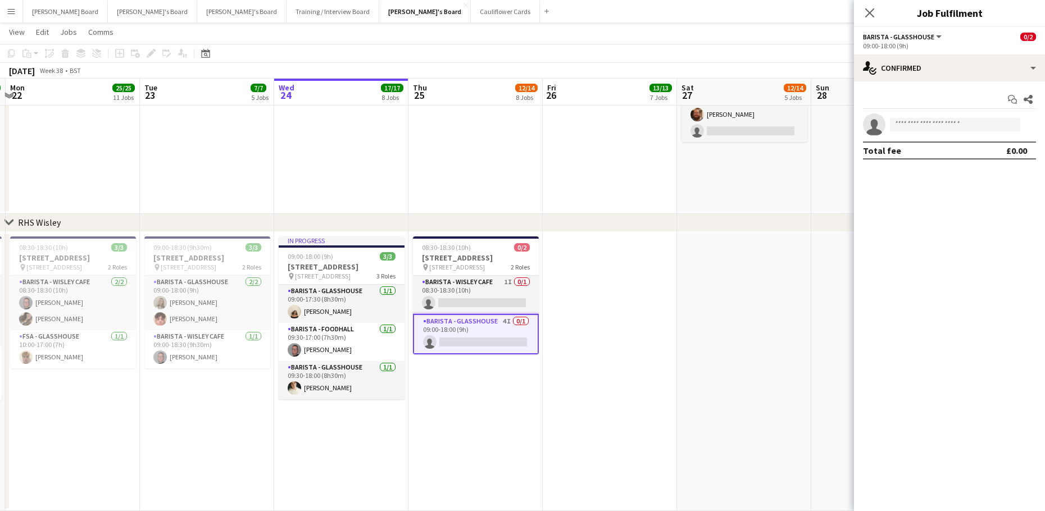
click at [896, 84] on div "Start chat Share single-neutral-actions Total fee £0.00" at bounding box center [949, 124] width 191 height 87
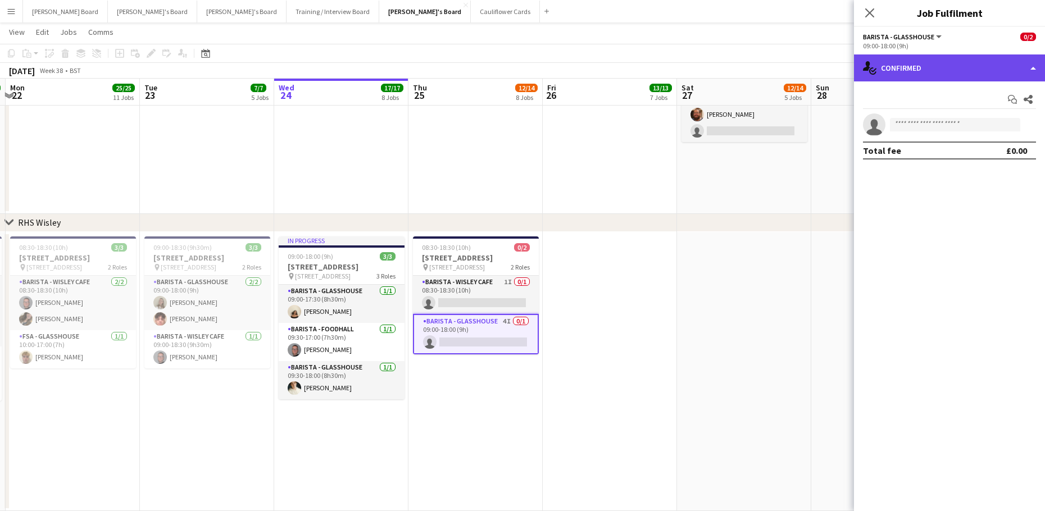
click at [899, 77] on div "single-neutral-actions-check-2 Confirmed" at bounding box center [949, 67] width 191 height 27
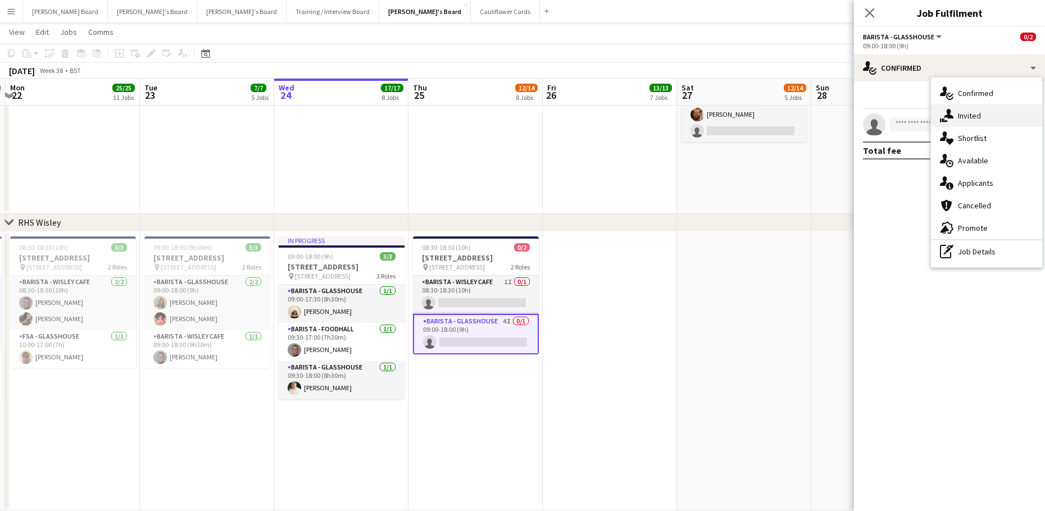
click at [952, 115] on icon "single-neutral-actions-share-1" at bounding box center [946, 115] width 13 height 13
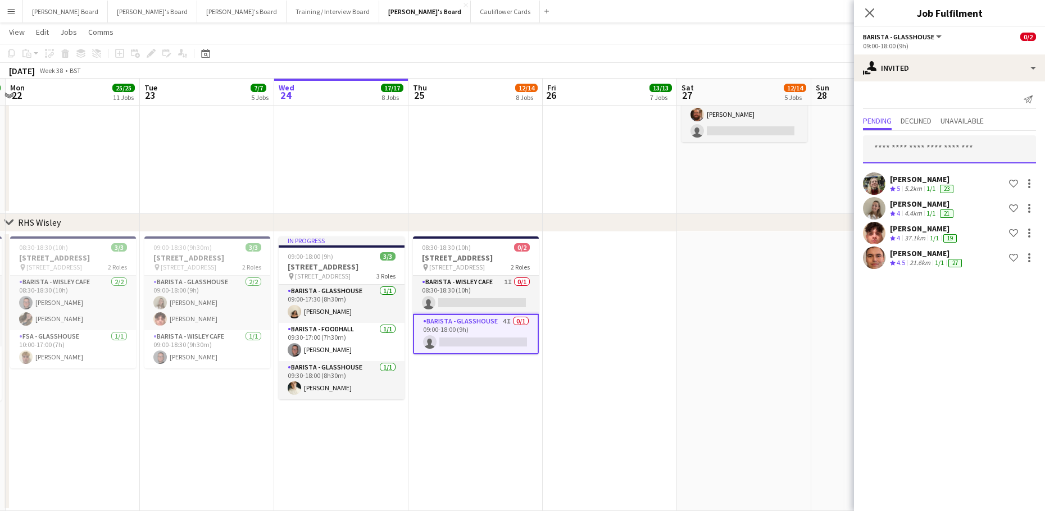
click at [905, 154] on input "text" at bounding box center [949, 149] width 173 height 28
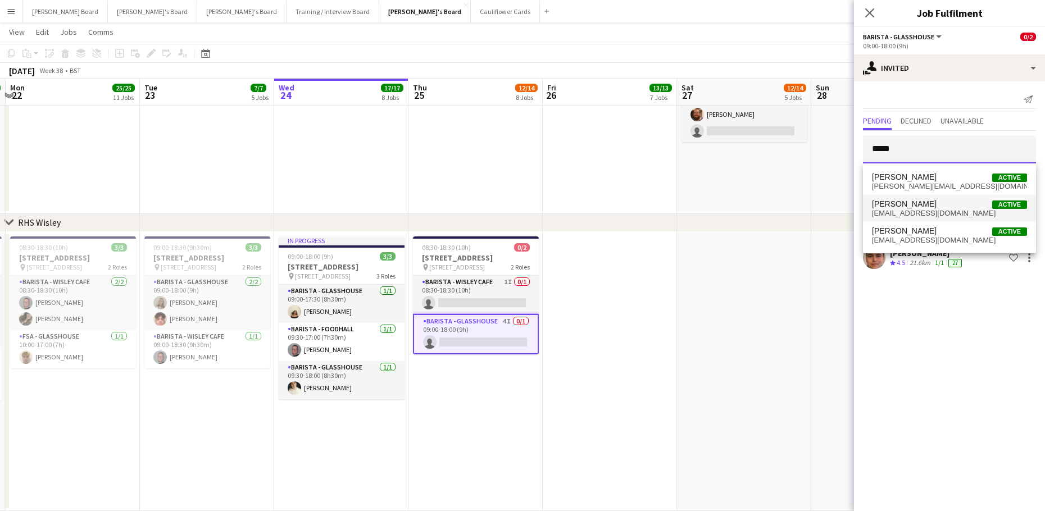
type input "*****"
click at [941, 203] on span "Sam Hammond Active" at bounding box center [949, 204] width 155 height 10
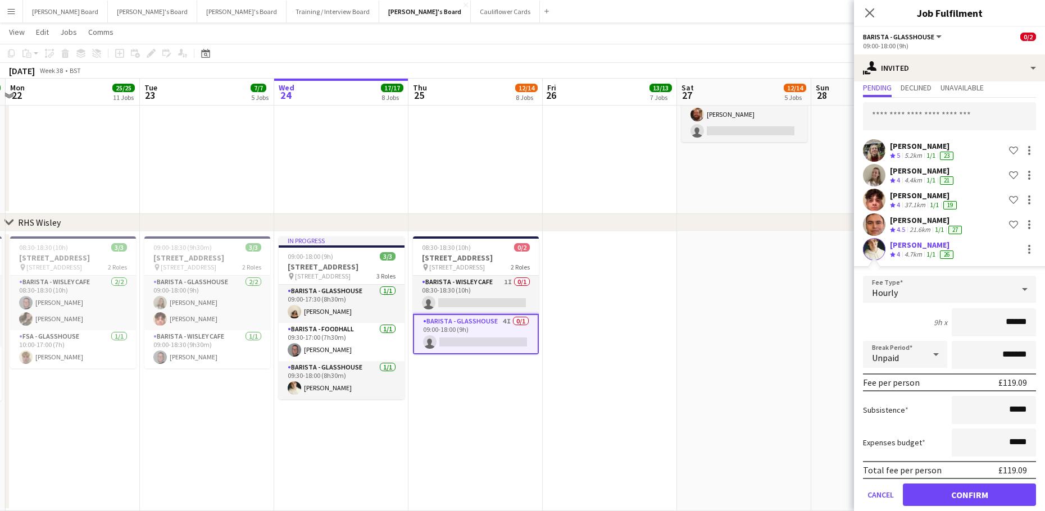
scroll to position [49, 0]
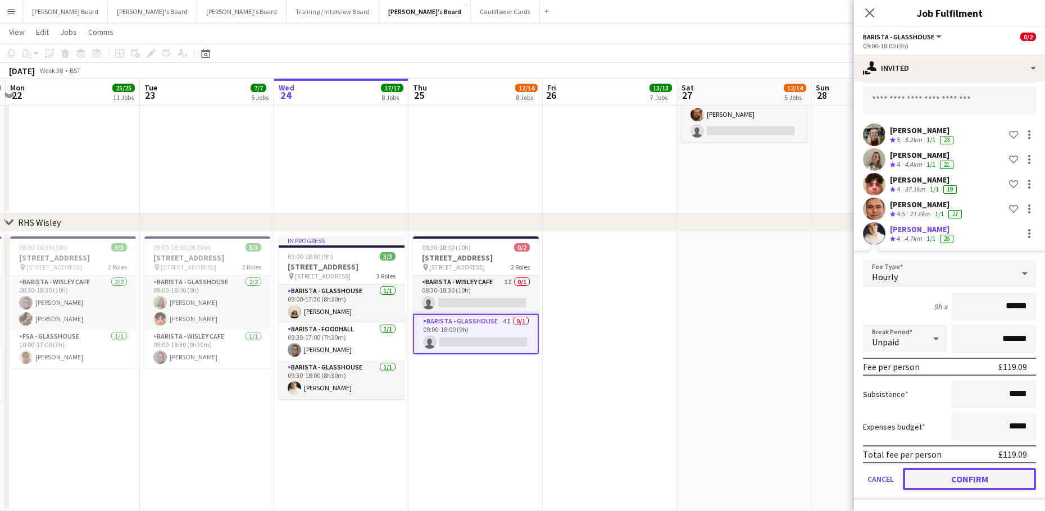
click at [945, 482] on button "Confirm" at bounding box center [969, 479] width 133 height 22
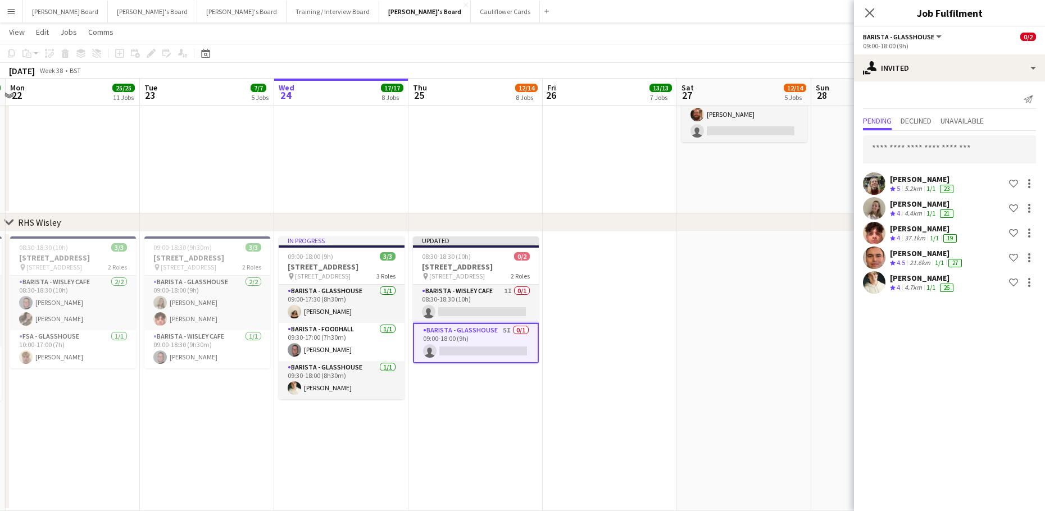
scroll to position [0, 0]
click at [724, 431] on app-date-cell at bounding box center [744, 371] width 134 height 279
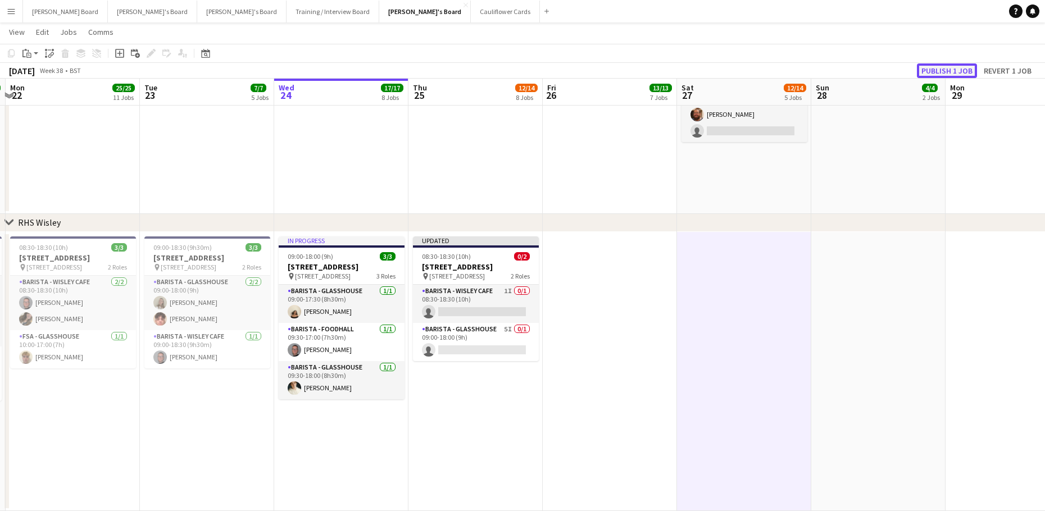
click at [960, 72] on button "Publish 1 job" at bounding box center [947, 70] width 60 height 15
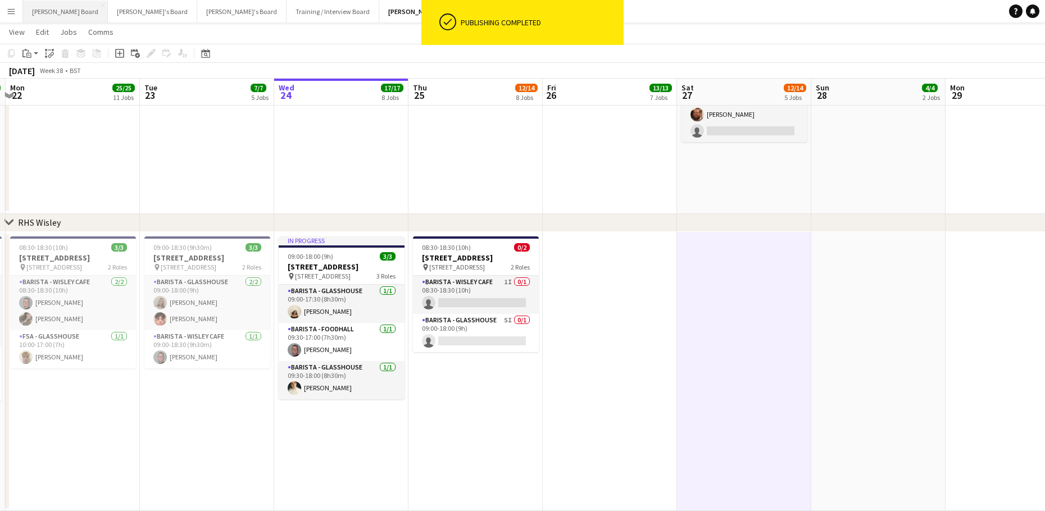
click at [39, 10] on button "Dean's Board Close" at bounding box center [65, 12] width 85 height 22
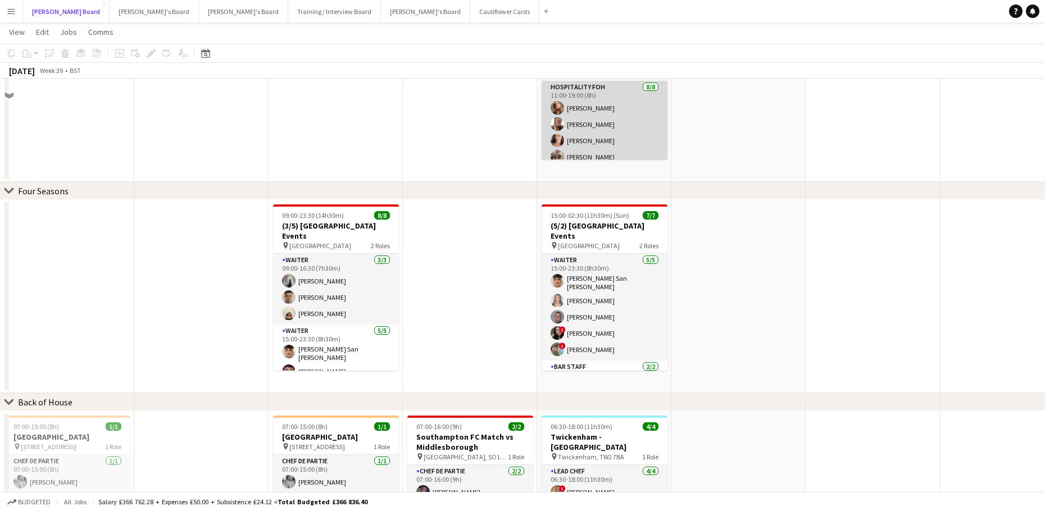
scroll to position [225, 0]
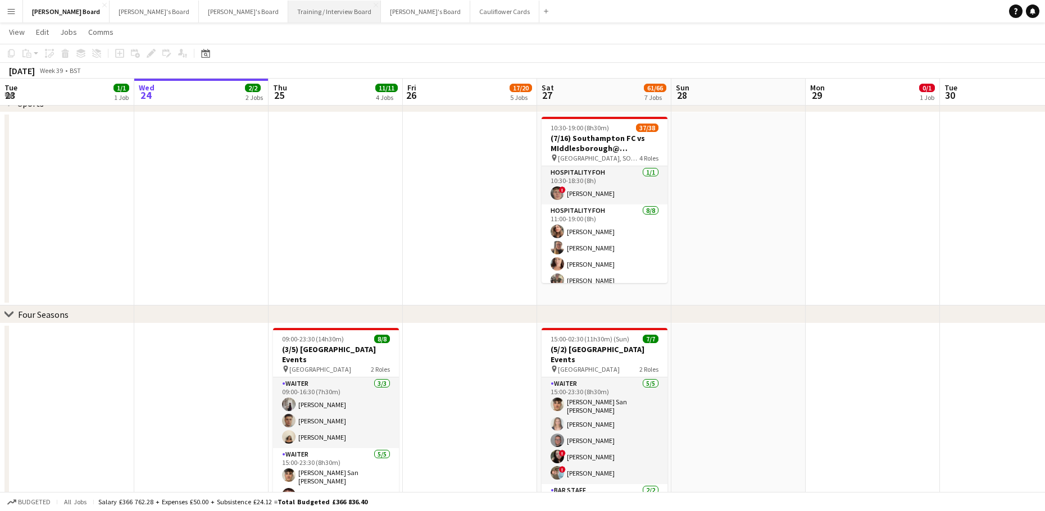
click at [288, 11] on button "Training / Interview Board Close" at bounding box center [334, 12] width 93 height 22
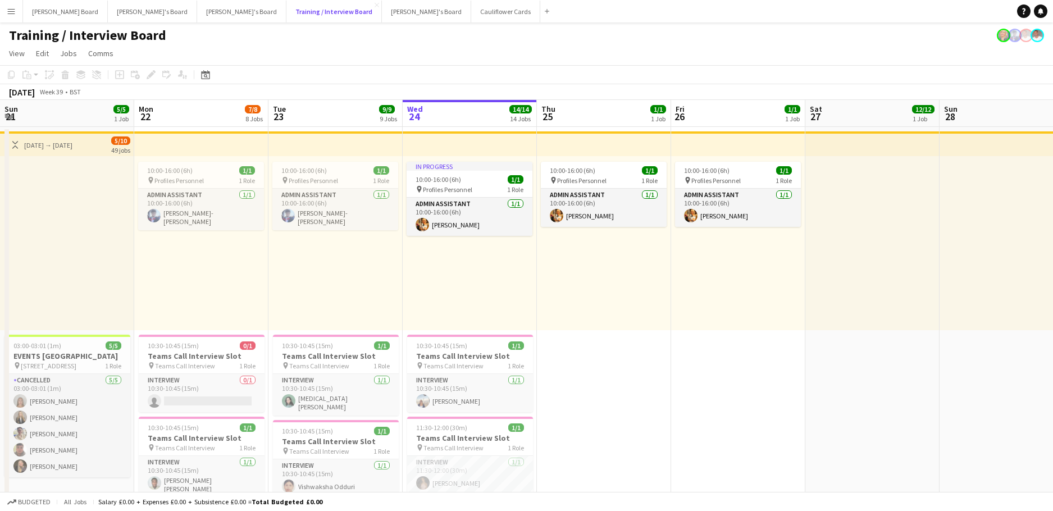
scroll to position [0, 268]
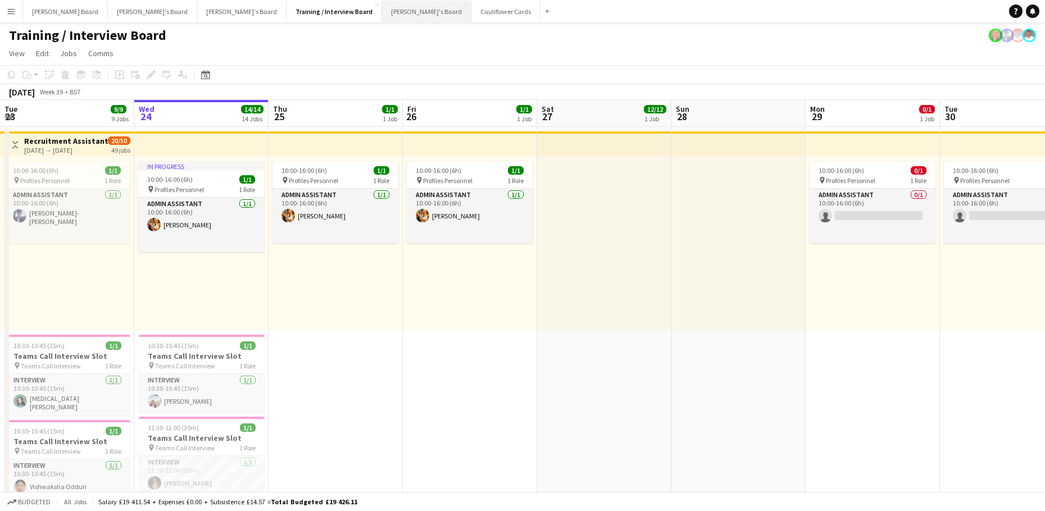
click at [382, 13] on button "Jakub's Board Close" at bounding box center [426, 12] width 89 height 22
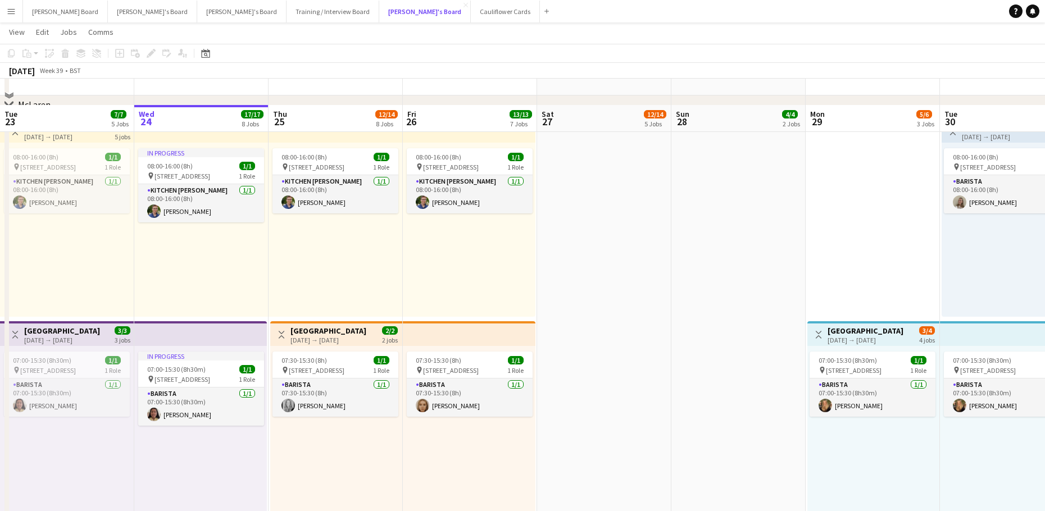
scroll to position [299, 0]
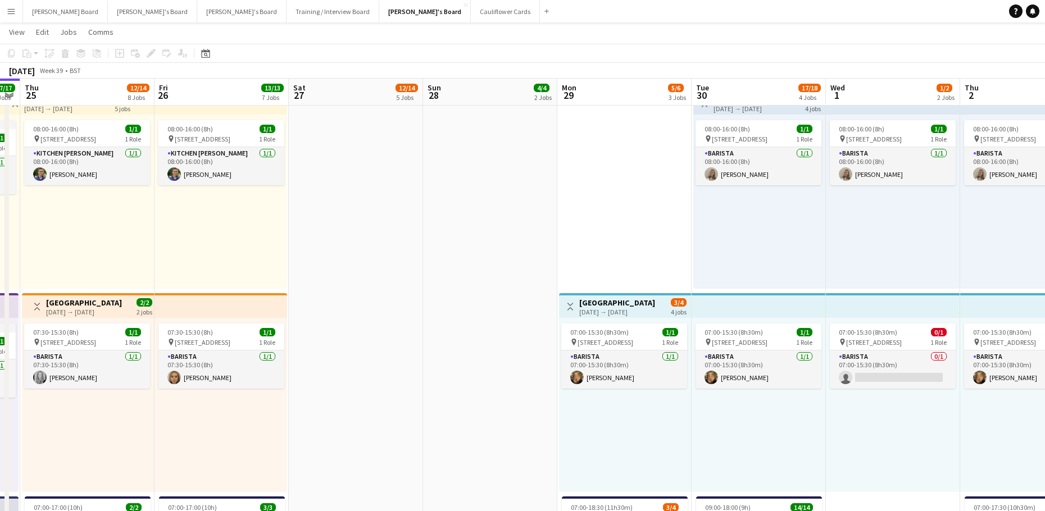
drag, startPoint x: 901, startPoint y: 309, endPoint x: 540, endPoint y: 307, distance: 360.6
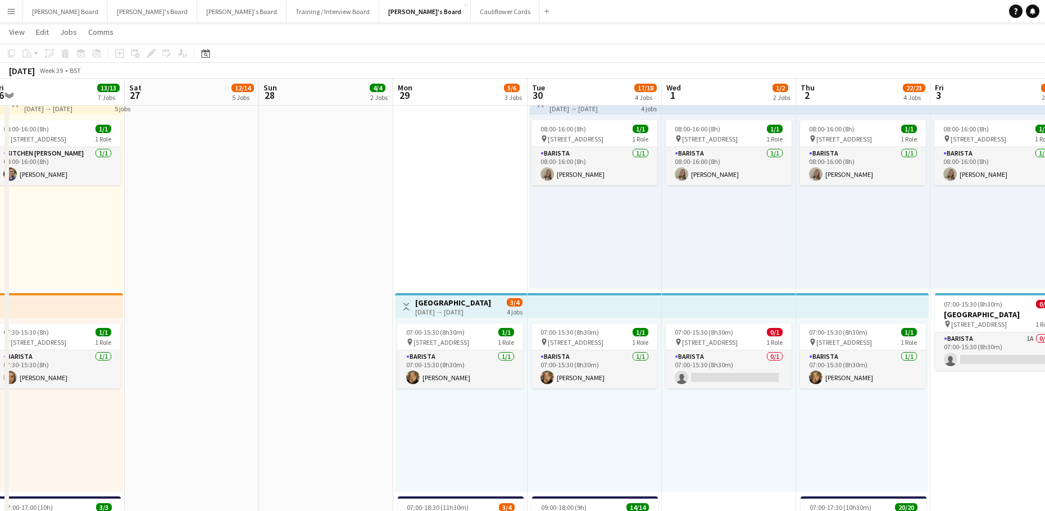
drag, startPoint x: 836, startPoint y: 405, endPoint x: 623, endPoint y: 409, distance: 212.9
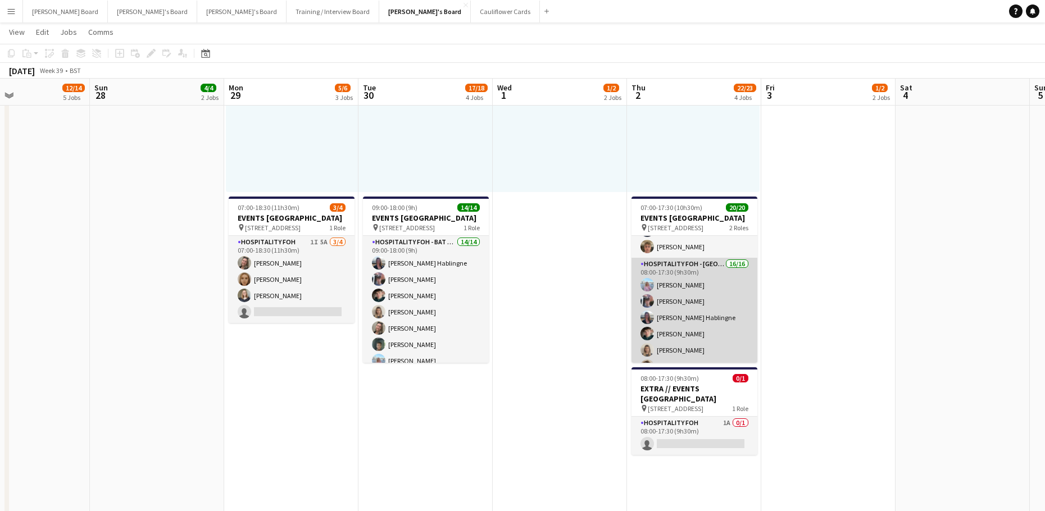
scroll to position [150, 0]
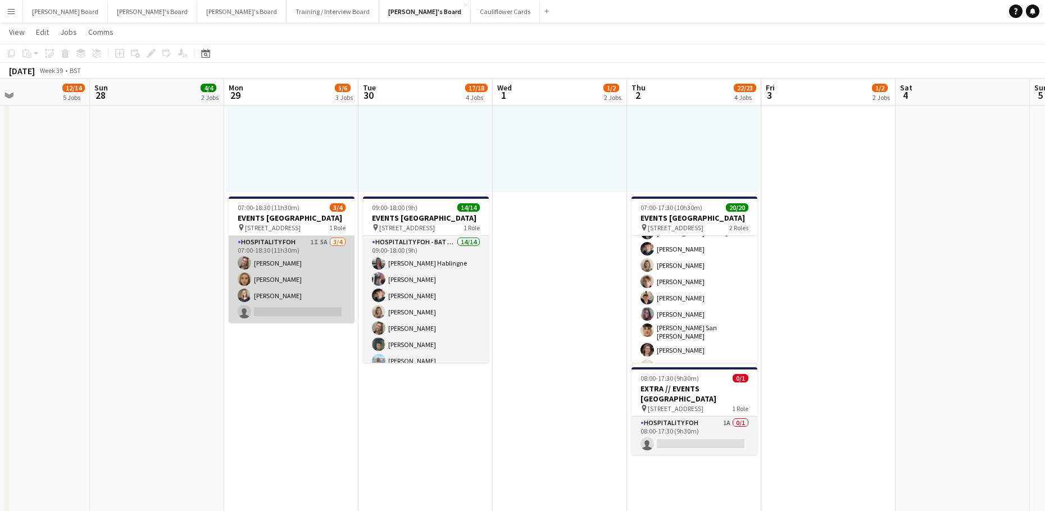
click at [325, 306] on app-card-role "Hospitality FOH 1I 5A 3/4 07:00-18:30 (11h30m) Jazmin Gammon Megan Ellis Sarah …" at bounding box center [292, 279] width 126 height 87
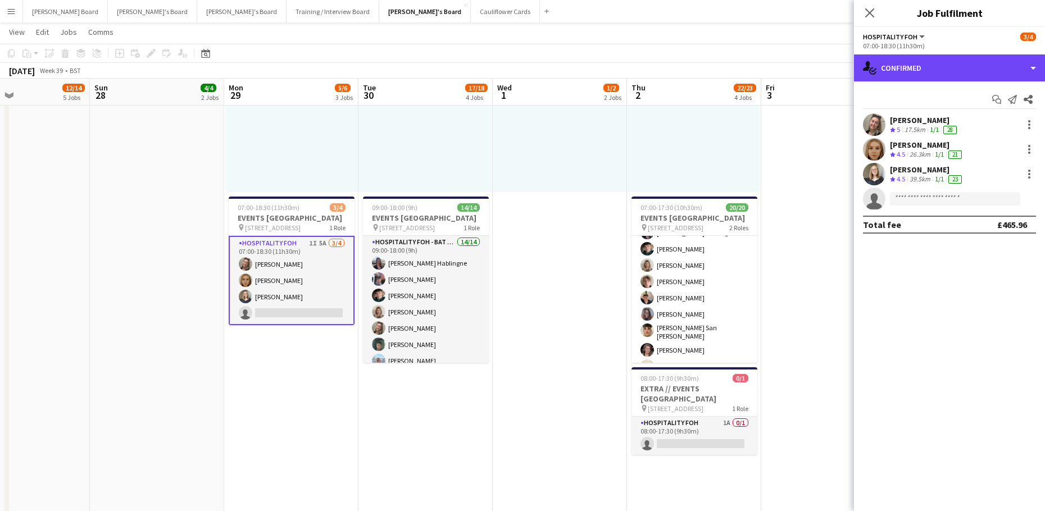
drag, startPoint x: 891, startPoint y: 60, endPoint x: 929, endPoint y: 118, distance: 69.3
click at [891, 61] on div "single-neutral-actions-check-2 Confirmed" at bounding box center [949, 67] width 191 height 27
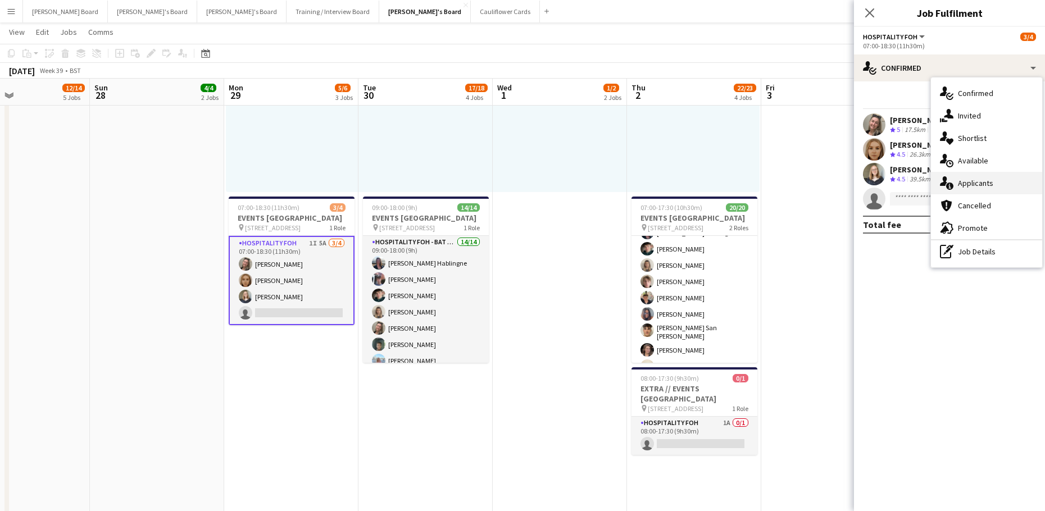
click at [999, 176] on div "single-neutral-actions-information Applicants" at bounding box center [986, 183] width 111 height 22
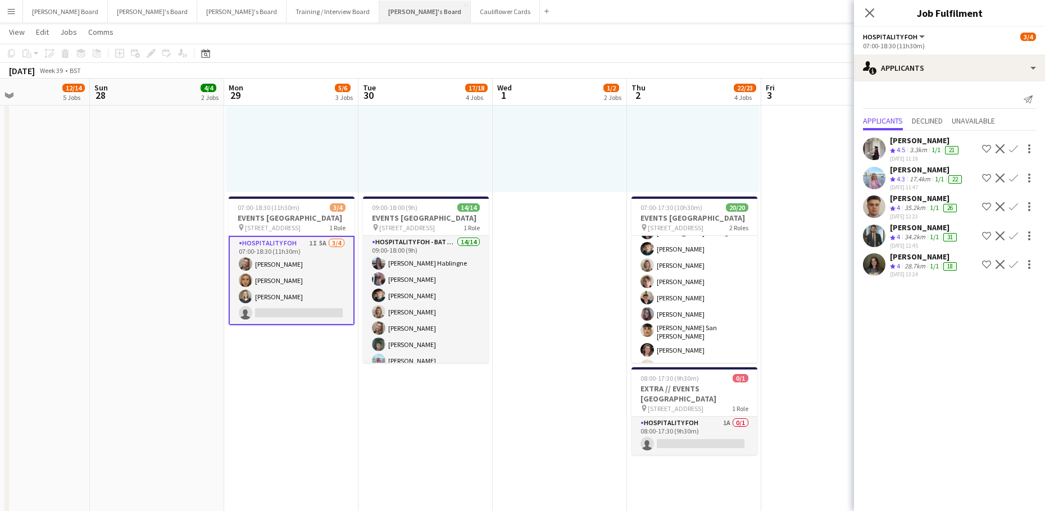
click at [379, 18] on button "Jakub's Board Close" at bounding box center [425, 12] width 92 height 22
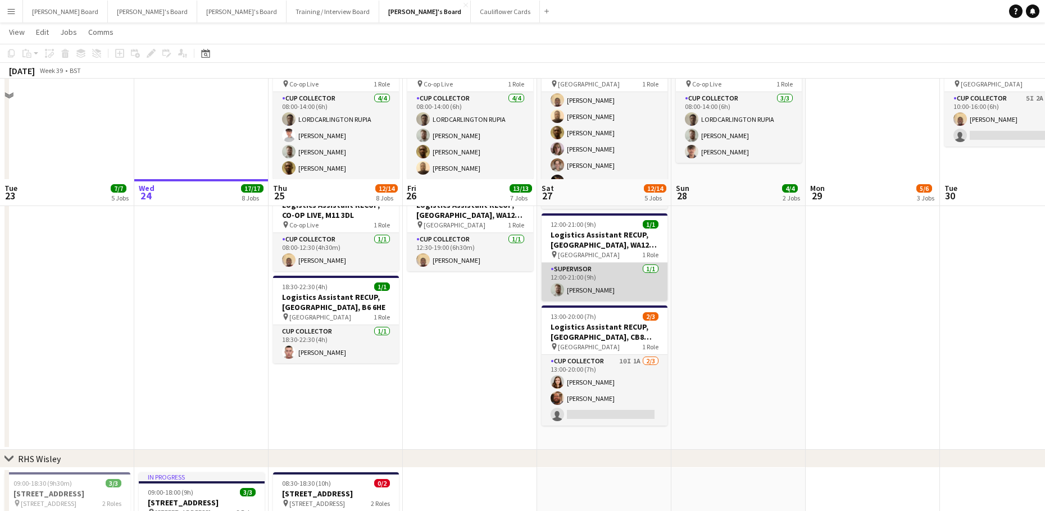
scroll to position [1520, 0]
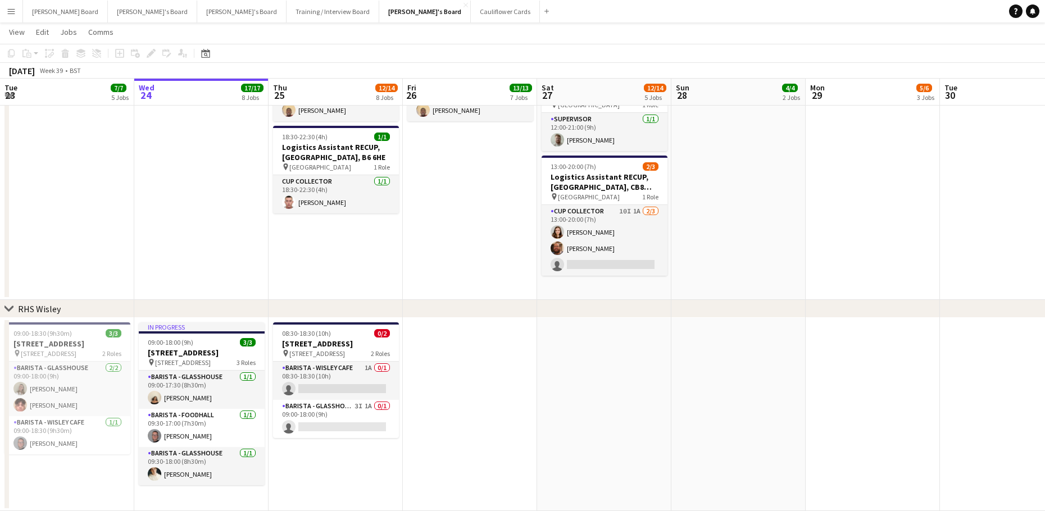
drag, startPoint x: 360, startPoint y: 402, endPoint x: 507, endPoint y: 346, distance: 157.3
click at [360, 400] on app-card-role "Barista - Wisley Cafe 1A 0/1 08:30-18:30 (10h) single-neutral-actions" at bounding box center [336, 381] width 126 height 38
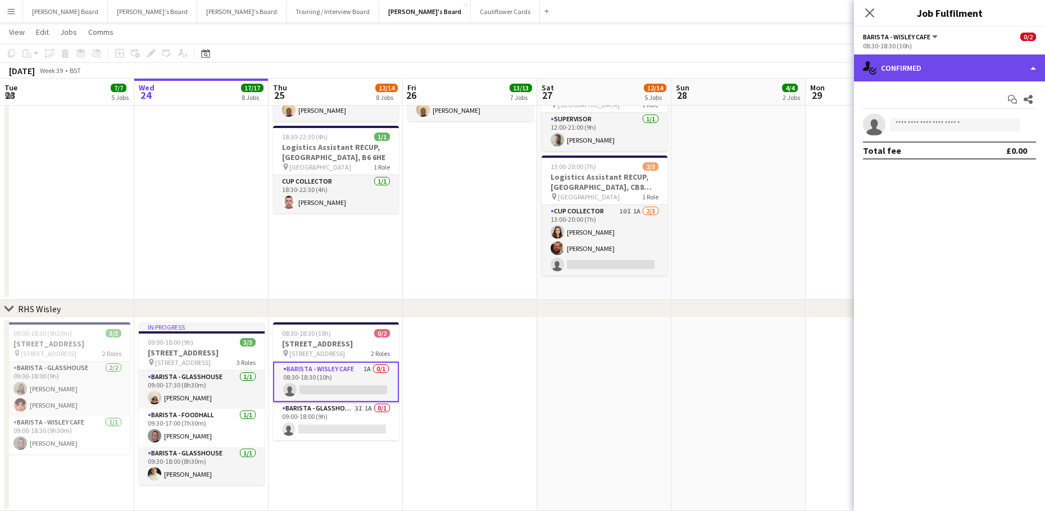
click at [944, 66] on div "single-neutral-actions-check-2 Confirmed" at bounding box center [949, 67] width 191 height 27
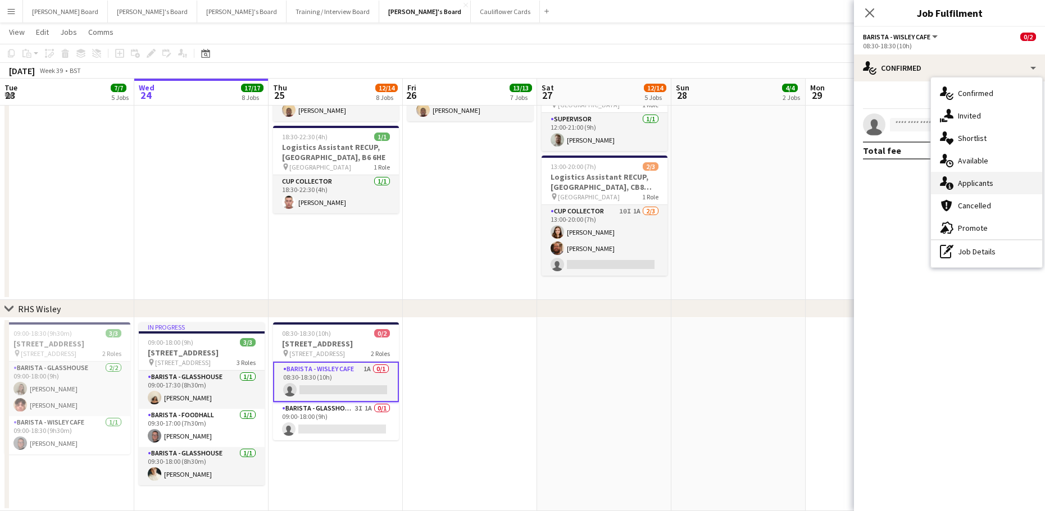
click at [988, 181] on span "Applicants" at bounding box center [975, 183] width 35 height 10
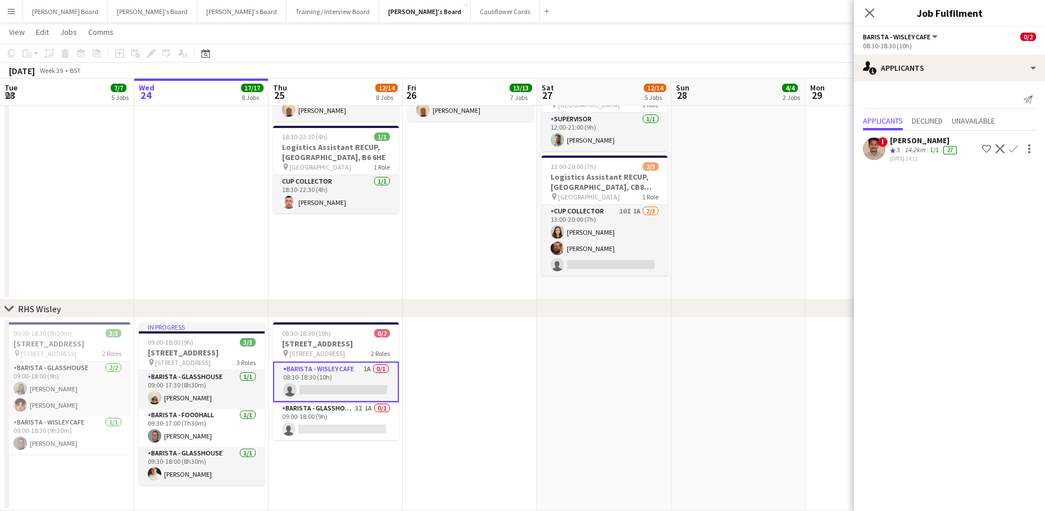
click at [997, 147] on app-icon "Decline" at bounding box center [999, 148] width 9 height 9
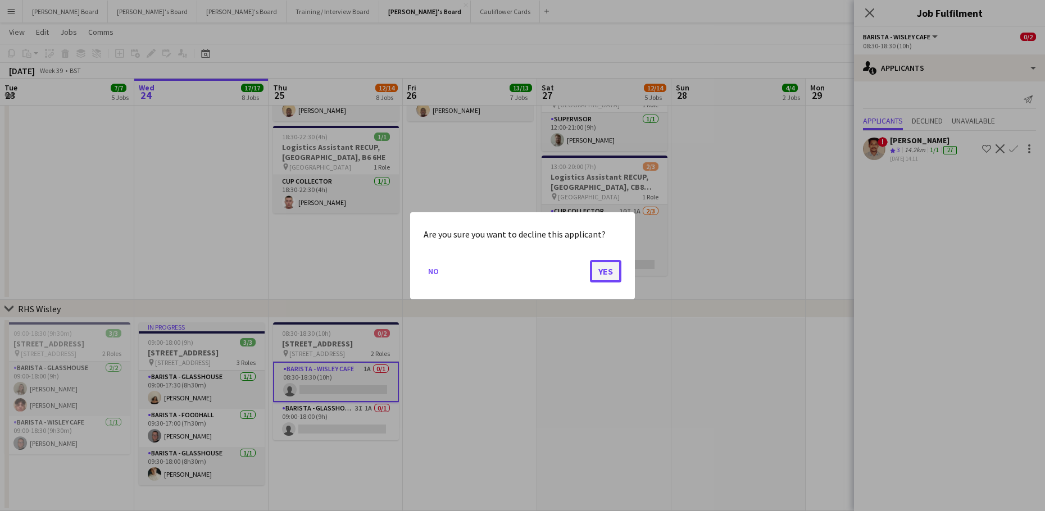
click at [594, 268] on button "Yes" at bounding box center [605, 270] width 31 height 22
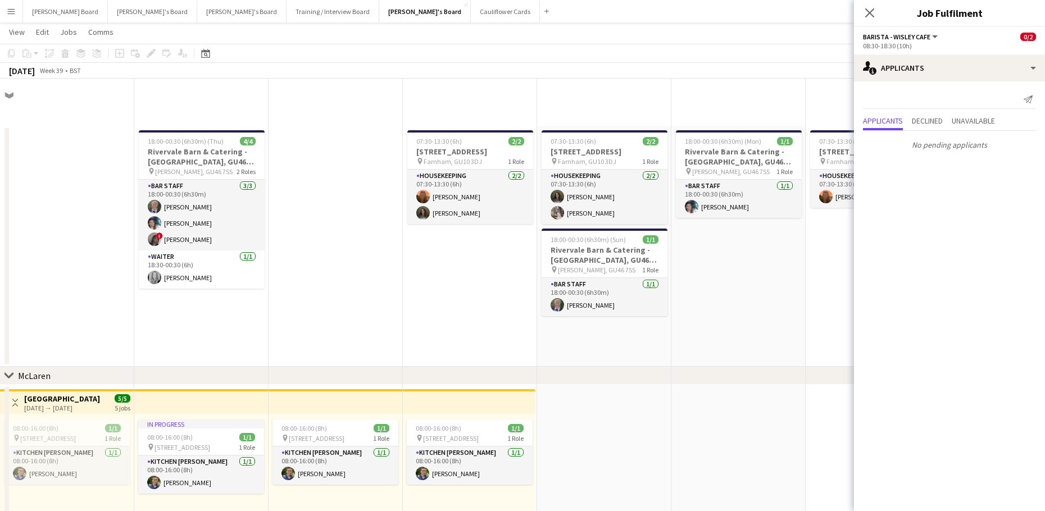
scroll to position [1520, 0]
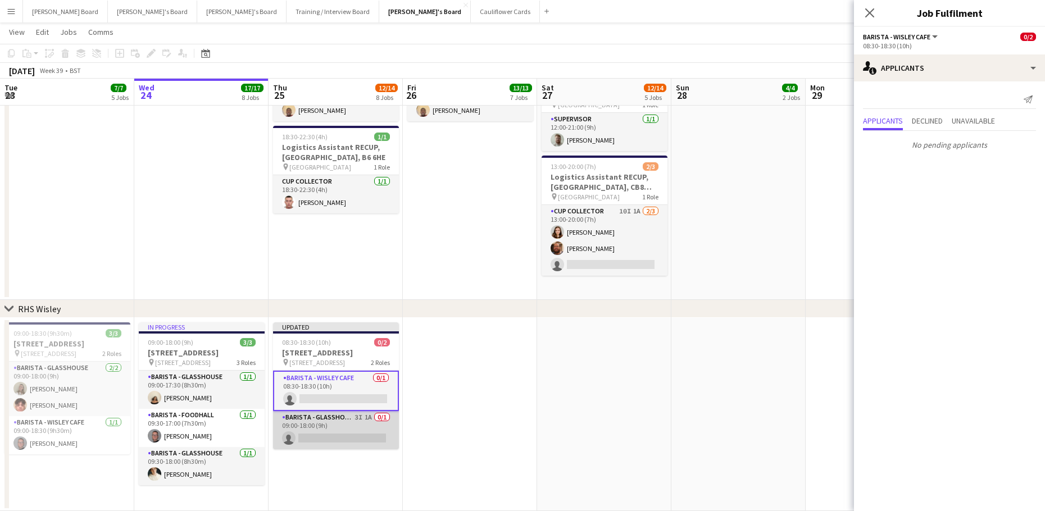
click at [376, 434] on app-card-role "Barista - Glasshouse 3I 1A 0/1 09:00-18:00 (9h) single-neutral-actions" at bounding box center [336, 430] width 126 height 38
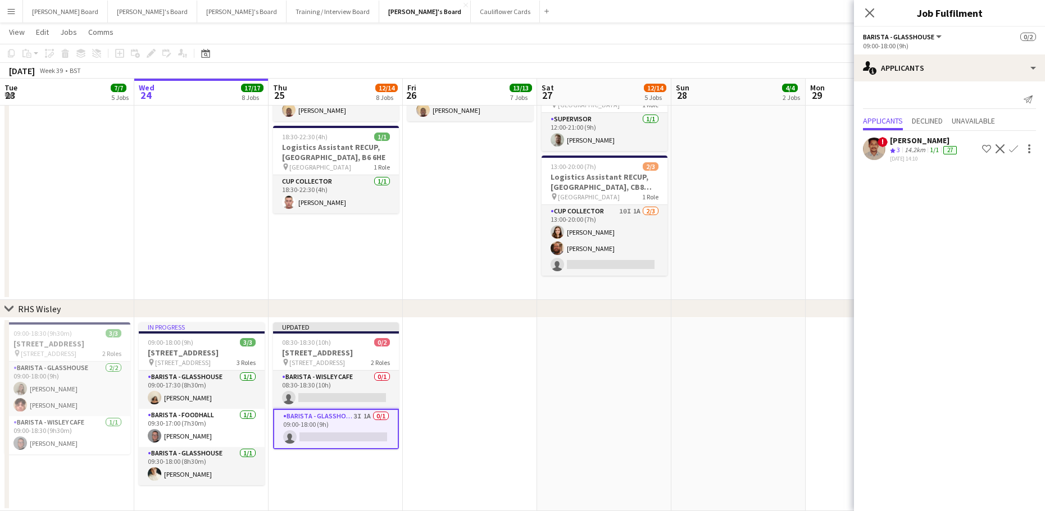
click at [1000, 147] on app-icon "Decline" at bounding box center [999, 148] width 9 height 9
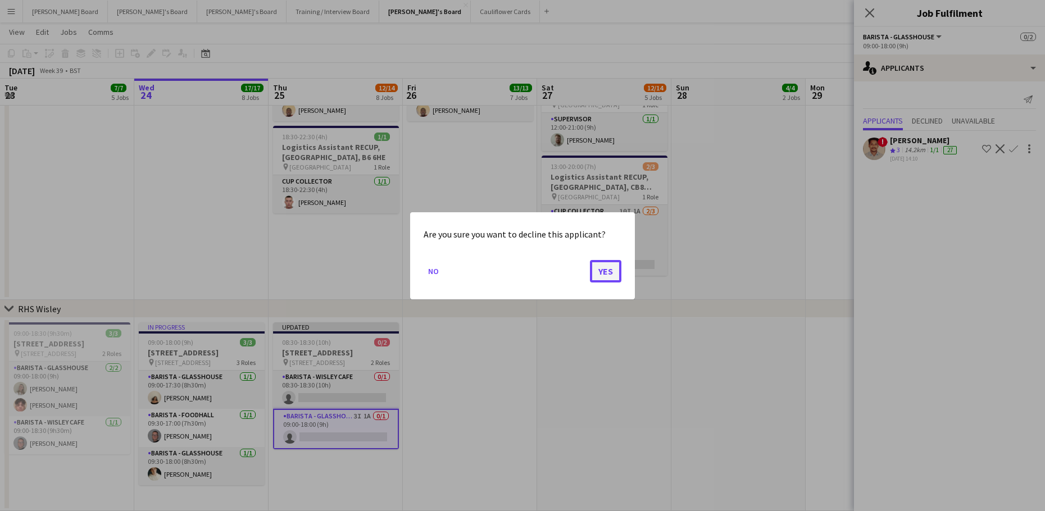
click at [610, 269] on button "Yes" at bounding box center [605, 270] width 31 height 22
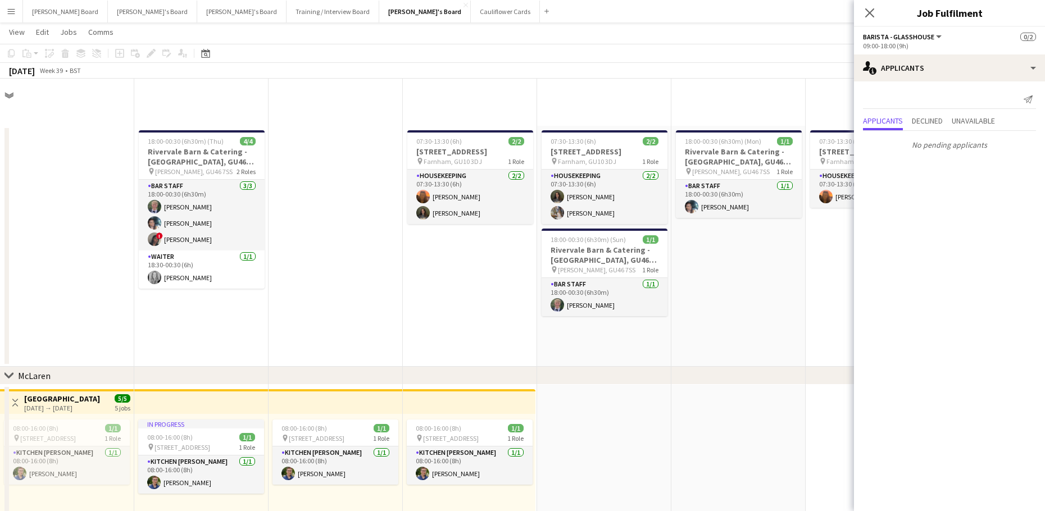
scroll to position [1520, 0]
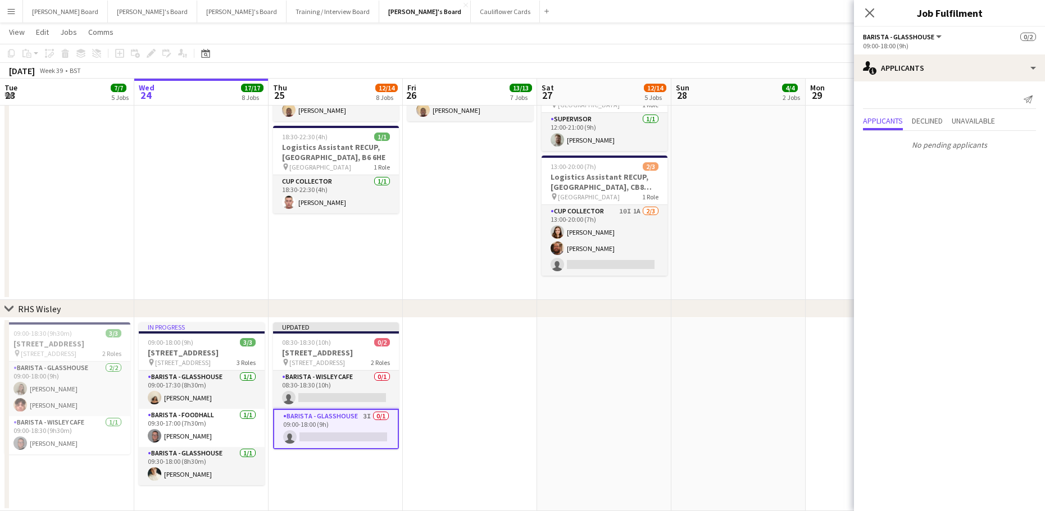
click at [733, 241] on app-date-cell "08:00-14:00 (6h) 3/3 Logistics Assistant RECUP, CO-OP LIVE, M11 3DL pin Co-op L…" at bounding box center [738, 94] width 134 height 412
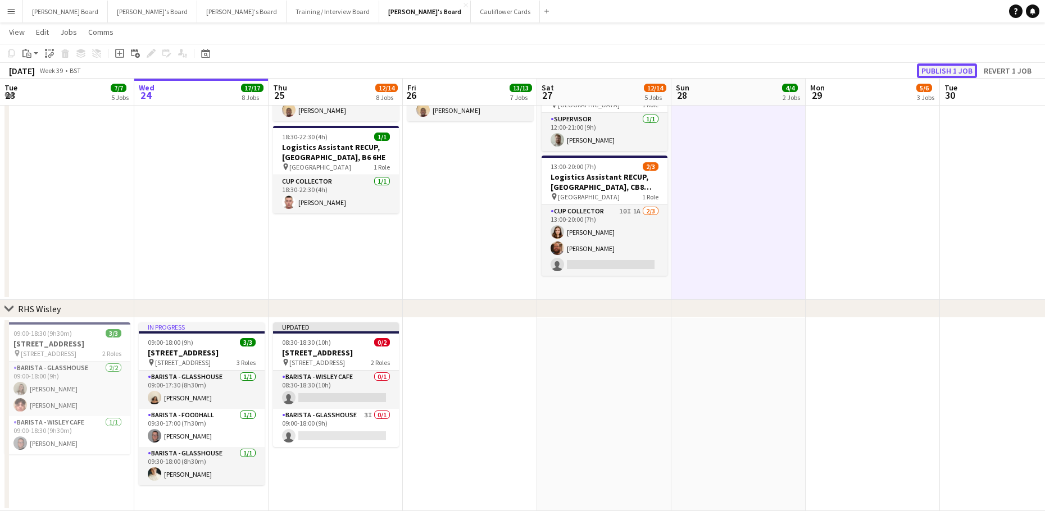
click at [951, 68] on button "Publish 1 job" at bounding box center [947, 70] width 60 height 15
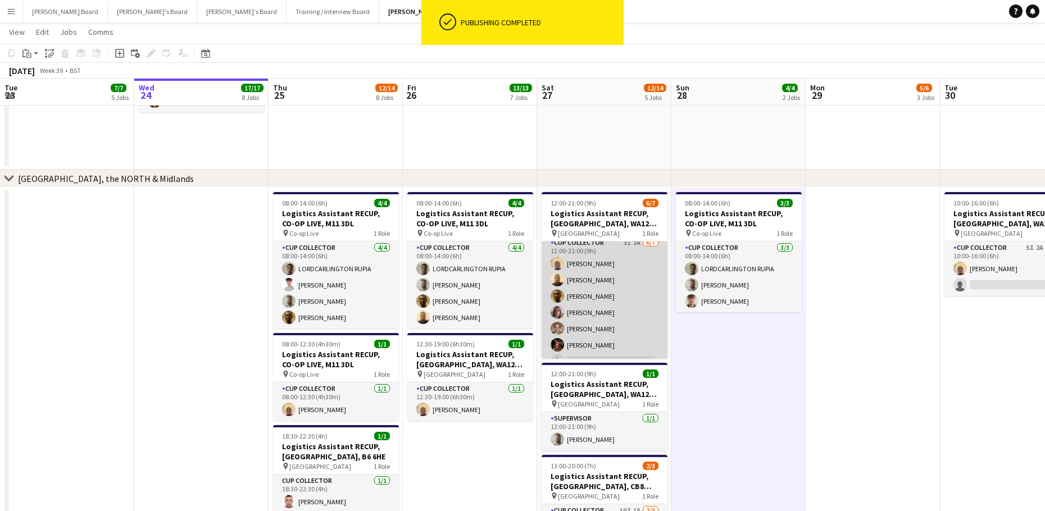
scroll to position [0, 0]
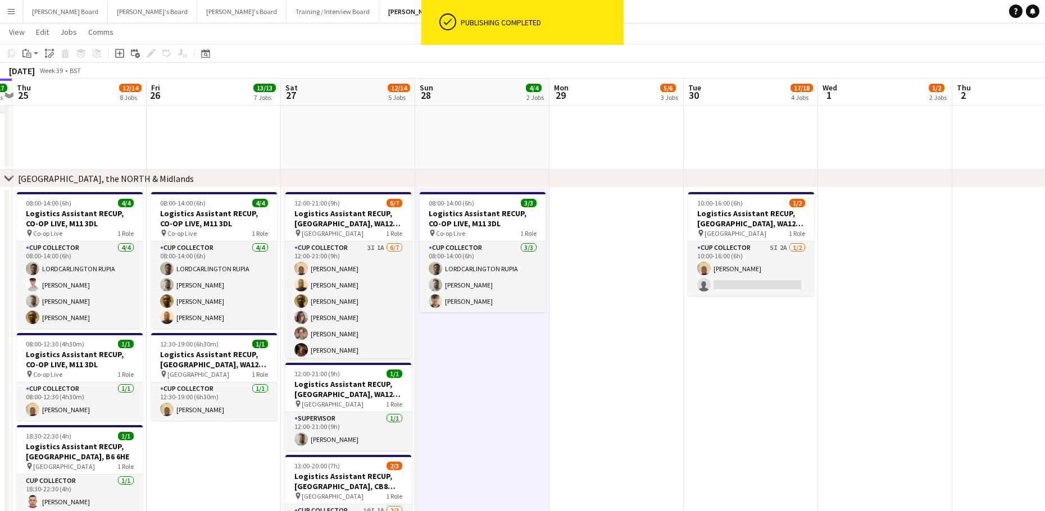
drag, startPoint x: 799, startPoint y: 367, endPoint x: 607, endPoint y: 384, distance: 193.4
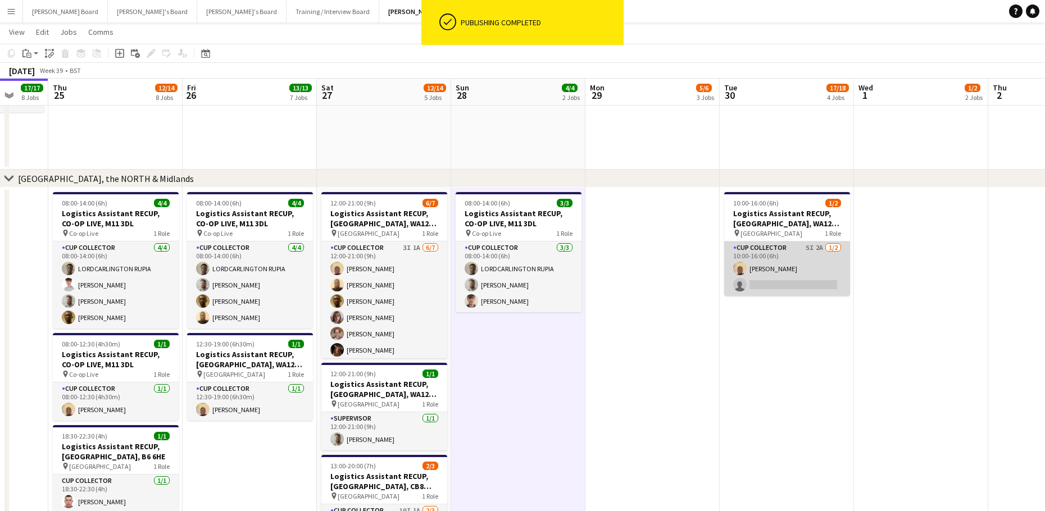
click at [806, 264] on app-card-role "CUP COLLECTOR 5I 2A 1/2 10:00-16:00 (6h) Daniel Agammegwa single-neutral-actions" at bounding box center [787, 268] width 126 height 54
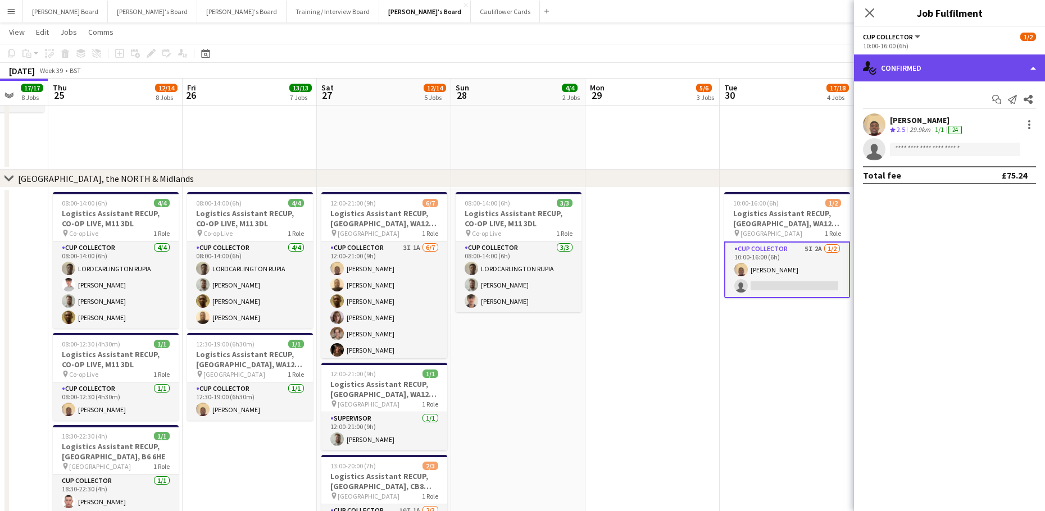
click at [923, 61] on div "single-neutral-actions-check-2 Confirmed" at bounding box center [949, 67] width 191 height 27
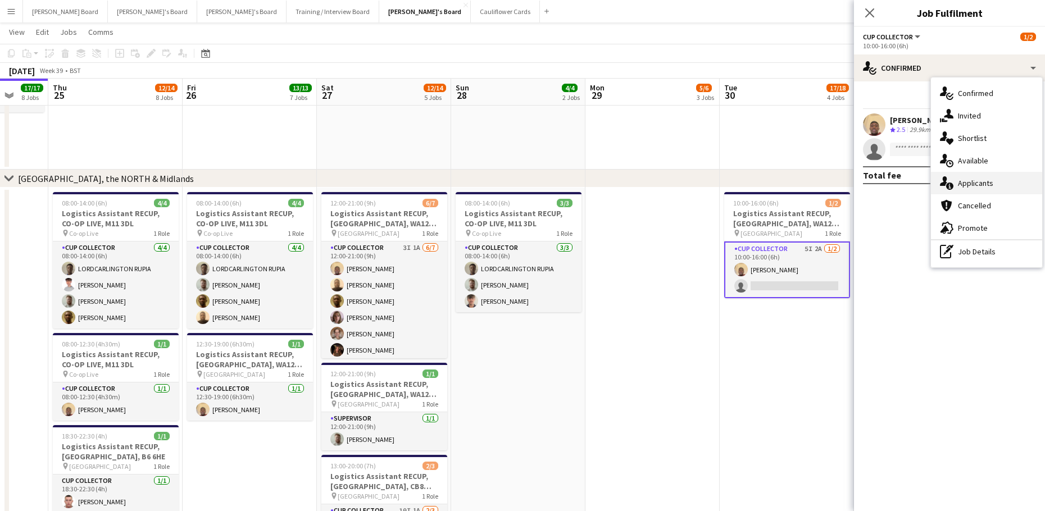
click at [1004, 184] on div "single-neutral-actions-information Applicants" at bounding box center [986, 183] width 111 height 22
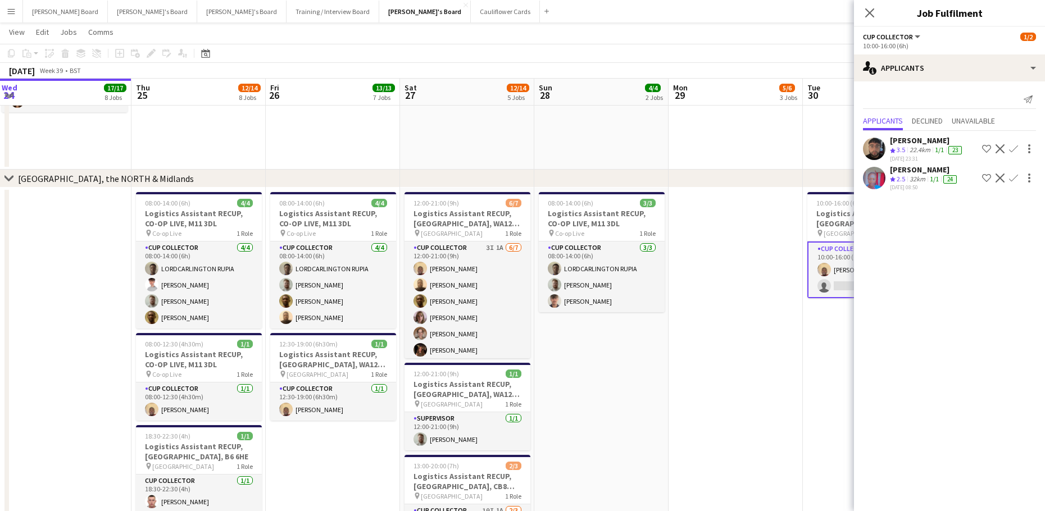
drag, startPoint x: 227, startPoint y: 327, endPoint x: 596, endPoint y: 340, distance: 369.2
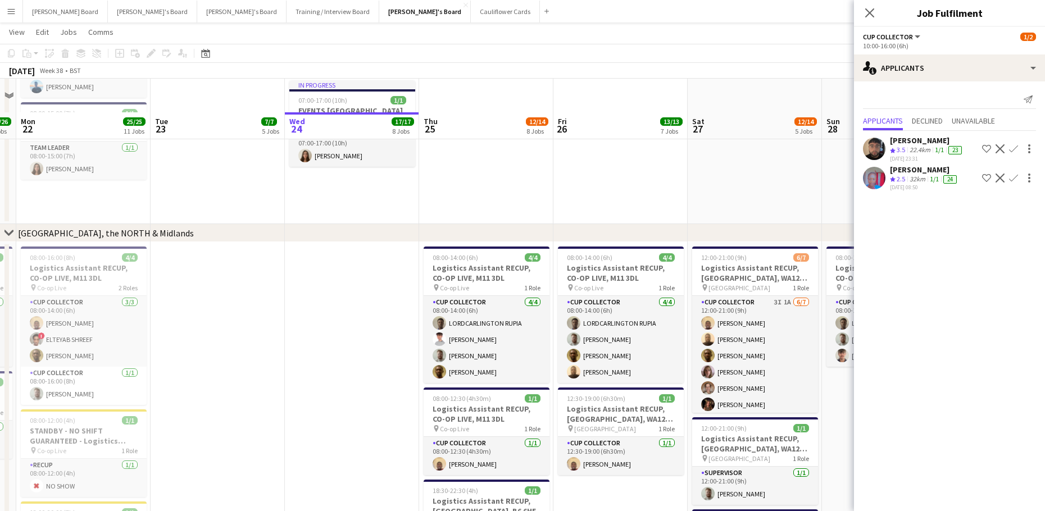
scroll to position [1145, 0]
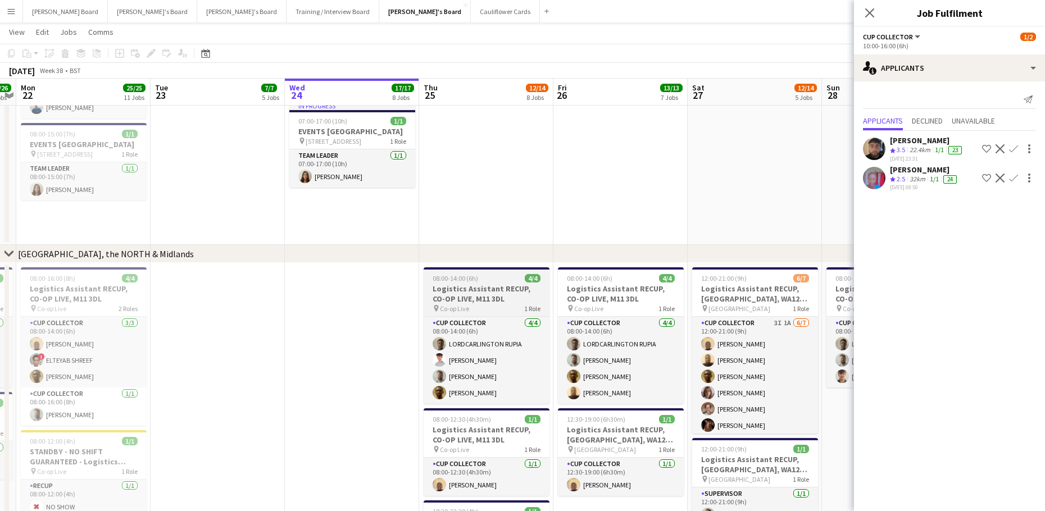
click at [466, 280] on span "08:00-14:00 (6h)" at bounding box center [454, 278] width 45 height 8
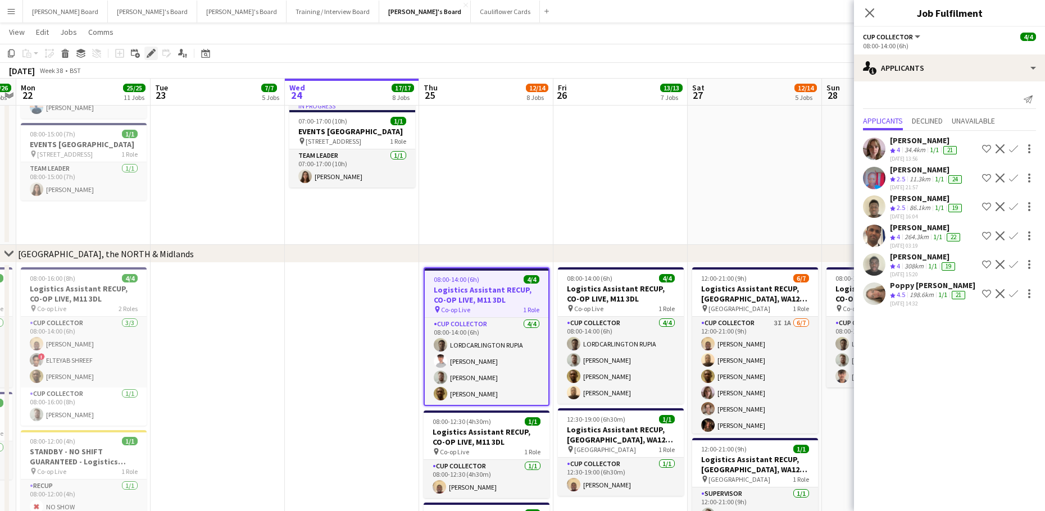
click at [149, 54] on icon at bounding box center [151, 54] width 6 height 6
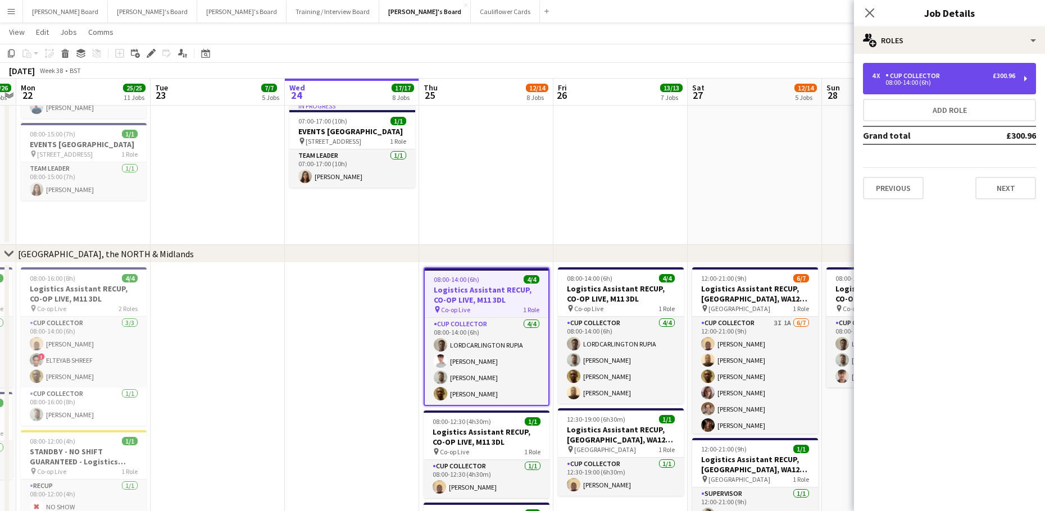
click at [935, 77] on div "CUP COLLECTOR" at bounding box center [914, 76] width 59 height 8
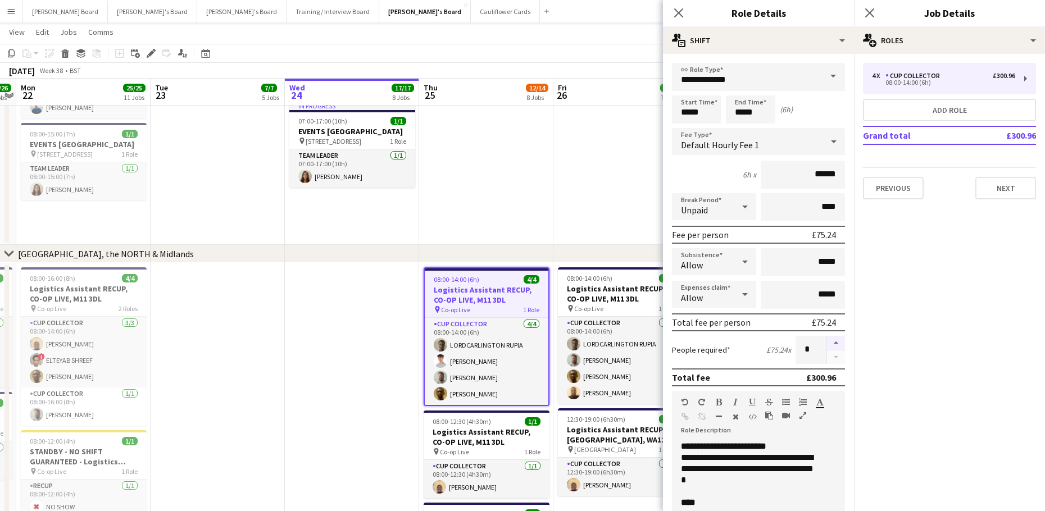
click at [833, 347] on button "button" at bounding box center [836, 343] width 18 height 15
click at [828, 364] on form "**********" at bounding box center [758, 412] width 191 height 698
click at [828, 363] on button "button" at bounding box center [836, 357] width 18 height 14
type input "*"
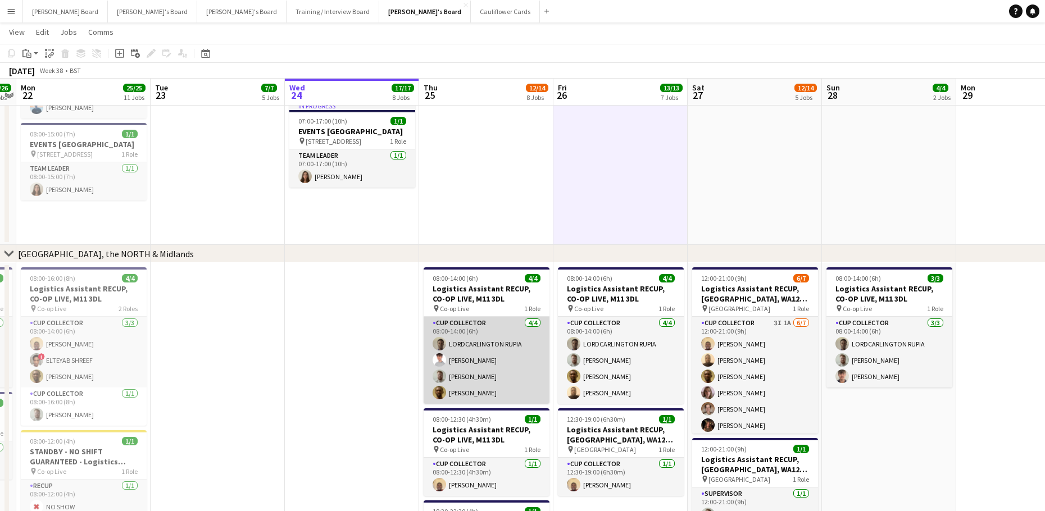
click at [470, 376] on app-card-role "CUP COLLECTOR 4/4 08:00-14:00 (6h) LORDCARLINGTON RUPIA Jack Regan Dylan Ashton…" at bounding box center [486, 360] width 126 height 87
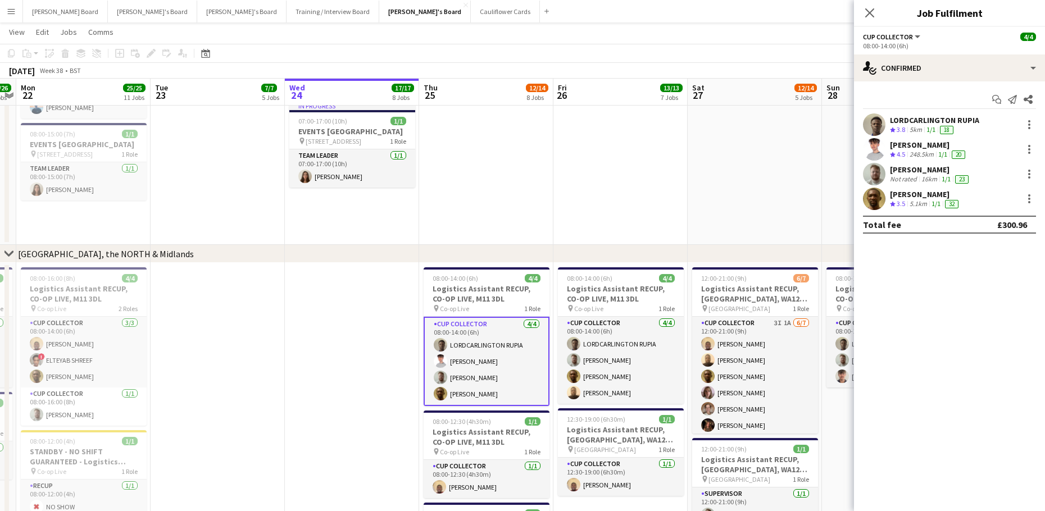
click at [927, 170] on div "Dylan Ashton" at bounding box center [930, 170] width 81 height 10
click at [908, 135] on div "LORDCARLINGTON RUPIA Crew rating 3.8 5km 1/1 18" at bounding box center [949, 124] width 191 height 22
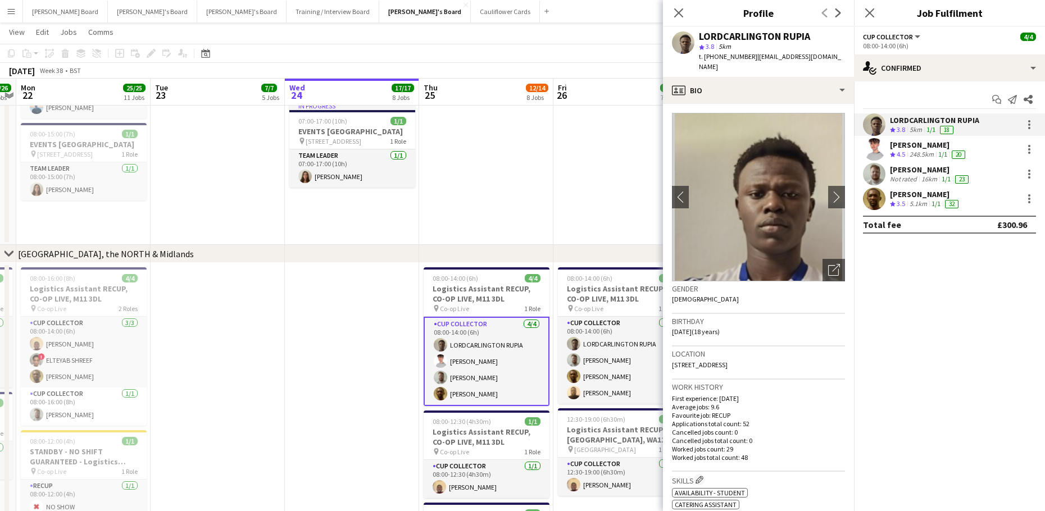
click at [908, 142] on div "Jack Regan" at bounding box center [929, 145] width 78 height 10
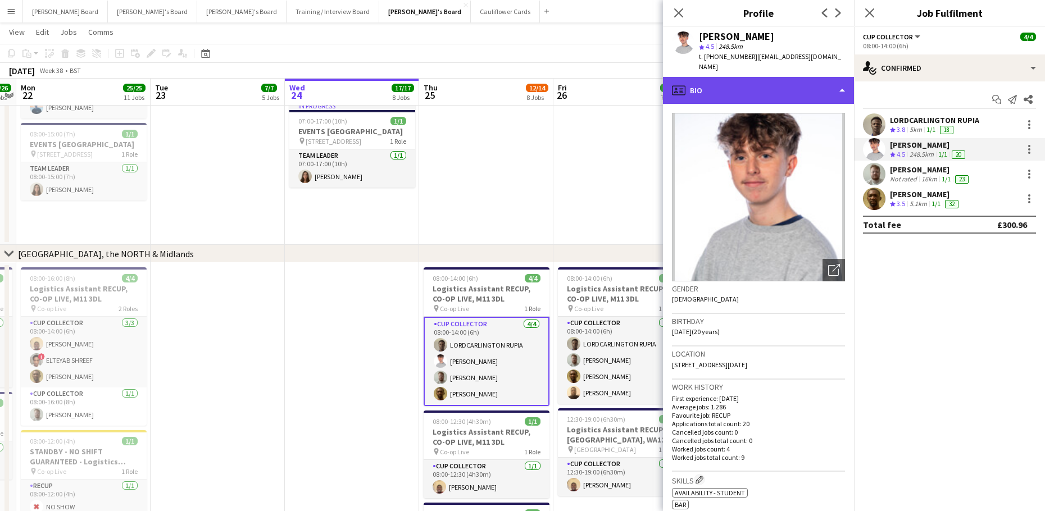
click at [791, 86] on div "profile Bio" at bounding box center [758, 90] width 191 height 27
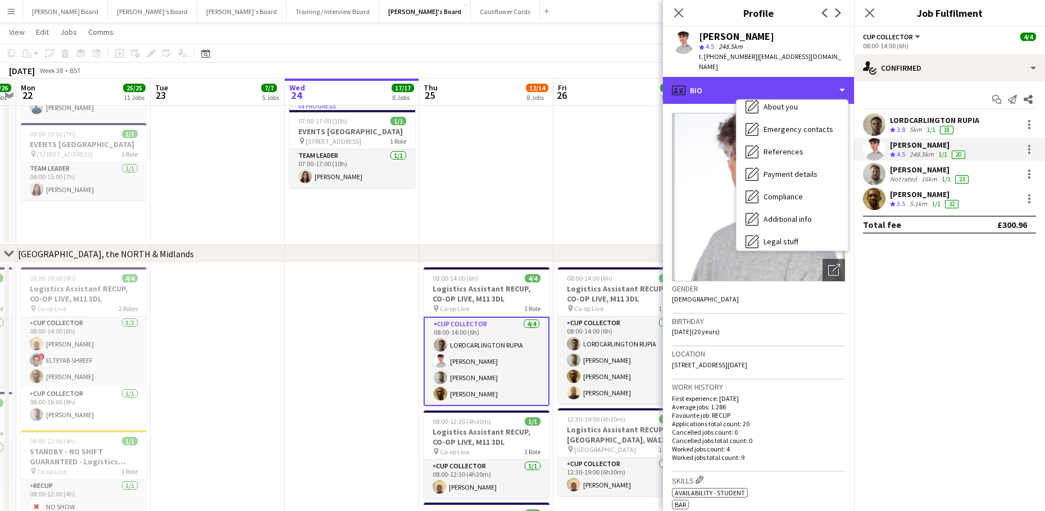
scroll to position [173, 0]
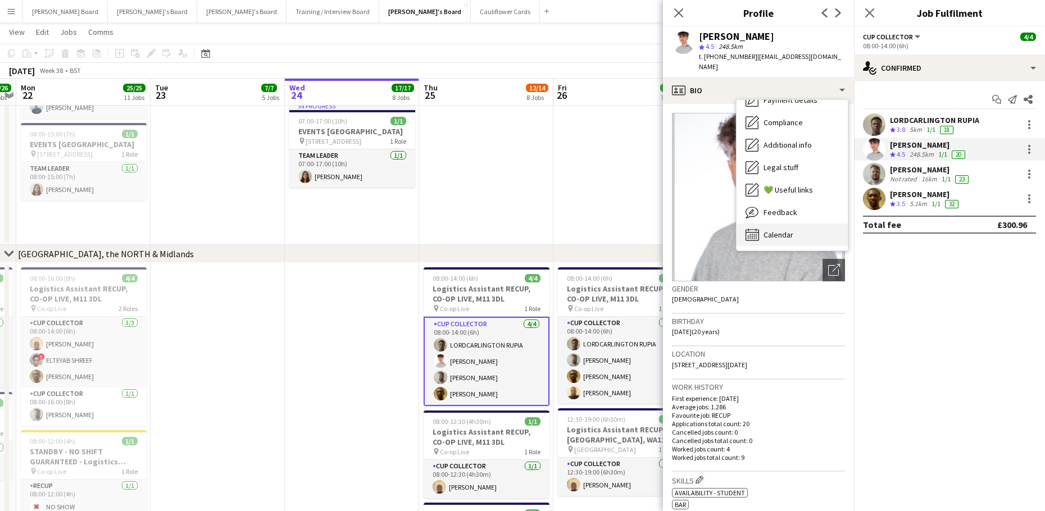
click at [786, 230] on span "Calendar" at bounding box center [778, 235] width 30 height 10
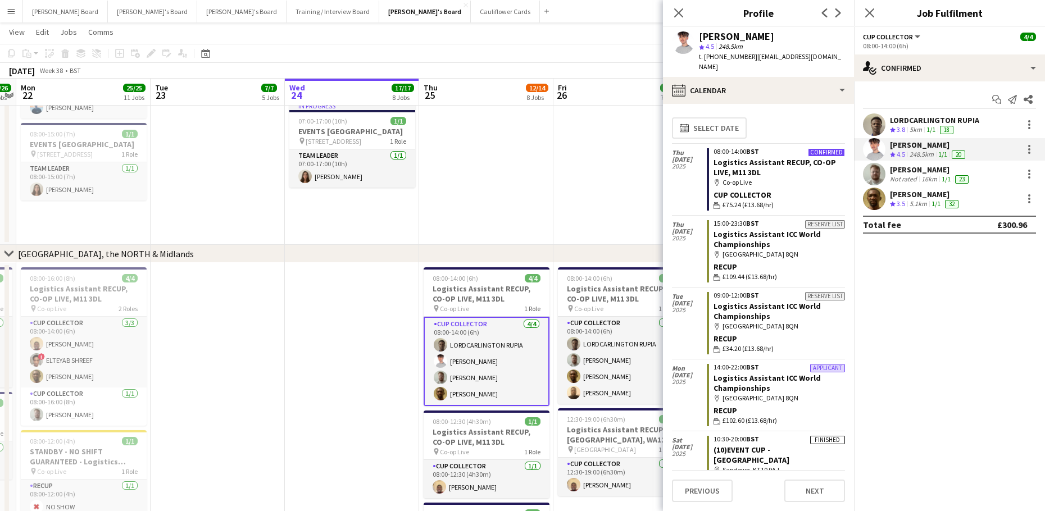
click at [485, 359] on app-card-role "CUP COLLECTOR 4/4 08:00-14:00 (6h) LORDCARLINGTON RUPIA Jack Regan Dylan Ashton…" at bounding box center [486, 361] width 126 height 89
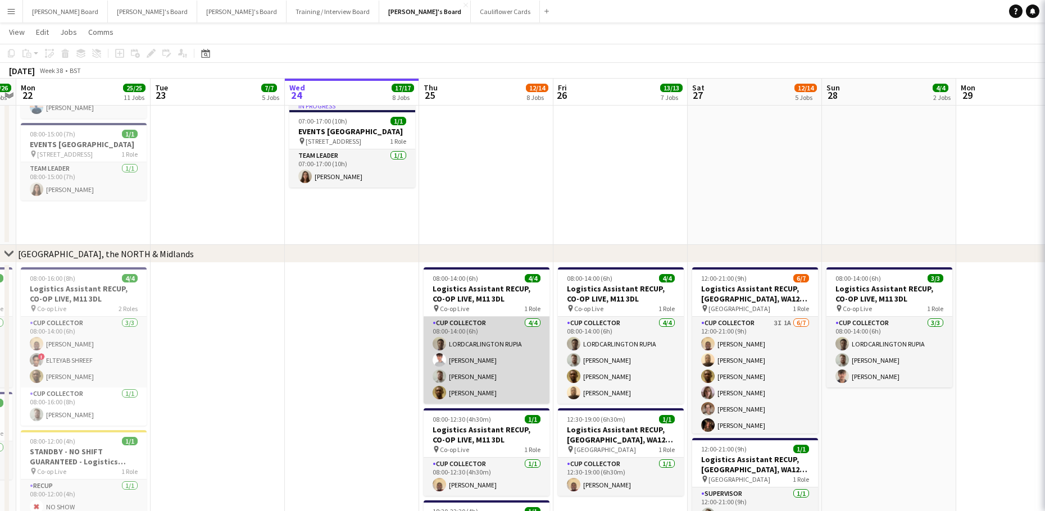
click at [485, 359] on app-card-role "CUP COLLECTOR 4/4 08:00-14:00 (6h) LORDCARLINGTON RUPIA Jack Regan Dylan Ashton…" at bounding box center [486, 360] width 126 height 87
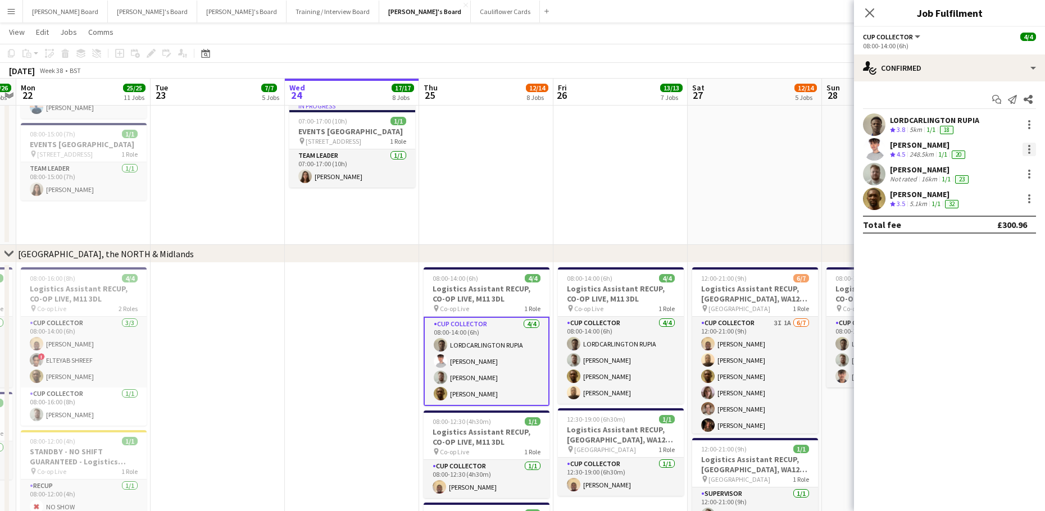
click at [1027, 147] on div at bounding box center [1028, 149] width 13 height 13
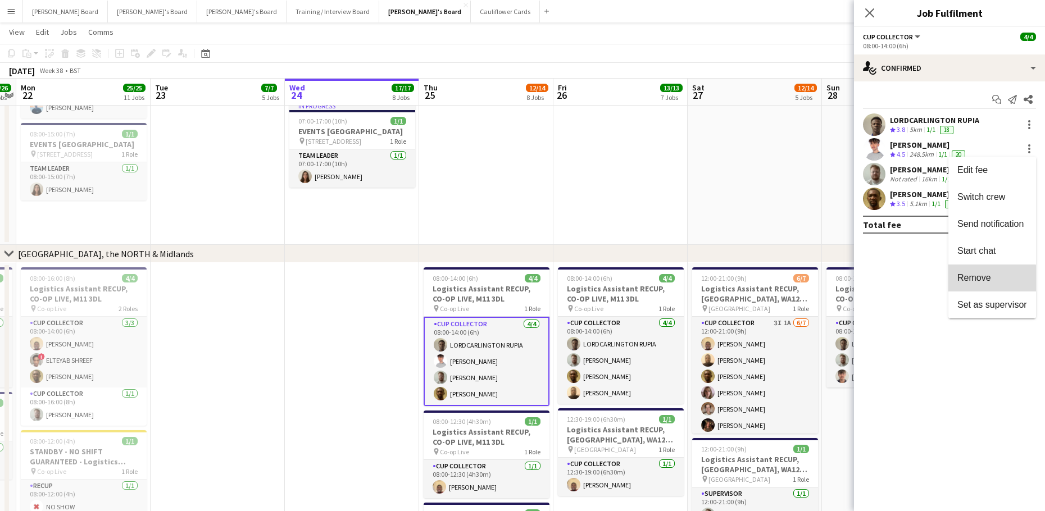
click at [987, 282] on span "Remove" at bounding box center [992, 278] width 70 height 10
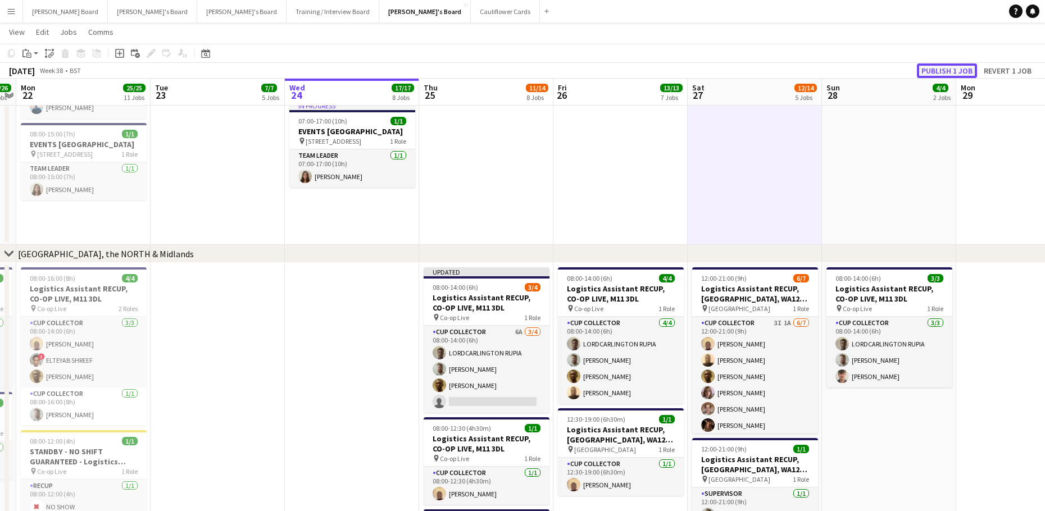
click at [935, 69] on button "Publish 1 job" at bounding box center [947, 70] width 60 height 15
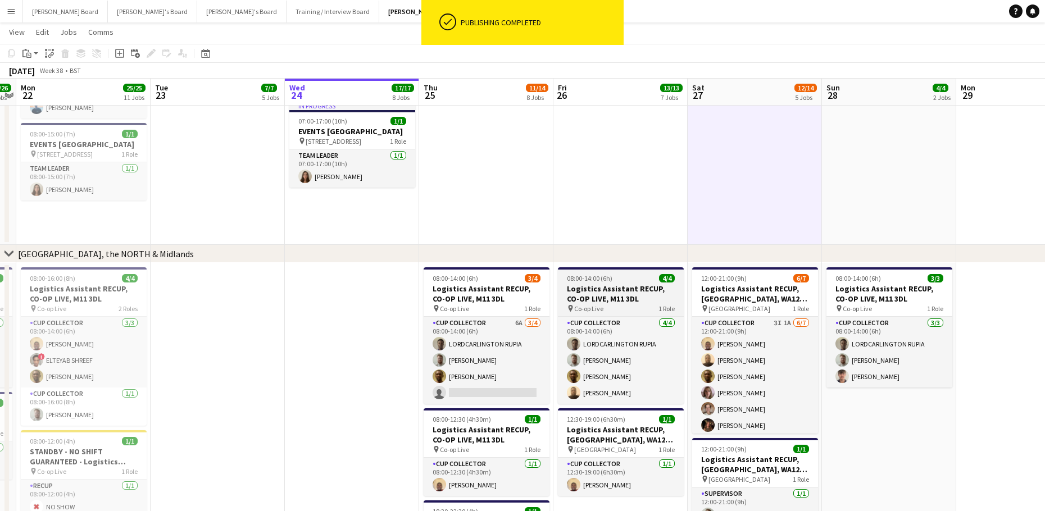
click at [520, 353] on app-card-role "CUP COLLECTOR 6A 3/4 08:00-14:00 (6h) LORDCARLINGTON RUPIA Dylan Ashton Bonifac…" at bounding box center [486, 360] width 126 height 87
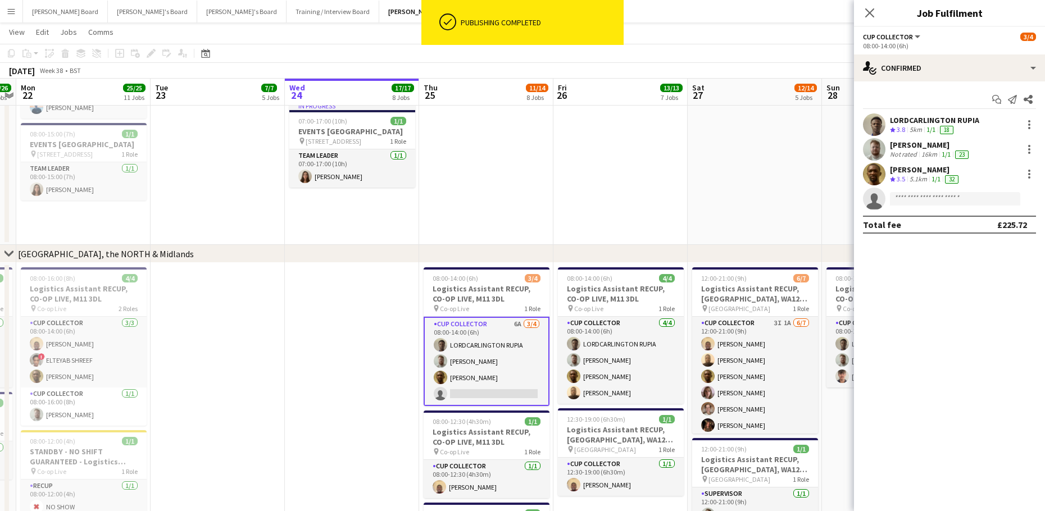
click at [936, 51] on app-options-switcher "CUP COLLECTOR All roles CUP COLLECTOR 3/4 08:00-14:00 (6h)" at bounding box center [949, 41] width 191 height 28
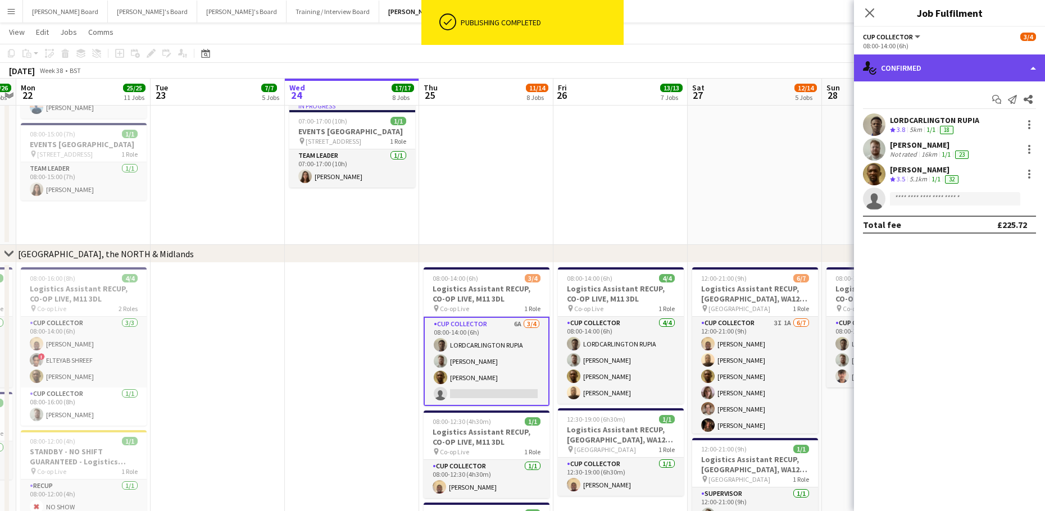
drag, startPoint x: 930, startPoint y: 62, endPoint x: 940, endPoint y: 94, distance: 33.9
click at [930, 62] on div "single-neutral-actions-check-2 Confirmed" at bounding box center [949, 67] width 191 height 27
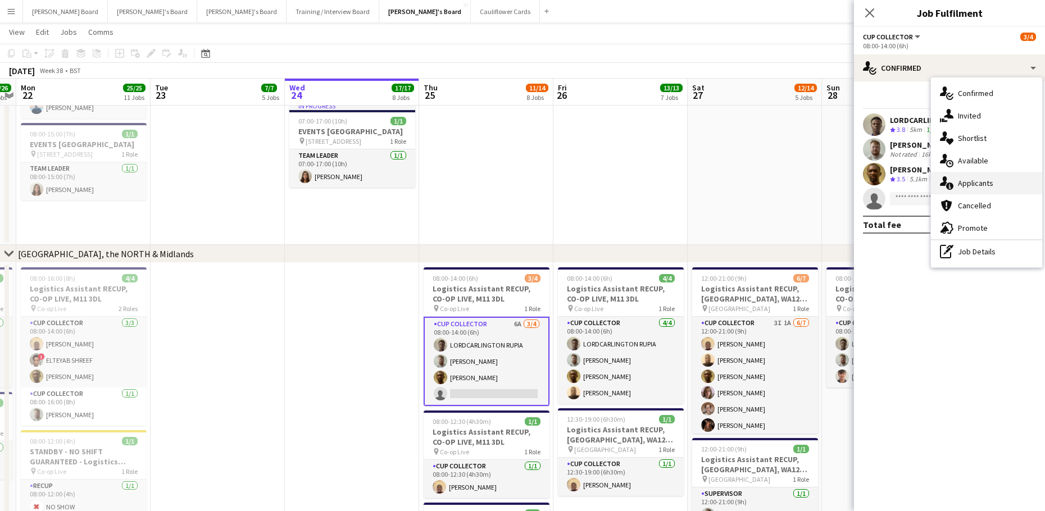
click at [967, 180] on span "Applicants" at bounding box center [975, 183] width 35 height 10
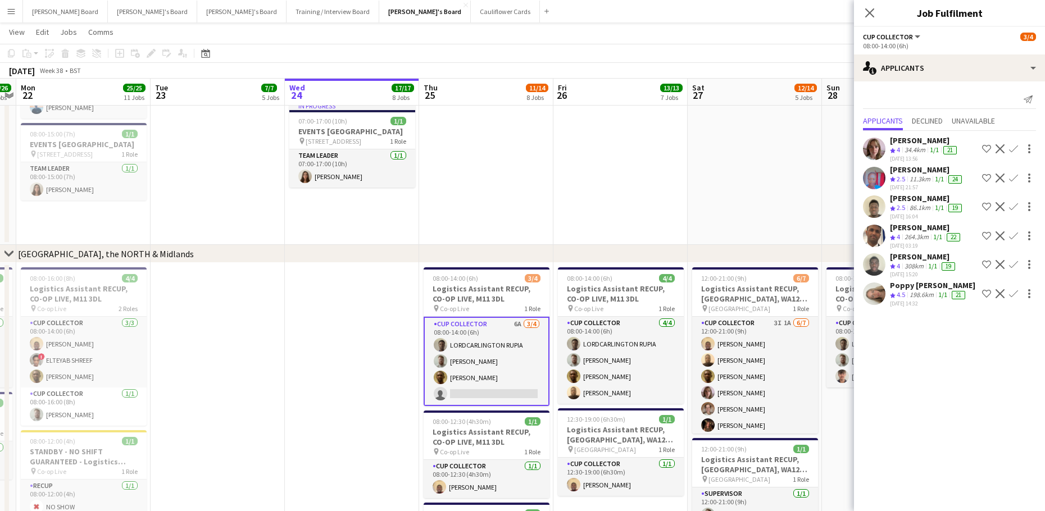
click at [514, 344] on app-card-role "CUP COLLECTOR 6A 3/4 08:00-14:00 (6h) LORDCARLINGTON RUPIA Dylan Ashton Bonifac…" at bounding box center [486, 361] width 126 height 89
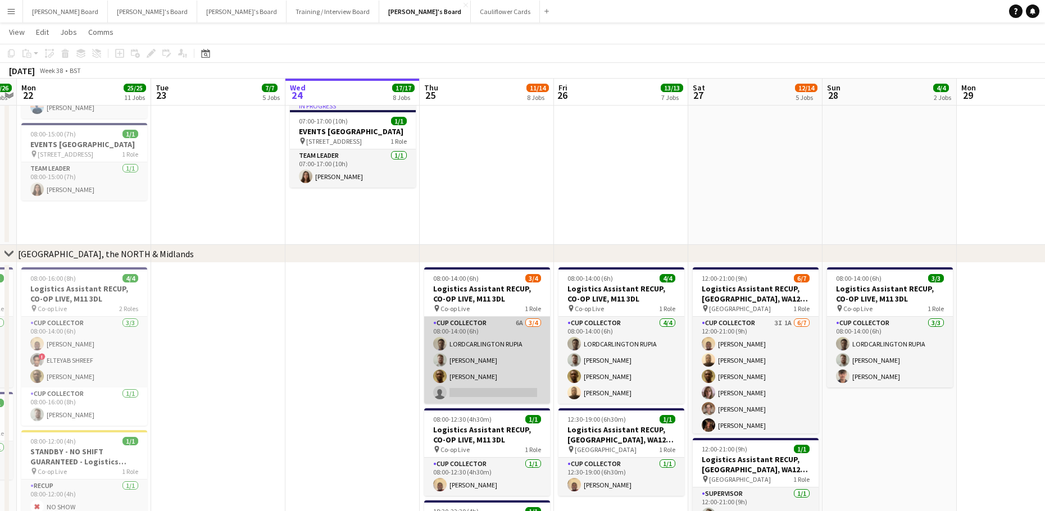
click at [454, 358] on app-card-role "CUP COLLECTOR 6A 3/4 08:00-14:00 (6h) LORDCARLINGTON RUPIA Dylan Ashton Bonifac…" at bounding box center [487, 360] width 126 height 87
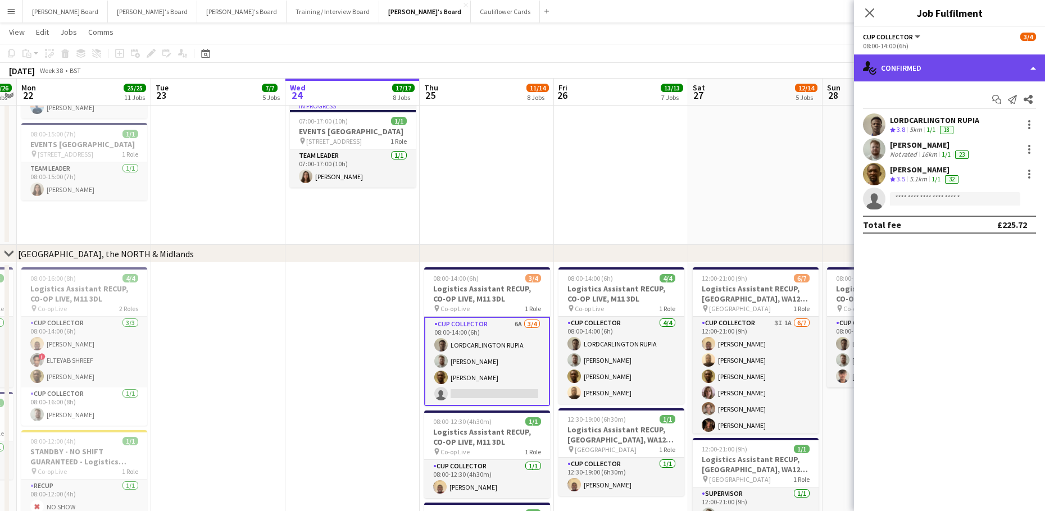
click at [924, 58] on div "single-neutral-actions-check-2 Confirmed" at bounding box center [949, 67] width 191 height 27
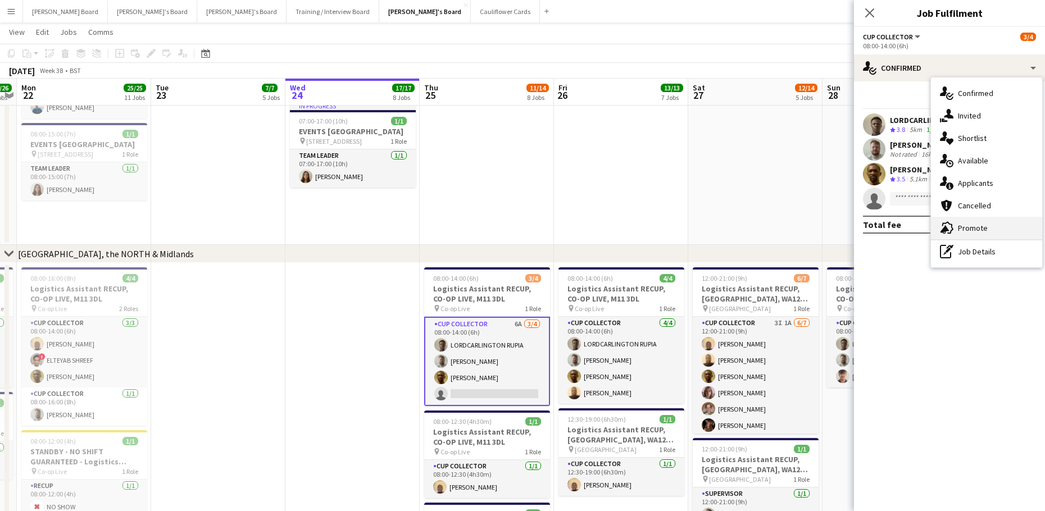
click at [969, 226] on span "Promote" at bounding box center [973, 228] width 30 height 10
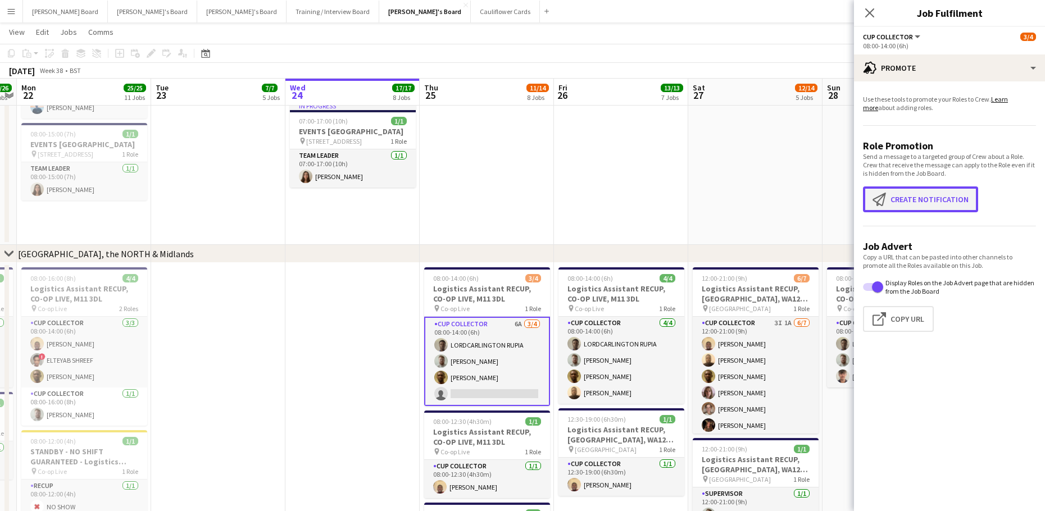
click at [918, 203] on button "Create notification Create notification" at bounding box center [920, 199] width 115 height 26
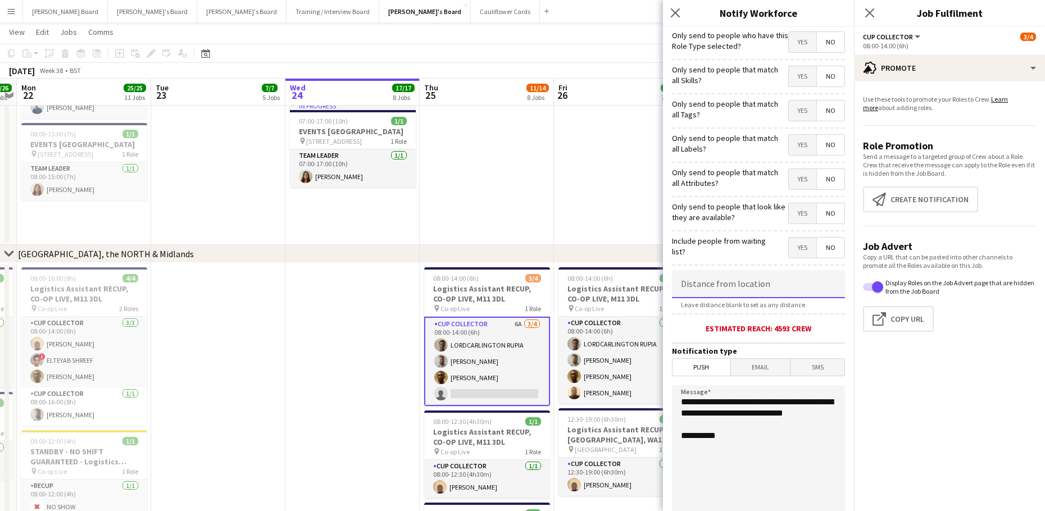
click at [699, 290] on input at bounding box center [758, 284] width 173 height 28
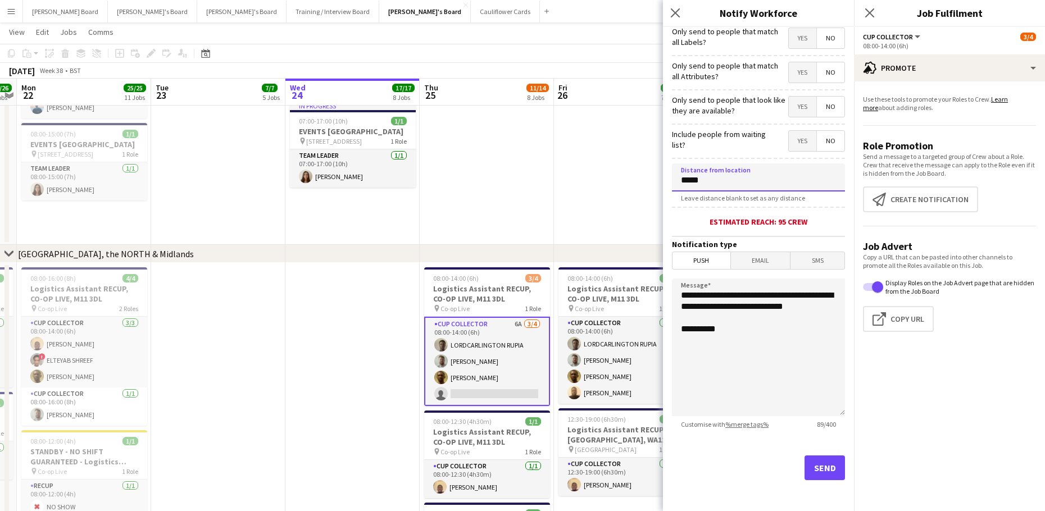
scroll to position [107, 0]
type input "*****"
click at [804, 462] on button "Send" at bounding box center [824, 467] width 40 height 25
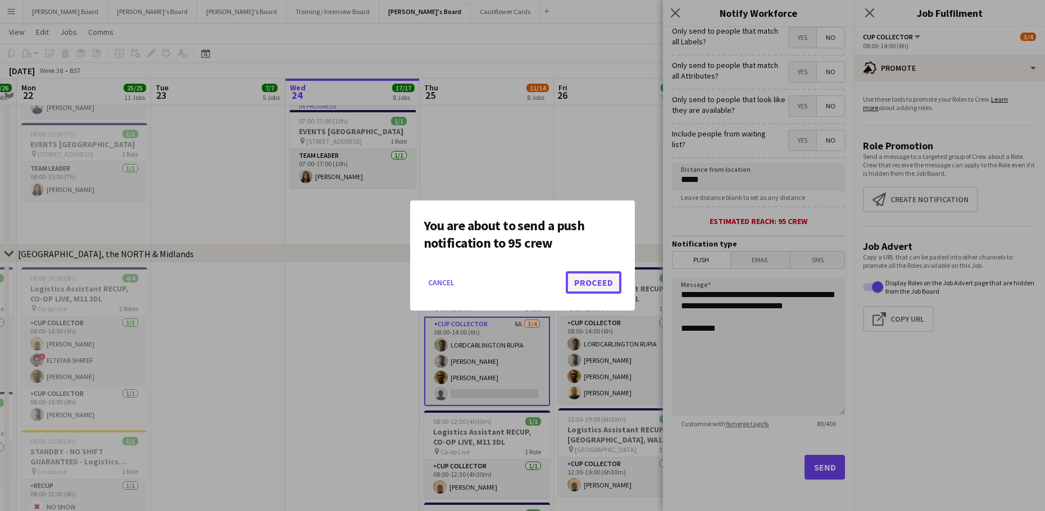
click at [605, 284] on button "Proceed" at bounding box center [594, 282] width 56 height 22
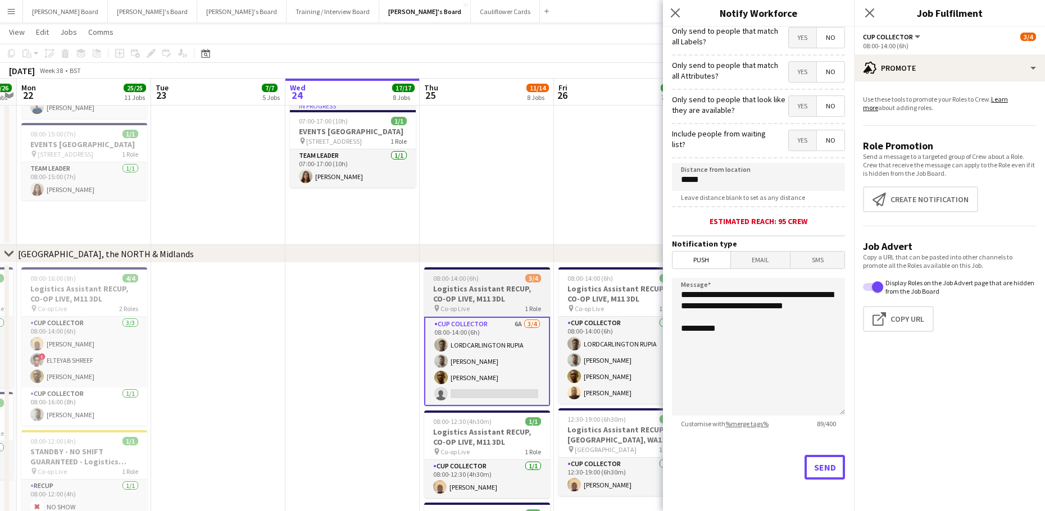
scroll to position [1145, 0]
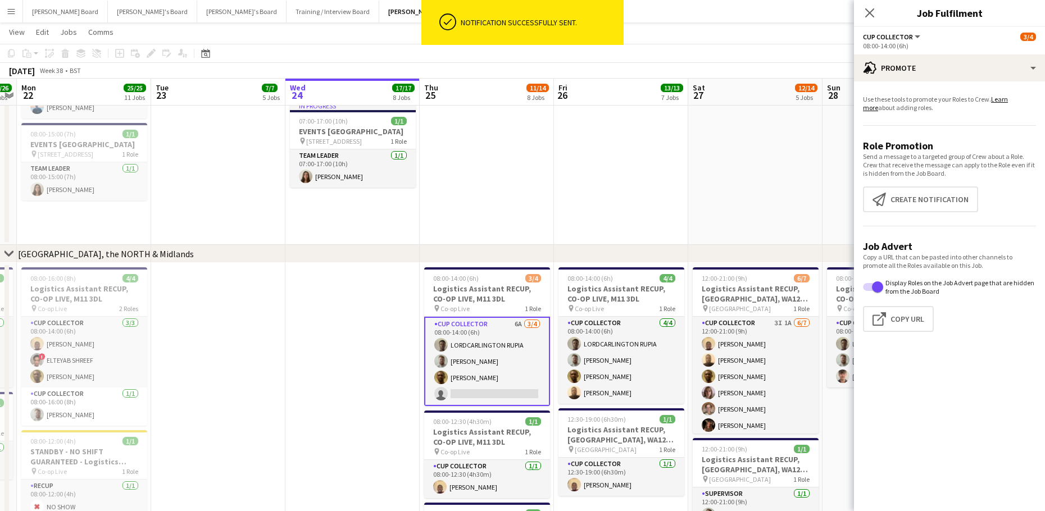
click at [511, 359] on app-card-role "CUP COLLECTOR 6A 3/4 08:00-14:00 (6h) LORDCARLINGTON RUPIA Dylan Ashton Bonifac…" at bounding box center [487, 361] width 126 height 89
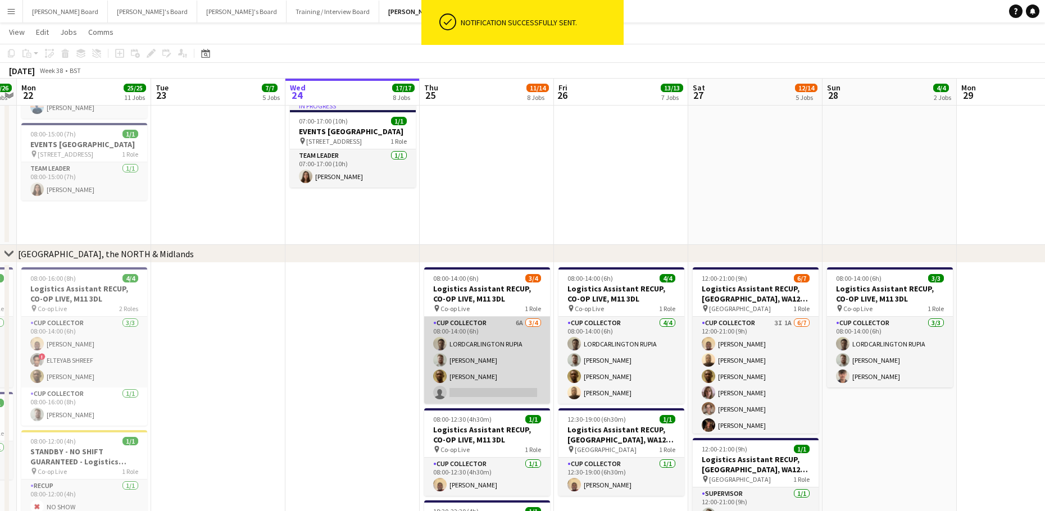
click at [514, 355] on app-card-role "CUP COLLECTOR 6A 3/4 08:00-14:00 (6h) LORDCARLINGTON RUPIA Dylan Ashton Bonifac…" at bounding box center [487, 360] width 126 height 87
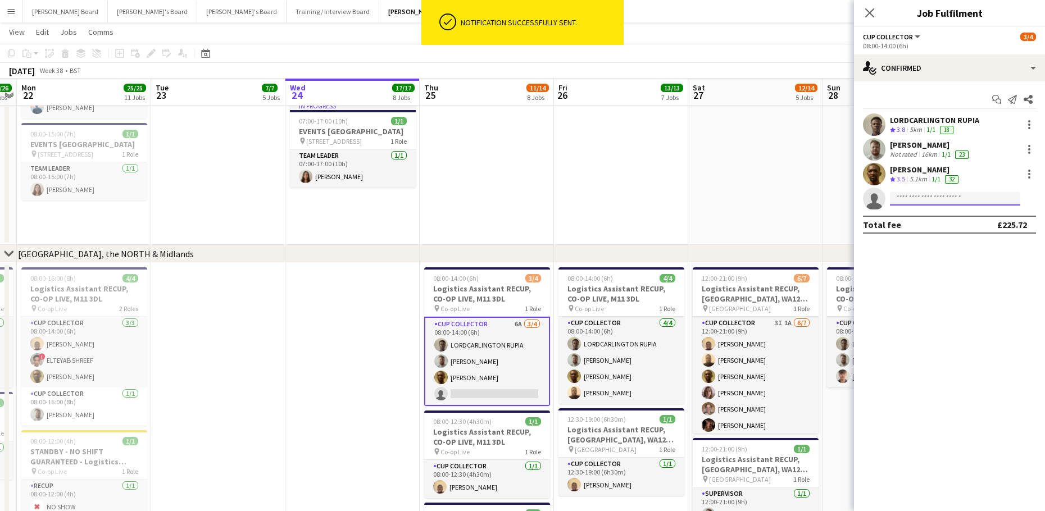
click at [960, 198] on input at bounding box center [955, 198] width 130 height 13
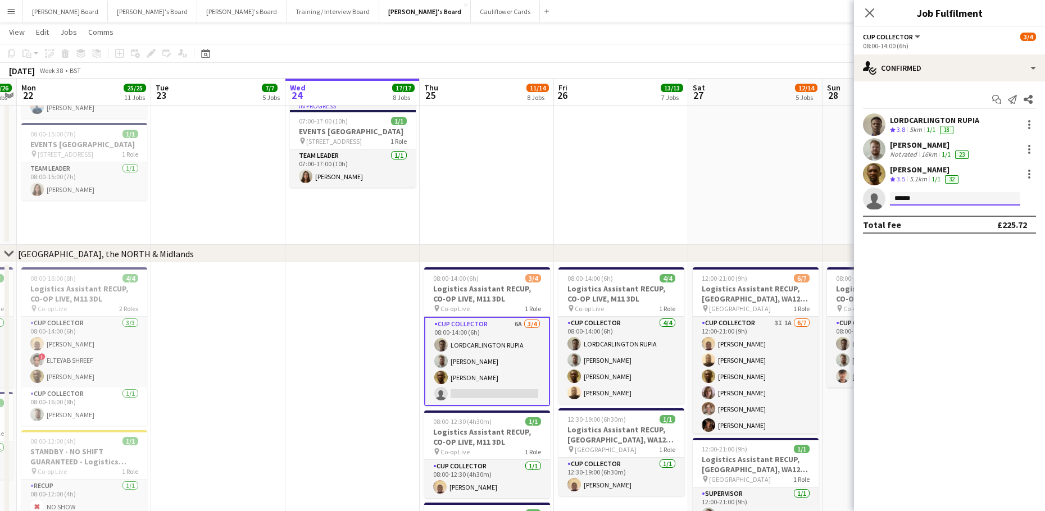
type input "******"
click at [915, 143] on div "Start chat Send notification Share LORDCARLINGTON RUPIA Crew rating 3.8 5km 1/1…" at bounding box center [949, 161] width 191 height 161
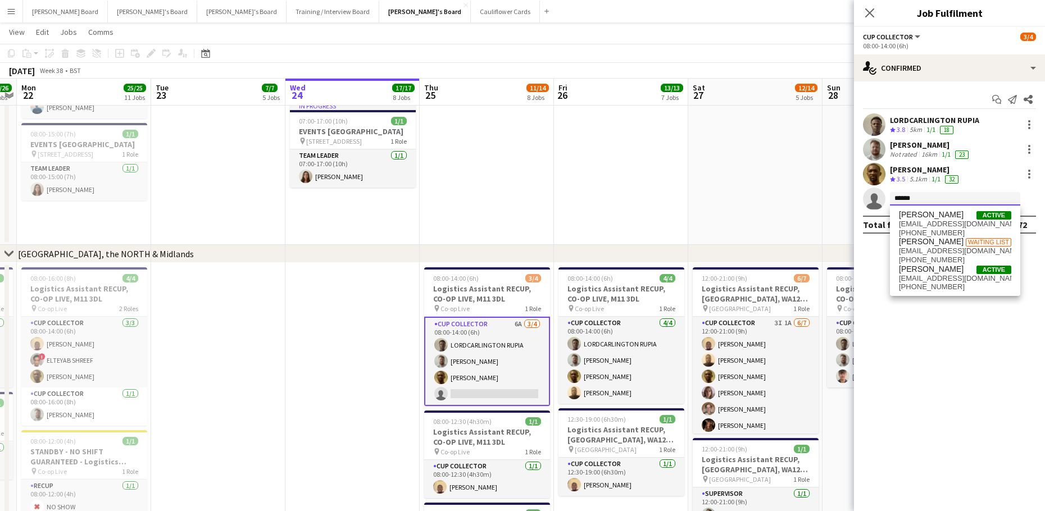
click at [927, 202] on input "******" at bounding box center [955, 198] width 130 height 13
click at [938, 226] on span "jackrfregan@gmail.com" at bounding box center [955, 224] width 112 height 9
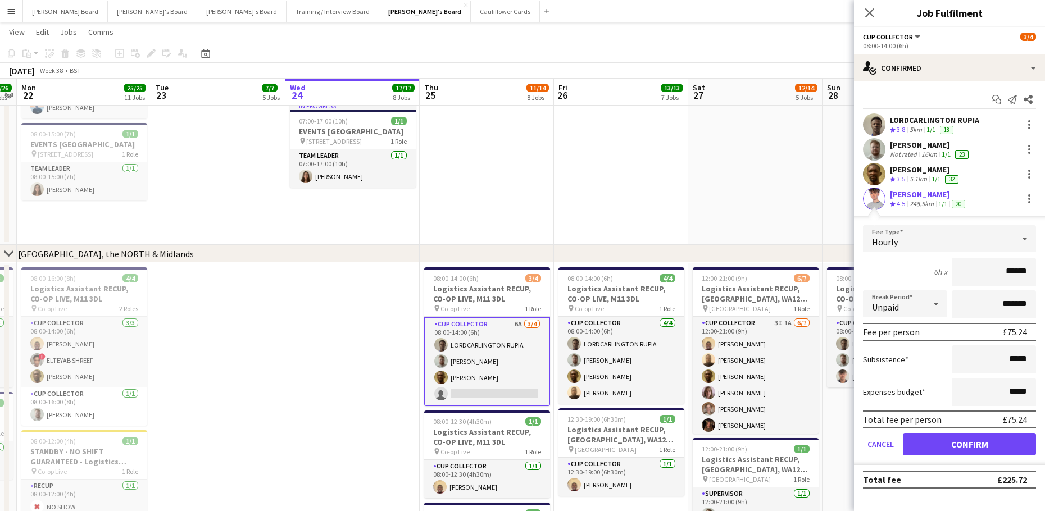
click at [910, 206] on div "248.5km" at bounding box center [921, 204] width 29 height 10
click at [882, 195] on app-user-avatar at bounding box center [874, 199] width 22 height 22
click at [963, 450] on button "Confirm" at bounding box center [969, 444] width 133 height 22
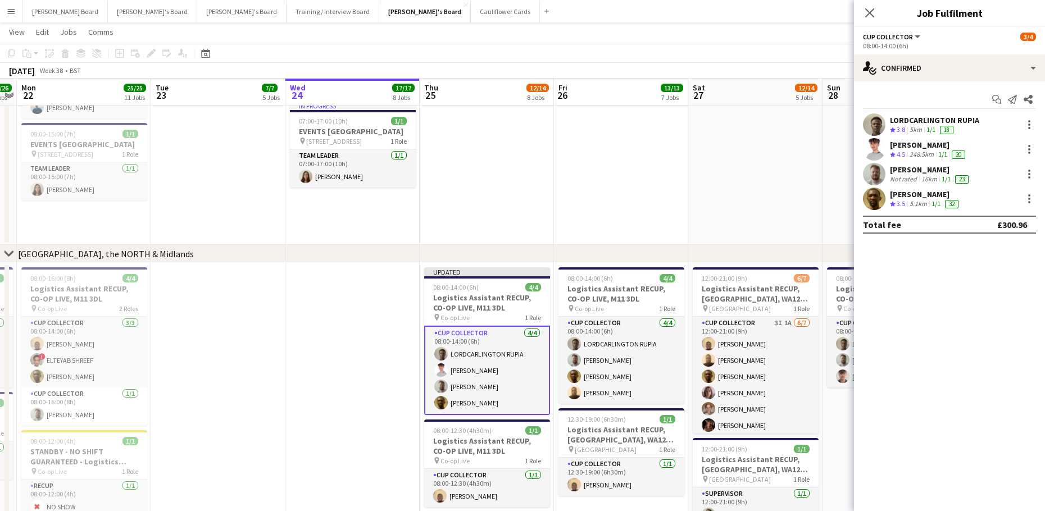
click at [910, 209] on div "Boniface Ogwuche Crew rating 3.5 5.1km 1/1 32" at bounding box center [949, 199] width 191 height 22
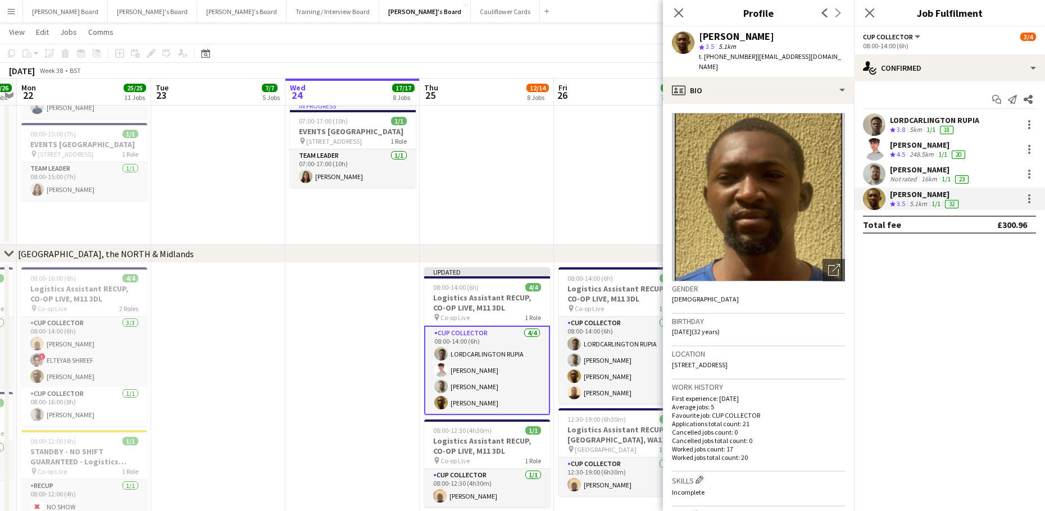
click at [907, 148] on div "Jack Regan" at bounding box center [929, 145] width 78 height 10
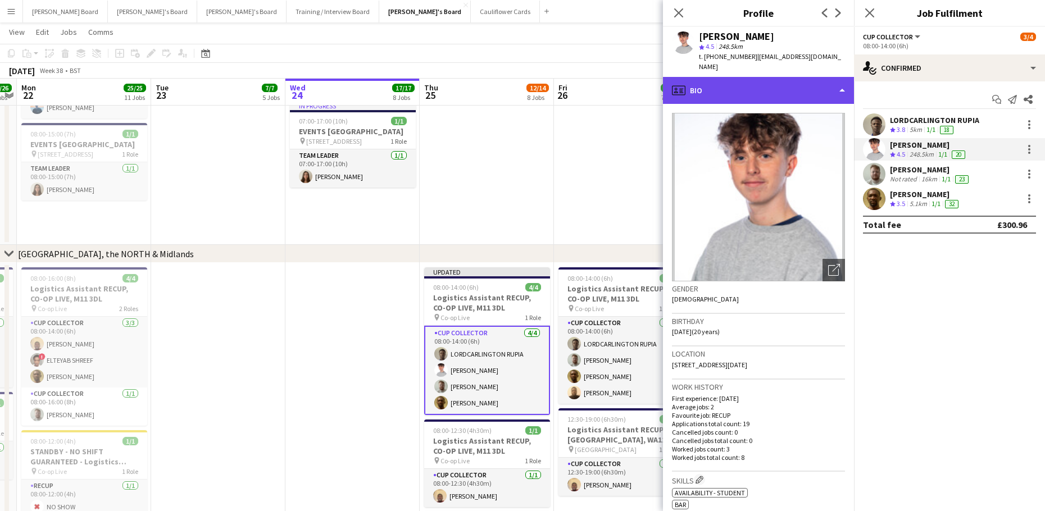
click at [765, 81] on div "profile Bio" at bounding box center [758, 90] width 191 height 27
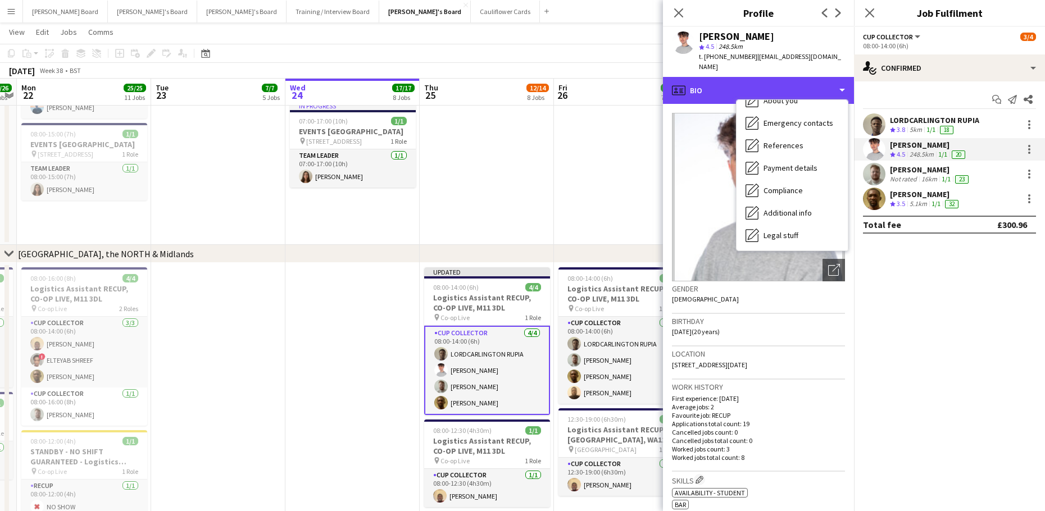
scroll to position [173, 0]
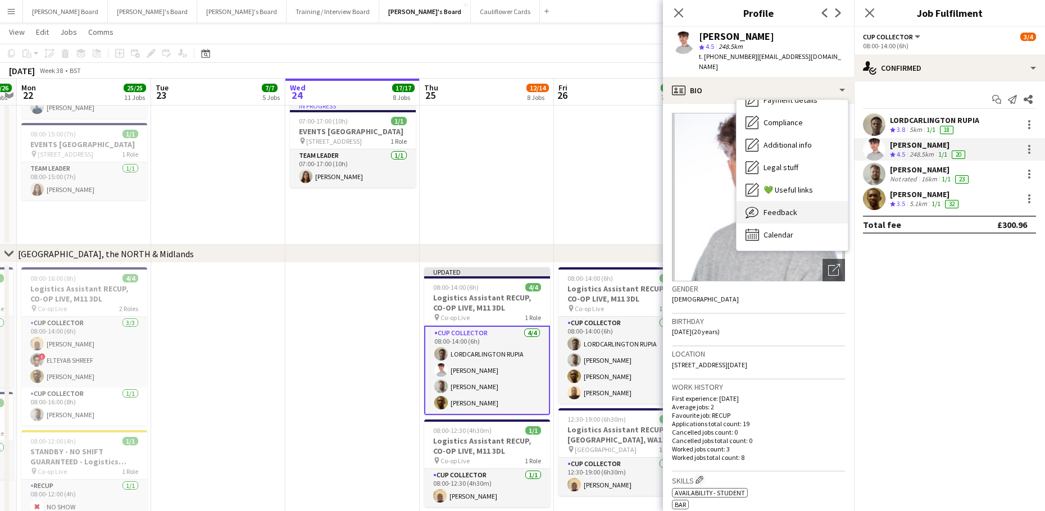
click at [789, 207] on span "Feedback" at bounding box center [780, 212] width 34 height 10
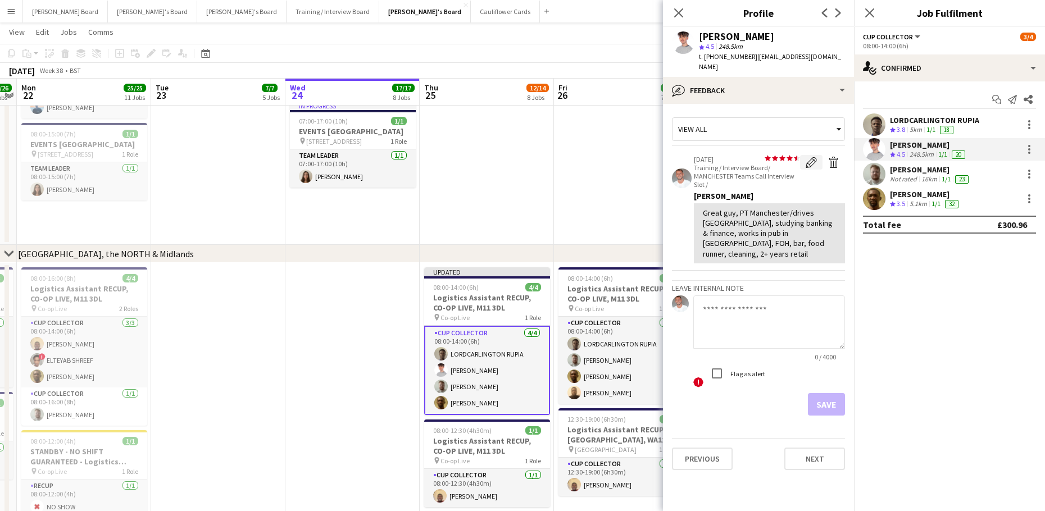
click at [803, 155] on button "Edit feedback" at bounding box center [811, 162] width 22 height 15
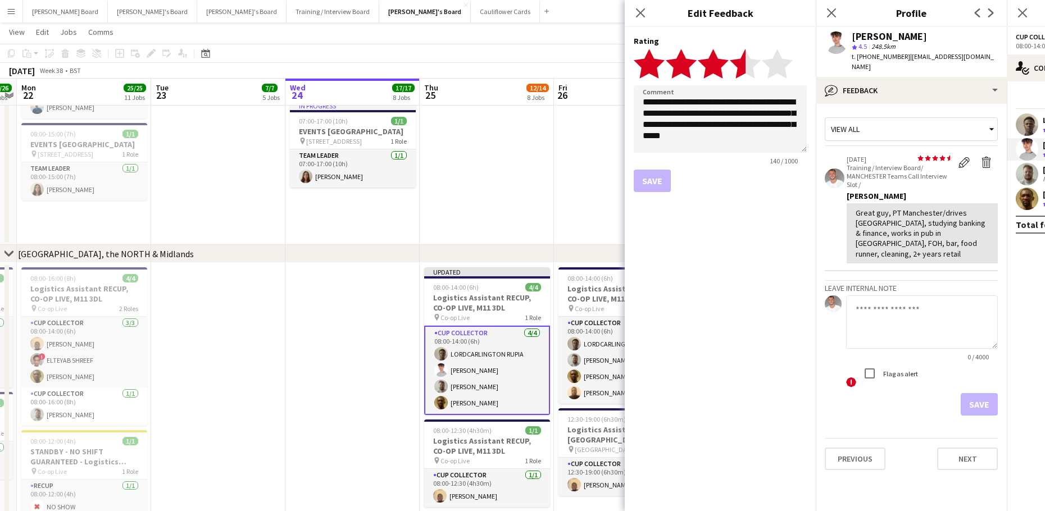
click at [735, 64] on polygon at bounding box center [745, 63] width 31 height 29
drag, startPoint x: 685, startPoint y: 103, endPoint x: 643, endPoint y: 107, distance: 41.7
click at [643, 107] on textarea "**********" at bounding box center [720, 118] width 173 height 67
type textarea "**********"
click at [664, 183] on button "Save" at bounding box center [652, 181] width 37 height 22
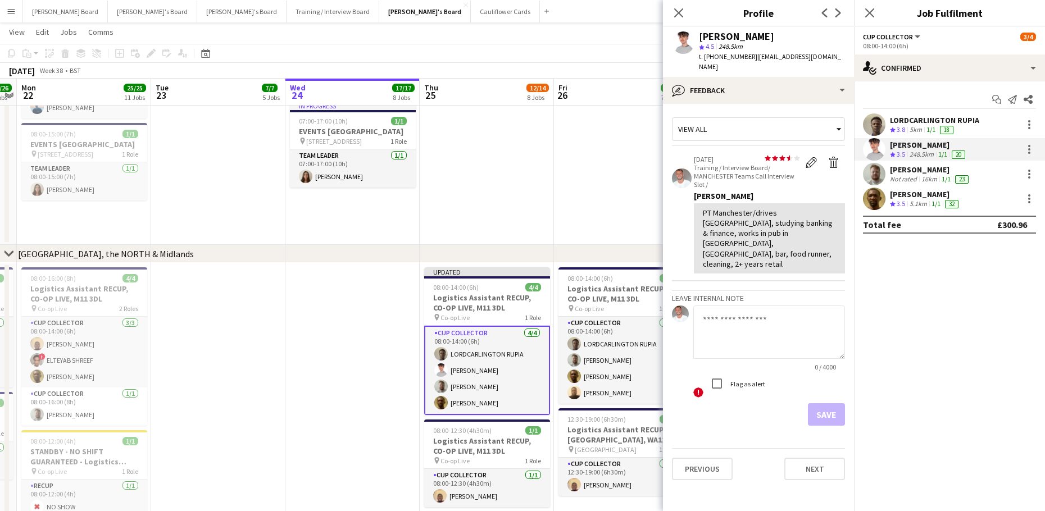
click at [759, 306] on textarea at bounding box center [769, 332] width 152 height 53
click at [750, 306] on textarea at bounding box center [769, 332] width 152 height 53
type textarea "**********"
click at [829, 403] on button "Save" at bounding box center [826, 414] width 37 height 22
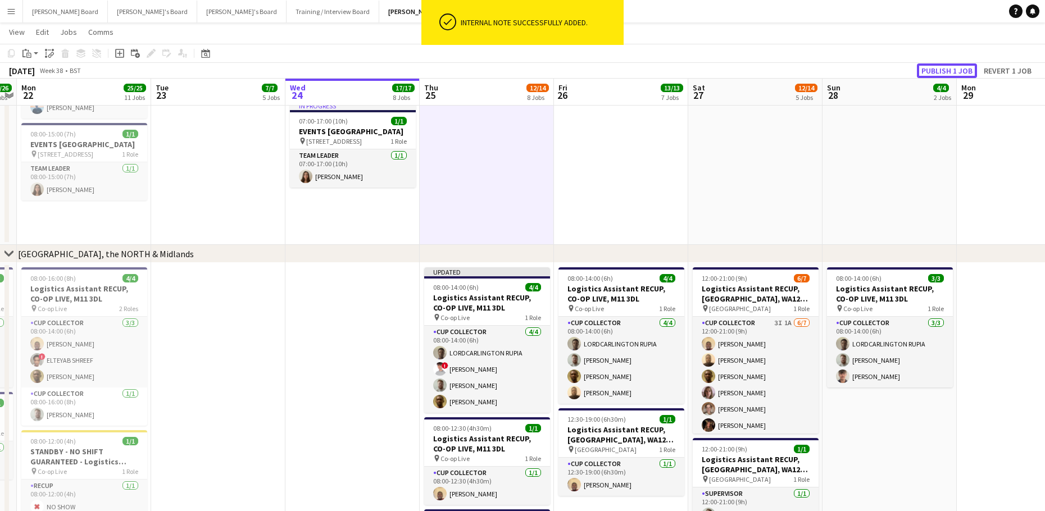
click at [924, 63] on button "Publish 1 job" at bounding box center [947, 70] width 60 height 15
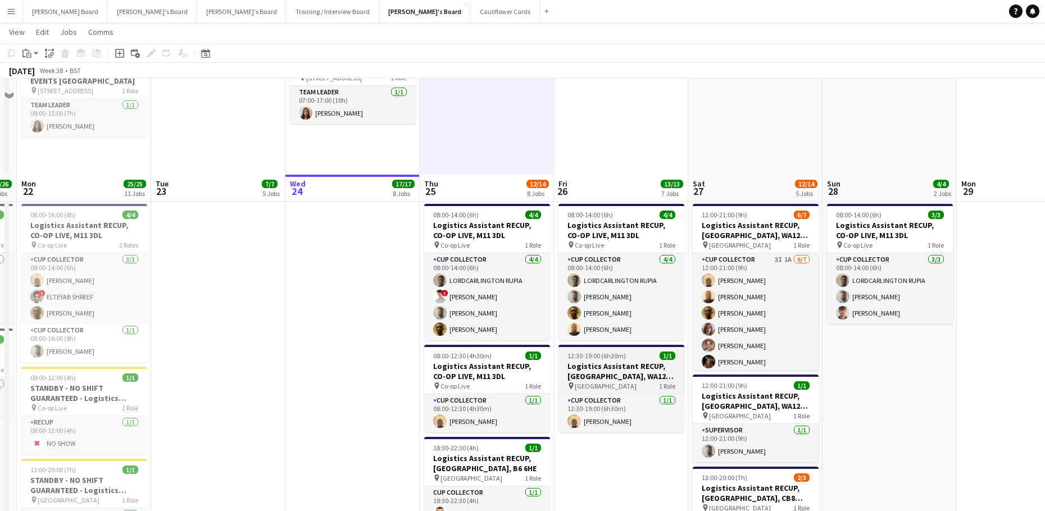
scroll to position [1204, 0]
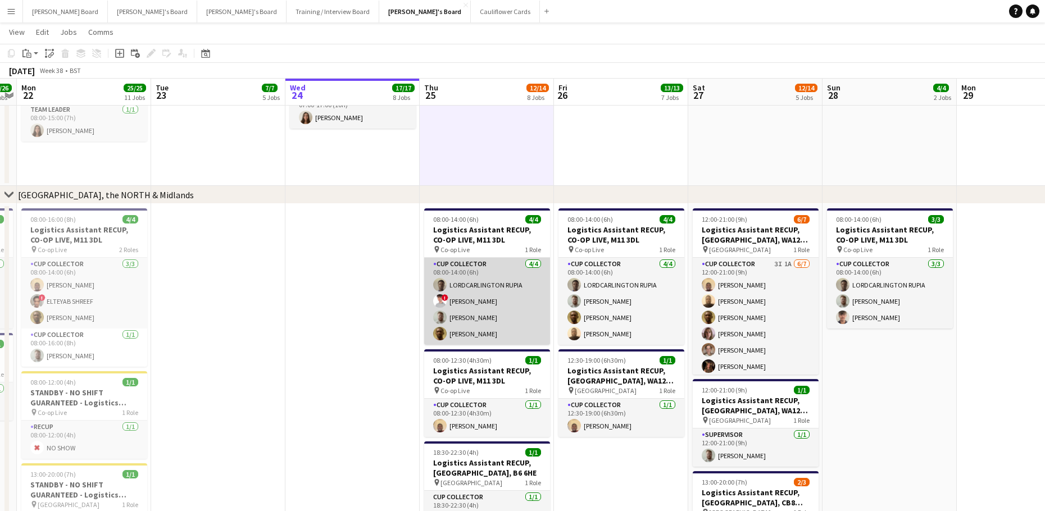
click at [522, 312] on app-card-role "CUP COLLECTOR 4/4 08:00-14:00 (6h) LORDCARLINGTON RUPIA ! Jack Regan Dylan Asht…" at bounding box center [487, 301] width 126 height 87
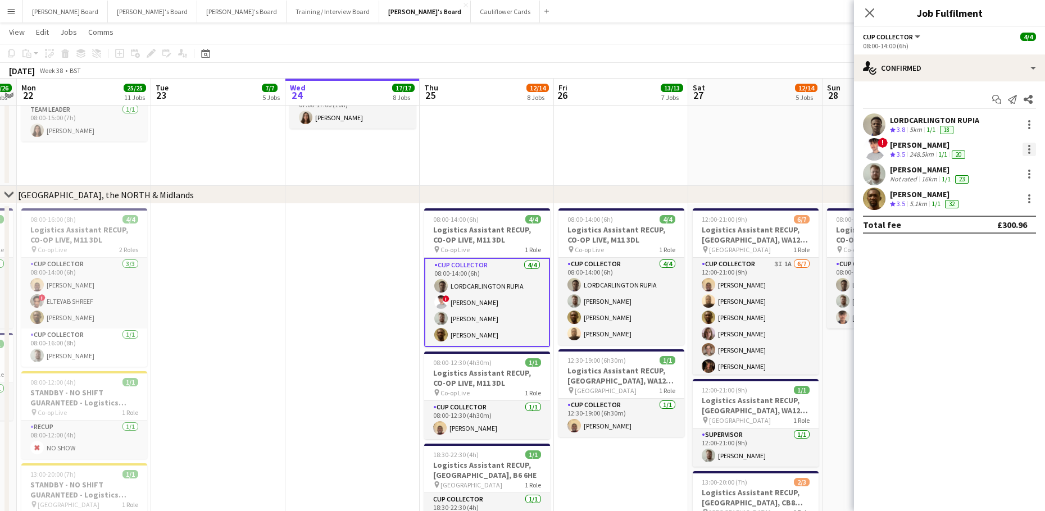
click at [1027, 149] on div at bounding box center [1028, 149] width 13 height 13
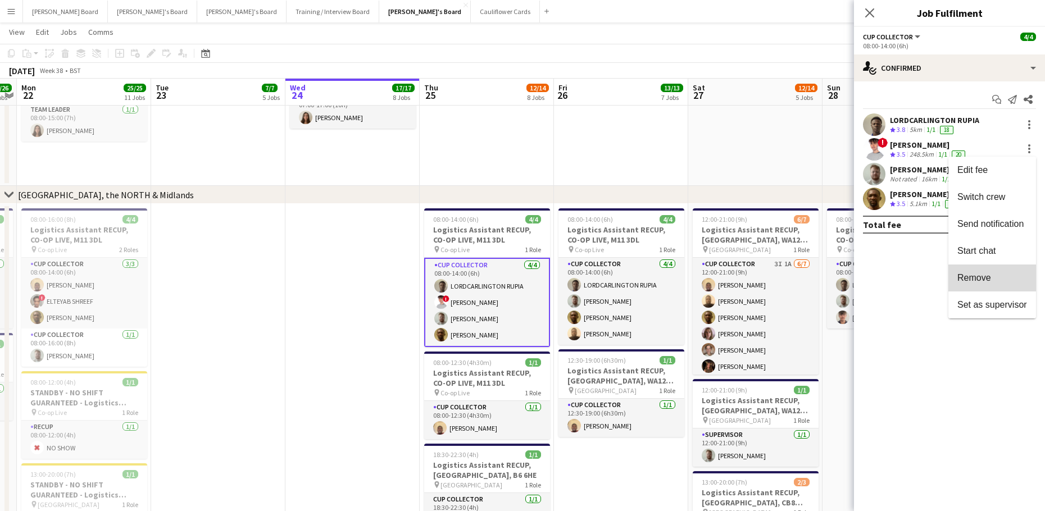
click at [995, 277] on span "Remove" at bounding box center [992, 278] width 70 height 10
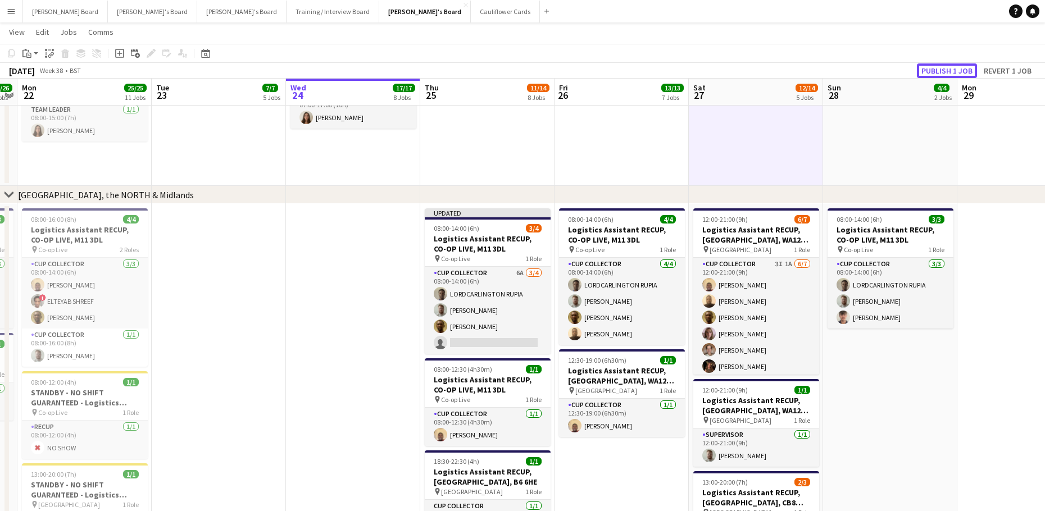
click at [971, 67] on button "Publish 1 job" at bounding box center [947, 70] width 60 height 15
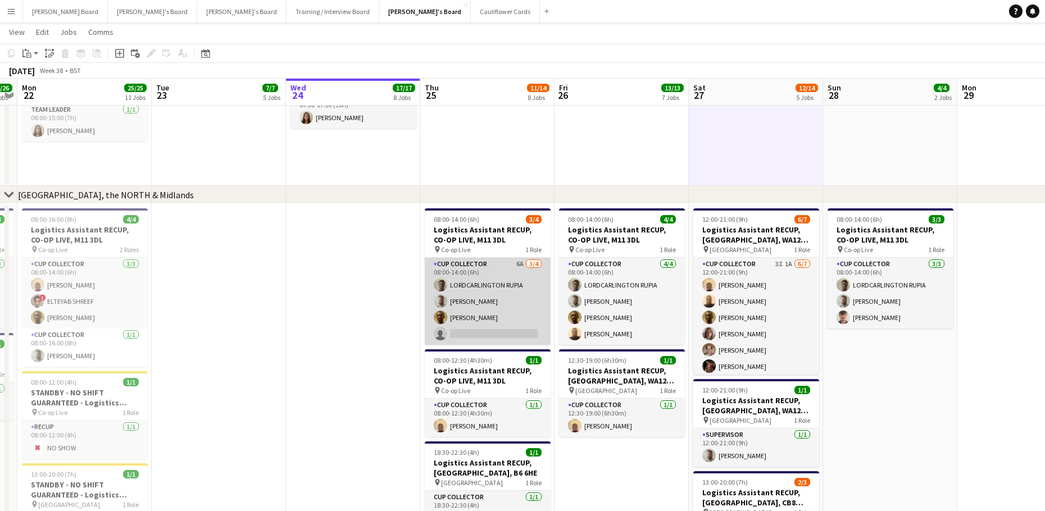
click at [480, 297] on app-card-role "CUP COLLECTOR 6A 3/4 08:00-14:00 (6h) LORDCARLINGTON RUPIA Dylan Ashton Bonifac…" at bounding box center [488, 301] width 126 height 87
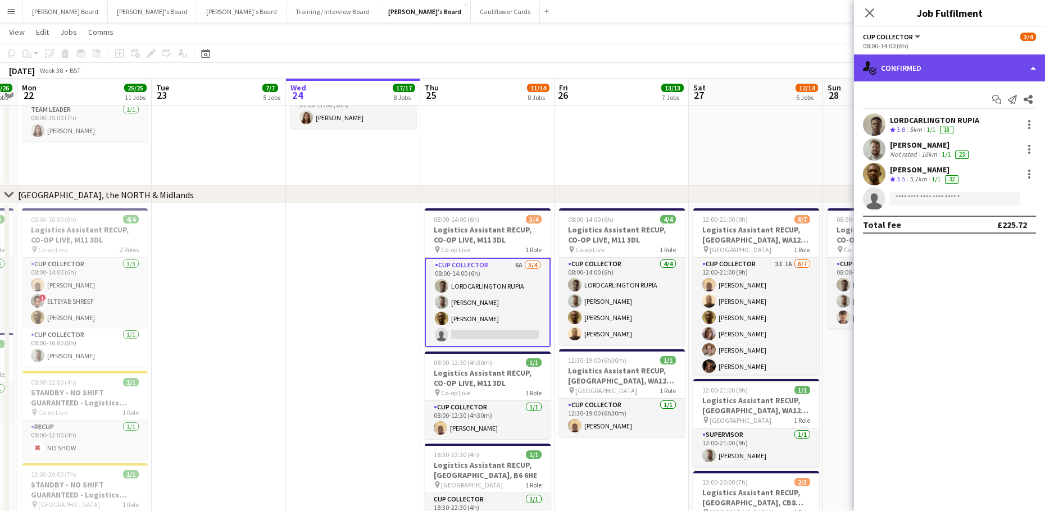
click at [923, 56] on div "single-neutral-actions-check-2 Confirmed" at bounding box center [949, 67] width 191 height 27
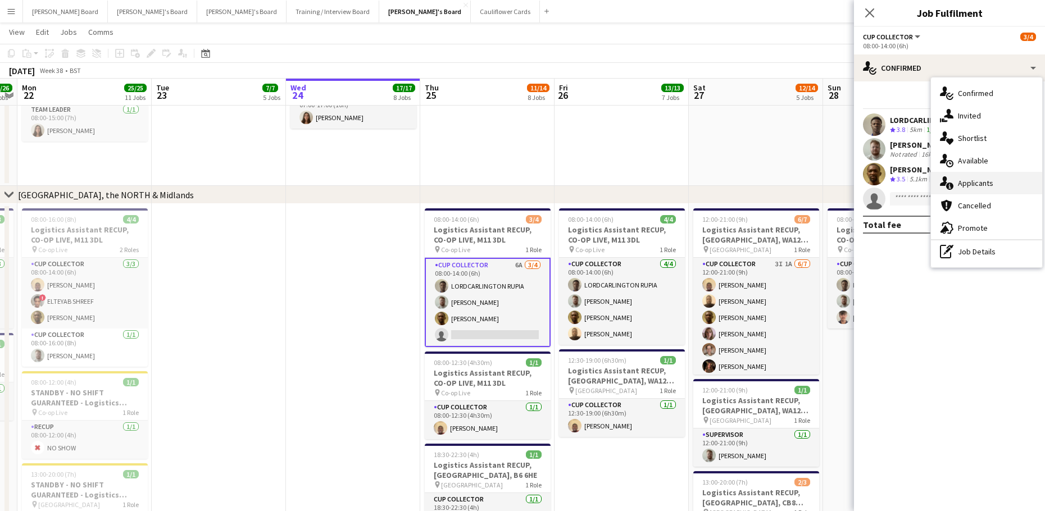
click at [981, 179] on span "Applicants" at bounding box center [975, 183] width 35 height 10
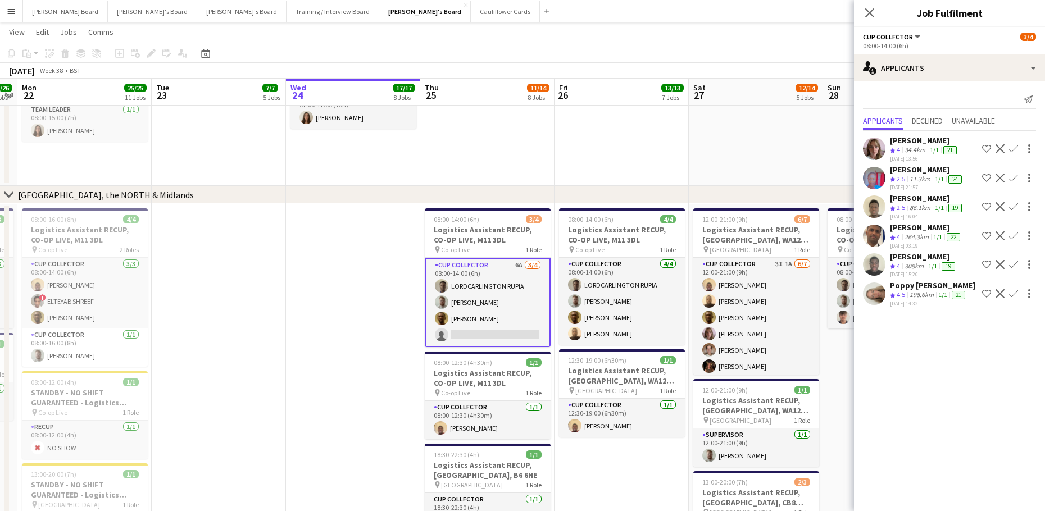
click at [933, 290] on div "Poppy Cohn-brown" at bounding box center [932, 285] width 85 height 10
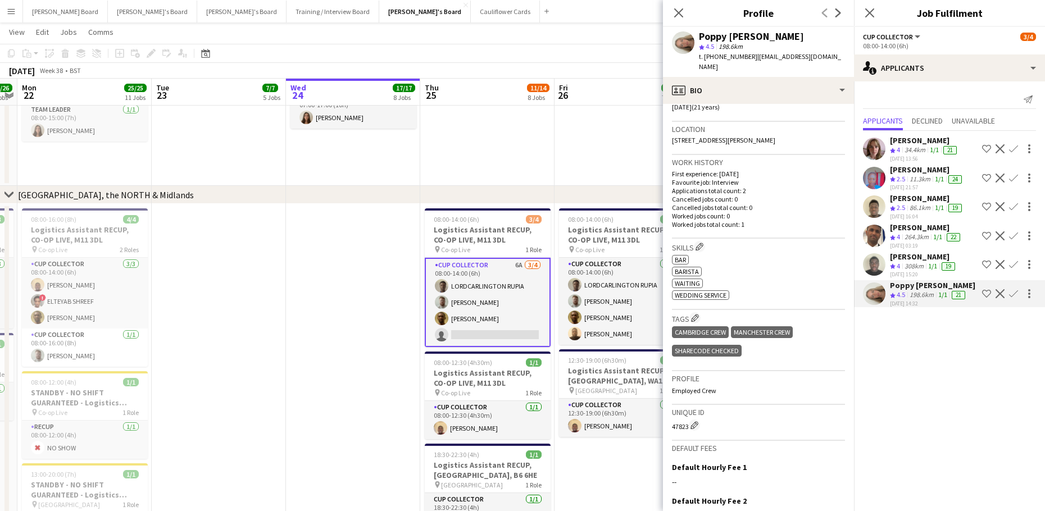
scroll to position [299, 0]
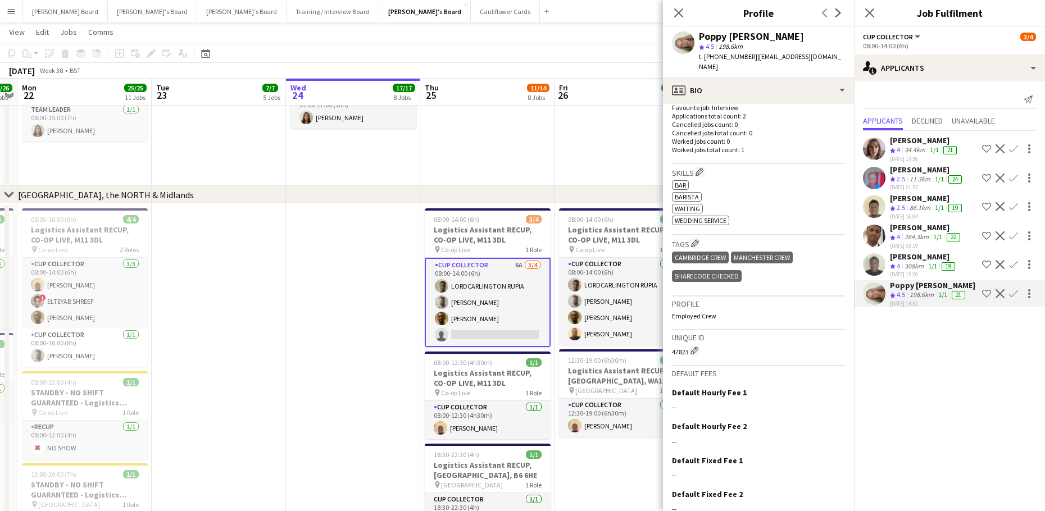
click at [920, 262] on div "Daniel Balogun" at bounding box center [923, 257] width 67 height 10
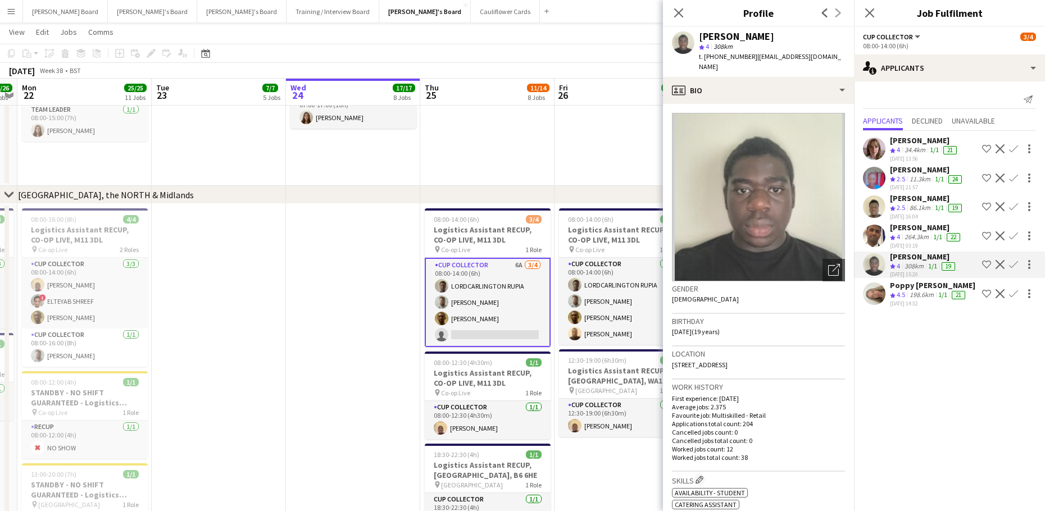
click at [902, 299] on span "4.5" at bounding box center [900, 294] width 8 height 8
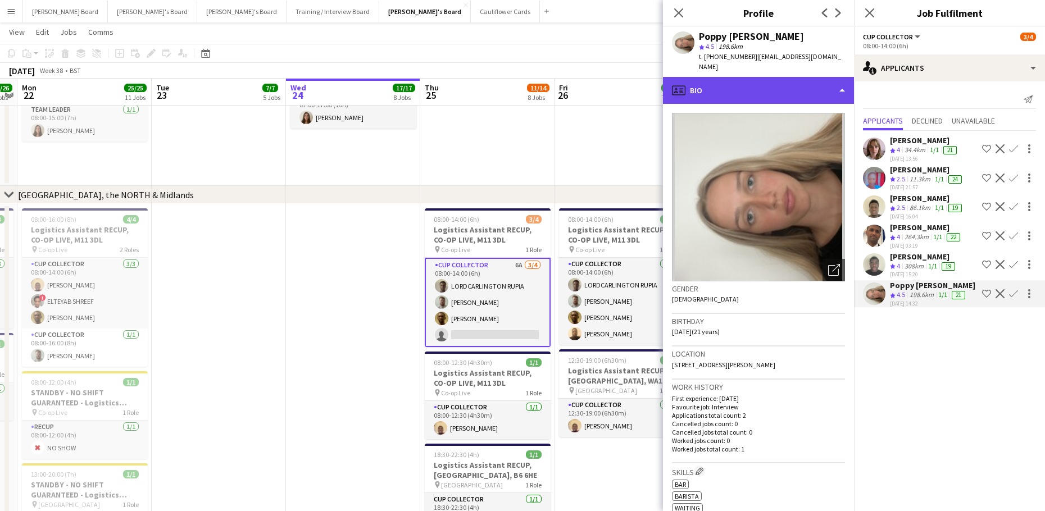
click at [787, 90] on div "profile Bio" at bounding box center [758, 90] width 191 height 27
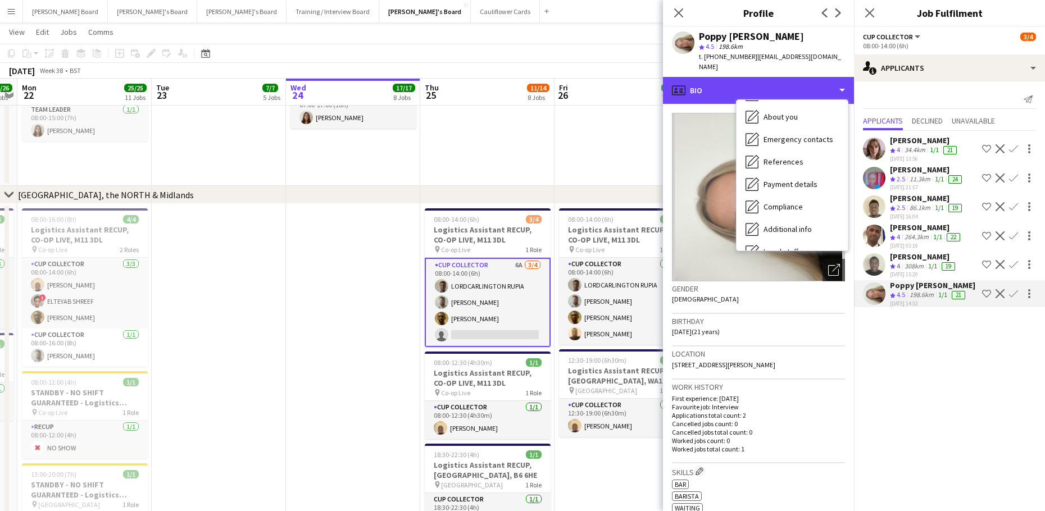
scroll to position [173, 0]
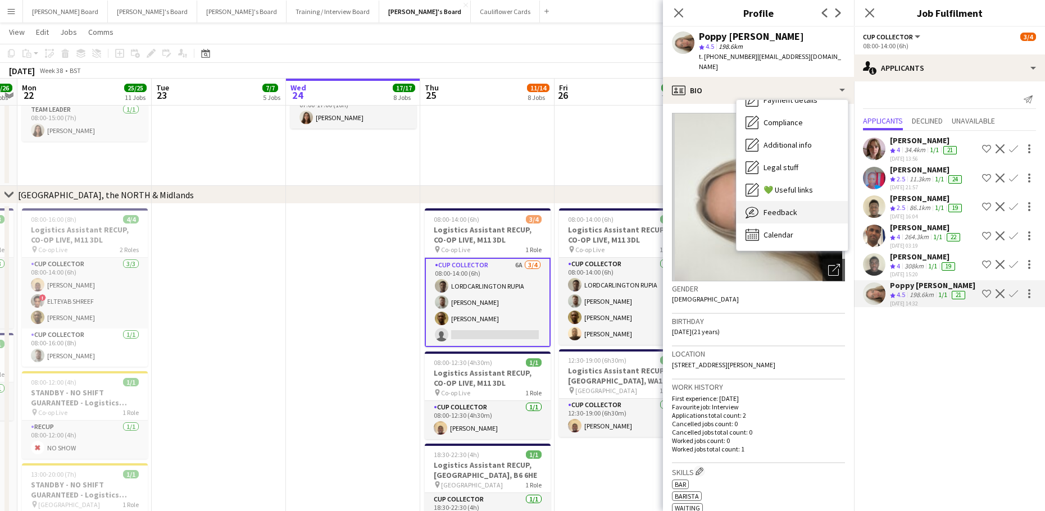
click at [805, 201] on div "Feedback Feedback" at bounding box center [791, 212] width 111 height 22
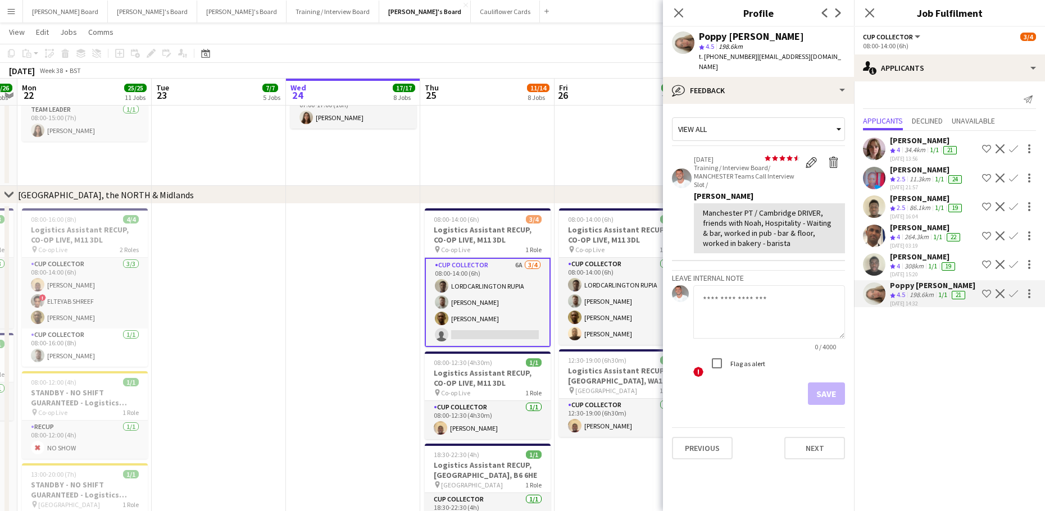
click at [995, 183] on app-icon "Decline" at bounding box center [999, 178] width 9 height 9
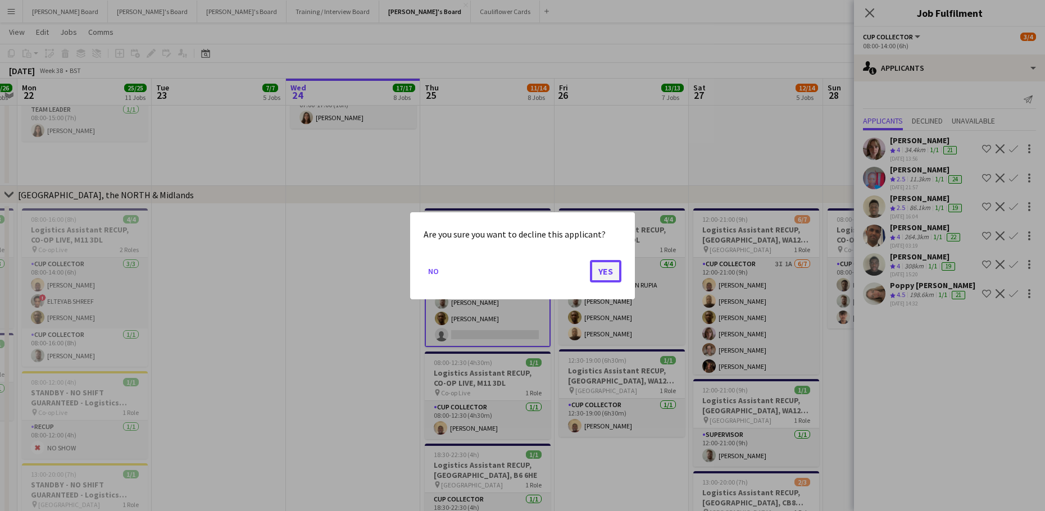
click at [606, 268] on button "Yes" at bounding box center [605, 270] width 31 height 22
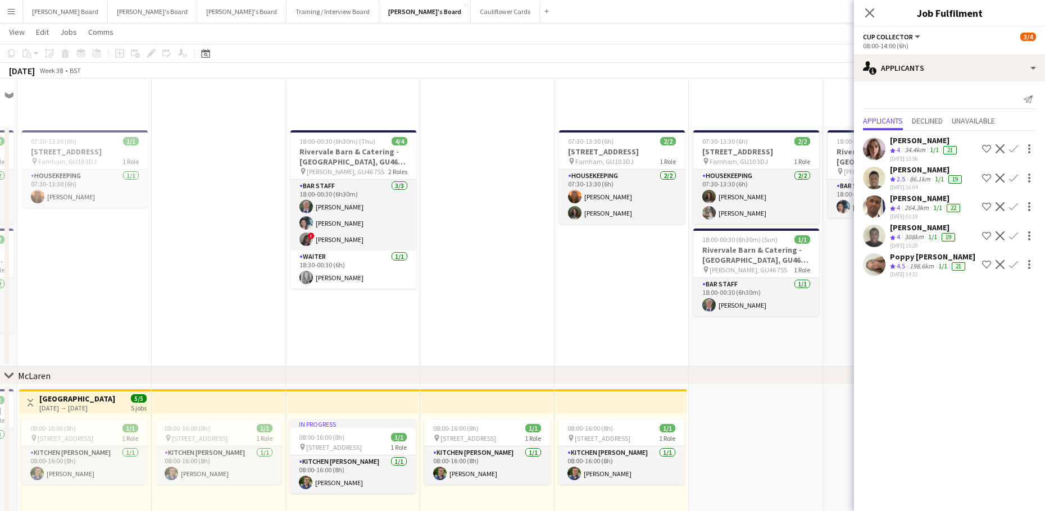
scroll to position [1204, 0]
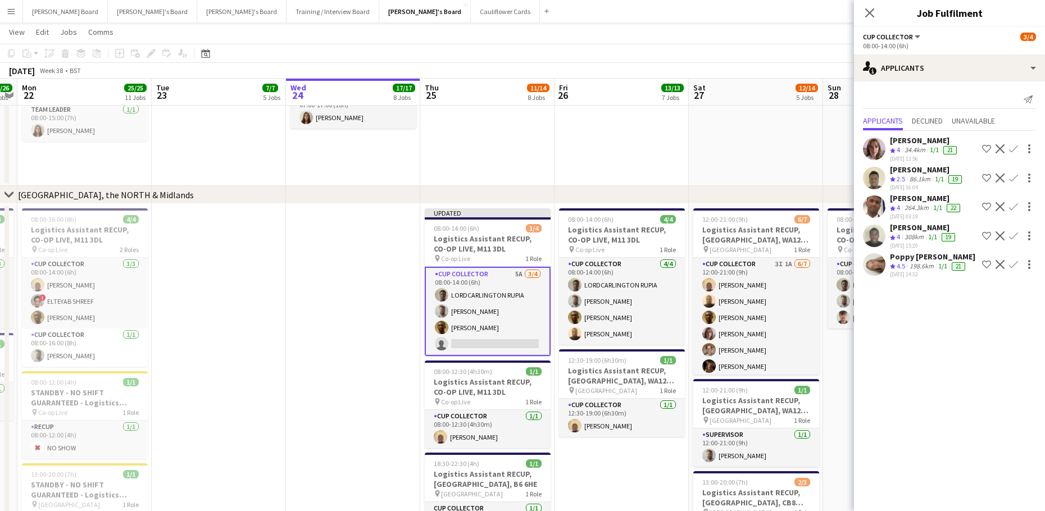
click at [998, 177] on app-icon "Decline" at bounding box center [999, 178] width 9 height 9
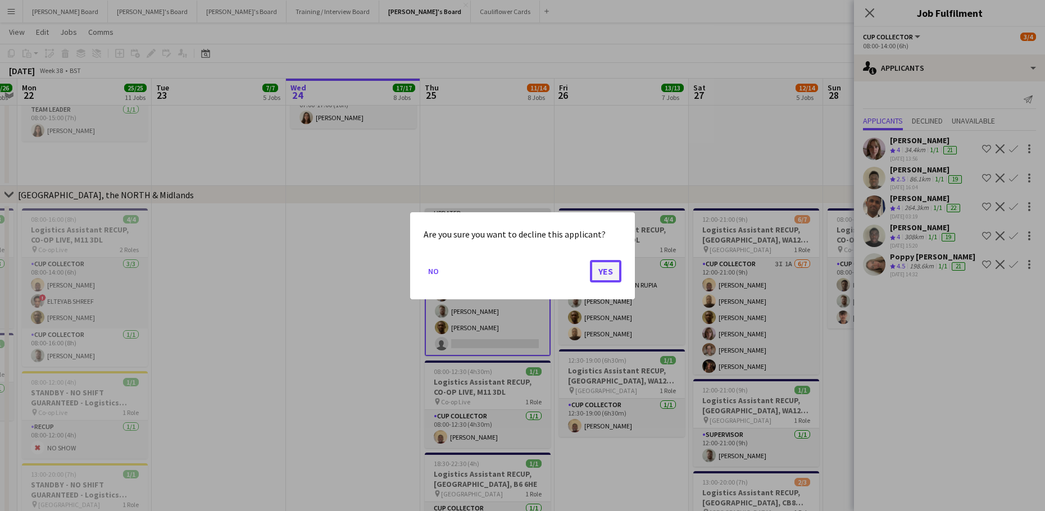
click at [607, 275] on button "Yes" at bounding box center [605, 270] width 31 height 22
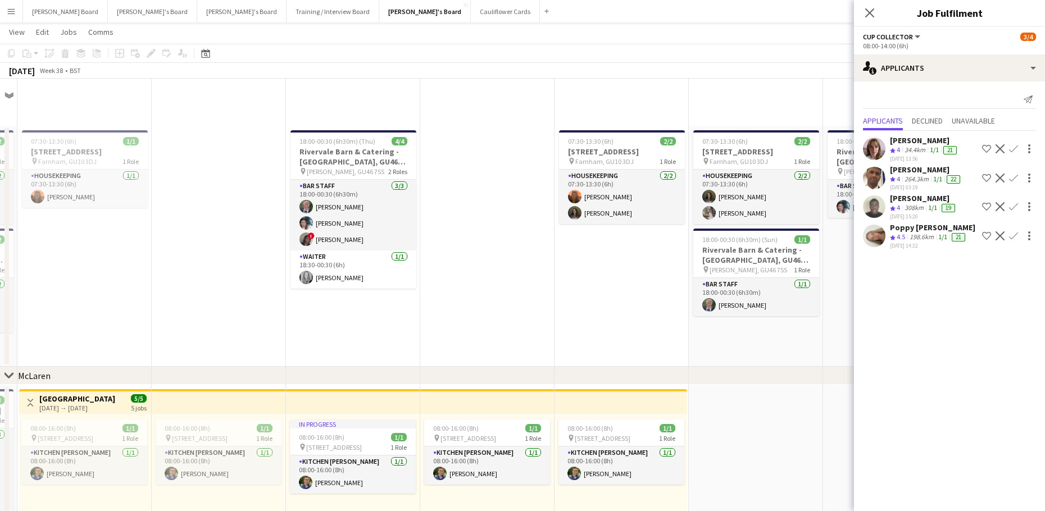
scroll to position [1204, 0]
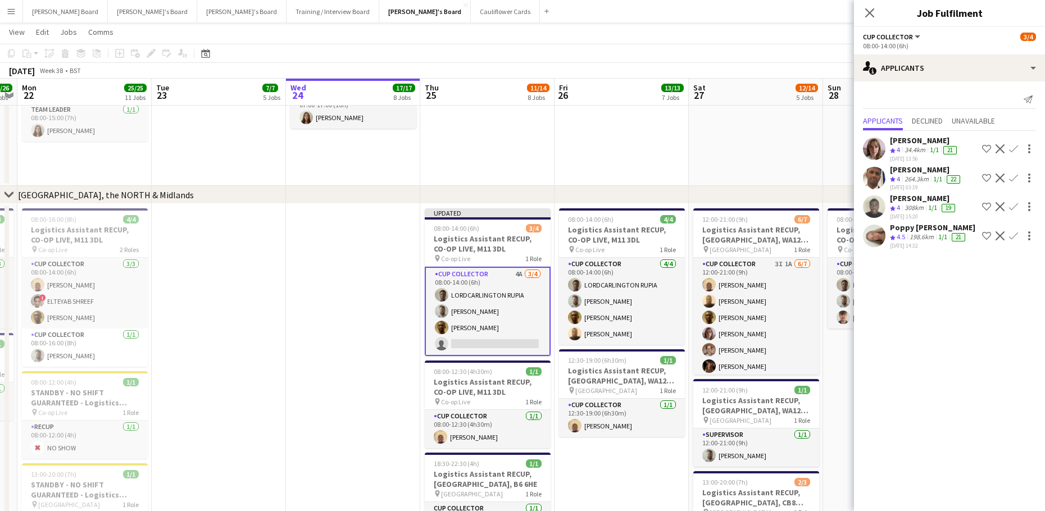
click at [999, 203] on app-icon "Decline" at bounding box center [999, 206] width 9 height 9
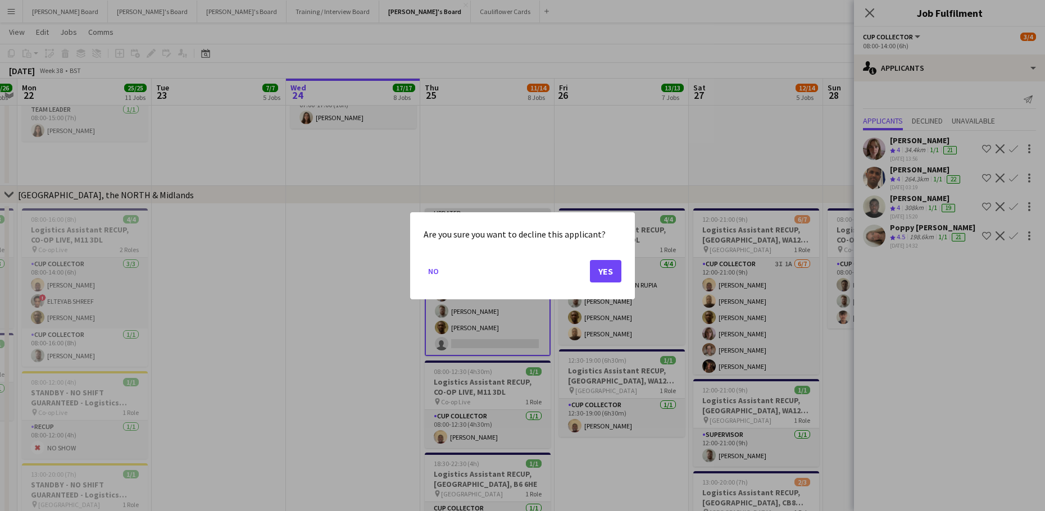
scroll to position [0, 0]
click at [604, 278] on button "Yes" at bounding box center [605, 270] width 31 height 22
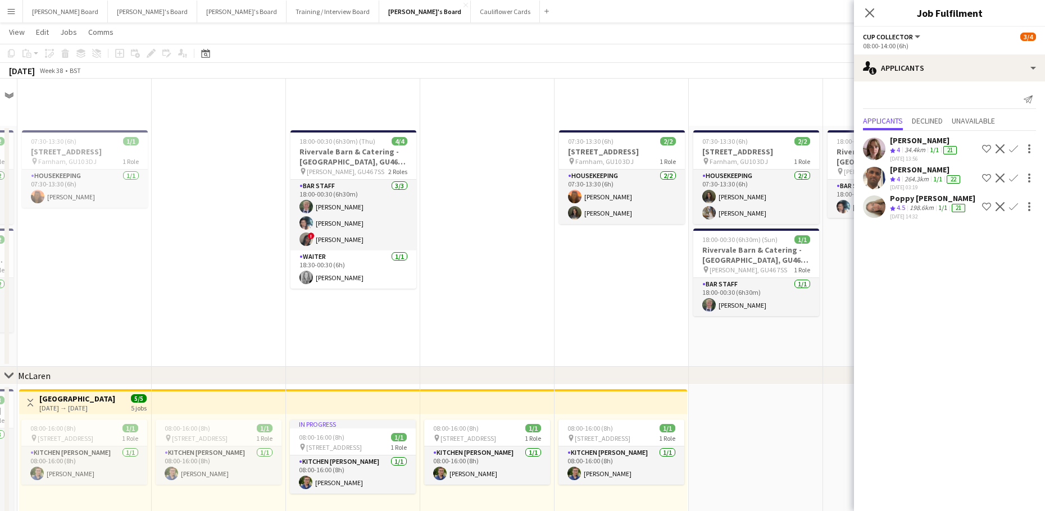
scroll to position [1204, 0]
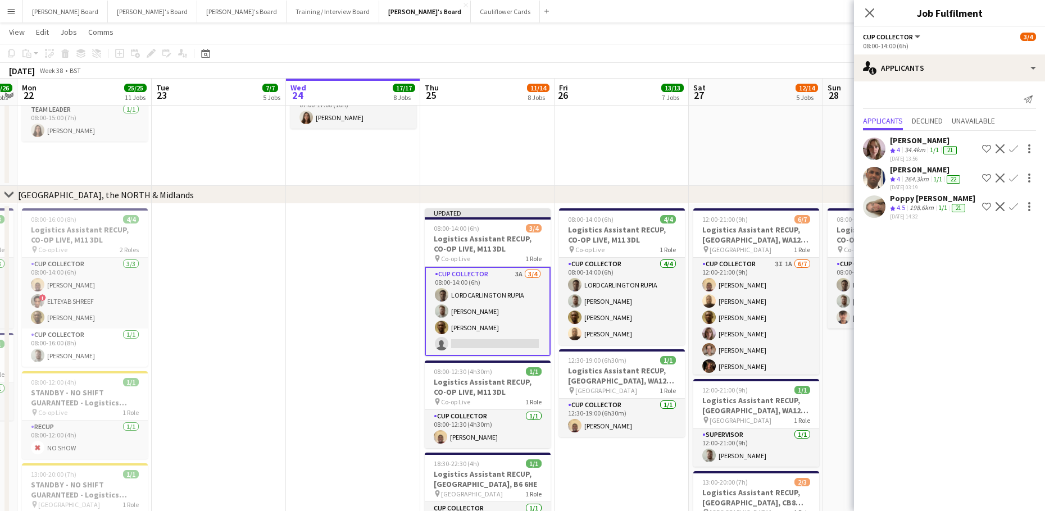
click at [1001, 175] on app-icon "Decline" at bounding box center [999, 178] width 9 height 9
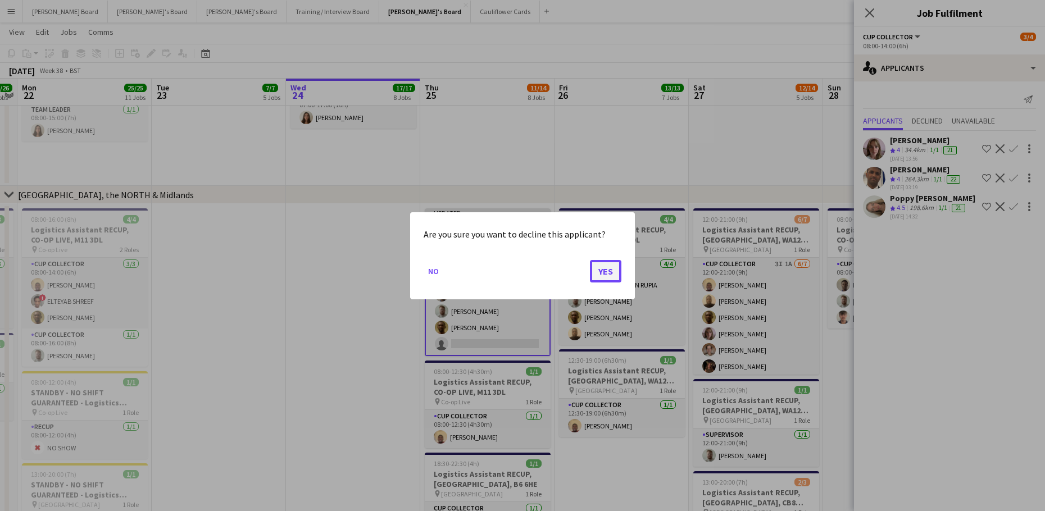
click at [607, 269] on button "Yes" at bounding box center [605, 270] width 31 height 22
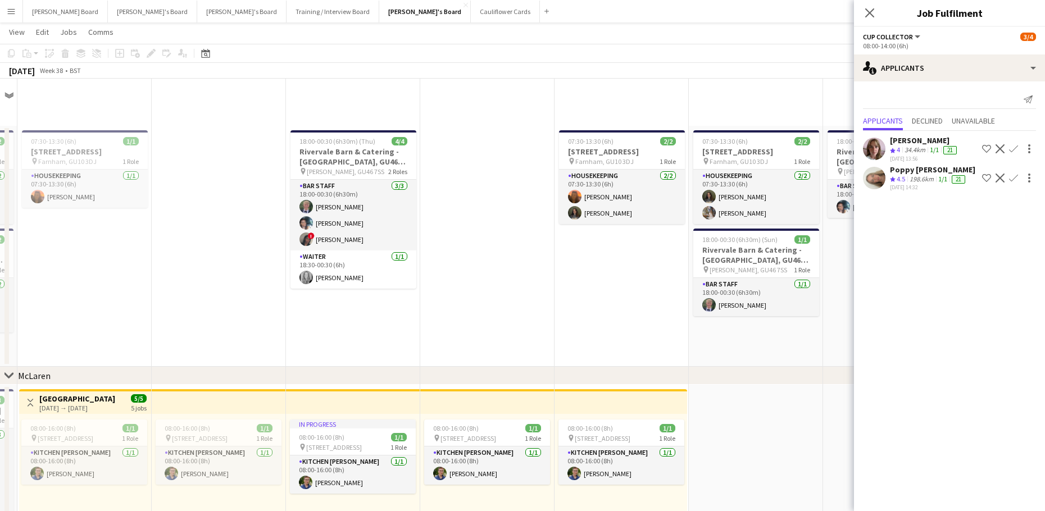
scroll to position [1204, 0]
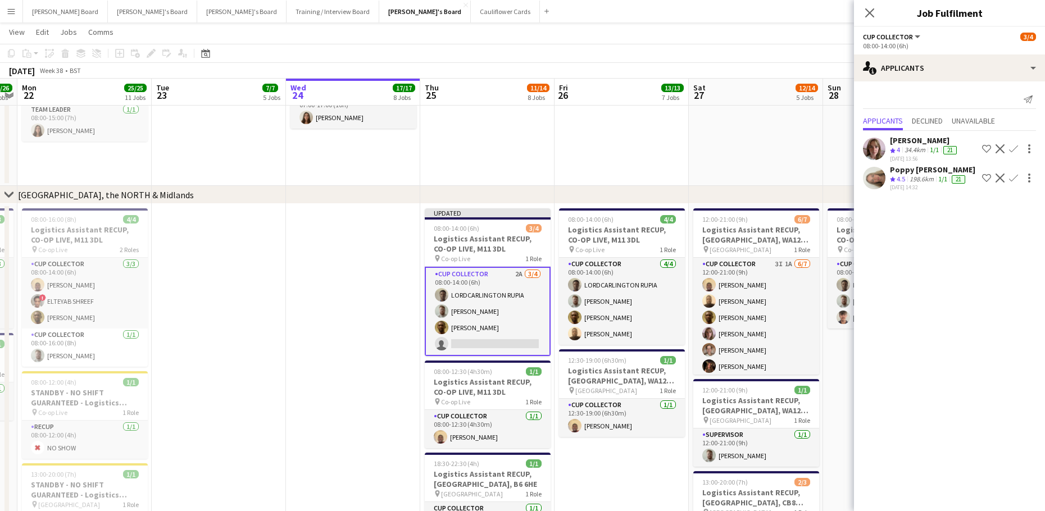
click at [1004, 172] on button "Decline" at bounding box center [999, 177] width 13 height 13
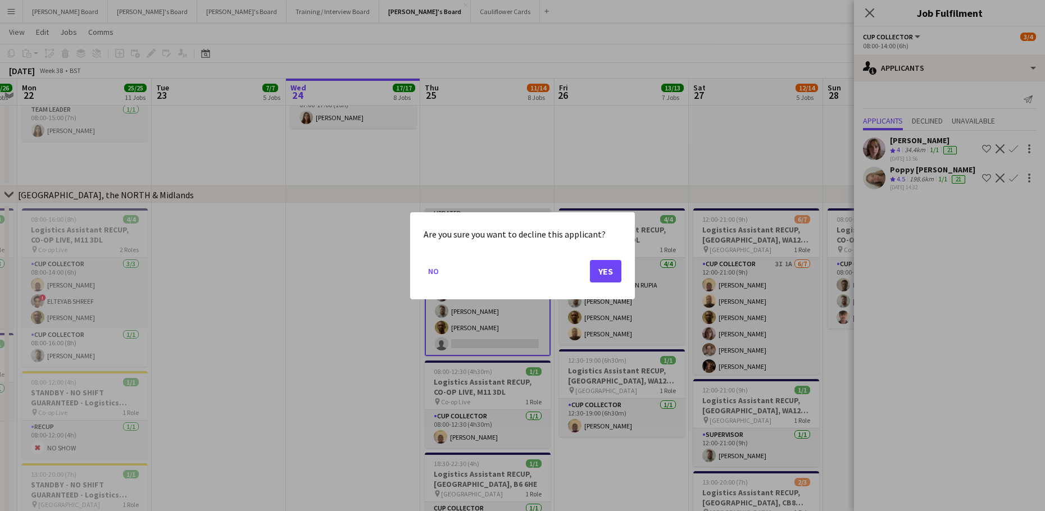
scroll to position [0, 0]
click at [617, 275] on button "Yes" at bounding box center [605, 270] width 31 height 22
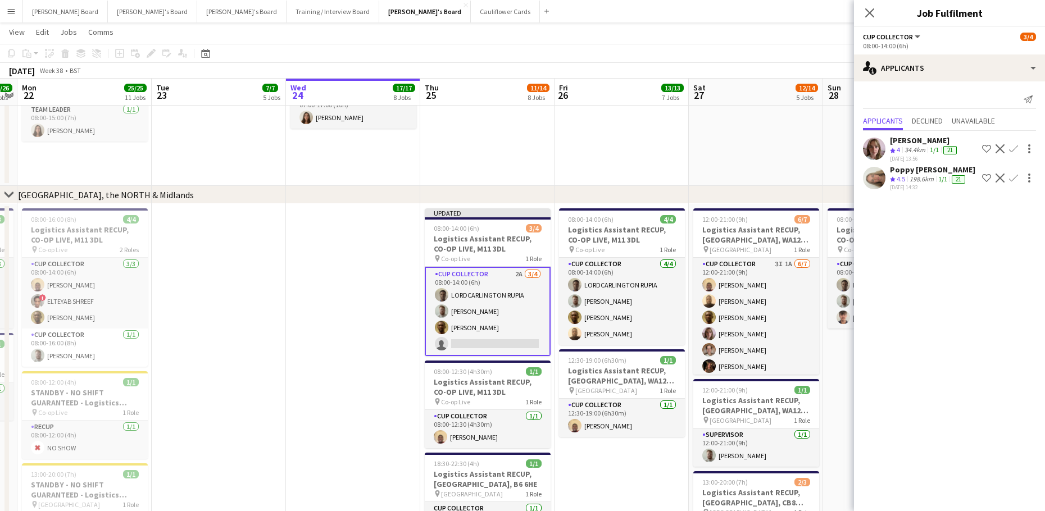
scroll to position [1204, 0]
click at [997, 148] on app-icon "Decline" at bounding box center [999, 148] width 9 height 9
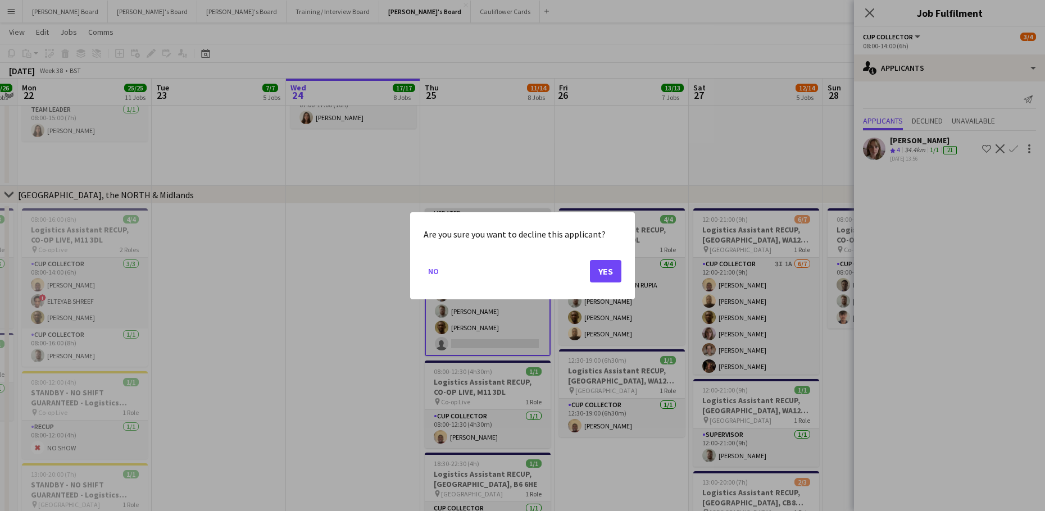
scroll to position [0, 0]
click at [604, 271] on button "Yes" at bounding box center [605, 270] width 31 height 22
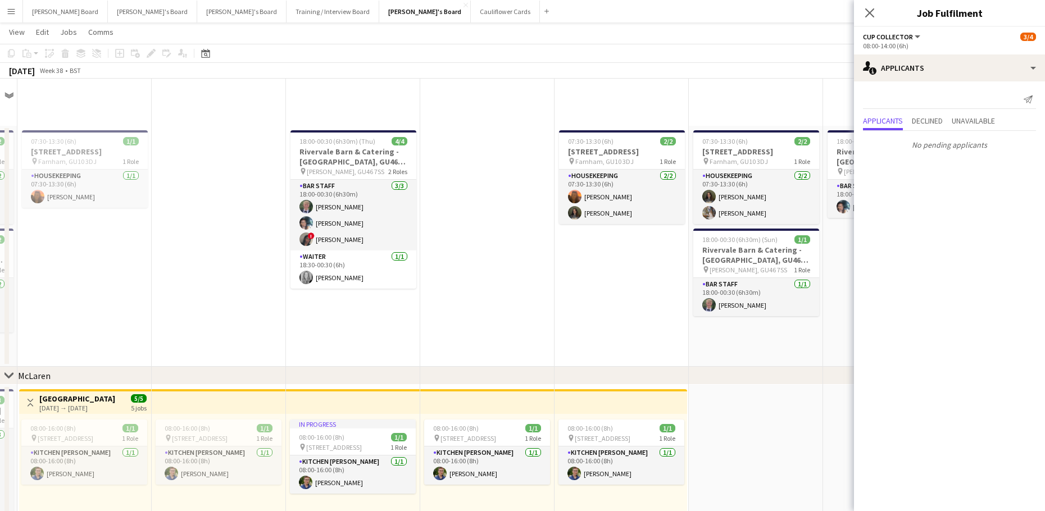
scroll to position [1204, 0]
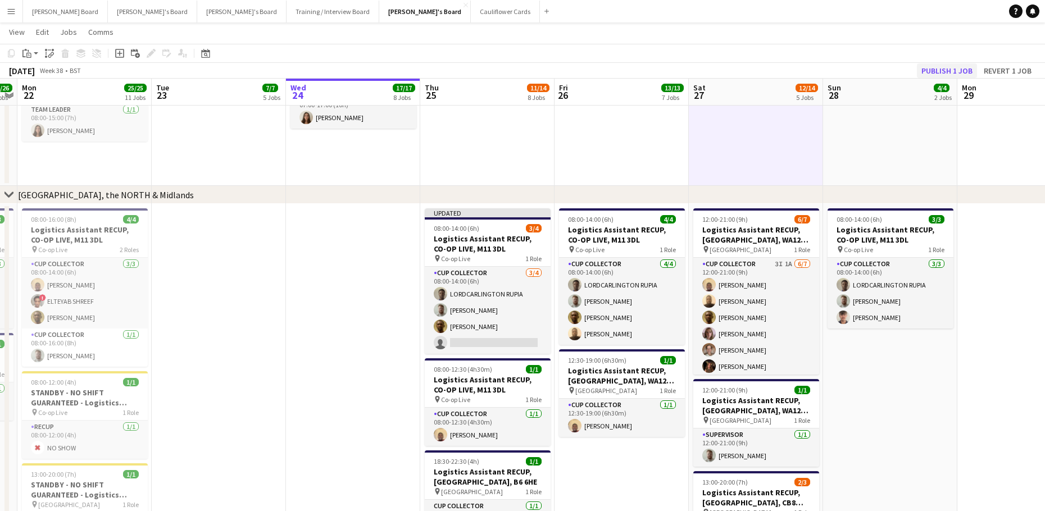
click at [938, 62] on app-toolbar "Copy Paste Paste Ctrl+V Paste with crew Ctrl+Shift+V Paste linked Job Delete Gr…" at bounding box center [522, 53] width 1045 height 19
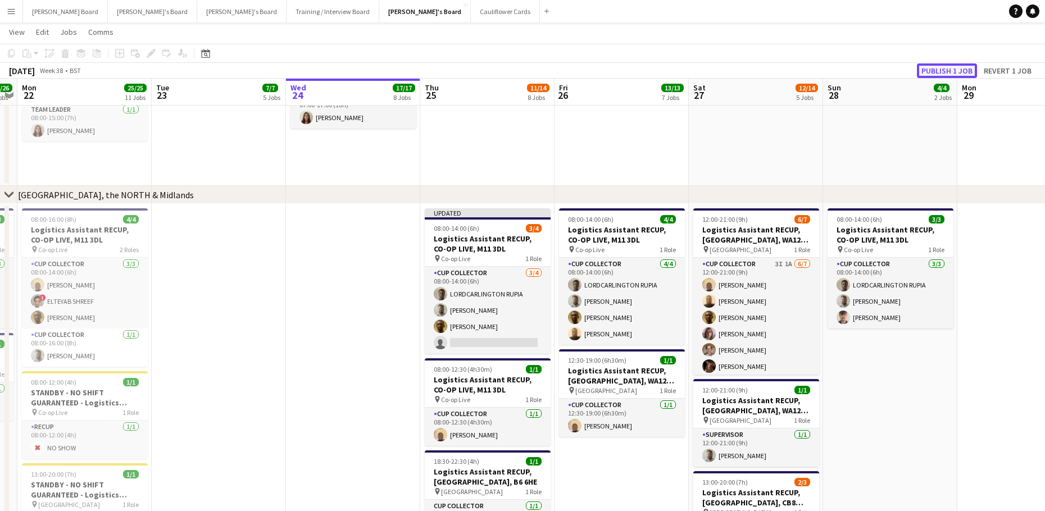
click at [942, 66] on button "Publish 1 job" at bounding box center [947, 70] width 60 height 15
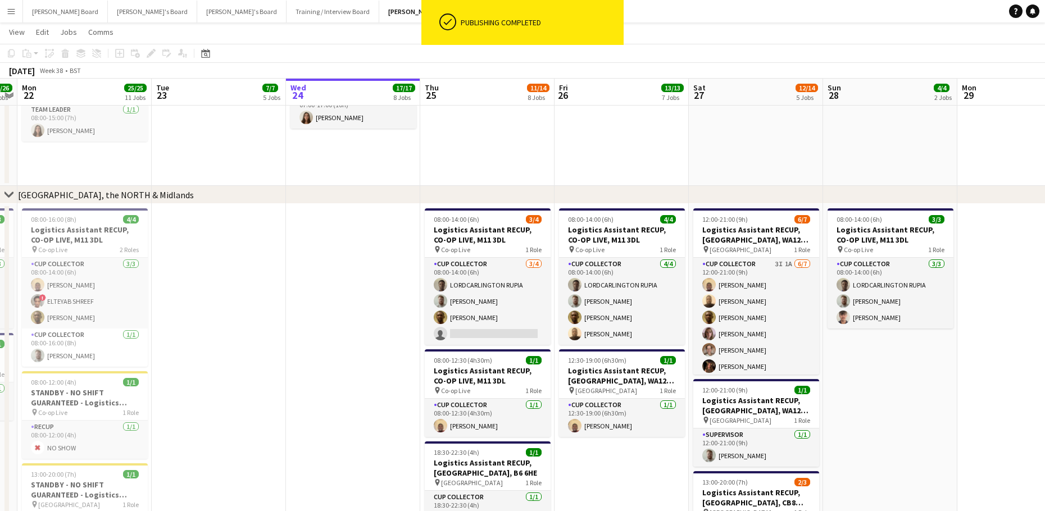
drag, startPoint x: 506, startPoint y: 325, endPoint x: 517, endPoint y: 325, distance: 10.7
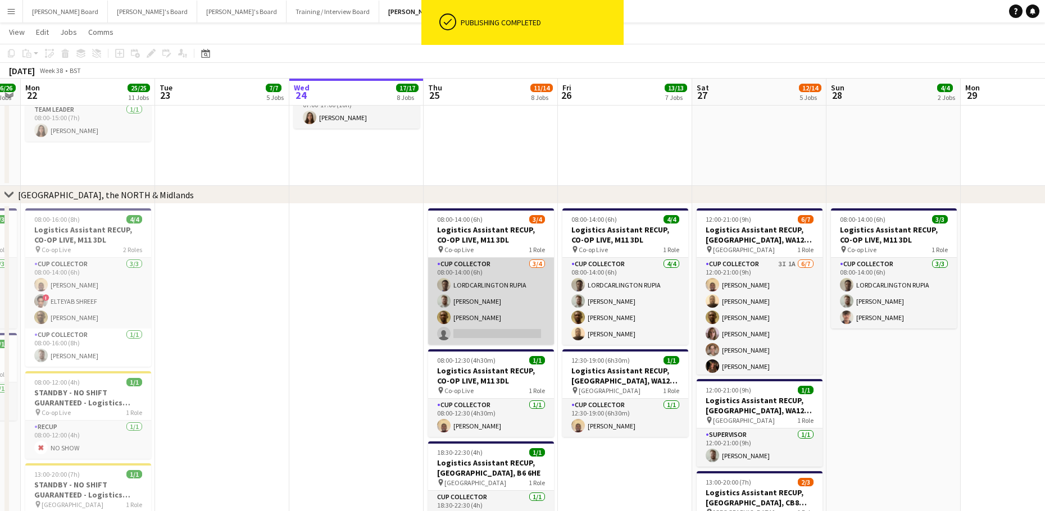
click at [502, 330] on app-card-role "CUP COLLECTOR 3/4 08:00-14:00 (6h) LORDCARLINGTON RUPIA Dylan Ashton Boniface O…" at bounding box center [491, 301] width 126 height 87
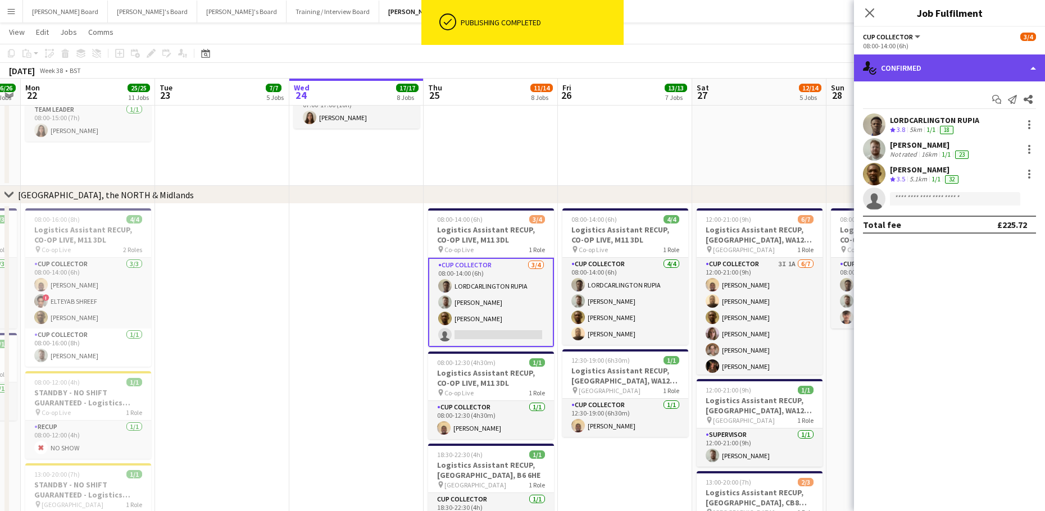
click at [977, 66] on div "single-neutral-actions-check-2 Confirmed" at bounding box center [949, 67] width 191 height 27
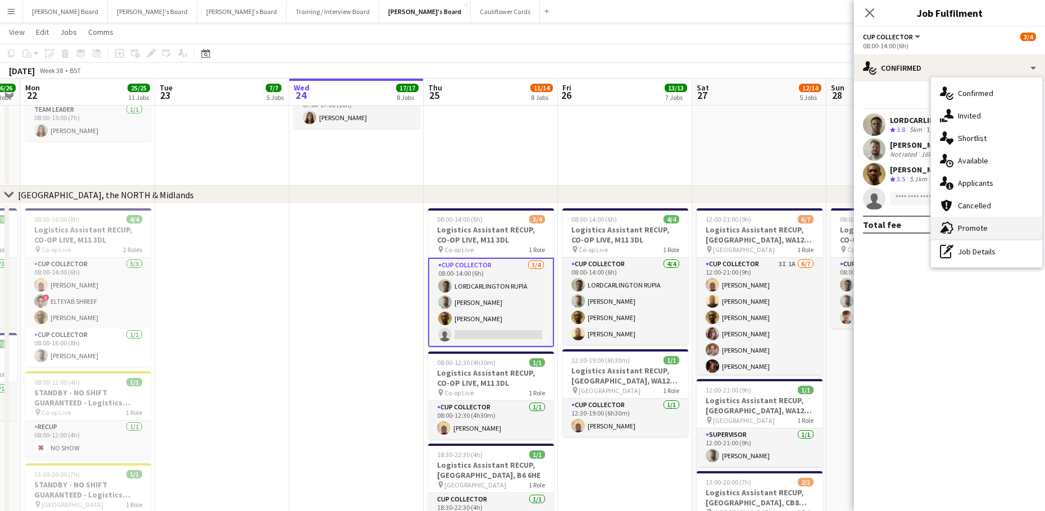
click at [980, 223] on span "Promote" at bounding box center [973, 228] width 30 height 10
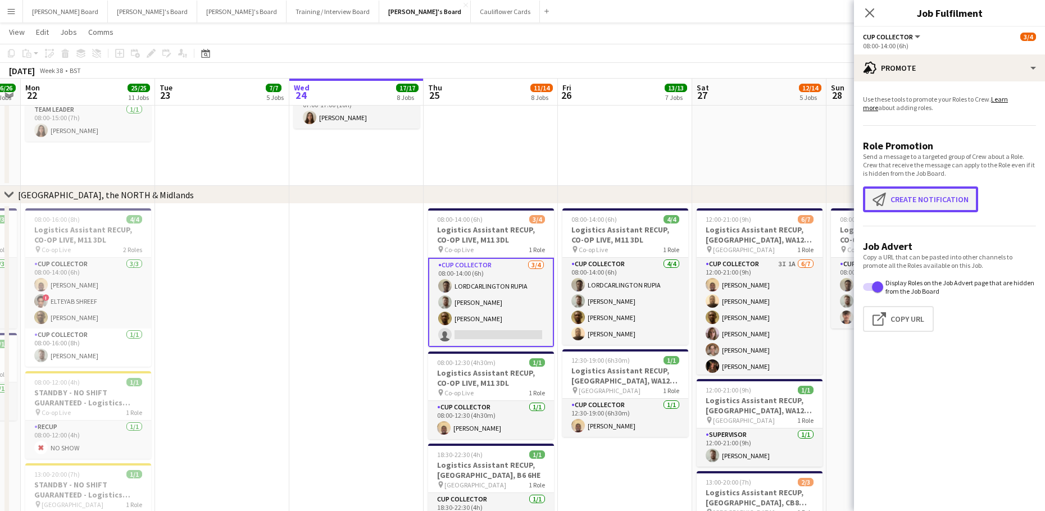
click at [928, 192] on button "Create notification Create notification" at bounding box center [920, 199] width 115 height 26
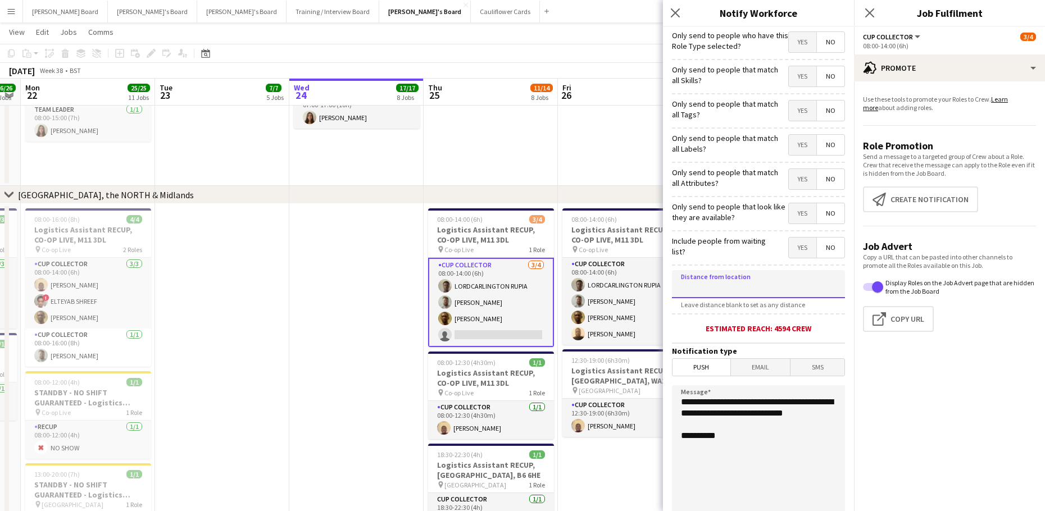
click at [731, 276] on input at bounding box center [758, 284] width 173 height 28
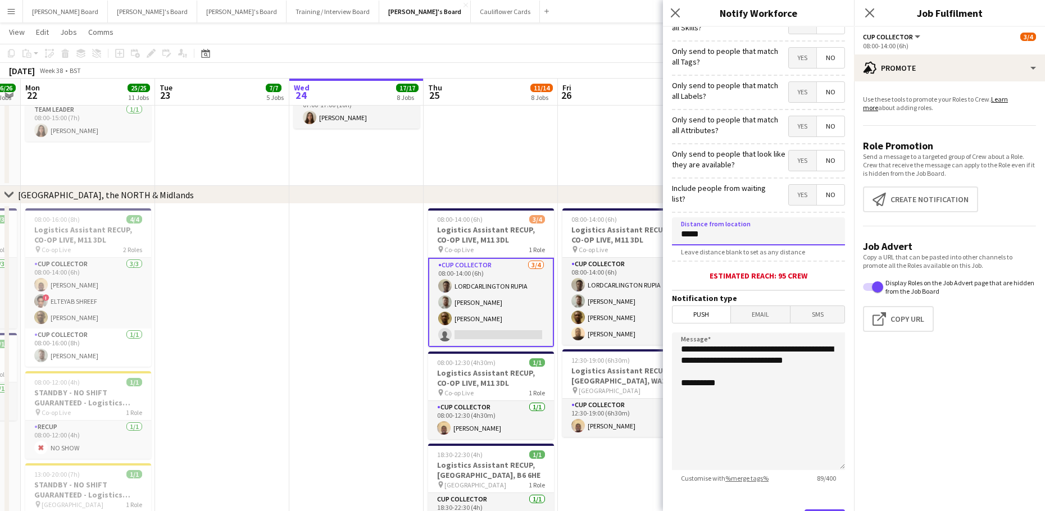
scroll to position [107, 0]
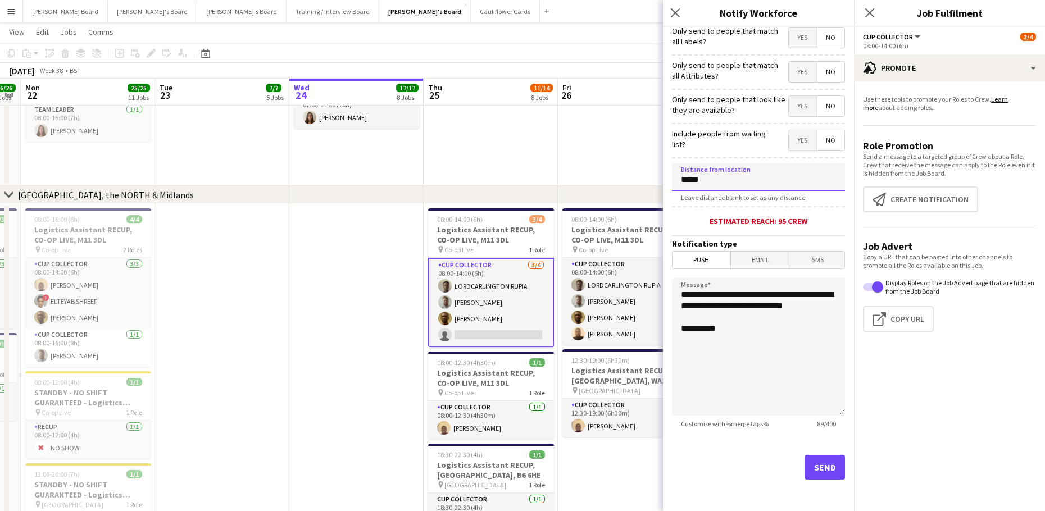
type input "*****"
click at [814, 477] on button "Send" at bounding box center [824, 467] width 40 height 25
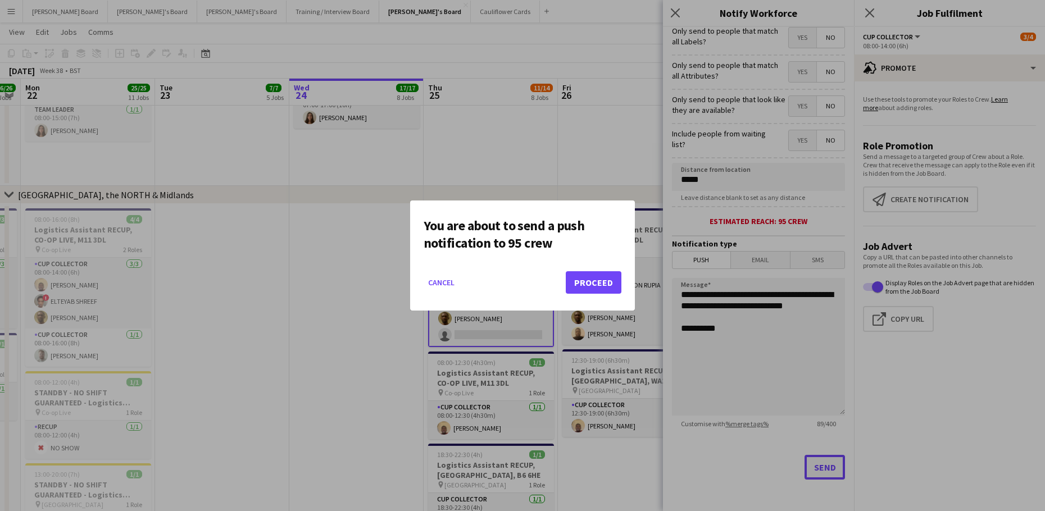
scroll to position [0, 0]
click at [602, 266] on mat-dialog-actions "Cancel Proceed" at bounding box center [522, 287] width 198 height 48
click at [601, 277] on button "Proceed" at bounding box center [594, 282] width 56 height 22
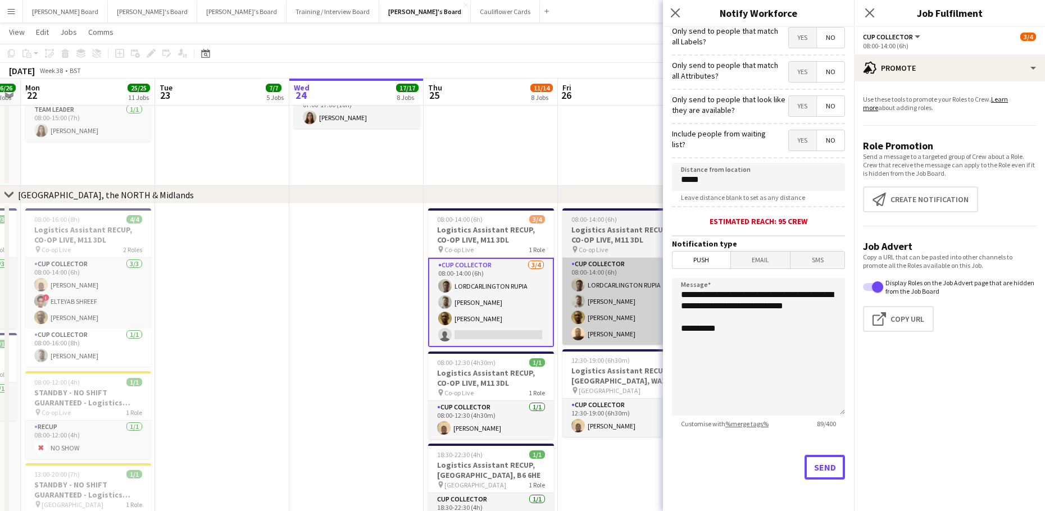
scroll to position [1204, 0]
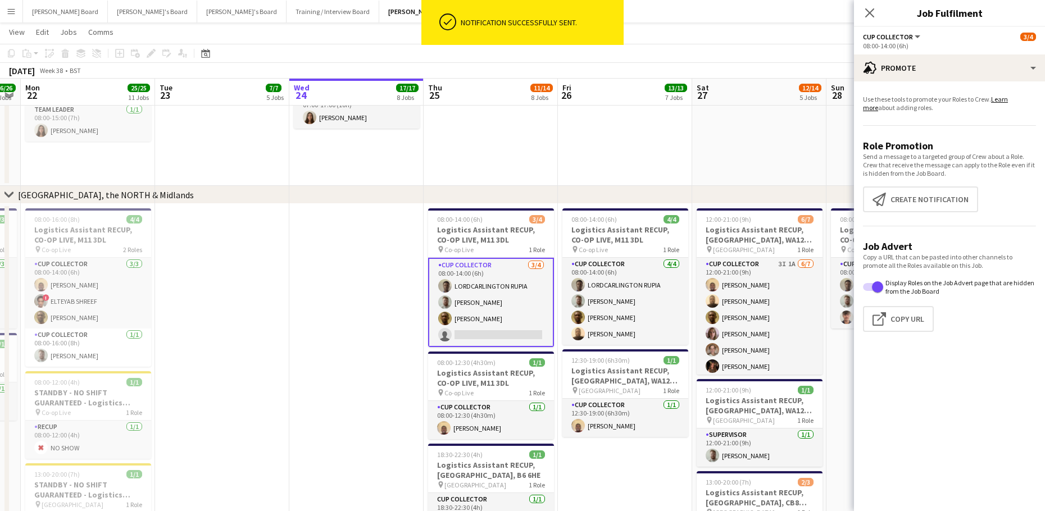
click at [651, 193] on div "chevron-right MANCHESTER, the NORTH & Midlands" at bounding box center [522, 195] width 1045 height 18
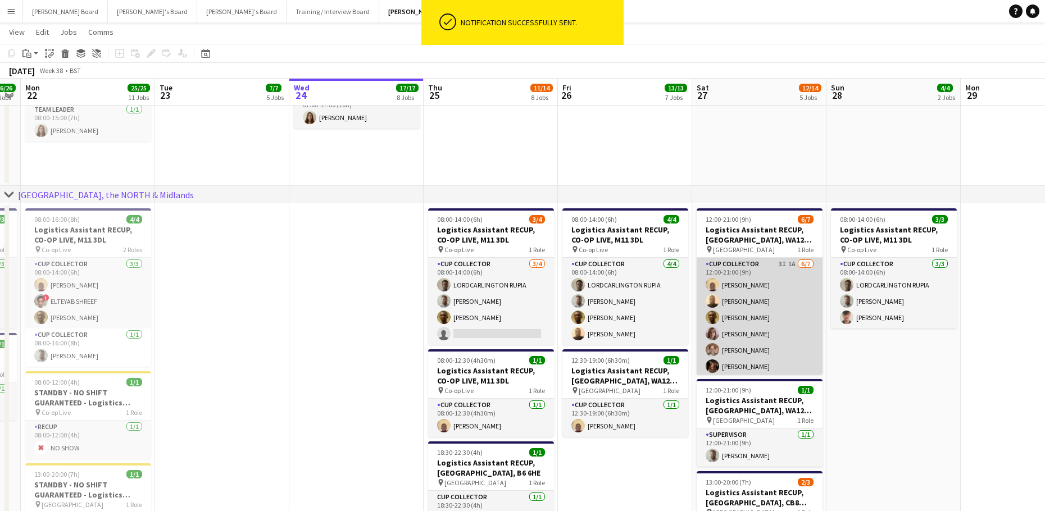
click at [796, 325] on app-card-role "CUP COLLECTOR 3I 1A 6/7 12:00-21:00 (9h) Daniel Agammegwa Oluwadamilola Olagbaj…" at bounding box center [759, 326] width 126 height 136
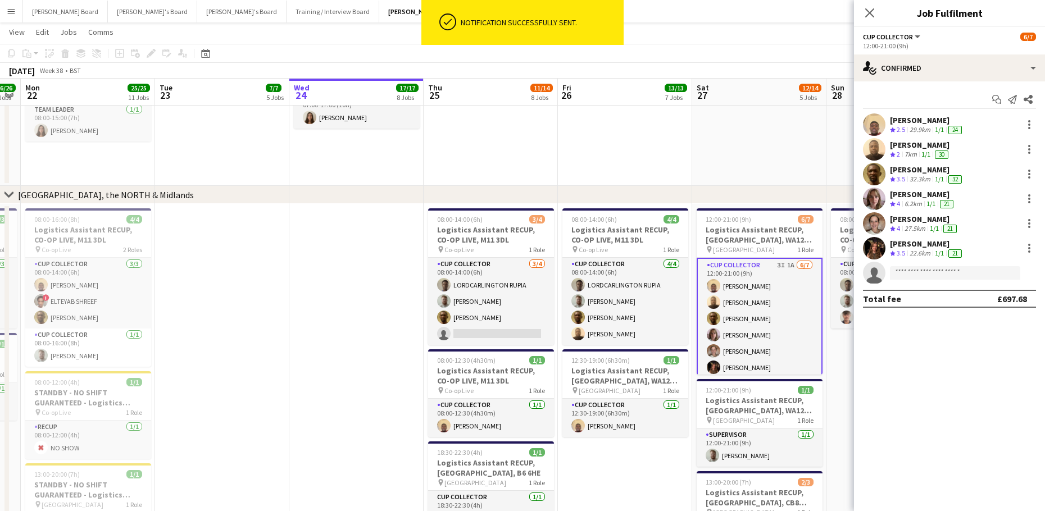
click at [333, 264] on app-date-cell at bounding box center [356, 433] width 134 height 459
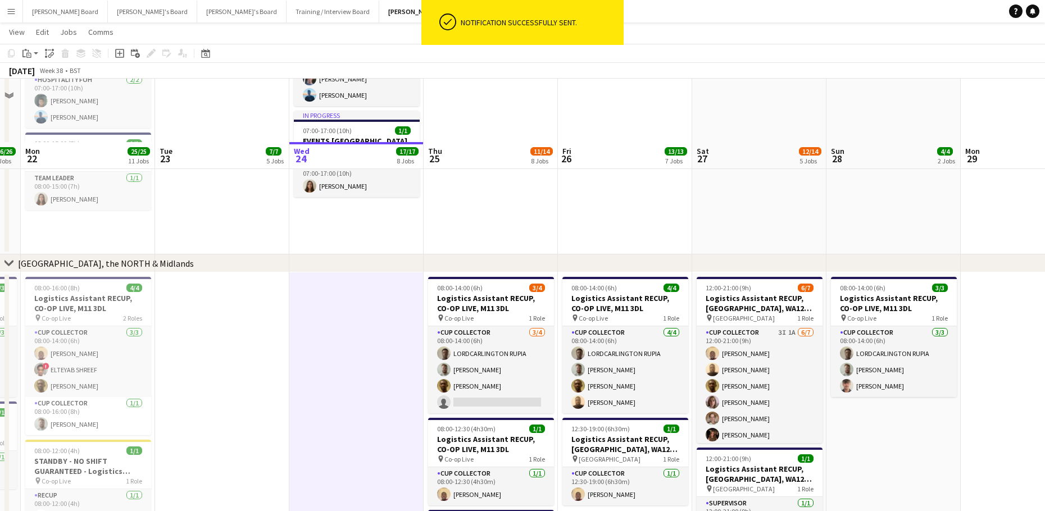
scroll to position [979, 0]
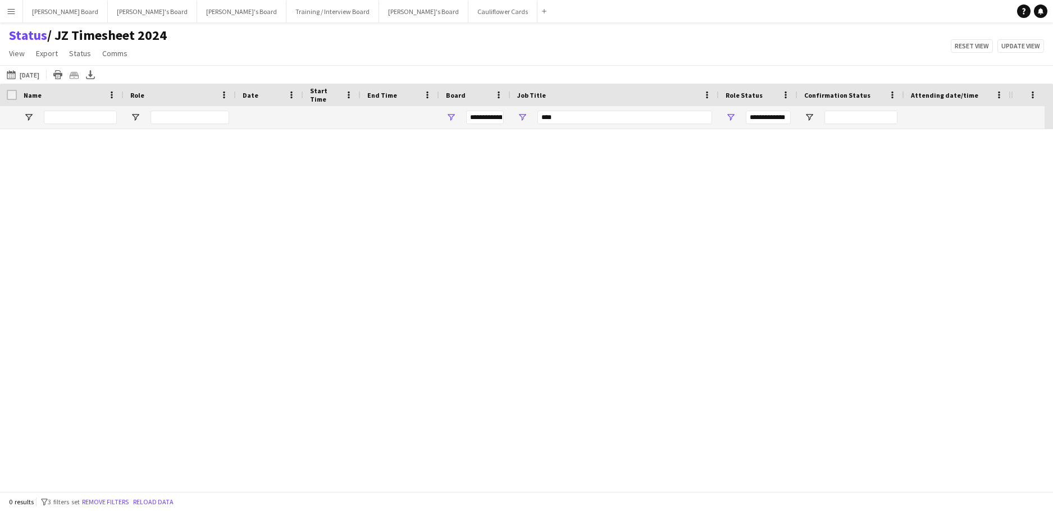
type input "***"
click at [42, 77] on button "[DATE] to [DATE] [DATE]" at bounding box center [22, 74] width 37 height 13
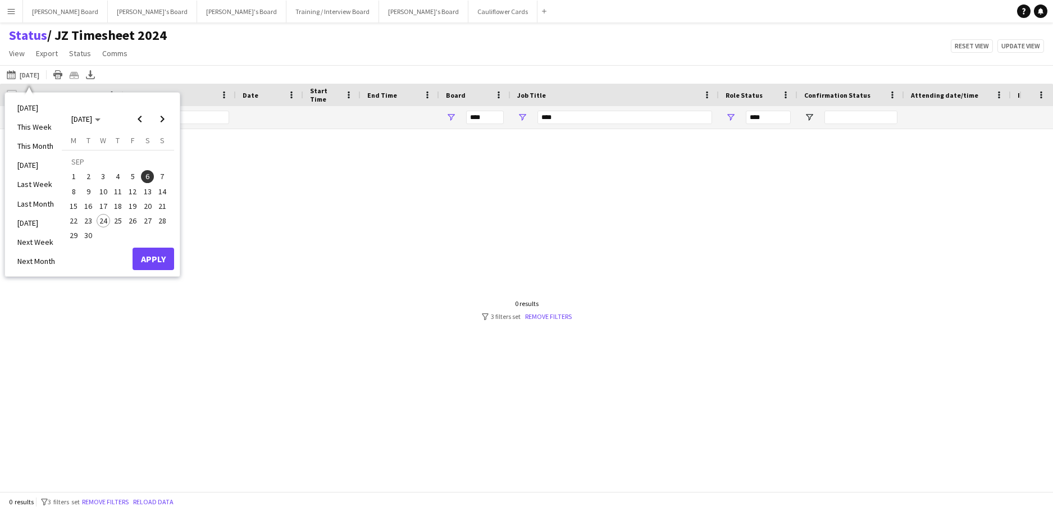
click at [108, 221] on span "24" at bounding box center [103, 220] width 13 height 13
click at [157, 222] on span "28" at bounding box center [162, 220] width 13 height 13
click at [156, 252] on button "Apply" at bounding box center [154, 259] width 42 height 22
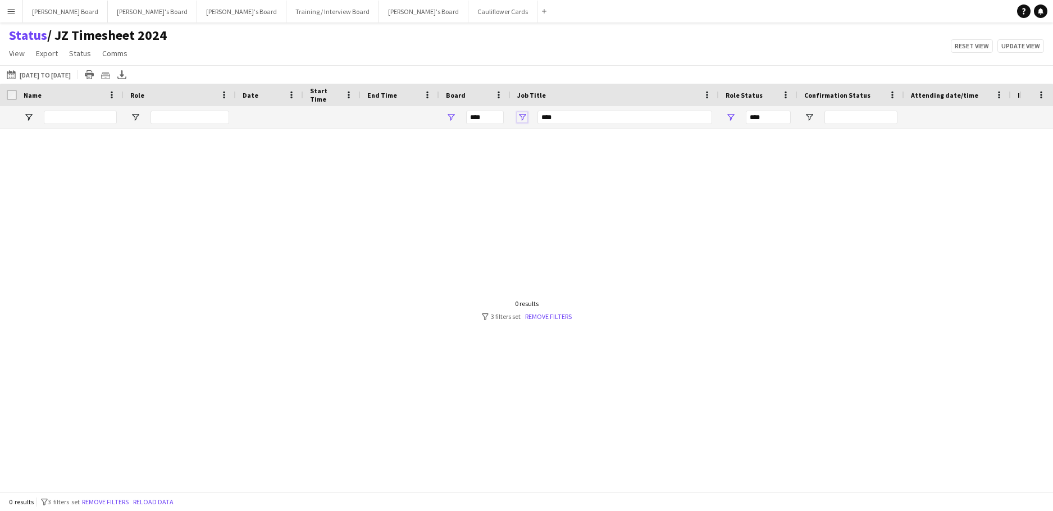
click at [525, 119] on span "Open Filter Menu" at bounding box center [522, 117] width 10 height 10
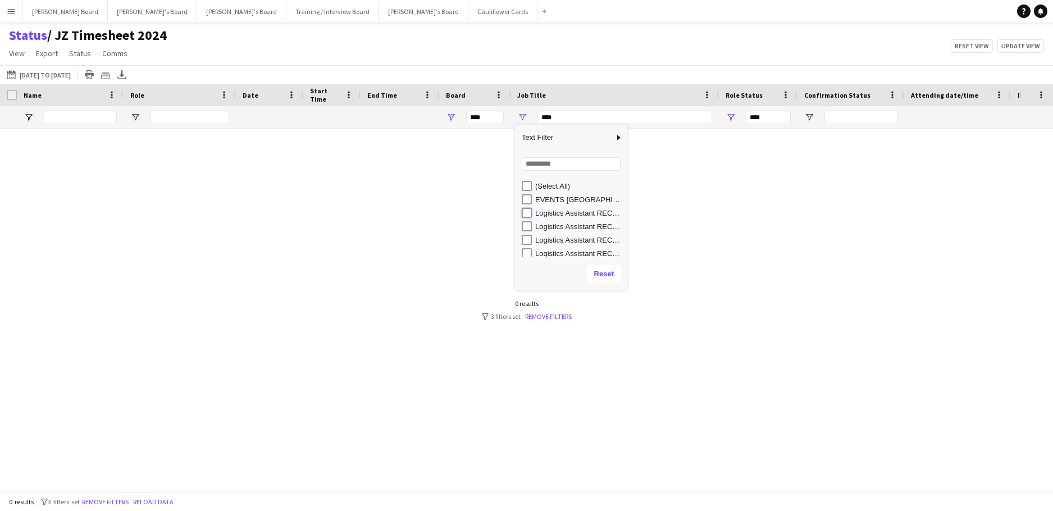
type input "**********"
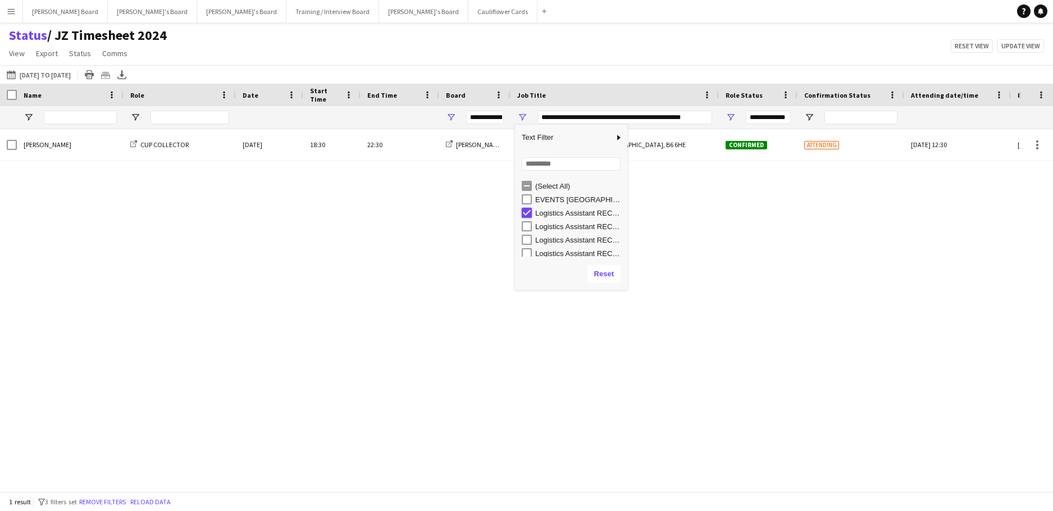
type input "***"
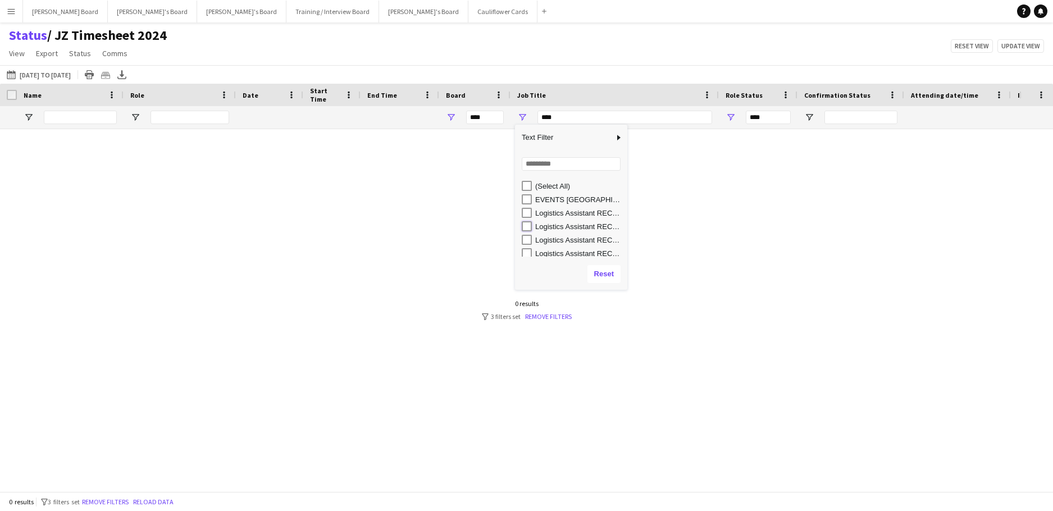
type input "**********"
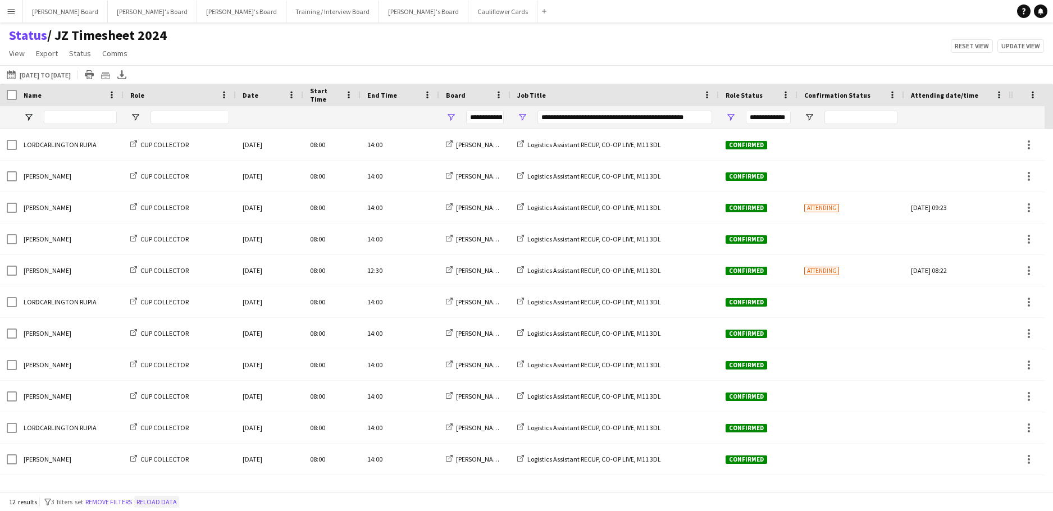
click at [167, 505] on button "Reload data" at bounding box center [156, 502] width 45 height 12
click at [179, 502] on button "Reload data" at bounding box center [156, 502] width 45 height 12
click at [153, 499] on button "Reload data" at bounding box center [156, 502] width 45 height 12
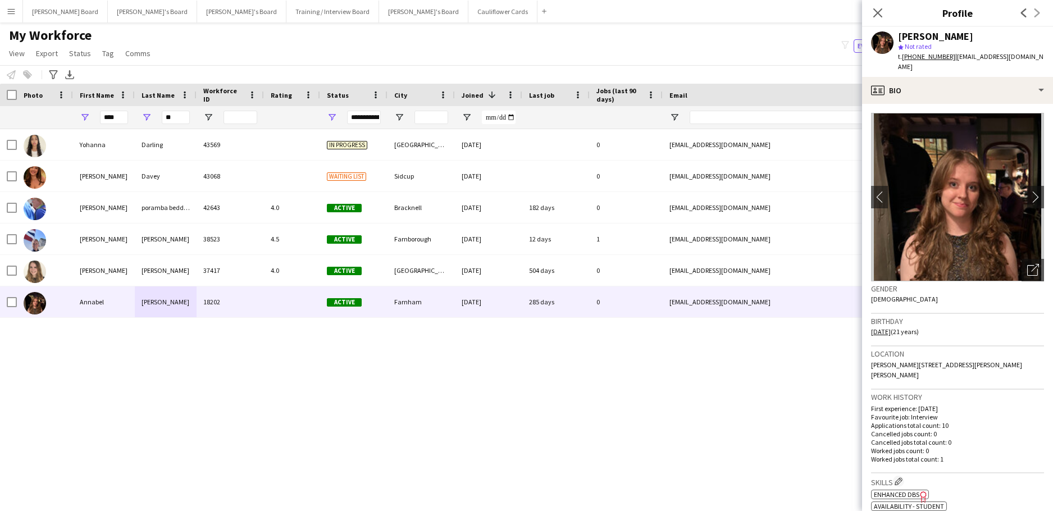
click at [486, 44] on div "My Workforce View Views Default view Compliance RTW Checks [GEOGRAPHIC_DATA] Se…" at bounding box center [526, 46] width 1053 height 38
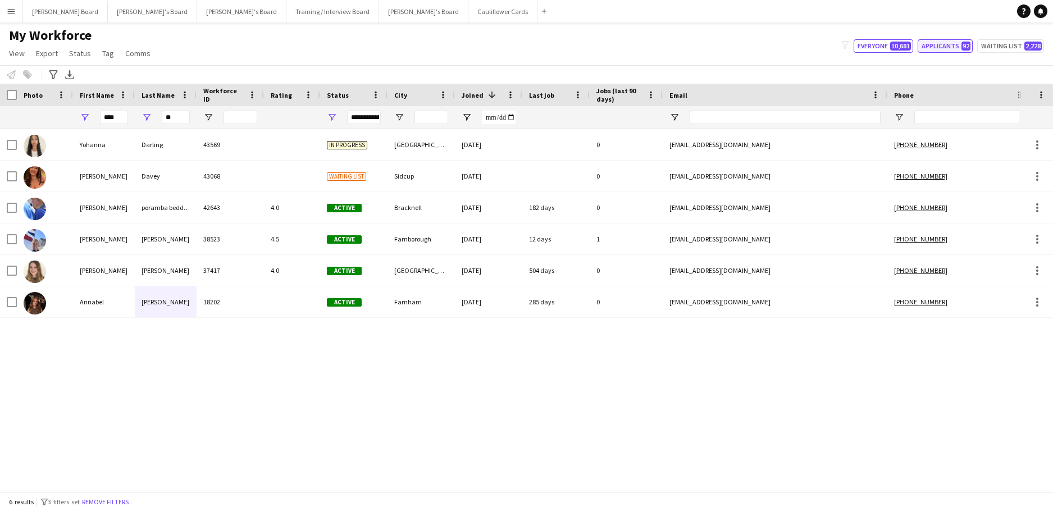
click at [946, 47] on button "Applicants 92" at bounding box center [945, 45] width 55 height 13
type input "**********"
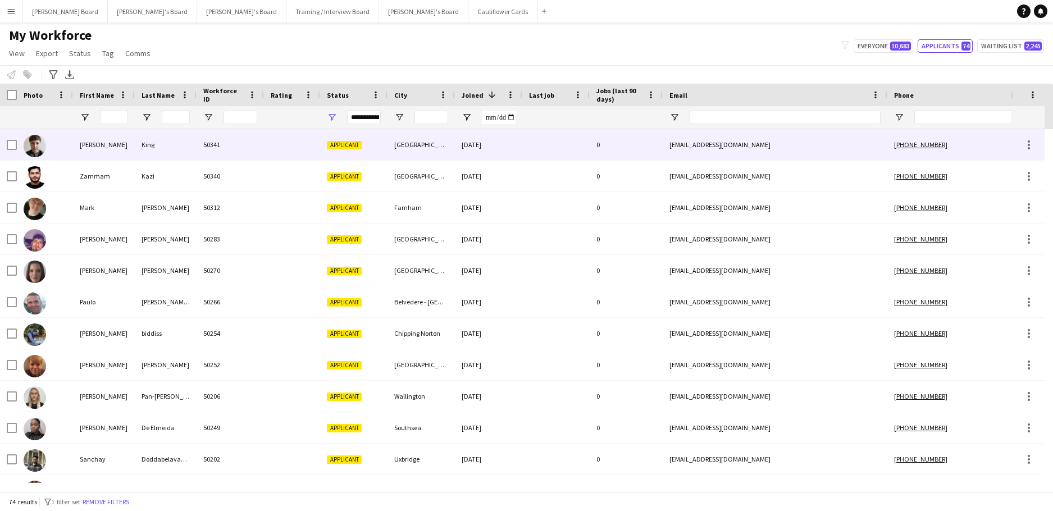
click at [85, 156] on div "[PERSON_NAME]" at bounding box center [104, 144] width 62 height 31
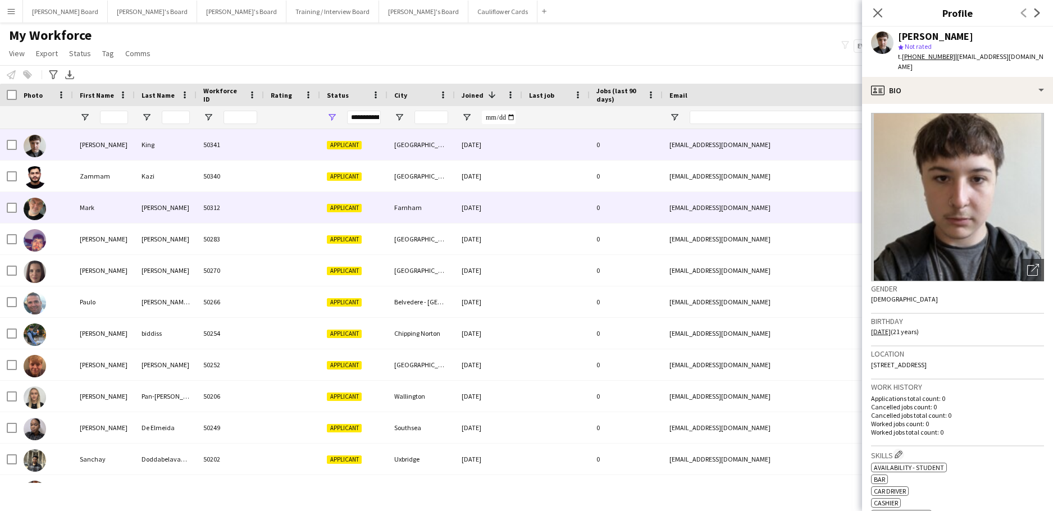
click at [176, 208] on div "[PERSON_NAME]" at bounding box center [166, 207] width 62 height 31
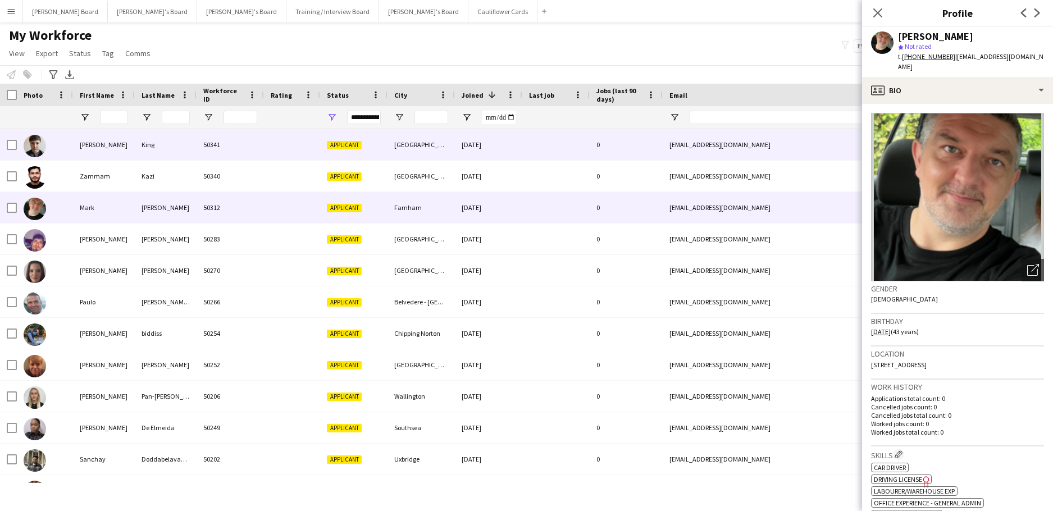
click at [165, 149] on div "King" at bounding box center [166, 144] width 62 height 31
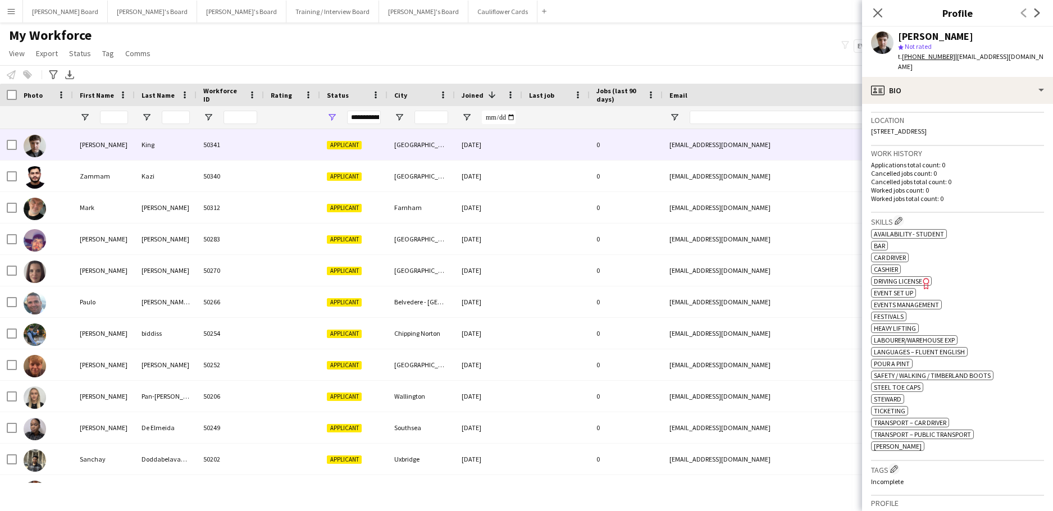
scroll to position [75, 0]
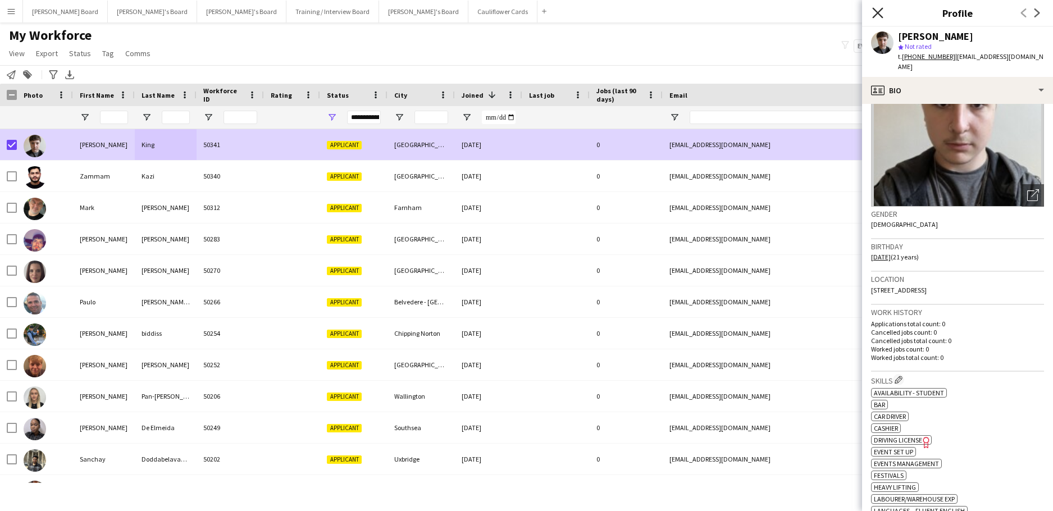
click at [877, 16] on icon "Close pop-in" at bounding box center [877, 12] width 11 height 11
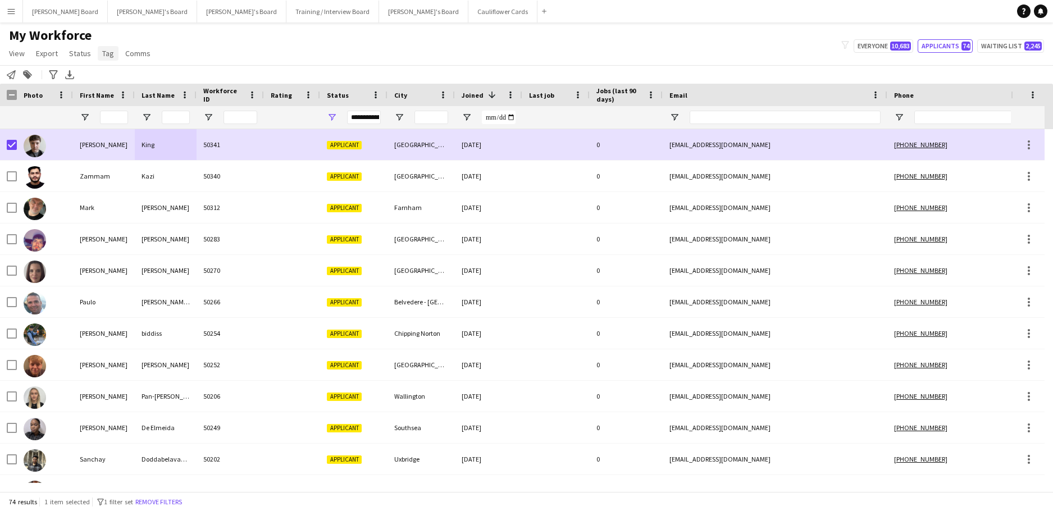
click at [103, 54] on span "Tag" at bounding box center [108, 53] width 12 height 10
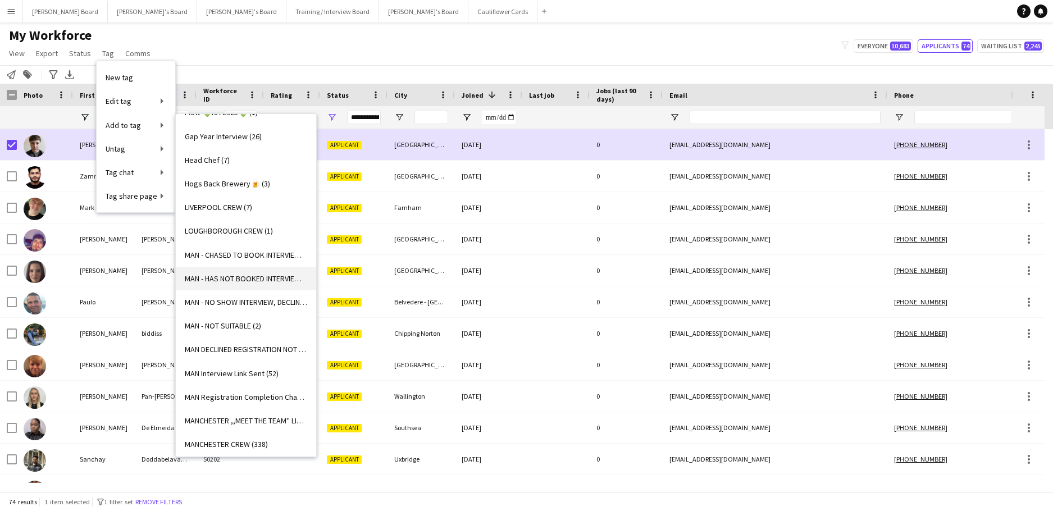
scroll to position [824, 0]
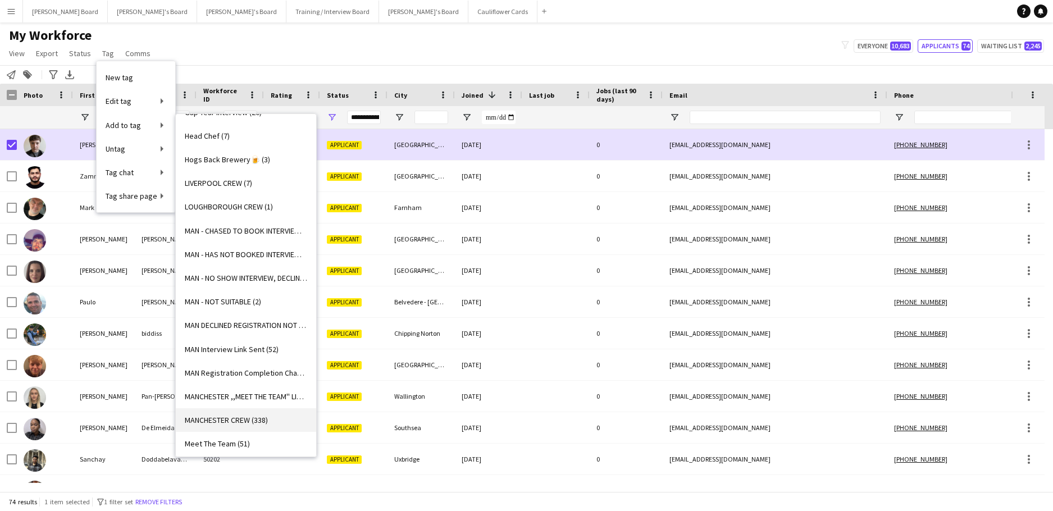
click at [257, 418] on span "MANCHESTER CREW (338)" at bounding box center [226, 420] width 83 height 10
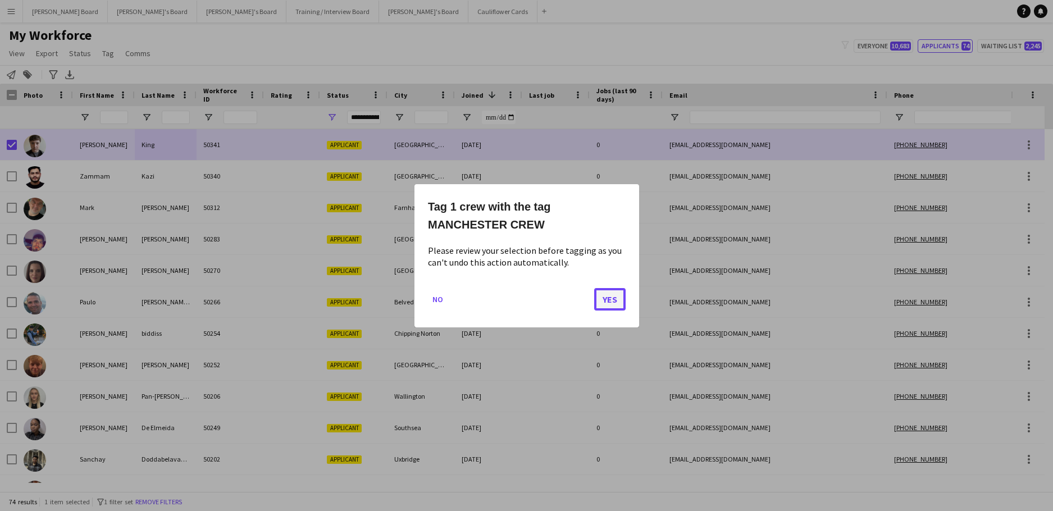
click at [608, 299] on button "Yes" at bounding box center [609, 299] width 31 height 22
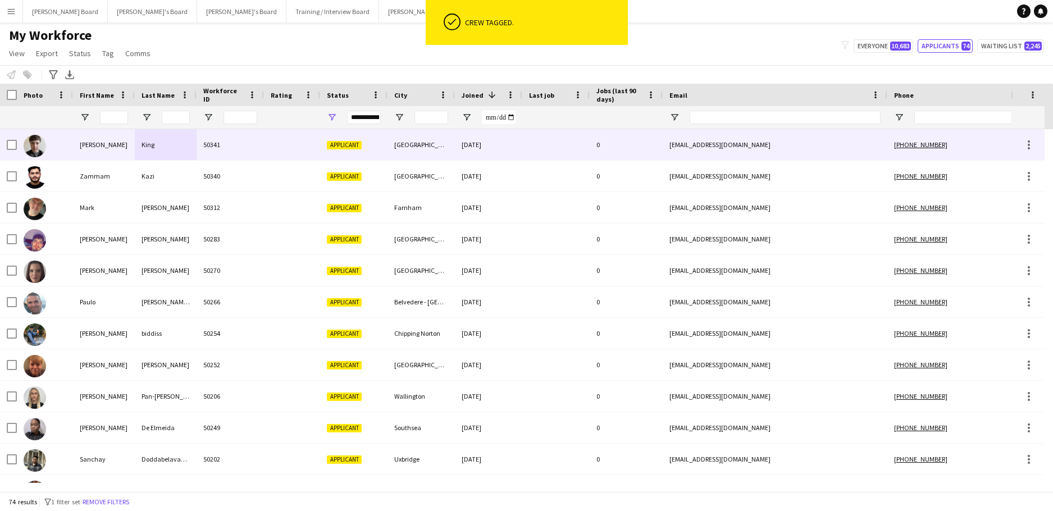
click at [6, 141] on div at bounding box center [8, 144] width 17 height 31
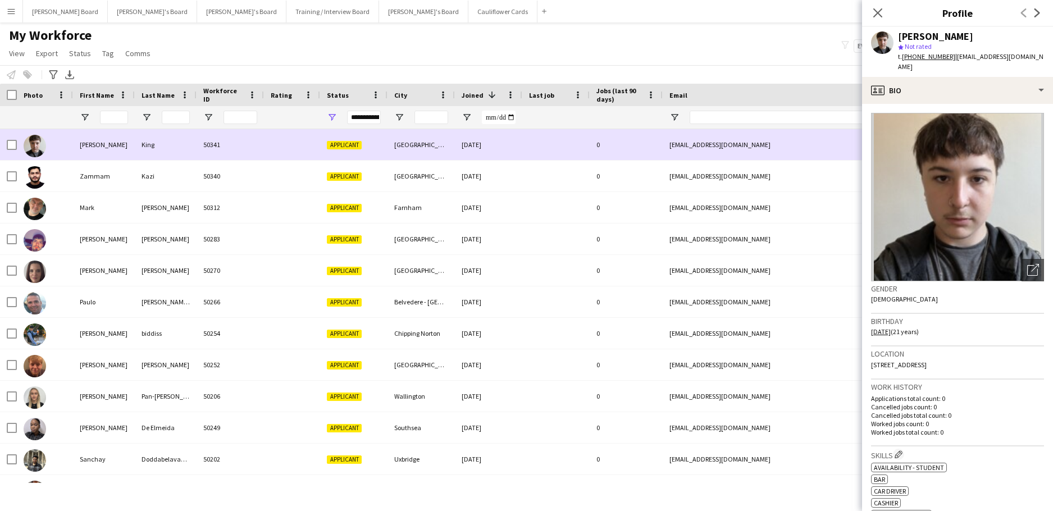
click at [15, 139] on div at bounding box center [12, 144] width 10 height 31
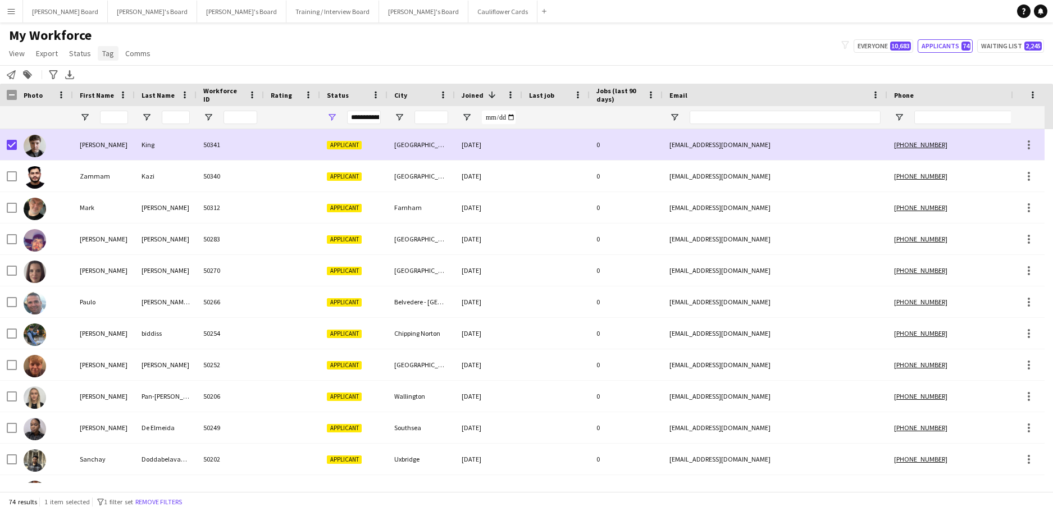
click at [106, 52] on span "Tag" at bounding box center [108, 53] width 12 height 10
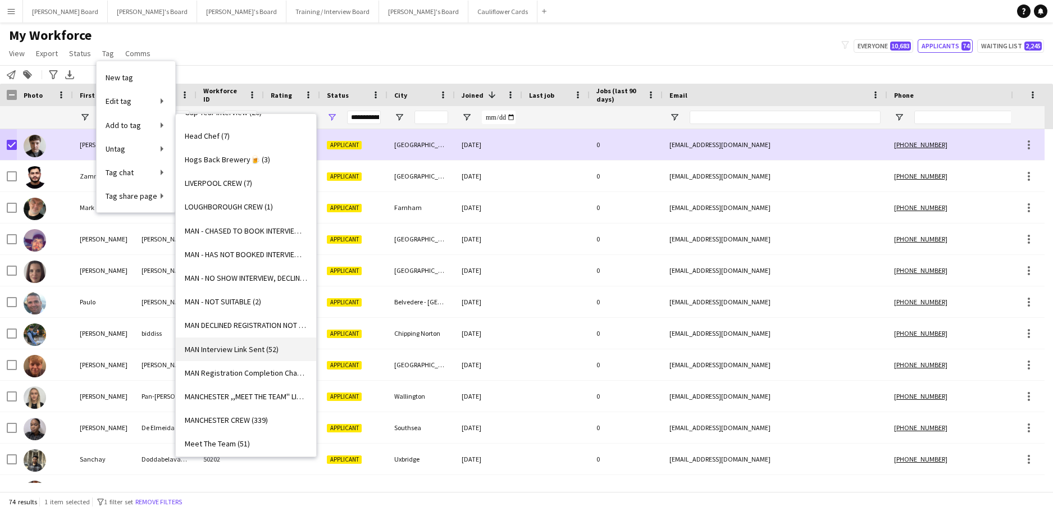
click at [272, 352] on span "MAN Interview Link Sent (52)" at bounding box center [232, 349] width 94 height 10
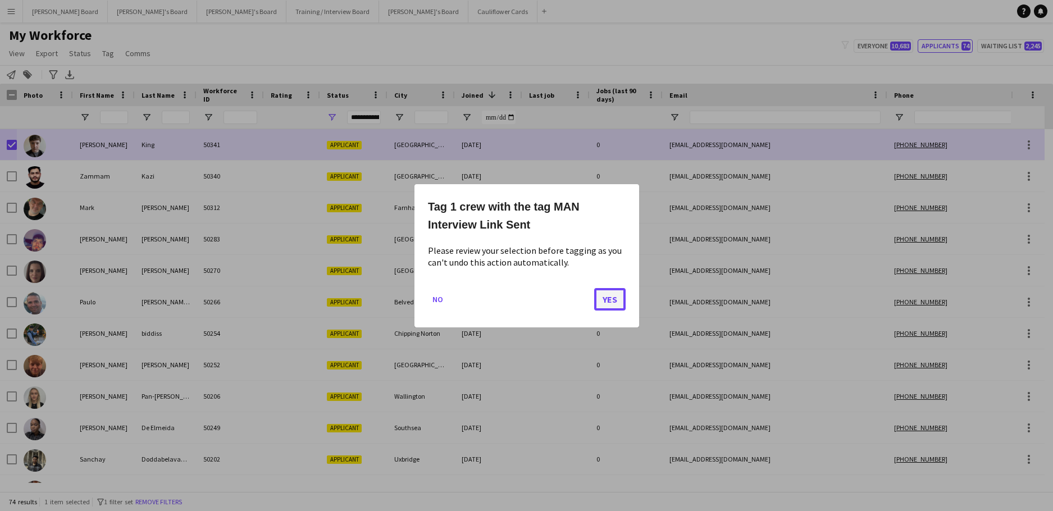
click at [612, 295] on button "Yes" at bounding box center [609, 299] width 31 height 22
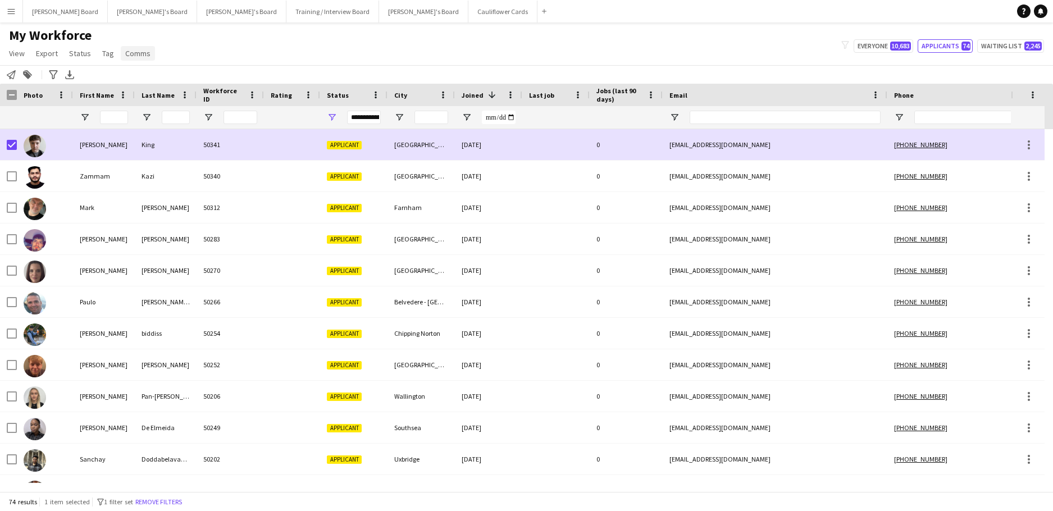
click at [139, 54] on span "Comms" at bounding box center [137, 53] width 25 height 10
click at [139, 71] on link "Send notification" at bounding box center [158, 78] width 79 height 24
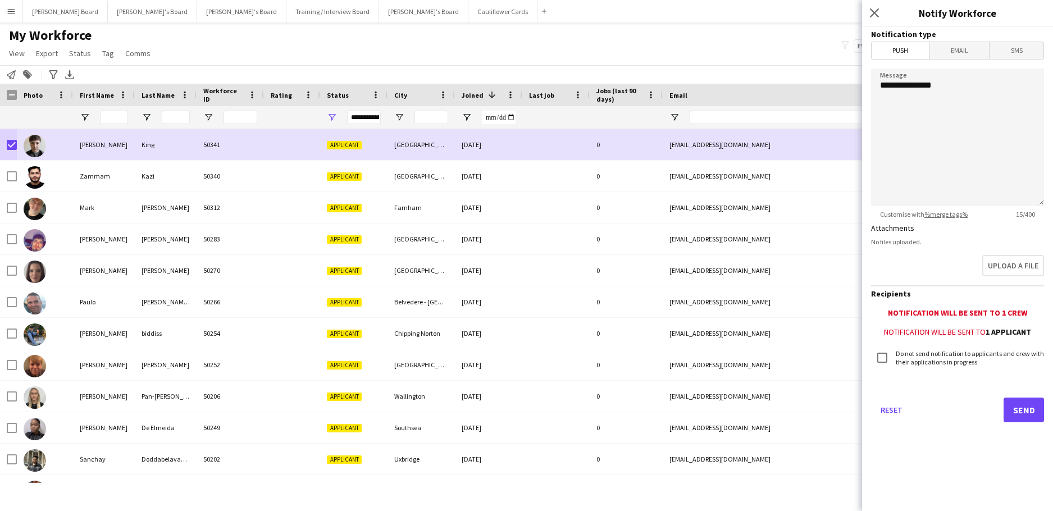
click at [977, 52] on span "Email" at bounding box center [960, 50] width 60 height 17
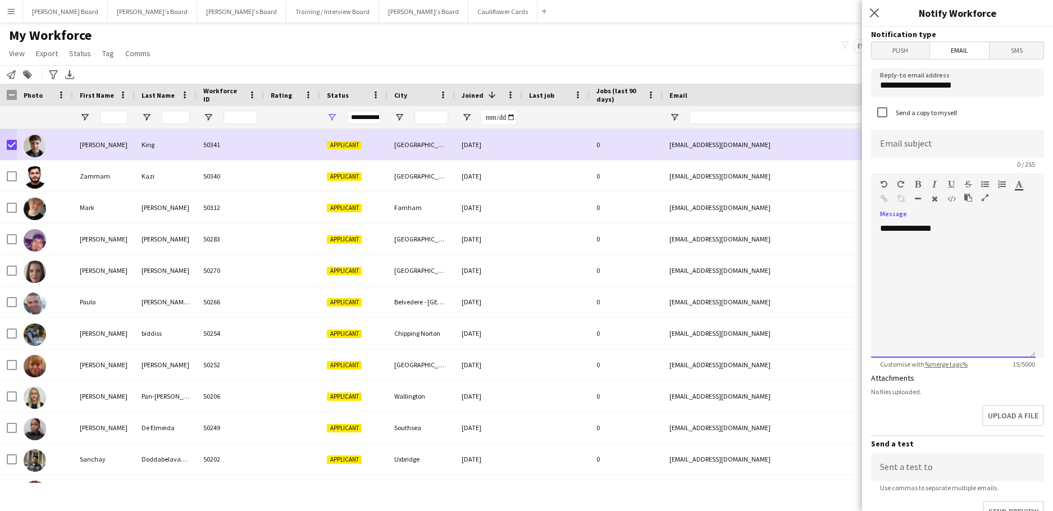
click at [960, 227] on div "**********" at bounding box center [953, 290] width 165 height 135
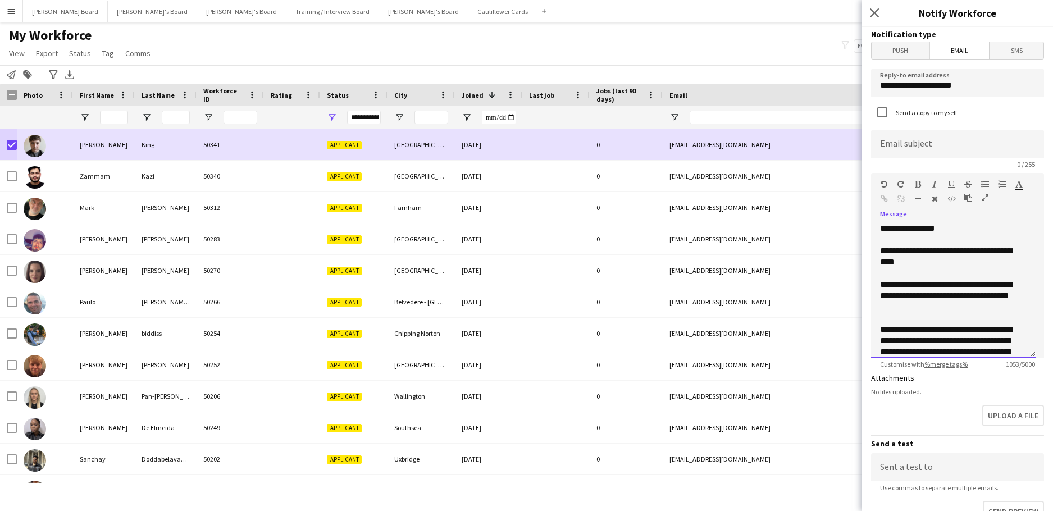
scroll to position [417, 0]
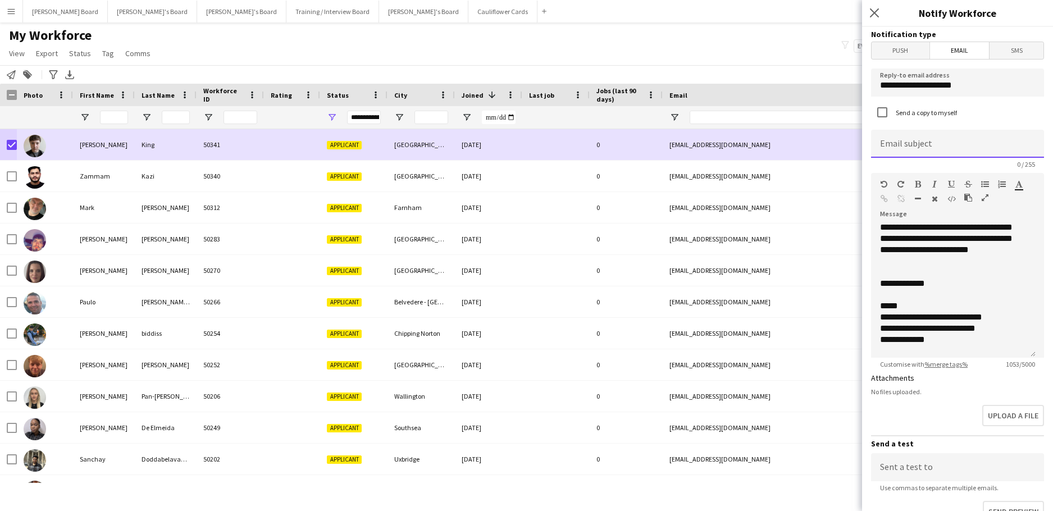
click at [925, 144] on input at bounding box center [957, 144] width 173 height 28
paste input "**********"
type input "**********"
click at [972, 86] on input "**********" at bounding box center [957, 83] width 173 height 28
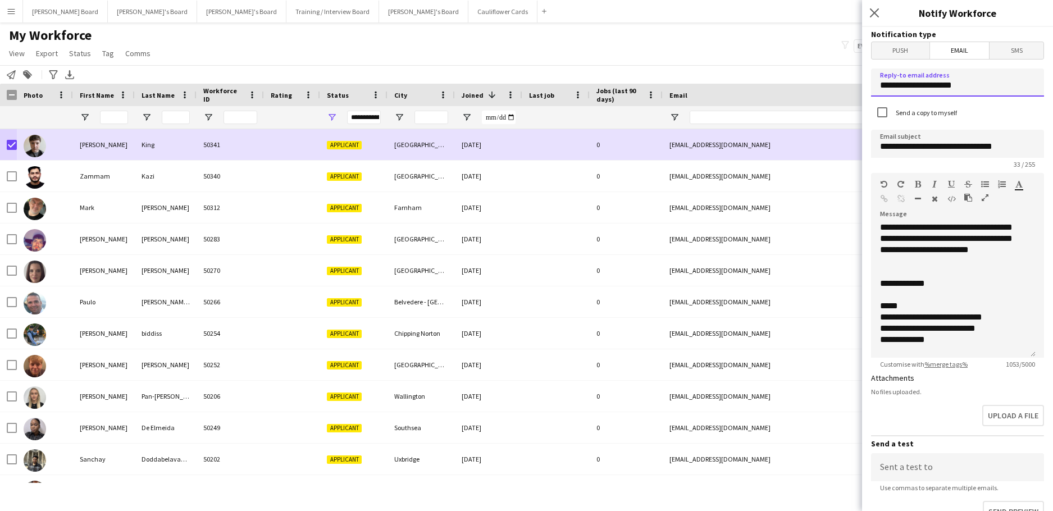
click at [972, 86] on input "**********" at bounding box center [957, 83] width 173 height 28
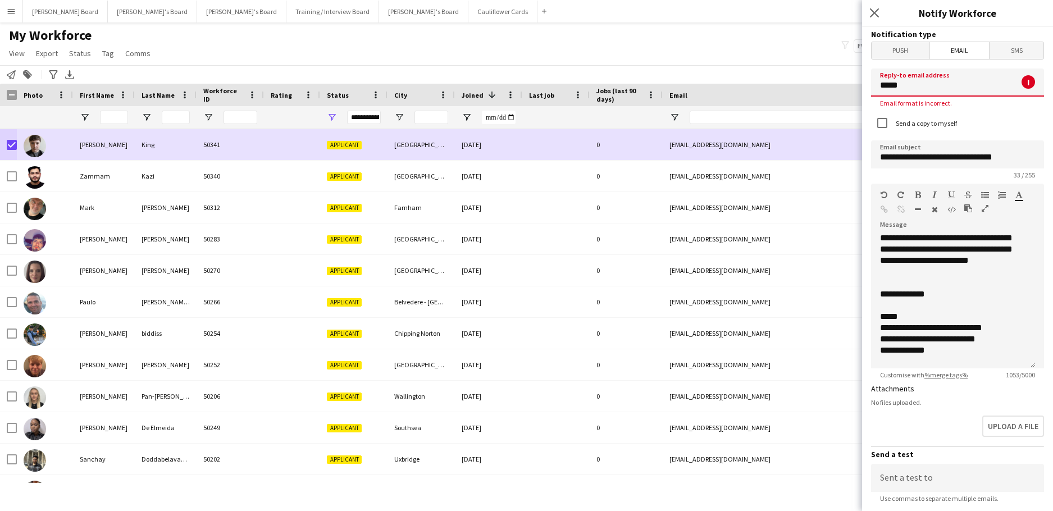
type input "**********"
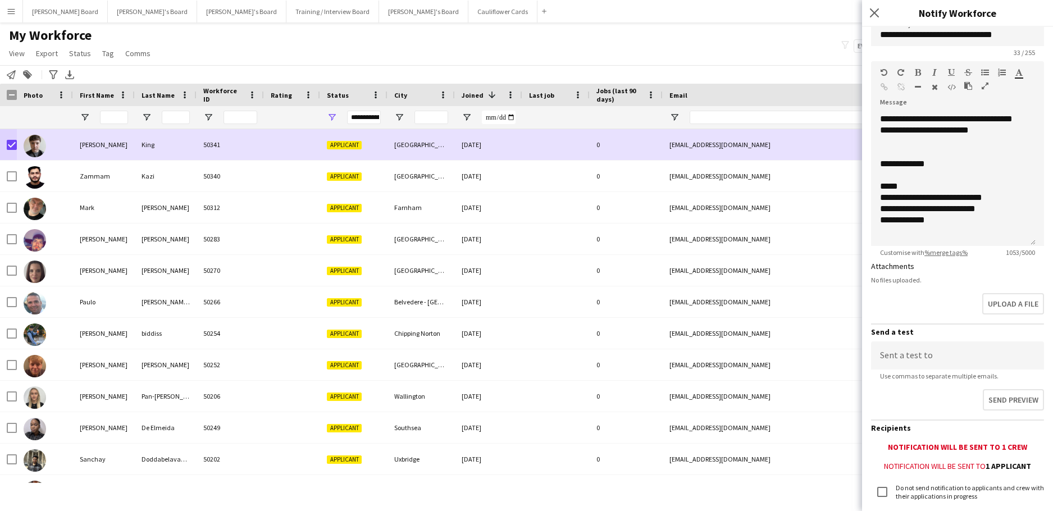
scroll to position [189, 0]
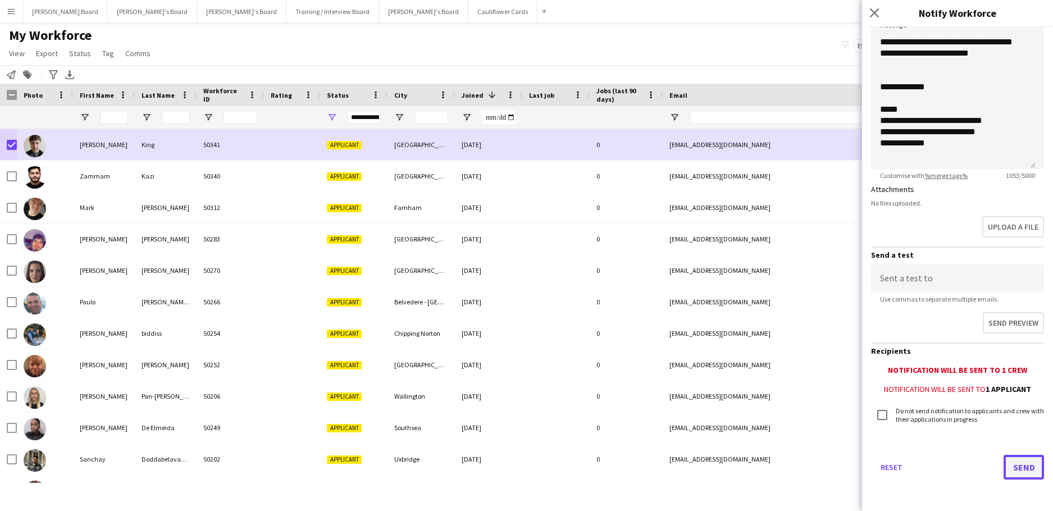
click at [1010, 460] on button "Send" at bounding box center [1024, 467] width 40 height 25
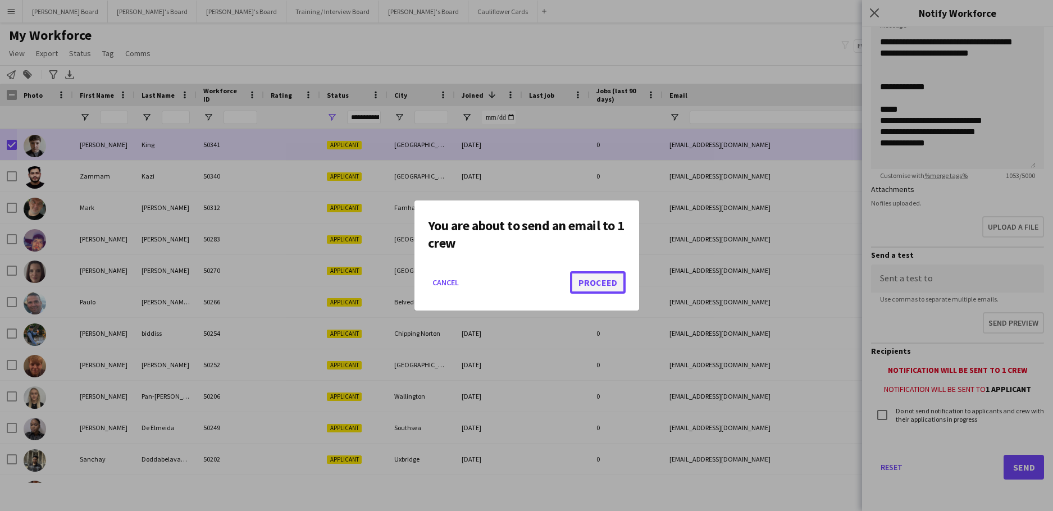
click at [609, 274] on button "Proceed" at bounding box center [598, 282] width 56 height 22
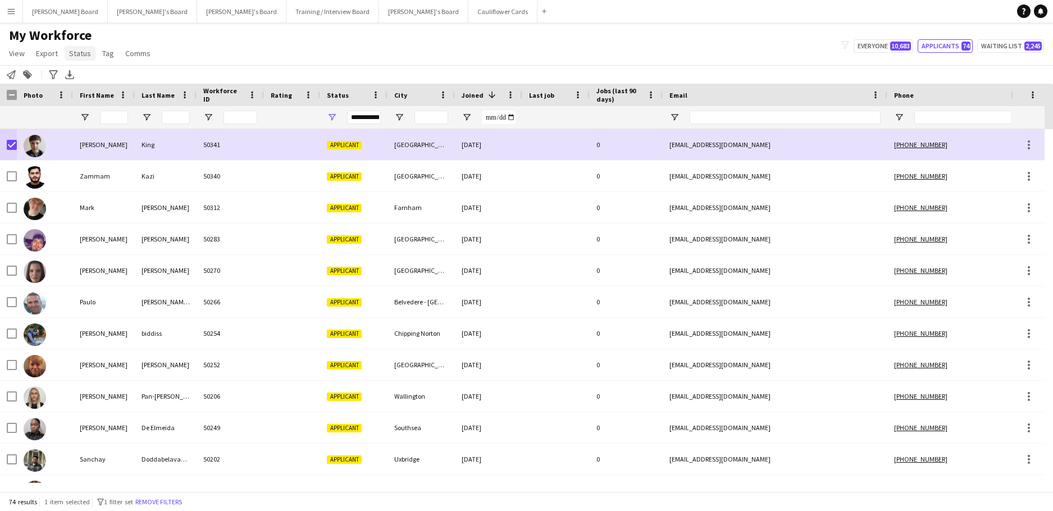
click at [69, 56] on span "Status" at bounding box center [80, 53] width 22 height 10
click at [79, 84] on link "Edit" at bounding box center [104, 78] width 79 height 24
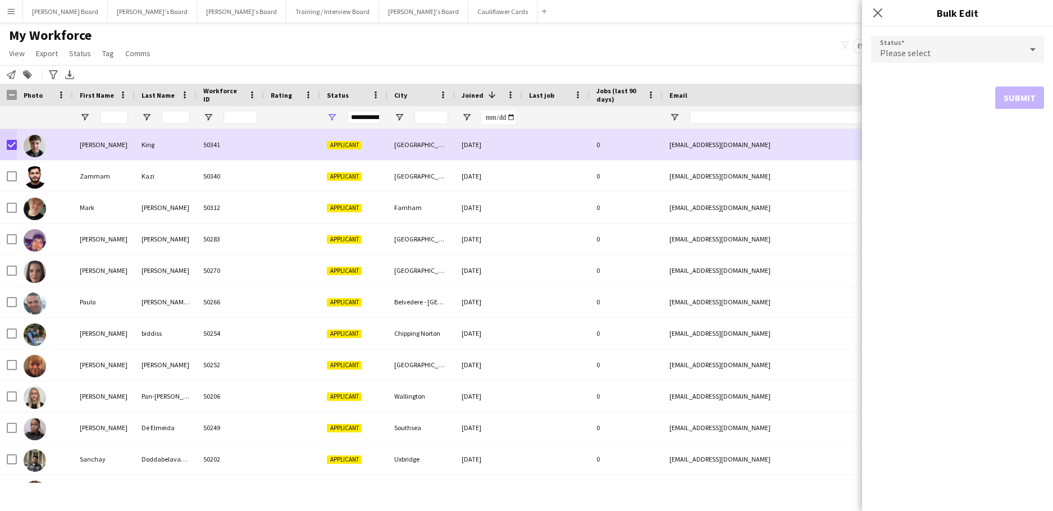
click at [923, 40] on div "Please select" at bounding box center [946, 49] width 151 height 27
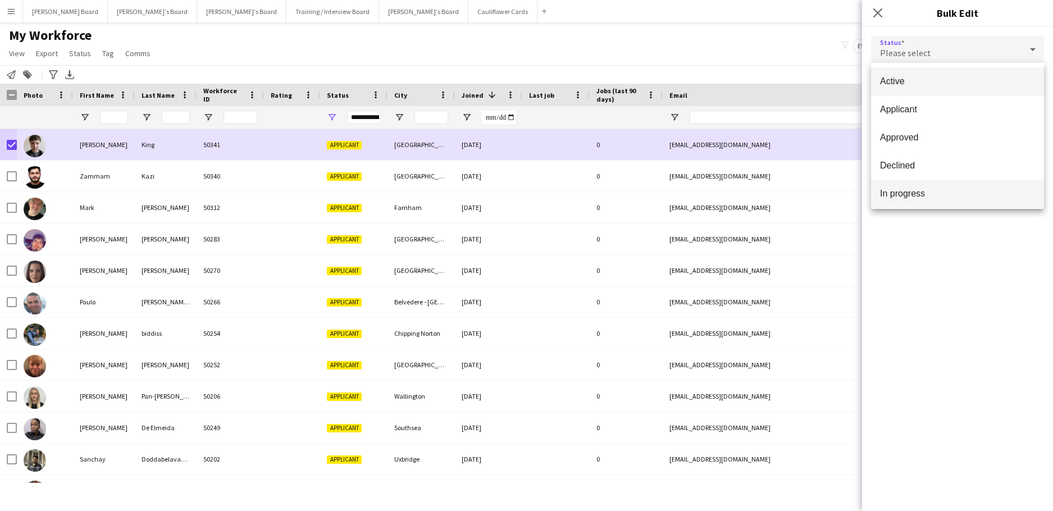
scroll to position [116, 0]
click at [942, 186] on span "Waiting list" at bounding box center [957, 190] width 155 height 11
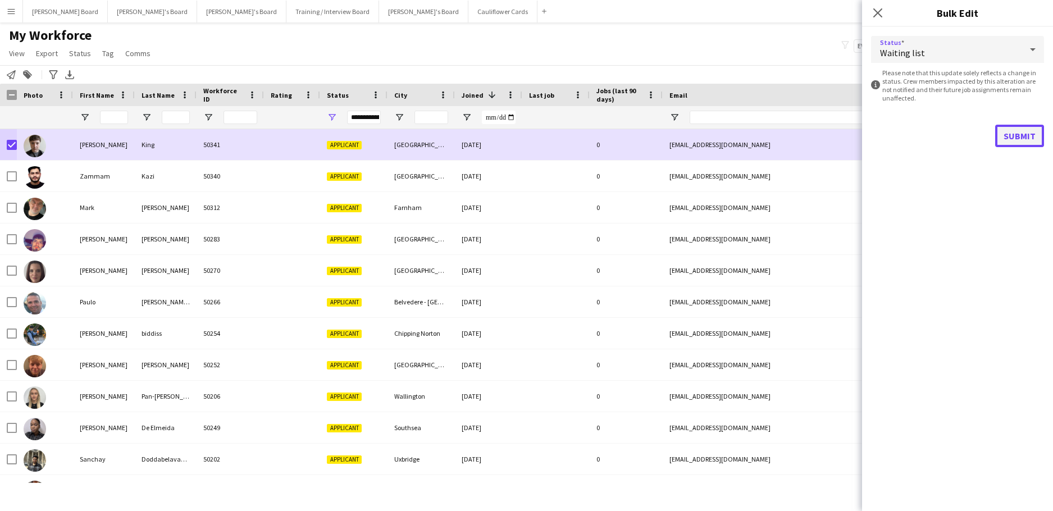
click at [1008, 140] on button "Submit" at bounding box center [1019, 136] width 49 height 22
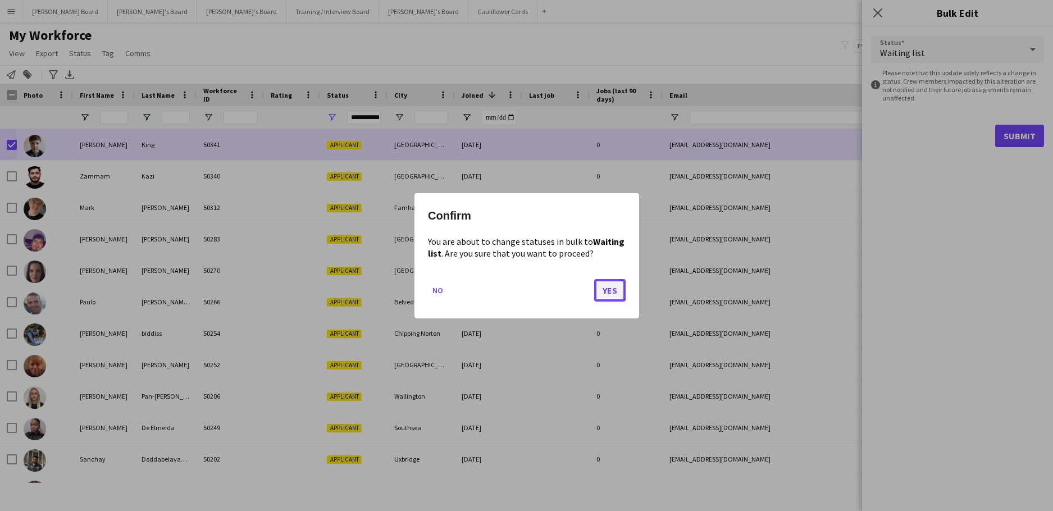
click at [611, 290] on button "Yes" at bounding box center [609, 290] width 31 height 22
